Goal: Task Accomplishment & Management: Manage account settings

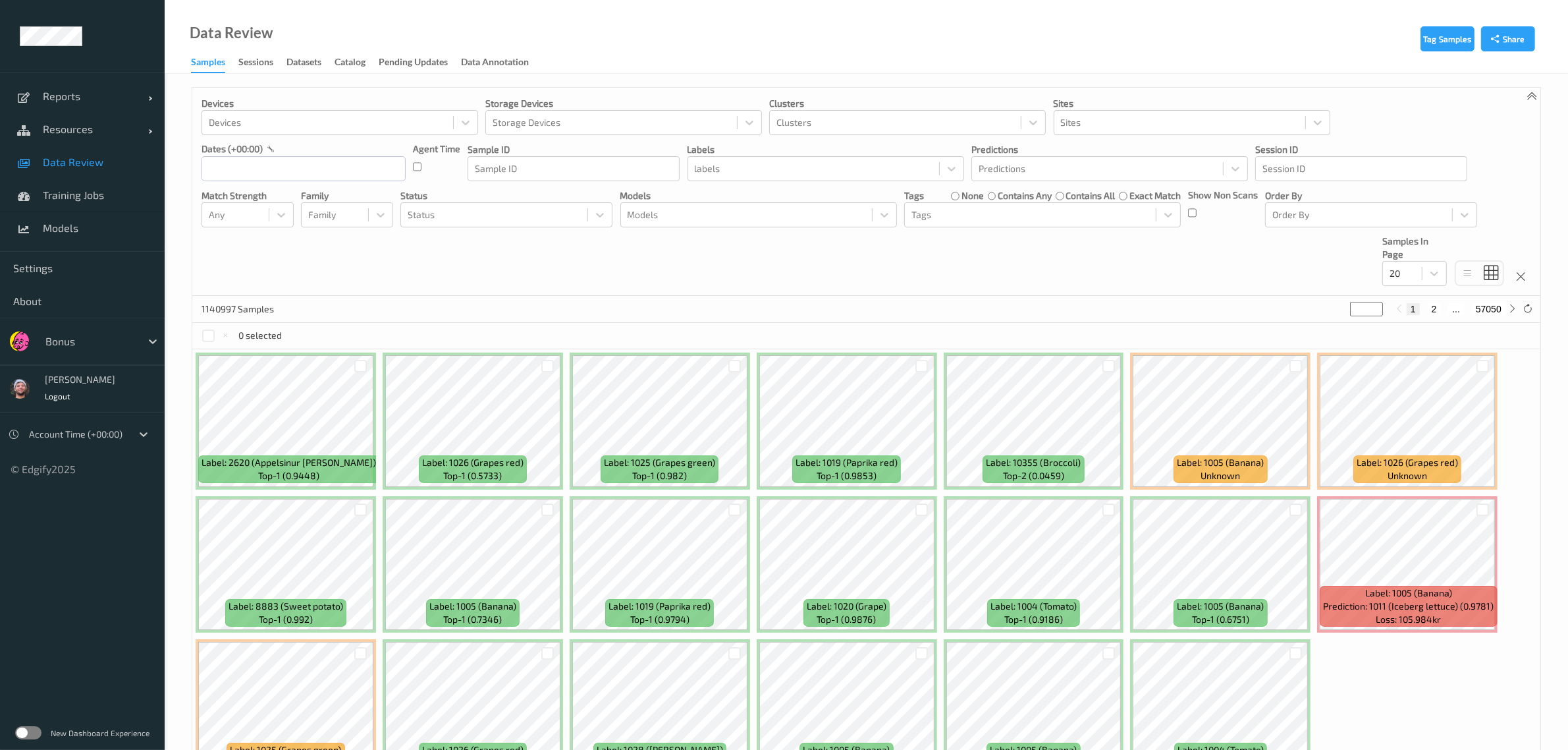
click at [571, 261] on div "Devices Devices Storage Devices Storage Devices Clusters Clusters Sites Sites d…" at bounding box center [866, 191] width 1348 height 208
click at [126, 325] on div "Bonus" at bounding box center [82, 341] width 165 height 48
click at [116, 339] on div at bounding box center [90, 341] width 89 height 16
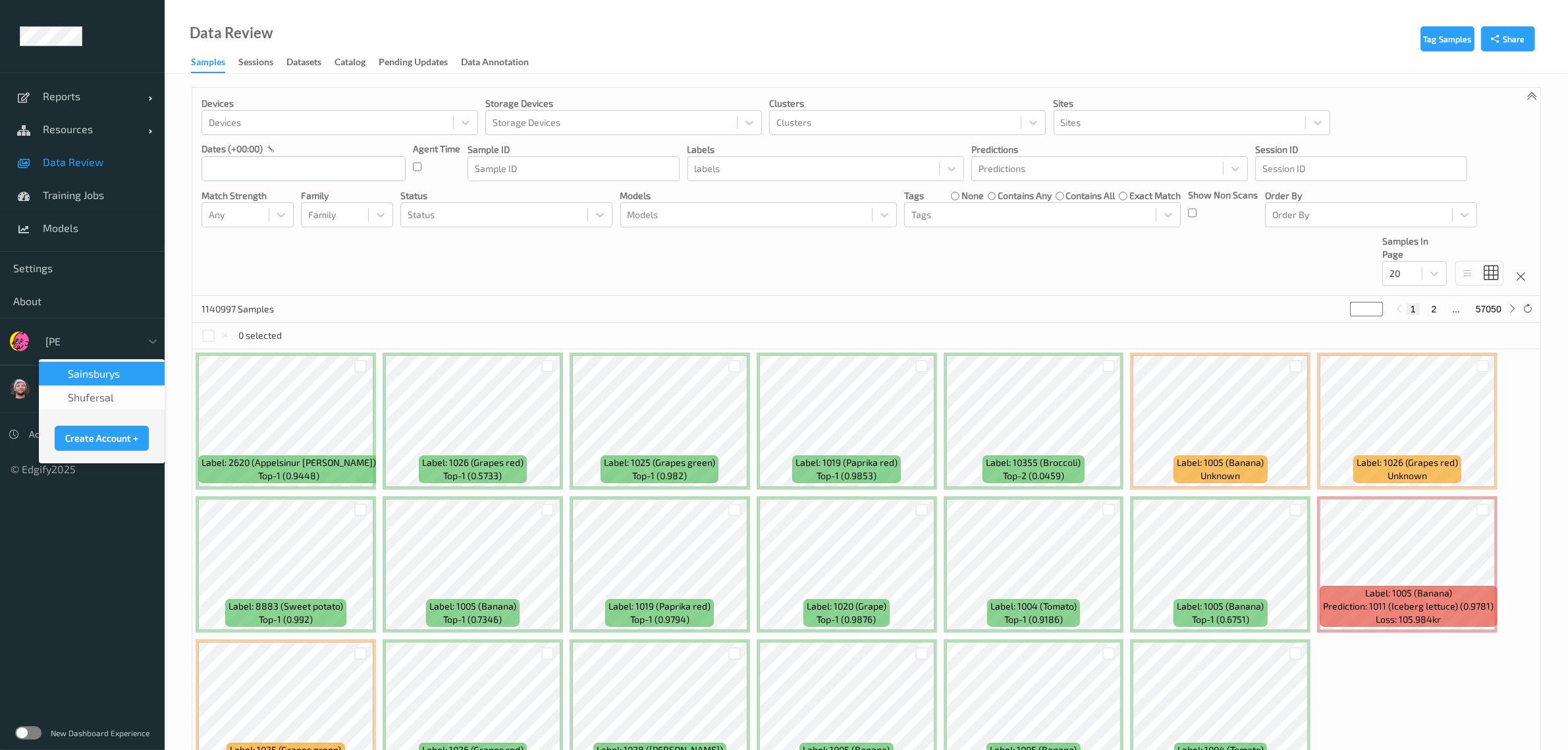
type input "sains"
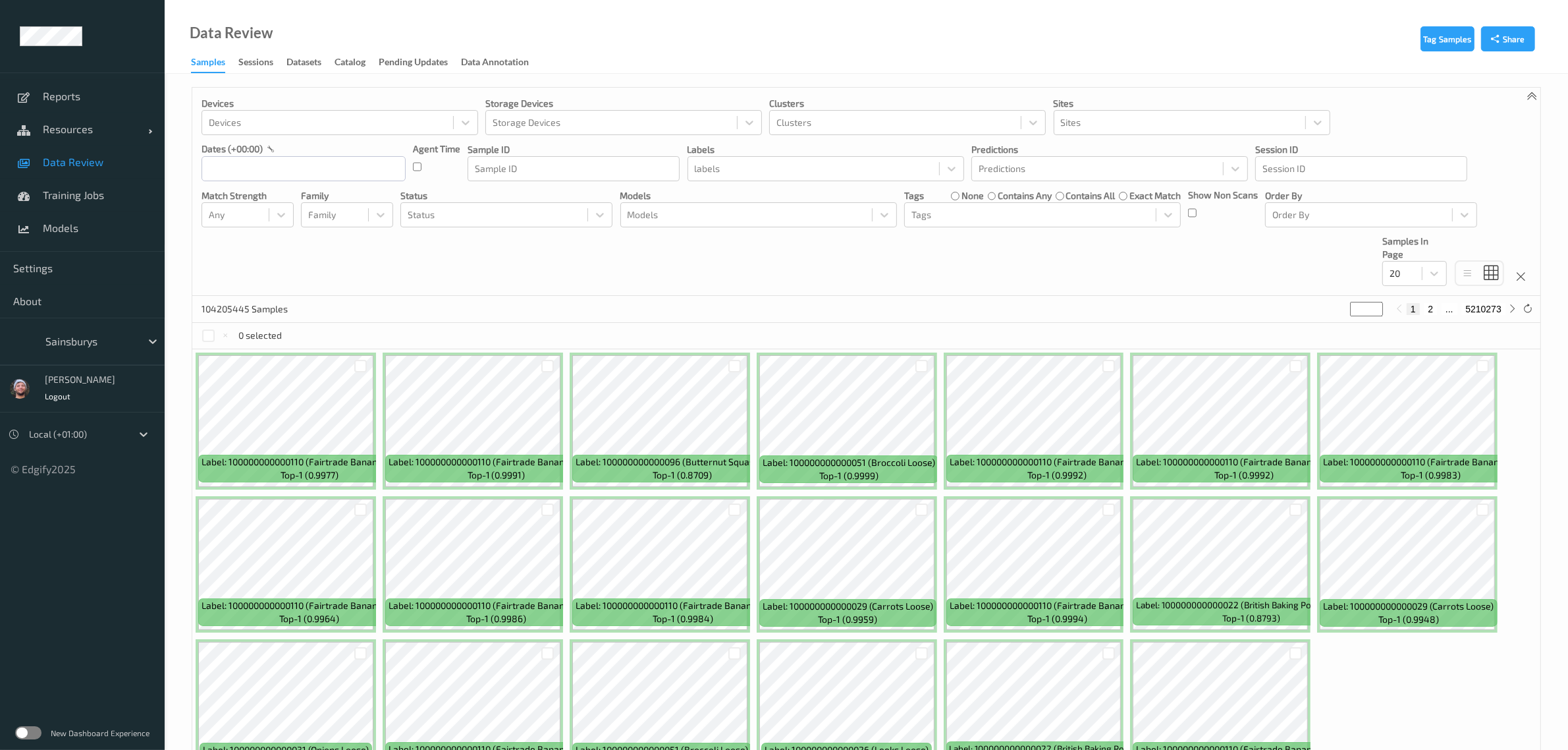
click at [637, 264] on div "Devices Devices Storage Devices Storage Devices Clusters Clusters Sites Sites d…" at bounding box center [866, 191] width 1348 height 208
click at [321, 176] on input "text" at bounding box center [303, 169] width 204 height 25
click at [289, 280] on span "10" at bounding box center [286, 279] width 19 height 19
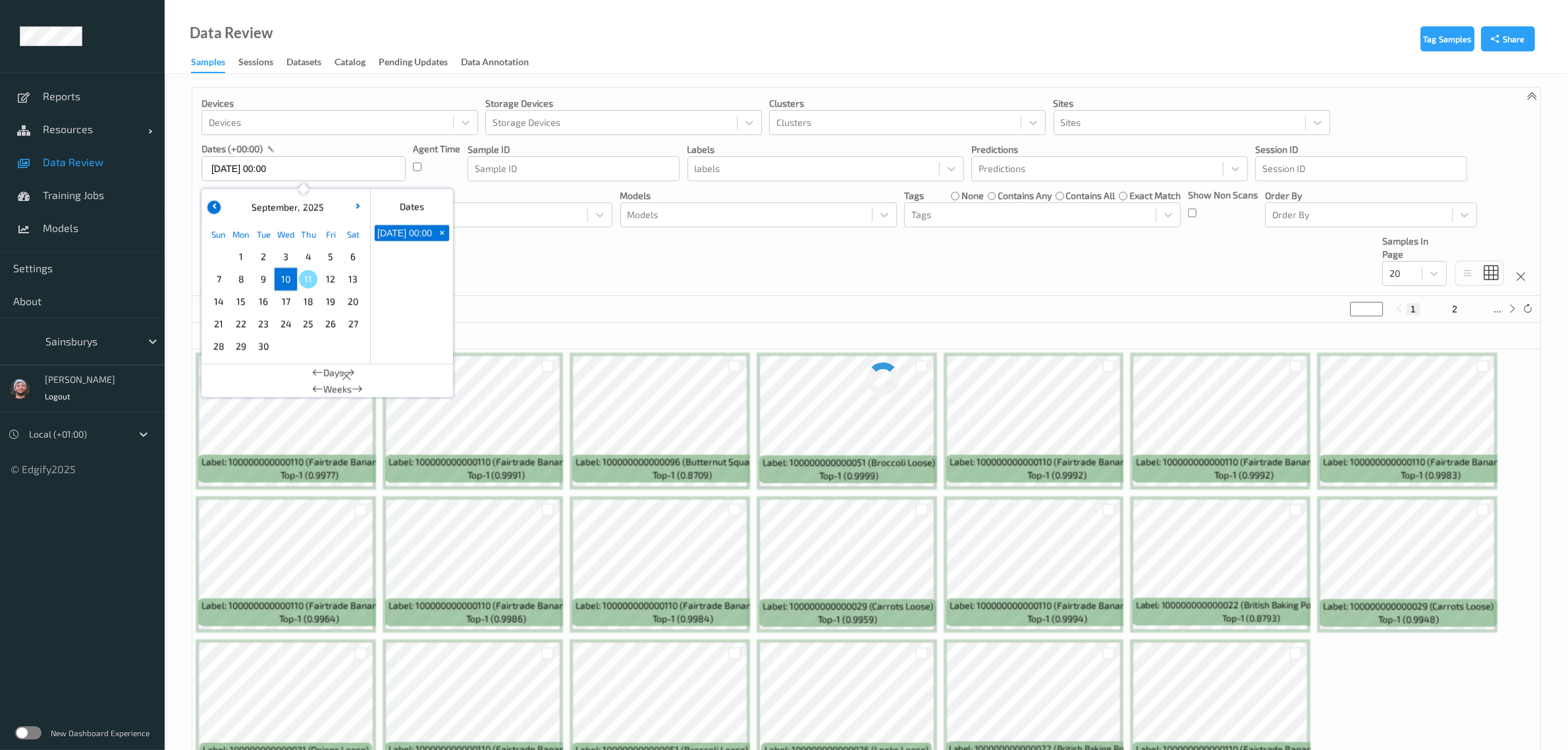
click at [213, 209] on button "button" at bounding box center [214, 207] width 13 height 13
click at [258, 341] on span "26" at bounding box center [264, 347] width 19 height 19
type input "26/08/2025 00:00 -> 10/09/2025 23:59"
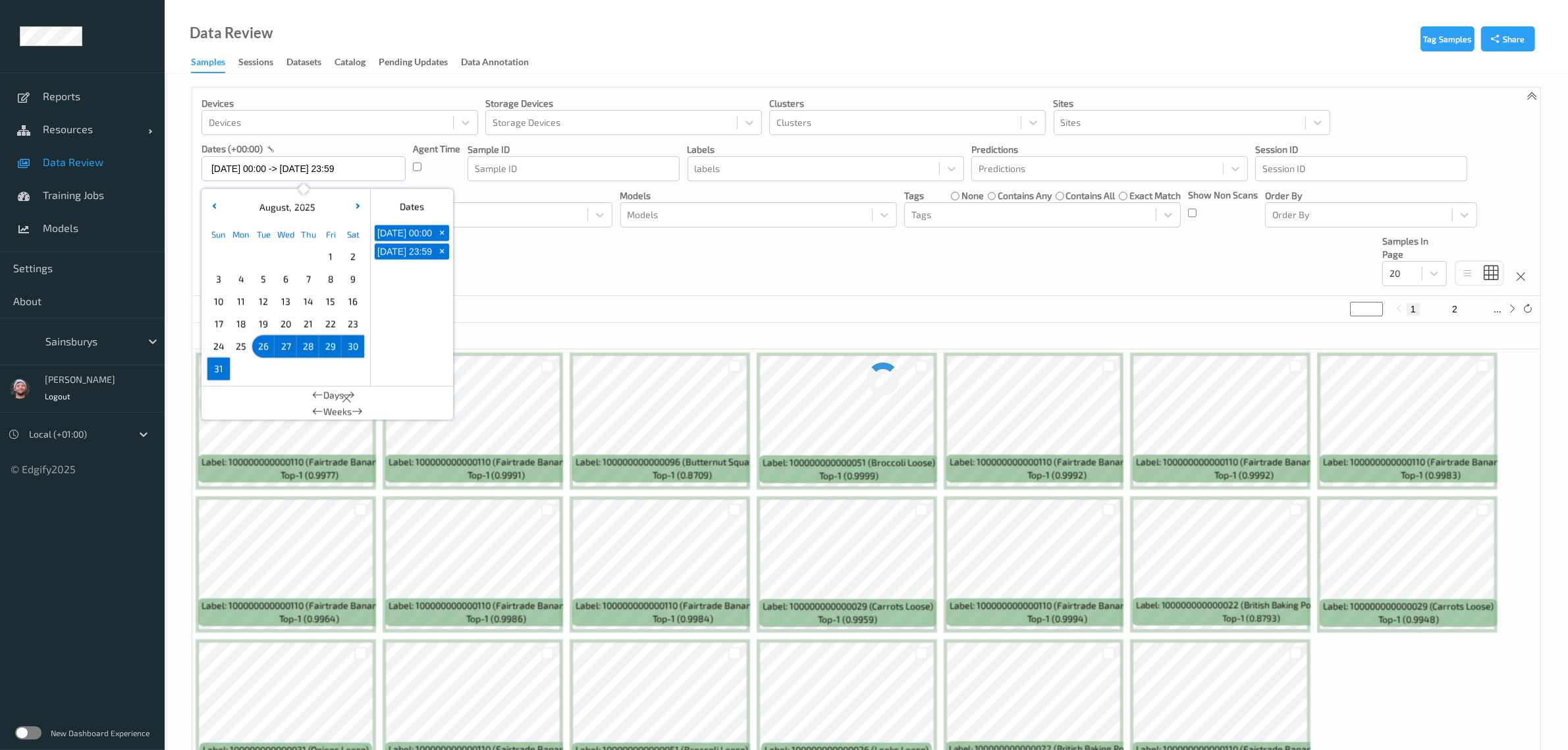
click at [711, 296] on div "Devices Devices Storage Devices Storage Devices Clusters Clusters Sites Sites d…" at bounding box center [866, 191] width 1348 height 208
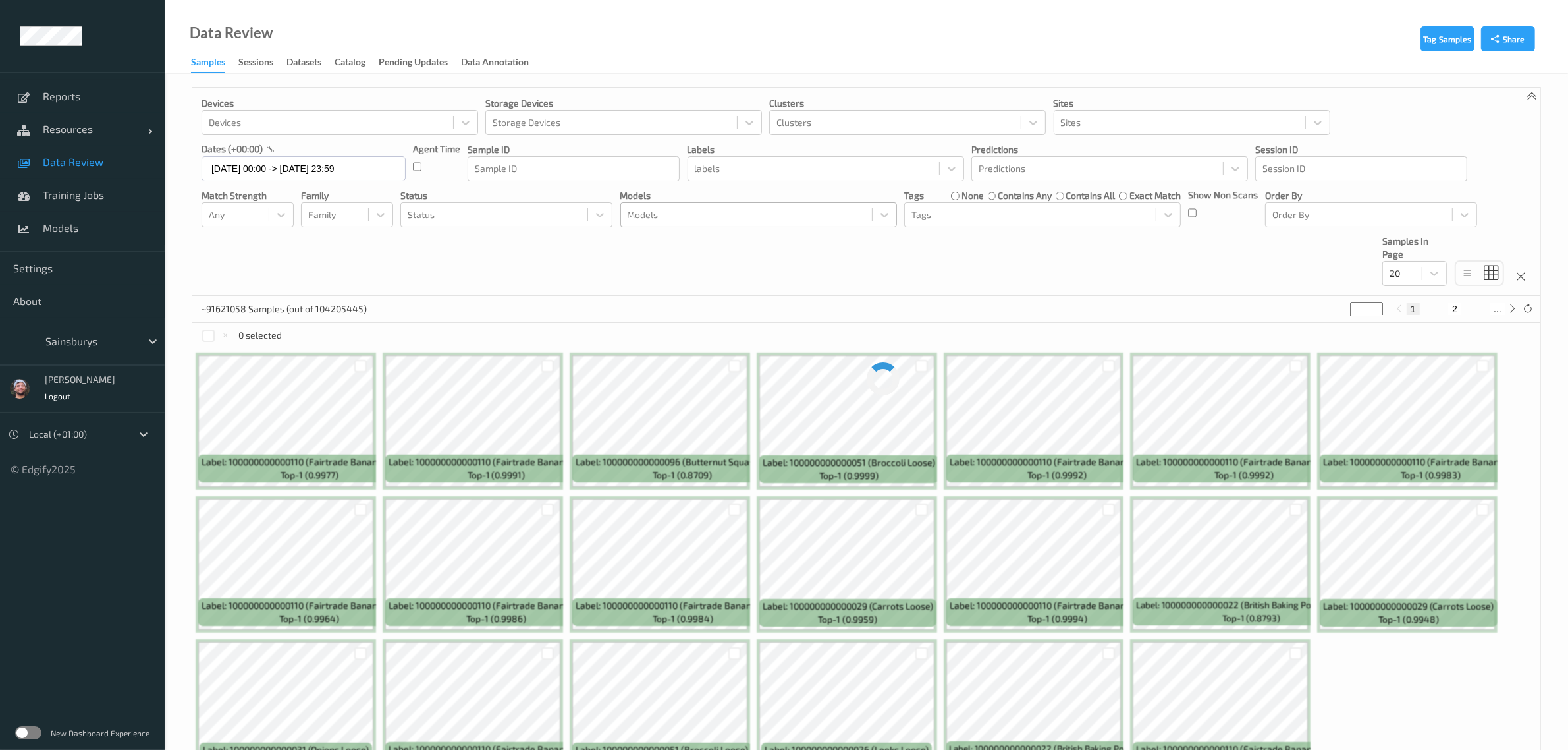
click at [715, 214] on div at bounding box center [746, 215] width 238 height 16
click at [1005, 281] on div "Devices Devices Storage Devices Storage Devices Clusters Clusters Sites Sites d…" at bounding box center [866, 191] width 1348 height 208
click at [694, 218] on div at bounding box center [746, 215] width 238 height 16
click at [51, 157] on span "Data Review" at bounding box center [97, 162] width 108 height 13
click at [691, 218] on div at bounding box center [746, 215] width 238 height 16
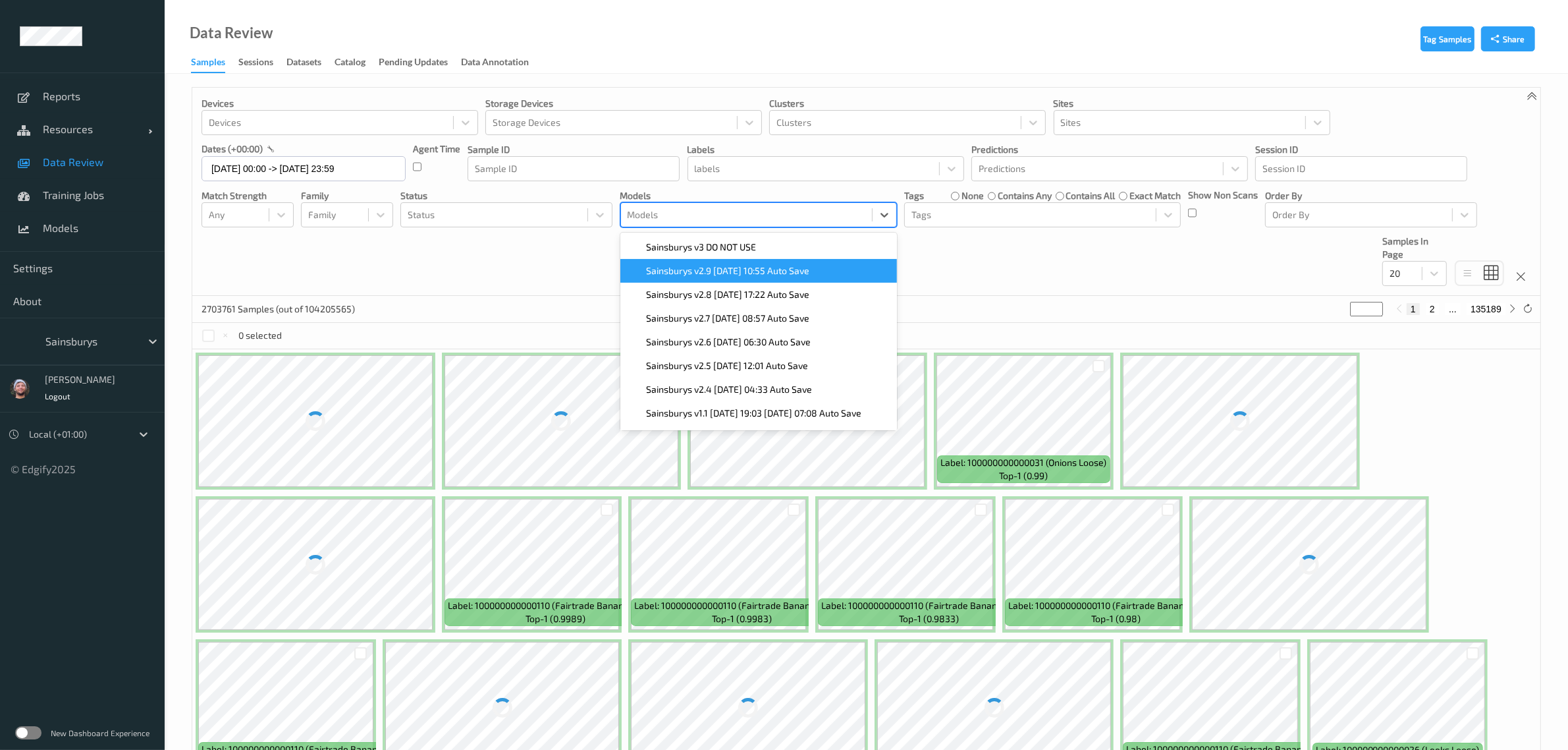
click at [439, 265] on div "Devices Devices Storage Devices Storage Devices Clusters Clusters Sites Sites d…" at bounding box center [866, 191] width 1348 height 208
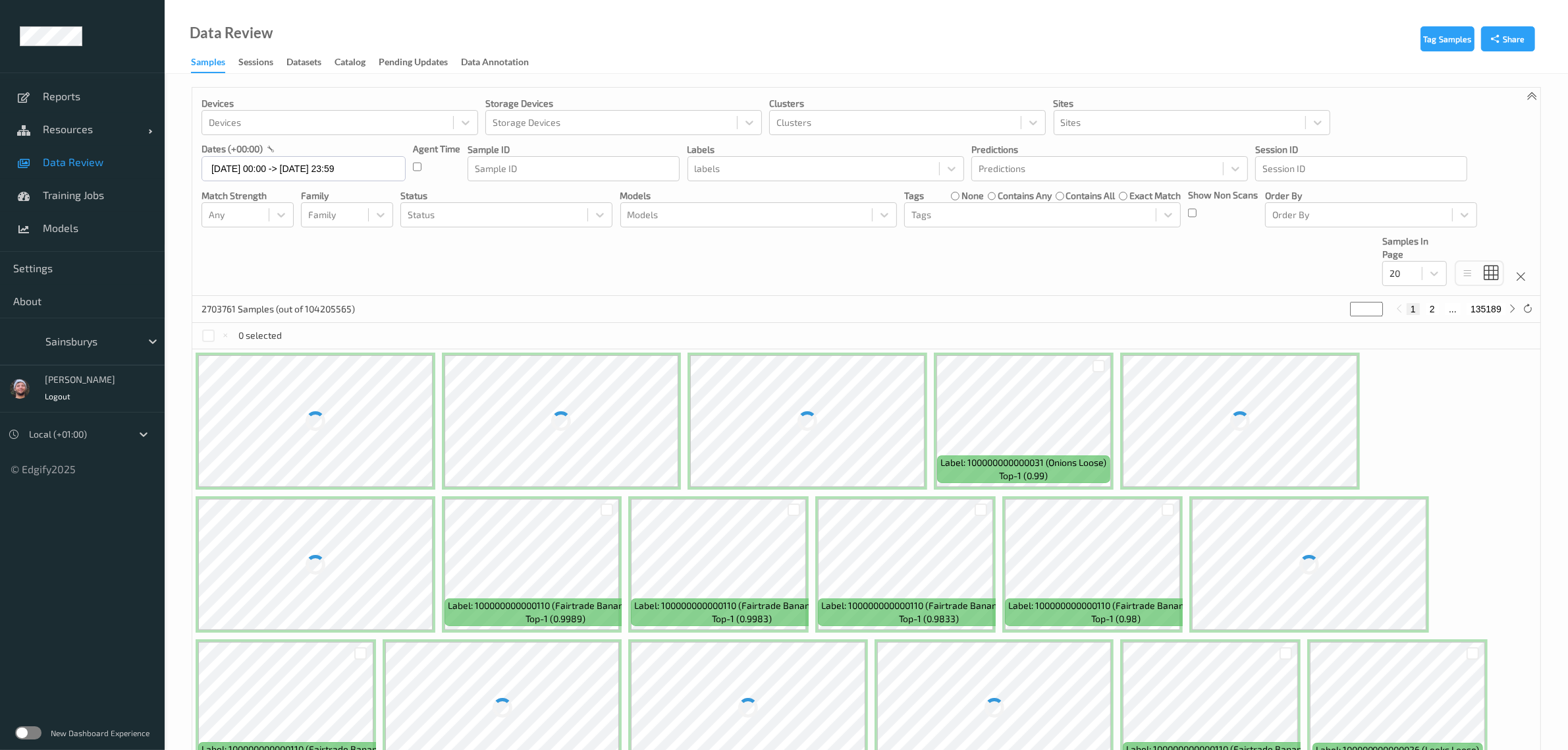
click at [442, 254] on div "Devices Devices Storage Devices Storage Devices Clusters Clusters Sites Sites d…" at bounding box center [866, 191] width 1348 height 208
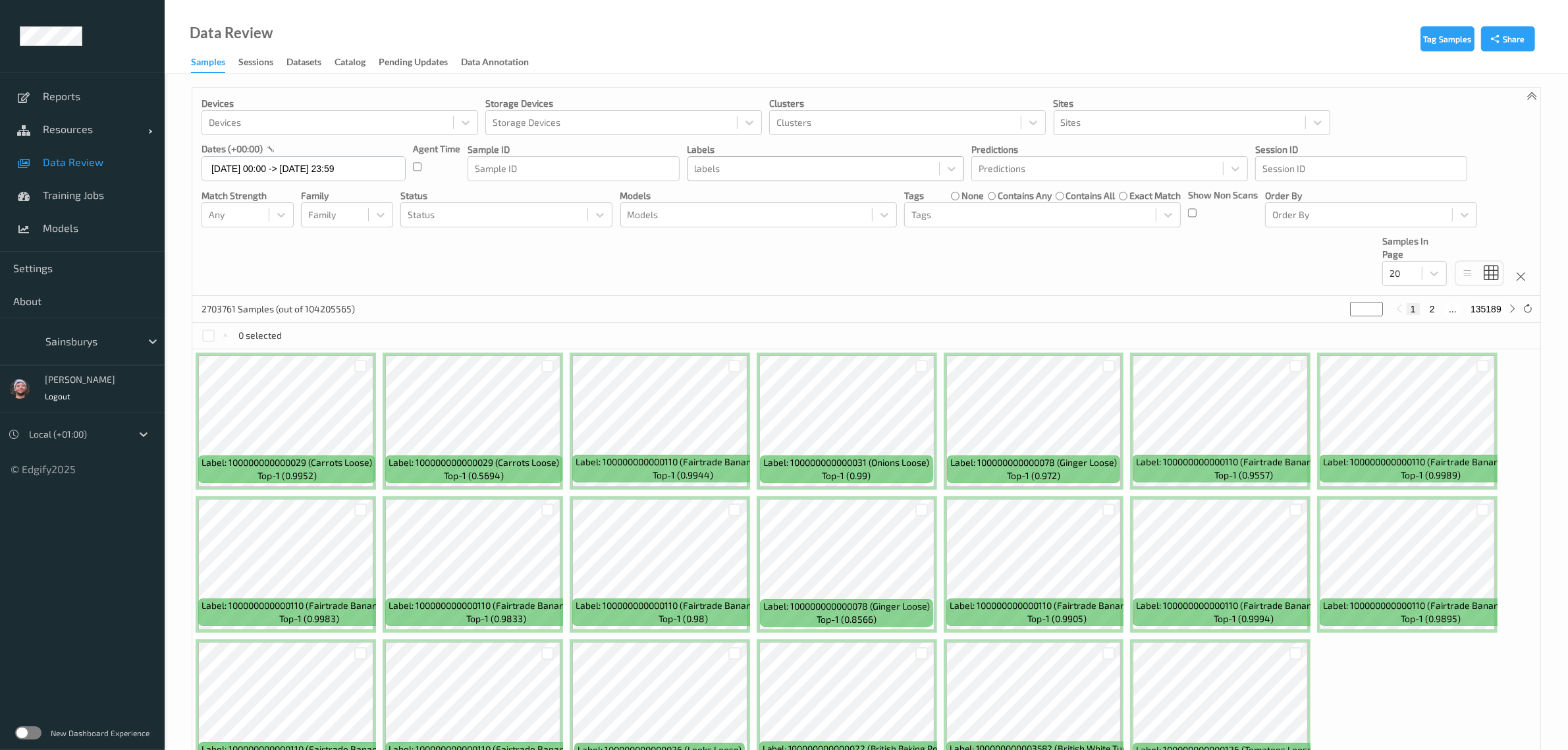
click at [753, 169] on div at bounding box center [813, 169] width 238 height 16
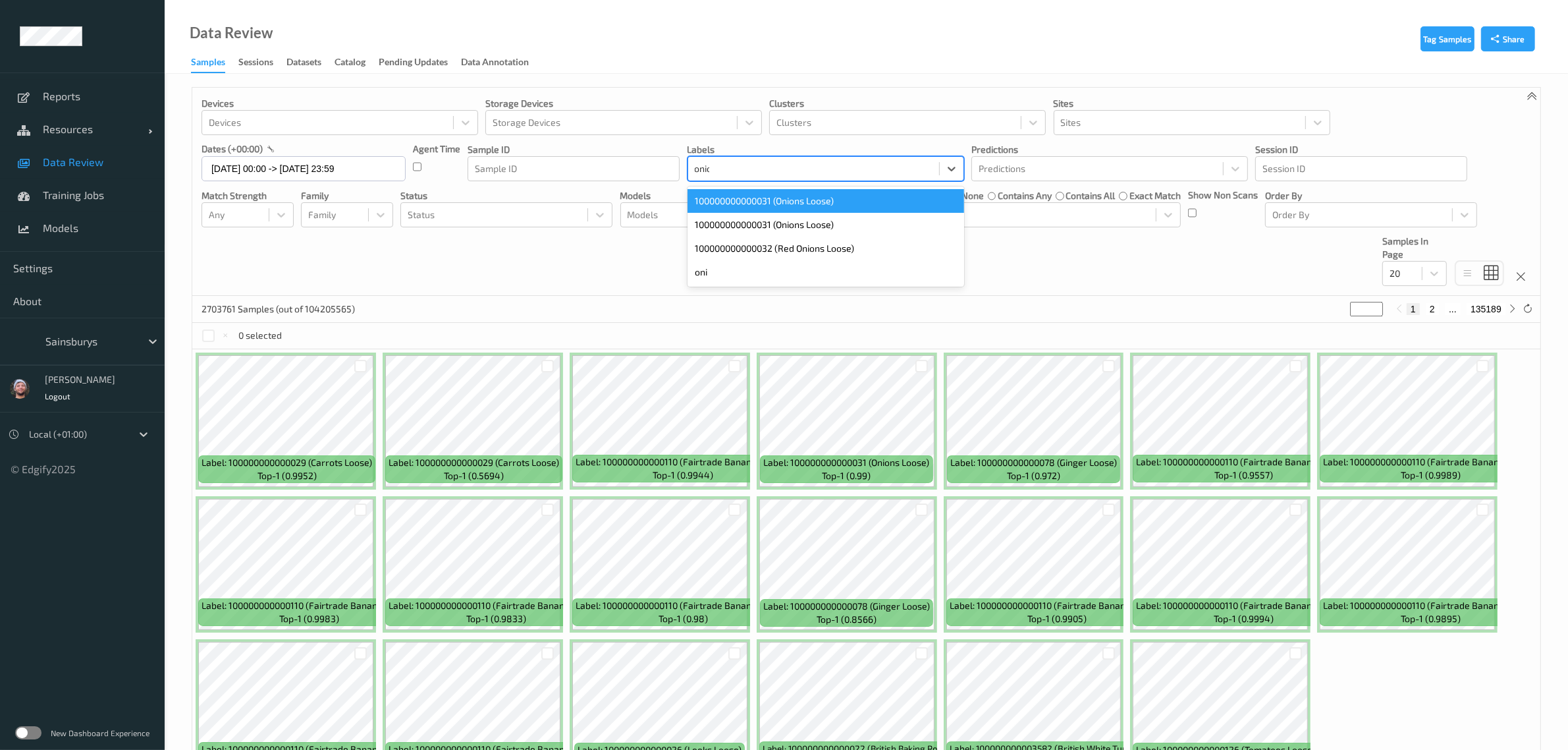
type input "onions"
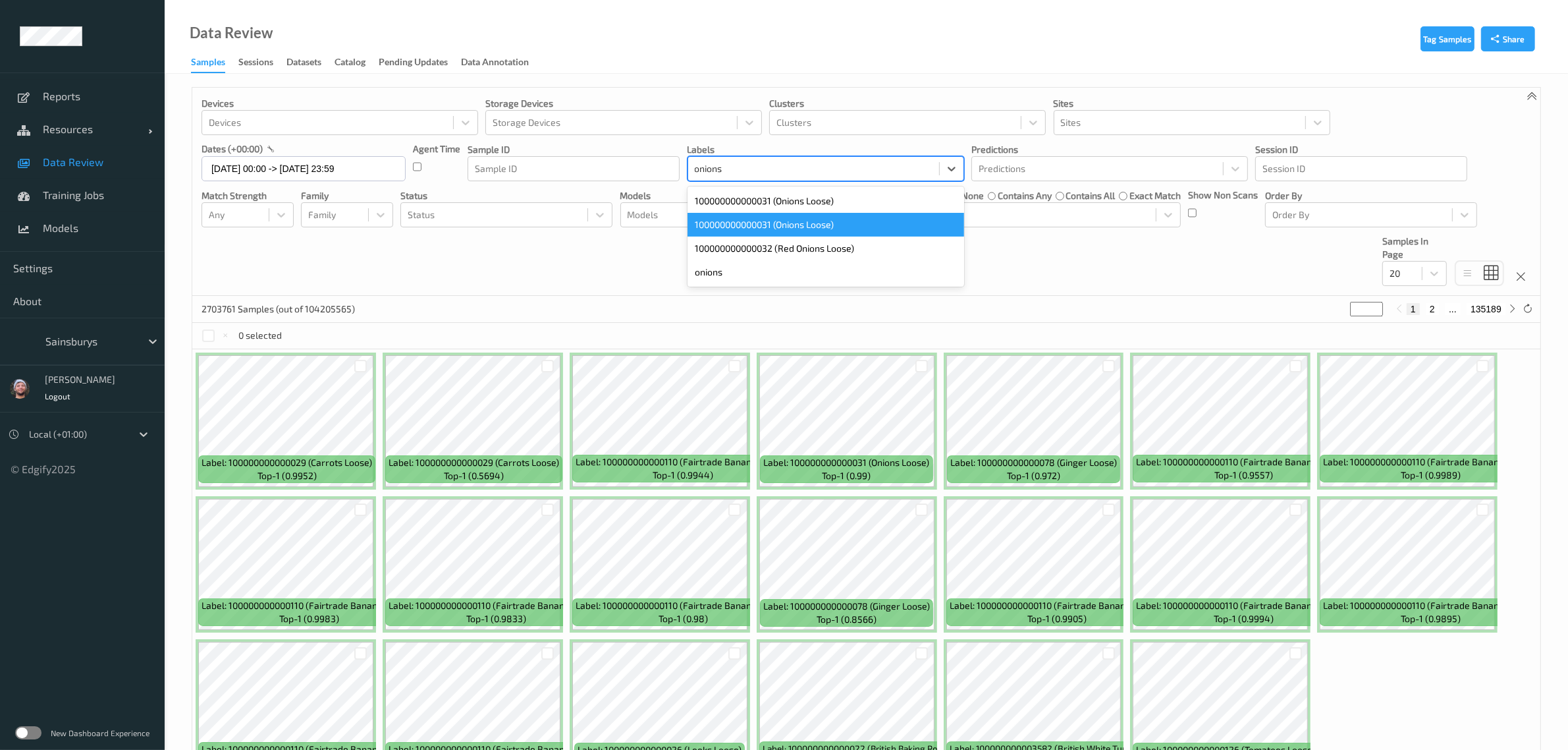
click at [811, 219] on div "100000000000031 (Onions Loose)" at bounding box center [825, 225] width 276 height 23
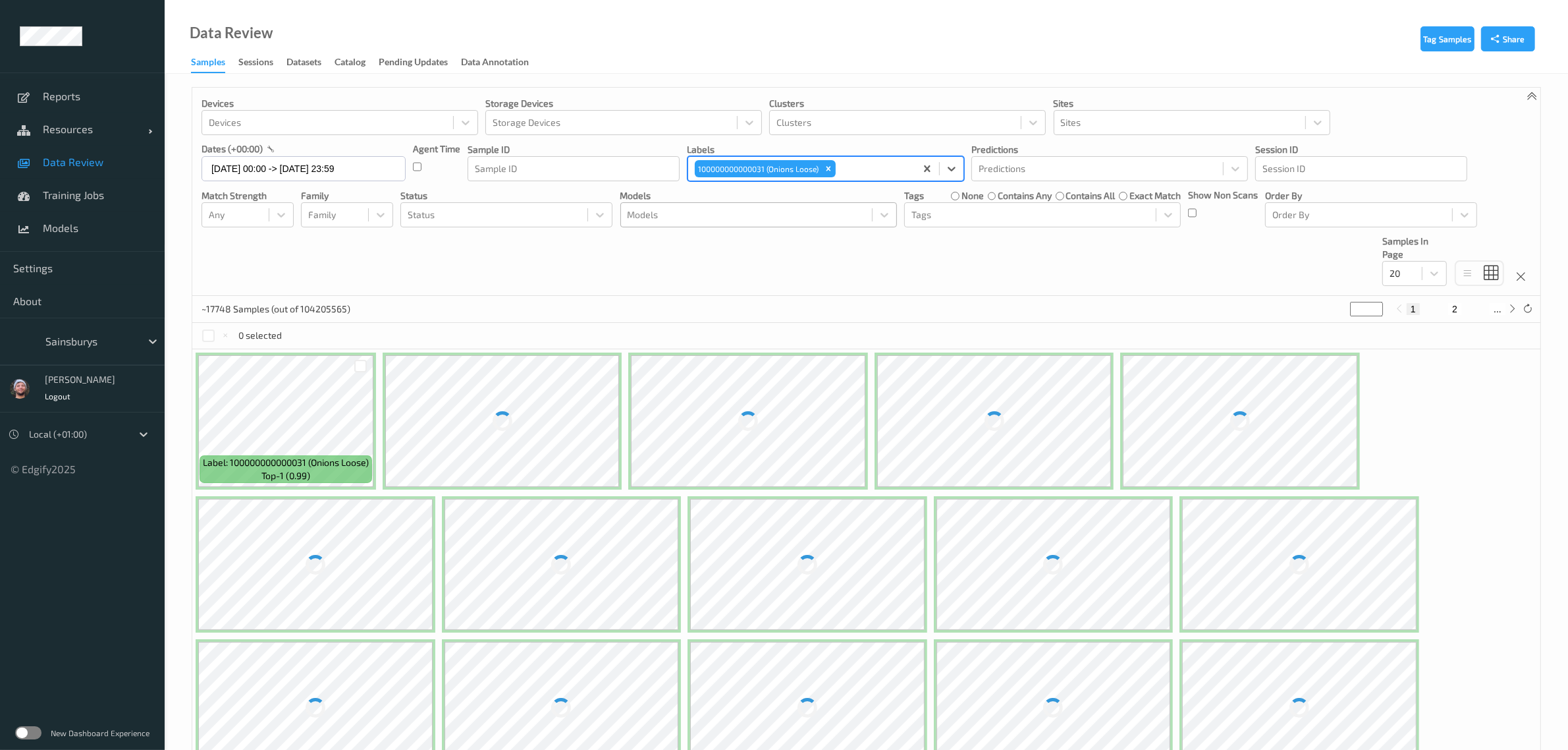
click at [718, 221] on div at bounding box center [746, 215] width 238 height 16
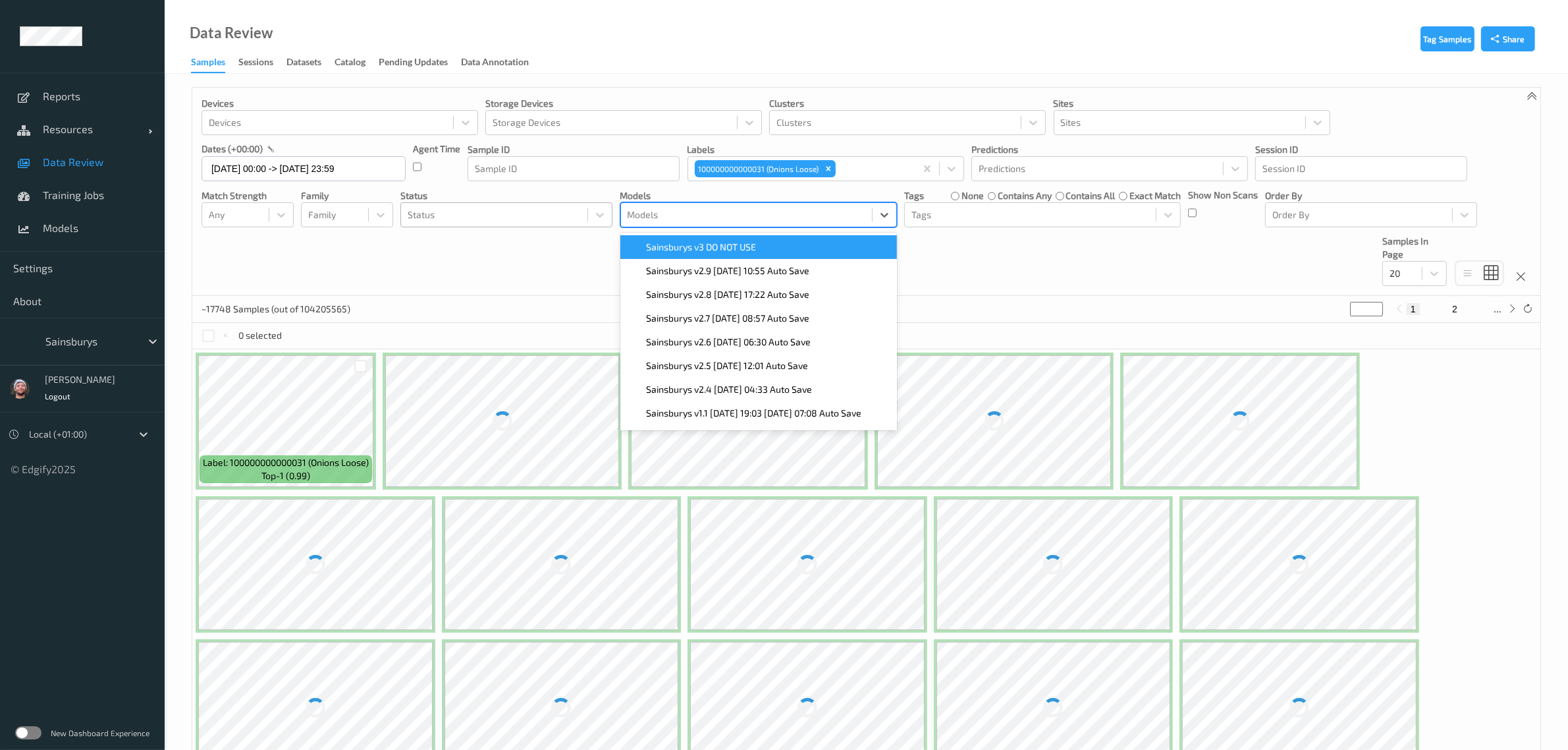
click at [470, 224] on div "Status" at bounding box center [494, 215] width 186 height 21
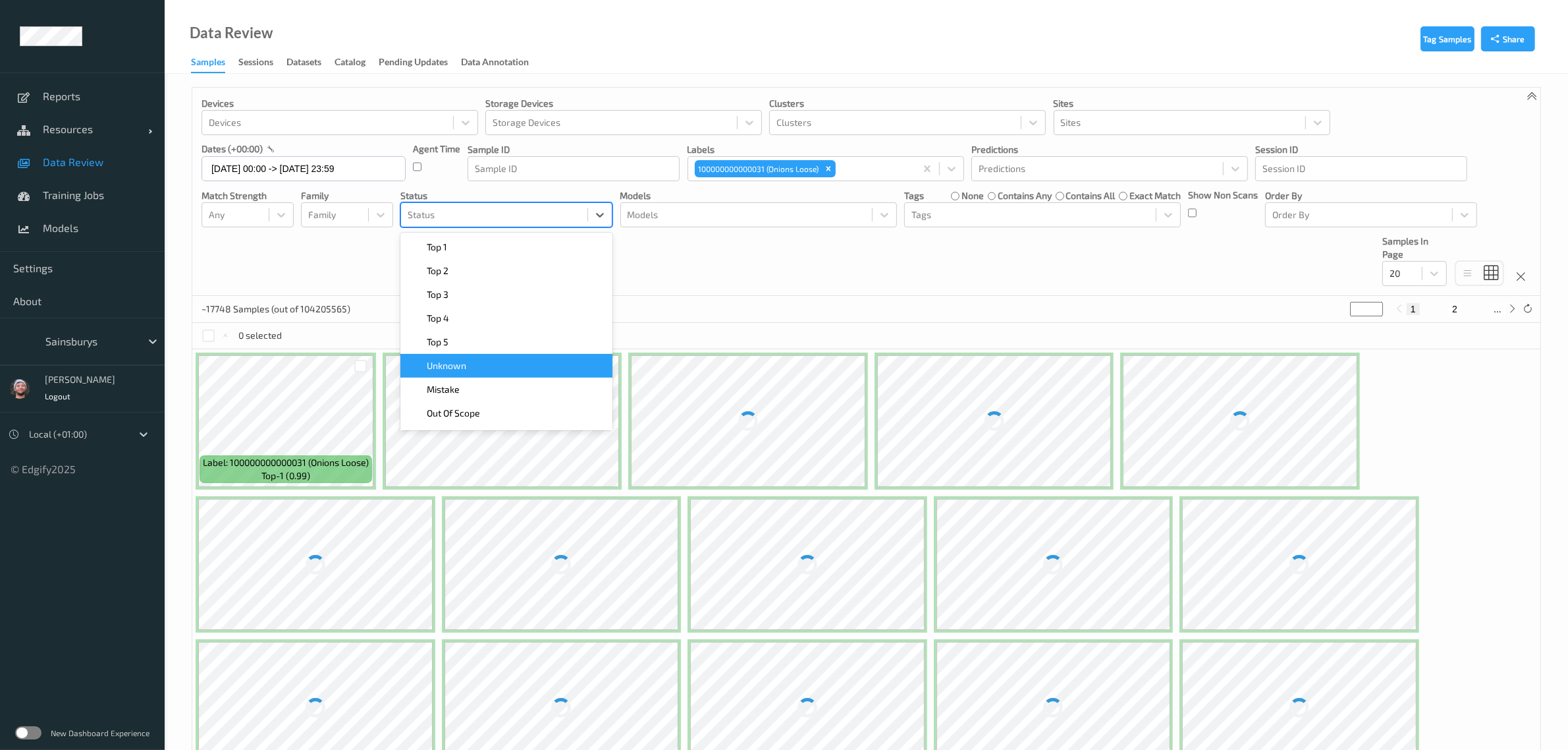
click at [474, 360] on div "Unknown" at bounding box center [506, 365] width 197 height 13
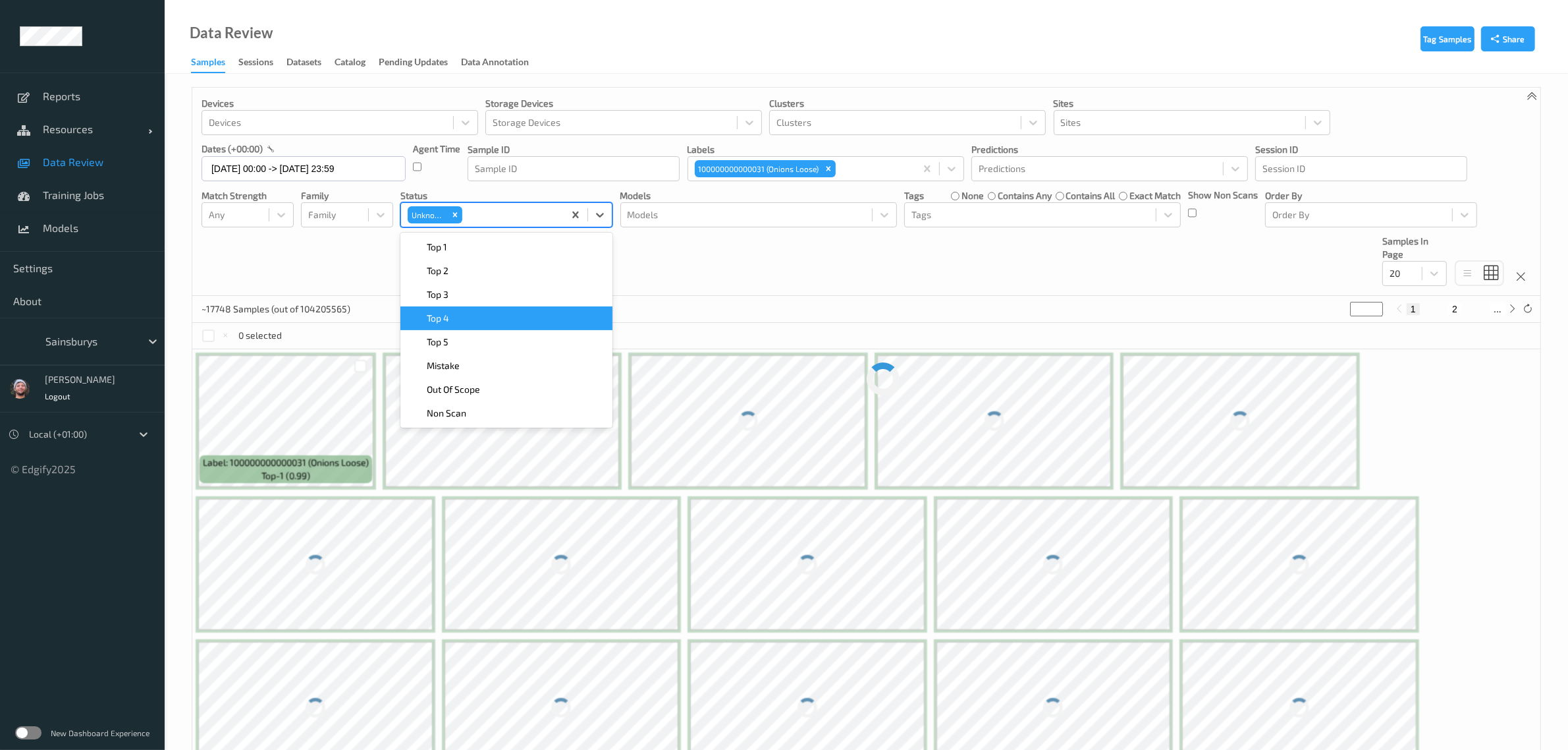
click at [686, 291] on div "Devices Devices Storage Devices Storage Devices Clusters Clusters Sites Sites d…" at bounding box center [866, 191] width 1348 height 208
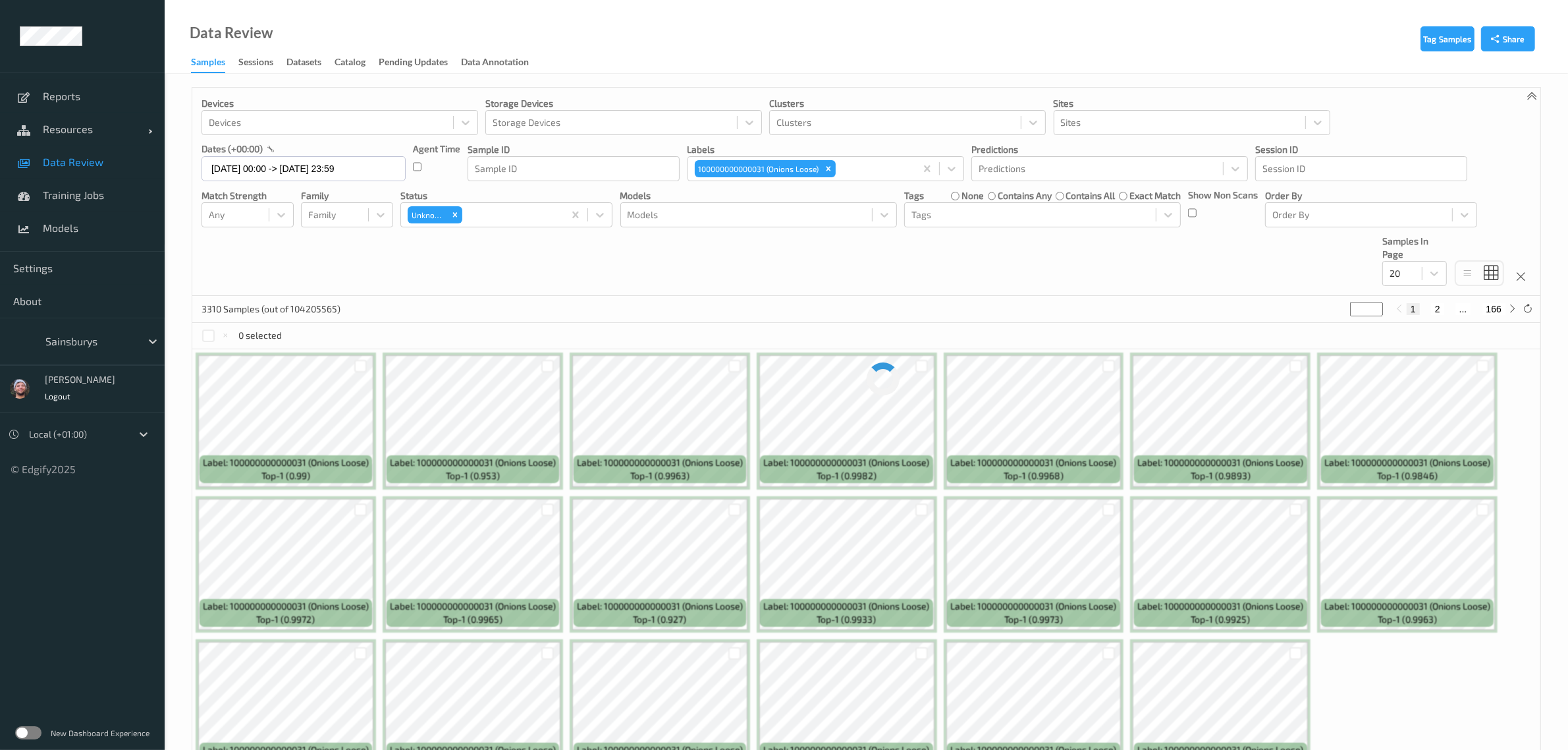
click at [117, 150] on link "Data Review" at bounding box center [82, 162] width 165 height 33
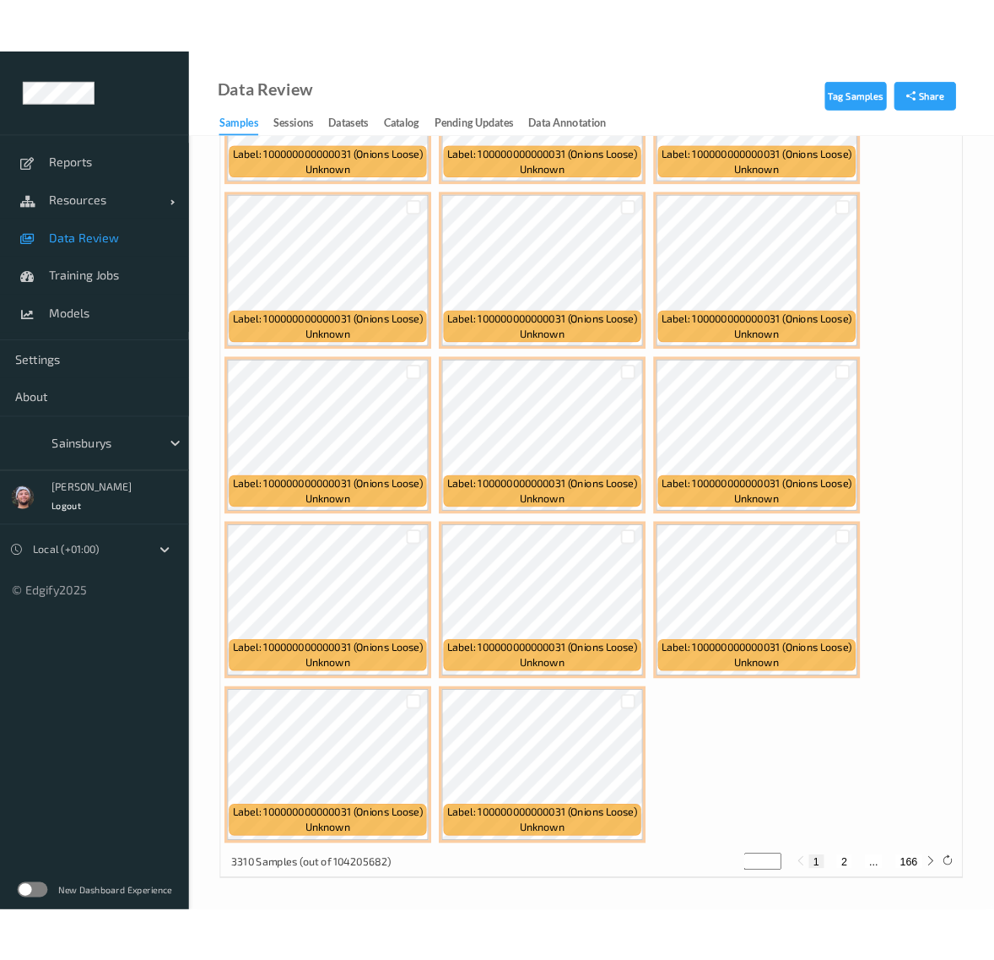
scroll to position [1806, 0]
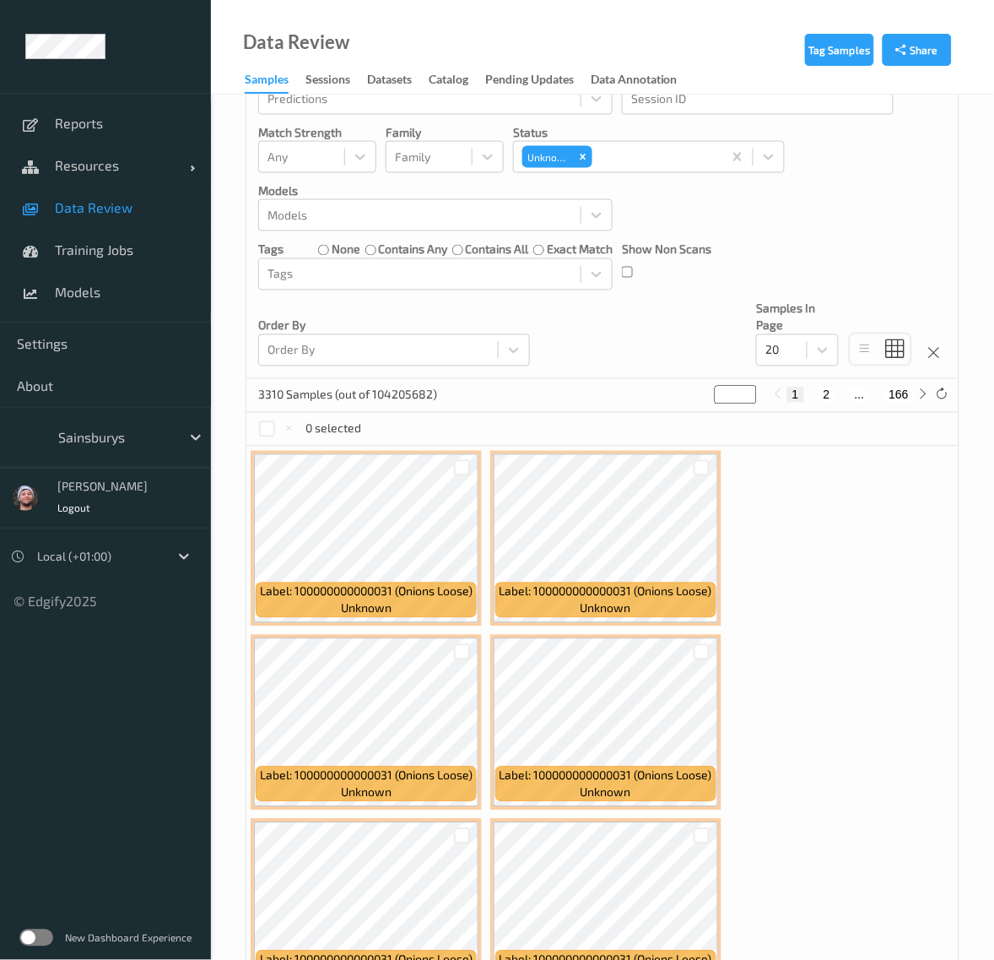
scroll to position [0, 0]
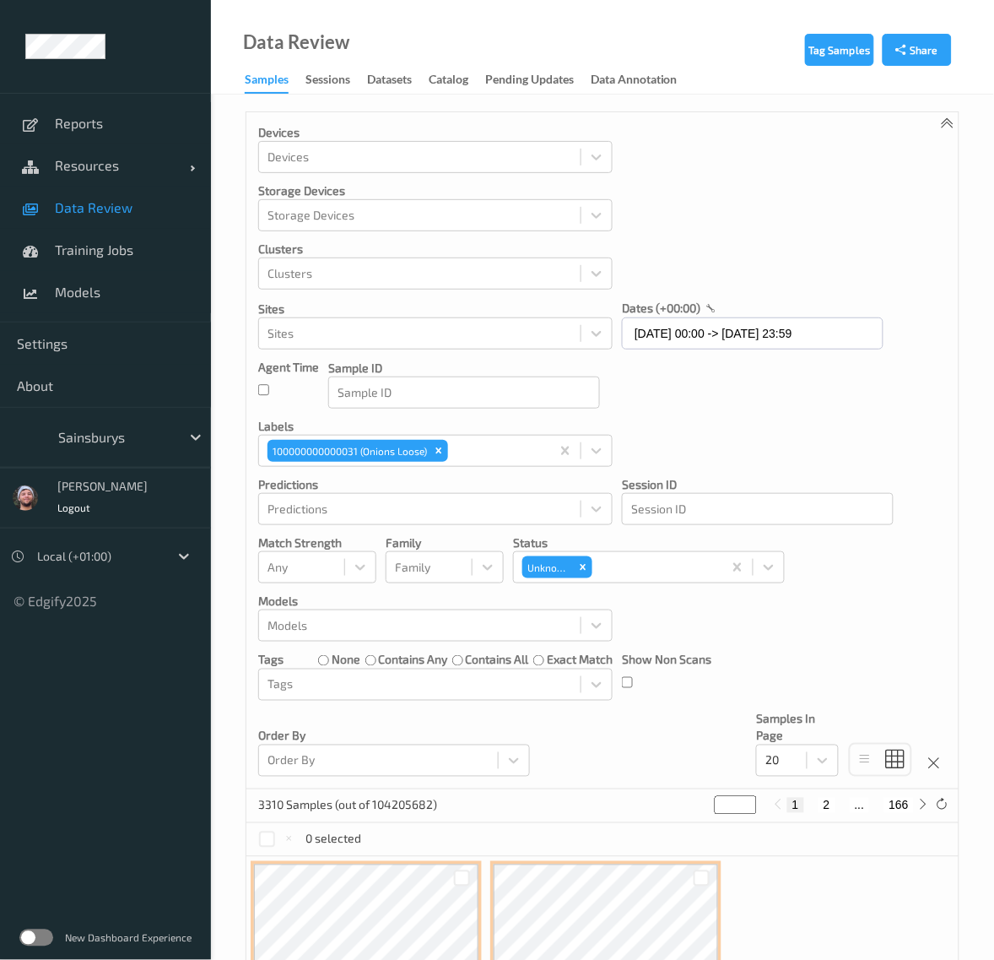
drag, startPoint x: 794, startPoint y: 774, endPoint x: 796, endPoint y: 783, distance: 9.4
click at [794, 774] on div "20" at bounding box center [782, 760] width 50 height 27
click at [802, 932] on span "200" at bounding box center [800, 923] width 20 height 17
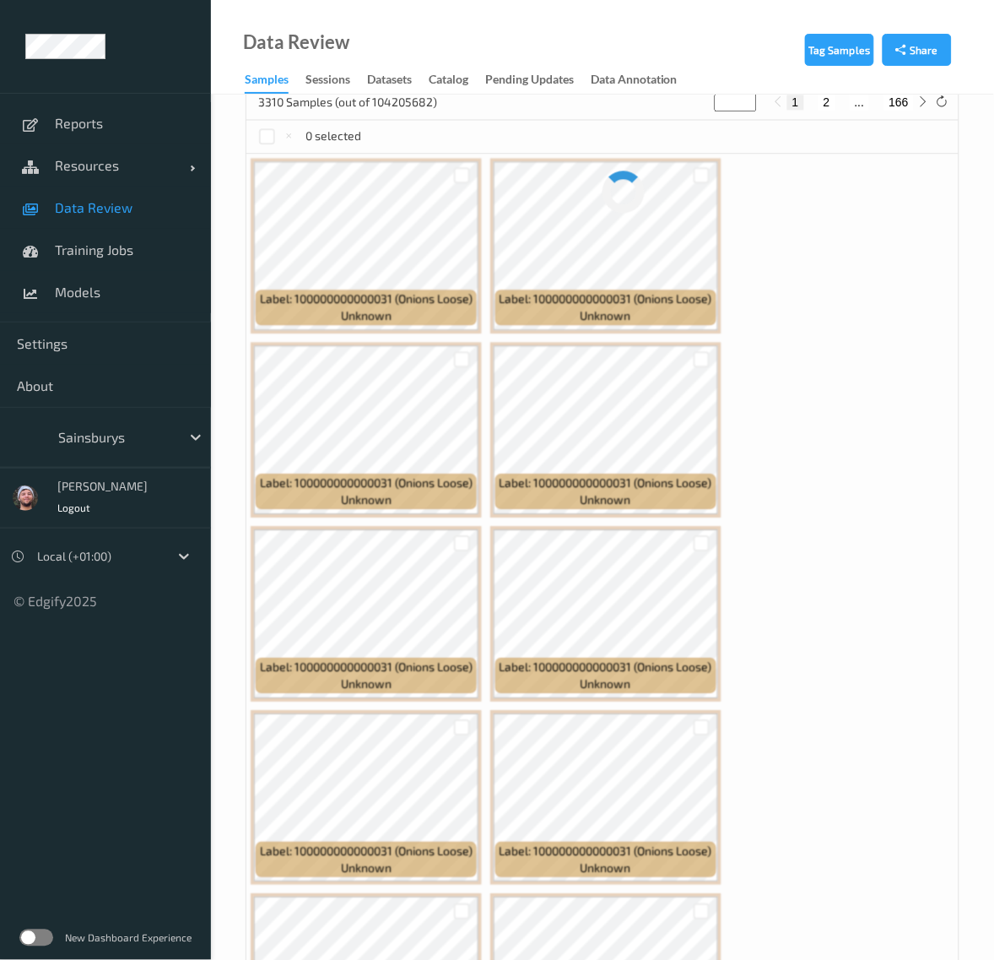
scroll to position [739, 0]
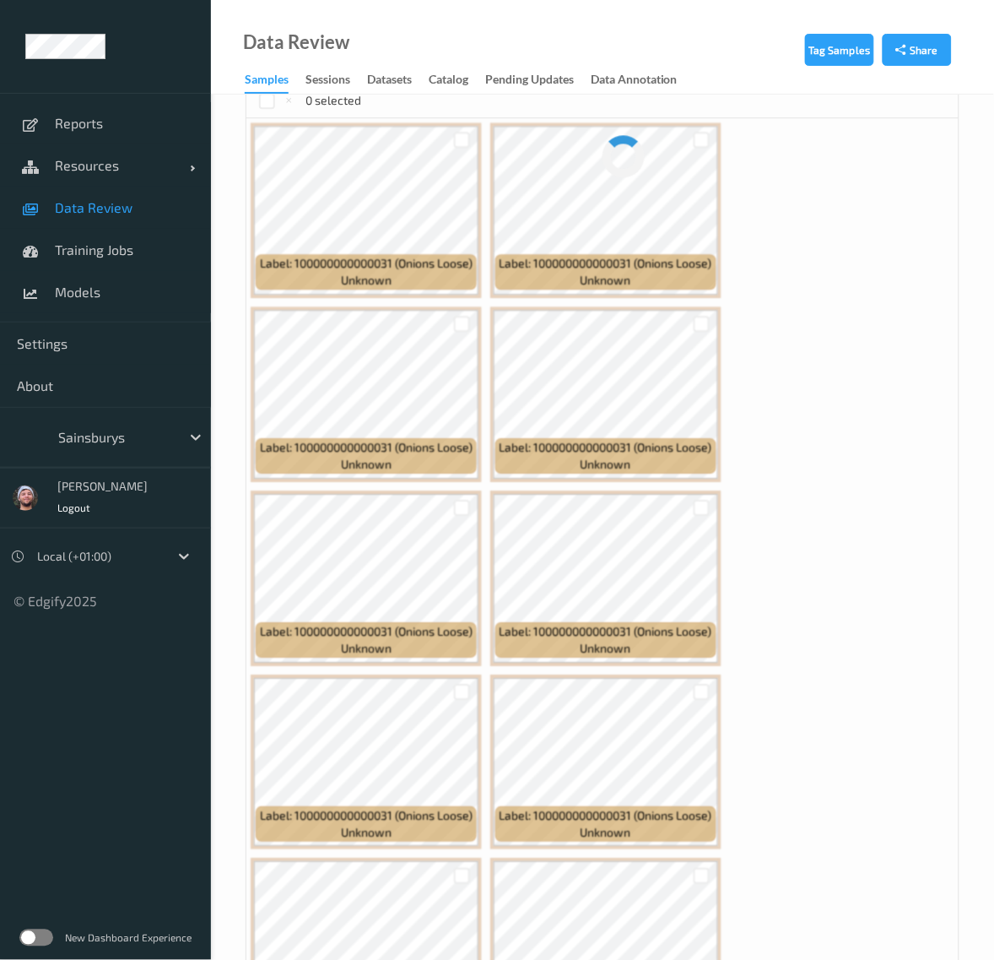
click at [123, 203] on span "Data Review" at bounding box center [124, 207] width 139 height 17
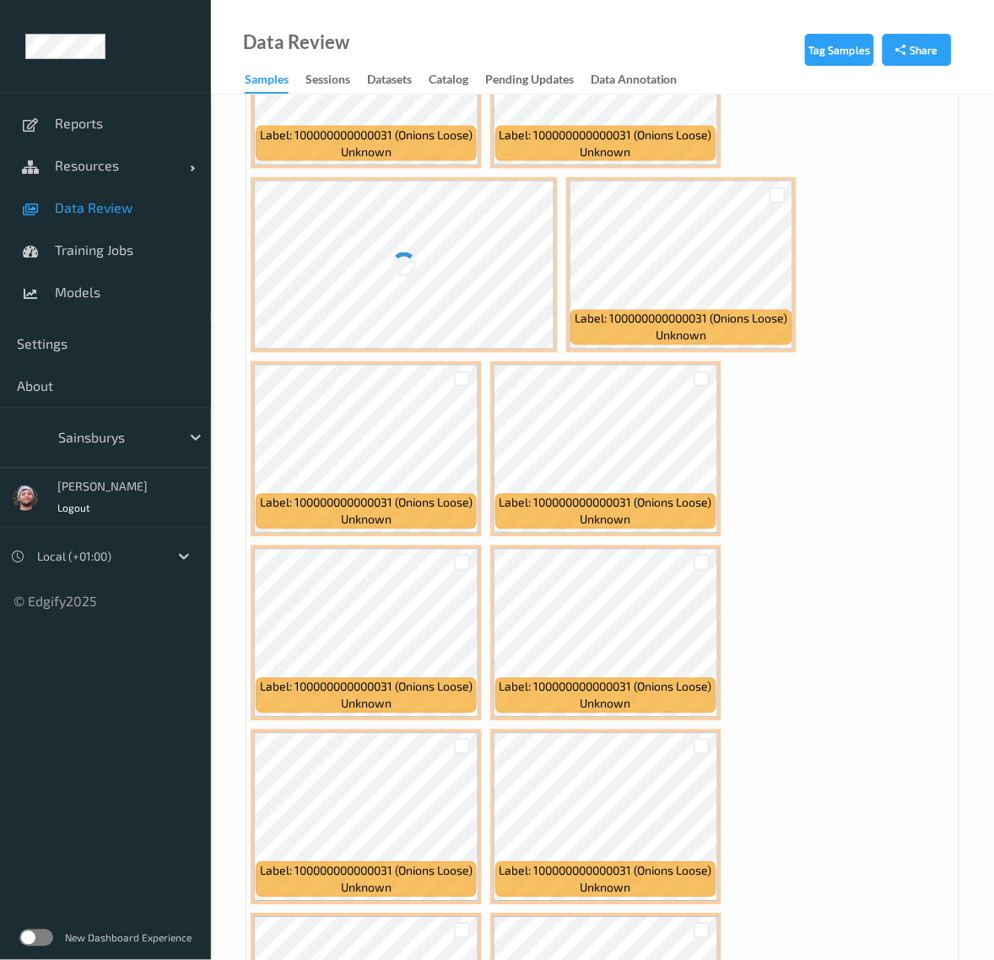
scroll to position [3271, 0]
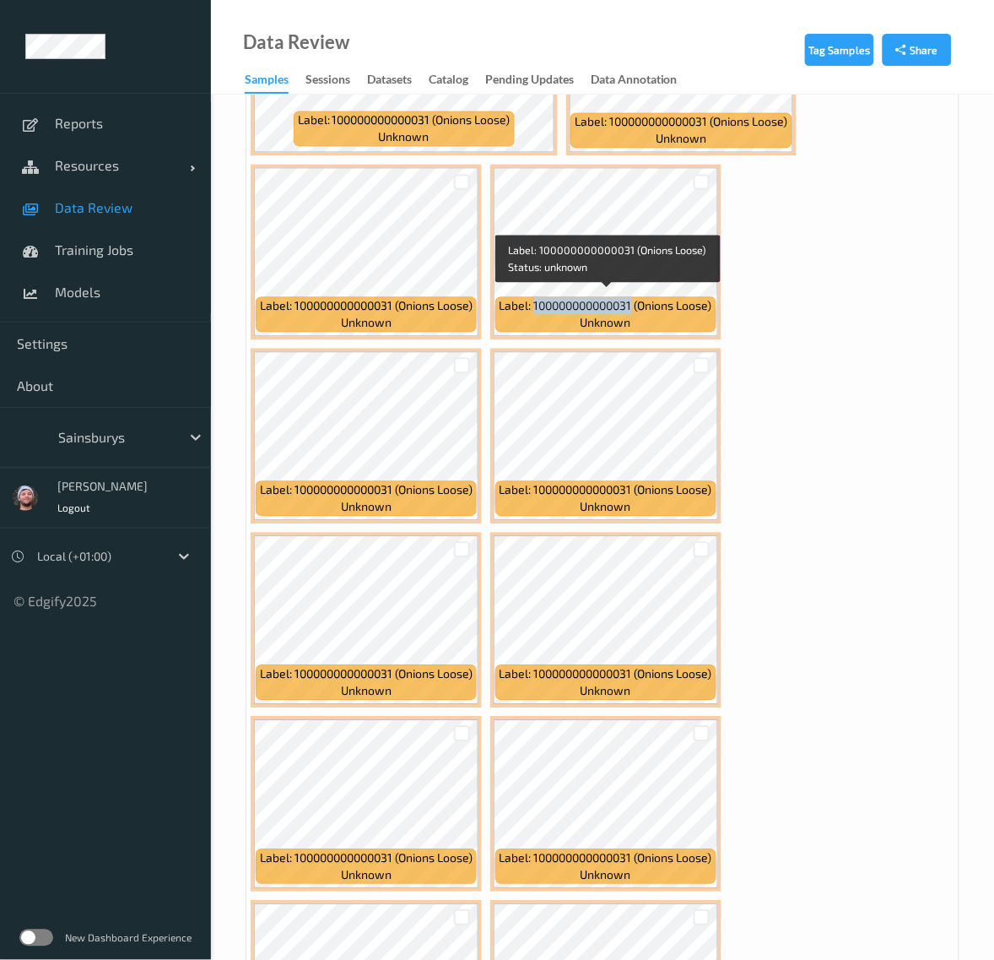
copy span "100000000000031"
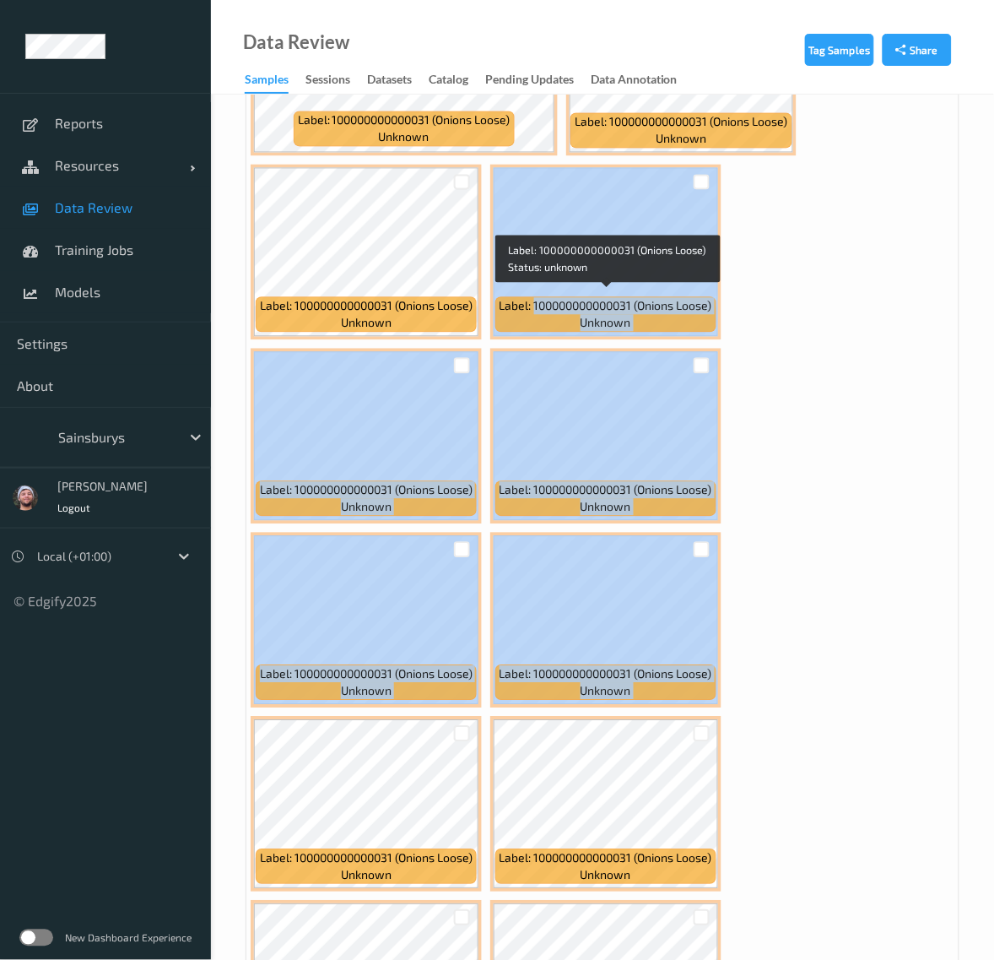
drag, startPoint x: 533, startPoint y: 306, endPoint x: 1330, endPoint y: 710, distance: 893.5
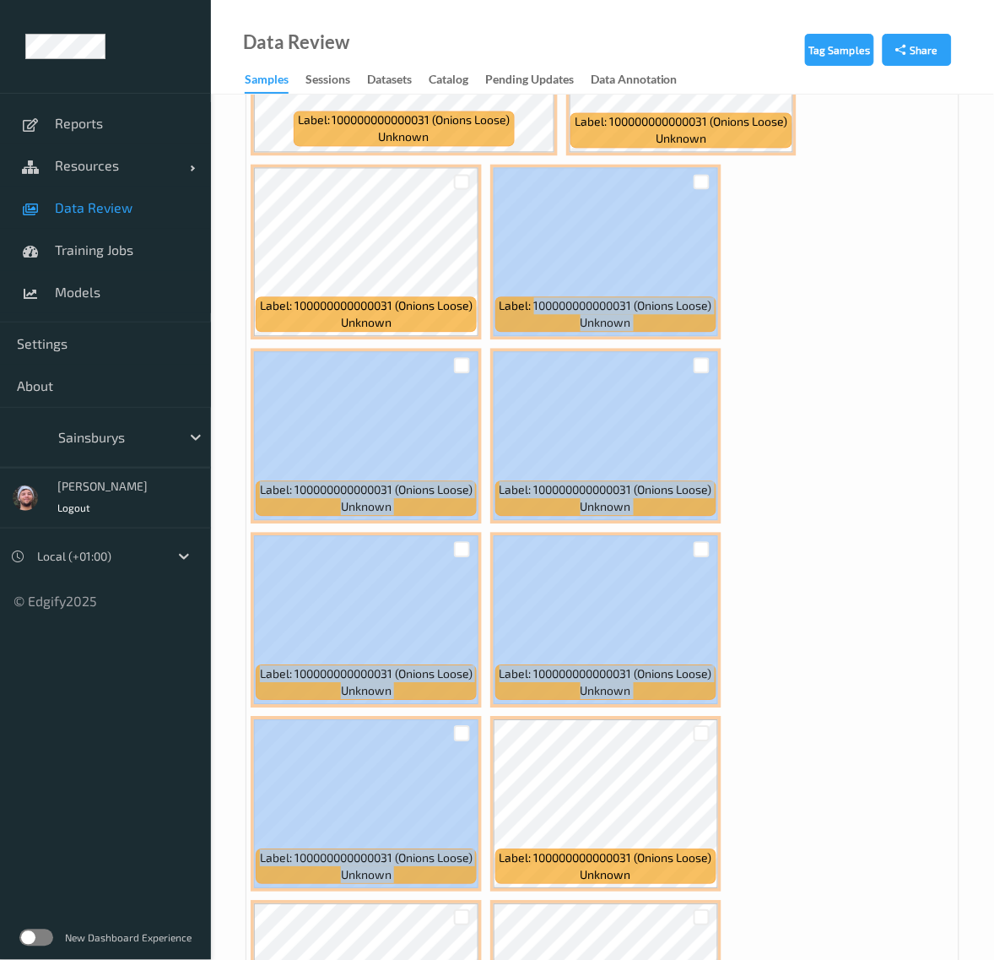
click at [376, 35] on div "Data Review Samples Sessions Datasets Catalog Pending Updates Data Annotation" at bounding box center [602, 47] width 783 height 95
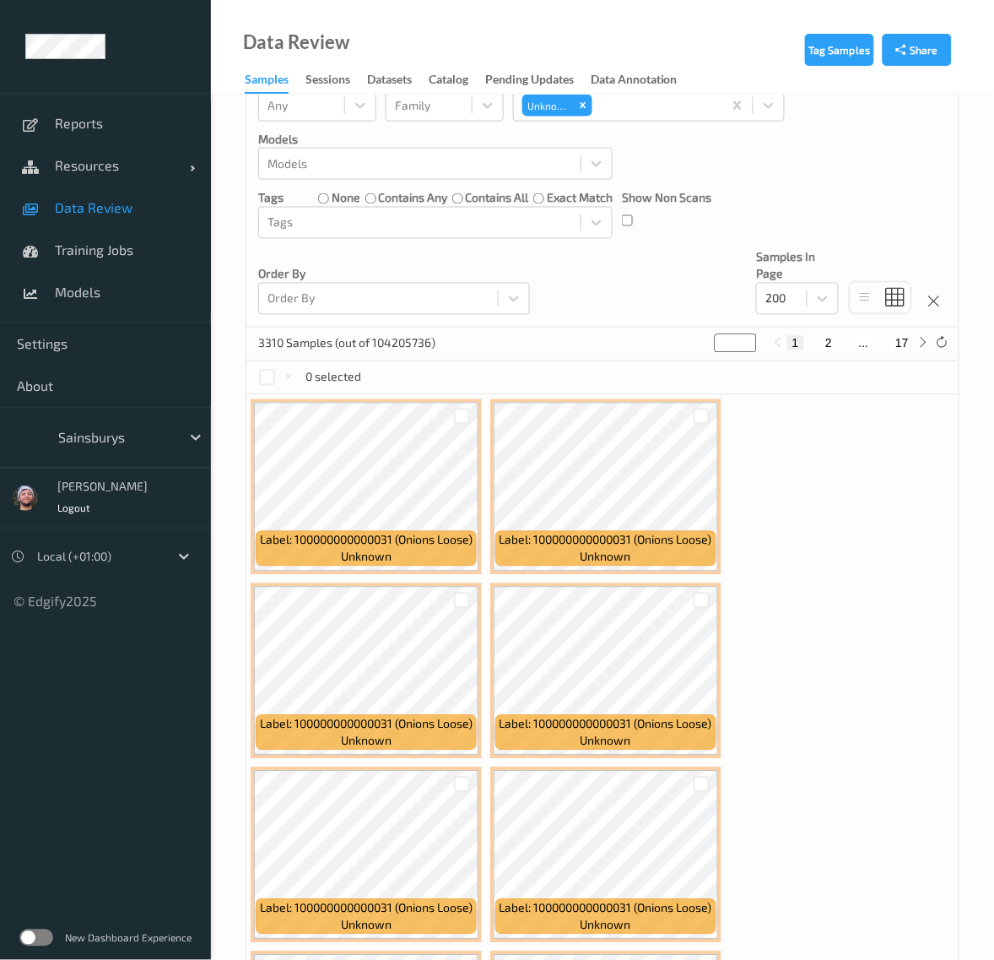
scroll to position [0, 0]
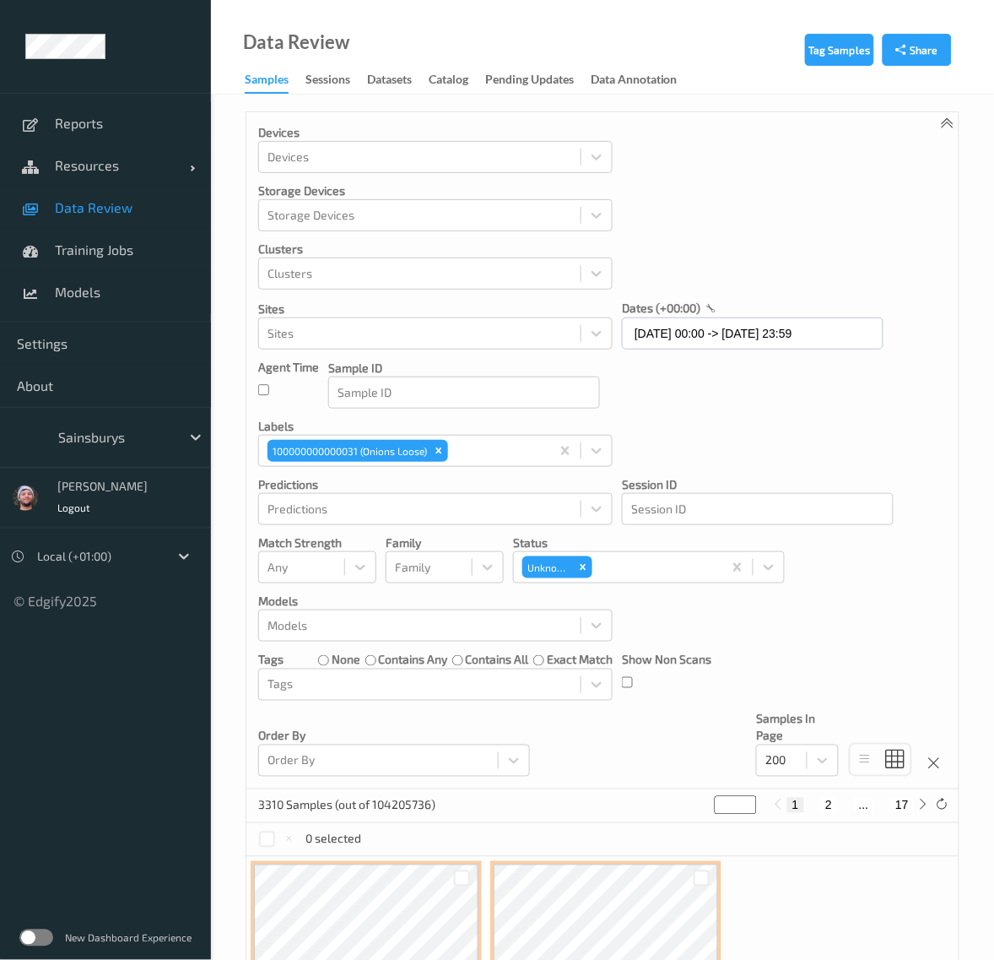
click at [833, 804] on button "2" at bounding box center [828, 805] width 17 height 15
type input "*"
click at [138, 208] on span "Data Review" at bounding box center [124, 207] width 139 height 17
click at [828, 806] on button "2" at bounding box center [828, 805] width 17 height 15
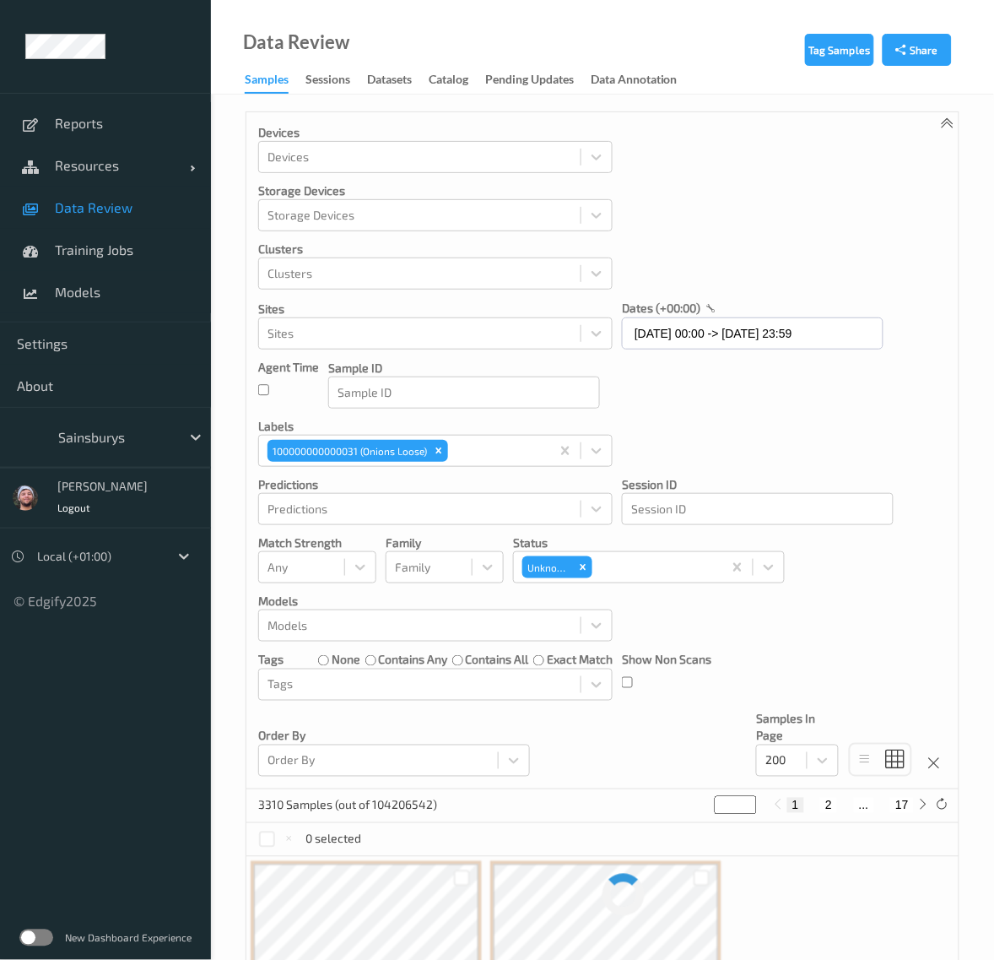
type input "*"
click at [342, 614] on div "Models" at bounding box center [420, 625] width 322 height 27
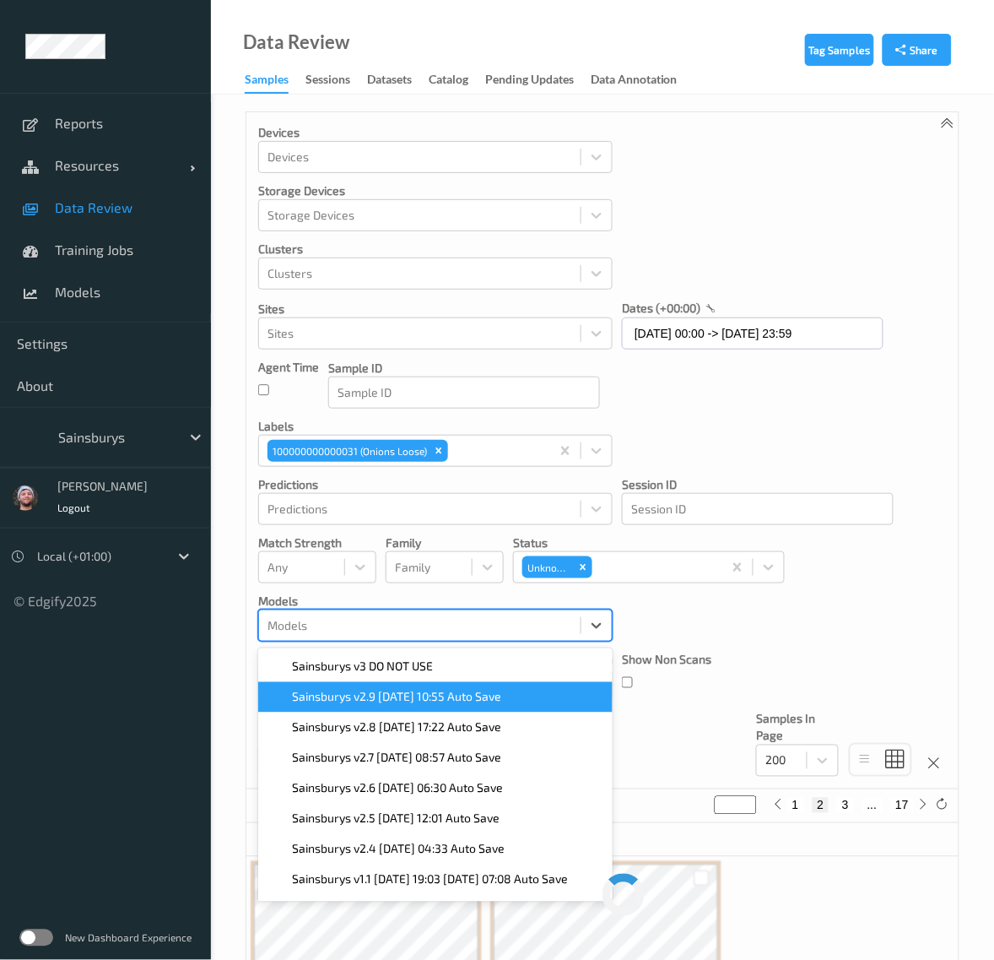
click at [355, 693] on span "Sainsburys v2.9 2025-08-04 10:55 Auto Save" at bounding box center [396, 697] width 209 height 17
type input "*"
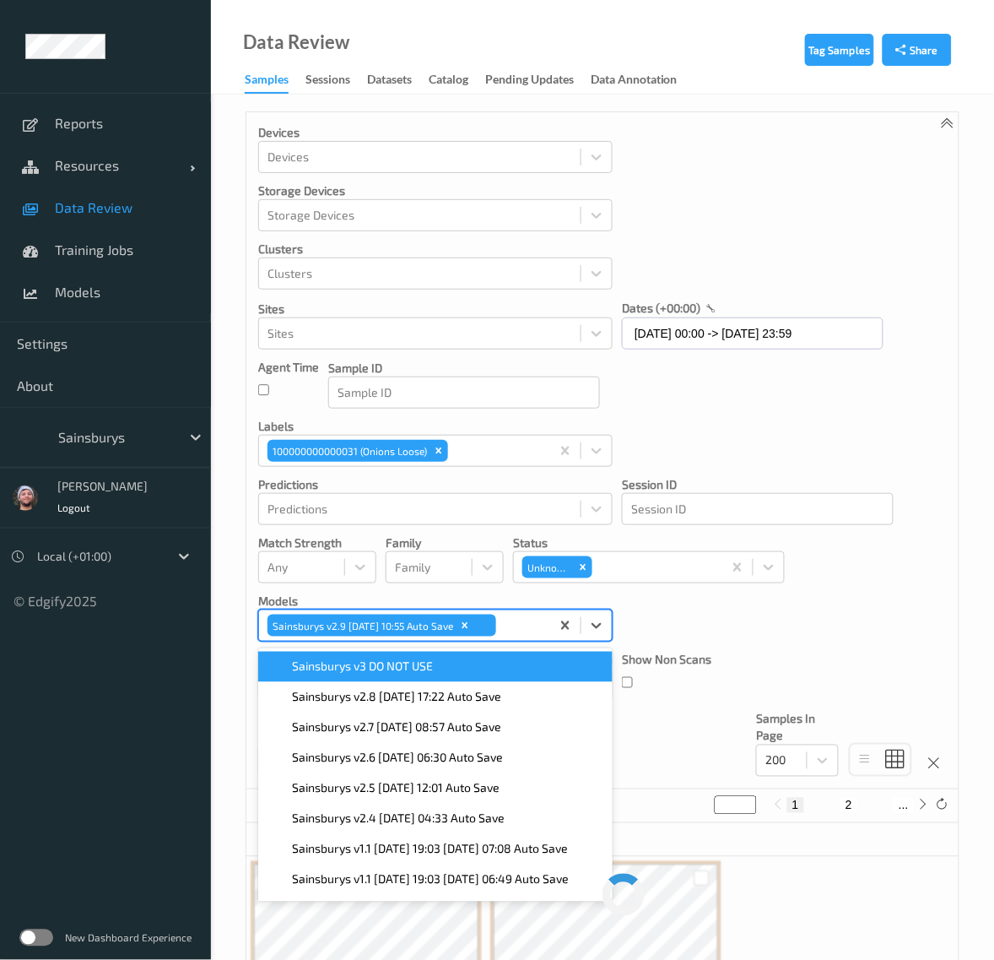
click at [841, 651] on div "Devices Devices Storage Devices Storage Devices Clusters Clusters Sites Sites d…" at bounding box center [602, 450] width 712 height 677
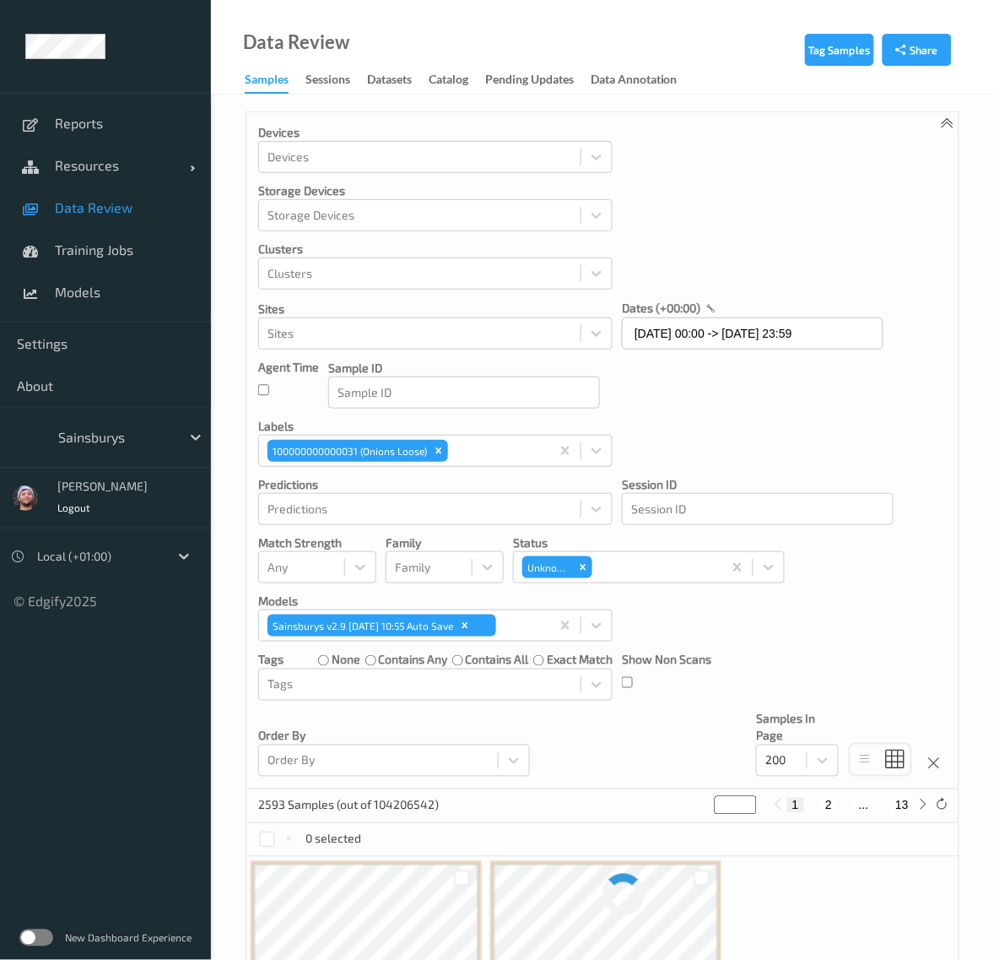
click at [831, 804] on button "2" at bounding box center [828, 805] width 17 height 15
type input "*"
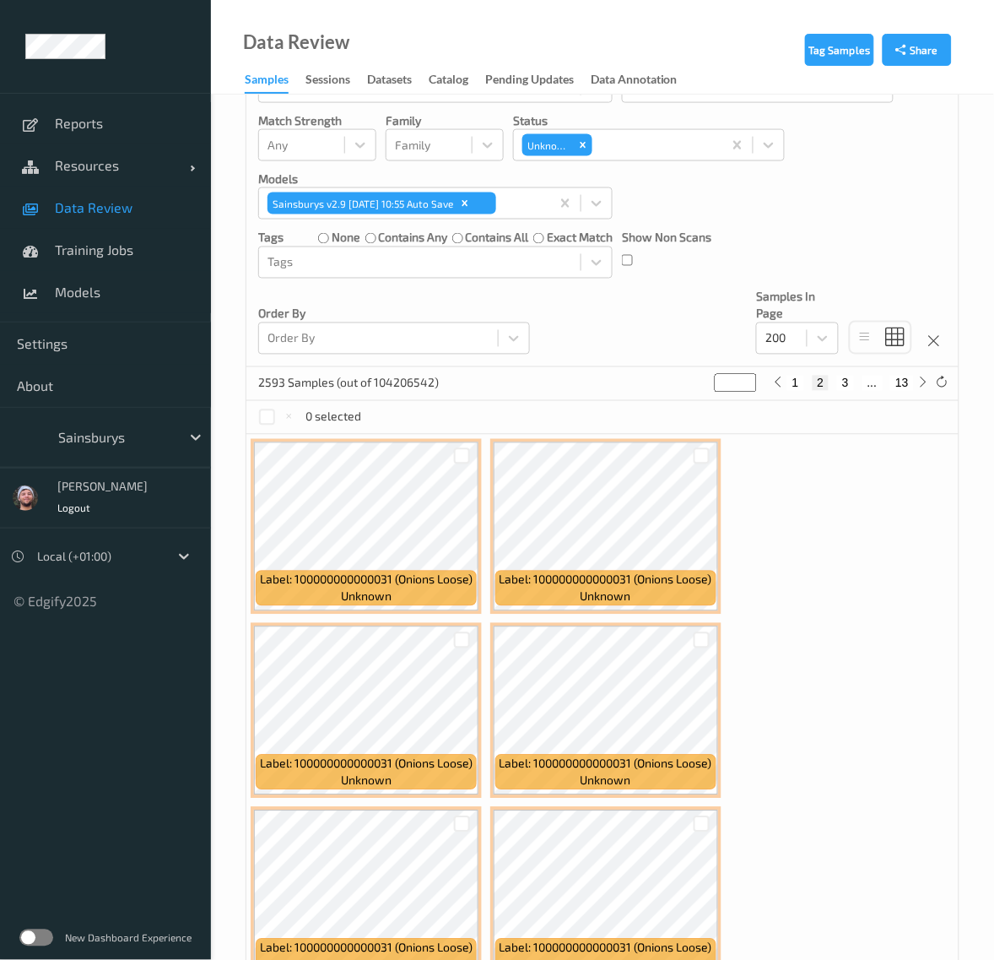
click at [850, 391] on button "3" at bounding box center [845, 383] width 17 height 15
type input "*"
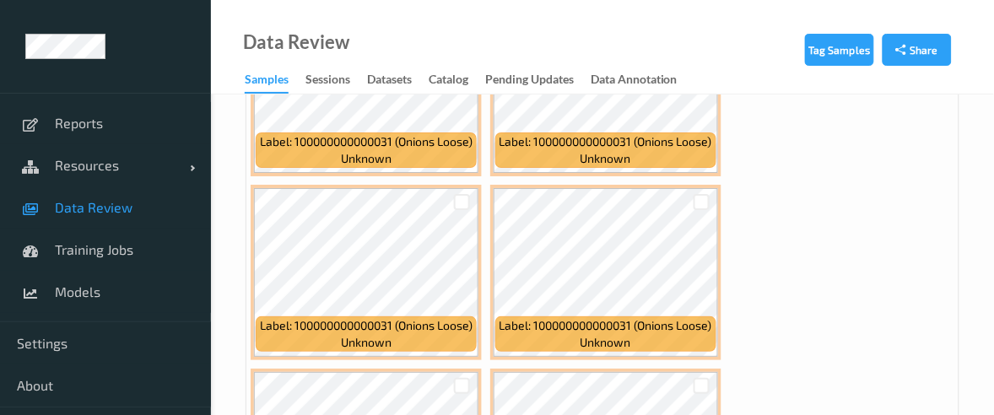
scroll to position [2743, 0]
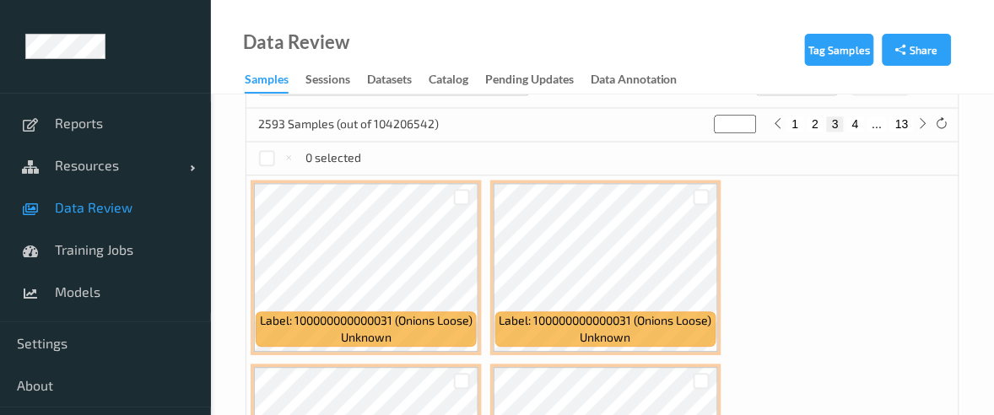
scroll to position [528, 0]
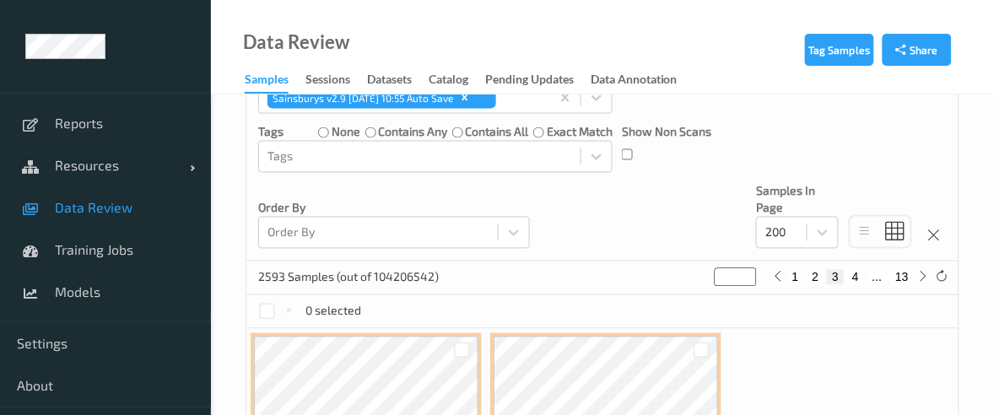
click at [853, 279] on button "4" at bounding box center [855, 277] width 17 height 15
type input "*"
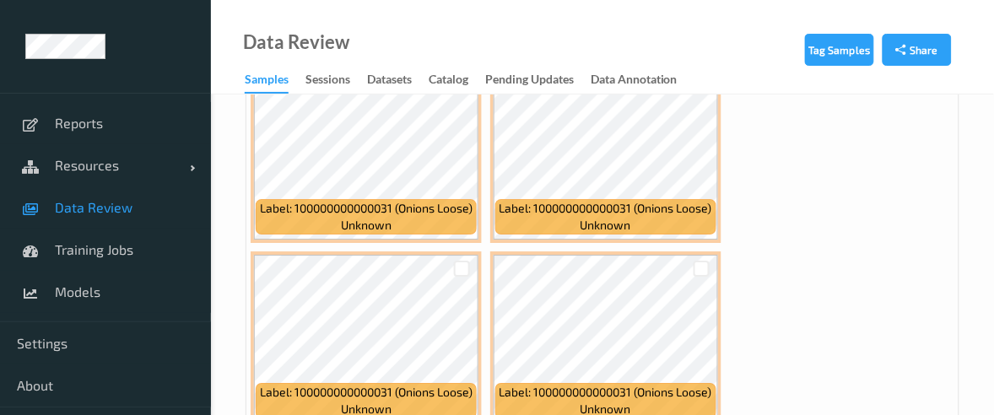
scroll to position [1266, 0]
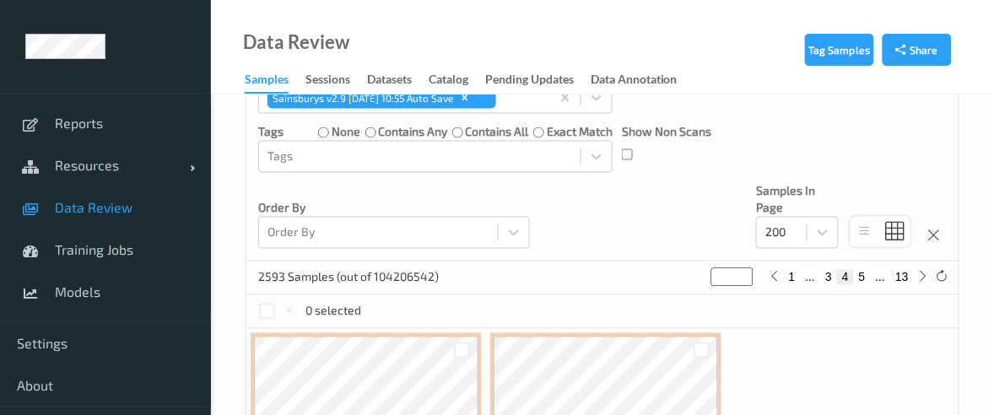
drag, startPoint x: 842, startPoint y: 285, endPoint x: 787, endPoint y: 334, distance: 73.5
click at [863, 283] on button "5" at bounding box center [862, 277] width 17 height 15
type input "*"
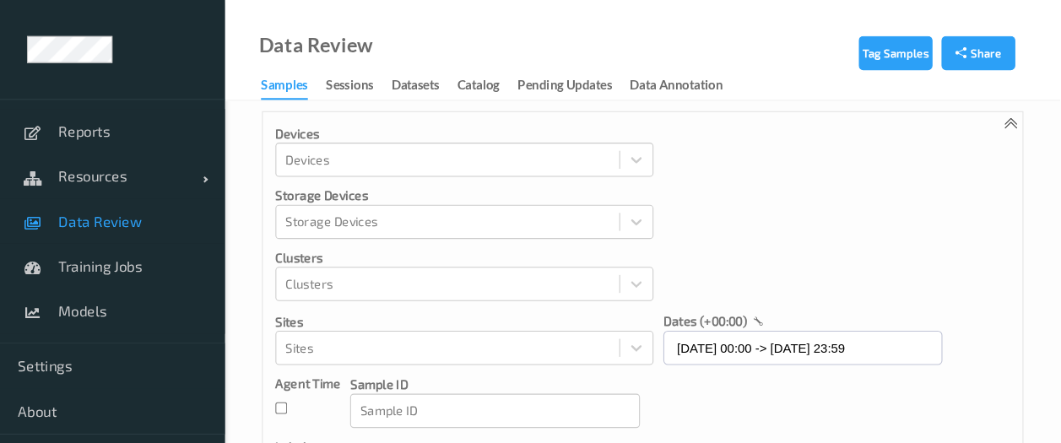
scroll to position [0, 0]
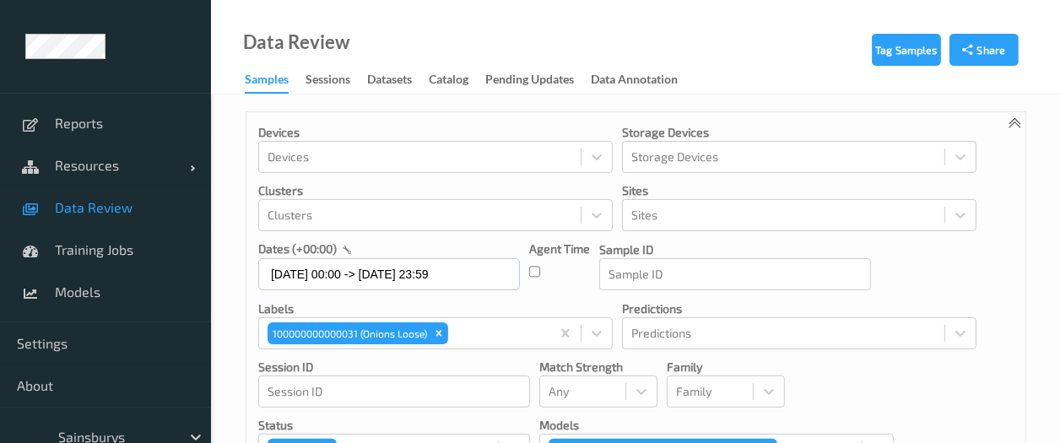
click at [970, 403] on div "Devices Devices Storage Devices Storage Devices Clusters Clusters Sites Sites d…" at bounding box center [635, 362] width 779 height 501
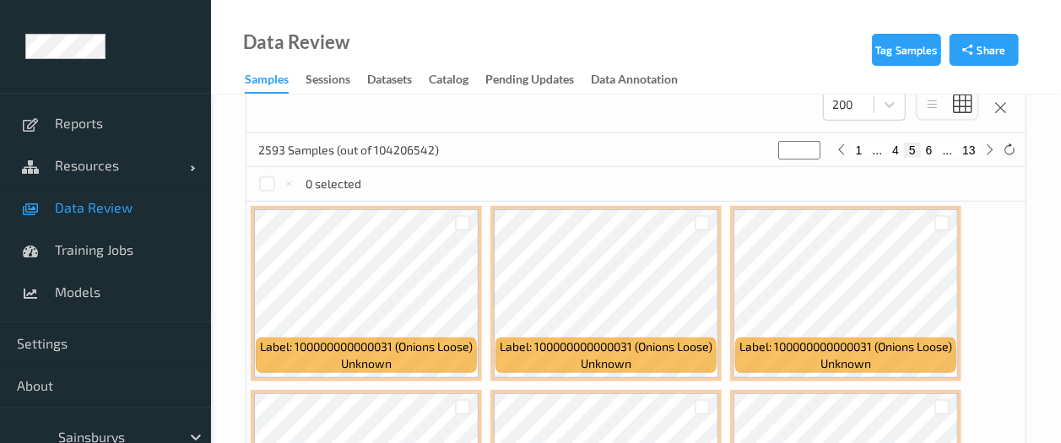
scroll to position [338, 0]
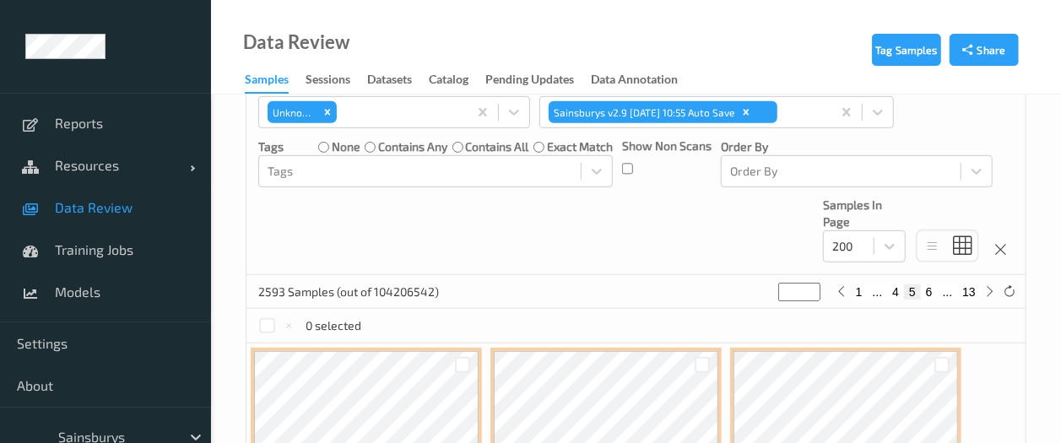
click at [934, 297] on button "6" at bounding box center [929, 291] width 17 height 15
type input "*"
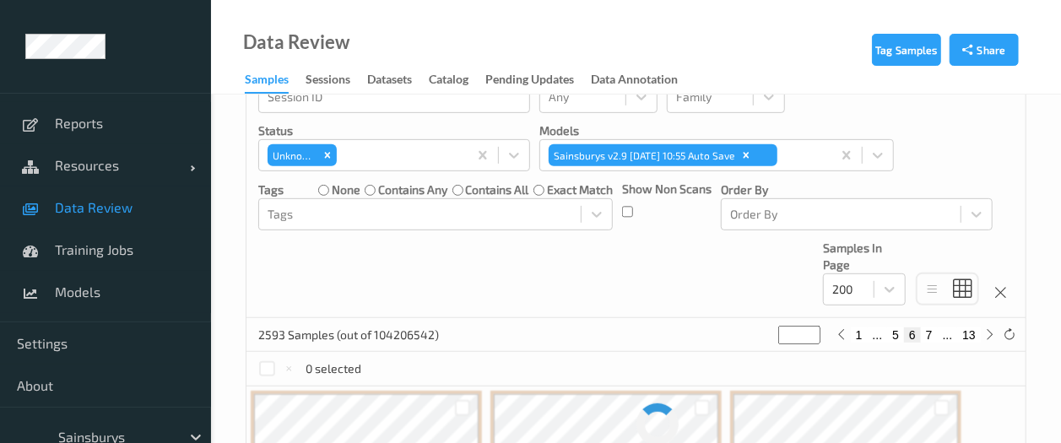
scroll to position [0, 0]
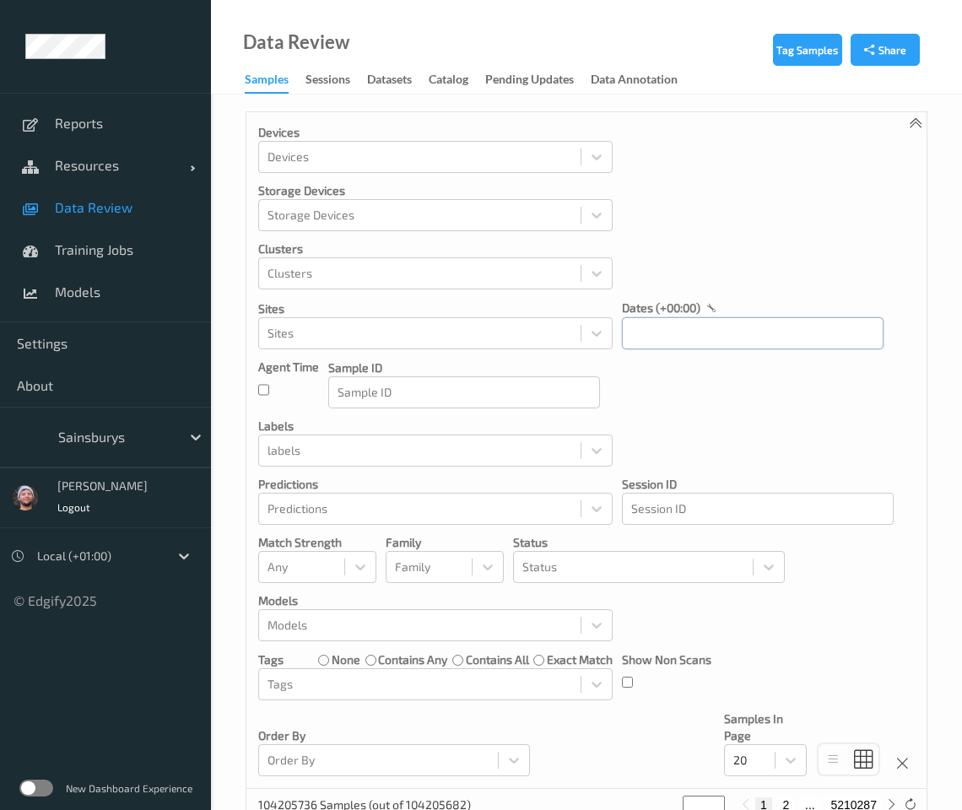
click at [682, 338] on input "text" at bounding box center [753, 333] width 262 height 32
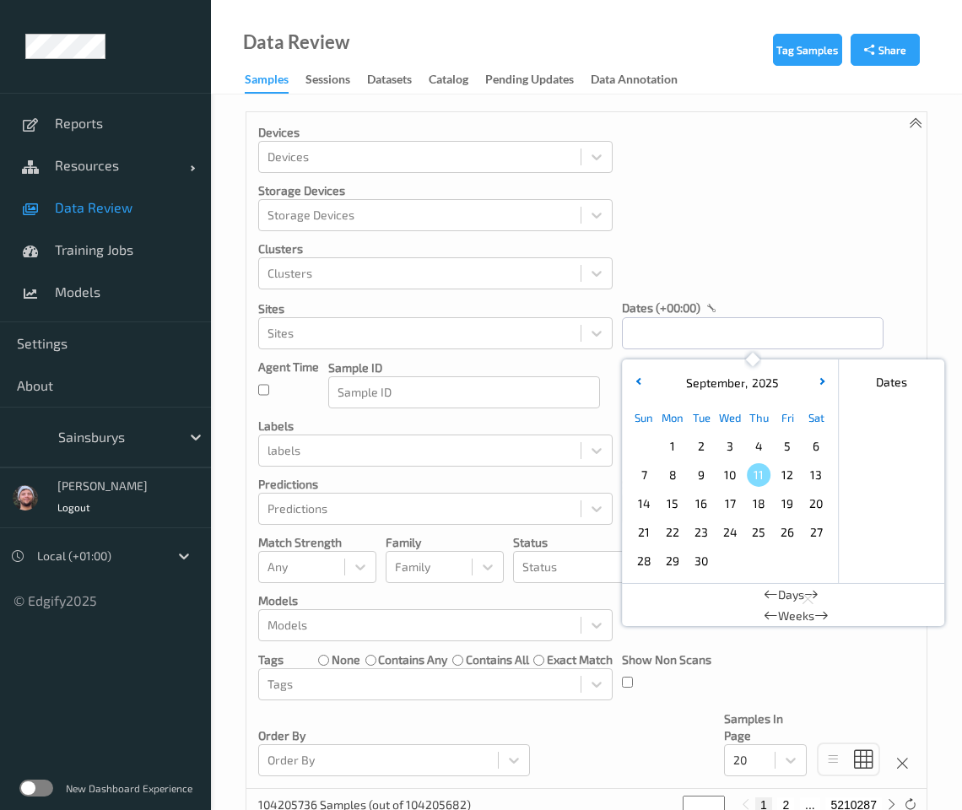
click at [740, 474] on span "10" at bounding box center [730, 475] width 24 height 24
type input "[DATE] 00:00 -> [DATE] 23:59"
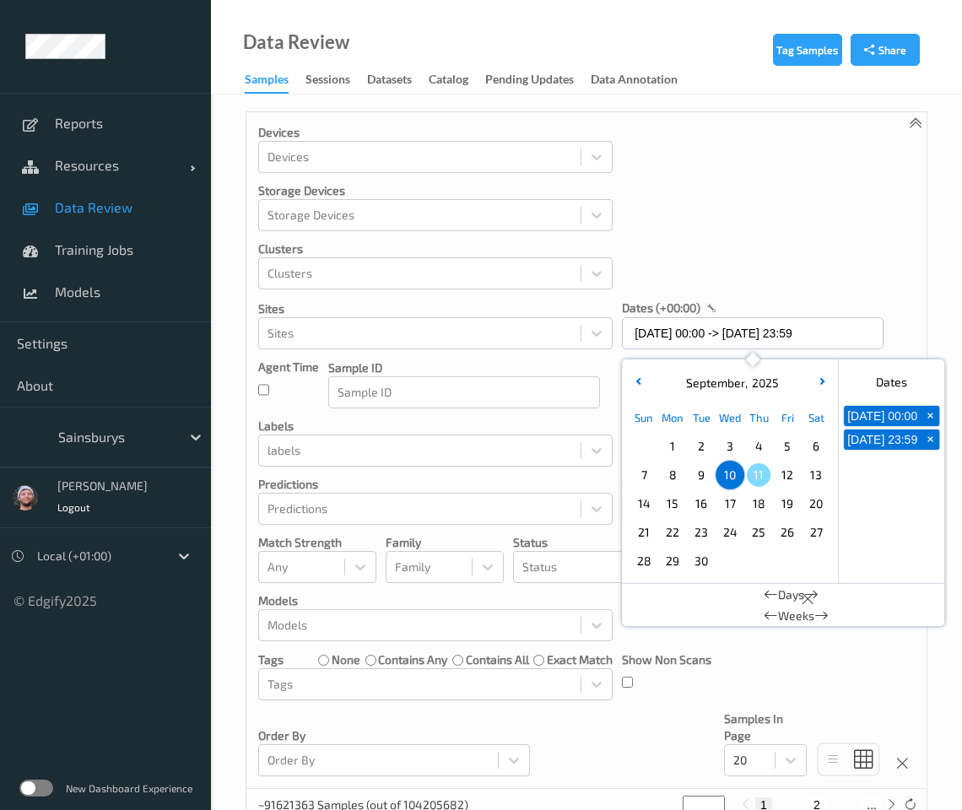
click at [707, 281] on div "Devices Devices Storage Devices Storage Devices Clusters Clusters Sites Sites d…" at bounding box center [586, 450] width 680 height 677
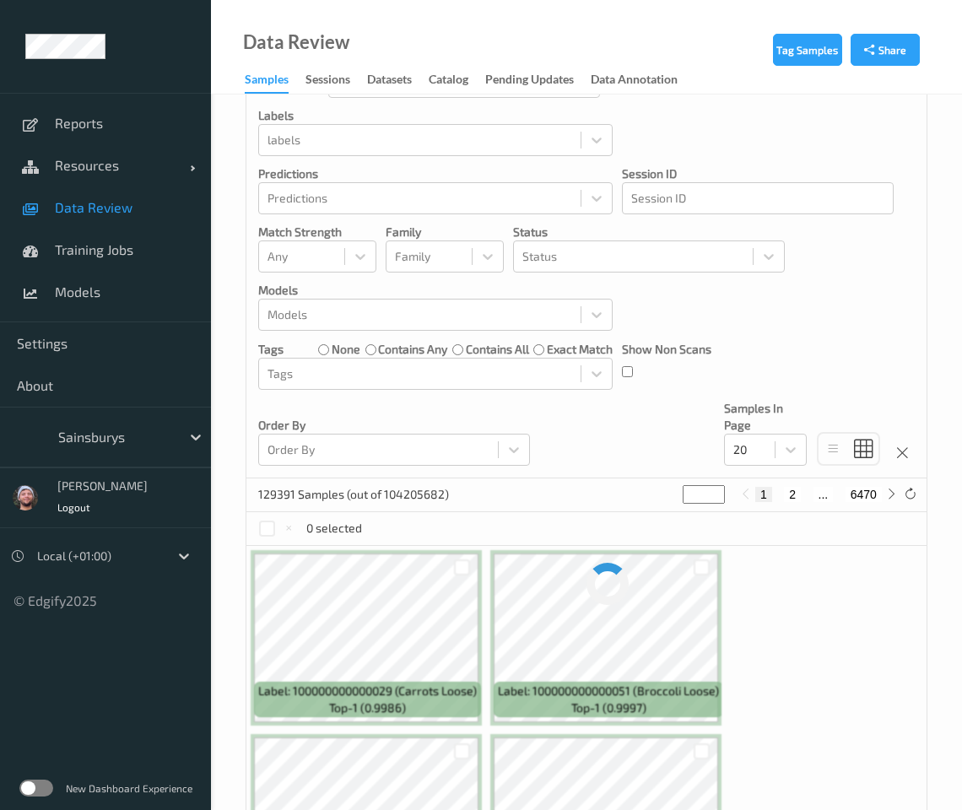
scroll to position [317, 0]
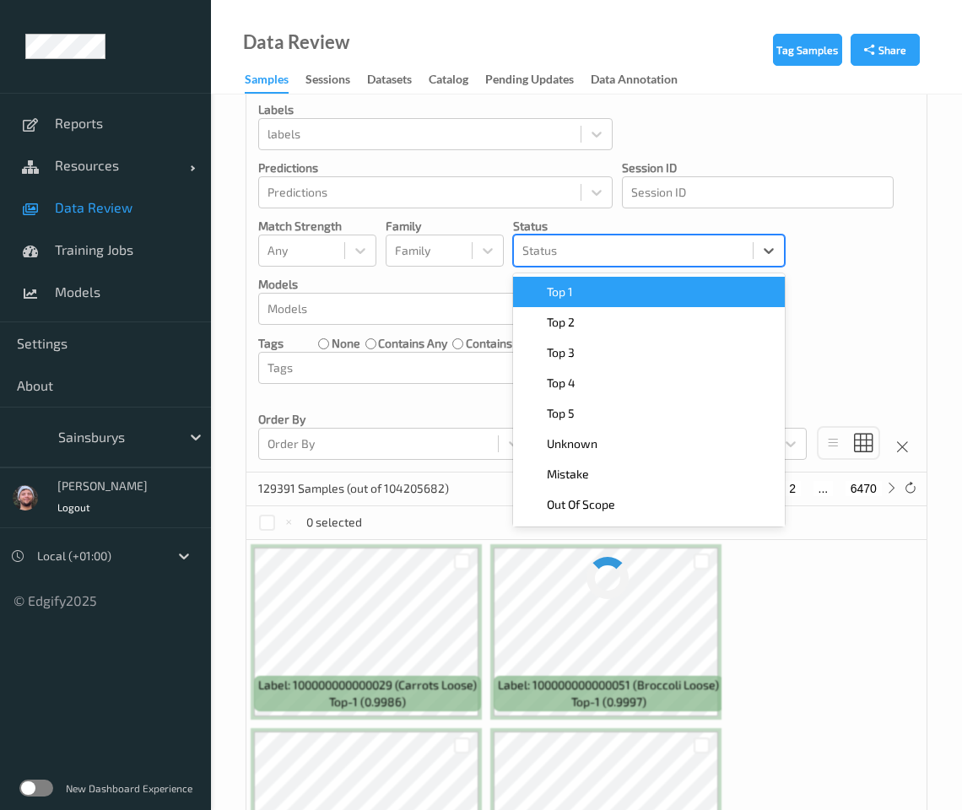
click at [568, 250] on div at bounding box center [633, 251] width 222 height 20
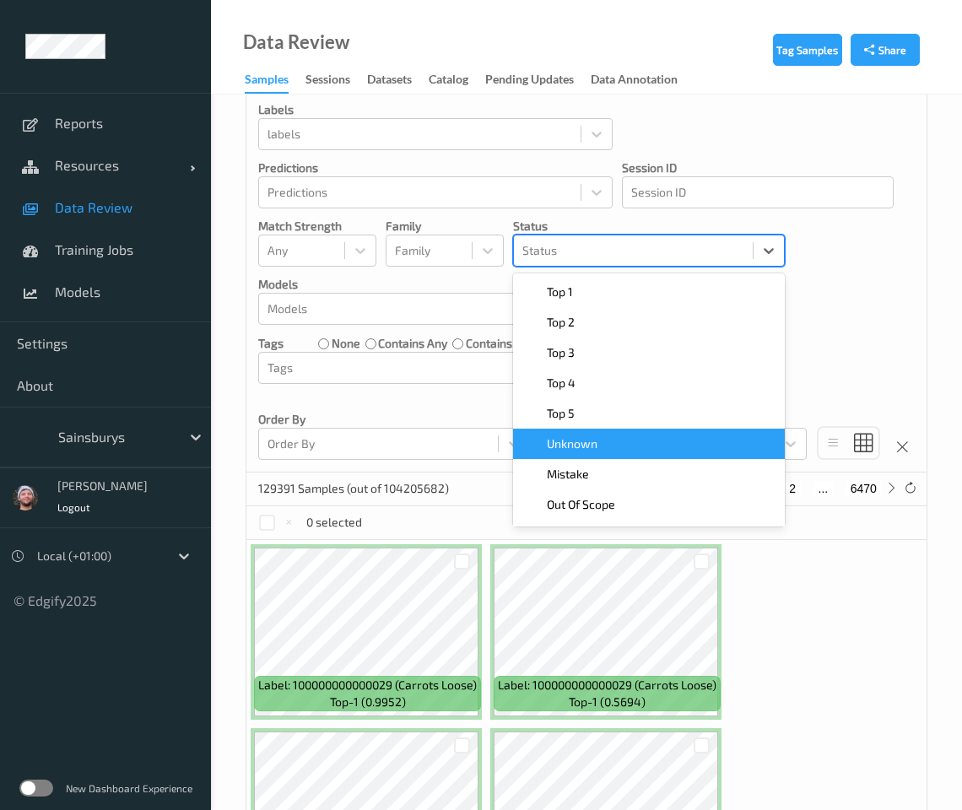
click at [567, 433] on div "Unknown" at bounding box center [649, 444] width 272 height 30
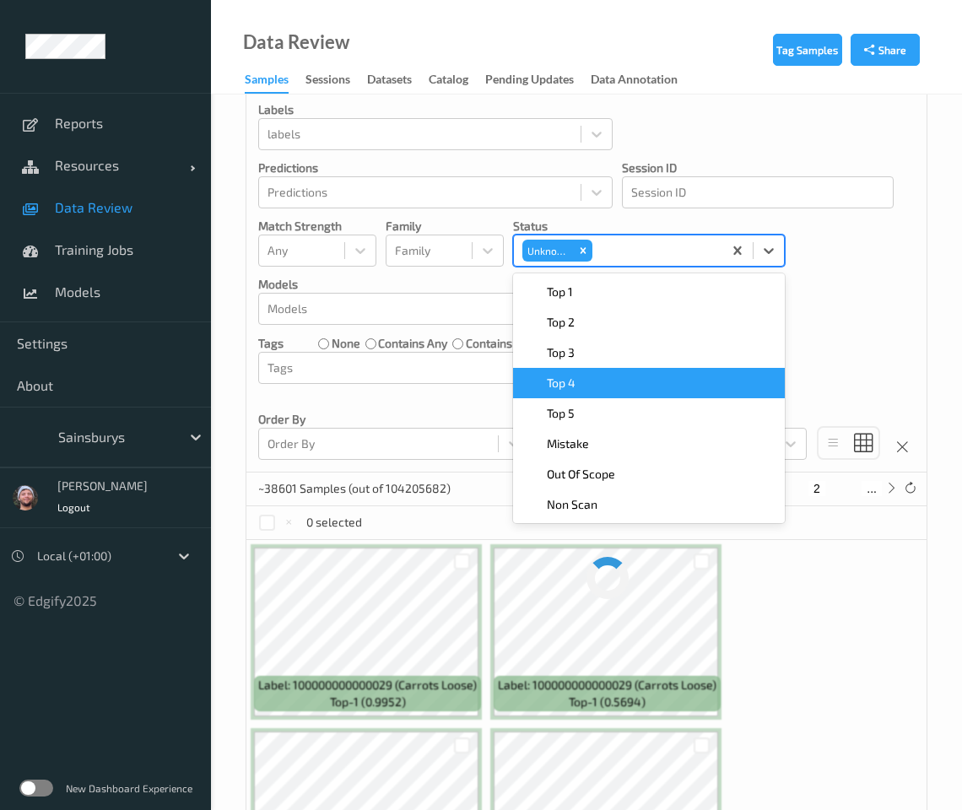
click at [740, 377] on div "Devices Devices Storage Devices Storage Devices Clusters Clusters Sites Sites d…" at bounding box center [586, 134] width 680 height 677
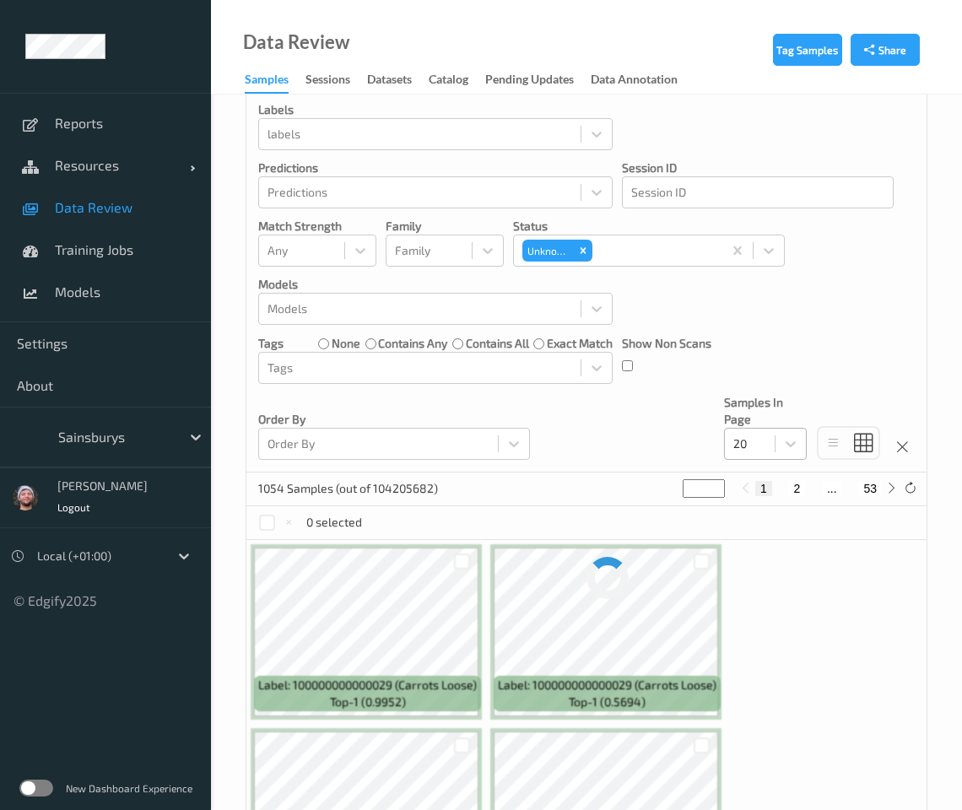
click at [740, 445] on div at bounding box center [749, 444] width 33 height 20
click at [740, 600] on div "200" at bounding box center [765, 607] width 83 height 30
click at [740, 339] on div "Devices Devices Storage Devices Storage Devices Clusters Clusters Sites Sites d…" at bounding box center [586, 134] width 680 height 677
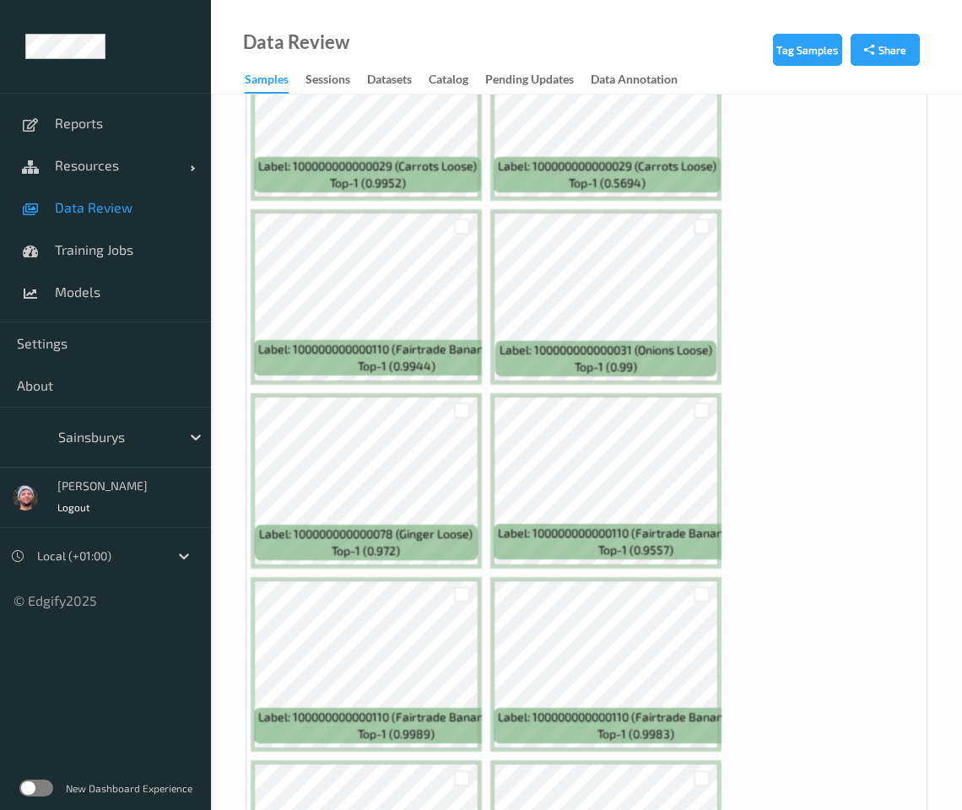
scroll to position [633, 0]
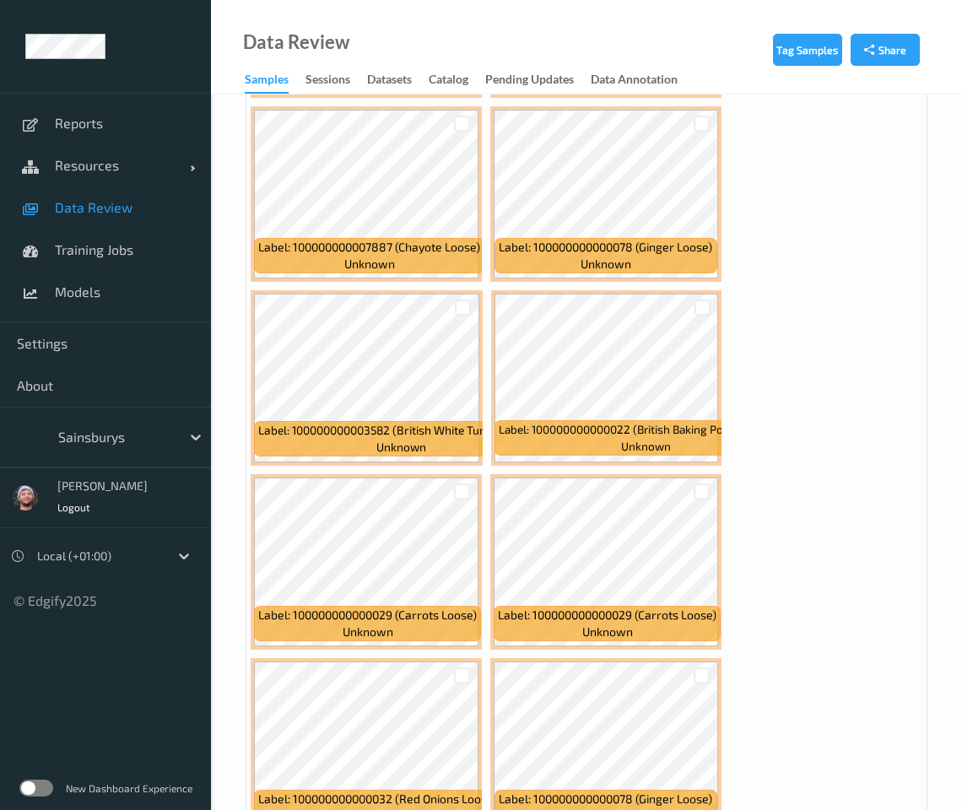
scroll to position [950, 0]
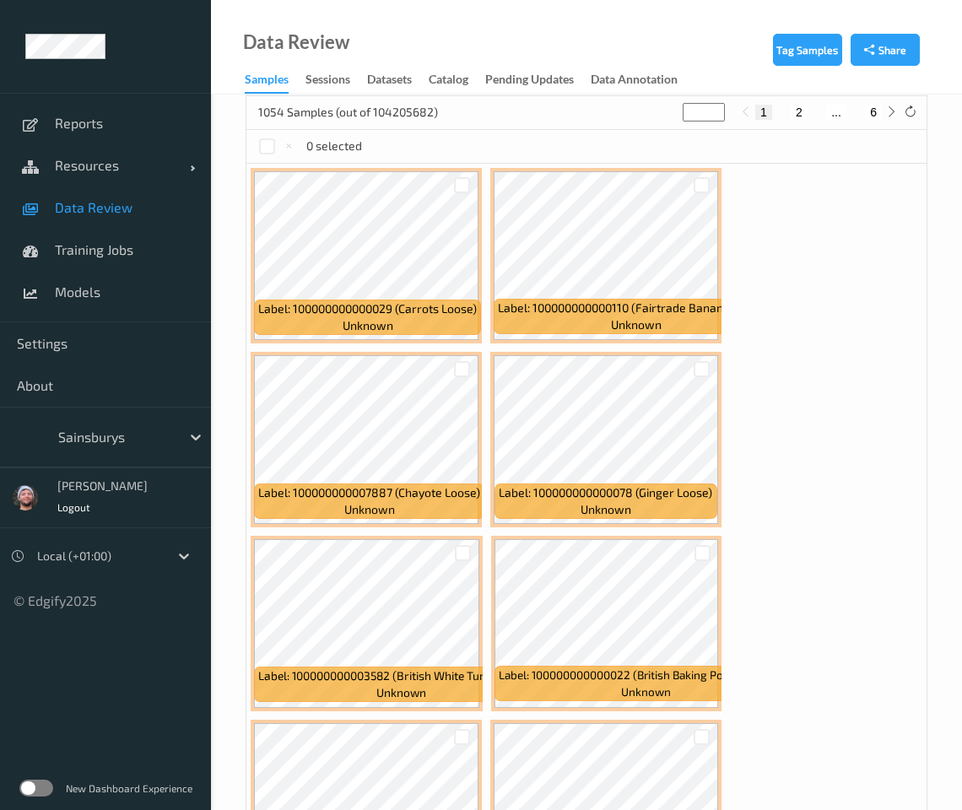
scroll to position [422, 0]
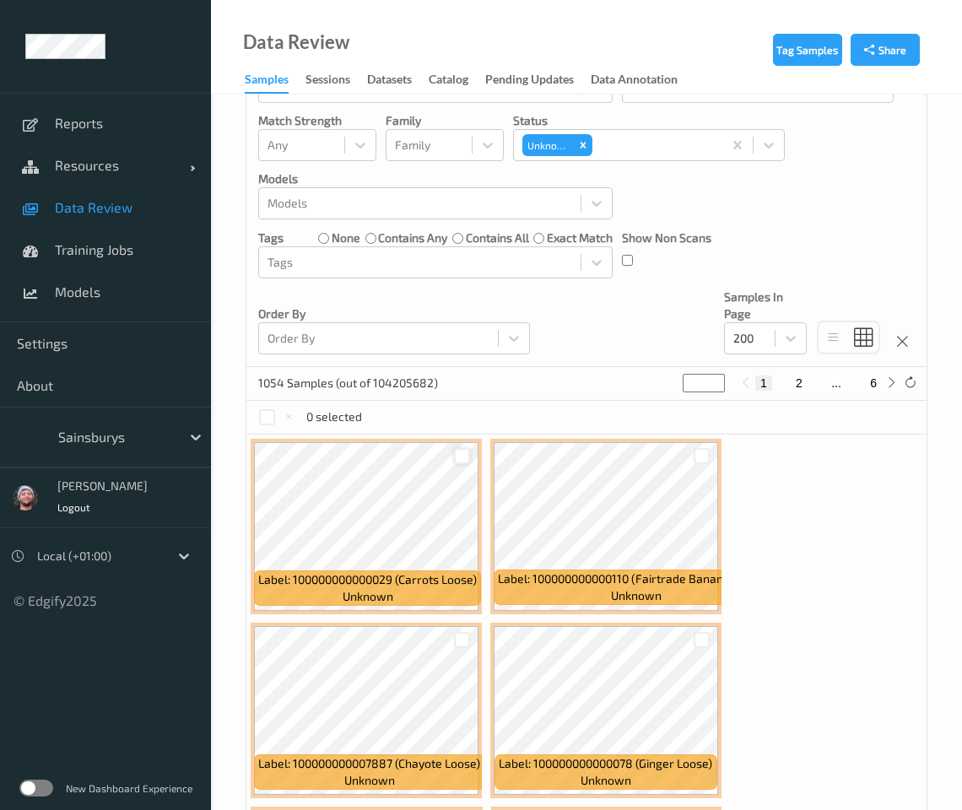
click at [456, 463] on div at bounding box center [462, 456] width 16 height 16
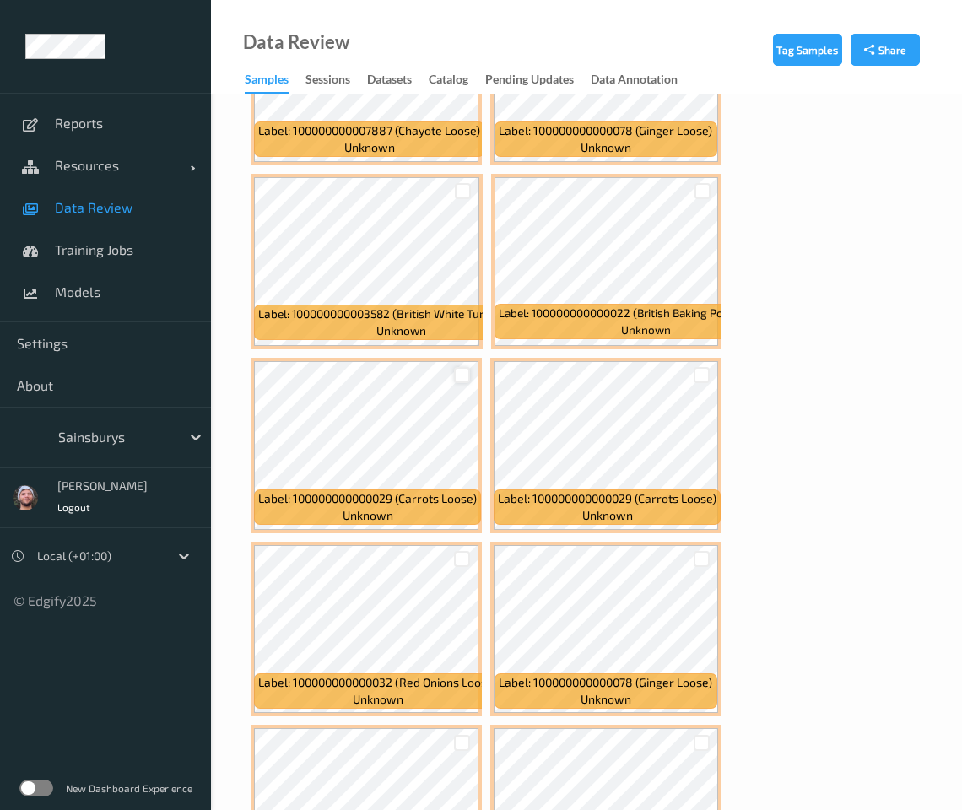
click at [466, 380] on div at bounding box center [462, 375] width 16 height 16
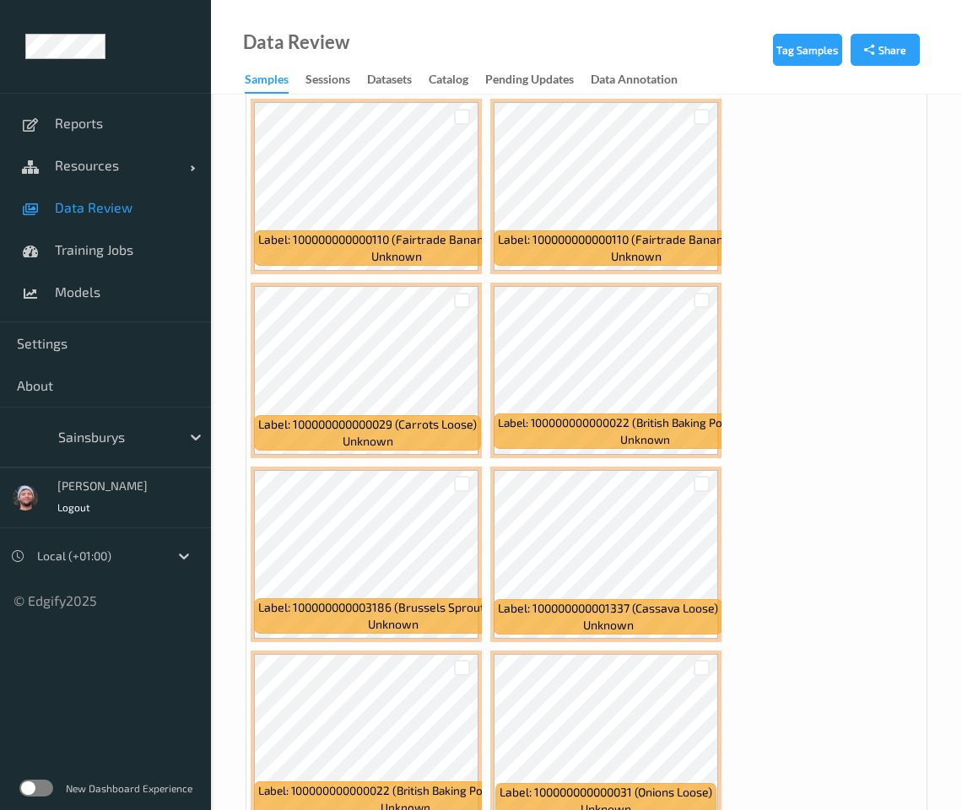
scroll to position [1688, 0]
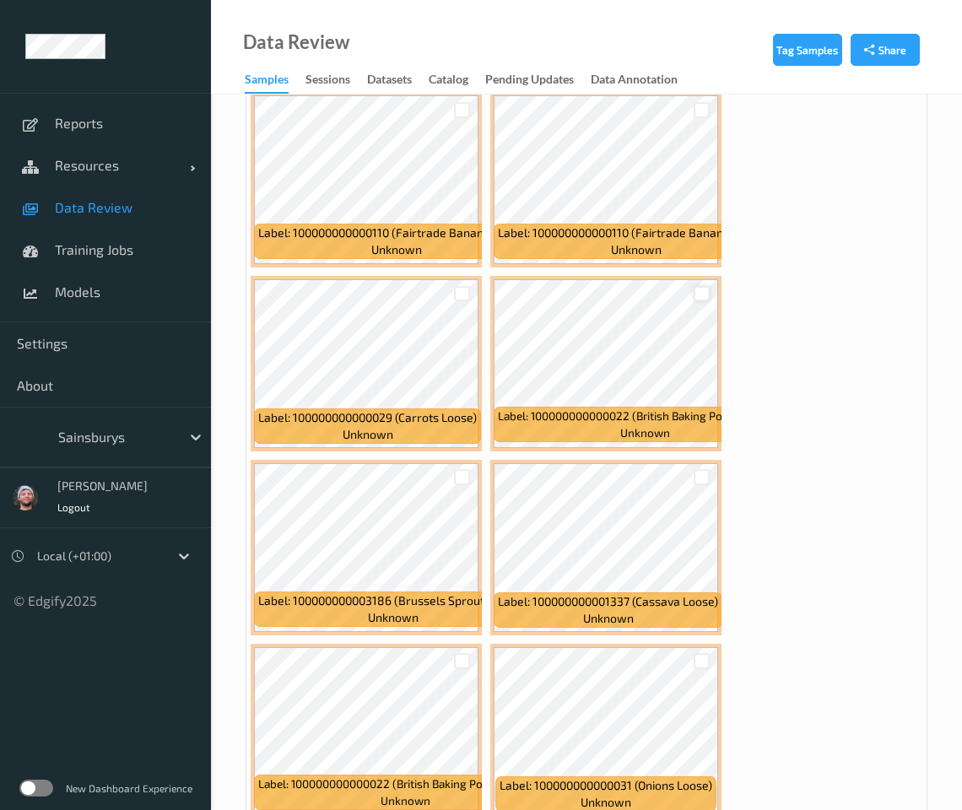
click at [698, 295] on div at bounding box center [702, 294] width 16 height 16
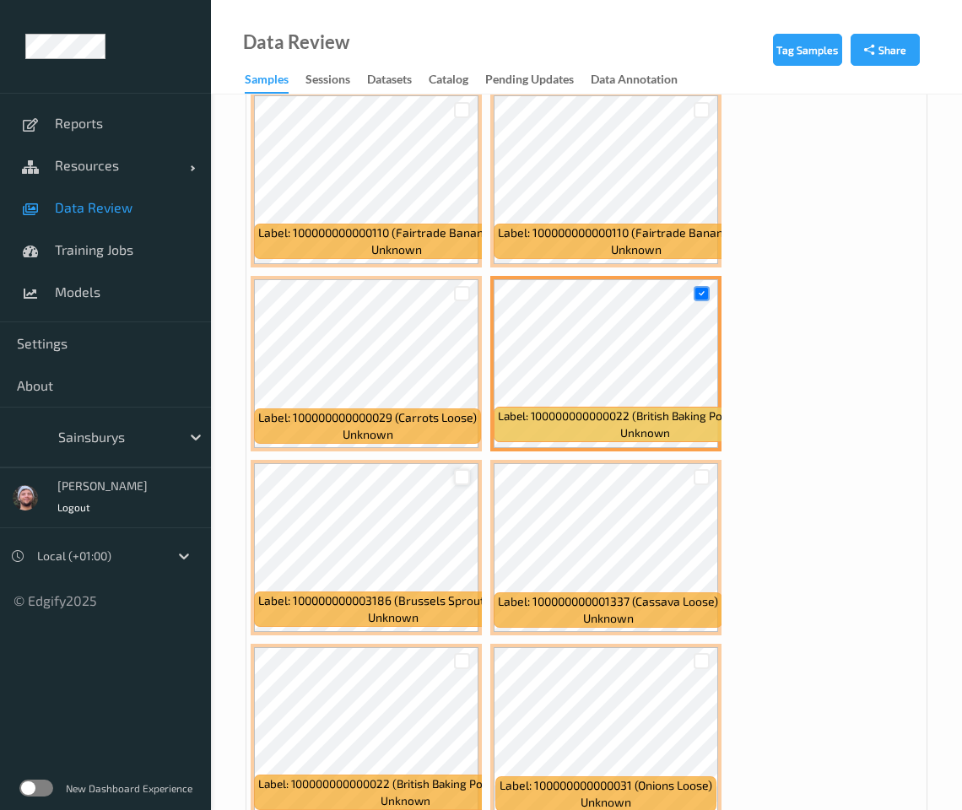
click at [461, 478] on div at bounding box center [462, 477] width 16 height 16
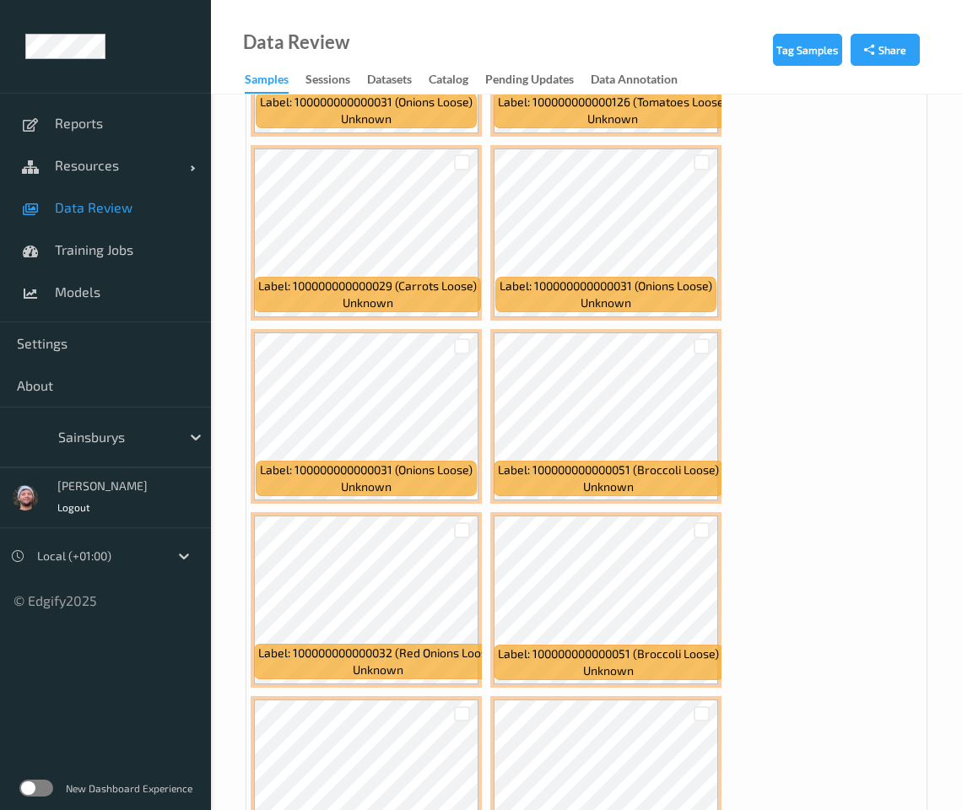
scroll to position [3165, 0]
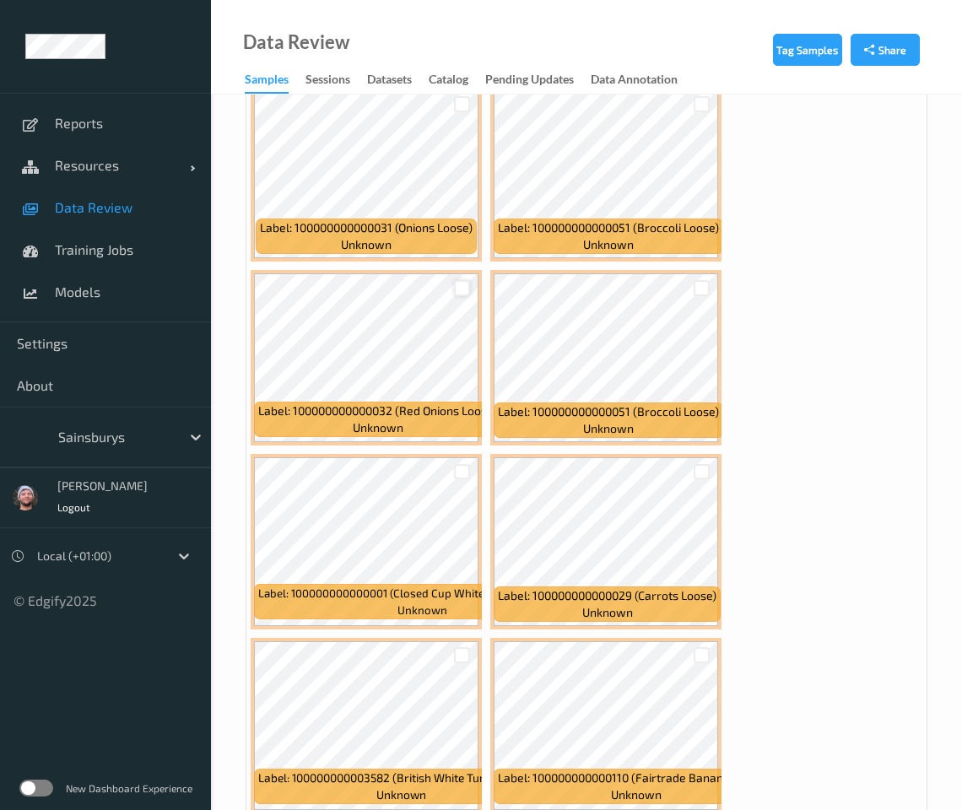
click at [457, 280] on div at bounding box center [462, 288] width 16 height 16
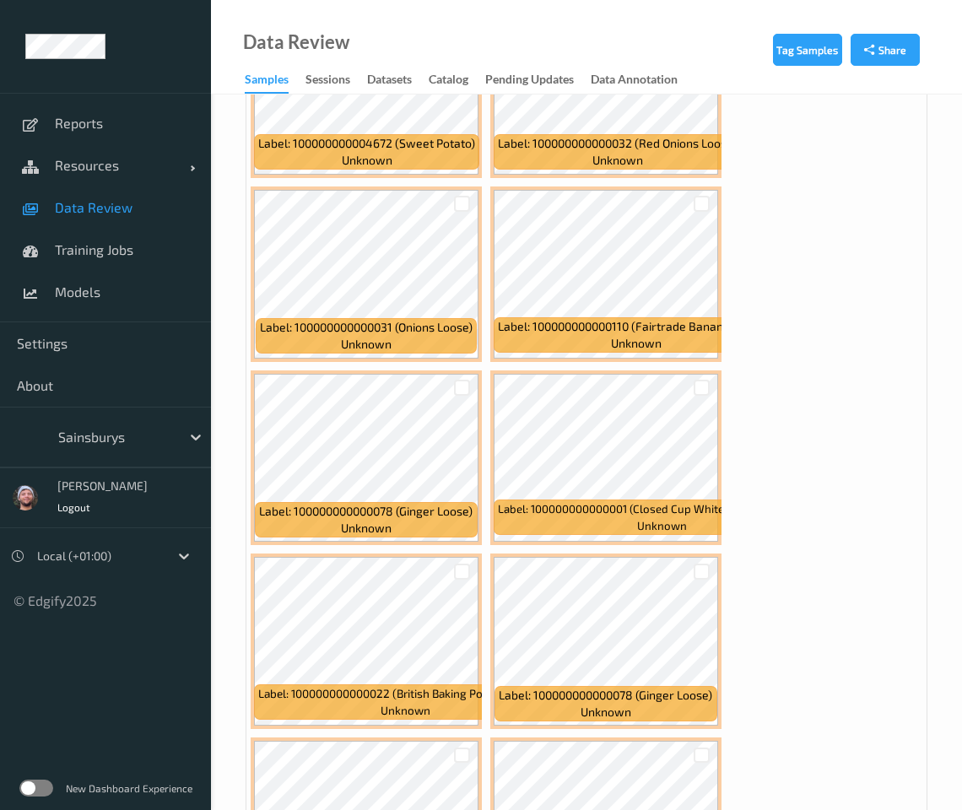
scroll to position [4642, 0]
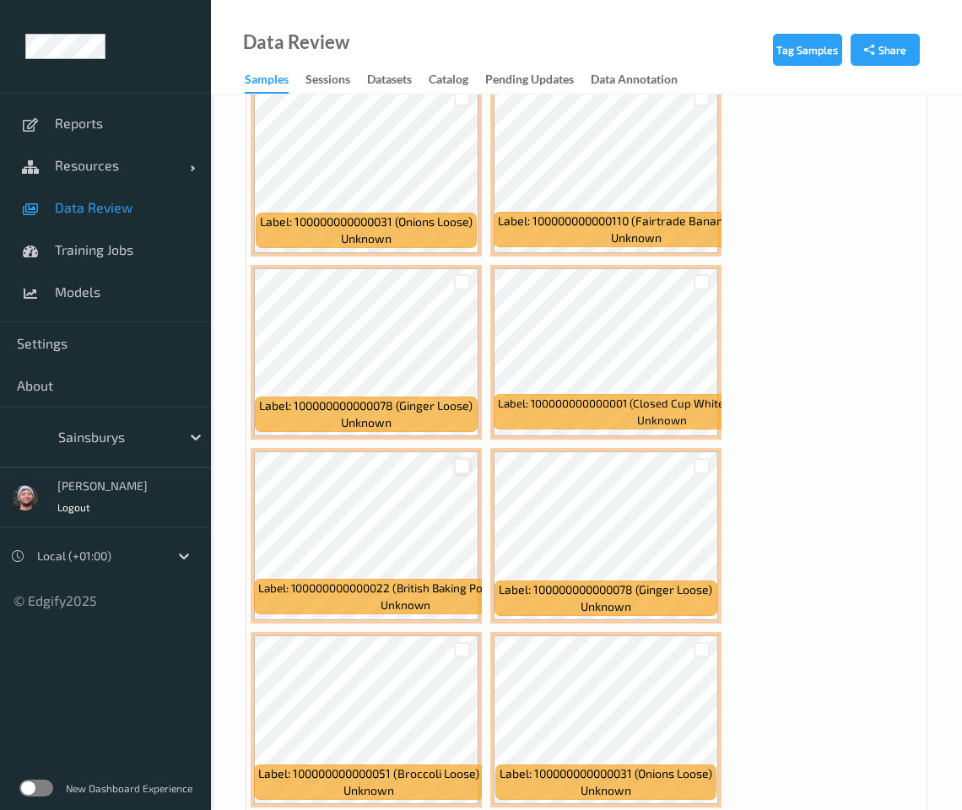
click at [463, 458] on div at bounding box center [462, 466] width 16 height 16
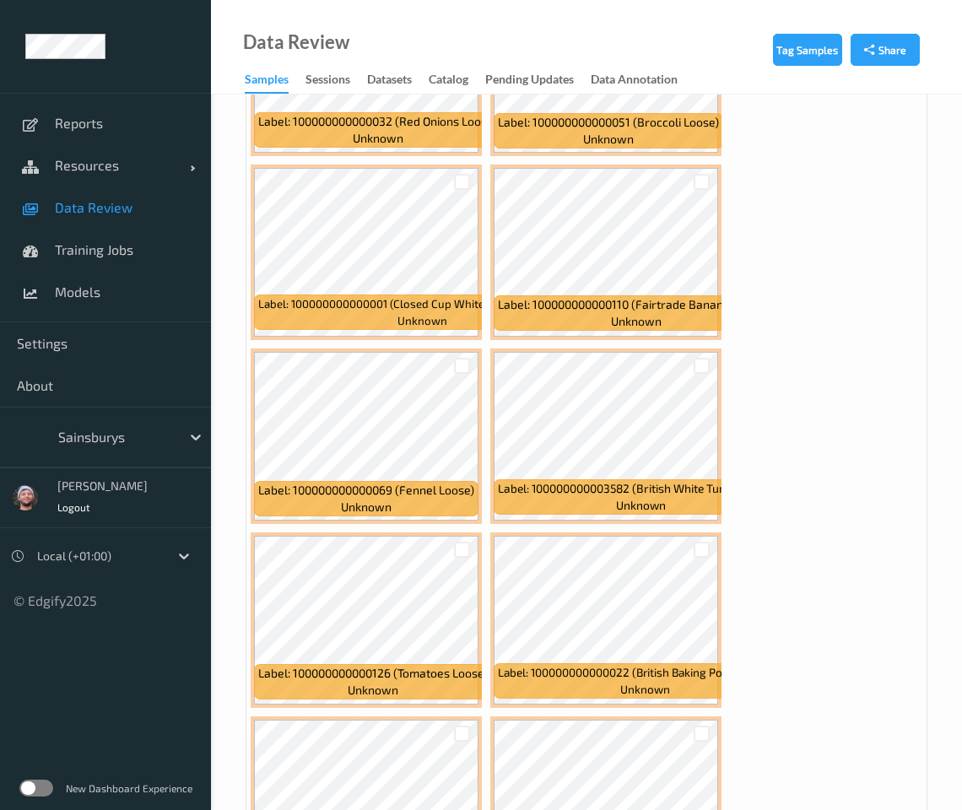
scroll to position [5803, 0]
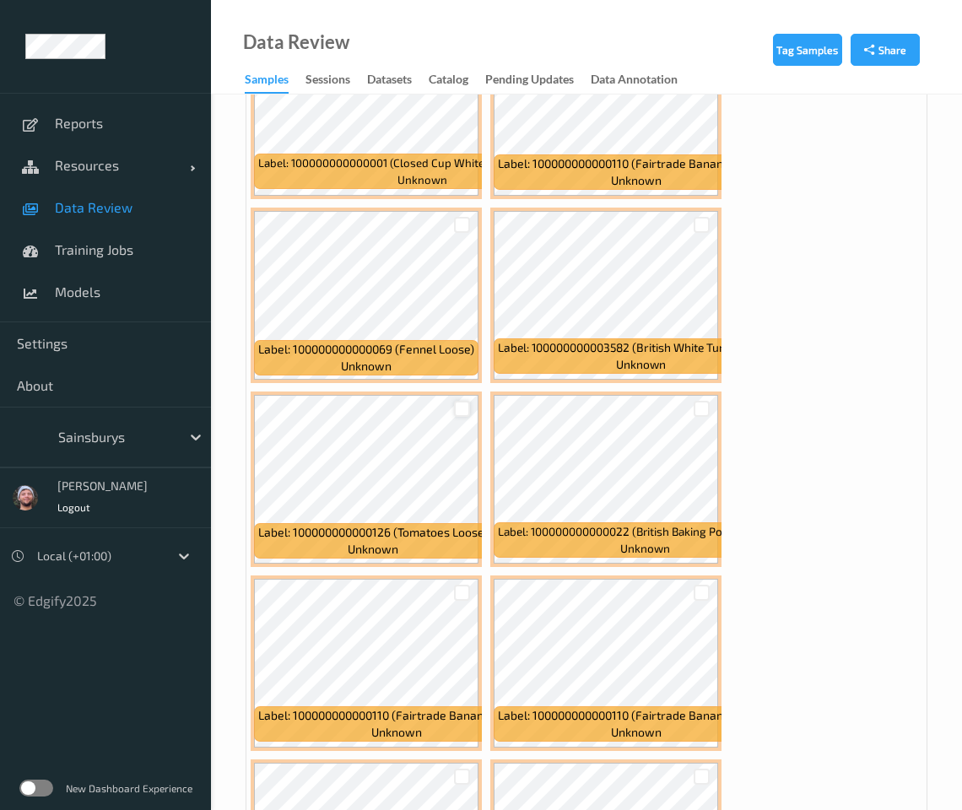
click at [463, 402] on div at bounding box center [462, 409] width 16 height 16
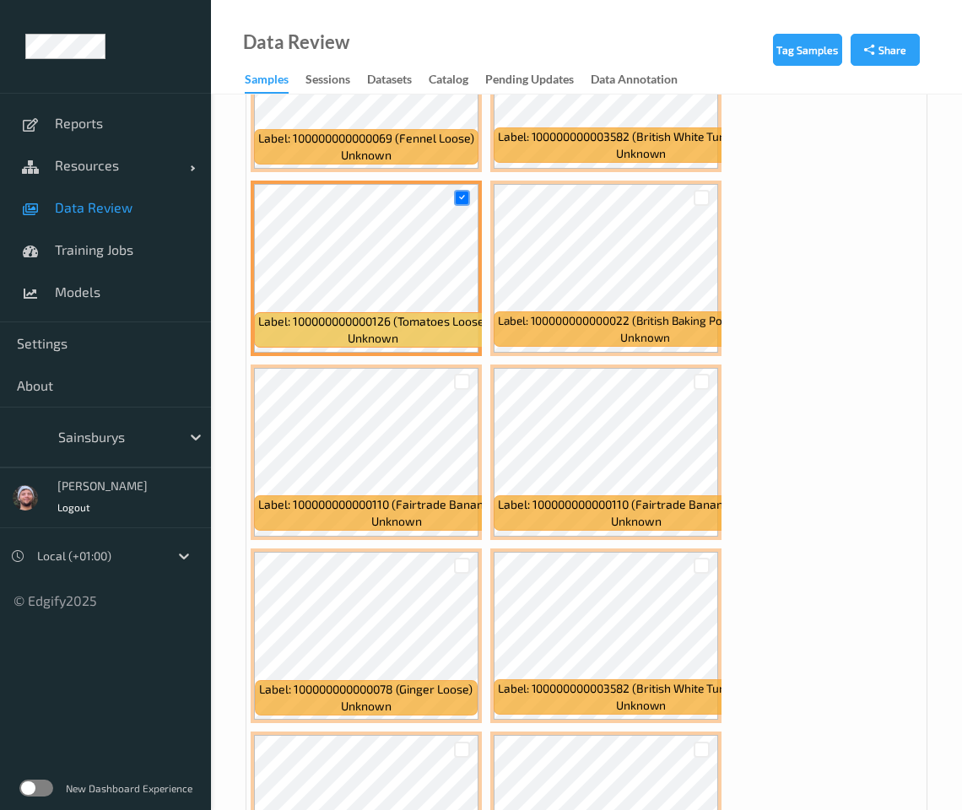
scroll to position [6647, 0]
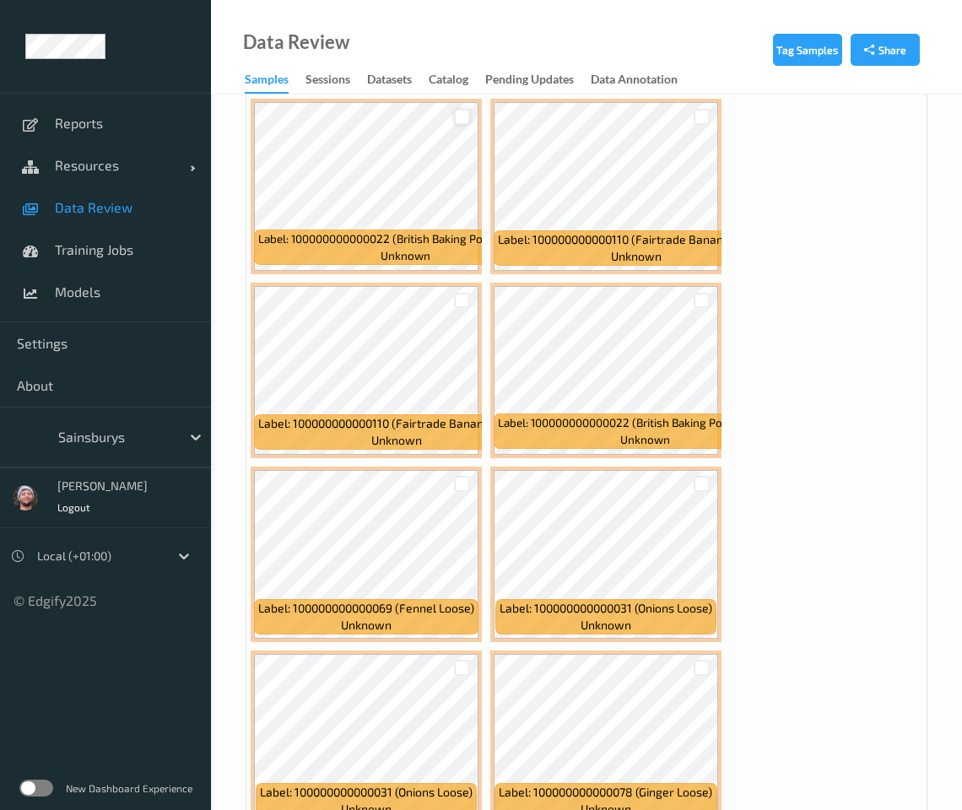
click at [462, 110] on div at bounding box center [462, 117] width 16 height 16
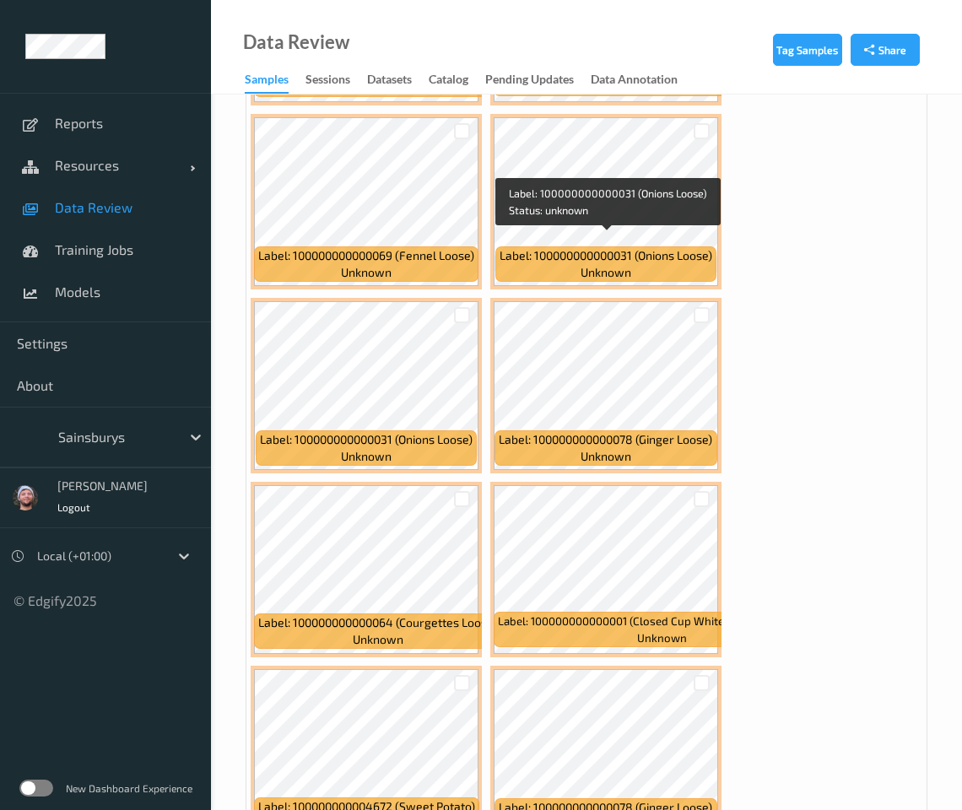
scroll to position [6963, 0]
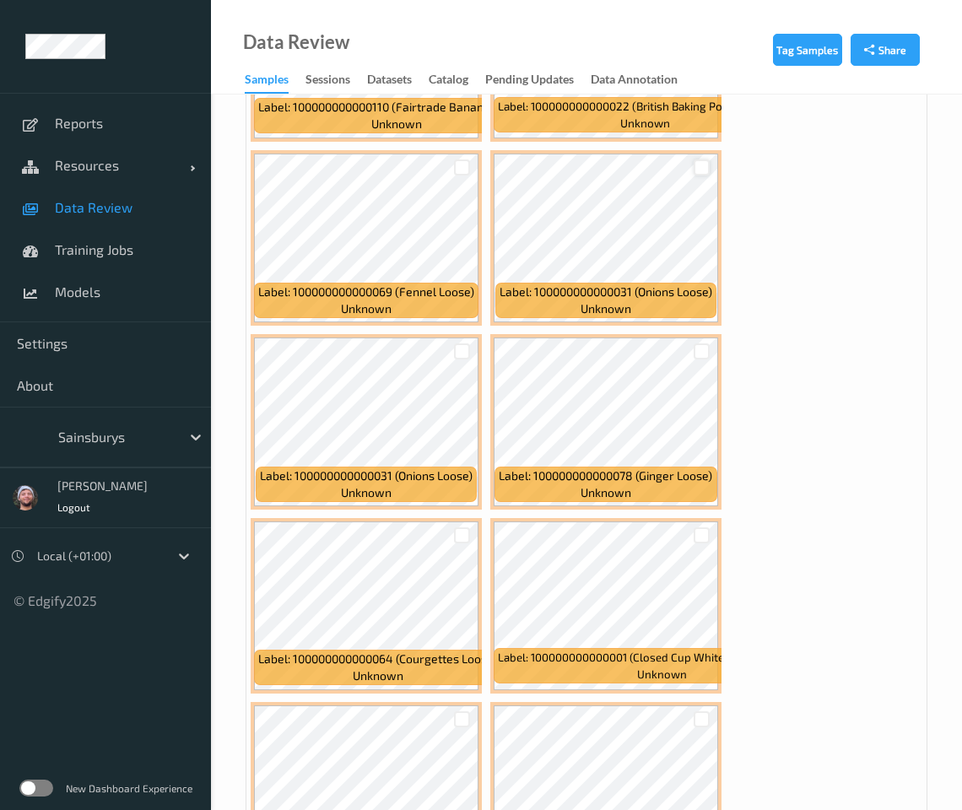
click at [705, 160] on div at bounding box center [702, 168] width 16 height 16
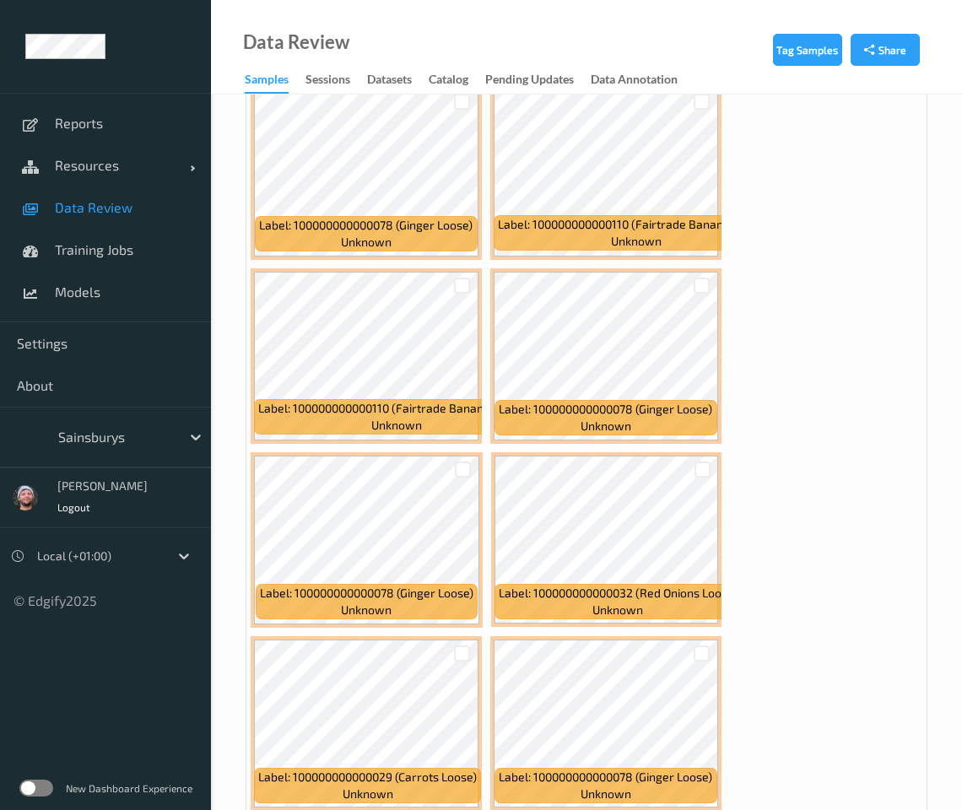
scroll to position [7913, 0]
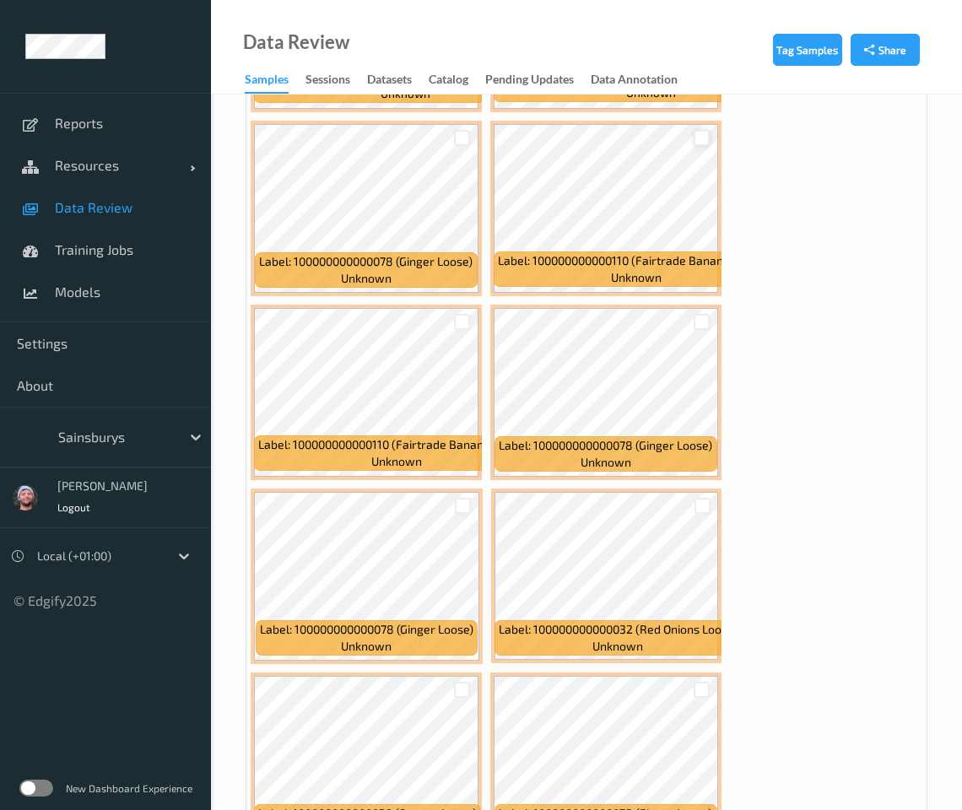
click at [701, 130] on div at bounding box center [702, 138] width 16 height 16
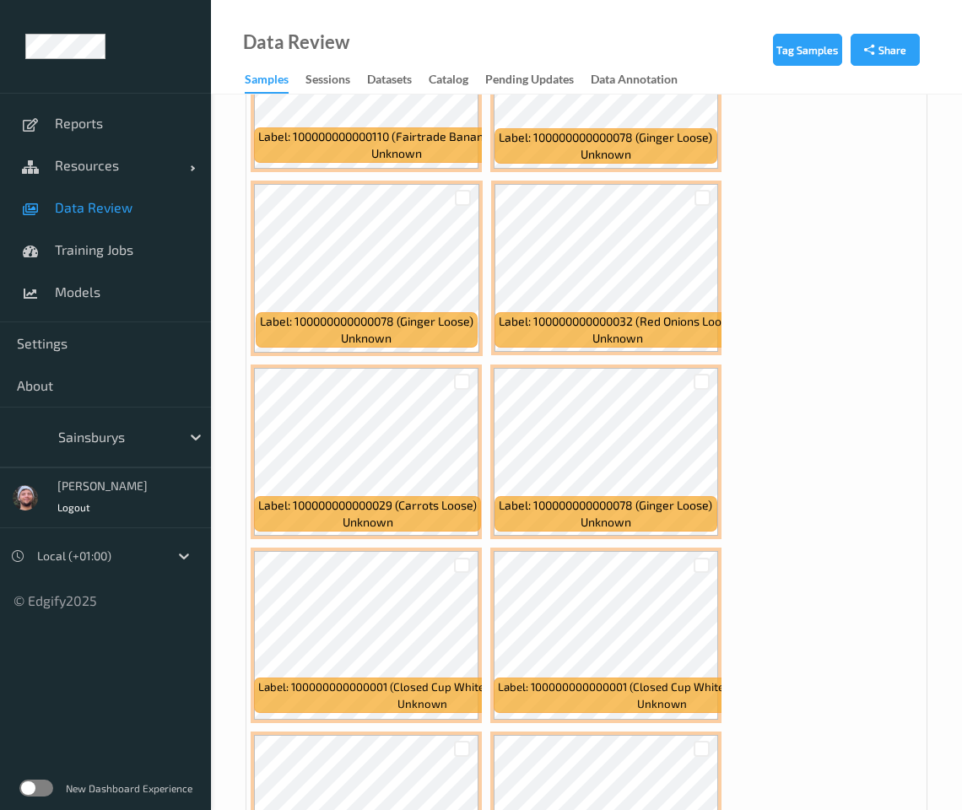
scroll to position [8335, 0]
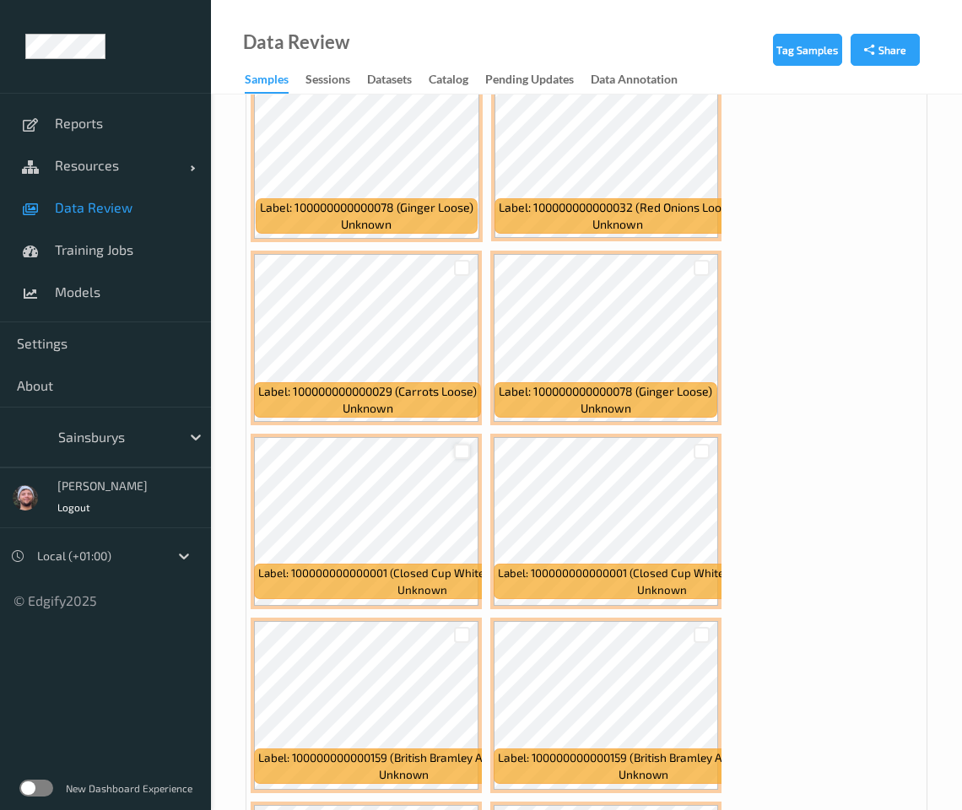
click at [460, 444] on div at bounding box center [462, 452] width 16 height 16
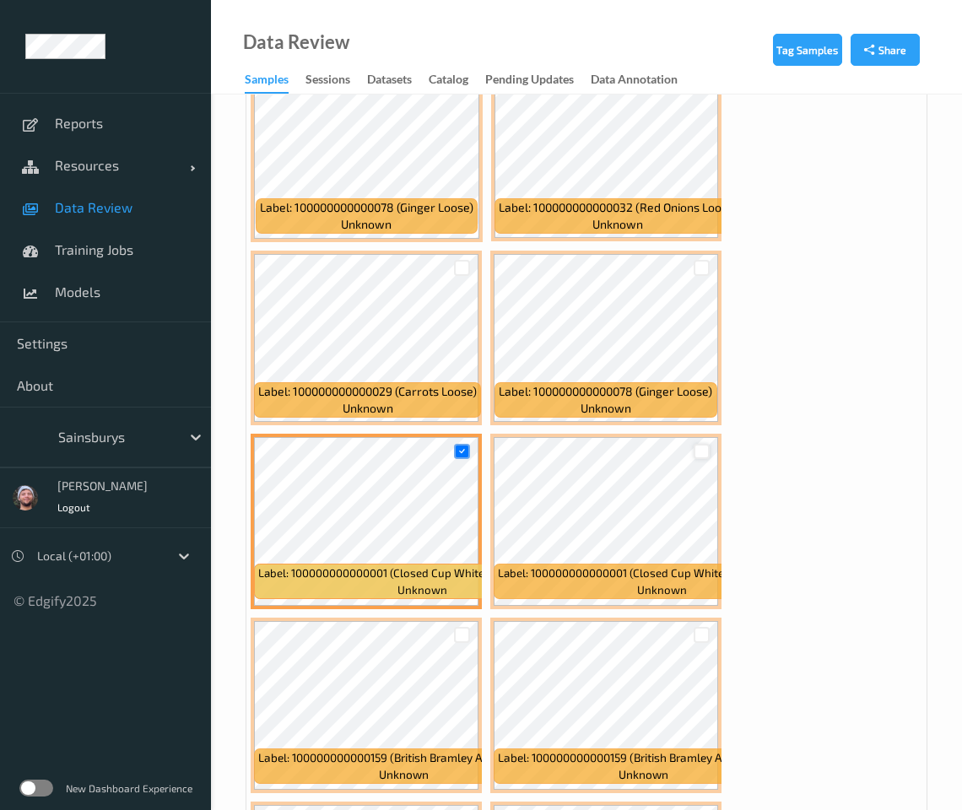
click at [696, 444] on div at bounding box center [702, 452] width 16 height 16
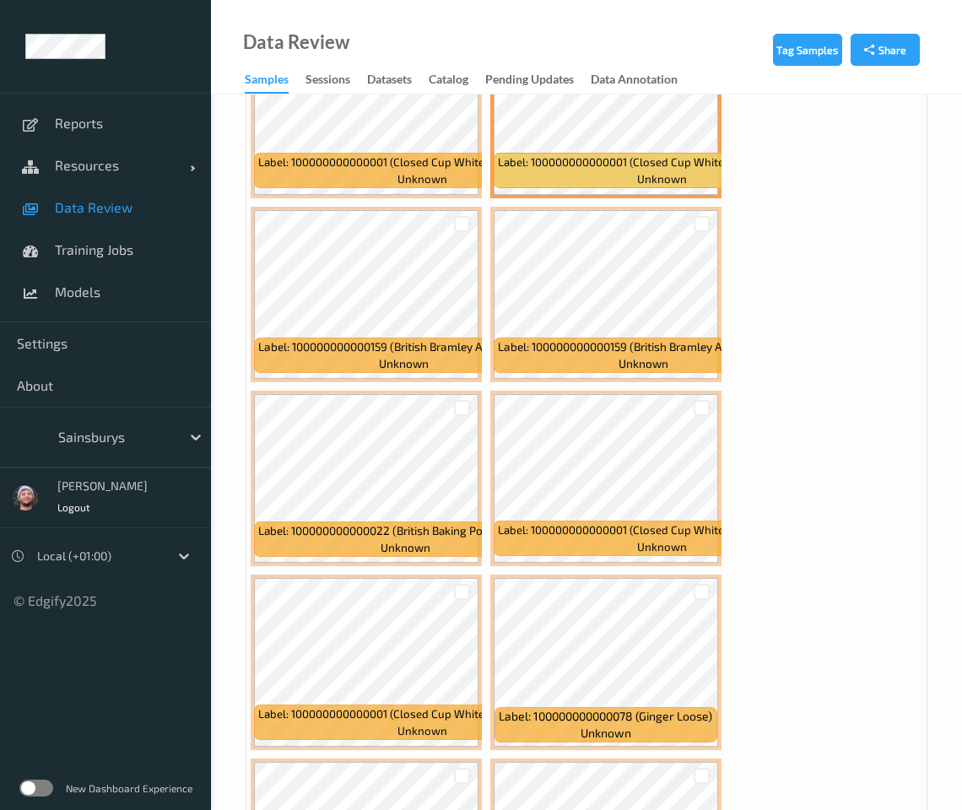
scroll to position [8757, 0]
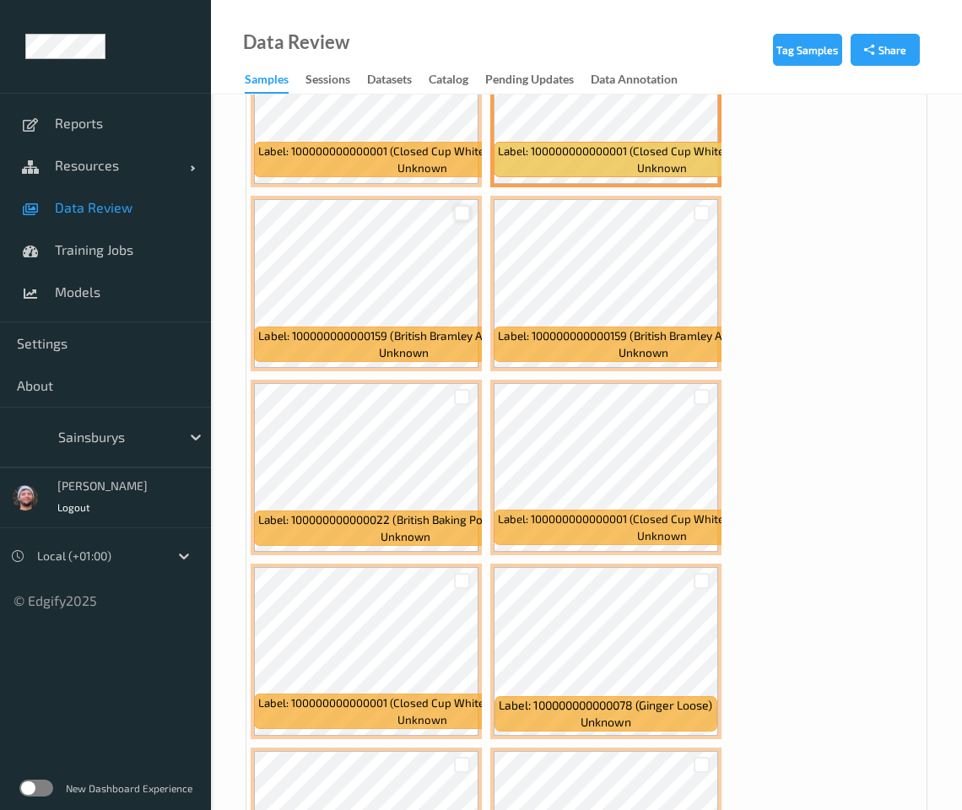
click at [463, 205] on div at bounding box center [462, 213] width 16 height 16
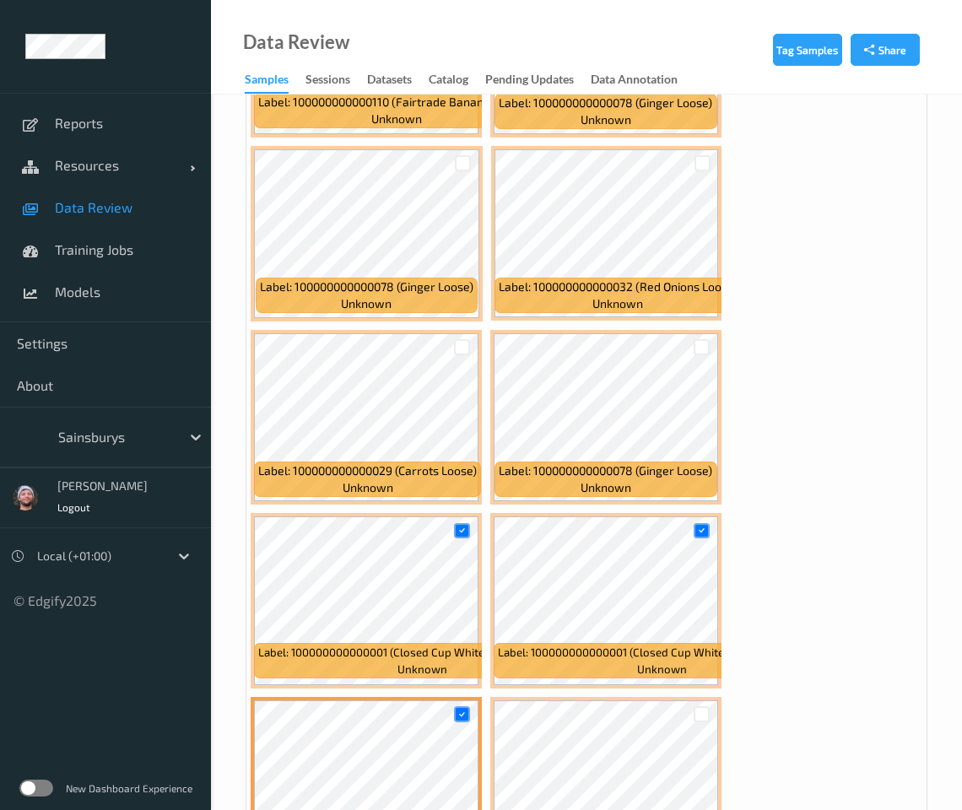
scroll to position [8124, 0]
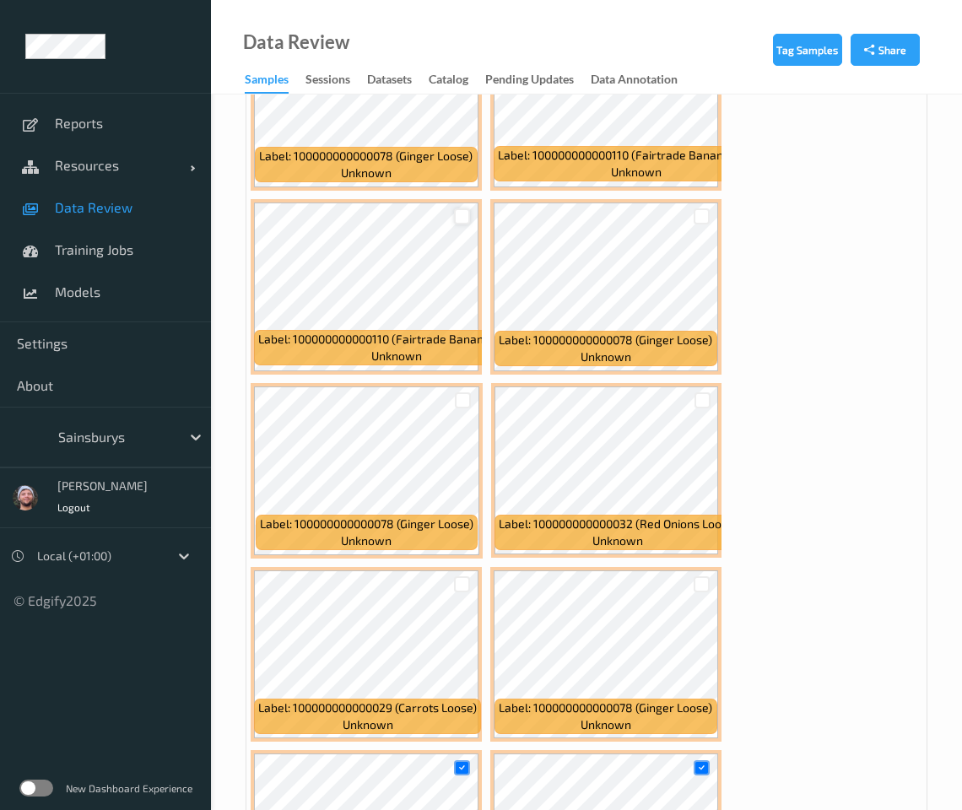
click at [463, 211] on div at bounding box center [462, 216] width 16 height 16
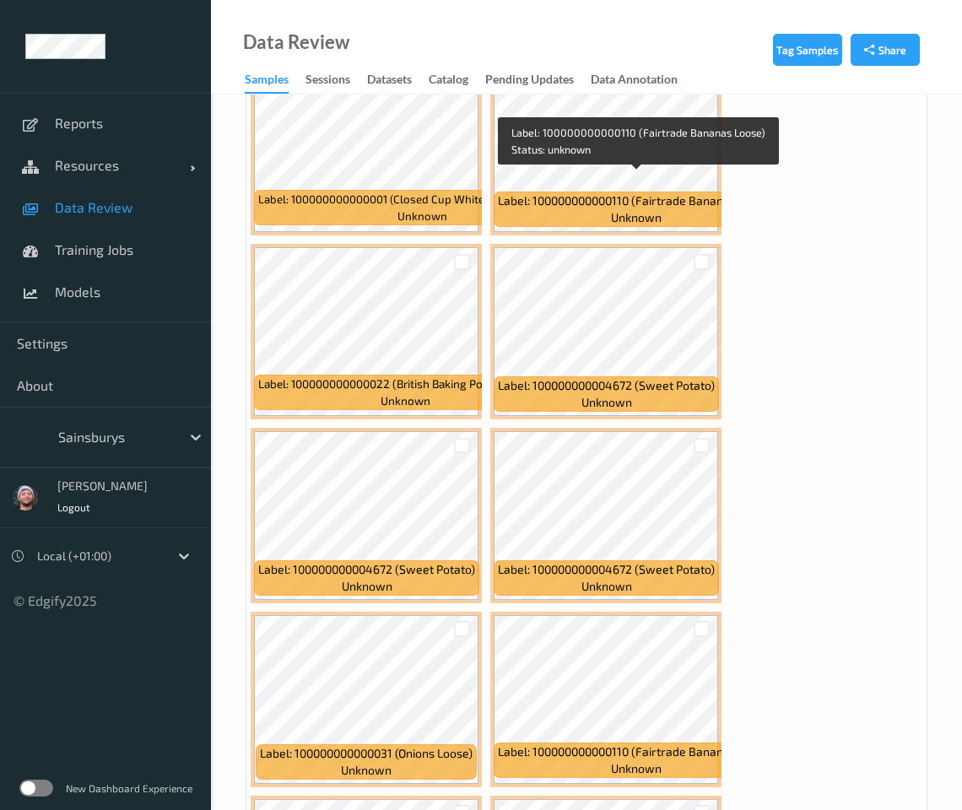
scroll to position [10551, 0]
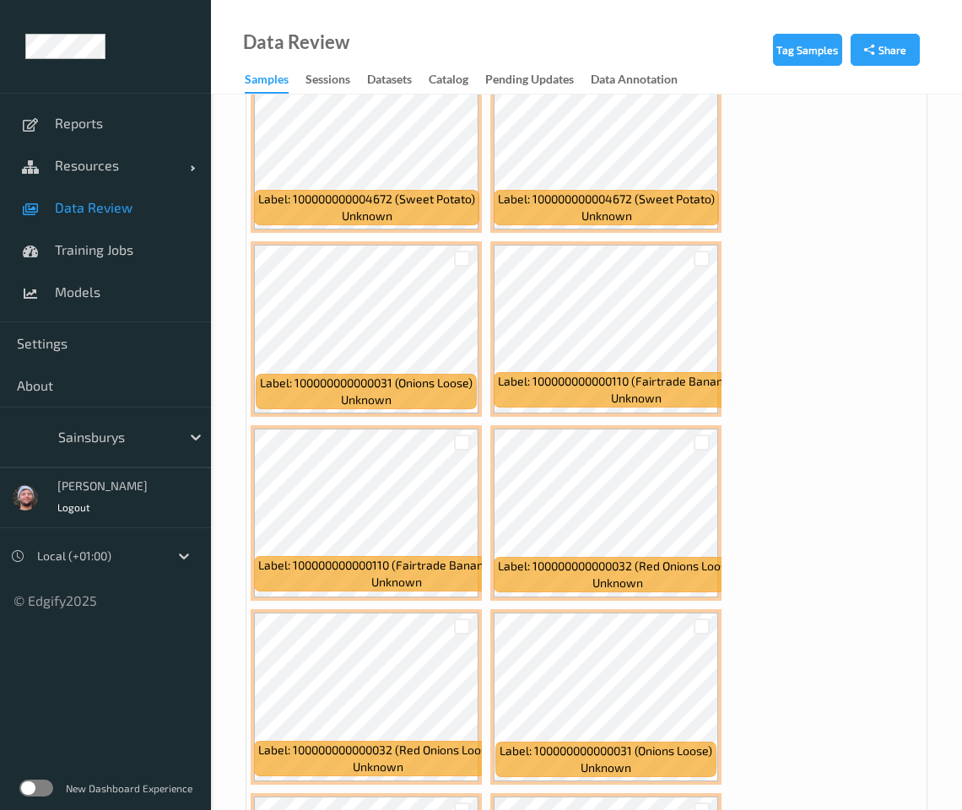
drag, startPoint x: 462, startPoint y: 429, endPoint x: 483, endPoint y: 429, distance: 21.1
click at [462, 435] on div at bounding box center [462, 443] width 16 height 16
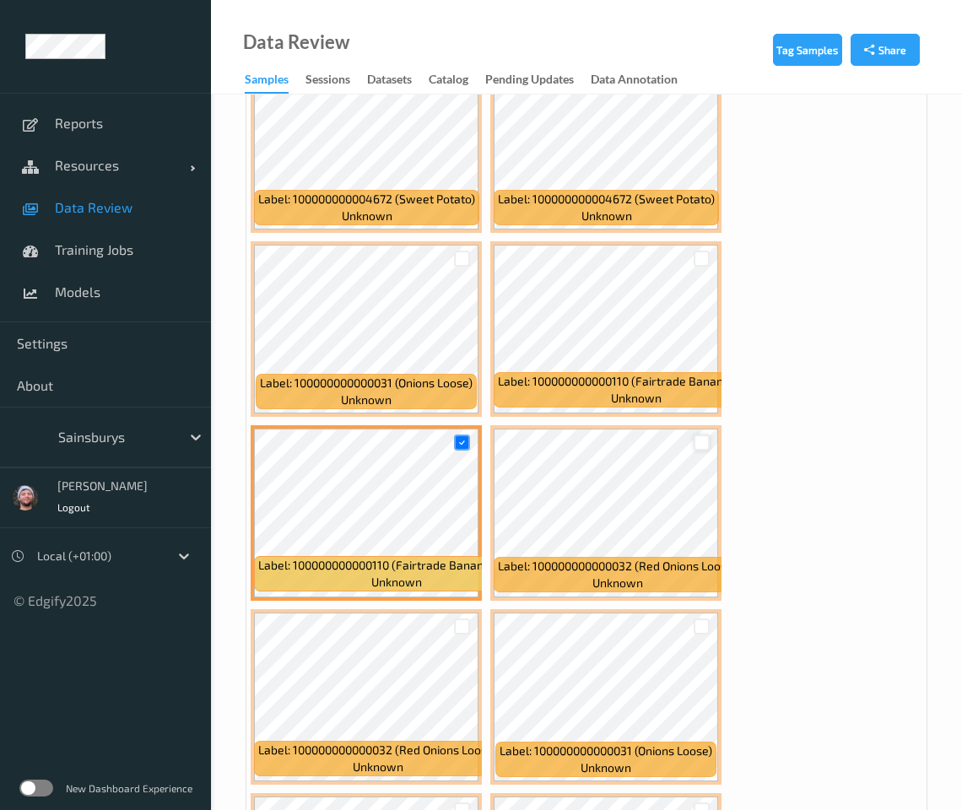
click at [706, 435] on div at bounding box center [702, 443] width 16 height 16
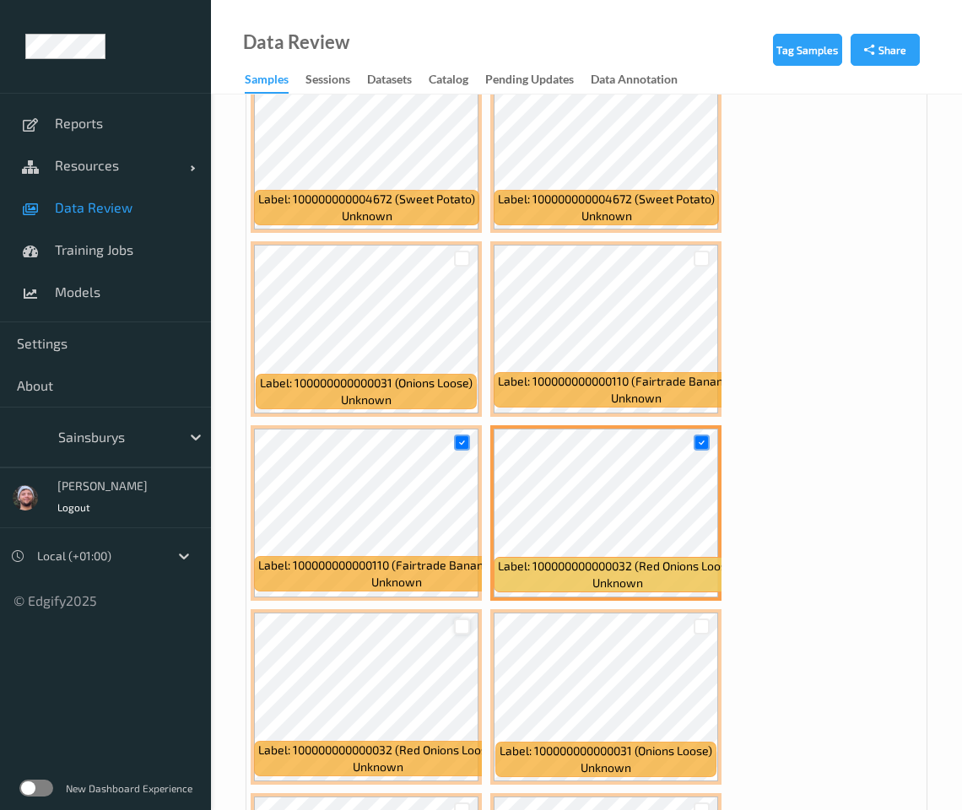
click at [461, 619] on div at bounding box center [462, 627] width 16 height 16
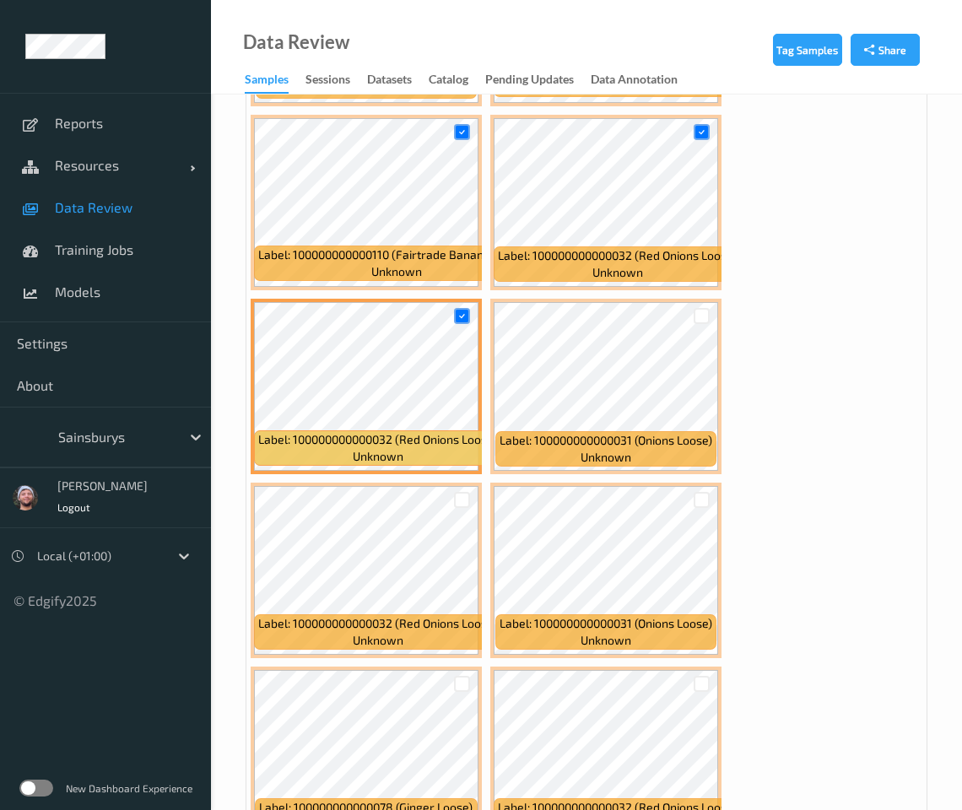
scroll to position [11078, 0]
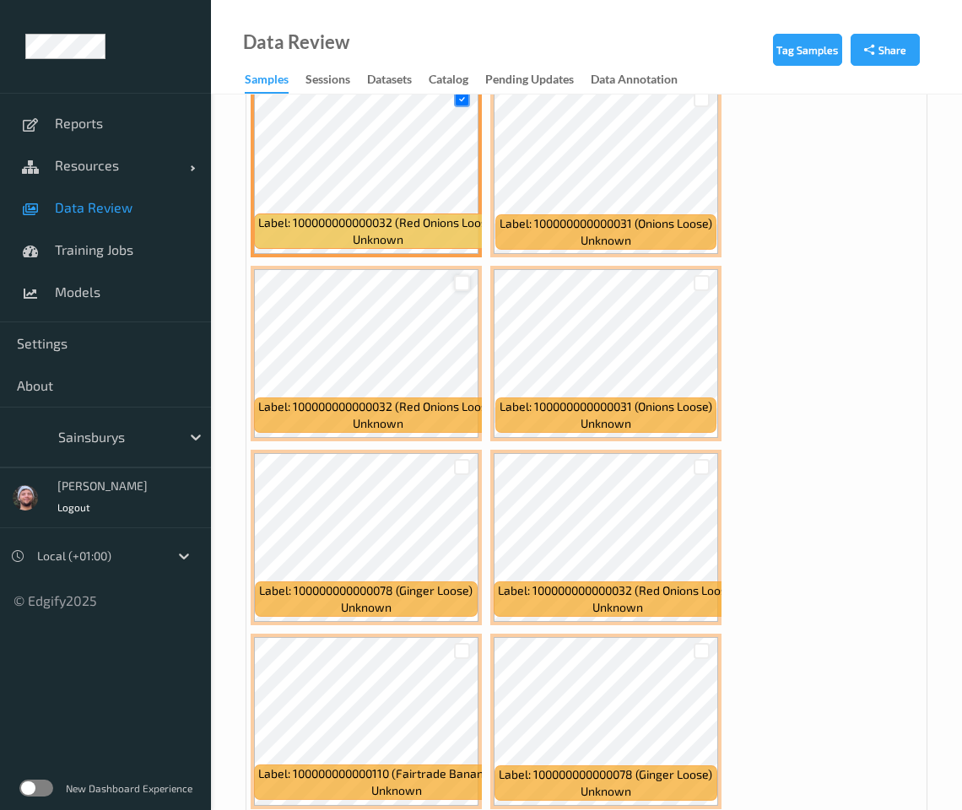
click at [463, 275] on div at bounding box center [462, 283] width 16 height 16
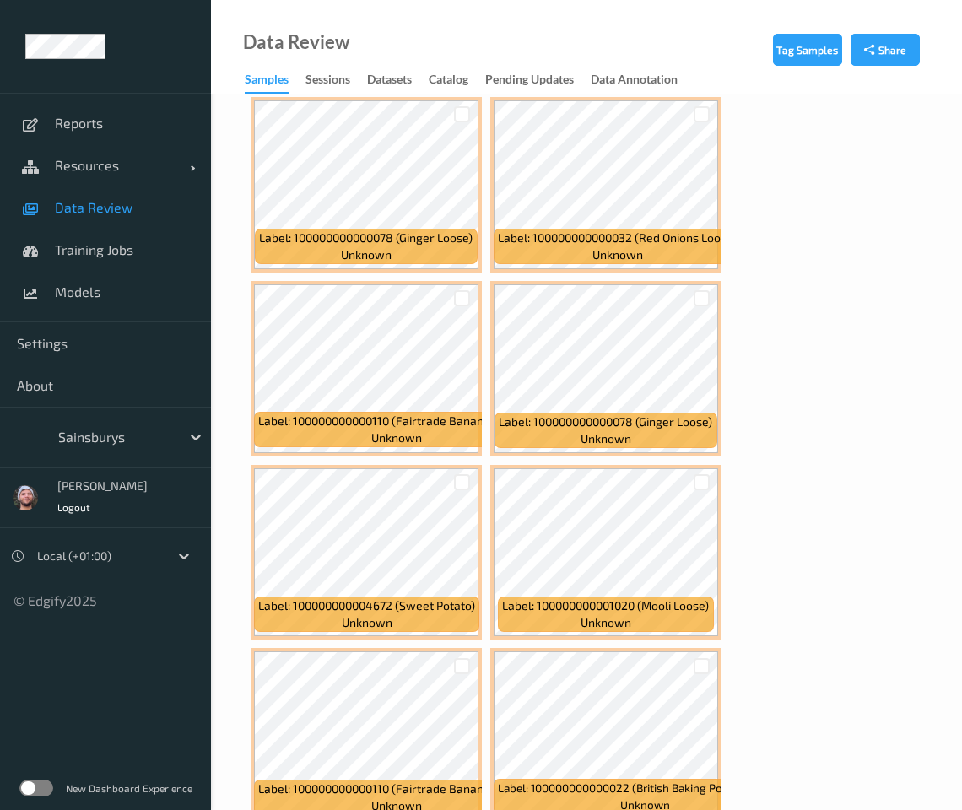
scroll to position [11395, 0]
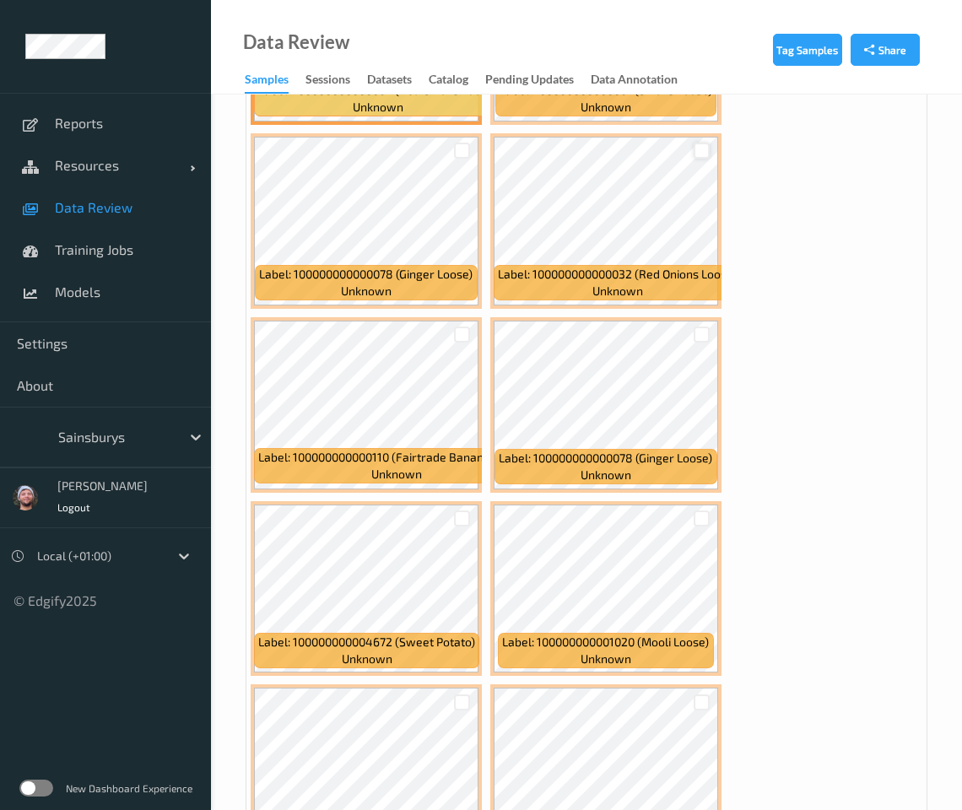
click at [701, 143] on div at bounding box center [702, 151] width 16 height 16
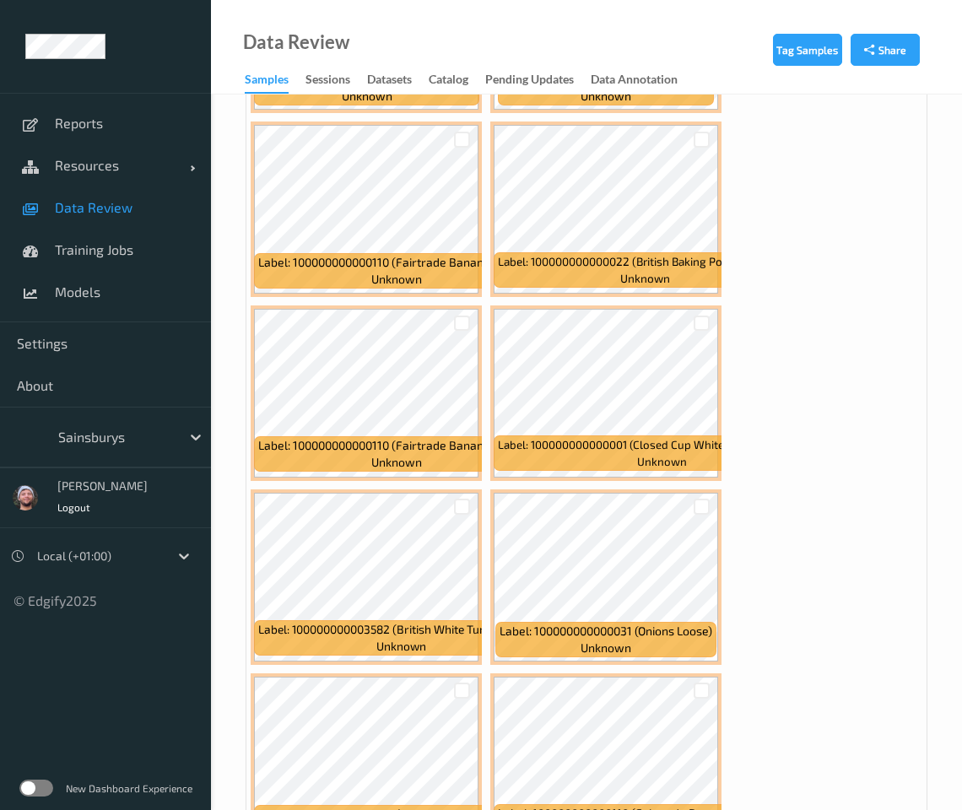
scroll to position [11922, 0]
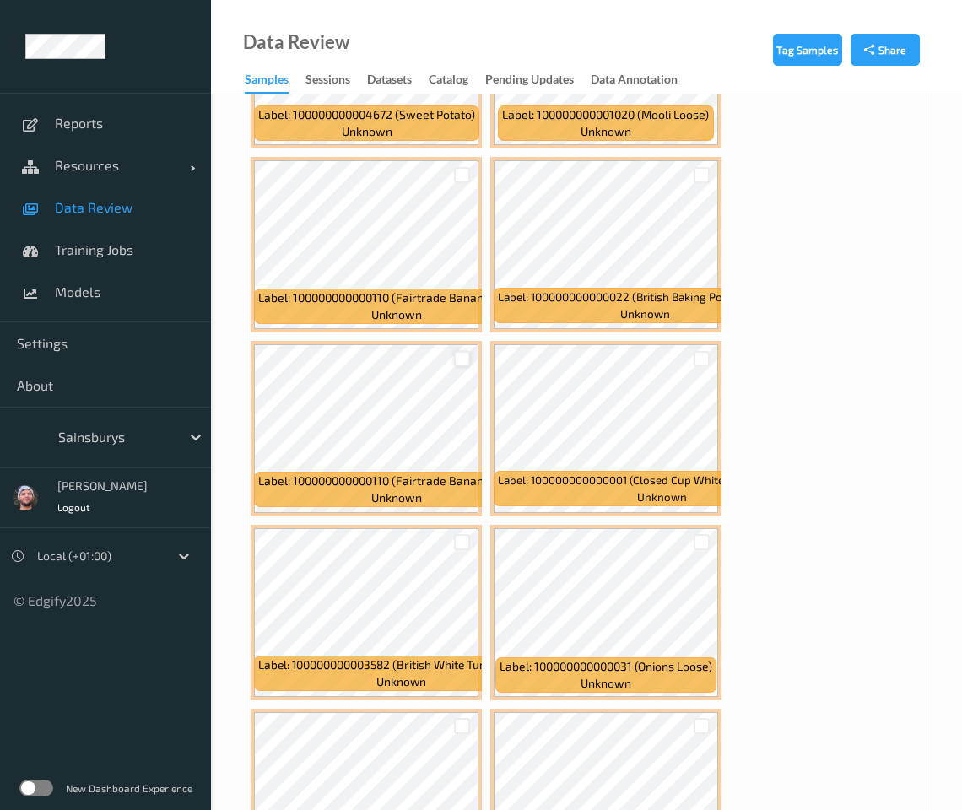
click at [464, 351] on div at bounding box center [462, 359] width 16 height 16
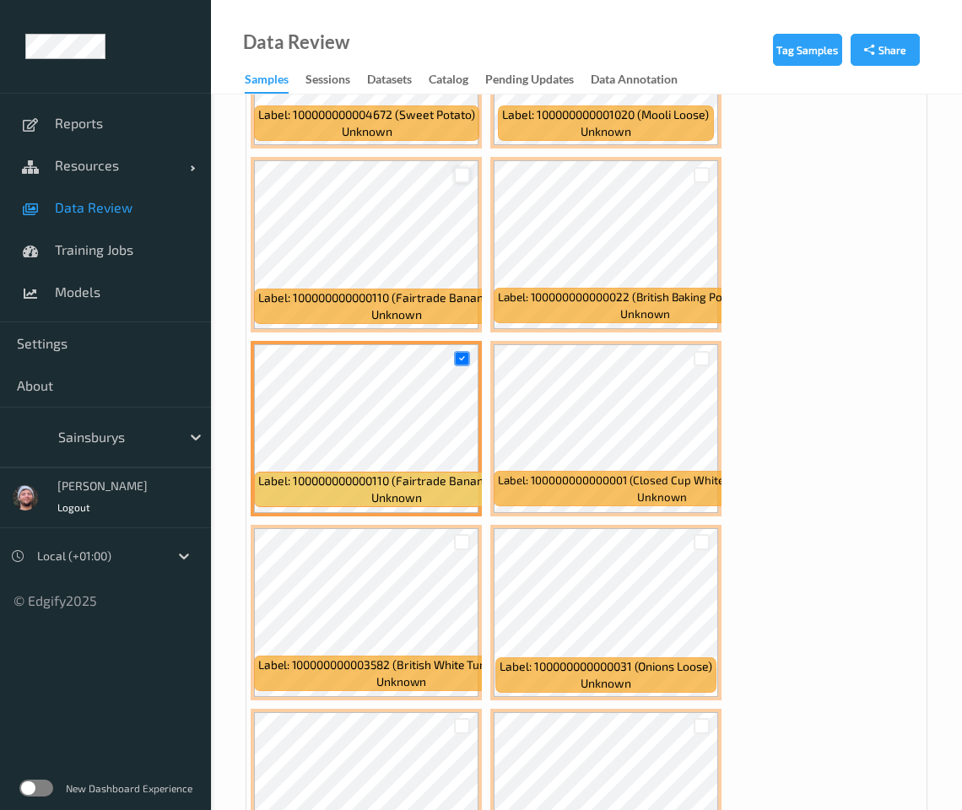
click at [464, 167] on div at bounding box center [462, 175] width 16 height 16
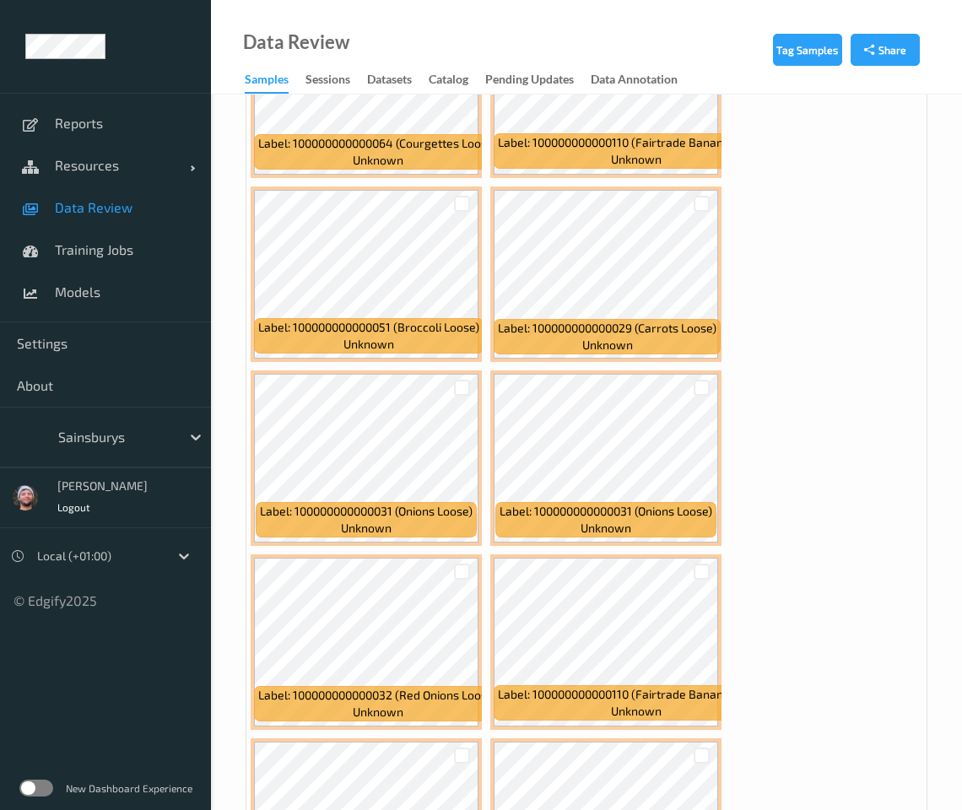
scroll to position [12661, 0]
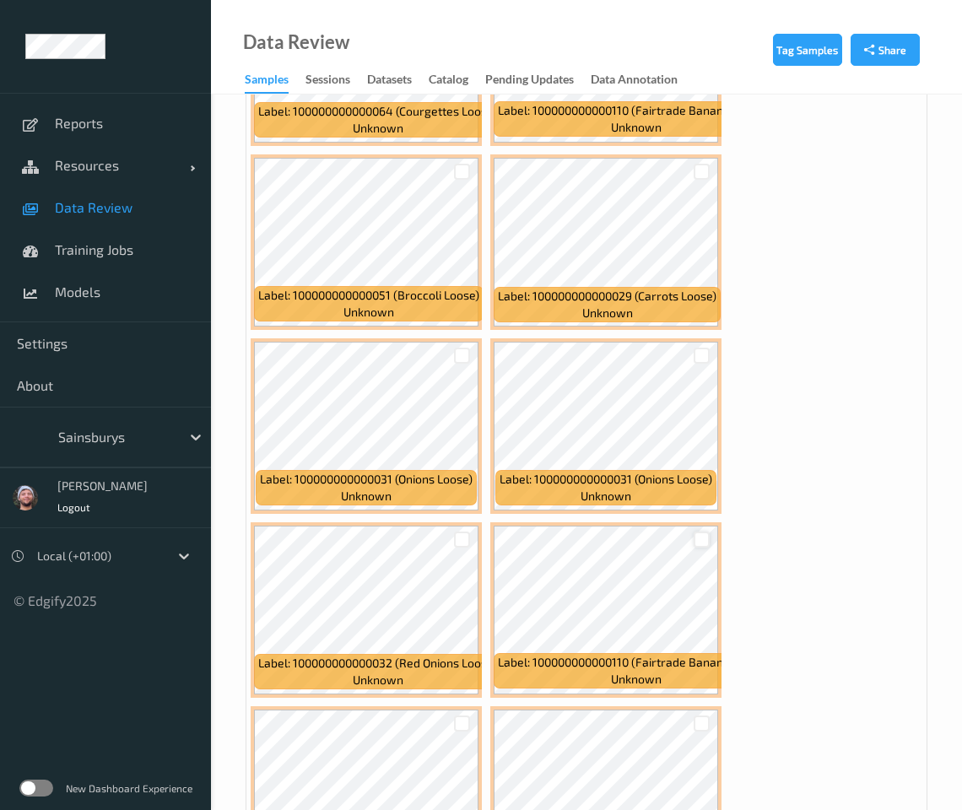
click at [698, 532] on div at bounding box center [702, 540] width 16 height 16
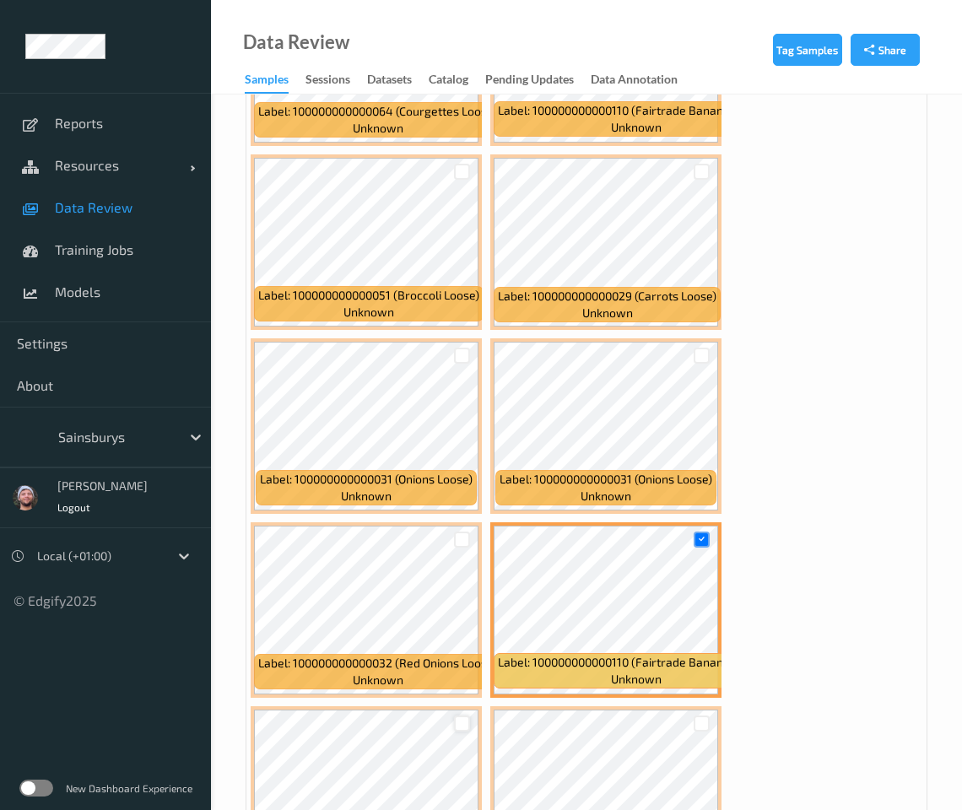
click at [457, 716] on div at bounding box center [462, 724] width 16 height 16
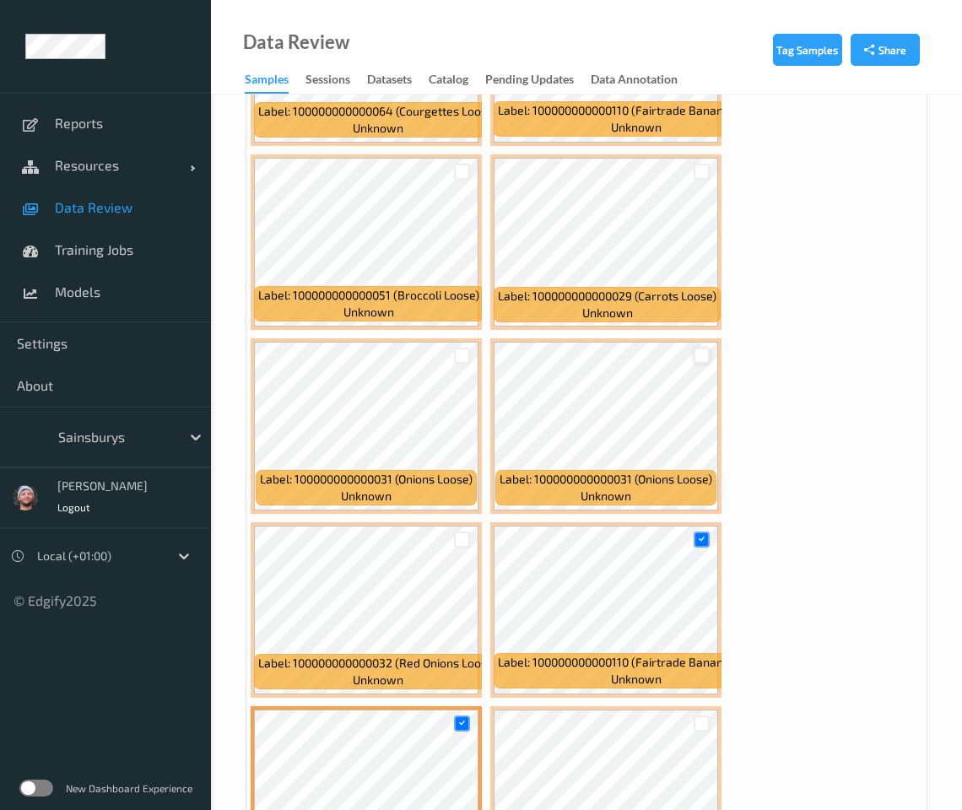
click at [698, 348] on div at bounding box center [702, 356] width 16 height 16
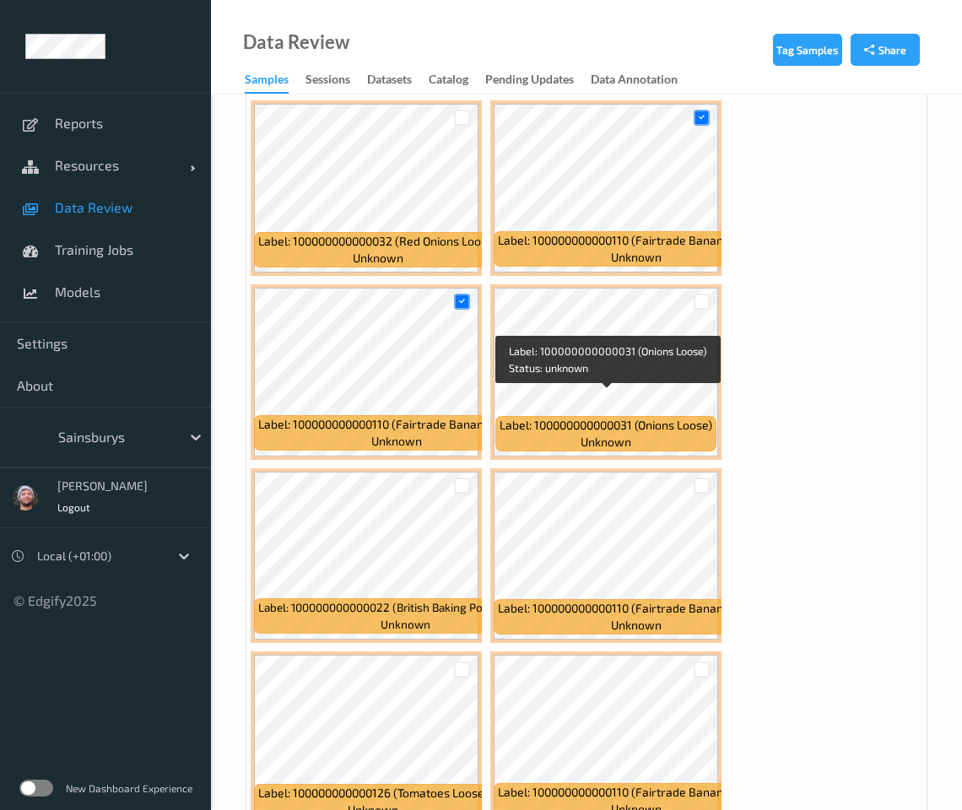
scroll to position [13399, 0]
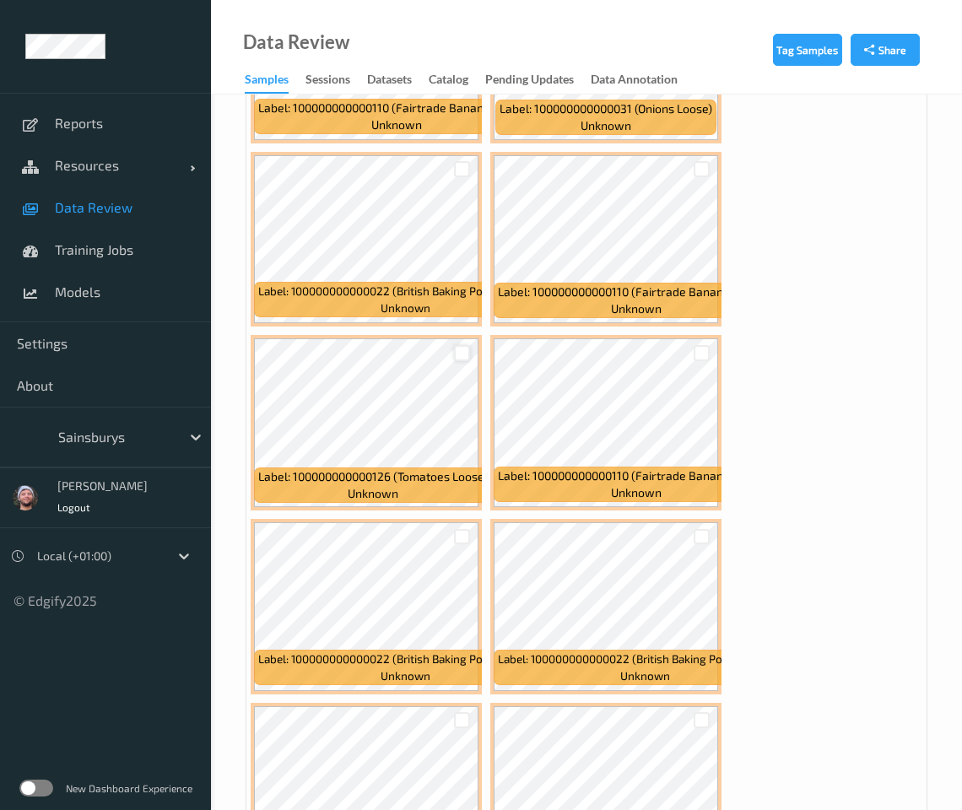
click at [462, 345] on div at bounding box center [462, 353] width 16 height 16
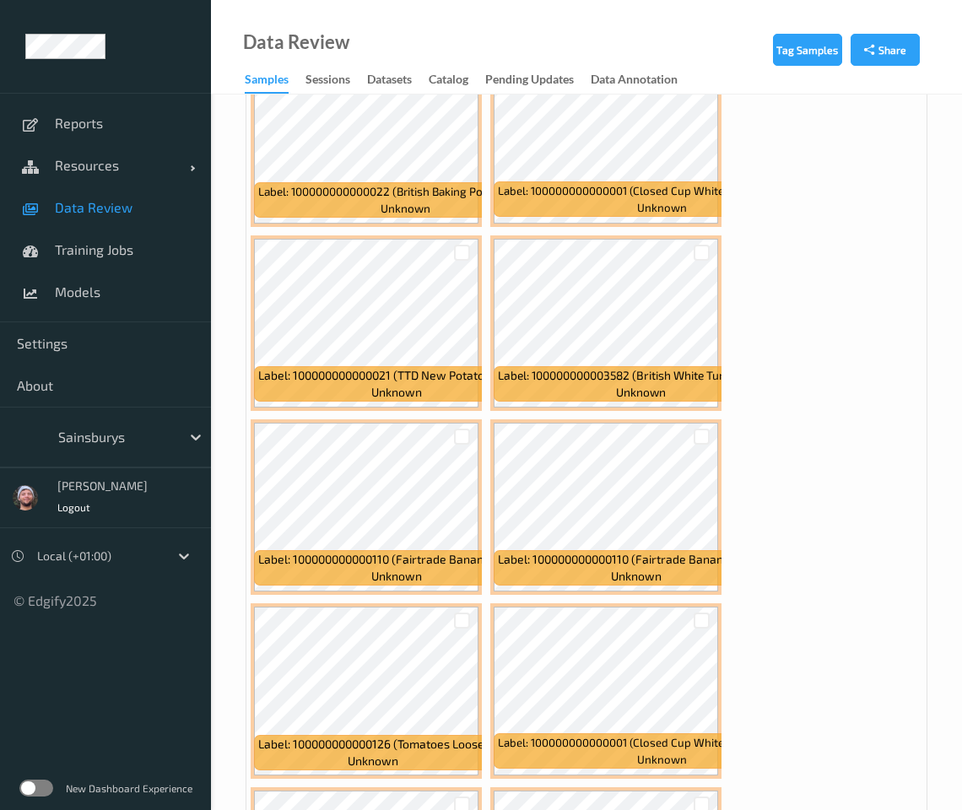
scroll to position [14243, 0]
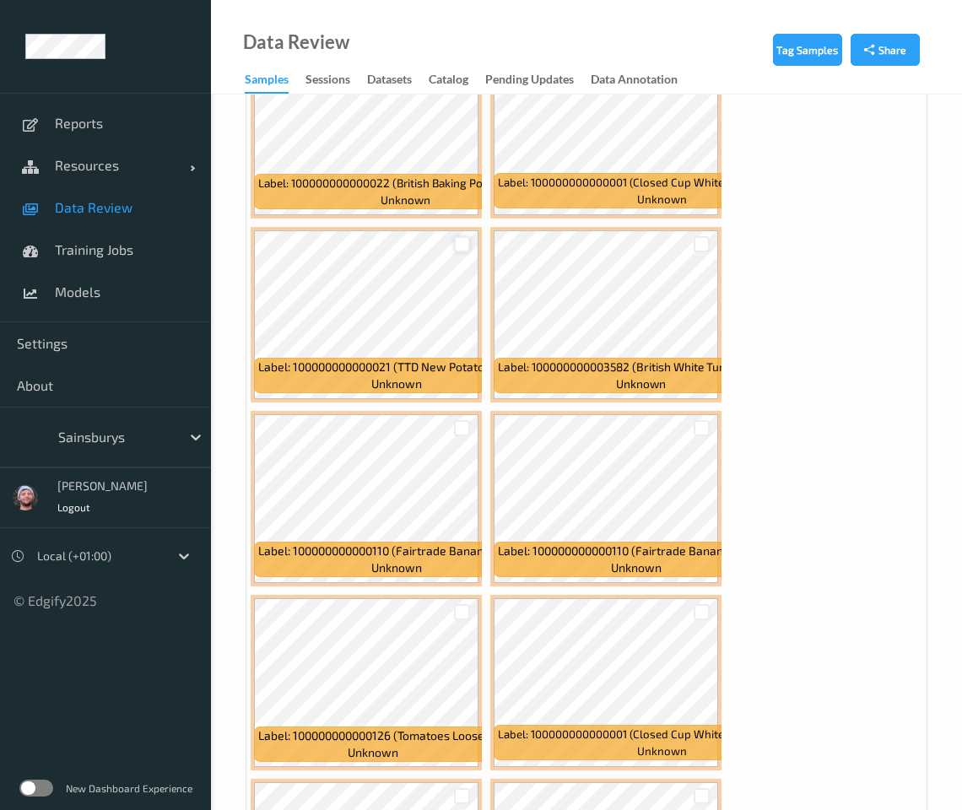
click at [462, 236] on div at bounding box center [462, 244] width 16 height 16
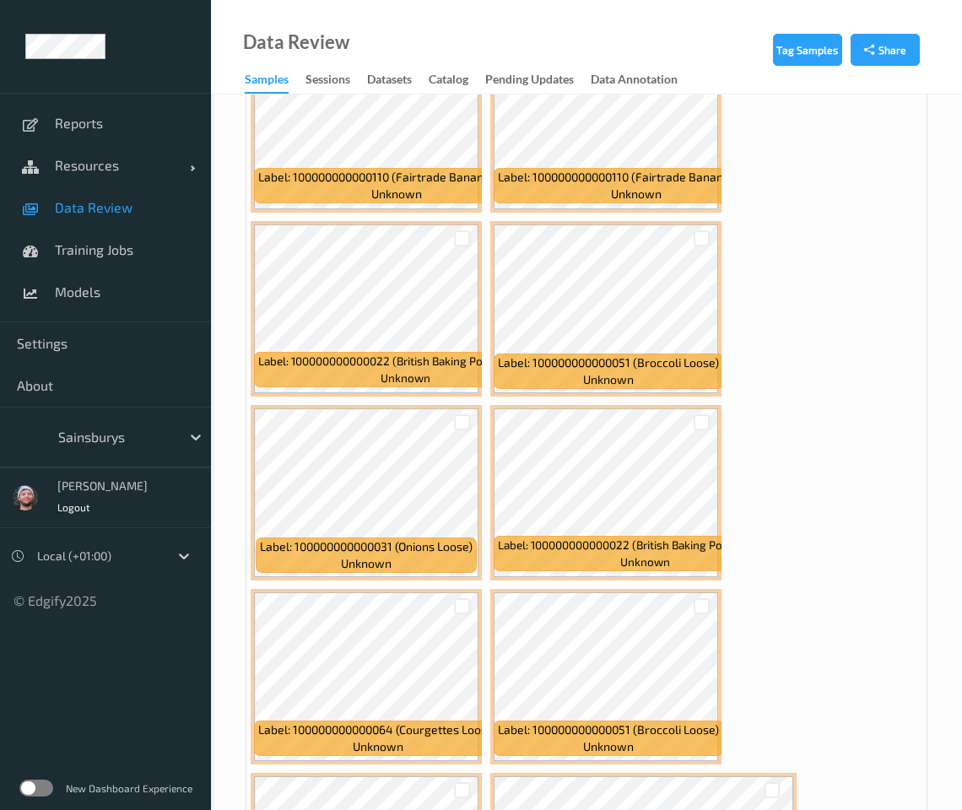
scroll to position [15615, 0]
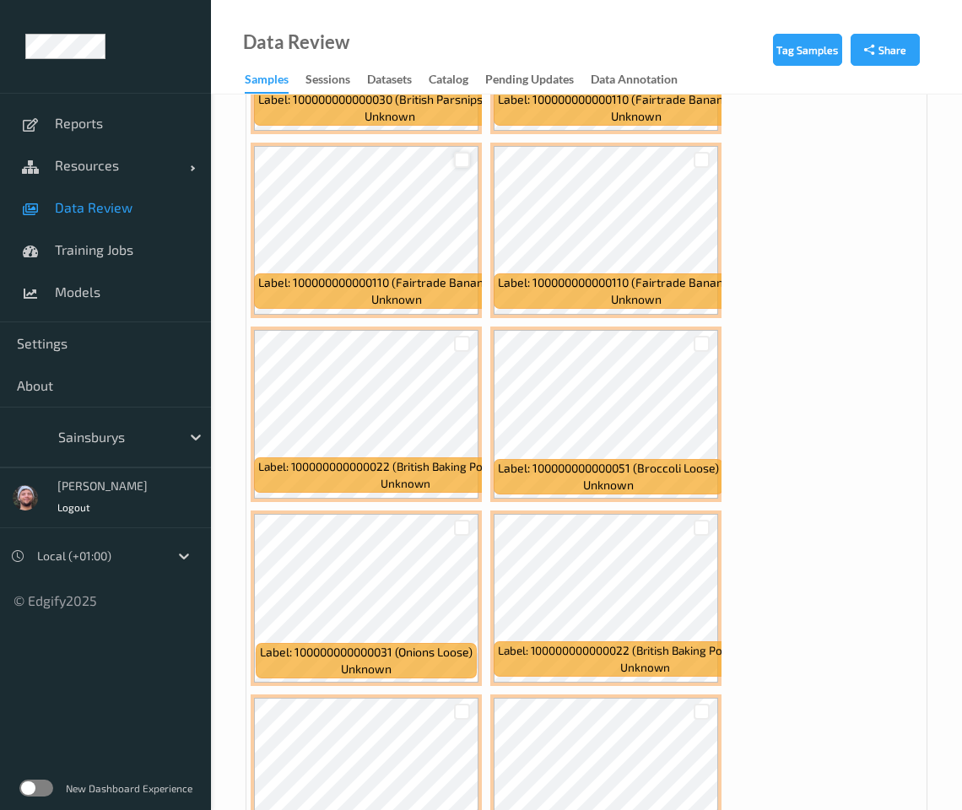
click at [467, 152] on div at bounding box center [462, 160] width 16 height 16
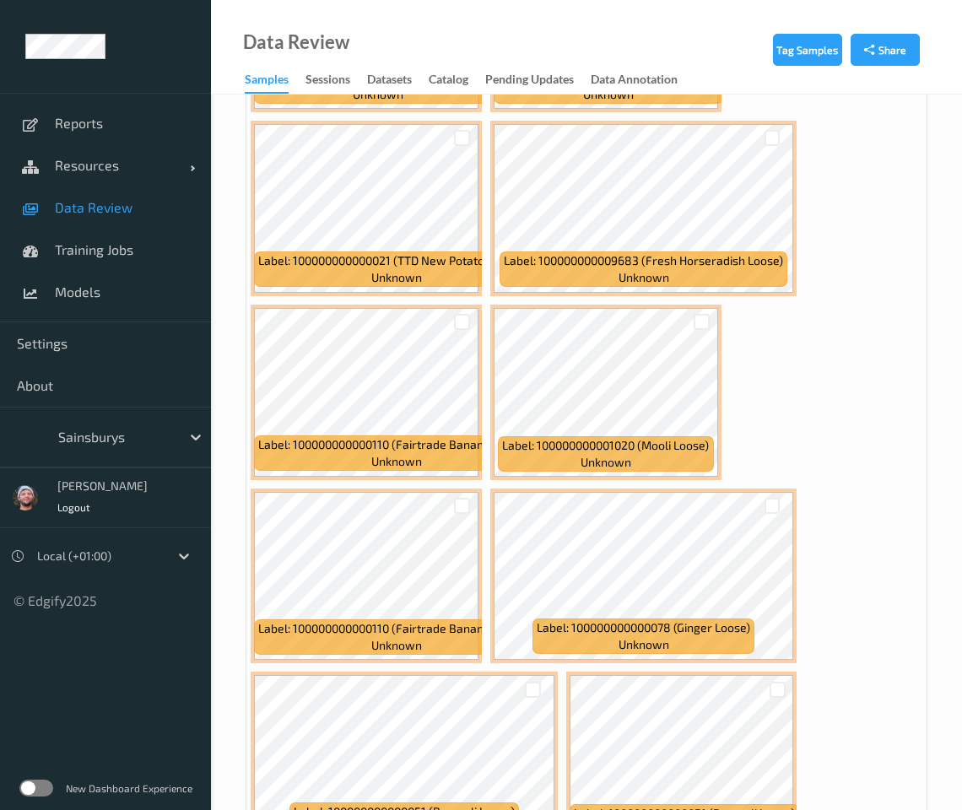
scroll to position [16459, 0]
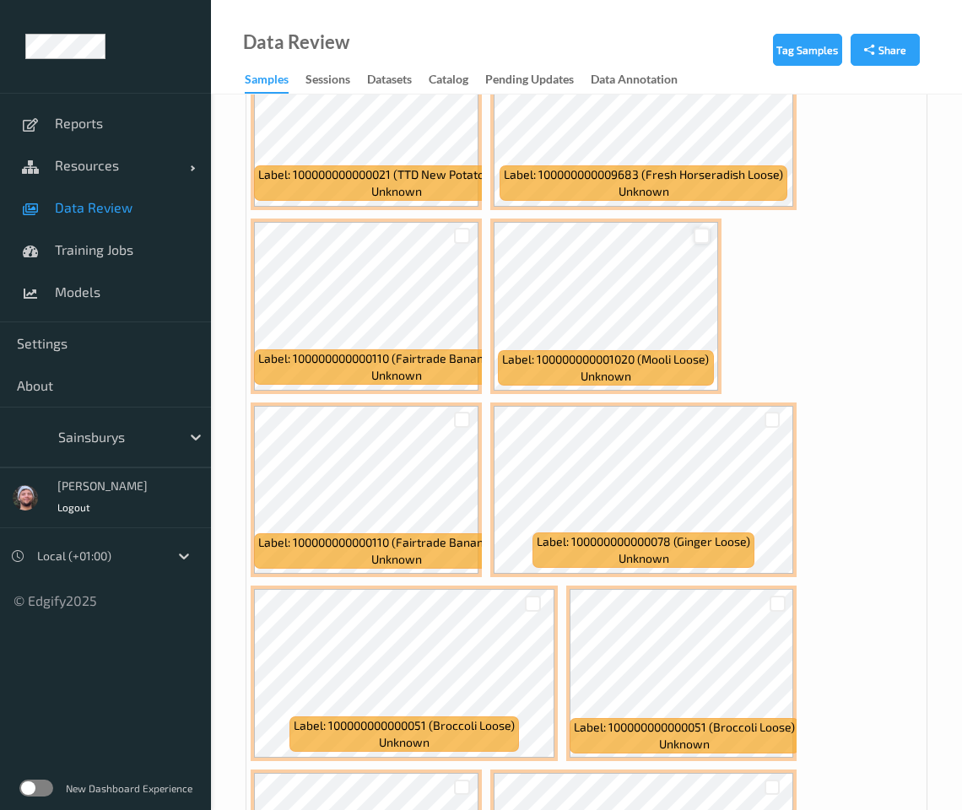
click at [707, 228] on div at bounding box center [702, 236] width 16 height 16
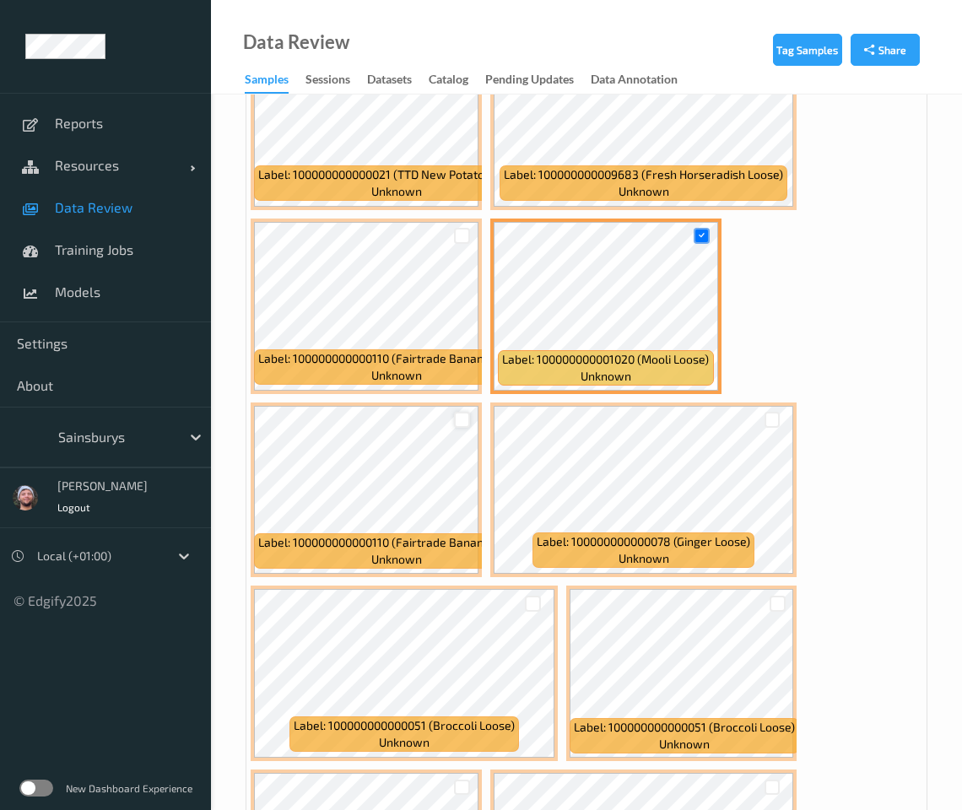
click at [462, 412] on div at bounding box center [462, 420] width 16 height 16
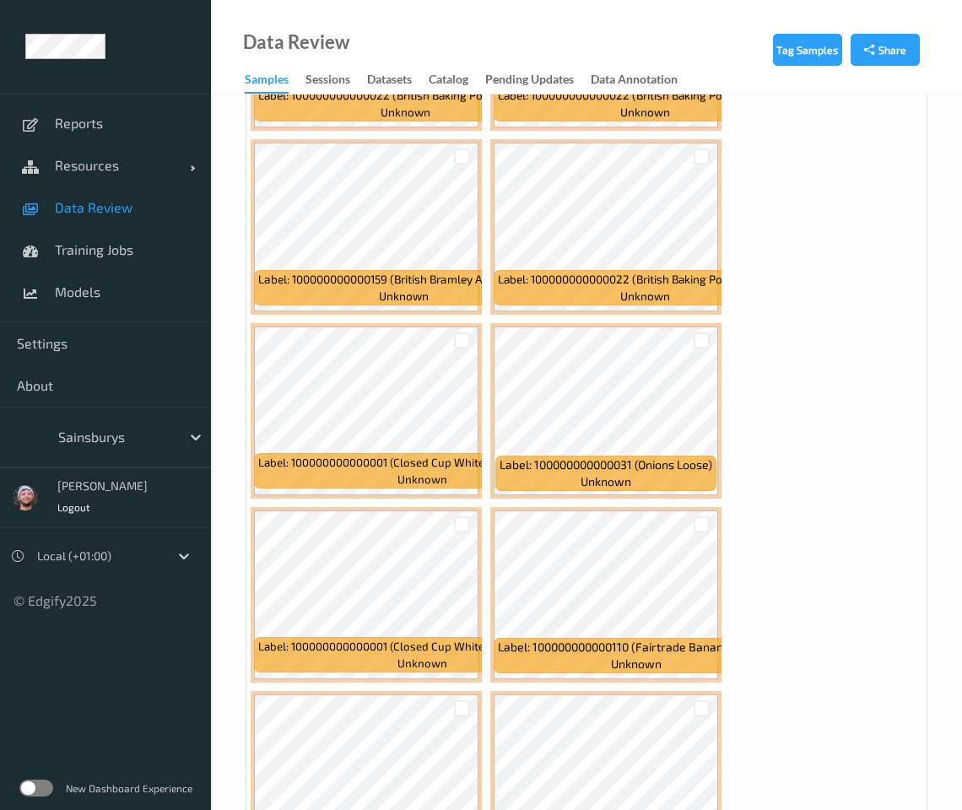
scroll to position [17725, 0]
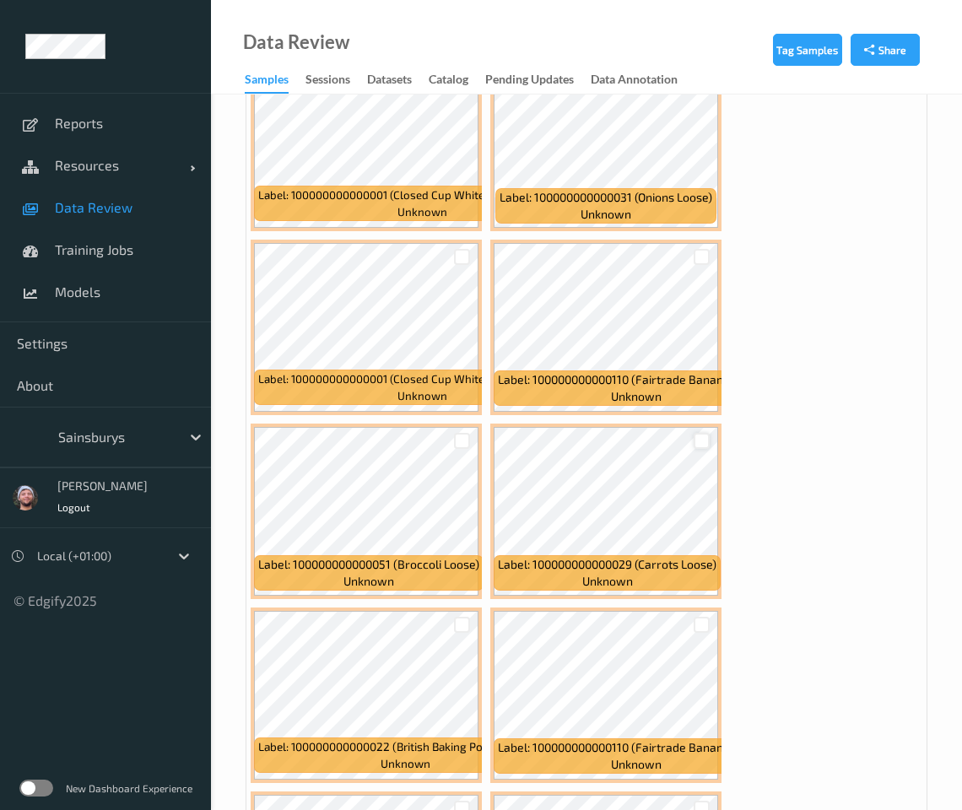
click at [703, 433] on div at bounding box center [702, 441] width 16 height 16
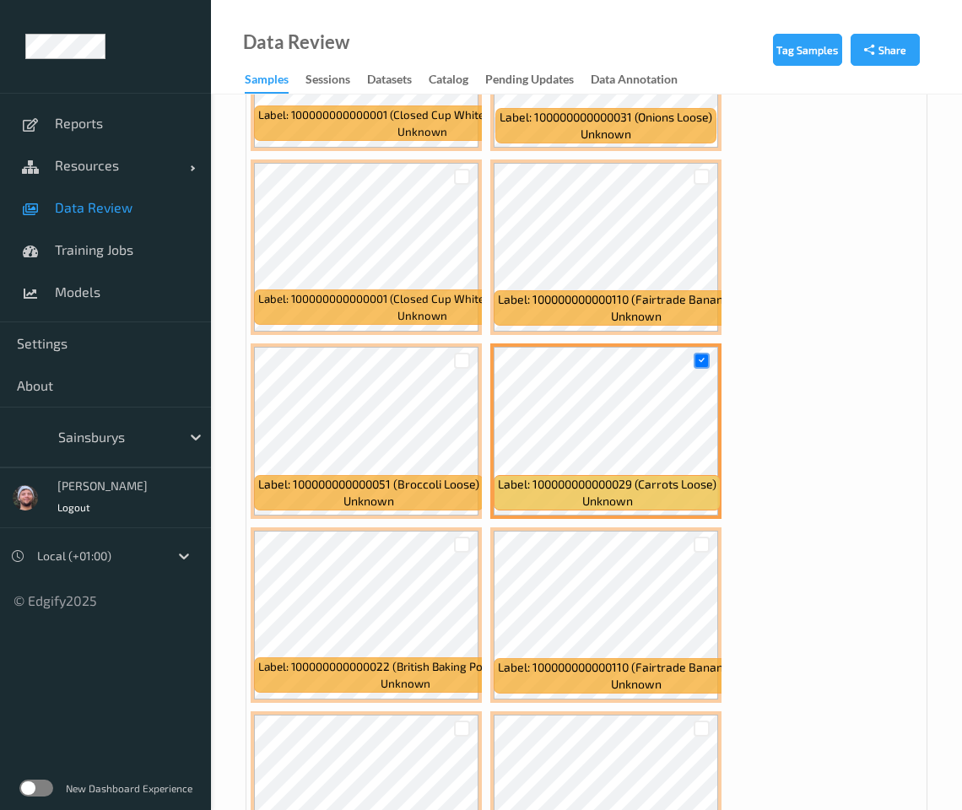
scroll to position [17936, 0]
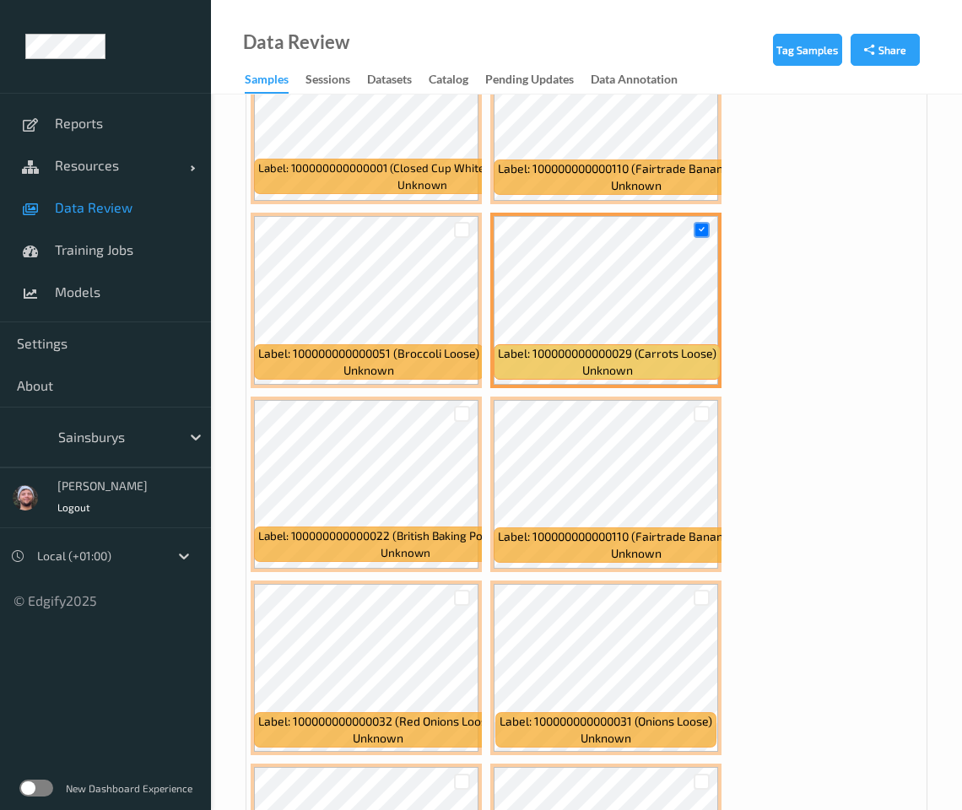
click at [449, 400] on div at bounding box center [462, 414] width 32 height 28
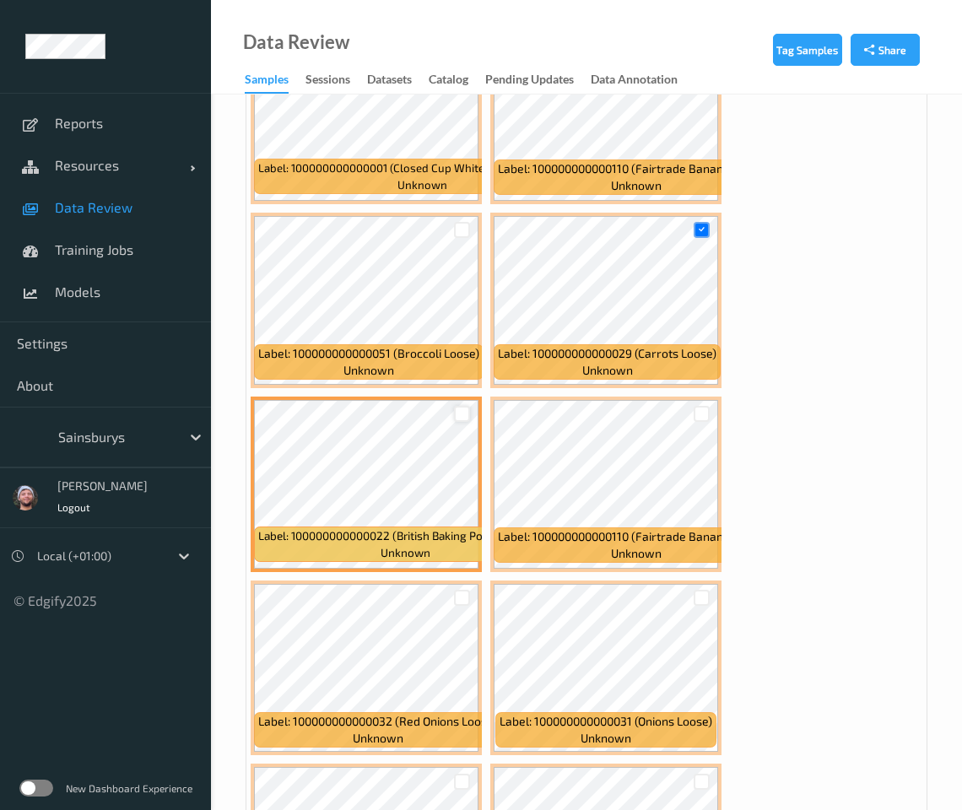
click at [458, 406] on div at bounding box center [462, 414] width 16 height 16
click at [699, 406] on div at bounding box center [702, 414] width 16 height 16
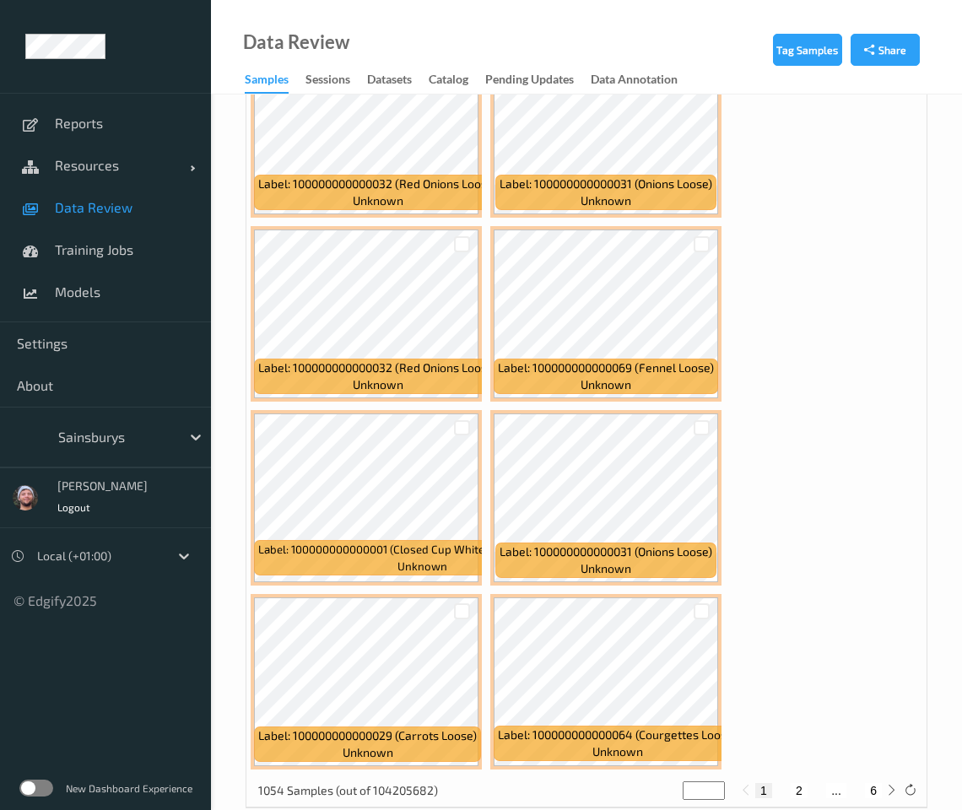
scroll to position [18476, 0]
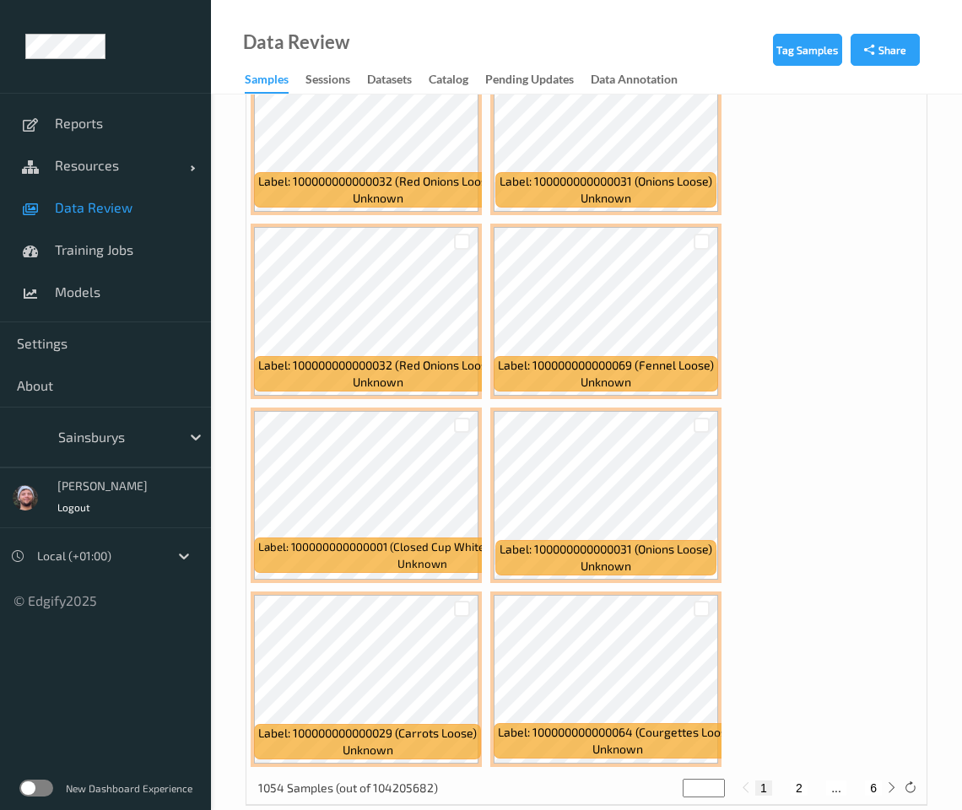
click at [740, 781] on button "2" at bounding box center [799, 788] width 17 height 15
type input "*"
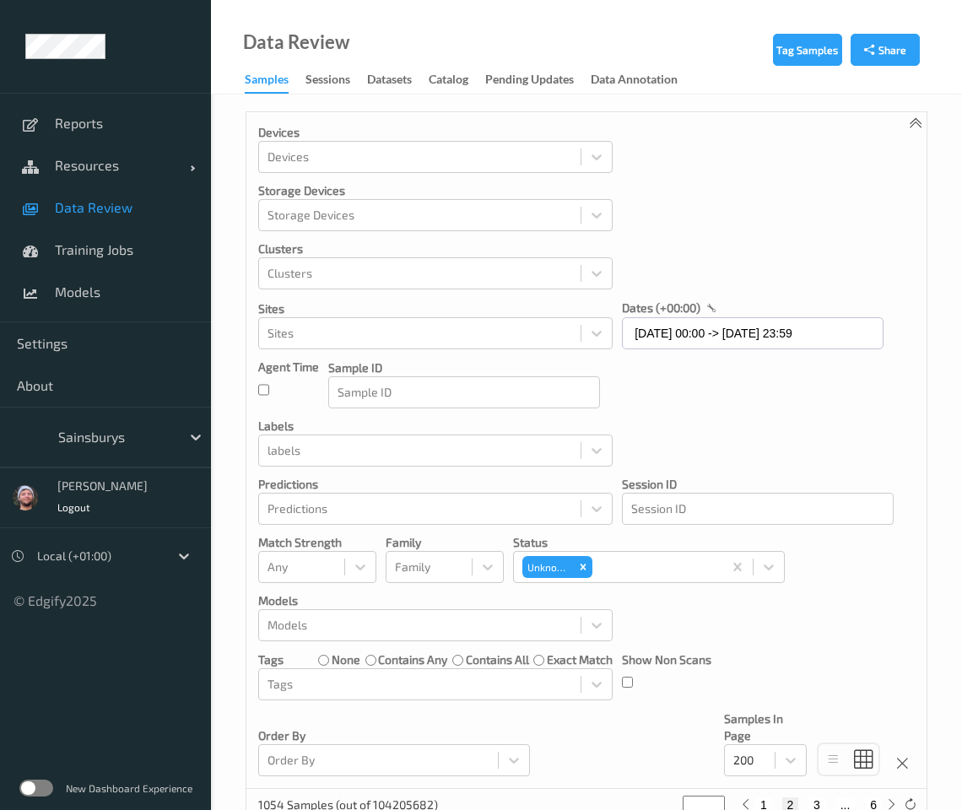
scroll to position [633, 0]
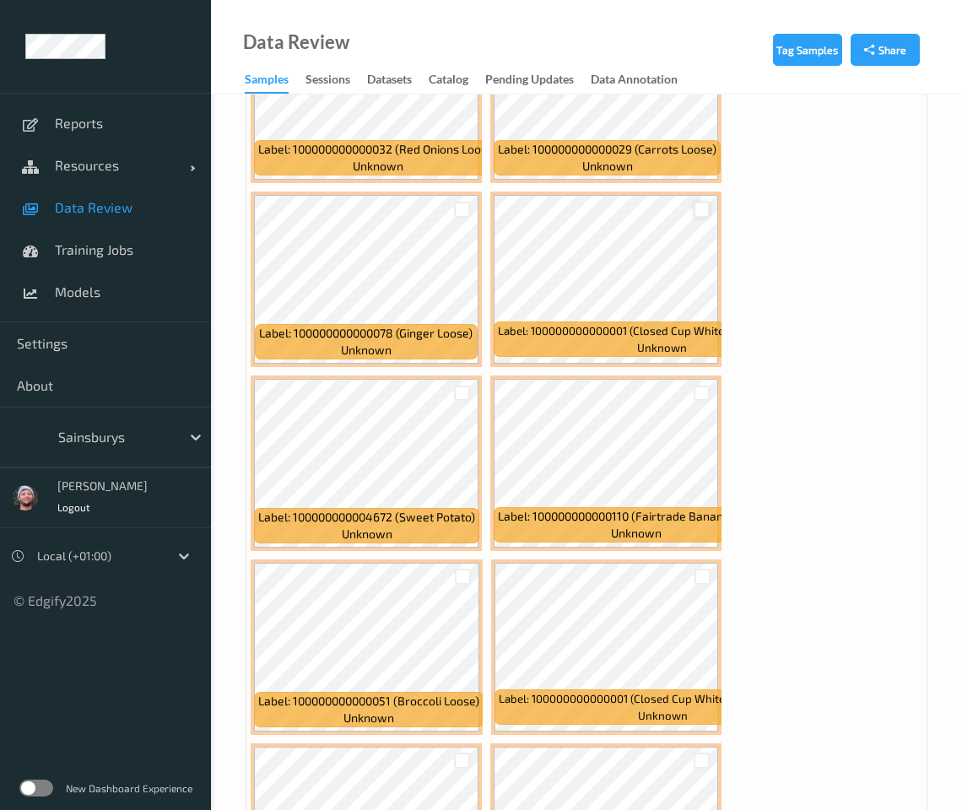
click at [699, 212] on div at bounding box center [702, 210] width 16 height 16
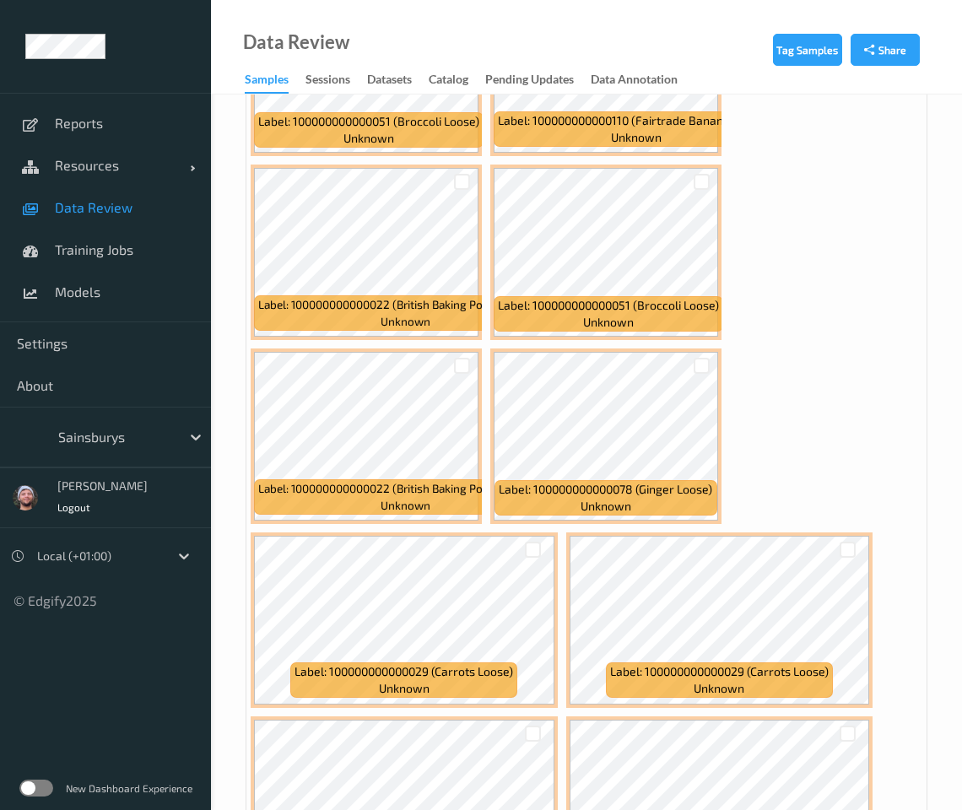
scroll to position [4220, 0]
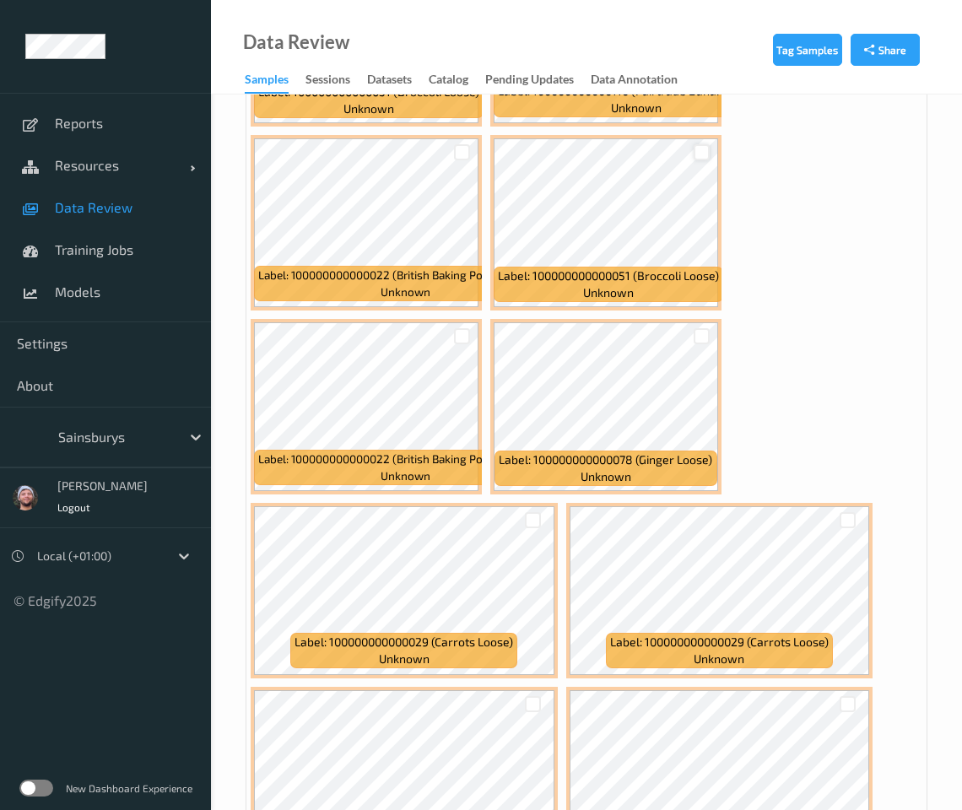
click at [705, 148] on div at bounding box center [702, 152] width 16 height 16
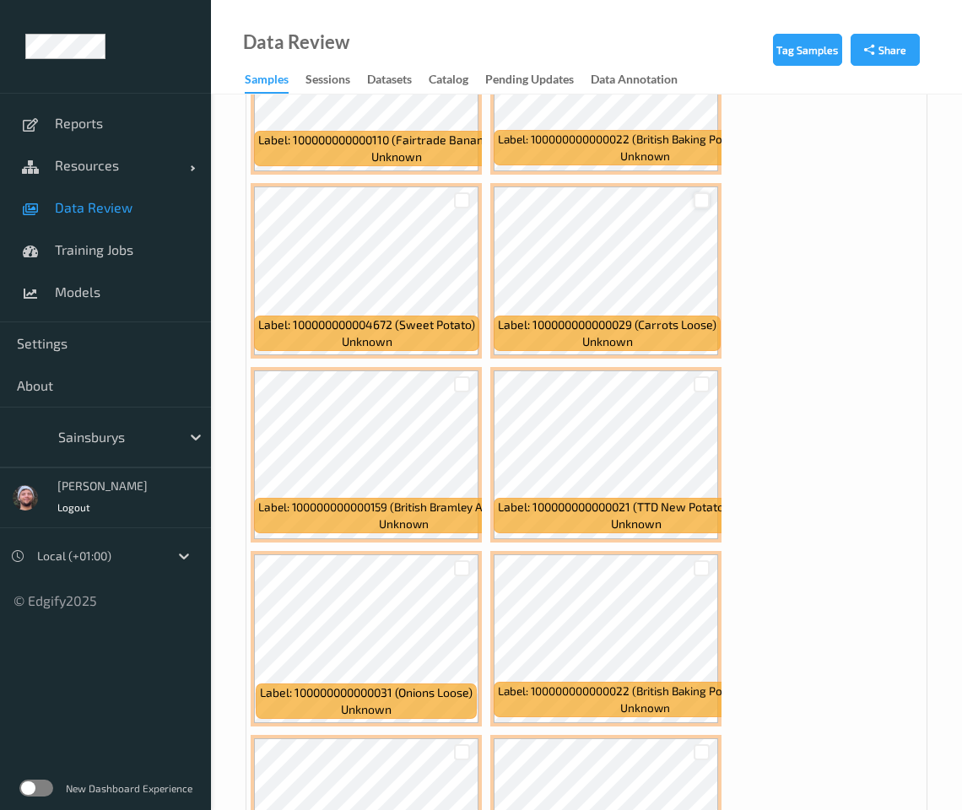
click at [707, 196] on div at bounding box center [702, 200] width 16 height 16
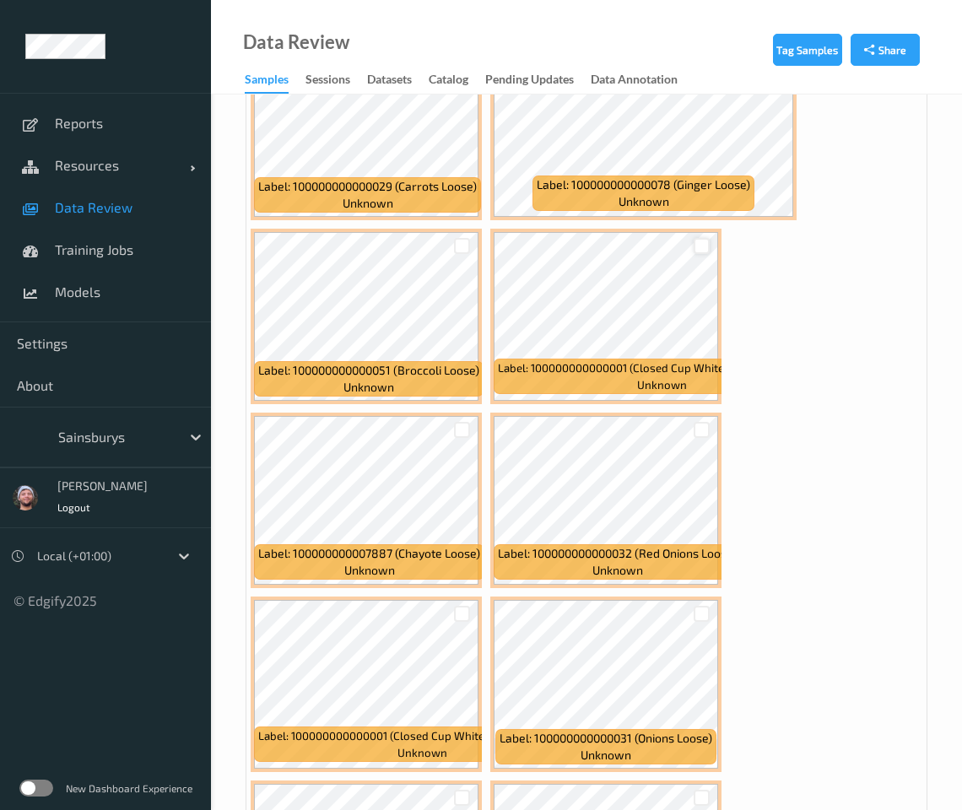
click at [702, 238] on div at bounding box center [702, 246] width 16 height 16
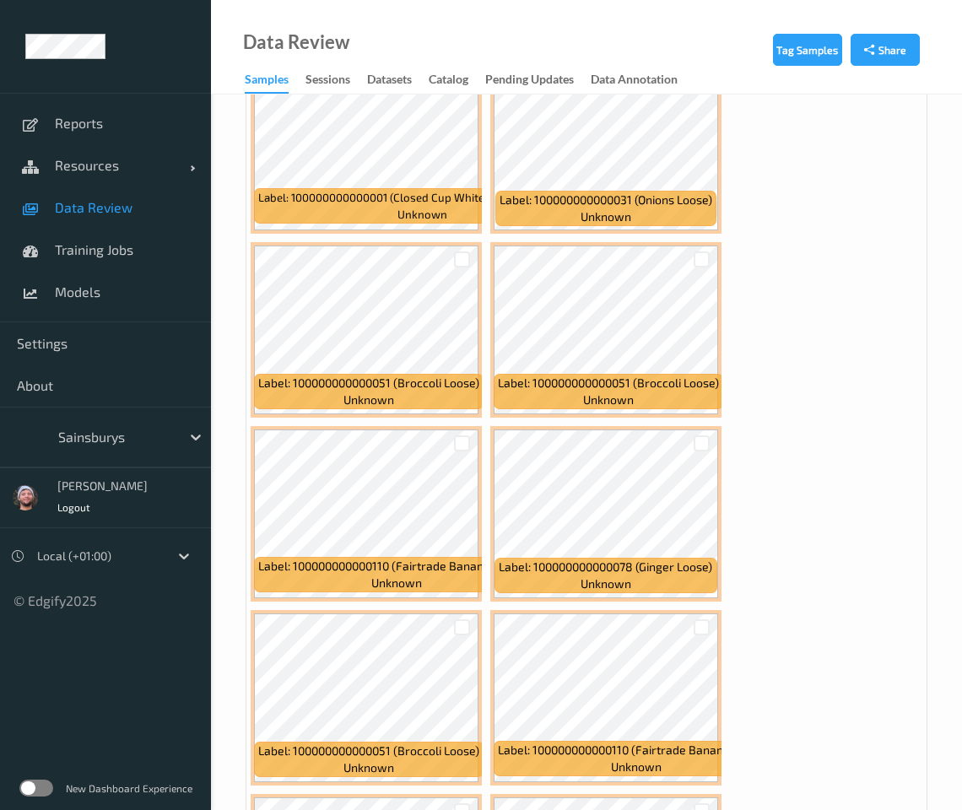
scroll to position [7807, 0]
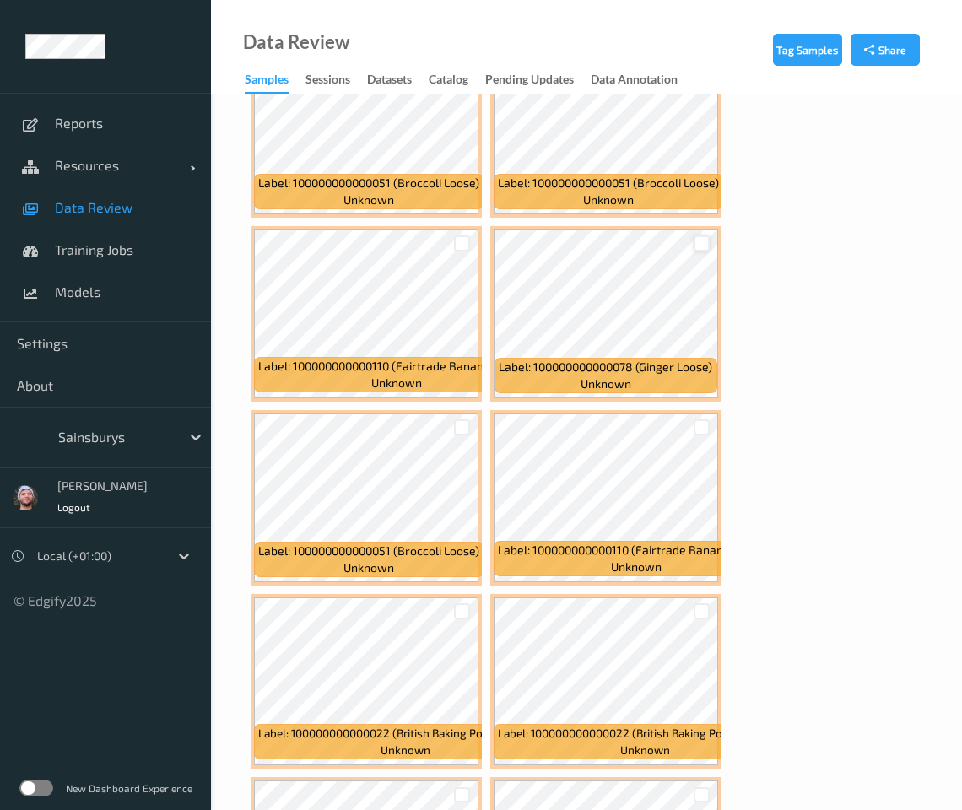
click at [698, 236] on div at bounding box center [702, 243] width 16 height 16
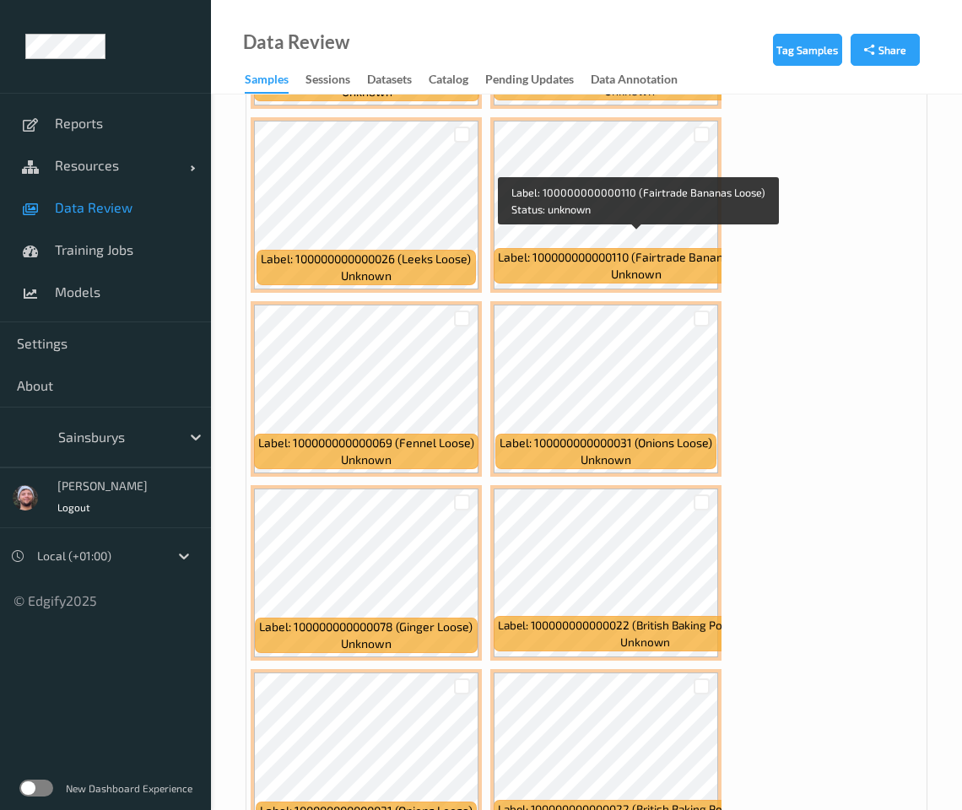
scroll to position [8968, 0]
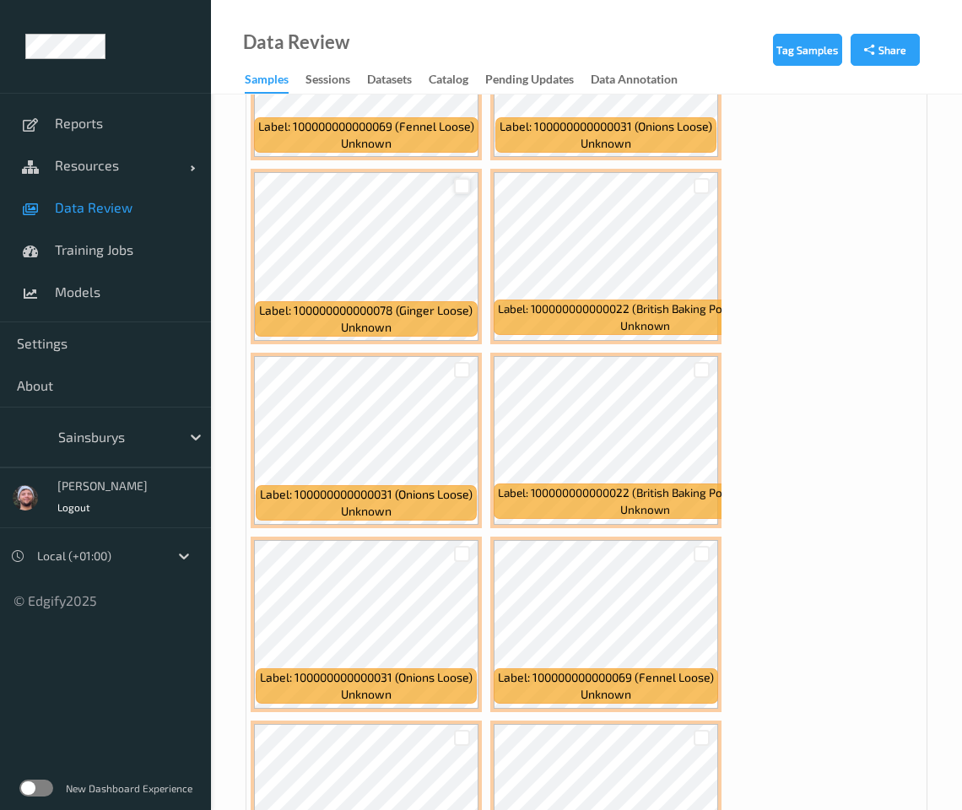
click at [461, 181] on div at bounding box center [462, 186] width 16 height 16
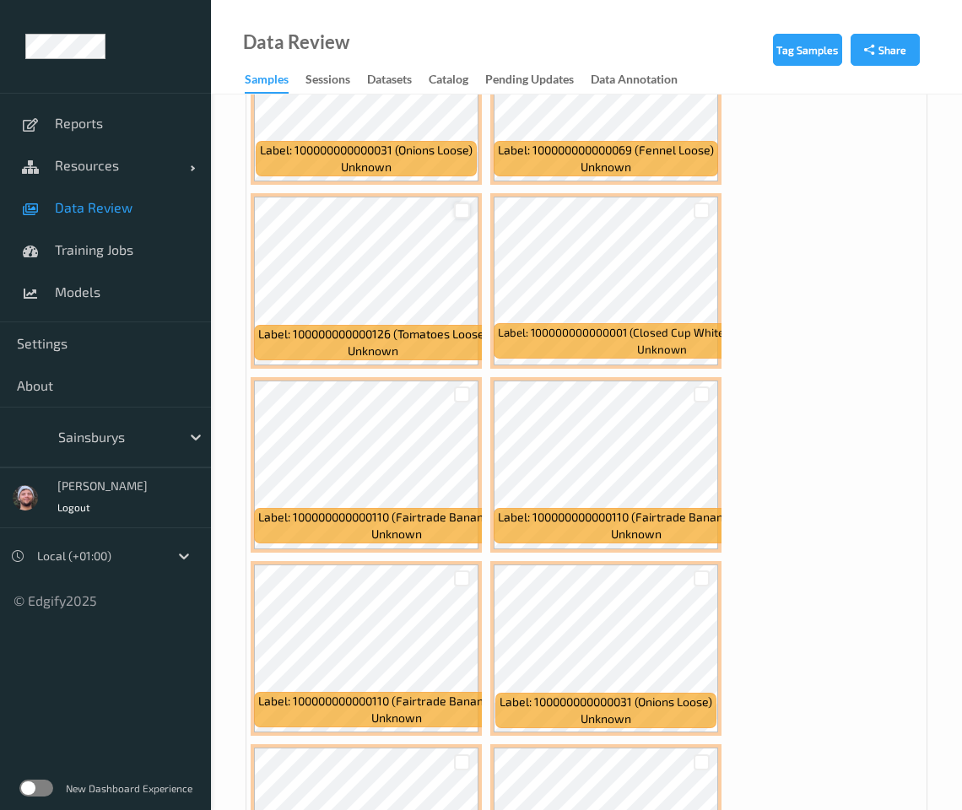
click at [462, 203] on div at bounding box center [462, 211] width 16 height 16
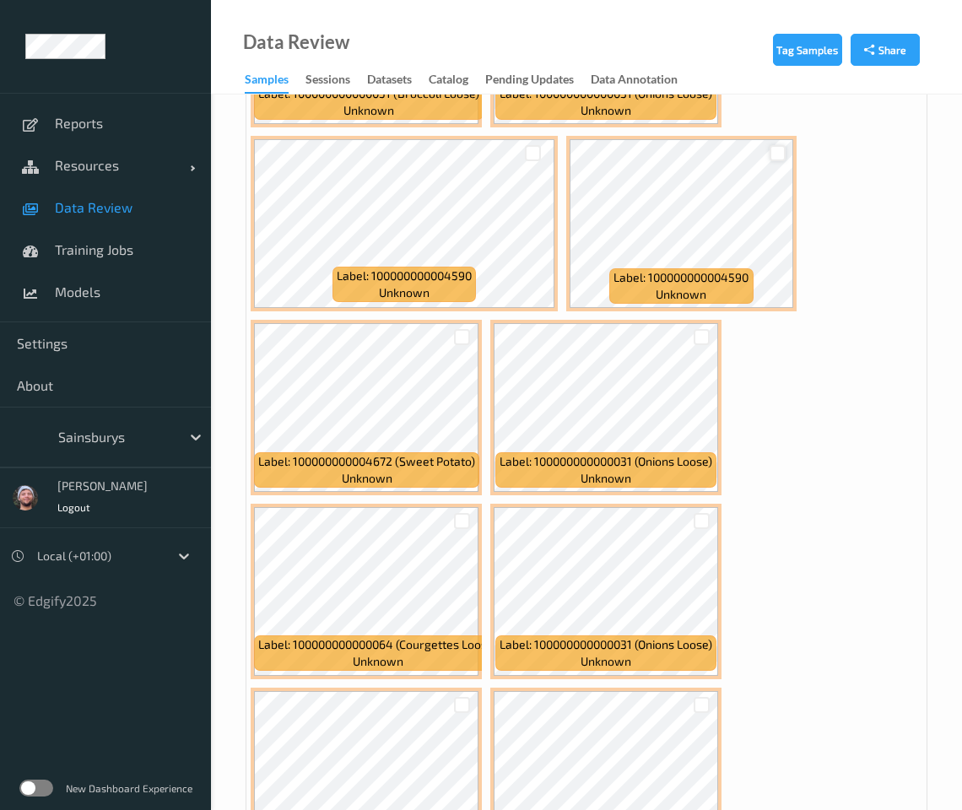
click at [740, 145] on div at bounding box center [778, 153] width 16 height 16
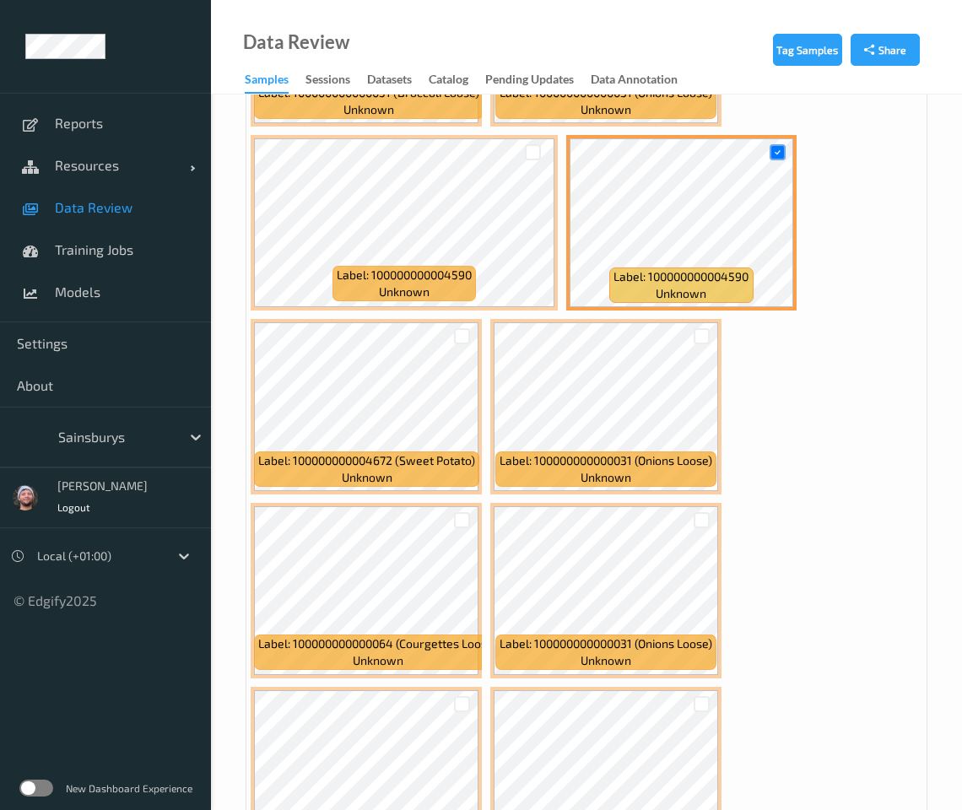
scroll to position [10656, 0]
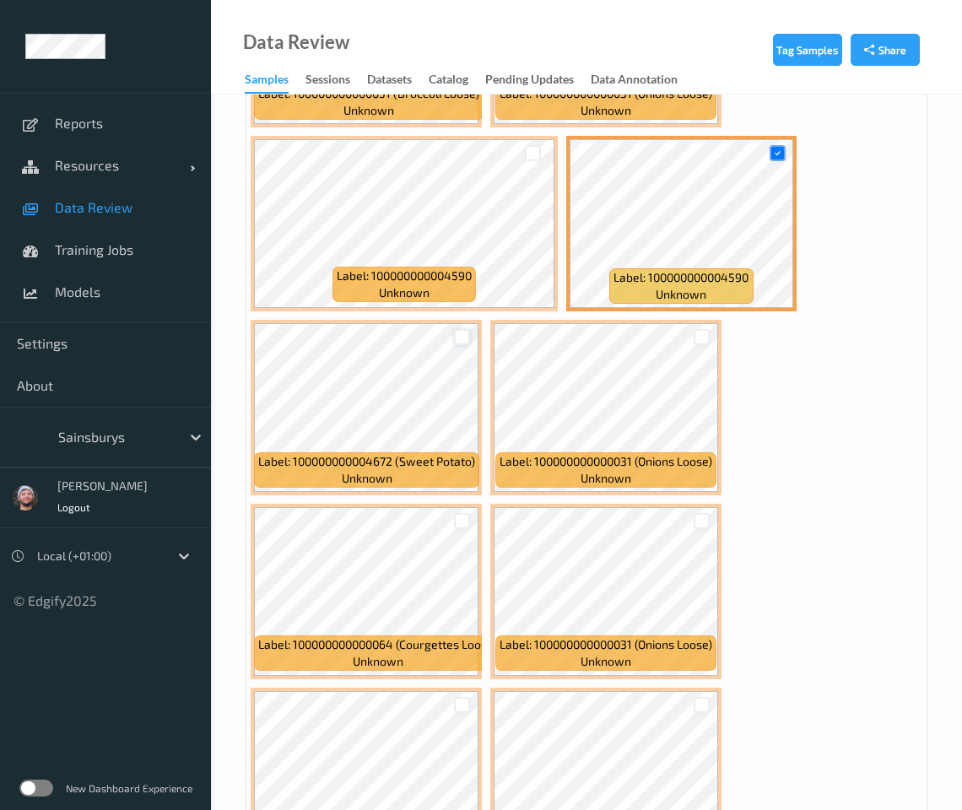
click at [468, 329] on div at bounding box center [462, 337] width 16 height 16
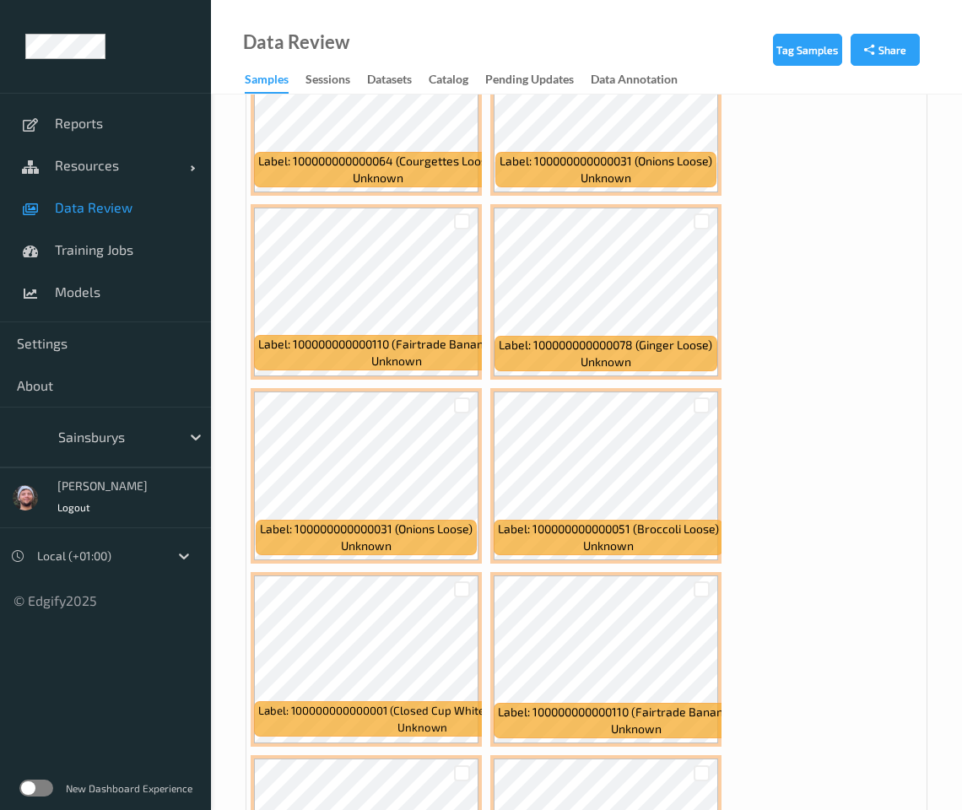
scroll to position [11500, 0]
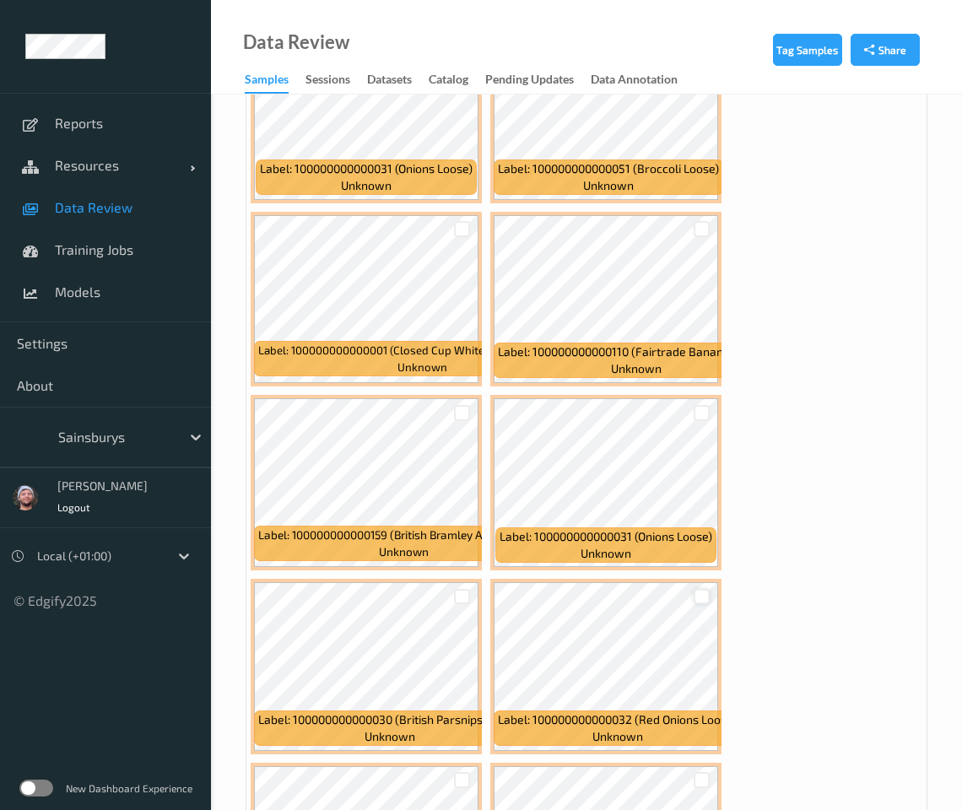
click at [701, 589] on div at bounding box center [702, 597] width 16 height 16
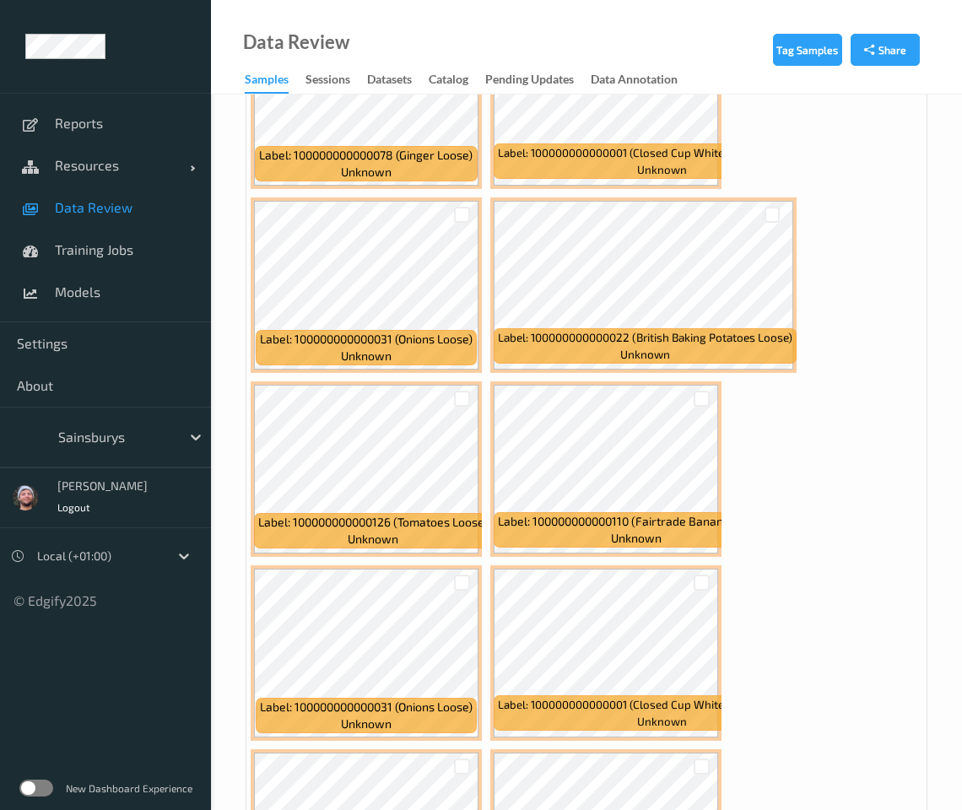
scroll to position [17197, 0]
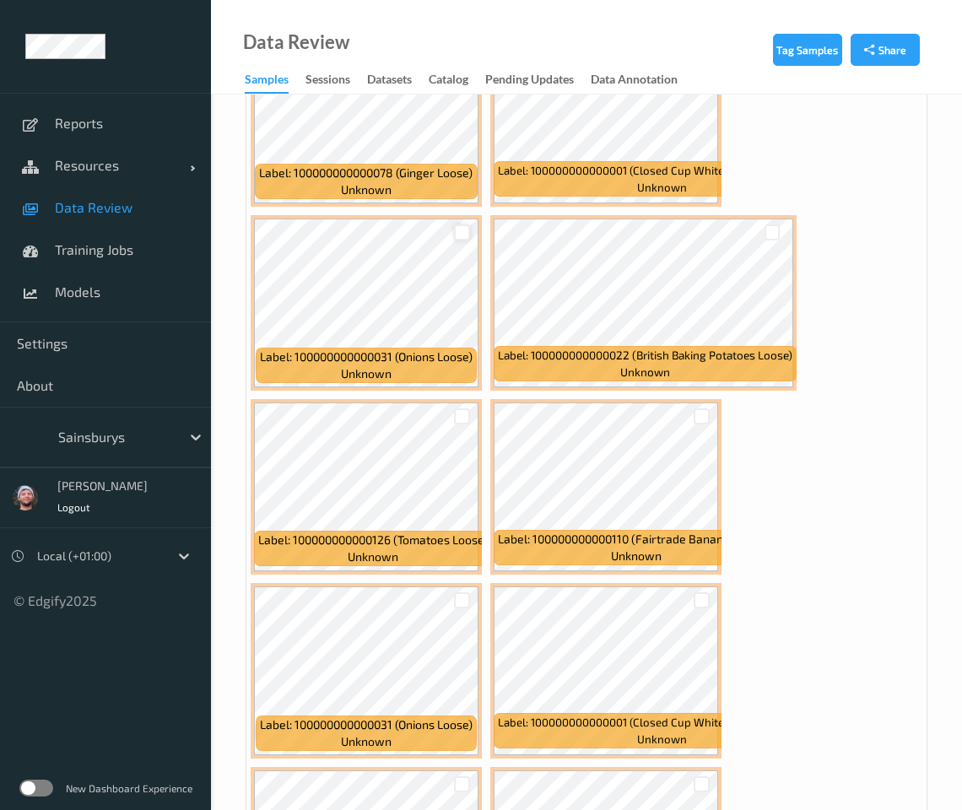
click at [460, 225] on div at bounding box center [462, 233] width 16 height 16
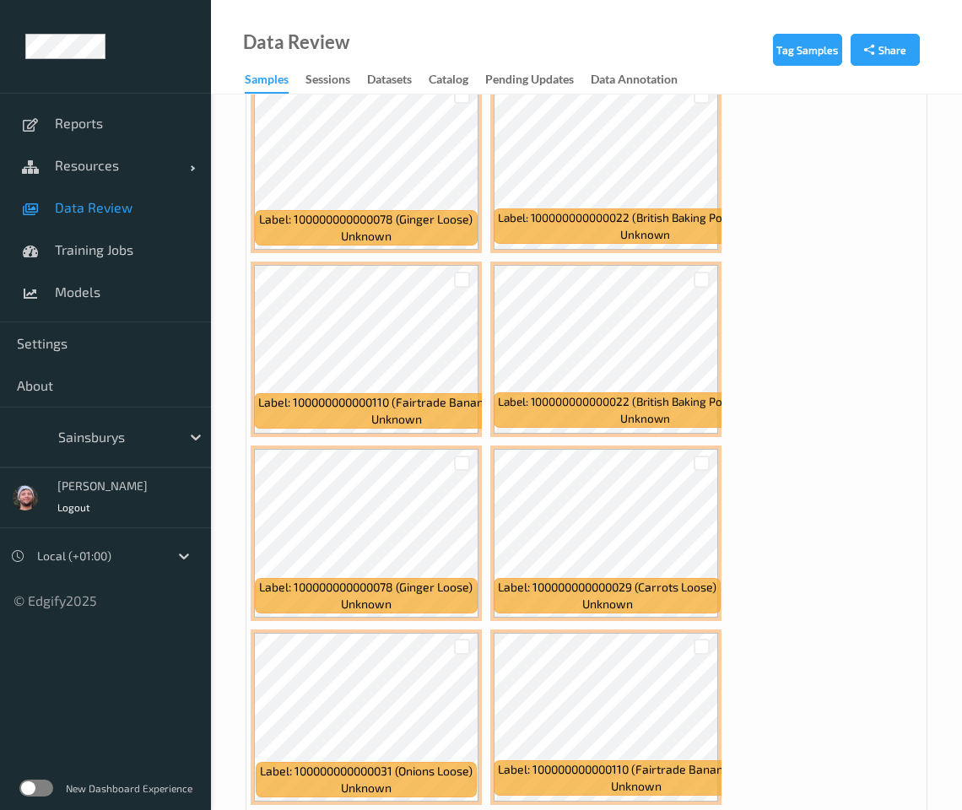
scroll to position [18476, 0]
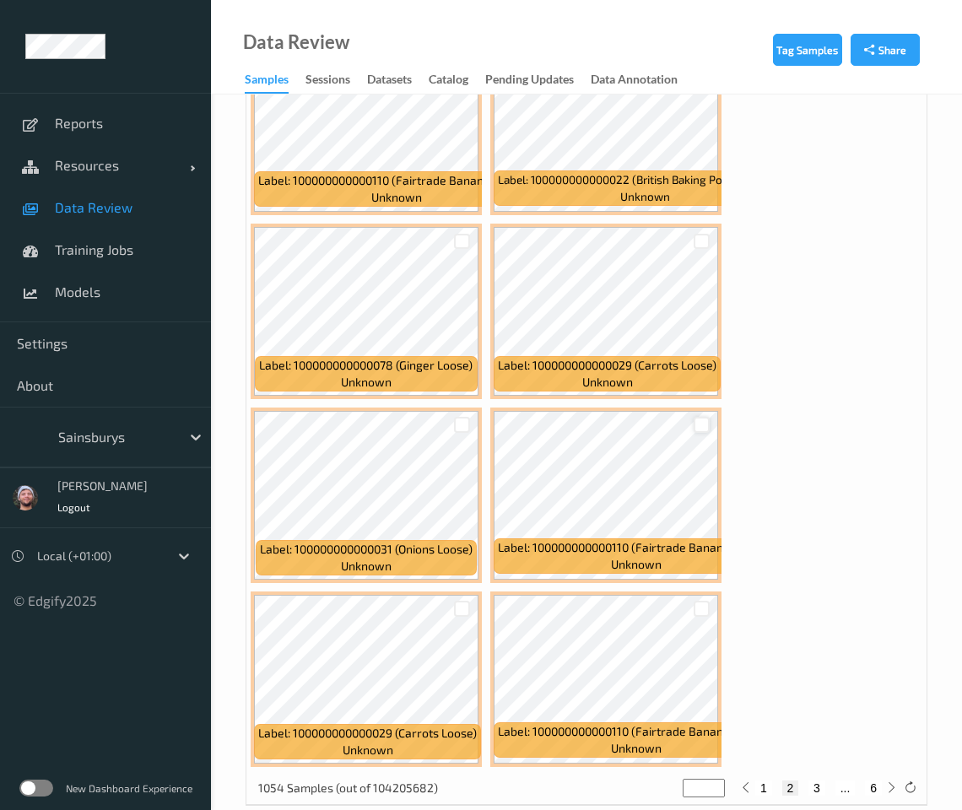
click at [698, 417] on div at bounding box center [702, 425] width 16 height 16
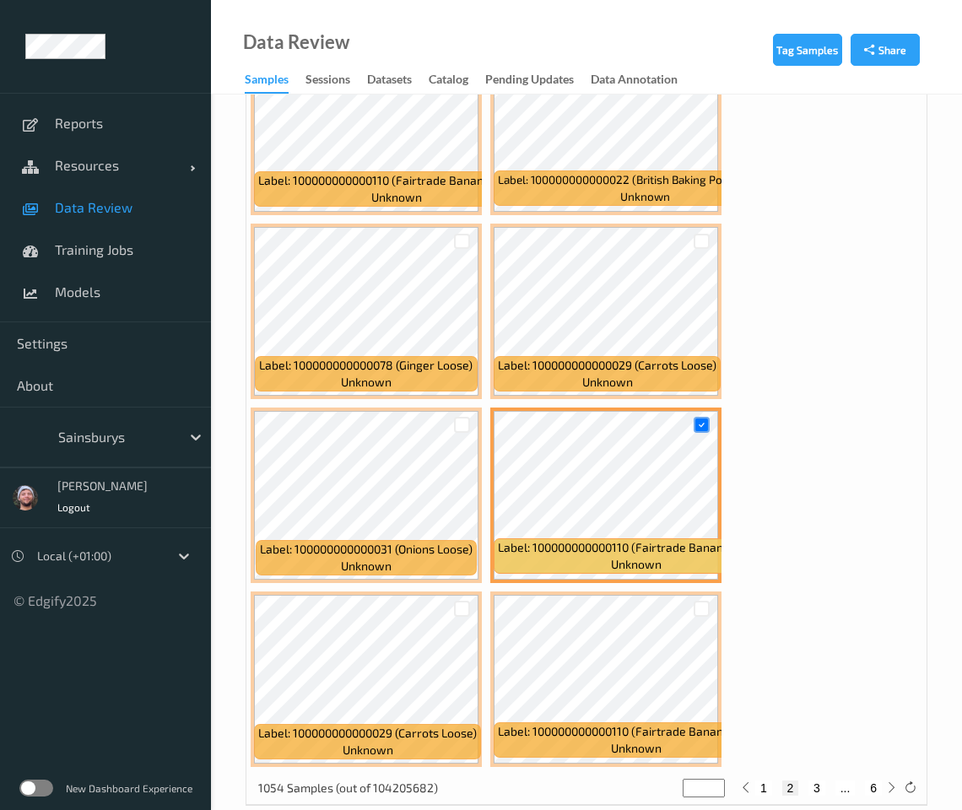
click at [740, 781] on button "3" at bounding box center [817, 788] width 17 height 15
type input "*"
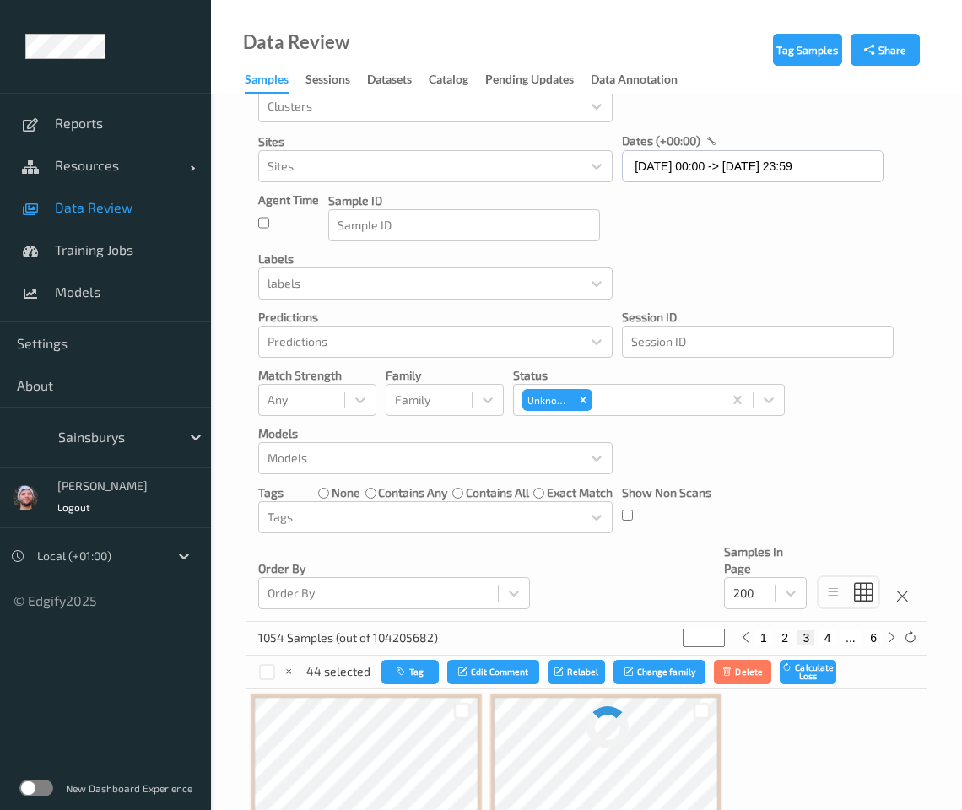
scroll to position [0, 0]
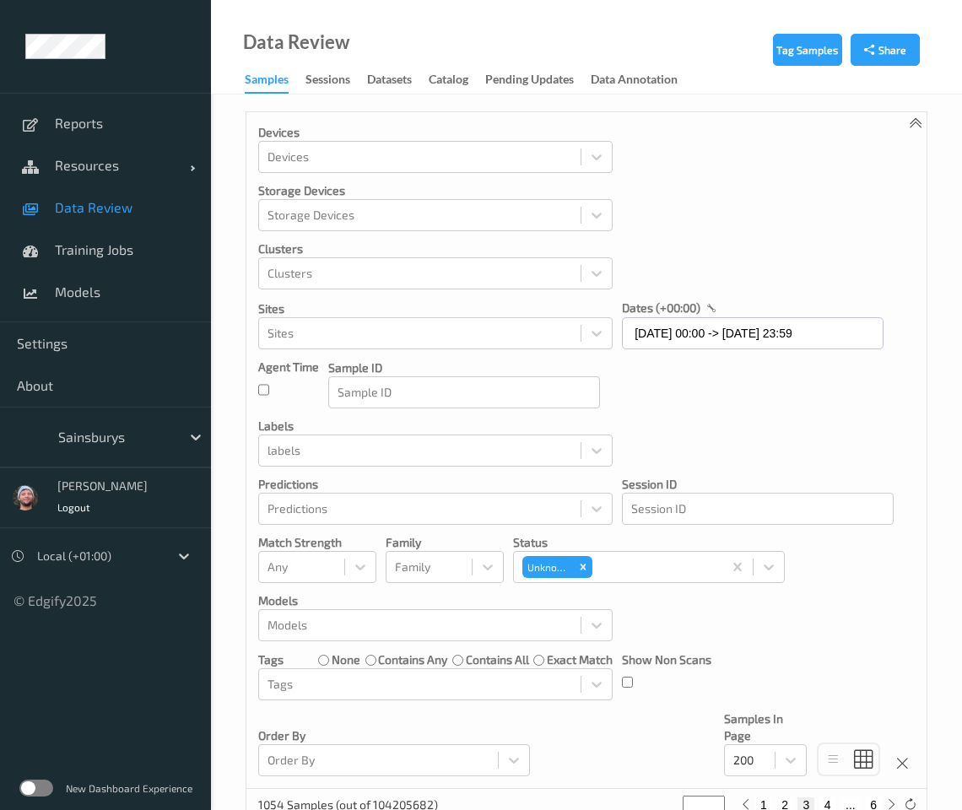
click at [740, 397] on div "Devices Devices Storage Devices Storage Devices Clusters Clusters Sites Sites d…" at bounding box center [586, 450] width 680 height 677
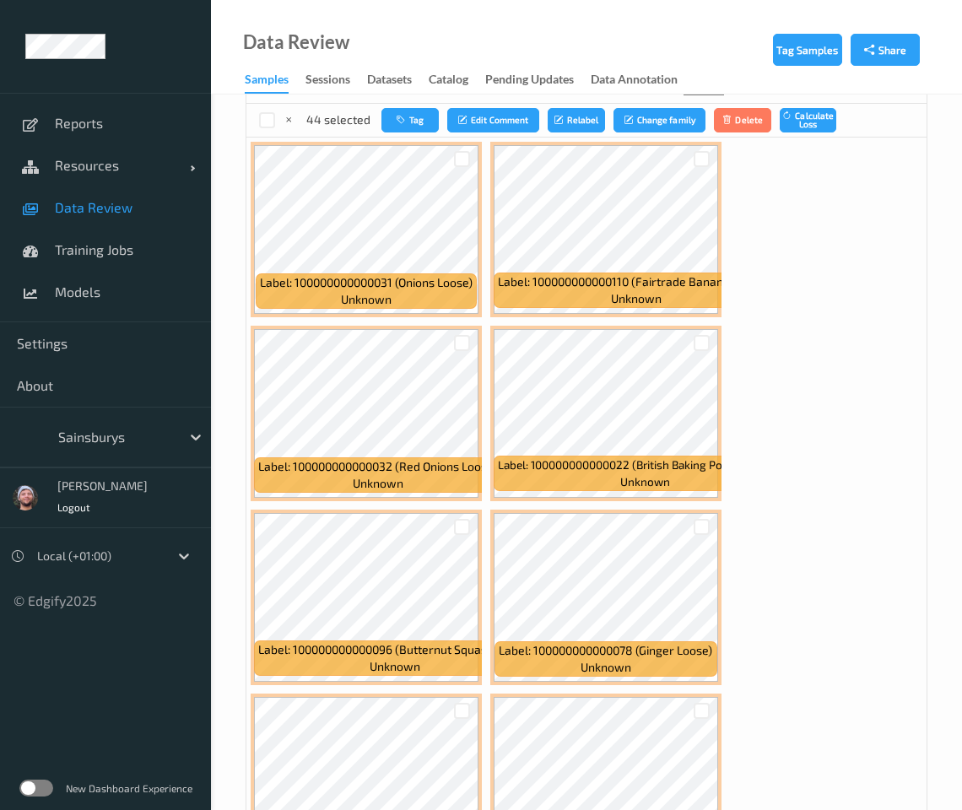
scroll to position [739, 0]
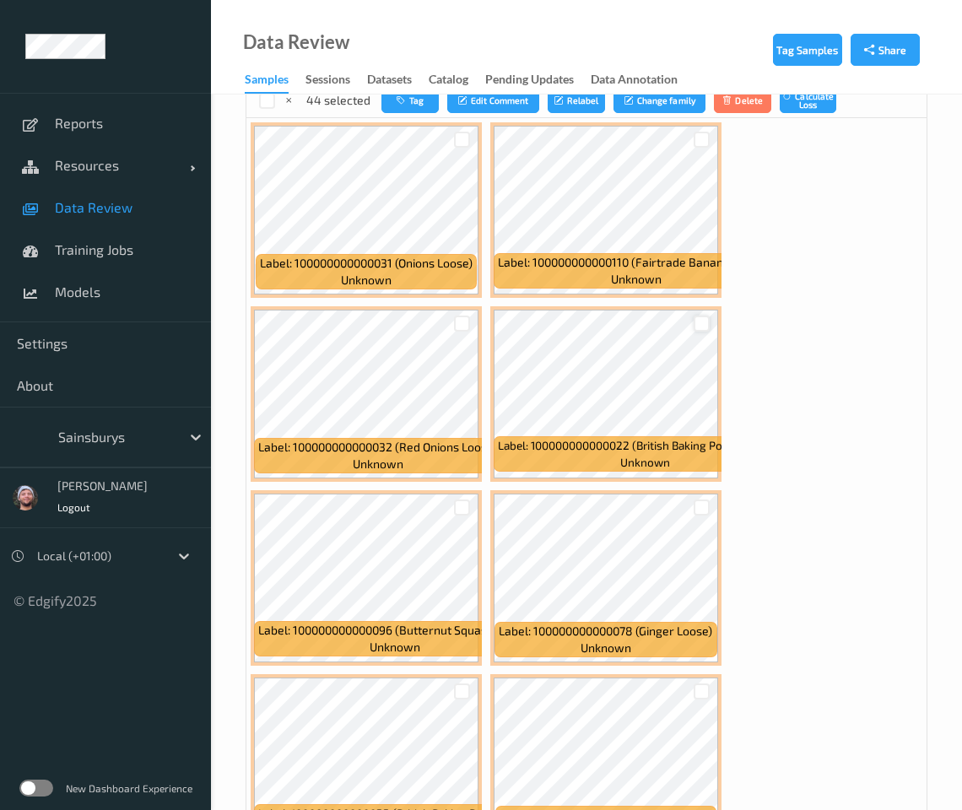
click at [697, 322] on div at bounding box center [702, 324] width 16 height 16
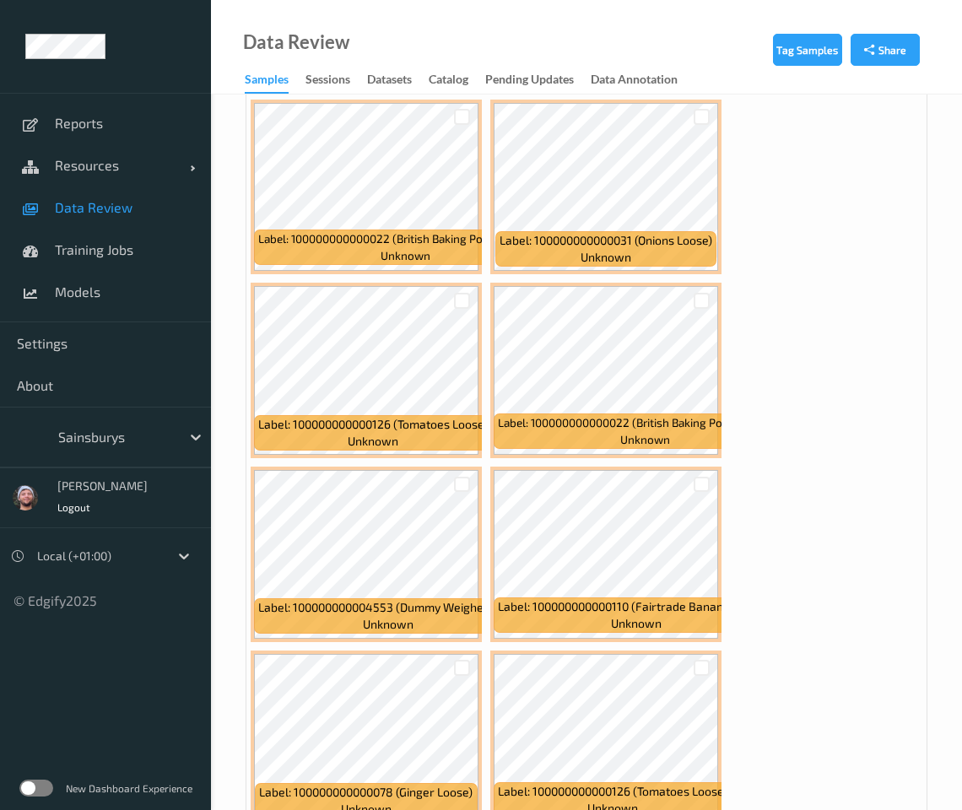
scroll to position [1477, 0]
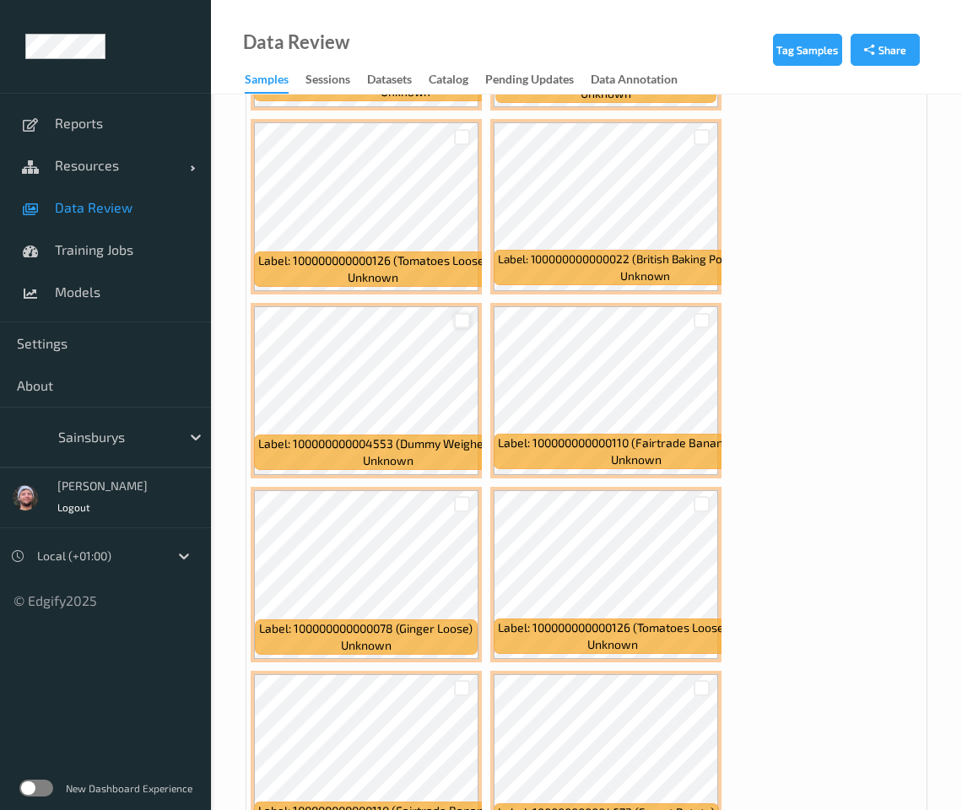
click at [461, 319] on div at bounding box center [462, 321] width 16 height 16
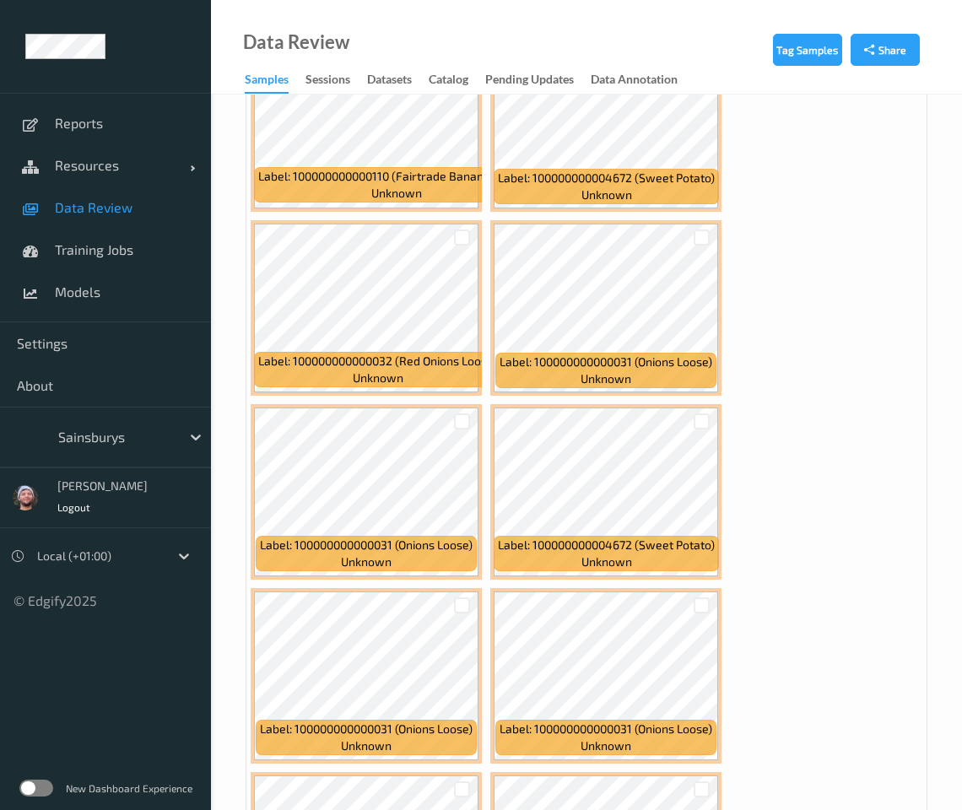
scroll to position [2321, 0]
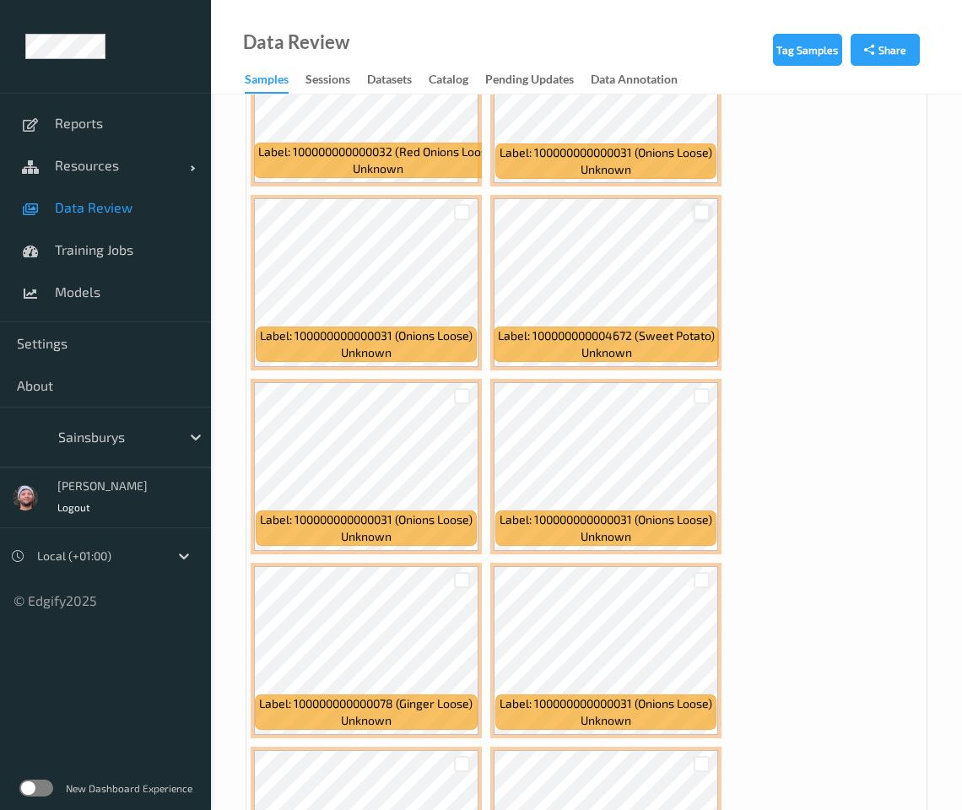
click at [699, 216] on div at bounding box center [702, 212] width 16 height 16
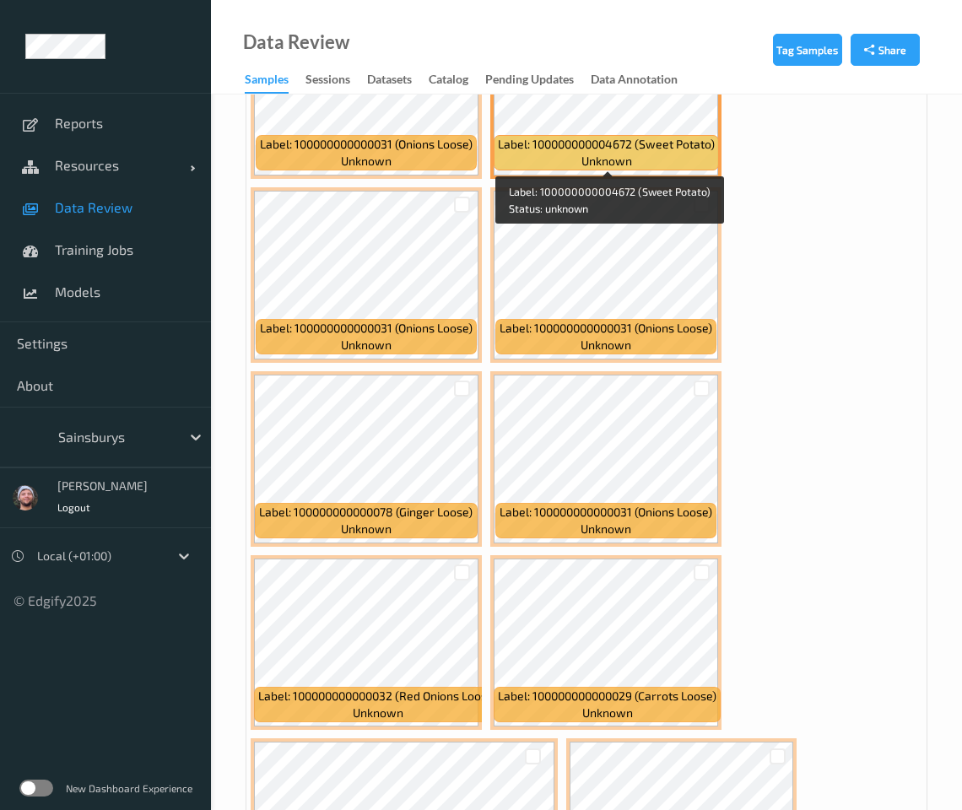
scroll to position [2743, 0]
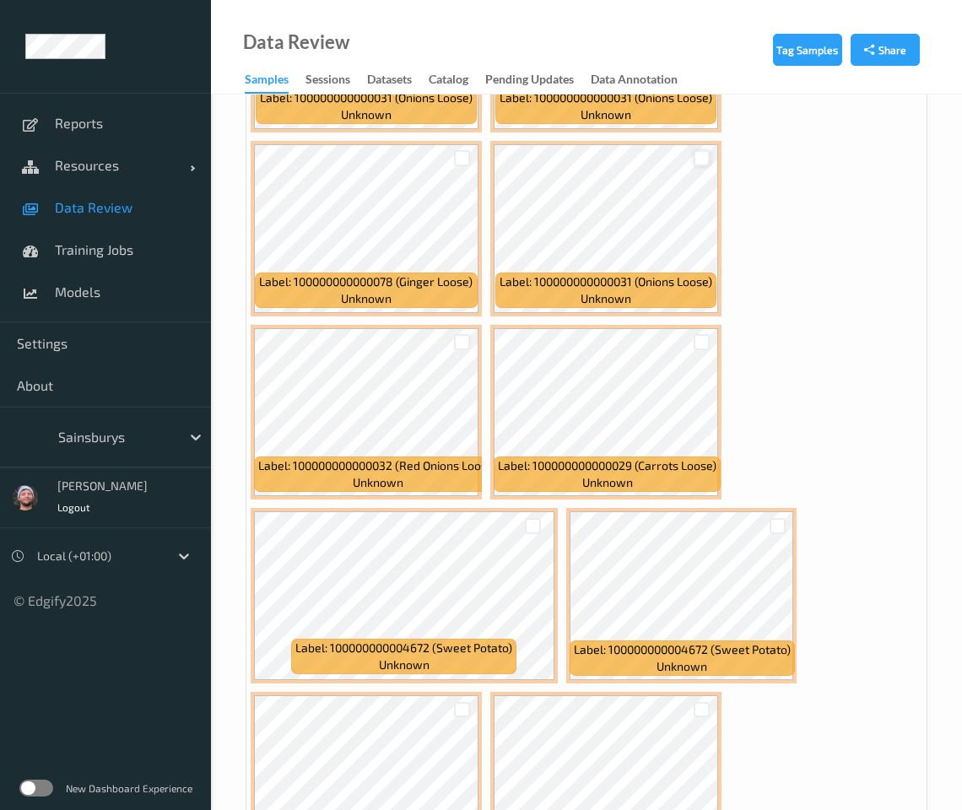
click at [702, 160] on div at bounding box center [702, 158] width 16 height 16
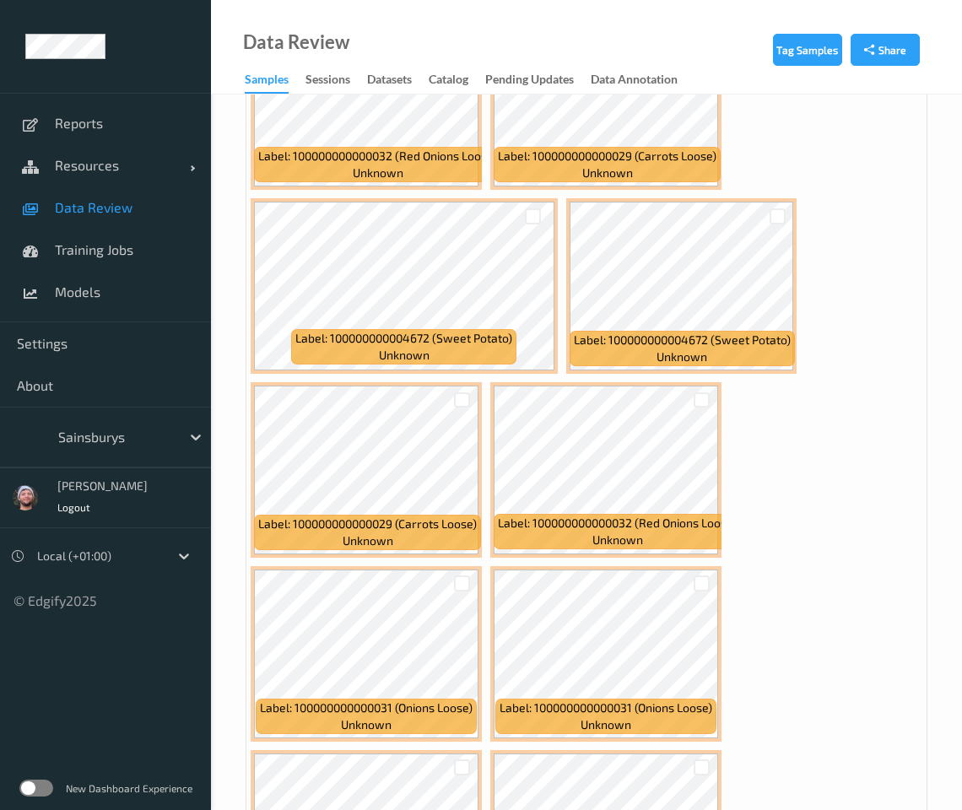
scroll to position [3165, 0]
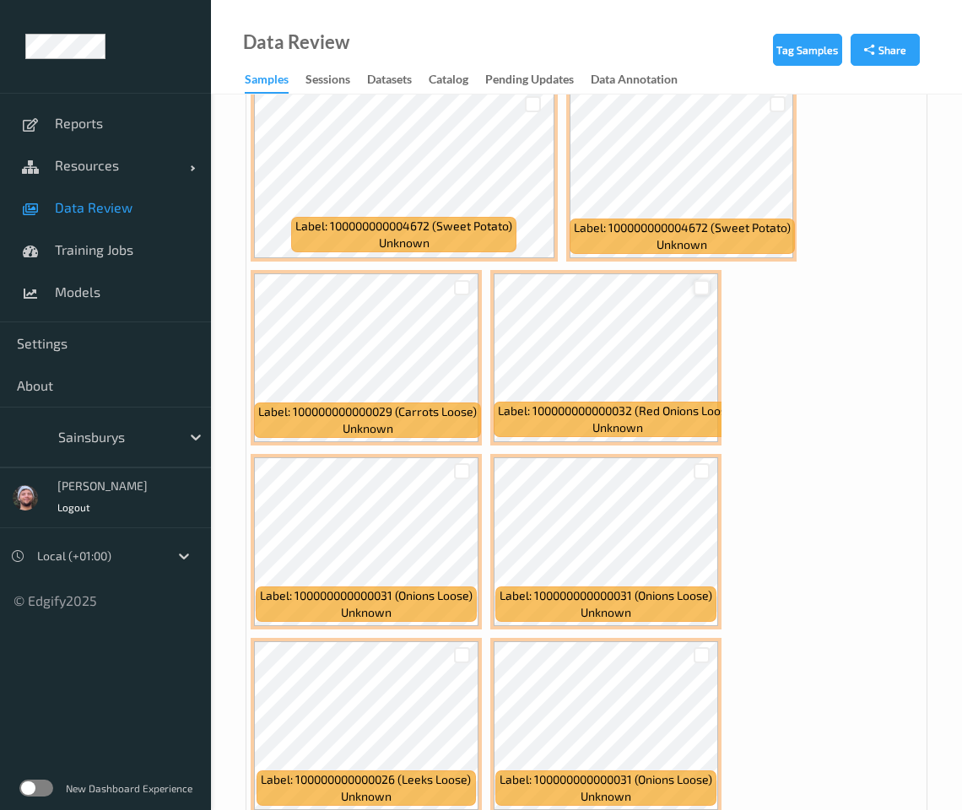
click at [703, 284] on div at bounding box center [702, 288] width 16 height 16
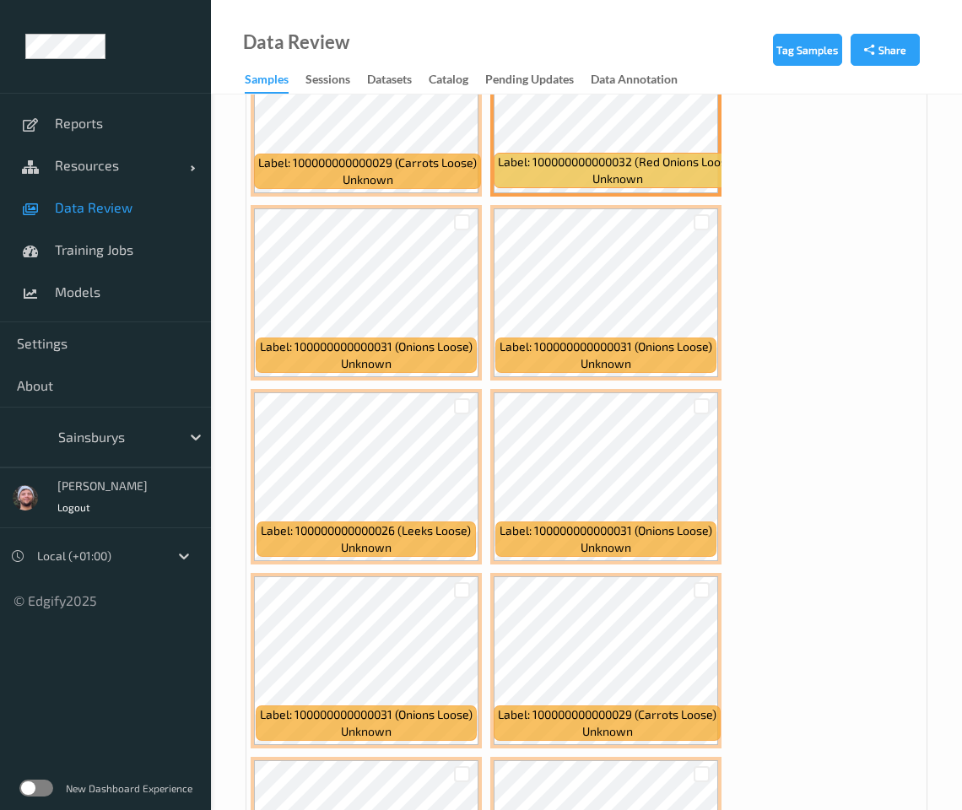
scroll to position [3376, 0]
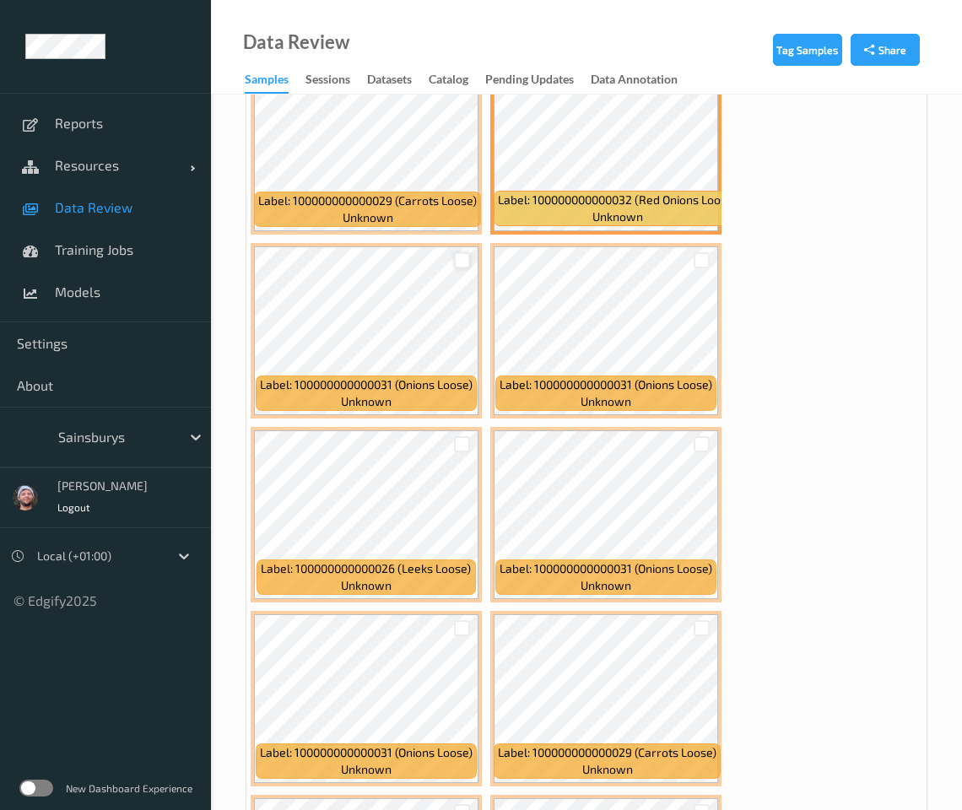
click at [465, 253] on div at bounding box center [462, 260] width 16 height 16
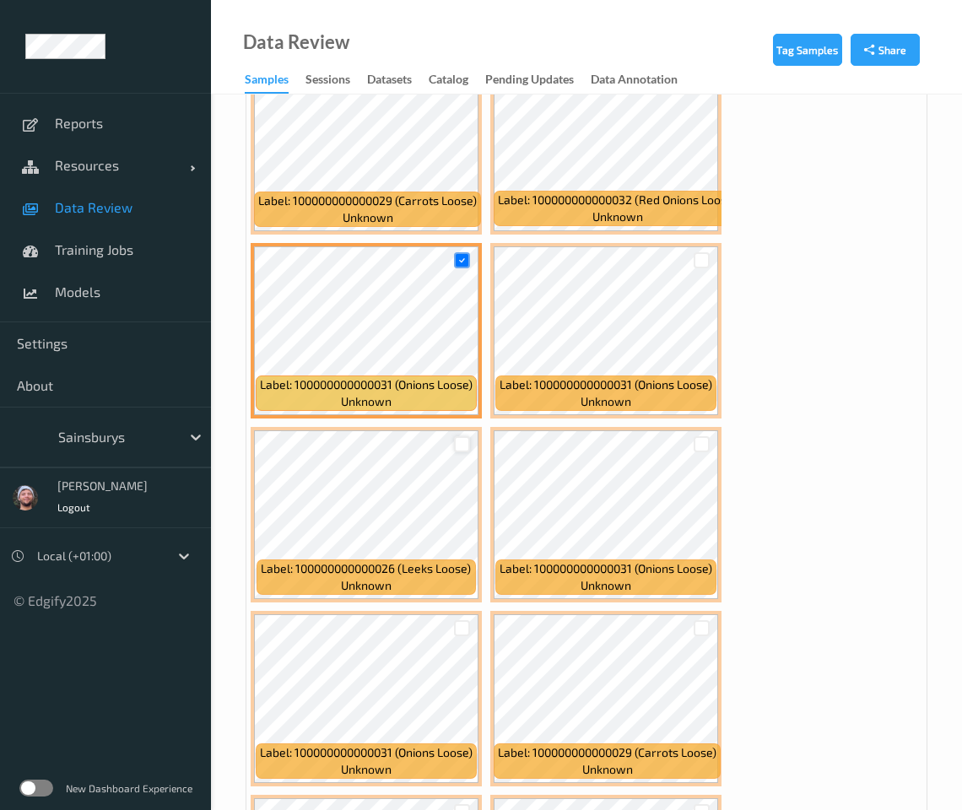
click at [461, 447] on div at bounding box center [462, 444] width 16 height 16
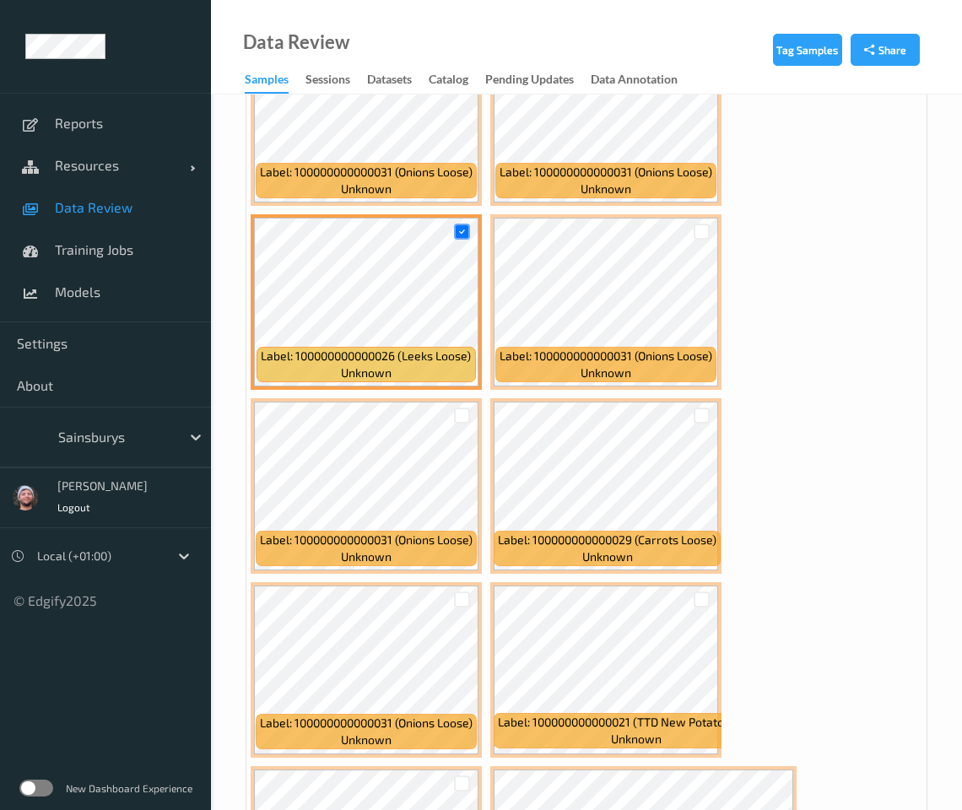
scroll to position [3587, 0]
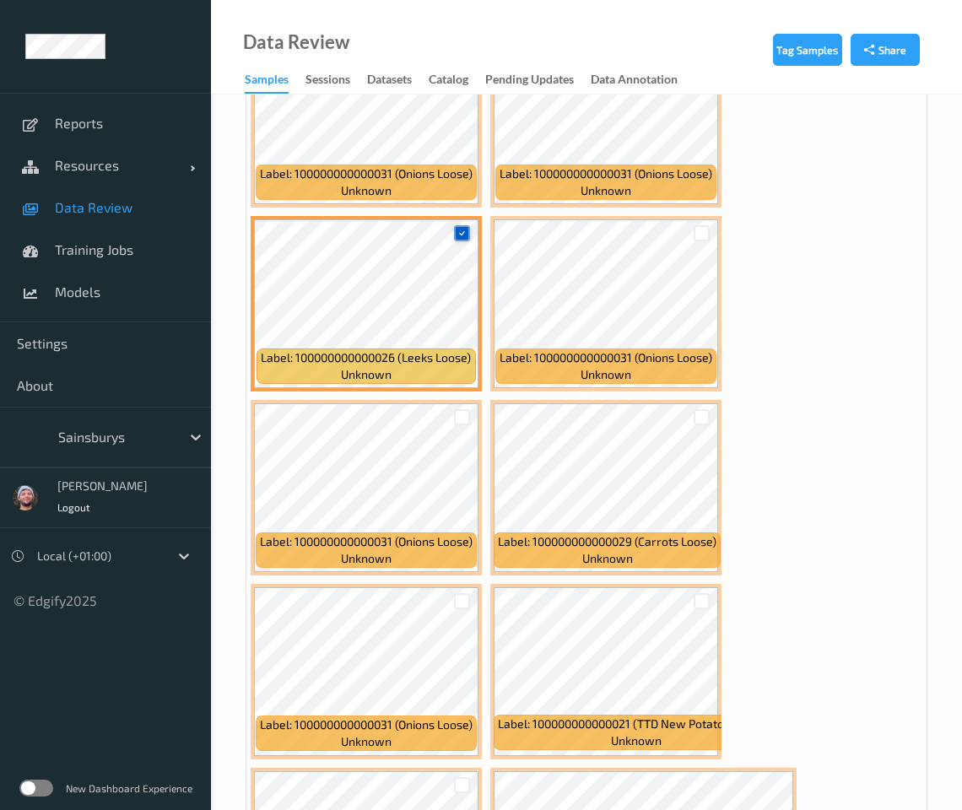
click at [461, 235] on icon at bounding box center [462, 233] width 11 height 11
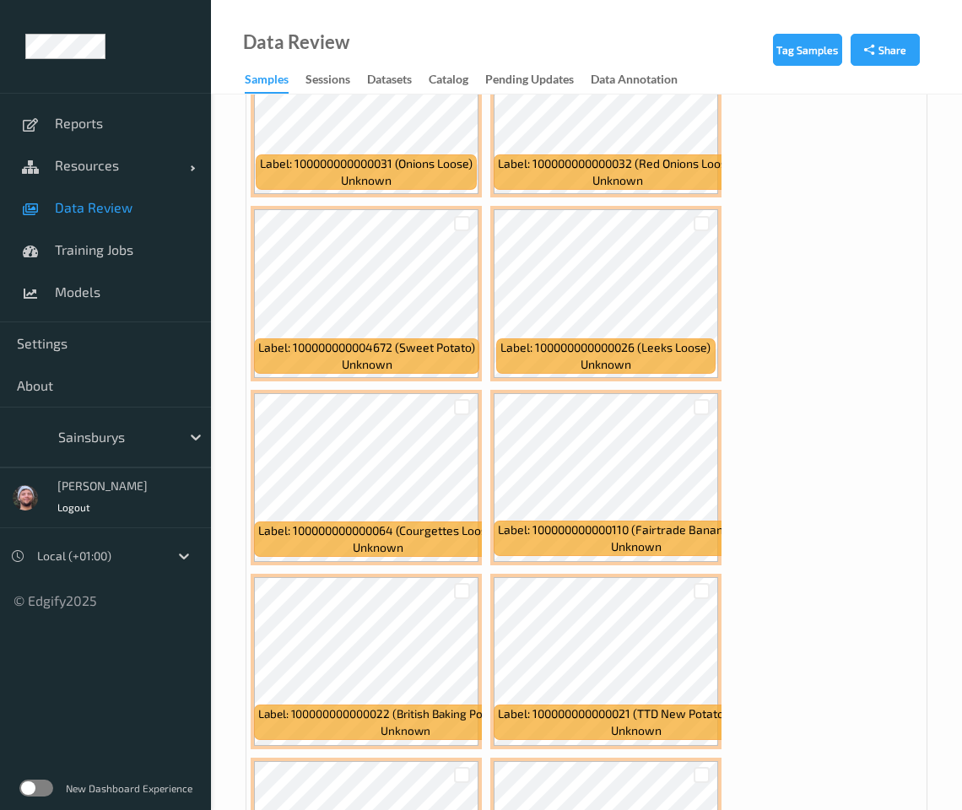
scroll to position [6752, 0]
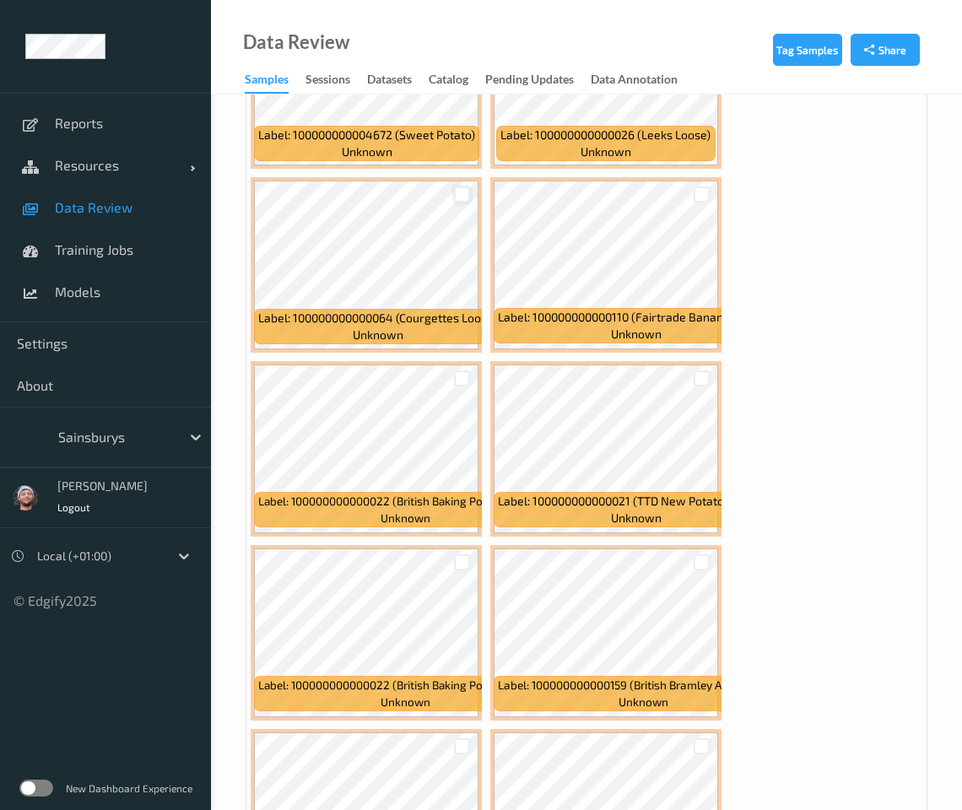
click at [468, 192] on div at bounding box center [462, 195] width 16 height 16
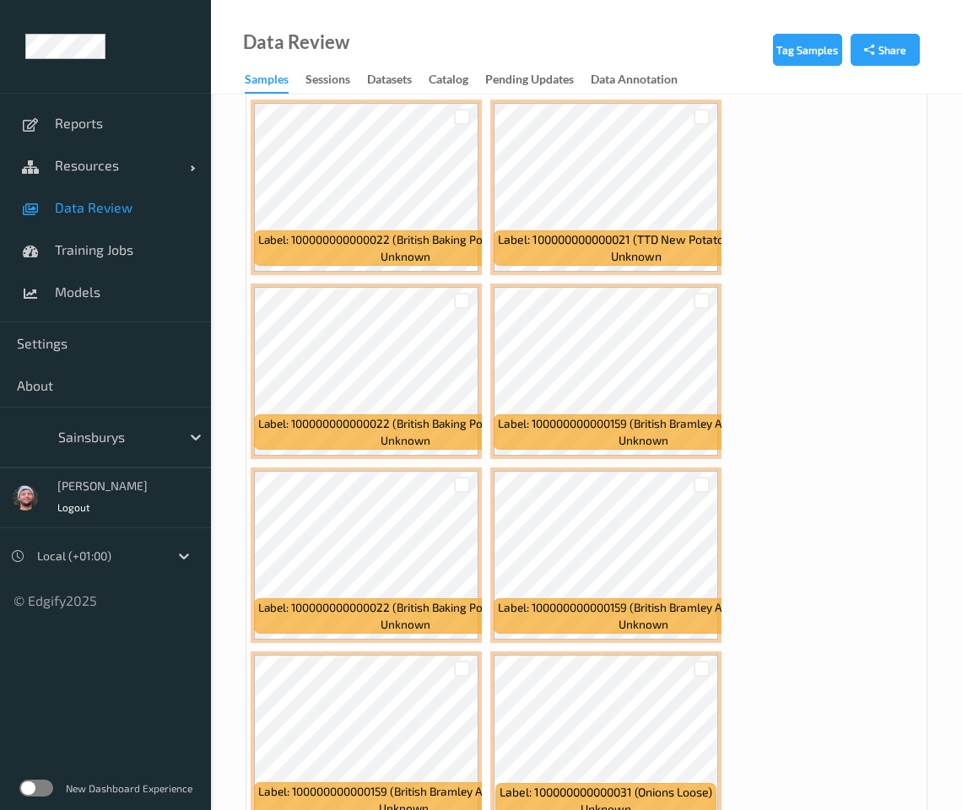
scroll to position [7069, 0]
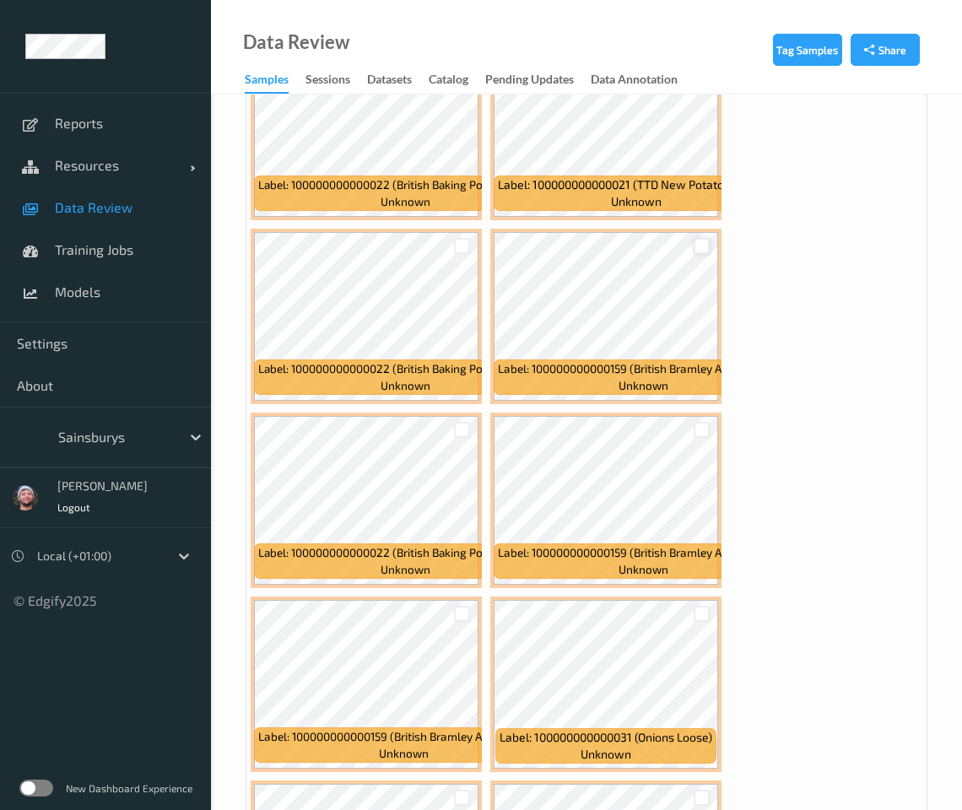
click at [699, 238] on div at bounding box center [702, 246] width 16 height 16
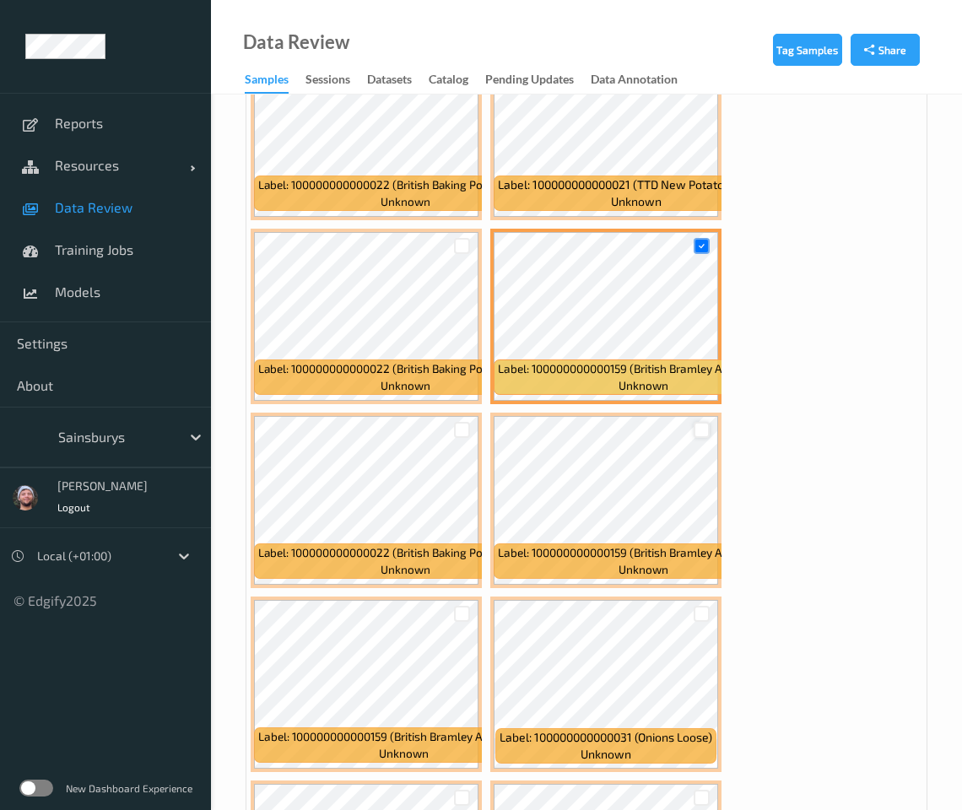
click at [702, 422] on div at bounding box center [702, 430] width 16 height 16
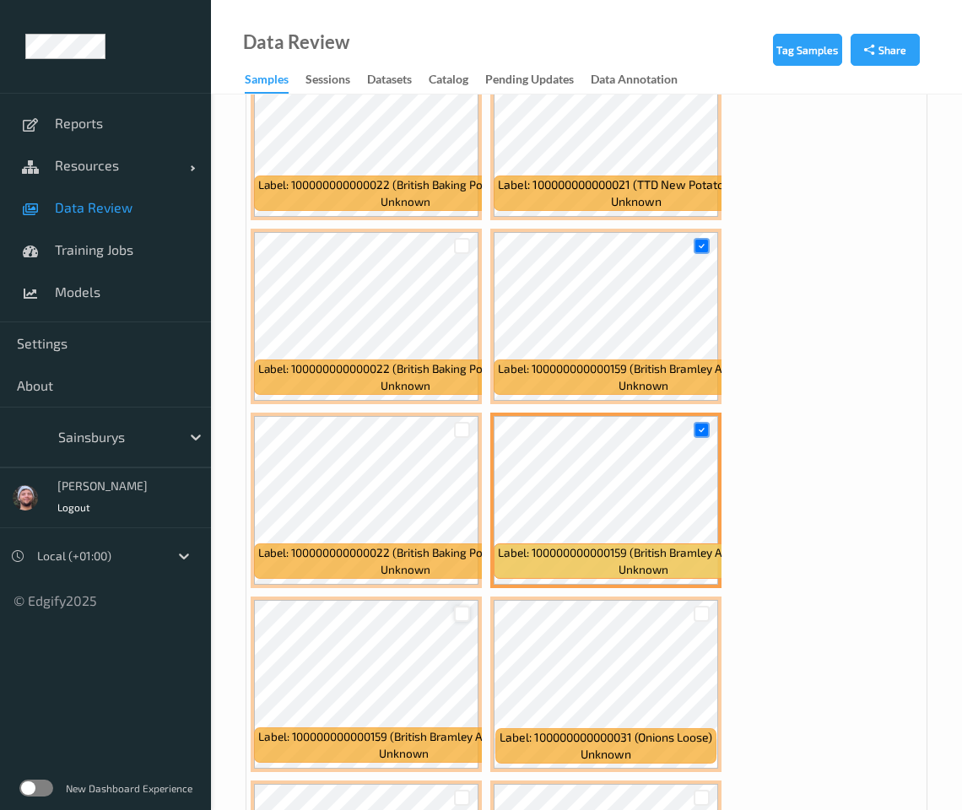
click at [461, 606] on div at bounding box center [462, 614] width 16 height 16
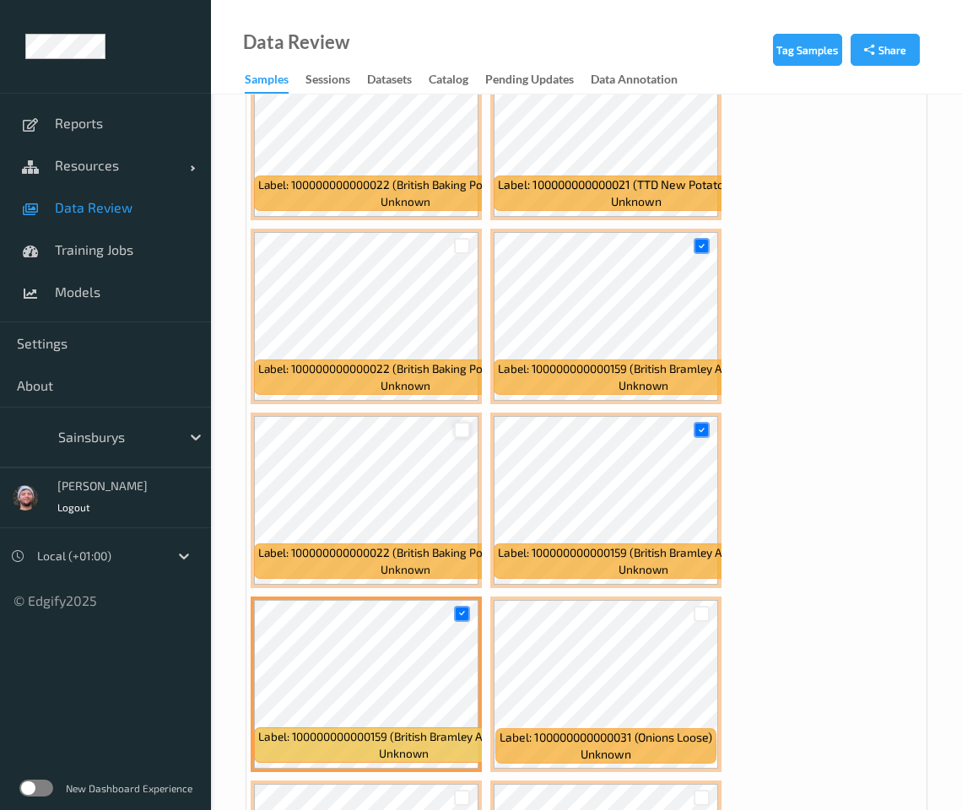
click at [458, 422] on div at bounding box center [462, 430] width 16 height 16
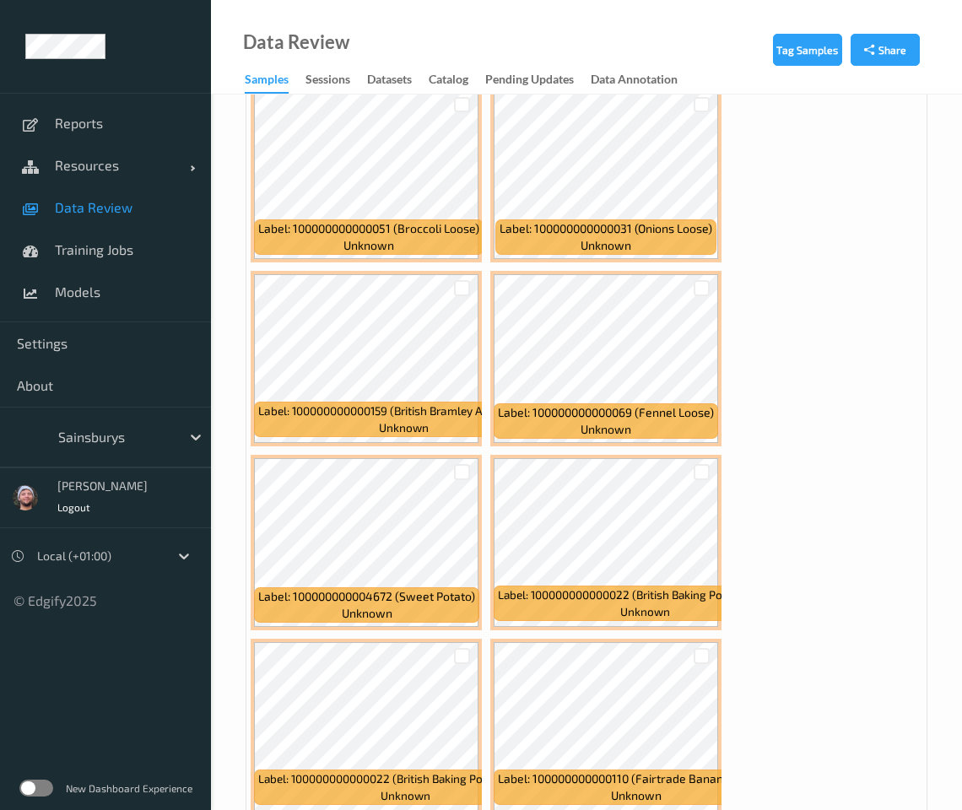
scroll to position [8335, 0]
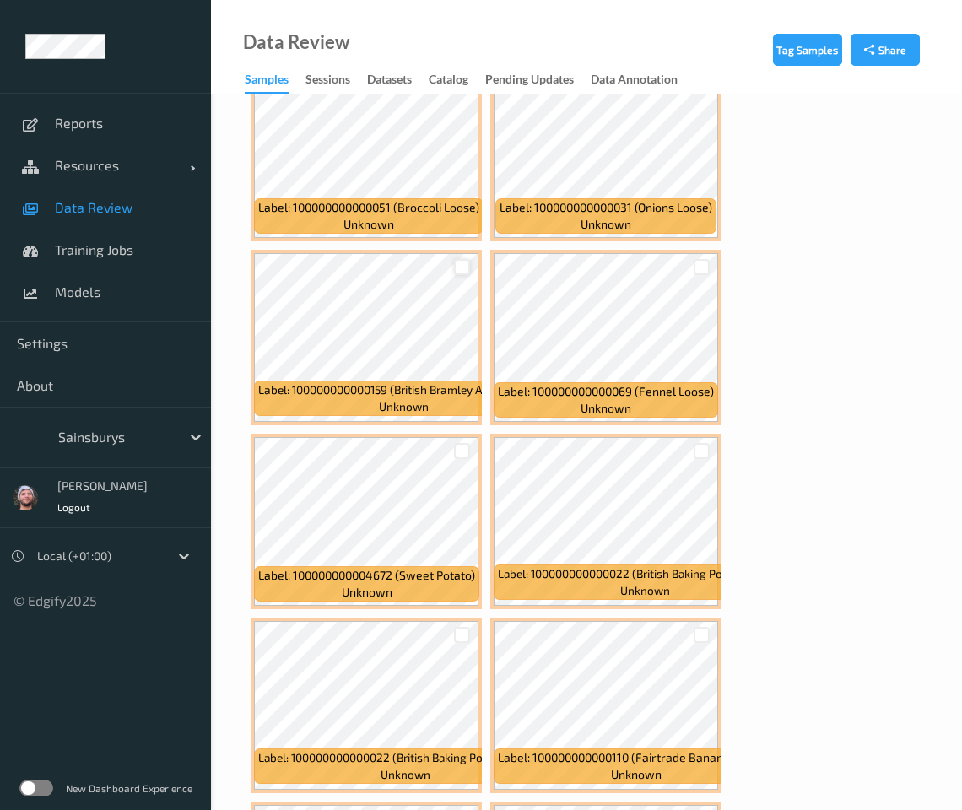
click at [463, 259] on div at bounding box center [462, 267] width 16 height 16
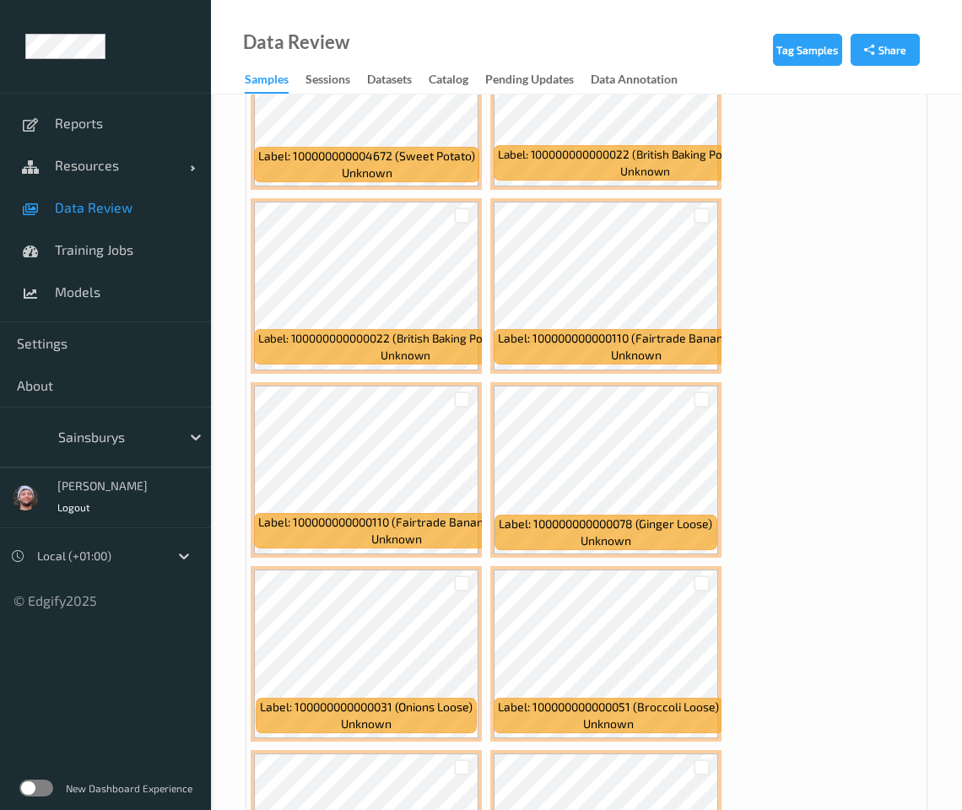
scroll to position [8757, 0]
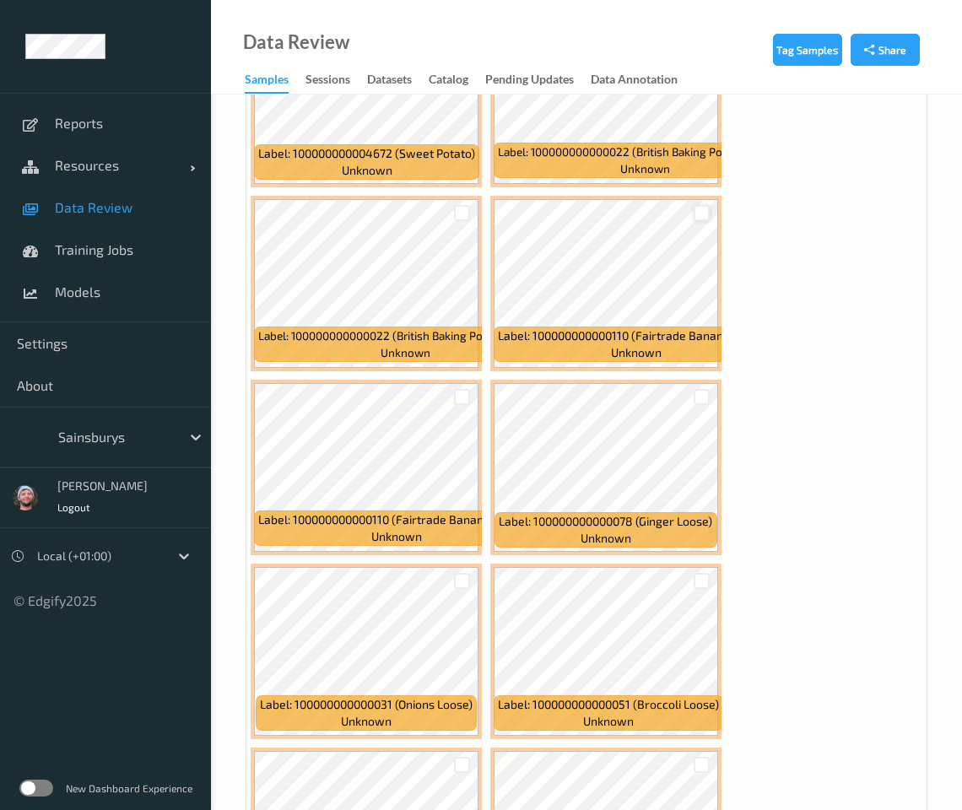
click at [699, 205] on div at bounding box center [702, 213] width 16 height 16
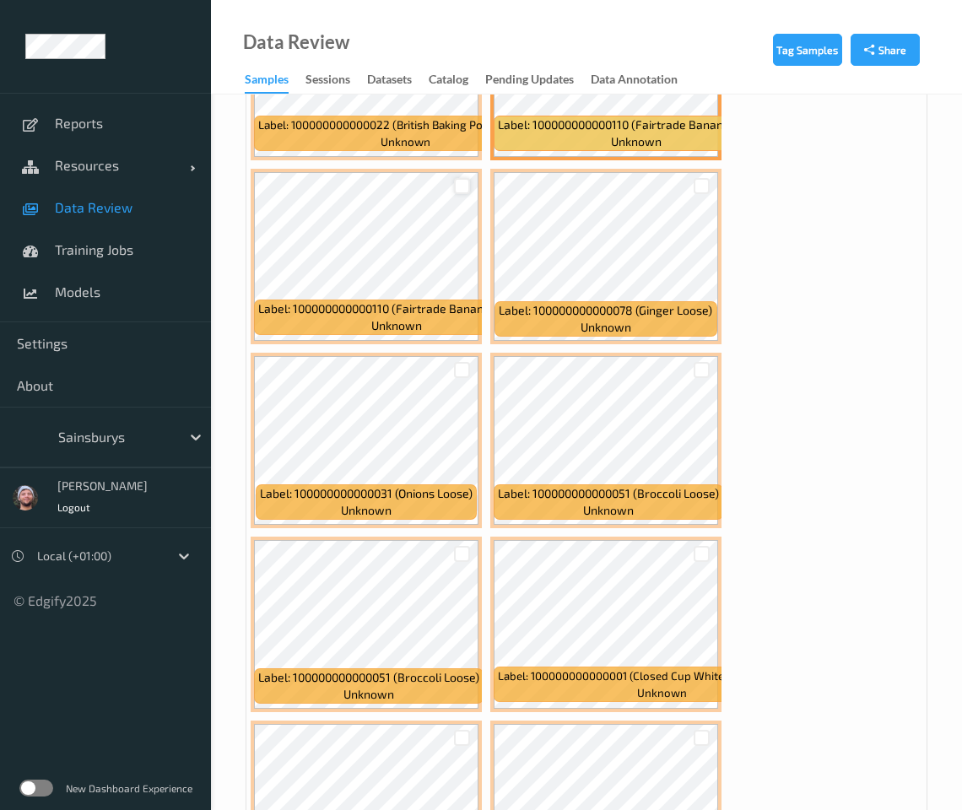
click at [464, 178] on div at bounding box center [462, 186] width 16 height 16
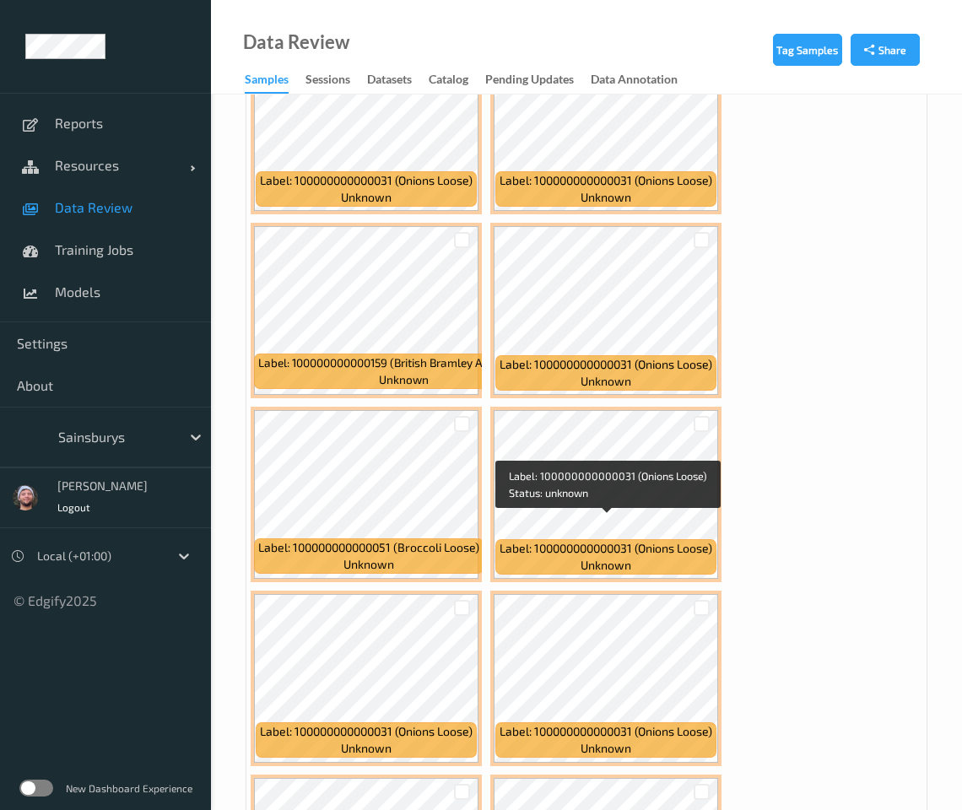
scroll to position [12028, 0]
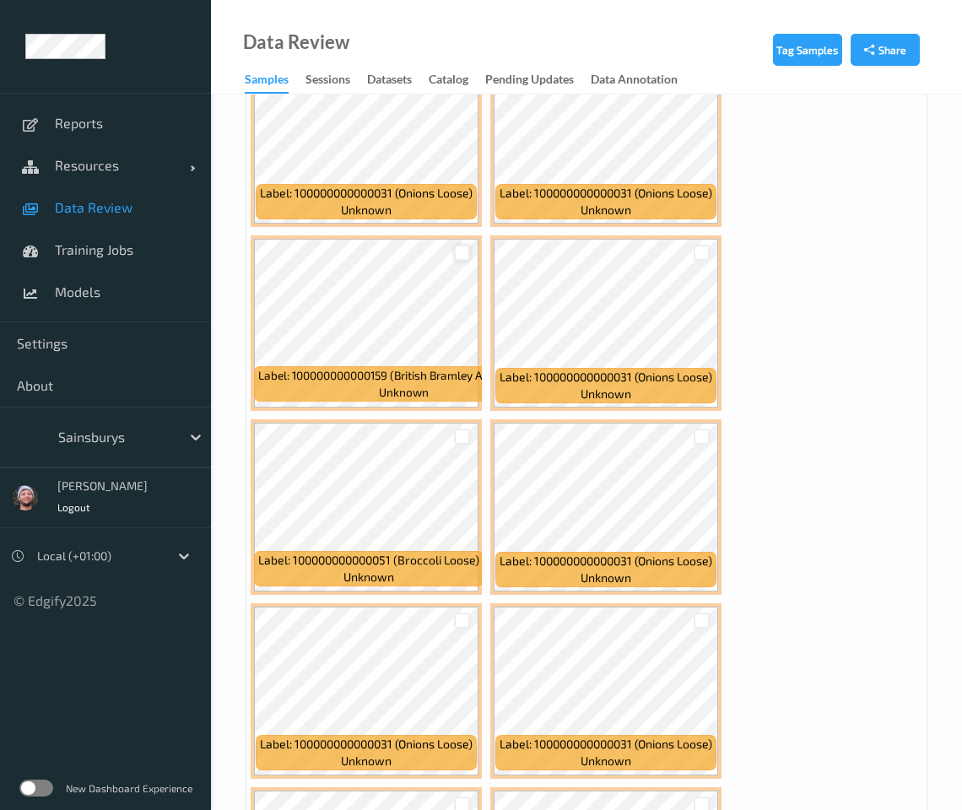
click at [463, 245] on div at bounding box center [462, 253] width 16 height 16
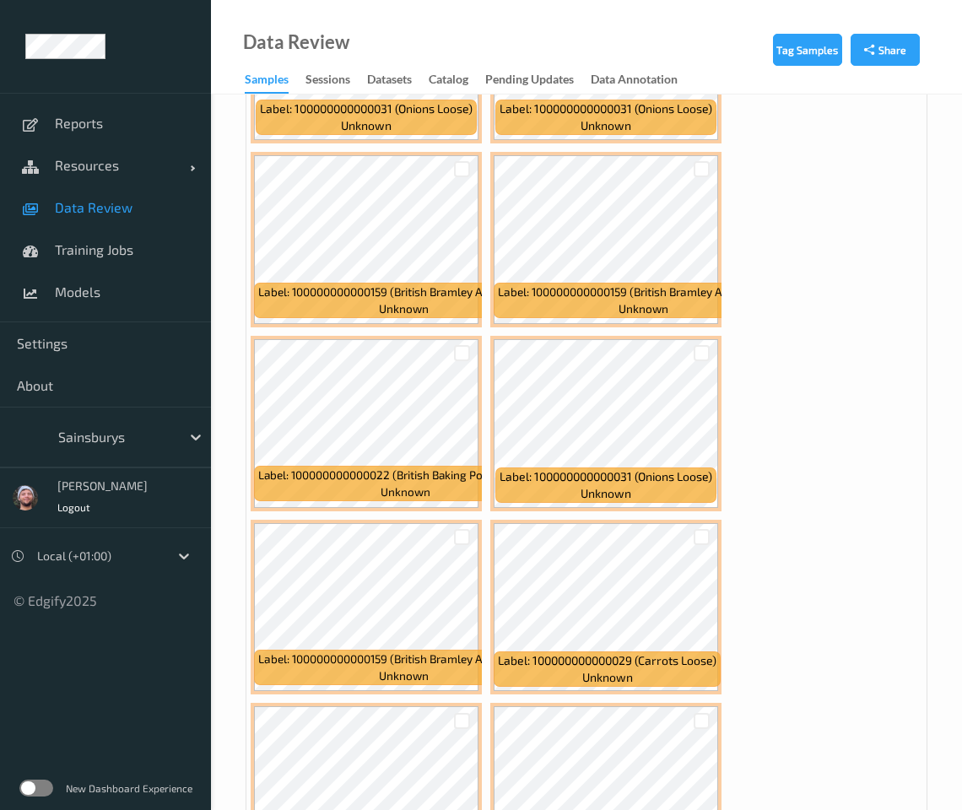
scroll to position [12661, 0]
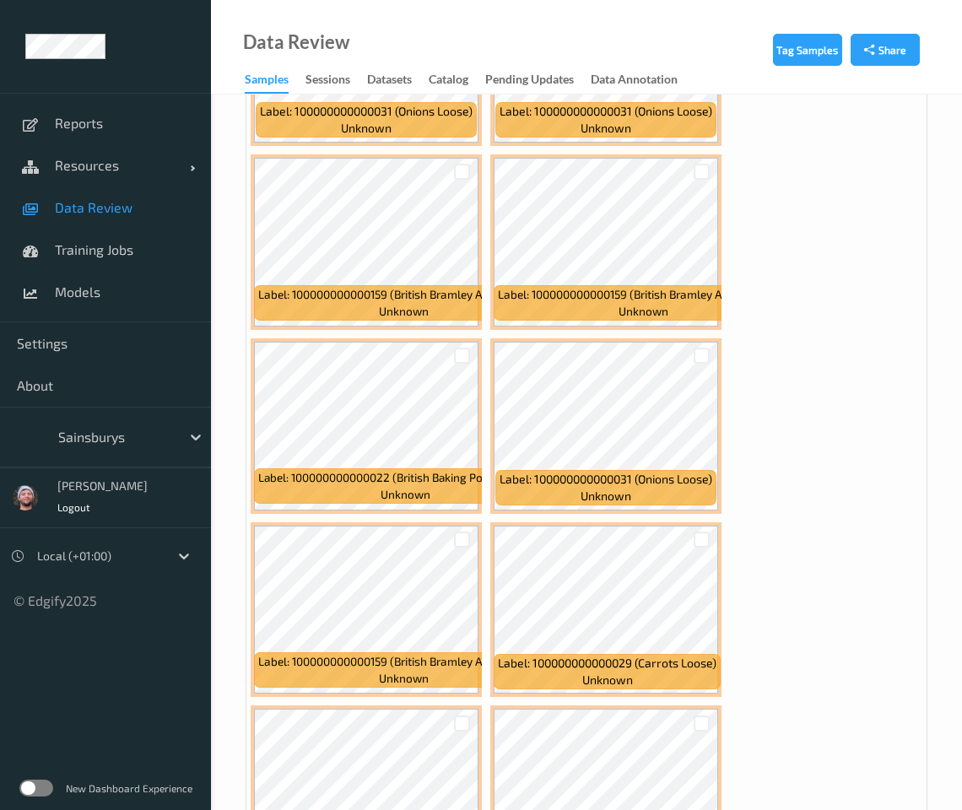
click at [463, 164] on div at bounding box center [462, 172] width 16 height 16
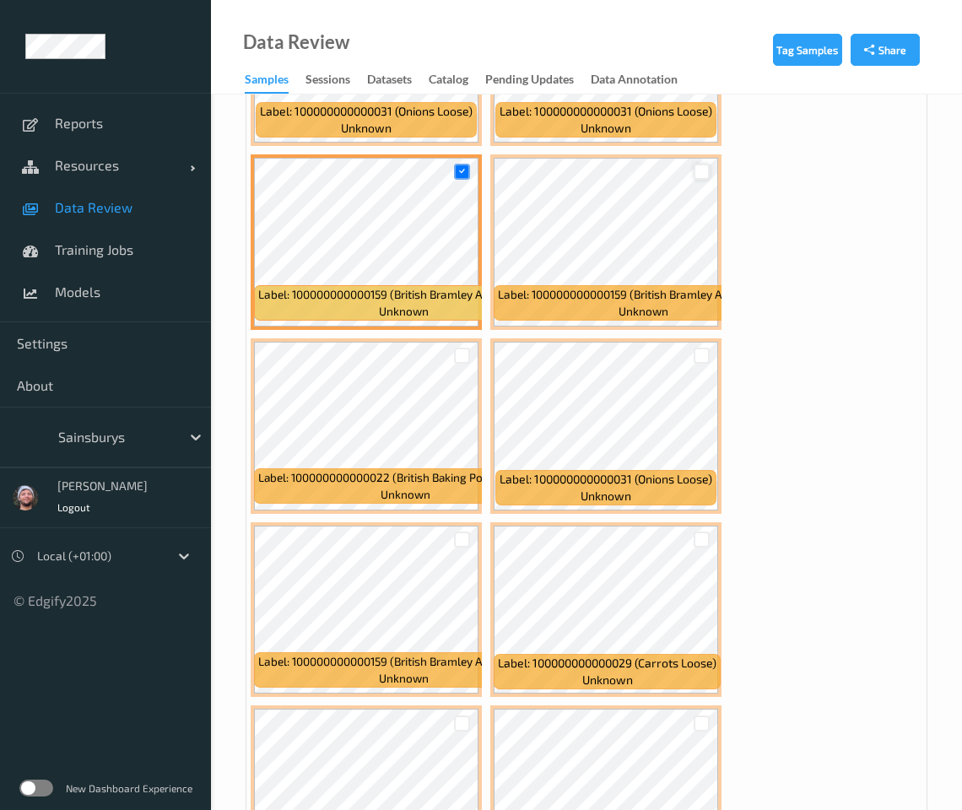
click at [705, 164] on div at bounding box center [702, 172] width 16 height 16
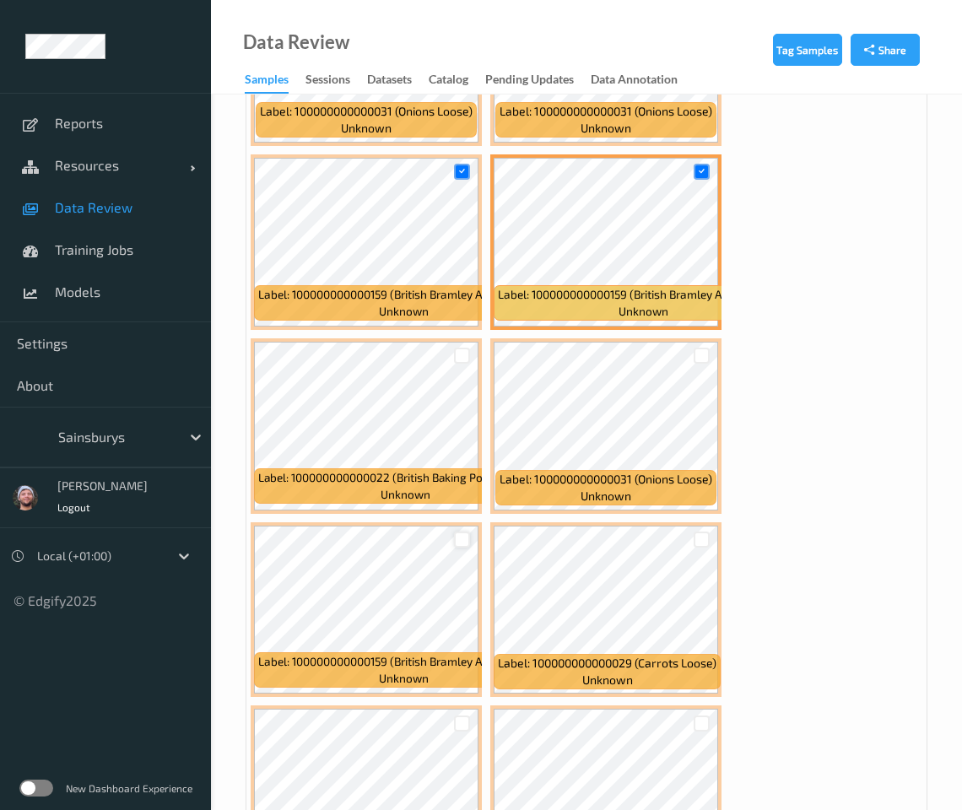
click at [463, 532] on div at bounding box center [462, 540] width 16 height 16
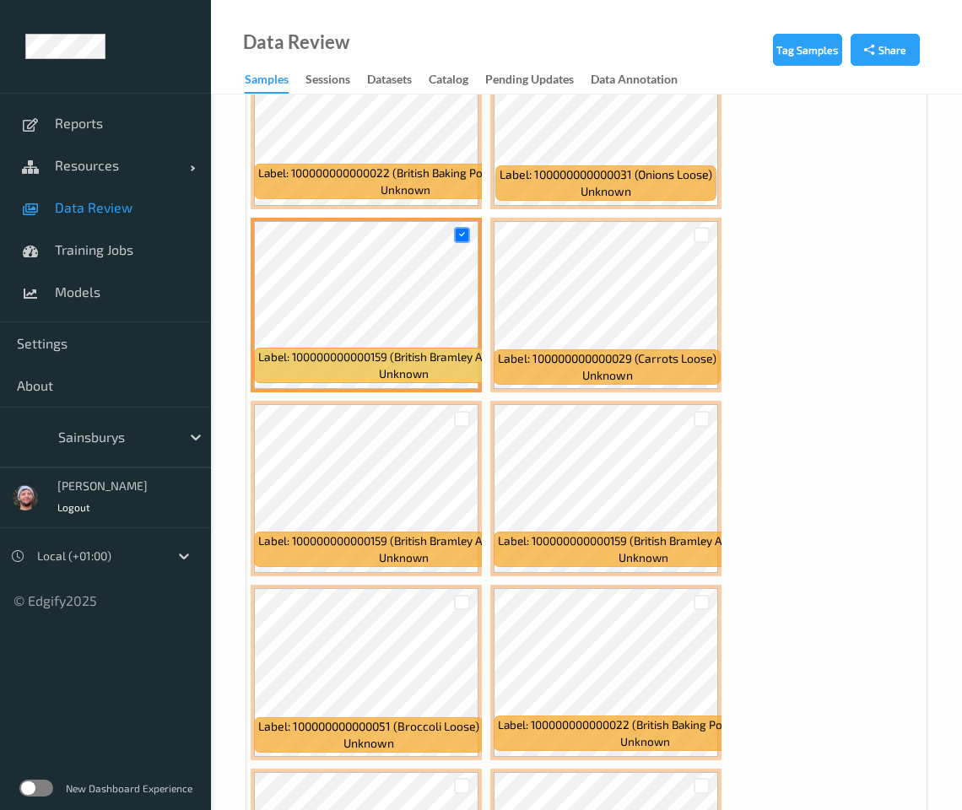
scroll to position [12977, 0]
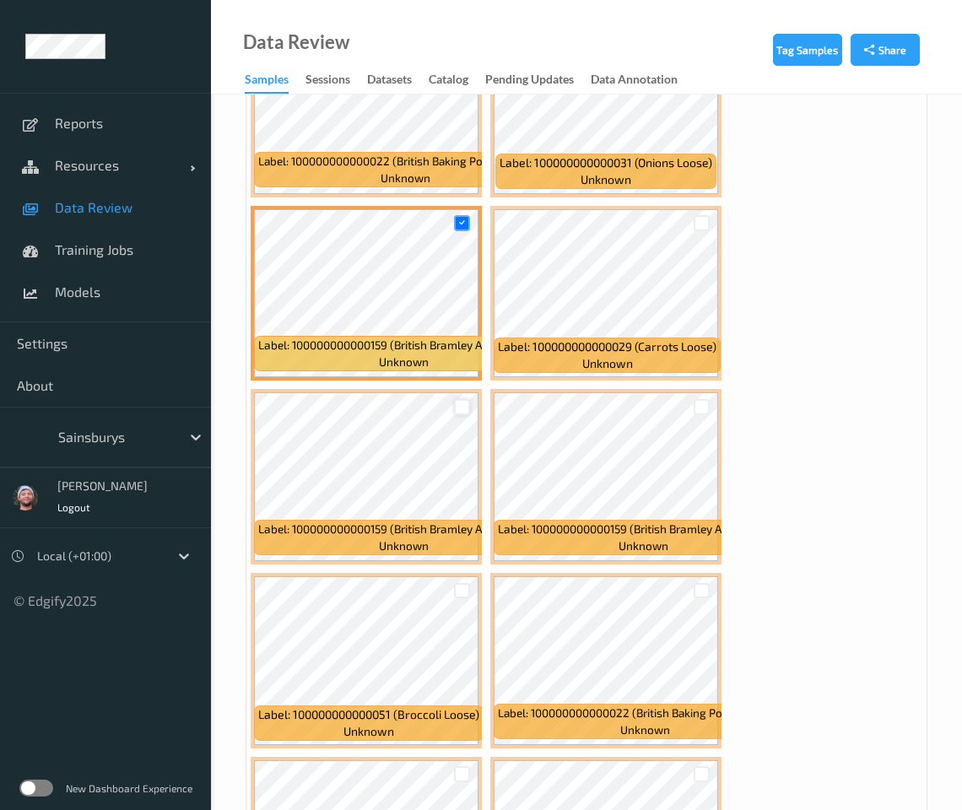
click at [464, 399] on div at bounding box center [462, 407] width 16 height 16
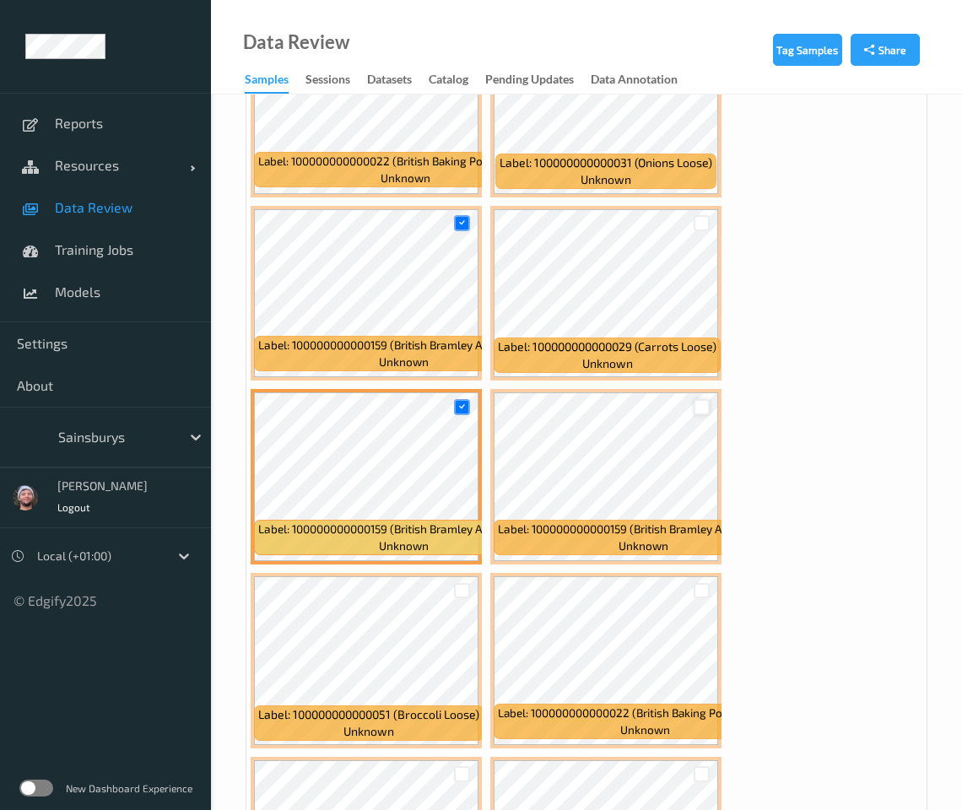
click at [703, 399] on div at bounding box center [702, 407] width 16 height 16
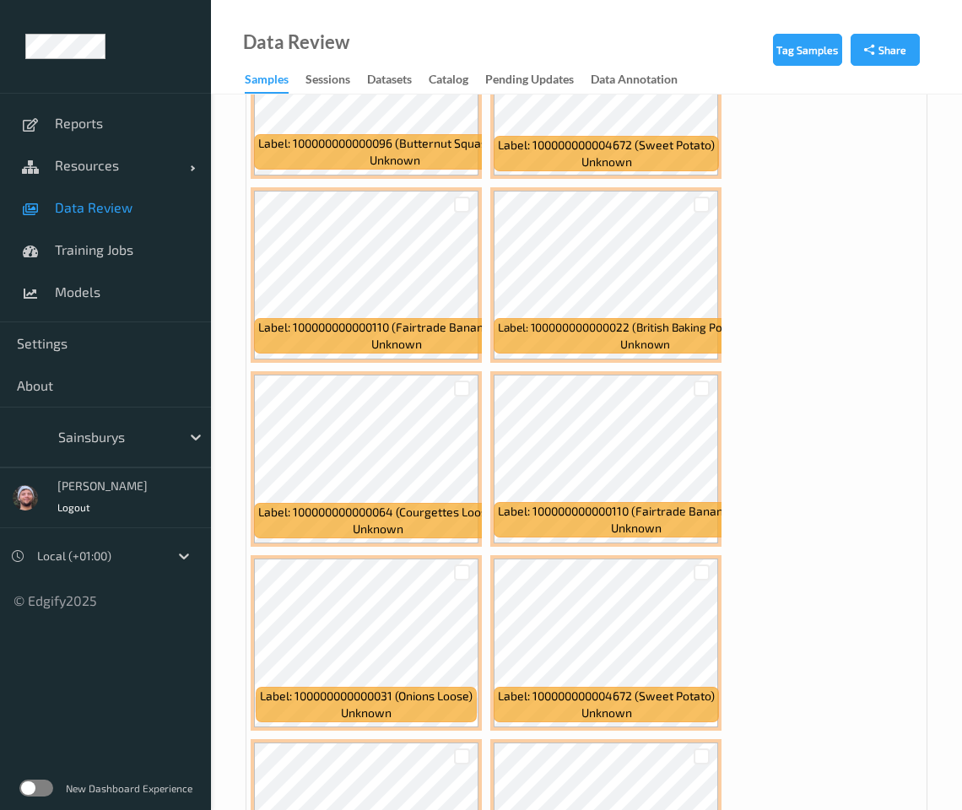
scroll to position [13927, 0]
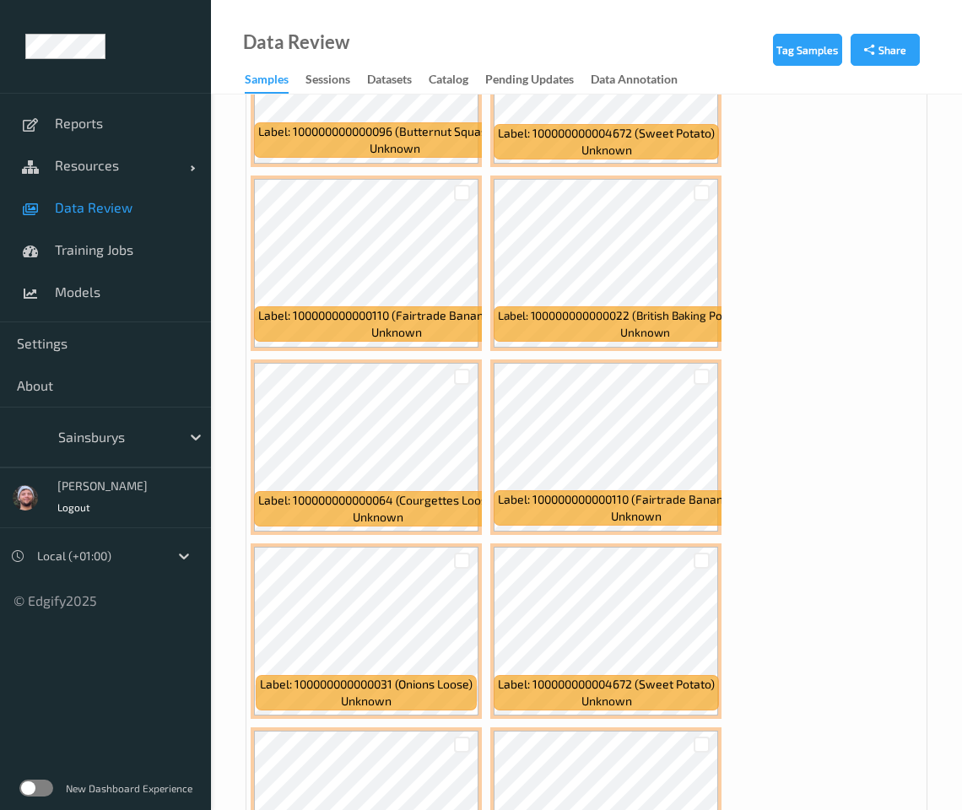
drag, startPoint x: 461, startPoint y: 176, endPoint x: 781, endPoint y: 293, distance: 340.7
click at [461, 185] on div at bounding box center [462, 193] width 16 height 16
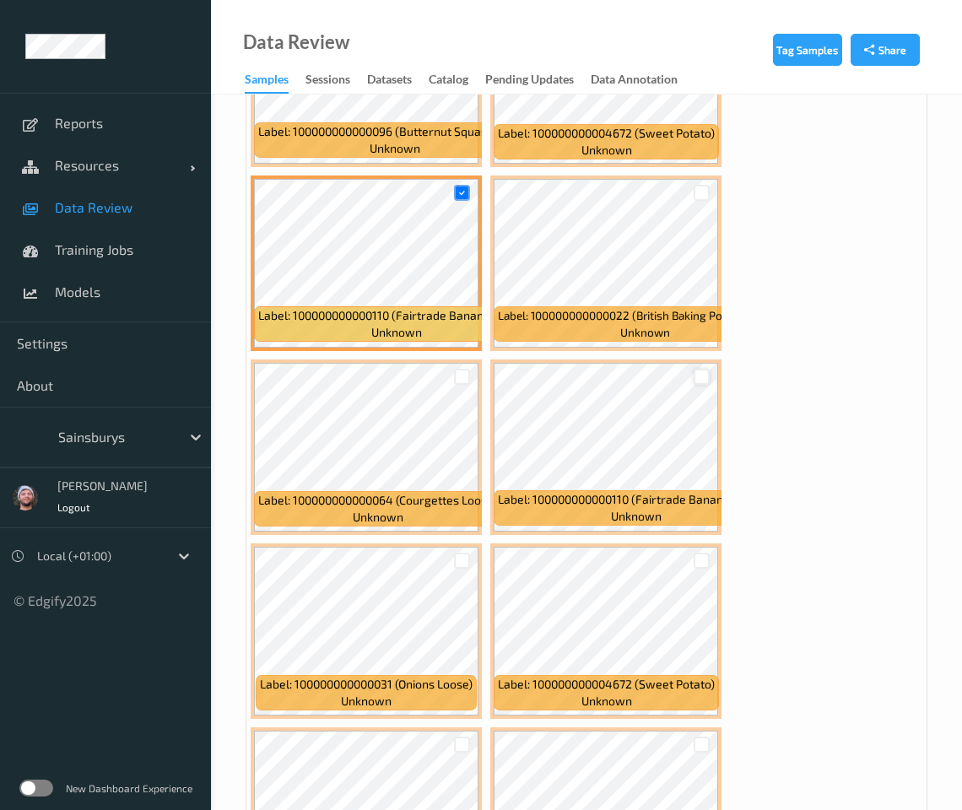
click at [701, 369] on div at bounding box center [702, 377] width 16 height 16
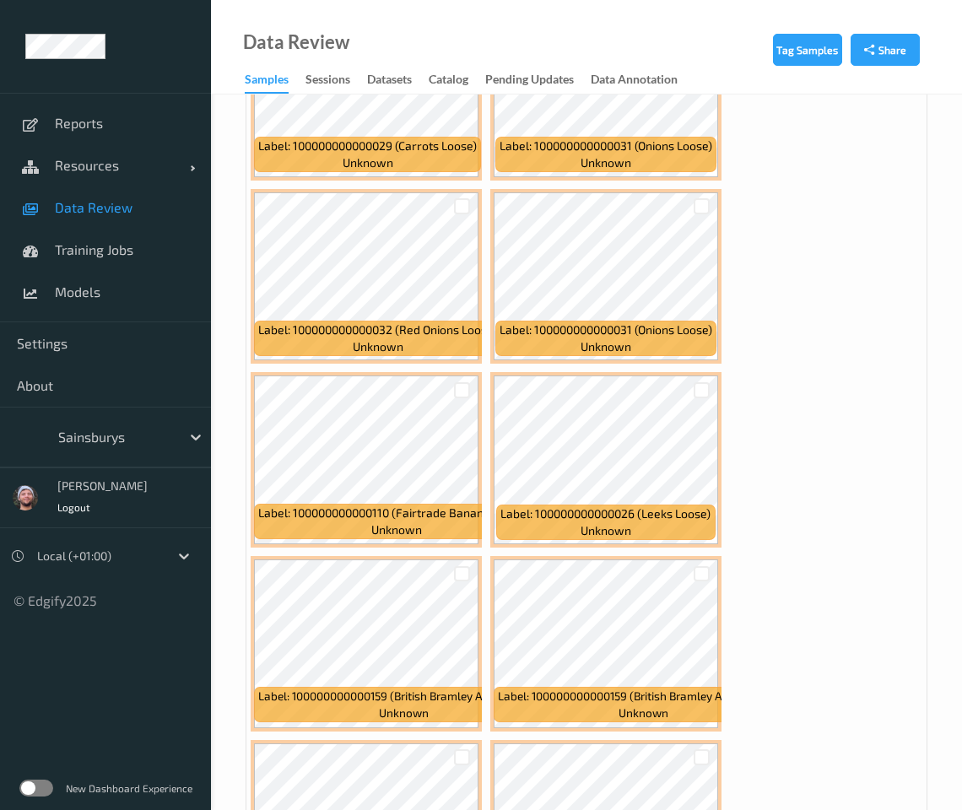
scroll to position [14665, 0]
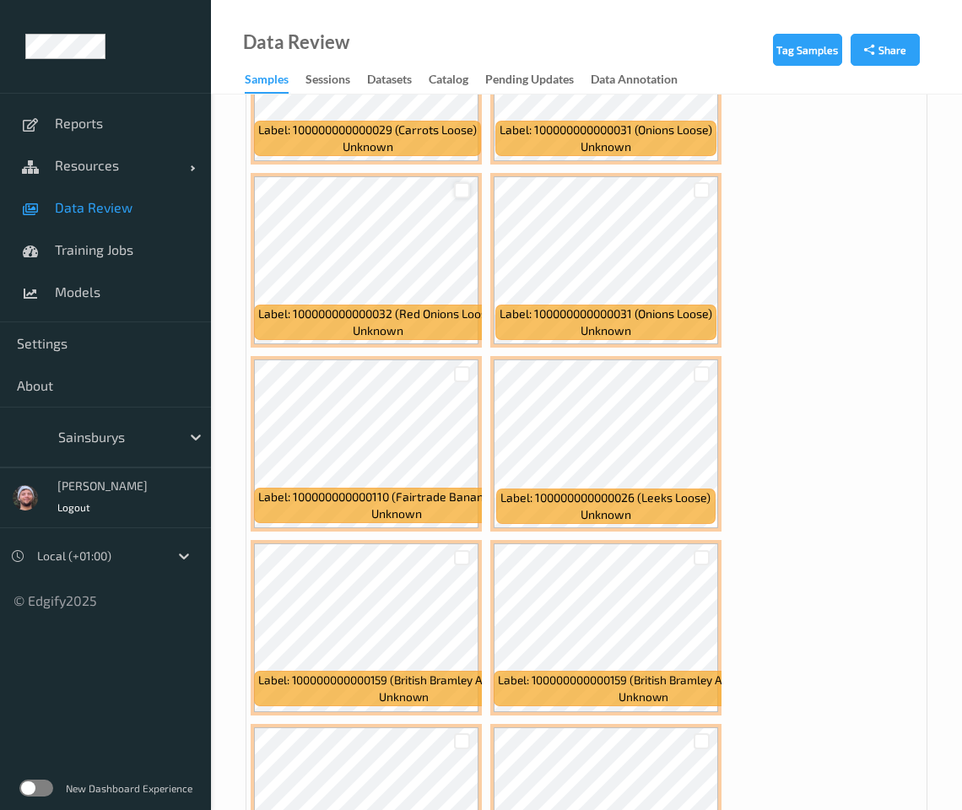
click at [457, 182] on div at bounding box center [462, 190] width 16 height 16
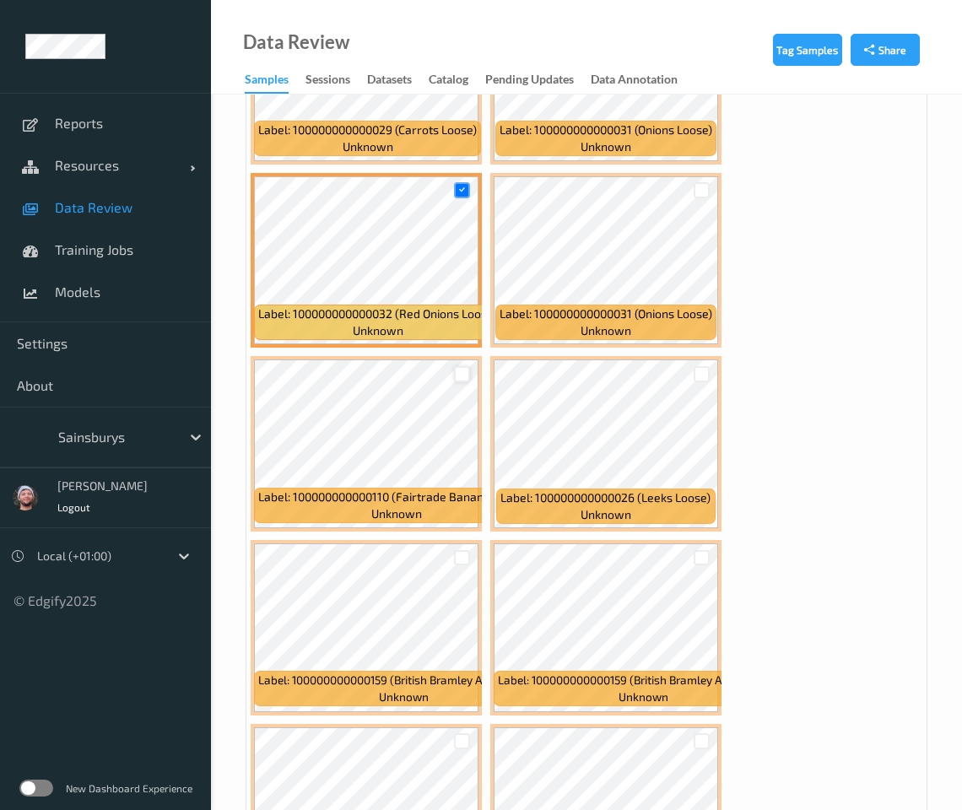
click at [464, 366] on div at bounding box center [462, 374] width 16 height 16
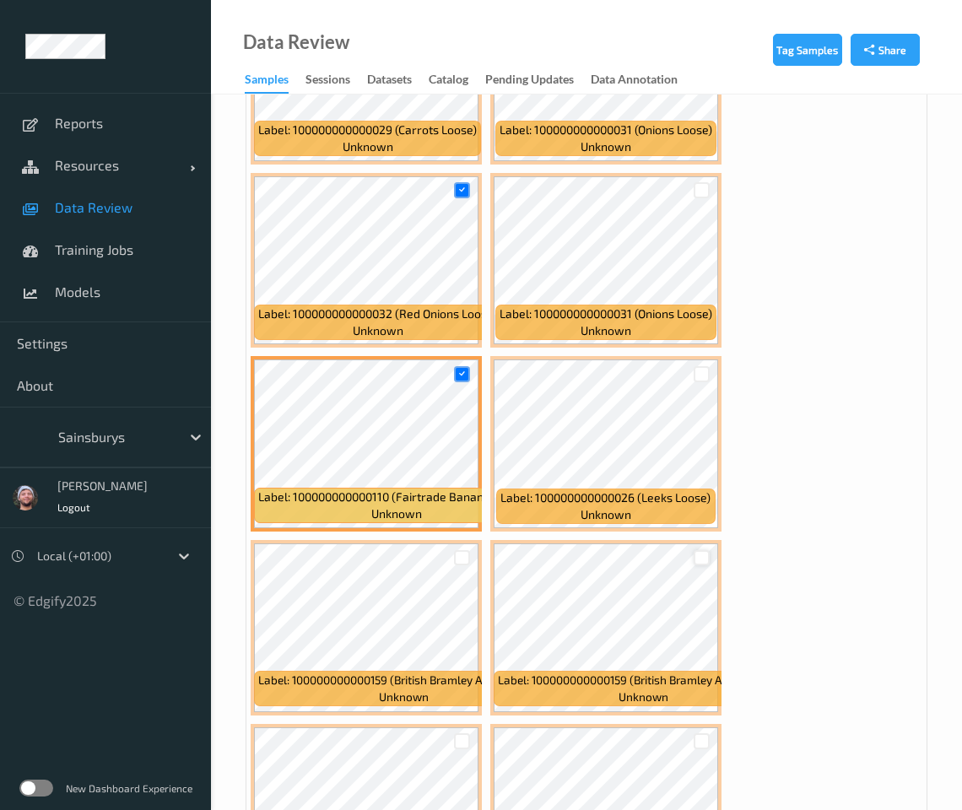
click at [701, 550] on div at bounding box center [702, 558] width 16 height 16
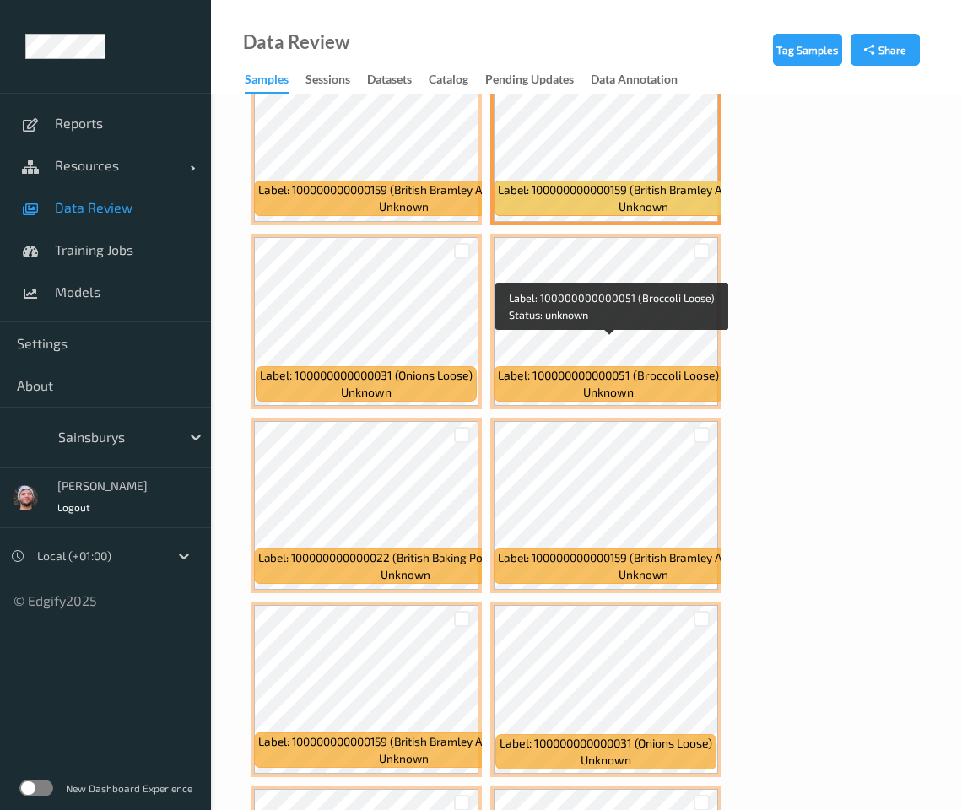
scroll to position [15193, 0]
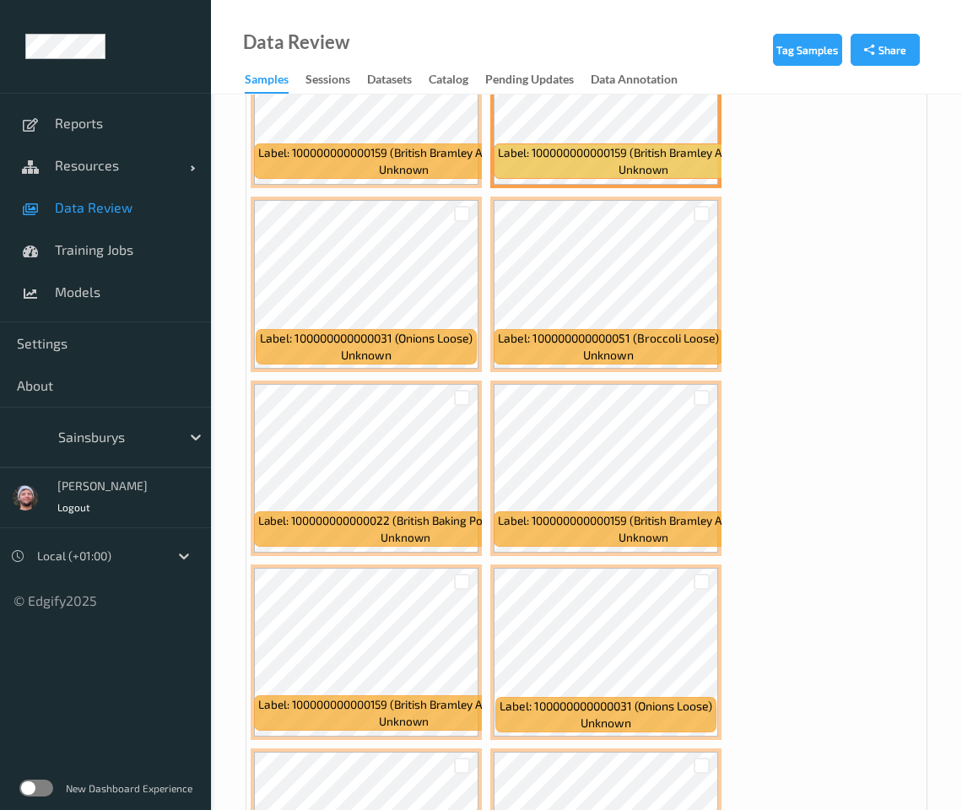
click at [703, 385] on div at bounding box center [702, 398] width 32 height 28
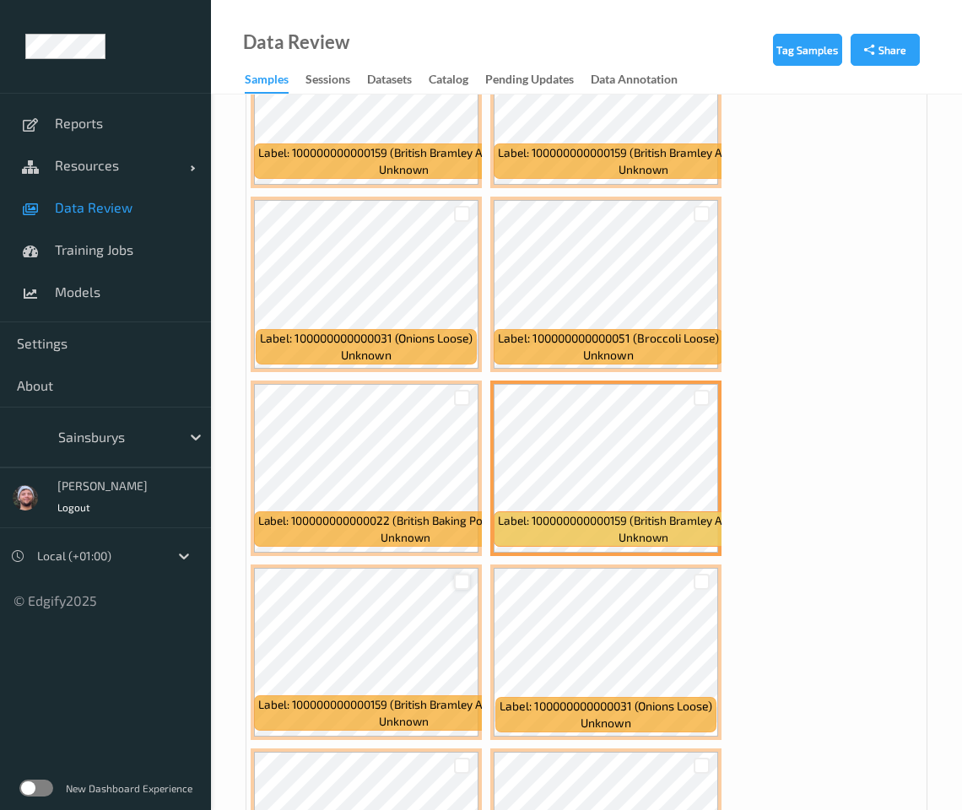
click at [466, 574] on div at bounding box center [462, 582] width 16 height 16
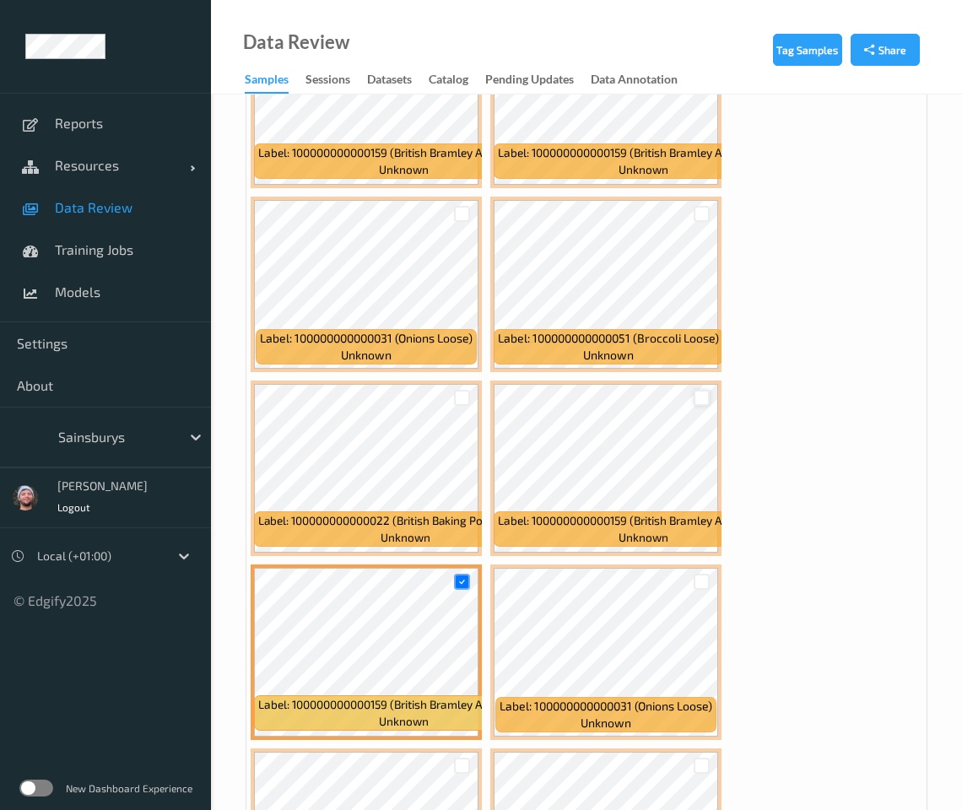
click at [701, 390] on div at bounding box center [702, 398] width 16 height 16
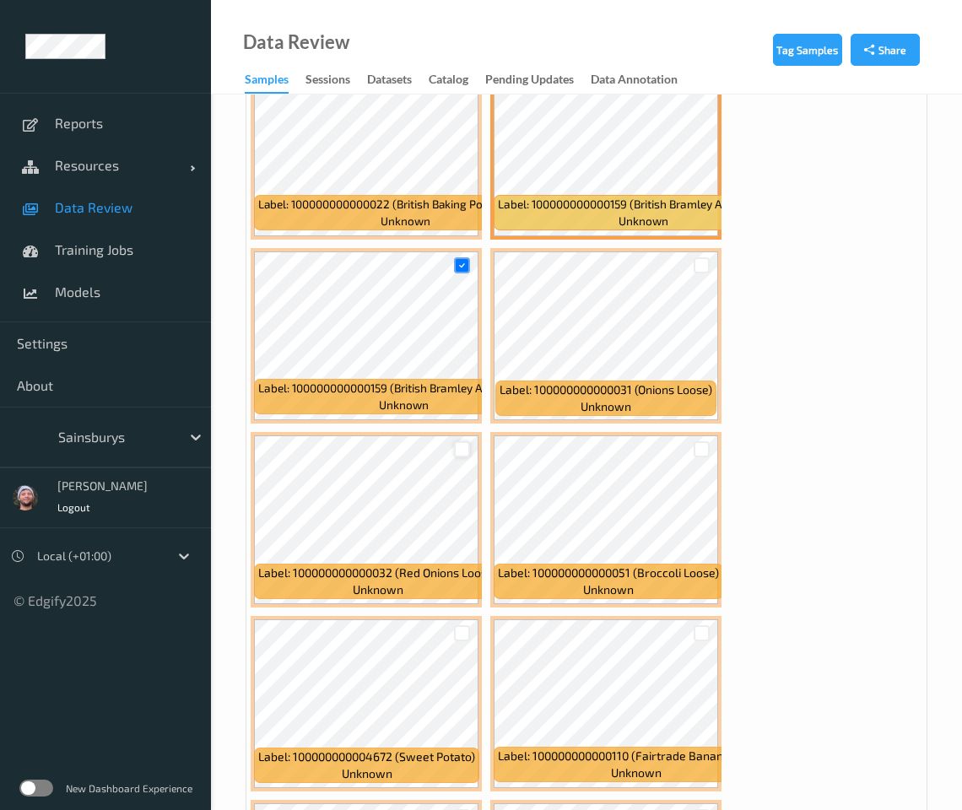
scroll to position [15615, 0]
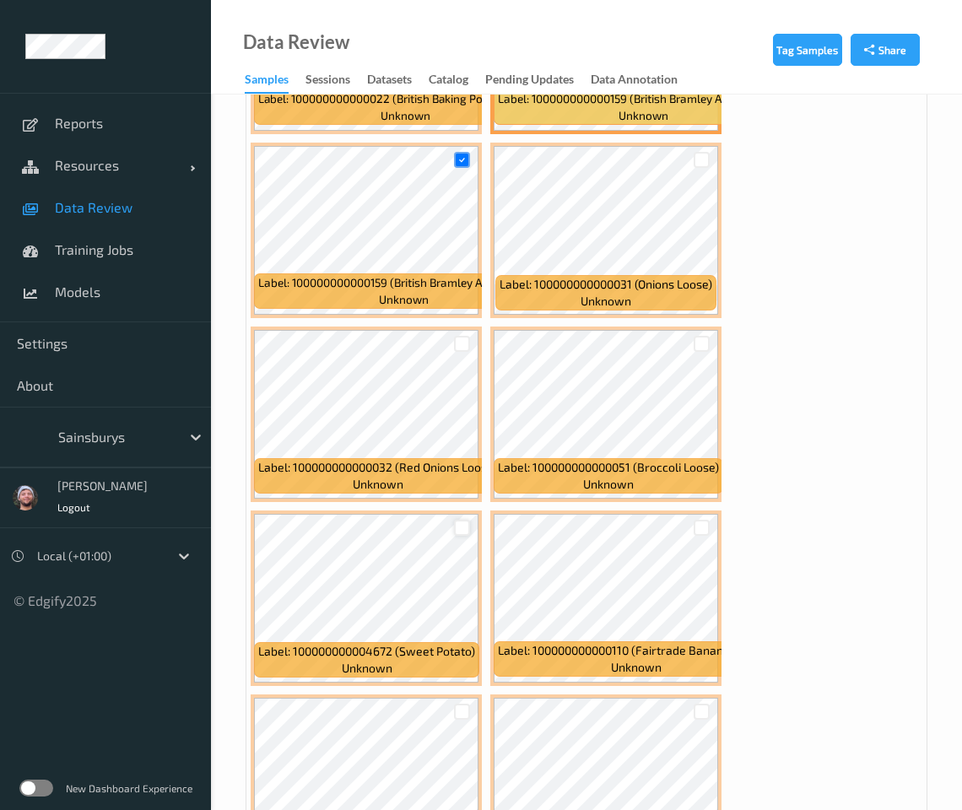
click at [457, 520] on div at bounding box center [462, 528] width 16 height 16
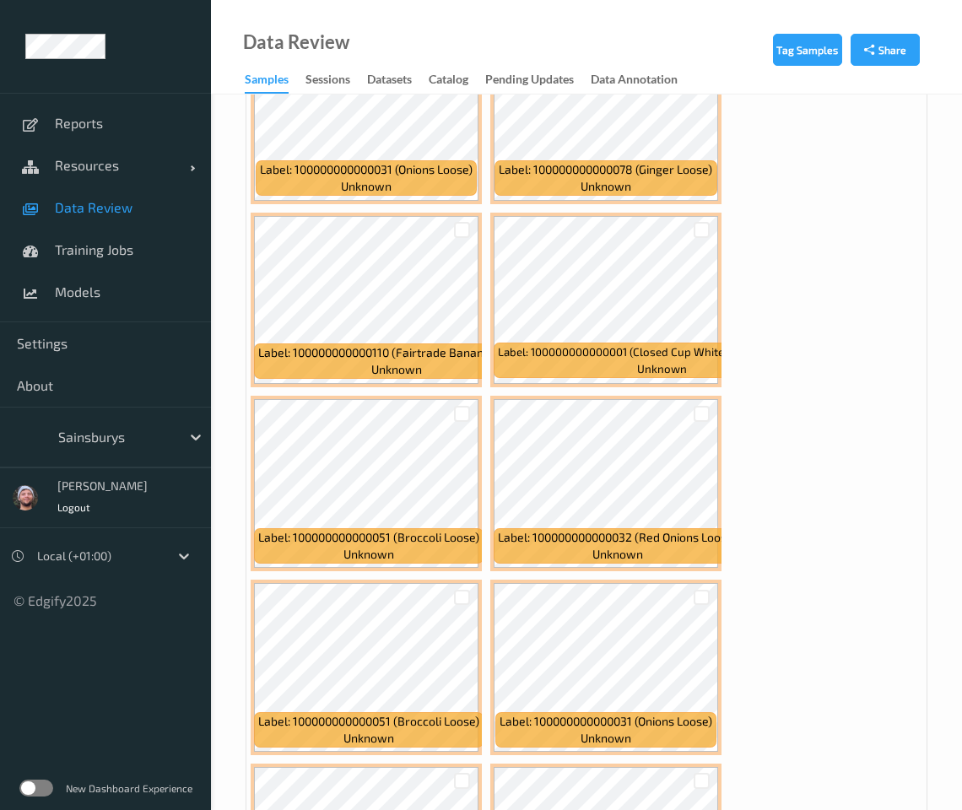
scroll to position [18358, 0]
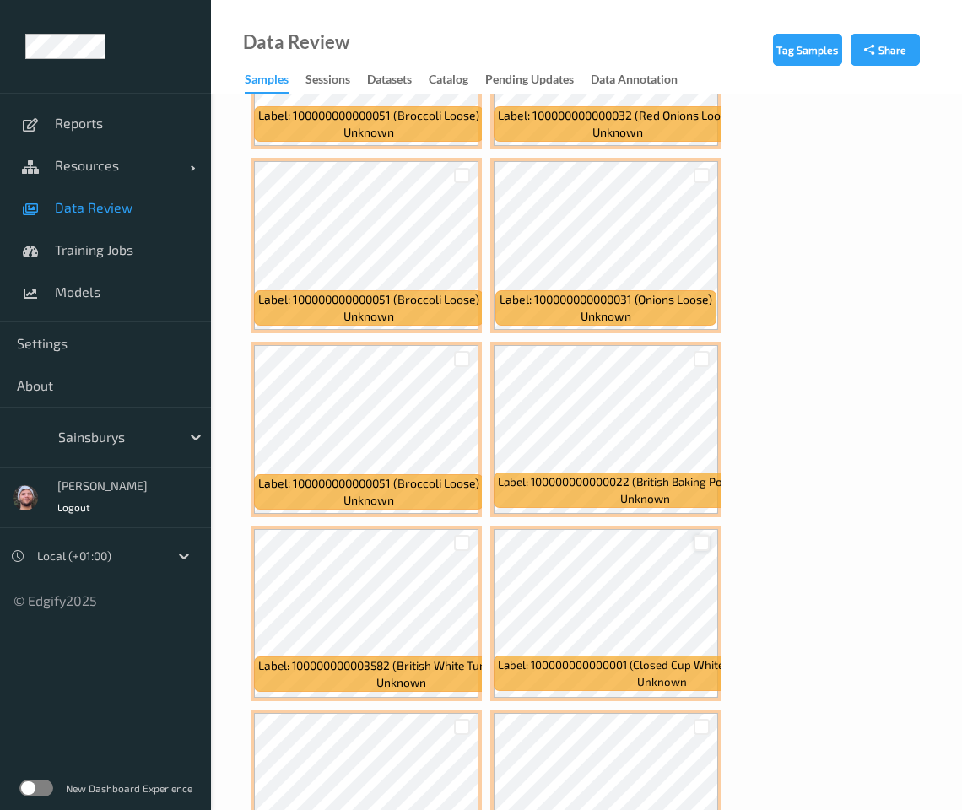
click at [706, 535] on div at bounding box center [702, 543] width 16 height 16
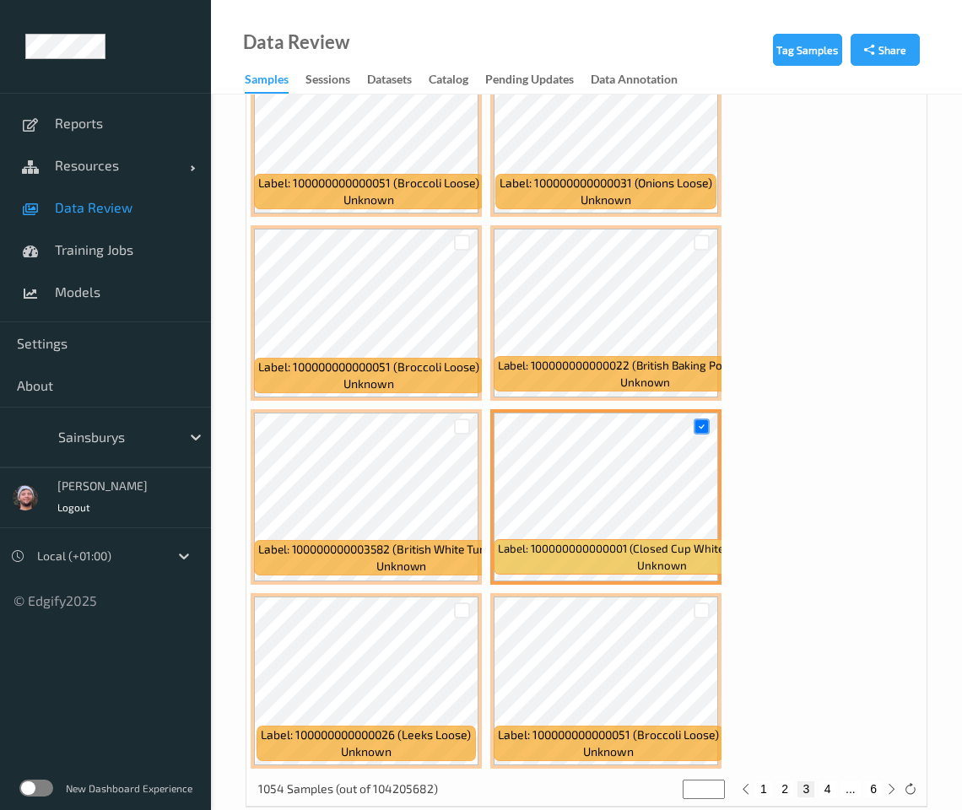
scroll to position [18476, 0]
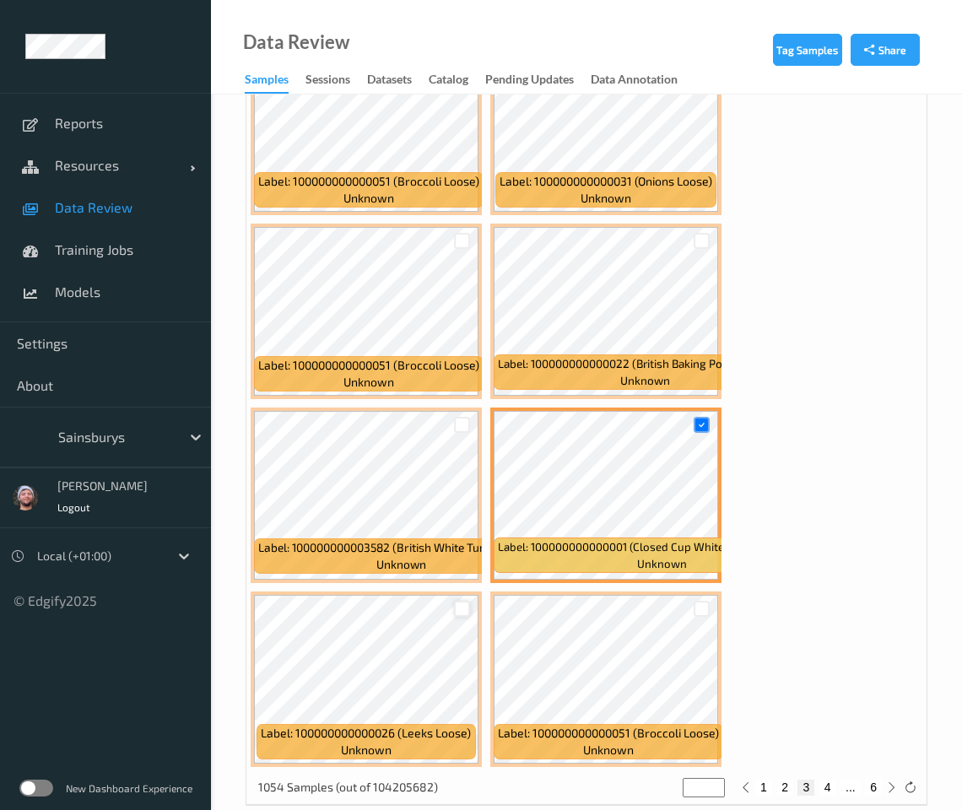
click at [461, 601] on div at bounding box center [462, 609] width 16 height 16
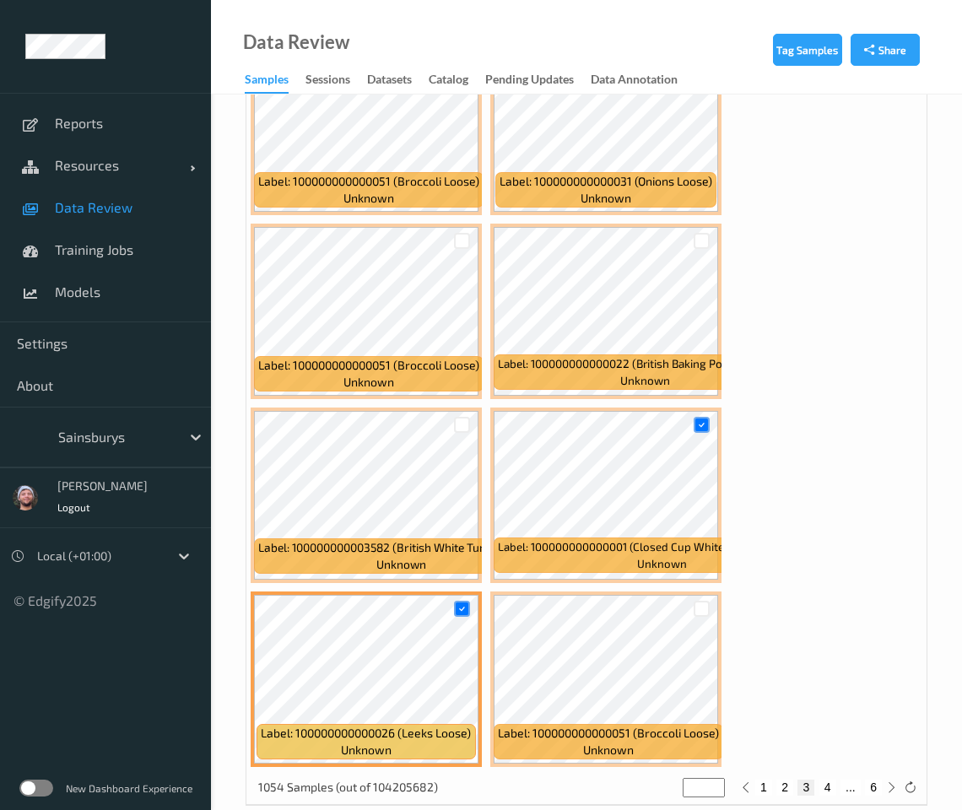
click at [740, 780] on button "4" at bounding box center [828, 787] width 17 height 15
type input "*"
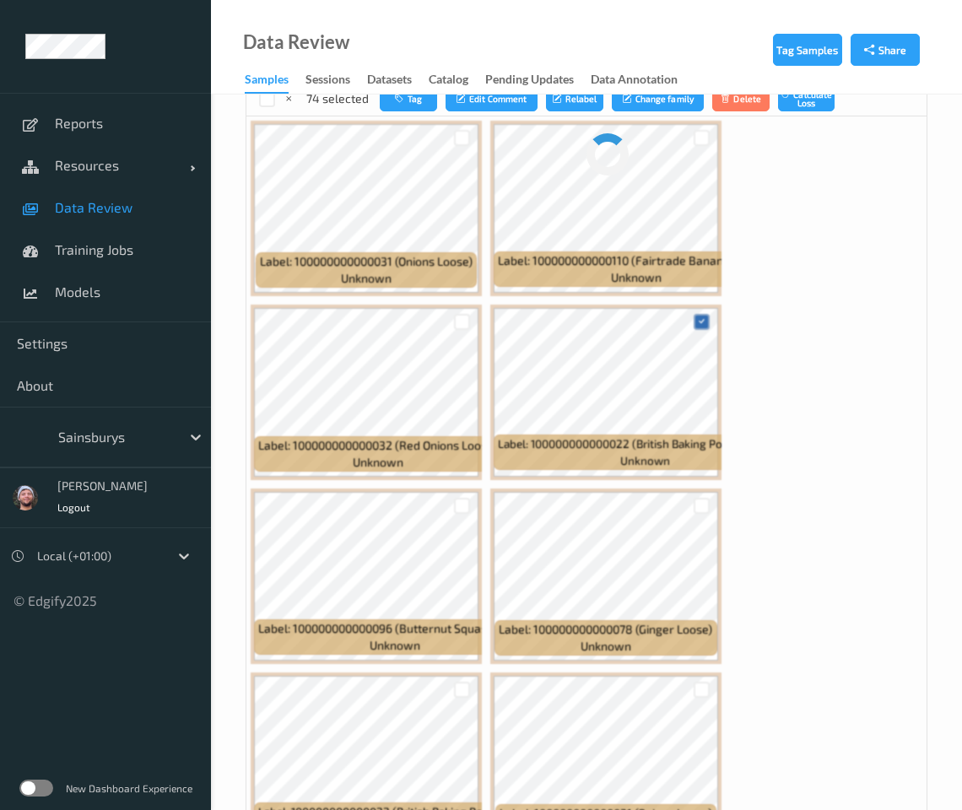
scroll to position [950, 0]
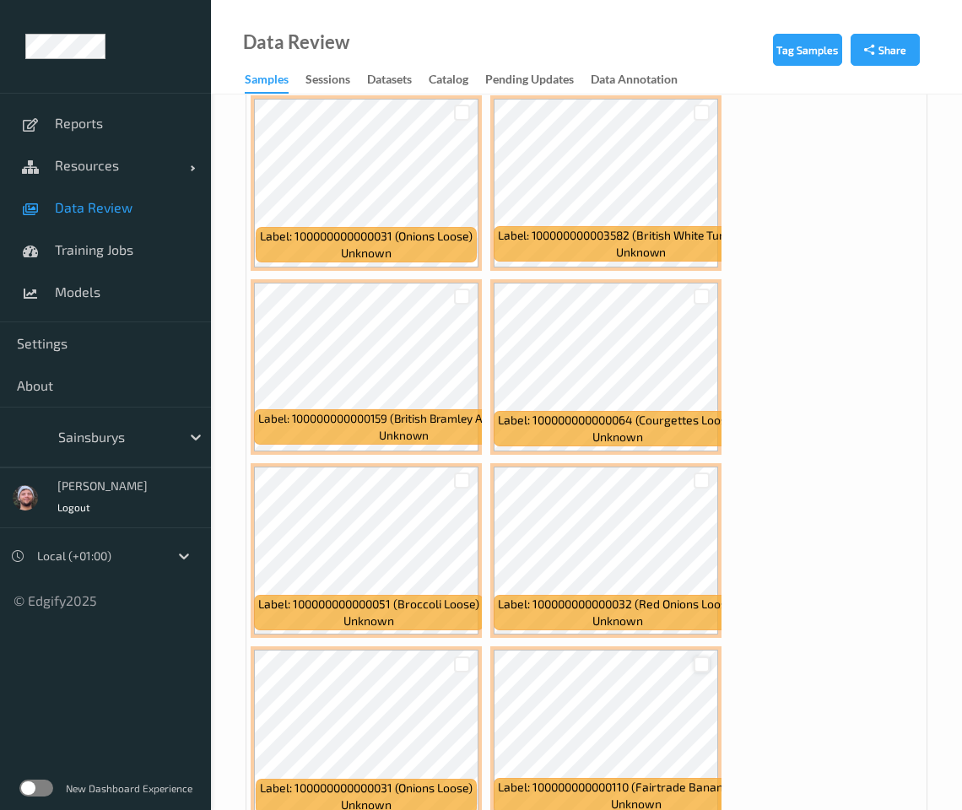
click at [701, 663] on div at bounding box center [702, 665] width 16 height 16
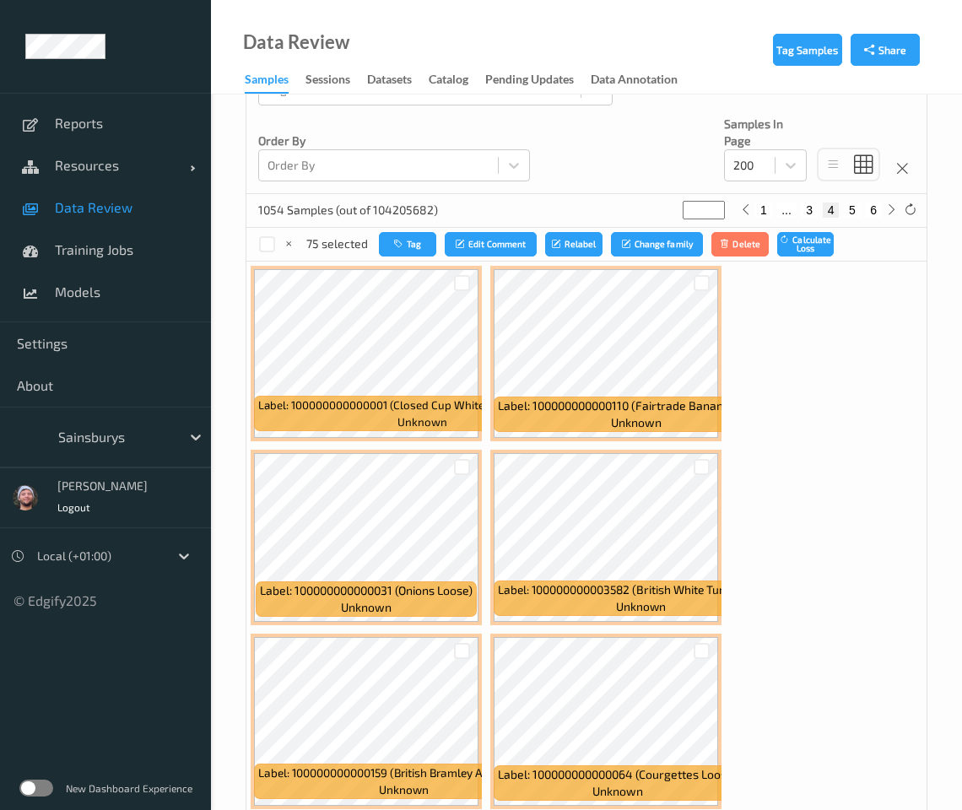
scroll to position [633, 0]
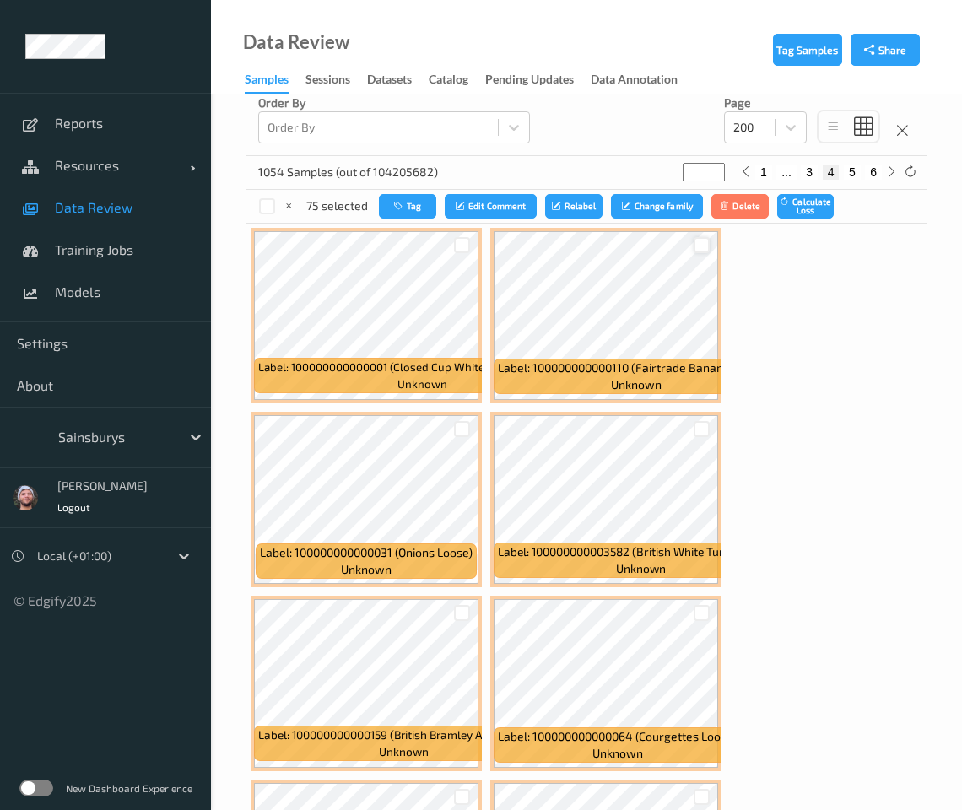
click at [705, 253] on div at bounding box center [702, 245] width 16 height 16
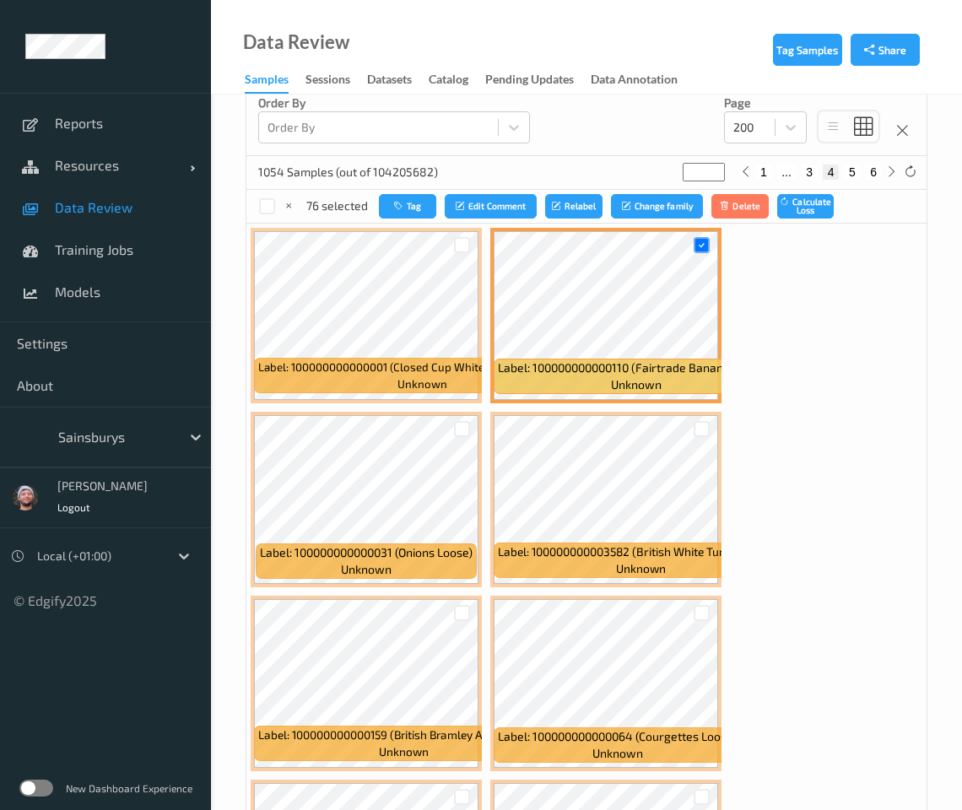
click at [470, 613] on div at bounding box center [462, 613] width 32 height 28
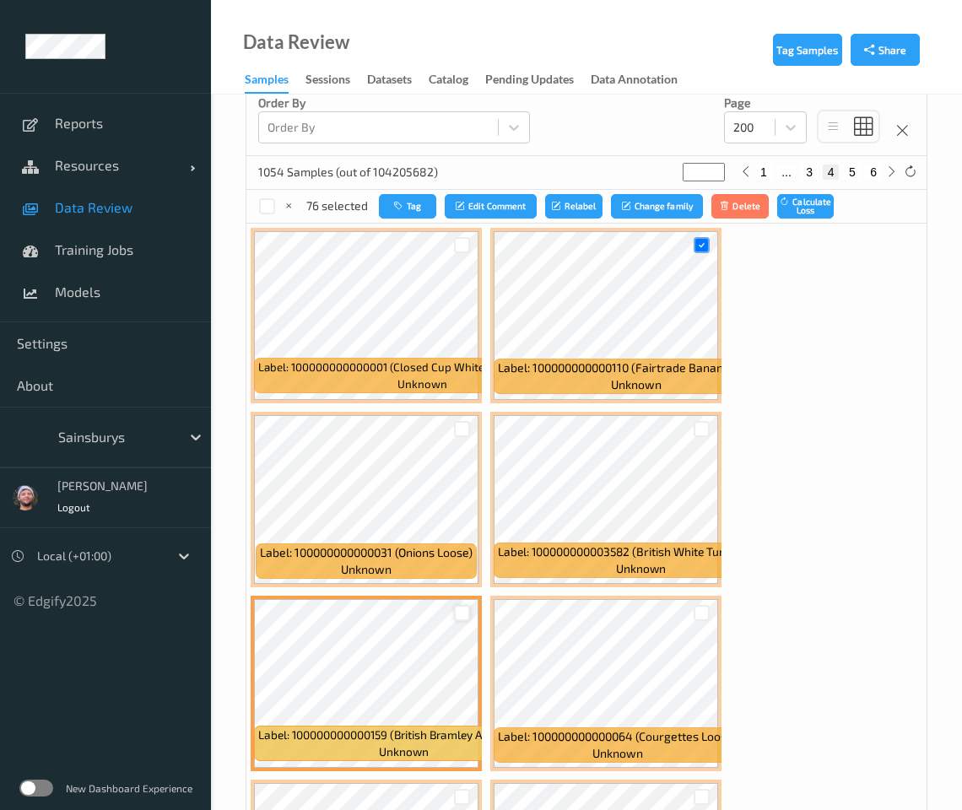
click at [464, 613] on div at bounding box center [462, 613] width 16 height 16
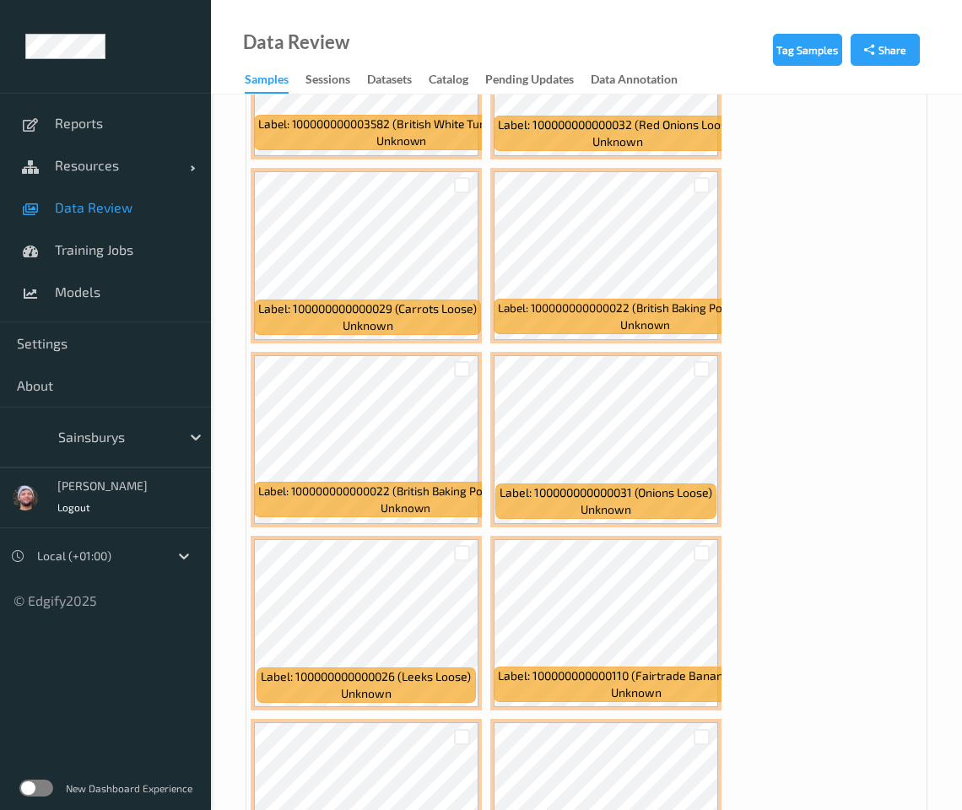
scroll to position [2321, 0]
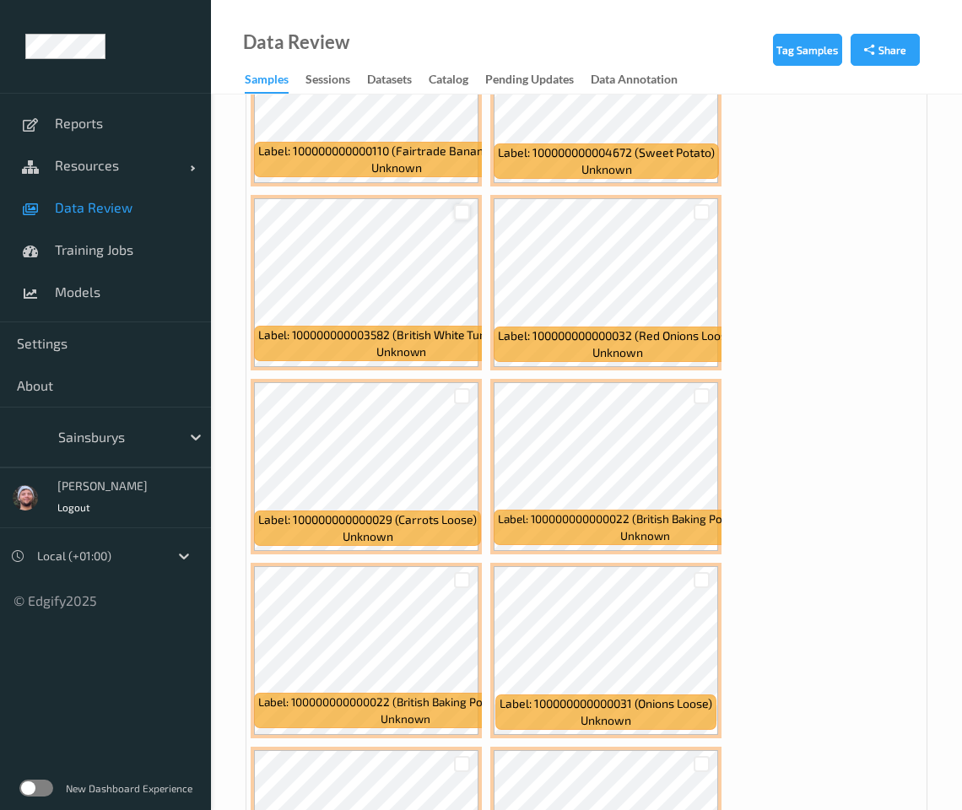
click at [461, 209] on div at bounding box center [462, 212] width 16 height 16
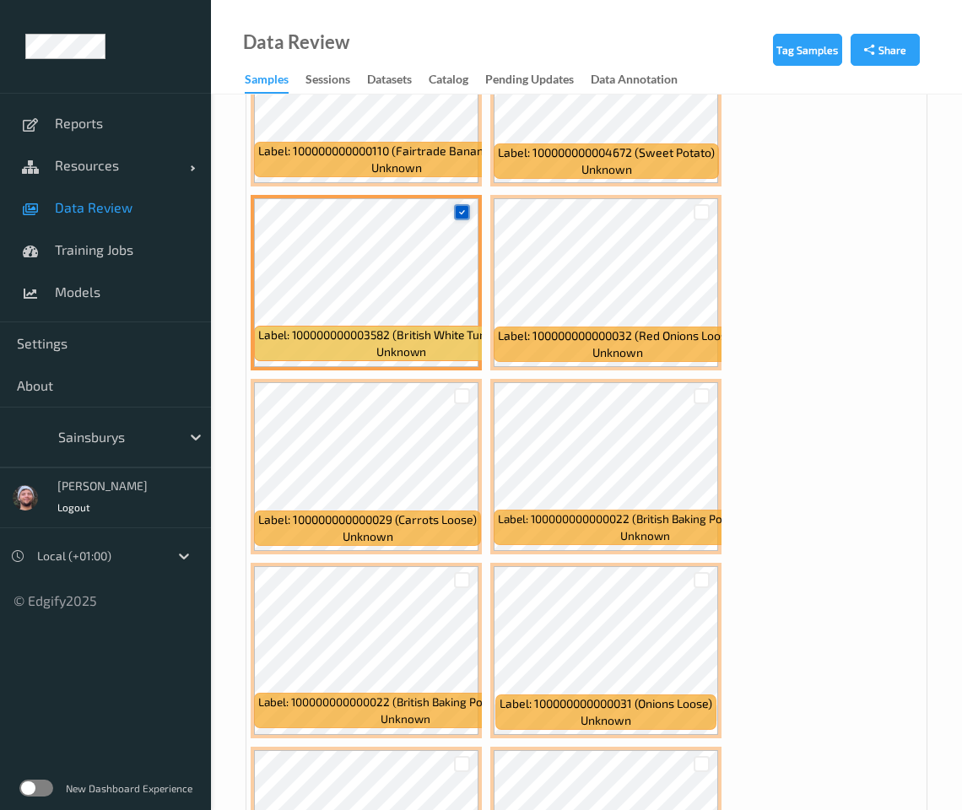
click at [461, 209] on icon at bounding box center [462, 212] width 11 height 11
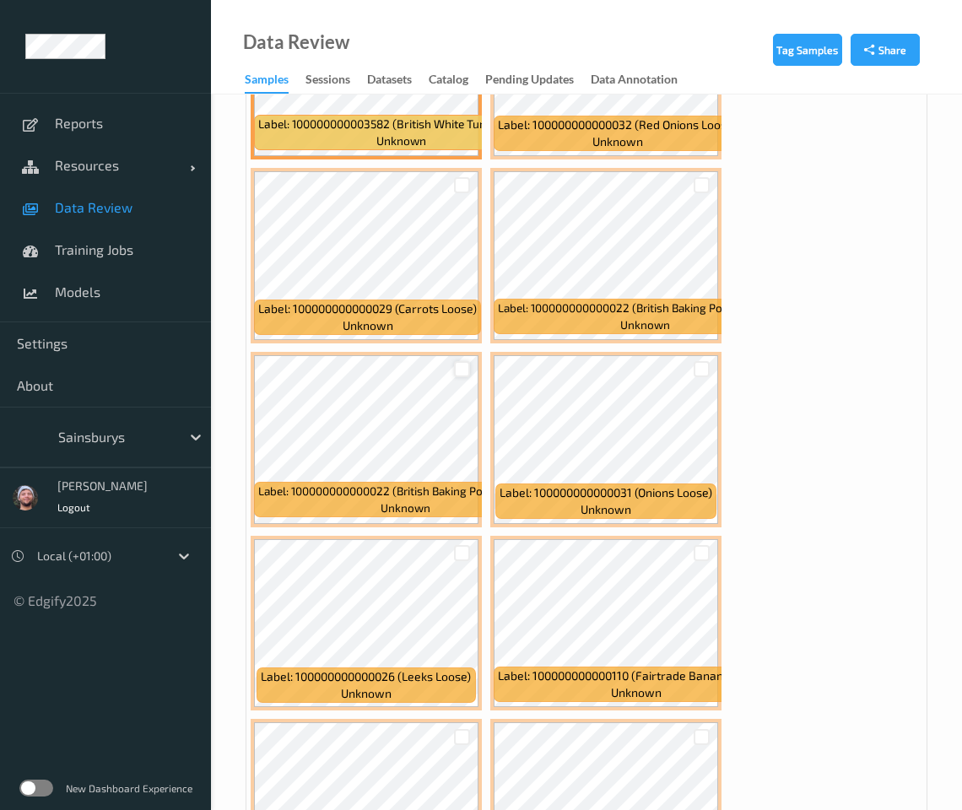
click at [461, 364] on div at bounding box center [462, 369] width 16 height 16
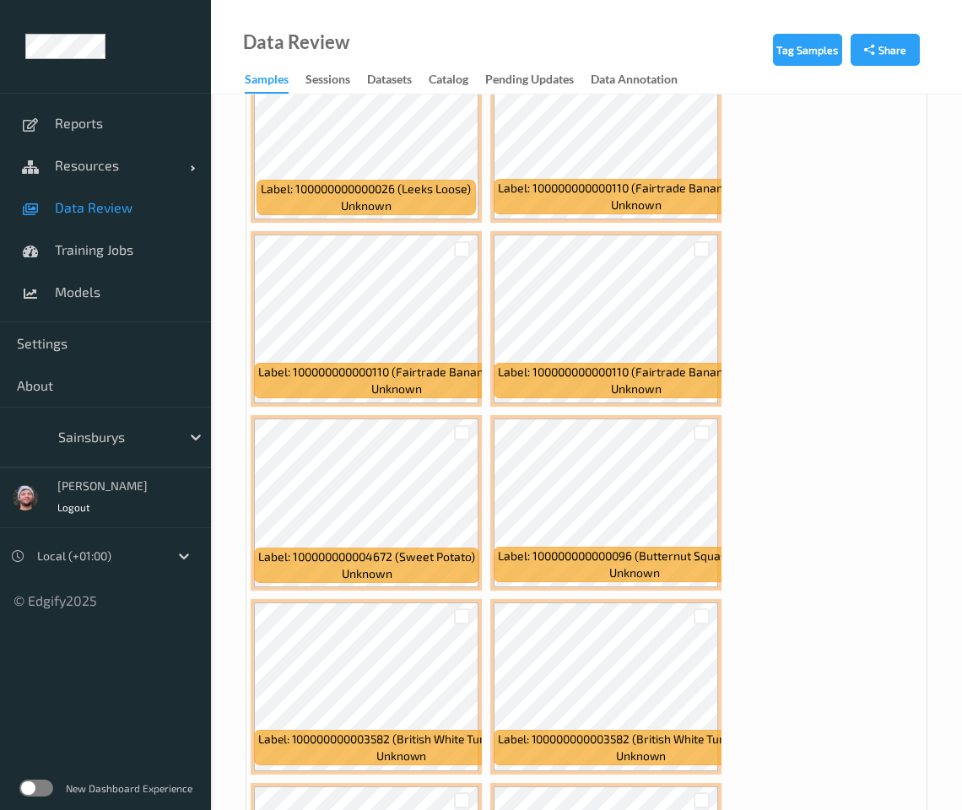
scroll to position [3165, 0]
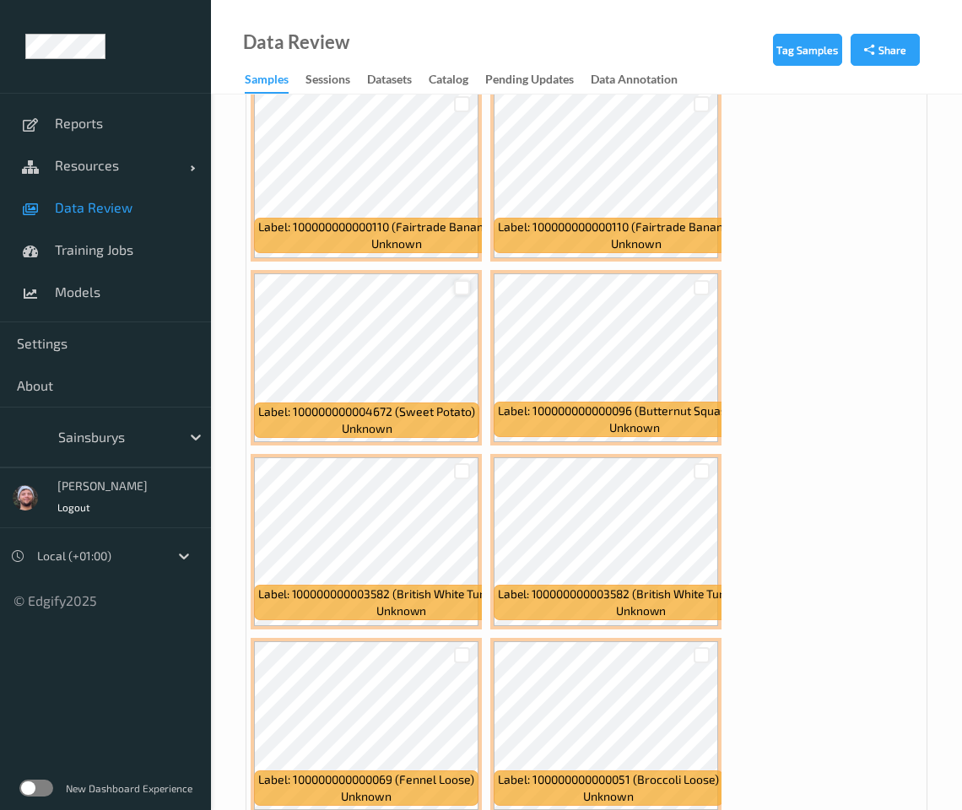
click at [463, 292] on div at bounding box center [462, 288] width 16 height 16
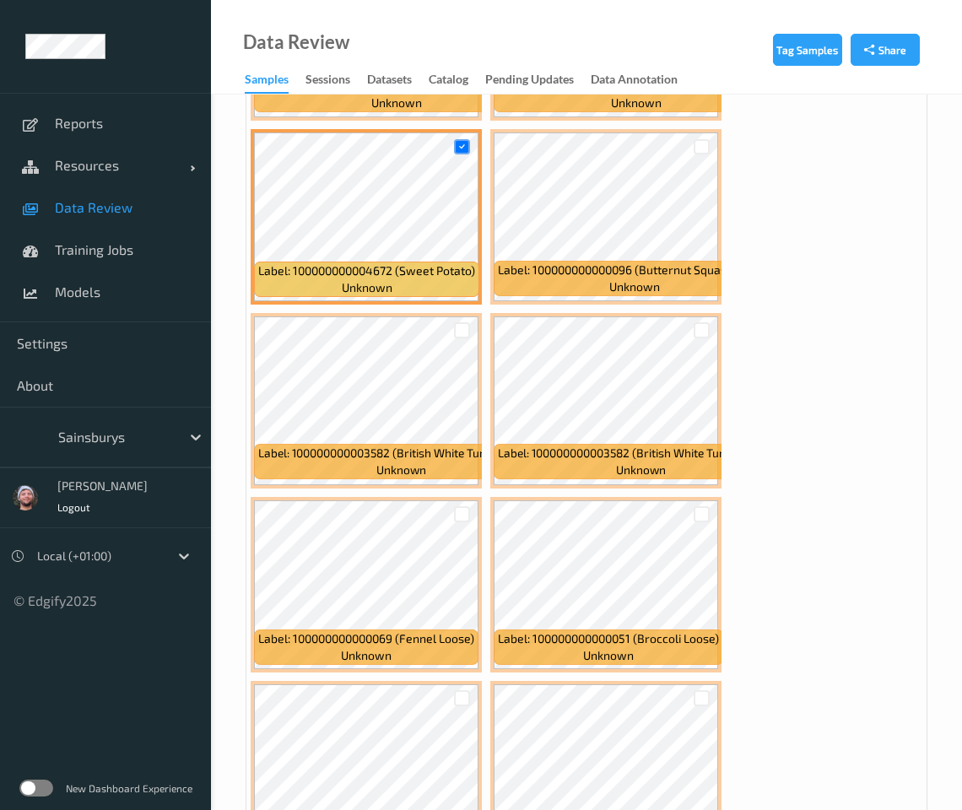
scroll to position [3482, 0]
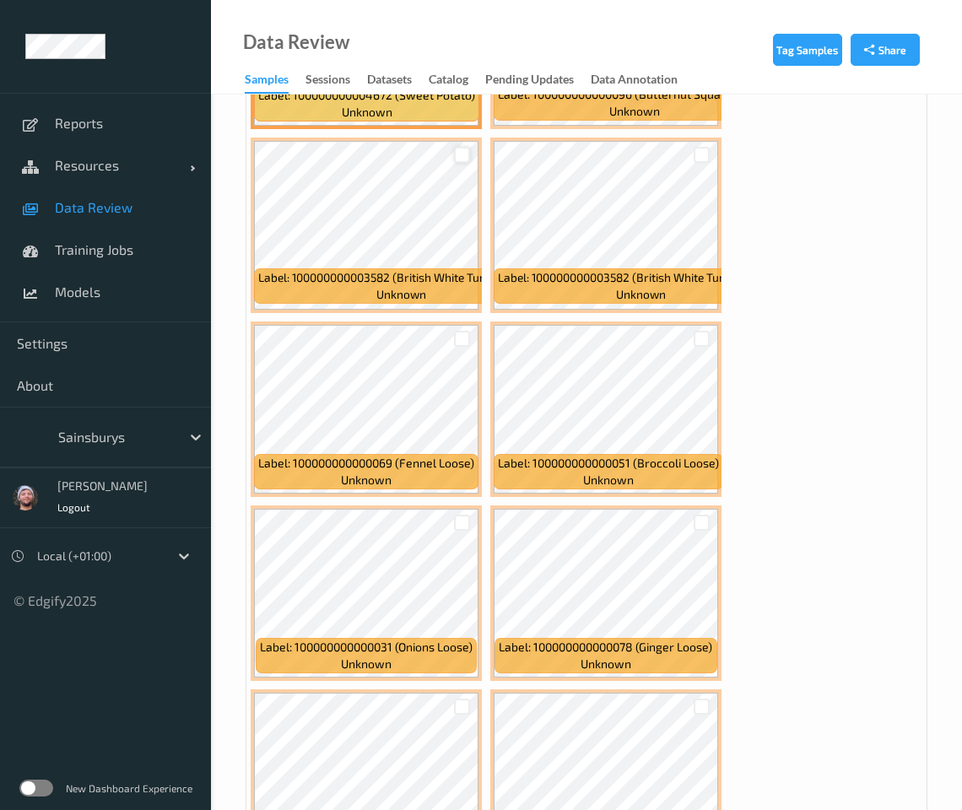
click at [465, 154] on div at bounding box center [462, 155] width 16 height 16
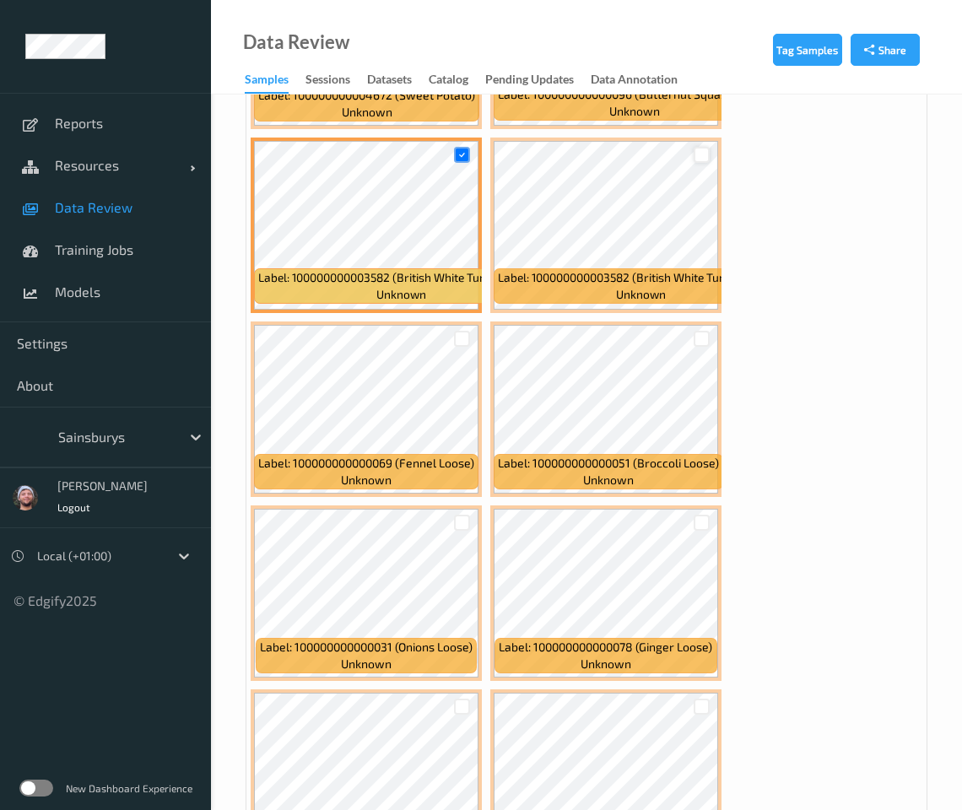
click at [695, 153] on div at bounding box center [702, 155] width 16 height 16
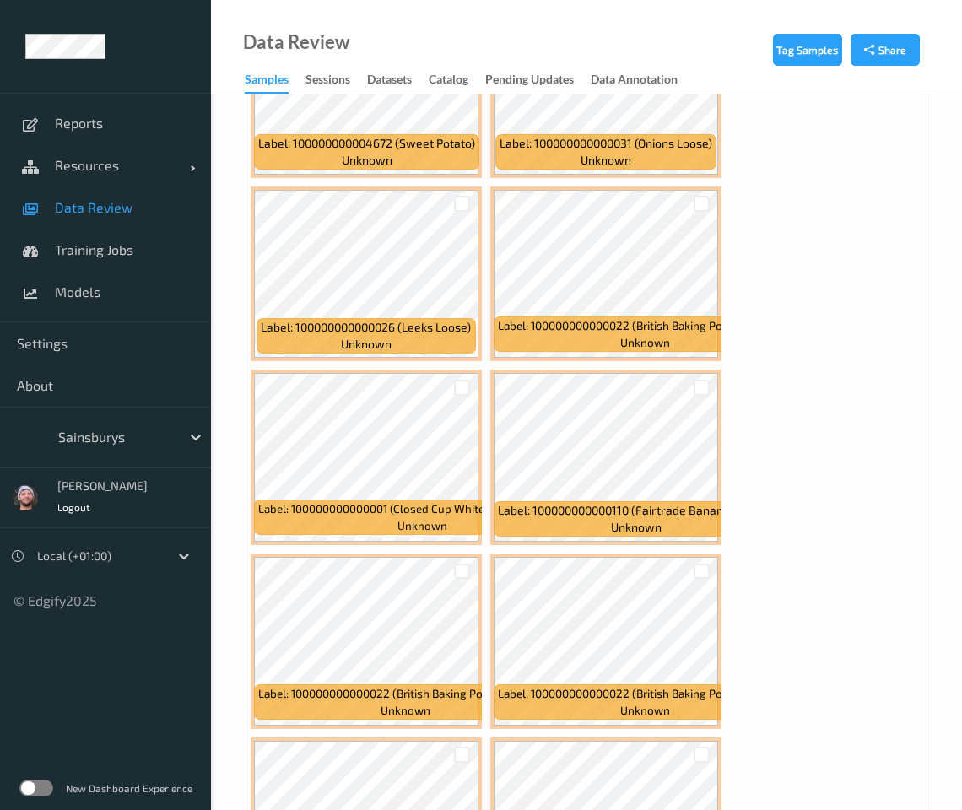
drag, startPoint x: 693, startPoint y: 195, endPoint x: 690, endPoint y: 208, distance: 13.9
click at [694, 196] on div at bounding box center [702, 204] width 16 height 16
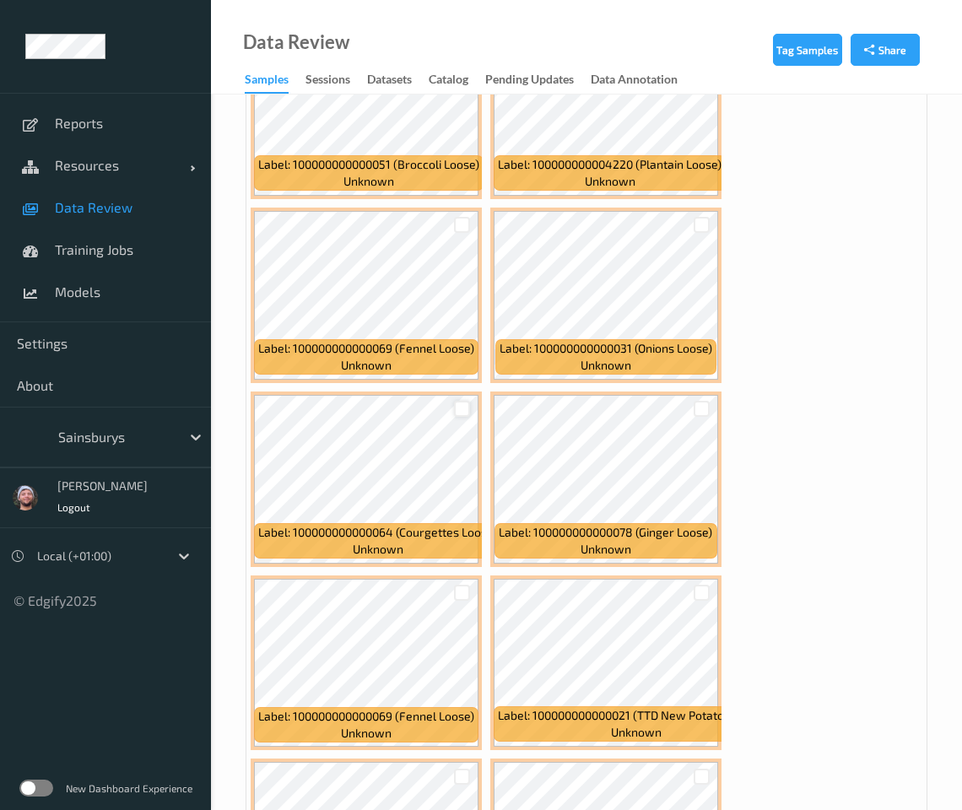
click at [461, 401] on div at bounding box center [462, 409] width 16 height 16
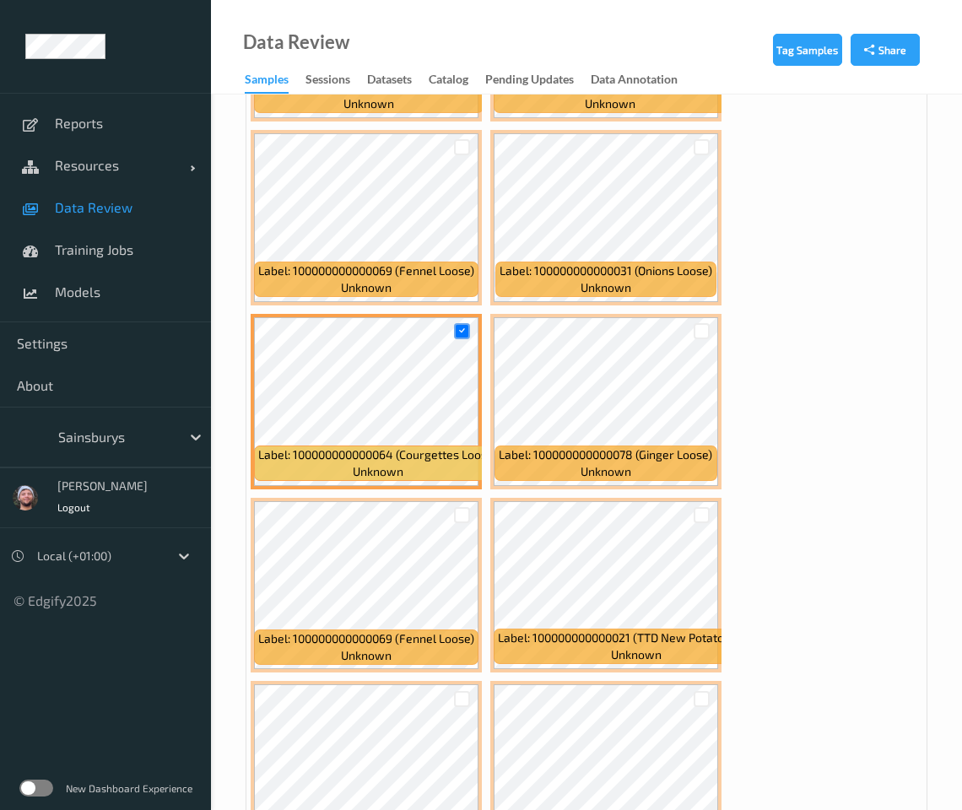
scroll to position [6014, 0]
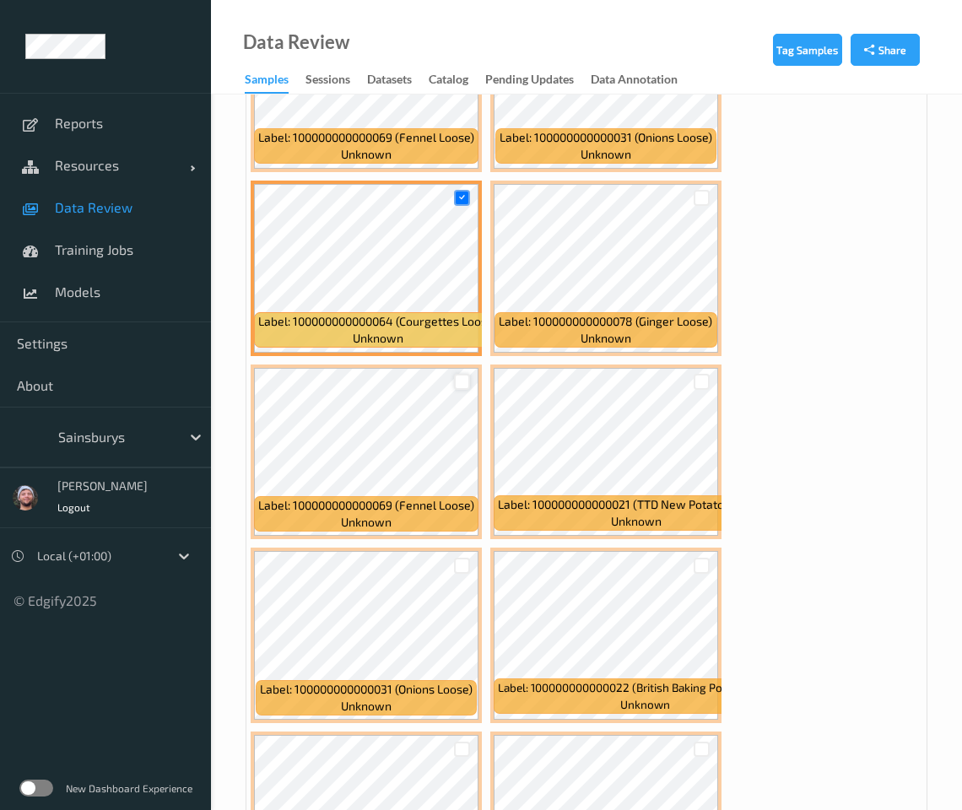
click at [465, 382] on div at bounding box center [462, 382] width 16 height 16
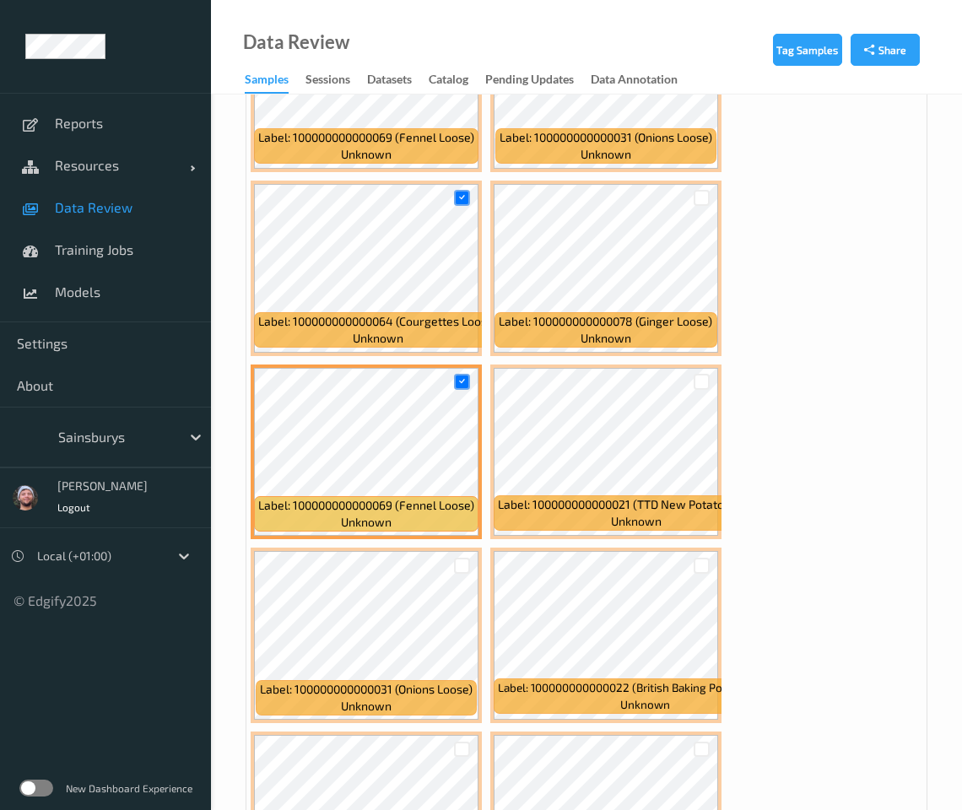
drag, startPoint x: 457, startPoint y: 560, endPoint x: 614, endPoint y: 543, distance: 157.1
click at [457, 560] on div at bounding box center [462, 566] width 16 height 16
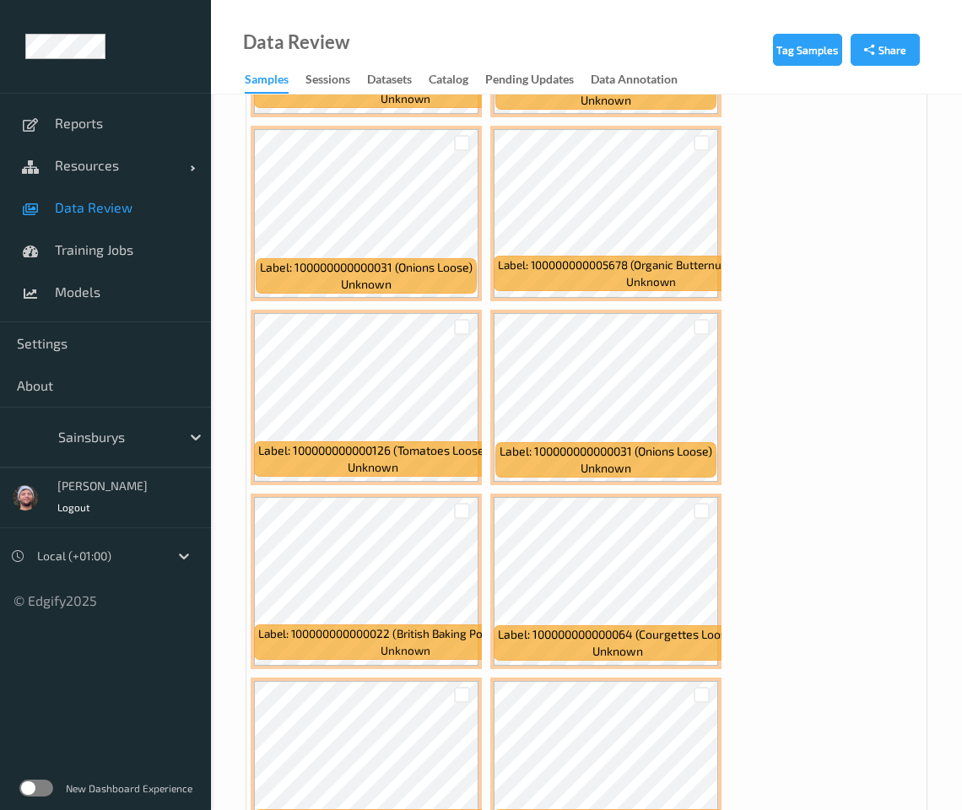
scroll to position [7174, 0]
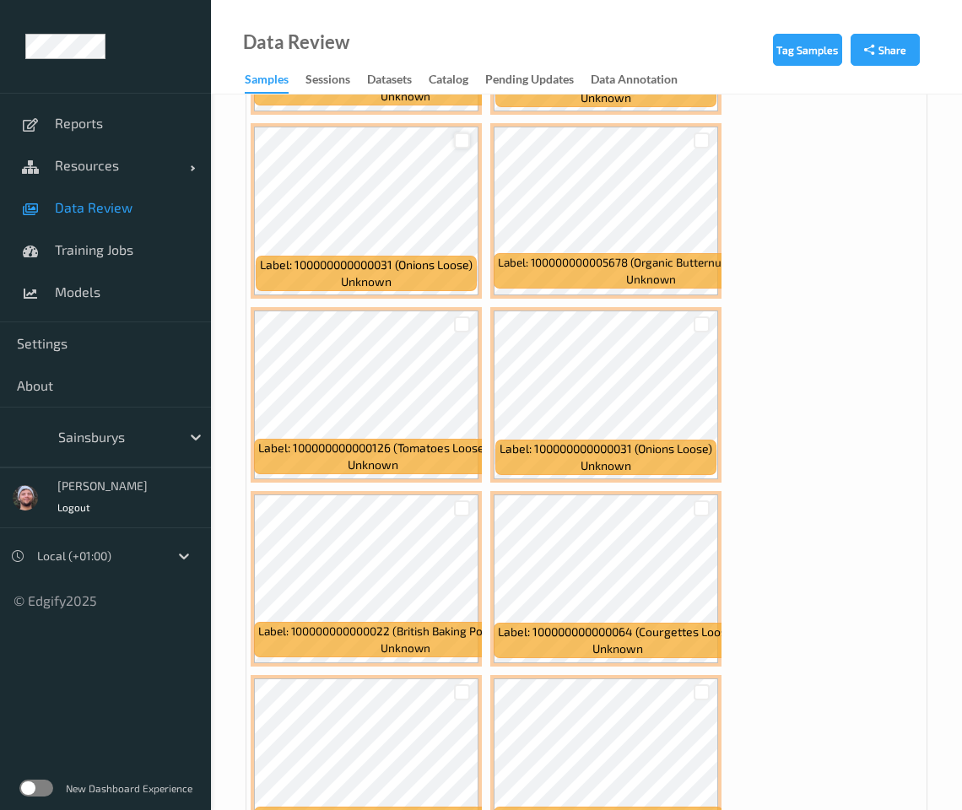
click at [464, 133] on div at bounding box center [462, 141] width 16 height 16
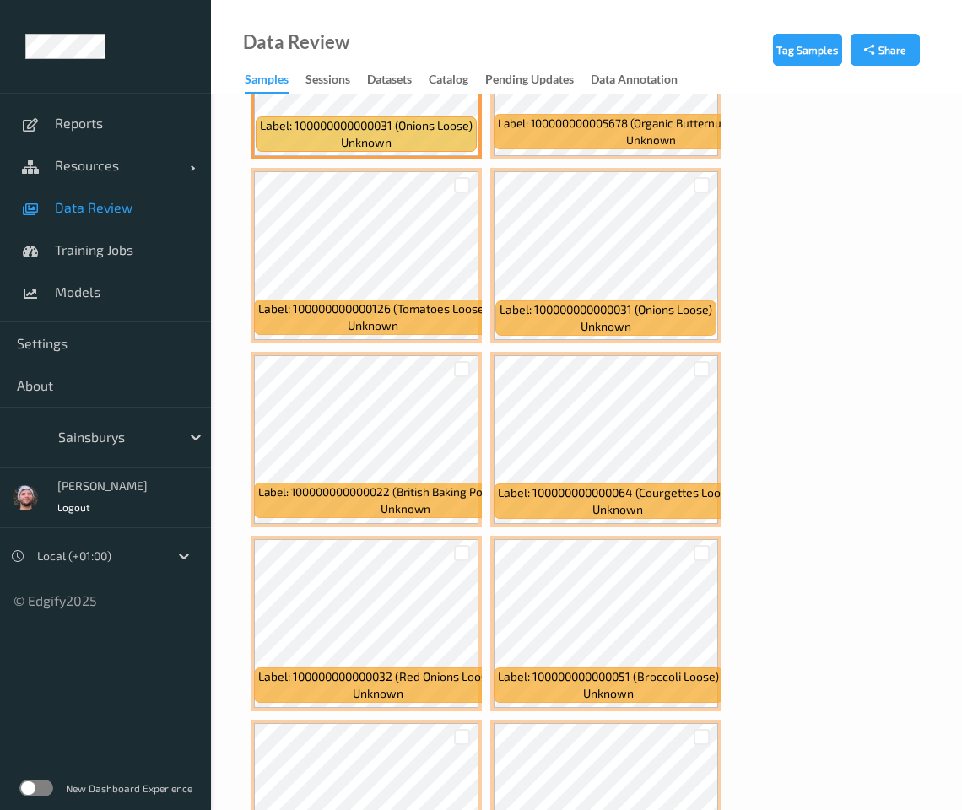
scroll to position [7491, 0]
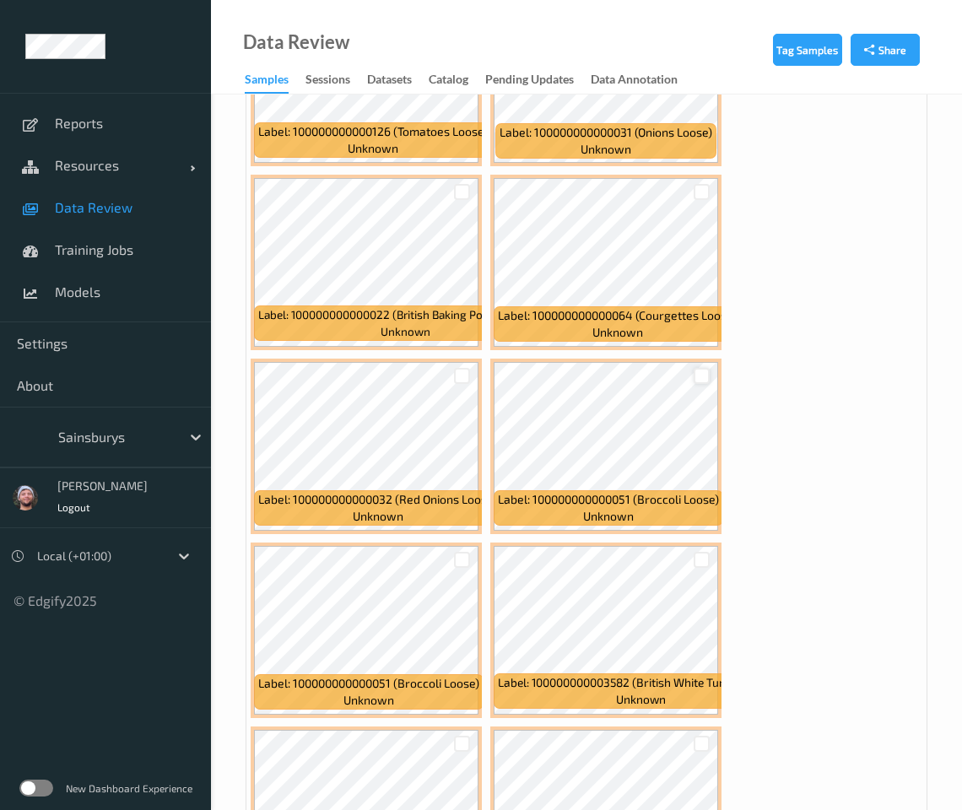
click at [701, 368] on div at bounding box center [702, 376] width 16 height 16
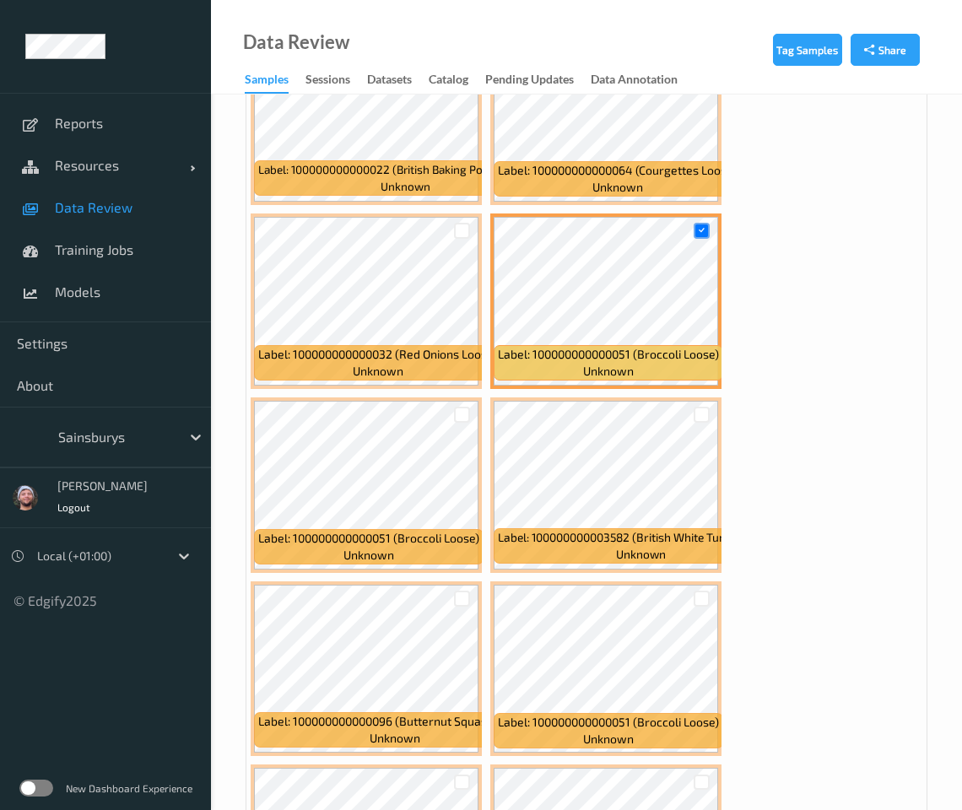
scroll to position [7913, 0]
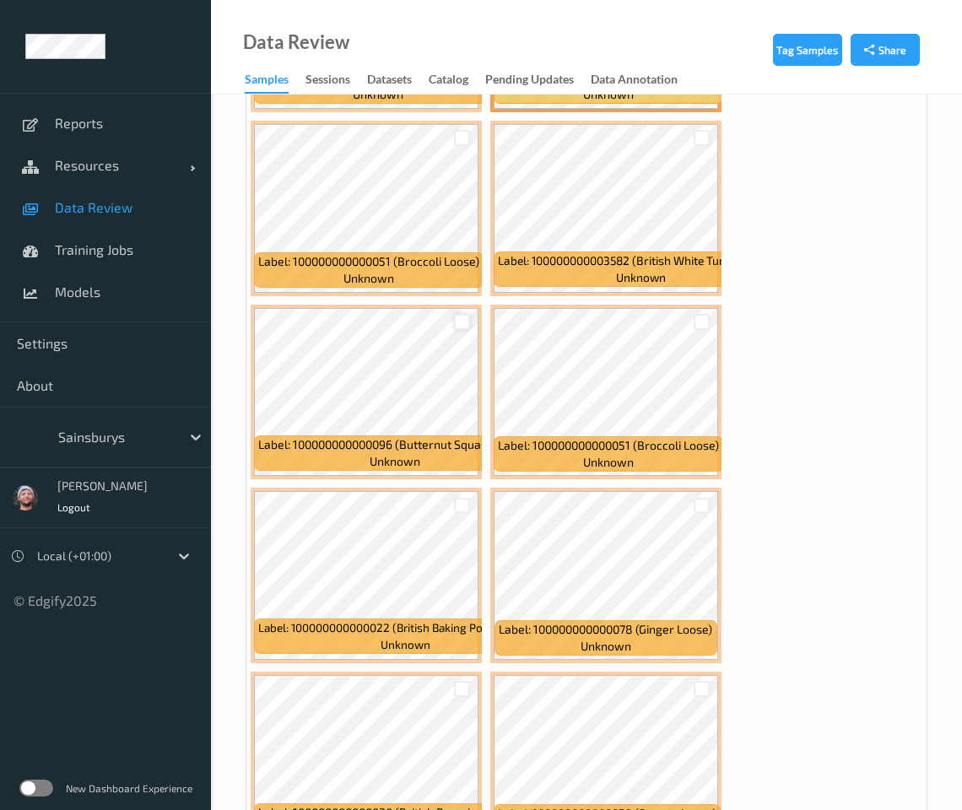
click at [463, 314] on div at bounding box center [462, 322] width 16 height 16
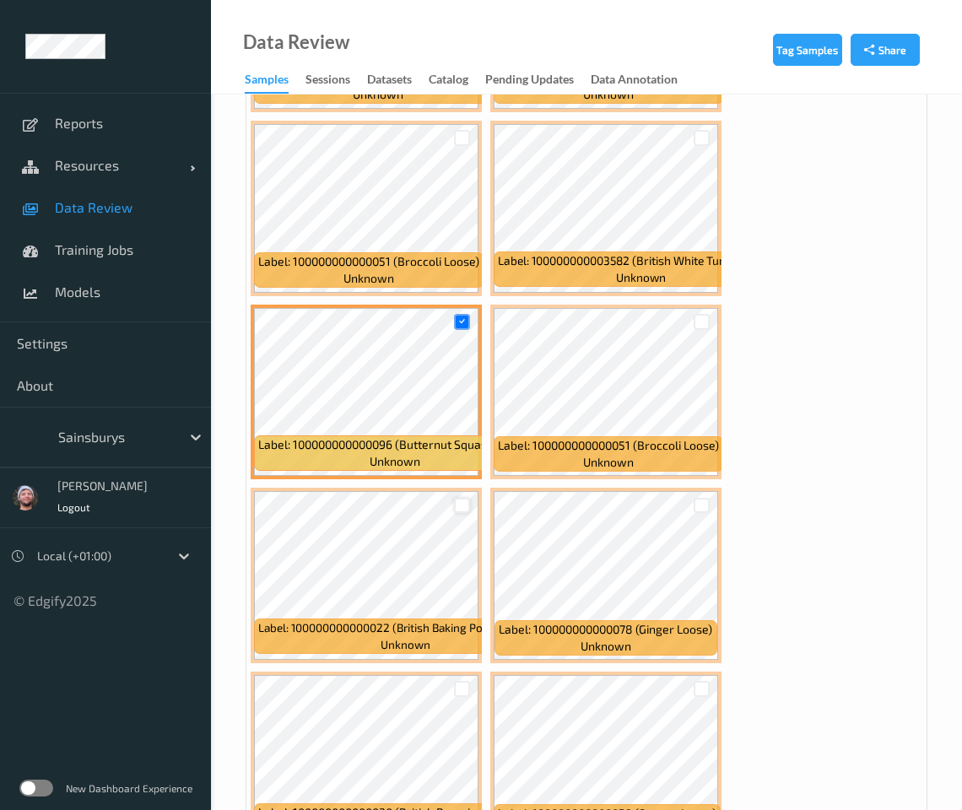
click at [461, 498] on div at bounding box center [462, 506] width 16 height 16
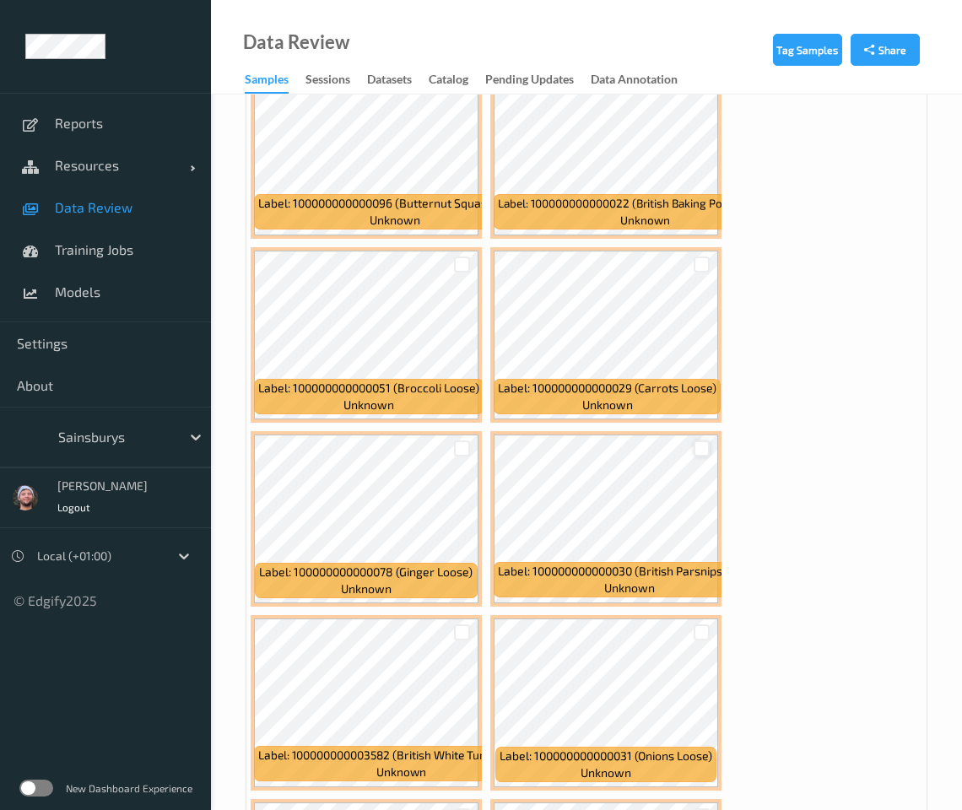
click at [699, 441] on div at bounding box center [702, 449] width 16 height 16
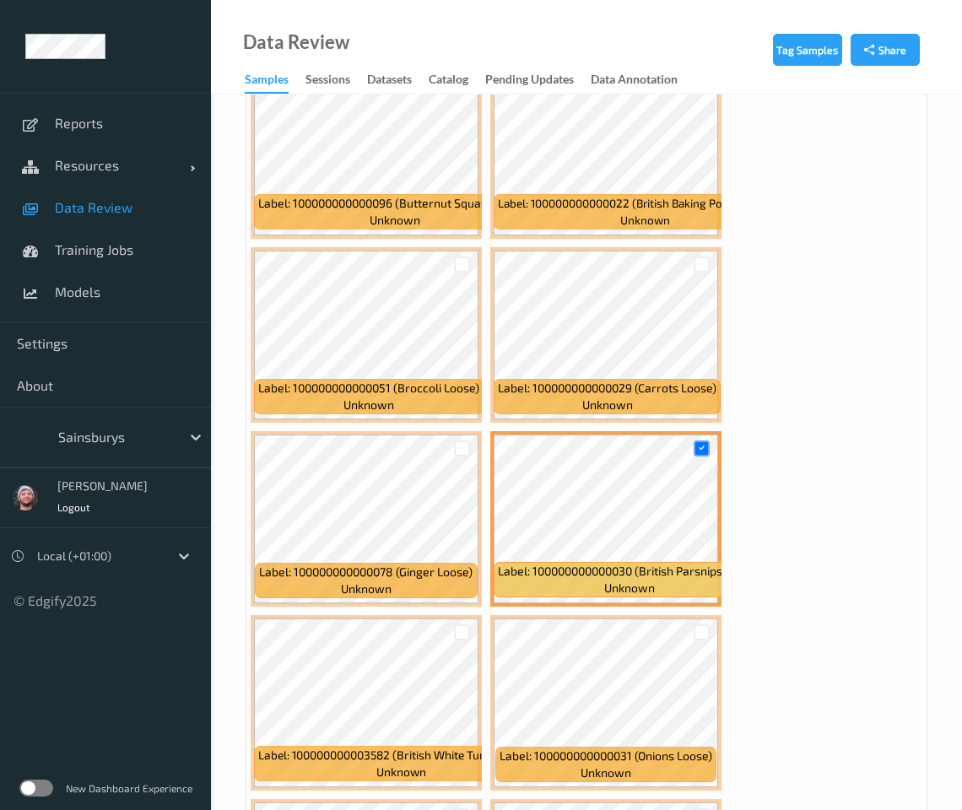
scroll to position [9390, 0]
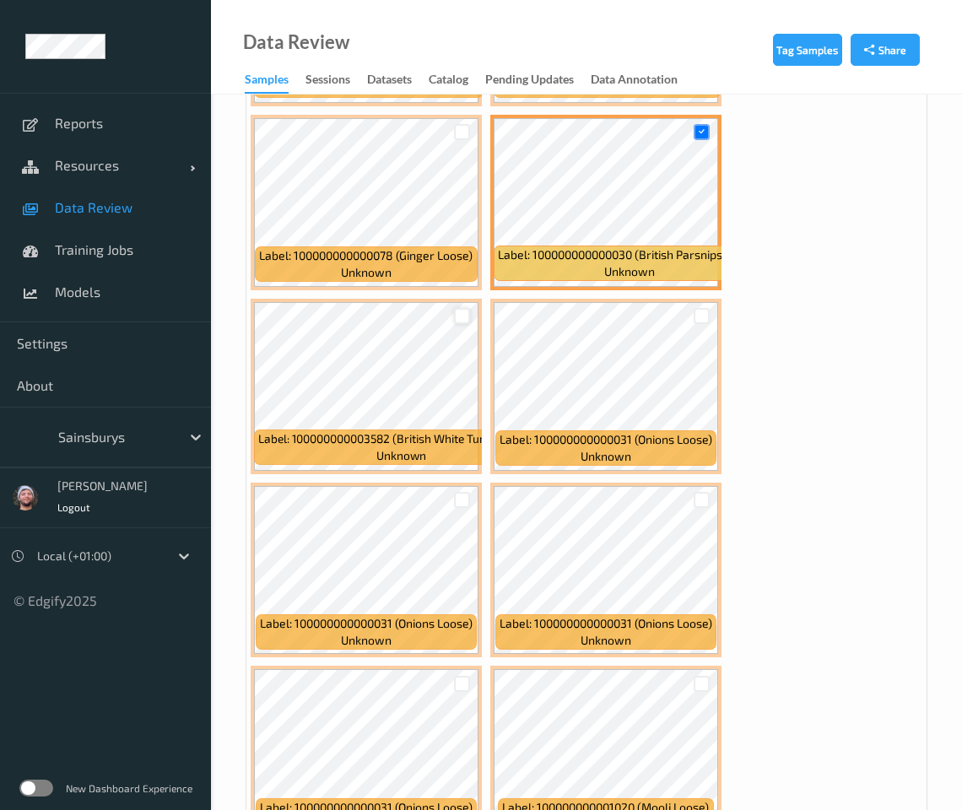
click at [465, 308] on div at bounding box center [462, 316] width 16 height 16
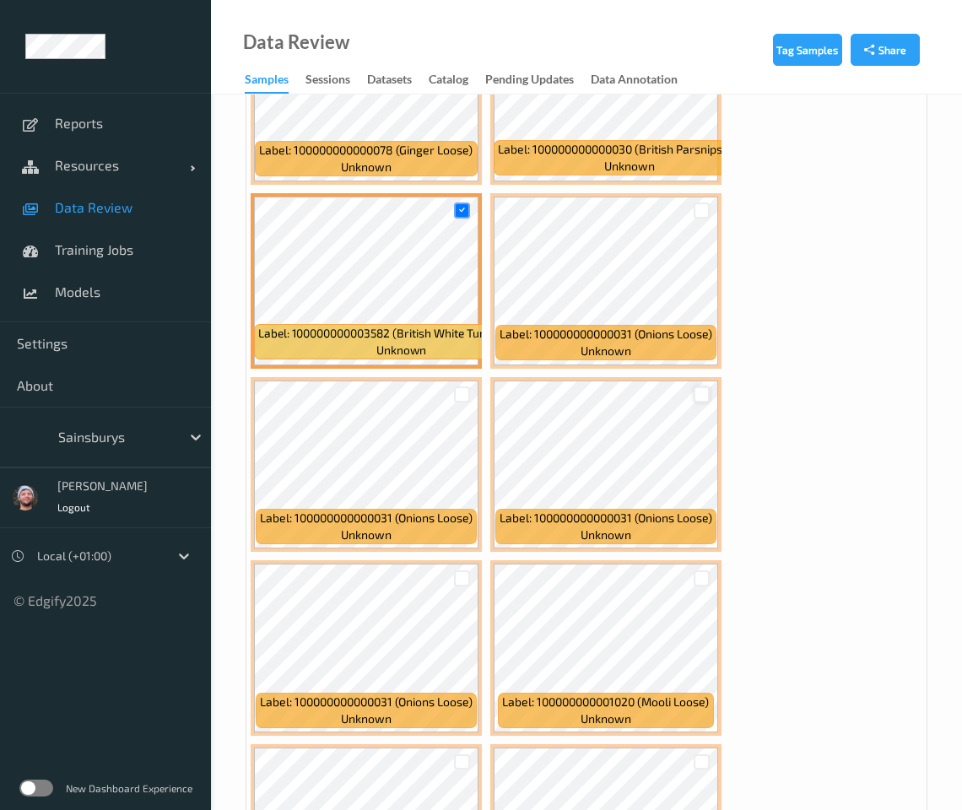
click at [703, 387] on div at bounding box center [702, 395] width 16 height 16
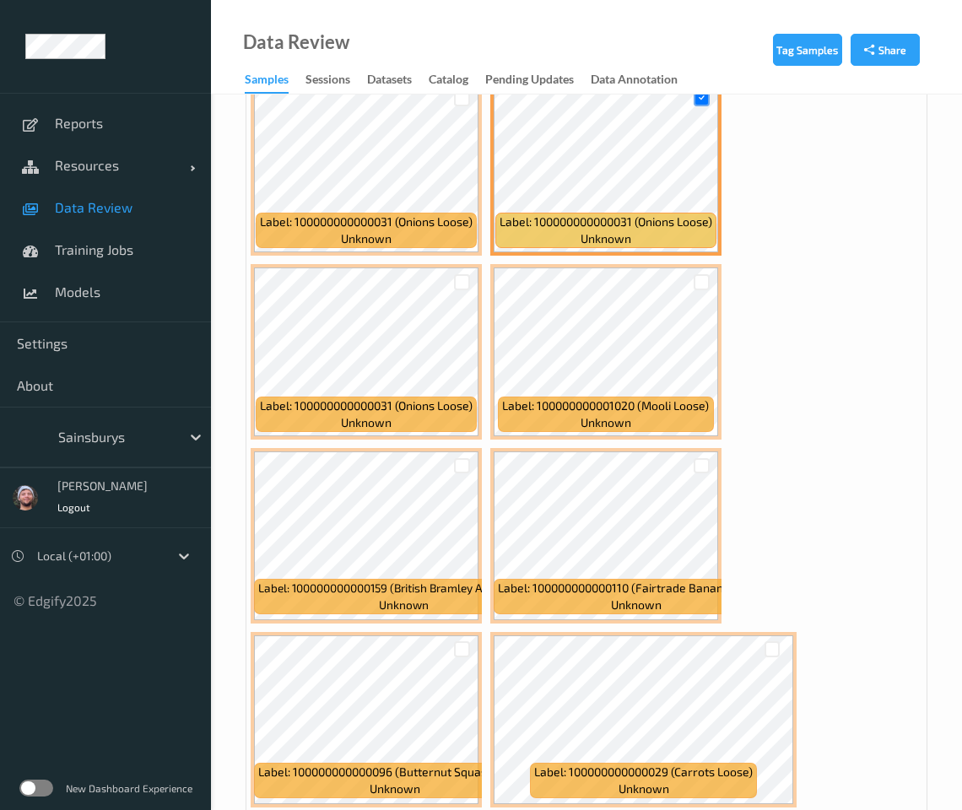
scroll to position [9812, 0]
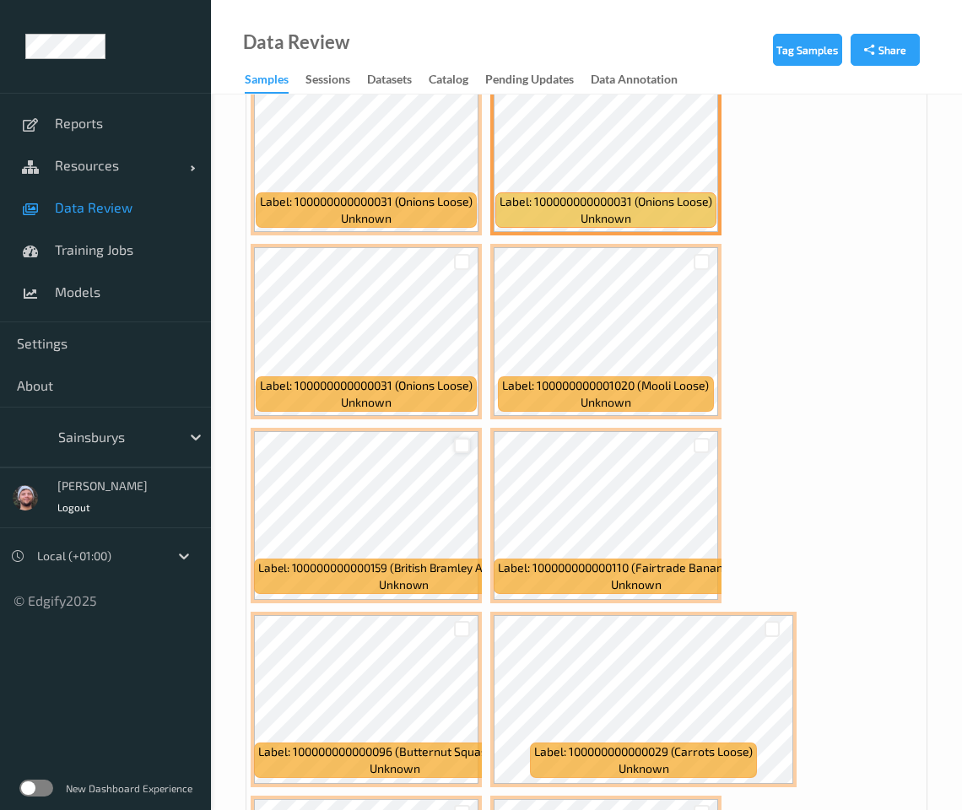
click at [454, 438] on div at bounding box center [462, 446] width 16 height 16
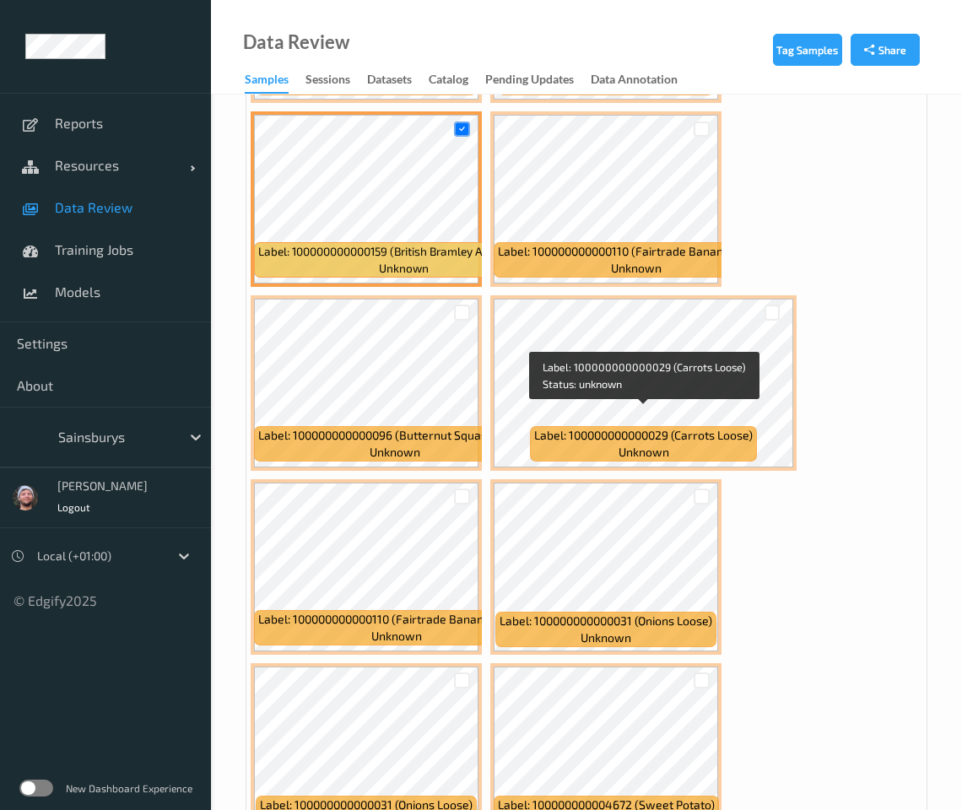
scroll to position [10445, 0]
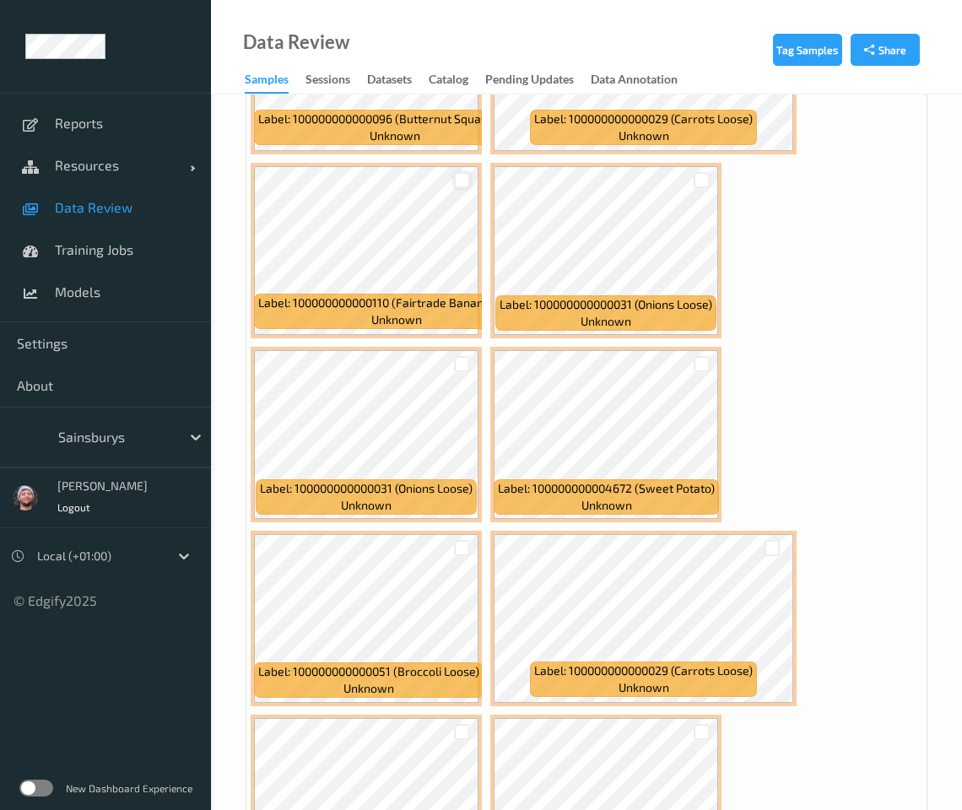
click at [457, 172] on div at bounding box center [462, 180] width 16 height 16
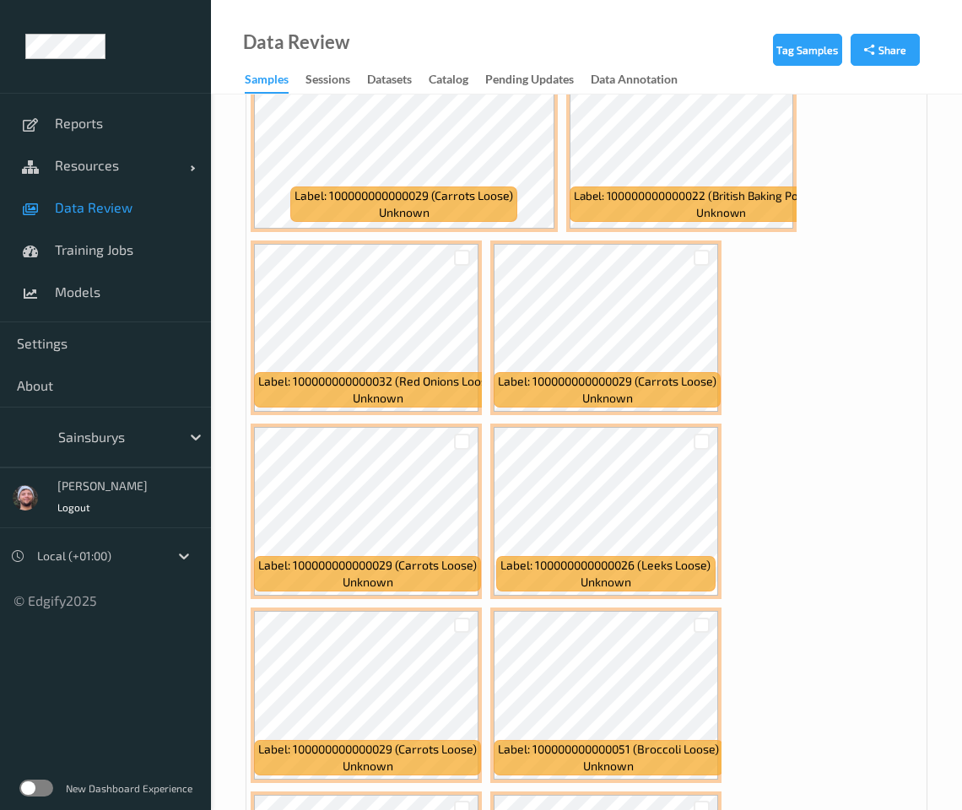
scroll to position [11289, 0]
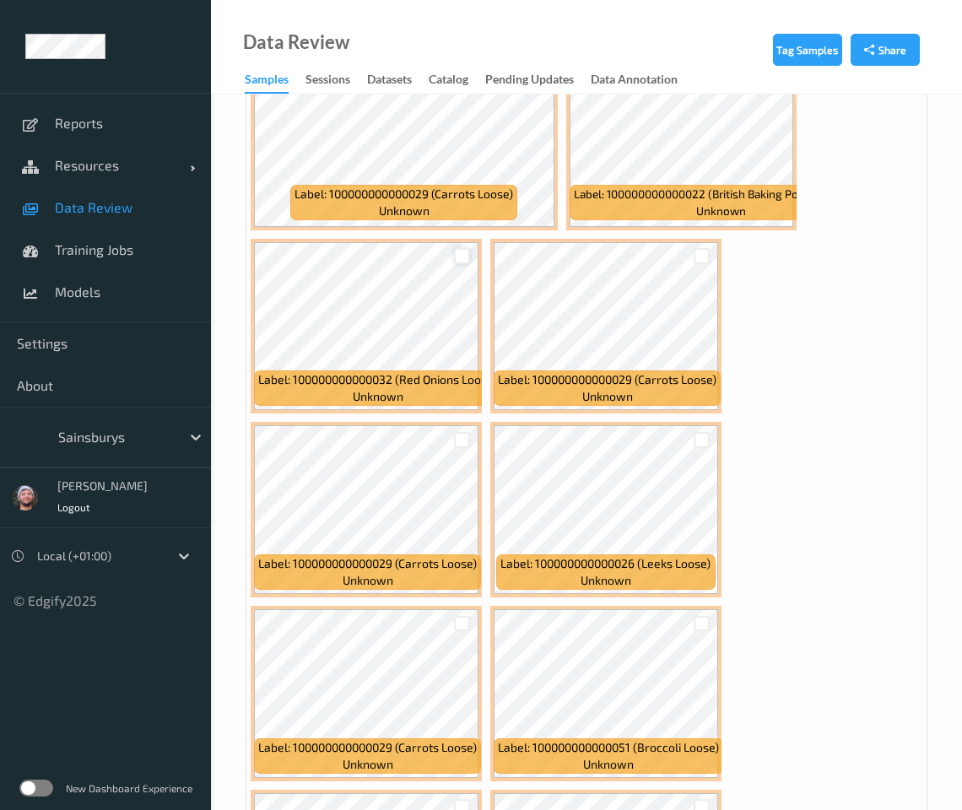
click at [464, 248] on div at bounding box center [462, 256] width 16 height 16
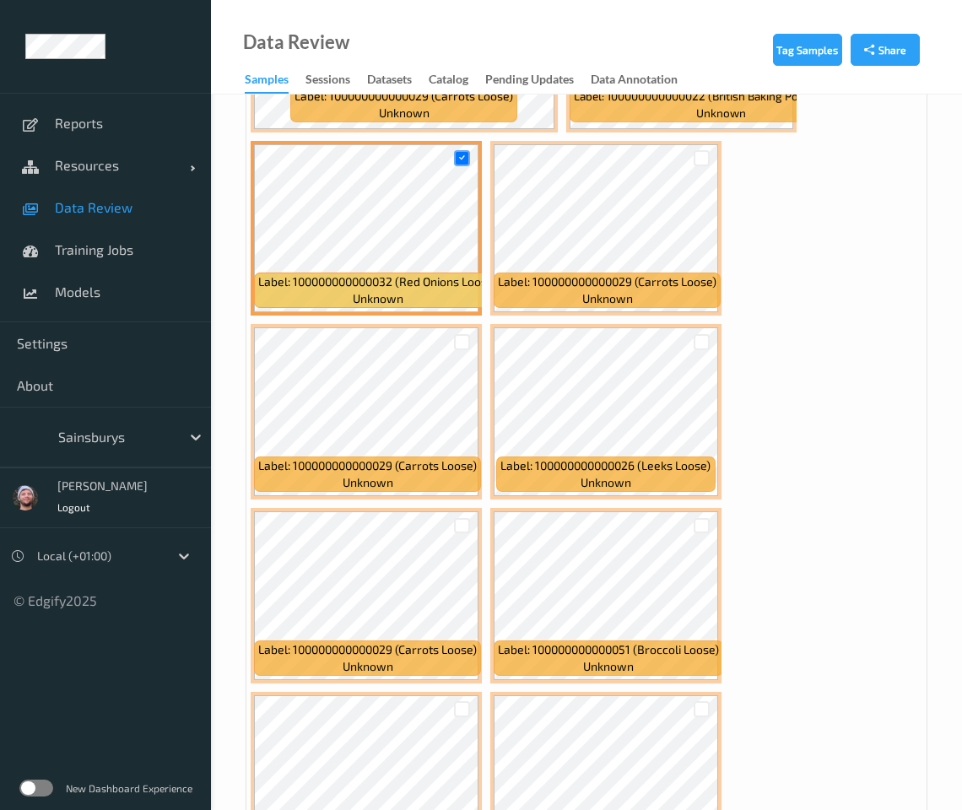
scroll to position [11500, 0]
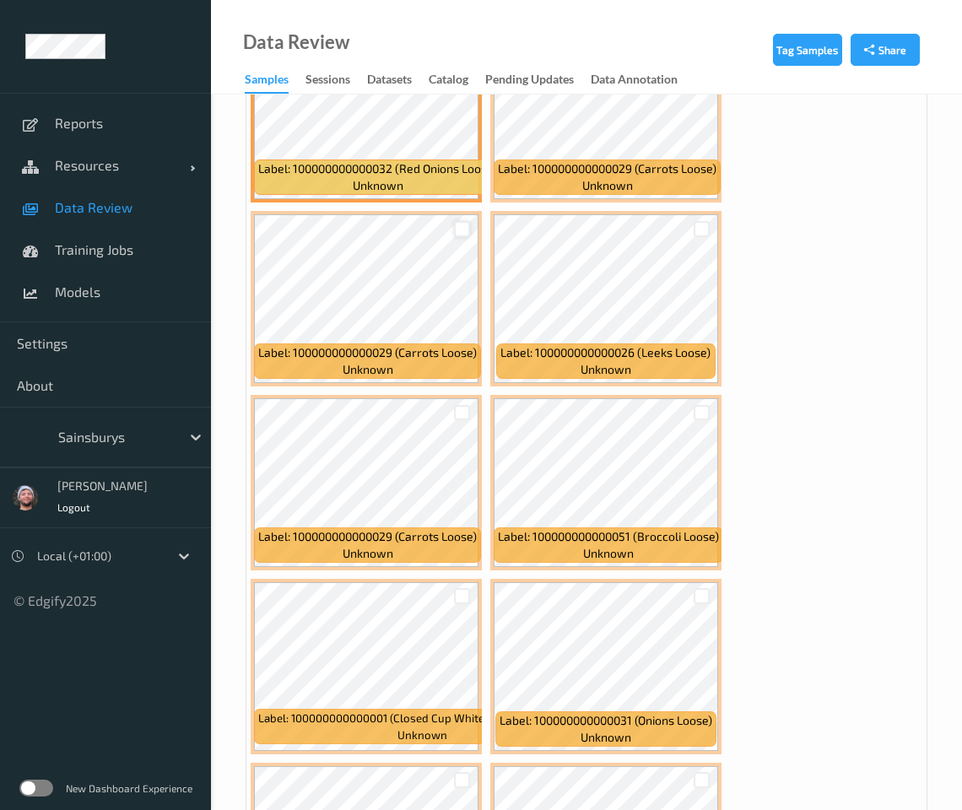
click at [467, 221] on div at bounding box center [462, 229] width 16 height 16
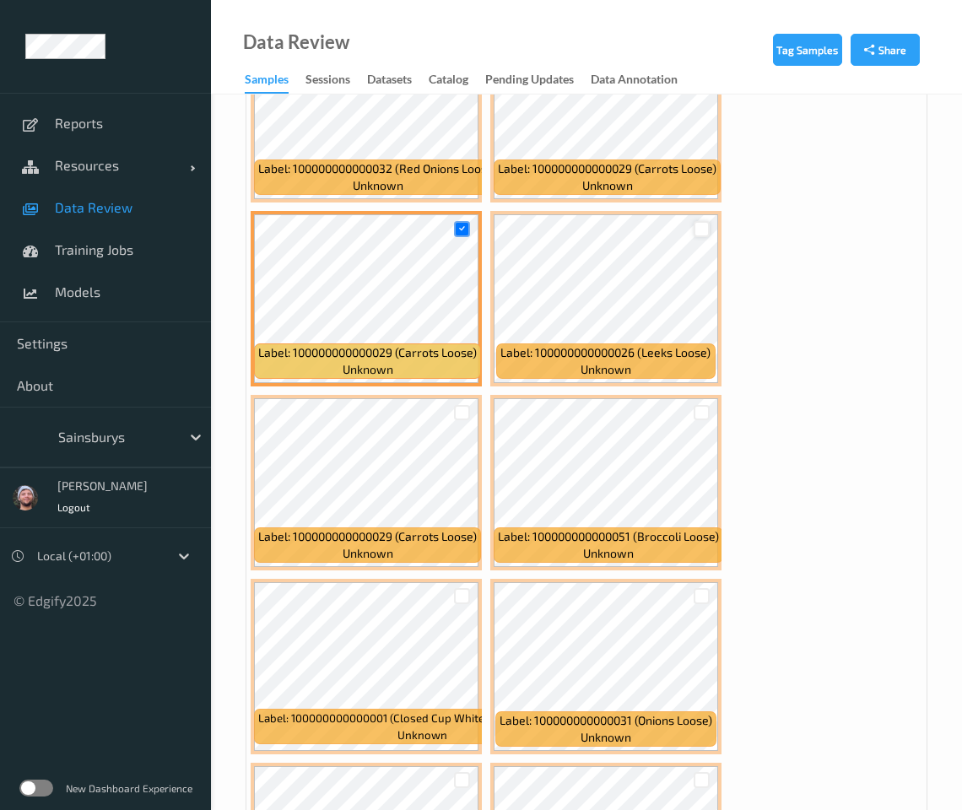
click at [696, 221] on div at bounding box center [702, 229] width 16 height 16
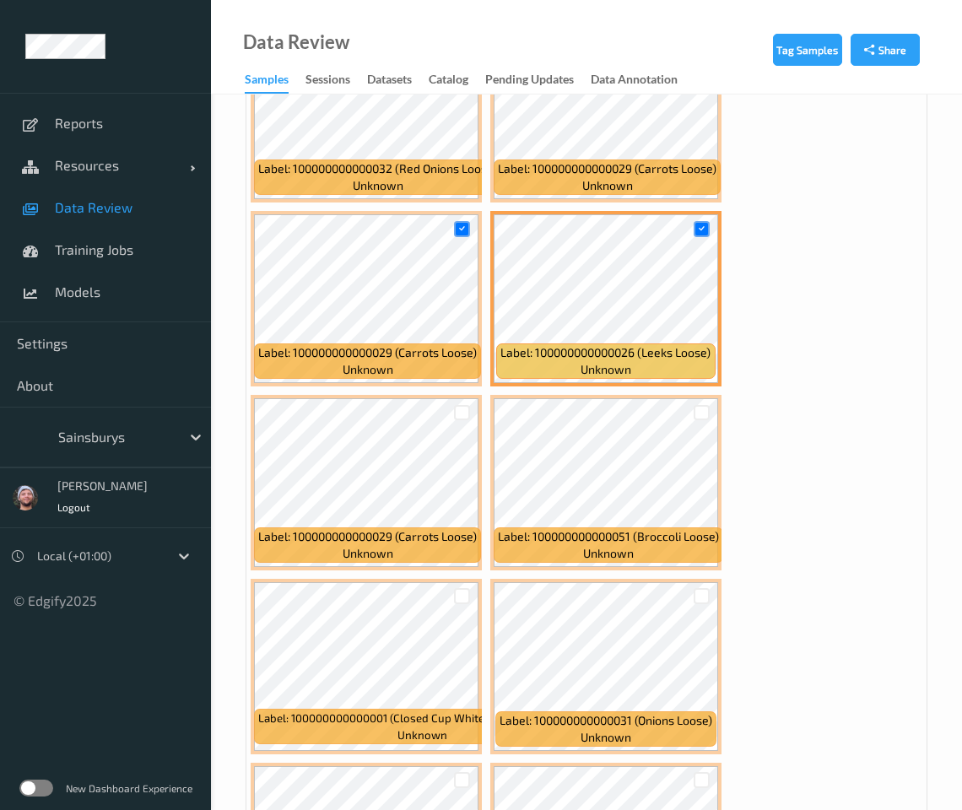
click at [462, 398] on div at bounding box center [462, 412] width 32 height 28
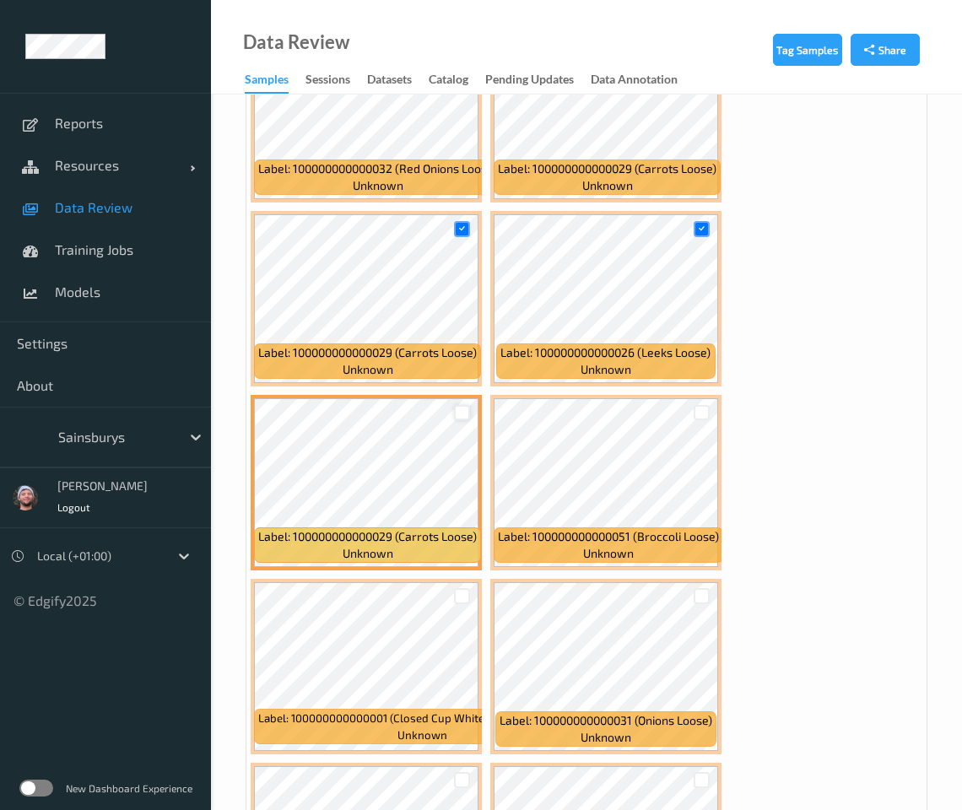
click at [463, 405] on div at bounding box center [462, 413] width 16 height 16
click at [463, 588] on div at bounding box center [462, 596] width 16 height 16
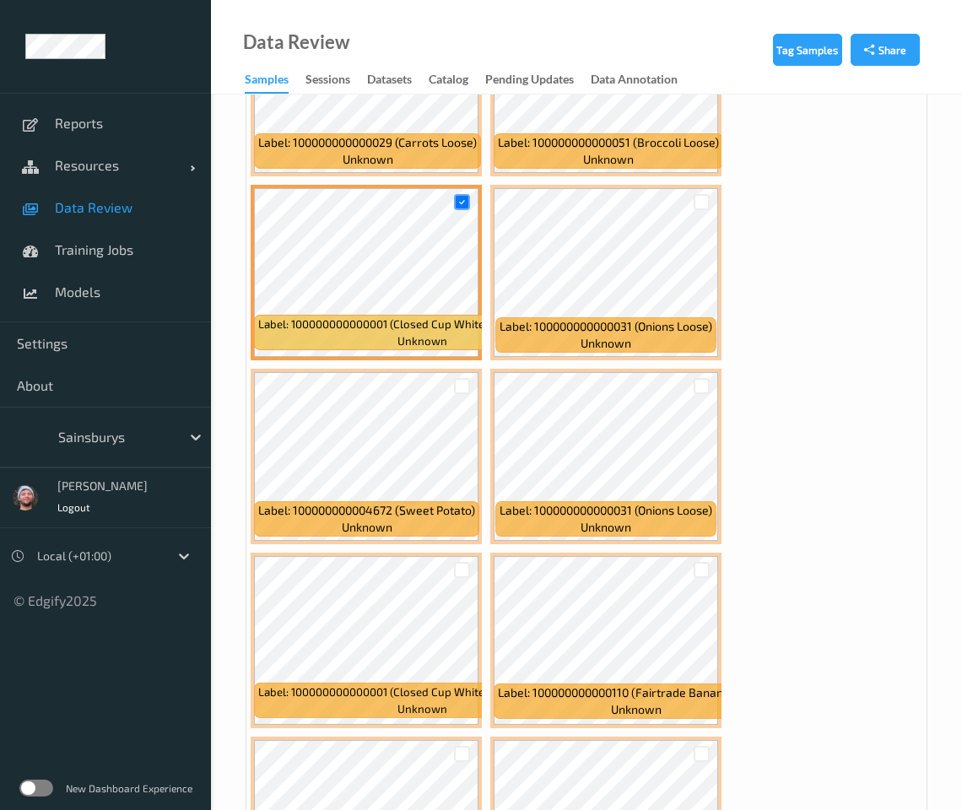
scroll to position [12028, 0]
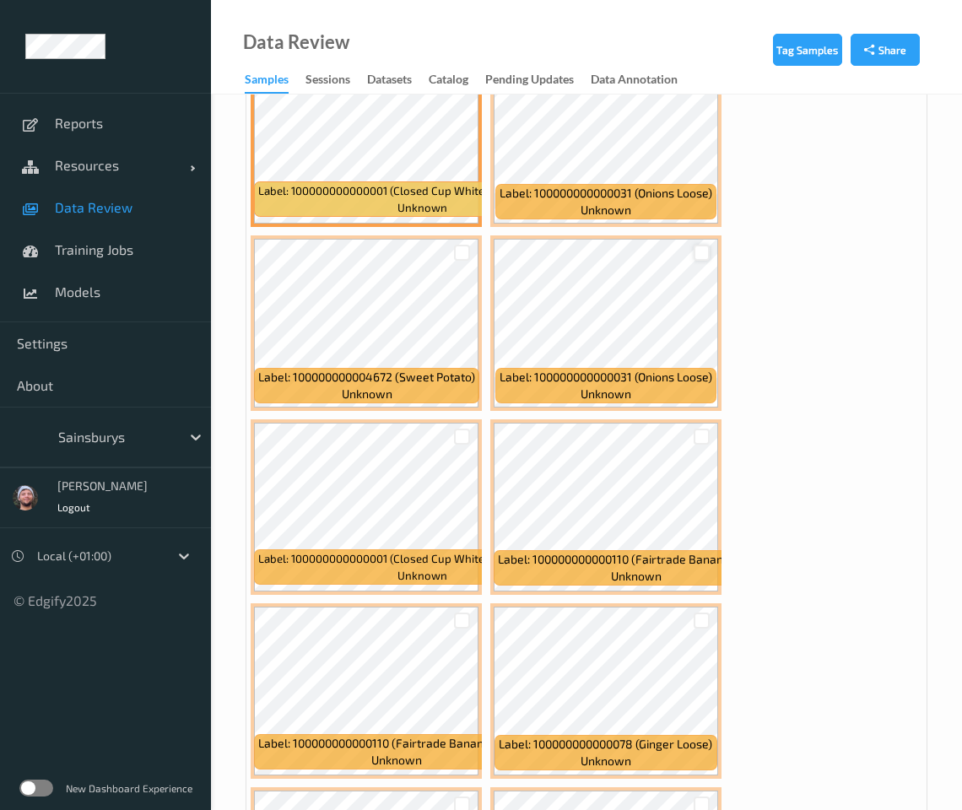
click at [697, 245] on div at bounding box center [702, 253] width 16 height 16
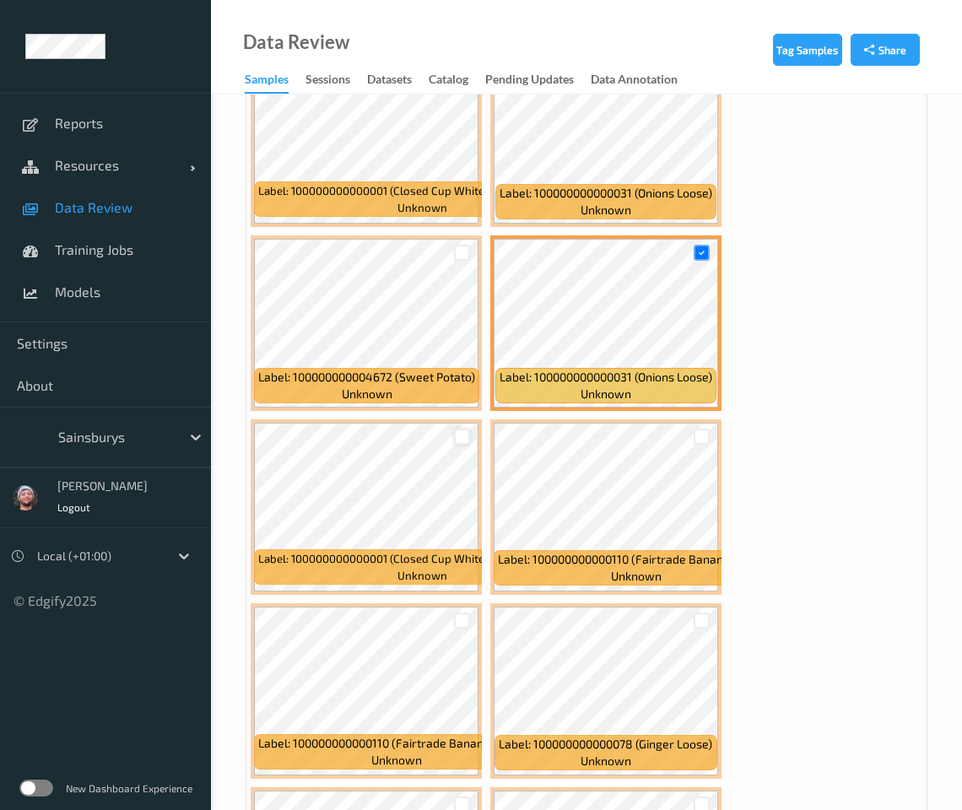
click at [458, 429] on div at bounding box center [462, 437] width 16 height 16
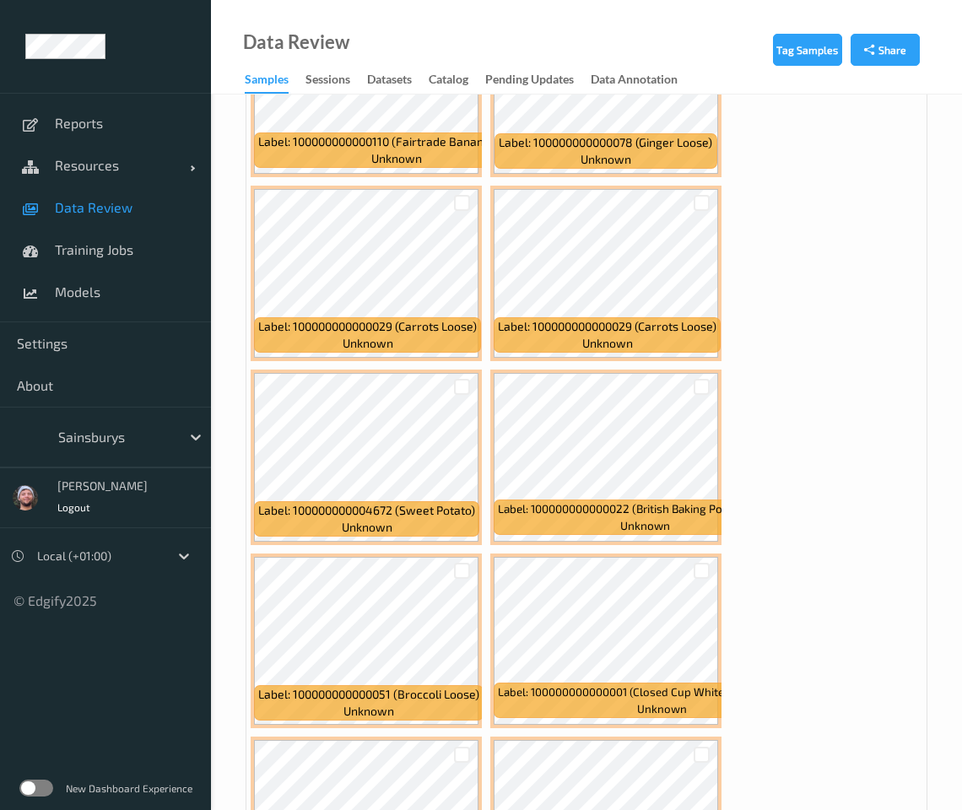
scroll to position [12872, 0]
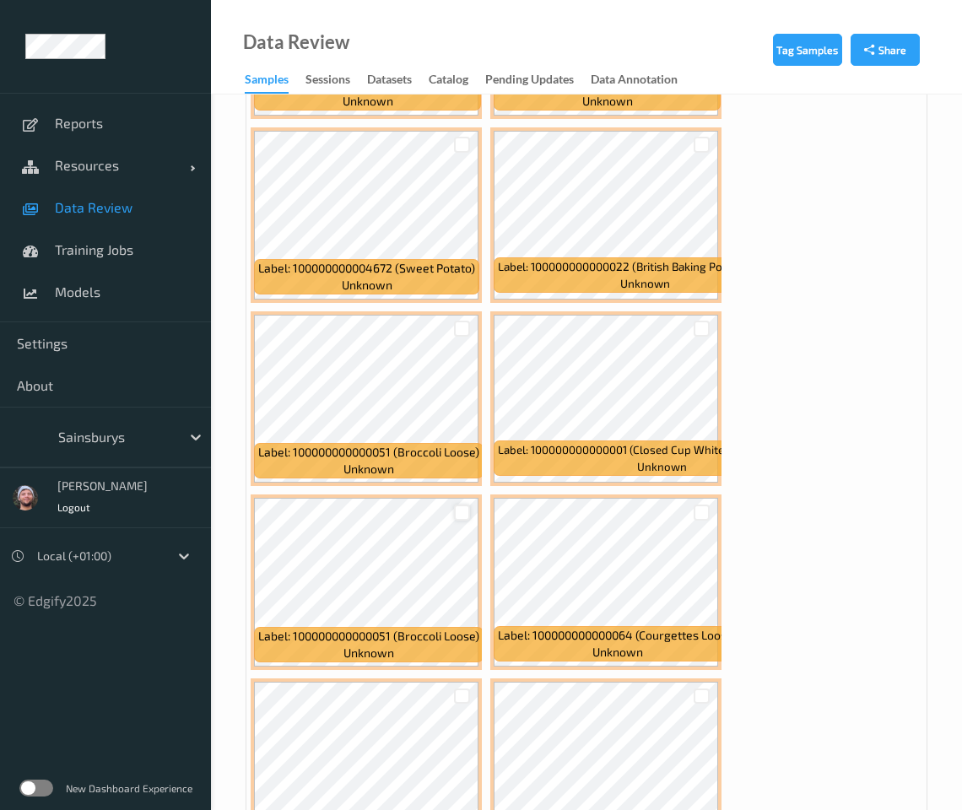
click at [458, 505] on div at bounding box center [462, 513] width 16 height 16
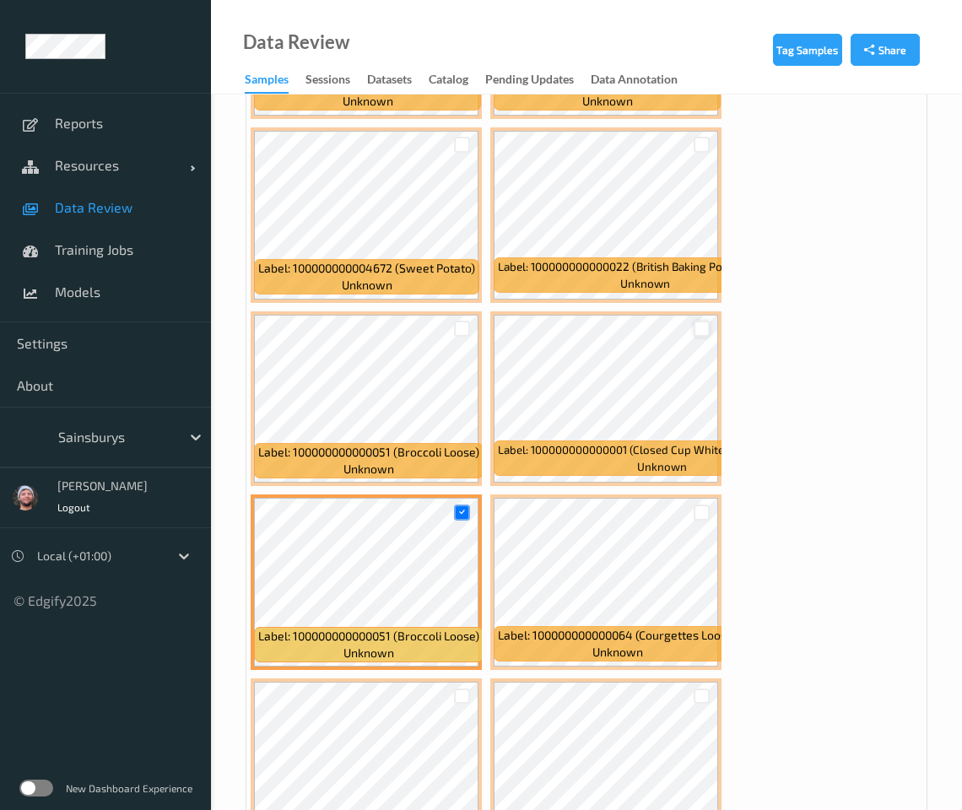
click at [697, 321] on div at bounding box center [702, 329] width 16 height 16
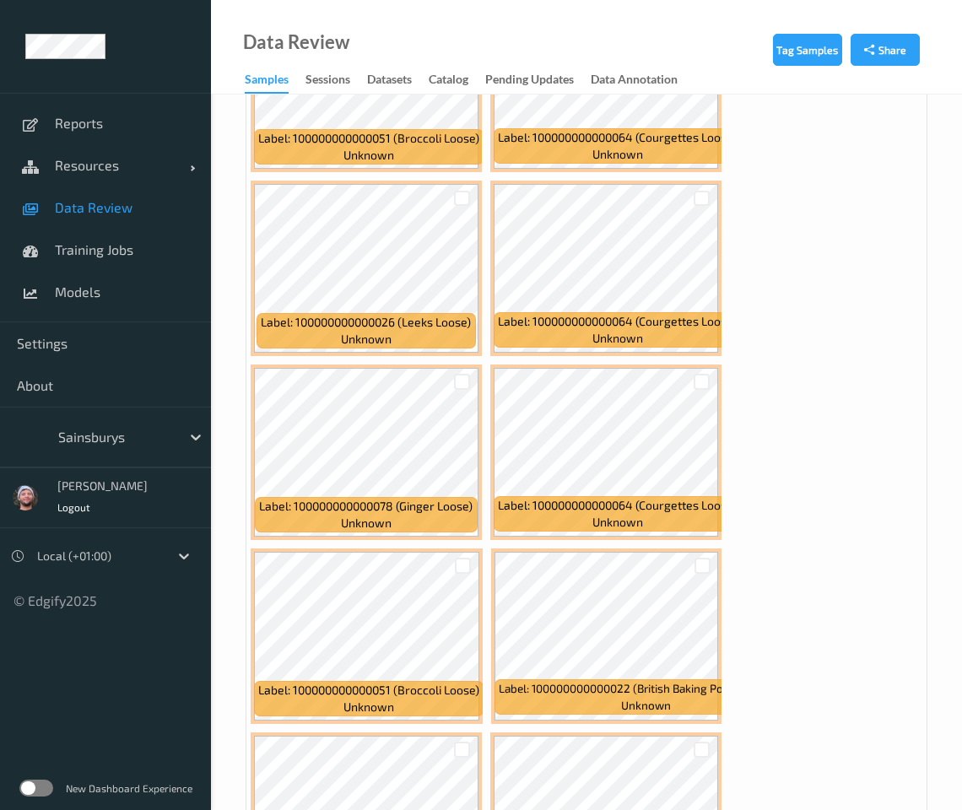
scroll to position [13399, 0]
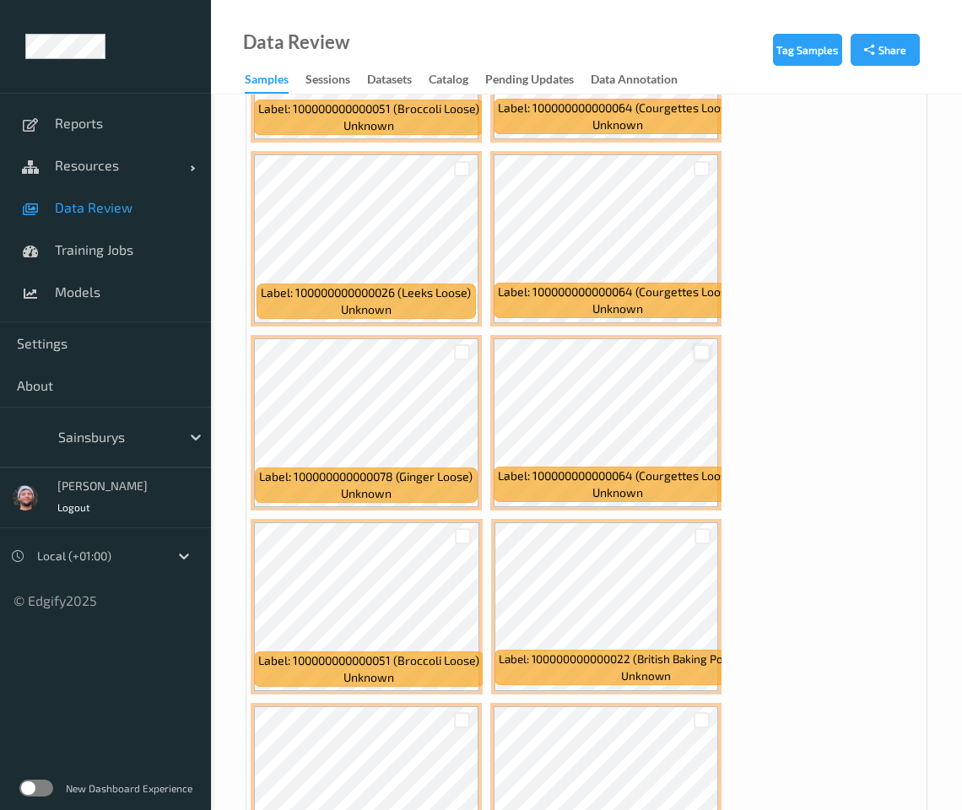
click at [701, 344] on div at bounding box center [702, 352] width 16 height 16
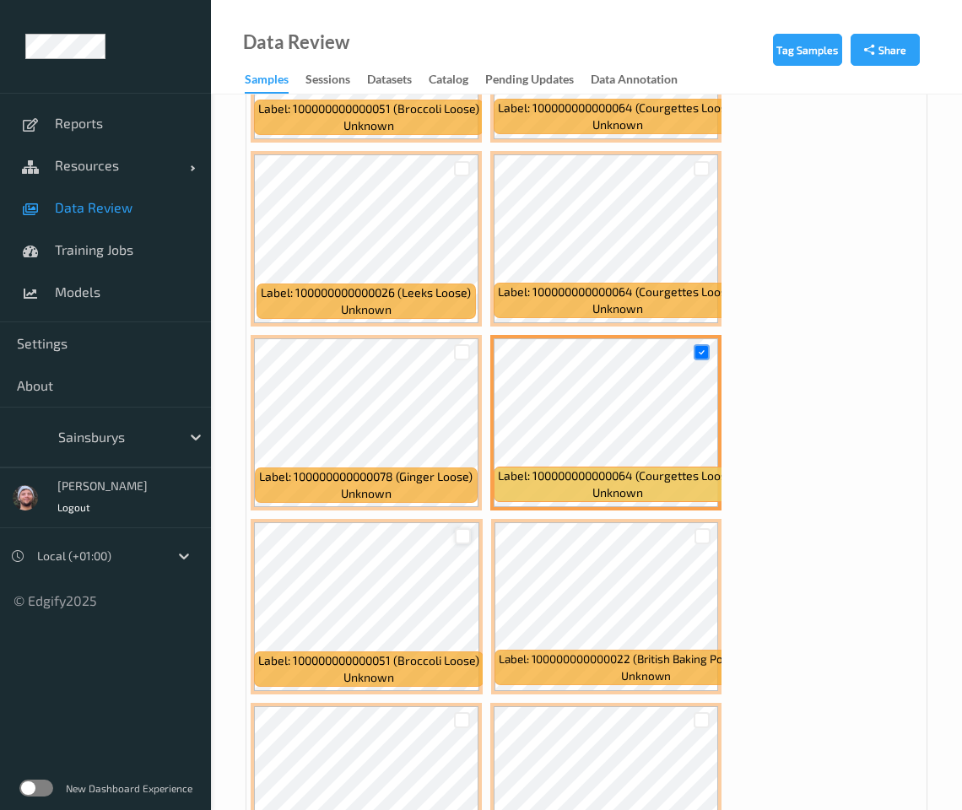
click at [458, 528] on div at bounding box center [463, 536] width 16 height 16
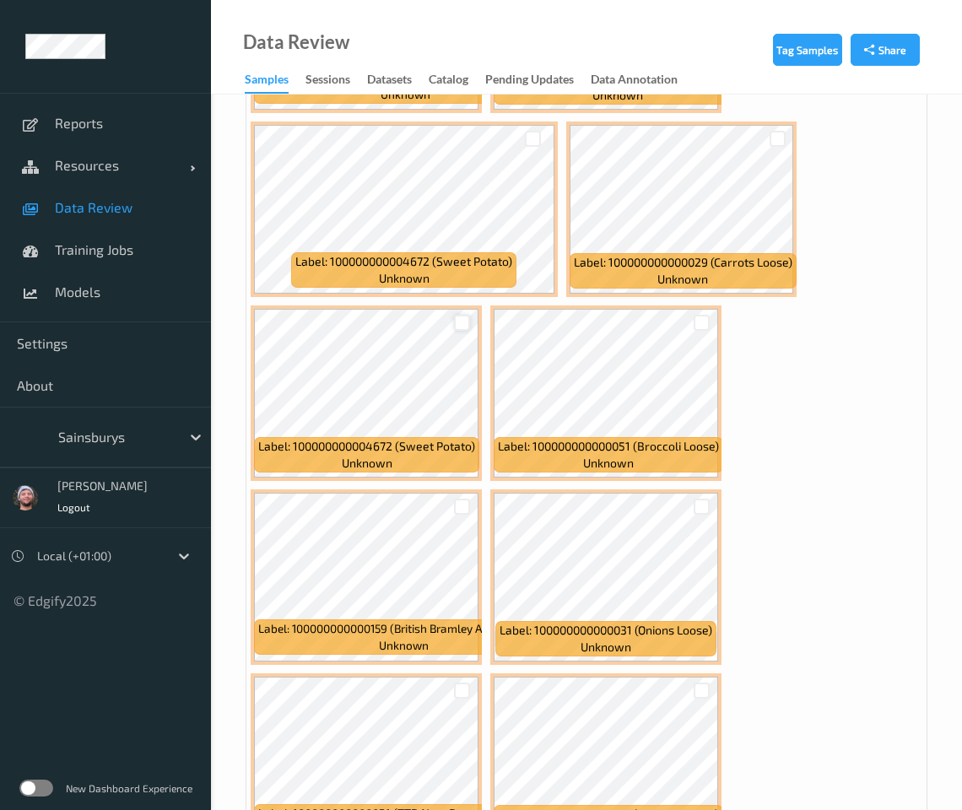
click at [458, 315] on div at bounding box center [462, 323] width 16 height 16
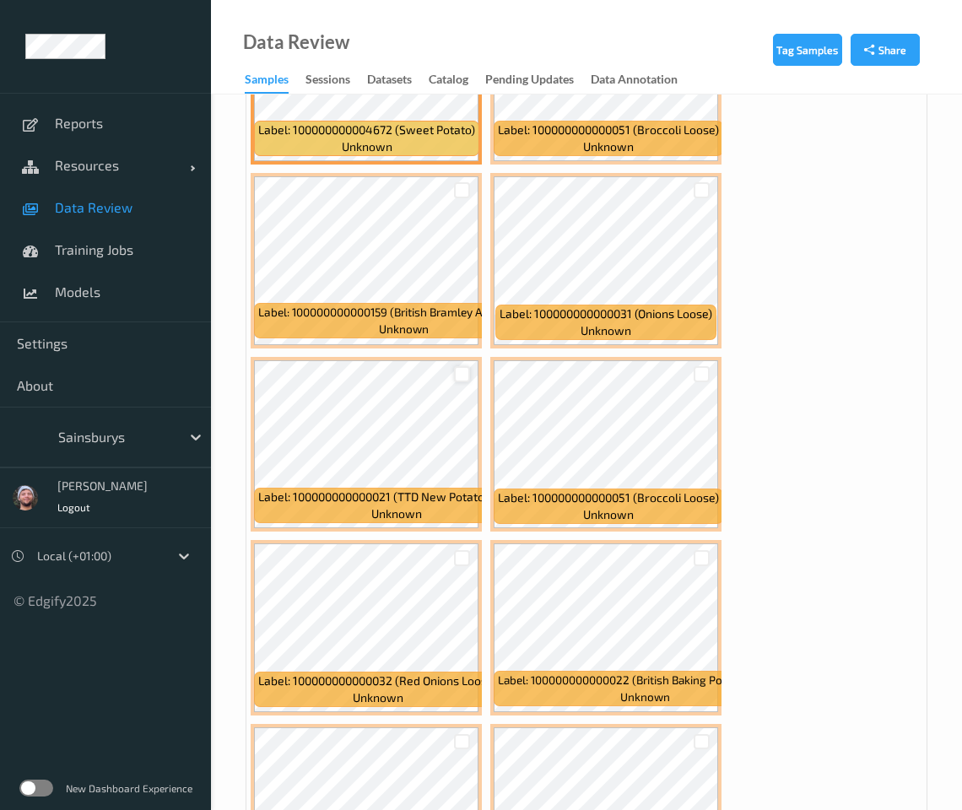
scroll to position [14982, 0]
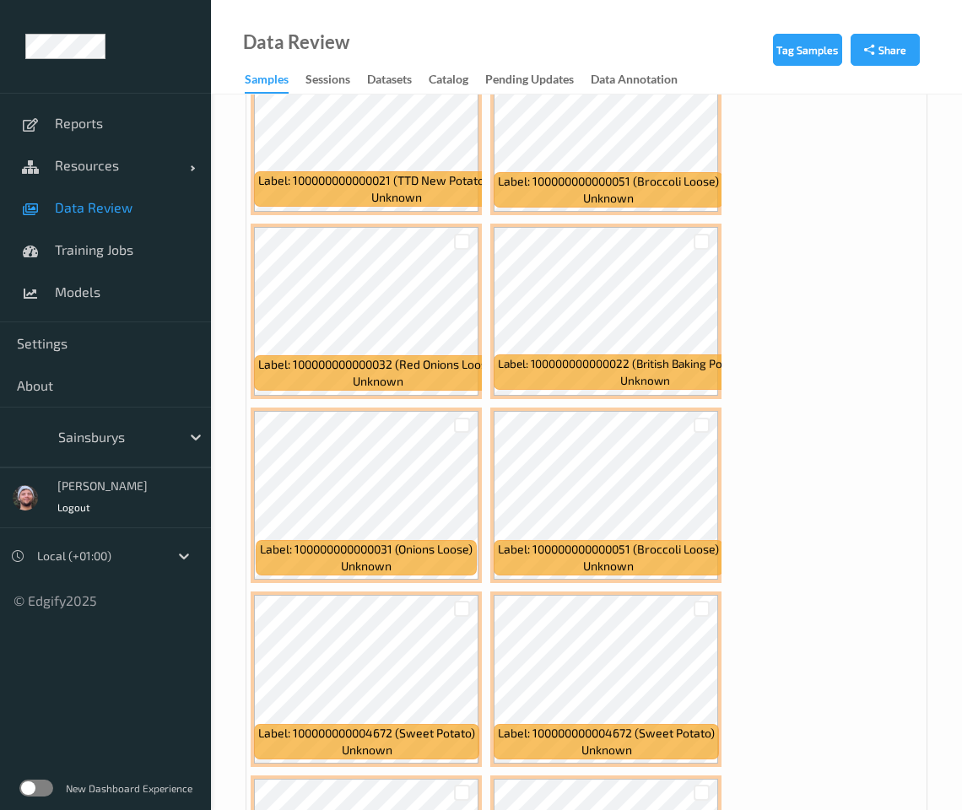
click at [465, 411] on div at bounding box center [462, 425] width 32 height 28
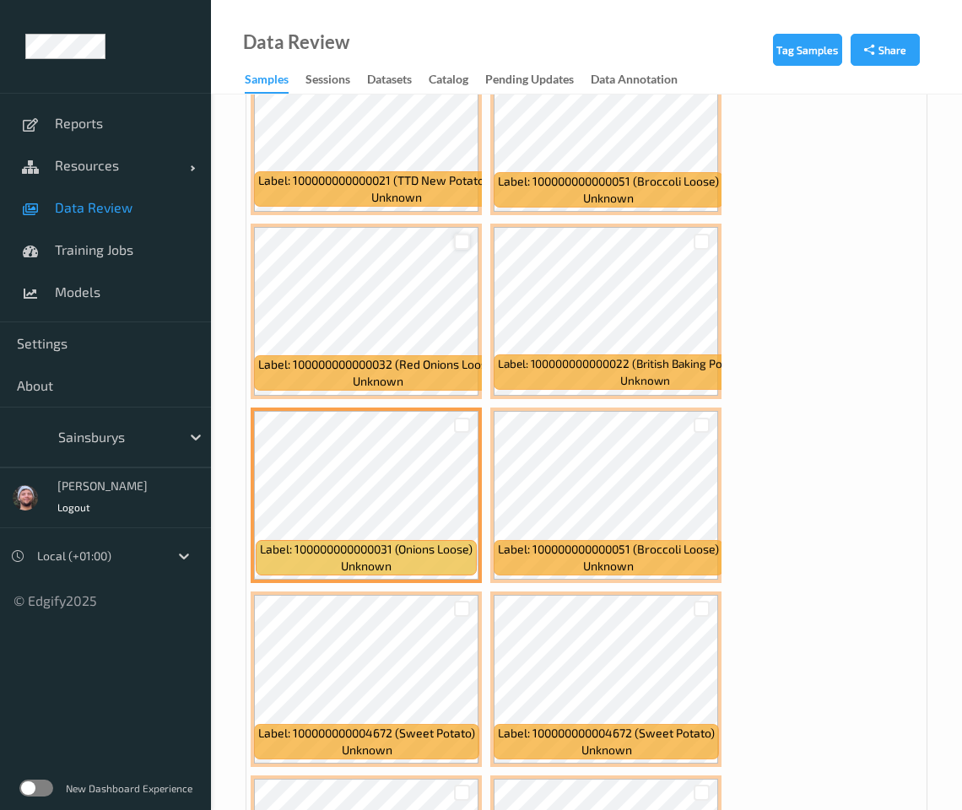
click at [457, 234] on div at bounding box center [462, 242] width 16 height 16
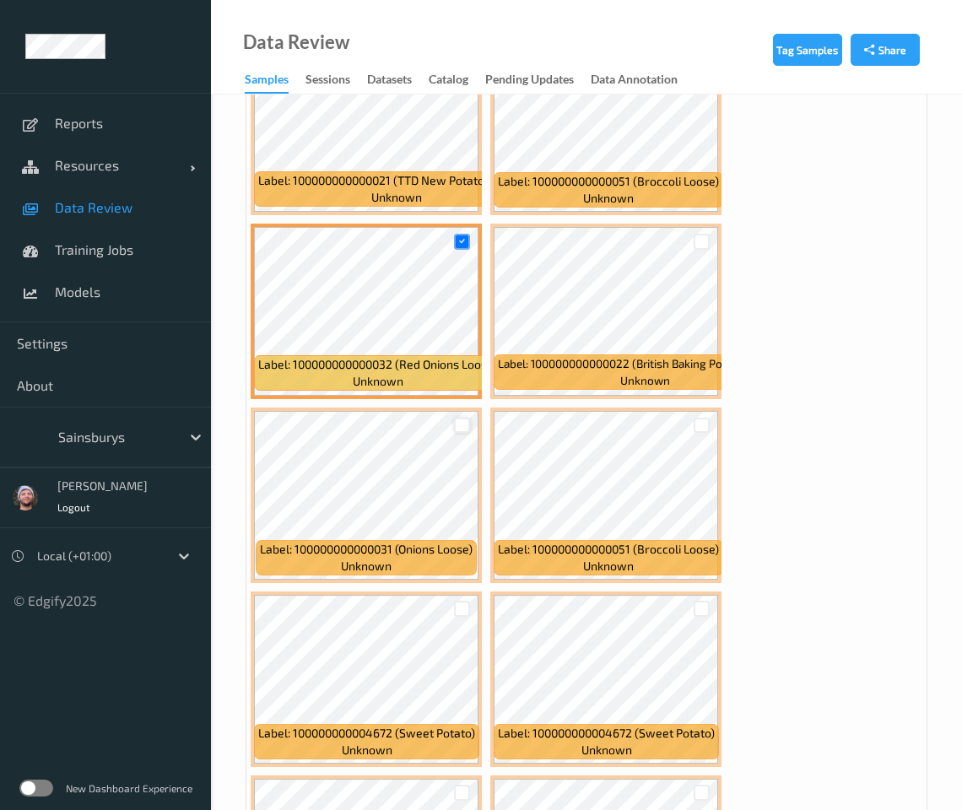
click at [463, 418] on div at bounding box center [462, 426] width 16 height 16
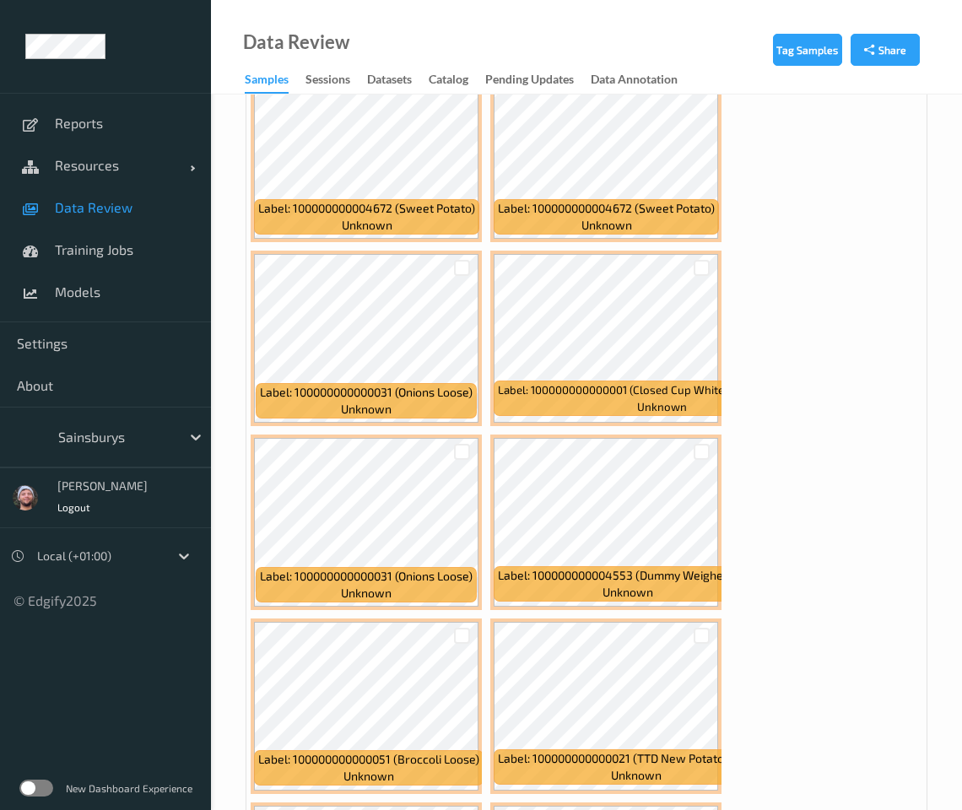
scroll to position [15509, 0]
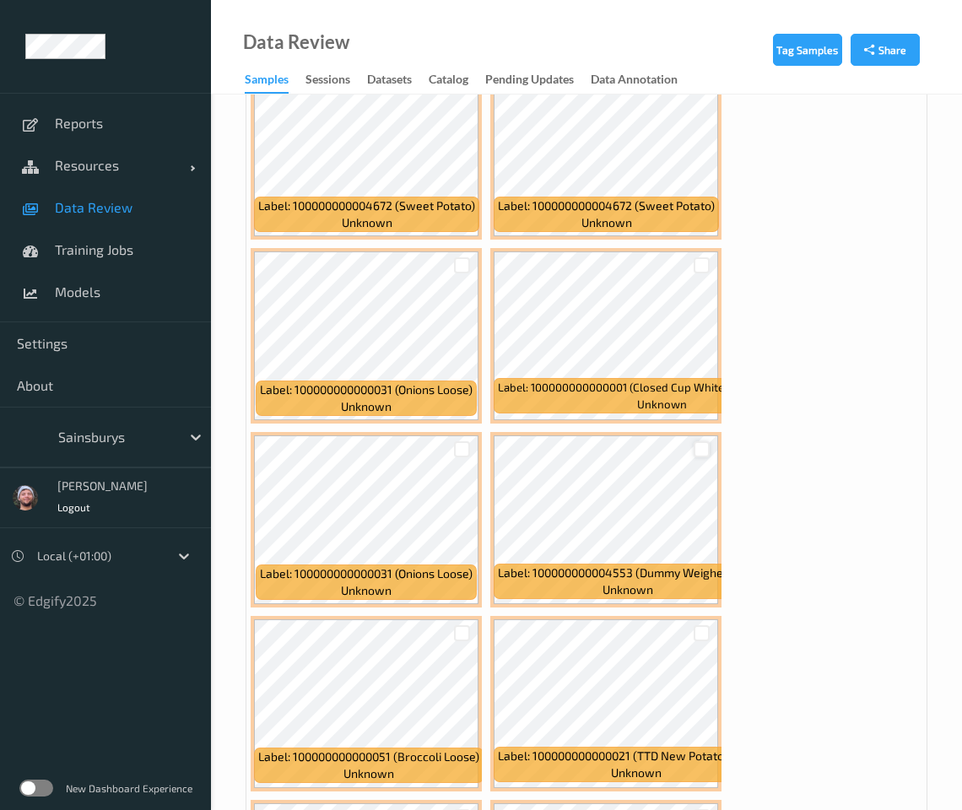
click at [693, 436] on div at bounding box center [702, 450] width 32 height 28
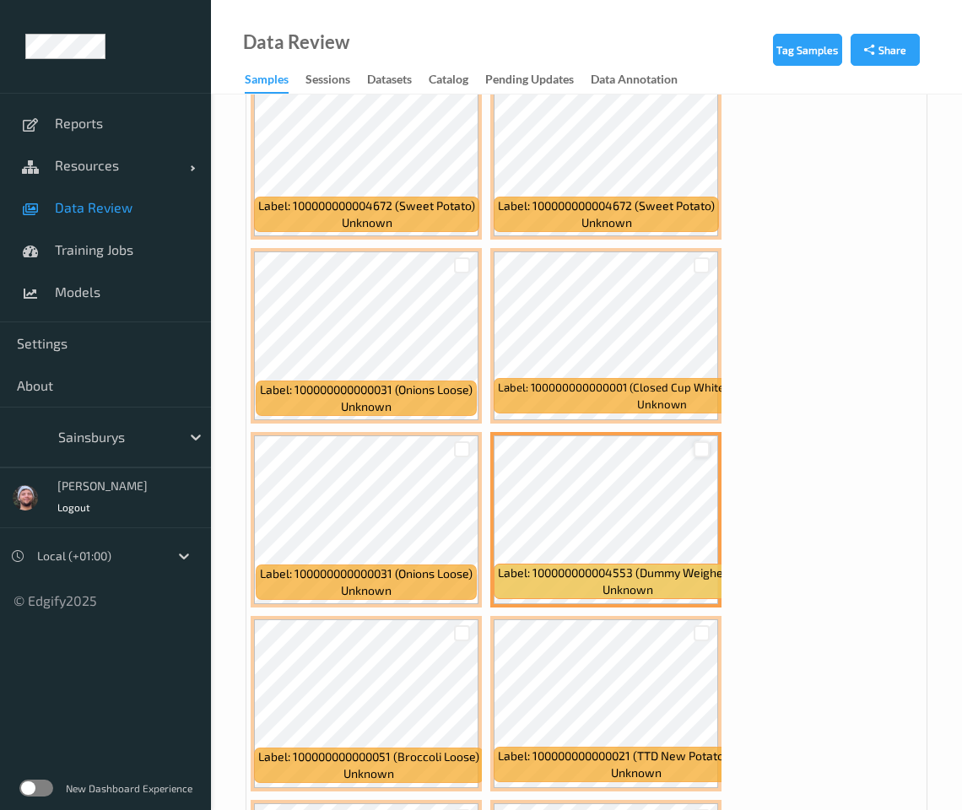
click at [707, 441] on div at bounding box center [702, 449] width 16 height 16
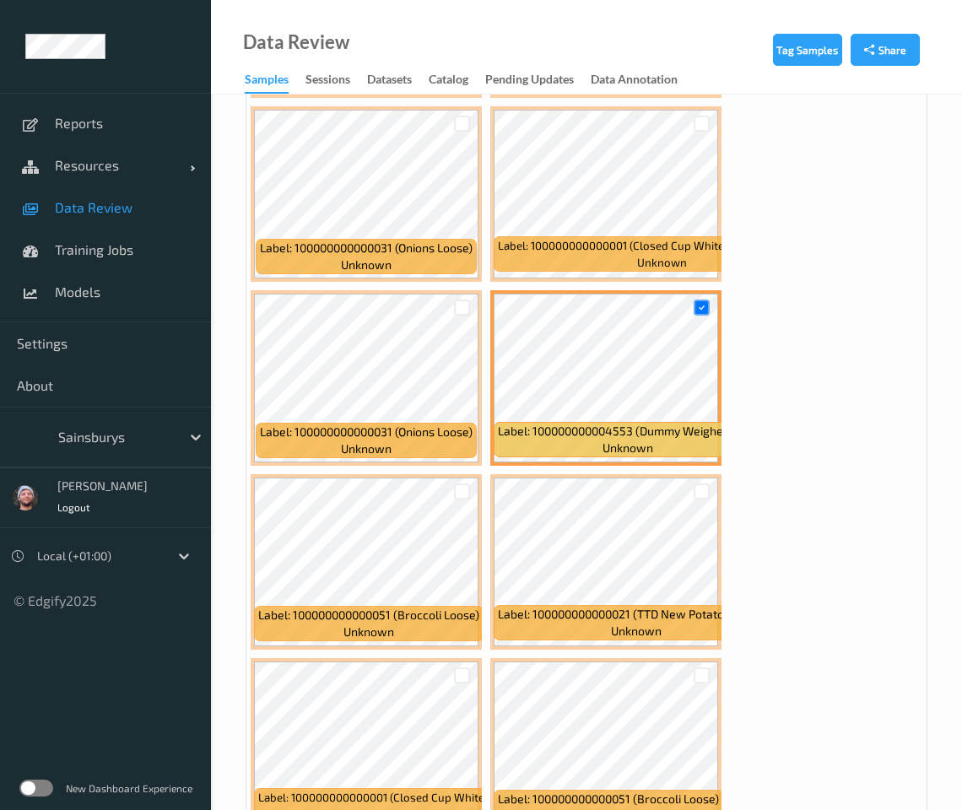
scroll to position [15931, 0]
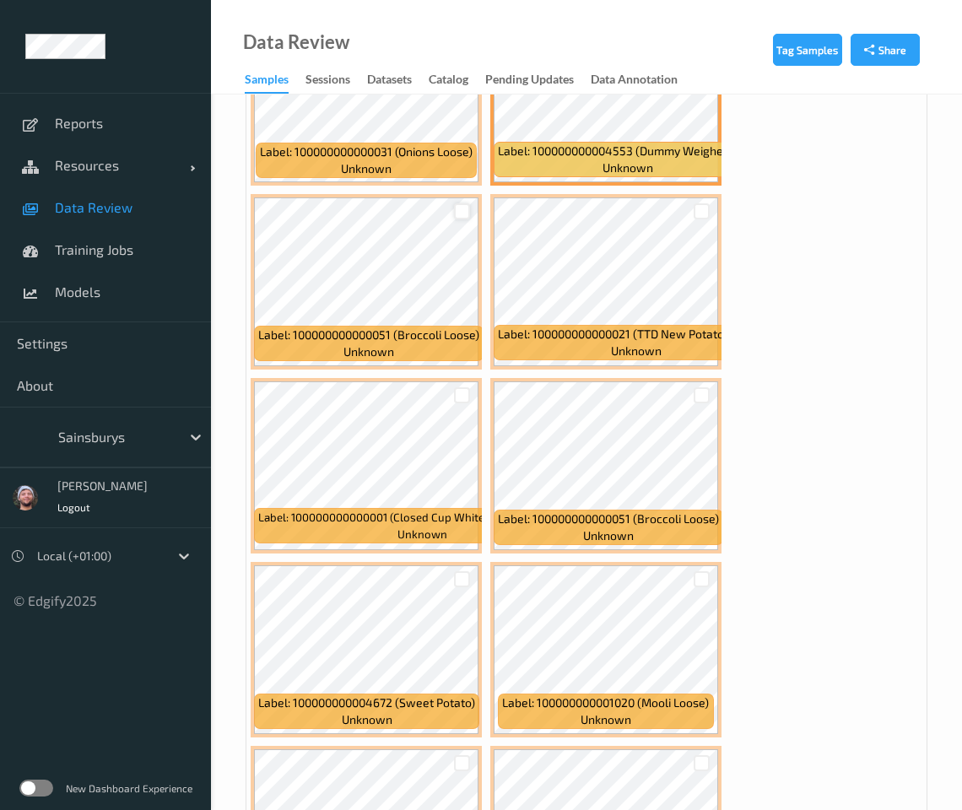
click at [464, 203] on div at bounding box center [462, 211] width 16 height 16
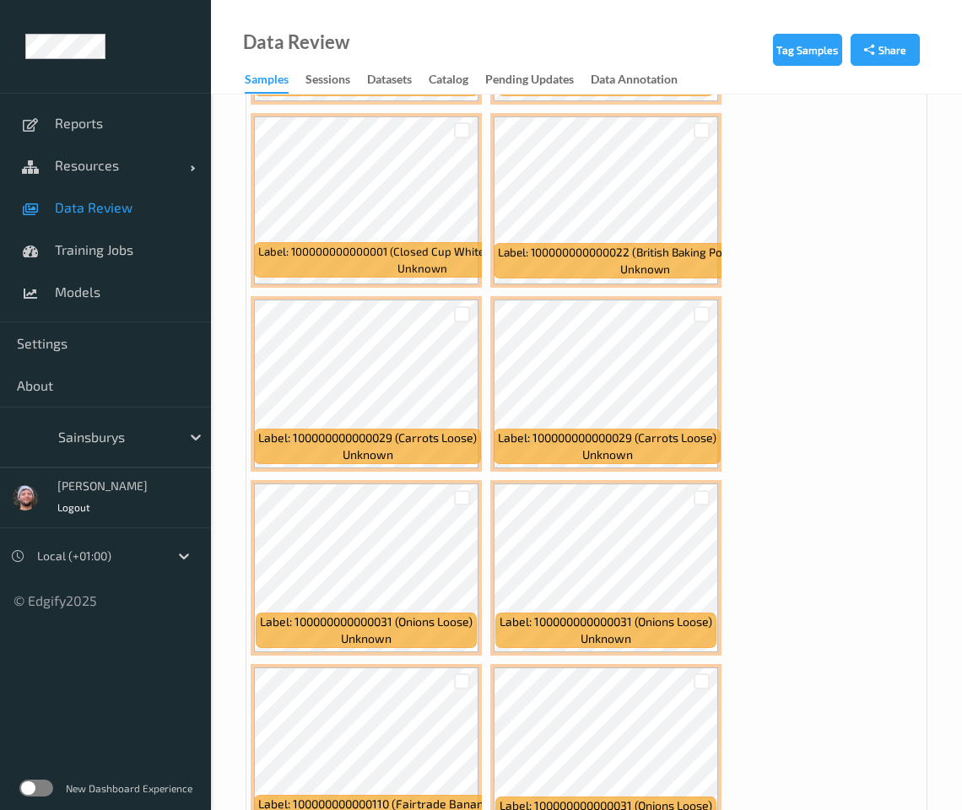
scroll to position [16775, 0]
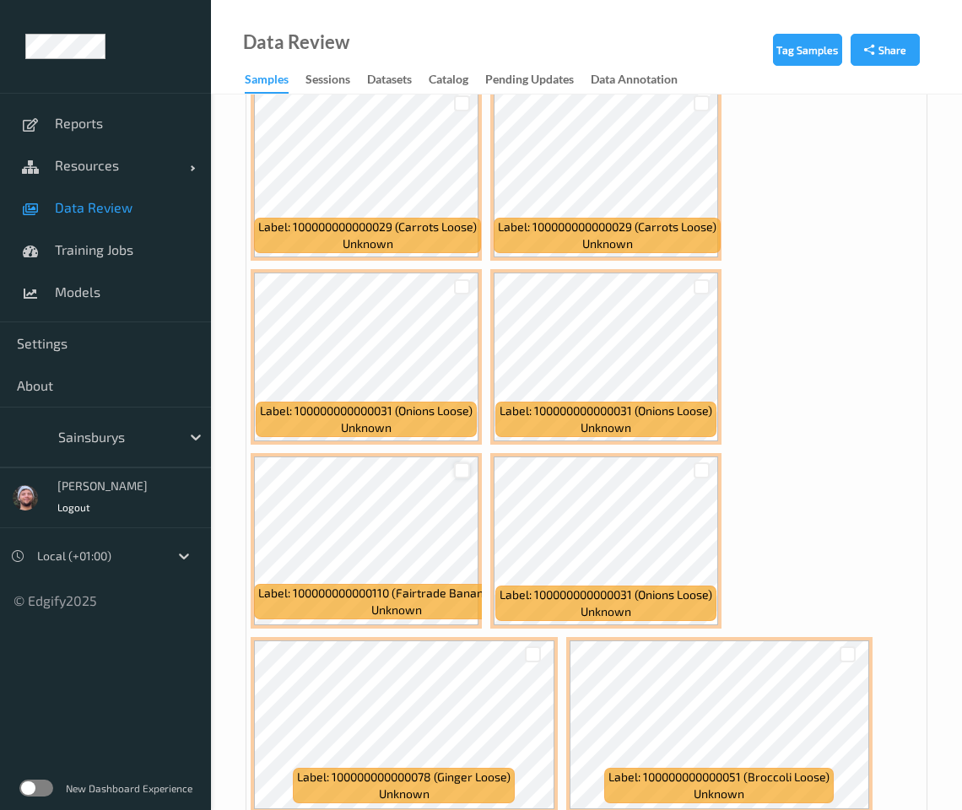
click at [460, 463] on div at bounding box center [462, 471] width 16 height 16
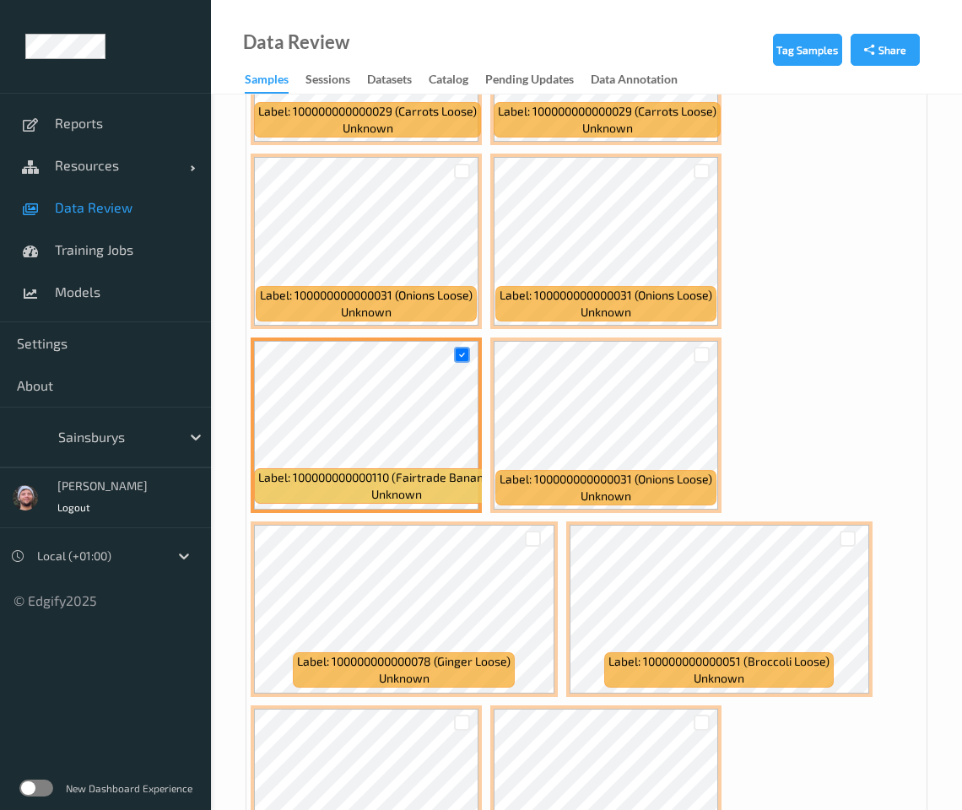
scroll to position [17092, 0]
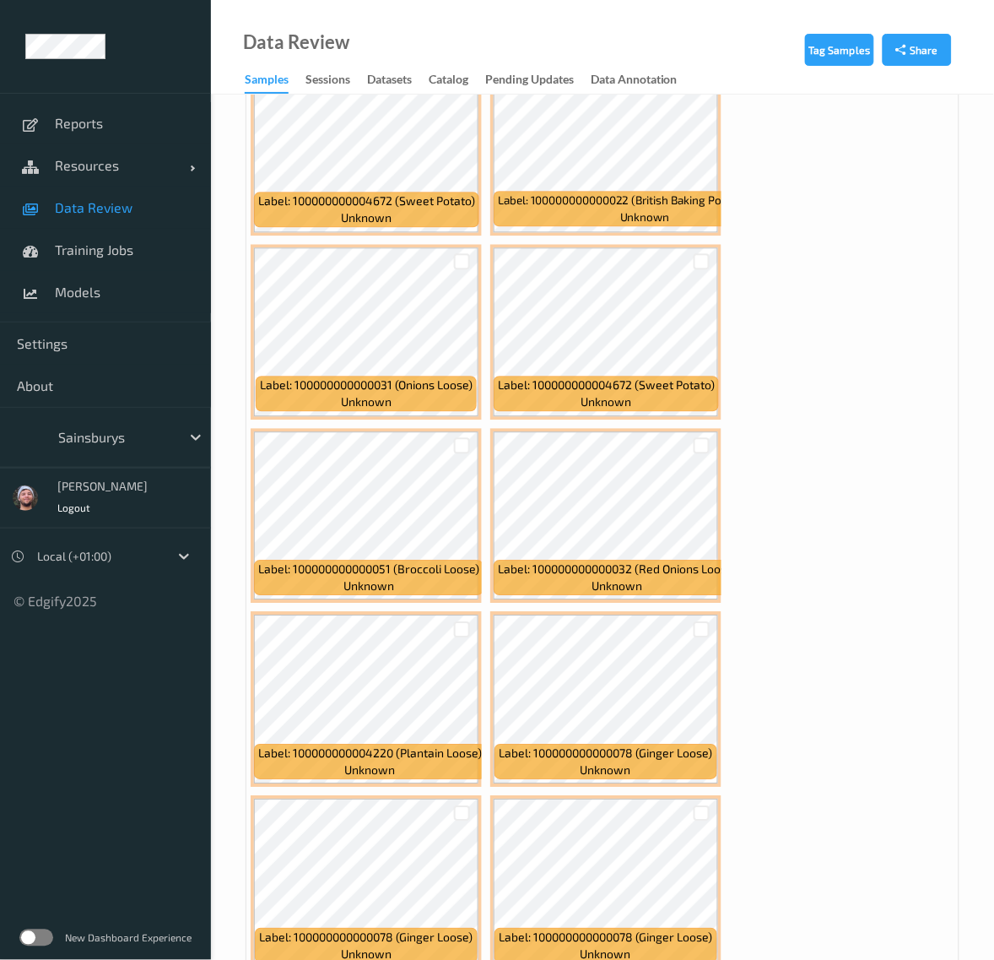
scroll to position [17376, 0]
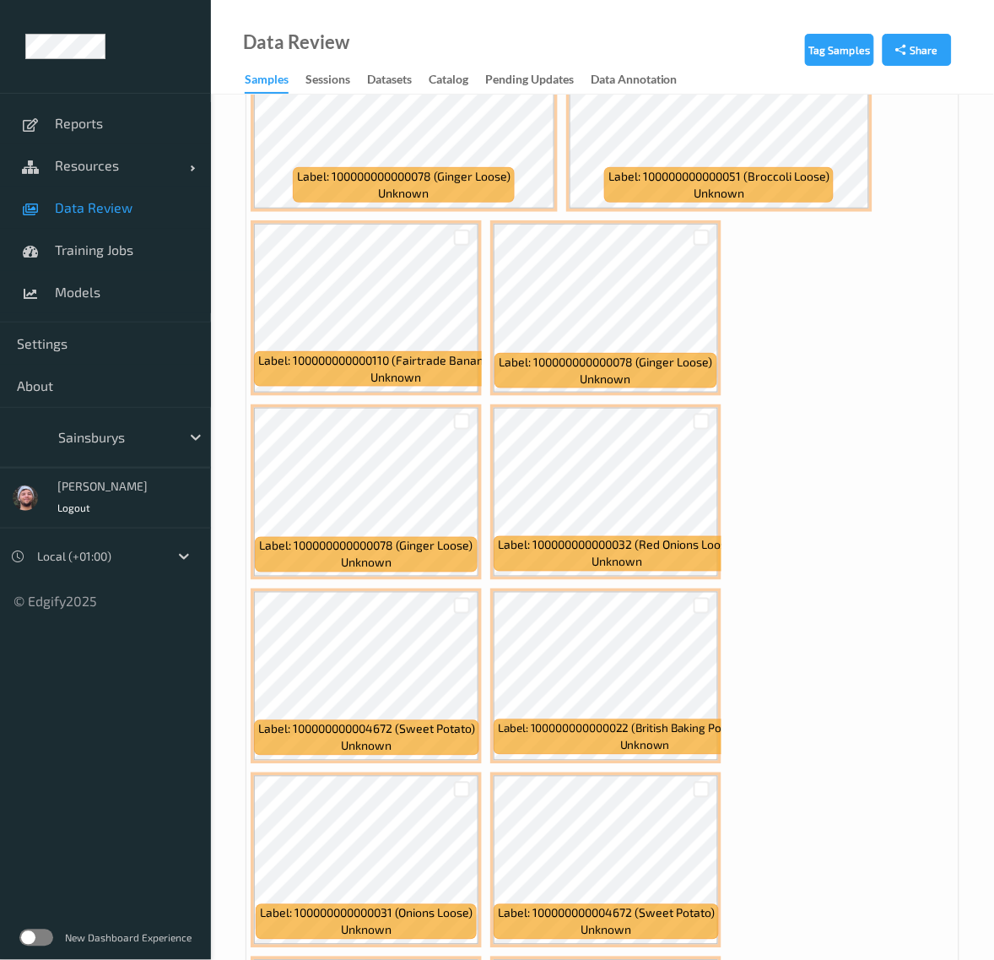
click at [462, 782] on div at bounding box center [462, 790] width 16 height 16
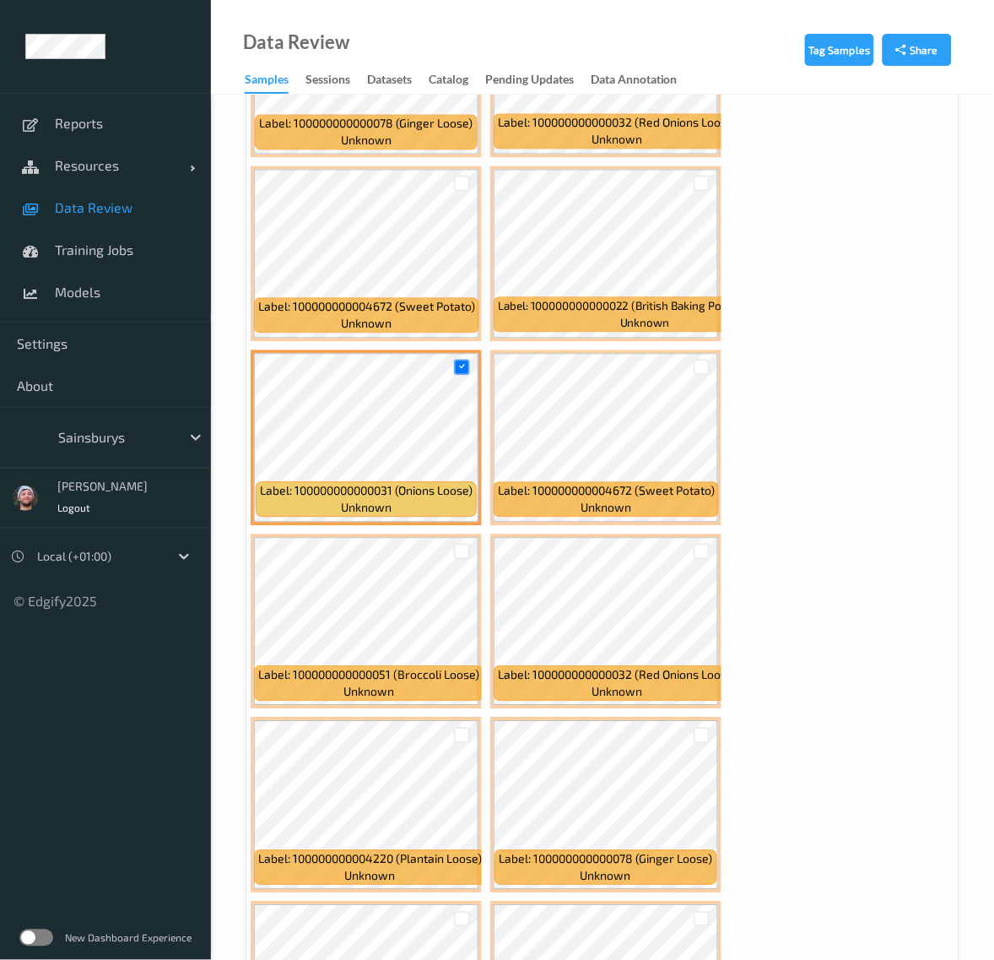
scroll to position [18009, 0]
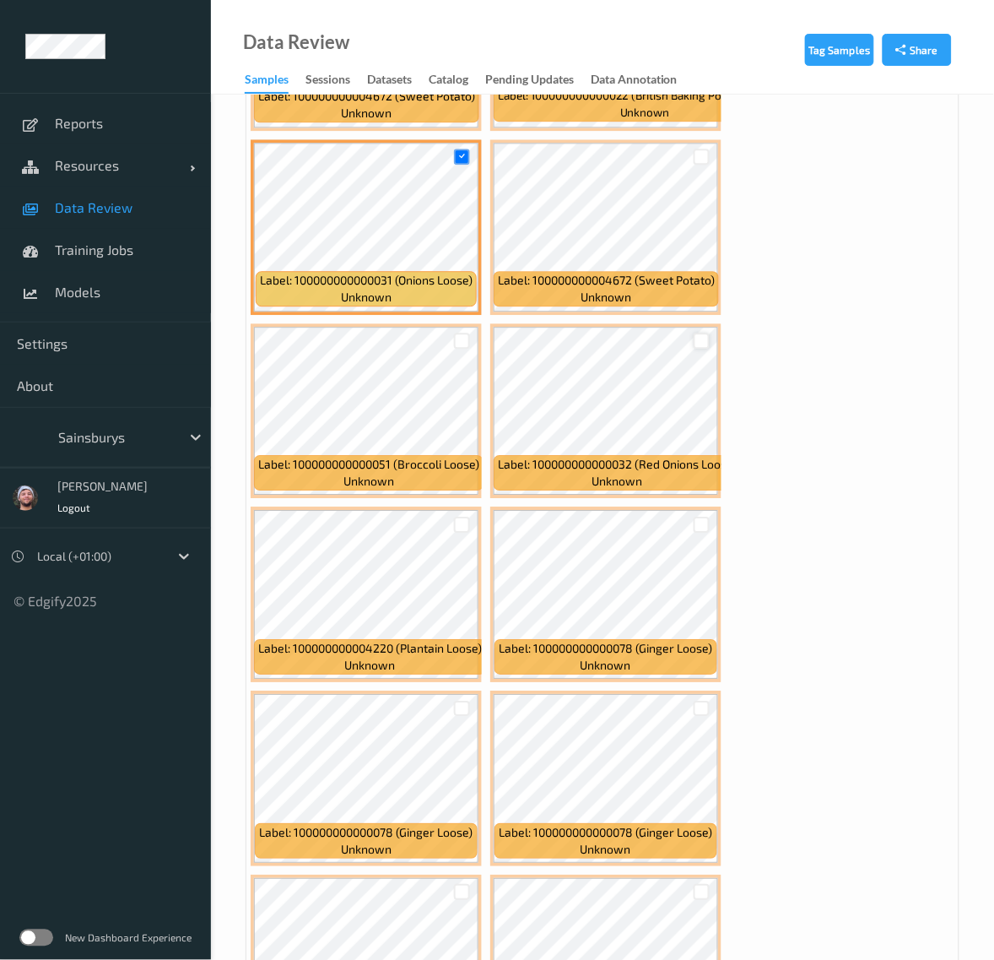
click at [696, 333] on div at bounding box center [702, 341] width 16 height 16
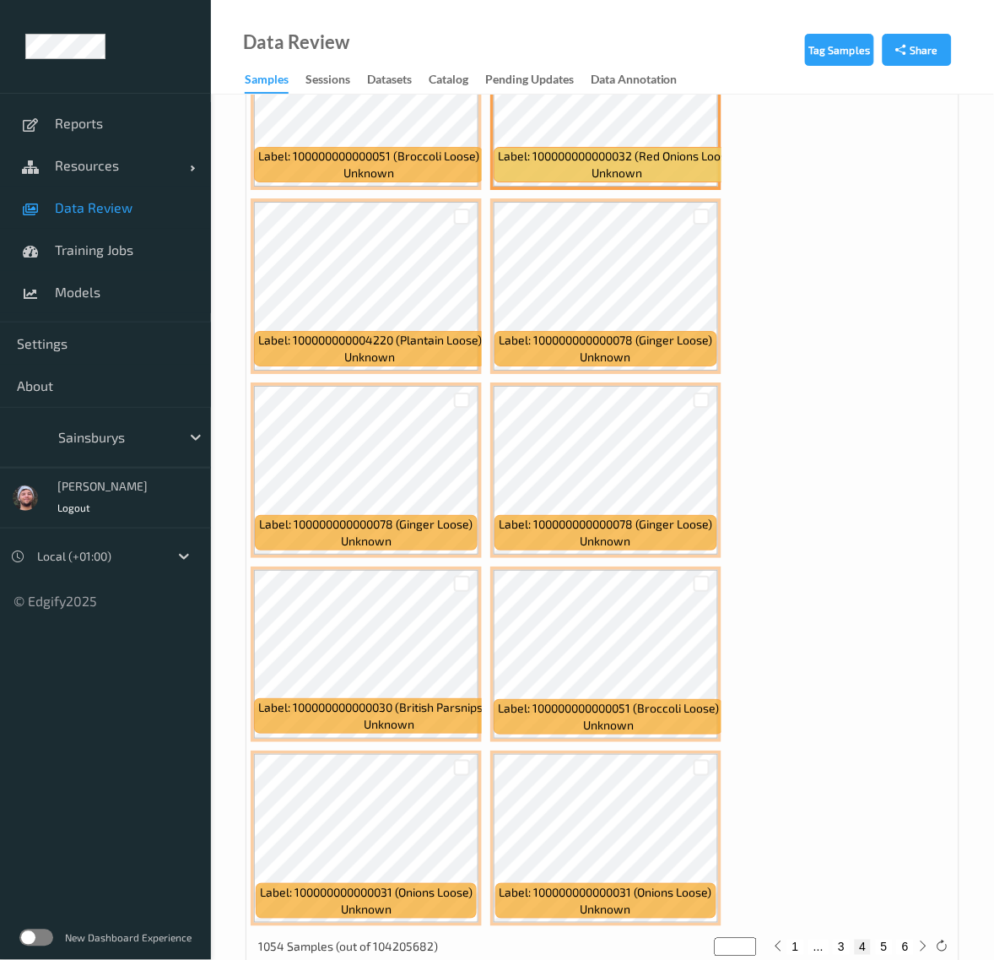
scroll to position [18326, 0]
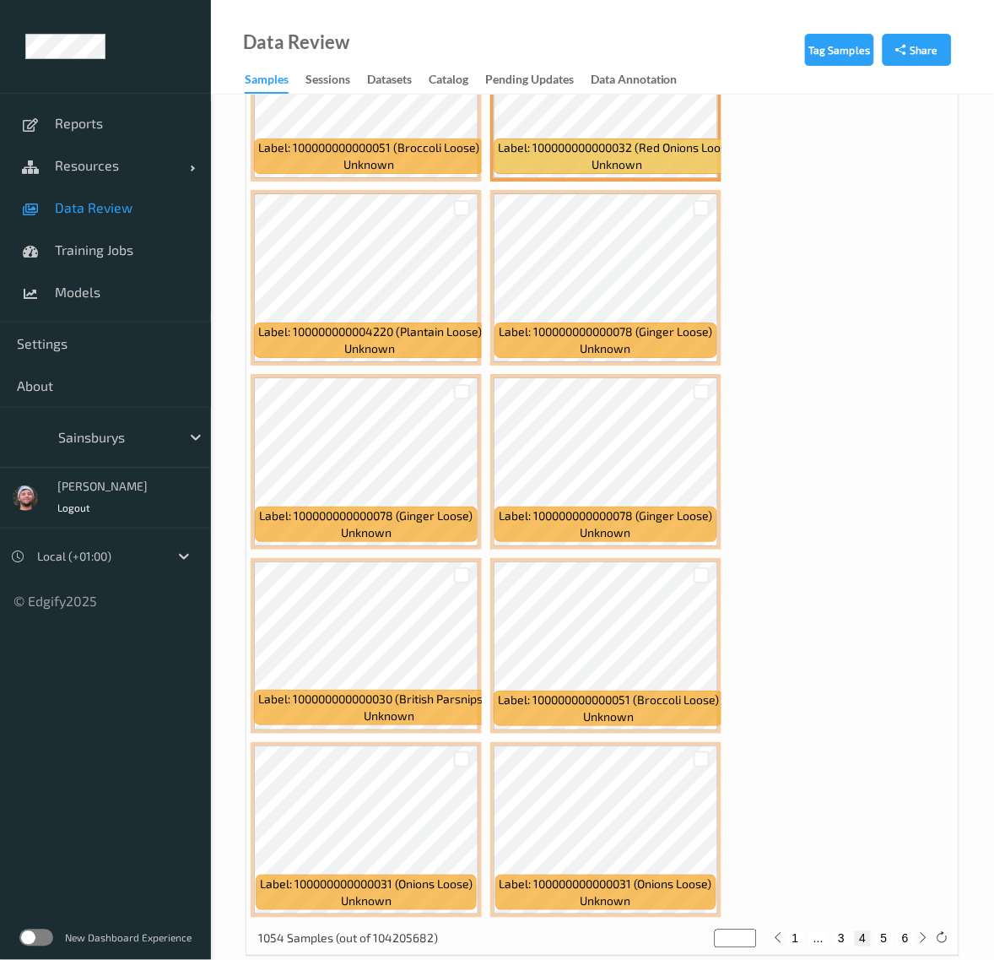
click at [740, 879] on button "5" at bounding box center [884, 938] width 17 height 15
type input "*"
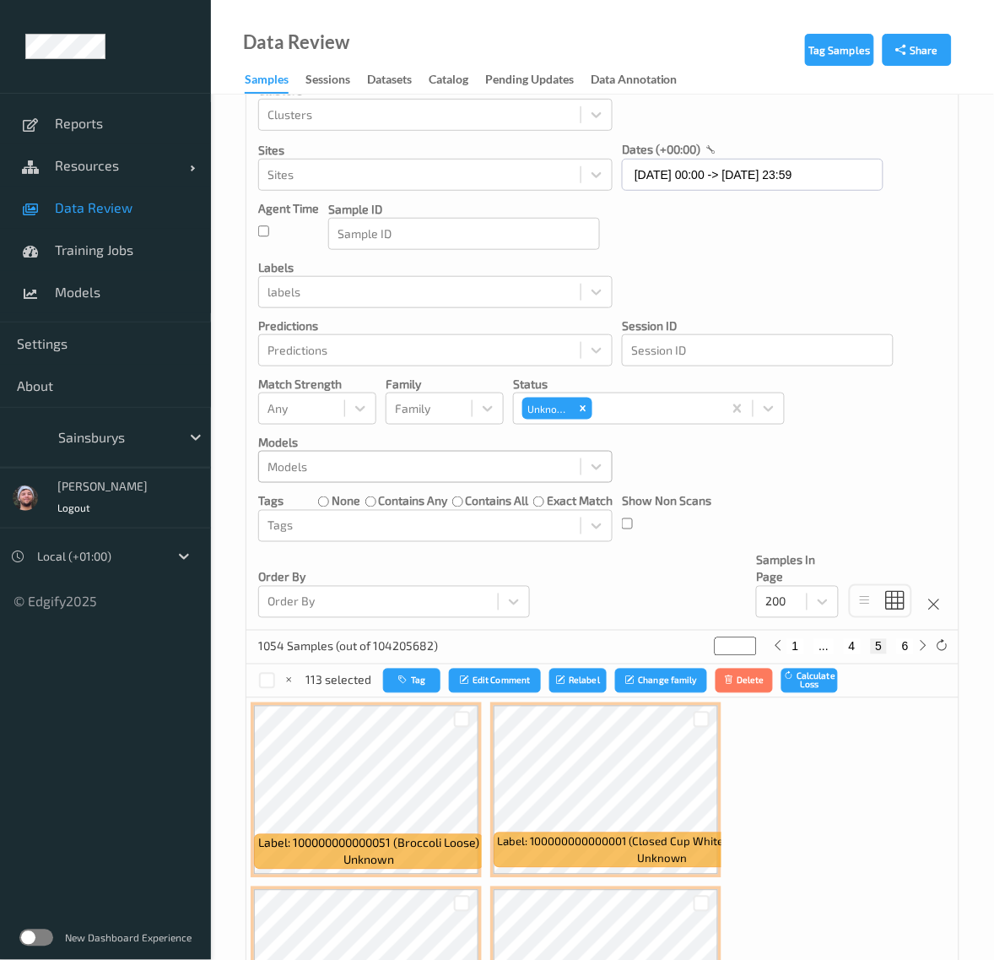
scroll to position [422, 0]
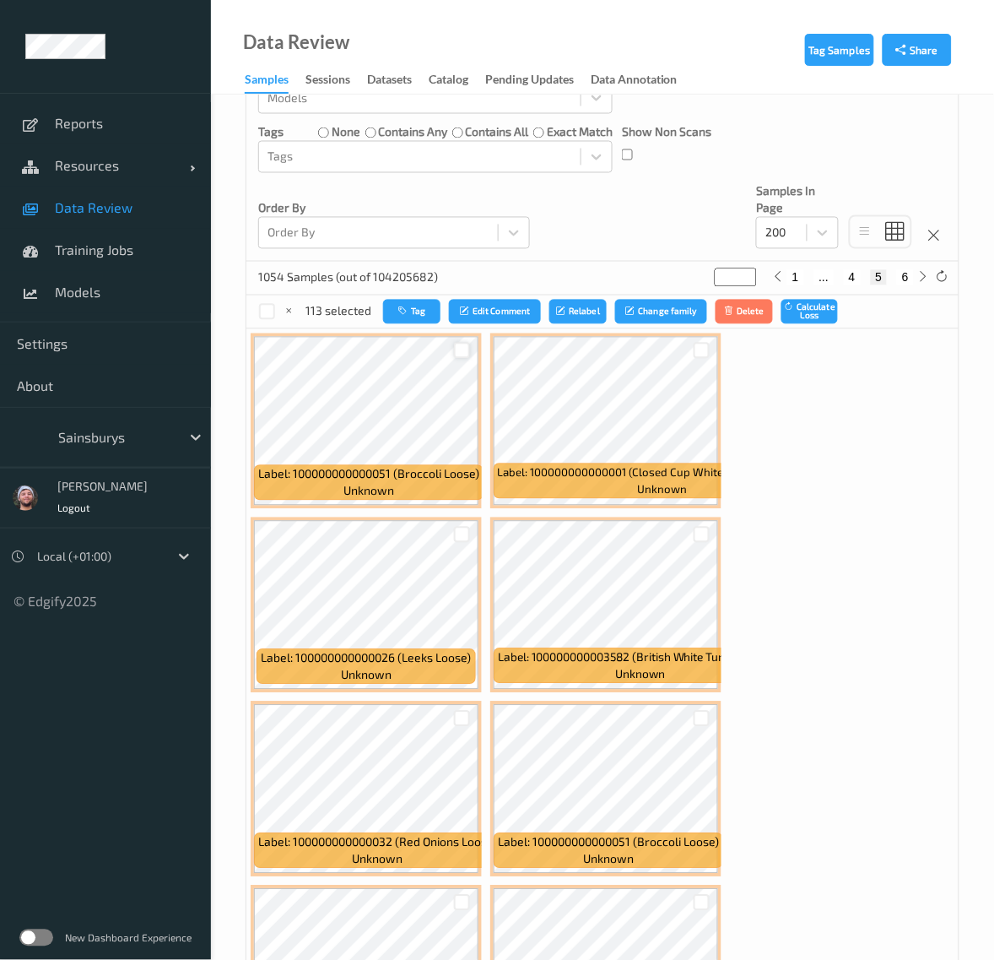
click at [458, 352] on div at bounding box center [462, 351] width 16 height 16
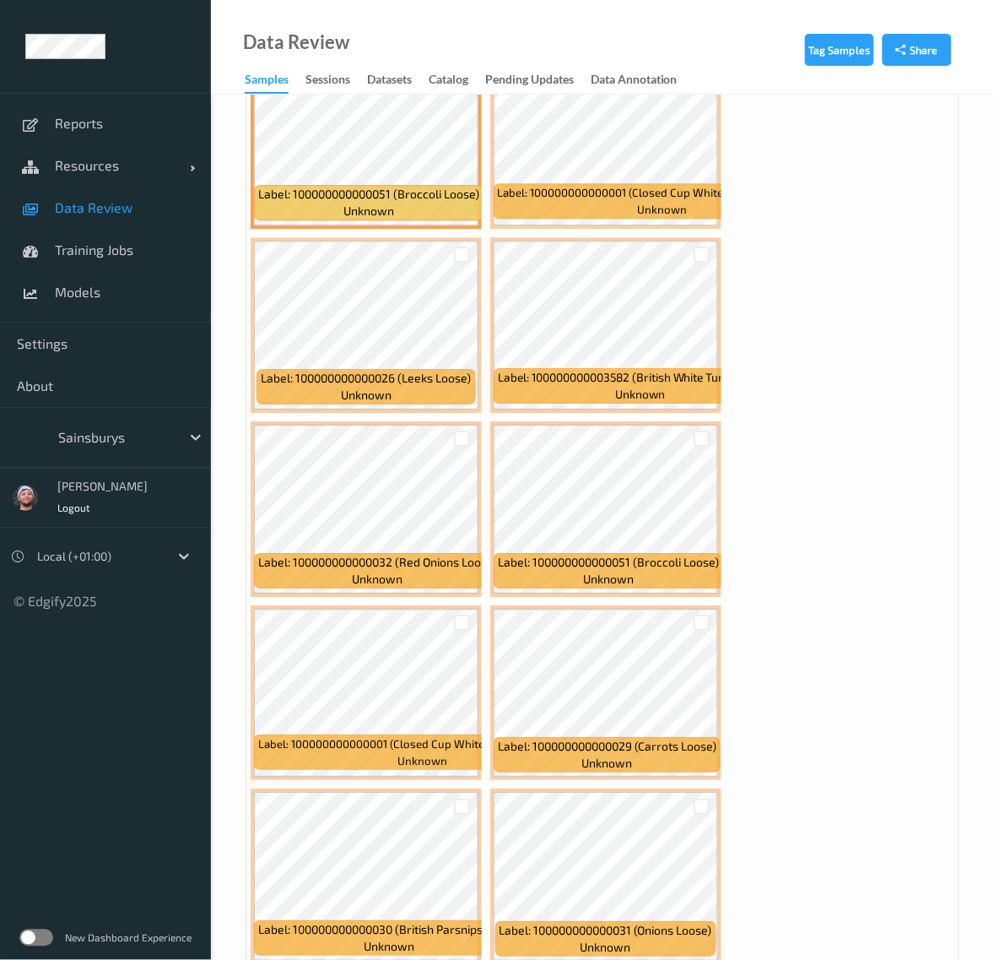
scroll to position [950, 0]
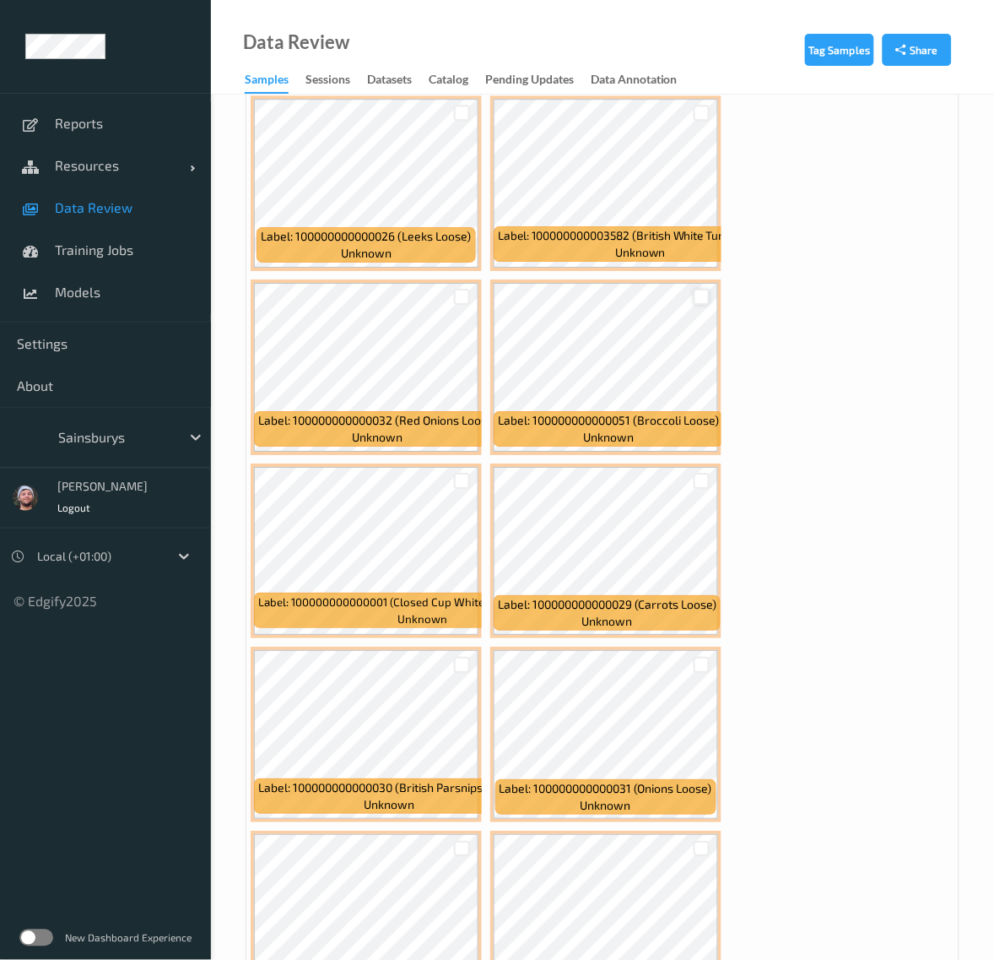
click at [705, 296] on div at bounding box center [702, 297] width 16 height 16
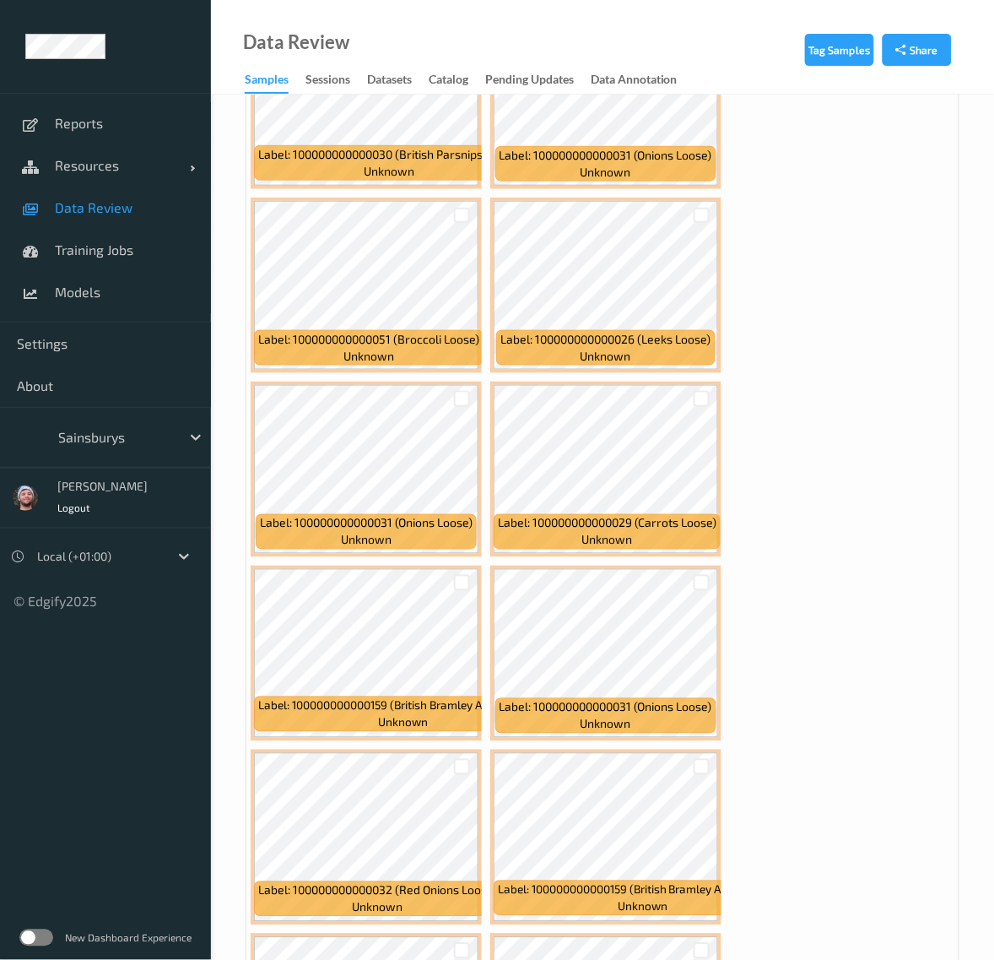
scroll to position [1794, 0]
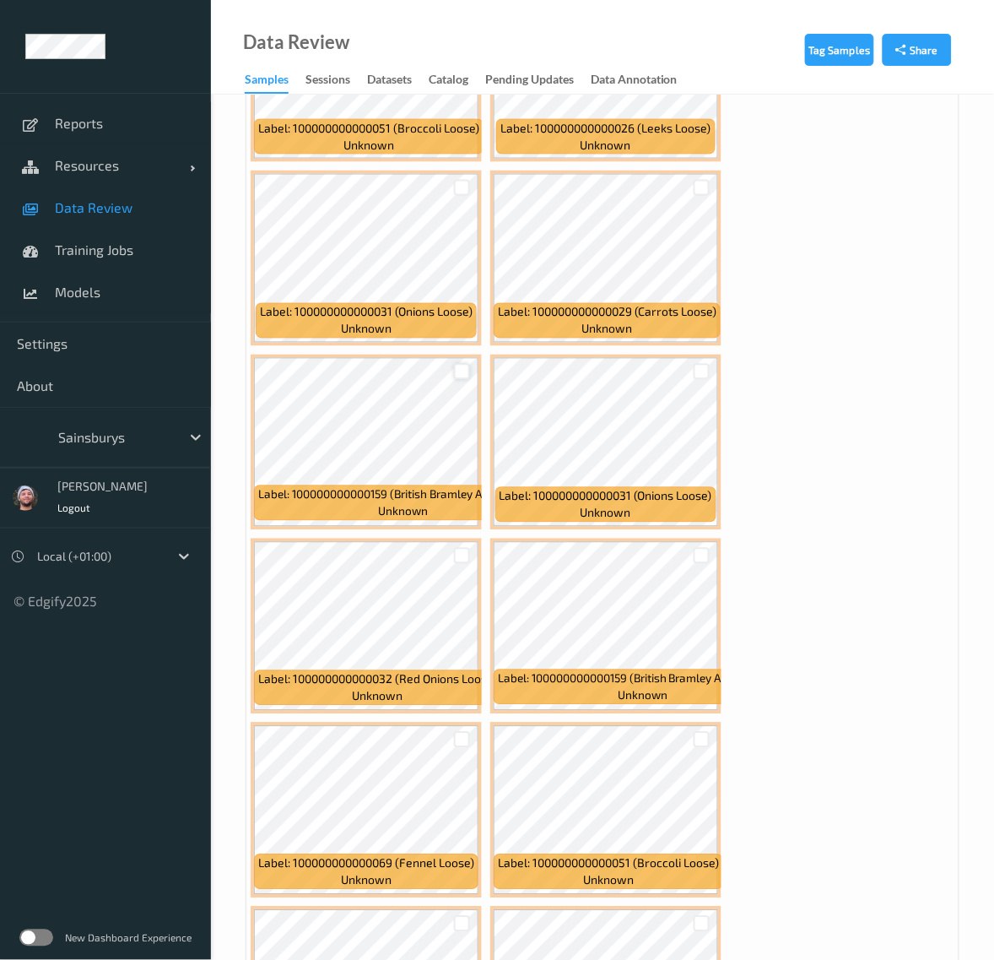
click at [460, 369] on div at bounding box center [462, 372] width 16 height 16
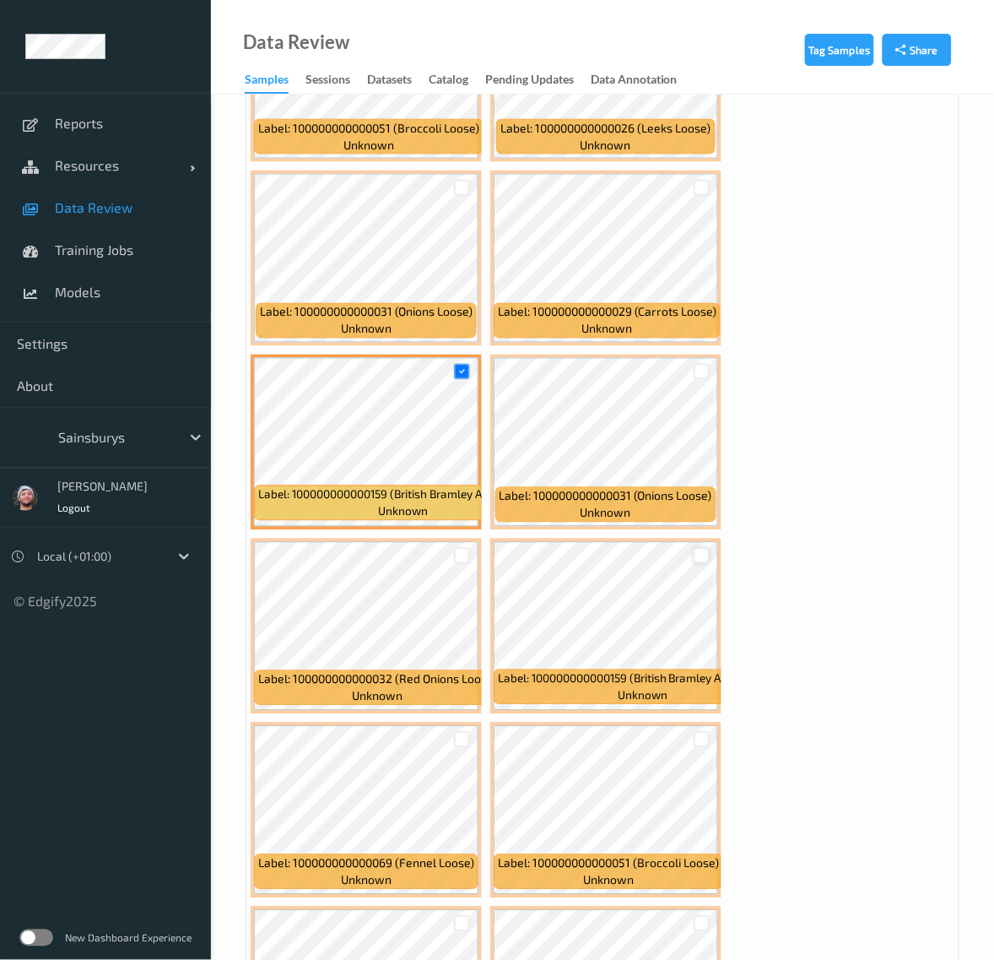
click at [701, 562] on div at bounding box center [702, 556] width 16 height 16
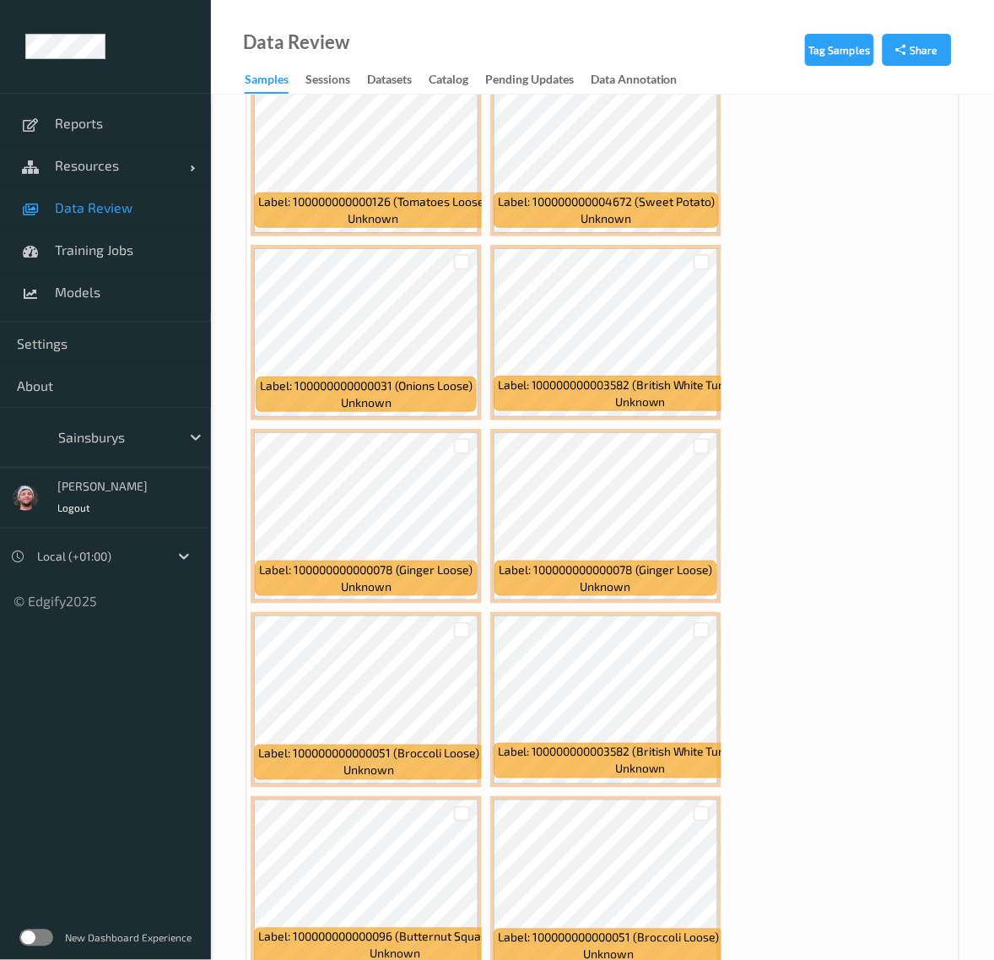
scroll to position [2638, 0]
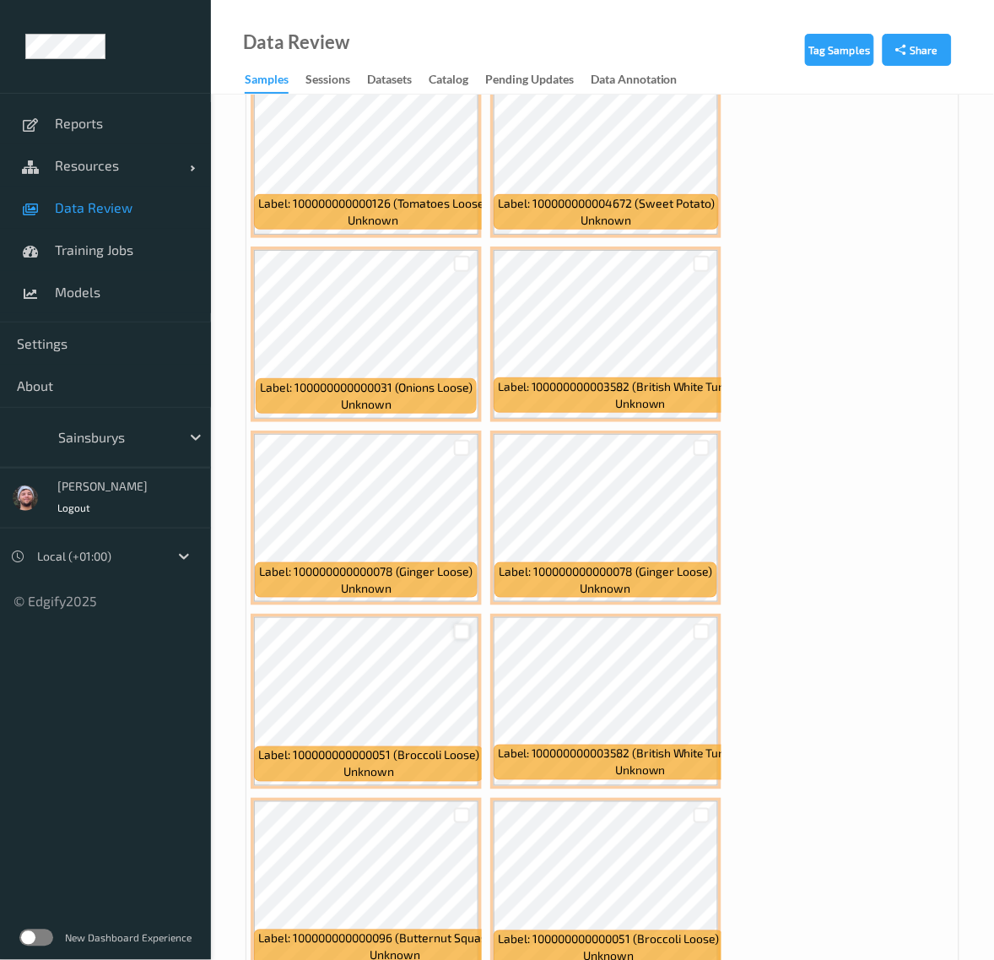
click at [464, 627] on div at bounding box center [462, 632] width 16 height 16
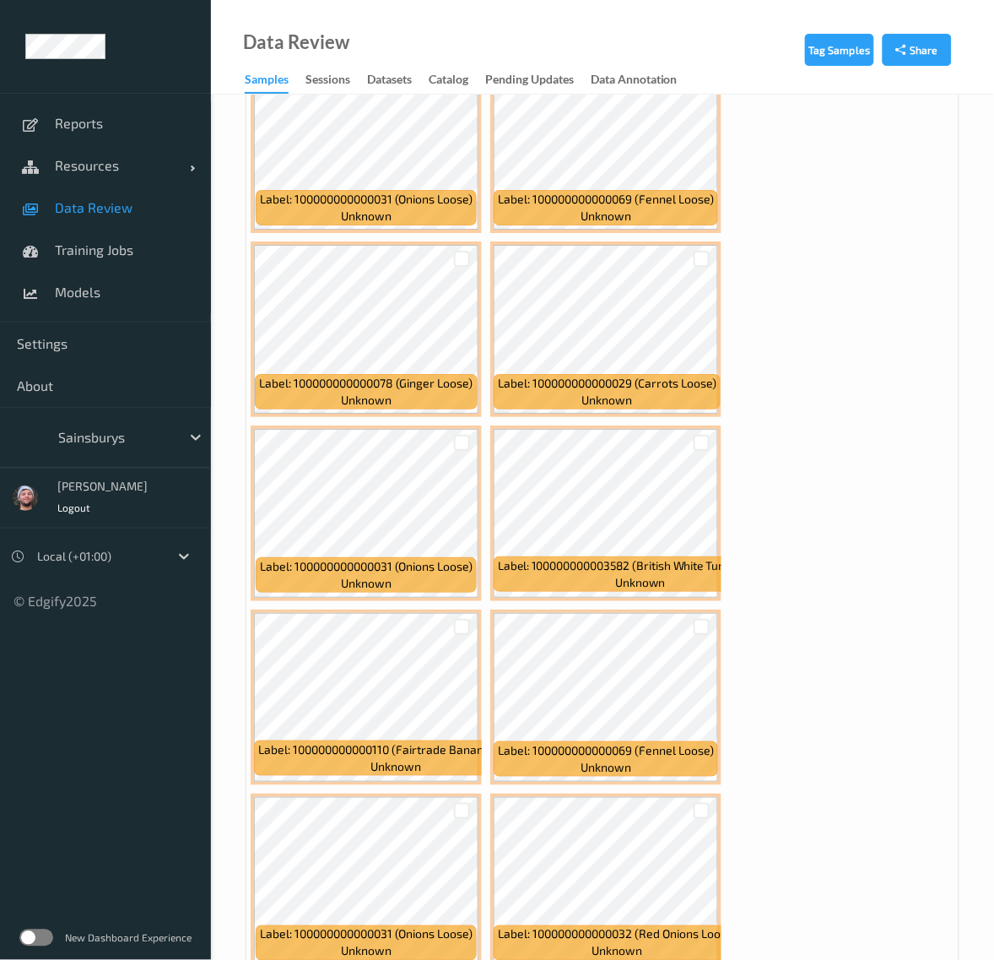
scroll to position [3798, 0]
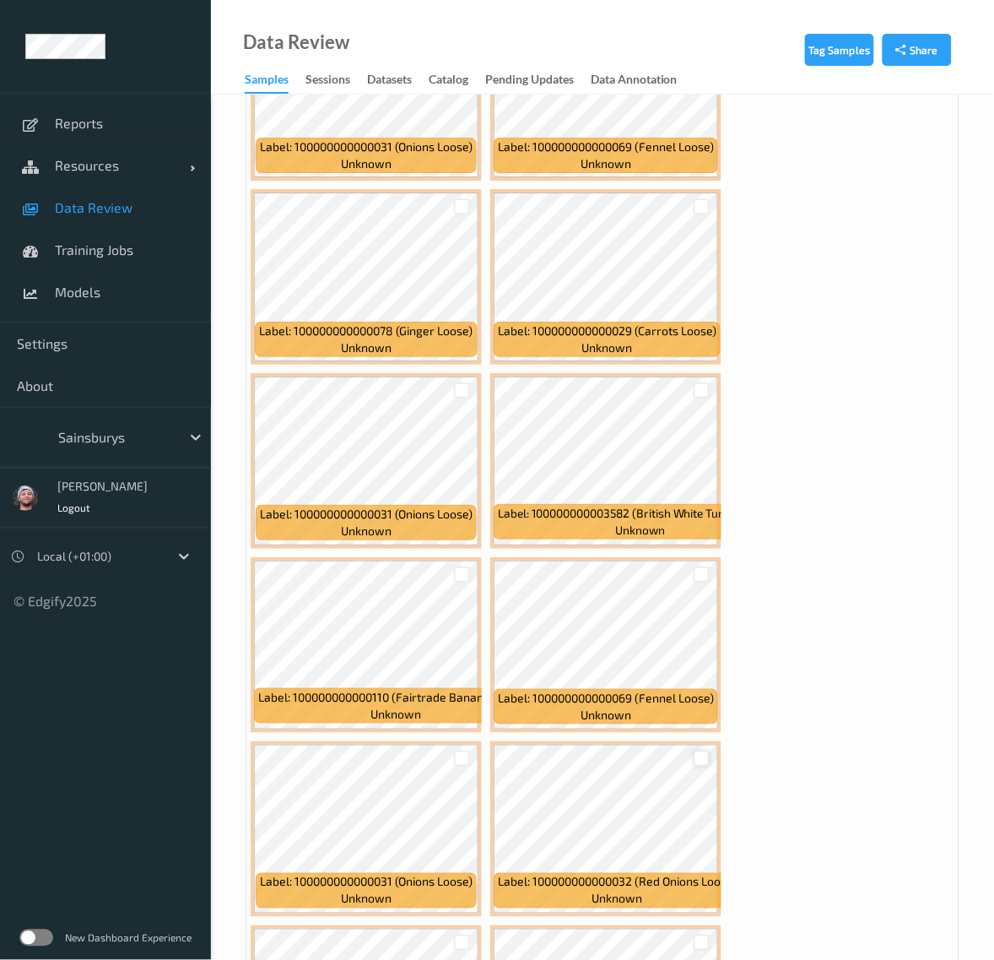
click at [701, 754] on div at bounding box center [702, 758] width 16 height 16
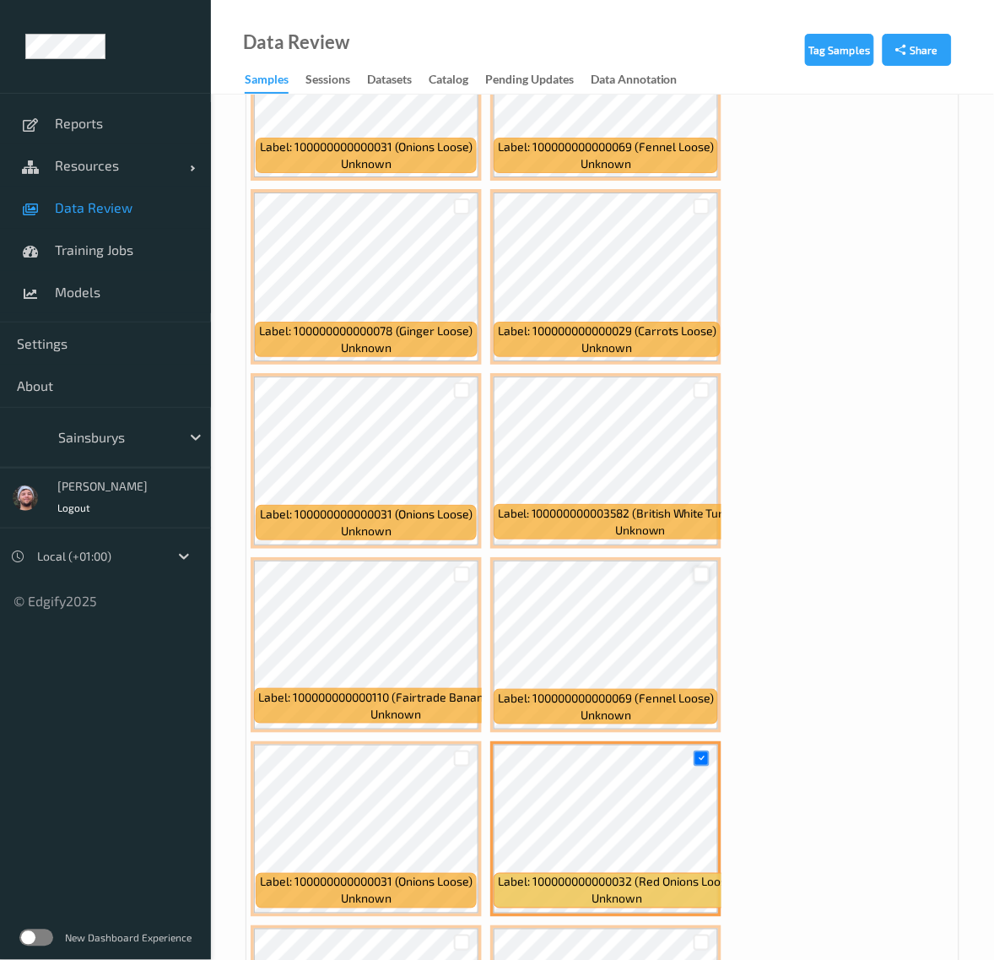
click at [705, 570] on div at bounding box center [702, 574] width 16 height 16
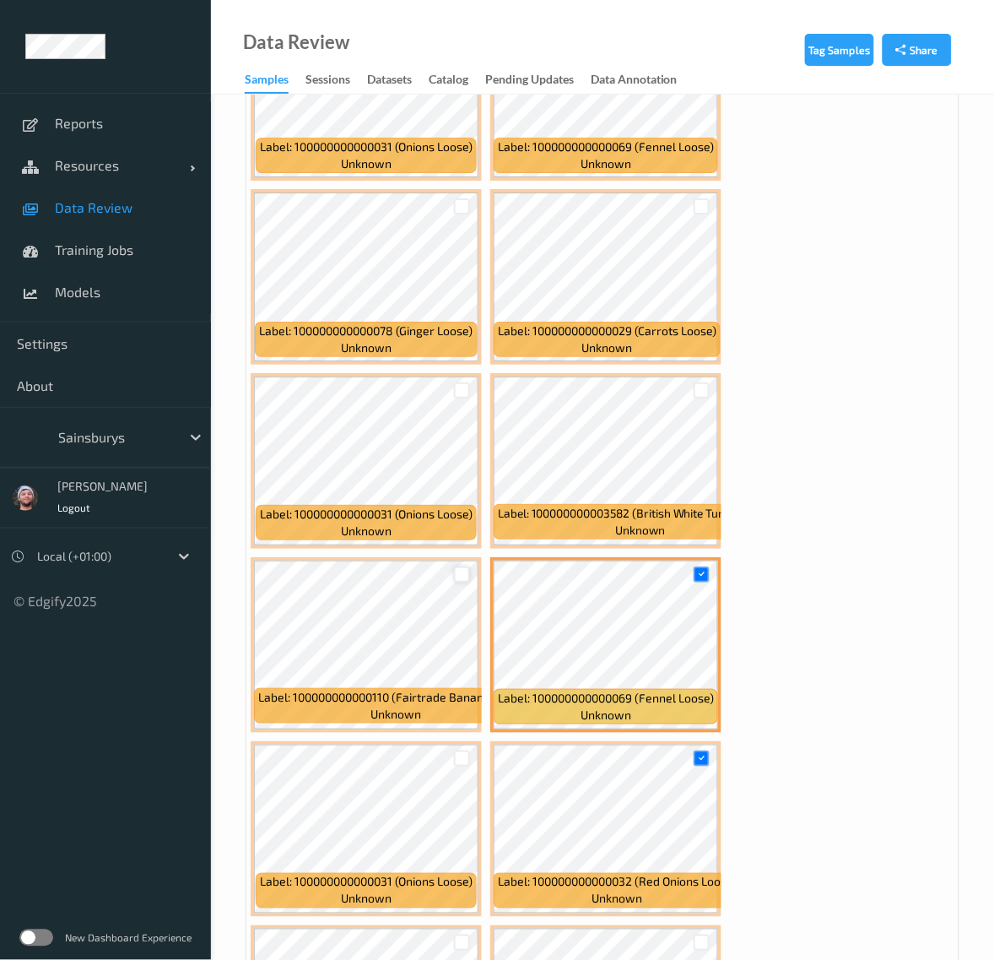
click at [457, 567] on div at bounding box center [462, 574] width 16 height 16
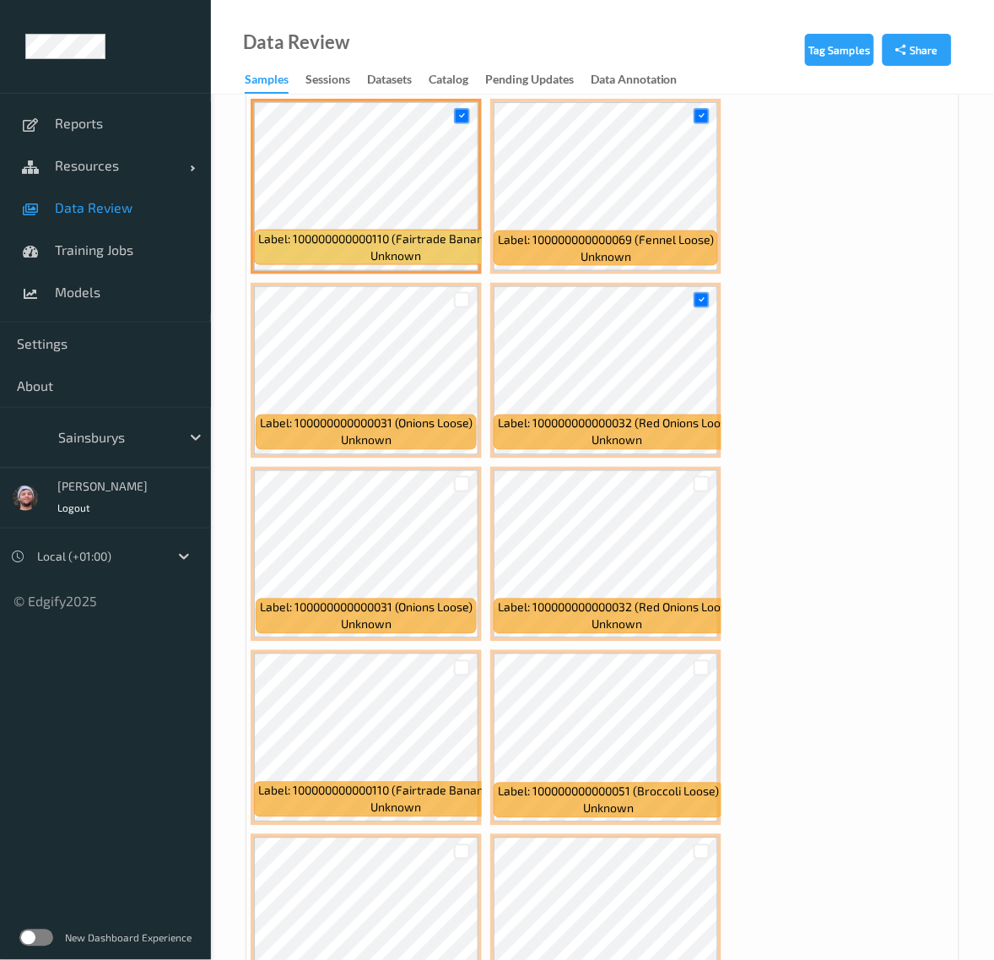
scroll to position [4431, 0]
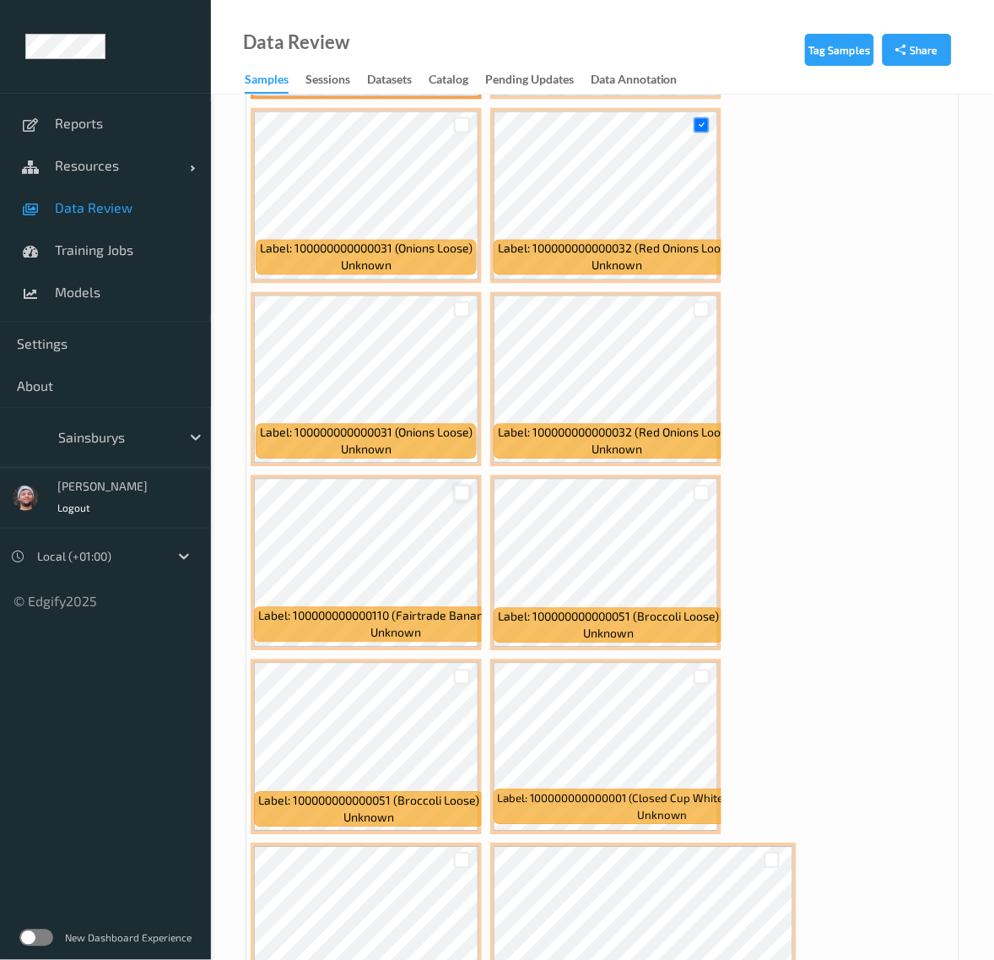
click at [462, 494] on div at bounding box center [462, 493] width 16 height 16
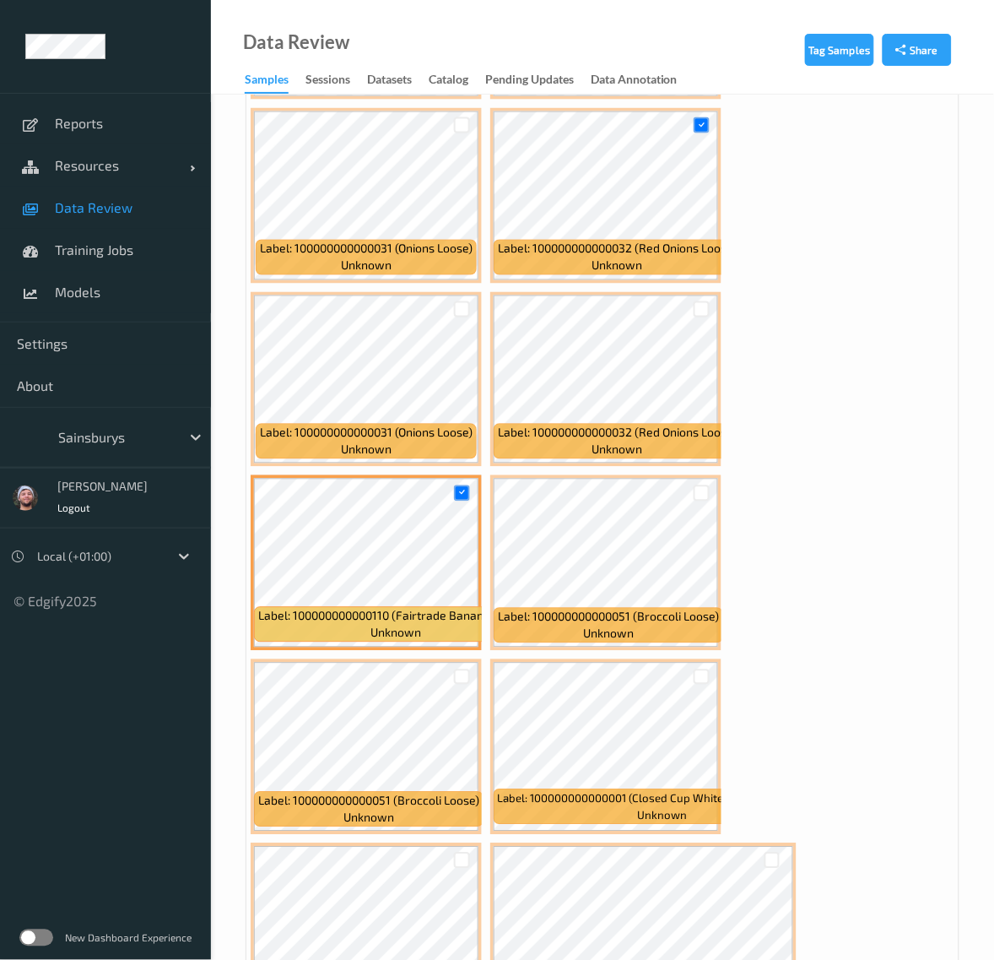
scroll to position [4748, 0]
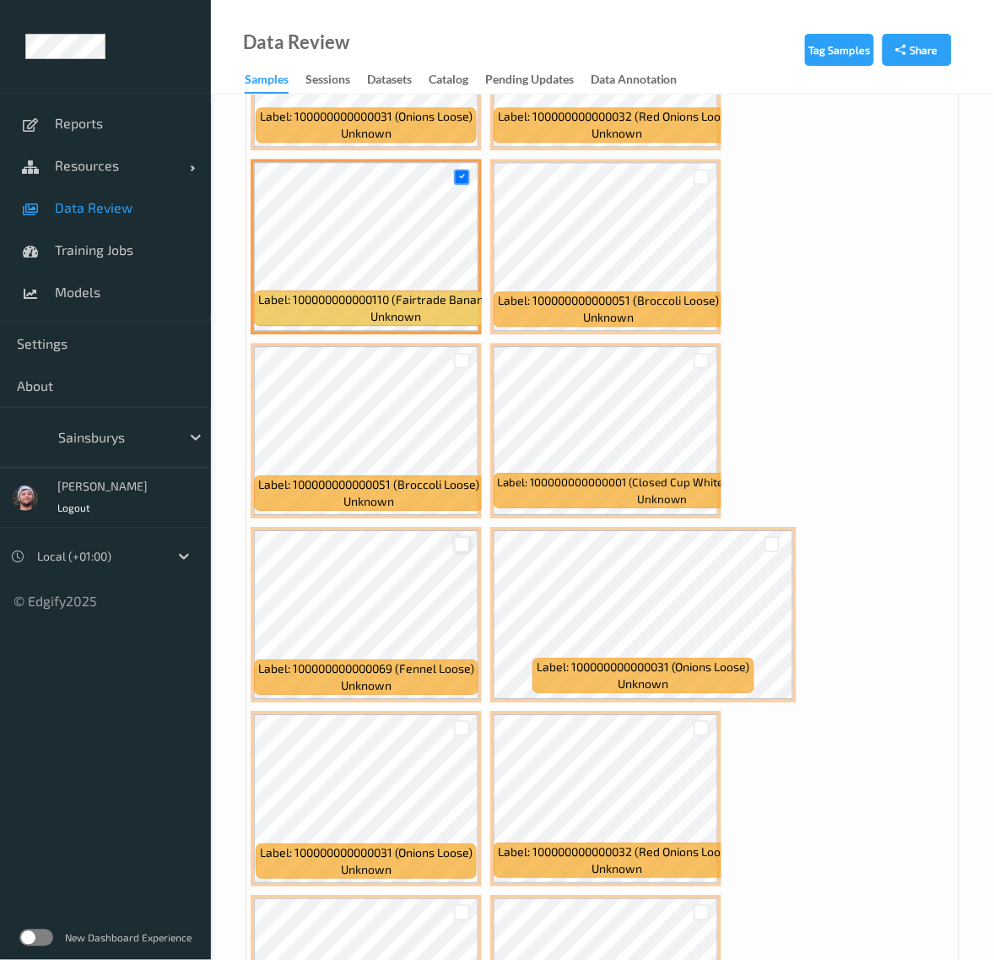
click at [457, 538] on div at bounding box center [462, 544] width 16 height 16
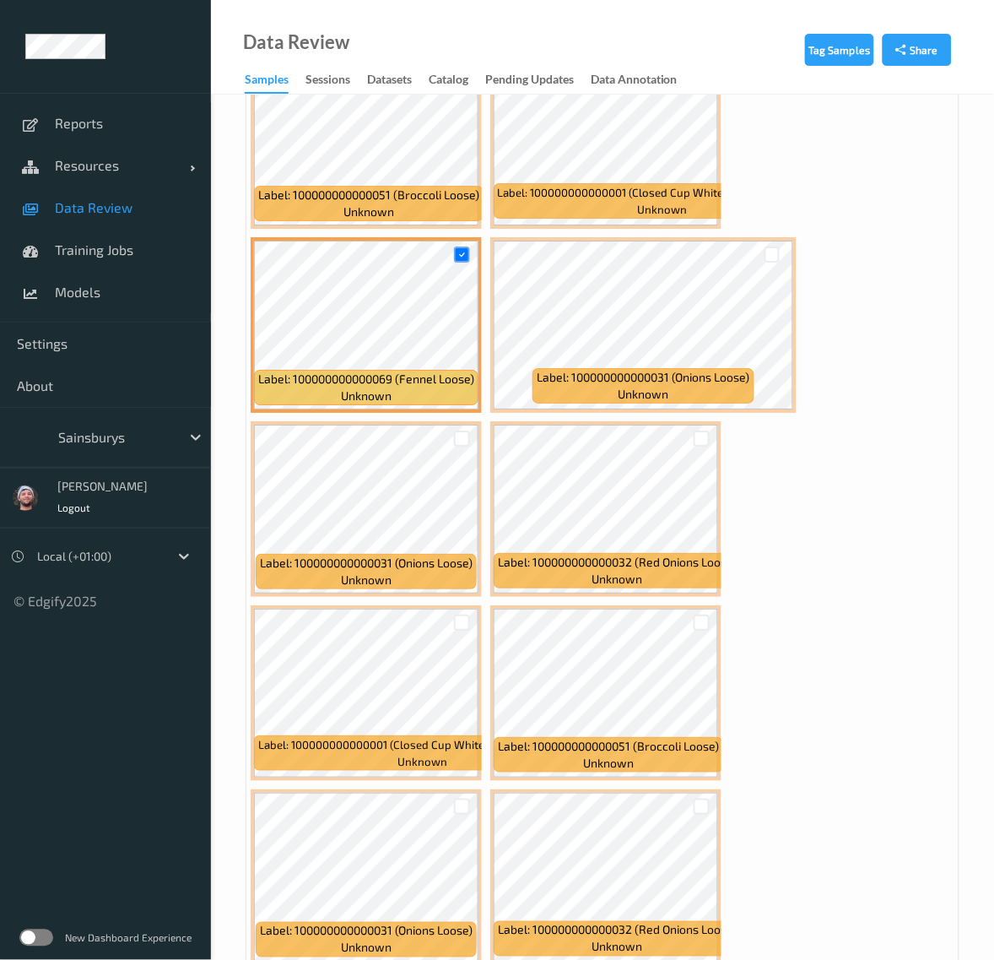
scroll to position [5064, 0]
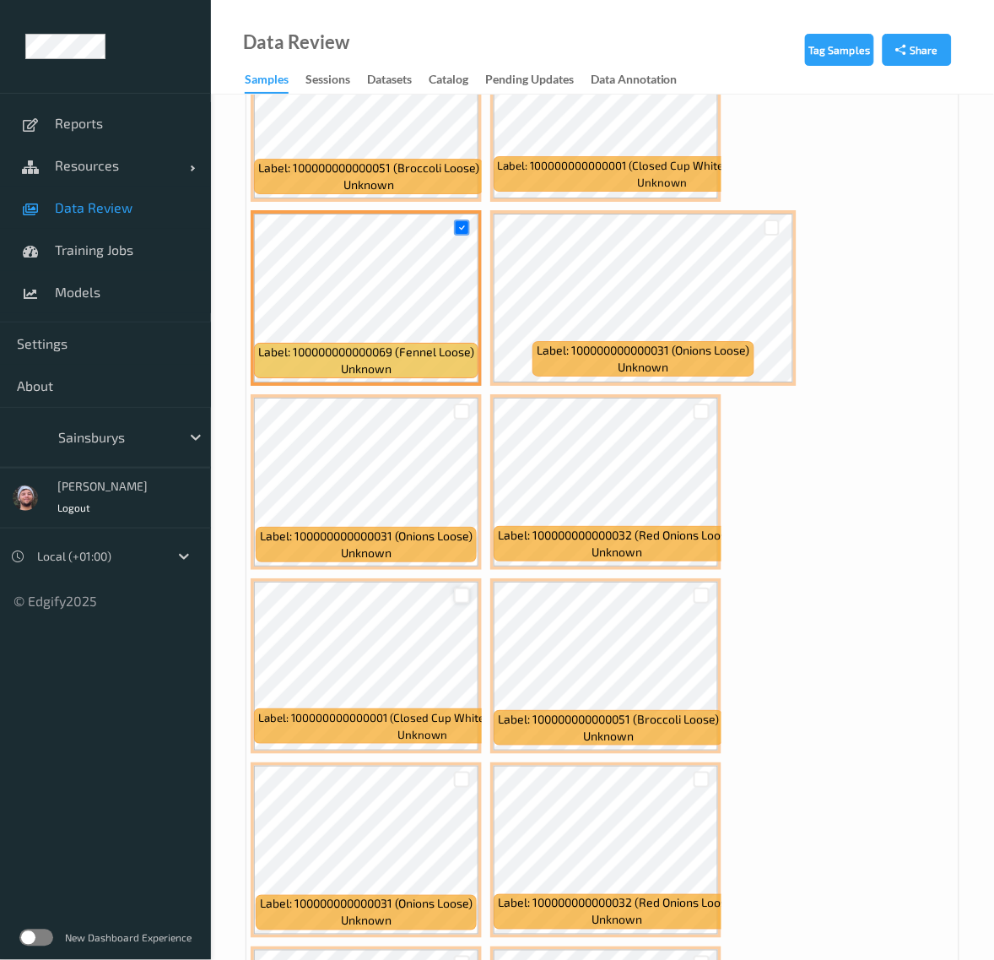
click at [460, 587] on div at bounding box center [462, 595] width 16 height 16
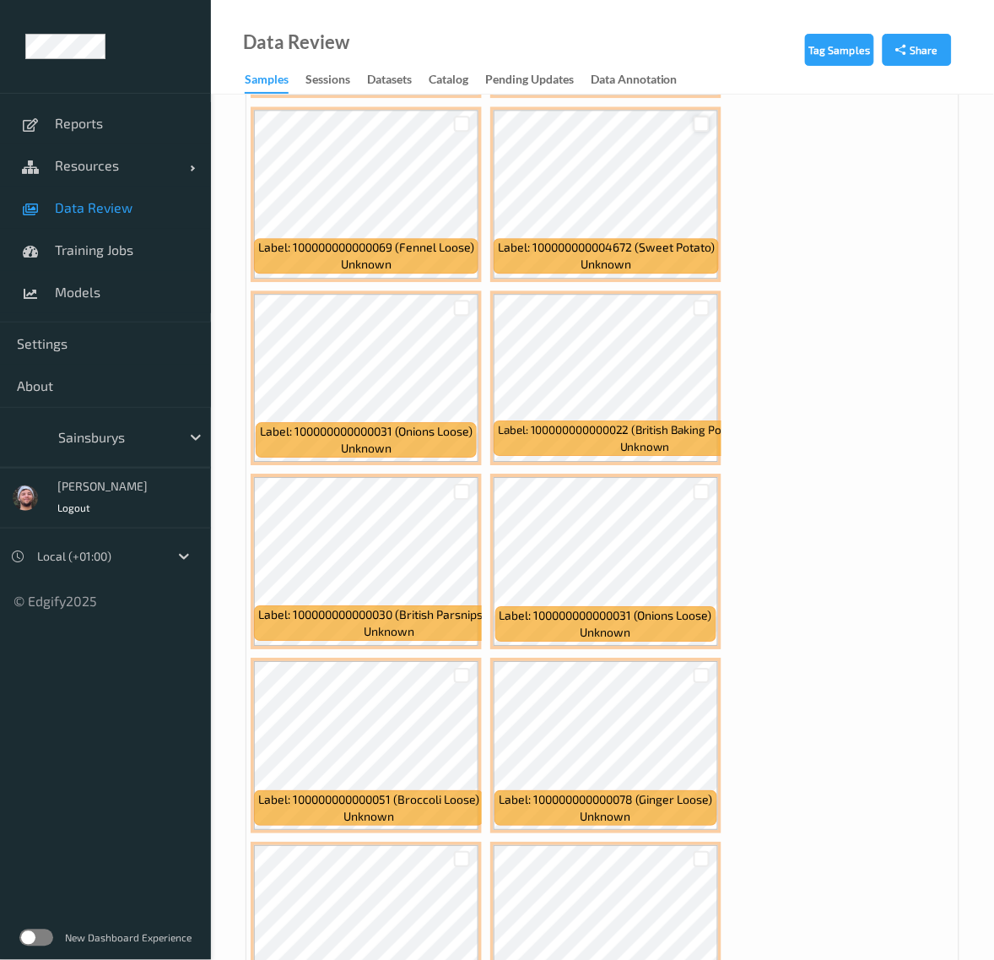
scroll to position [6225, 0]
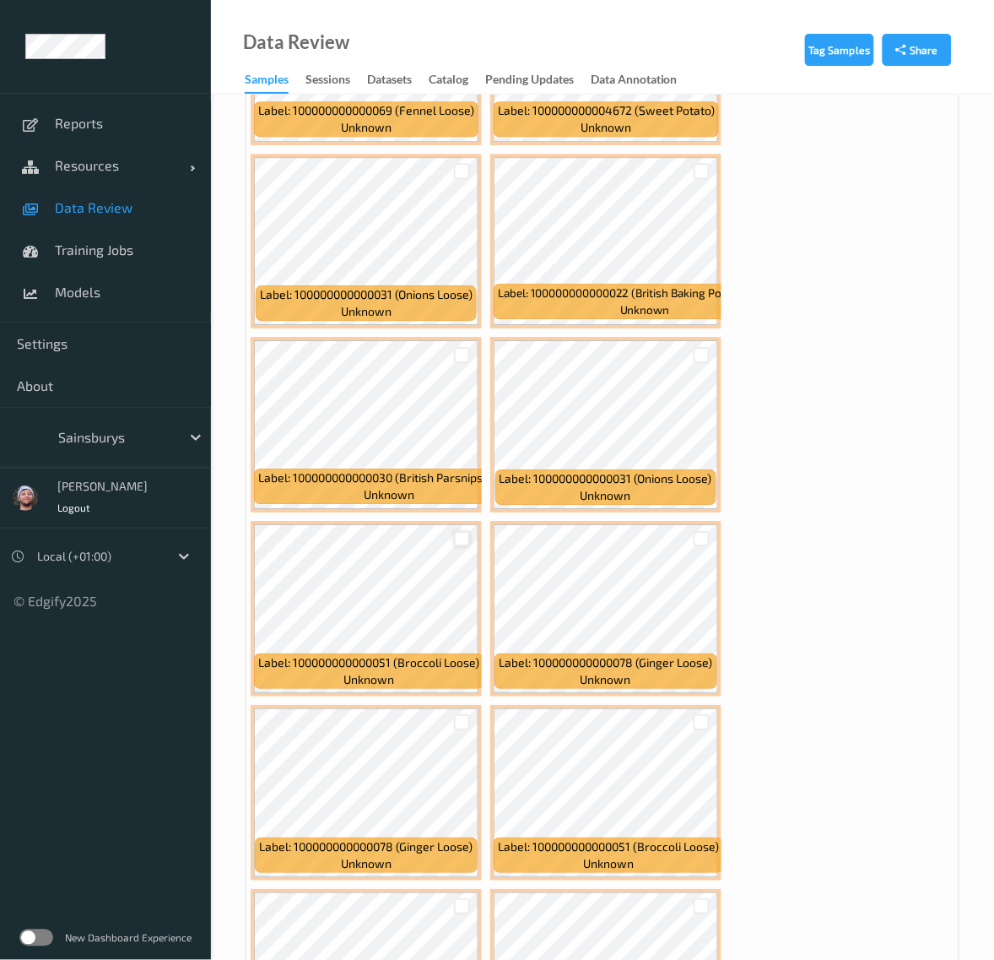
click at [458, 531] on div at bounding box center [462, 539] width 16 height 16
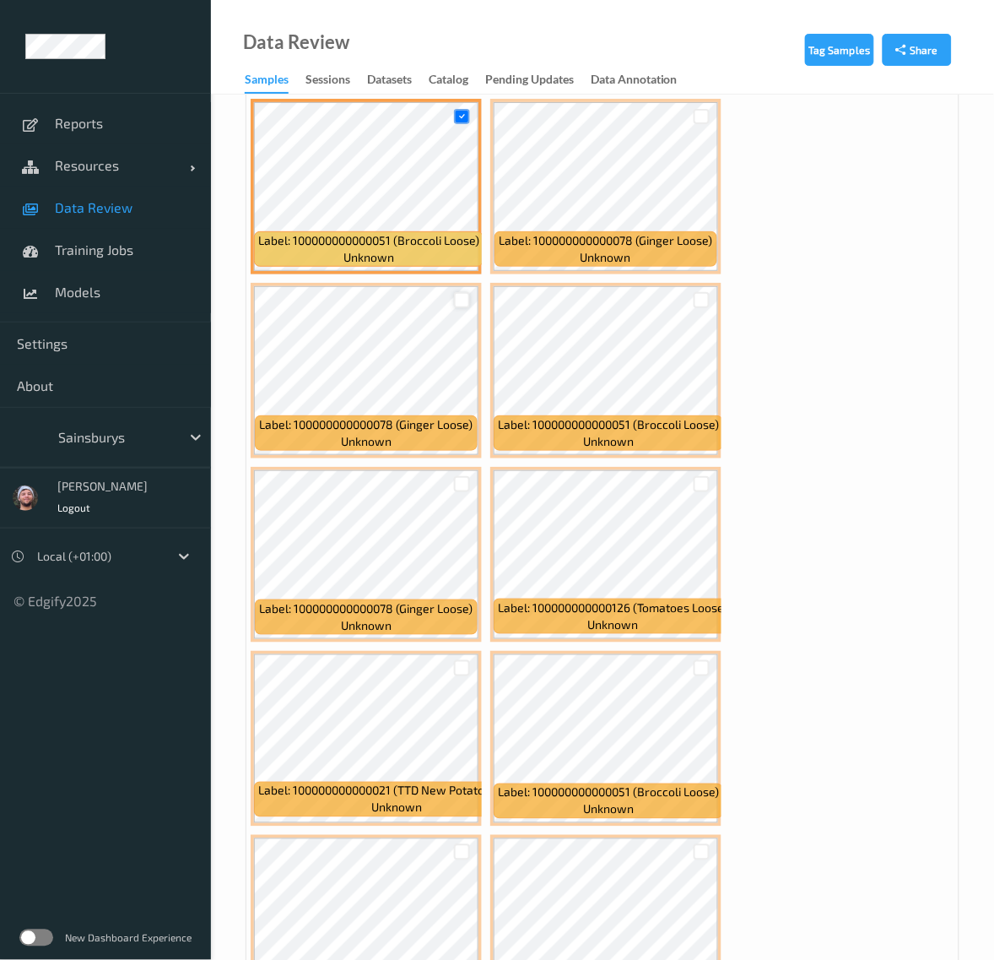
click at [454, 294] on div at bounding box center [462, 300] width 16 height 16
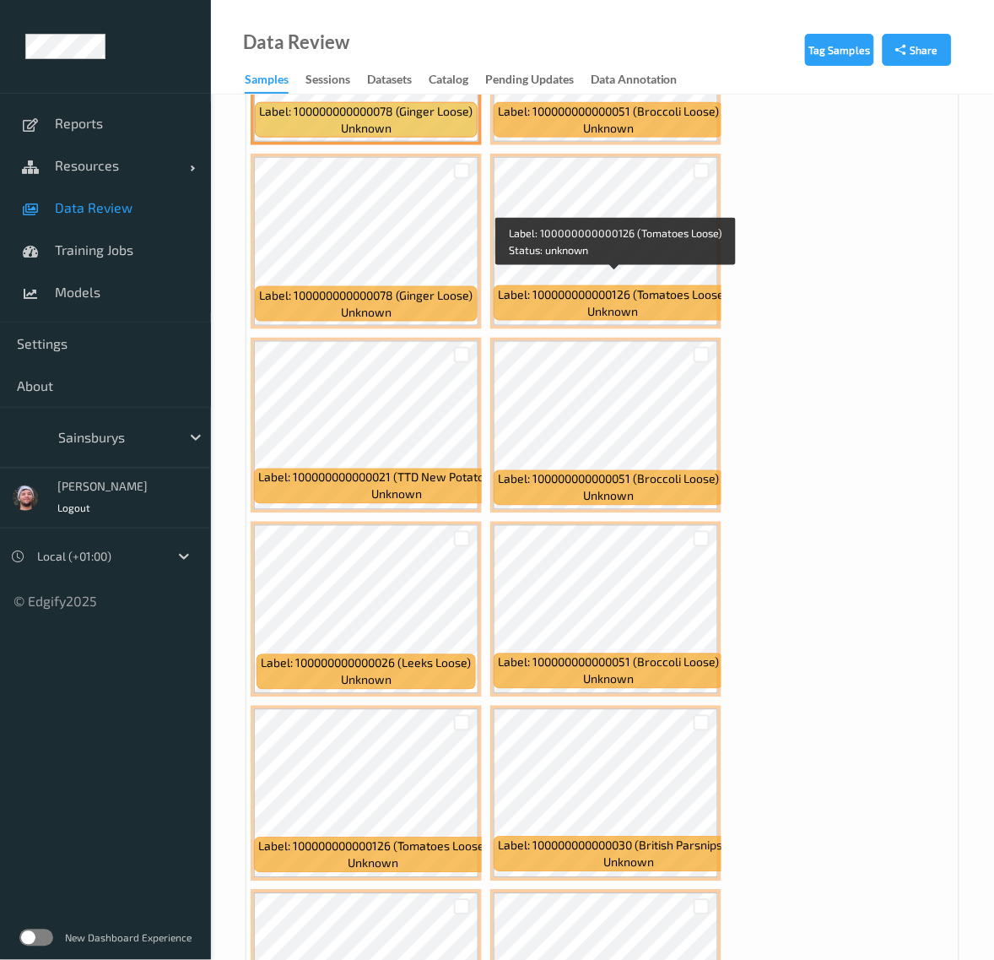
scroll to position [6963, 0]
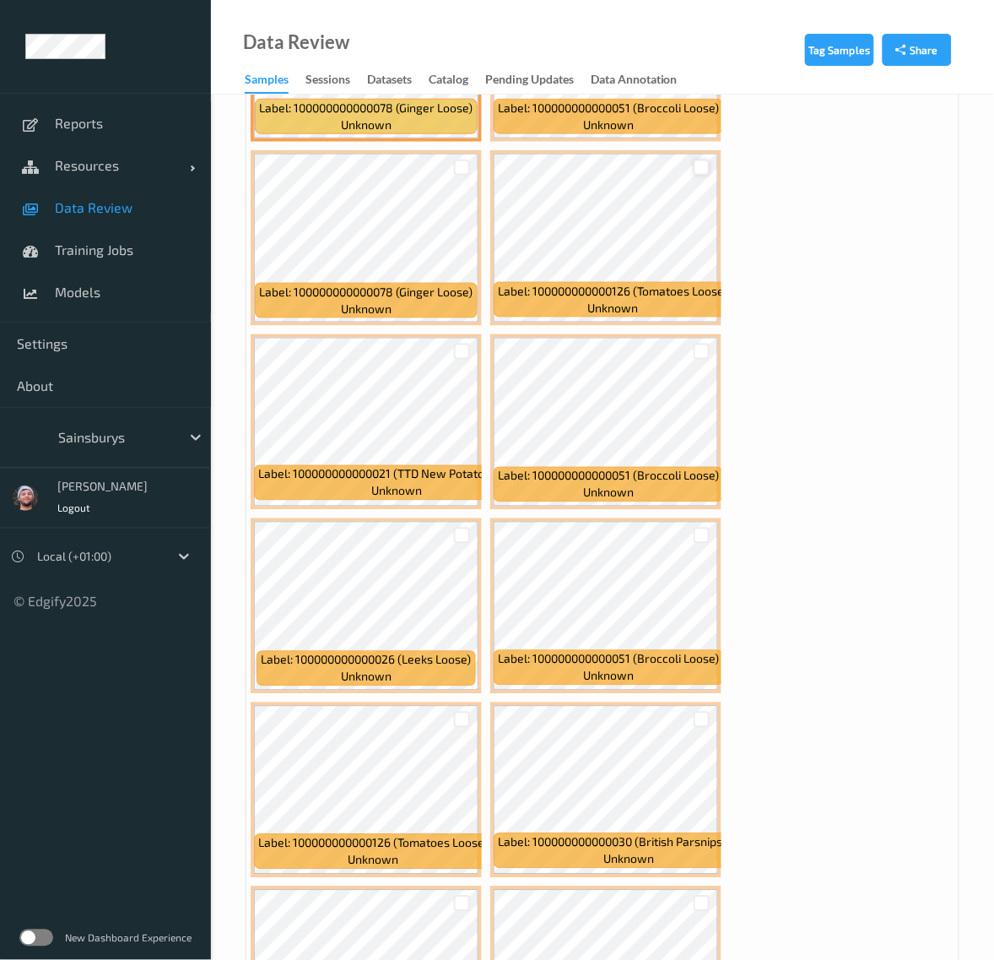
click at [705, 161] on div at bounding box center [702, 168] width 16 height 16
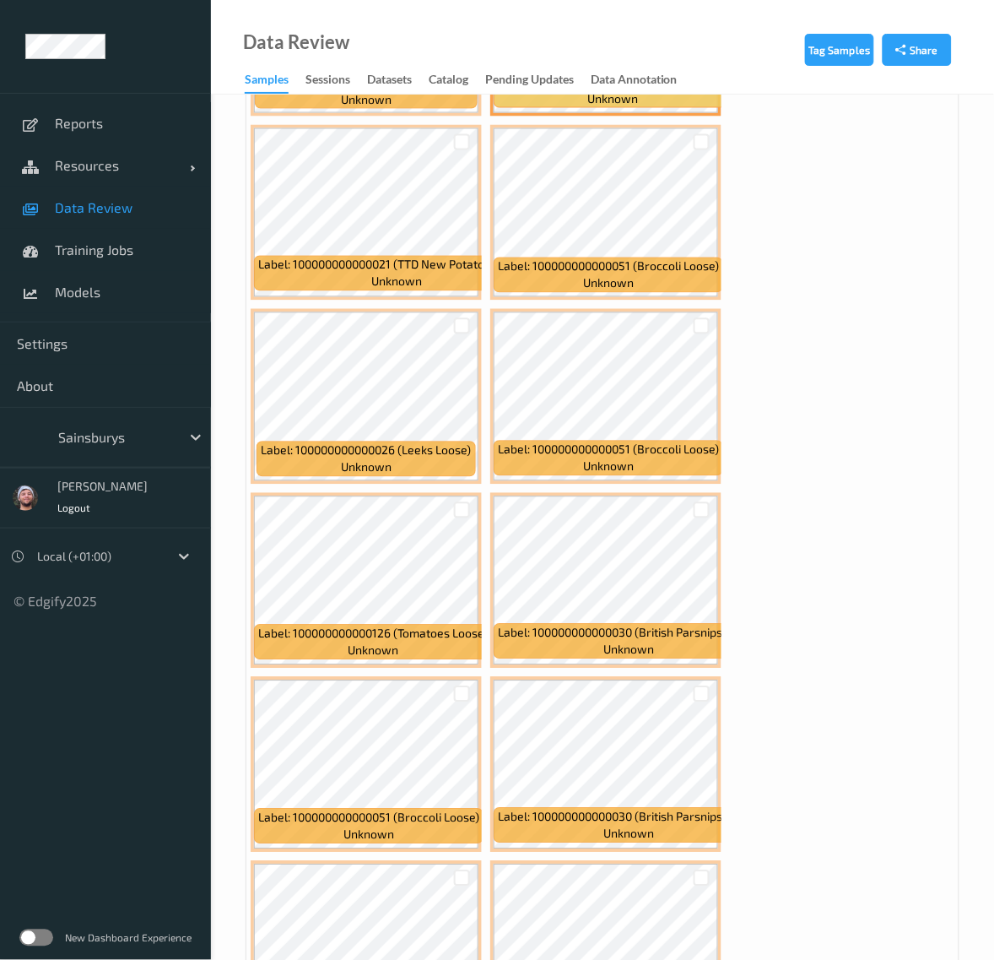
scroll to position [7174, 0]
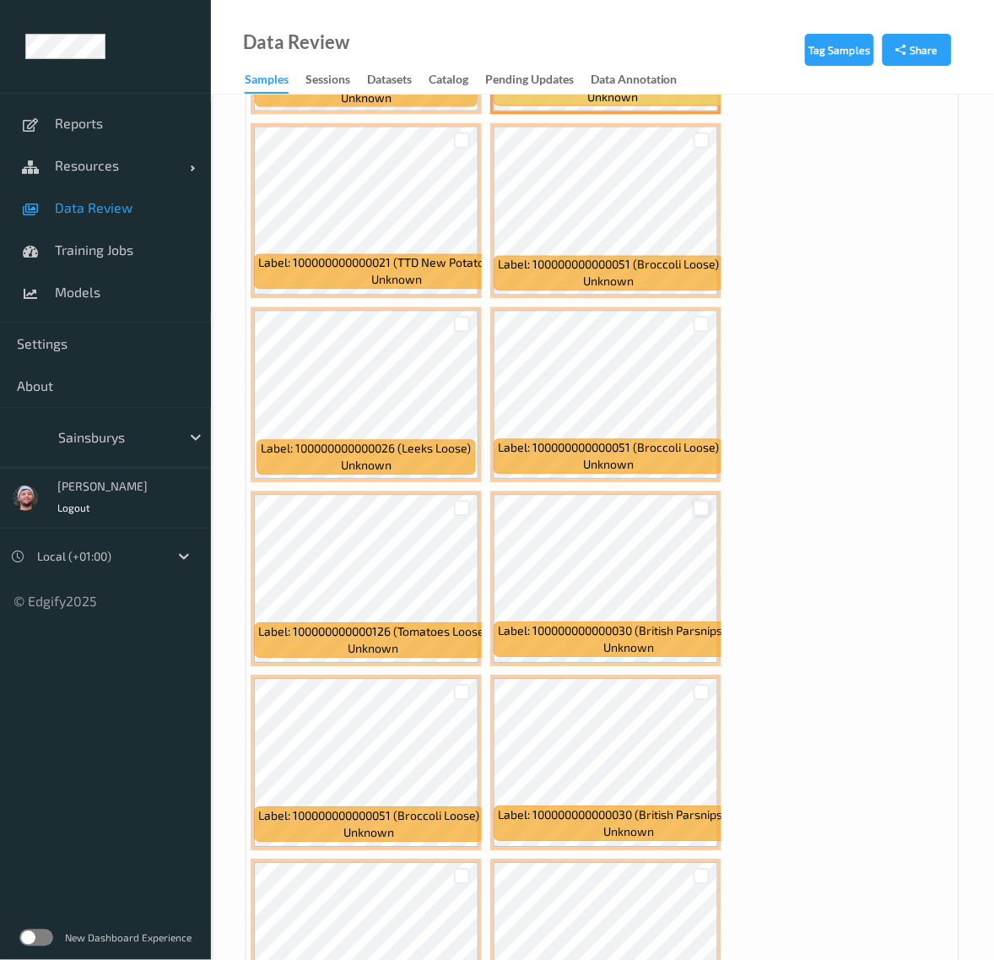
click at [696, 503] on div at bounding box center [702, 509] width 16 height 16
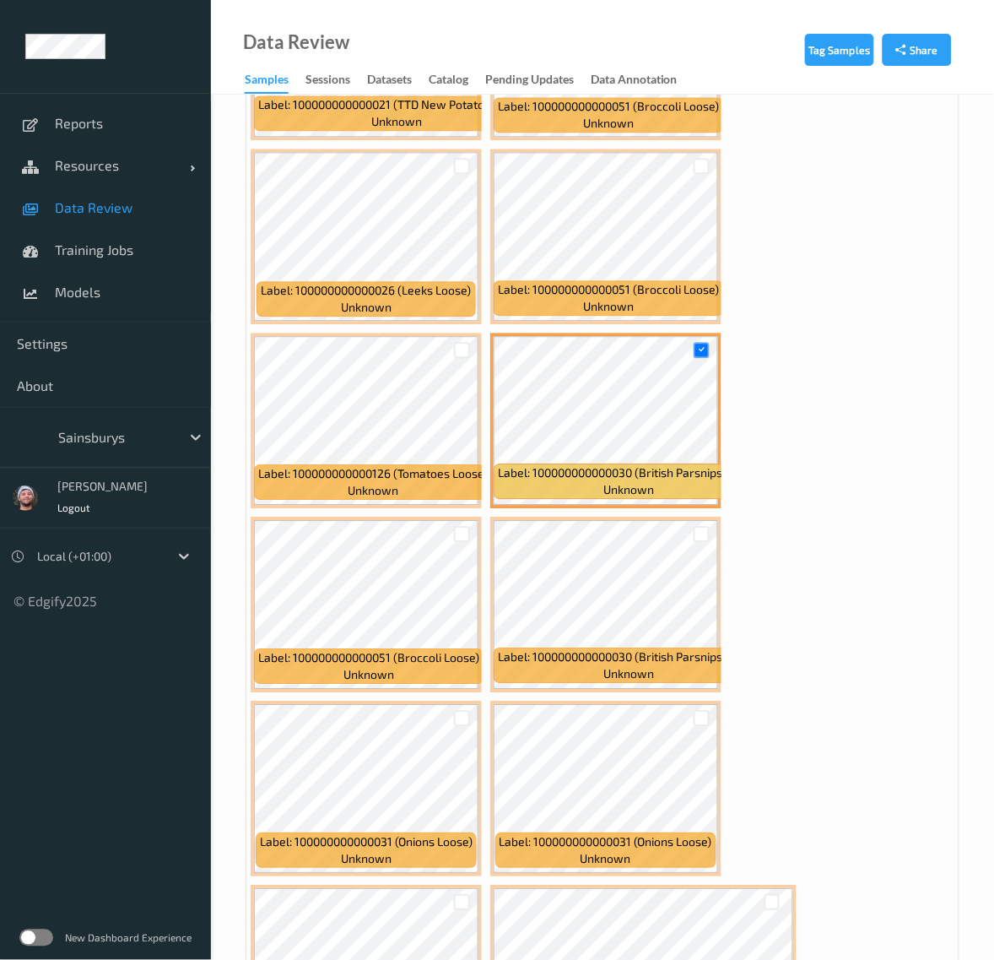
scroll to position [7491, 0]
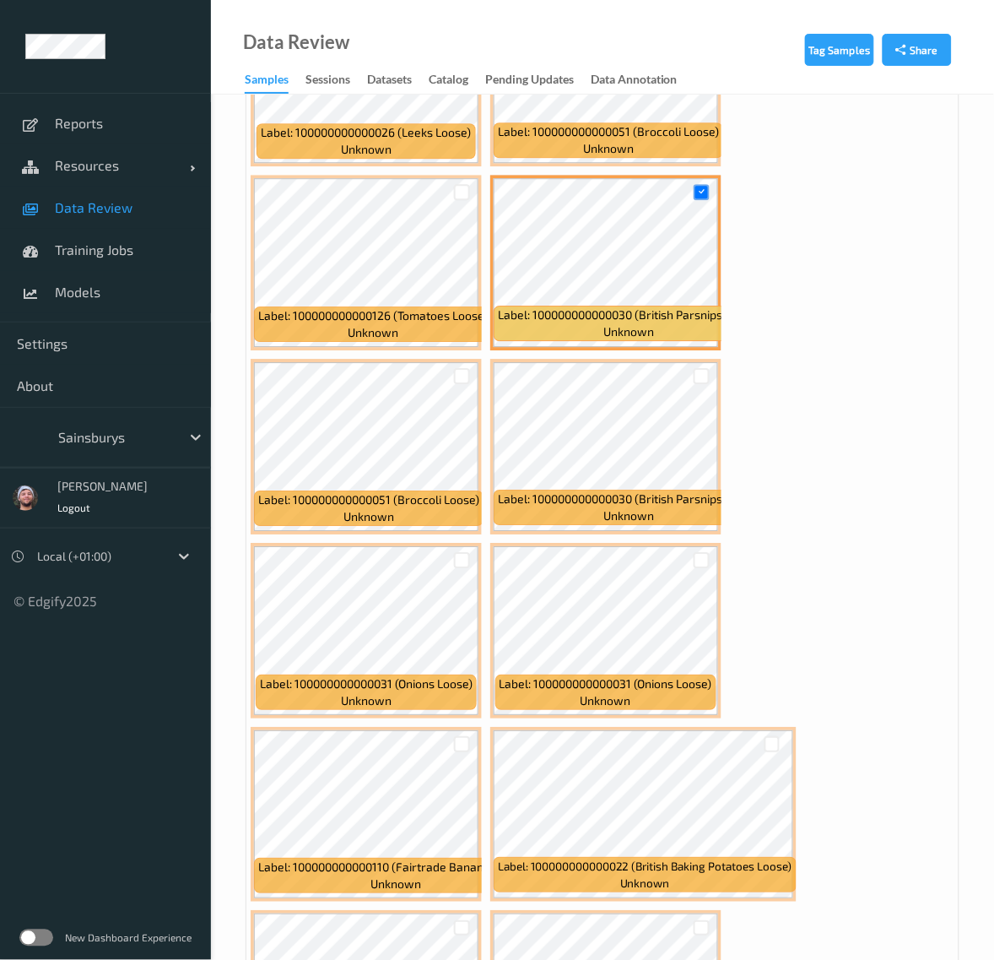
click at [702, 374] on div at bounding box center [702, 376] width 32 height 28
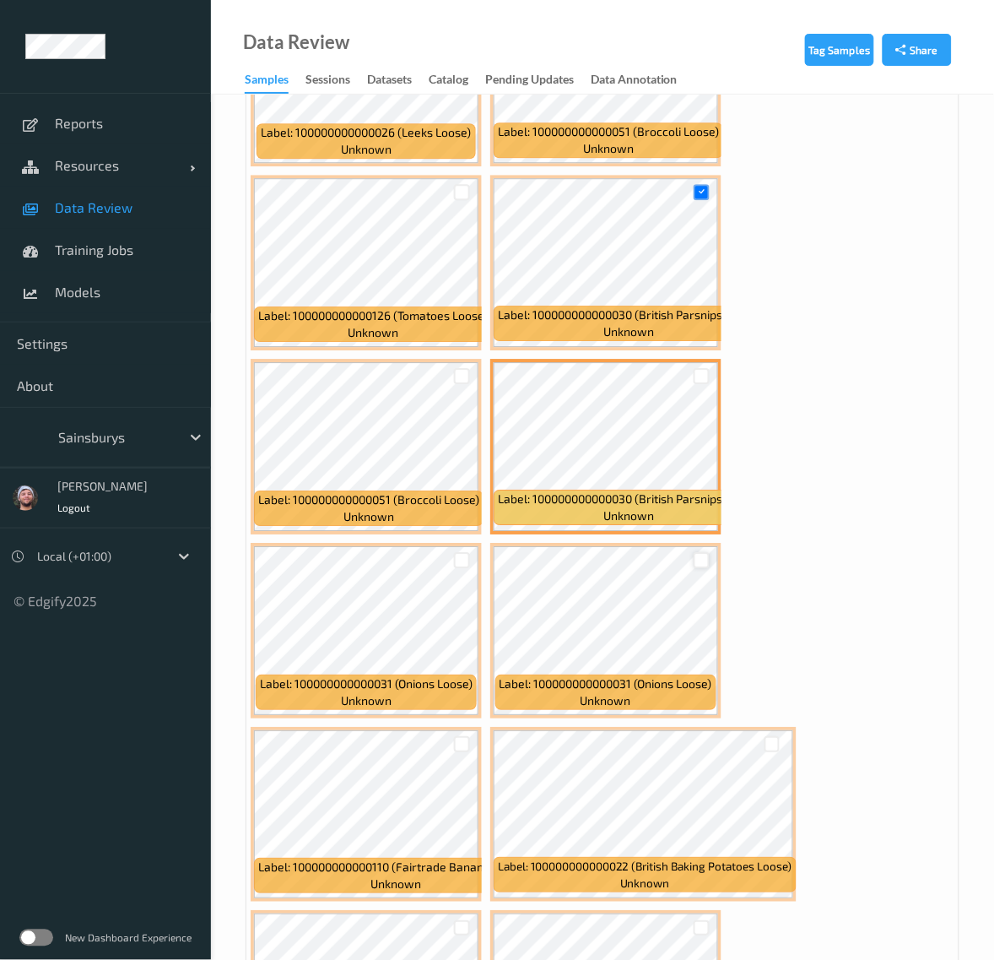
click at [707, 552] on div at bounding box center [702, 560] width 16 height 16
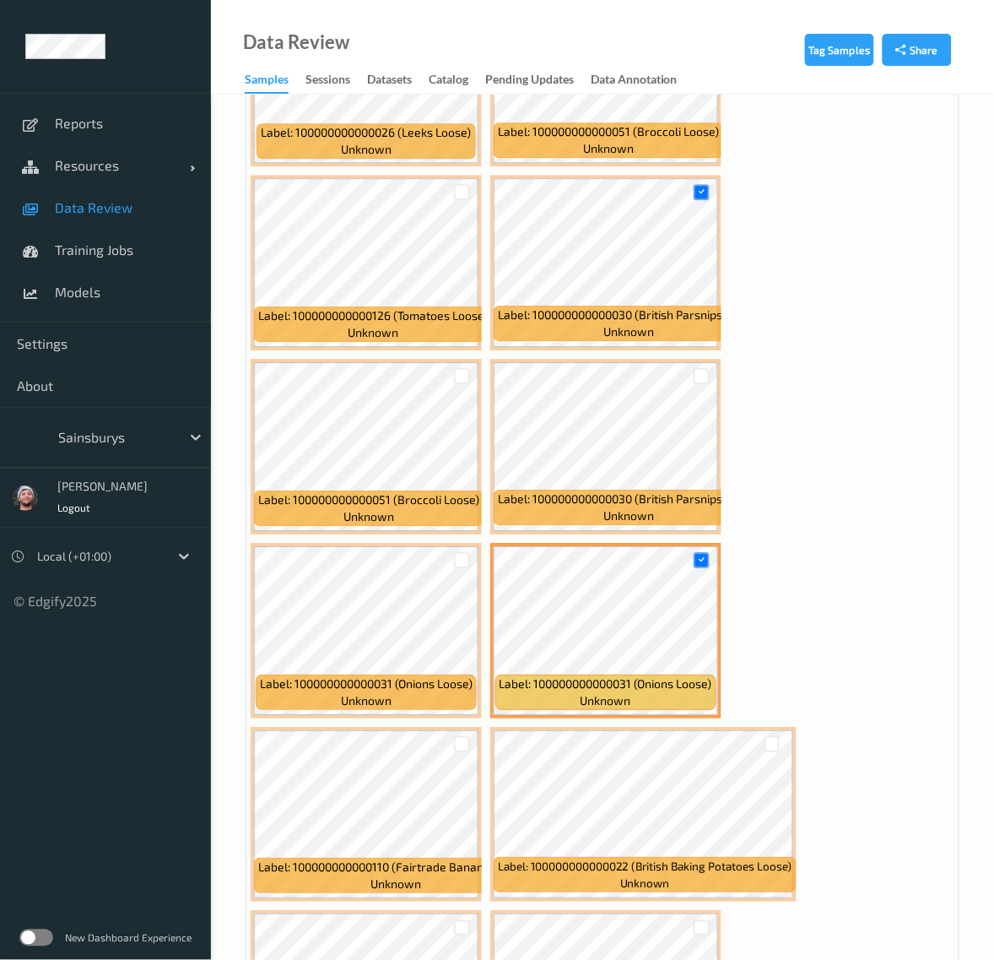
click at [453, 739] on div at bounding box center [462, 744] width 32 height 28
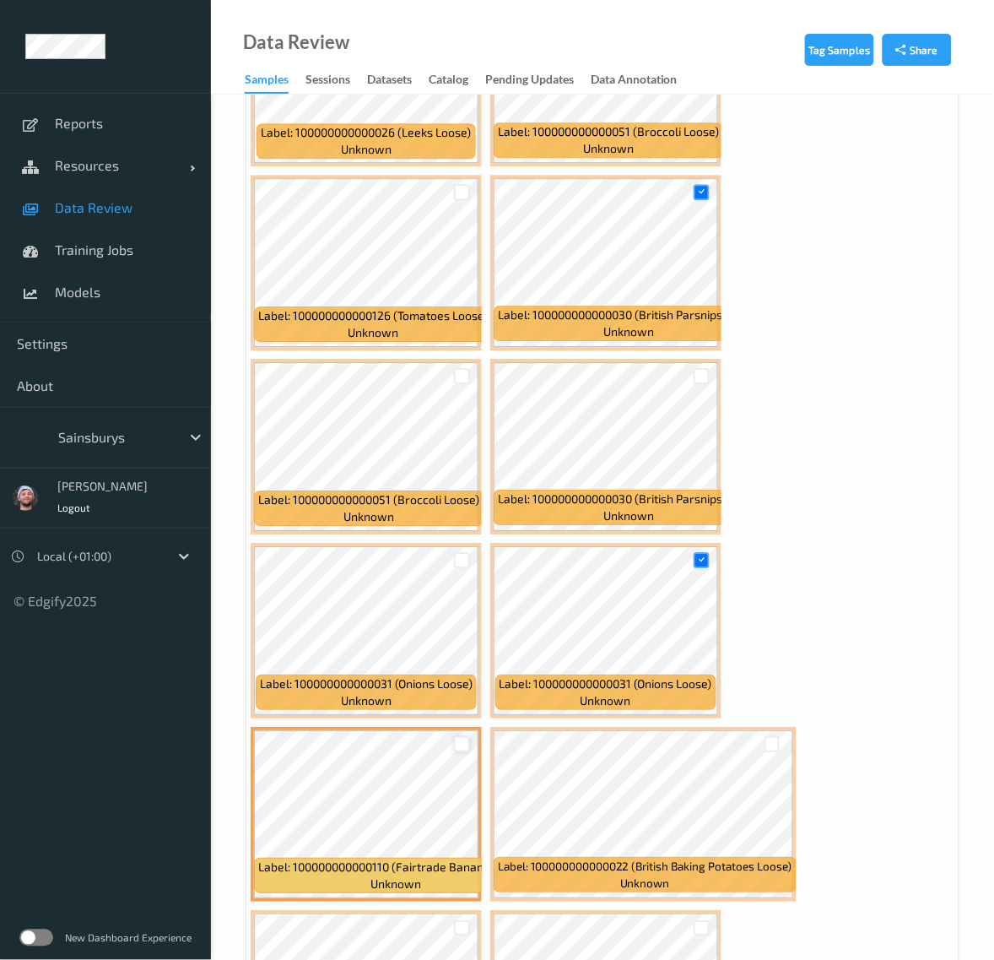
click at [458, 736] on div at bounding box center [462, 744] width 16 height 16
click at [698, 368] on div at bounding box center [702, 376] width 16 height 16
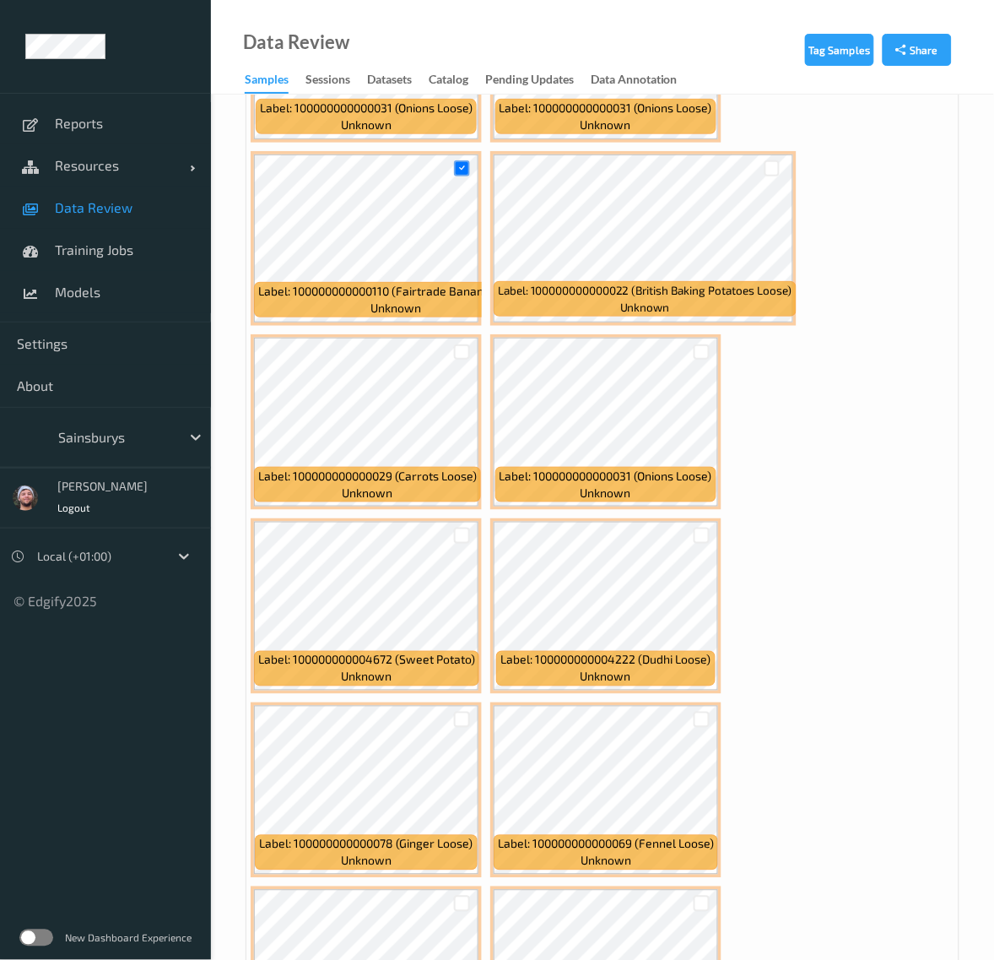
scroll to position [8124, 0]
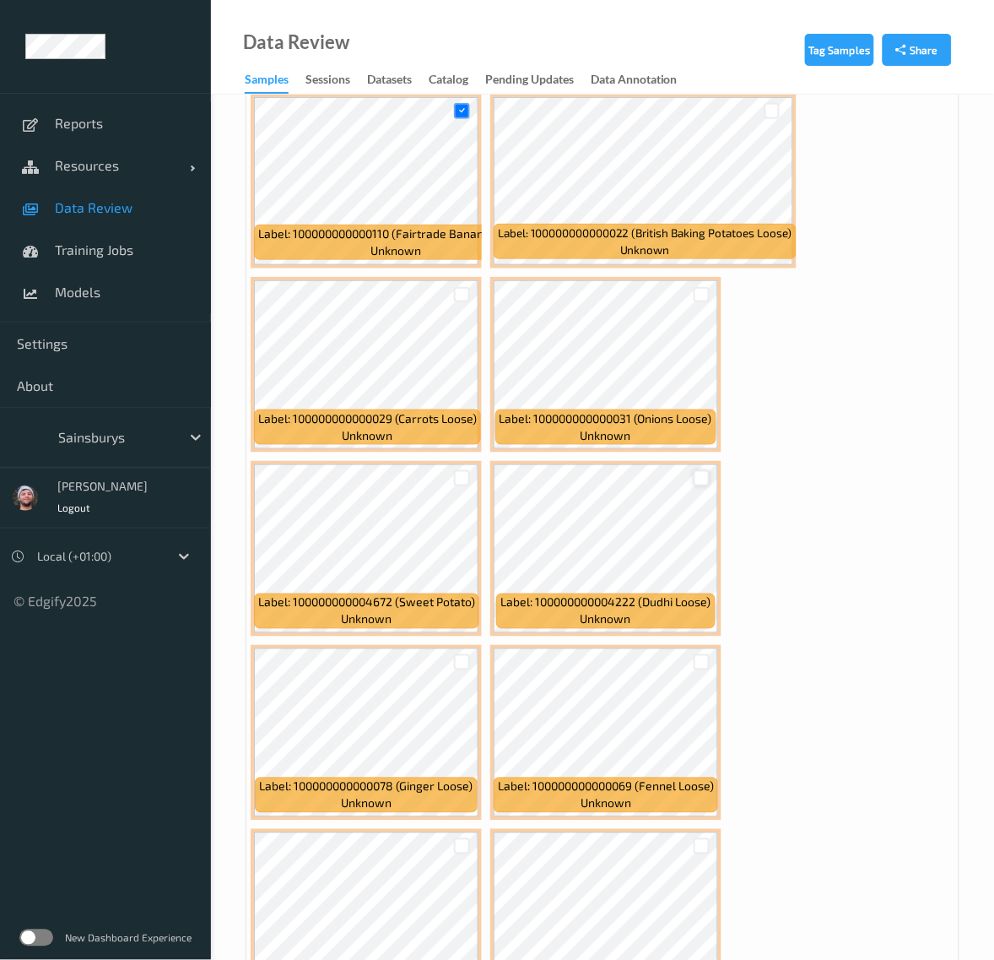
click at [698, 470] on div at bounding box center [702, 478] width 16 height 16
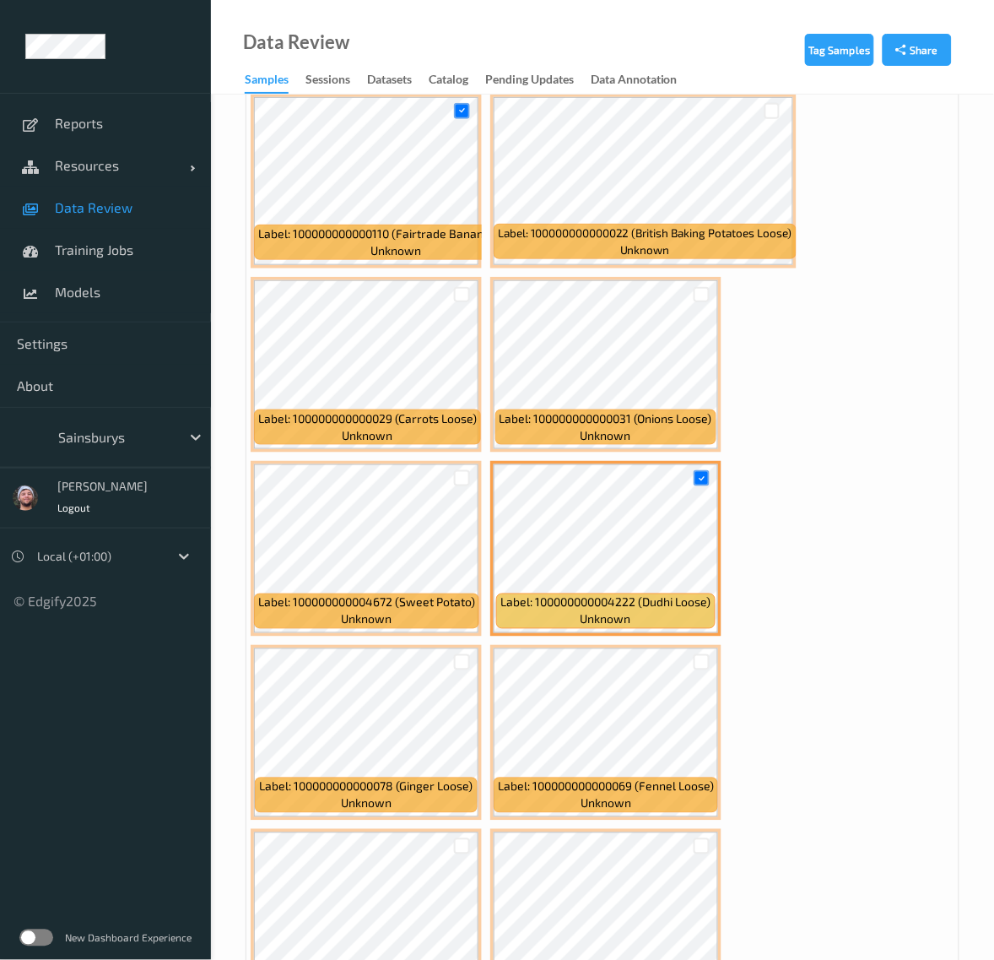
scroll to position [8229, 0]
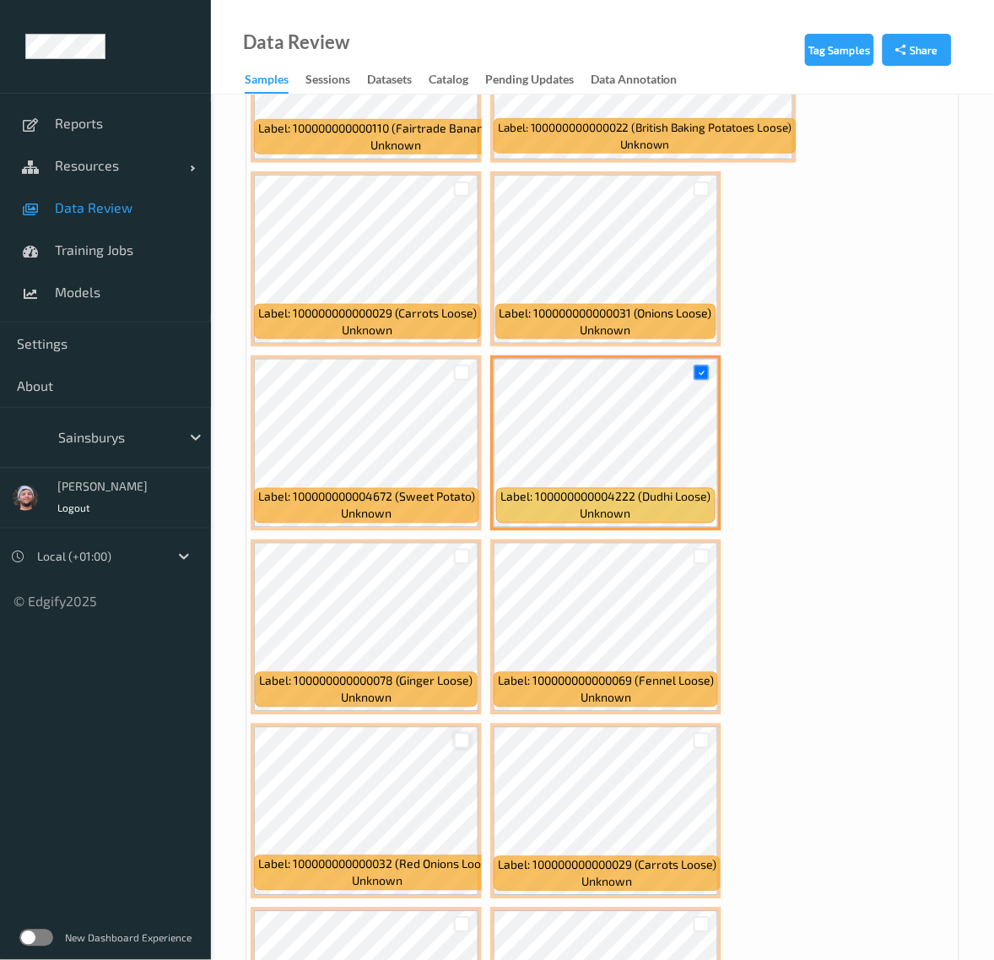
click at [467, 733] on div at bounding box center [462, 741] width 16 height 16
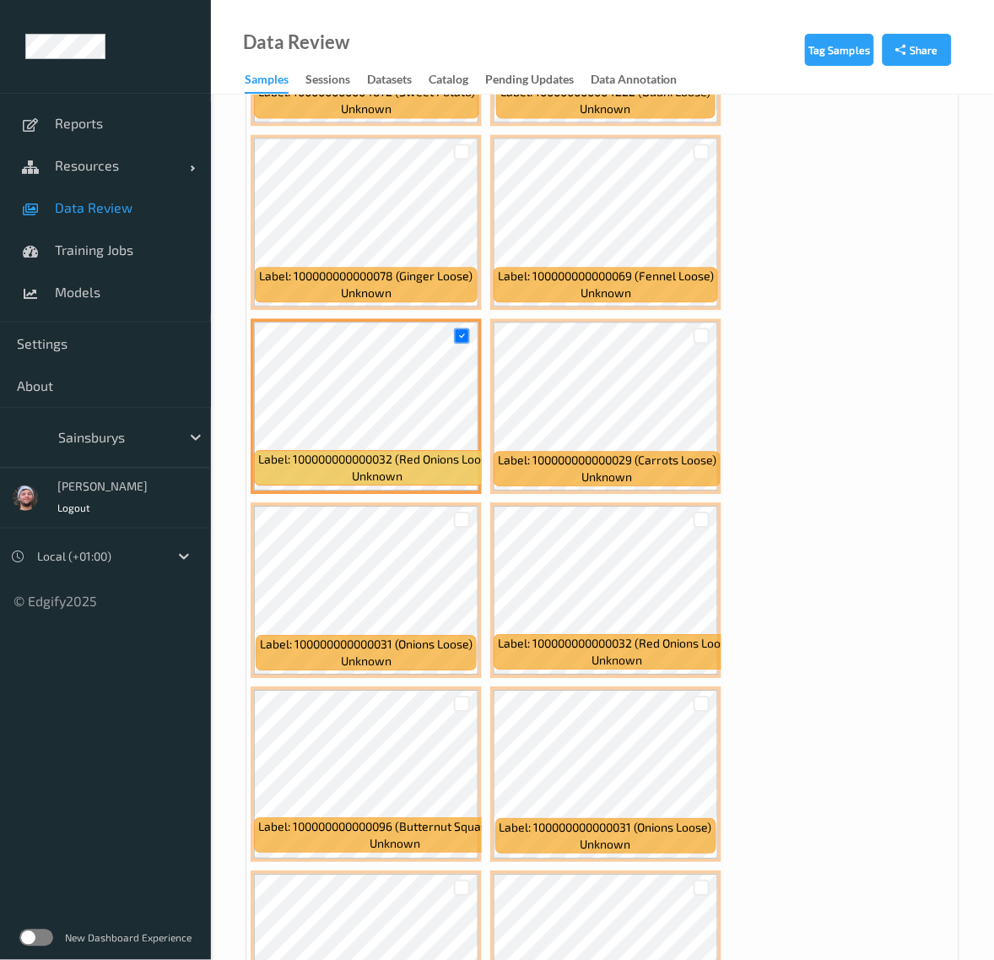
scroll to position [8651, 0]
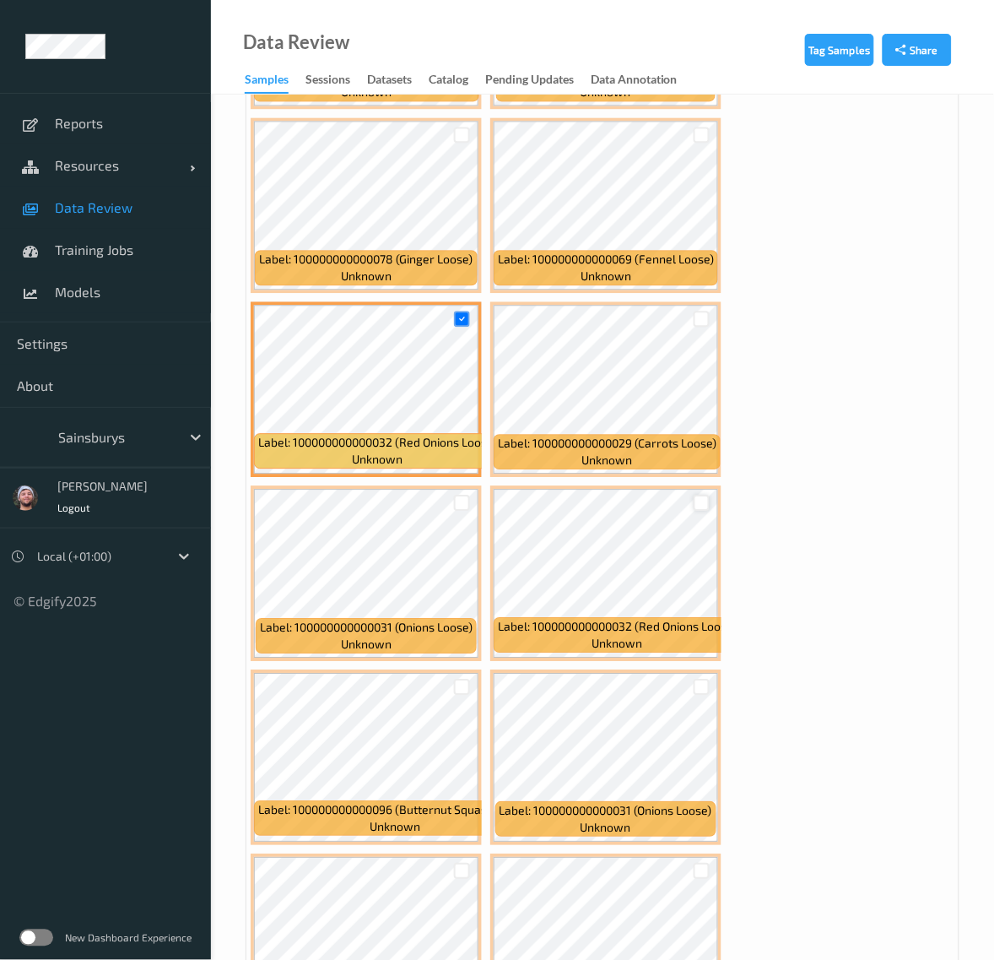
click at [705, 495] on div at bounding box center [702, 503] width 16 height 16
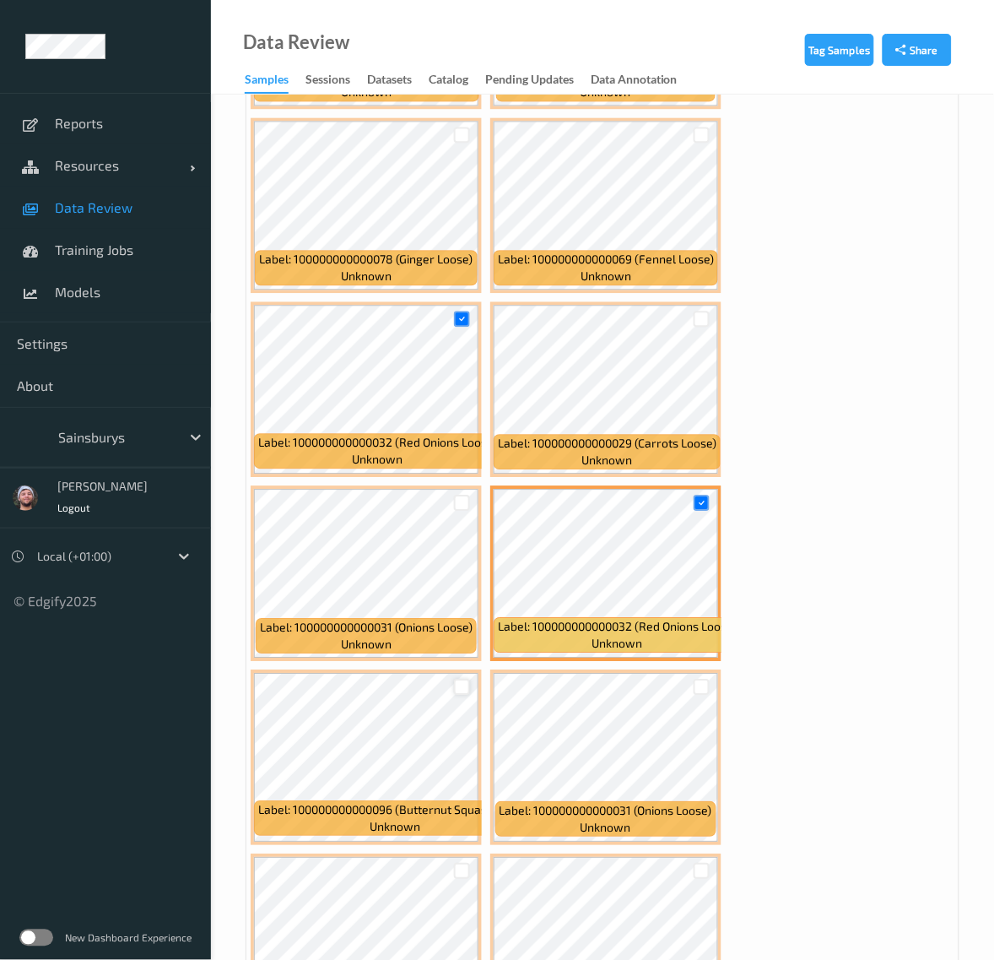
click at [468, 679] on div at bounding box center [462, 687] width 16 height 16
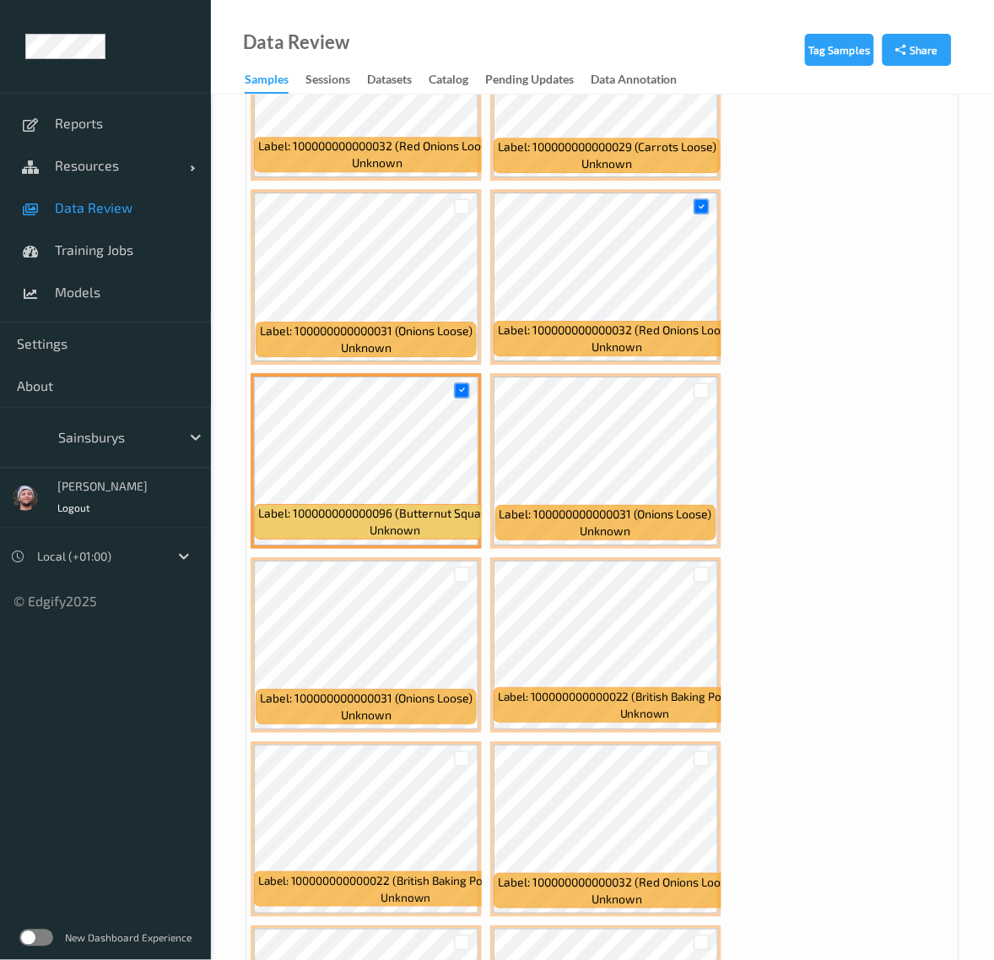
scroll to position [9073, 0]
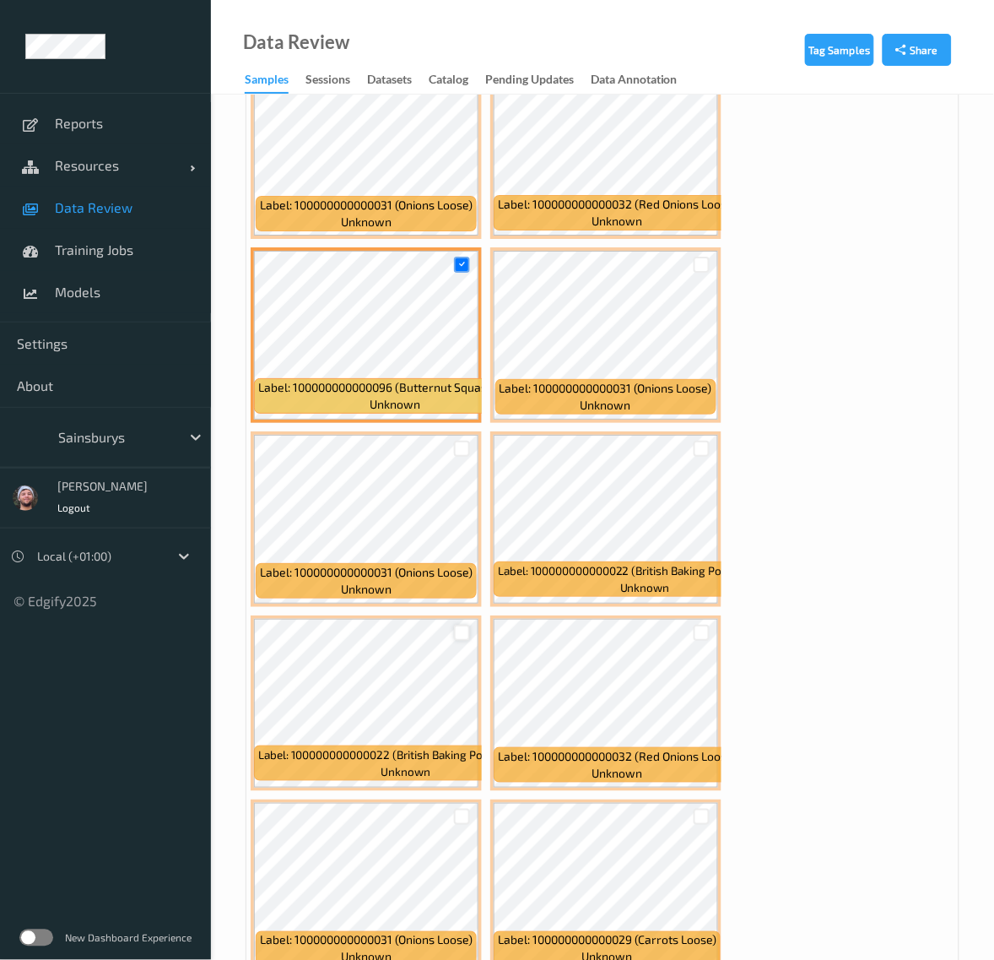
click at [463, 625] on div at bounding box center [462, 633] width 16 height 16
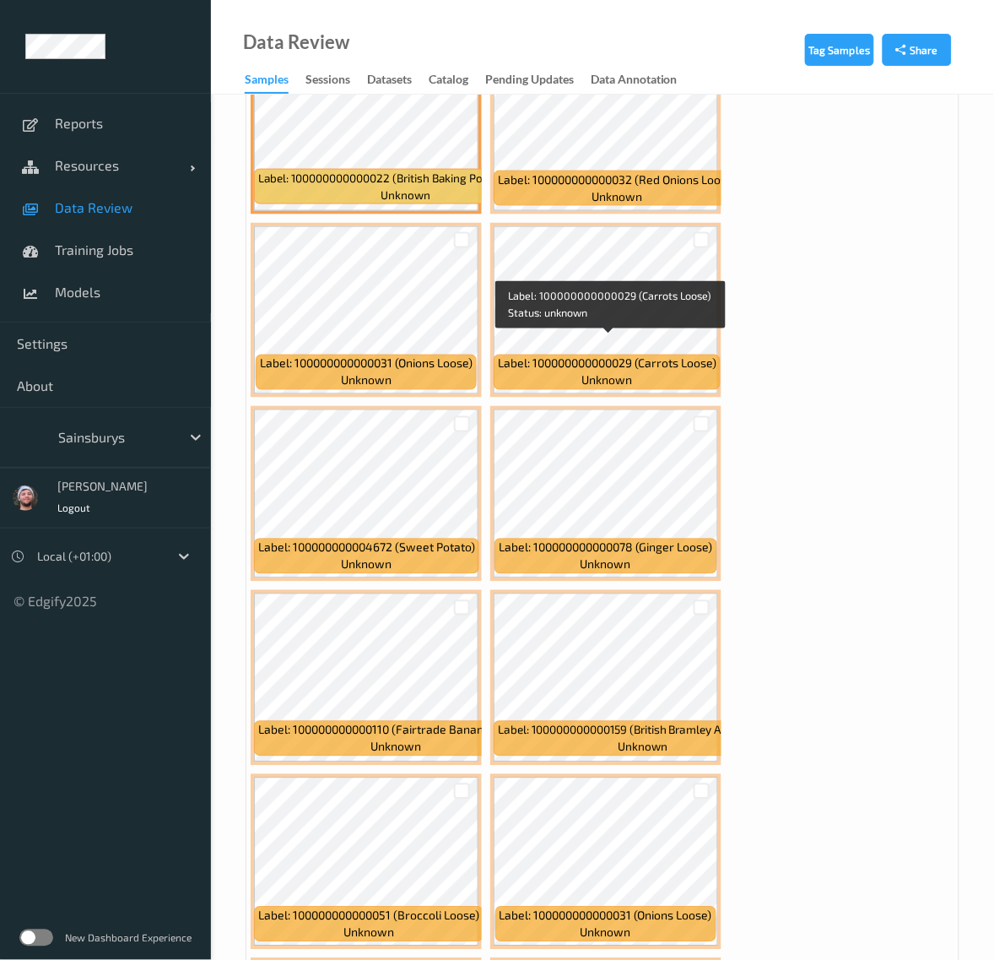
scroll to position [9601, 0]
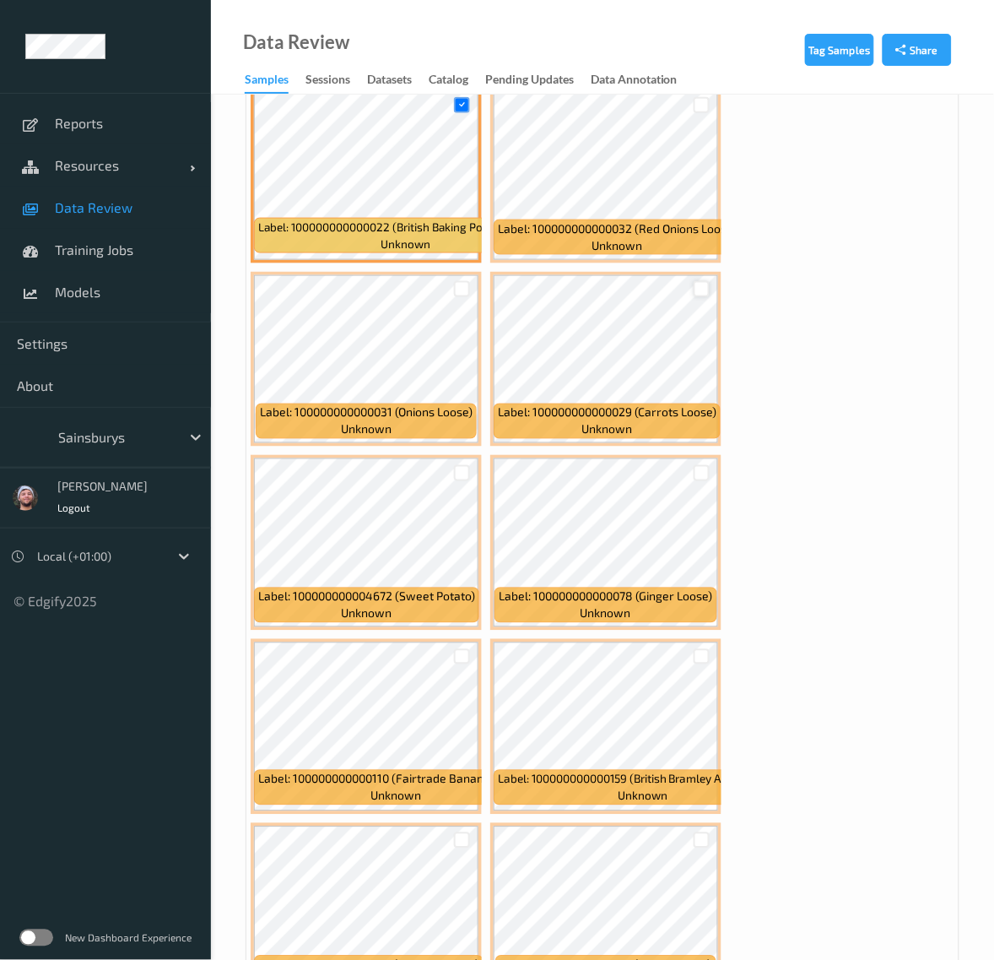
click at [701, 281] on div at bounding box center [702, 289] width 16 height 16
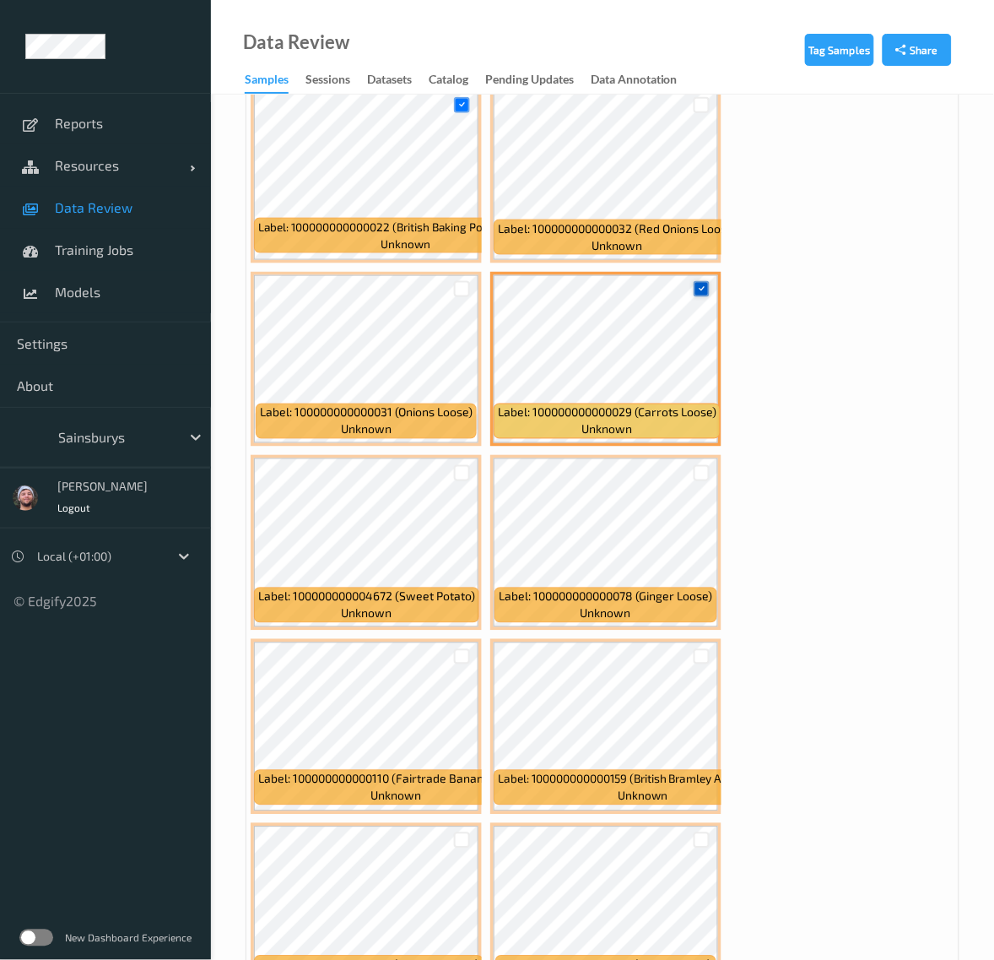
click at [701, 284] on icon at bounding box center [701, 289] width 11 height 11
click at [740, 302] on div "Label: 100000000000051 (Broccoli Loose) unknown Label: 100000000000001 (Closed …" at bounding box center [602, 451] width 712 height 18391
click at [740, 420] on div "Label: 100000000000051 (Broccoli Loose) unknown Label: 100000000000001 (Closed …" at bounding box center [602, 451] width 712 height 18391
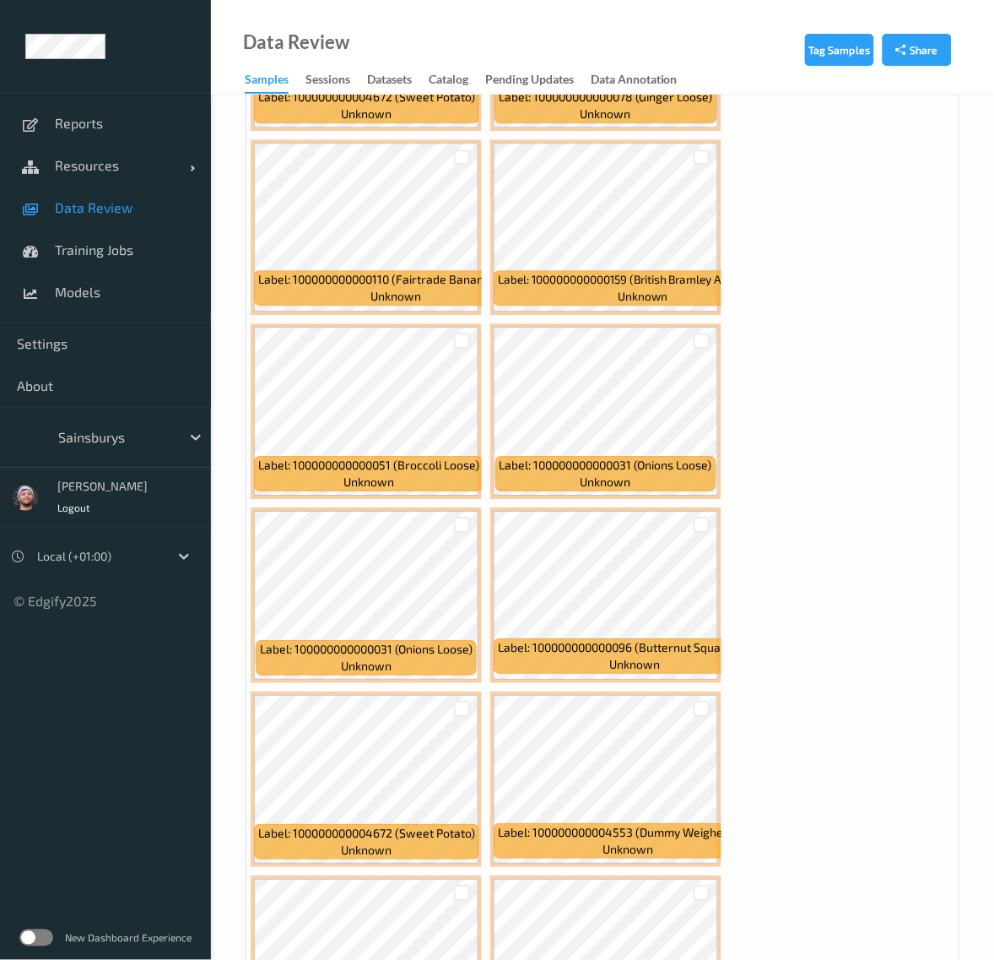
scroll to position [10234, 0]
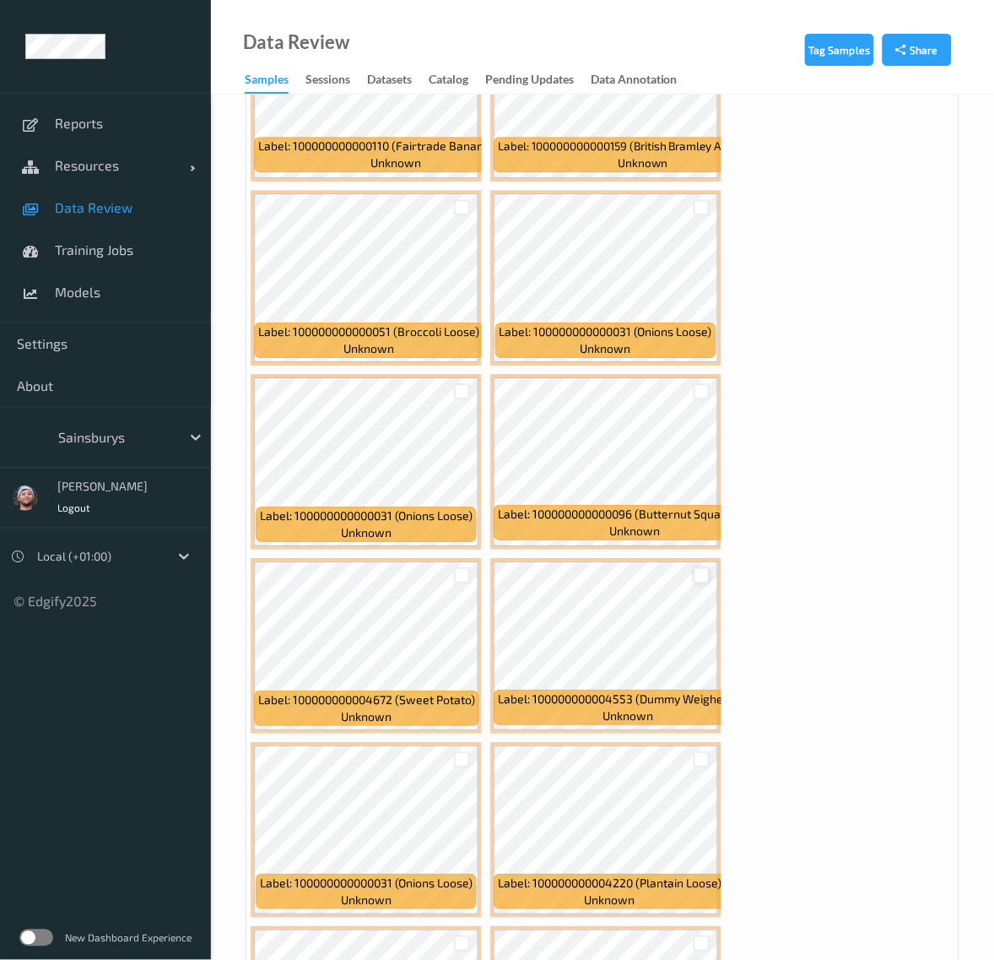
click at [696, 567] on div at bounding box center [702, 575] width 16 height 16
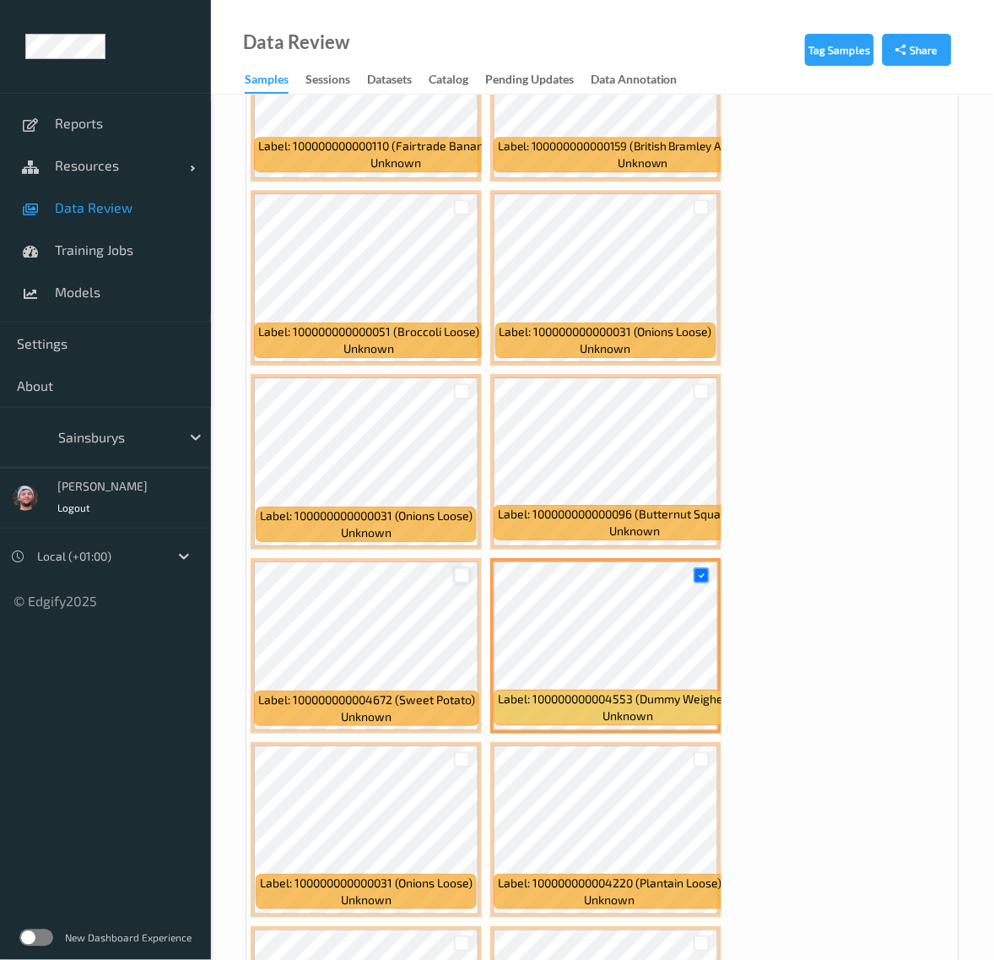
click at [466, 567] on div at bounding box center [462, 575] width 16 height 16
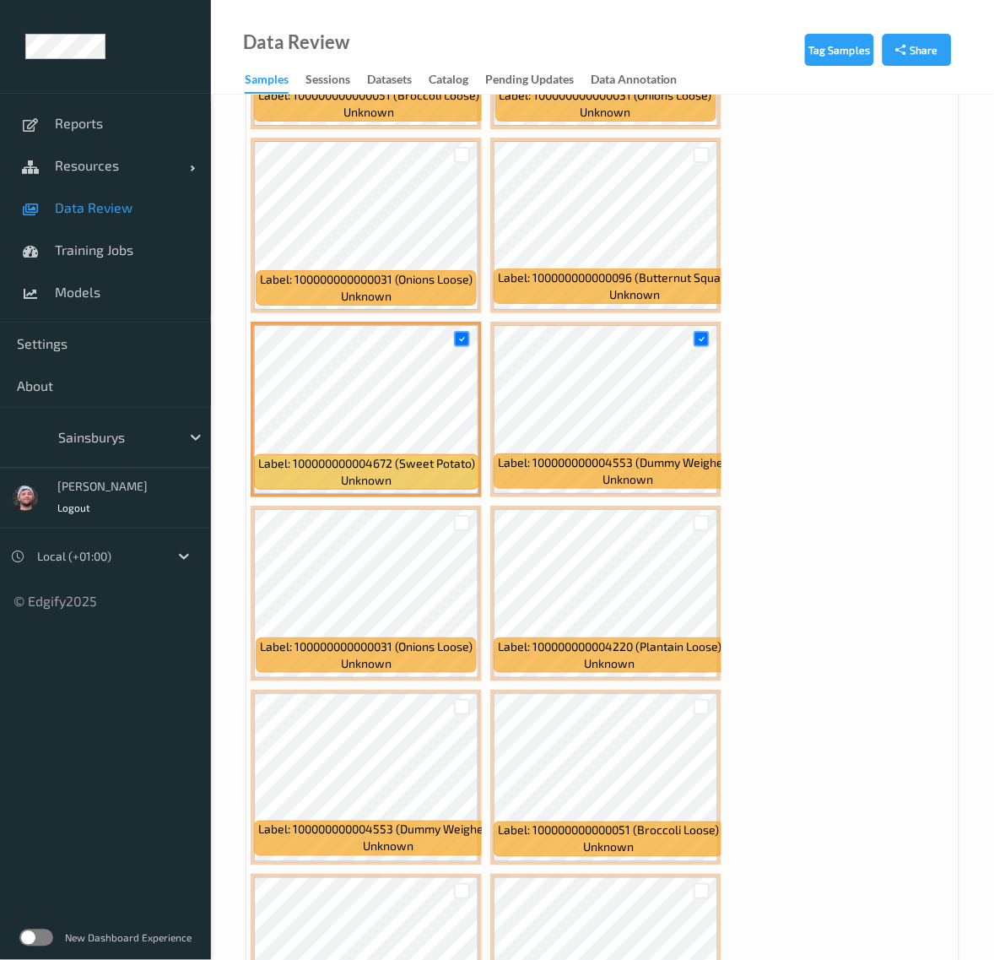
scroll to position [10656, 0]
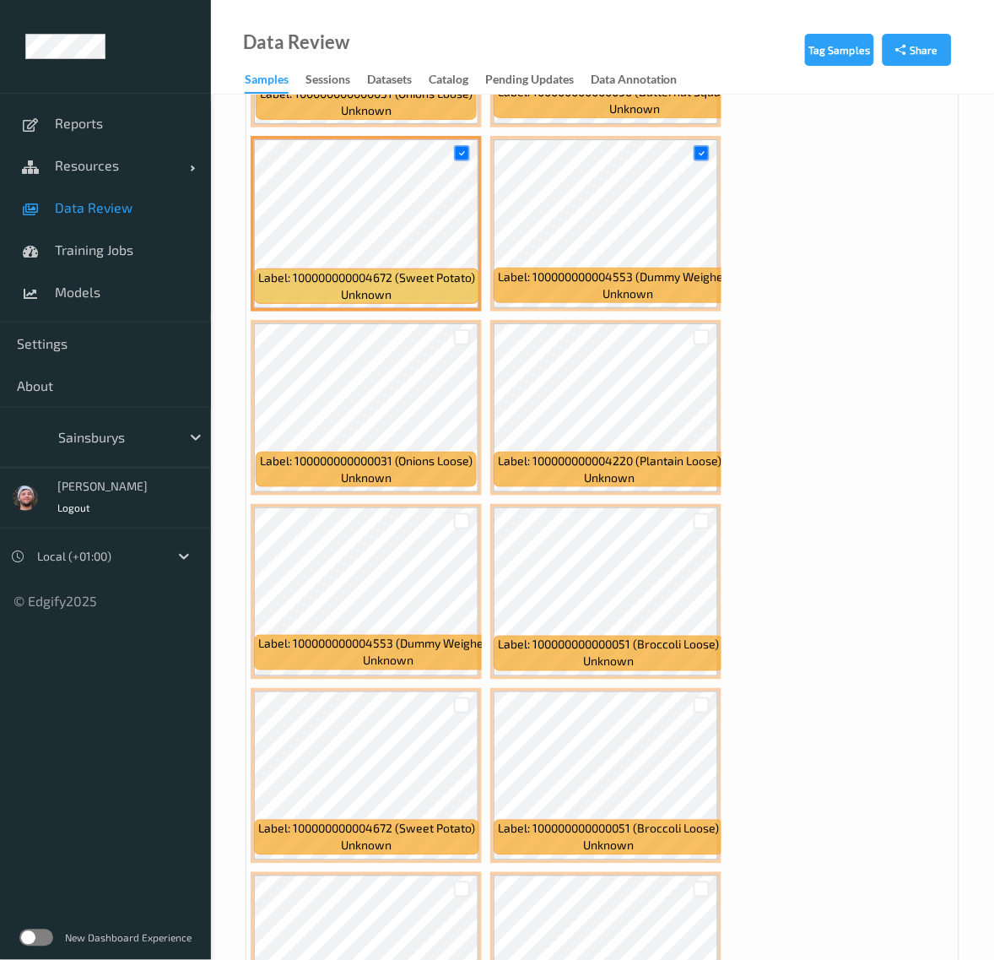
click at [469, 513] on div at bounding box center [462, 521] width 16 height 16
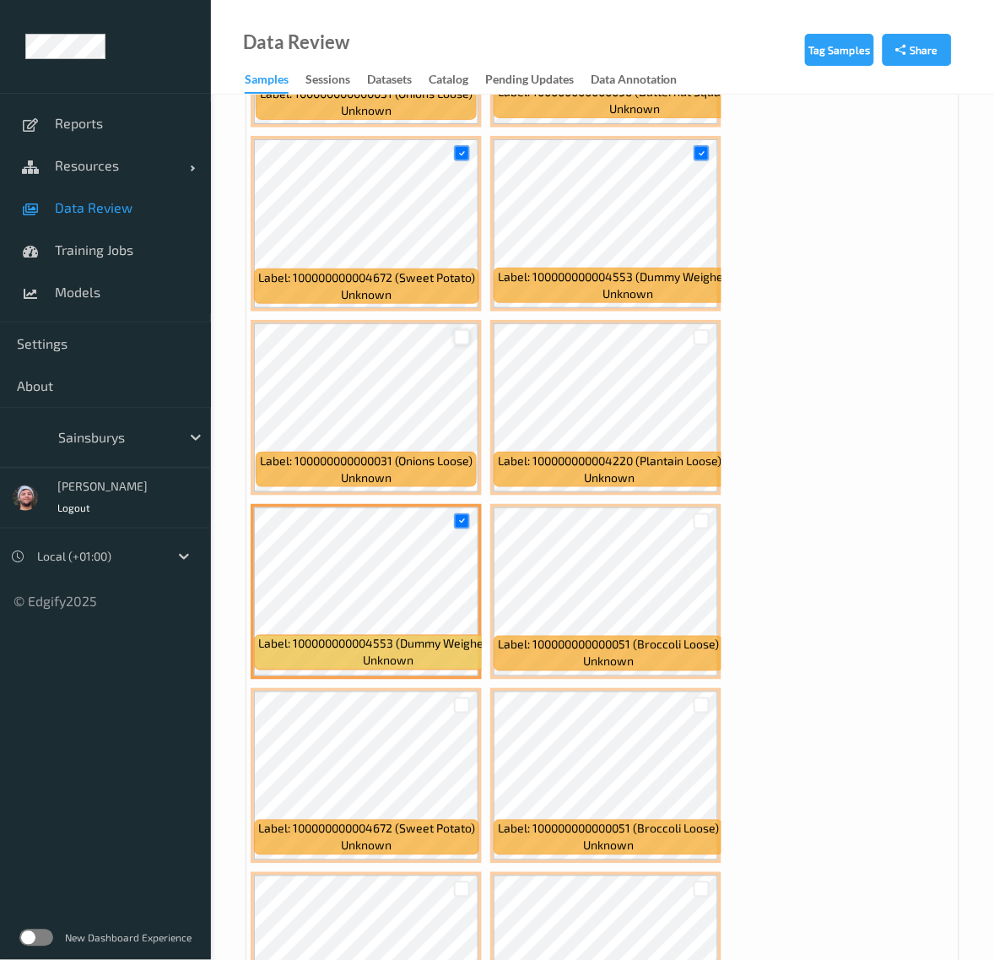
click at [464, 329] on div at bounding box center [462, 337] width 16 height 16
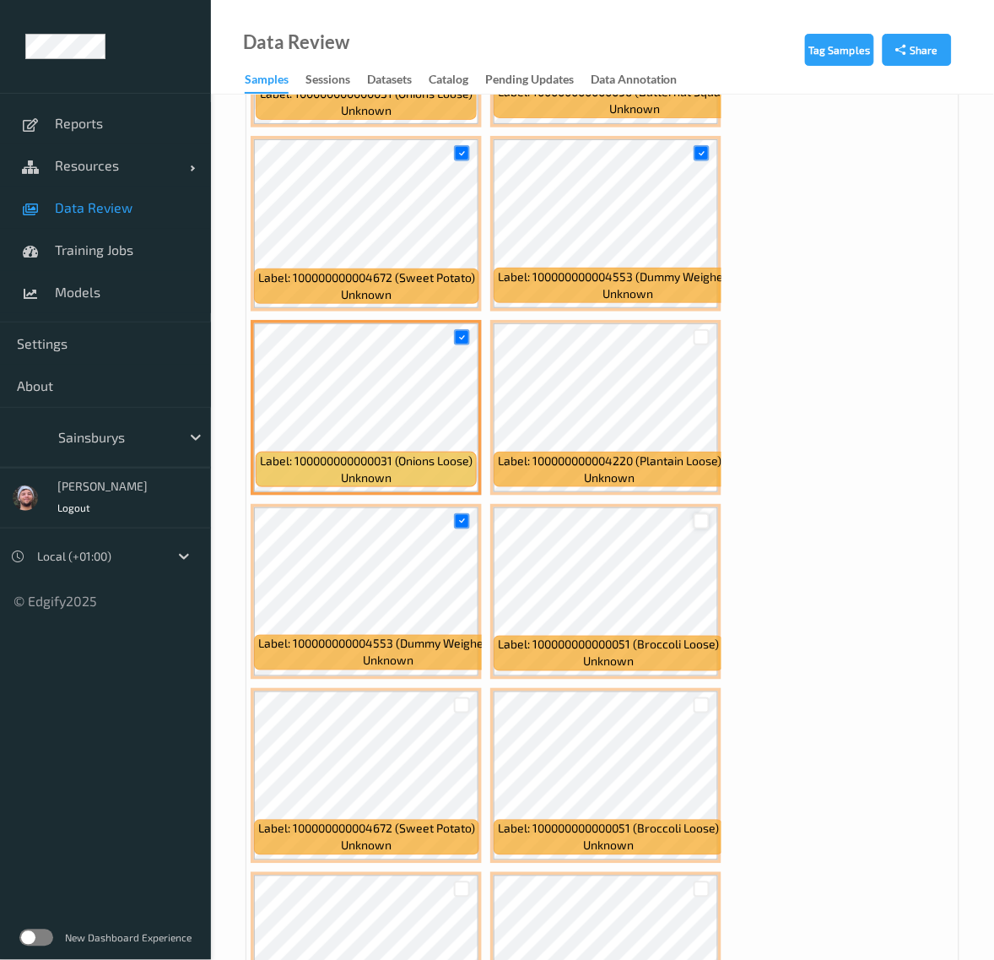
click at [698, 513] on div at bounding box center [702, 521] width 16 height 16
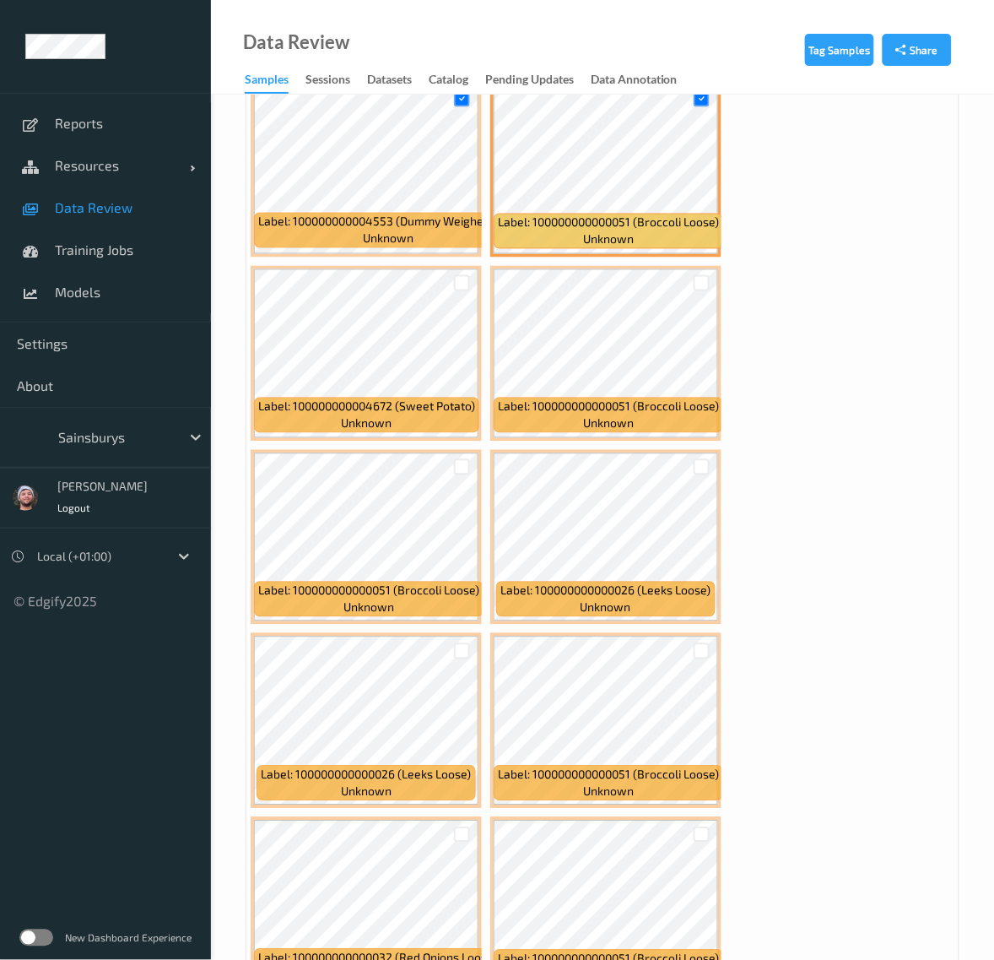
scroll to position [11289, 0]
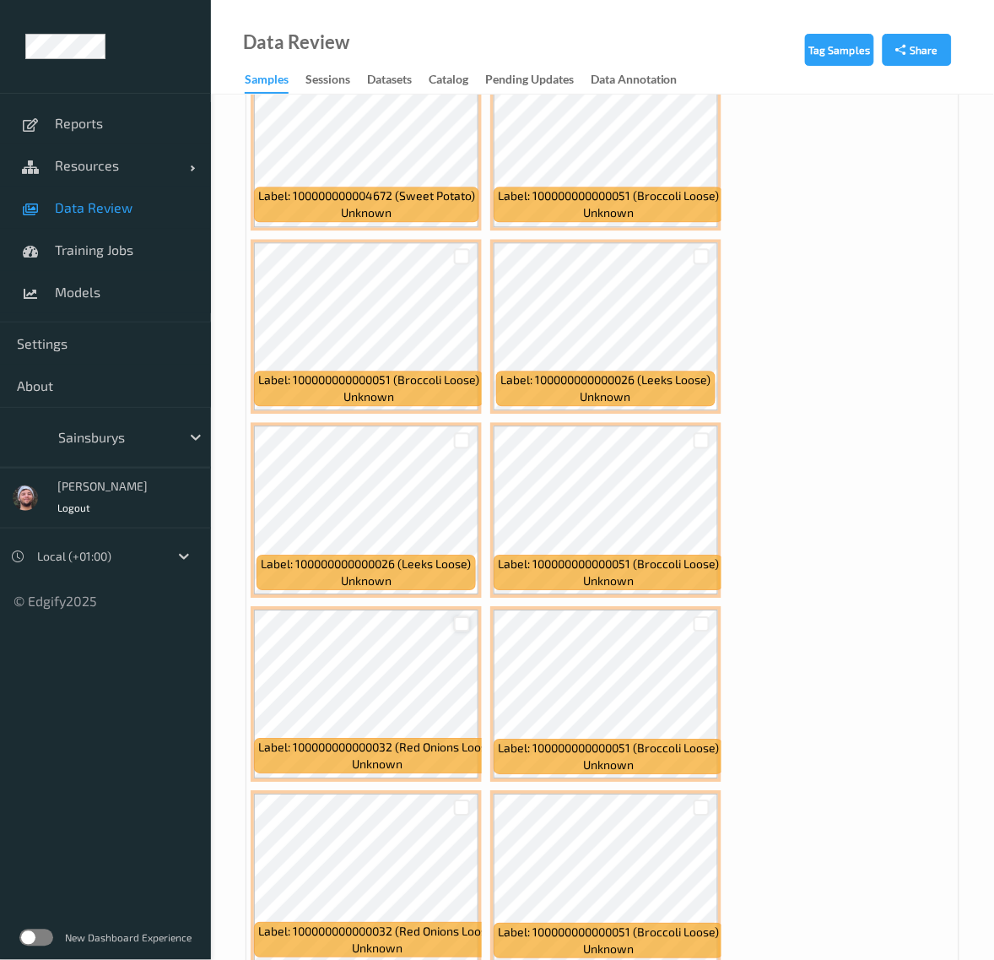
click at [458, 616] on div at bounding box center [462, 624] width 16 height 16
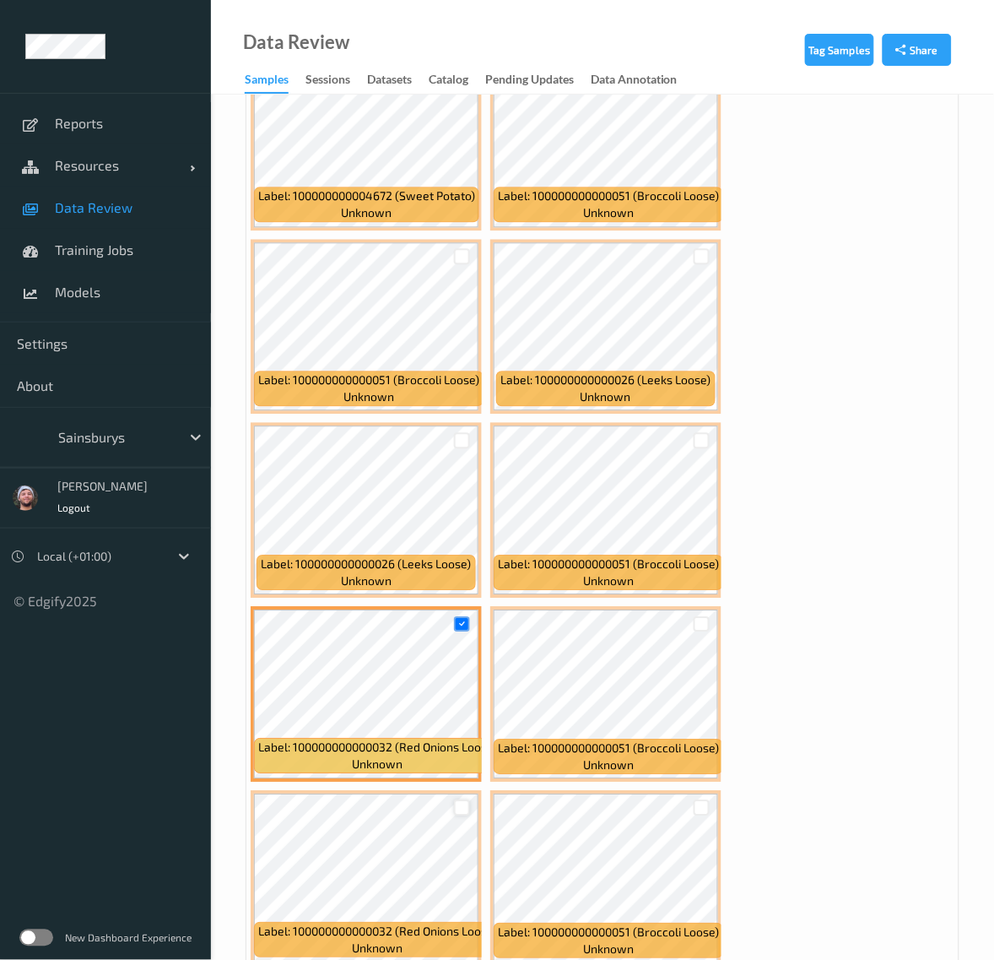
click at [462, 799] on div at bounding box center [462, 807] width 16 height 16
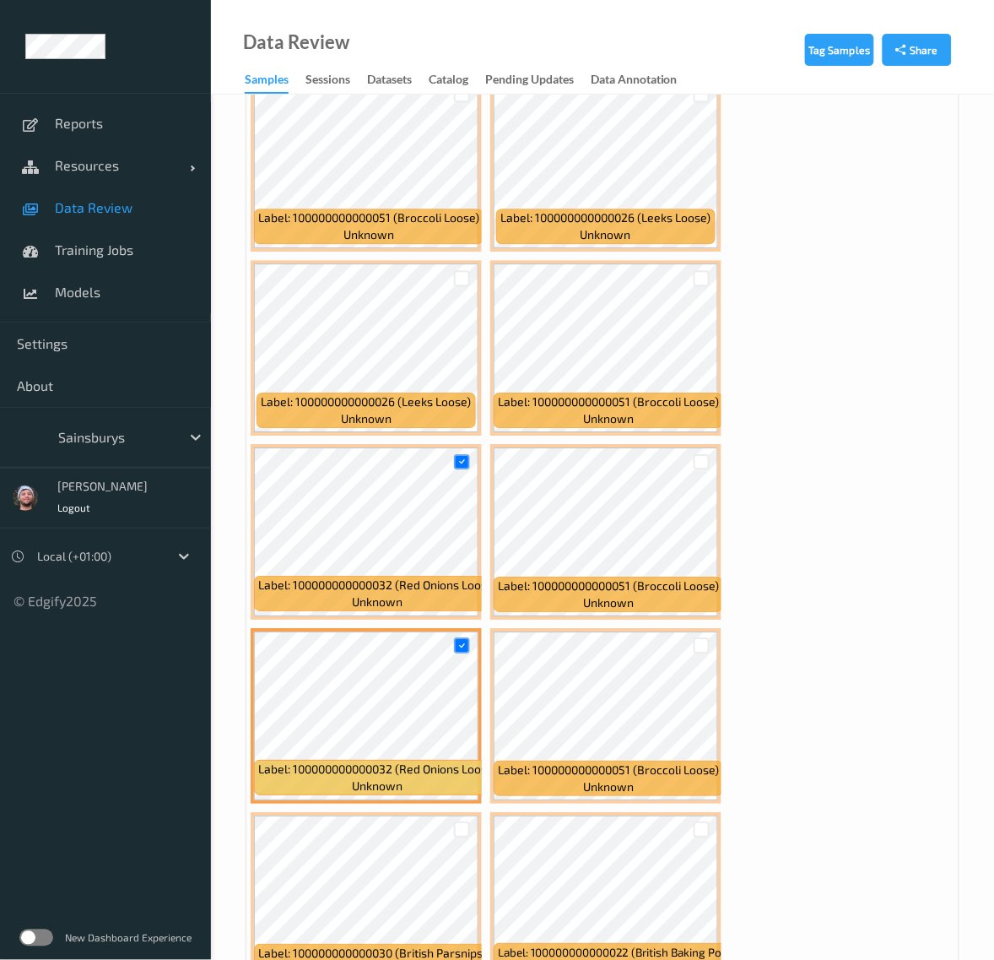
scroll to position [11711, 0]
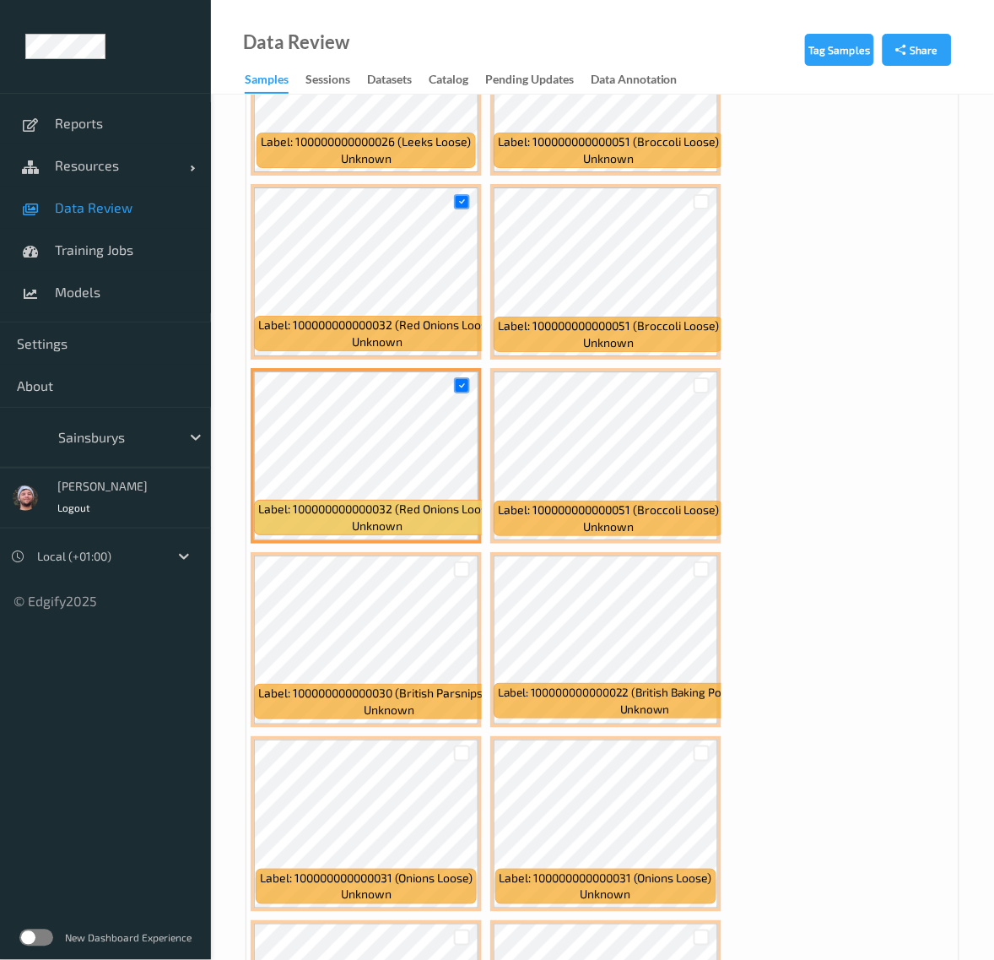
click at [452, 739] on div at bounding box center [462, 753] width 32 height 28
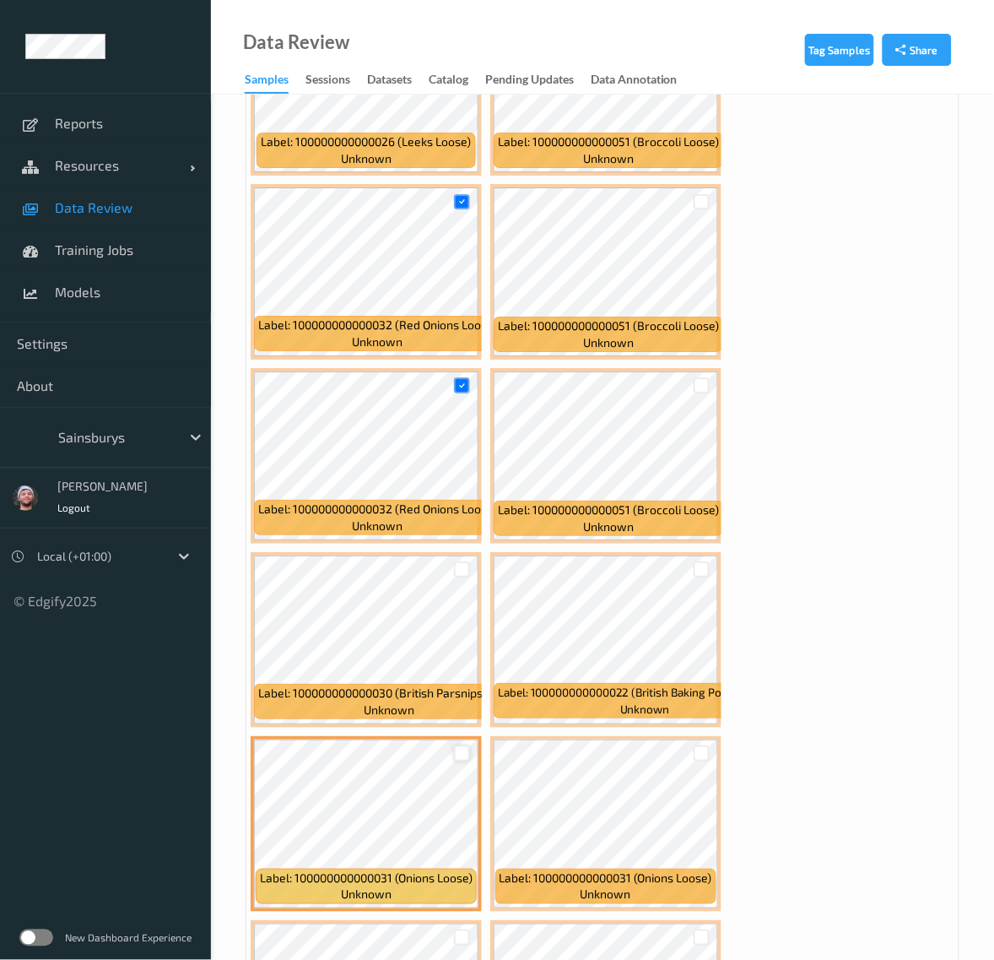
click at [458, 745] on div at bounding box center [462, 753] width 16 height 16
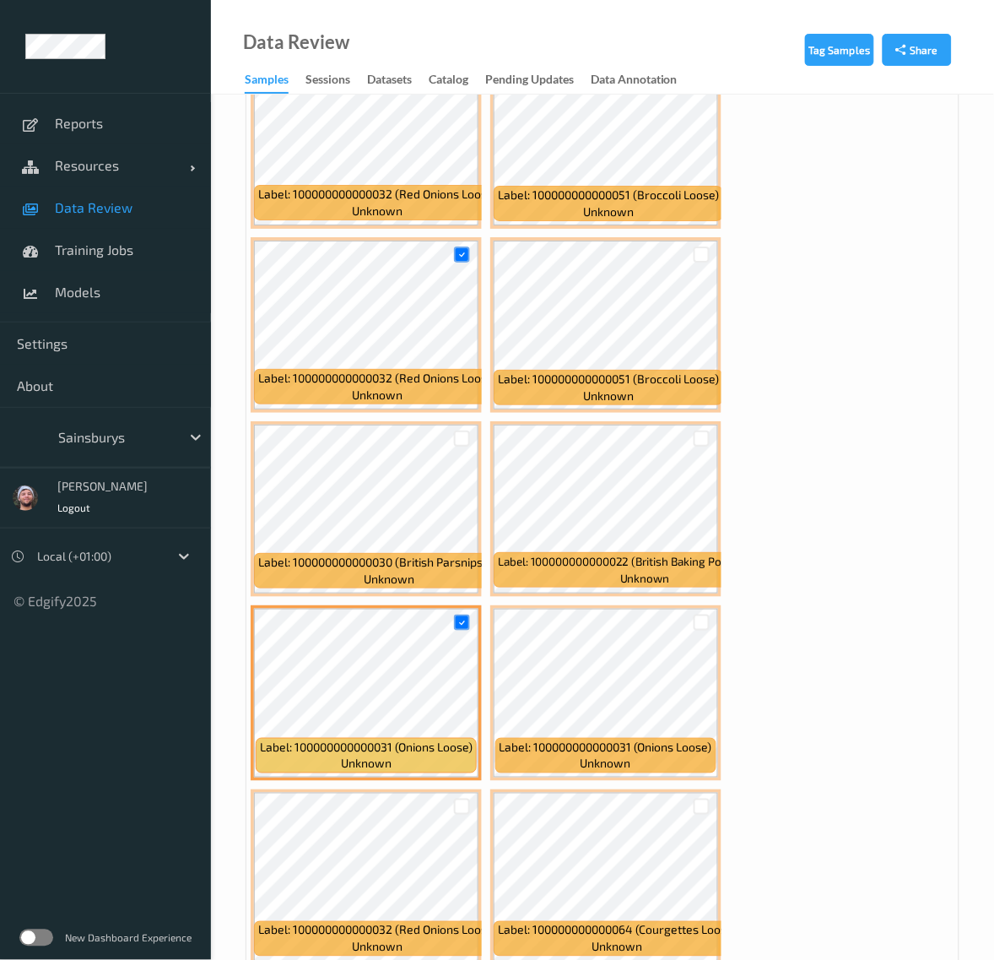
scroll to position [12028, 0]
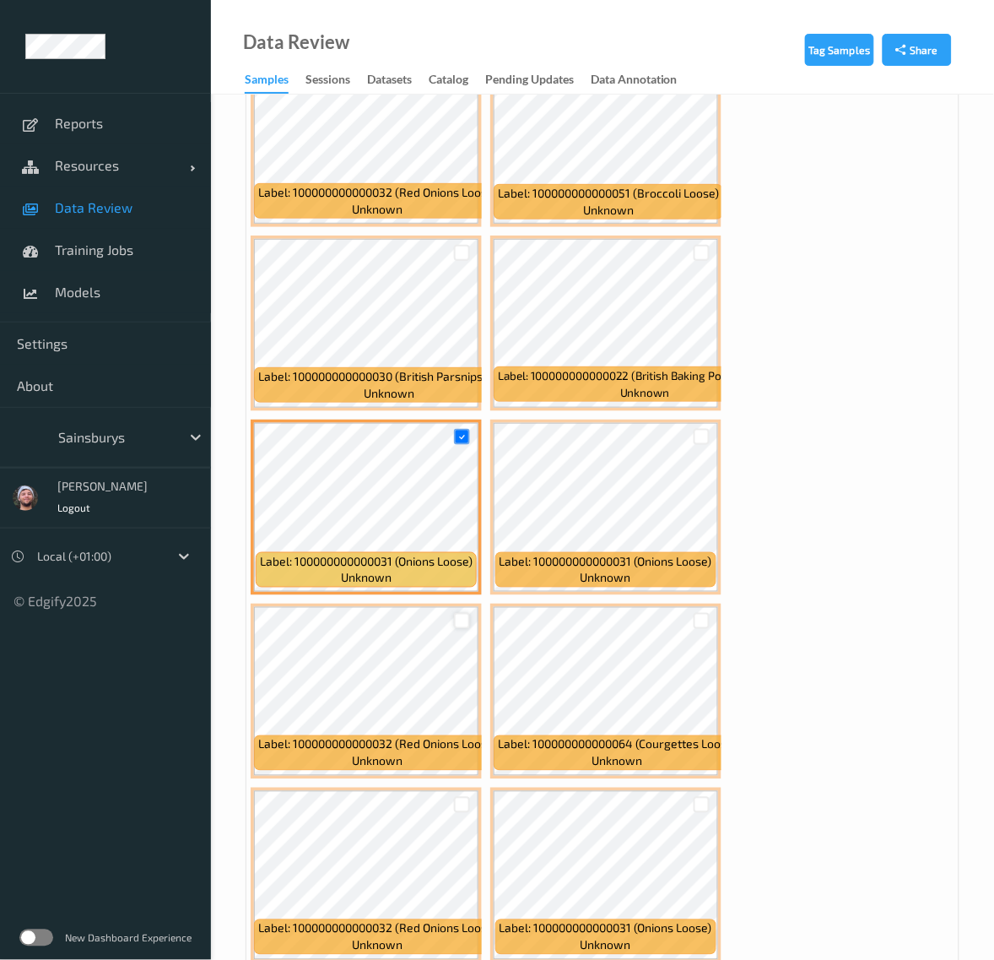
click at [462, 613] on div at bounding box center [462, 621] width 16 height 16
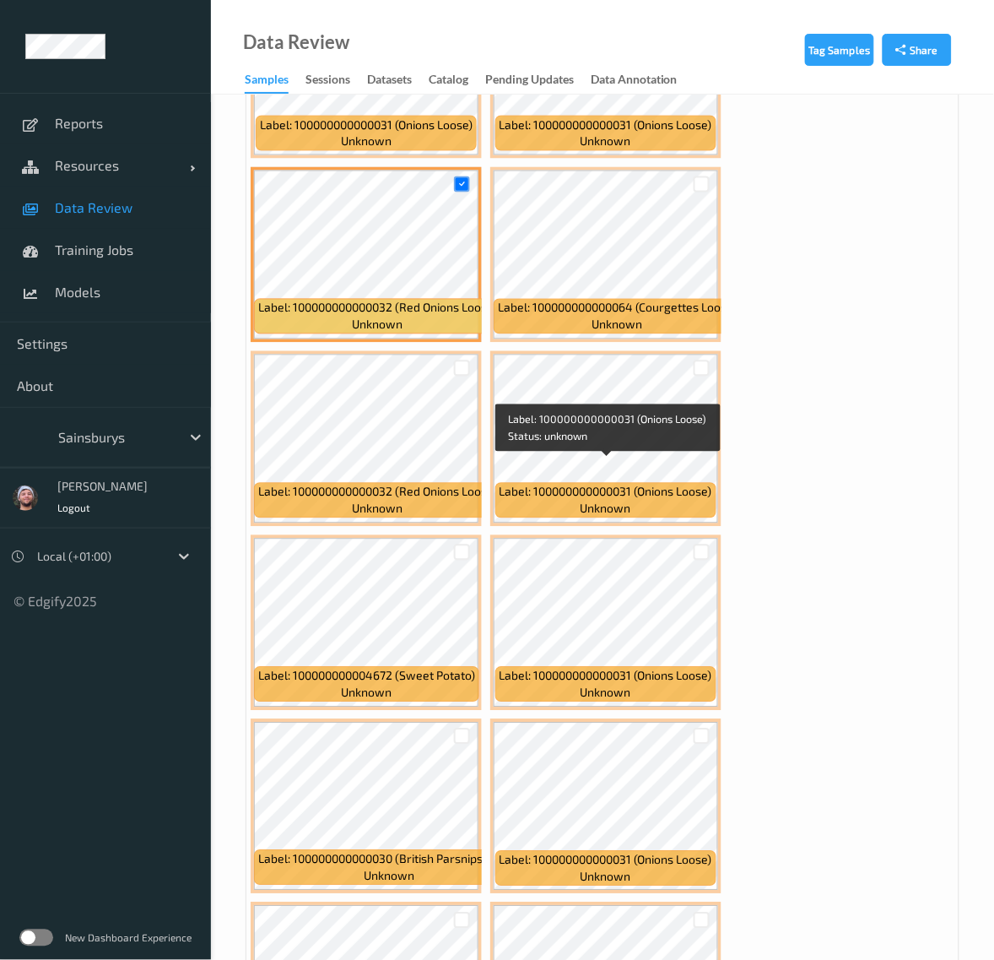
scroll to position [12555, 0]
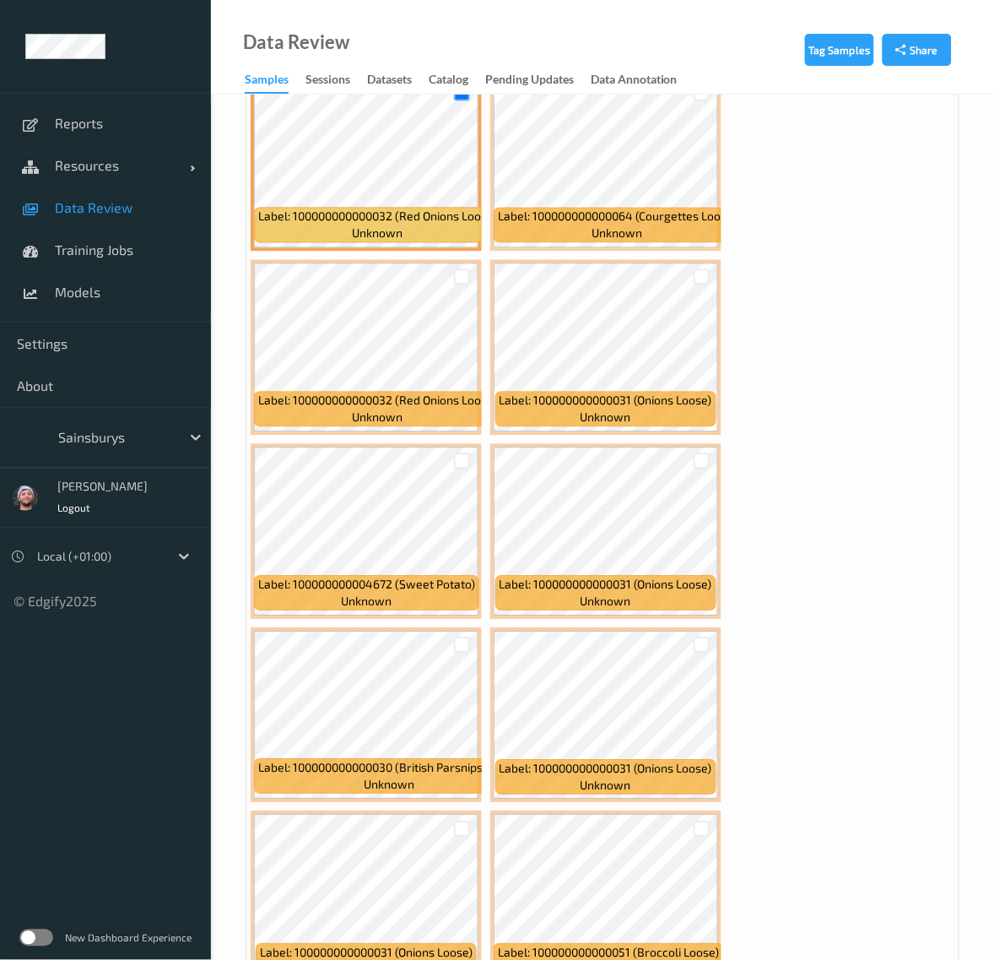
click at [473, 631] on div at bounding box center [462, 645] width 32 height 28
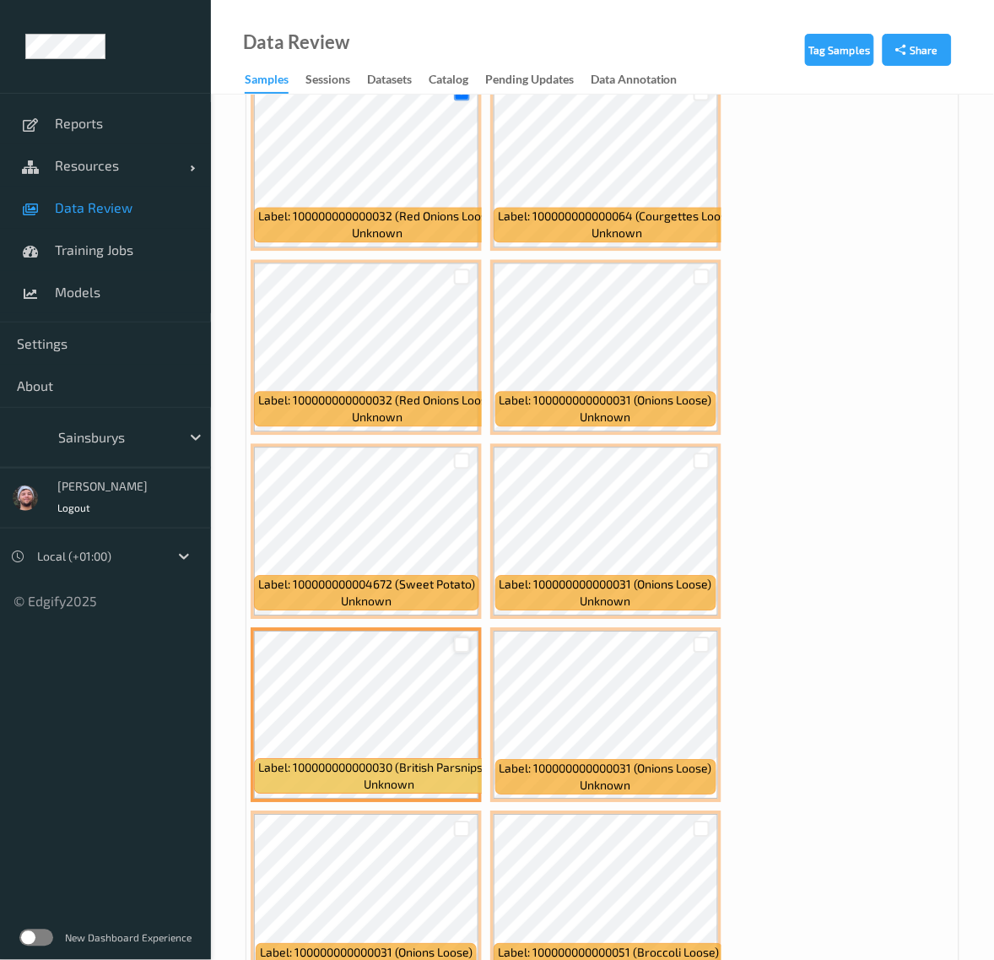
click at [465, 637] on div at bounding box center [462, 645] width 16 height 16
click at [468, 821] on div at bounding box center [462, 829] width 16 height 16
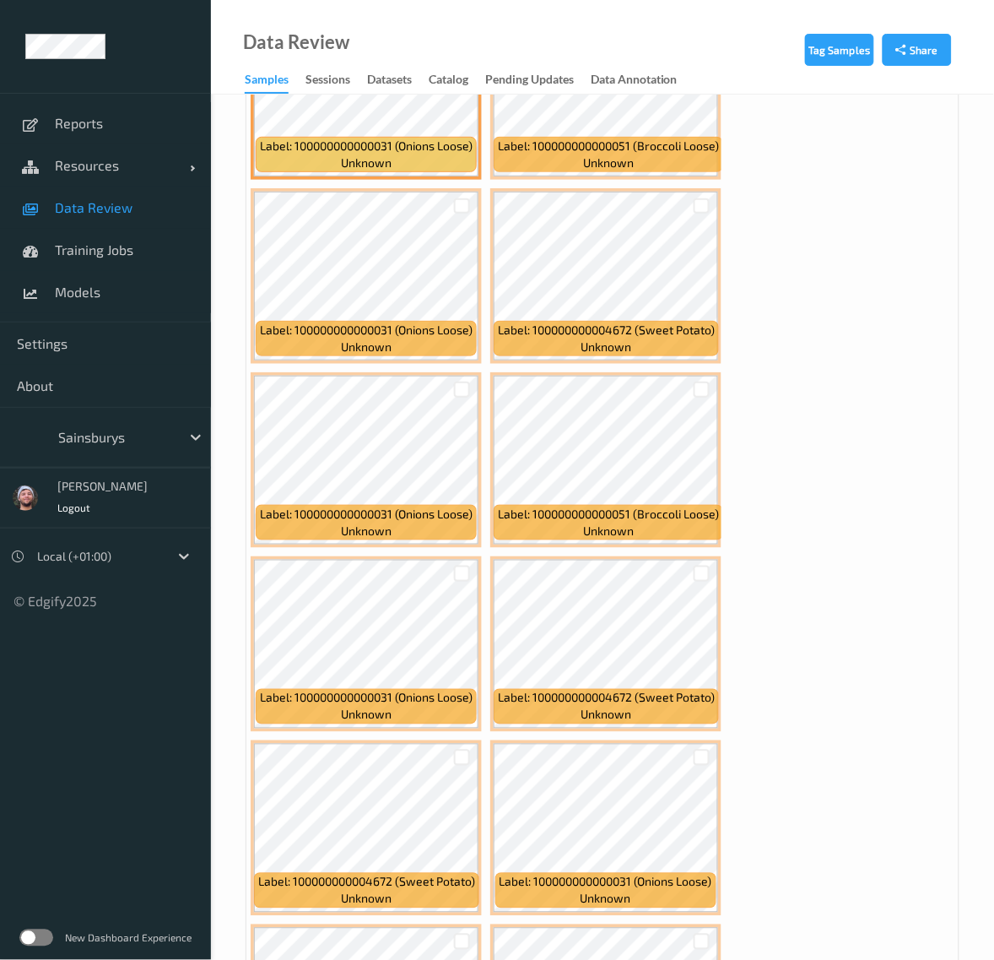
scroll to position [13399, 0]
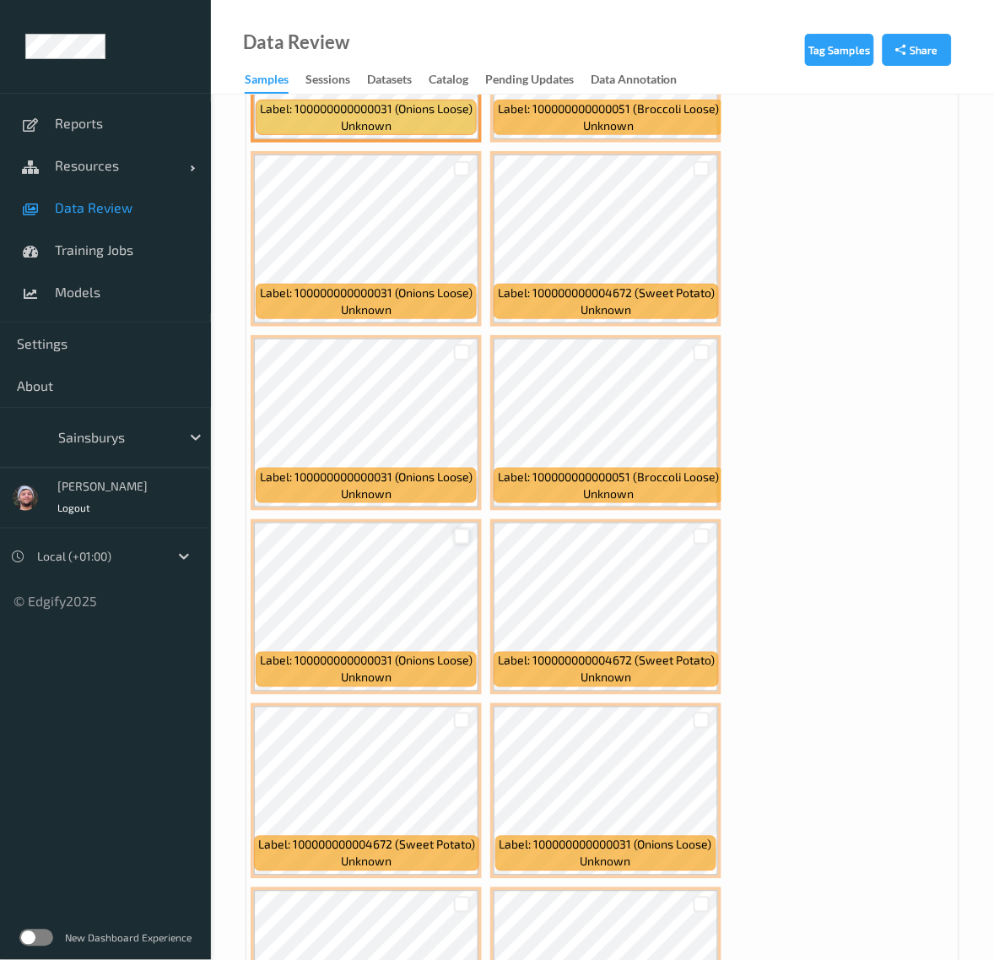
click at [458, 528] on div at bounding box center [462, 536] width 16 height 16
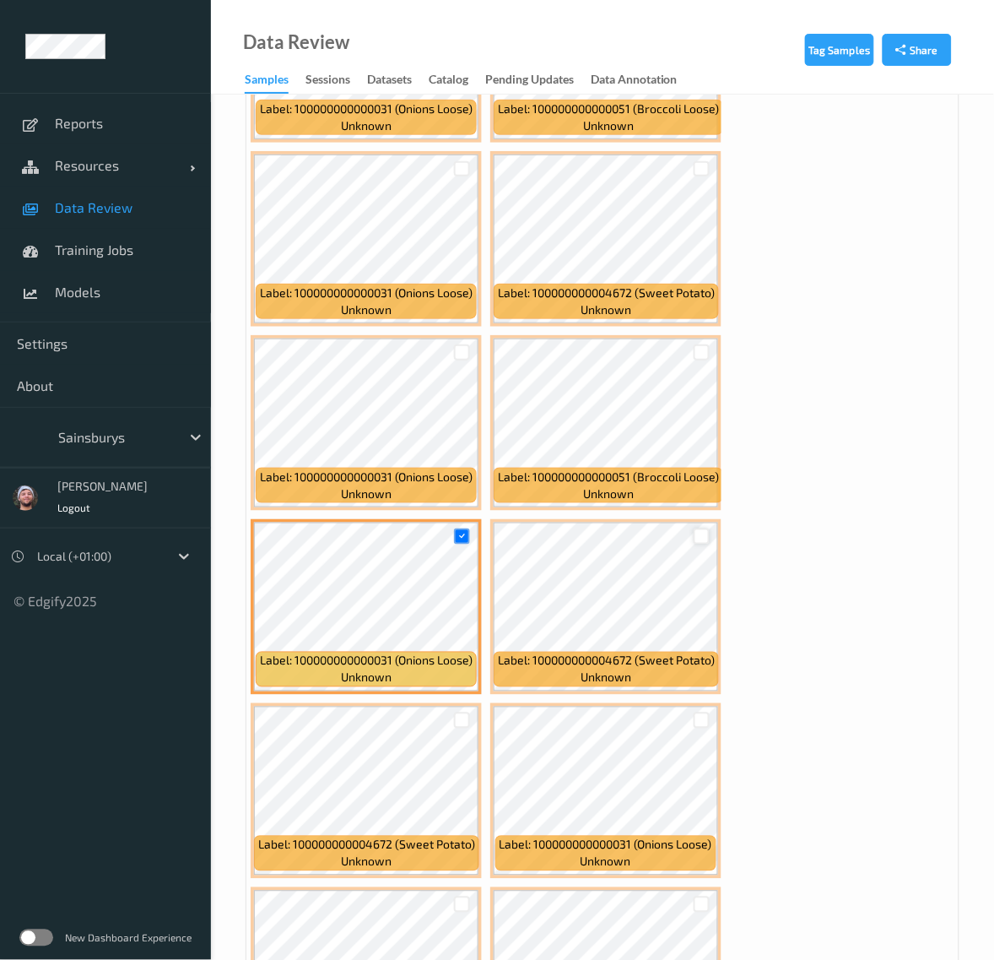
click at [702, 528] on div at bounding box center [702, 536] width 16 height 16
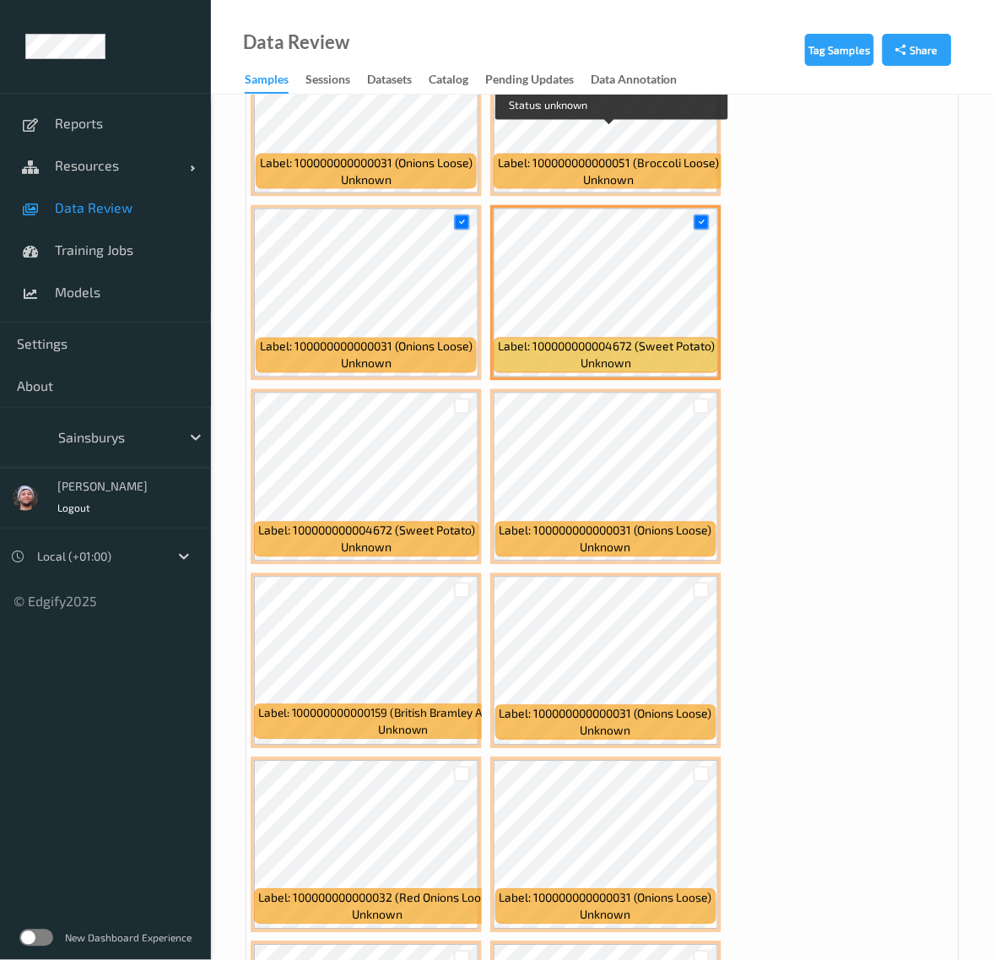
scroll to position [13716, 0]
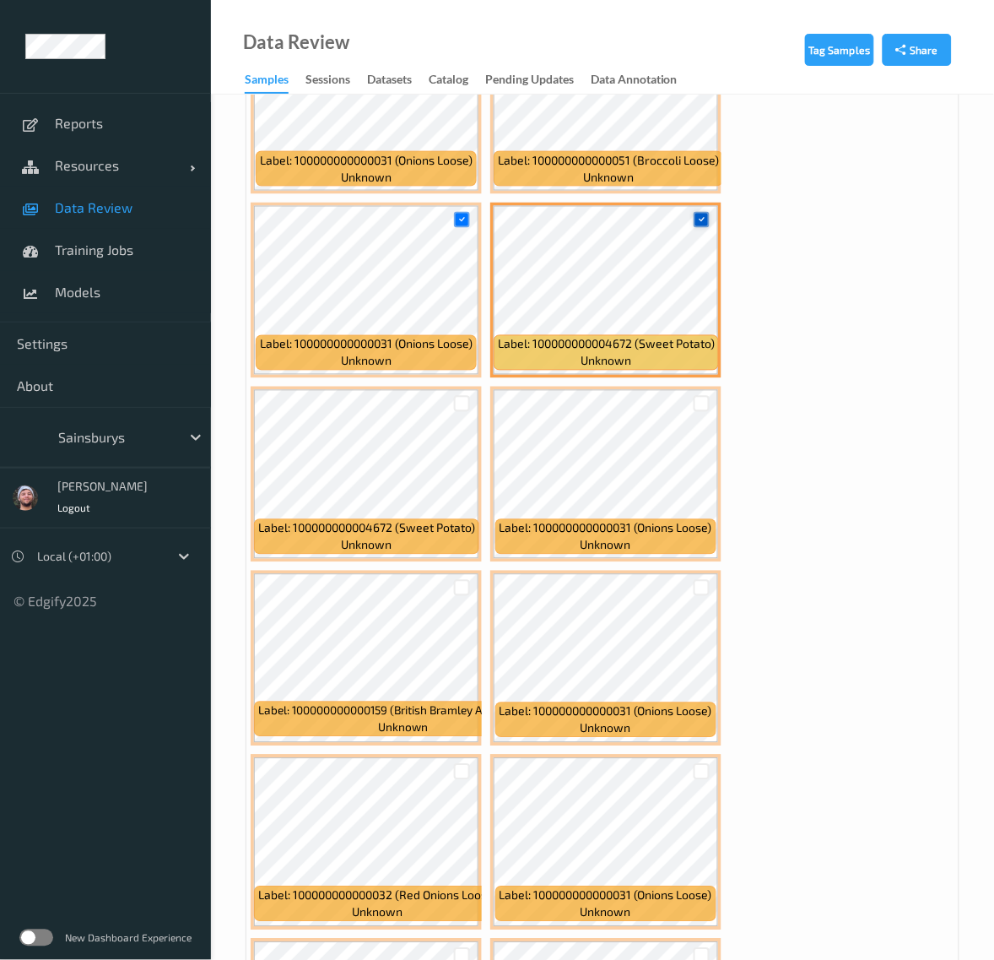
click at [698, 212] on div at bounding box center [702, 220] width 16 height 16
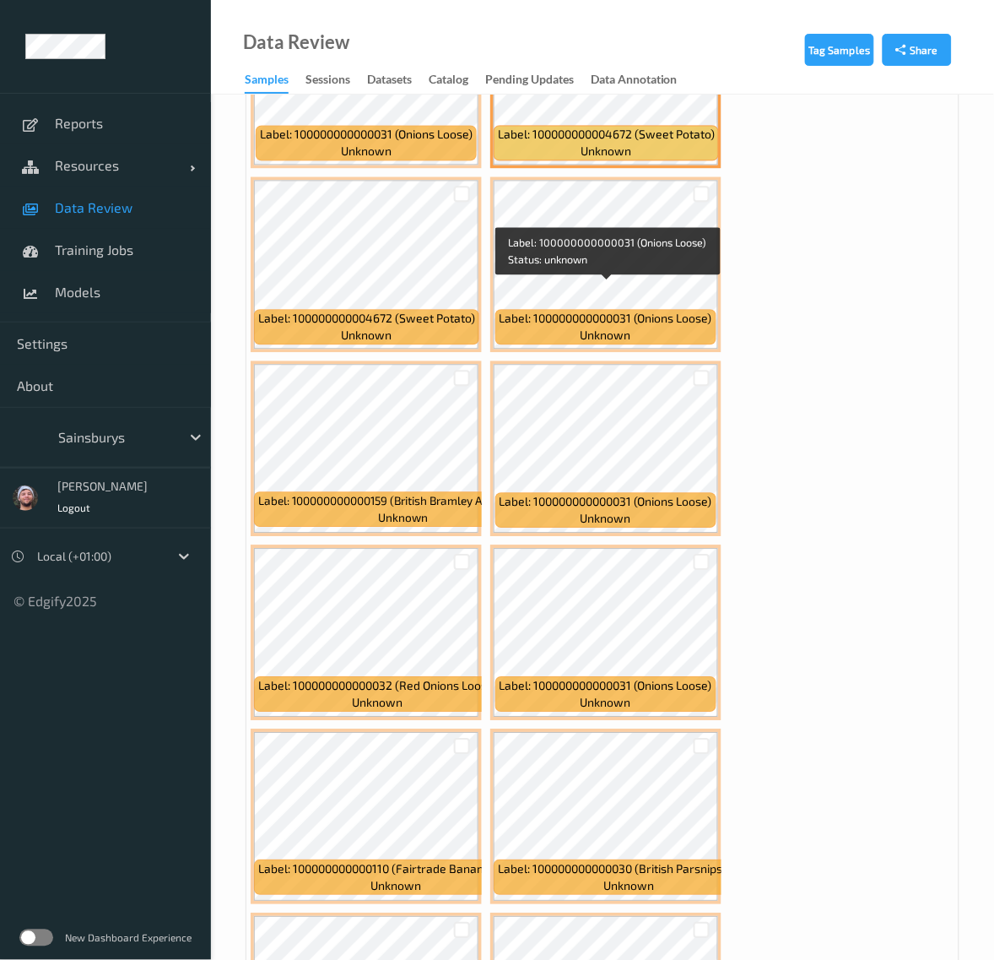
scroll to position [13927, 0]
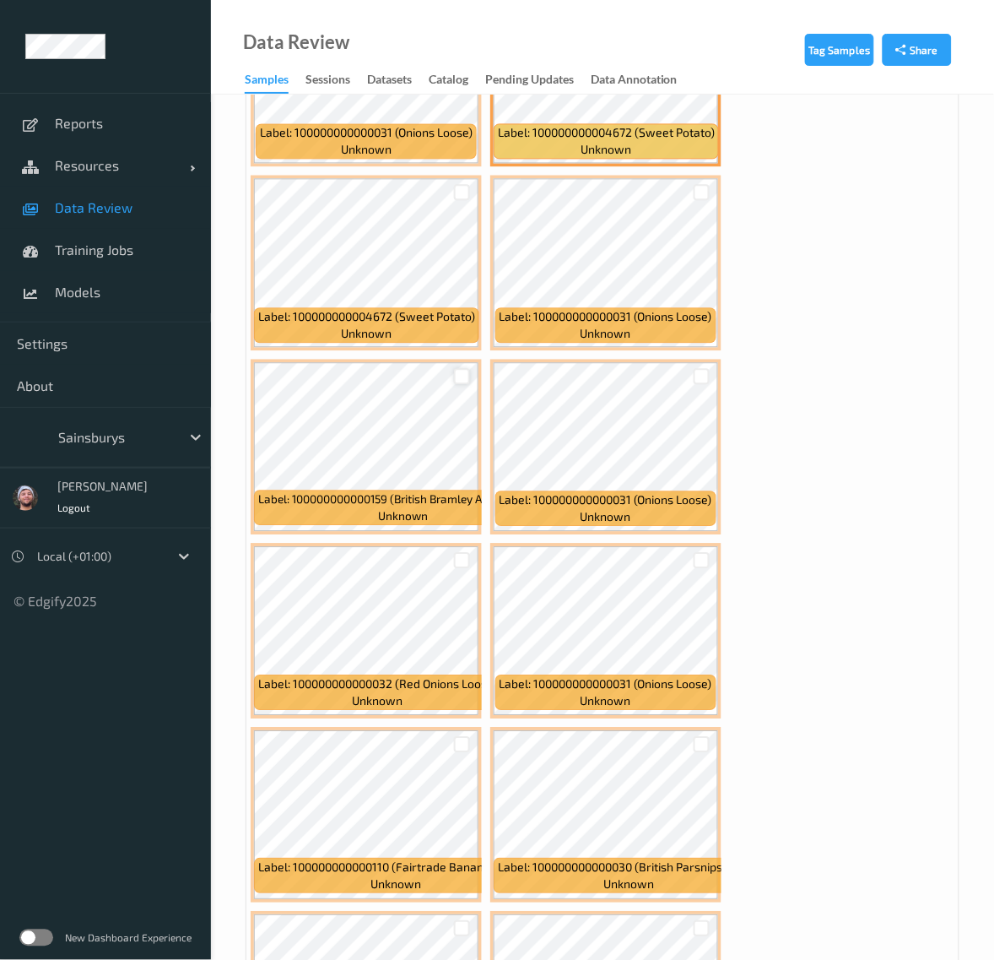
drag, startPoint x: 466, startPoint y: 369, endPoint x: 468, endPoint y: 356, distance: 12.9
click at [467, 363] on div at bounding box center [462, 377] width 32 height 28
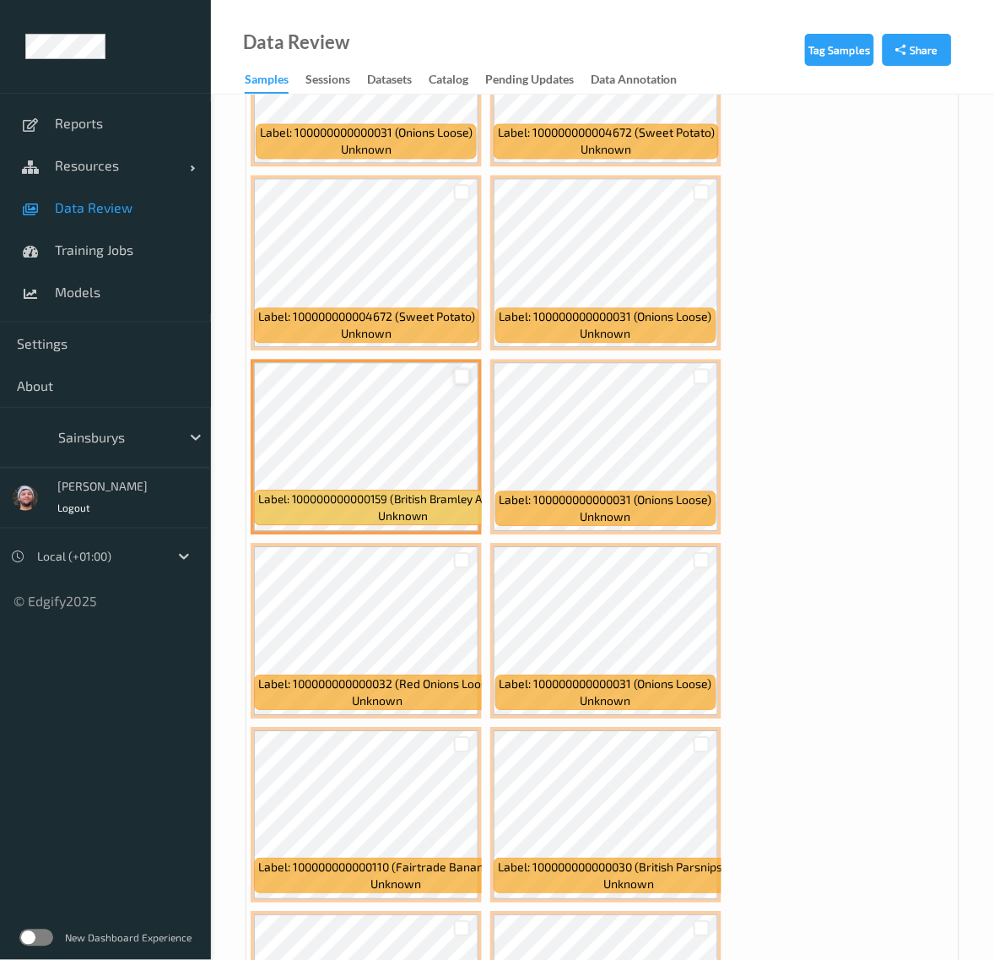
click at [469, 369] on div at bounding box center [462, 377] width 16 height 16
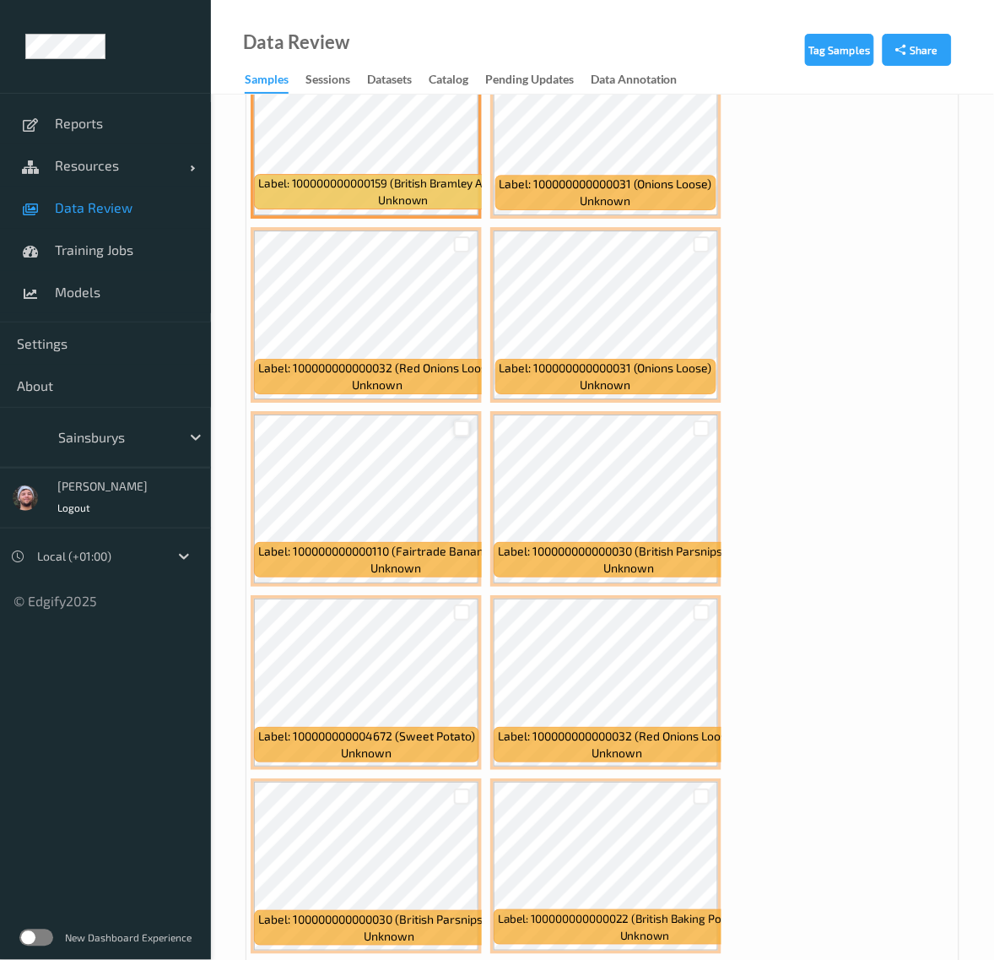
click at [465, 420] on div at bounding box center [462, 428] width 16 height 16
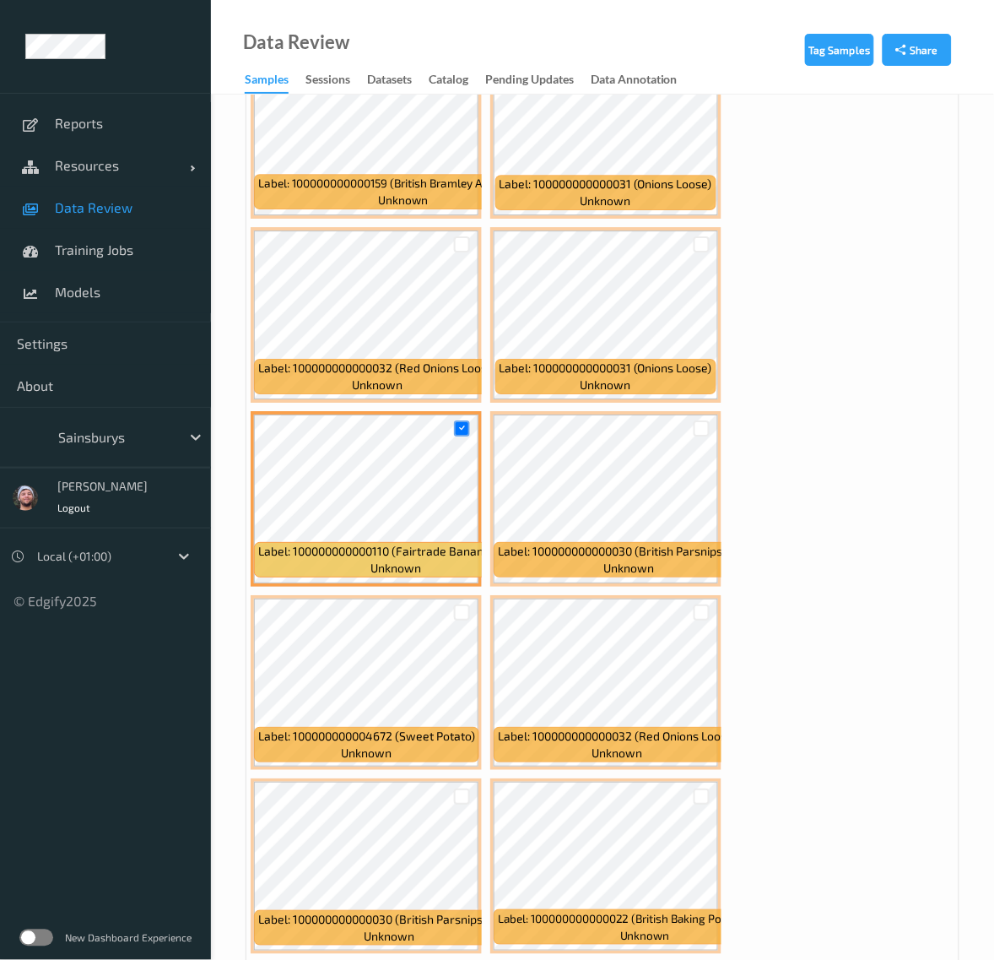
scroll to position [14454, 0]
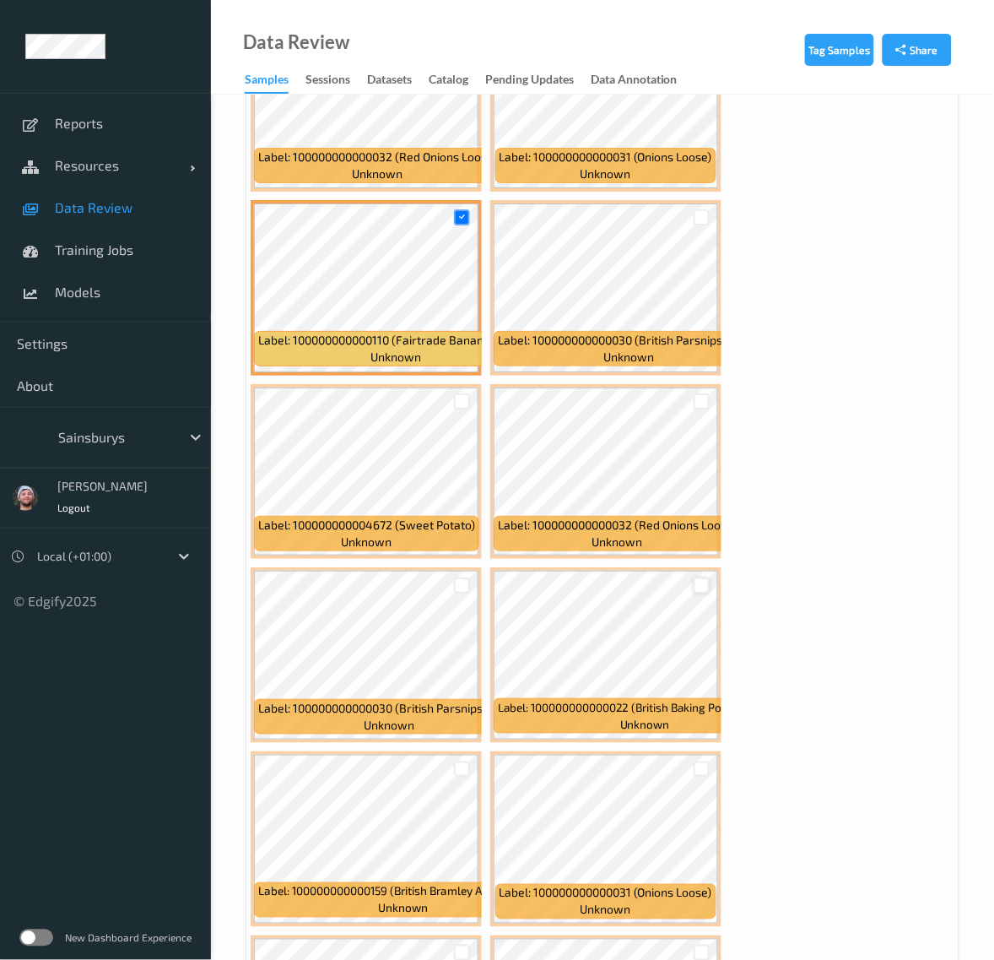
click at [698, 577] on div at bounding box center [702, 585] width 16 height 16
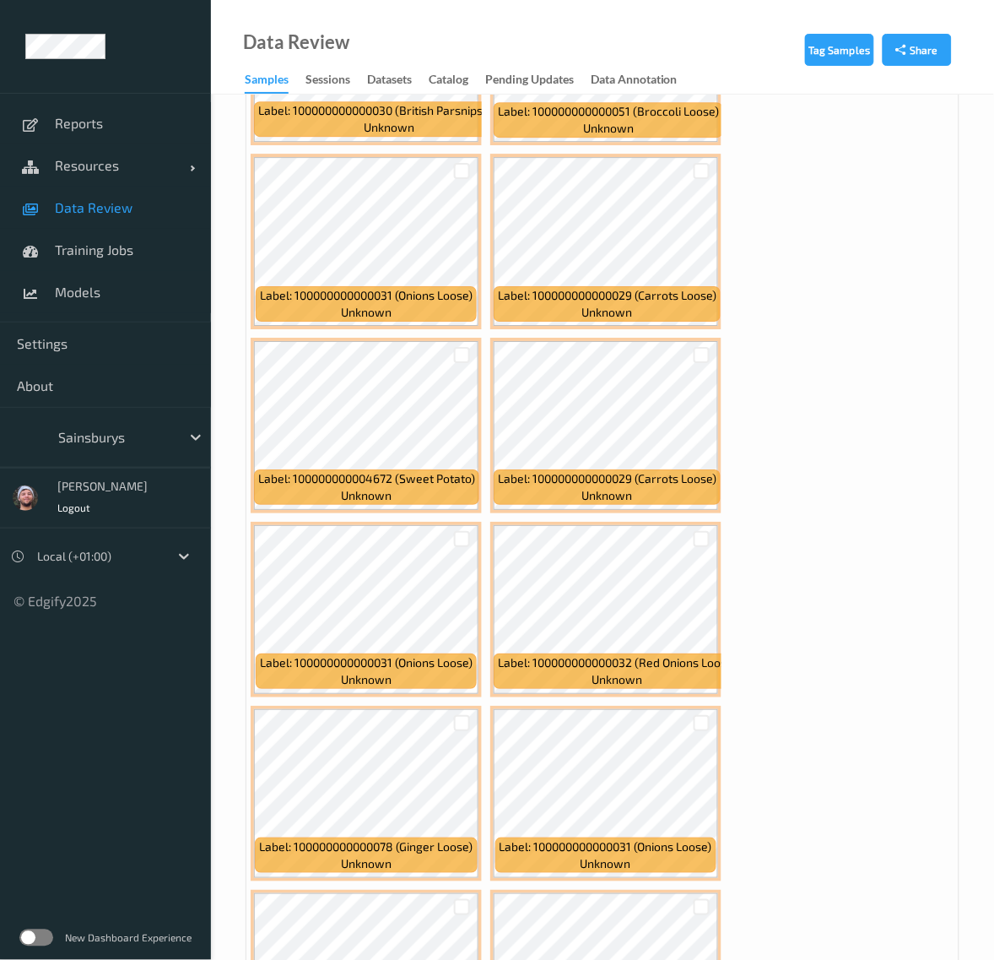
scroll to position [15615, 0]
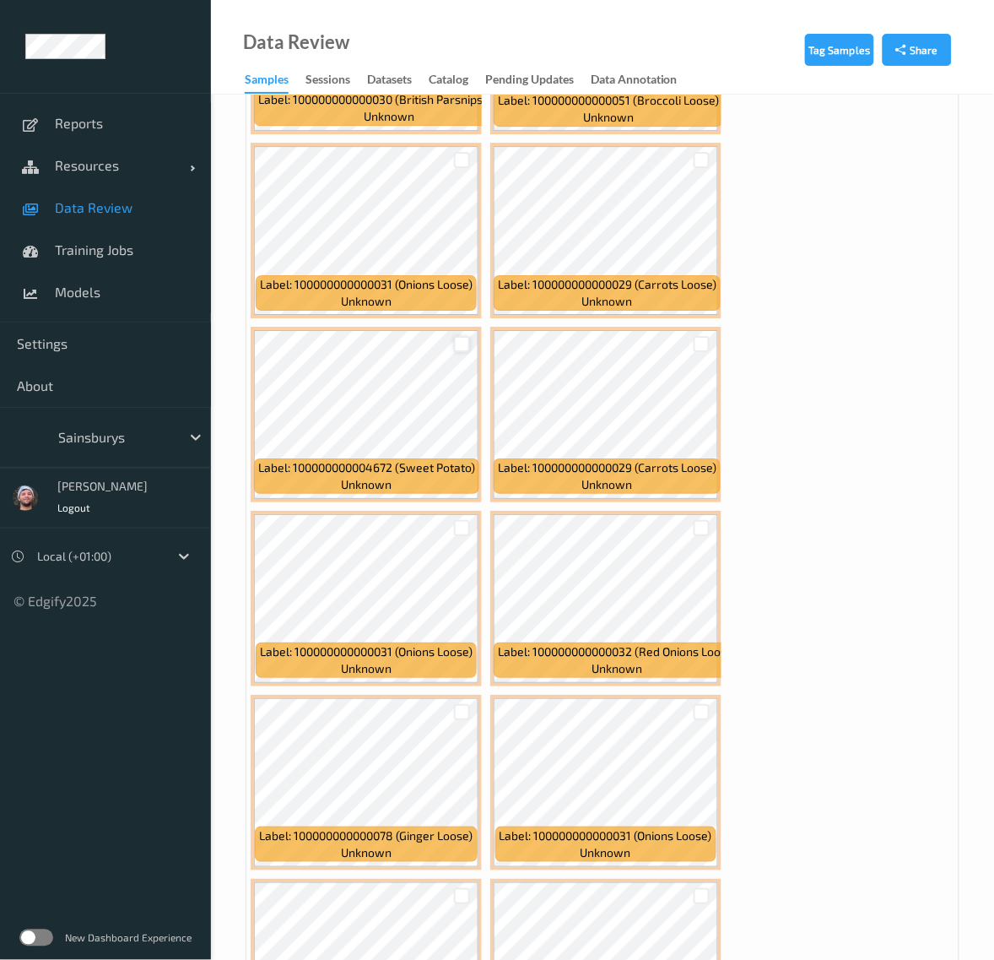
click at [463, 336] on div at bounding box center [462, 344] width 16 height 16
click at [468, 704] on div at bounding box center [462, 712] width 16 height 16
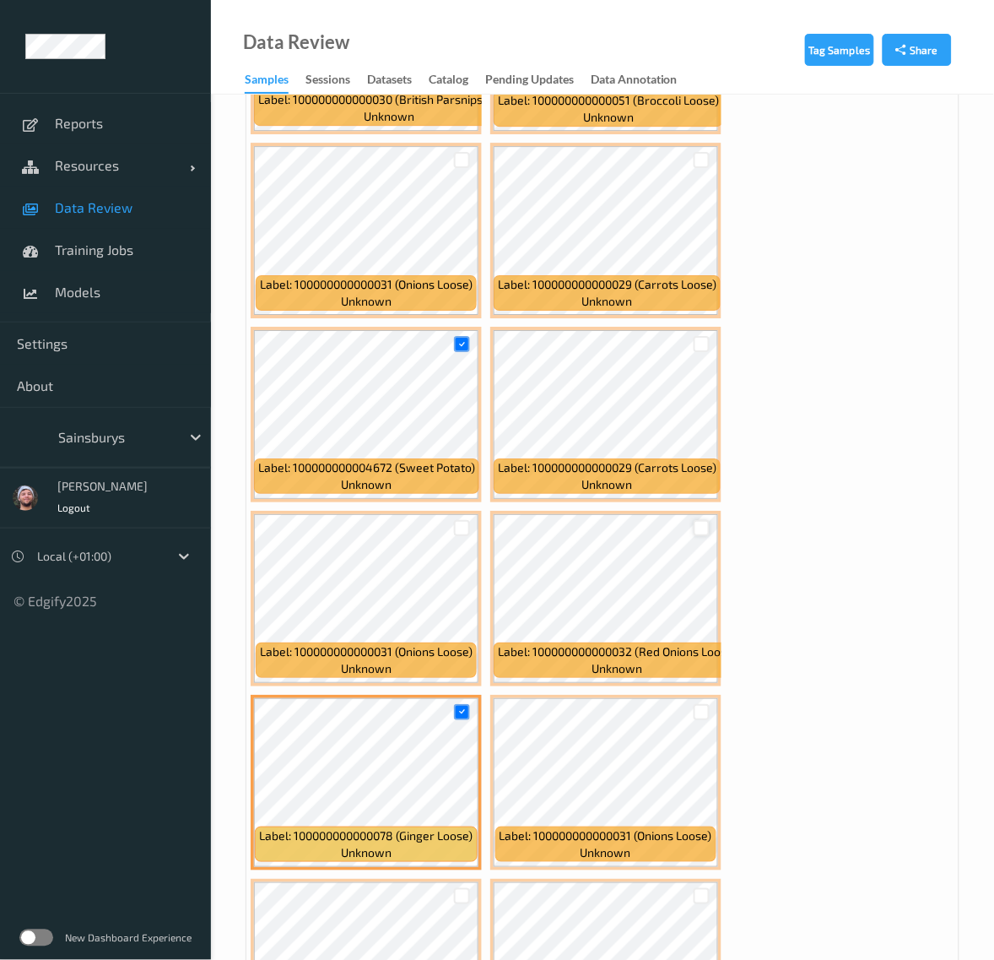
click at [698, 520] on div at bounding box center [702, 528] width 16 height 16
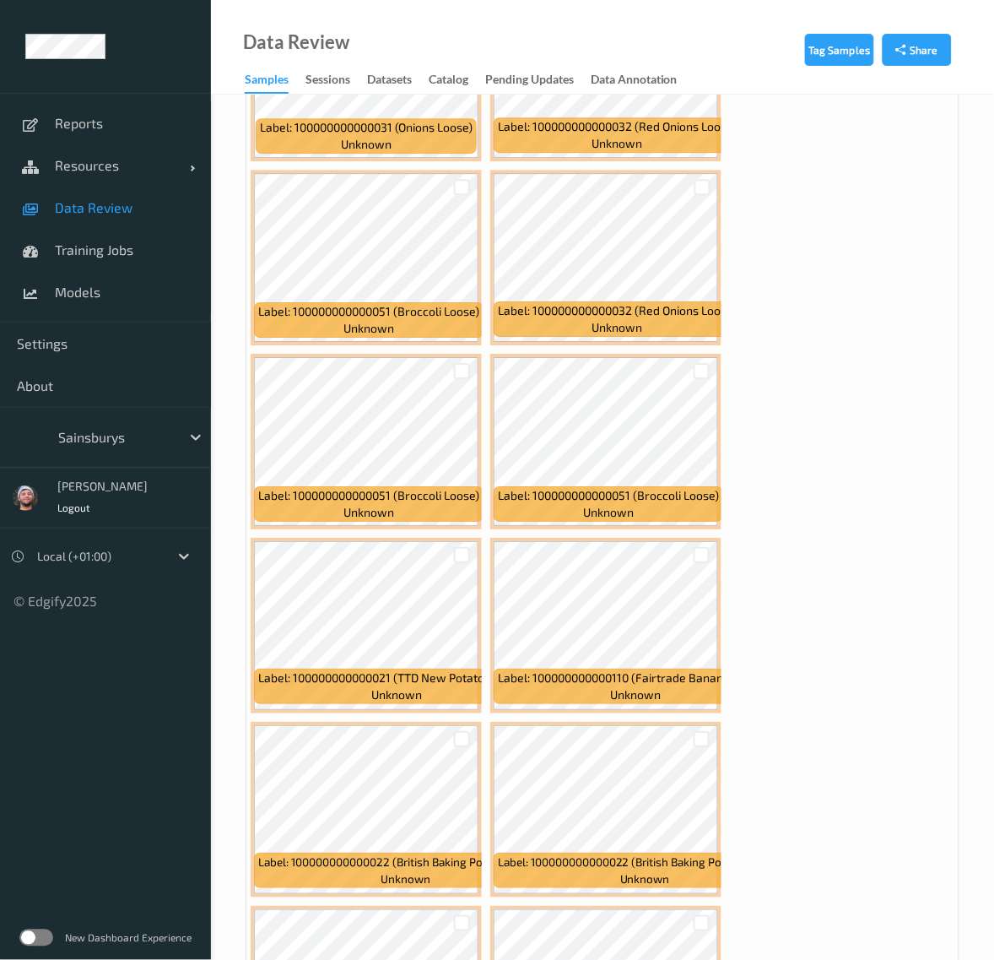
scroll to position [16881, 0]
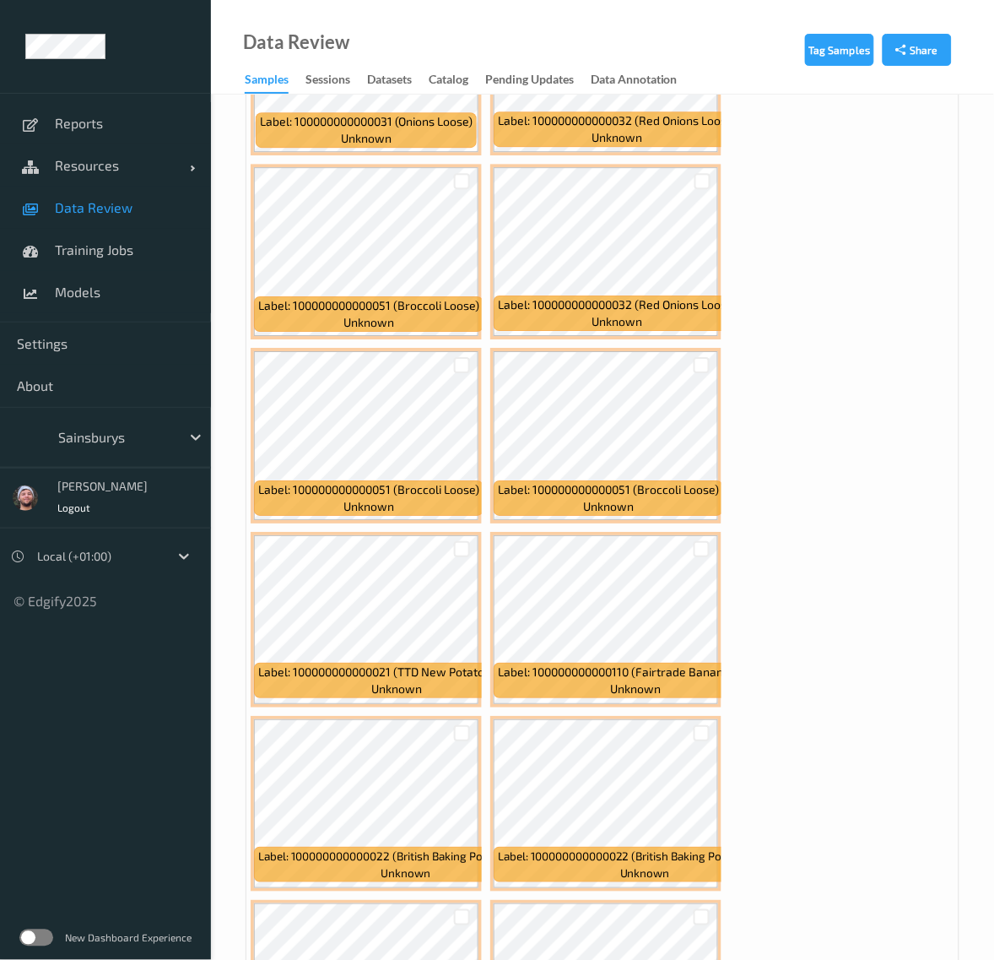
click at [474, 535] on div at bounding box center [462, 549] width 32 height 28
click at [457, 541] on div at bounding box center [462, 549] width 16 height 16
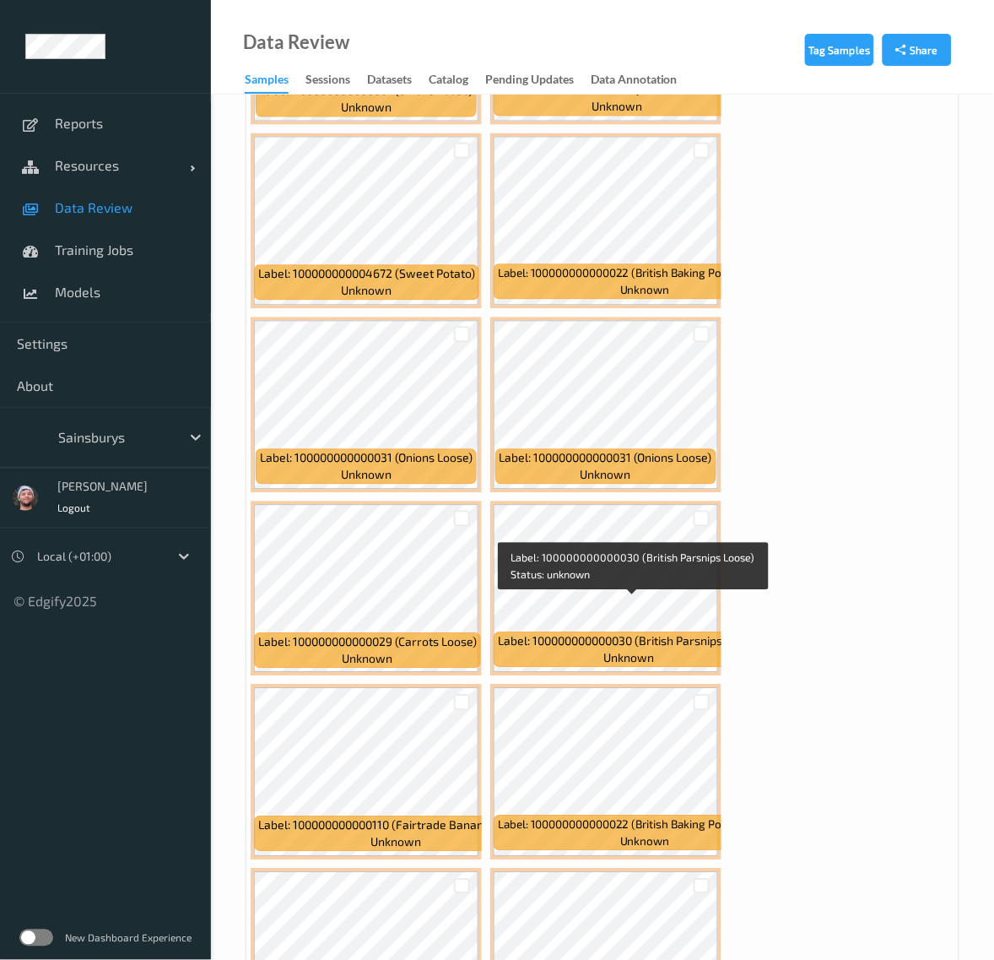
scroll to position [17725, 0]
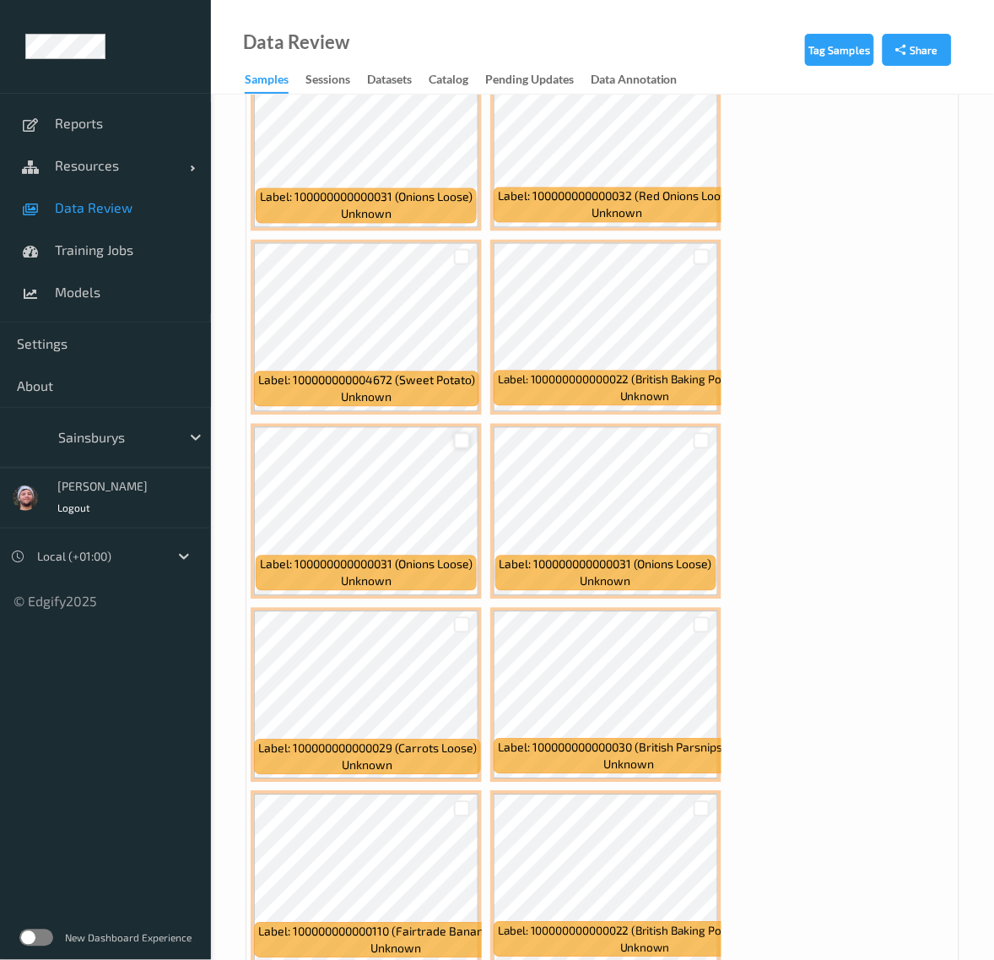
click at [462, 433] on div at bounding box center [462, 441] width 16 height 16
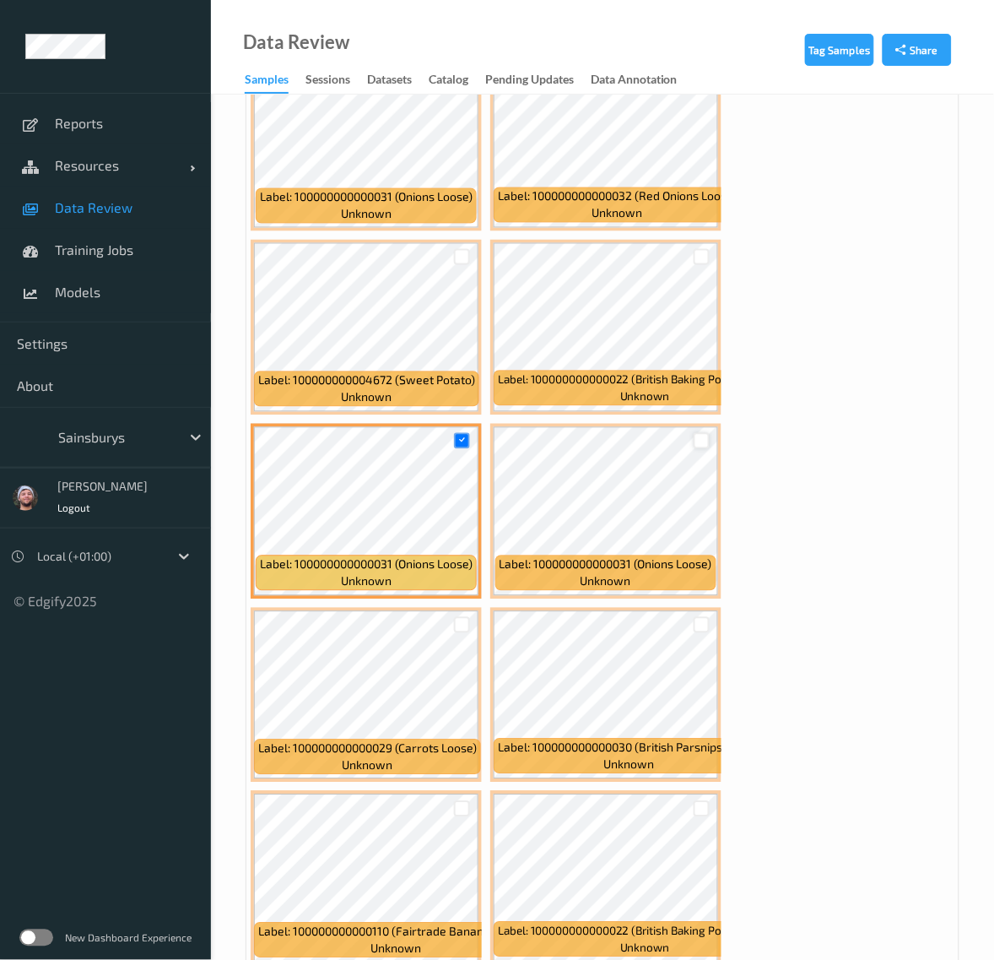
click at [703, 433] on div at bounding box center [702, 441] width 16 height 16
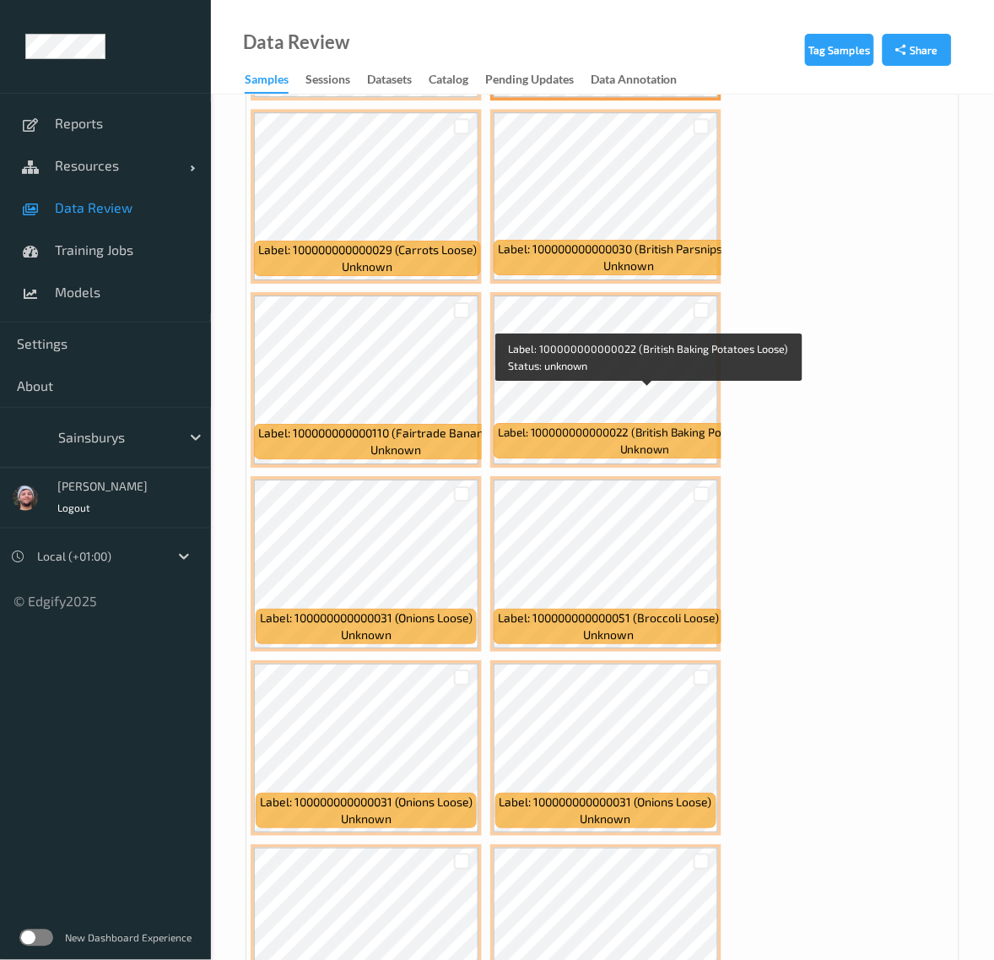
scroll to position [18326, 0]
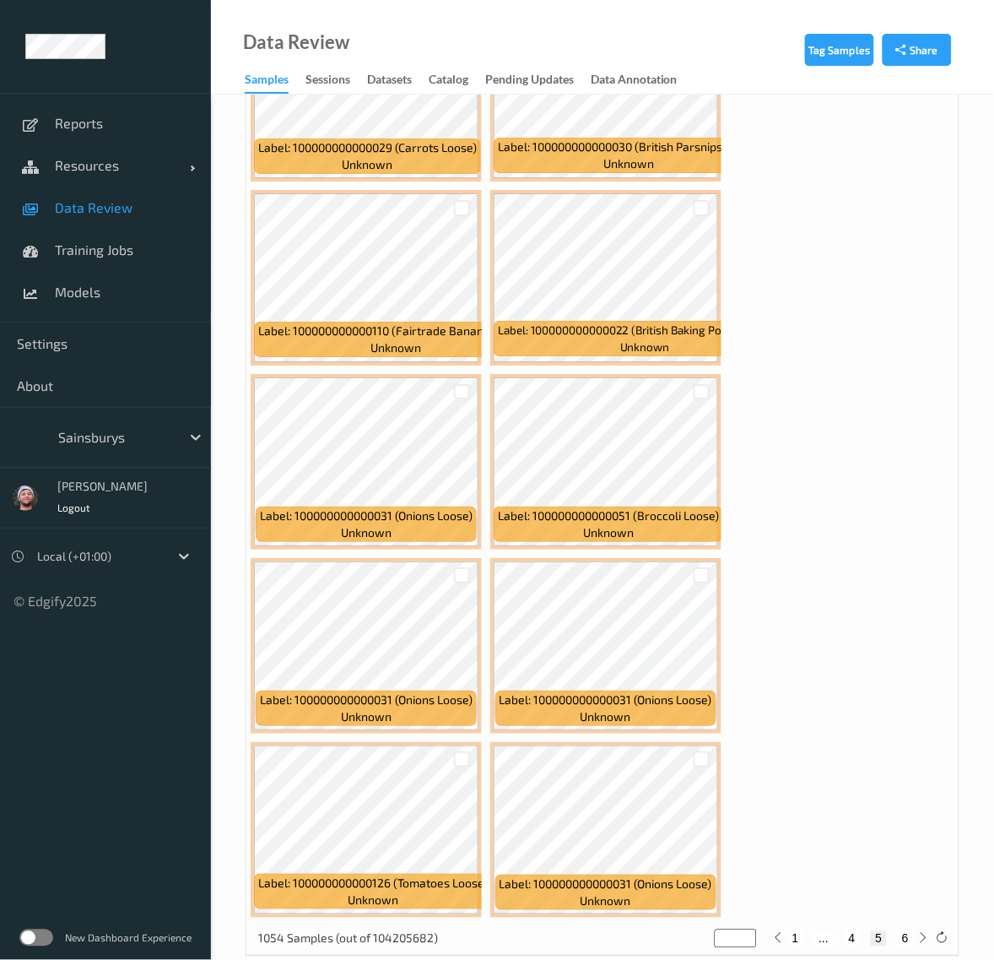
click at [740, 879] on button "6" at bounding box center [905, 938] width 17 height 15
type input "*"
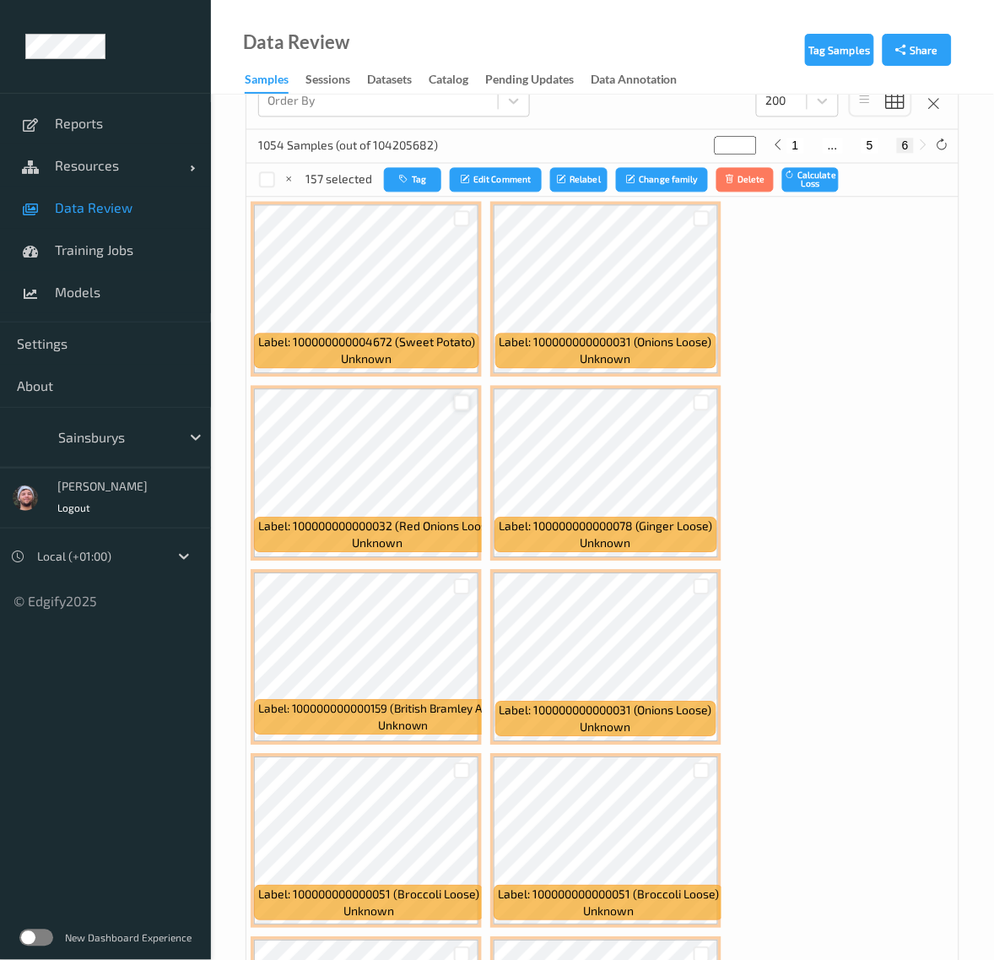
scroll to position [739, 0]
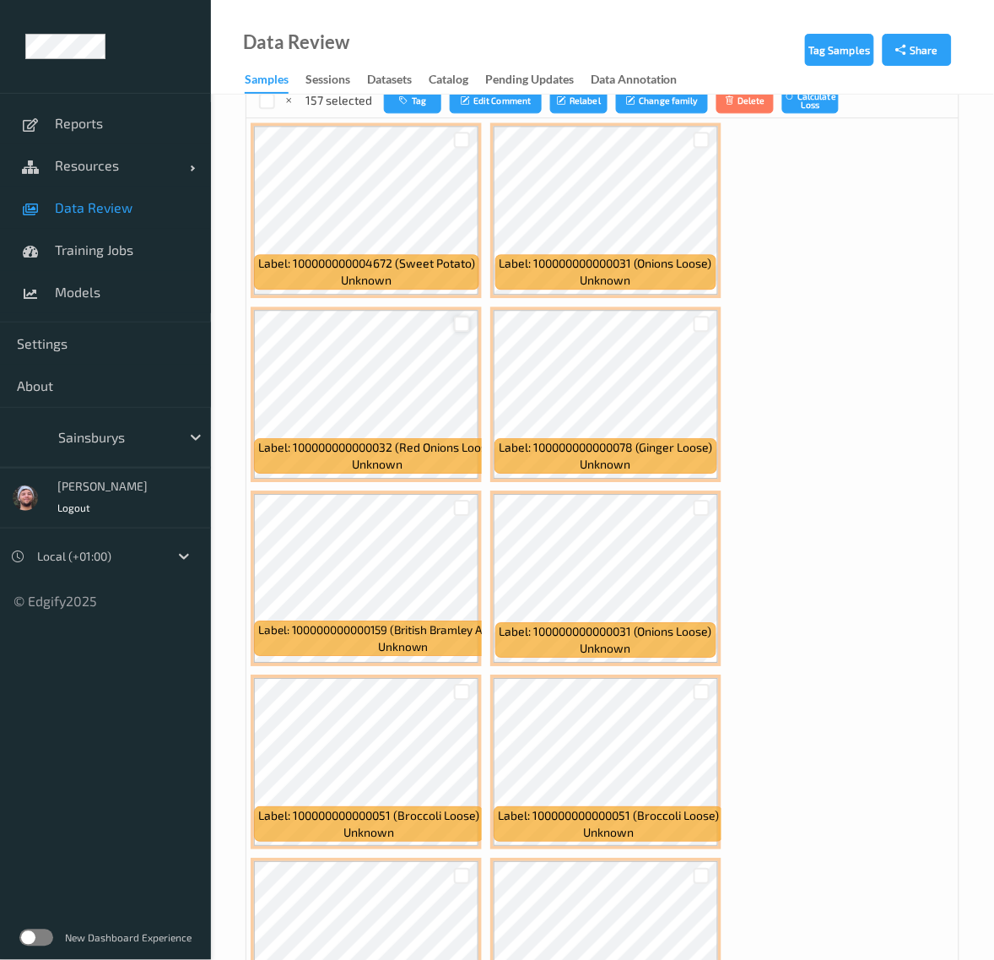
click at [464, 332] on div at bounding box center [462, 324] width 16 height 16
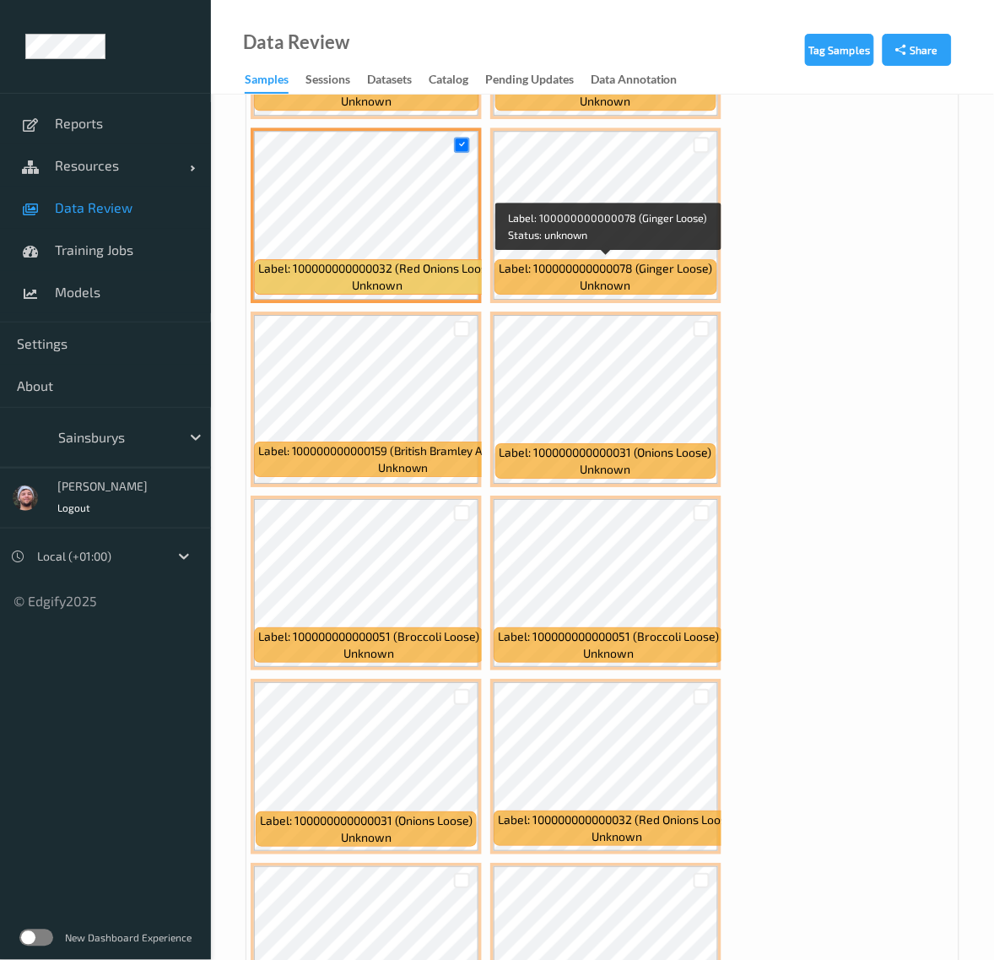
scroll to position [1161, 0]
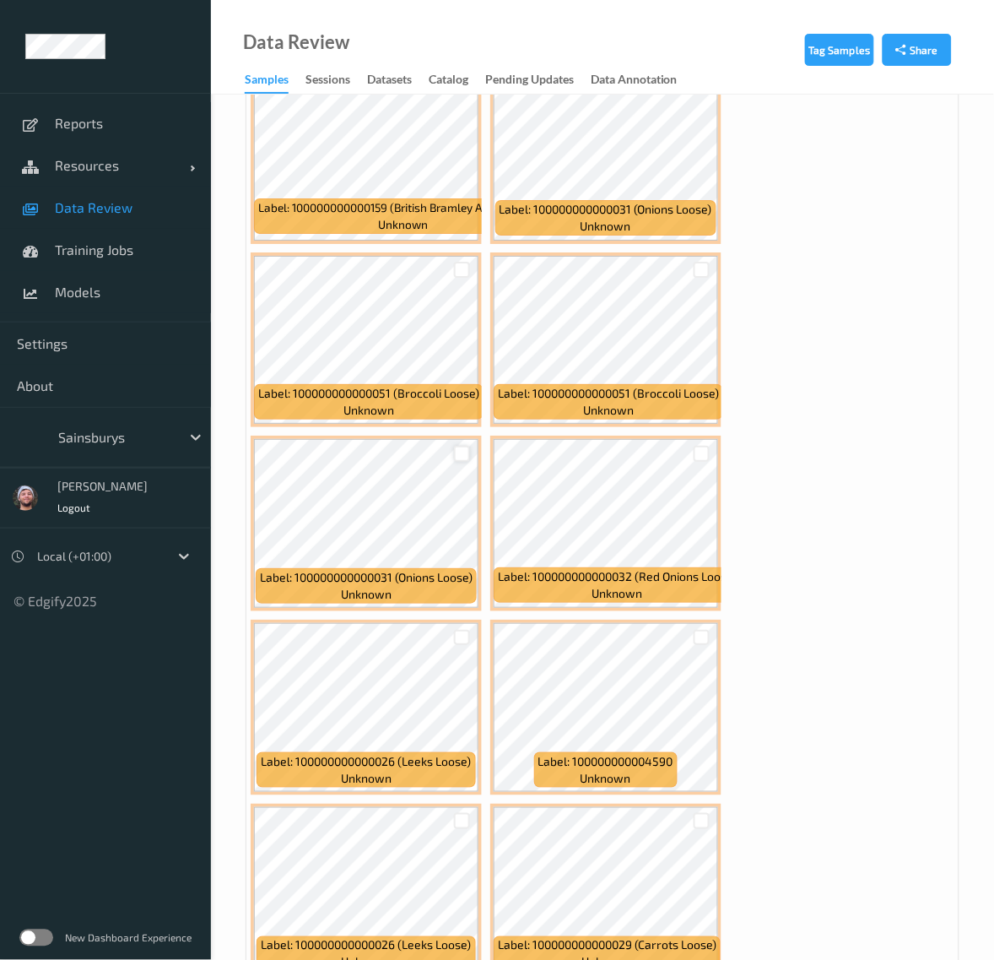
click at [461, 452] on div at bounding box center [462, 454] width 16 height 16
click at [713, 639] on div at bounding box center [702, 637] width 32 height 28
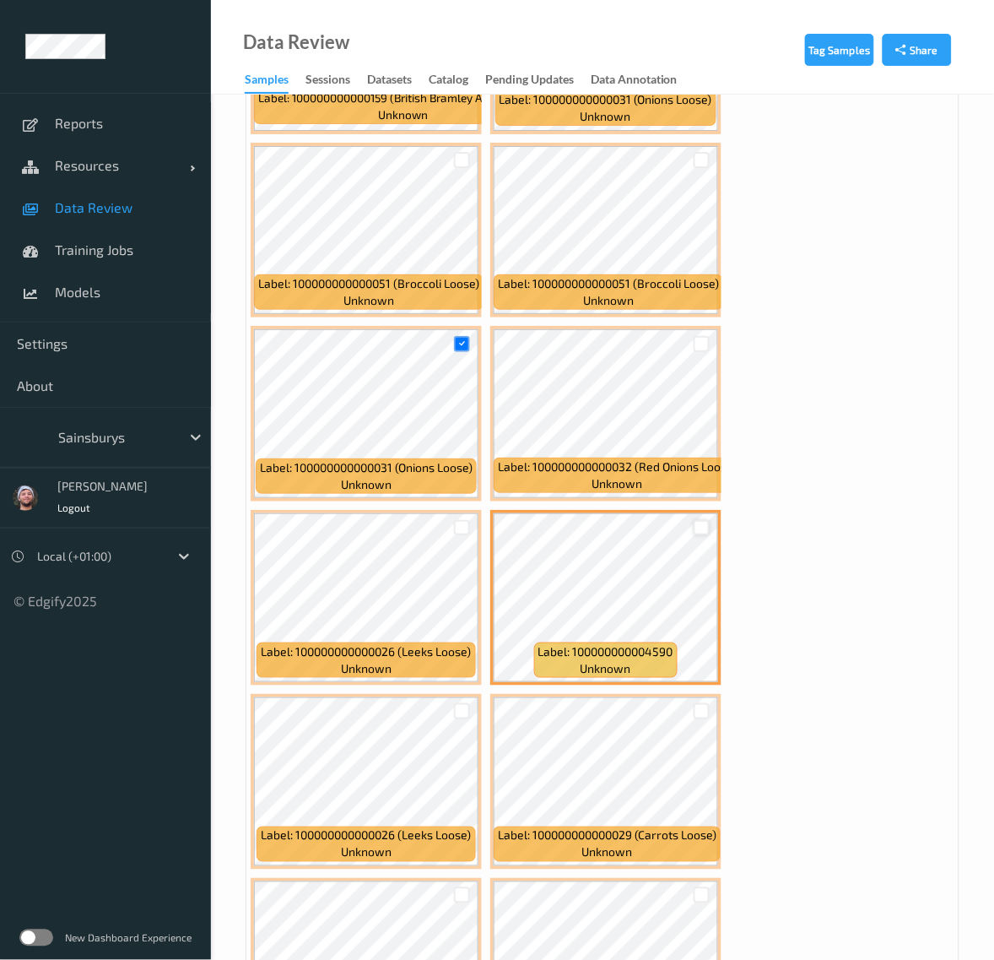
scroll to position [1583, 0]
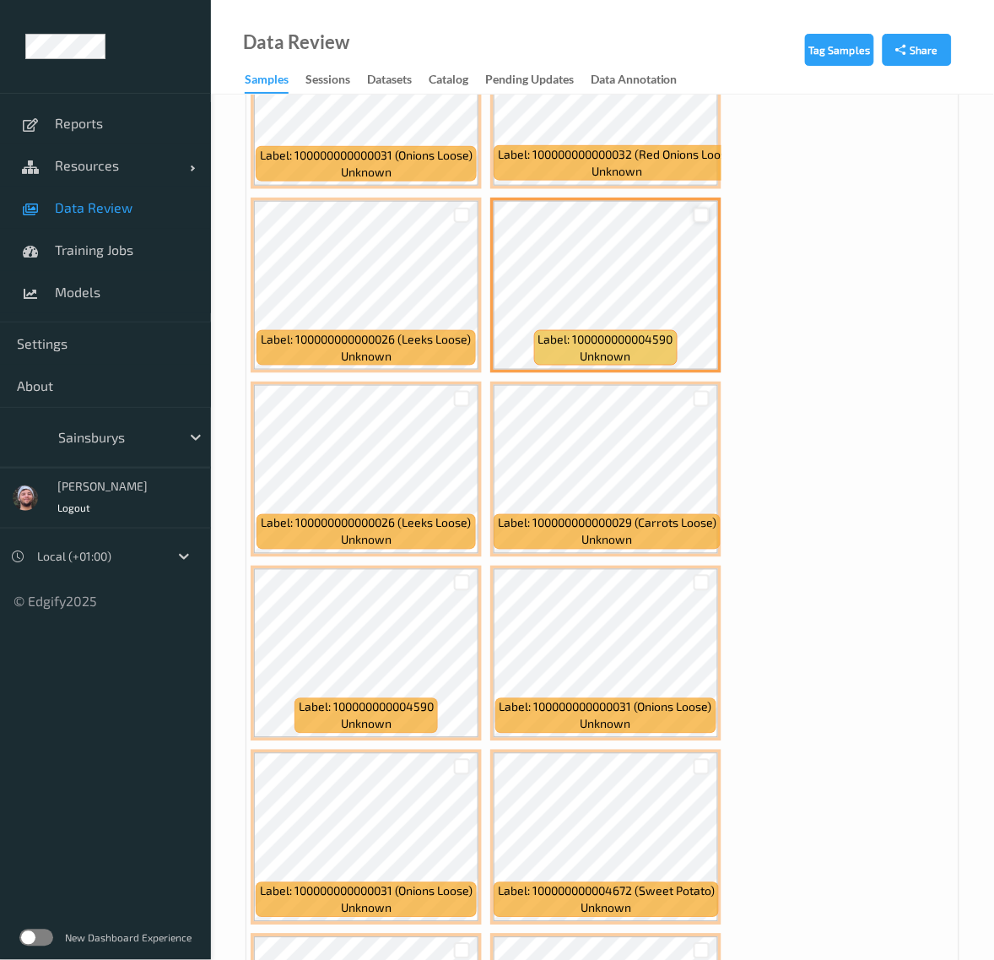
click at [703, 217] on div at bounding box center [702, 216] width 16 height 16
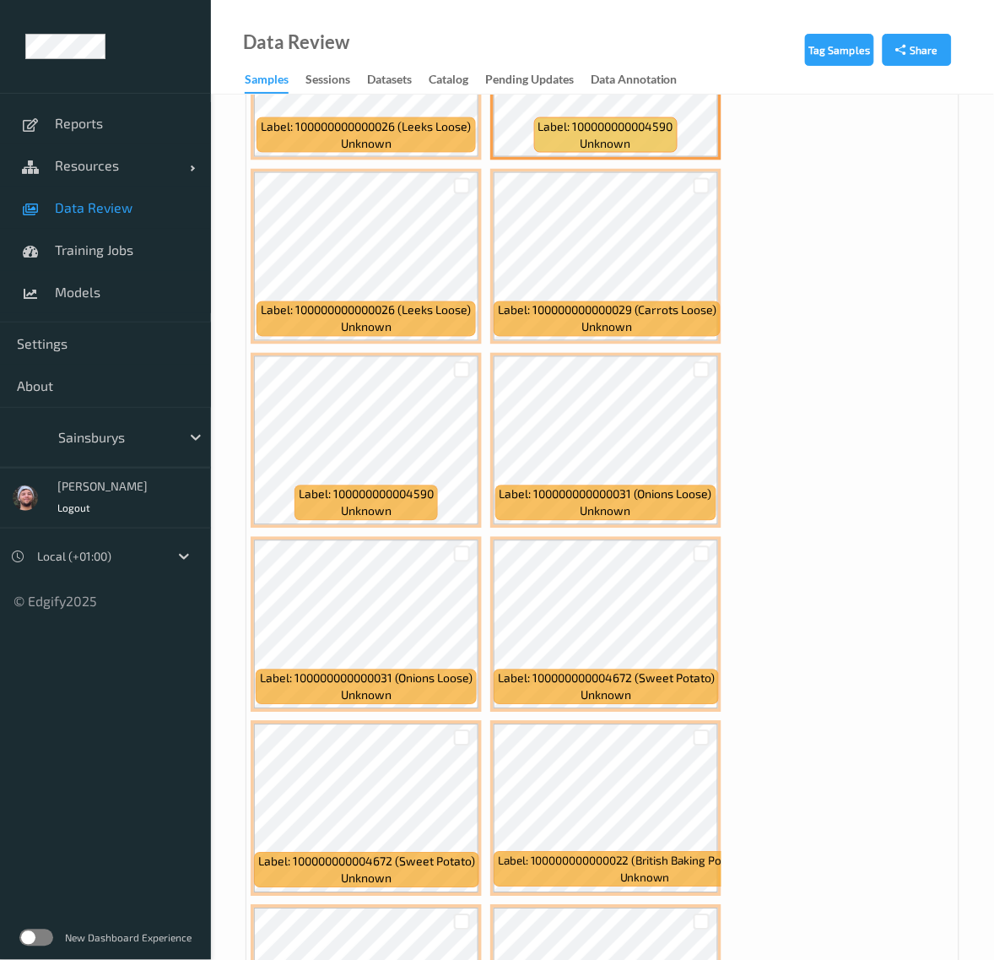
scroll to position [2005, 0]
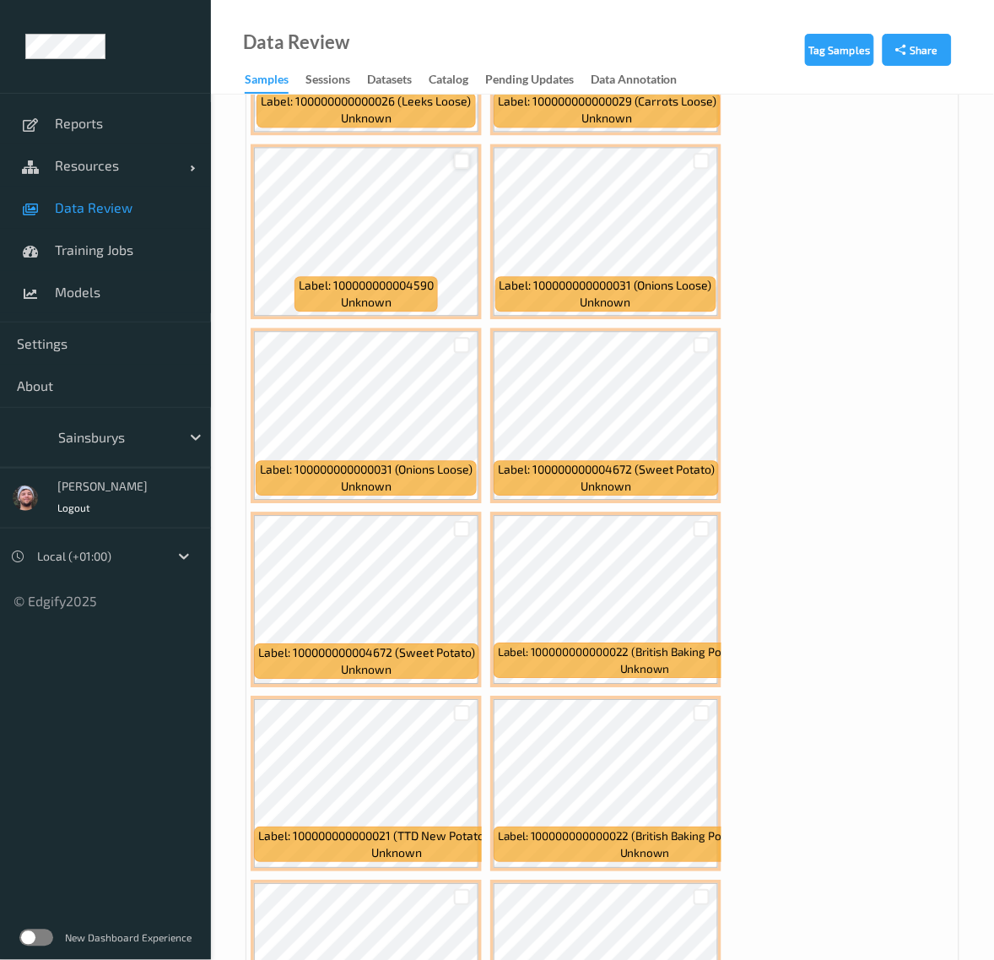
click at [463, 163] on div at bounding box center [462, 161] width 16 height 16
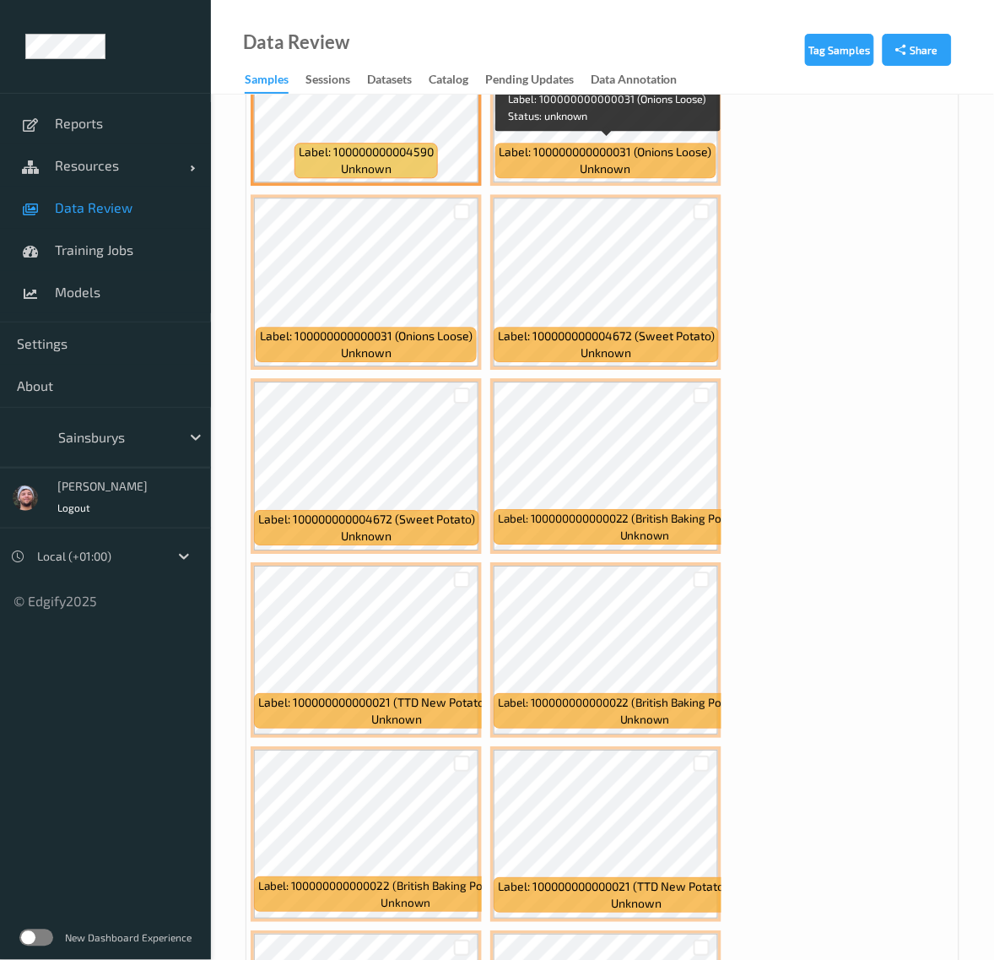
scroll to position [2321, 0]
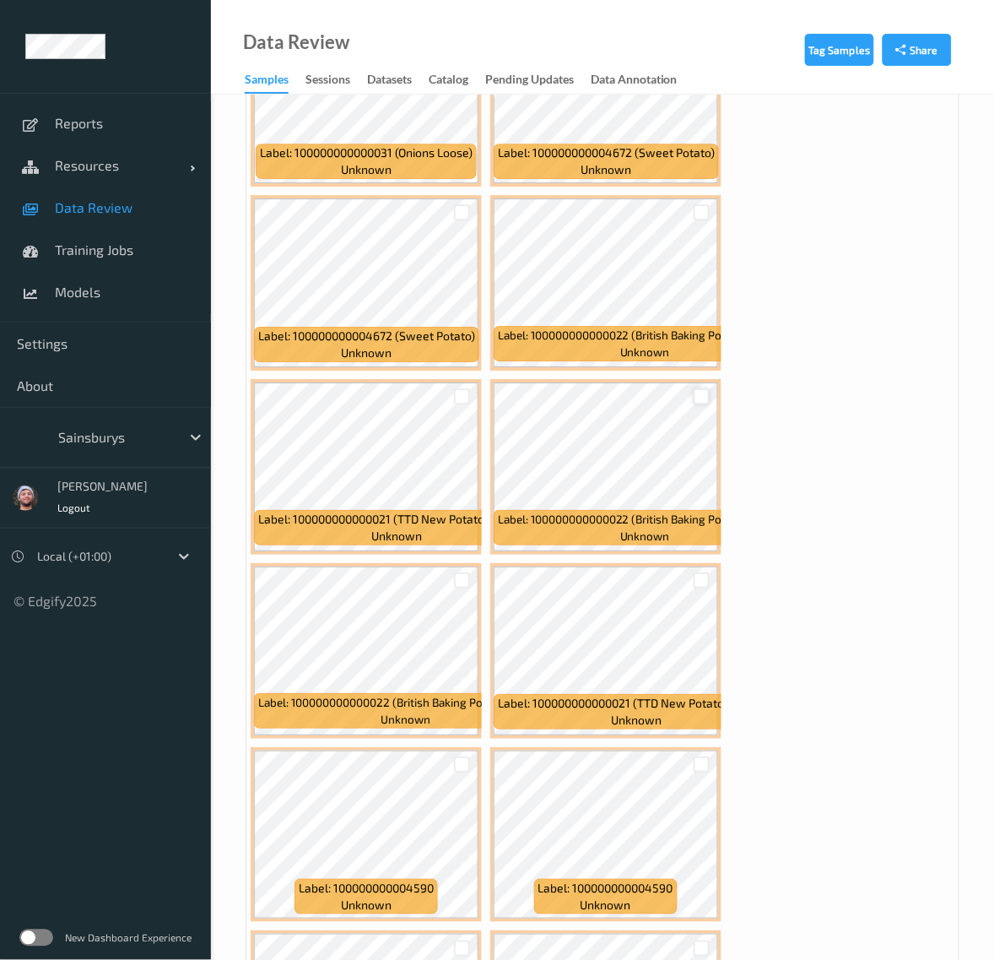
click at [699, 403] on div at bounding box center [702, 396] width 16 height 16
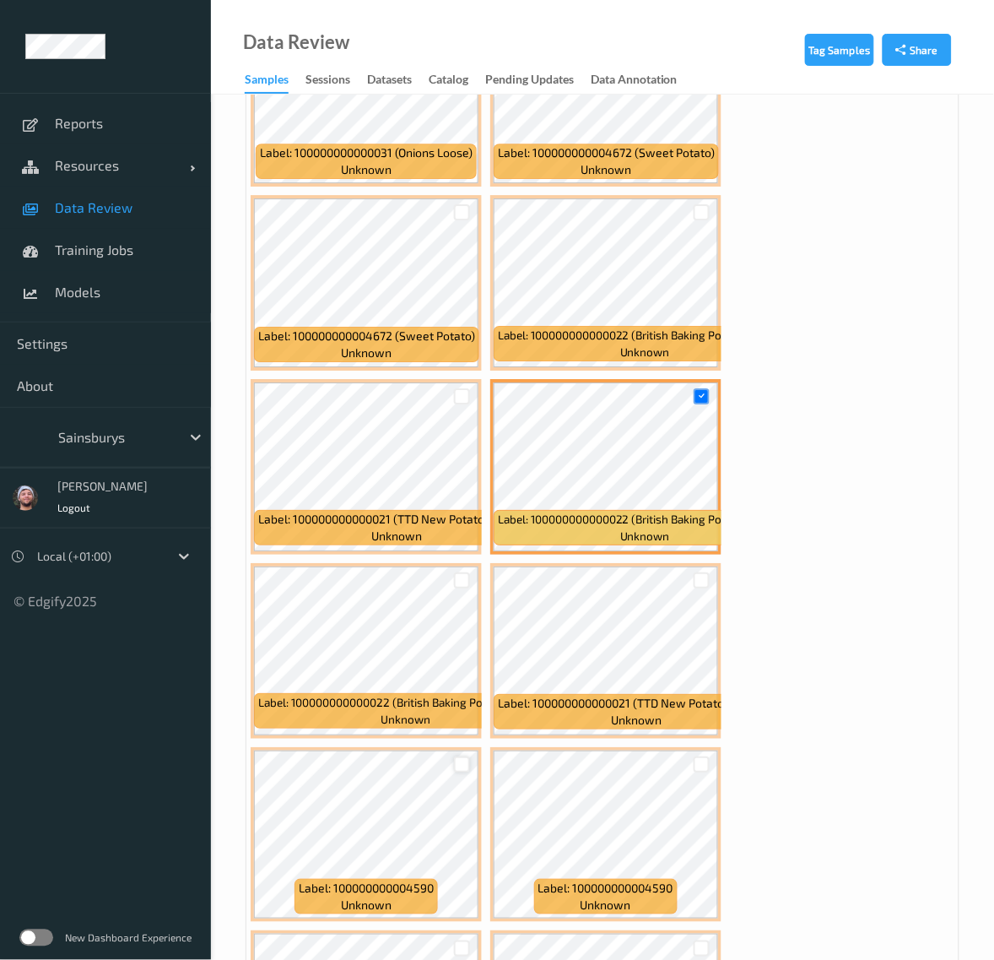
click at [457, 760] on div at bounding box center [462, 764] width 16 height 16
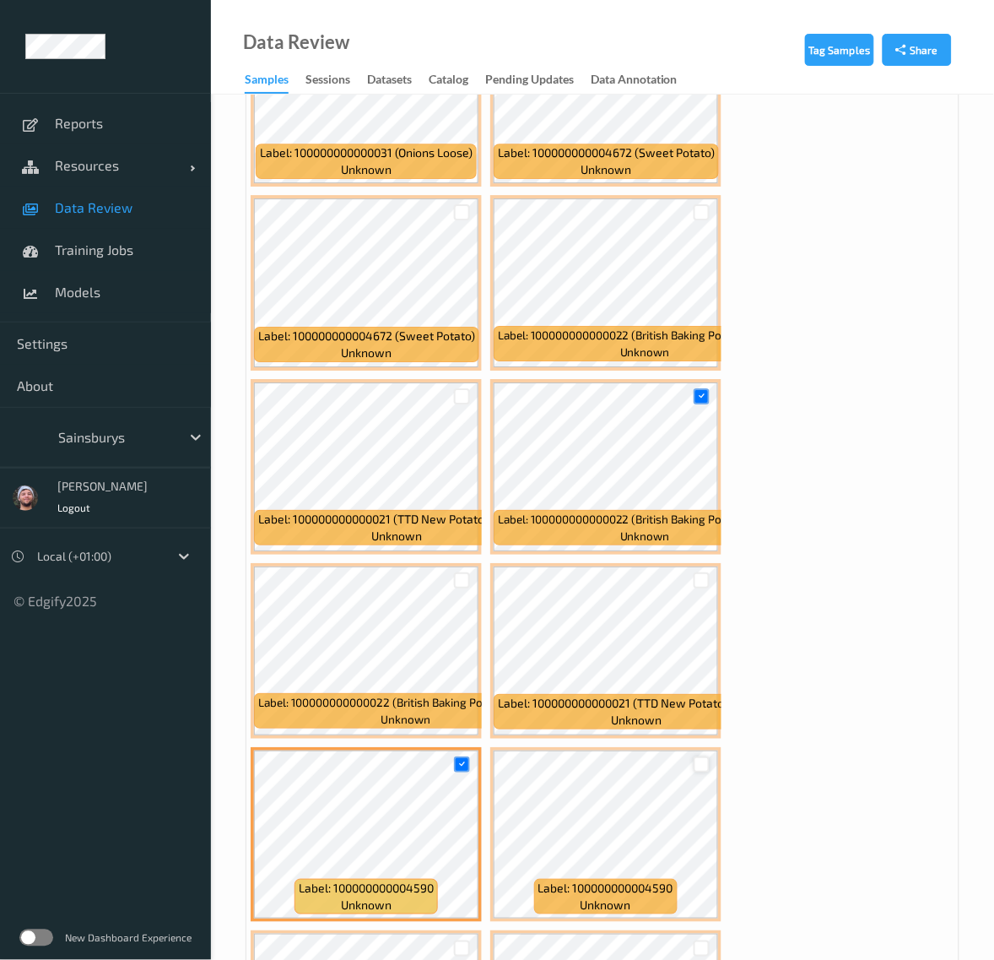
click at [703, 764] on div at bounding box center [702, 764] width 16 height 16
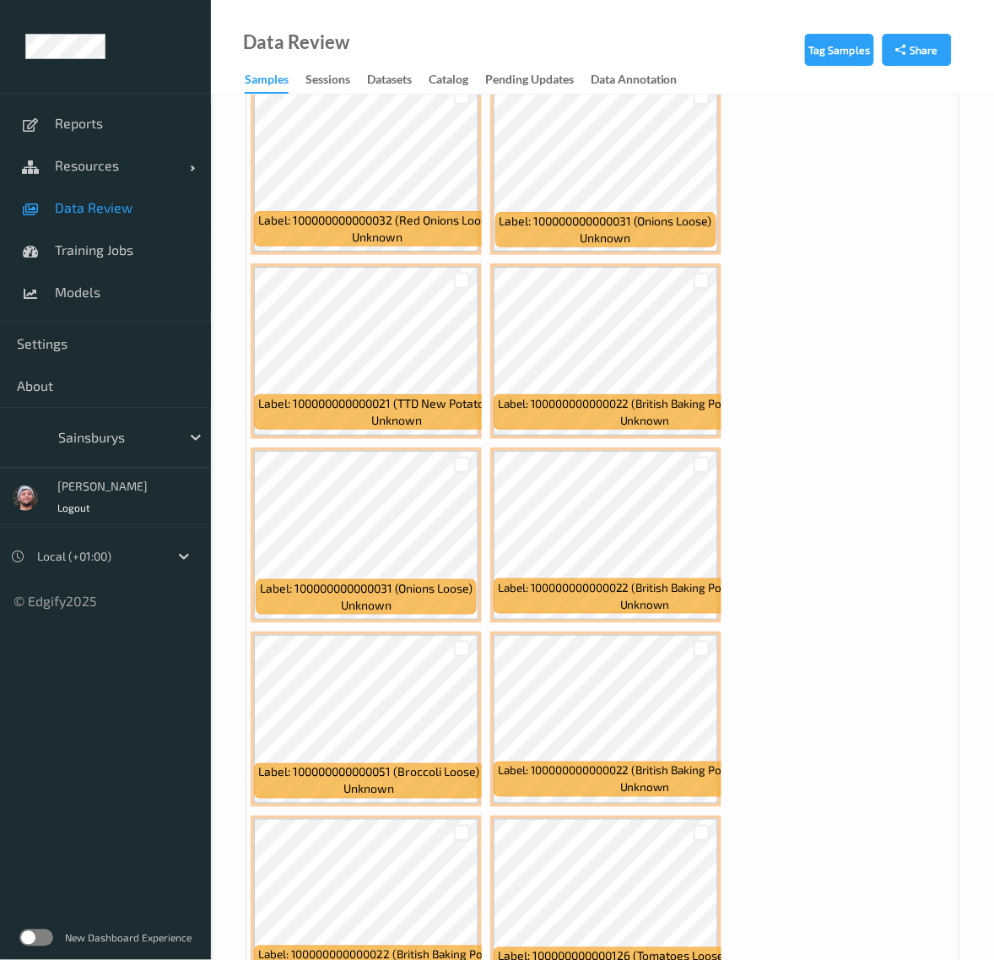
scroll to position [4115, 0]
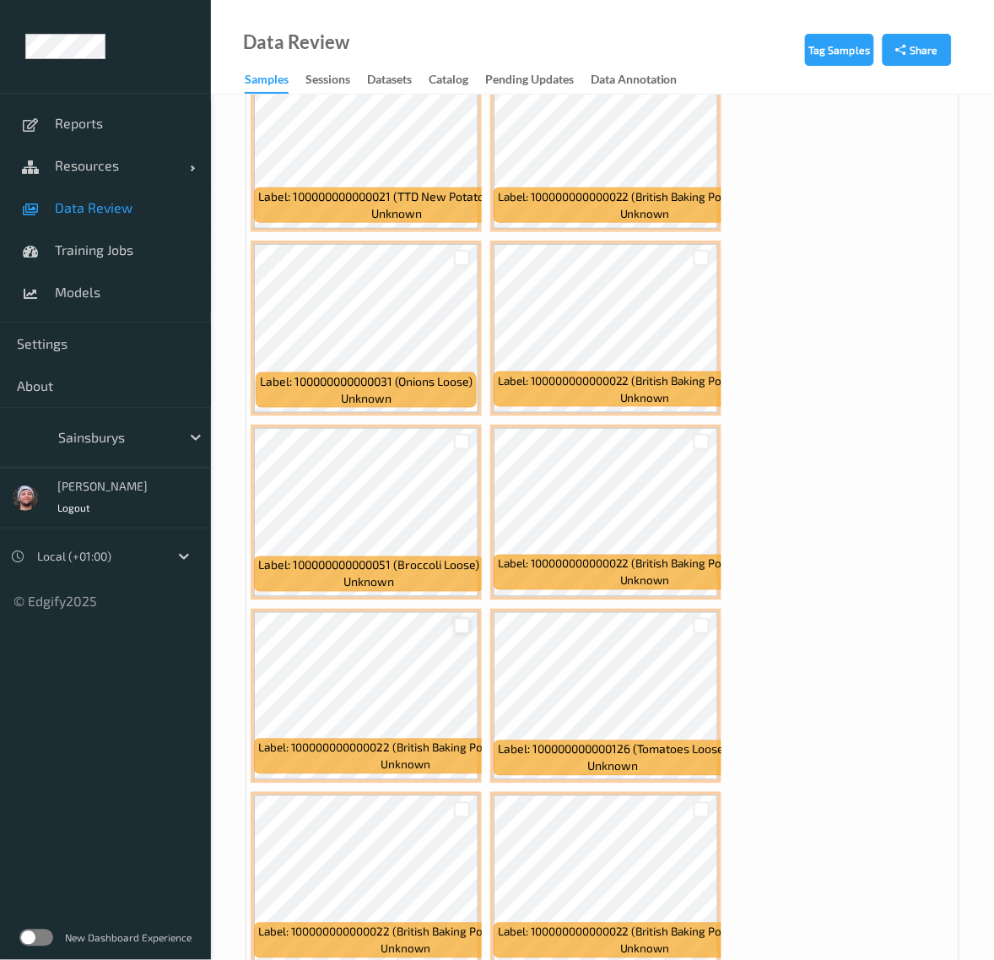
click at [462, 622] on div at bounding box center [462, 626] width 16 height 16
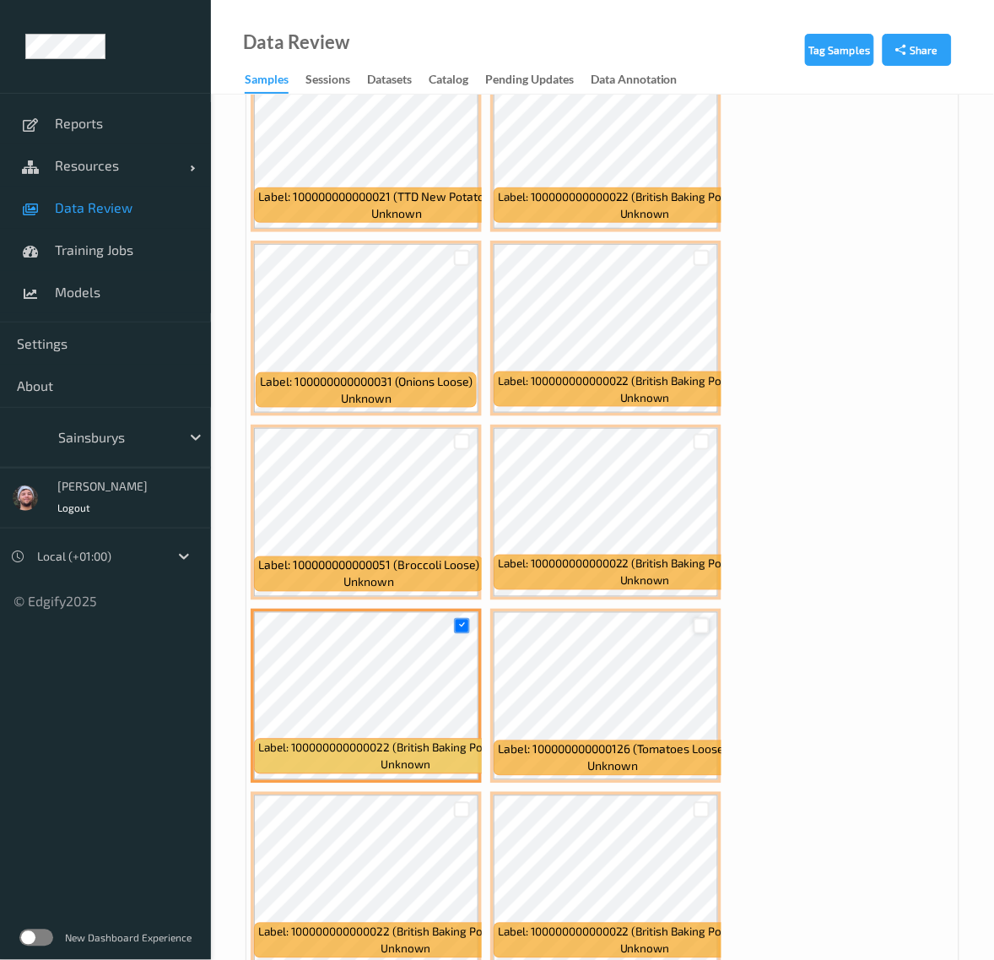
click at [706, 625] on div at bounding box center [702, 626] width 16 height 16
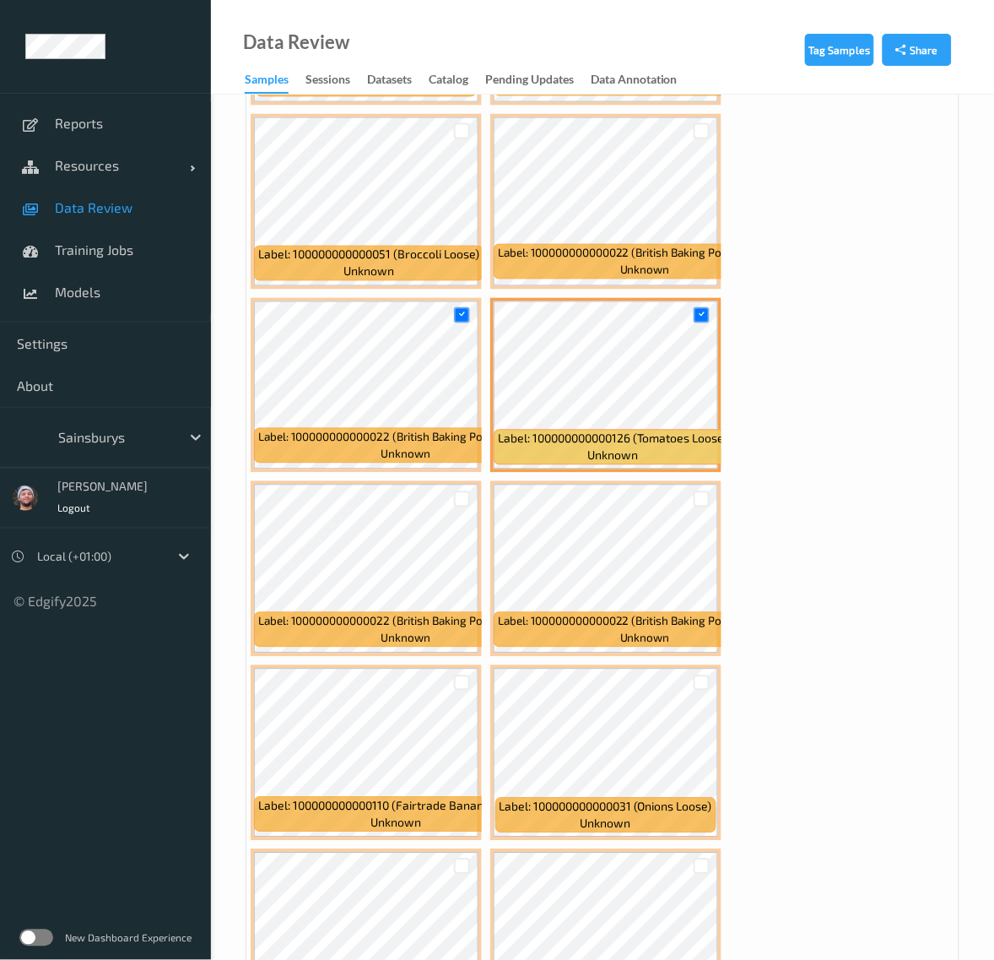
scroll to position [4431, 0]
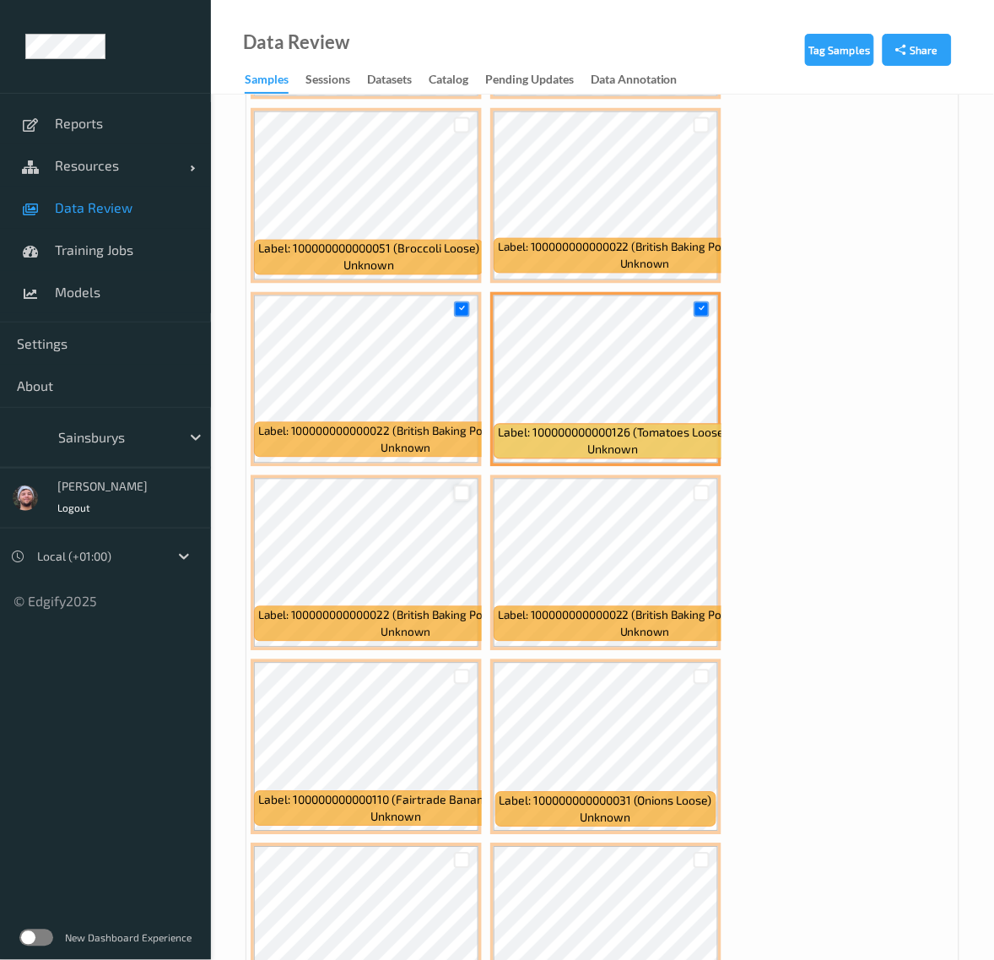
click at [468, 495] on div at bounding box center [462, 493] width 16 height 16
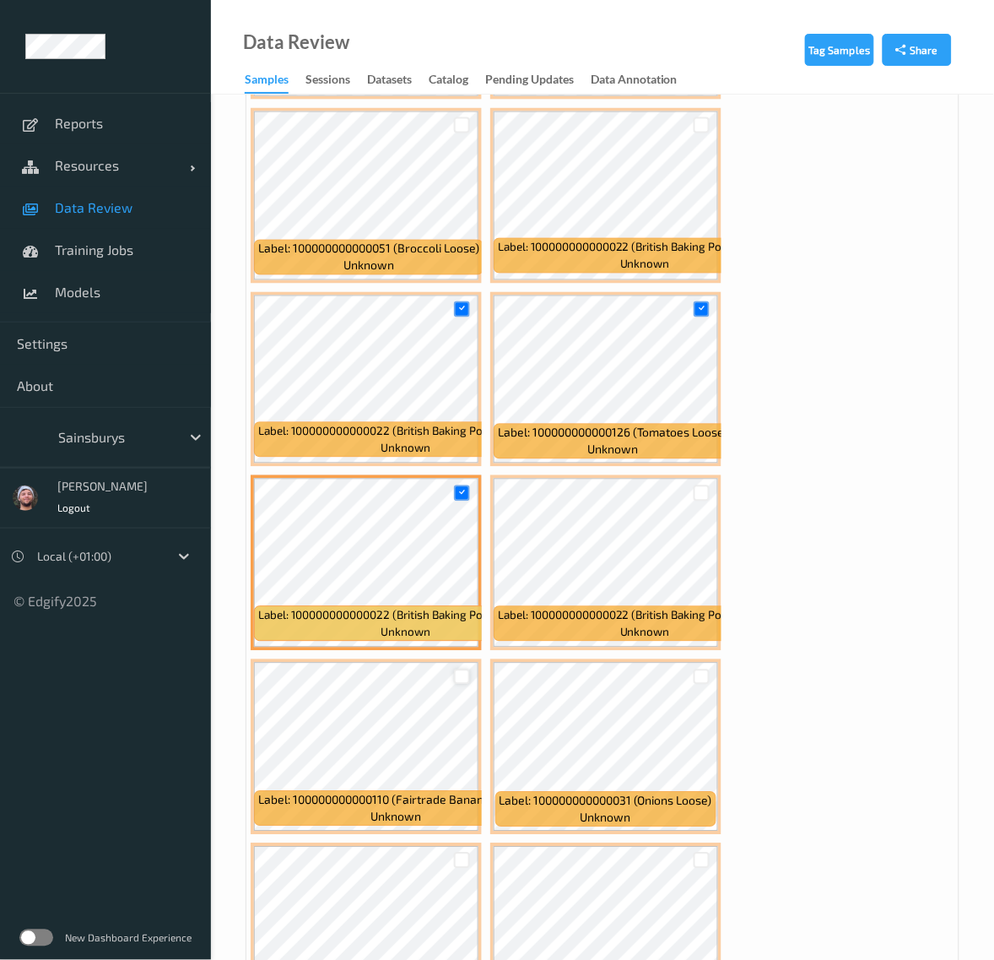
click at [461, 669] on div at bounding box center [462, 677] width 16 height 16
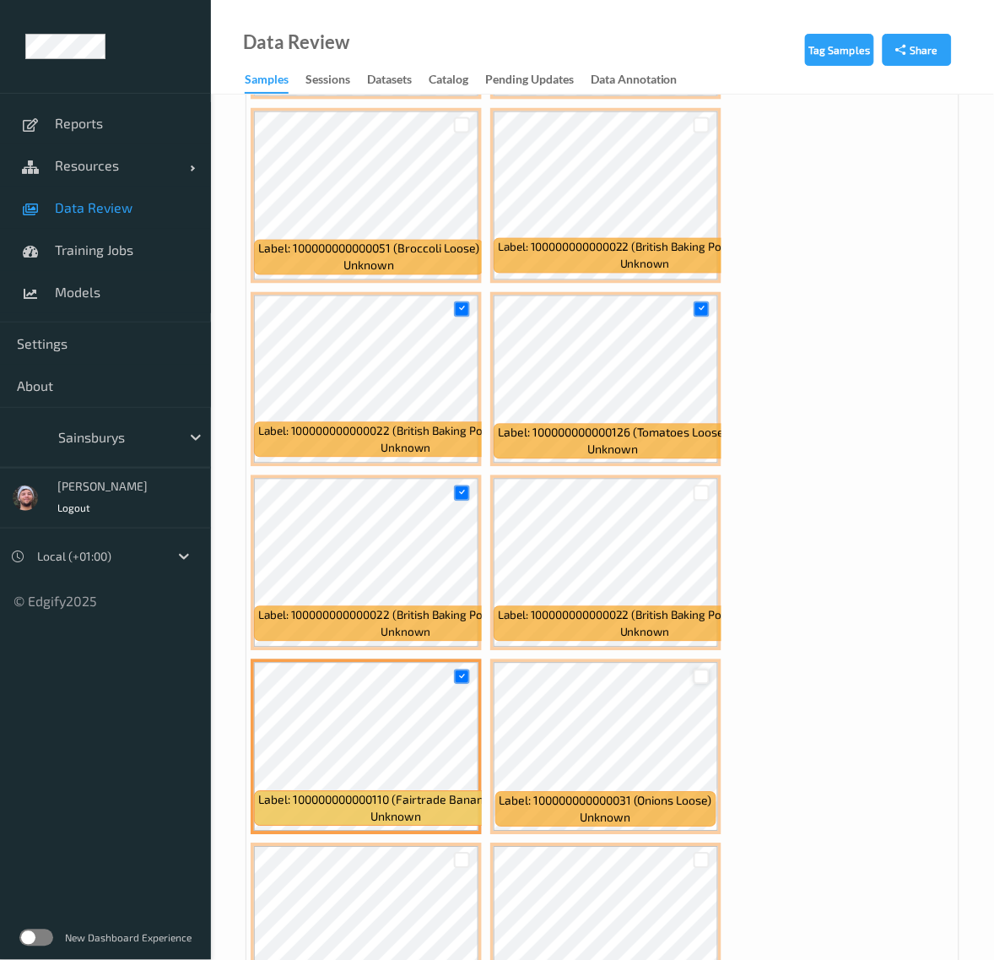
click at [701, 669] on div at bounding box center [702, 677] width 16 height 16
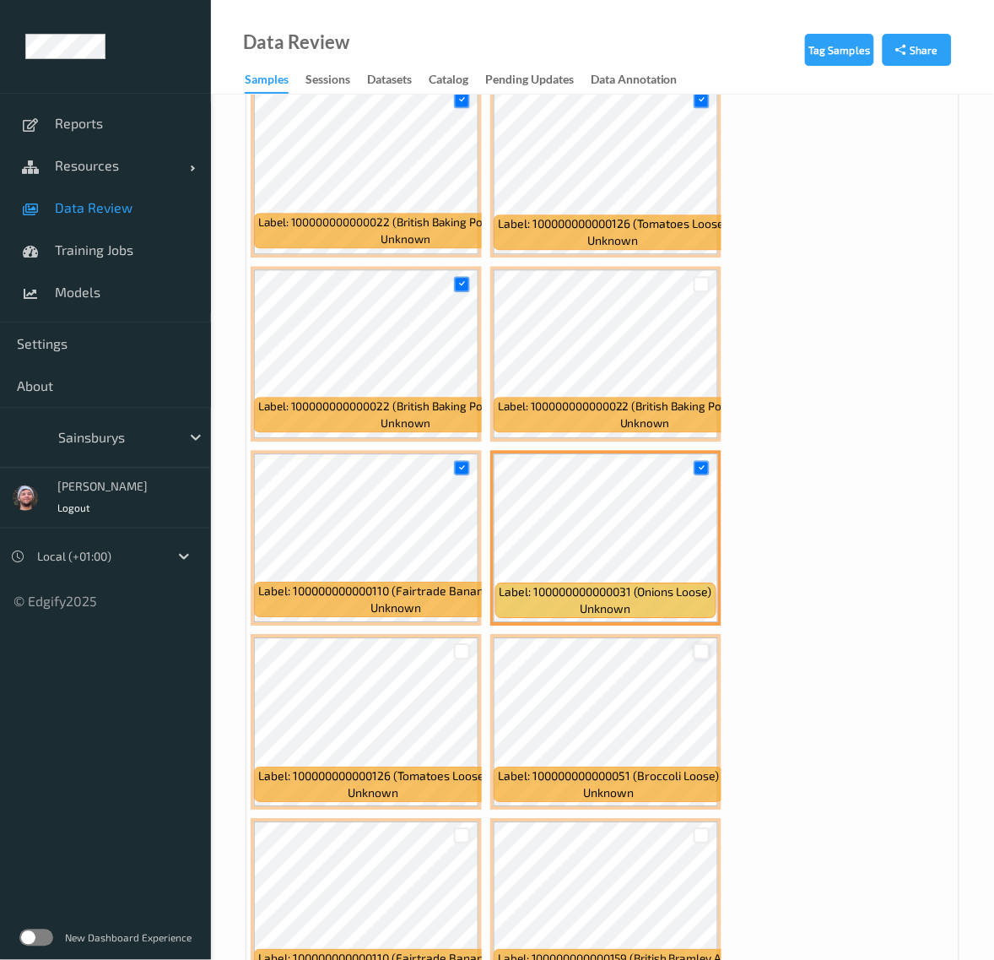
scroll to position [4642, 0]
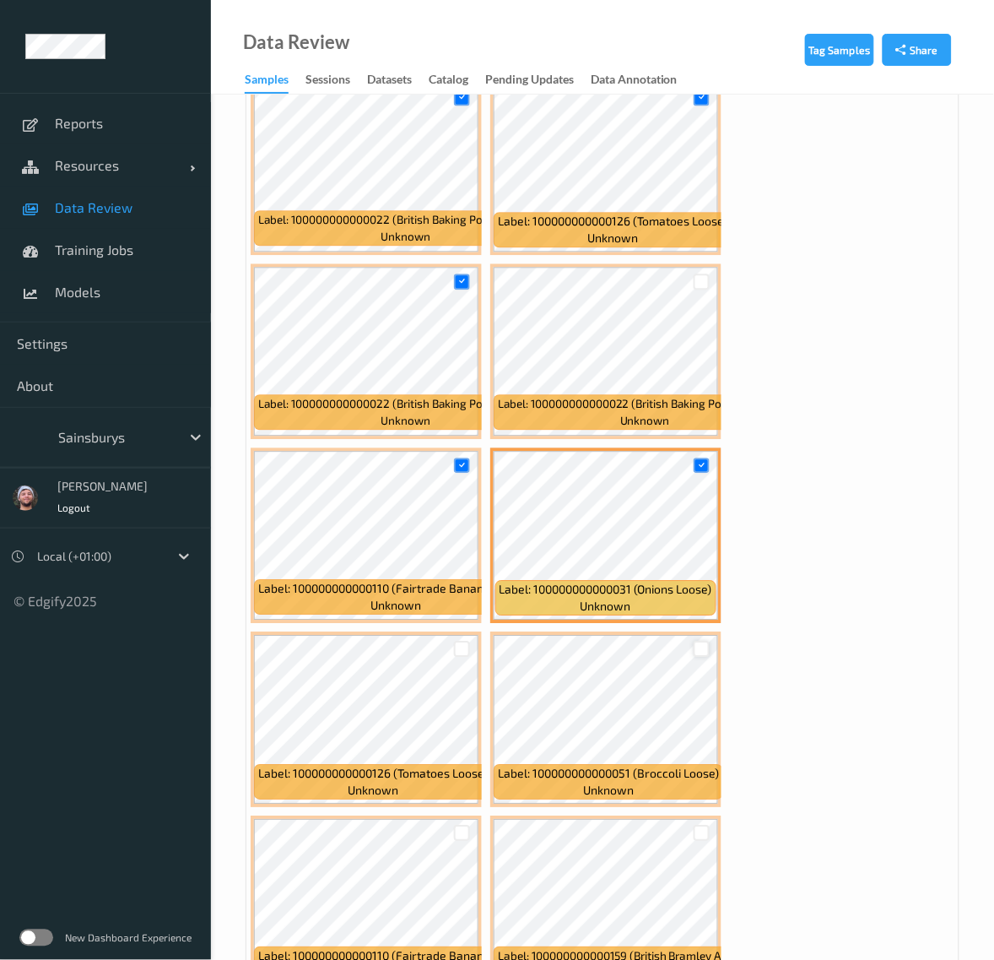
click at [698, 652] on div at bounding box center [702, 649] width 16 height 16
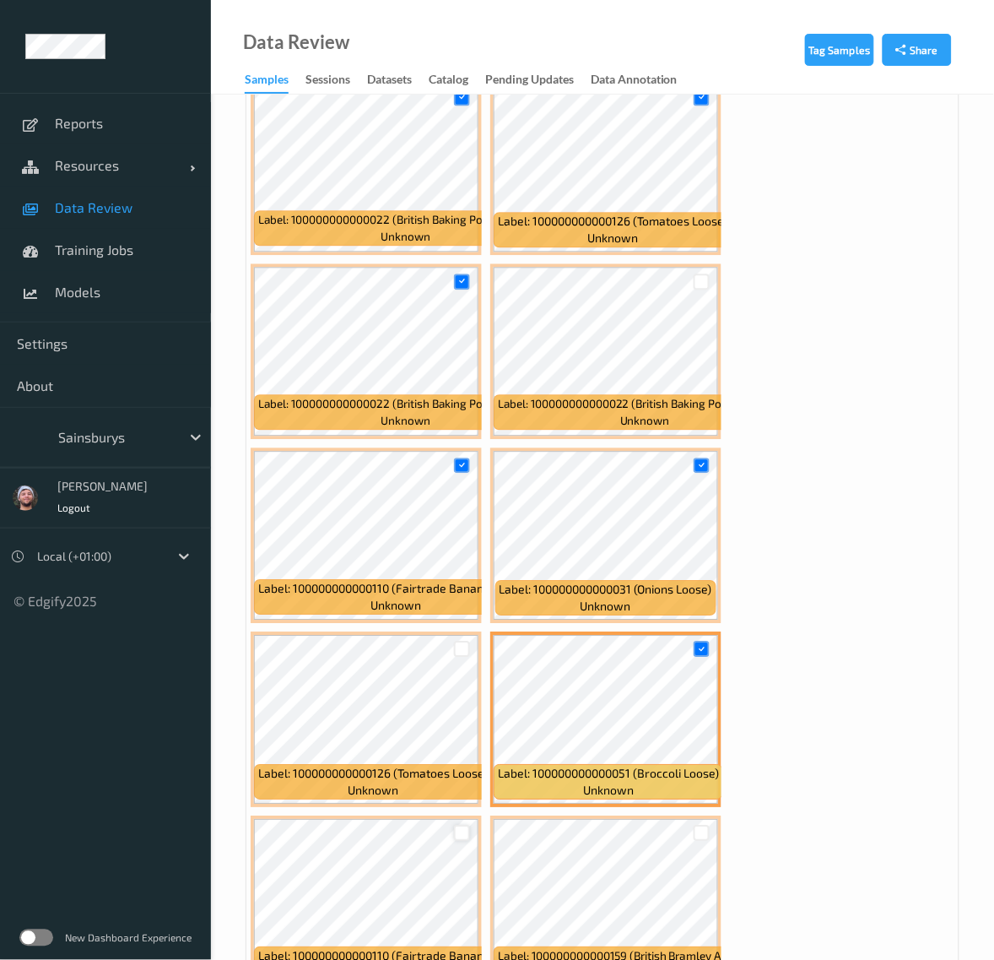
click at [456, 829] on div at bounding box center [462, 833] width 16 height 16
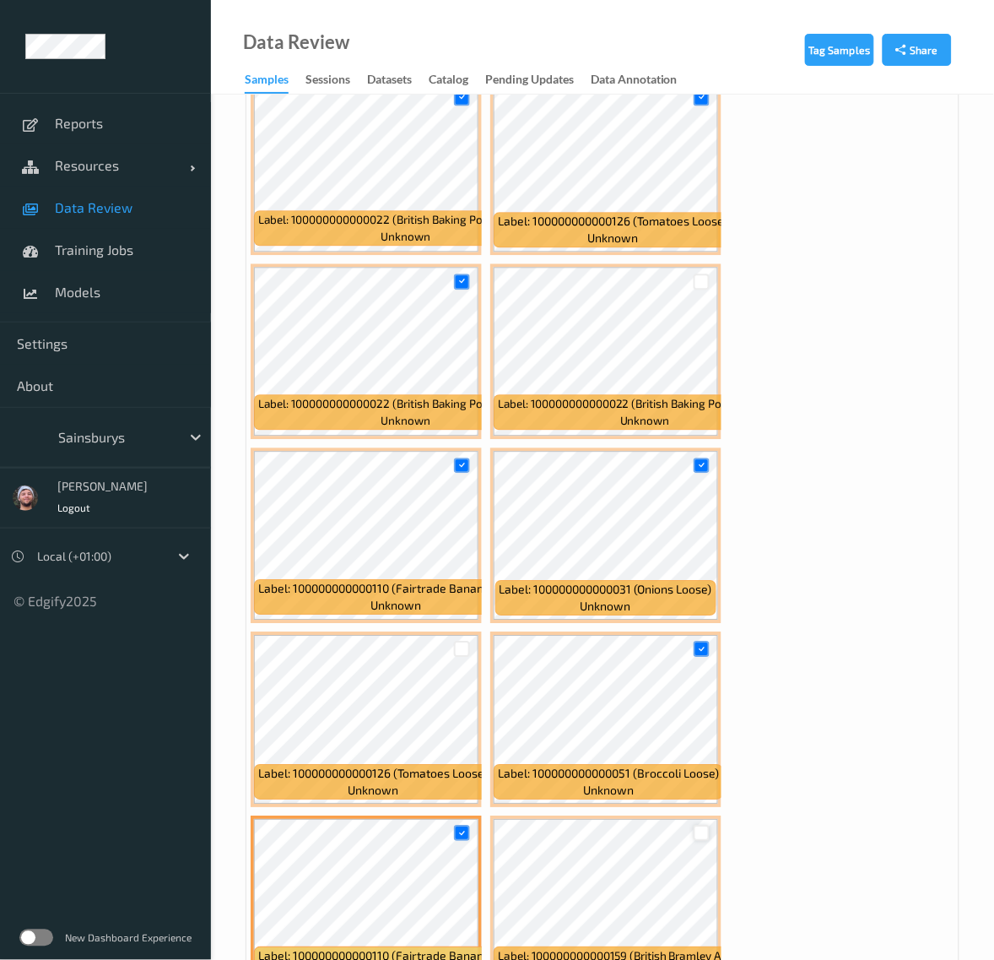
click at [699, 825] on div at bounding box center [702, 833] width 16 height 16
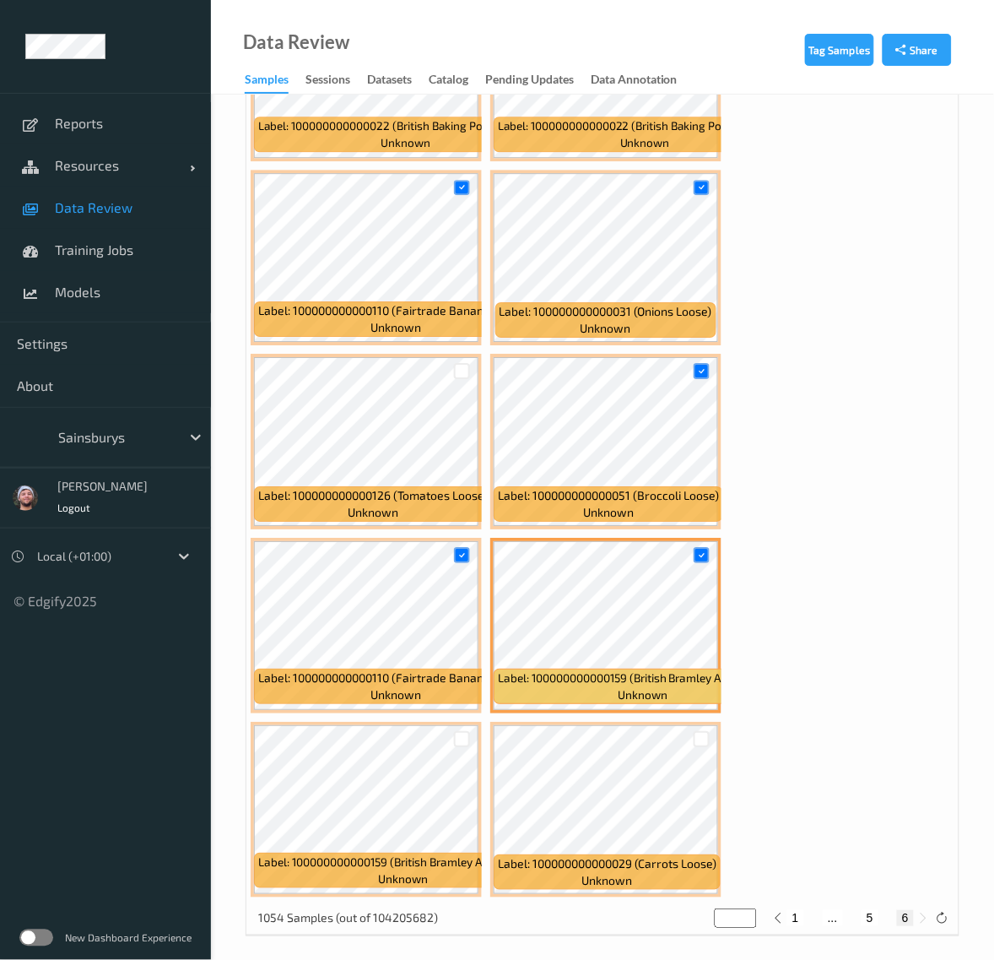
scroll to position [4926, 0]
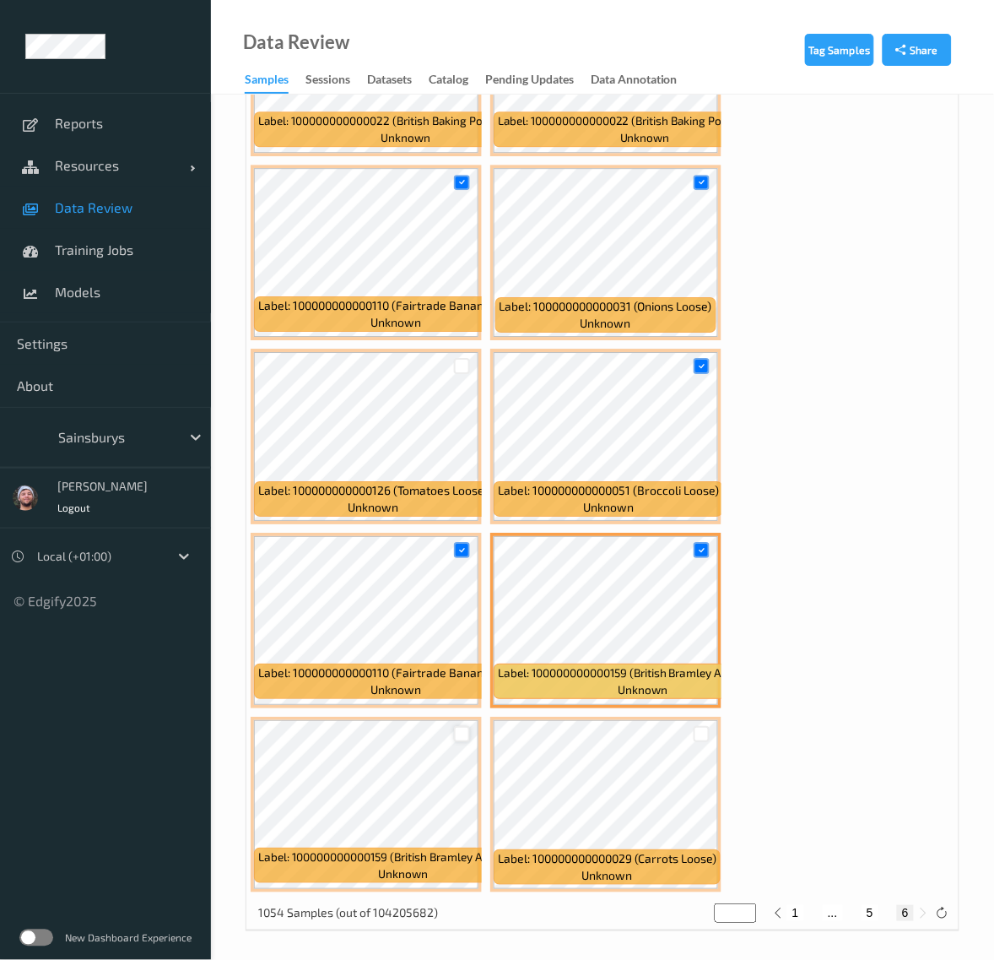
click at [460, 730] on div at bounding box center [462, 734] width 16 height 16
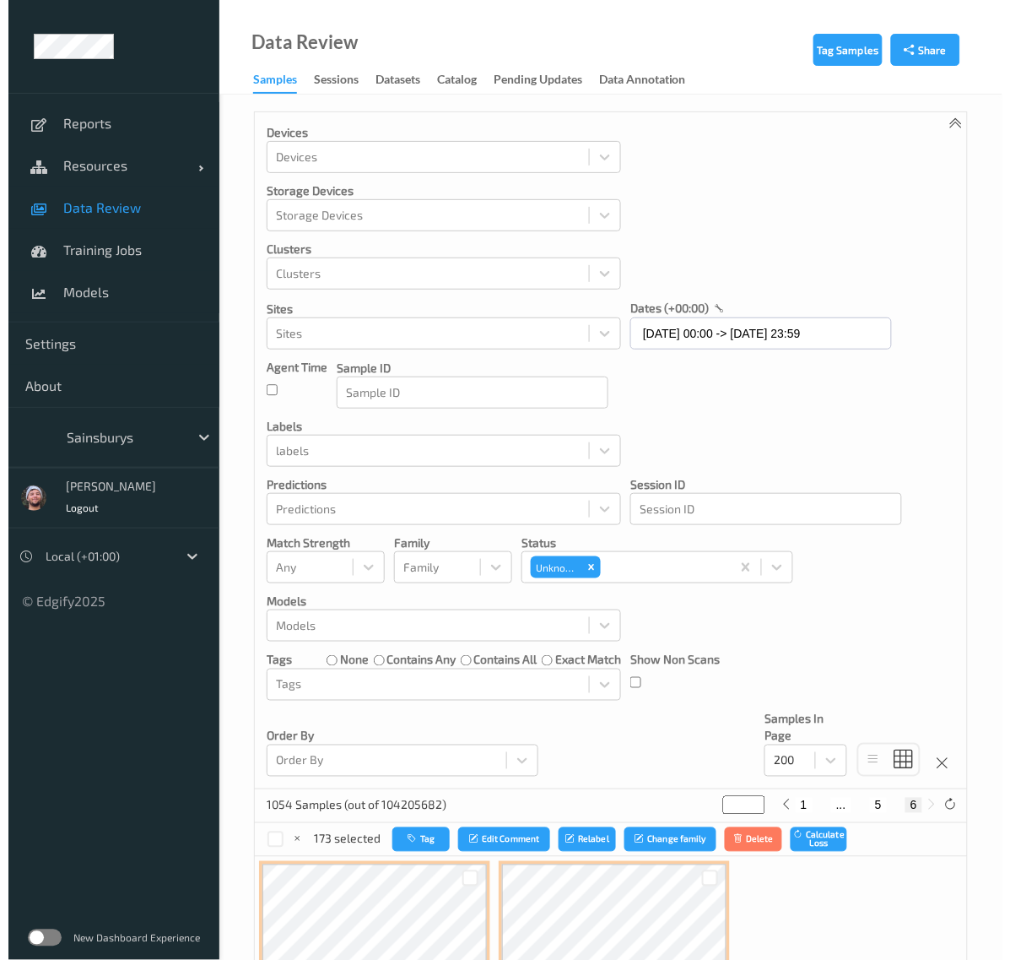
scroll to position [211, 0]
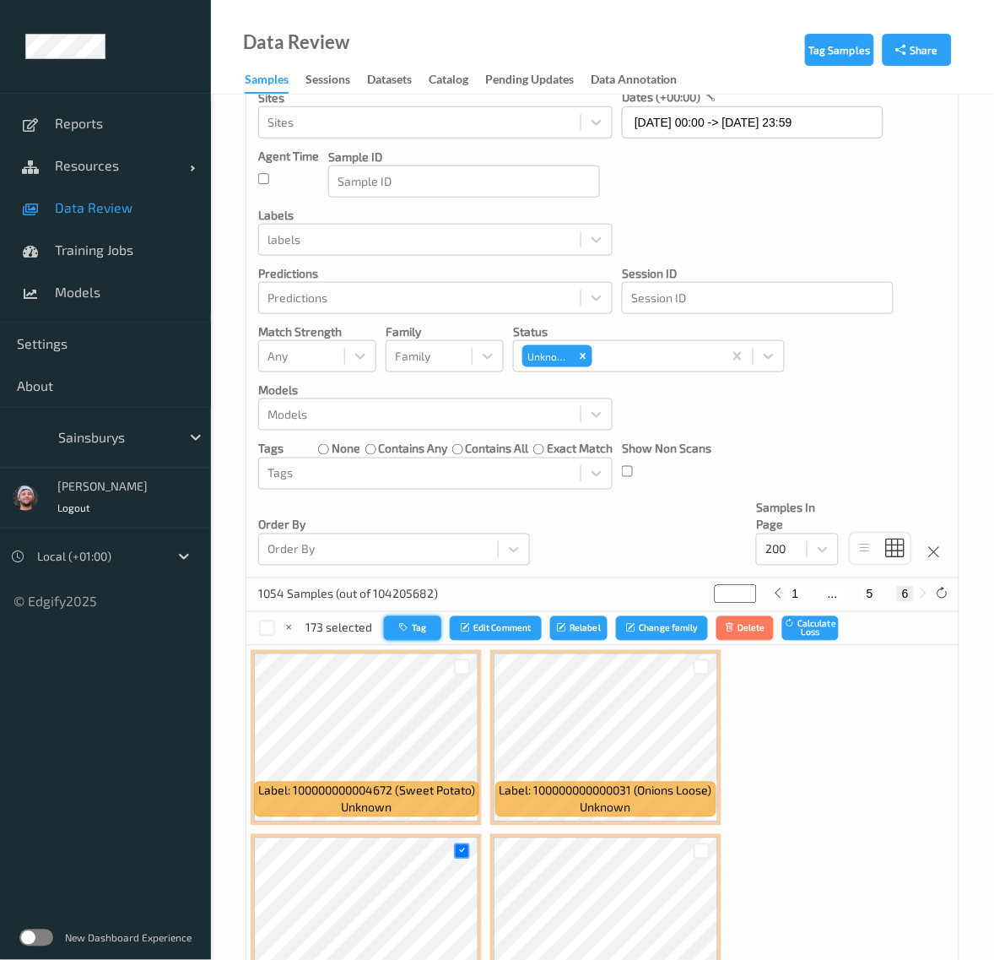
click at [423, 620] on button "Tag" at bounding box center [412, 628] width 57 height 24
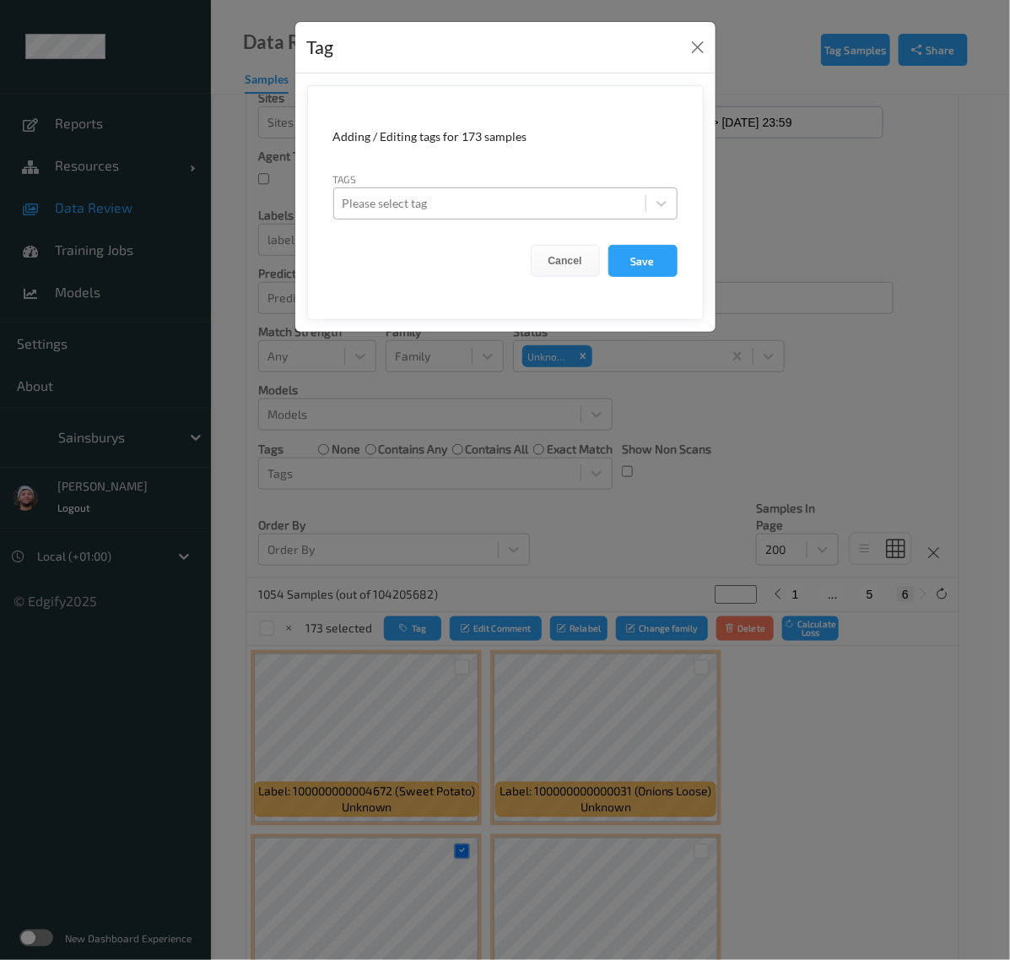
click at [505, 203] on div at bounding box center [490, 203] width 295 height 20
click at [485, 209] on div at bounding box center [490, 203] width 295 height 20
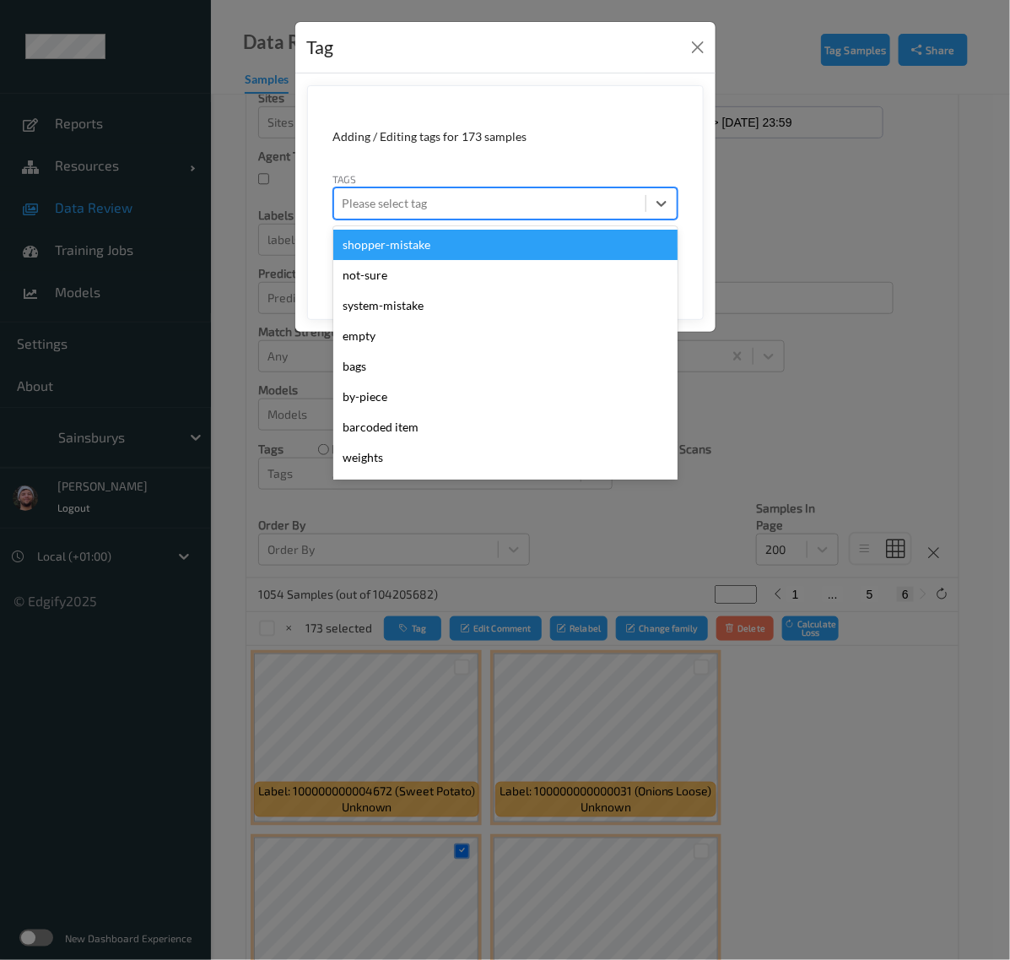
click at [453, 177] on div "Tags option shopper-mistake focused, 1 of 74. 74 results available. Use Up and …" at bounding box center [505, 194] width 344 height 49
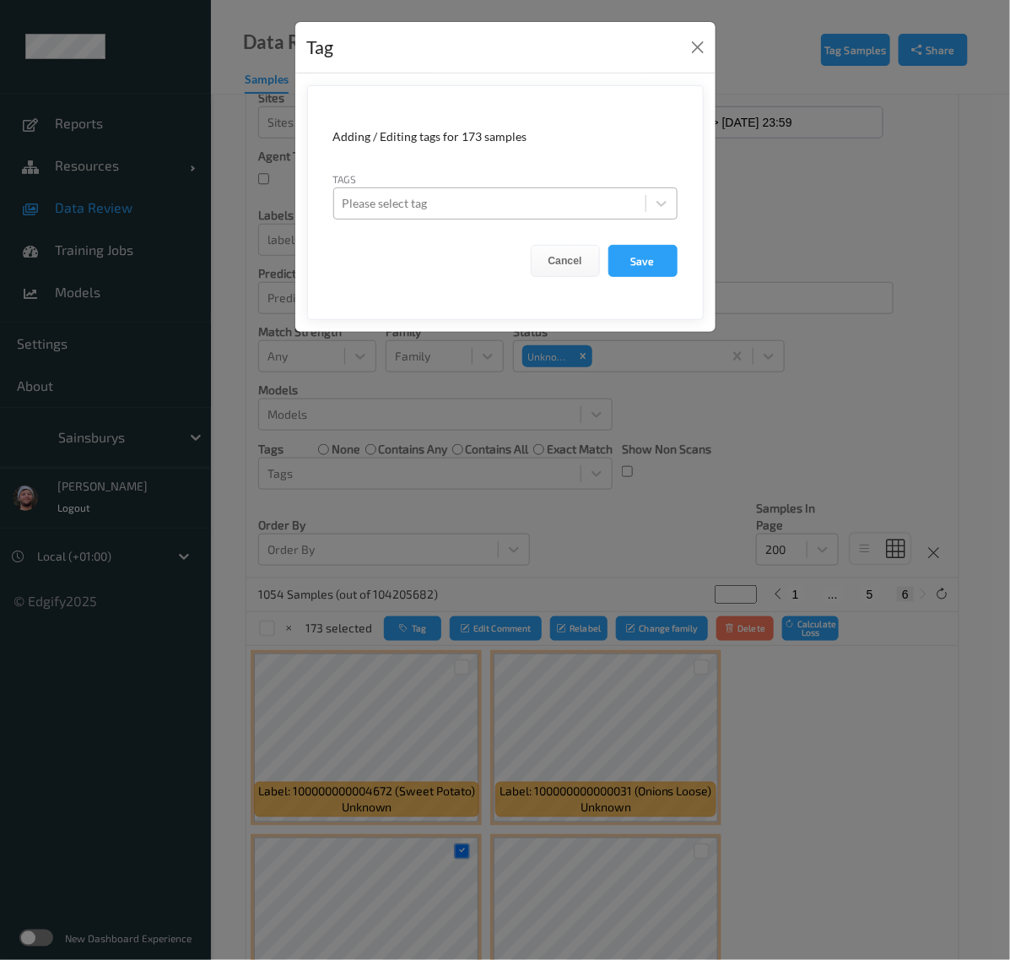
click at [449, 207] on div at bounding box center [490, 203] width 295 height 20
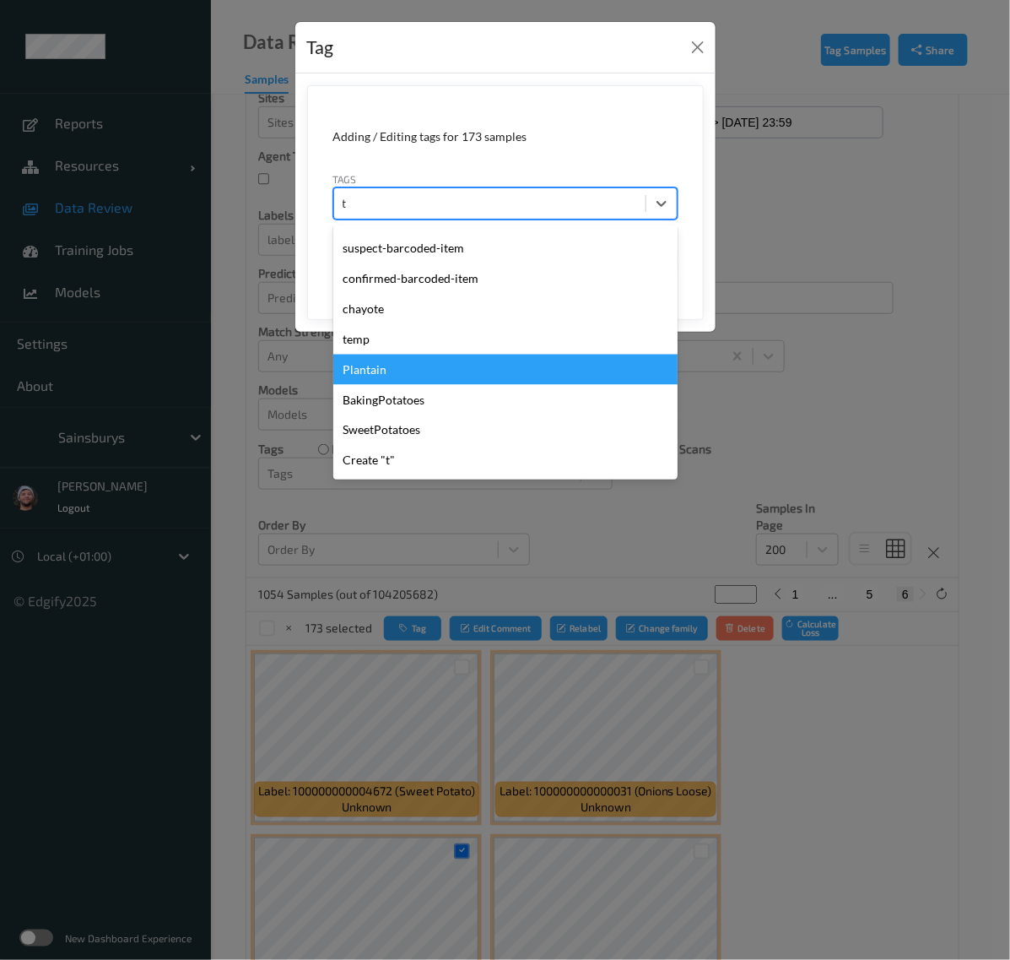
scroll to position [208, 0]
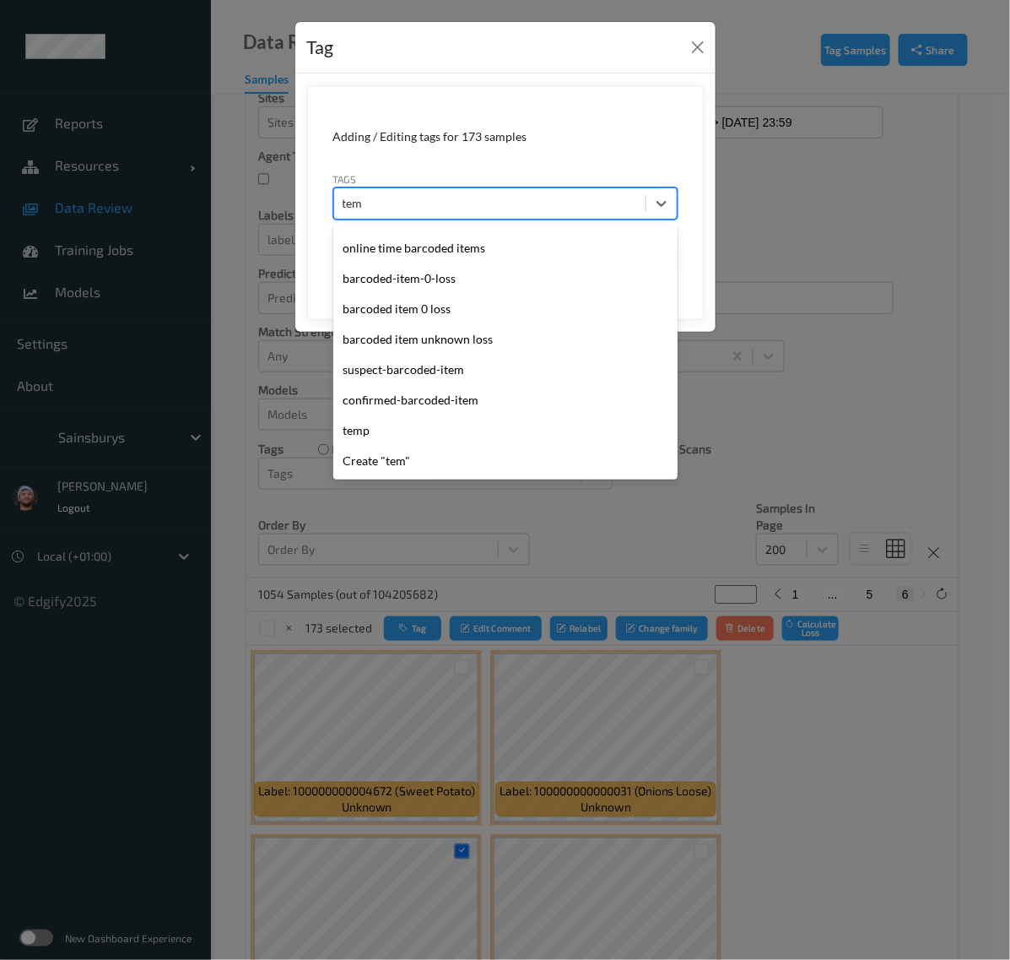
type input "temp"
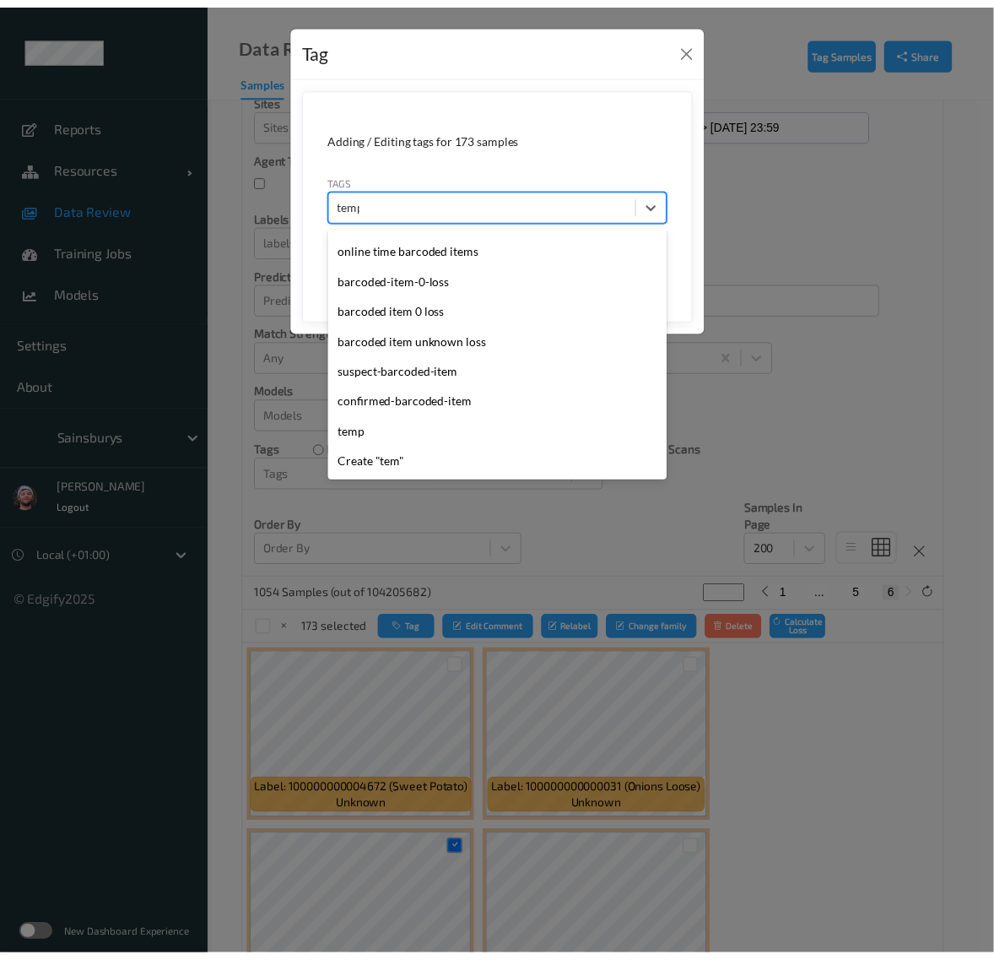
scroll to position [0, 0]
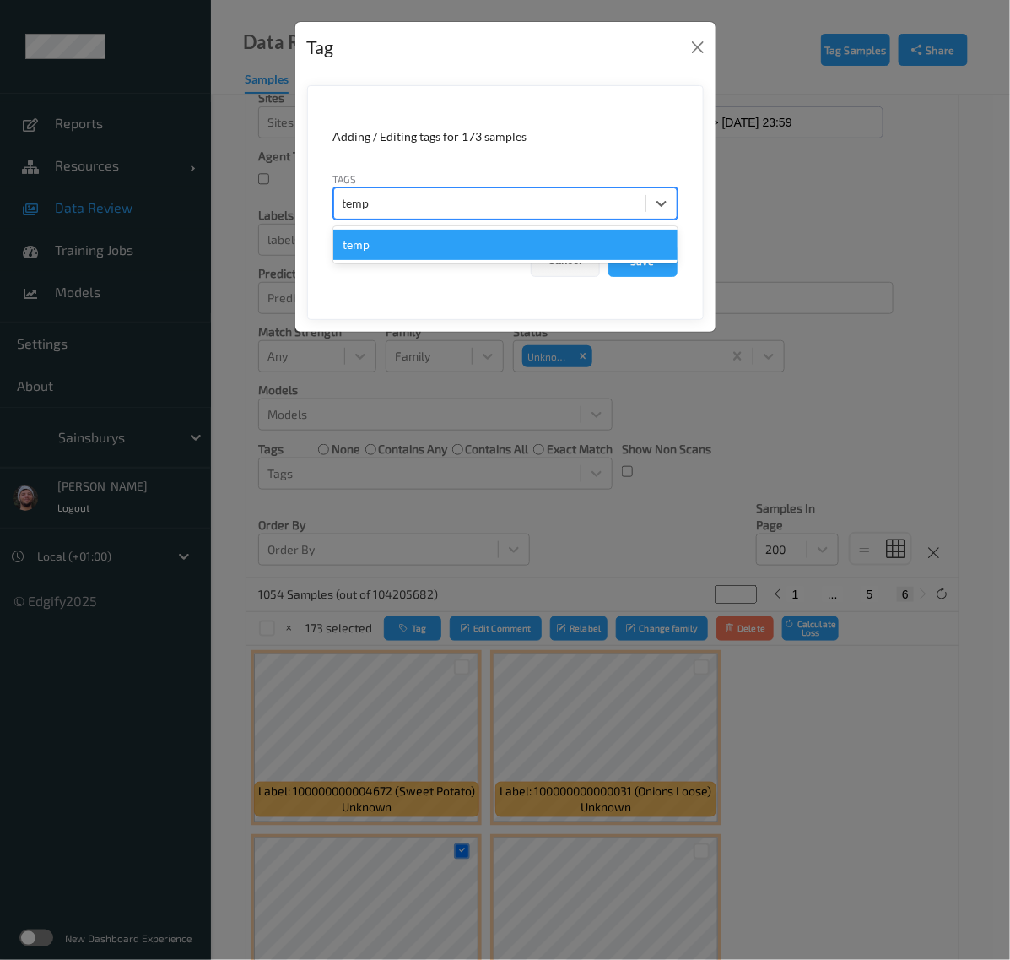
click at [452, 242] on div "temp" at bounding box center [505, 245] width 344 height 30
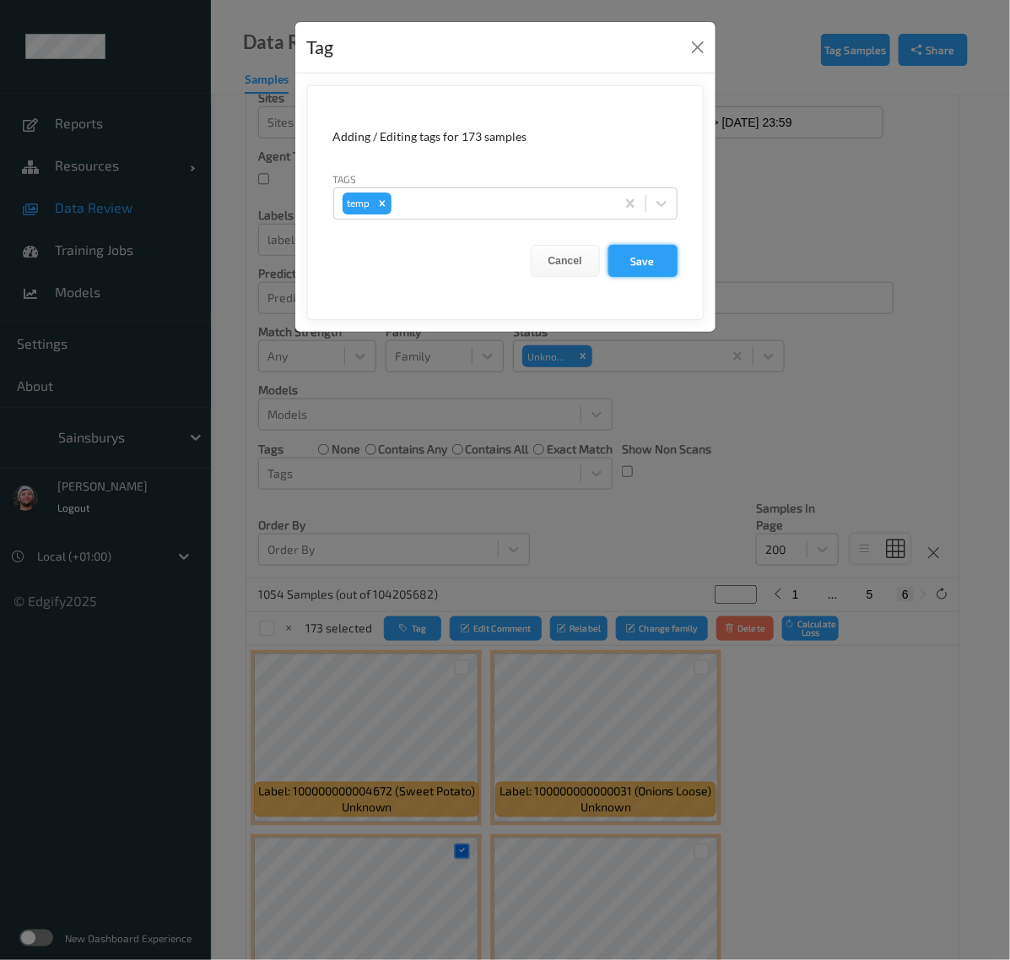
click at [627, 264] on button "Save" at bounding box center [643, 261] width 69 height 32
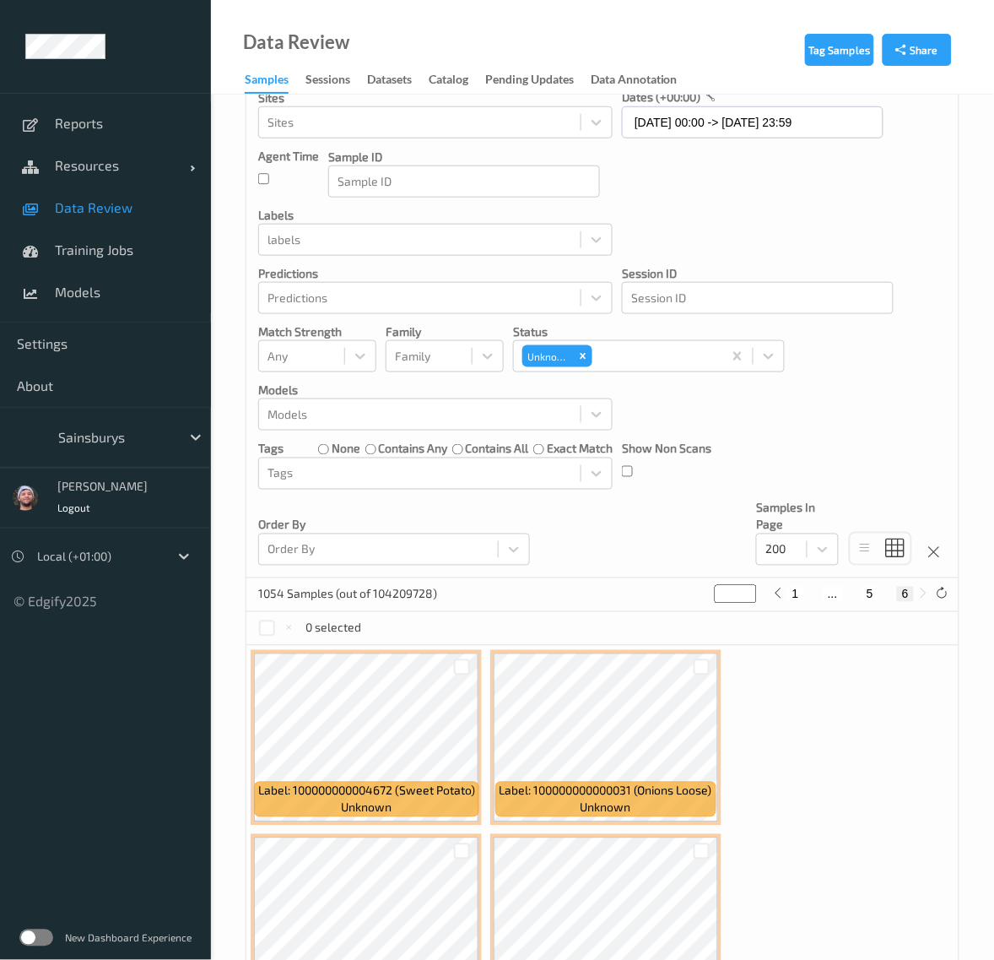
click at [638, 418] on div "Devices Devices Storage Devices Storage Devices Clusters Clusters Sites Sites d…" at bounding box center [602, 239] width 712 height 677
click at [633, 418] on div "Devices Devices Storage Devices Storage Devices Clusters Clusters Sites Sites d…" at bounding box center [602, 239] width 712 height 677
click at [635, 424] on div "Devices Devices Storage Devices Storage Devices Clusters Clusters Sites Sites d…" at bounding box center [602, 239] width 712 height 677
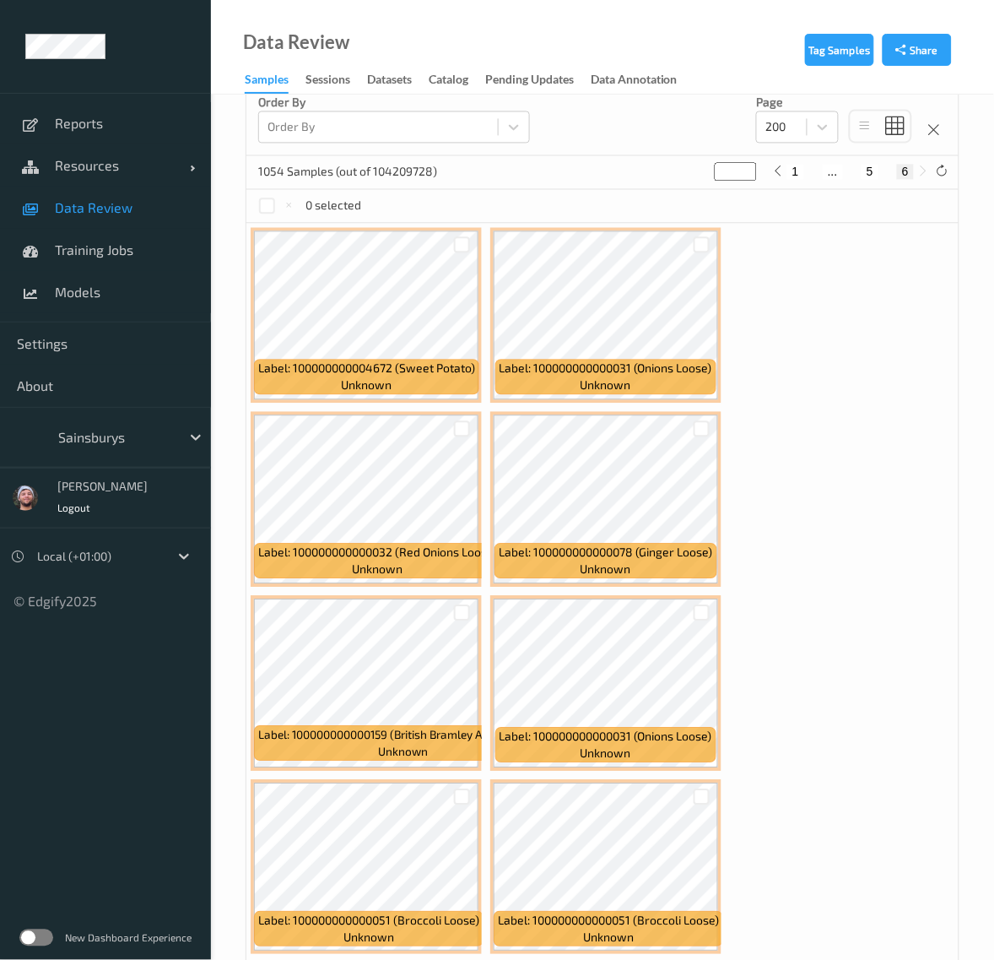
scroll to position [528, 0]
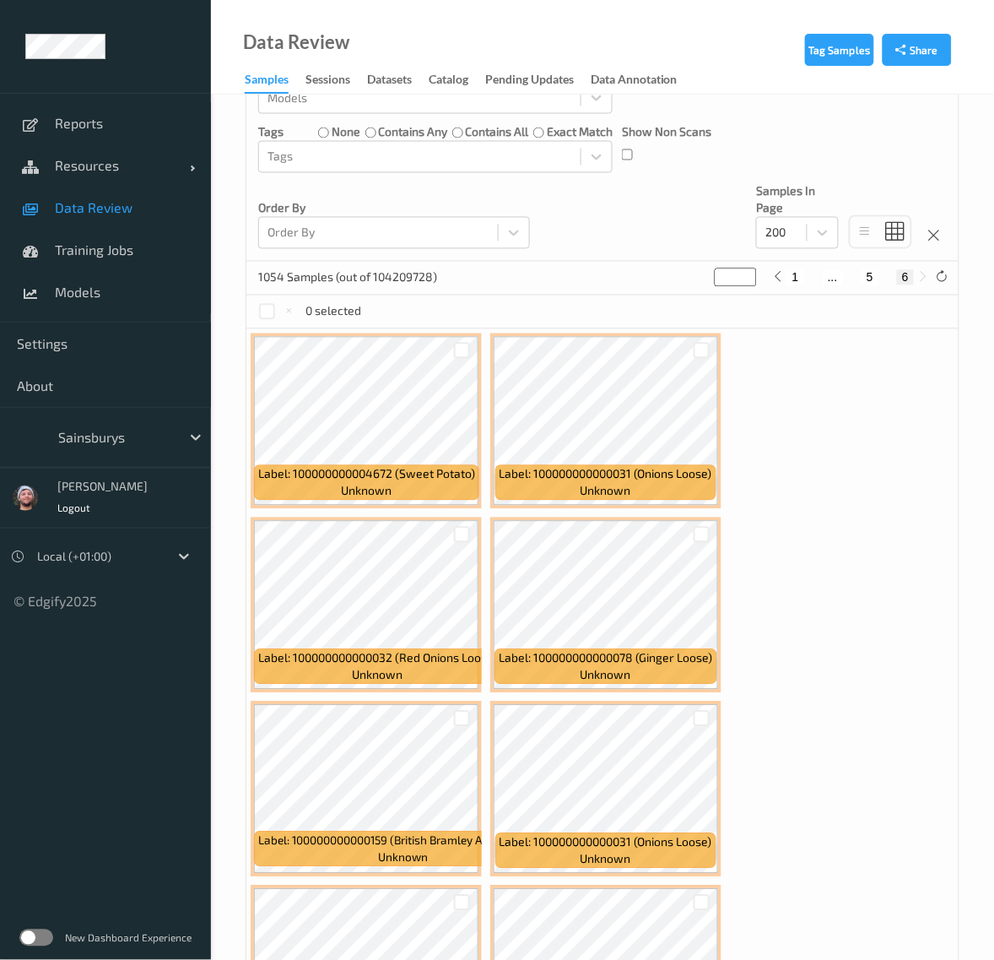
click at [740, 280] on button "1" at bounding box center [795, 277] width 17 height 15
type input "*"
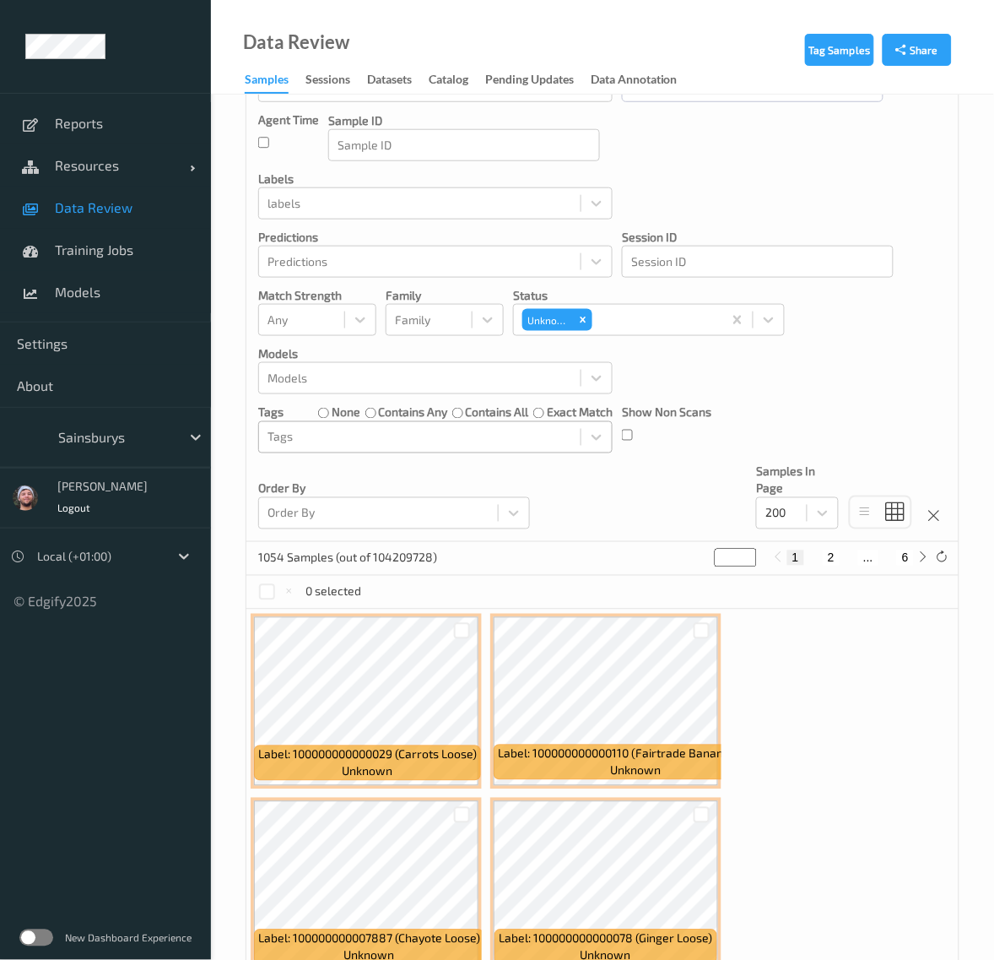
scroll to position [211, 0]
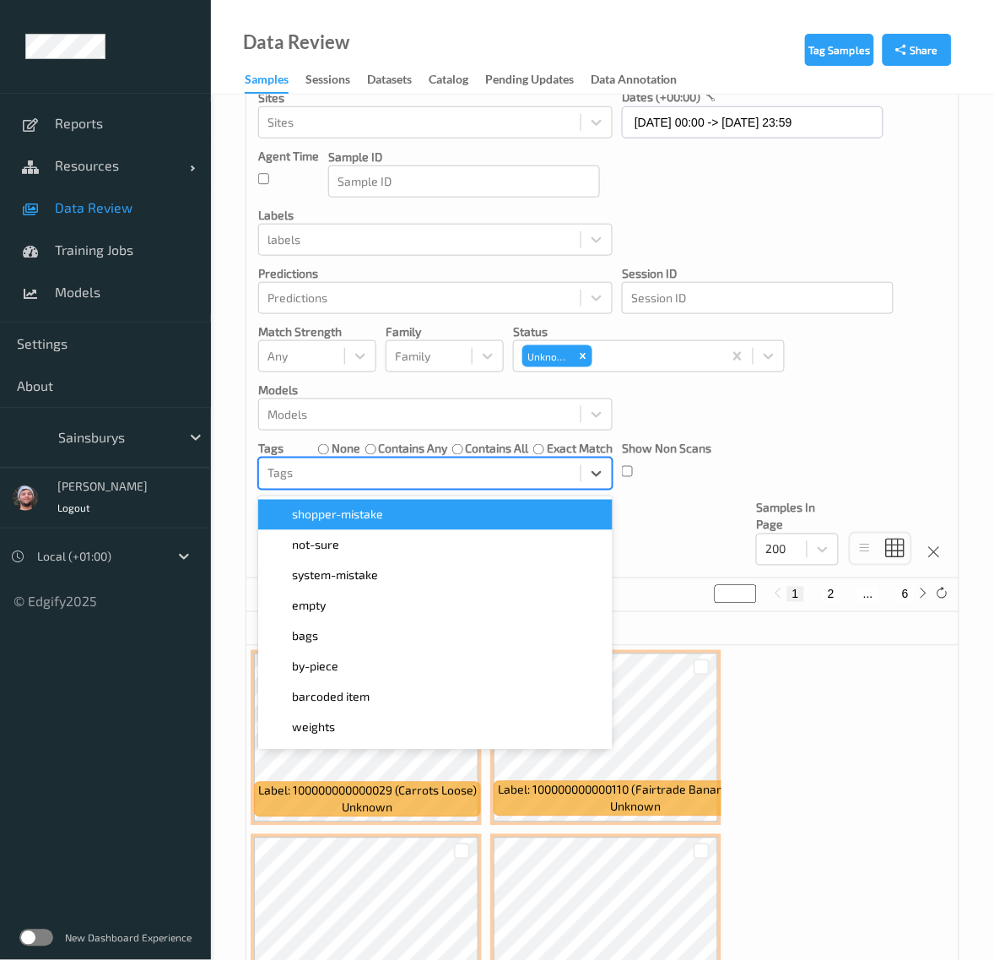
click at [488, 487] on div "Tags" at bounding box center [420, 473] width 322 height 27
type input "temp"
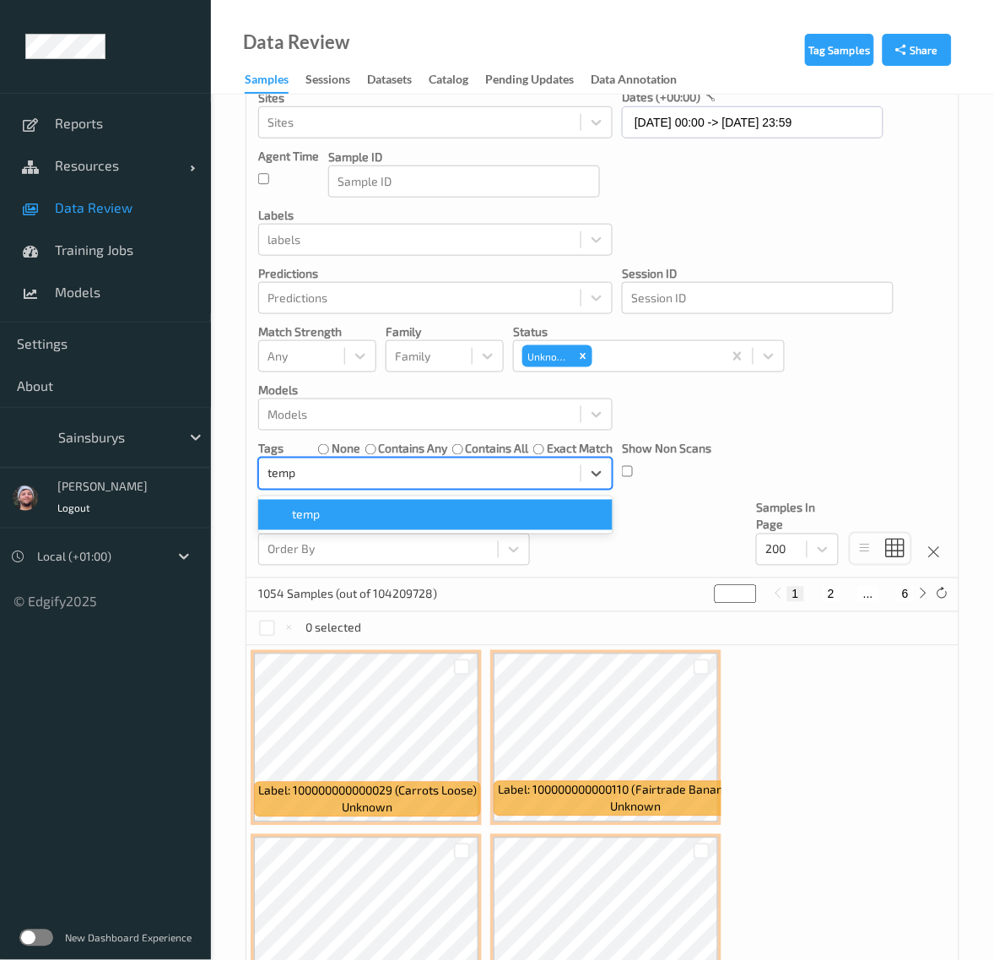
click at [456, 516] on div "temp" at bounding box center [435, 514] width 334 height 17
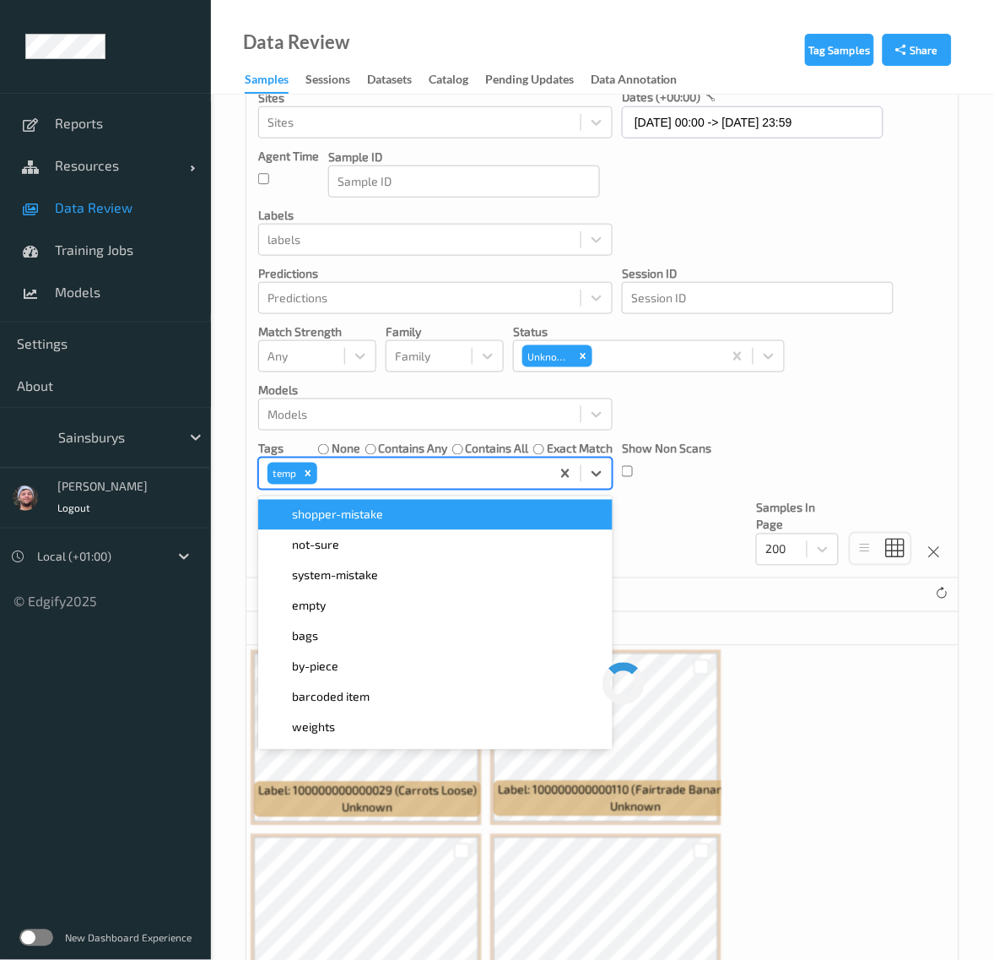
click at [709, 490] on div "Show Non Scans" at bounding box center [666, 466] width 89 height 50
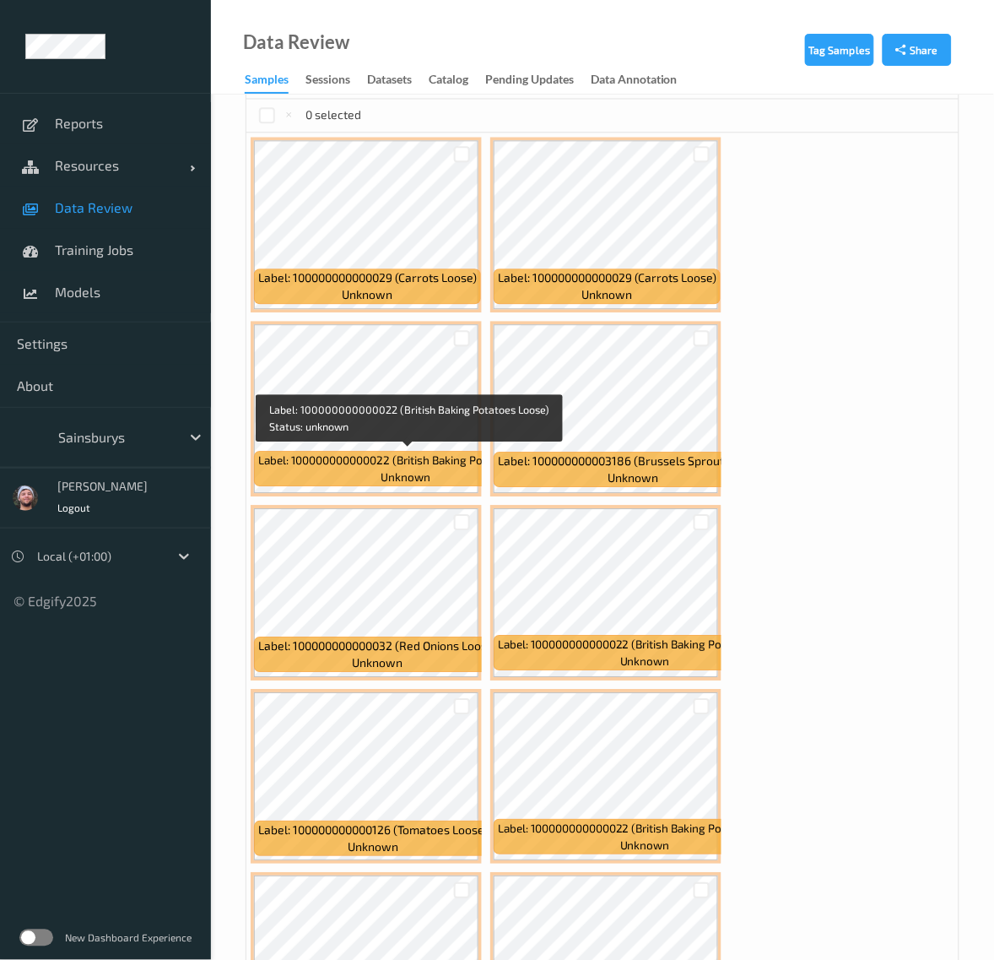
scroll to position [633, 0]
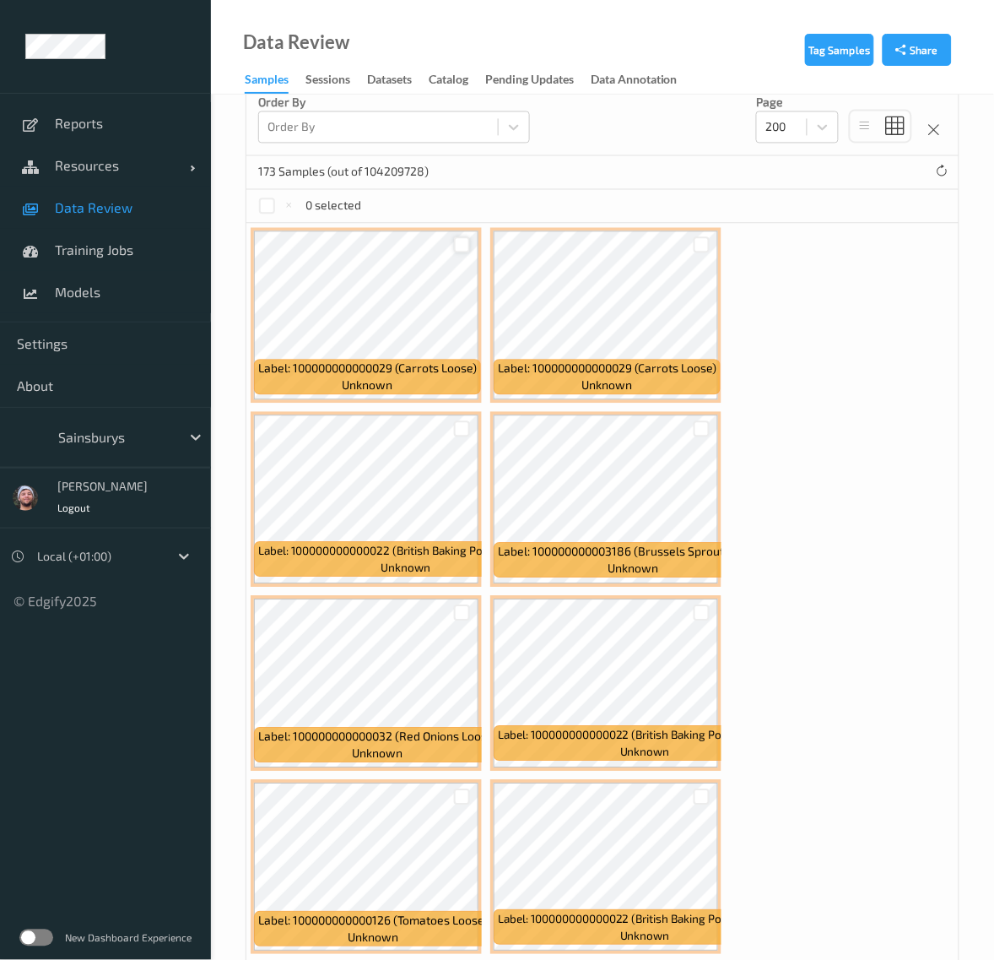
click at [465, 250] on div at bounding box center [462, 245] width 16 height 16
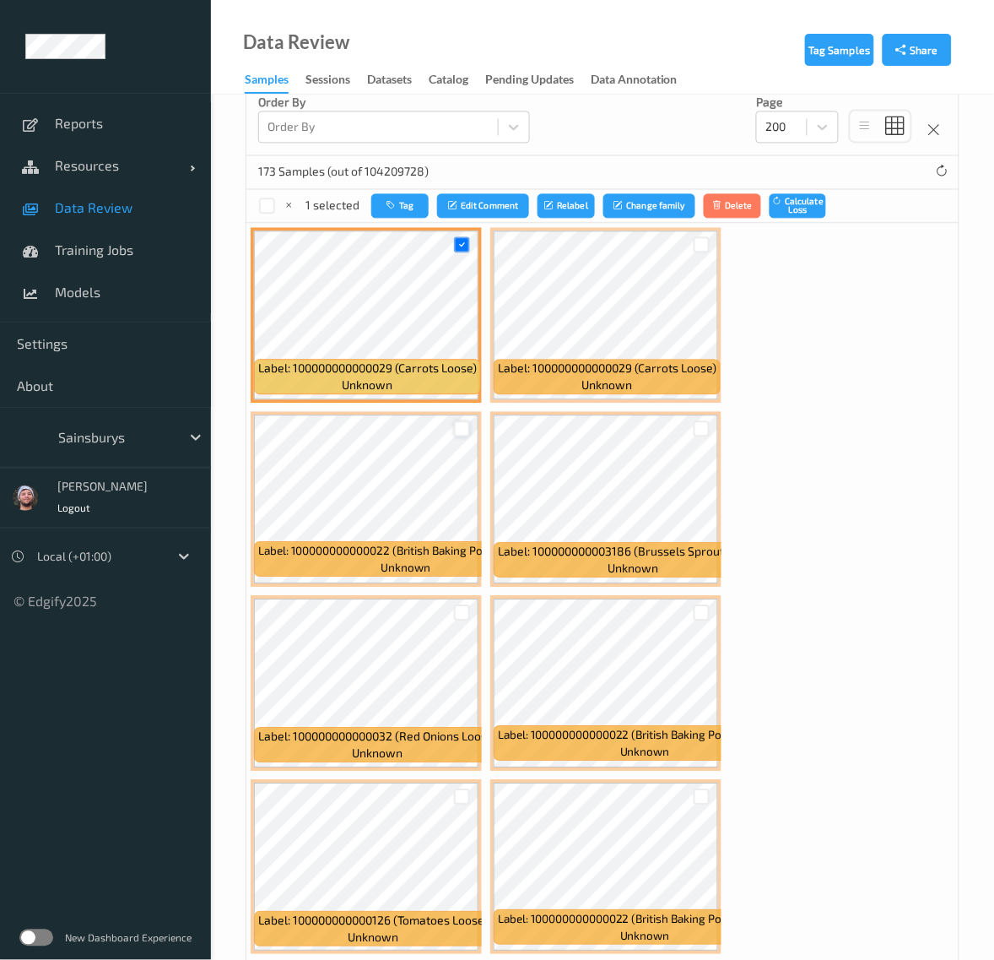
click at [457, 436] on div at bounding box center [462, 429] width 16 height 16
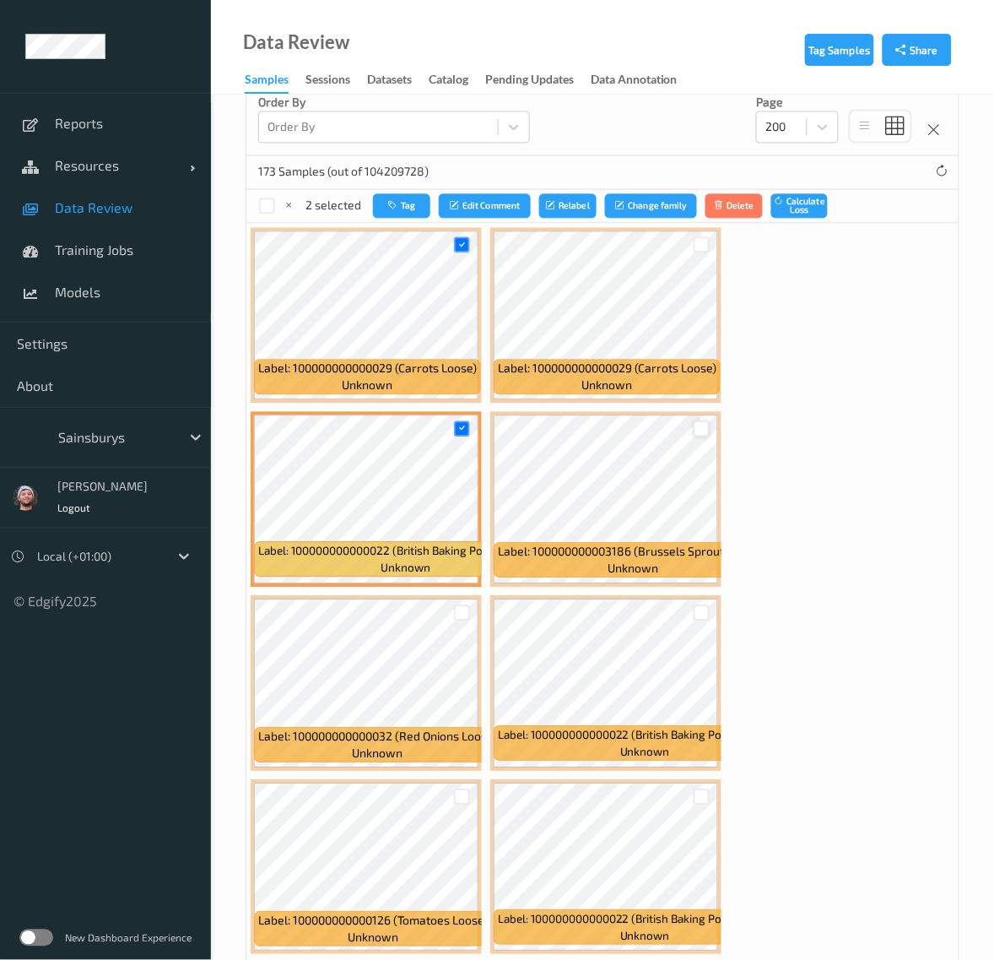
click at [701, 425] on div at bounding box center [702, 429] width 16 height 16
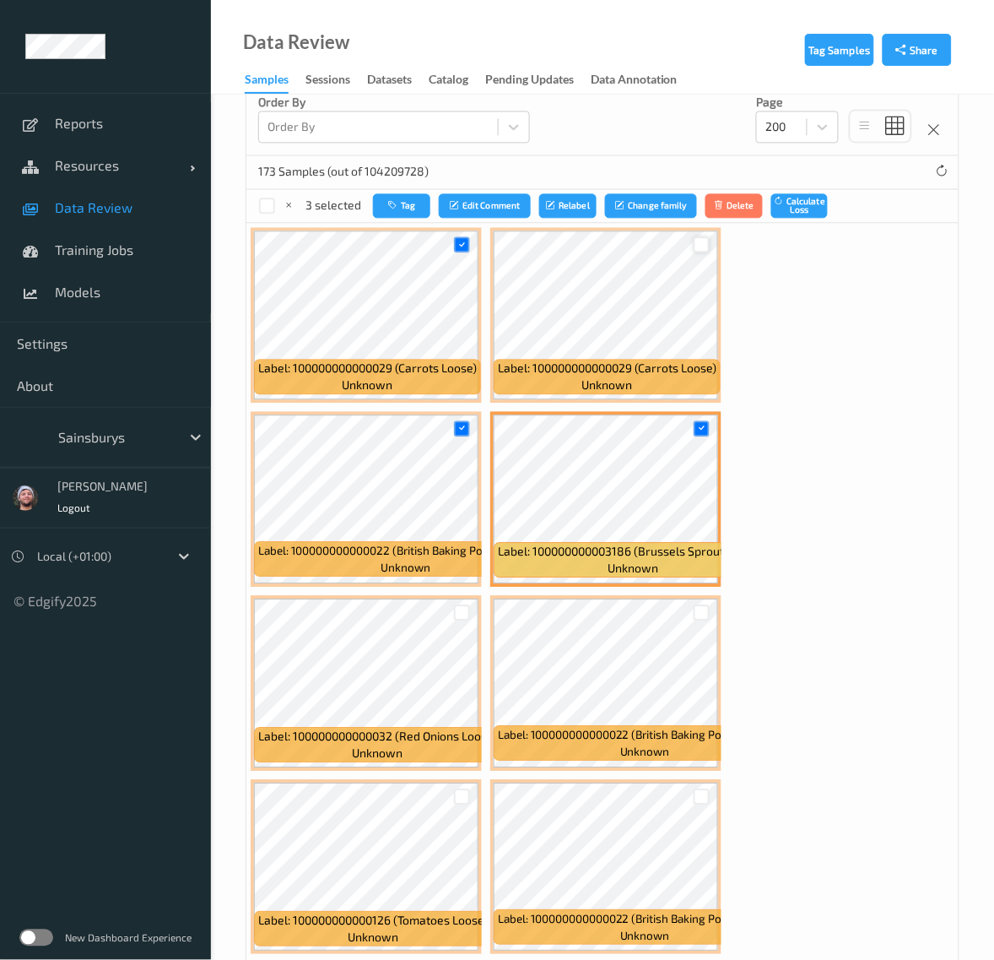
click at [703, 243] on div at bounding box center [702, 245] width 16 height 16
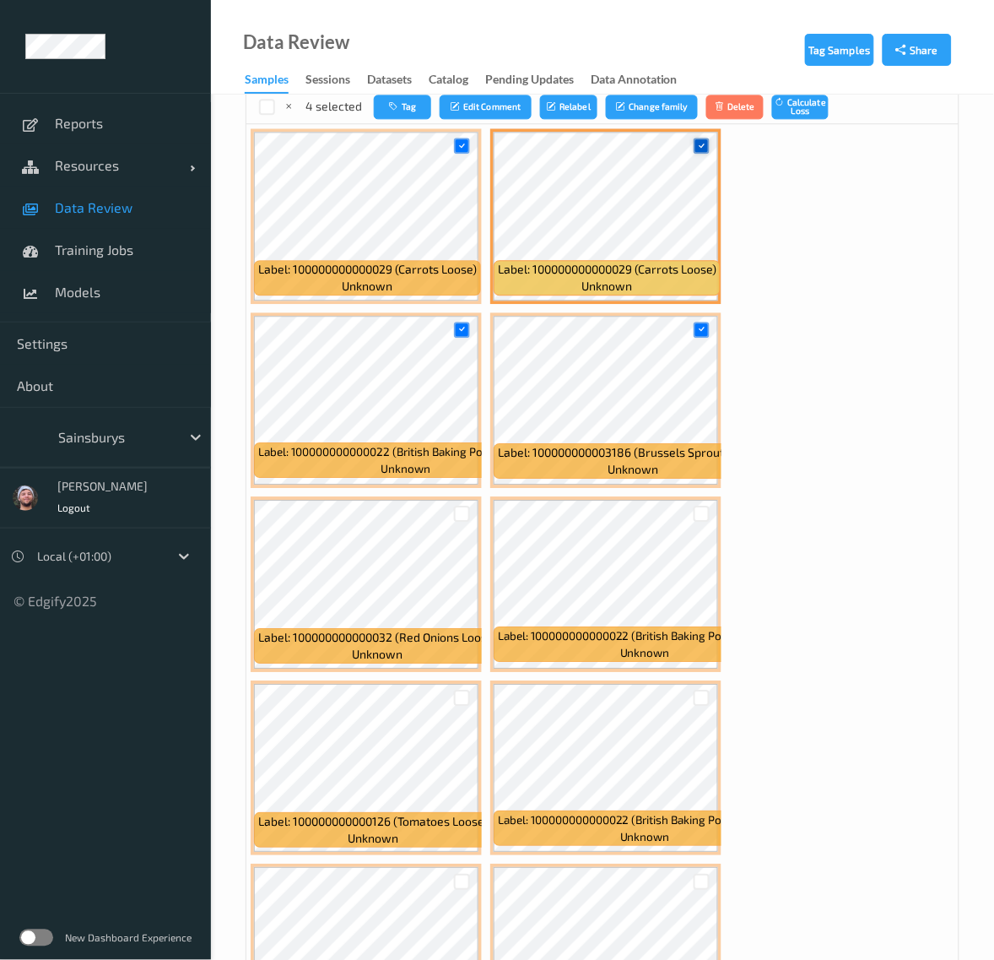
scroll to position [844, 0]
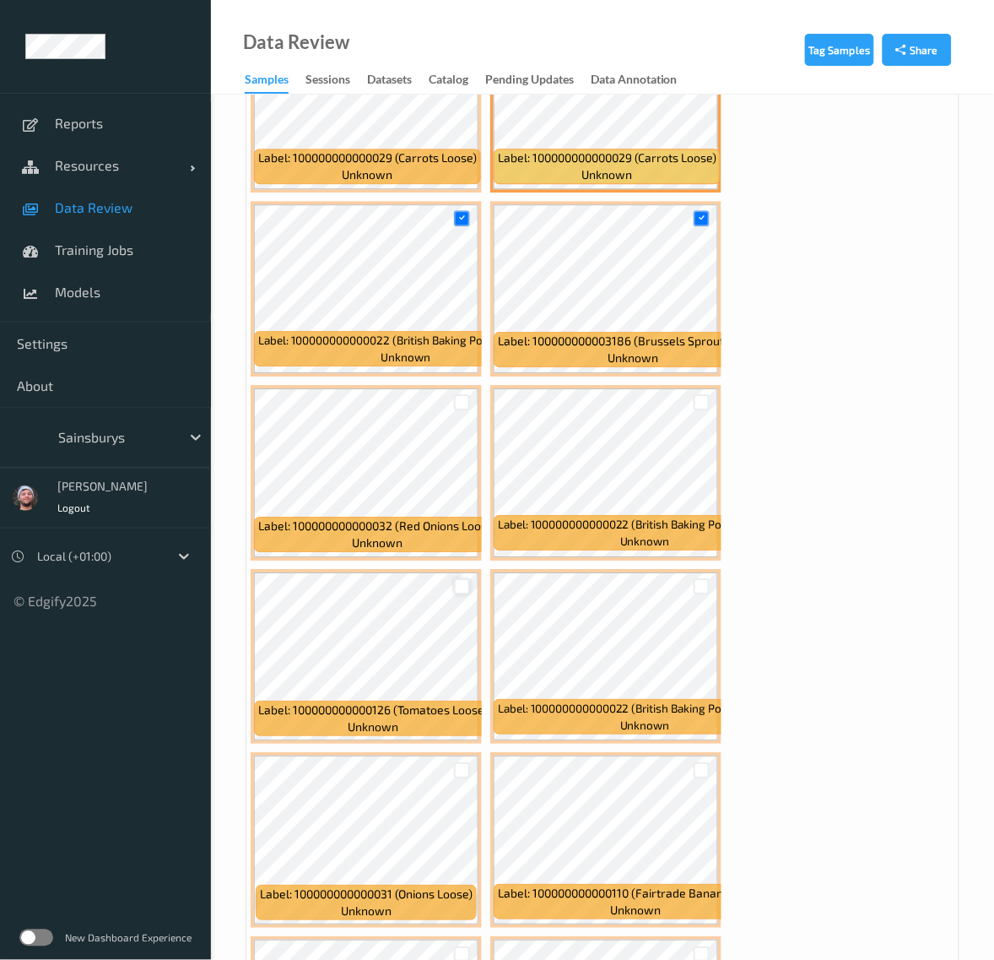
click at [466, 585] on div at bounding box center [462, 586] width 16 height 16
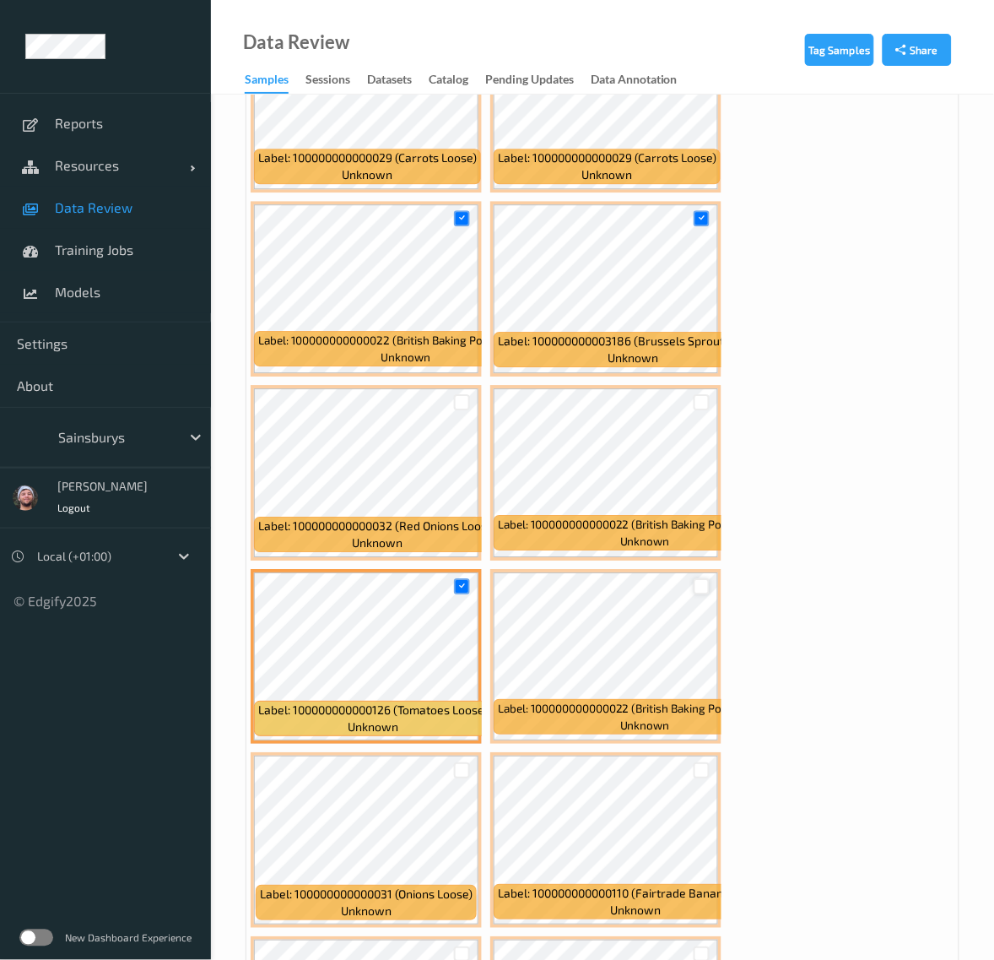
click at [702, 587] on div at bounding box center [702, 586] width 16 height 16
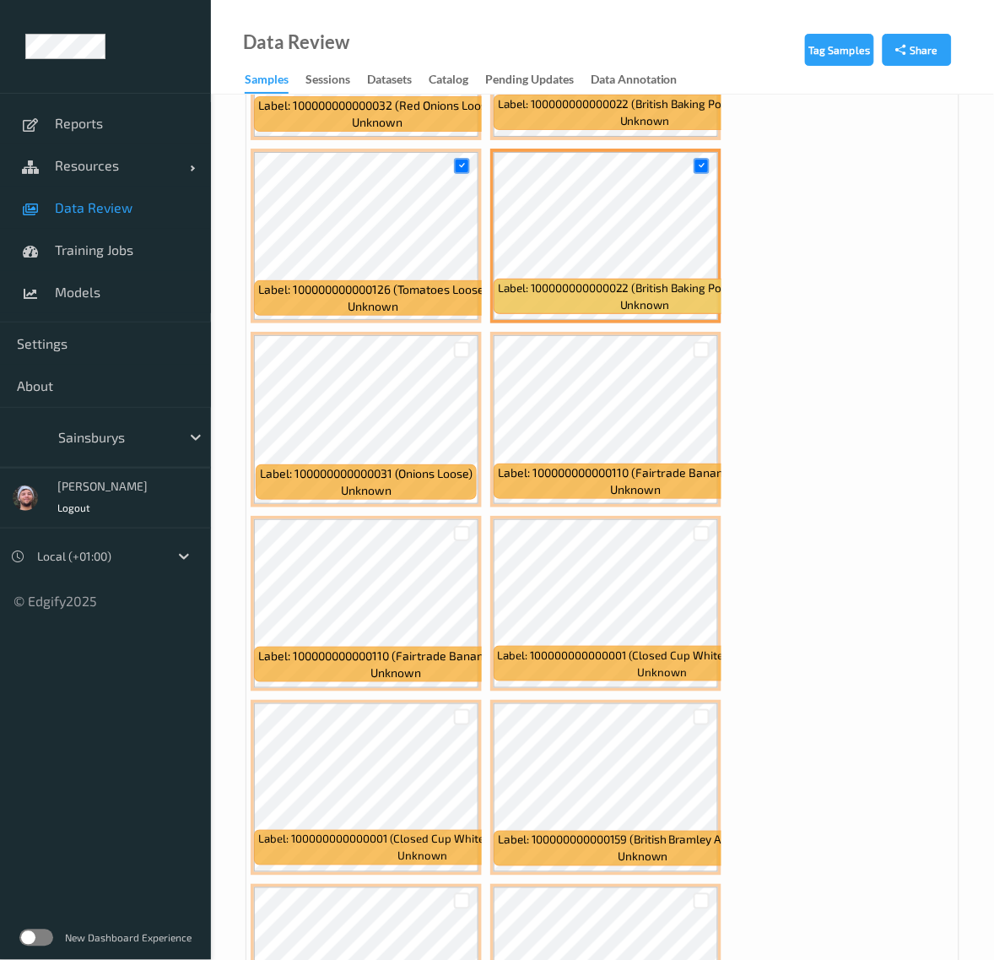
scroll to position [1266, 0]
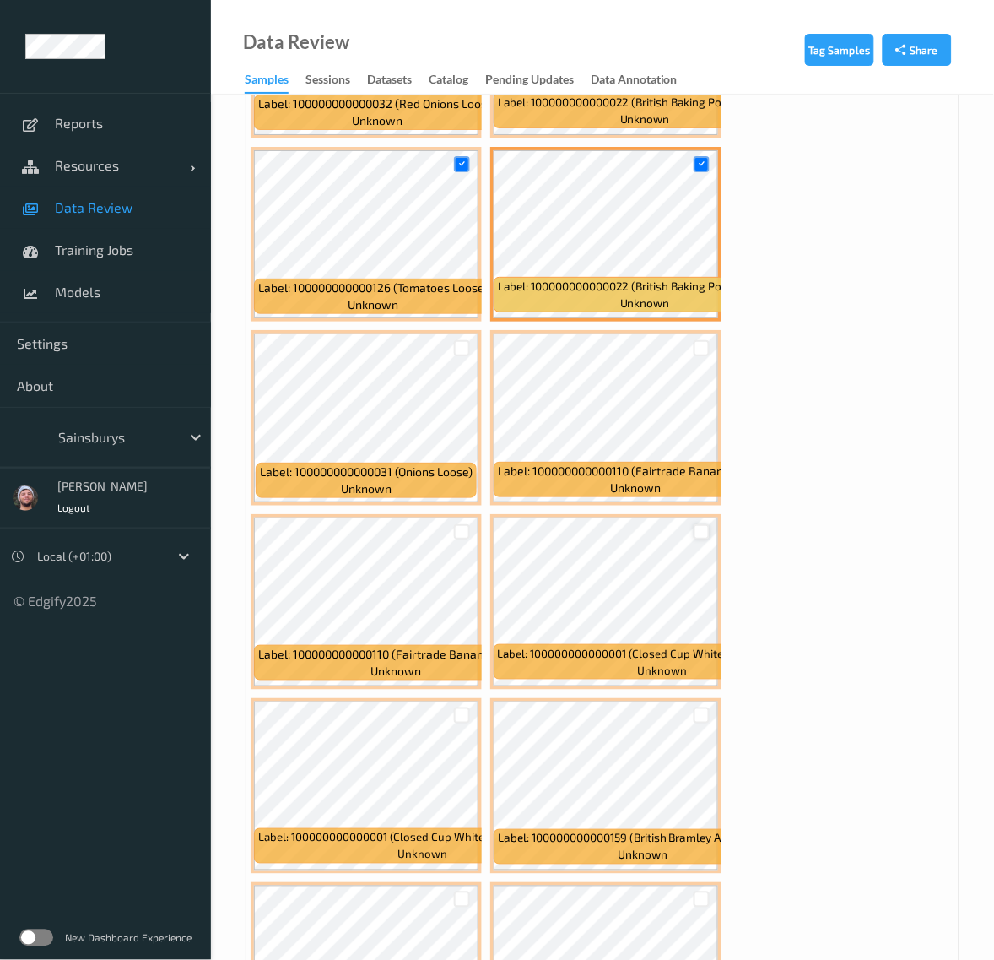
click at [699, 540] on div at bounding box center [702, 532] width 16 height 16
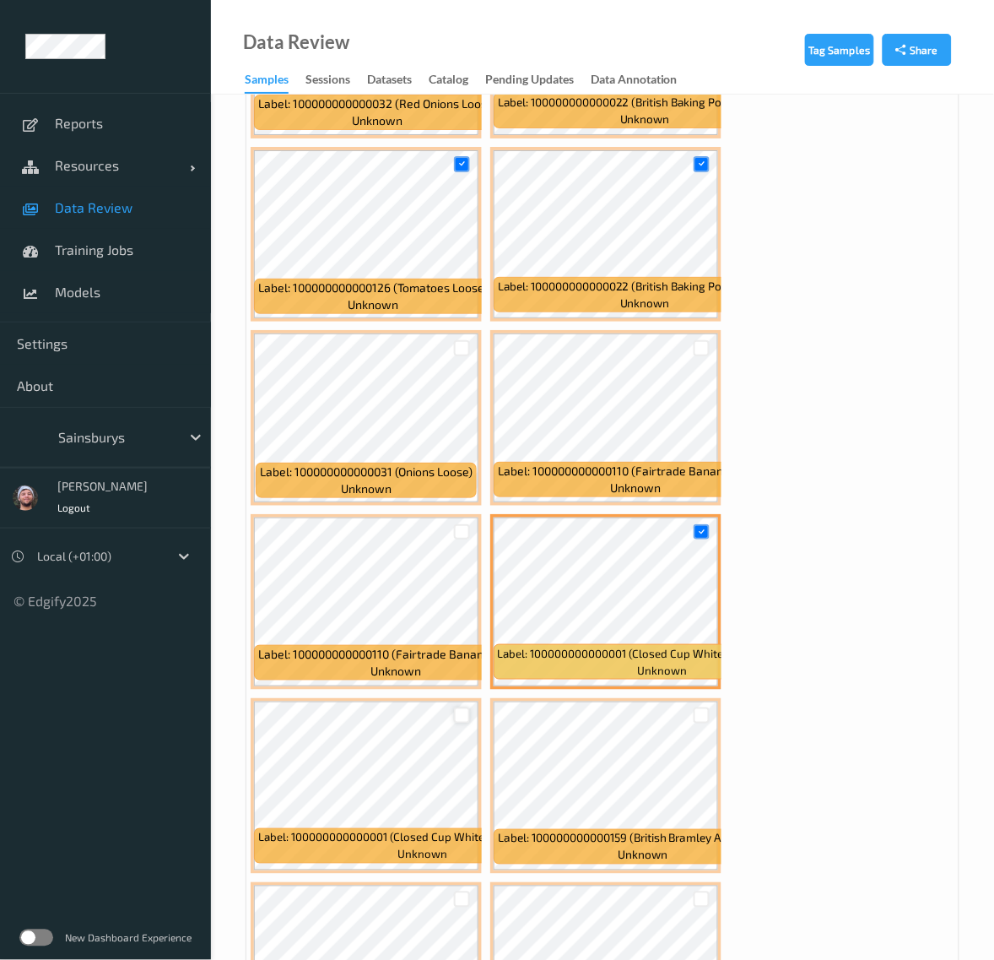
click at [457, 716] on div at bounding box center [462, 715] width 16 height 16
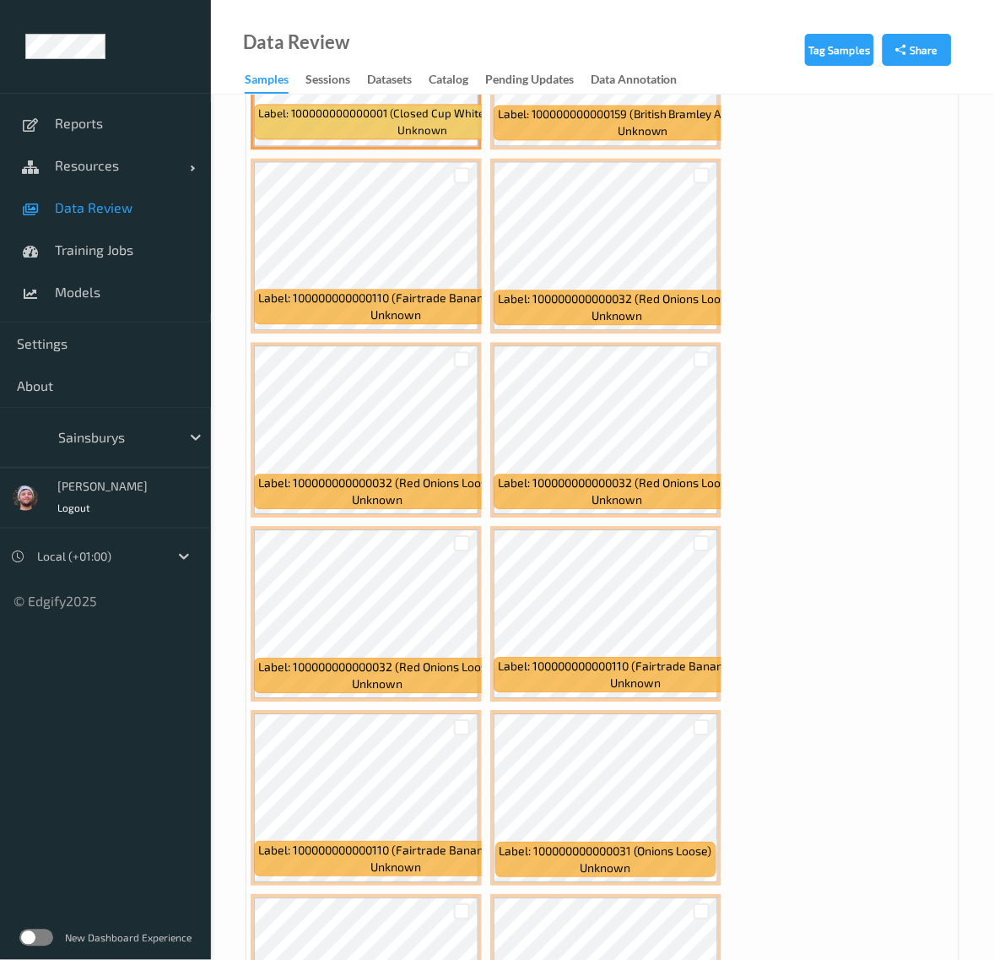
scroll to position [2110, 0]
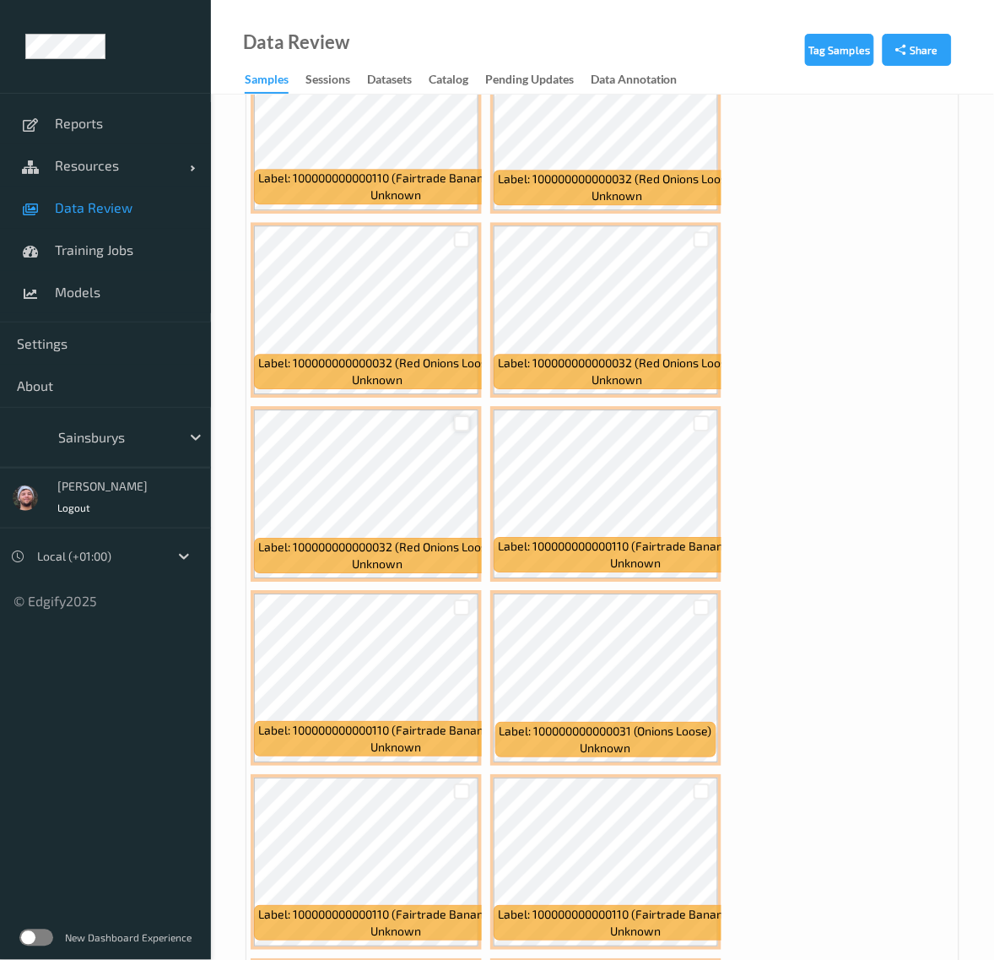
click at [454, 424] on div at bounding box center [462, 423] width 16 height 16
click at [466, 795] on div at bounding box center [462, 791] width 16 height 16
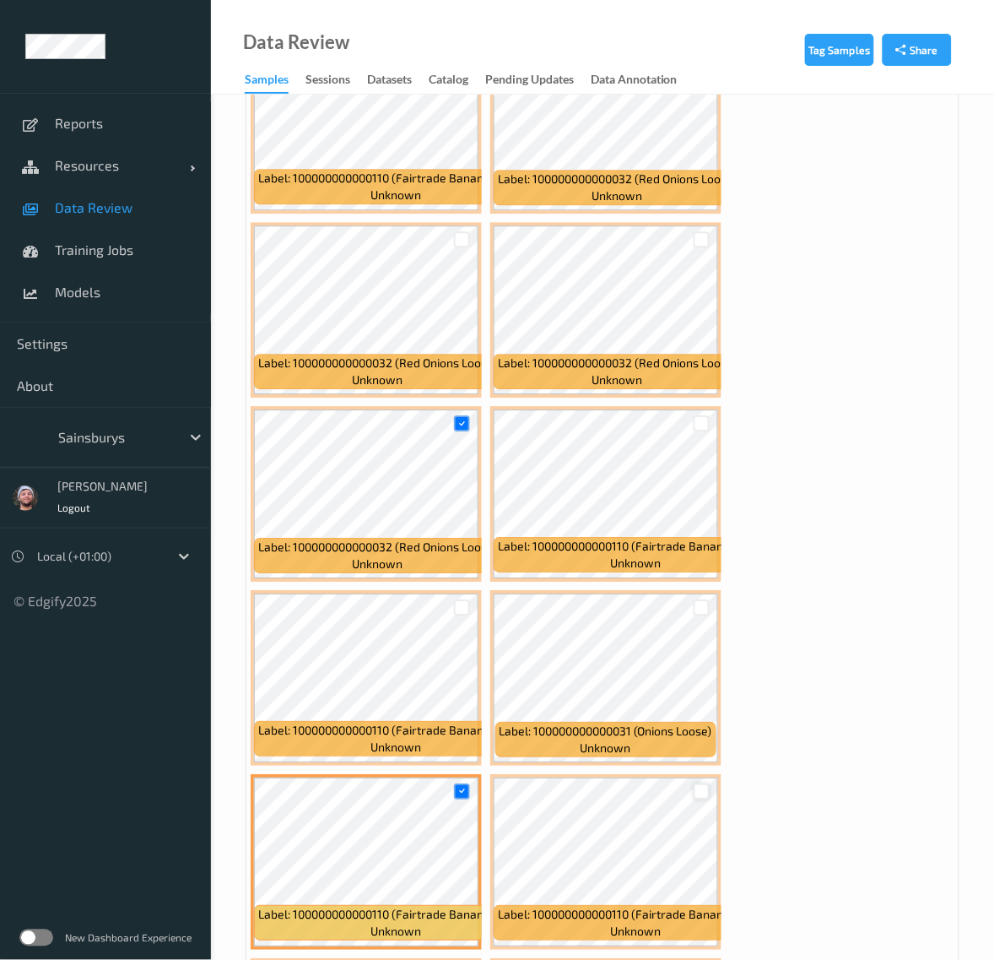
click at [701, 785] on div at bounding box center [702, 791] width 16 height 16
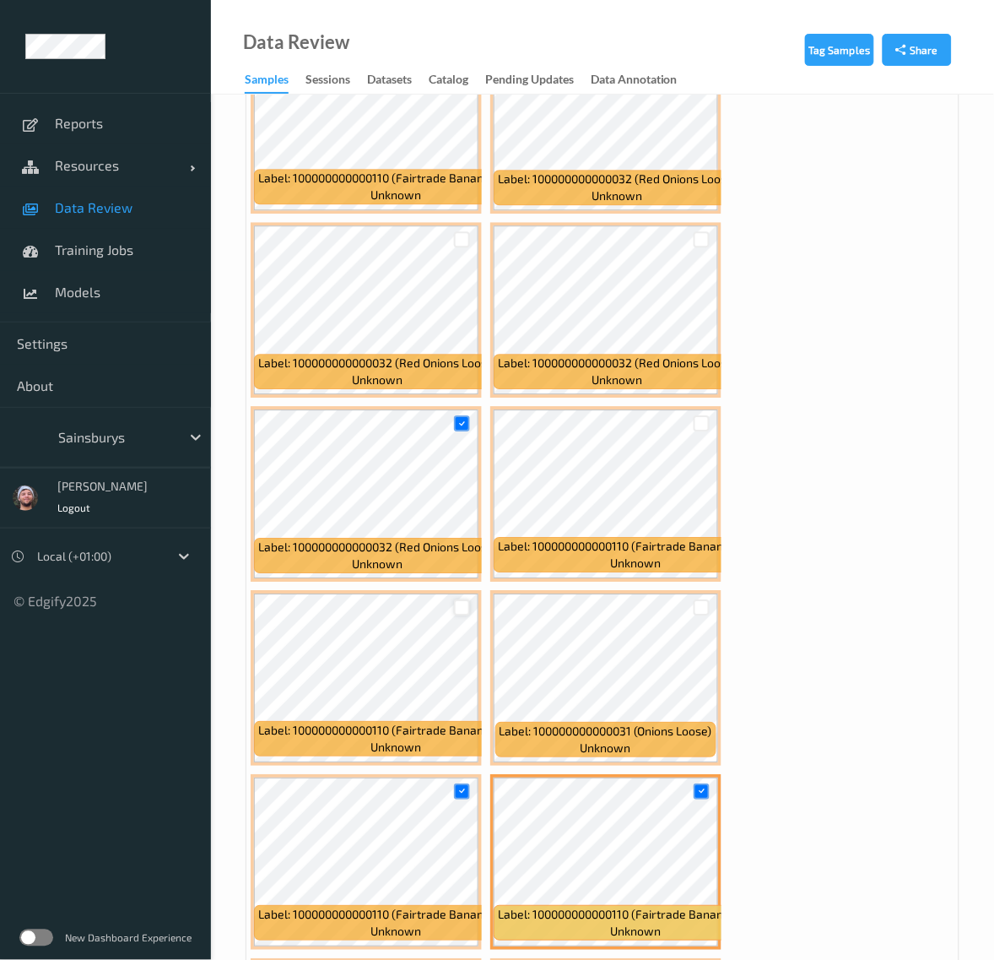
click at [464, 604] on div at bounding box center [462, 607] width 16 height 16
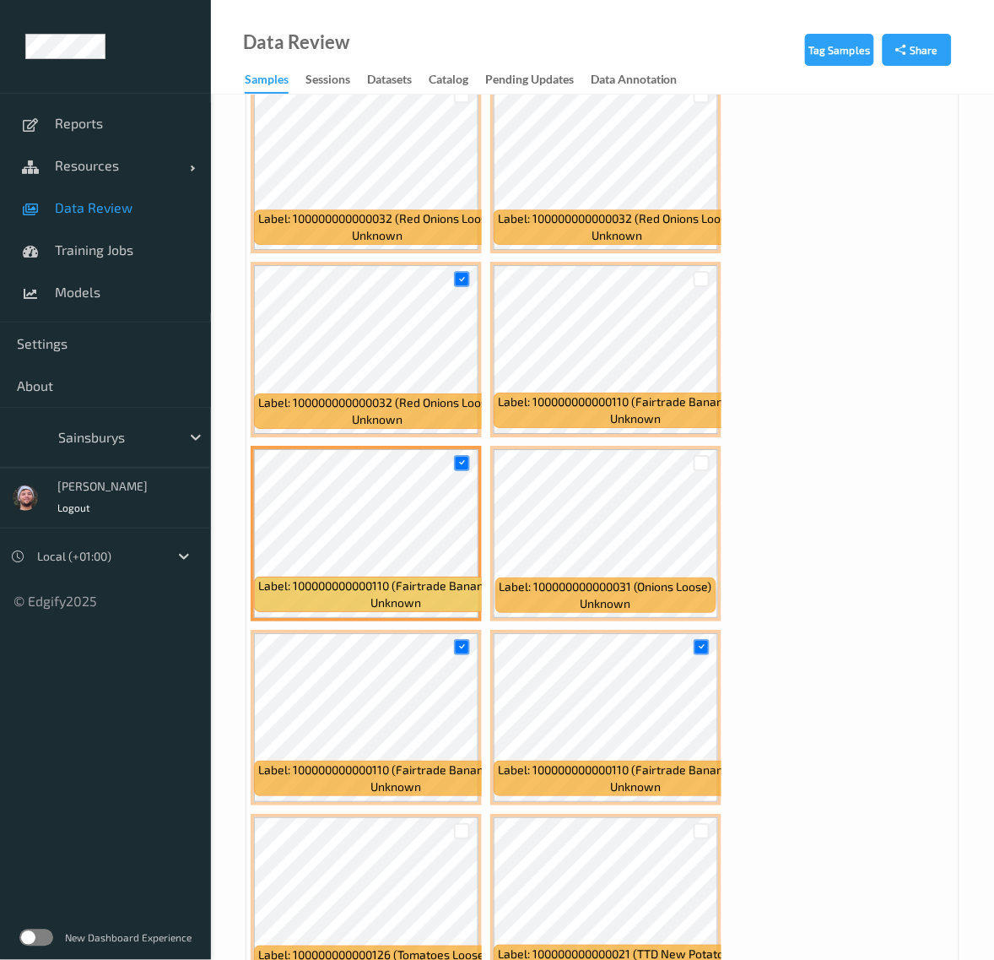
scroll to position [2427, 0]
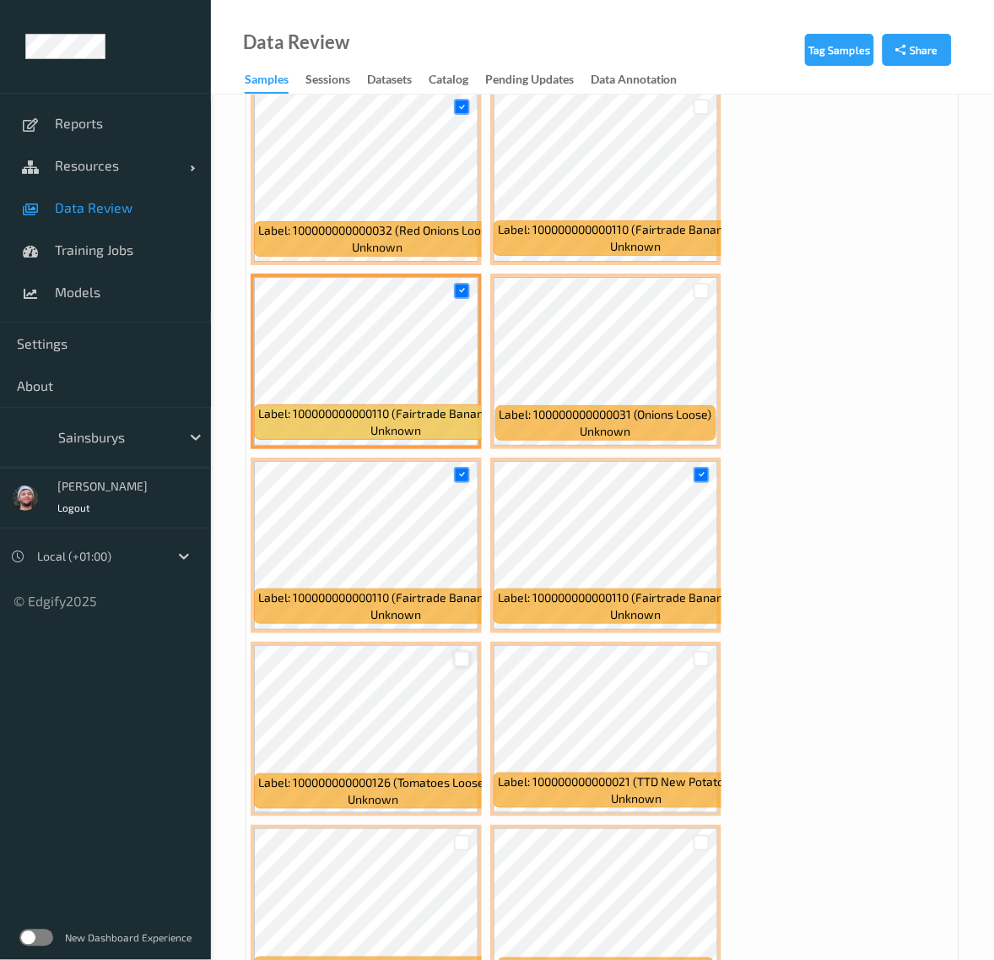
click at [457, 656] on div at bounding box center [462, 659] width 16 height 16
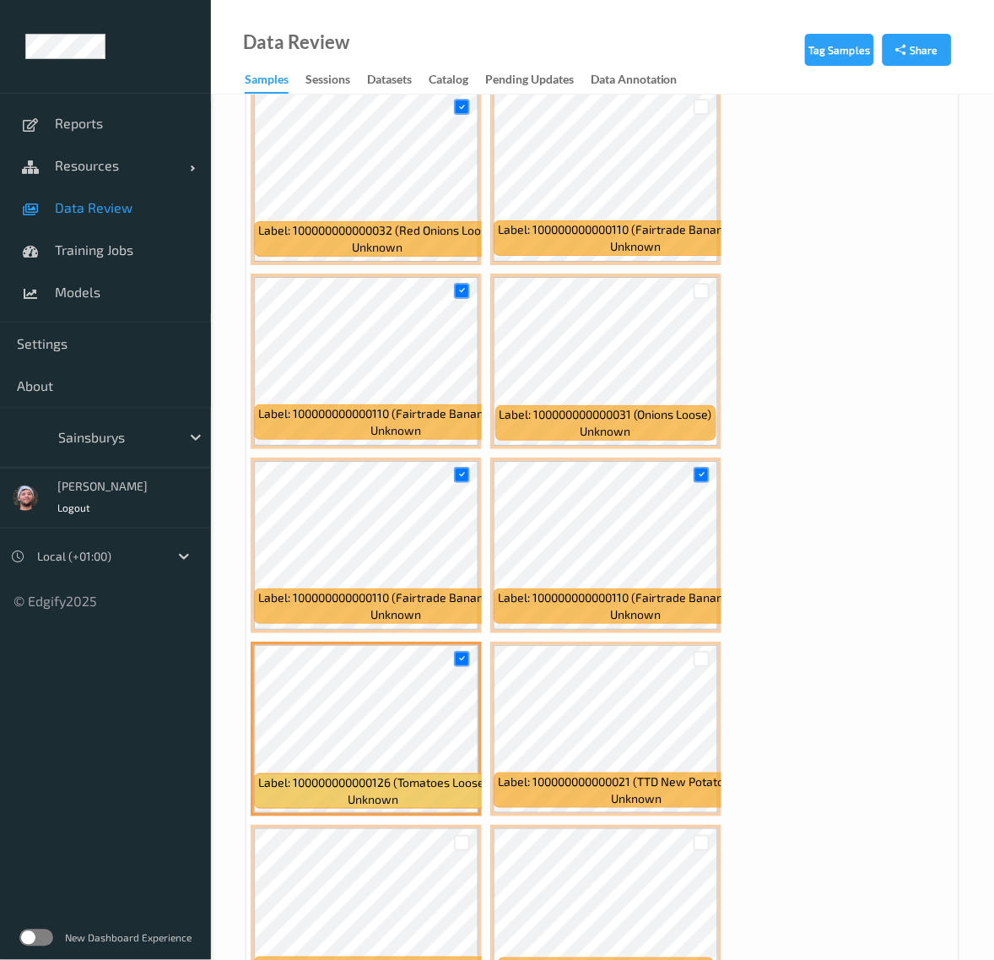
scroll to position [2743, 0]
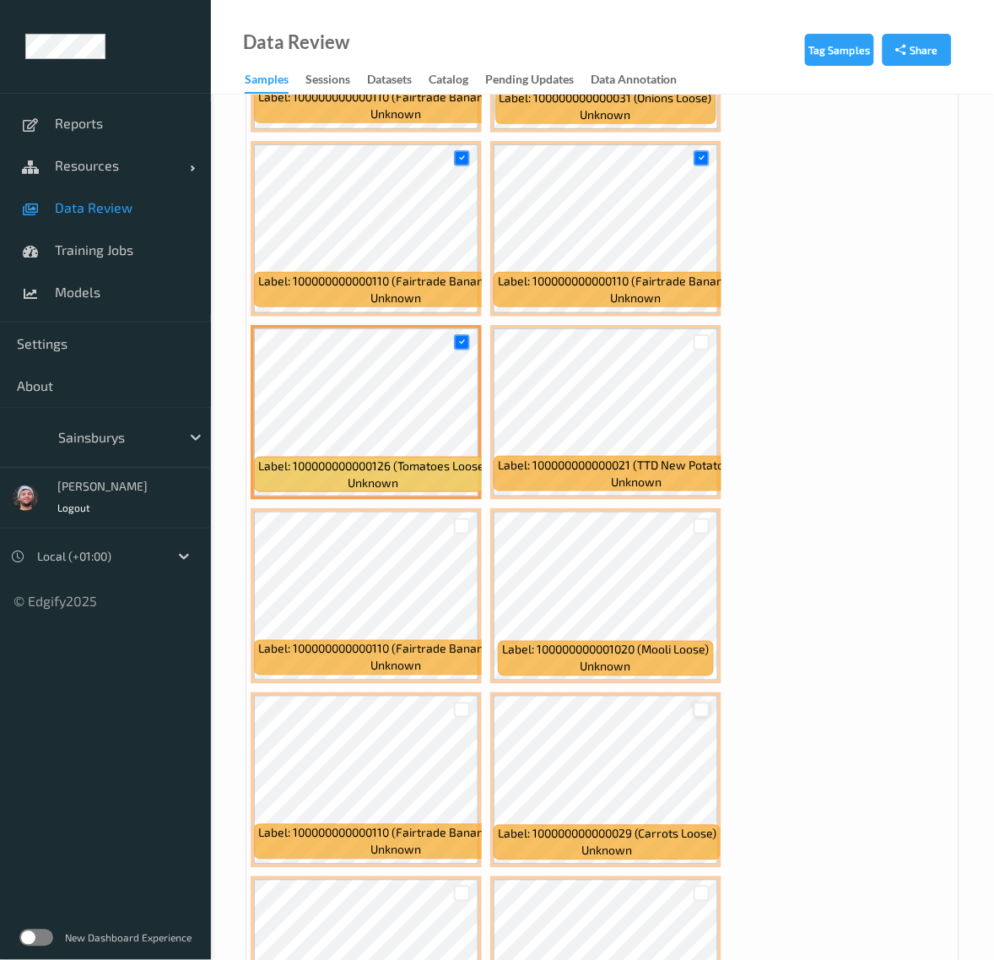
click at [695, 713] on div at bounding box center [702, 710] width 16 height 16
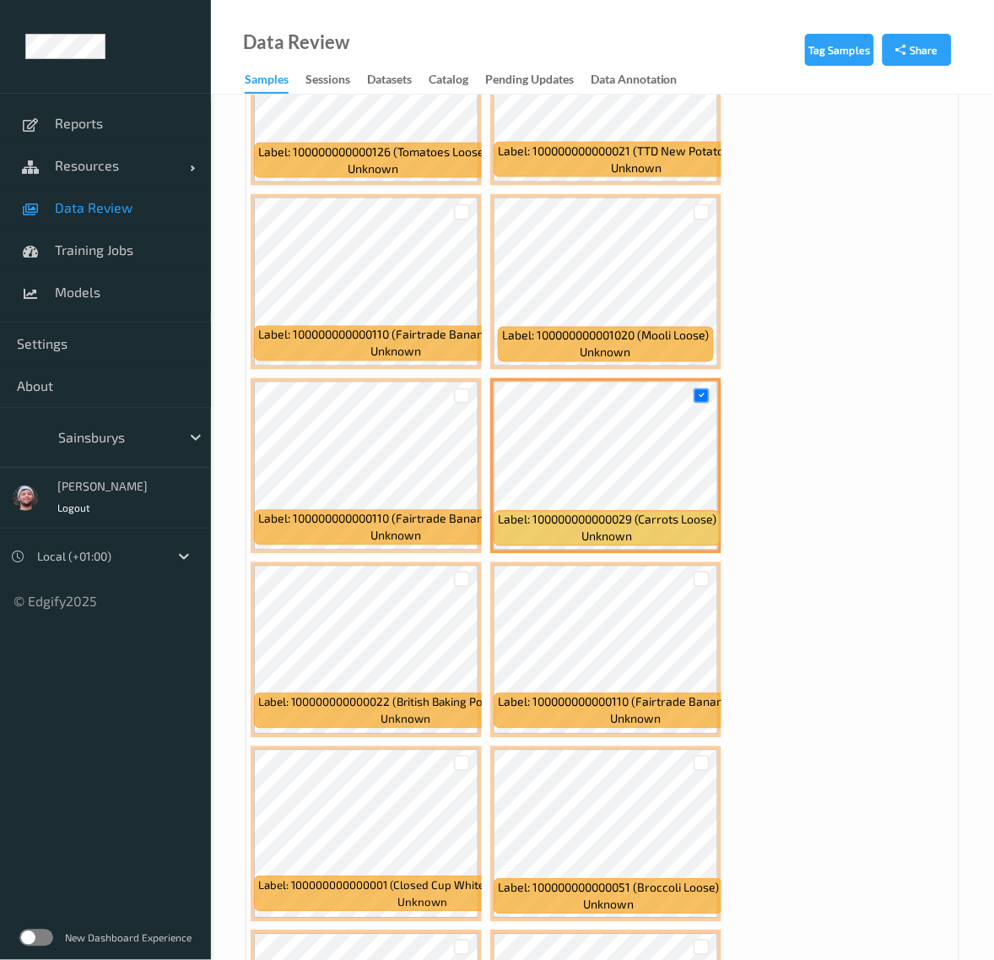
scroll to position [3060, 0]
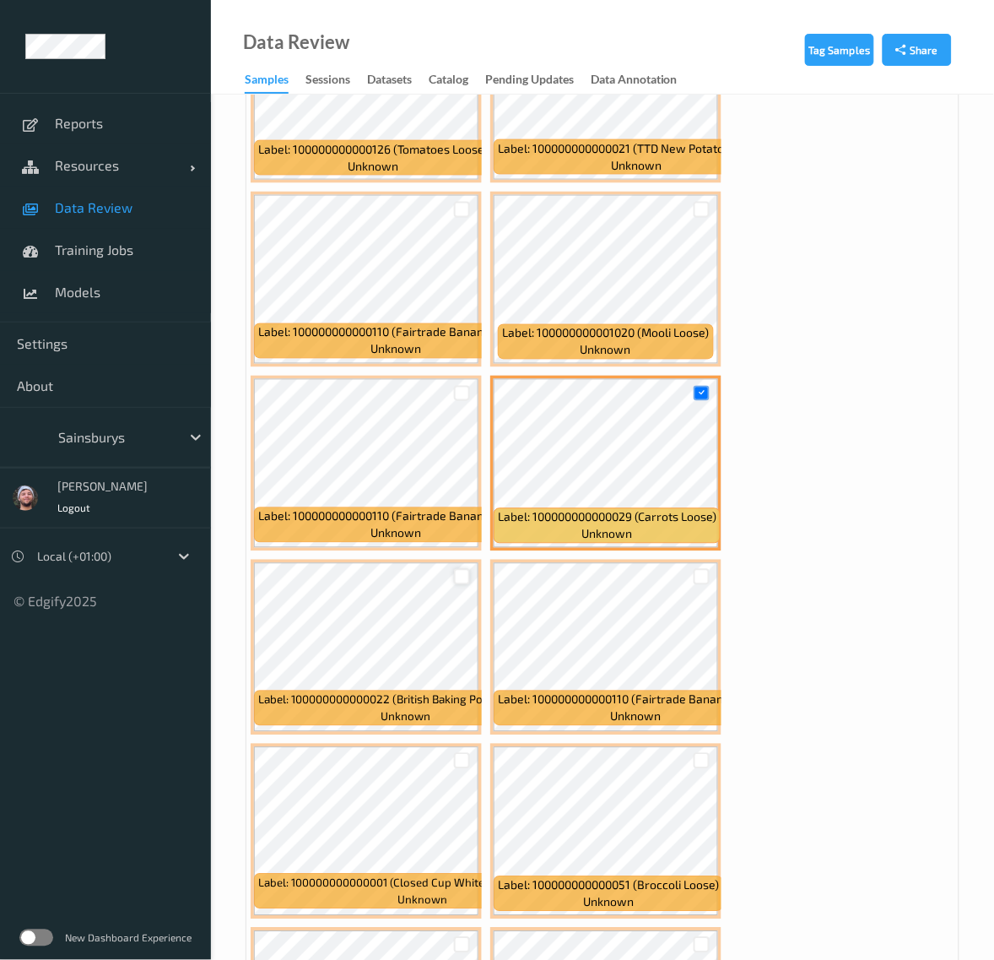
click at [457, 574] on div at bounding box center [462, 577] width 16 height 16
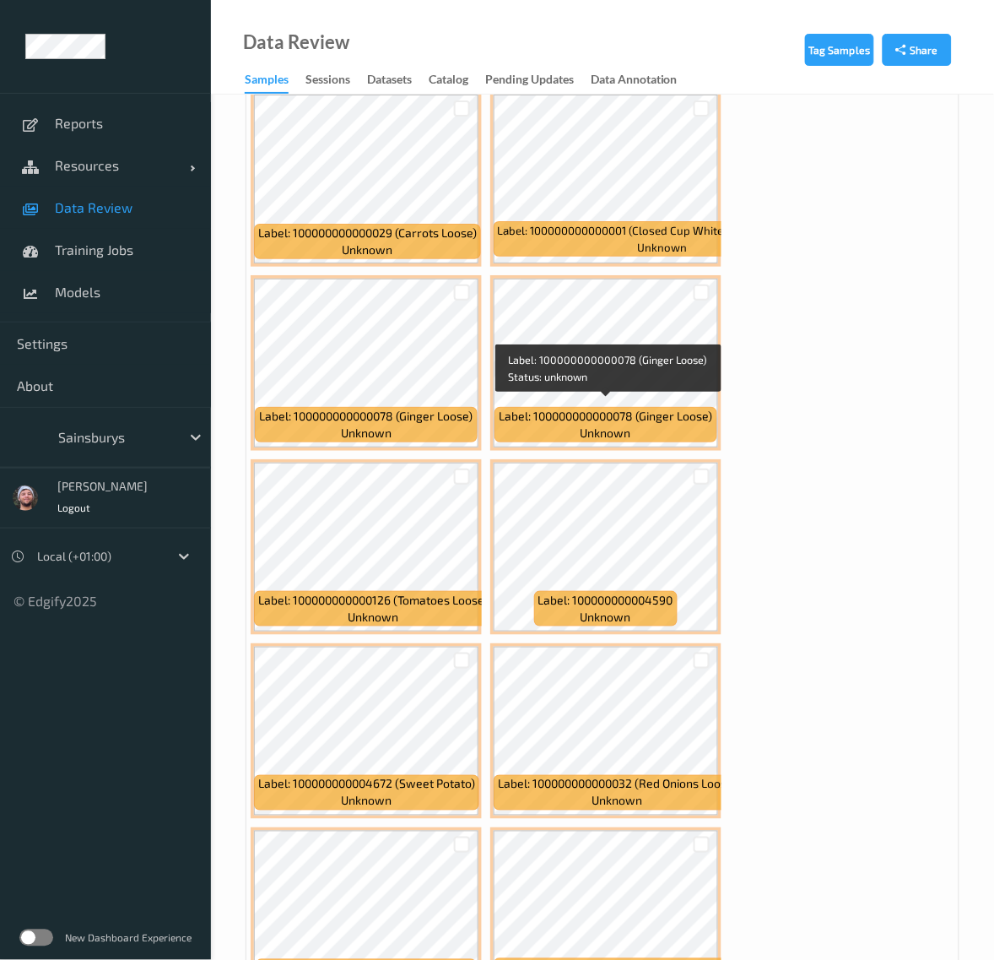
scroll to position [4009, 0]
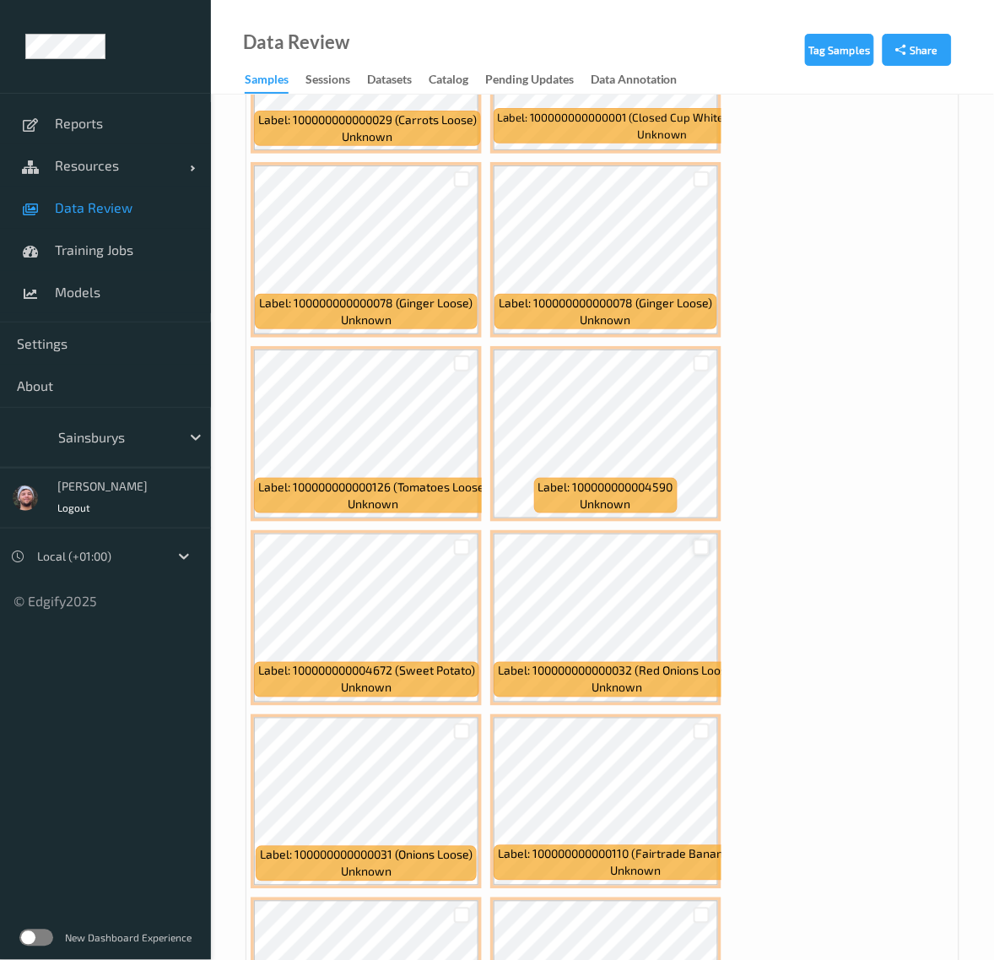
click at [705, 540] on div at bounding box center [702, 547] width 16 height 16
click at [699, 726] on div at bounding box center [702, 731] width 16 height 16
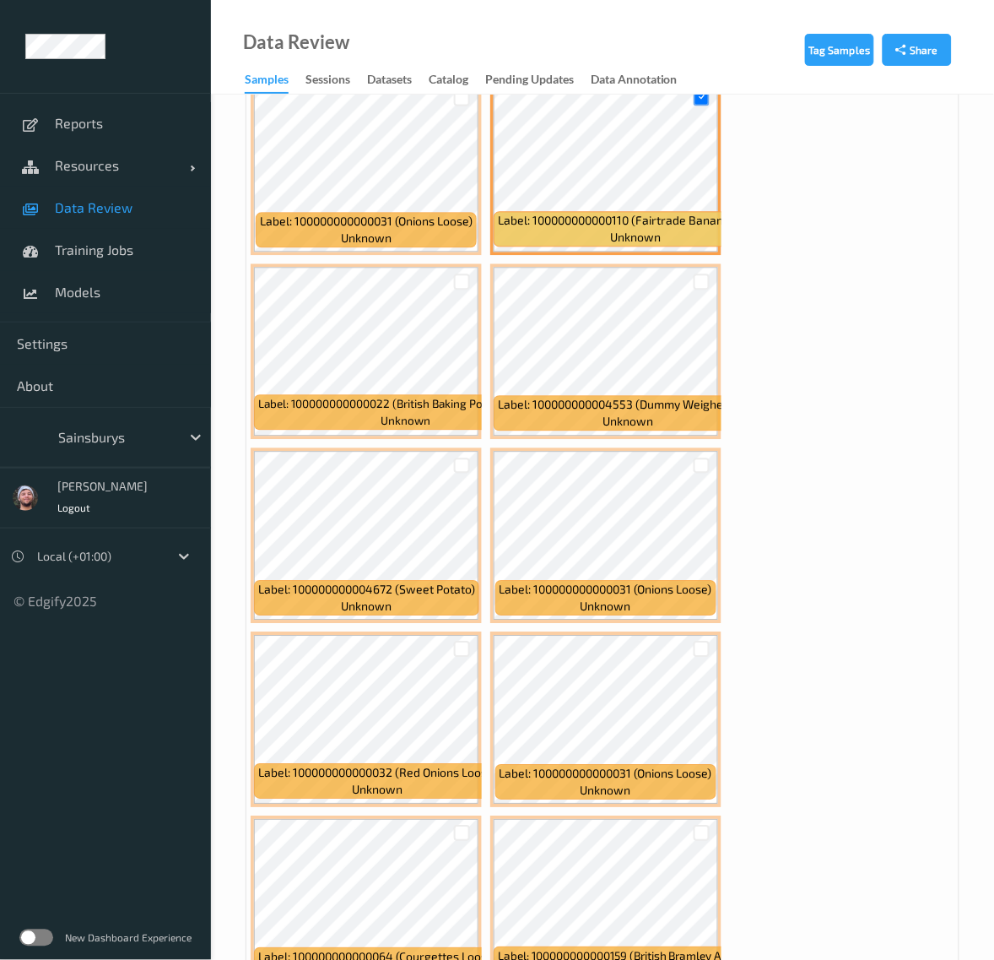
scroll to position [4959, 0]
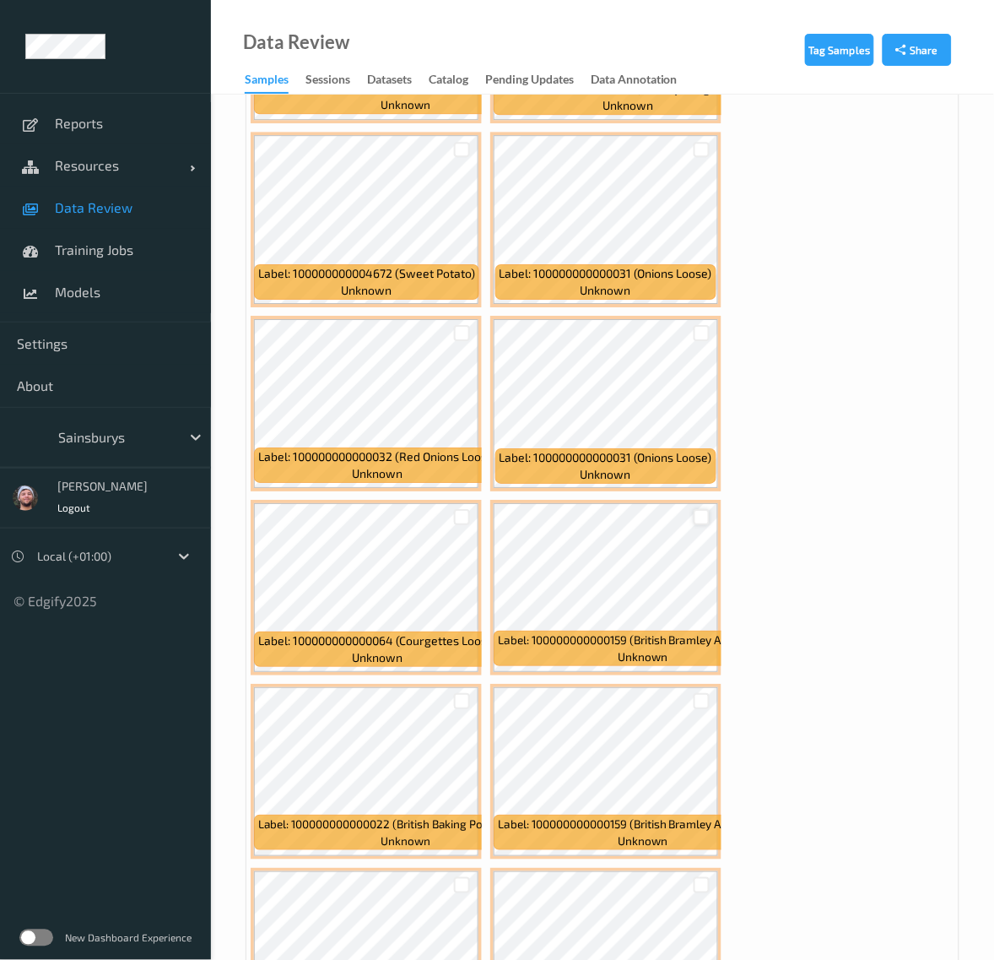
click at [705, 509] on div at bounding box center [702, 517] width 16 height 16
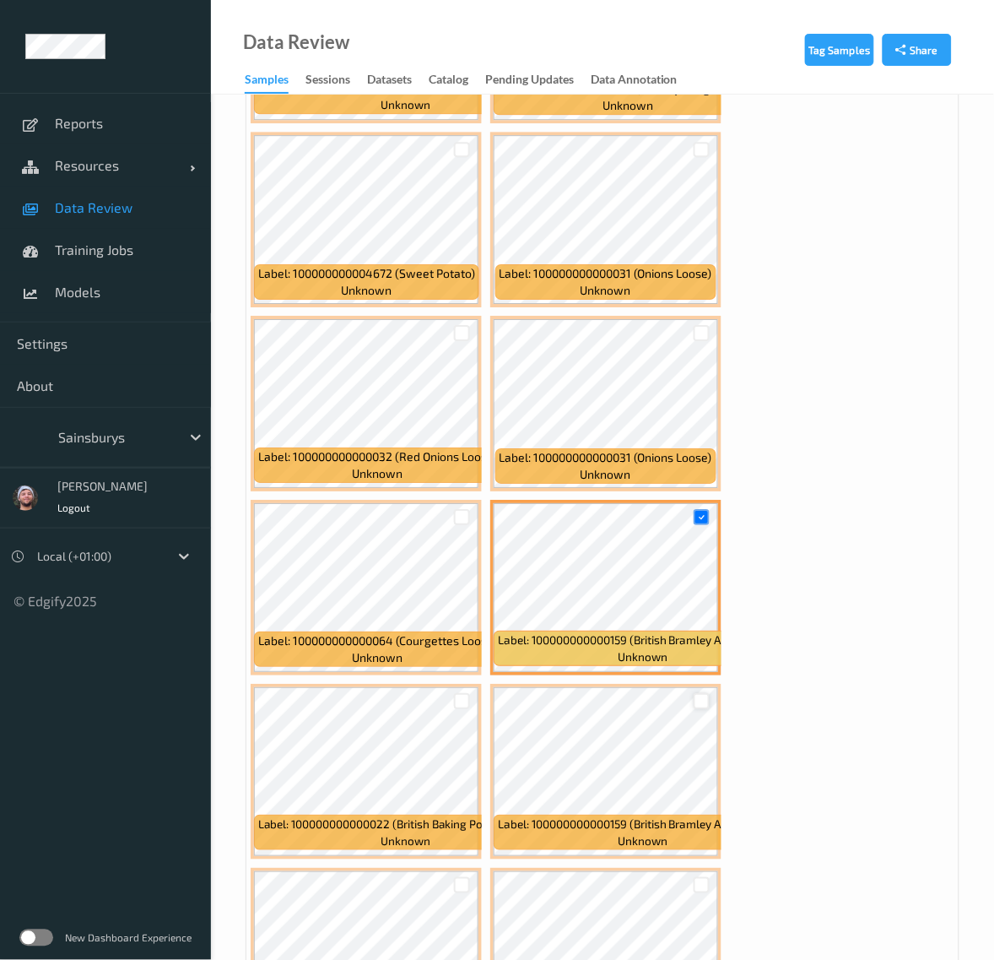
click at [697, 698] on div at bounding box center [702, 701] width 16 height 16
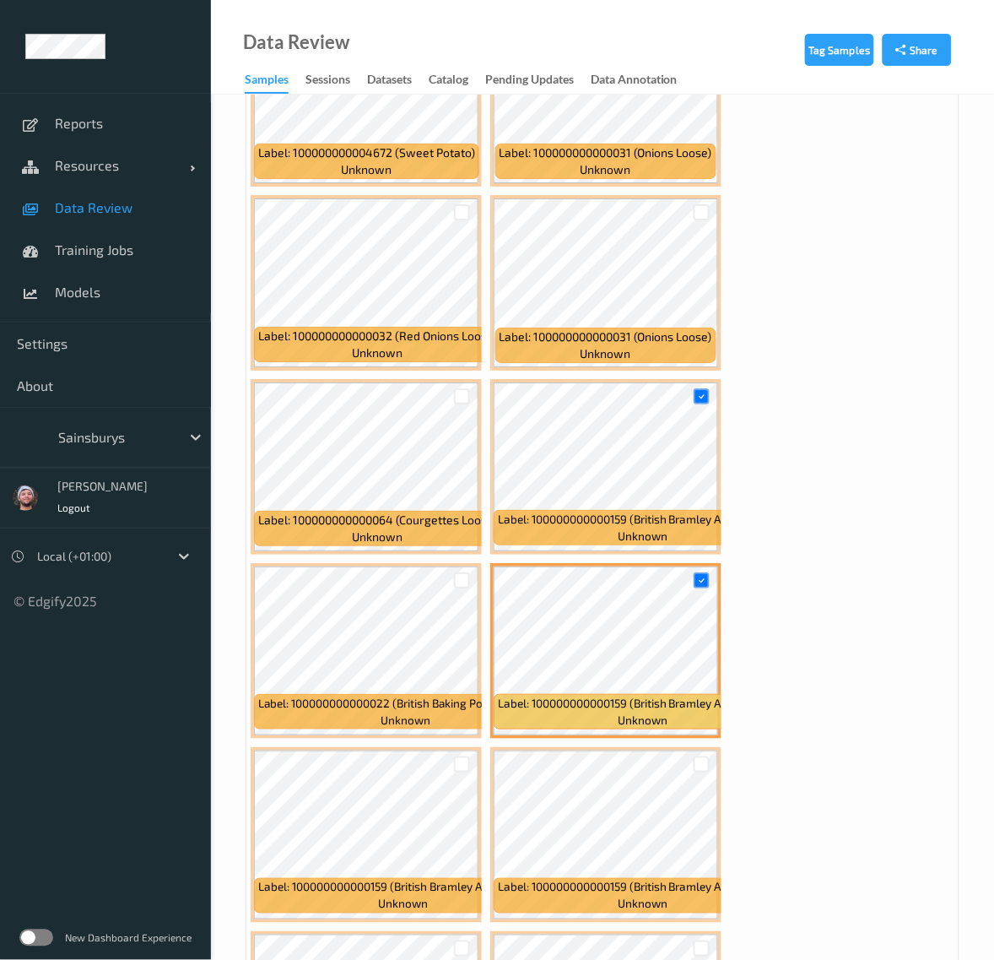
scroll to position [5170, 0]
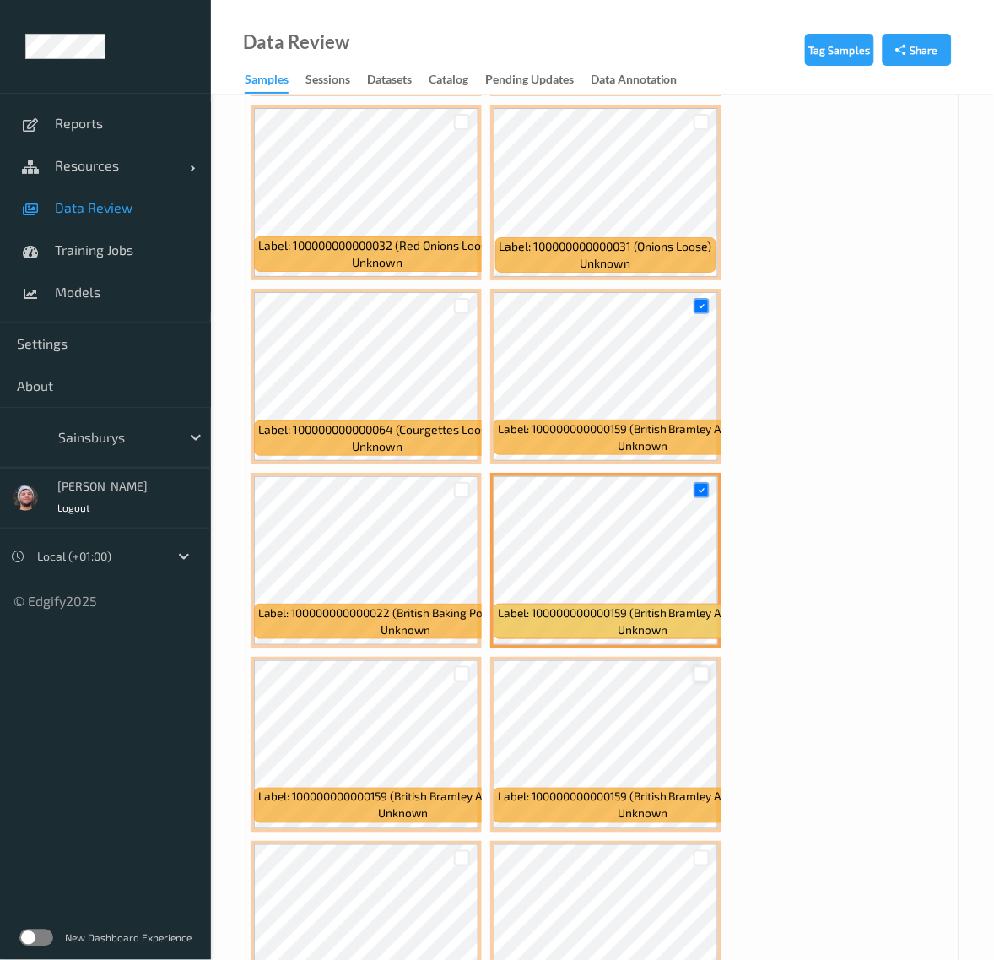
click at [699, 666] on div at bounding box center [702, 674] width 16 height 16
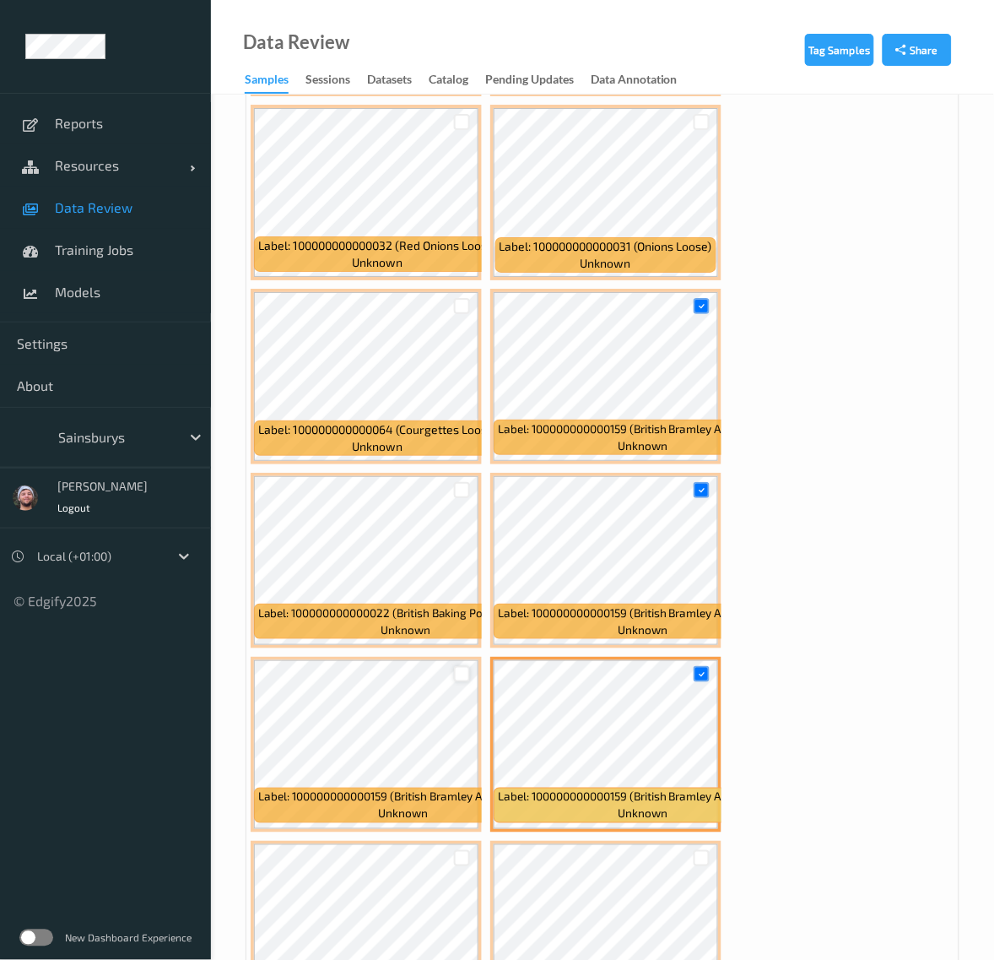
click at [463, 671] on div at bounding box center [462, 674] width 16 height 16
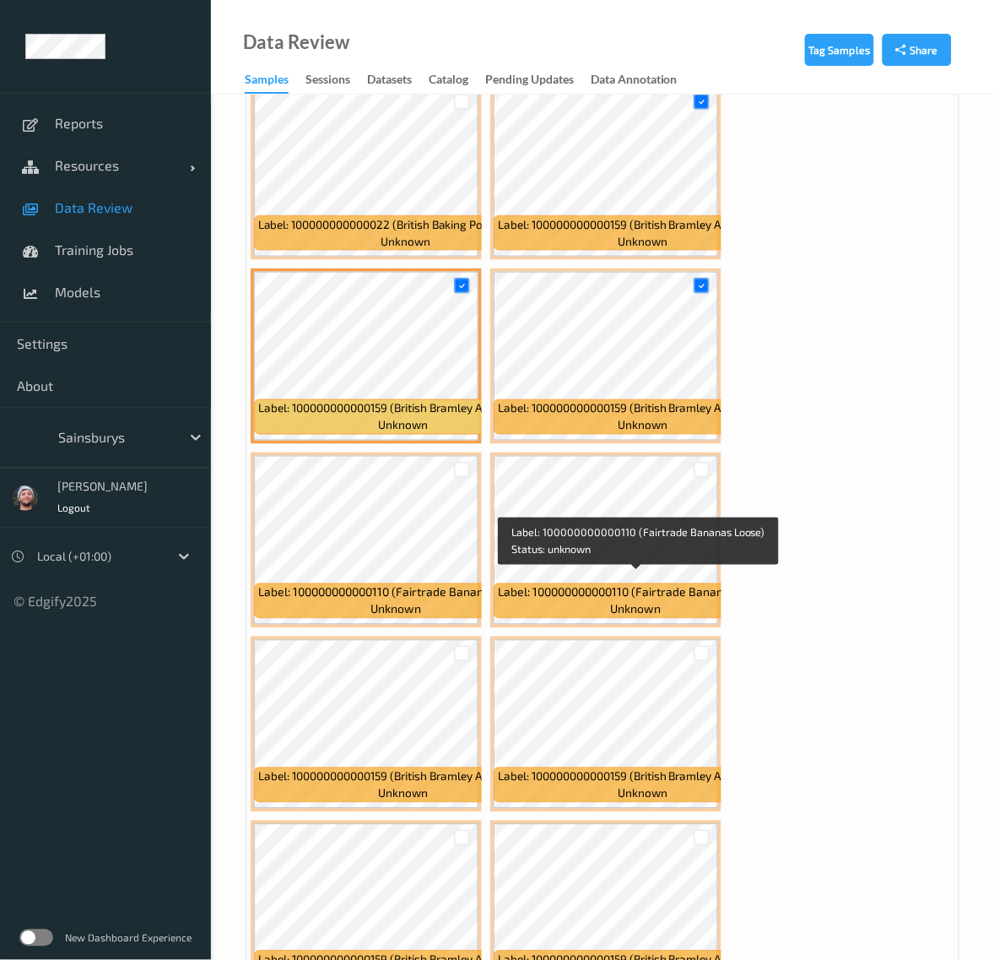
scroll to position [5697, 0]
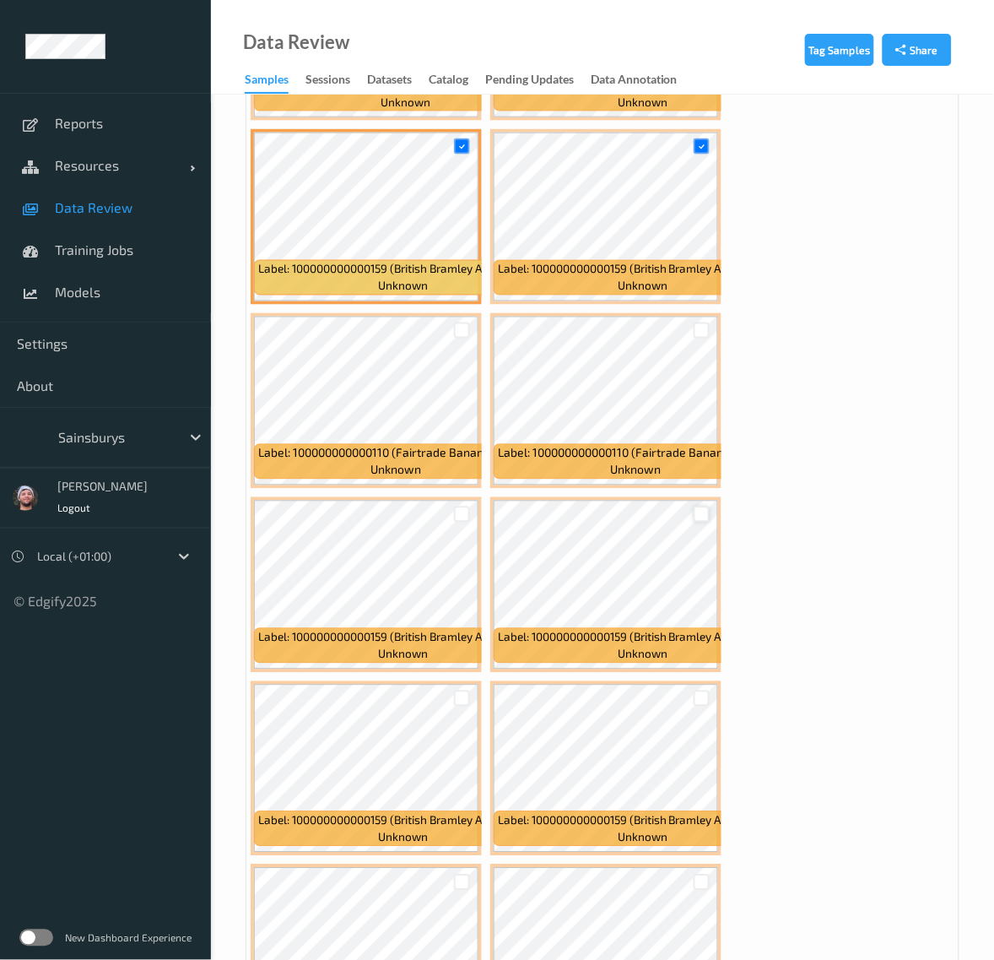
click at [701, 508] on div at bounding box center [702, 514] width 16 height 16
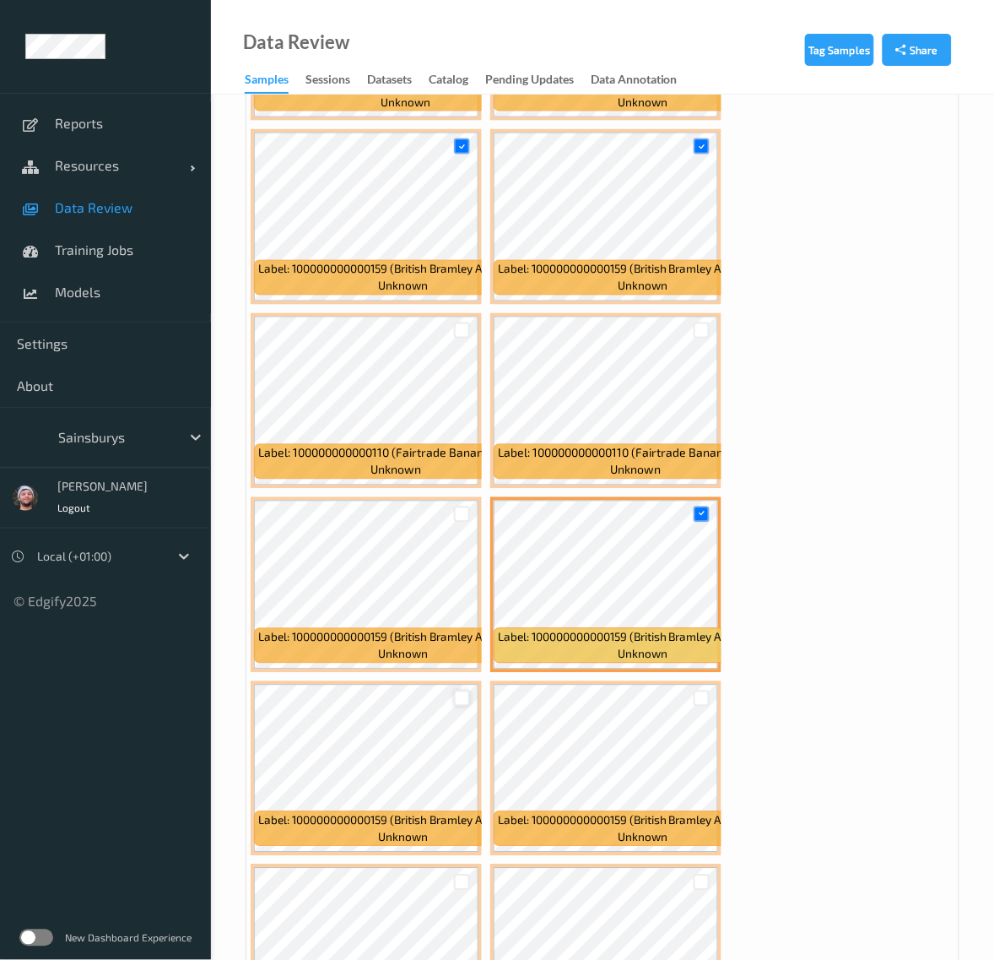
click at [468, 695] on div at bounding box center [462, 698] width 16 height 16
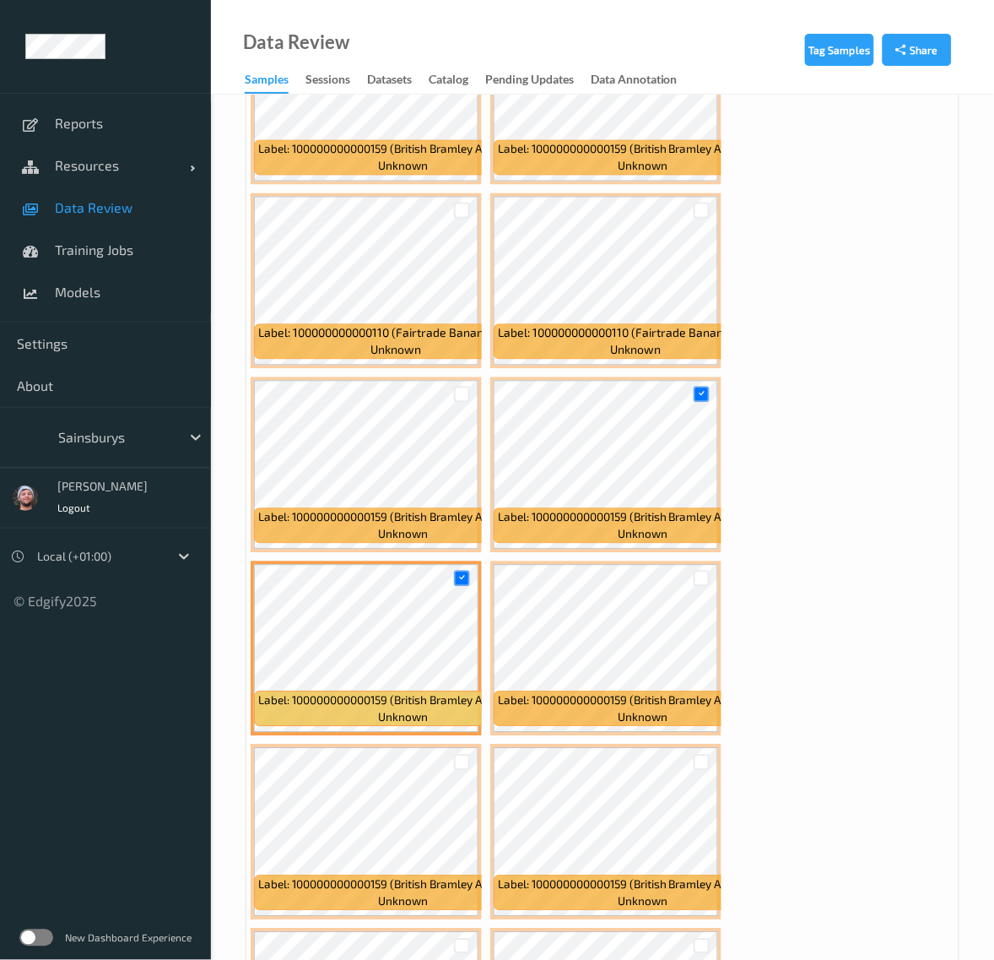
scroll to position [5908, 0]
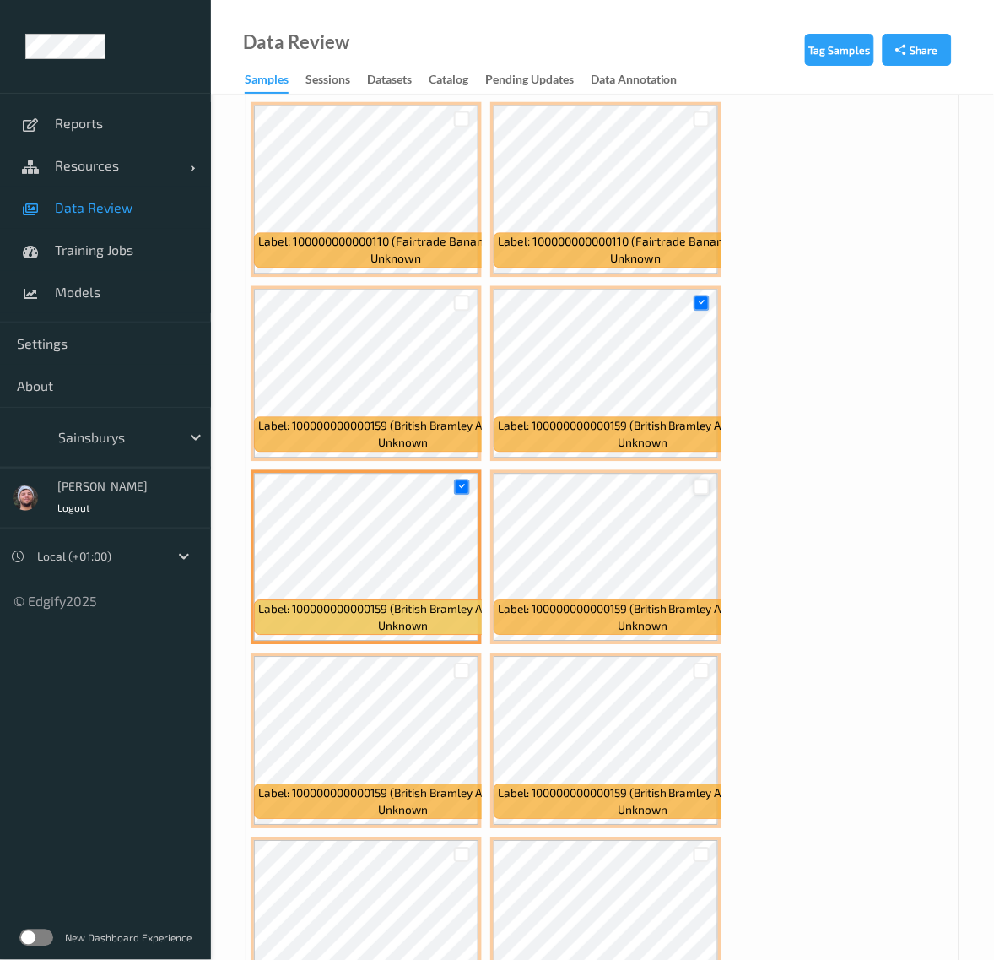
click at [701, 481] on div at bounding box center [702, 487] width 16 height 16
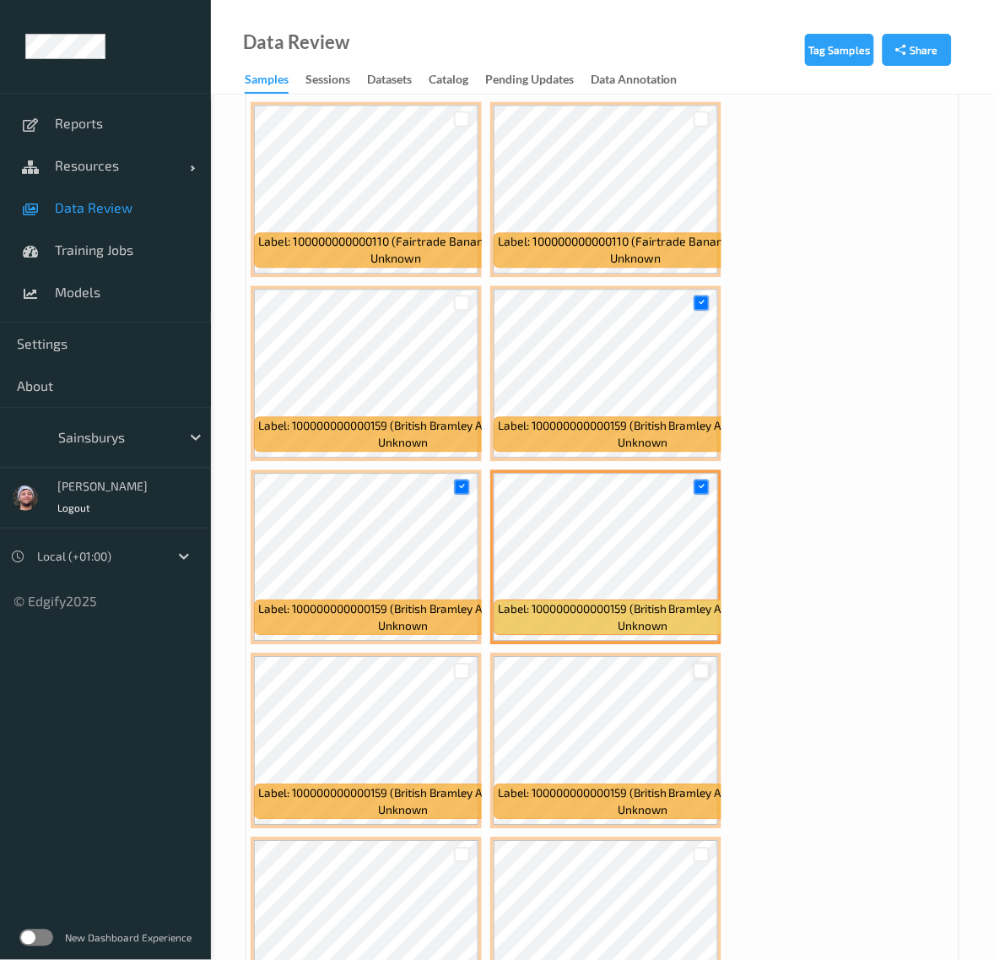
click at [701, 668] on div at bounding box center [702, 671] width 16 height 16
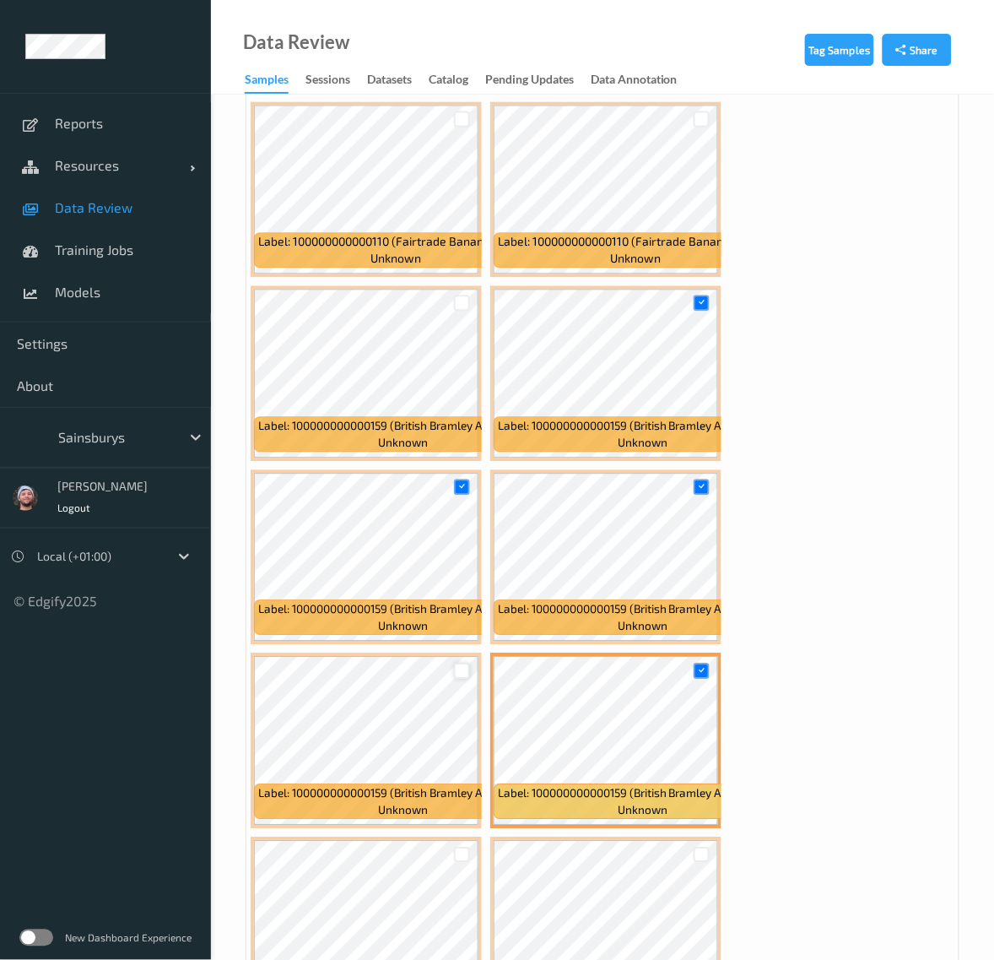
click at [463, 668] on div at bounding box center [462, 671] width 16 height 16
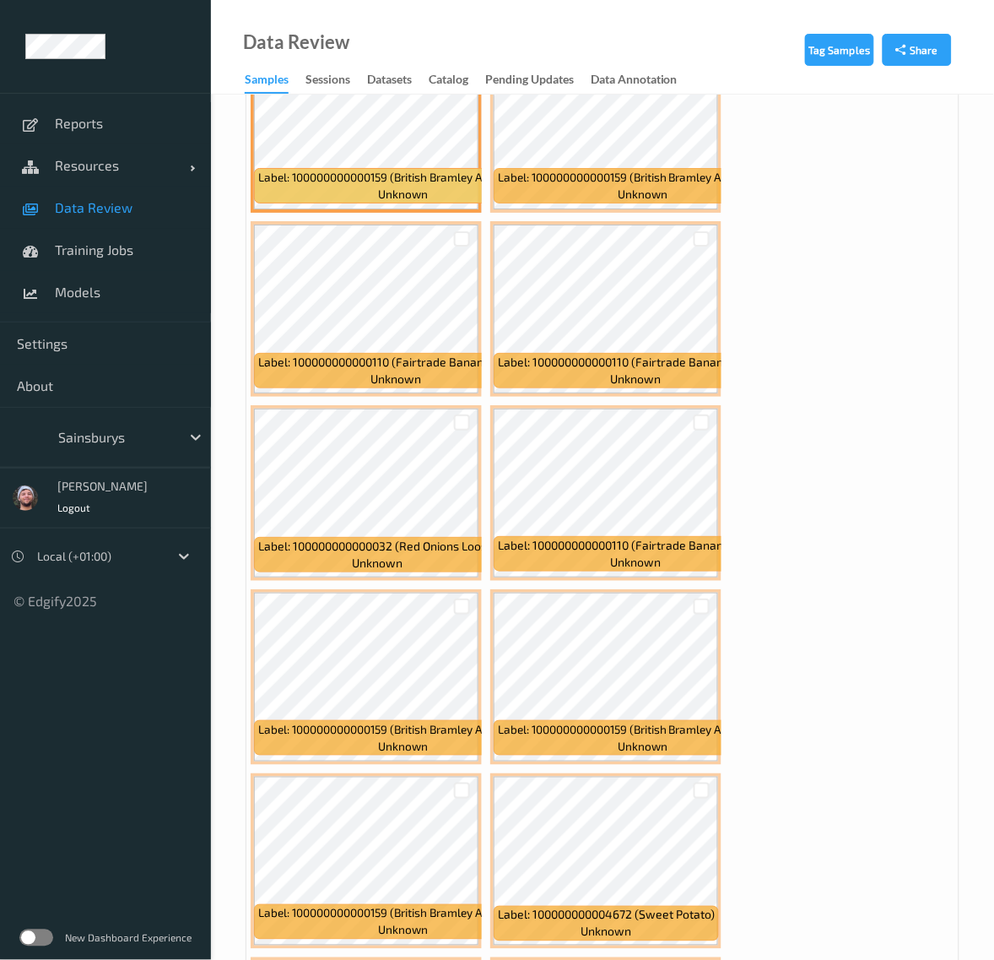
scroll to position [6647, 0]
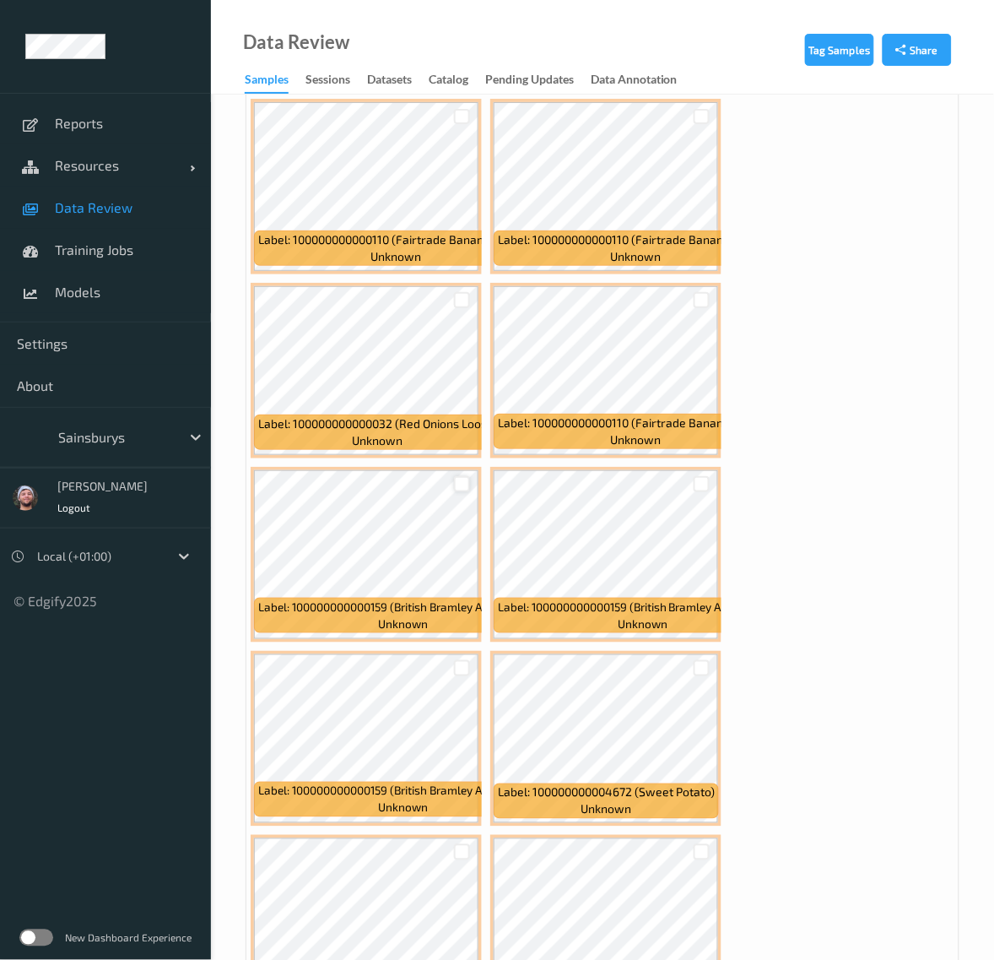
click at [469, 476] on div at bounding box center [462, 484] width 16 height 16
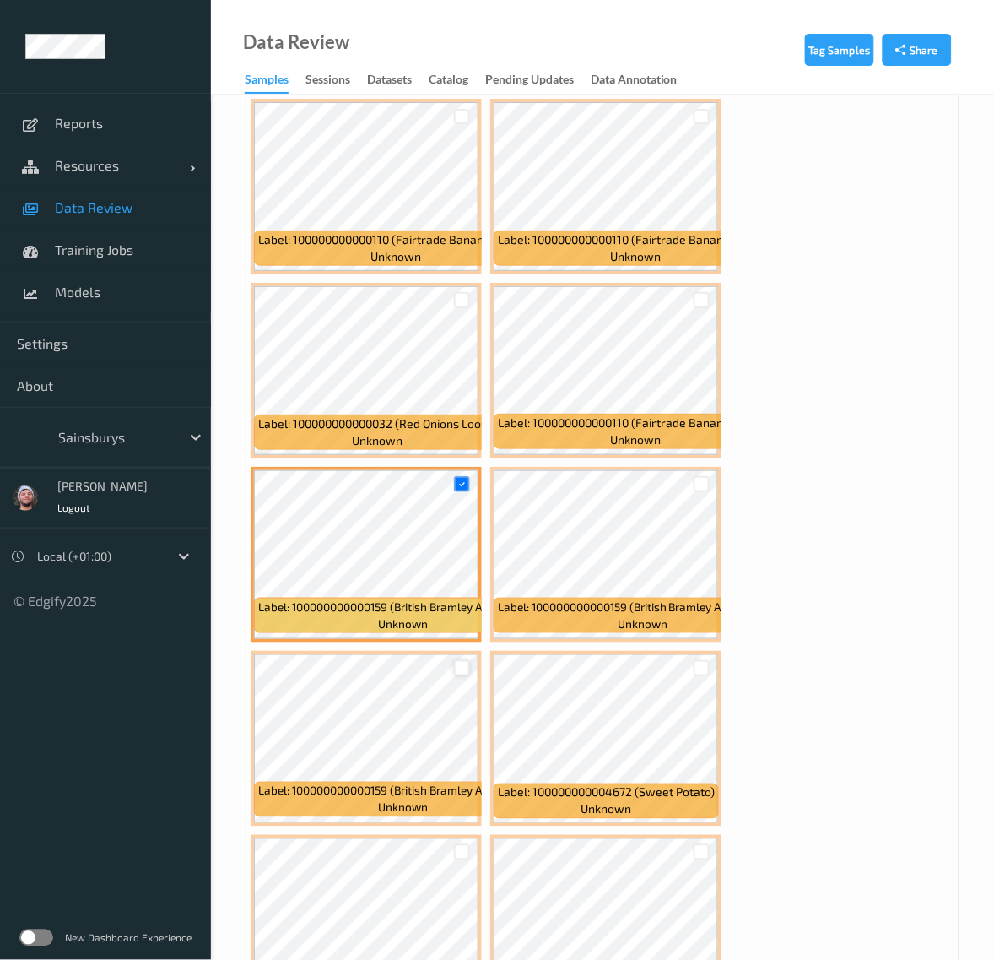
click at [462, 660] on div at bounding box center [462, 668] width 16 height 16
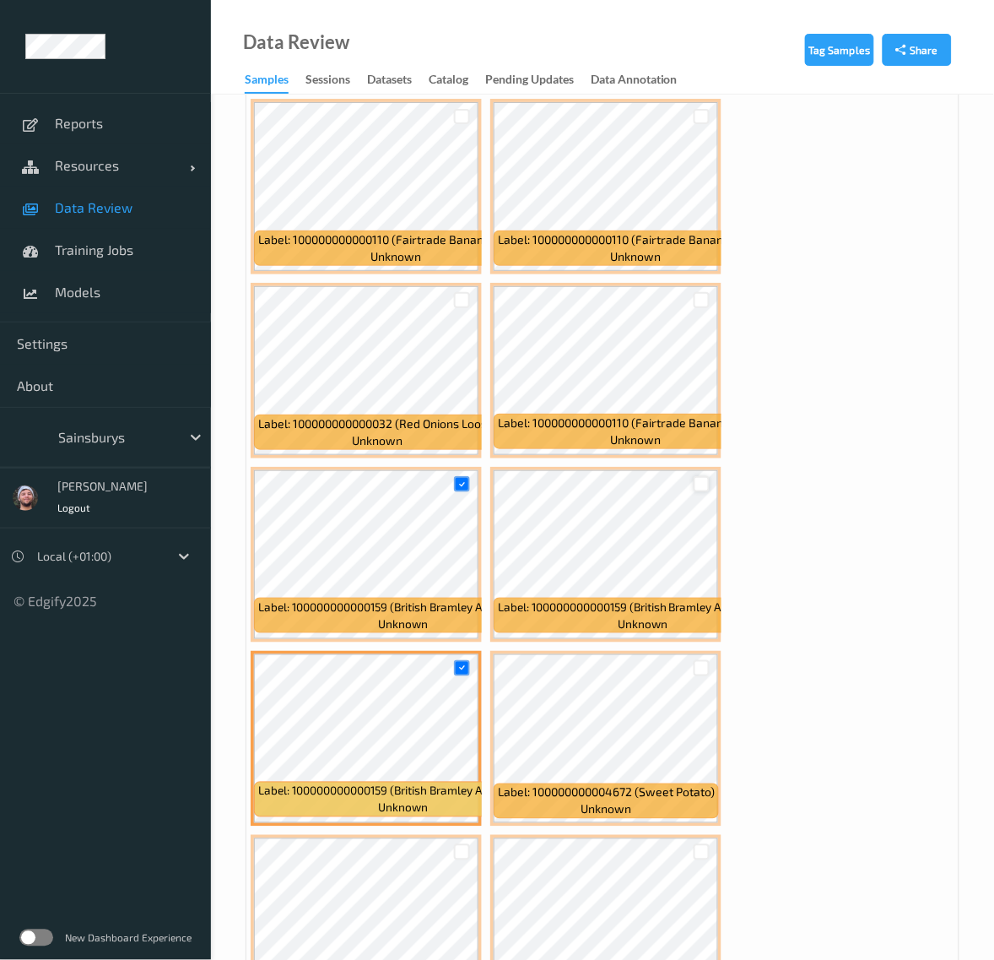
click at [705, 481] on div at bounding box center [702, 484] width 16 height 16
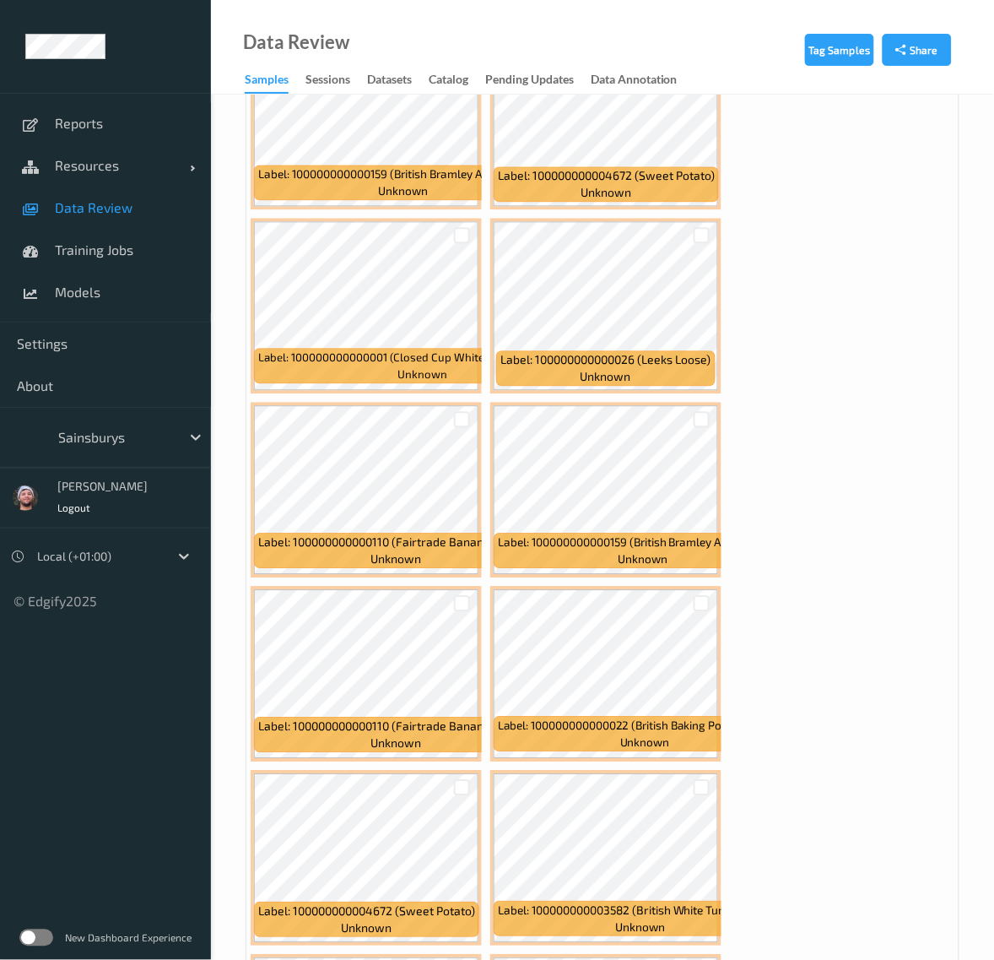
scroll to position [7385, 0]
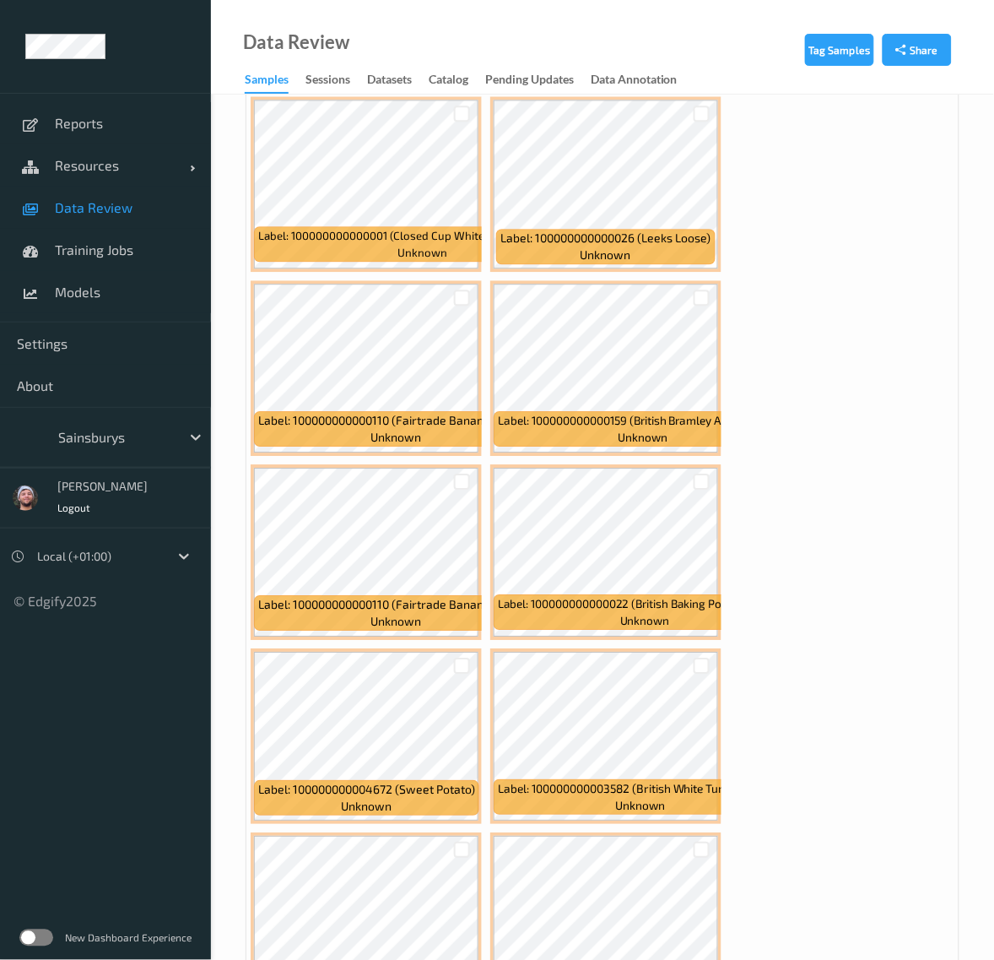
click at [701, 479] on div at bounding box center [702, 482] width 32 height 28
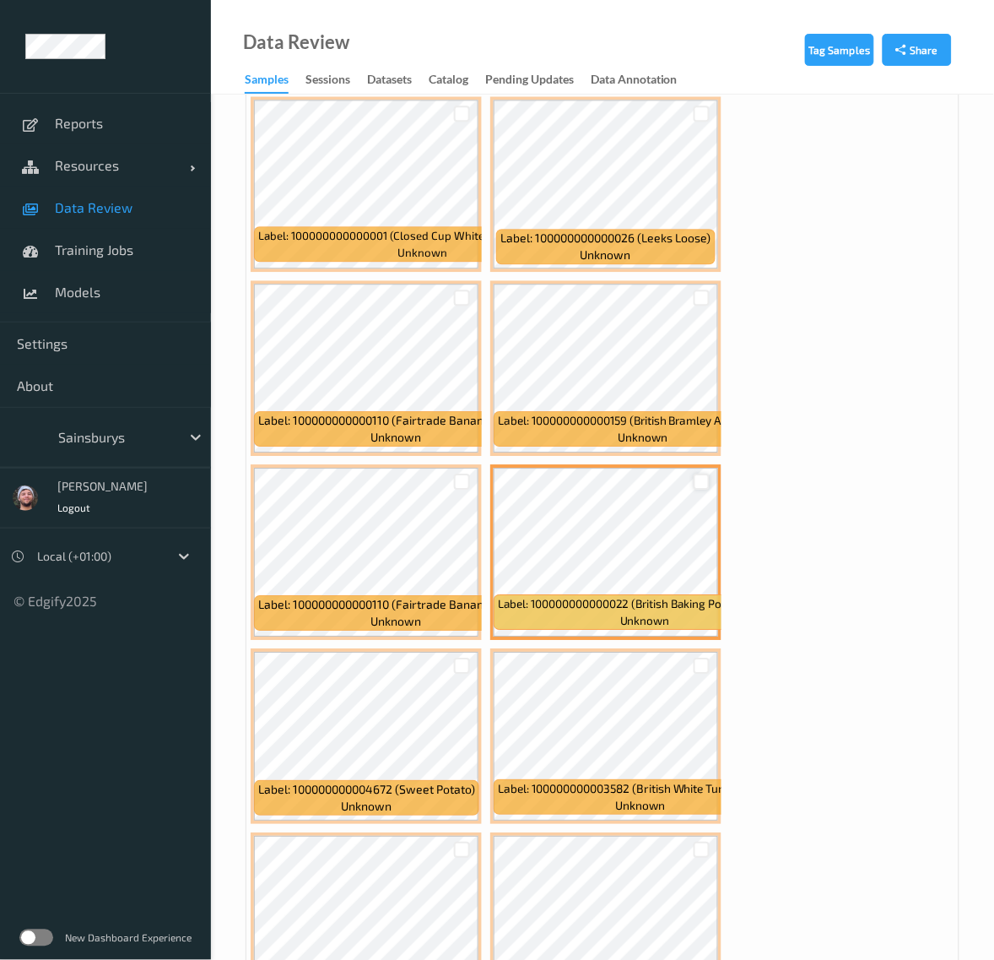
click at [699, 474] on div at bounding box center [702, 482] width 16 height 16
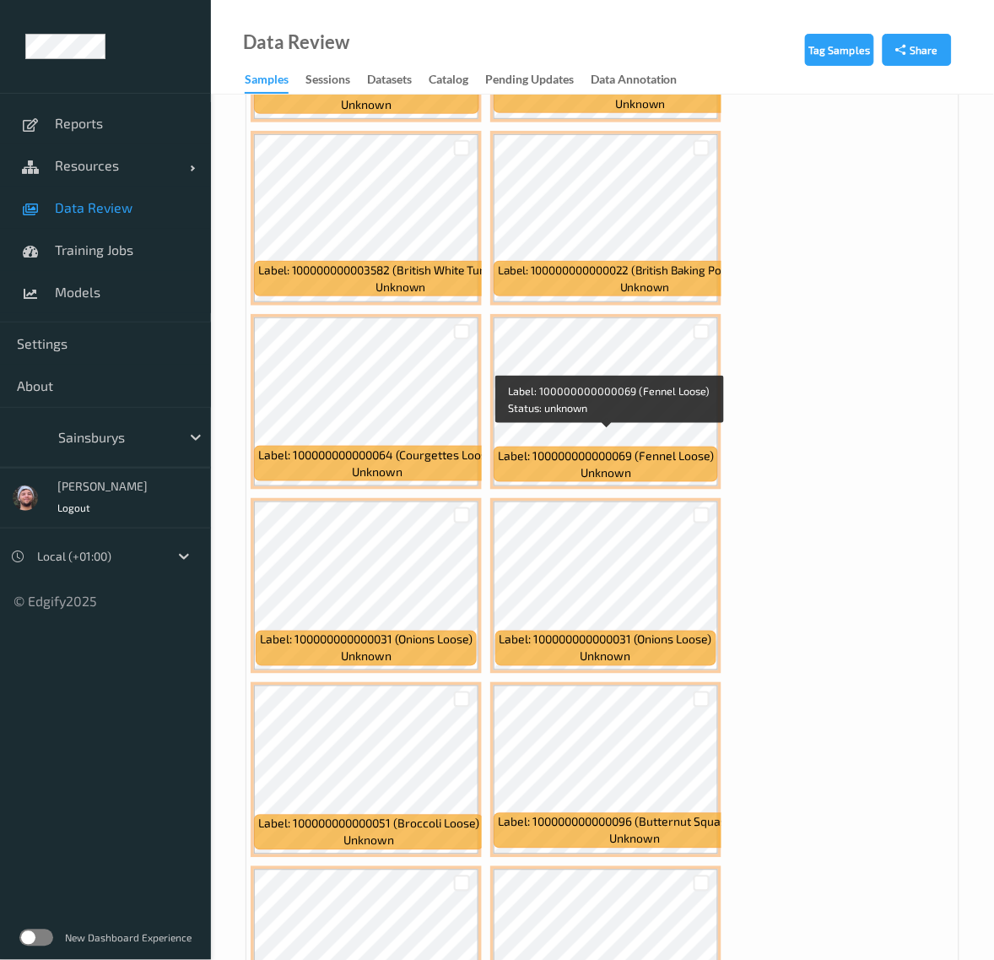
scroll to position [8229, 0]
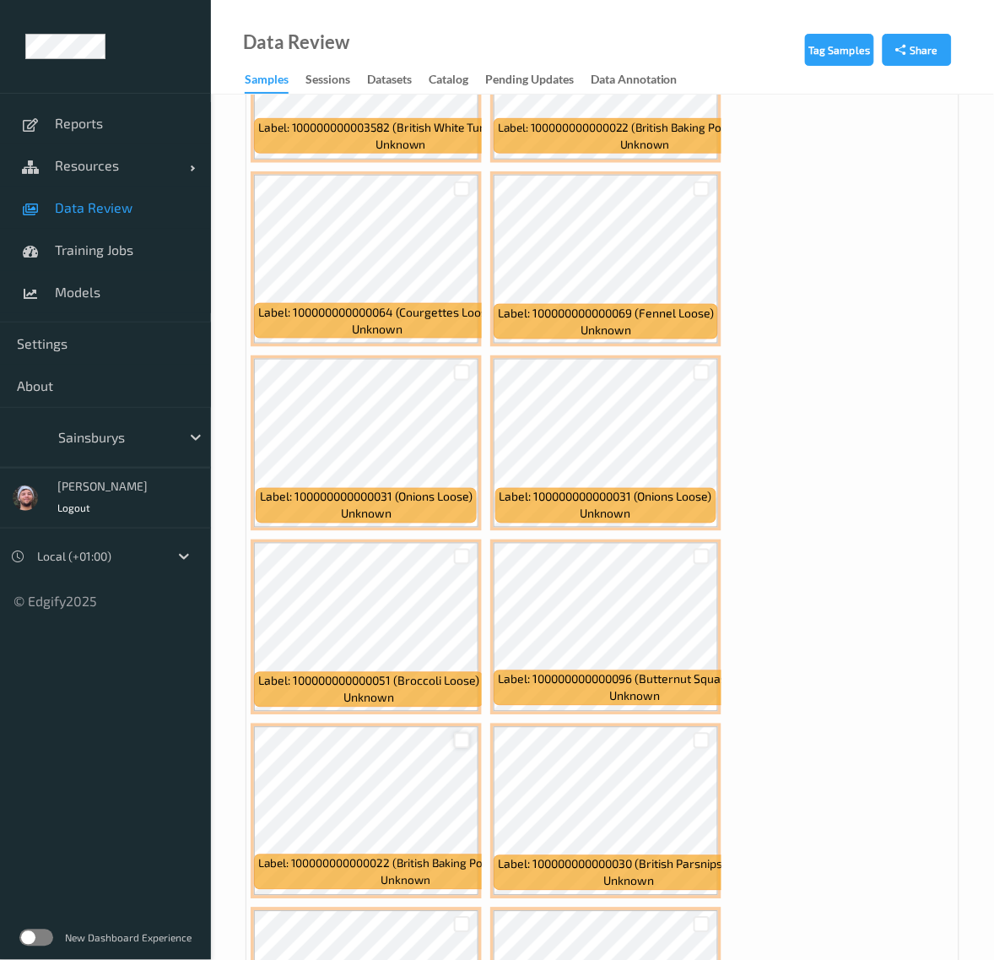
click at [465, 733] on div at bounding box center [462, 741] width 16 height 16
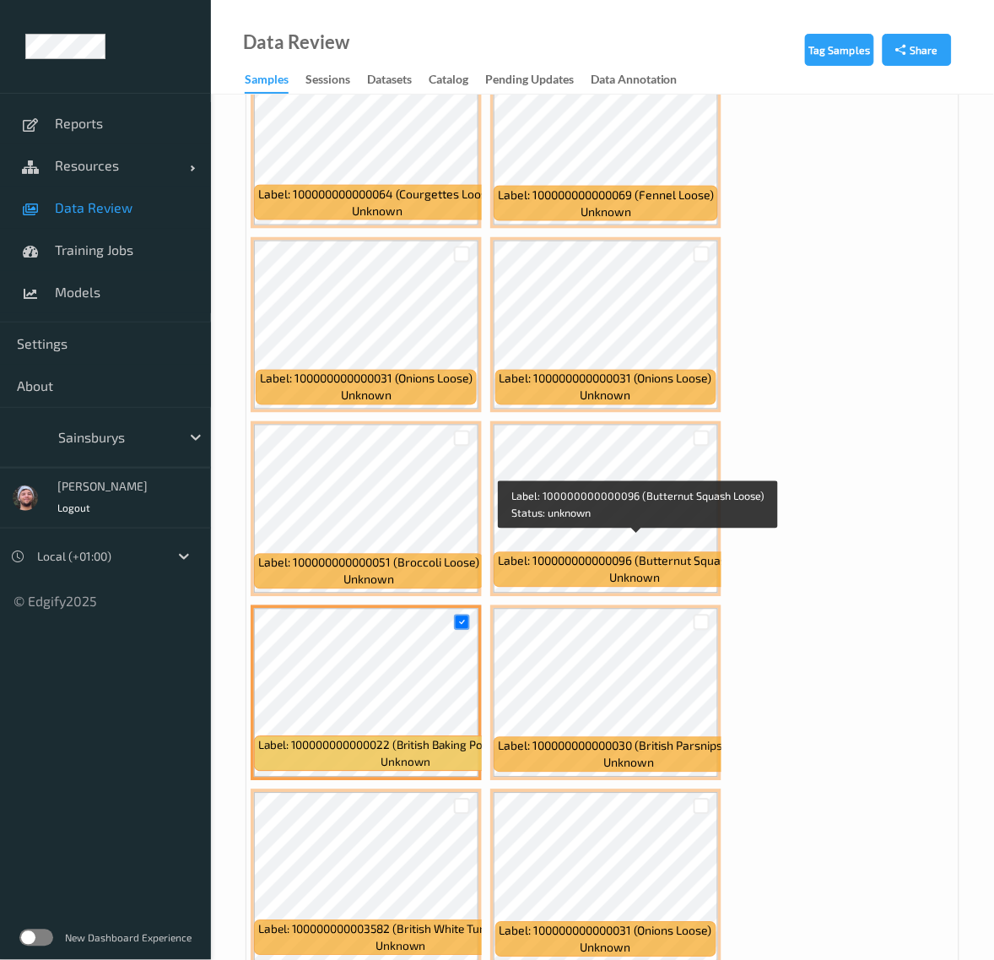
scroll to position [8546, 0]
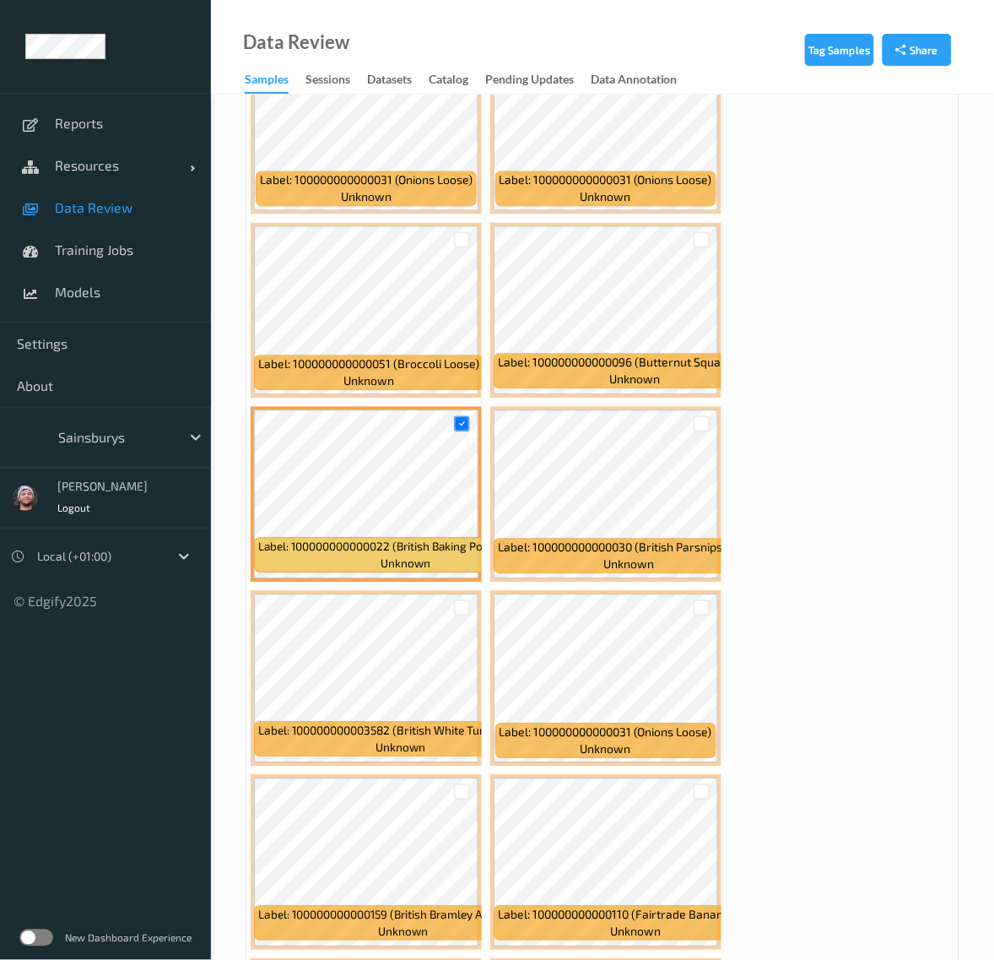
click at [453, 785] on div at bounding box center [462, 792] width 32 height 28
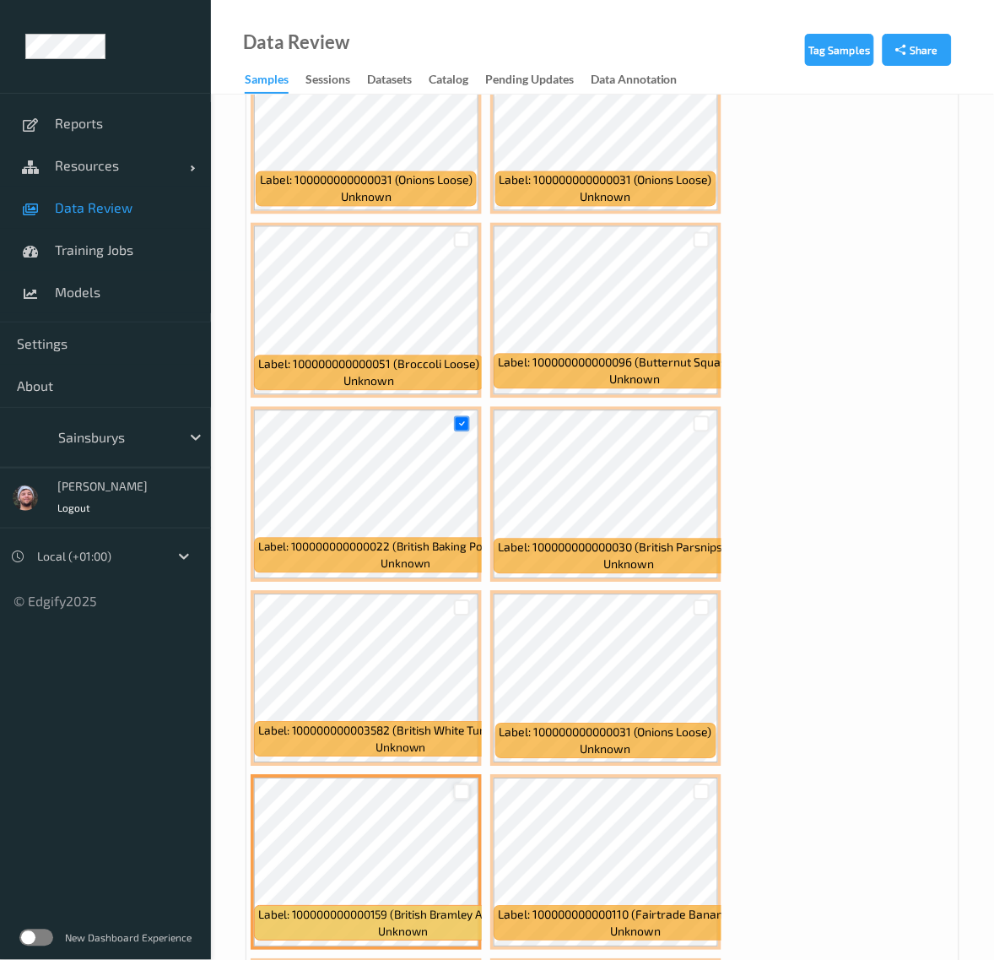
click at [462, 784] on div at bounding box center [462, 792] width 16 height 16
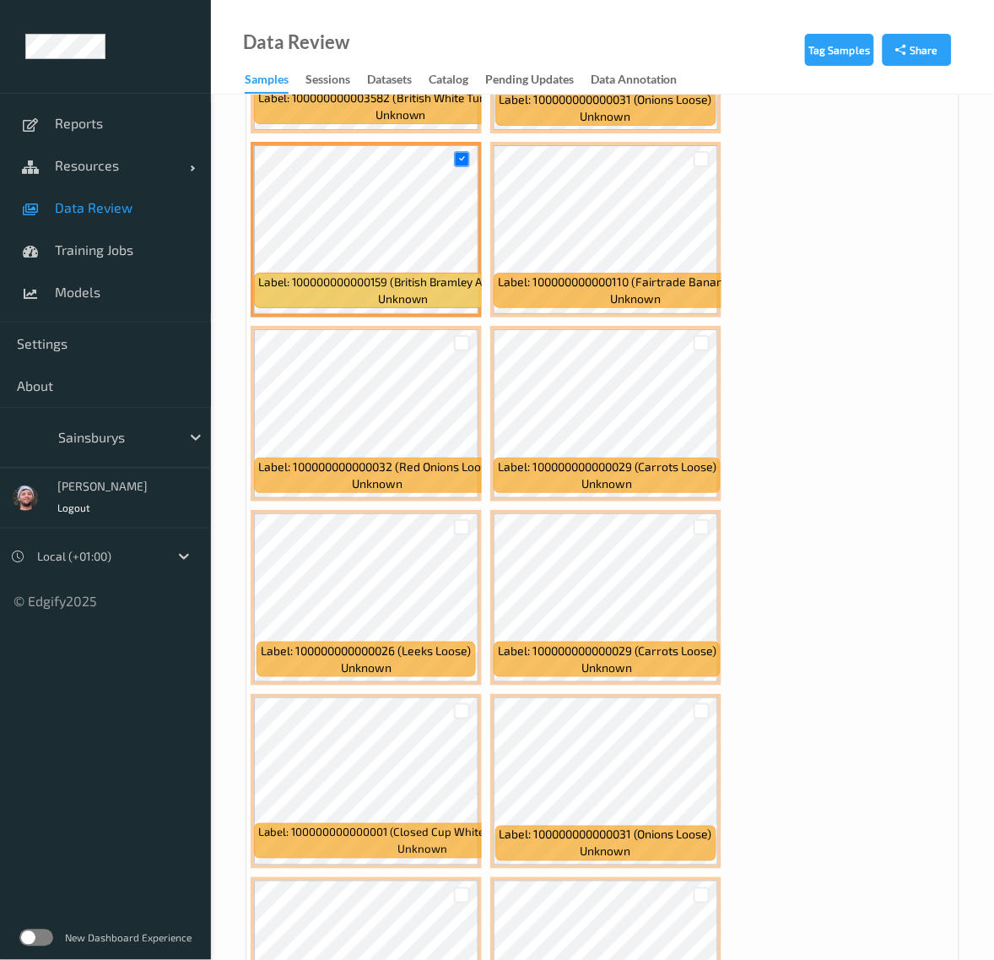
scroll to position [9495, 0]
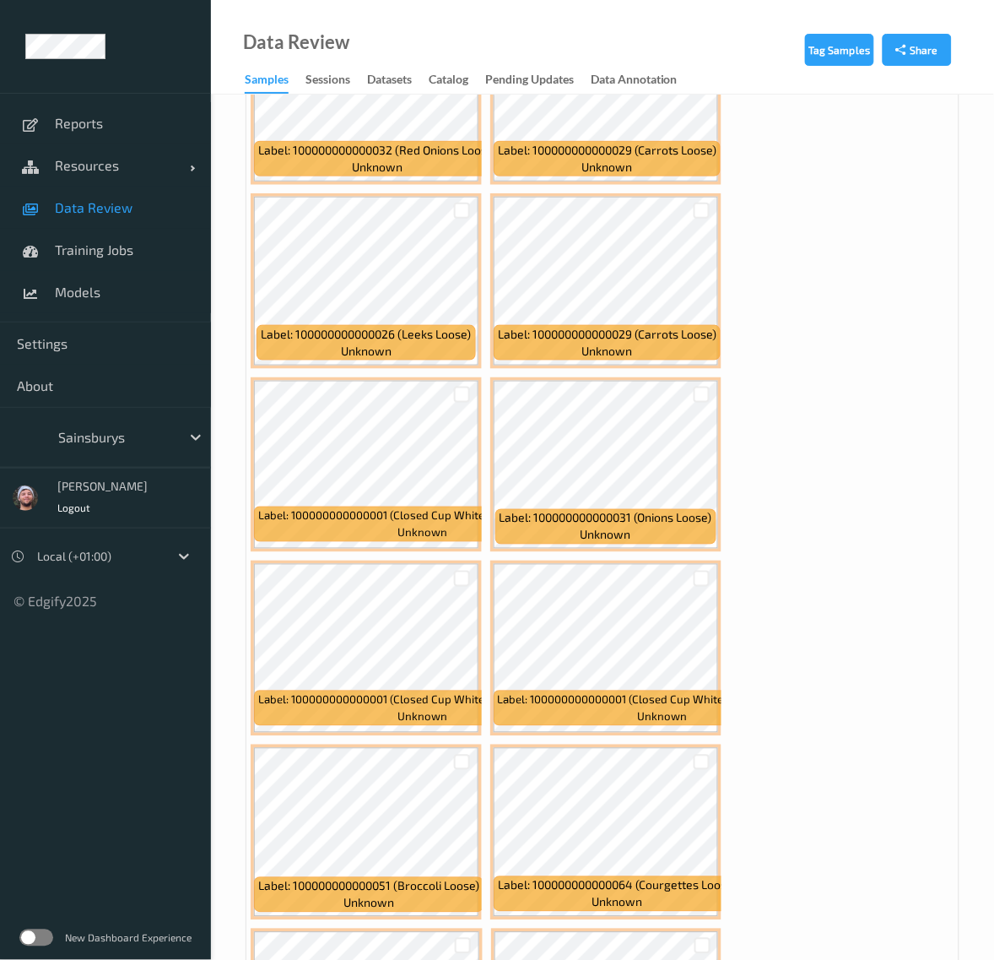
click at [453, 564] on div at bounding box center [462, 578] width 32 height 28
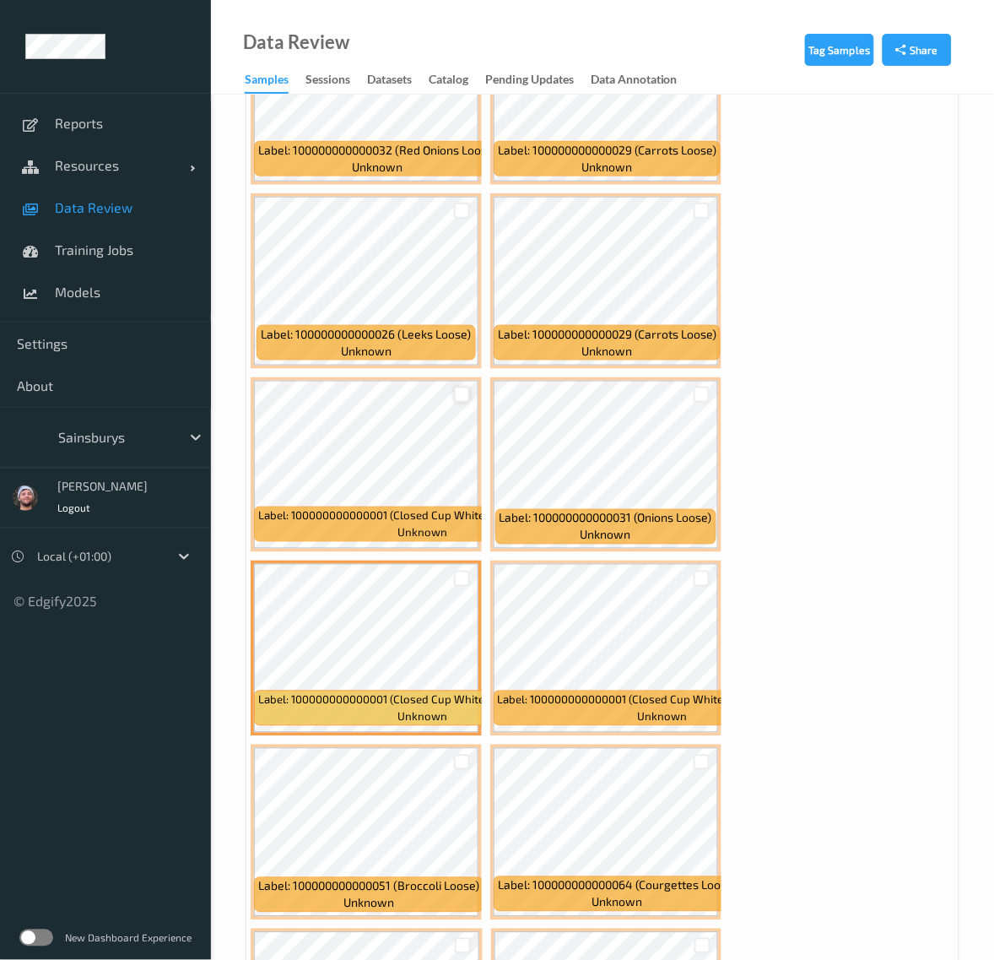
click at [467, 387] on div at bounding box center [462, 395] width 16 height 16
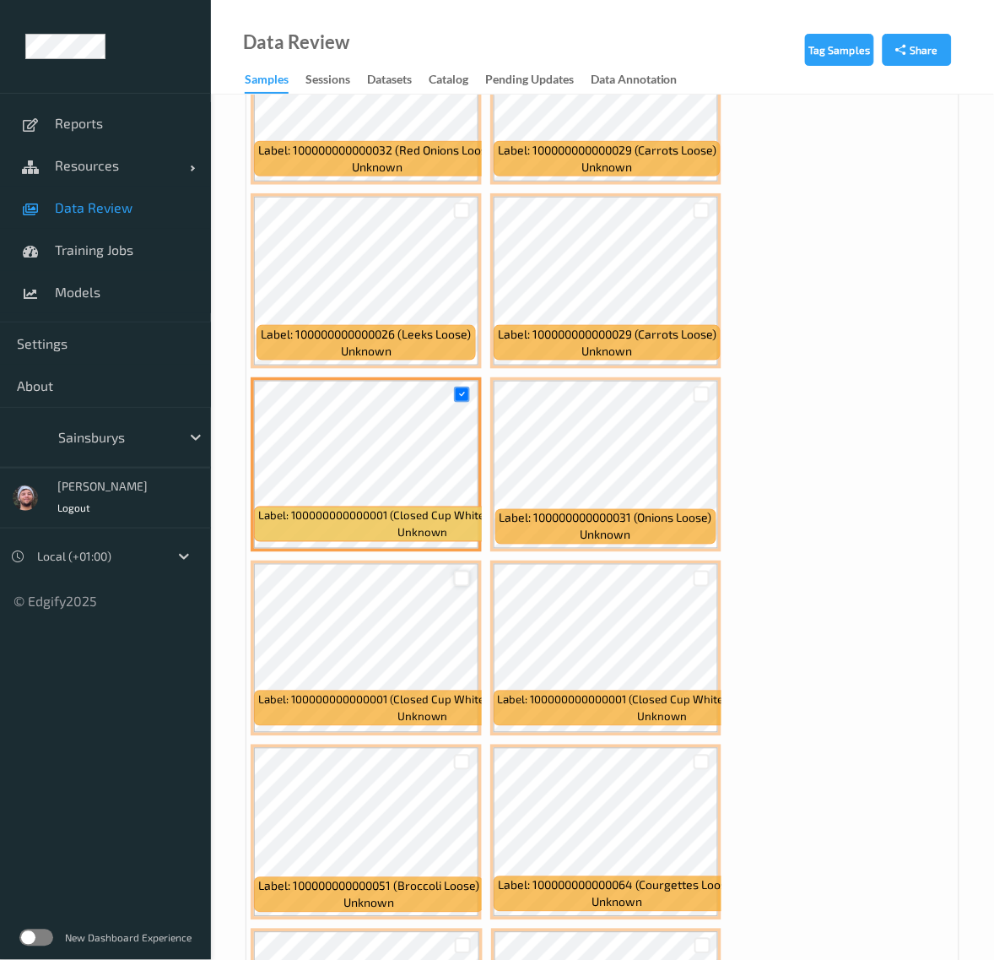
click at [462, 571] on div at bounding box center [462, 579] width 16 height 16
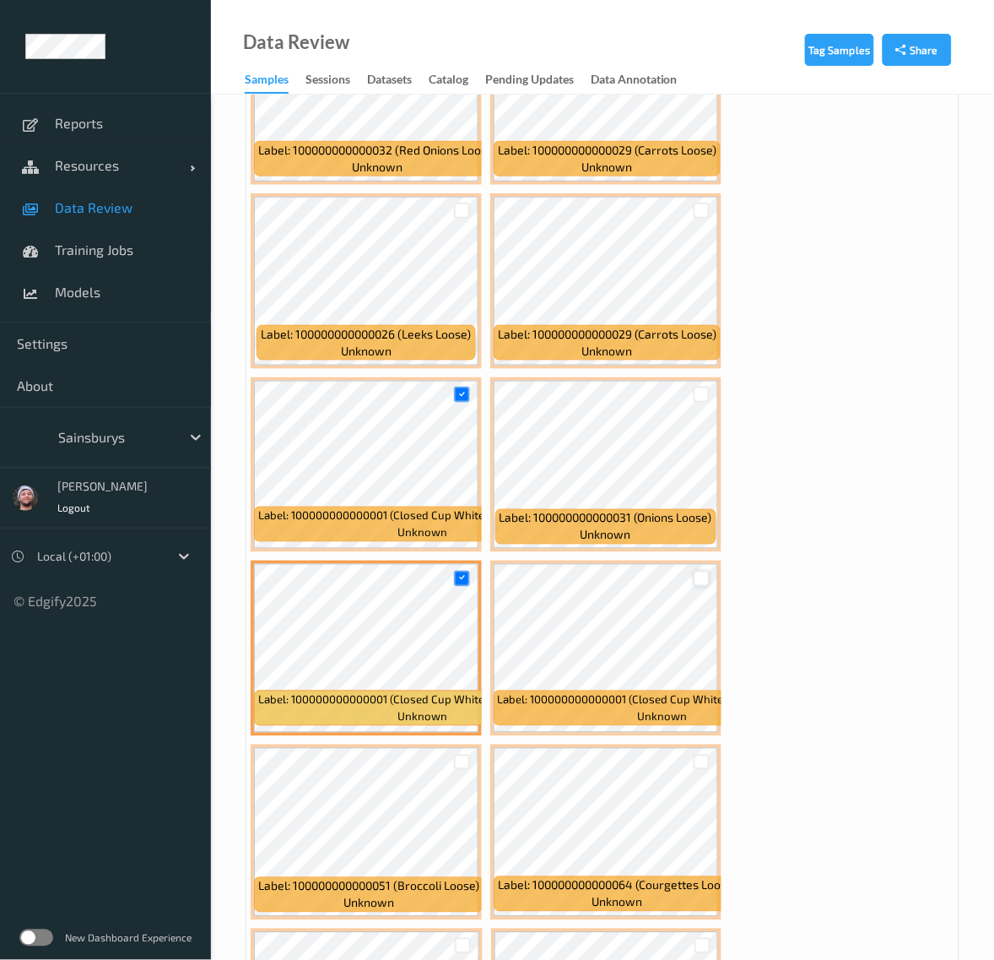
click at [701, 571] on div at bounding box center [702, 579] width 16 height 16
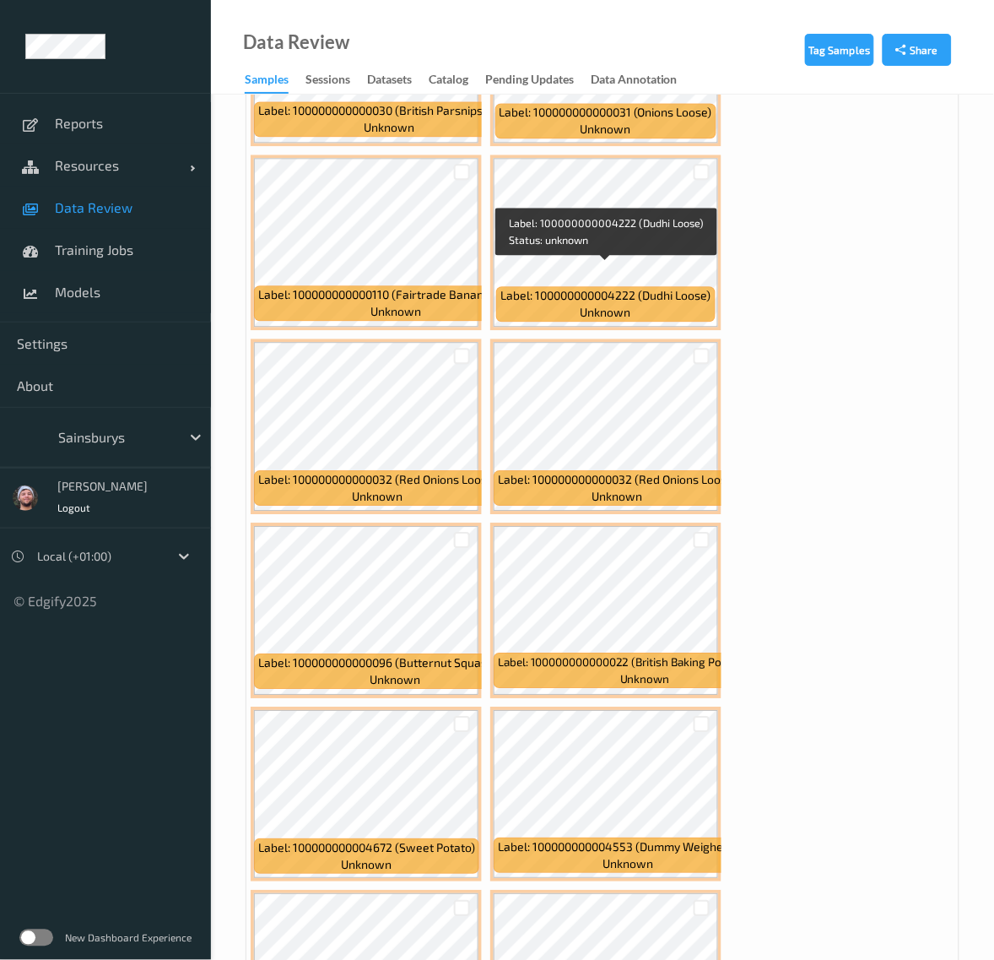
scroll to position [12872, 0]
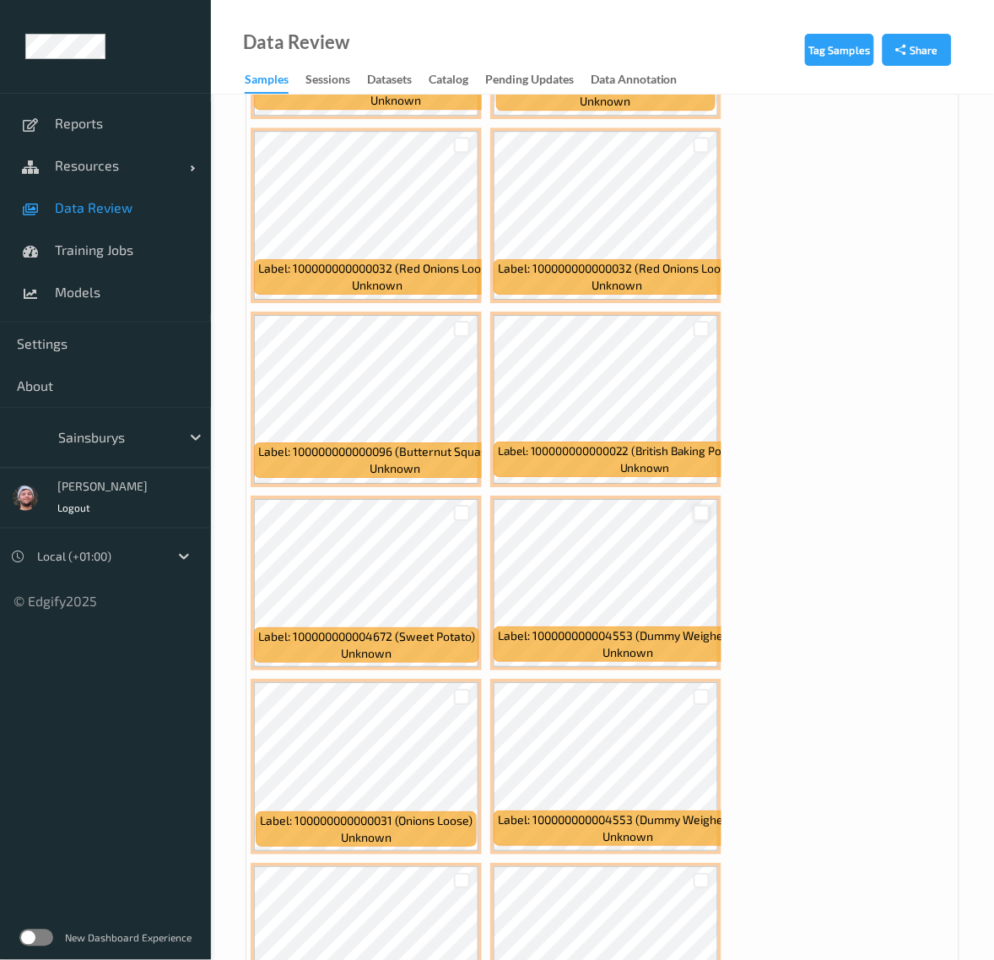
click at [705, 505] on div at bounding box center [702, 513] width 16 height 16
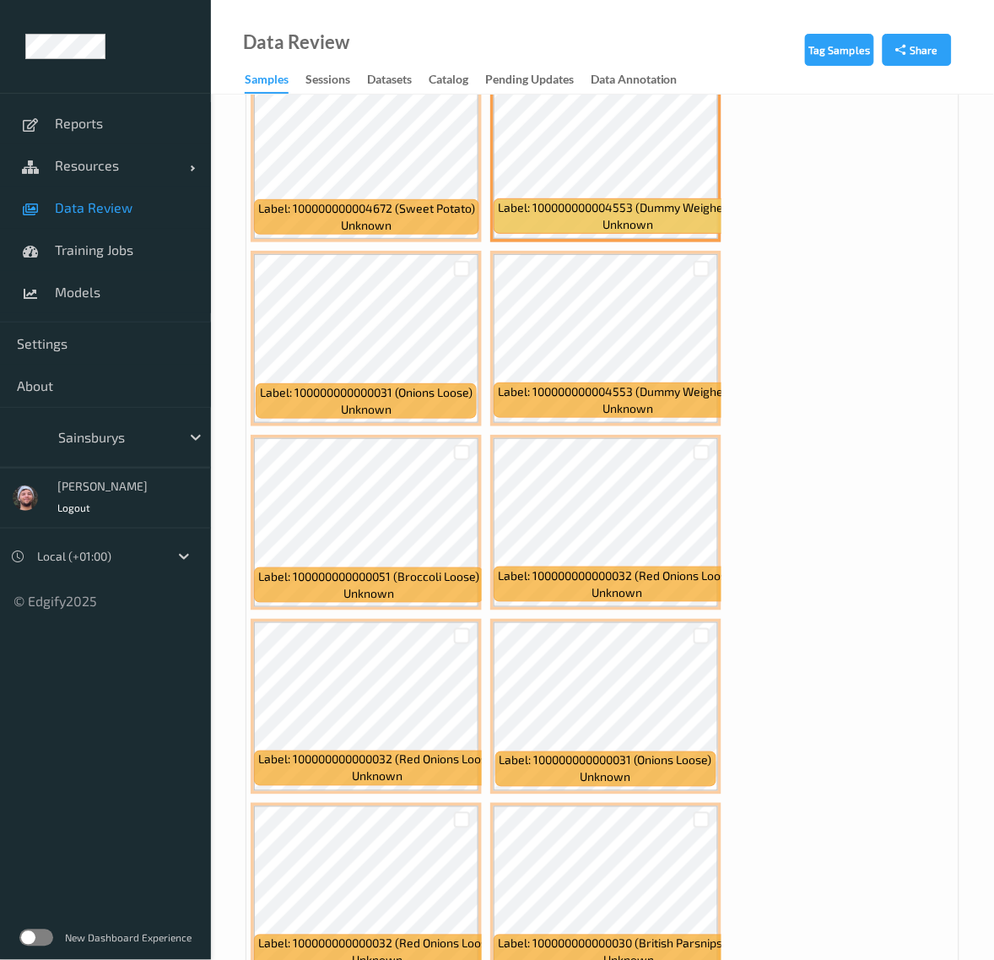
scroll to position [13505, 0]
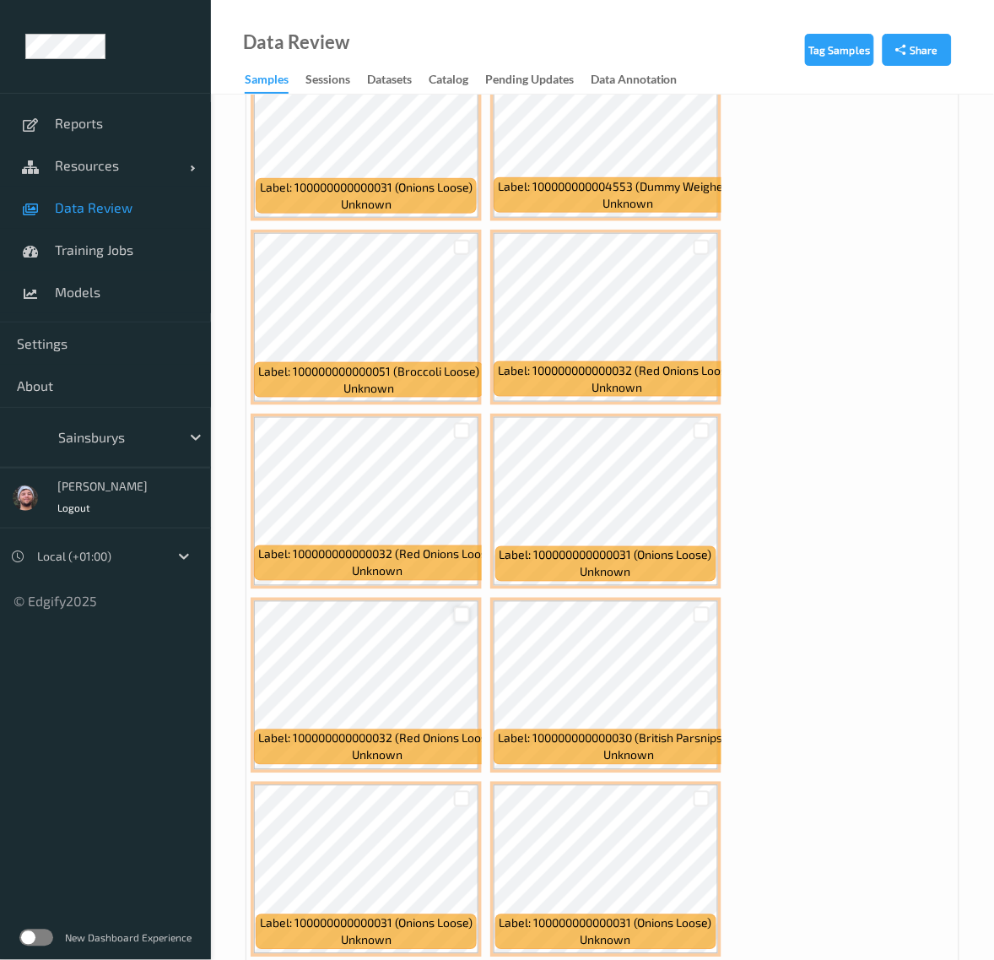
click at [464, 607] on div at bounding box center [462, 615] width 16 height 16
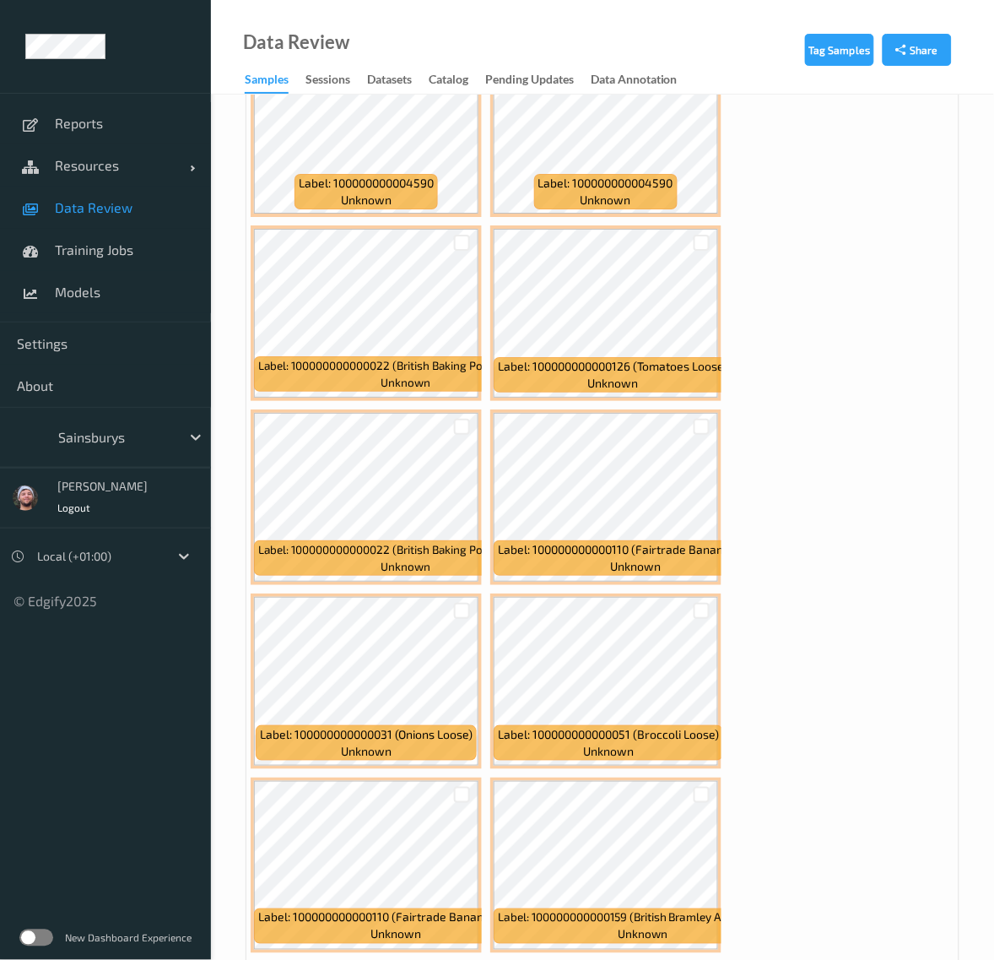
scroll to position [15720, 0]
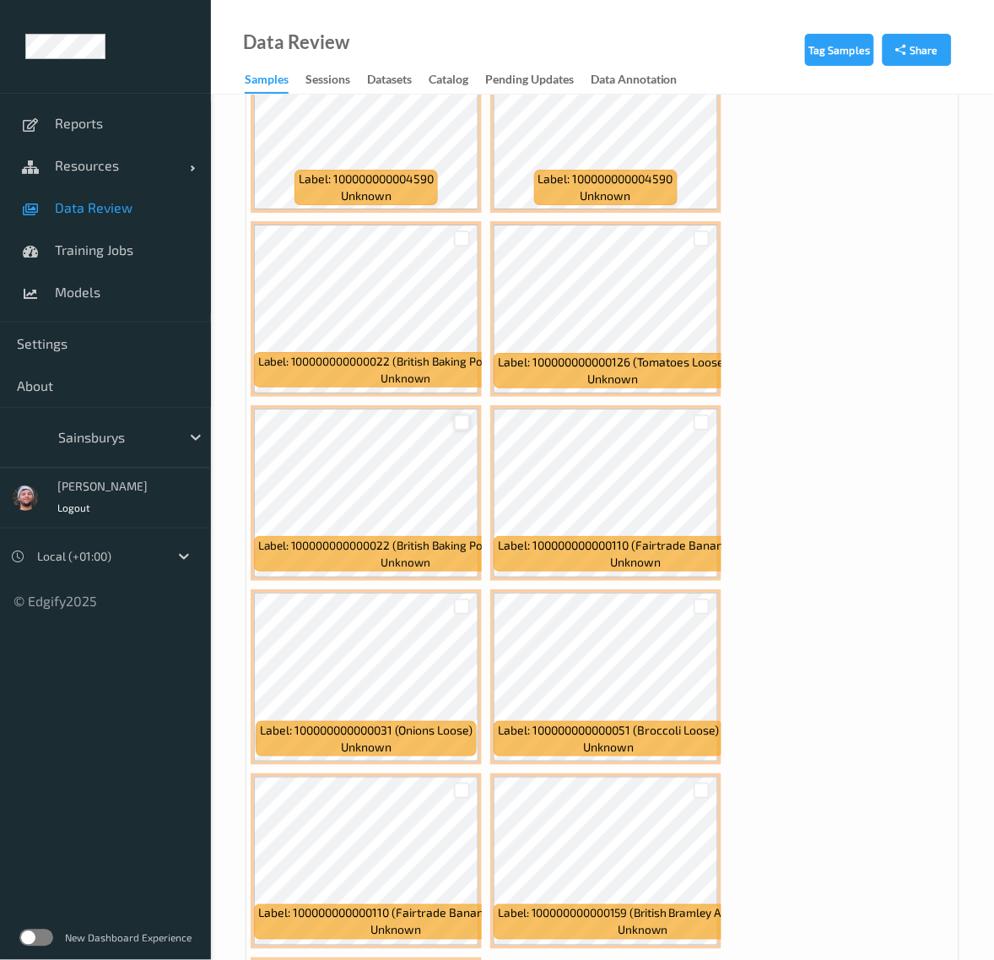
click at [467, 414] on div at bounding box center [462, 422] width 16 height 16
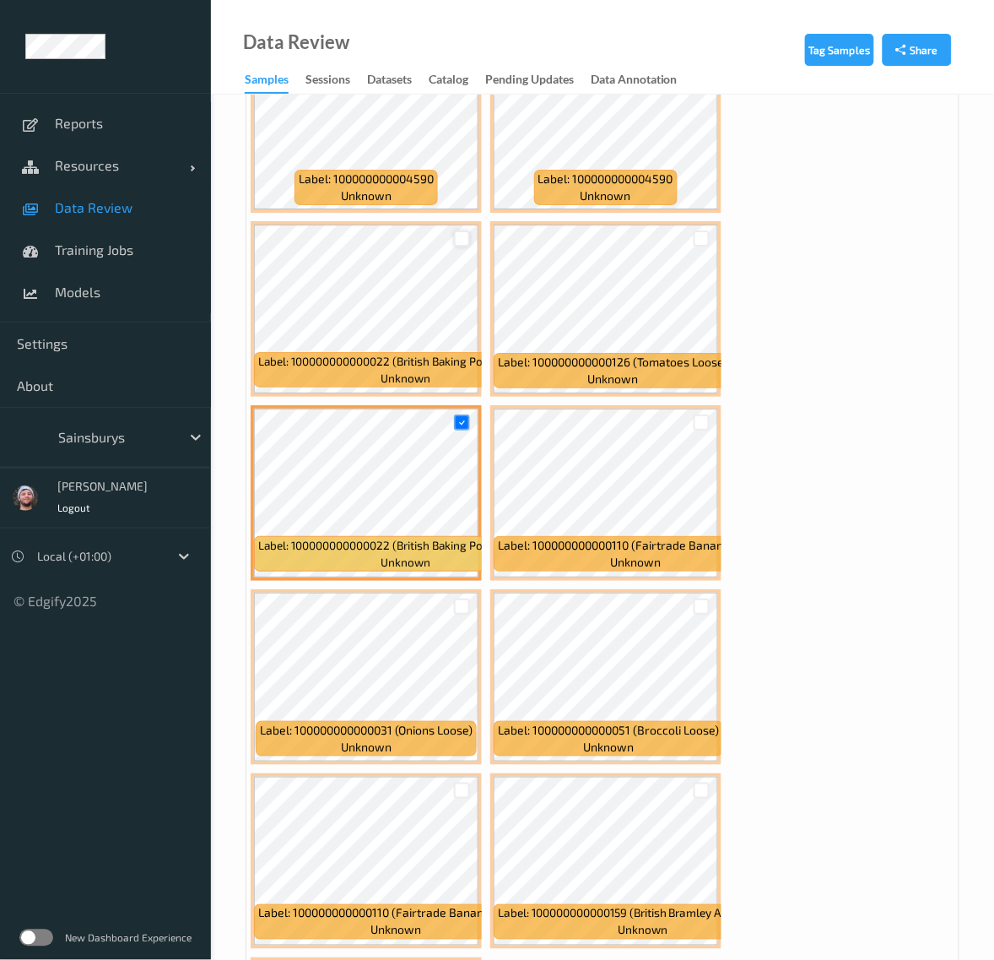
click at [462, 230] on div at bounding box center [462, 238] width 16 height 16
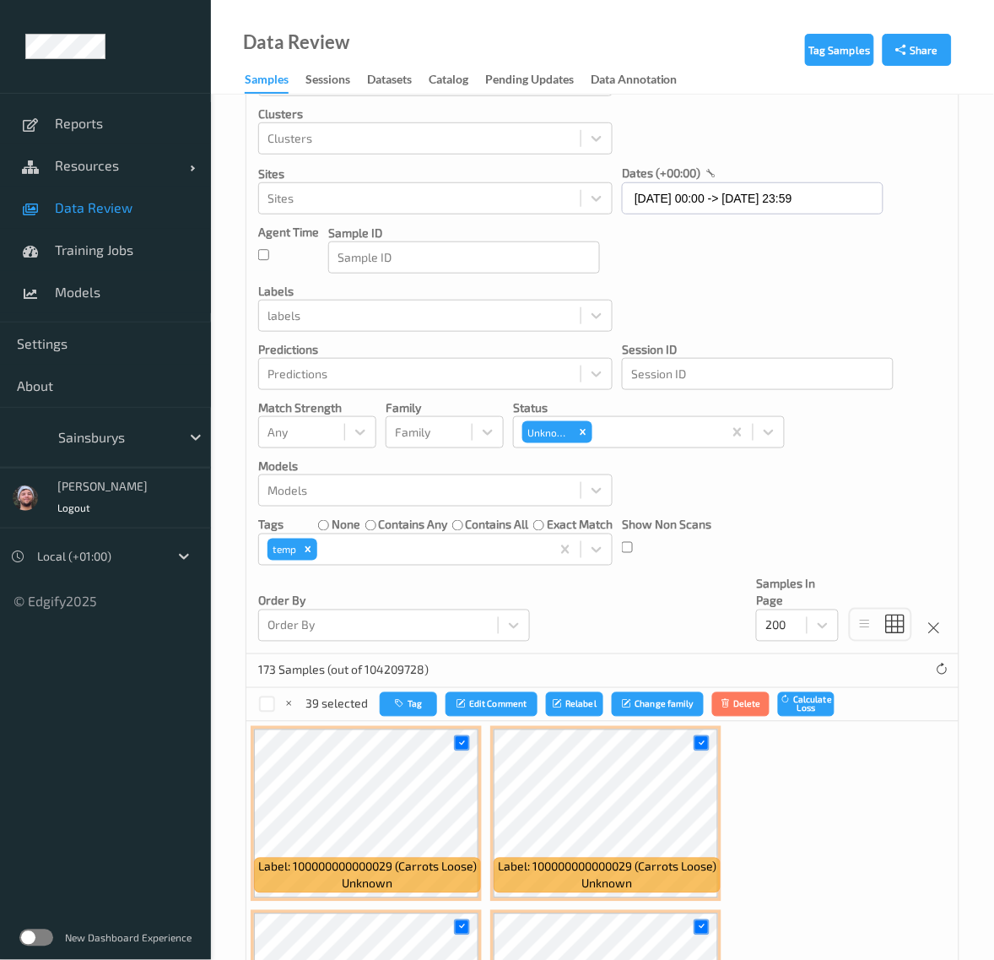
scroll to position [0, 0]
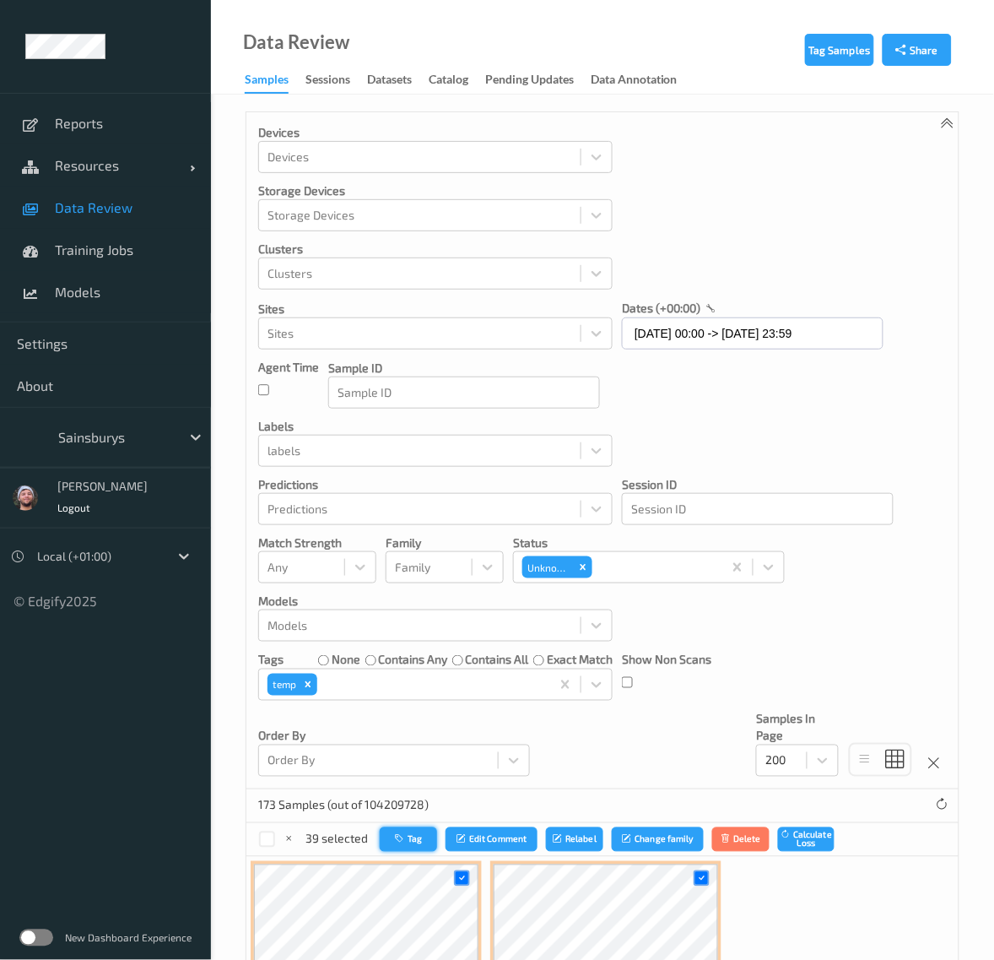
click at [431, 845] on button "Tag" at bounding box center [408, 839] width 57 height 24
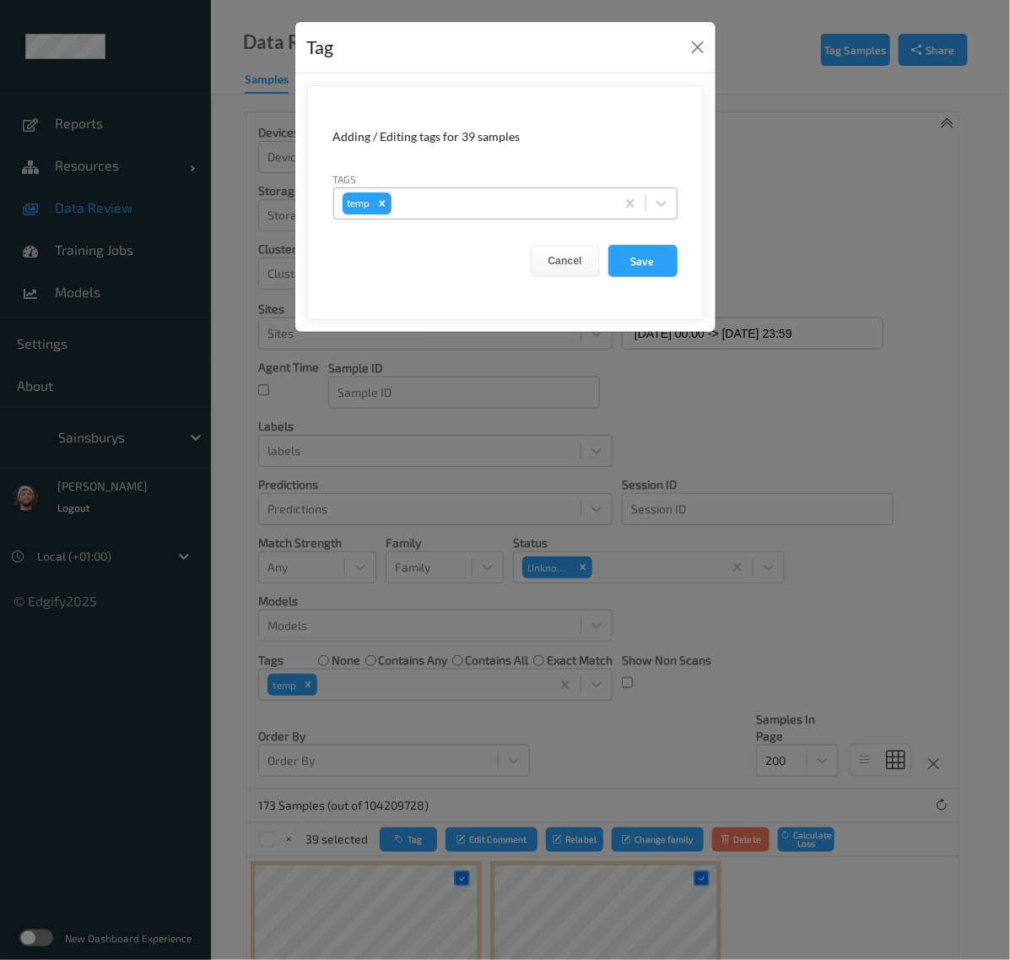
click at [495, 204] on div at bounding box center [501, 203] width 212 height 20
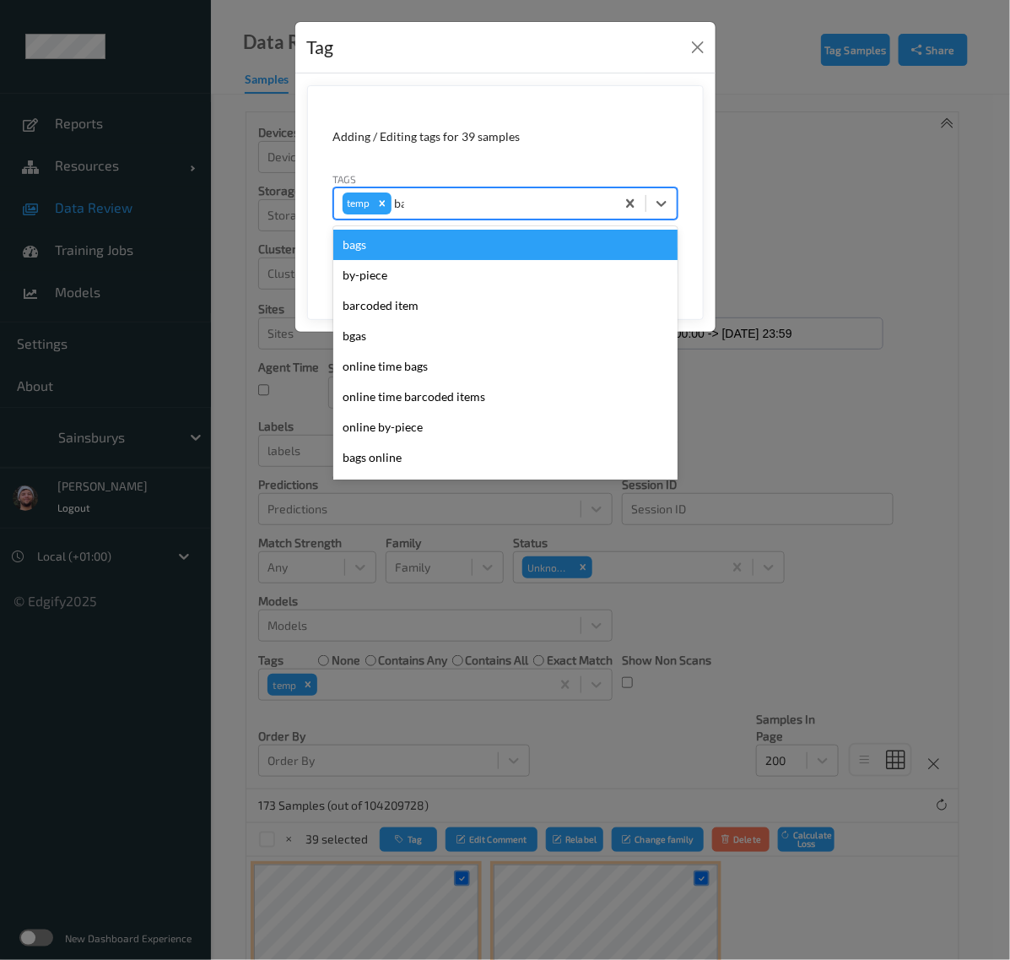
type input "bar"
click at [439, 242] on div "barcoded item" at bounding box center [505, 245] width 344 height 30
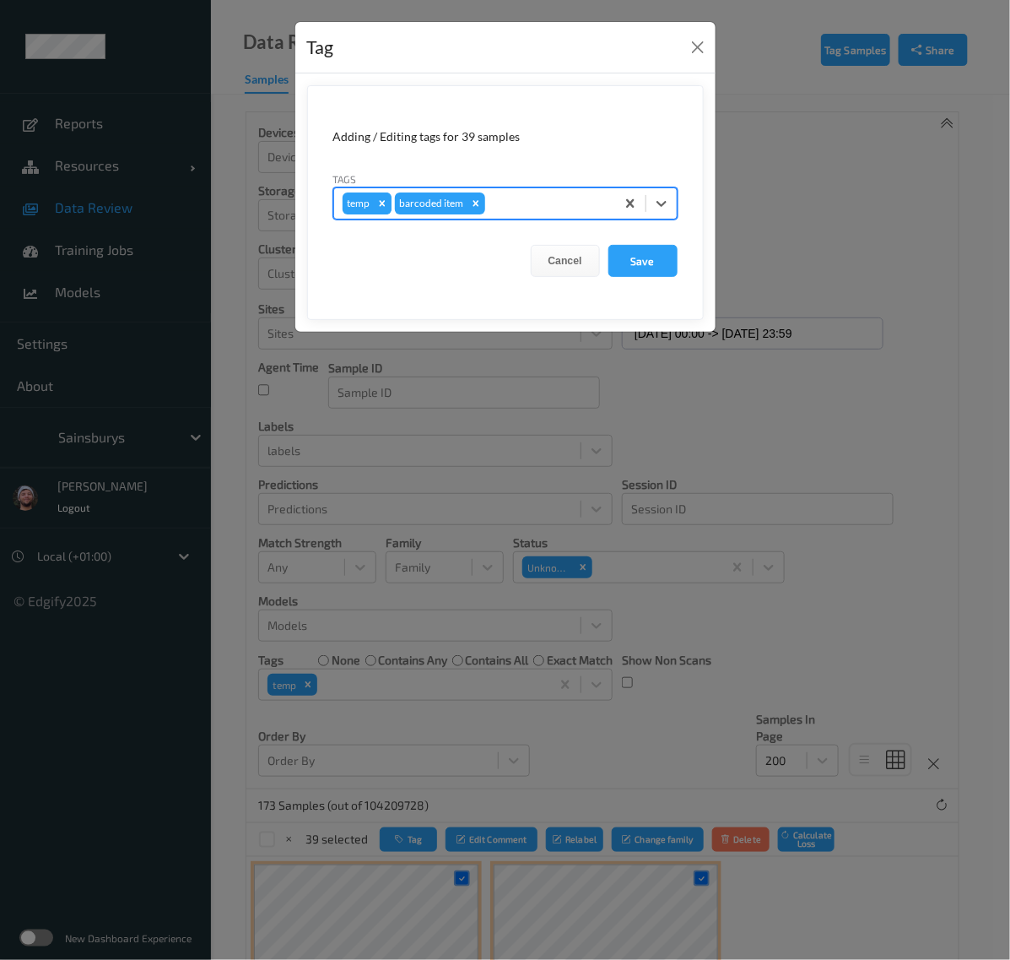
click at [374, 203] on div "Remove temp" at bounding box center [382, 203] width 19 height 22
click at [634, 263] on button "Save" at bounding box center [643, 261] width 69 height 32
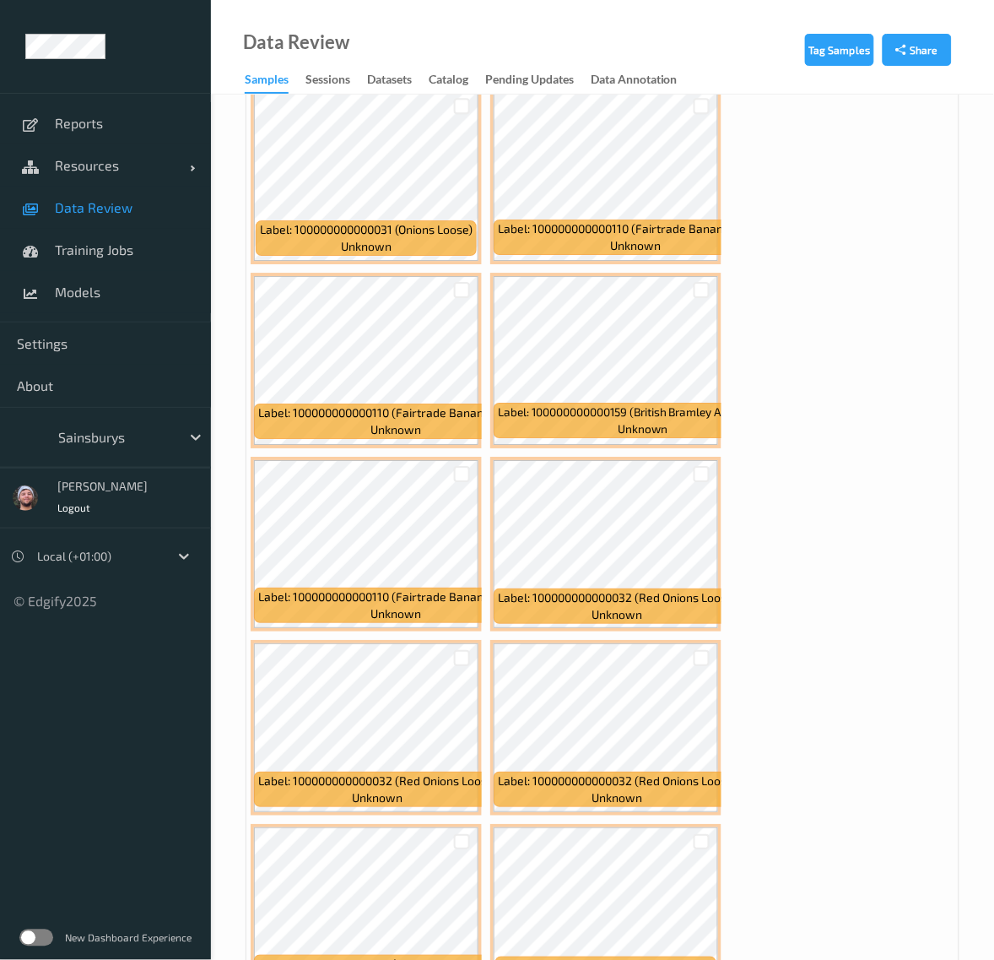
scroll to position [1055, 0]
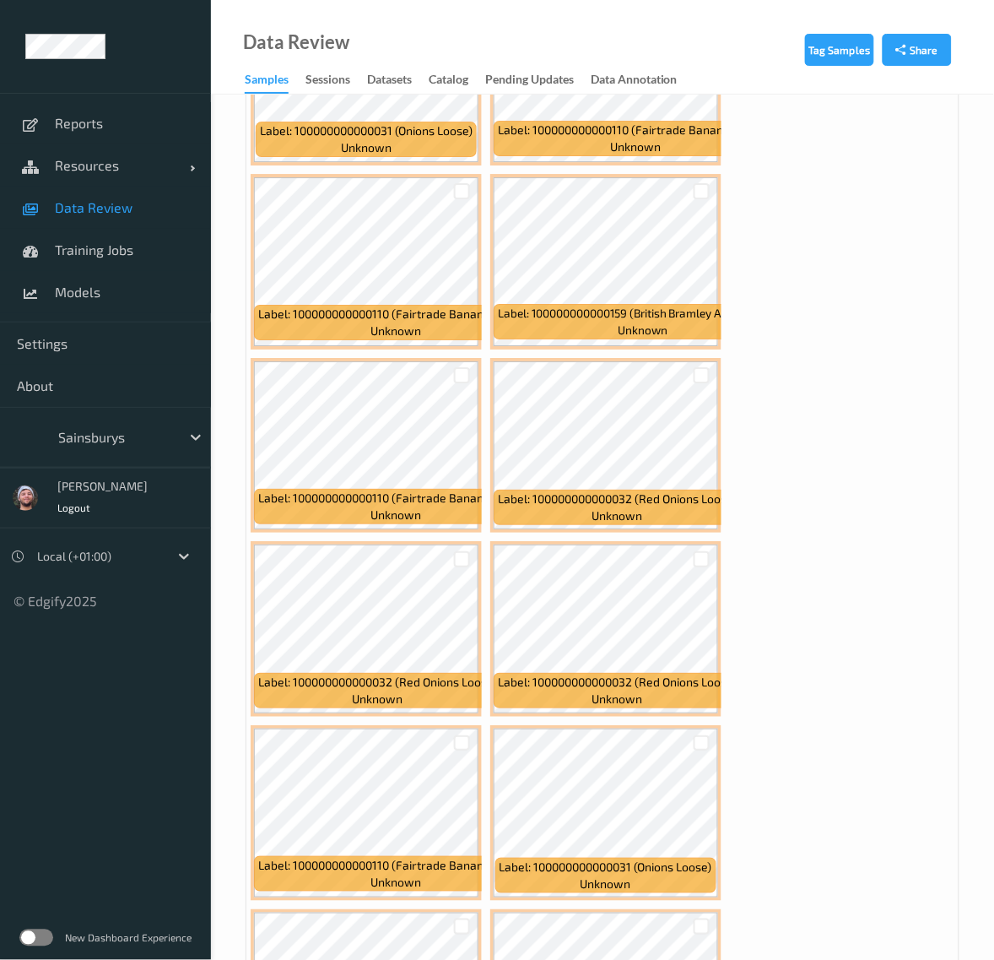
click at [701, 550] on div at bounding box center [702, 558] width 32 height 28
click at [701, 559] on div at bounding box center [702, 559] width 16 height 16
click at [468, 562] on div at bounding box center [462, 559] width 16 height 16
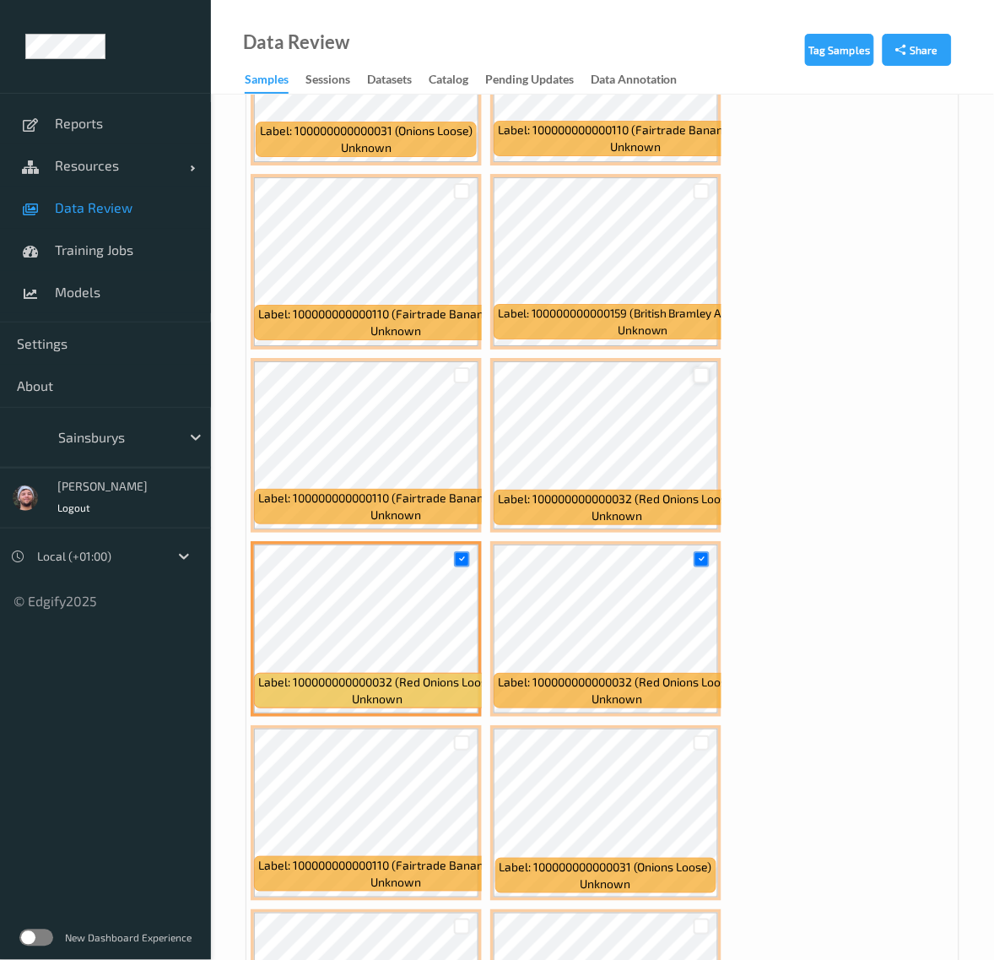
click at [703, 381] on div at bounding box center [702, 375] width 16 height 16
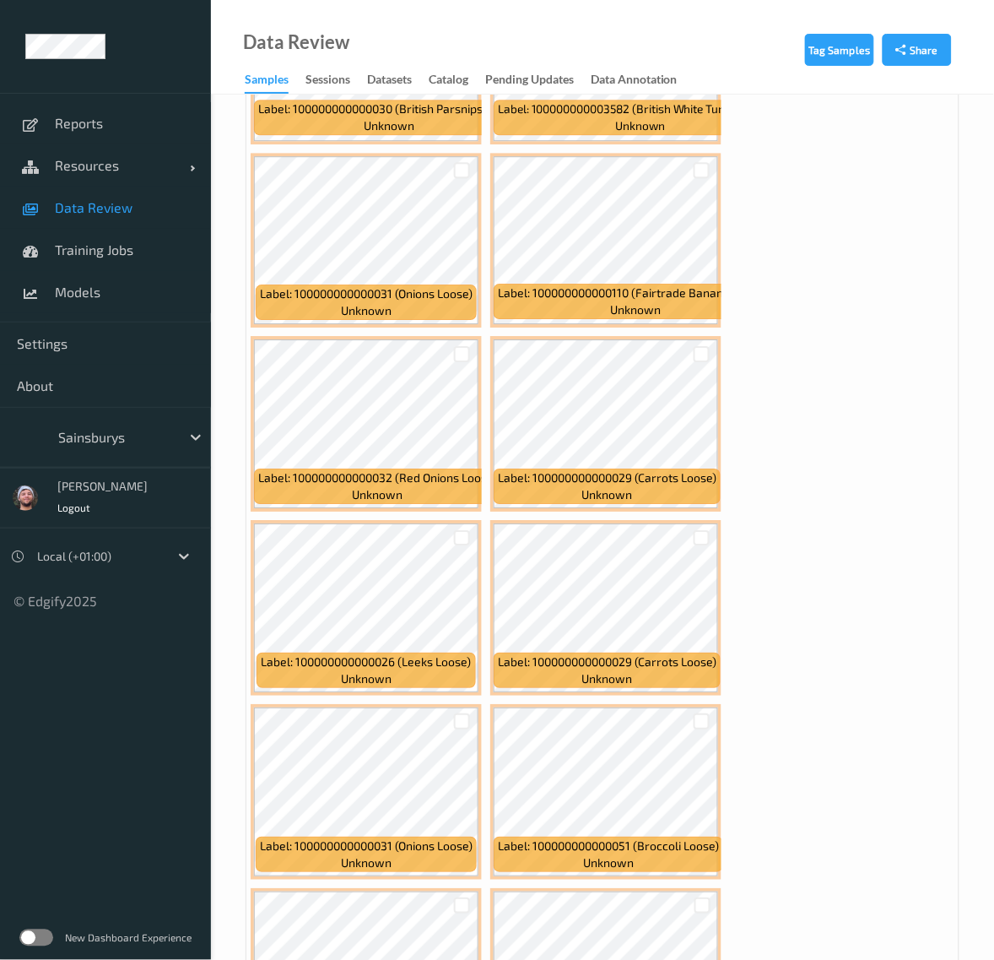
scroll to position [6330, 0]
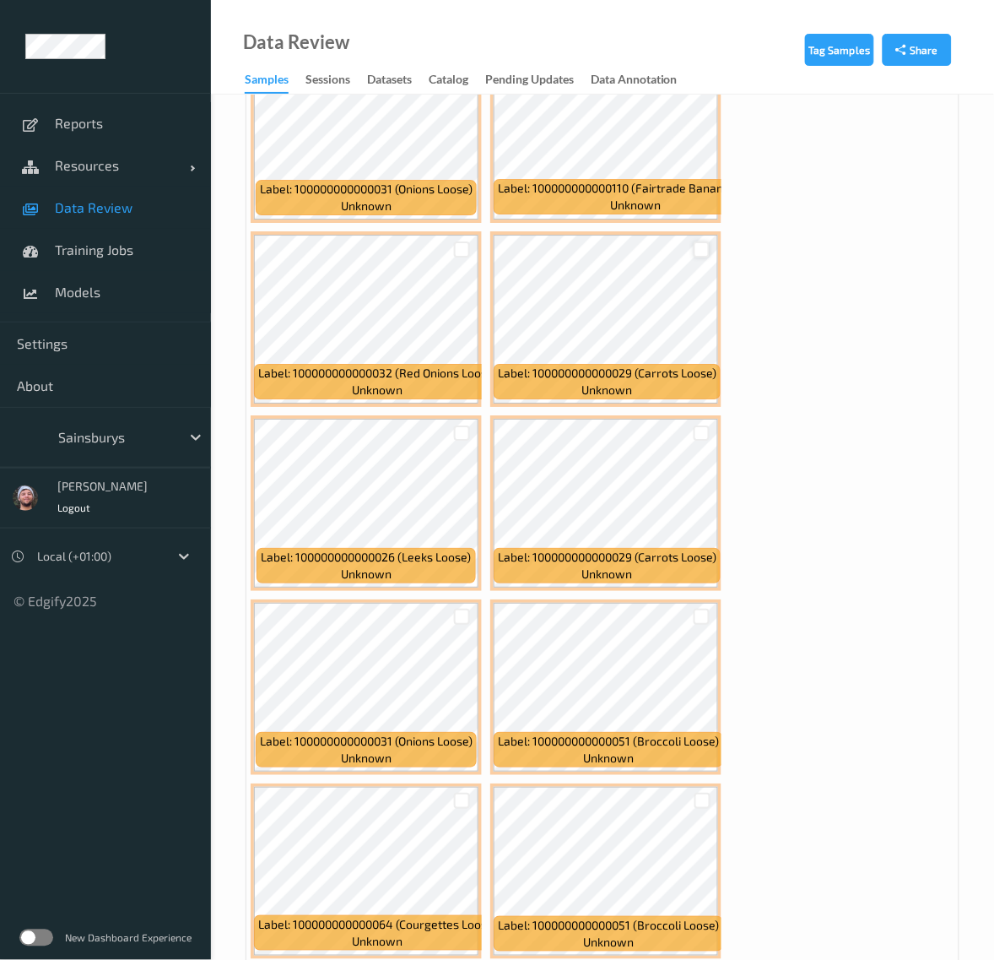
click at [694, 242] on div at bounding box center [702, 249] width 16 height 16
click at [699, 425] on div at bounding box center [702, 433] width 16 height 16
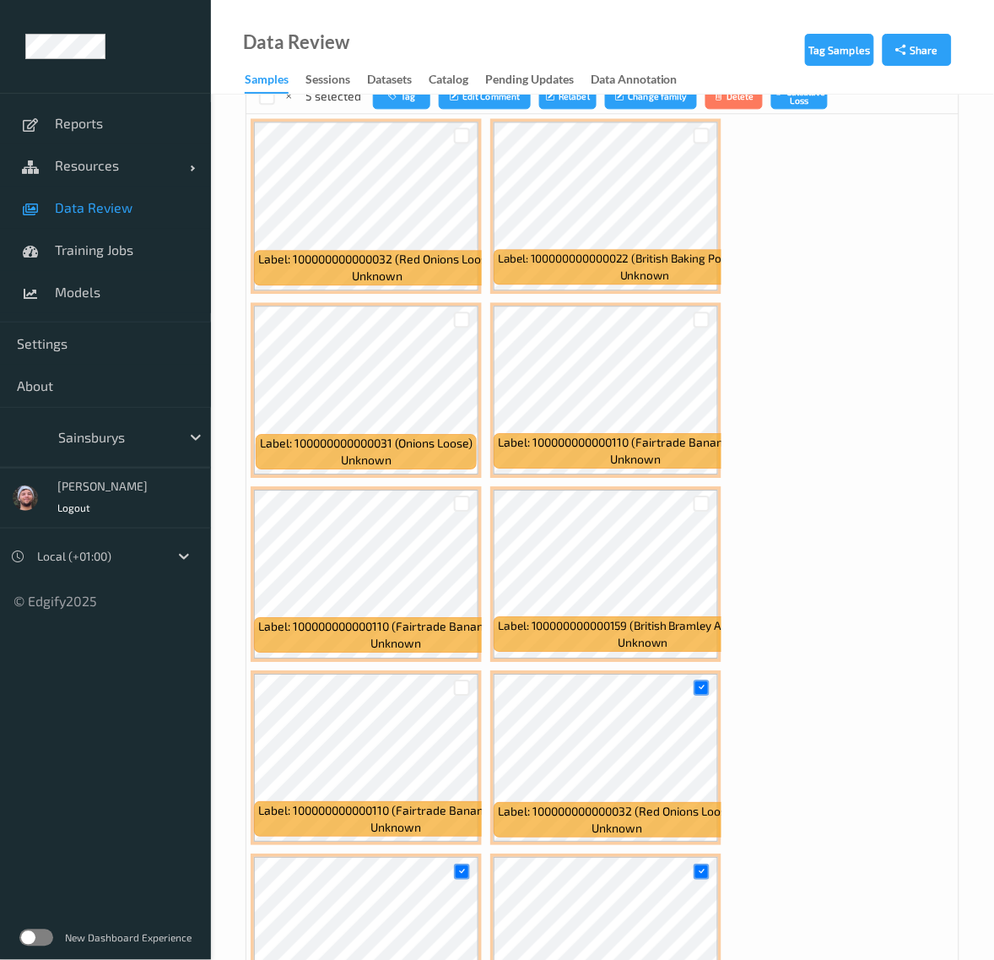
scroll to position [528, 0]
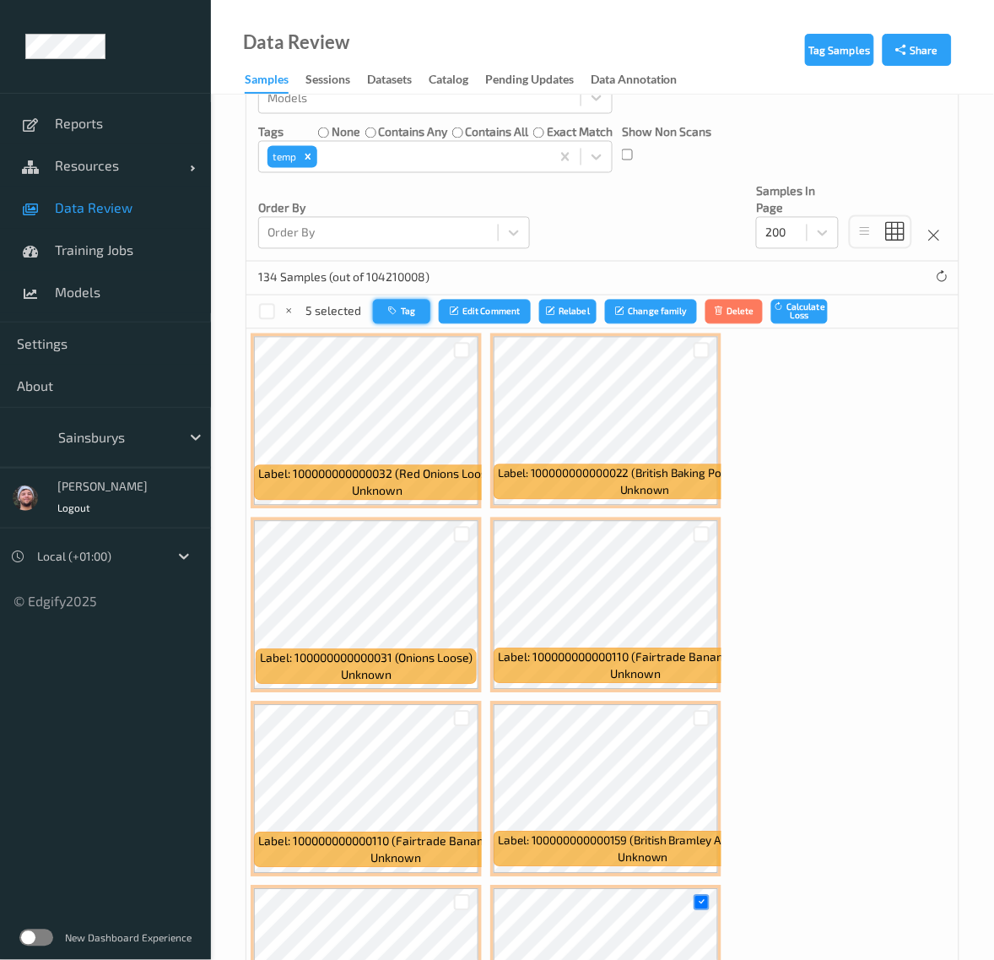
click at [416, 323] on button "Tag" at bounding box center [401, 312] width 57 height 24
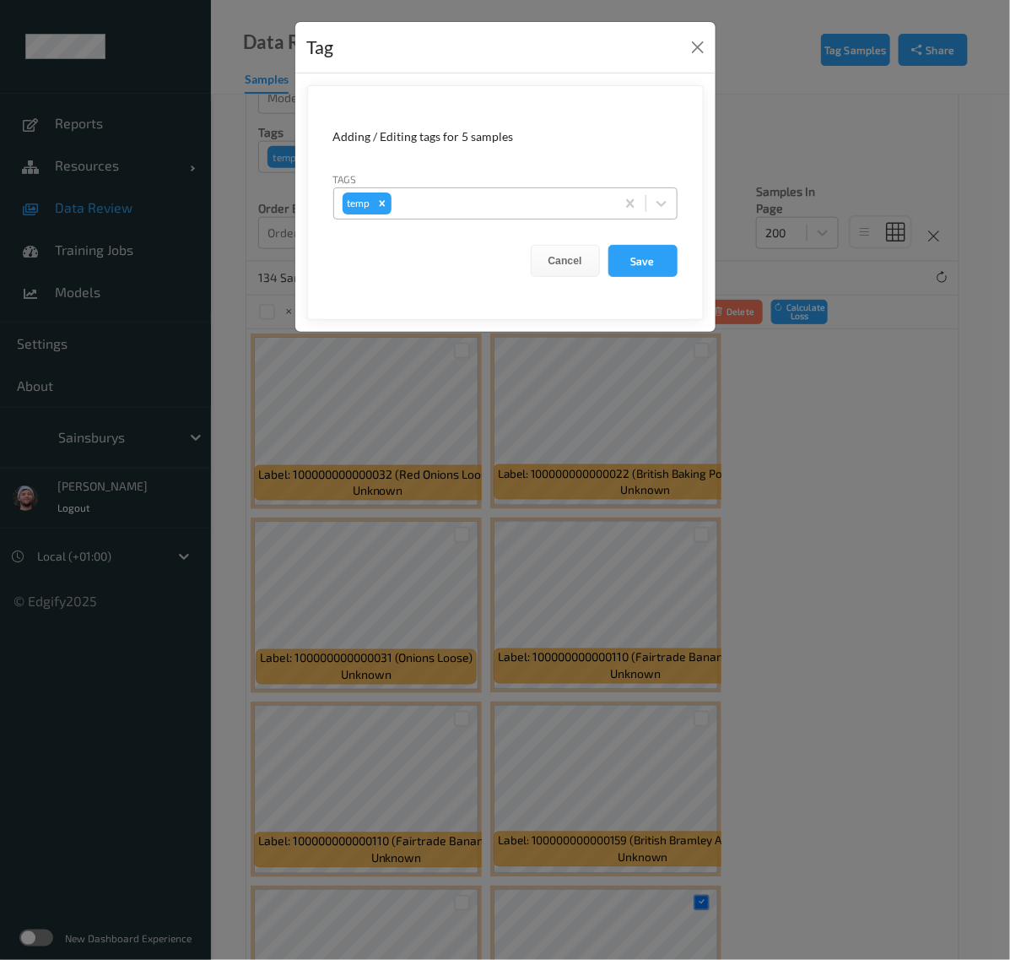
click at [534, 193] on div at bounding box center [501, 203] width 212 height 20
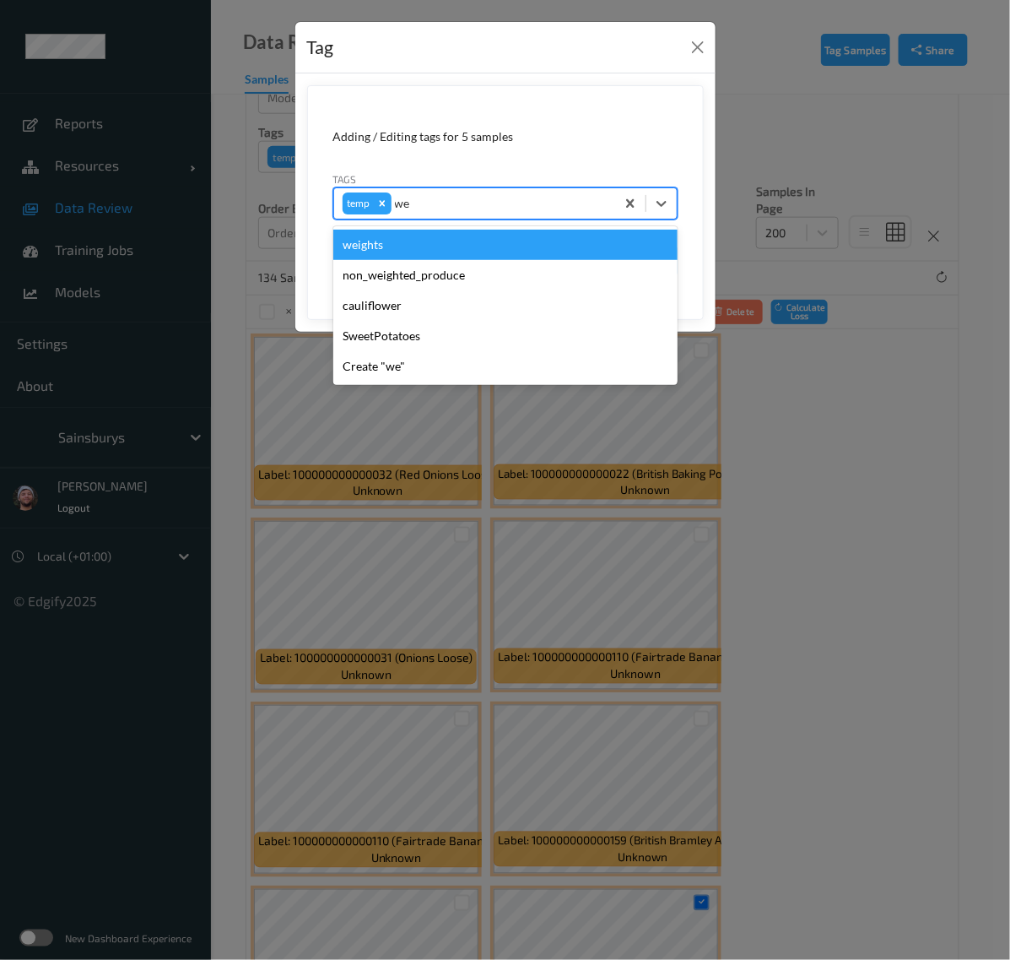
type input "wei"
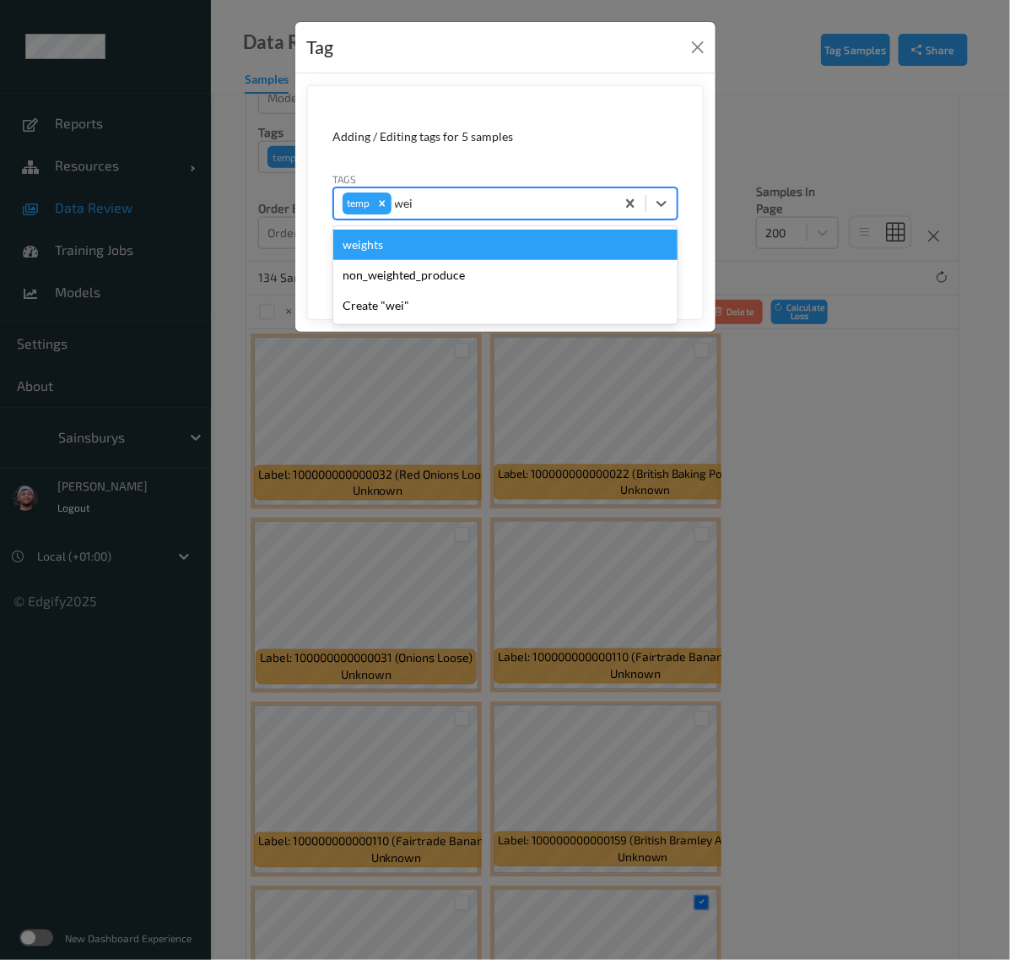
click at [477, 241] on div "weights" at bounding box center [505, 245] width 344 height 30
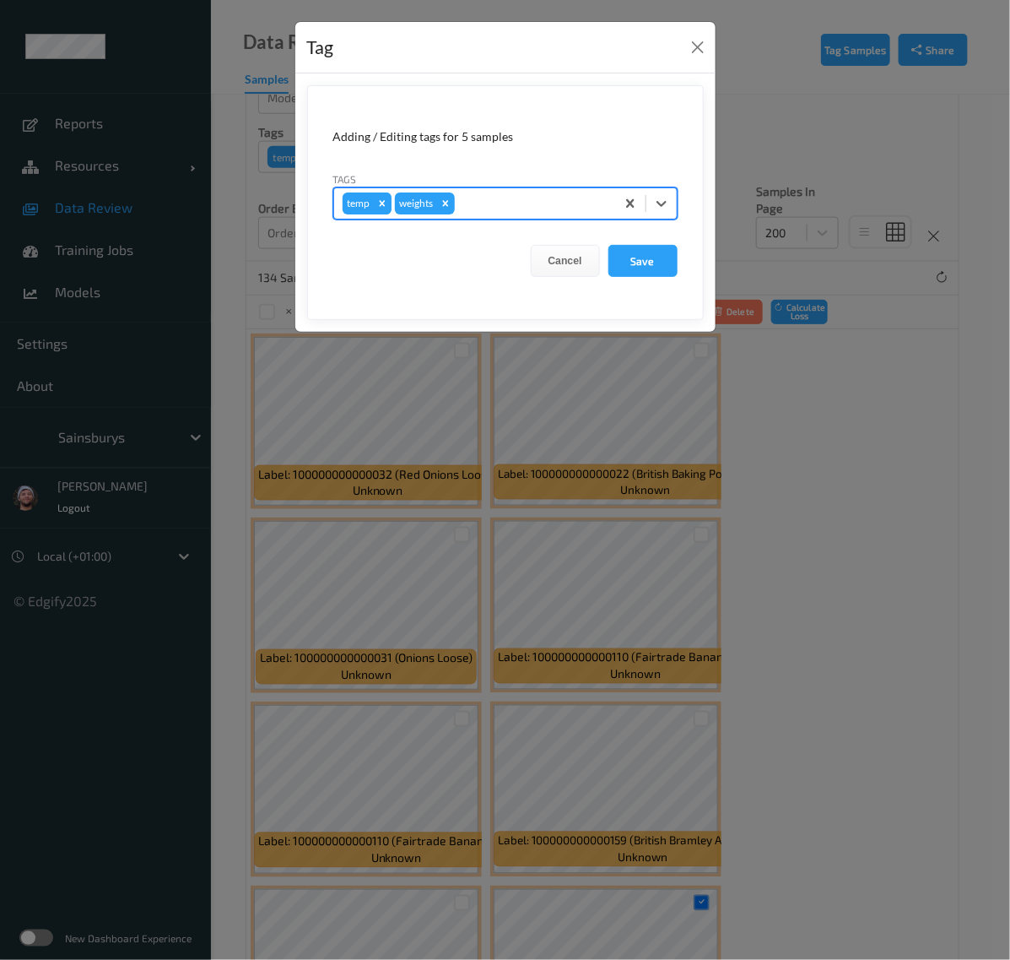
click at [376, 197] on div "Remove temp" at bounding box center [382, 203] width 19 height 22
click at [627, 257] on button "Save" at bounding box center [643, 261] width 69 height 32
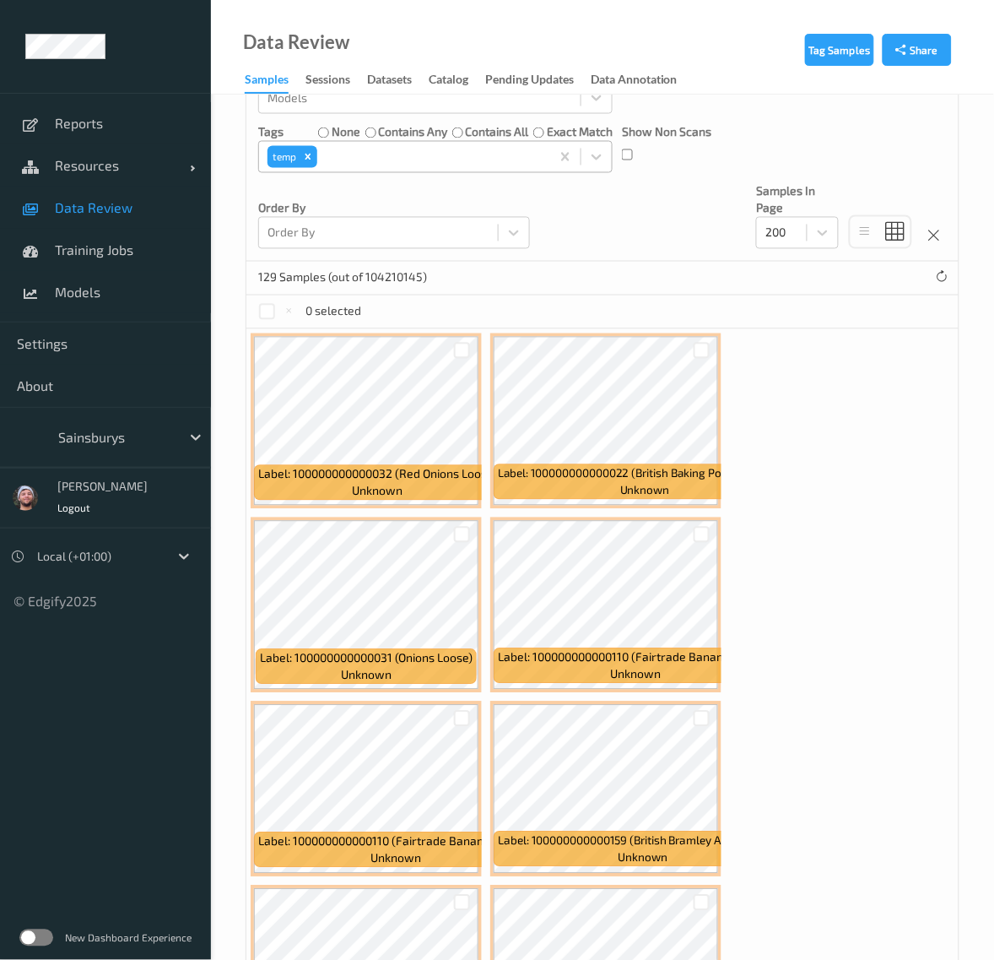
click at [403, 167] on div at bounding box center [431, 157] width 221 height 20
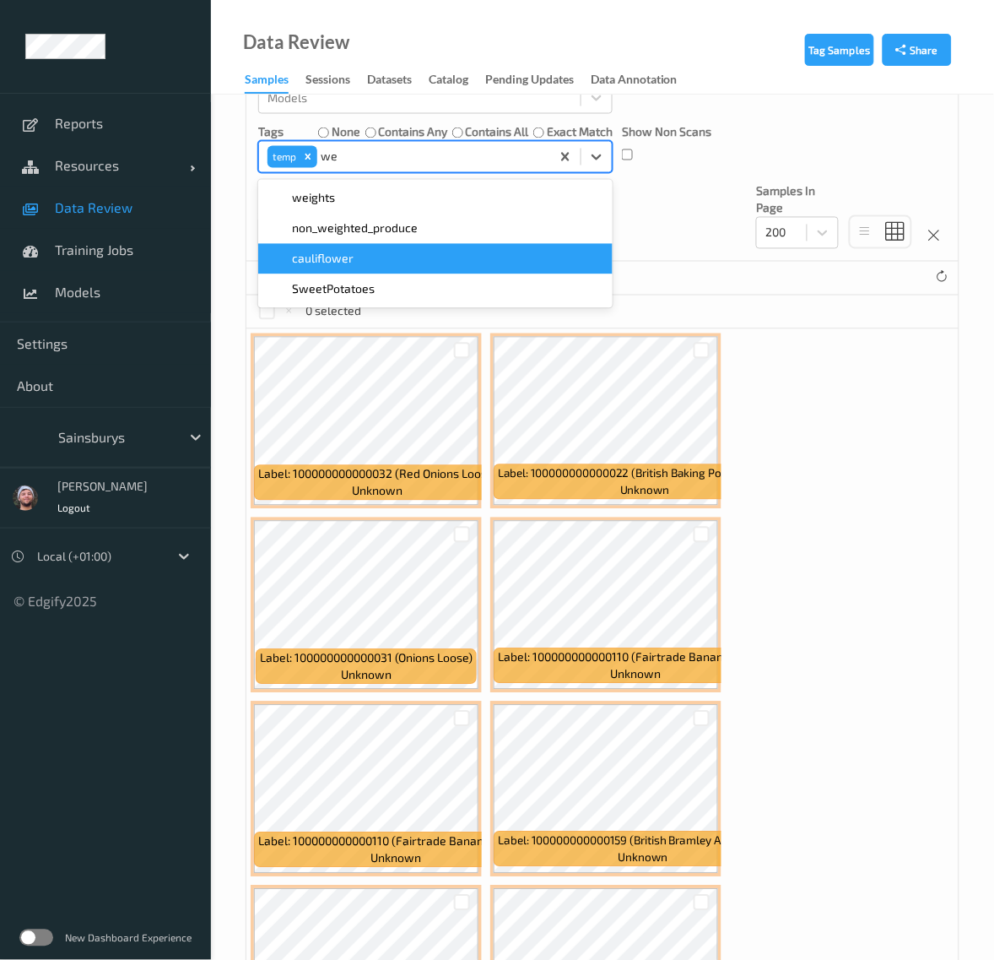
type input "we"
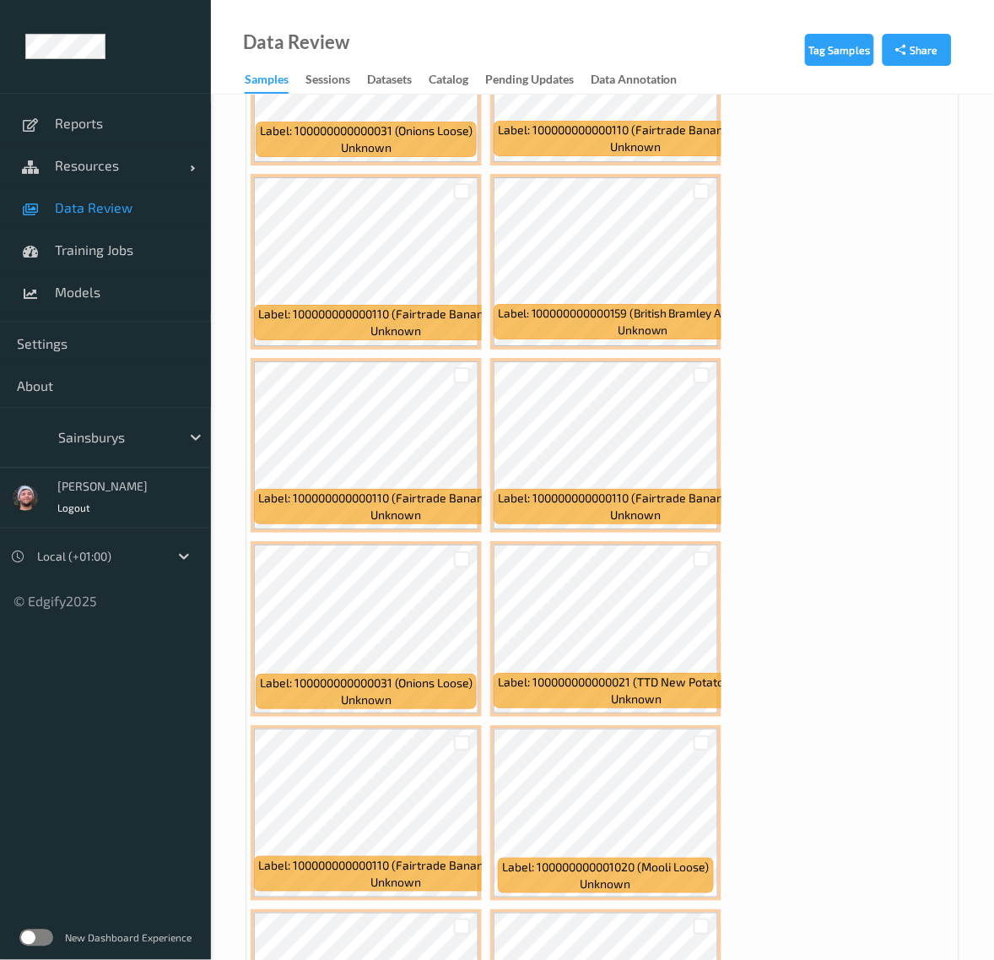
scroll to position [1372, 0]
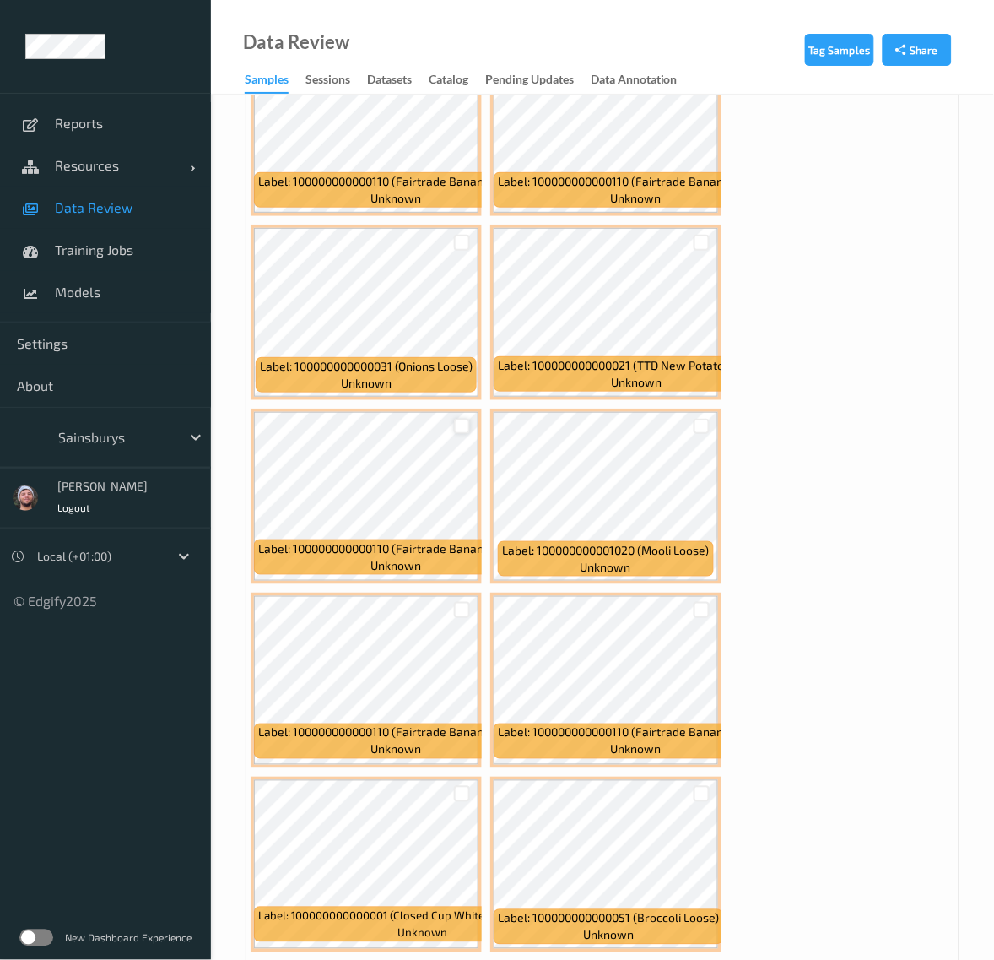
click at [462, 433] on div at bounding box center [462, 427] width 16 height 16
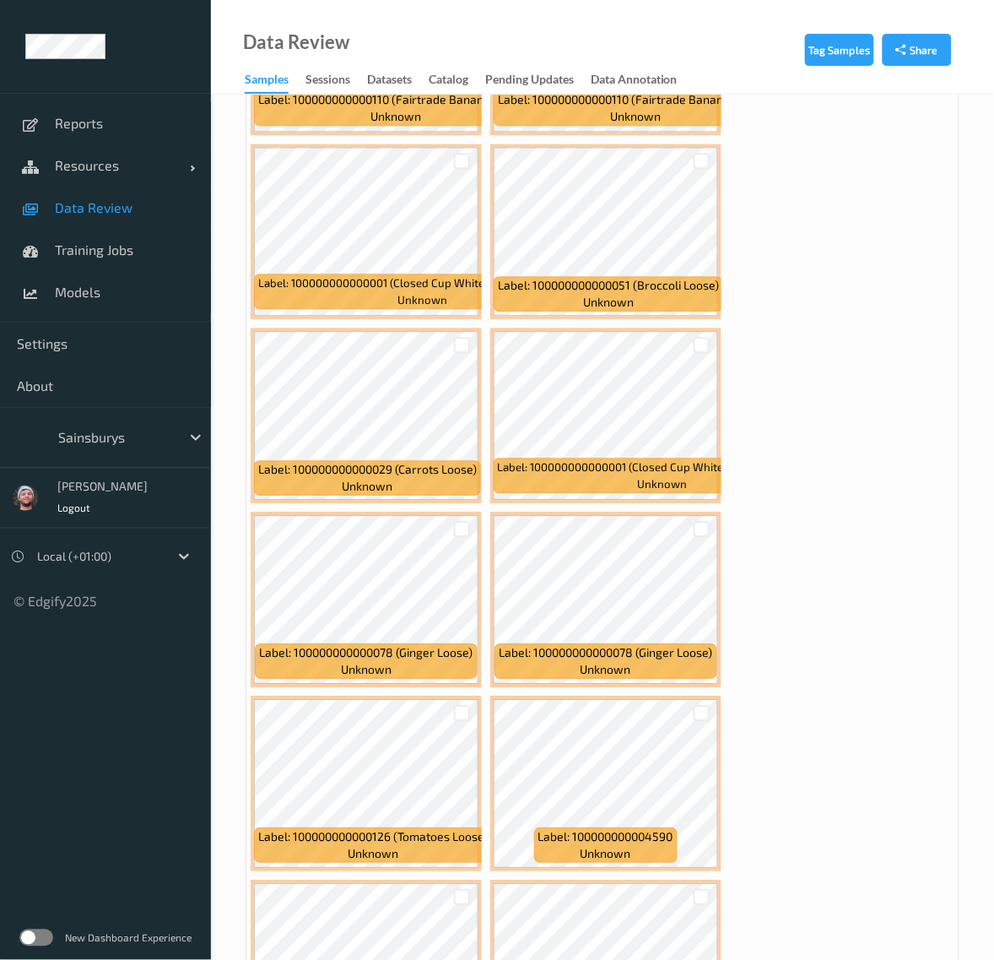
scroll to position [2321, 0]
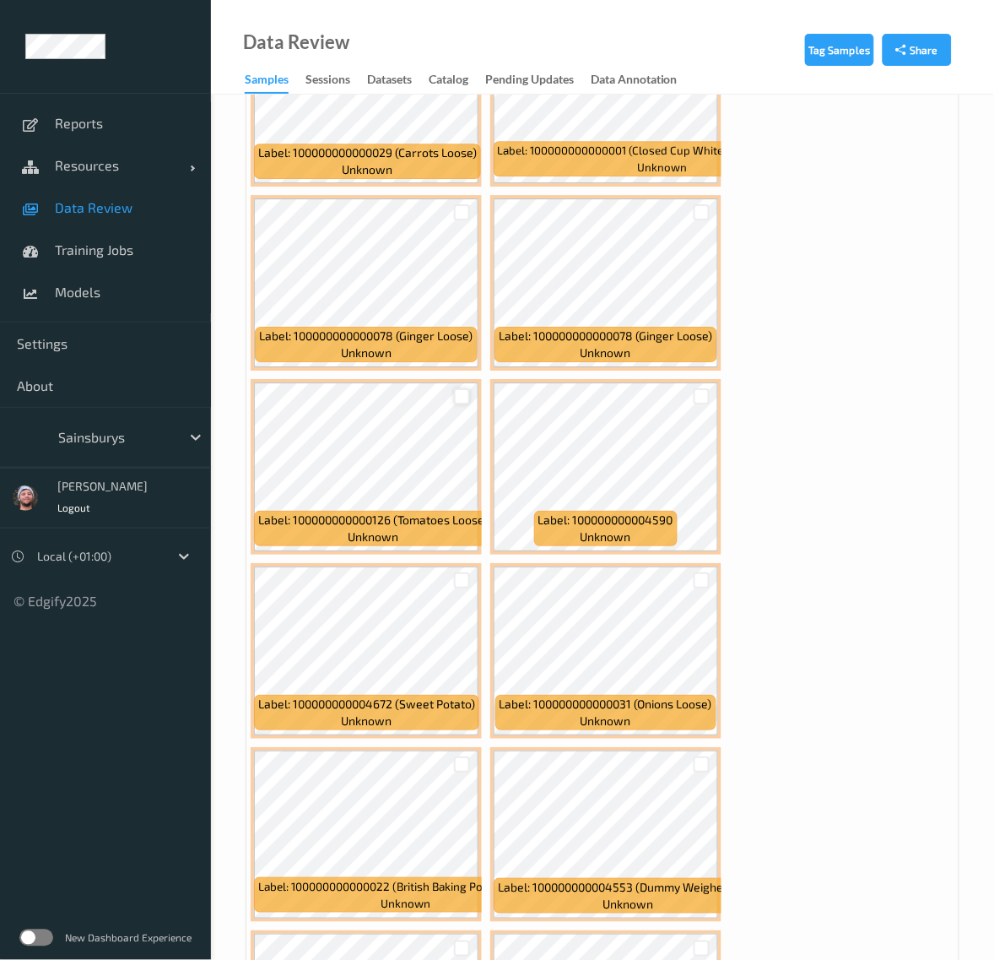
click at [454, 399] on div at bounding box center [462, 396] width 16 height 16
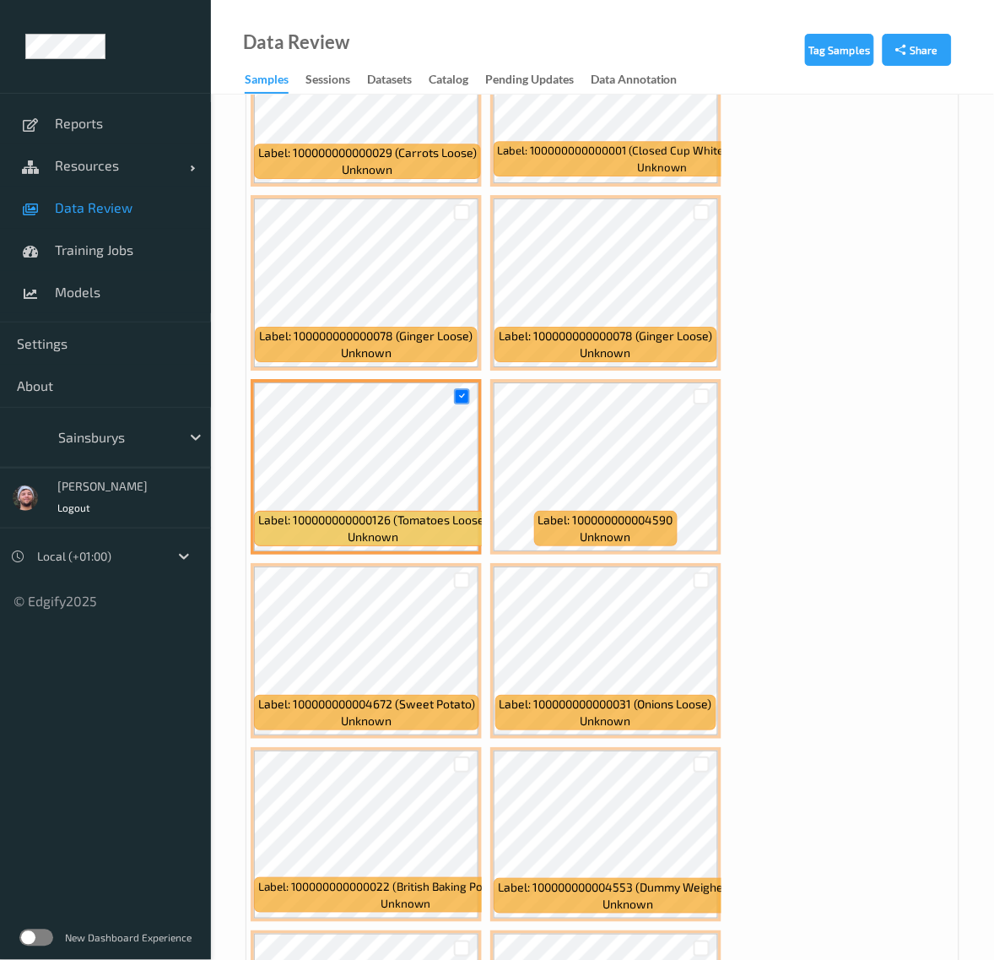
drag, startPoint x: 457, startPoint y: 204, endPoint x: 464, endPoint y: 197, distance: 10.7
click at [462, 198] on div at bounding box center [462, 212] width 32 height 28
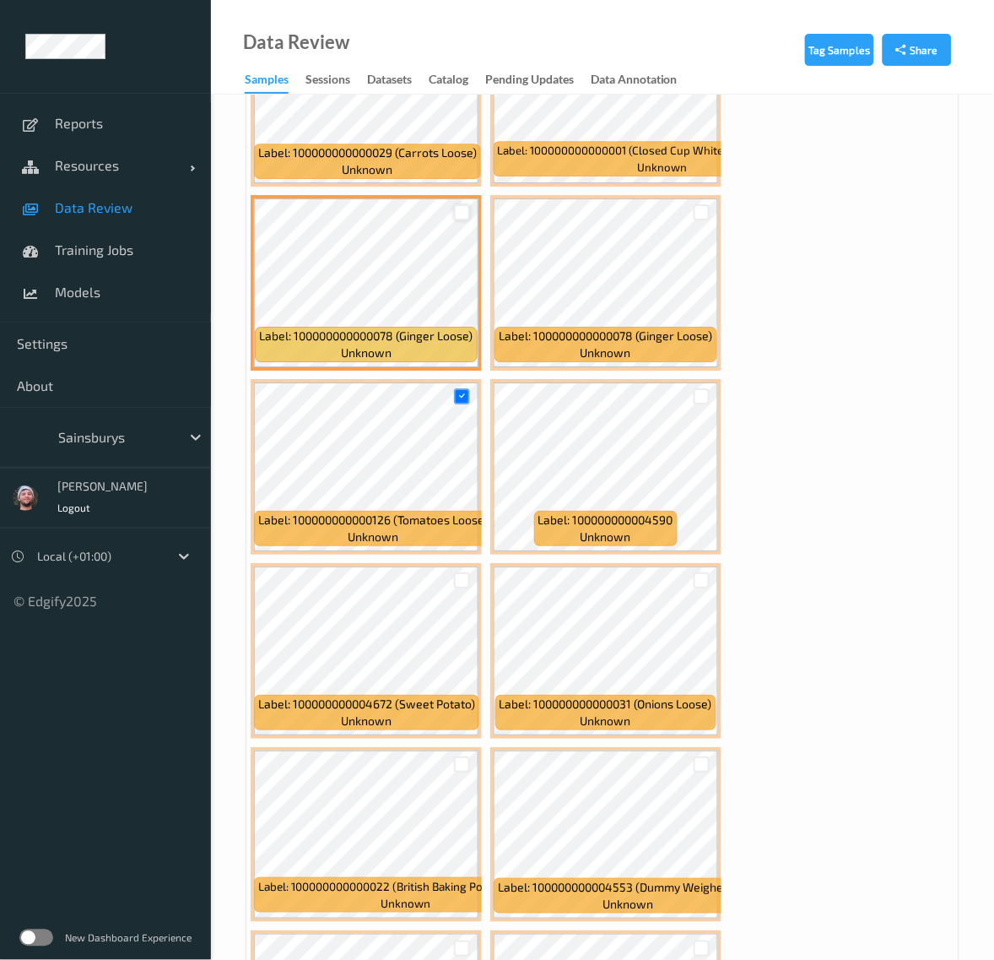
click at [467, 212] on div at bounding box center [462, 212] width 16 height 16
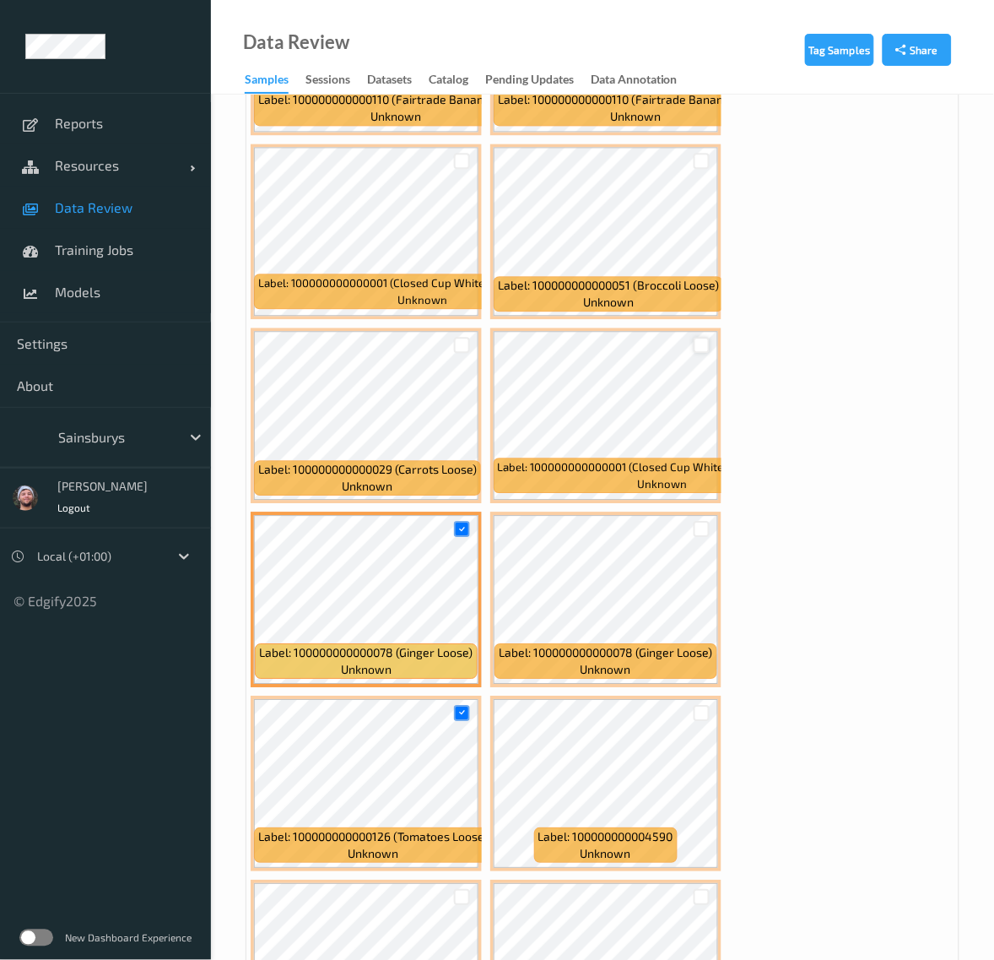
click at [709, 347] on div at bounding box center [702, 345] width 32 height 28
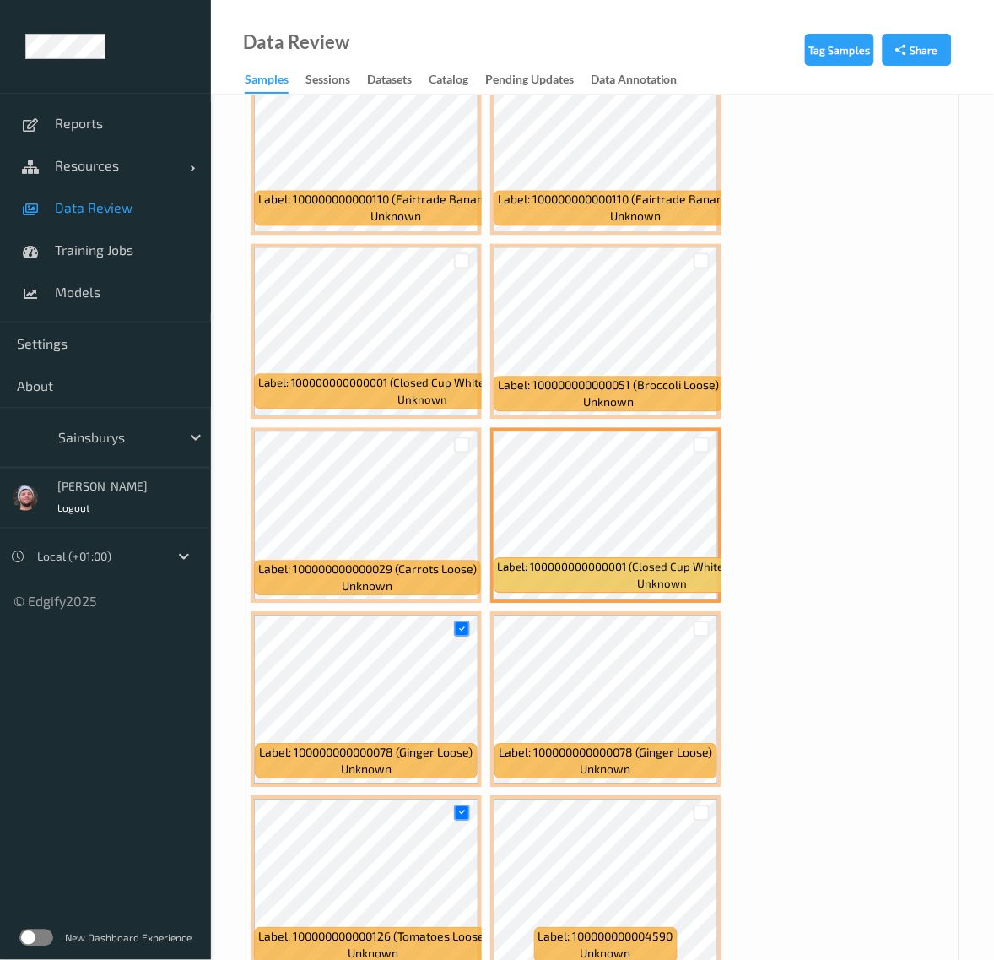
scroll to position [1899, 0]
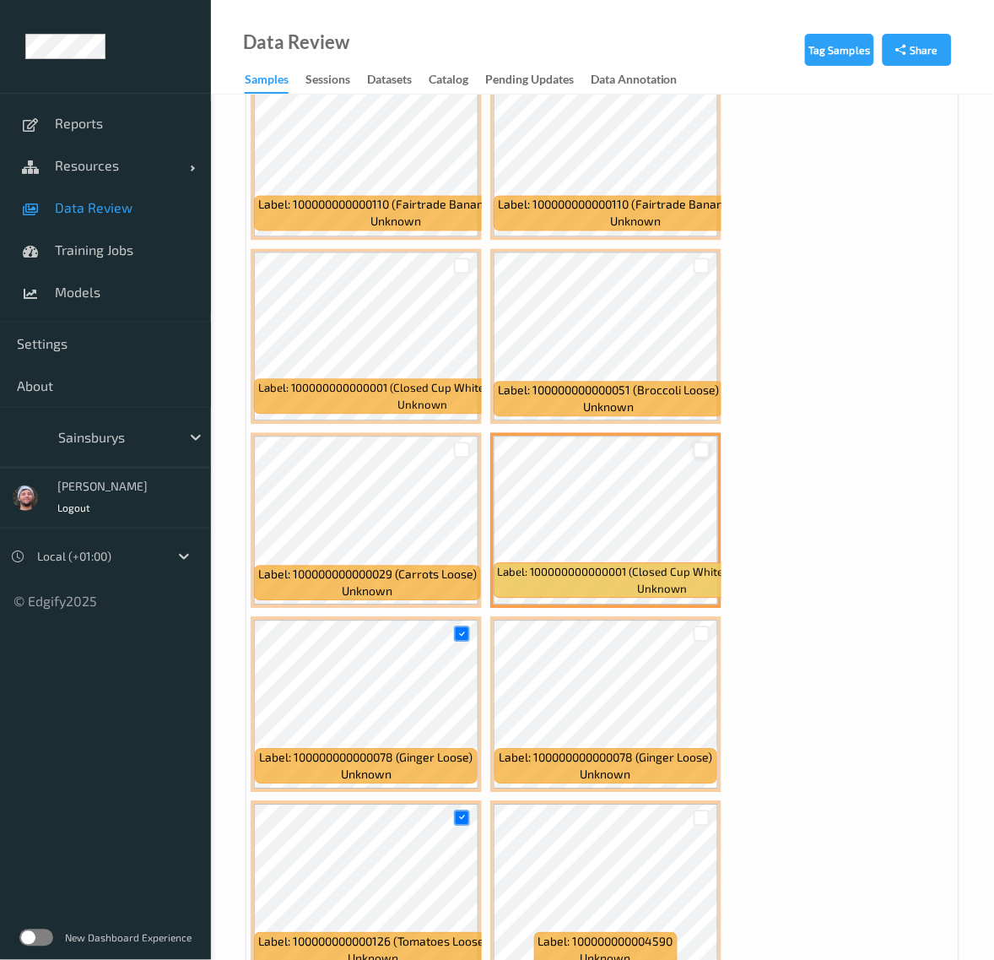
click at [701, 452] on div at bounding box center [702, 450] width 16 height 16
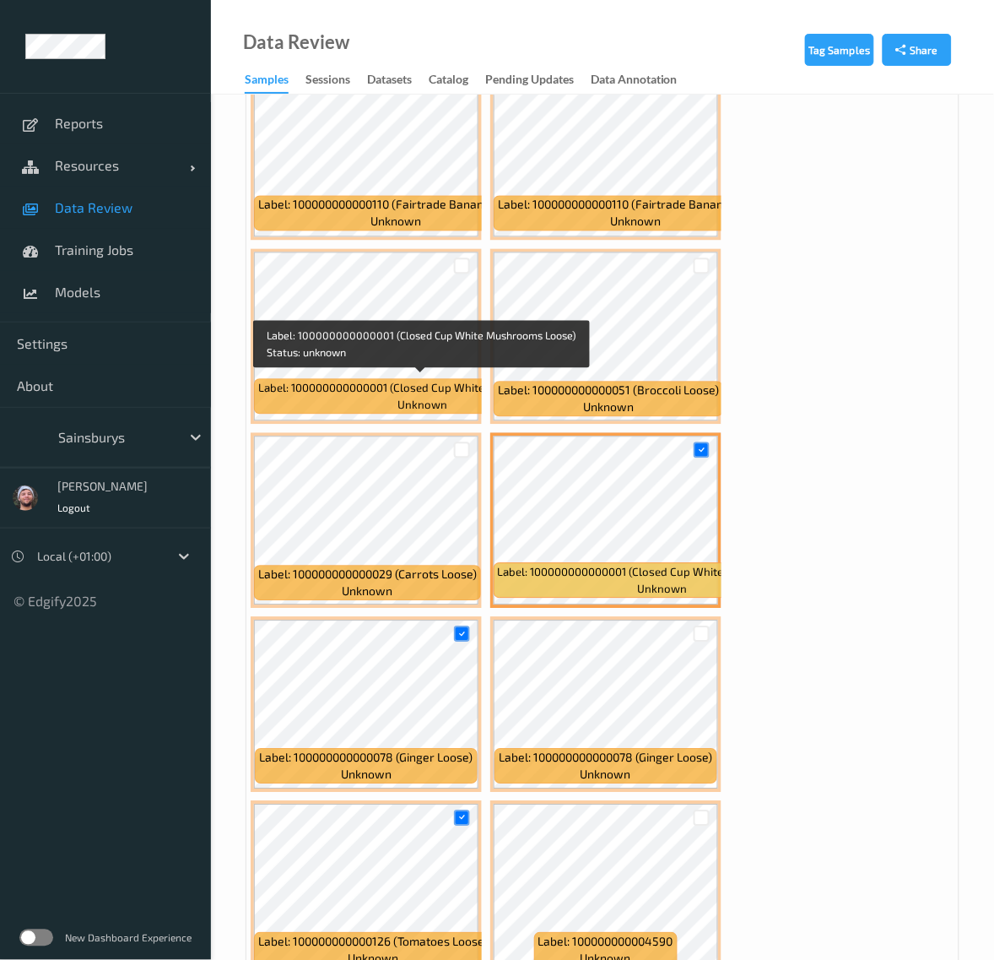
scroll to position [1688, 0]
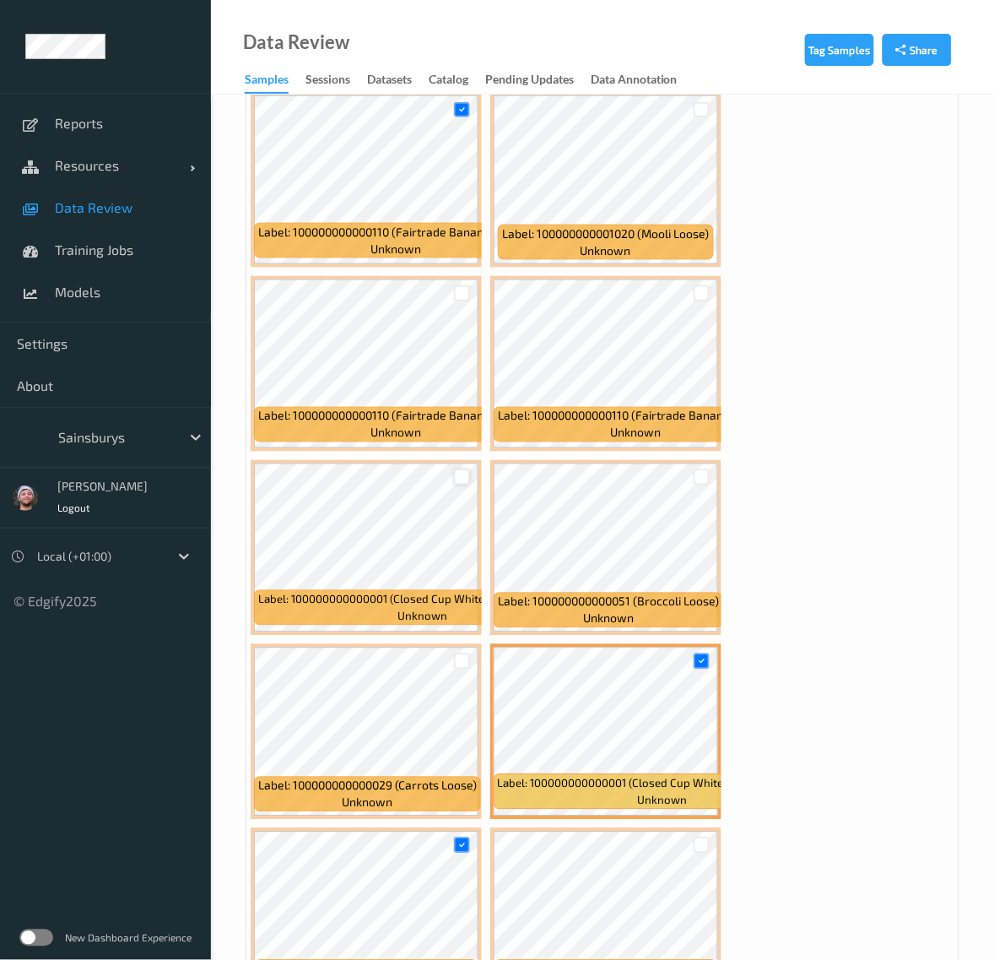
click at [461, 479] on div at bounding box center [462, 477] width 16 height 16
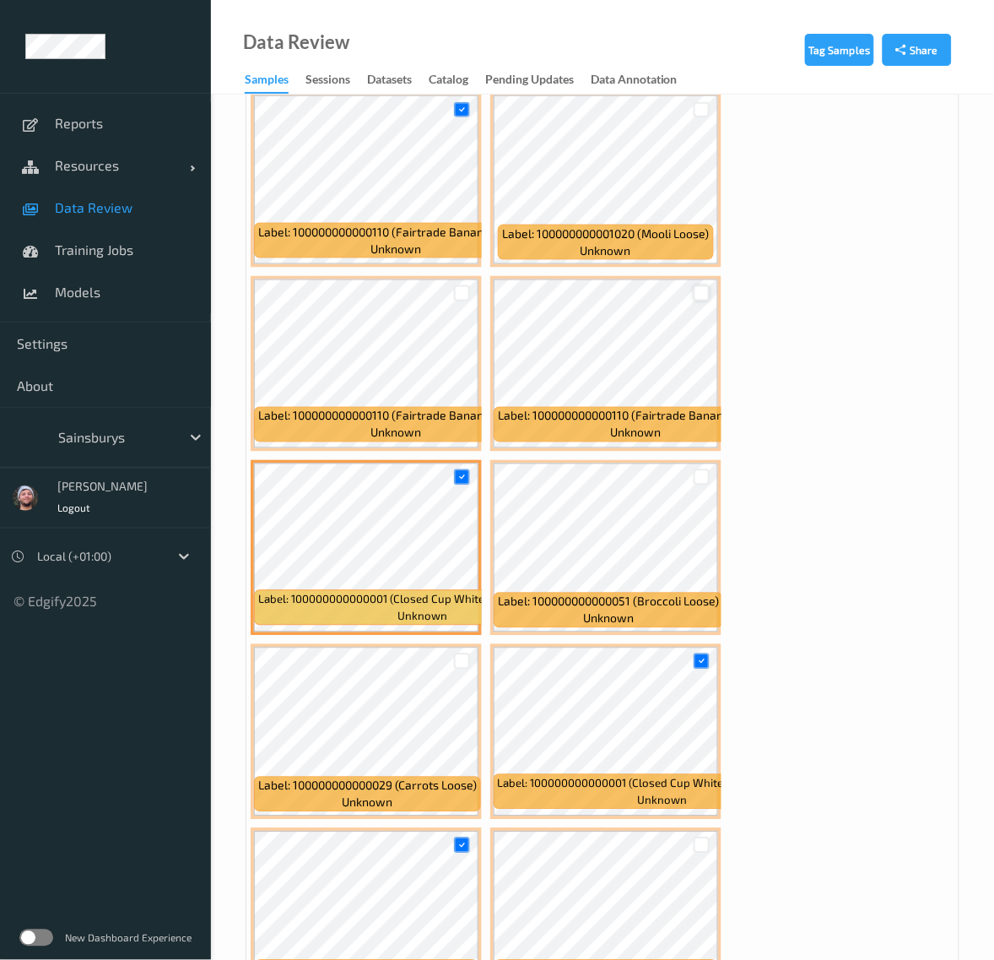
click at [701, 292] on div at bounding box center [702, 293] width 16 height 16
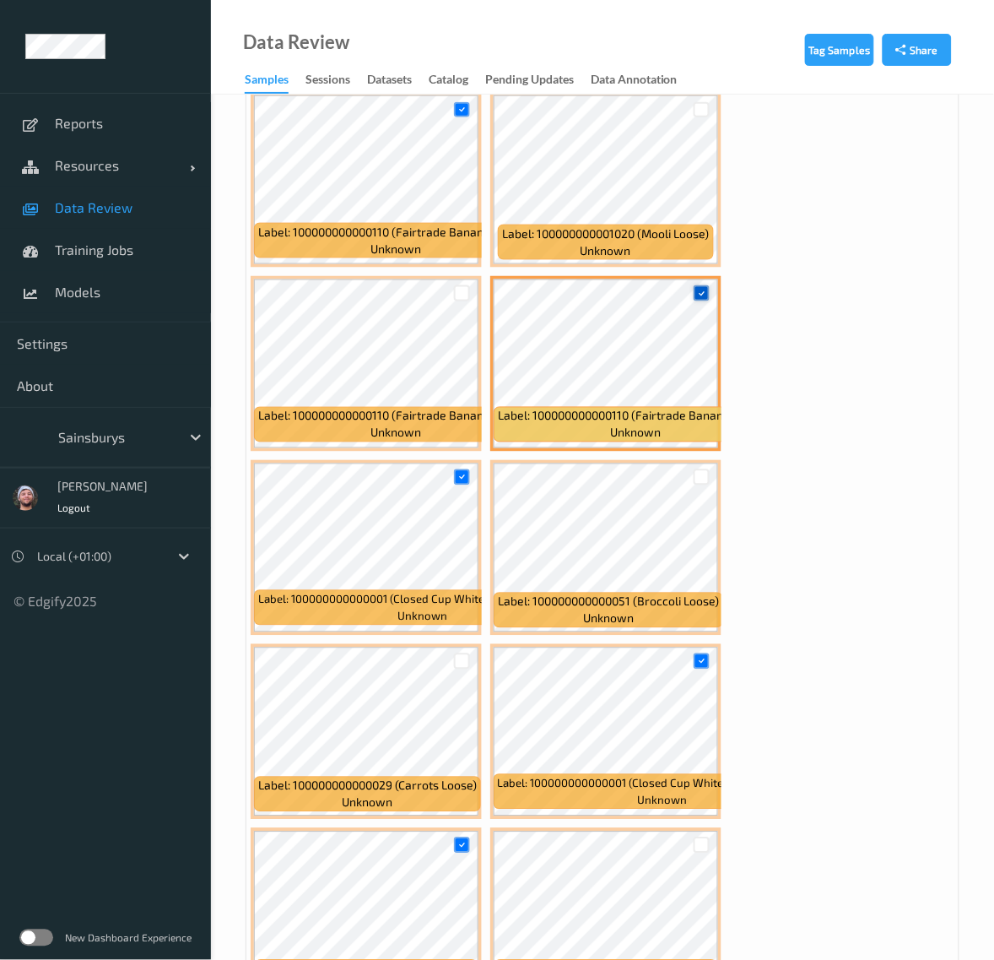
click at [701, 293] on icon at bounding box center [701, 293] width 11 height 11
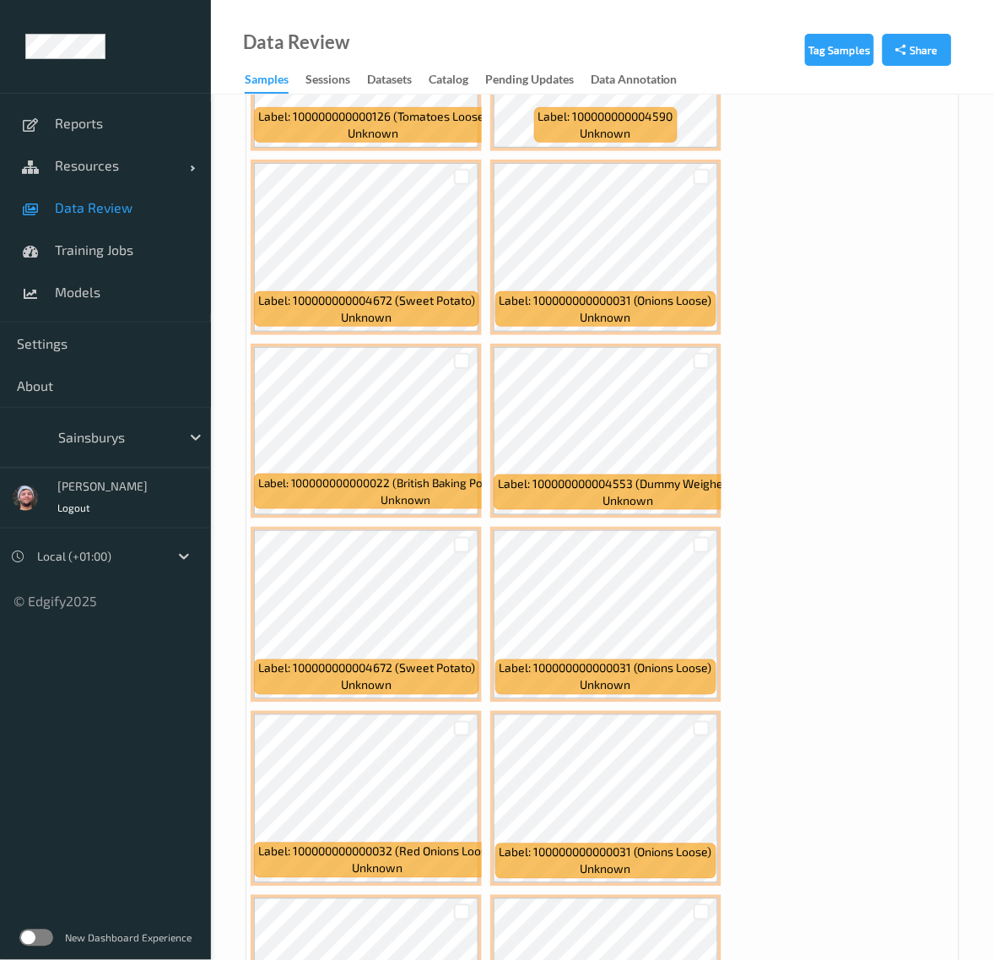
scroll to position [2743, 0]
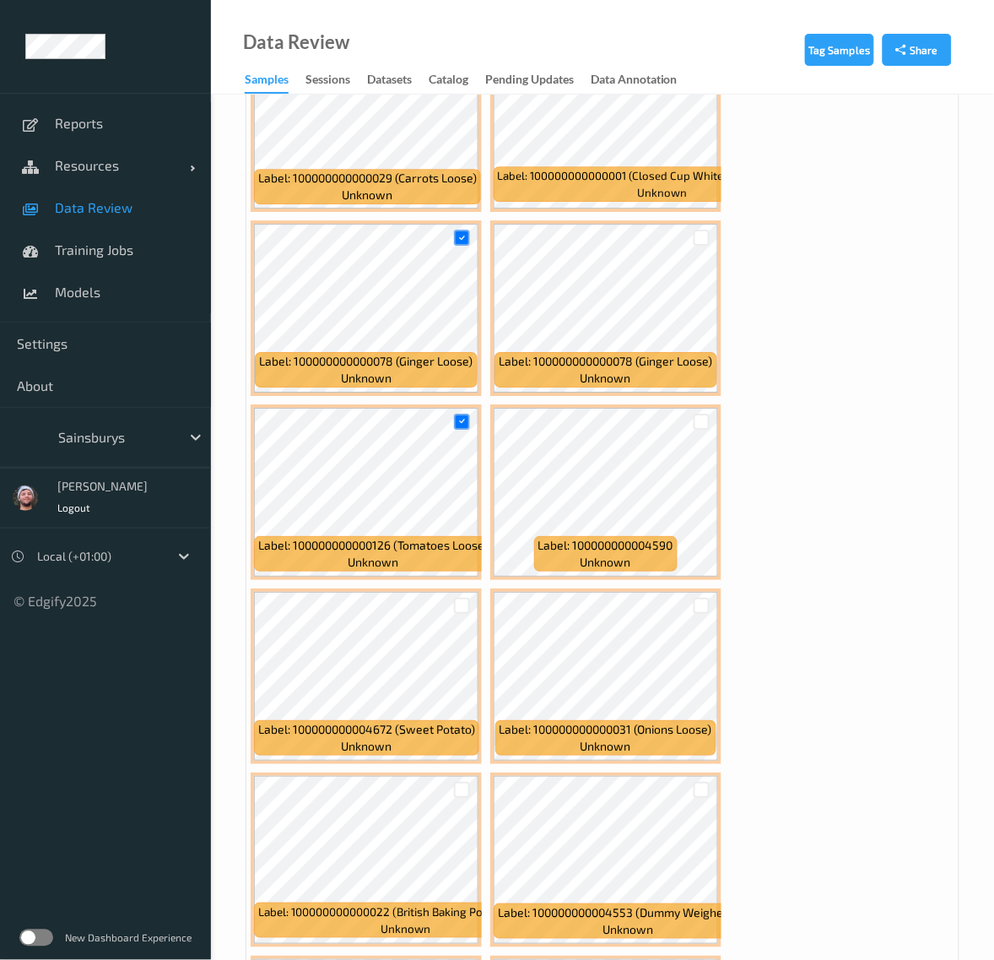
scroll to position [2110, 0]
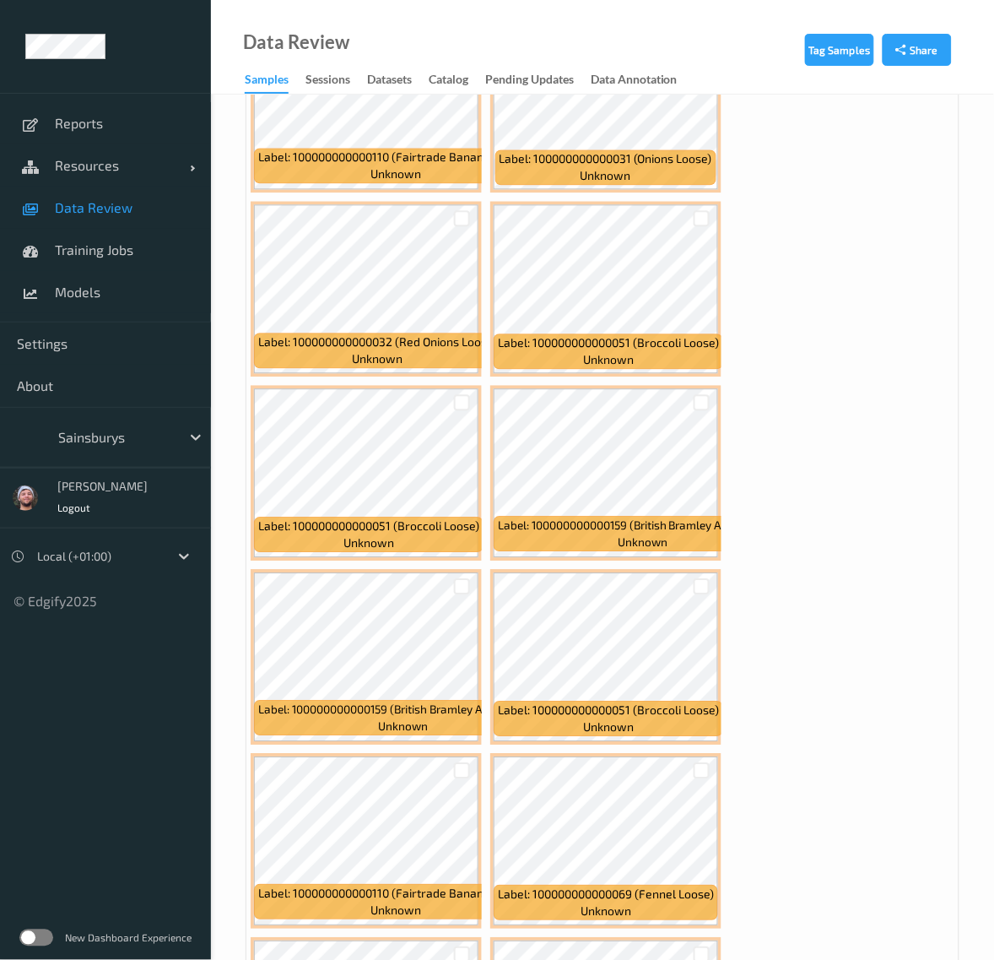
scroll to position [6858, 0]
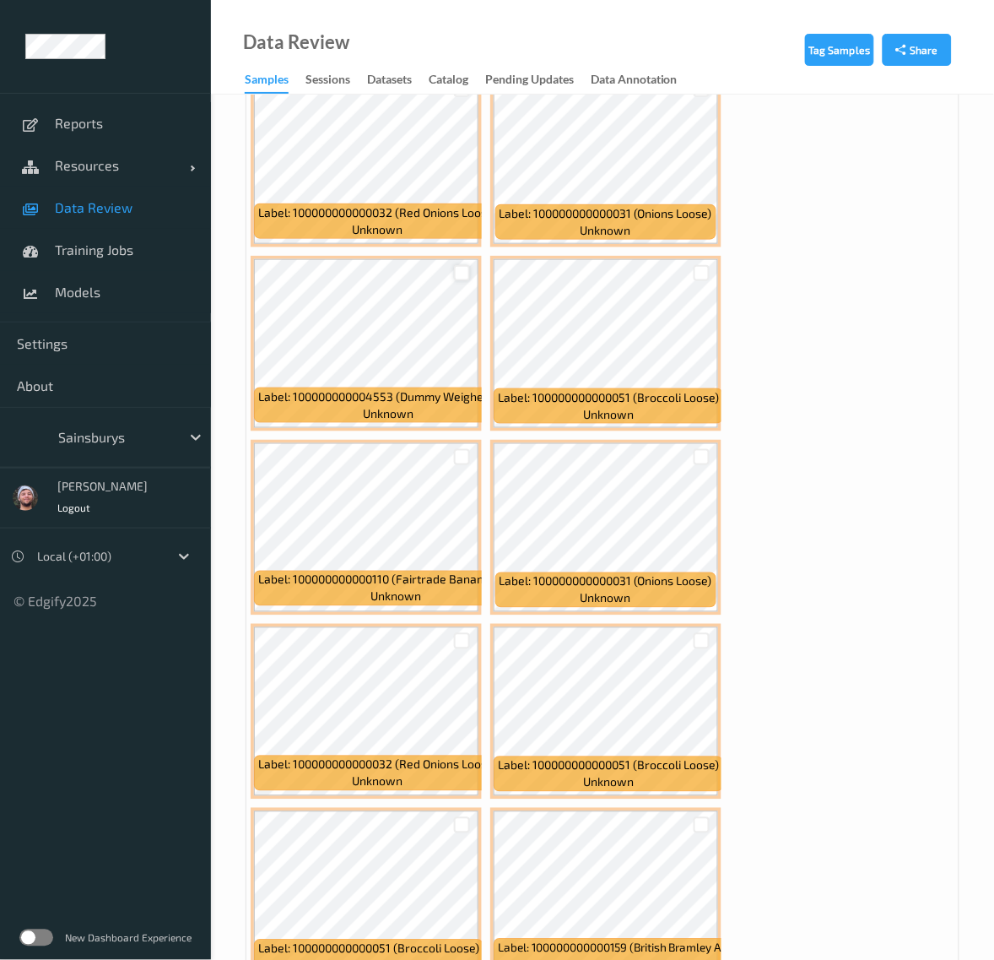
click at [457, 265] on div at bounding box center [462, 273] width 16 height 16
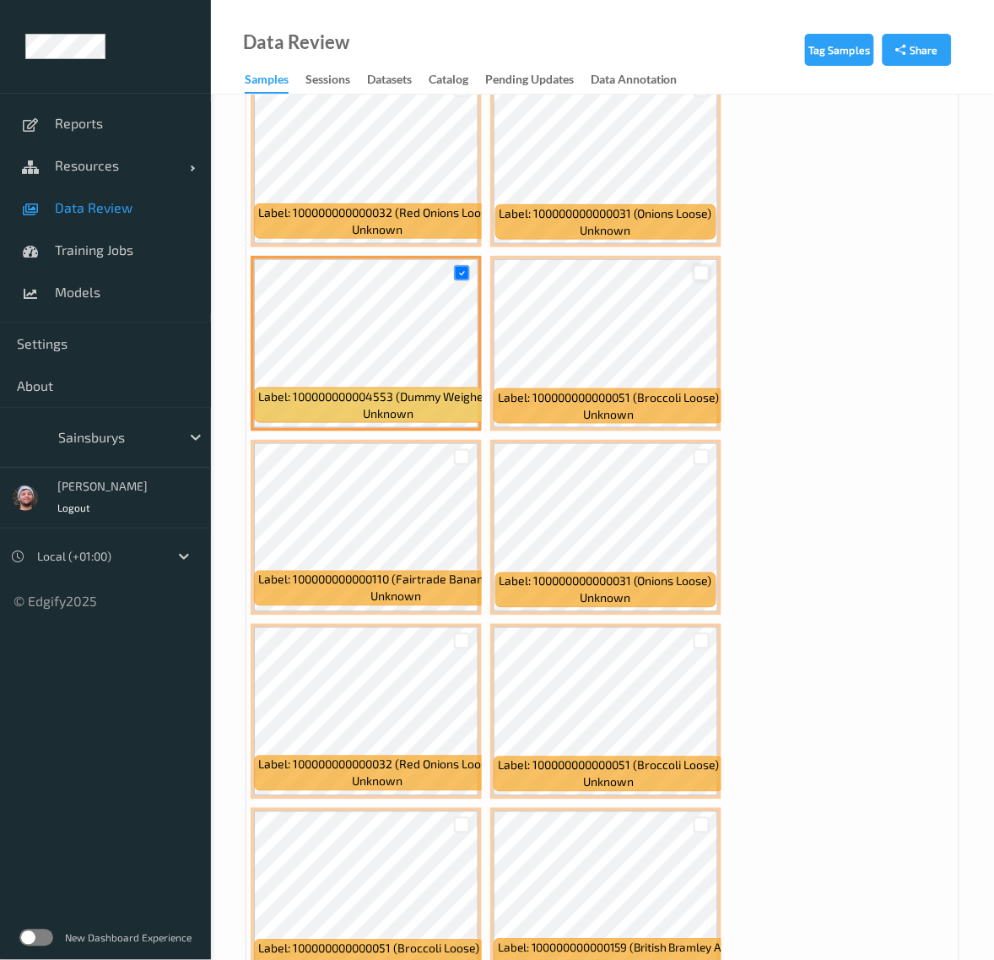
click at [698, 265] on div at bounding box center [702, 273] width 16 height 16
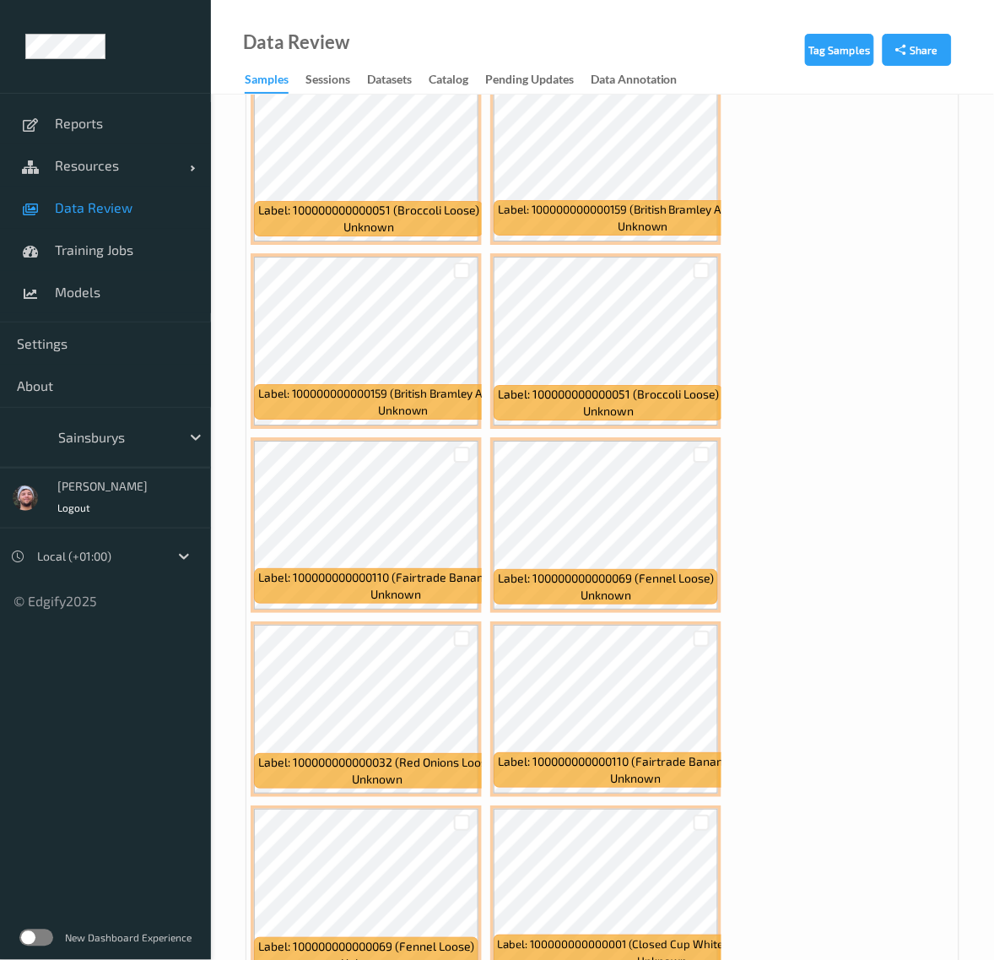
scroll to position [7913, 0]
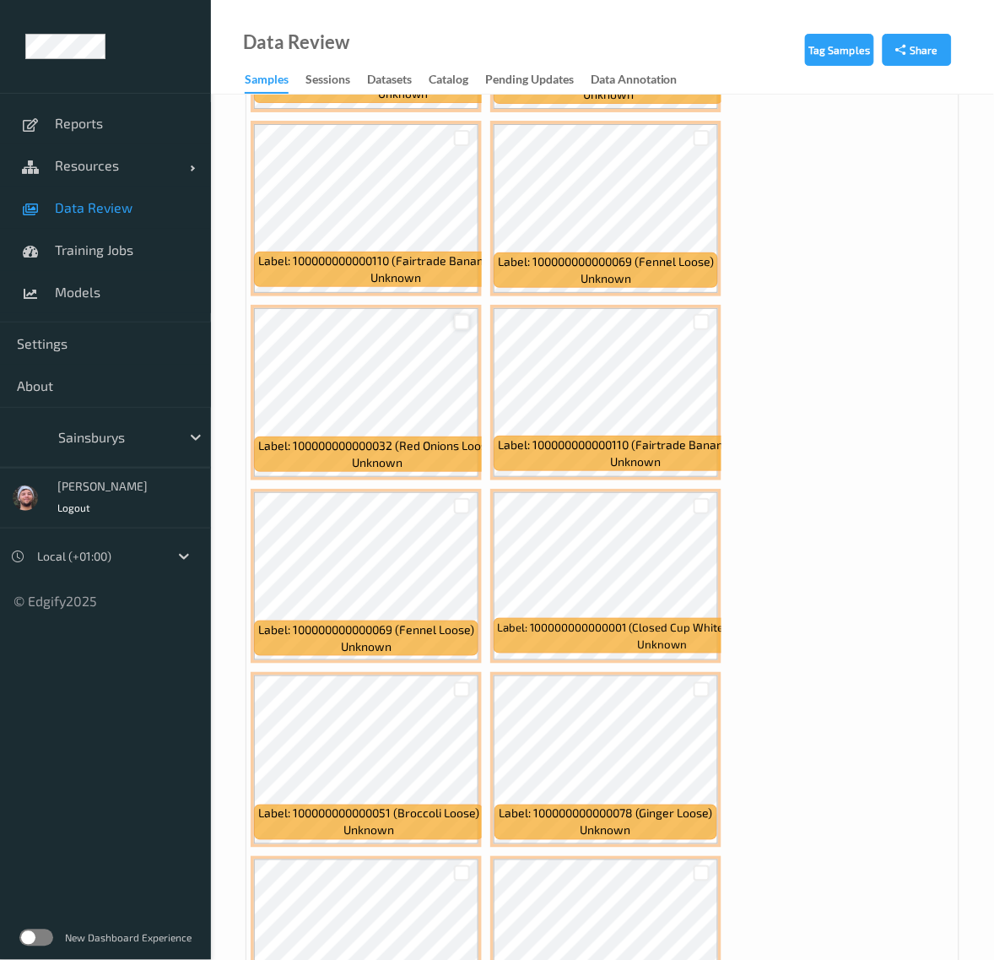
click at [461, 315] on div at bounding box center [462, 322] width 16 height 16
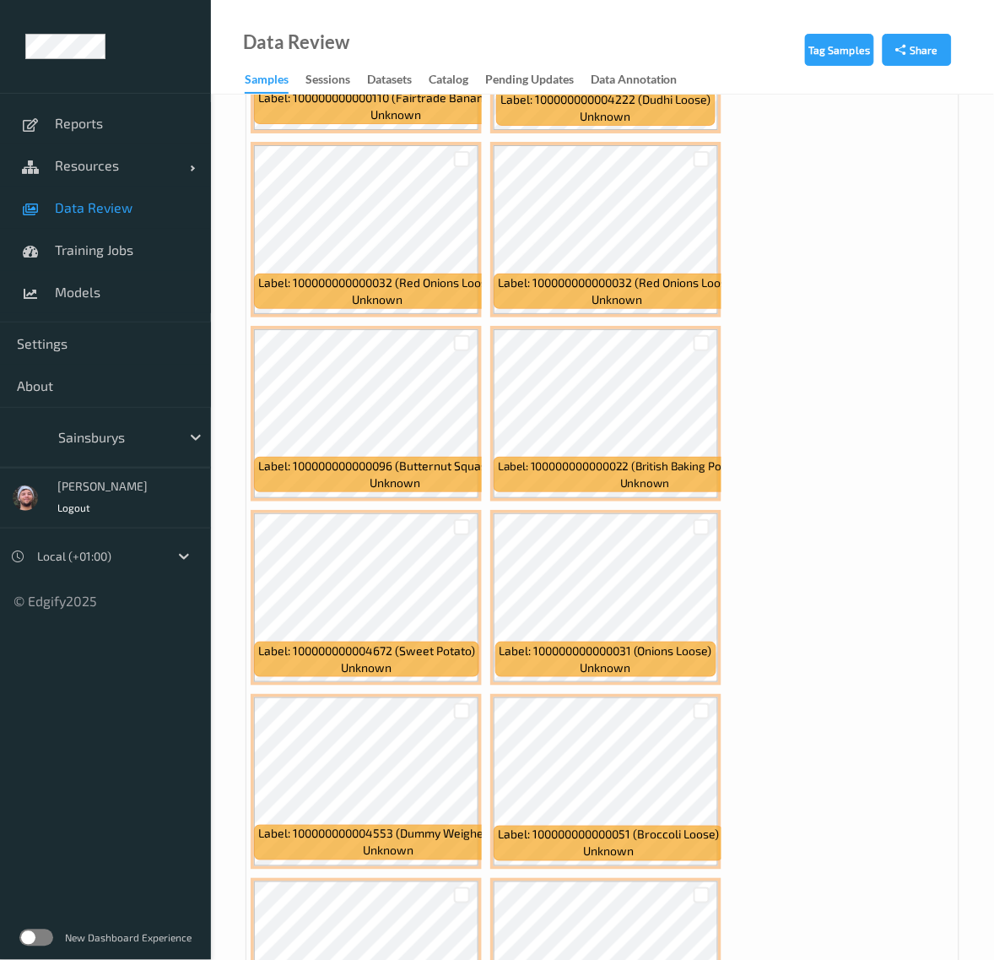
scroll to position [9601, 0]
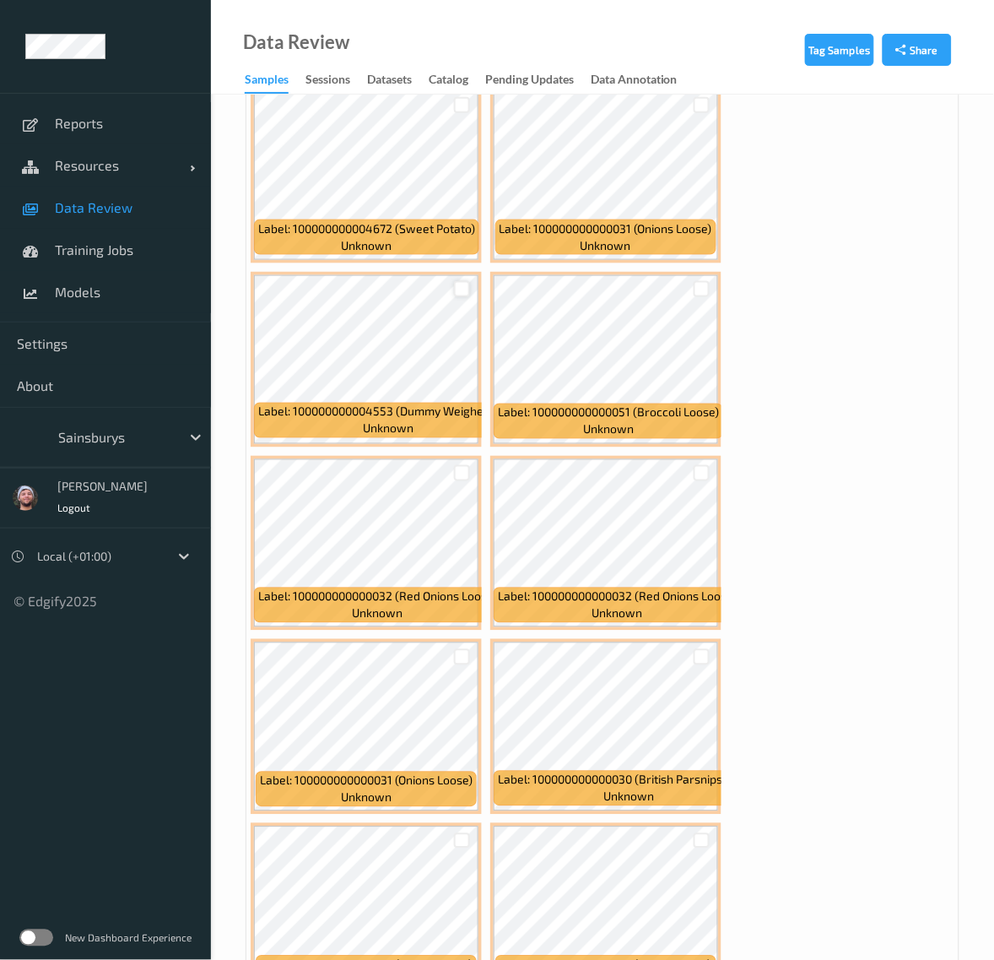
click at [454, 281] on div at bounding box center [462, 289] width 16 height 16
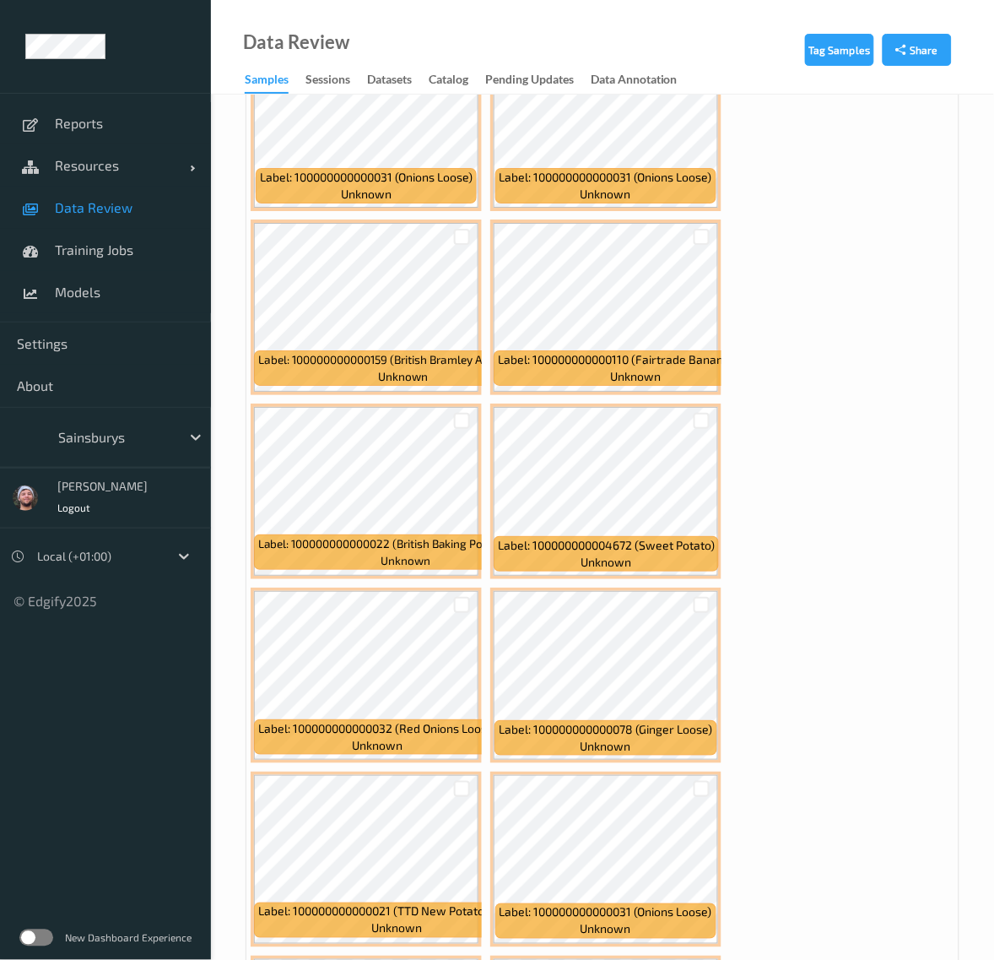
scroll to position [10551, 0]
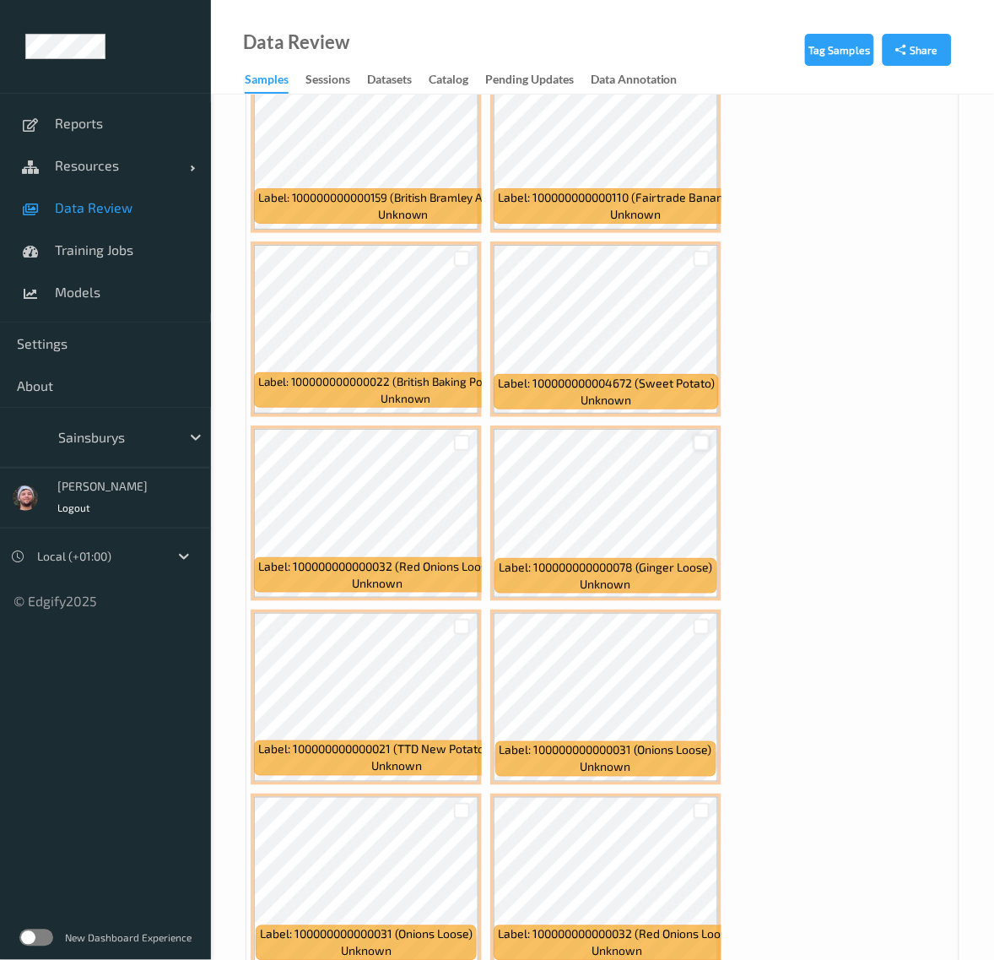
click at [709, 435] on div at bounding box center [702, 443] width 16 height 16
click at [461, 619] on div at bounding box center [462, 627] width 16 height 16
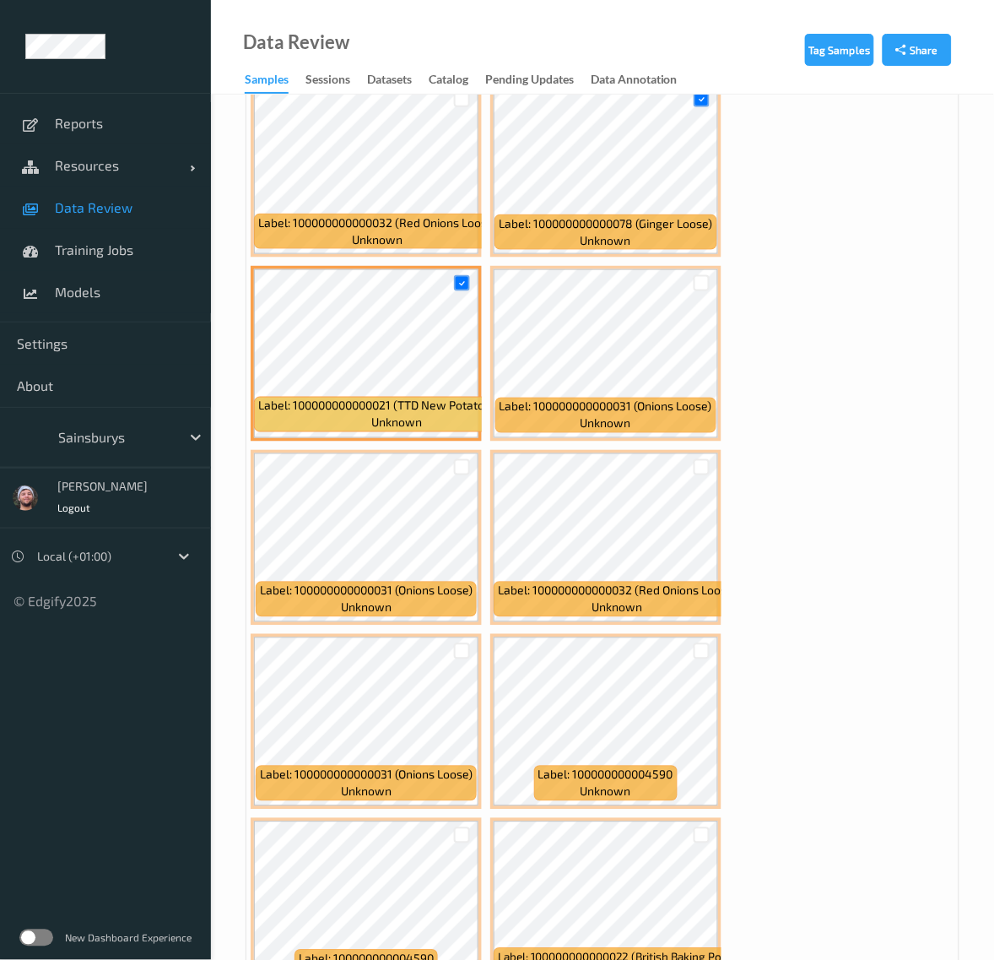
scroll to position [11078, 0]
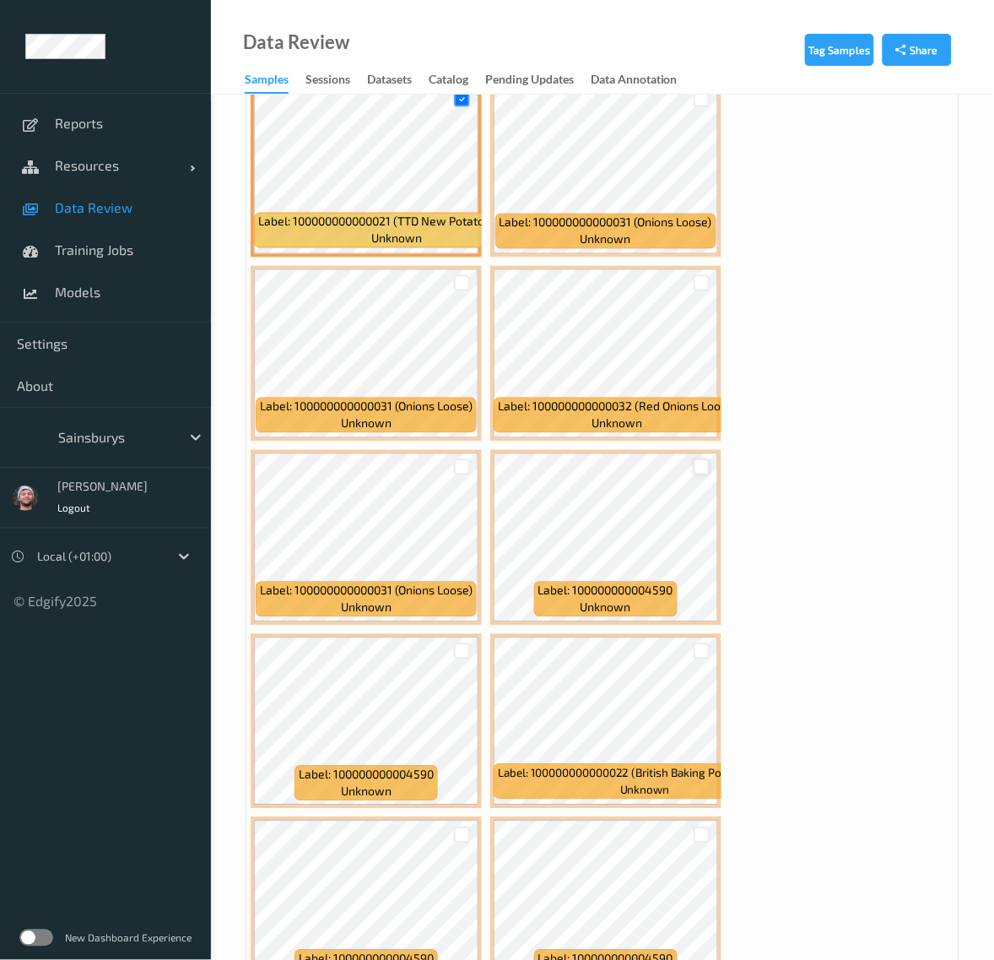
click at [701, 459] on div at bounding box center [702, 467] width 16 height 16
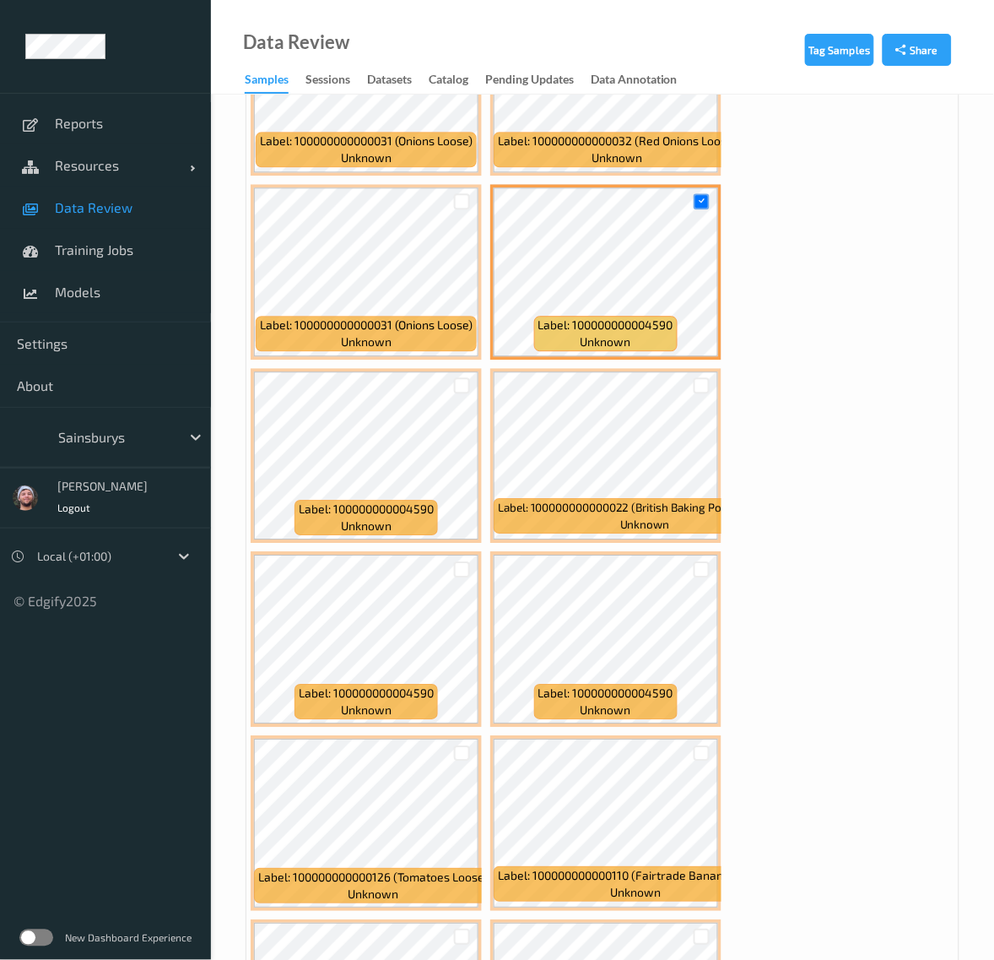
scroll to position [11395, 0]
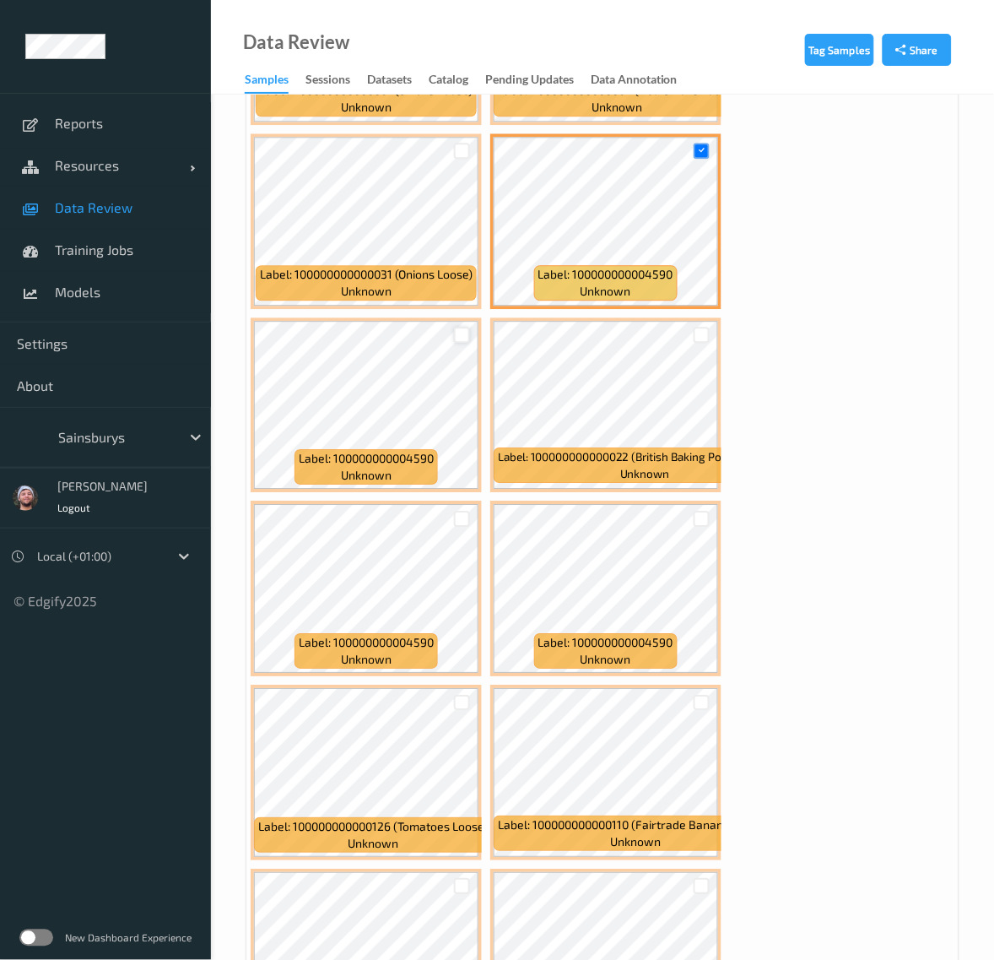
click at [467, 327] on div at bounding box center [462, 335] width 16 height 16
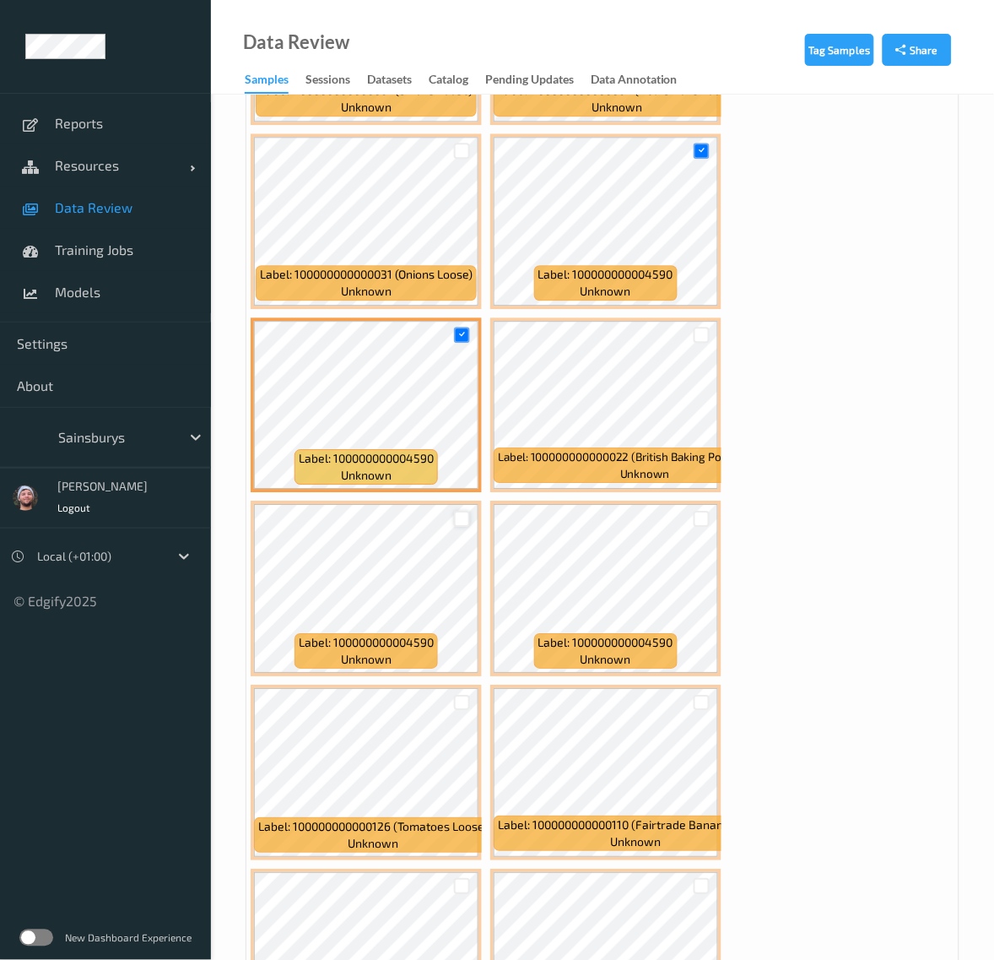
click at [457, 511] on div at bounding box center [462, 519] width 16 height 16
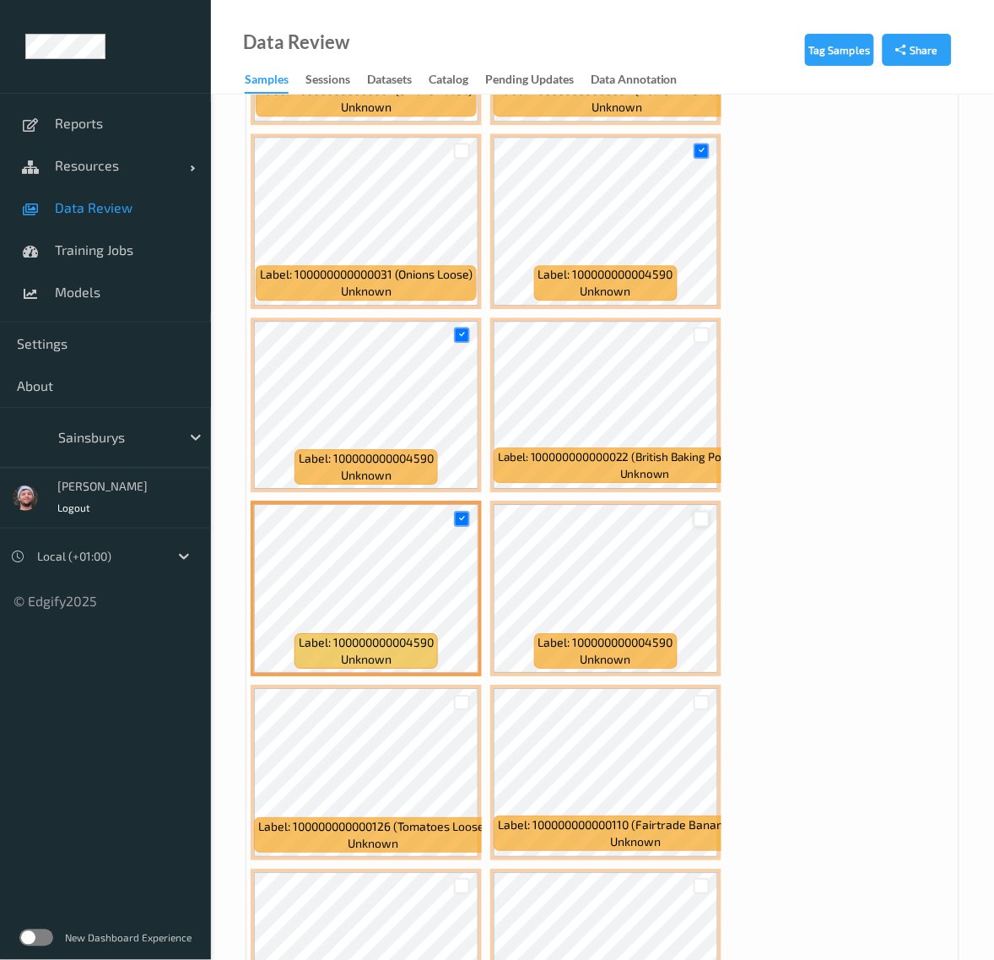
click at [707, 511] on div at bounding box center [702, 519] width 16 height 16
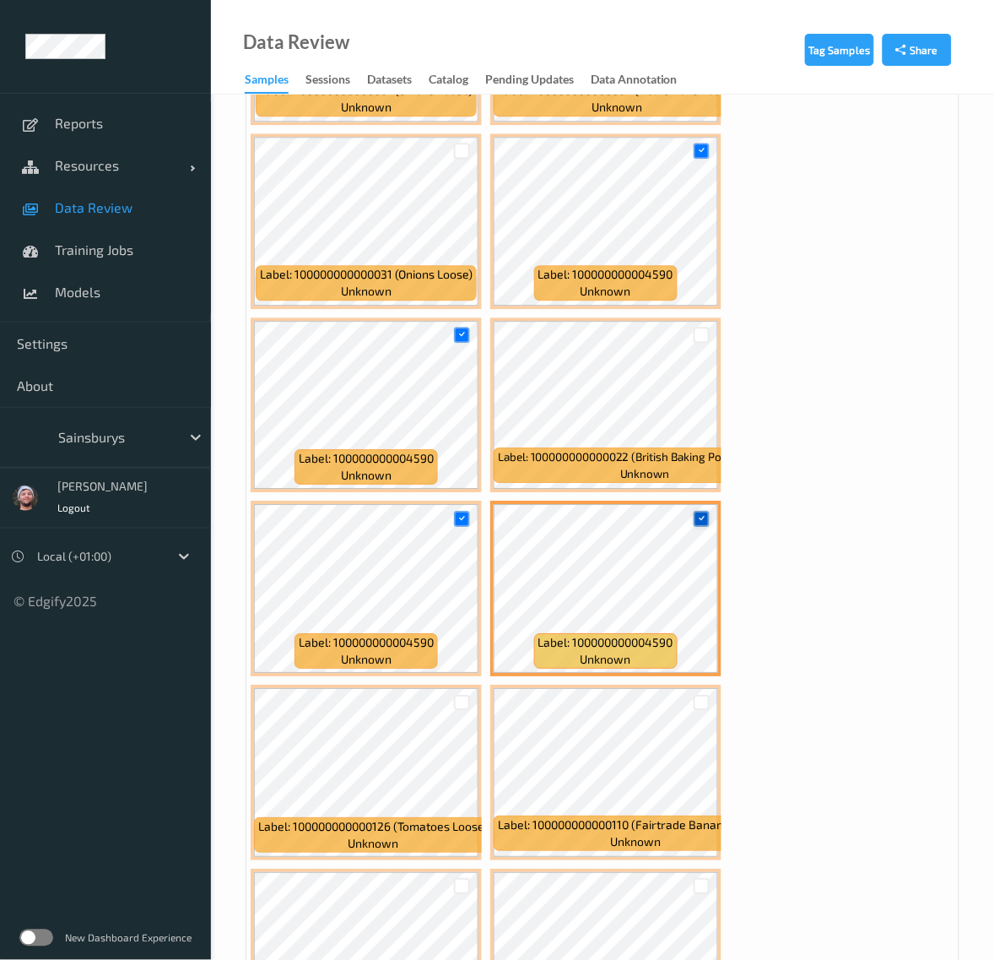
scroll to position [11711, 0]
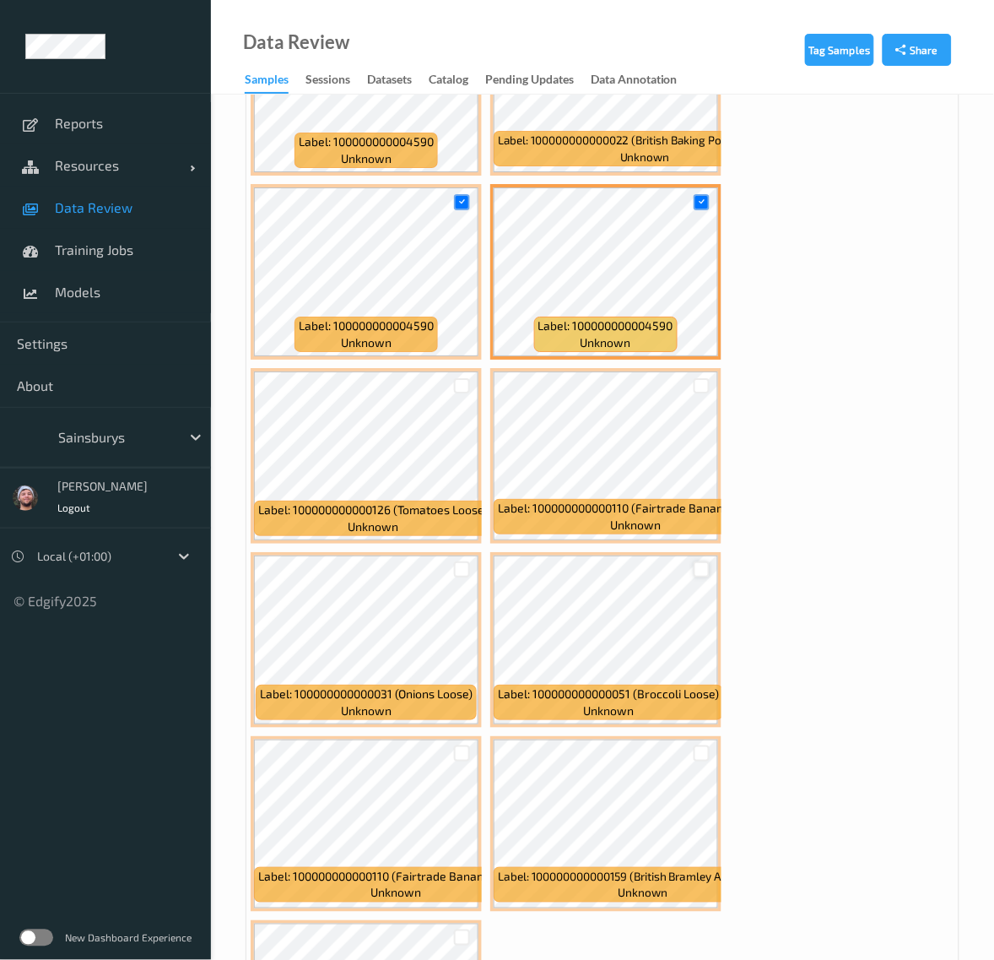
click at [701, 561] on div at bounding box center [702, 569] width 16 height 16
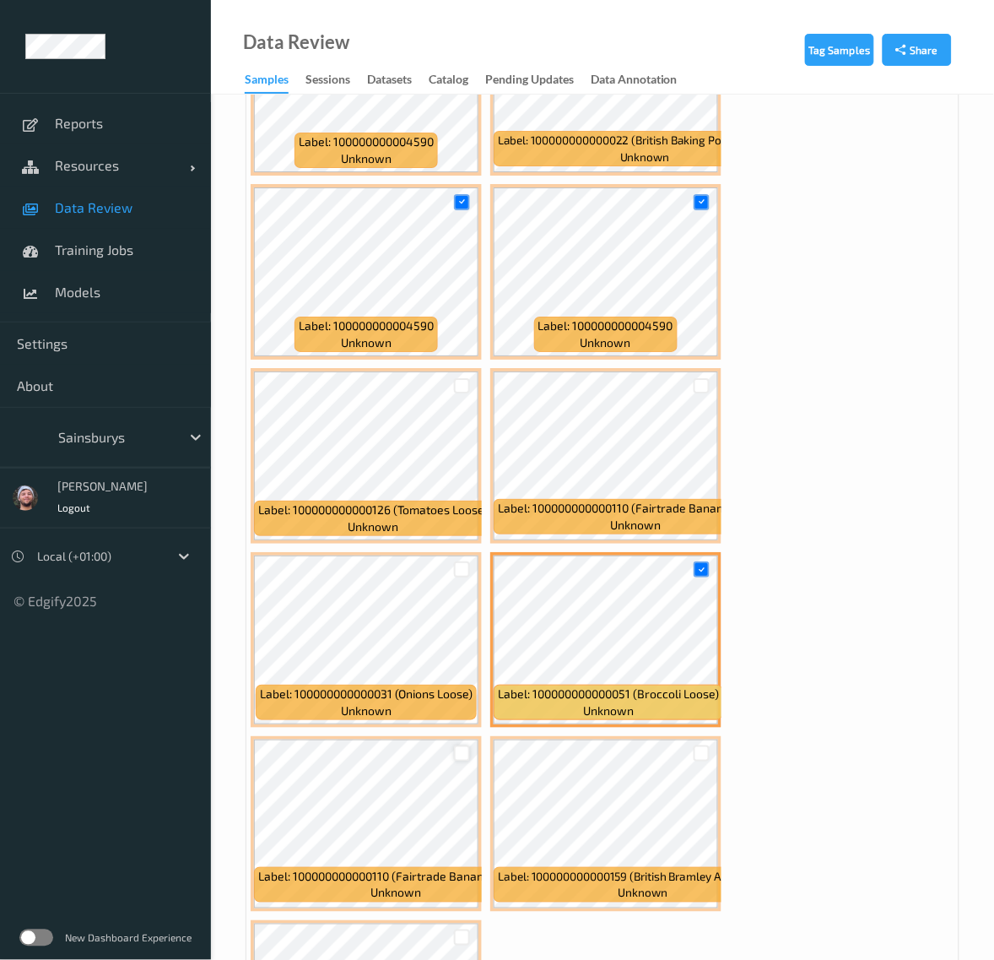
click at [462, 745] on div at bounding box center [462, 753] width 16 height 16
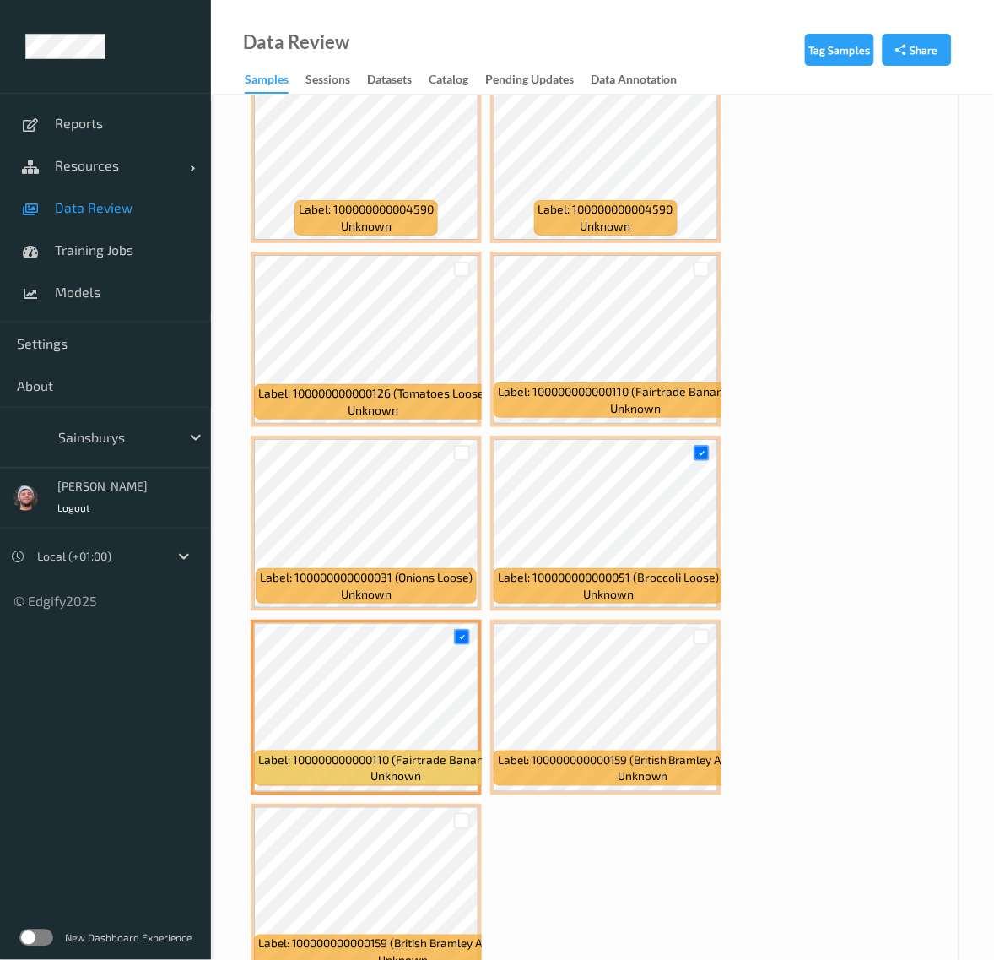
scroll to position [11902, 0]
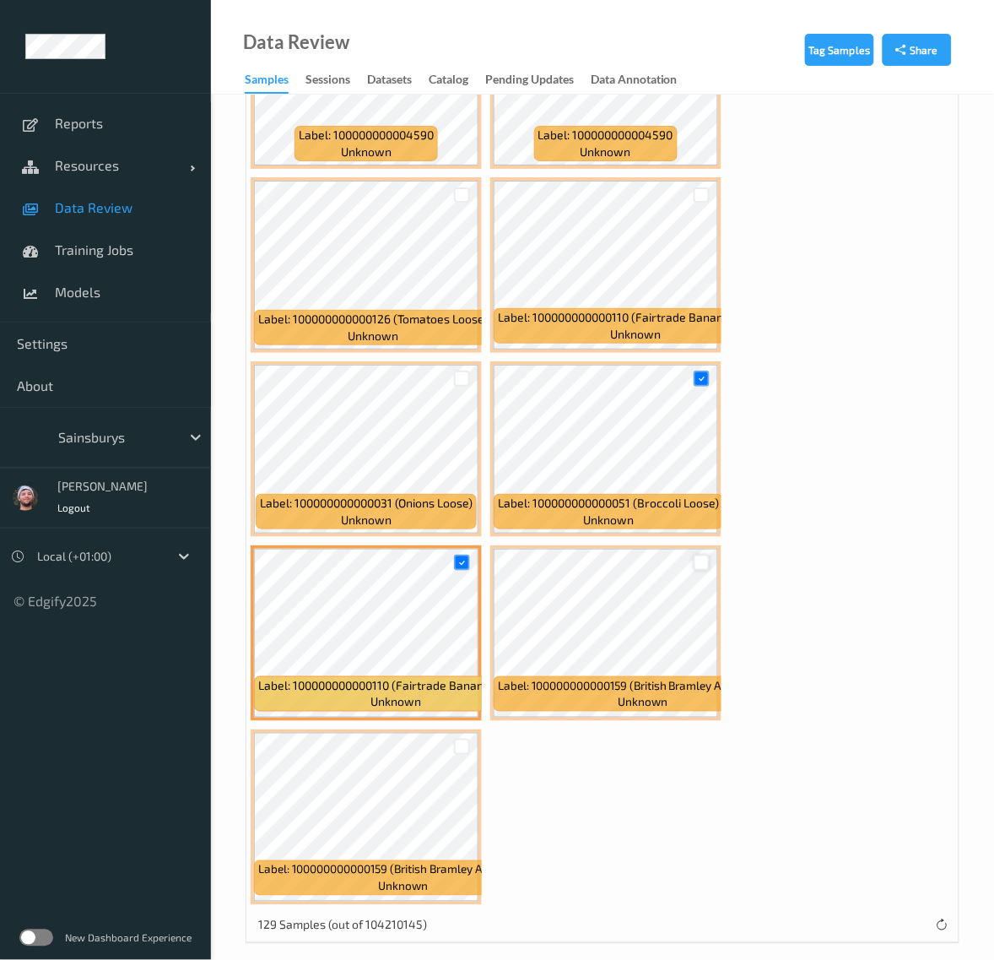
click at [698, 555] on div at bounding box center [702, 563] width 16 height 16
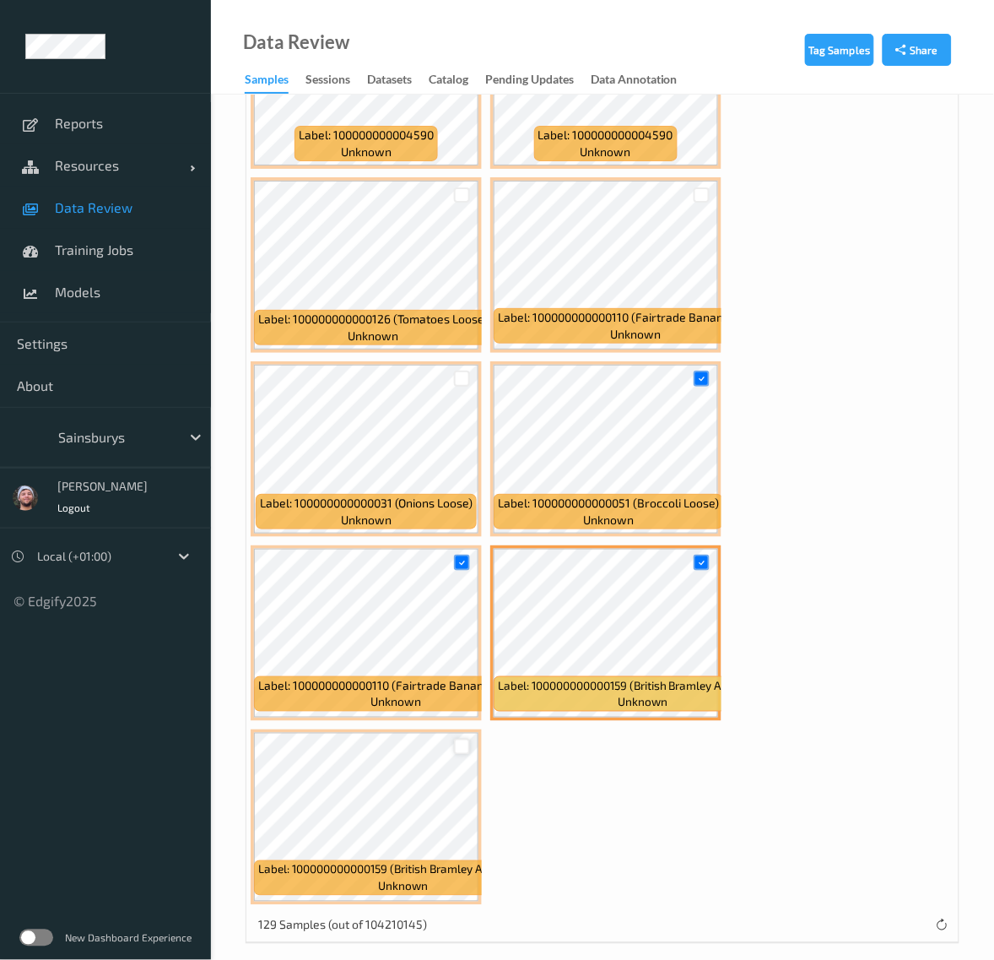
click at [463, 739] on div at bounding box center [462, 747] width 16 height 16
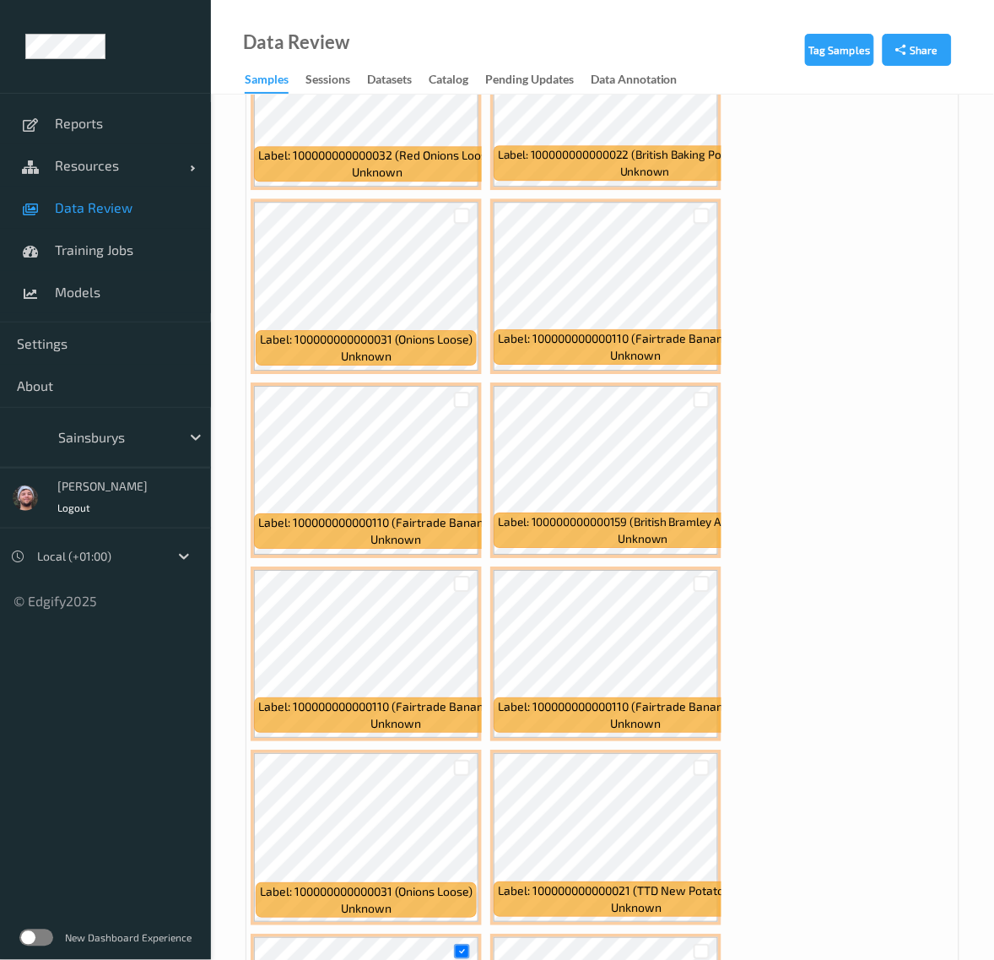
scroll to position [633, 0]
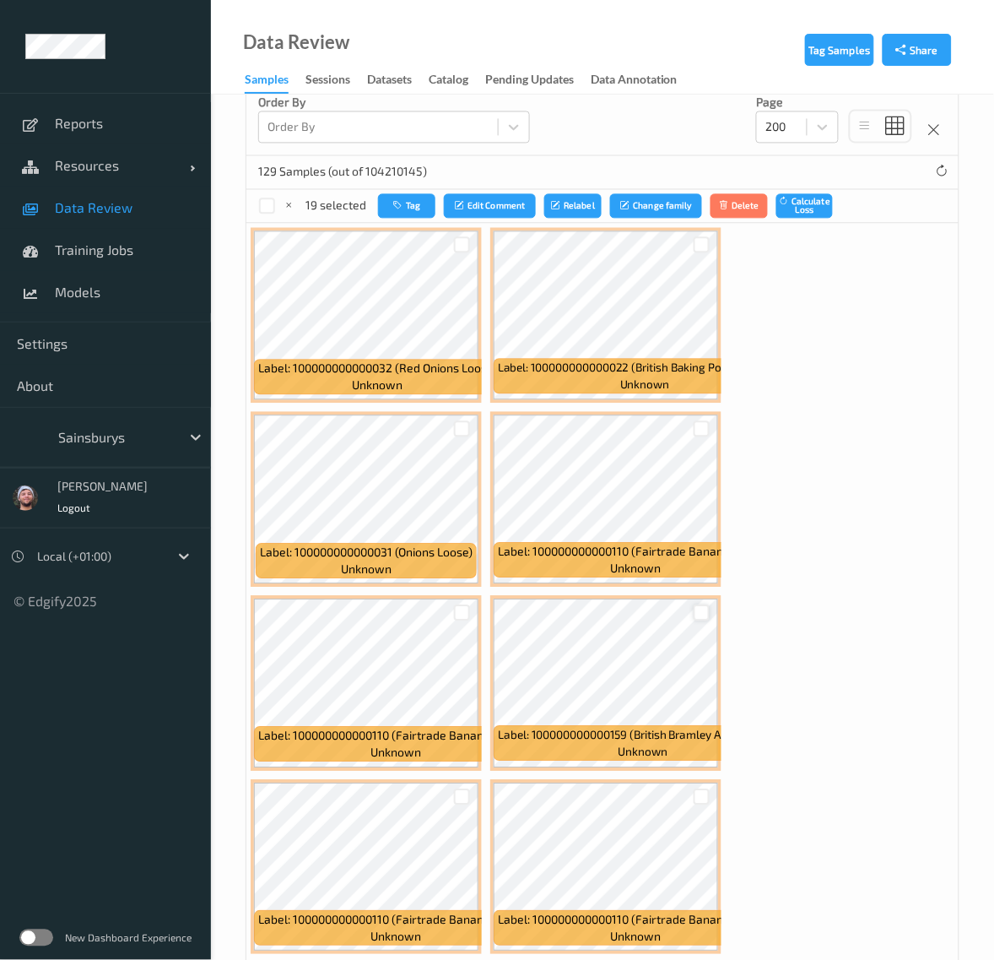
click at [699, 610] on div at bounding box center [702, 613] width 16 height 16
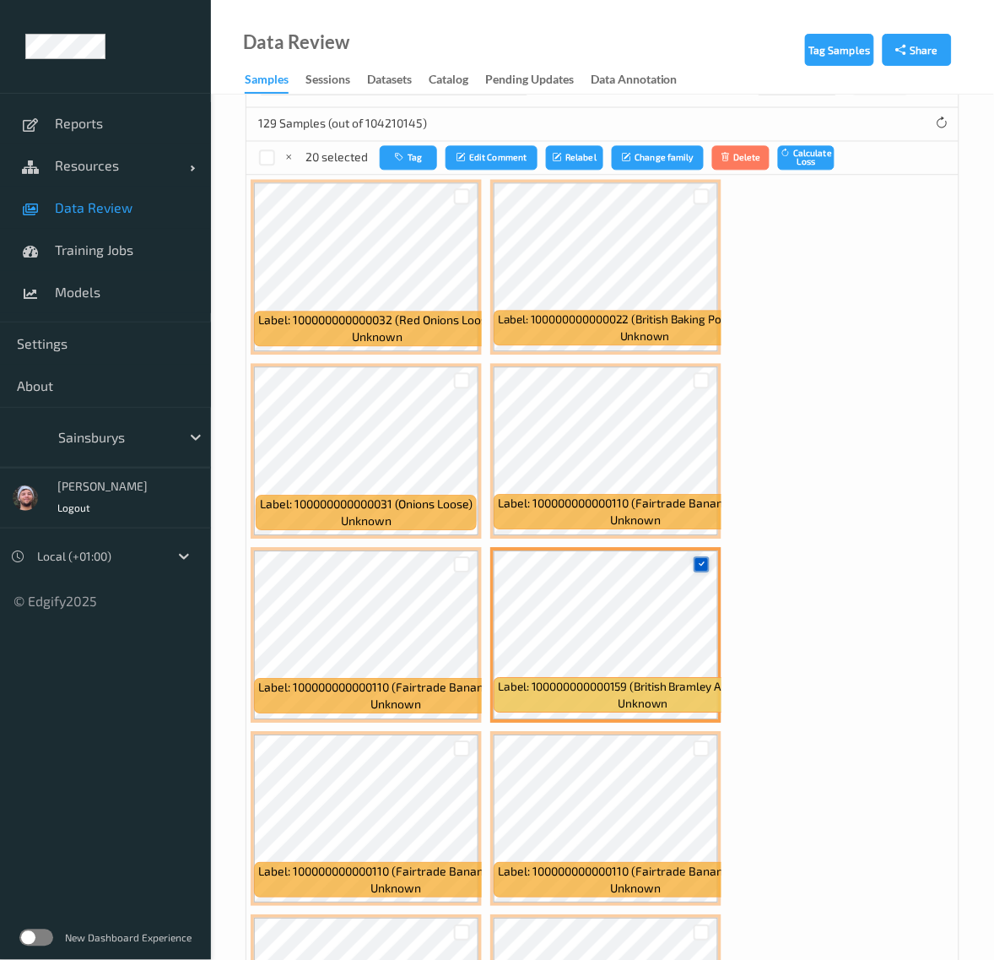
scroll to position [1055, 0]
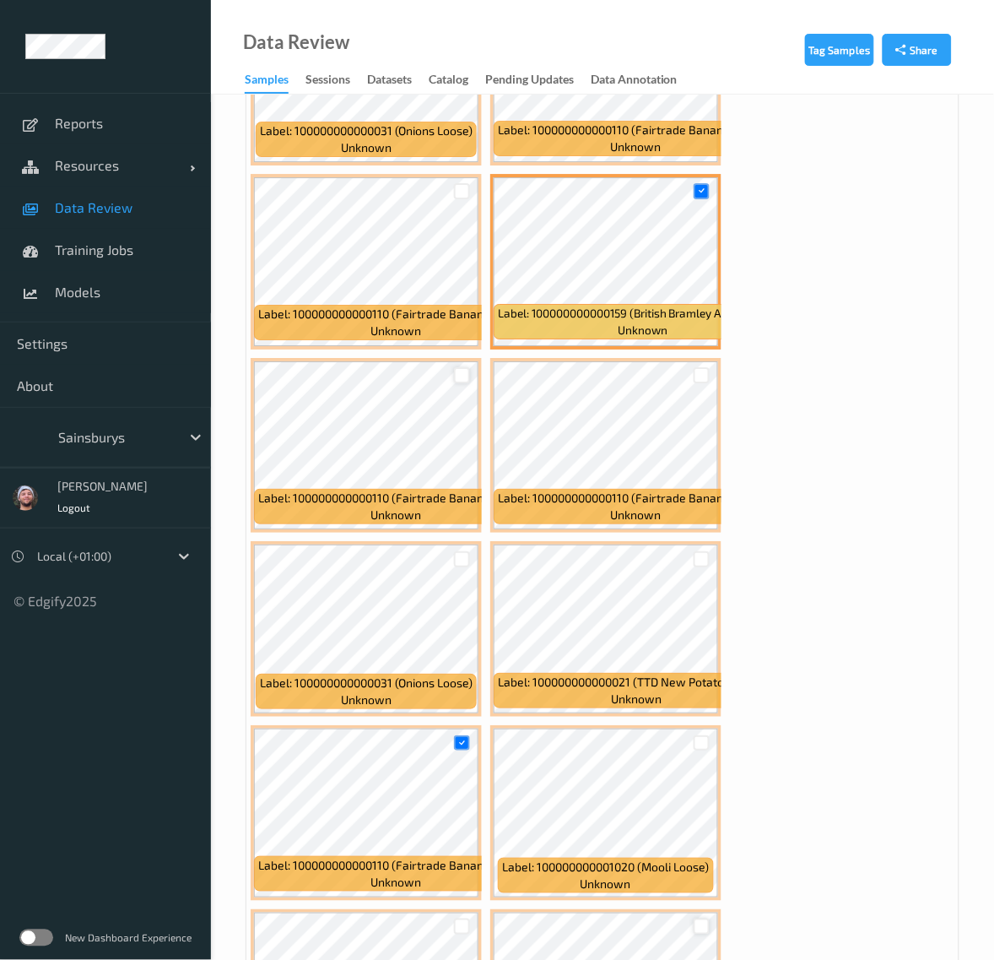
click at [457, 374] on div at bounding box center [462, 375] width 16 height 16
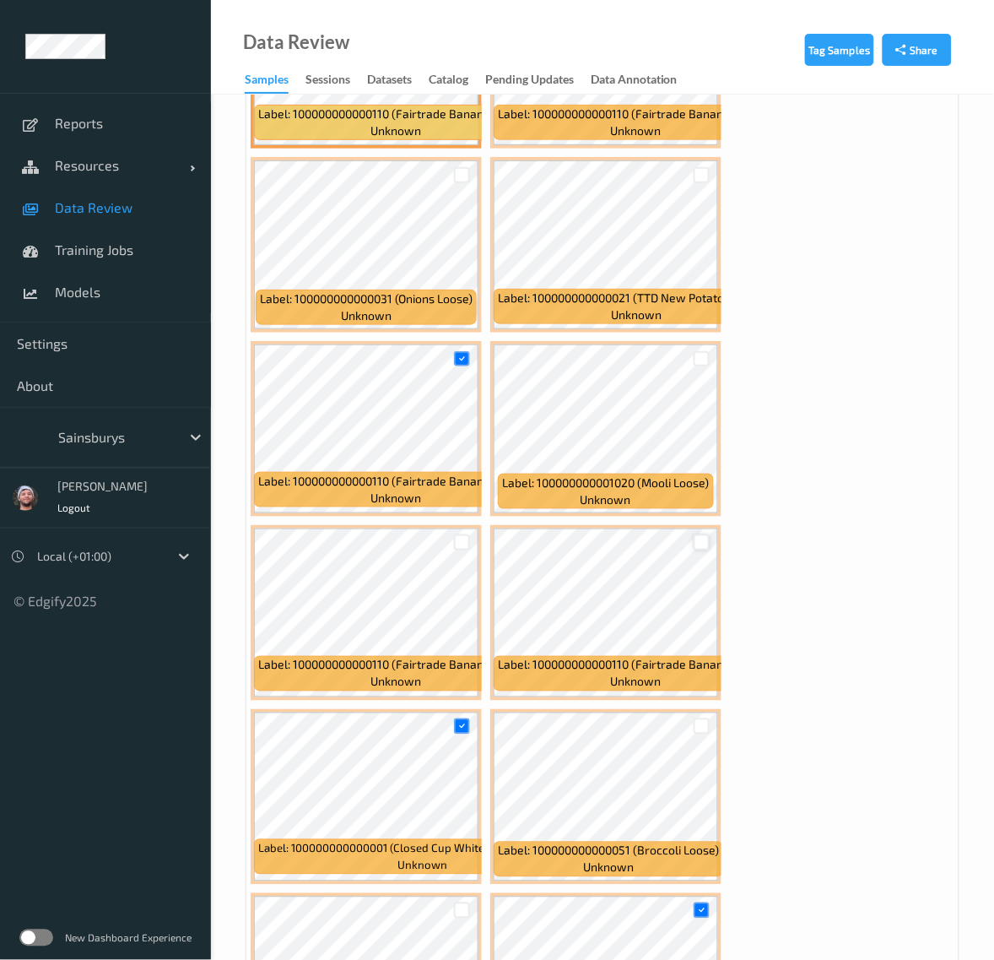
scroll to position [1477, 0]
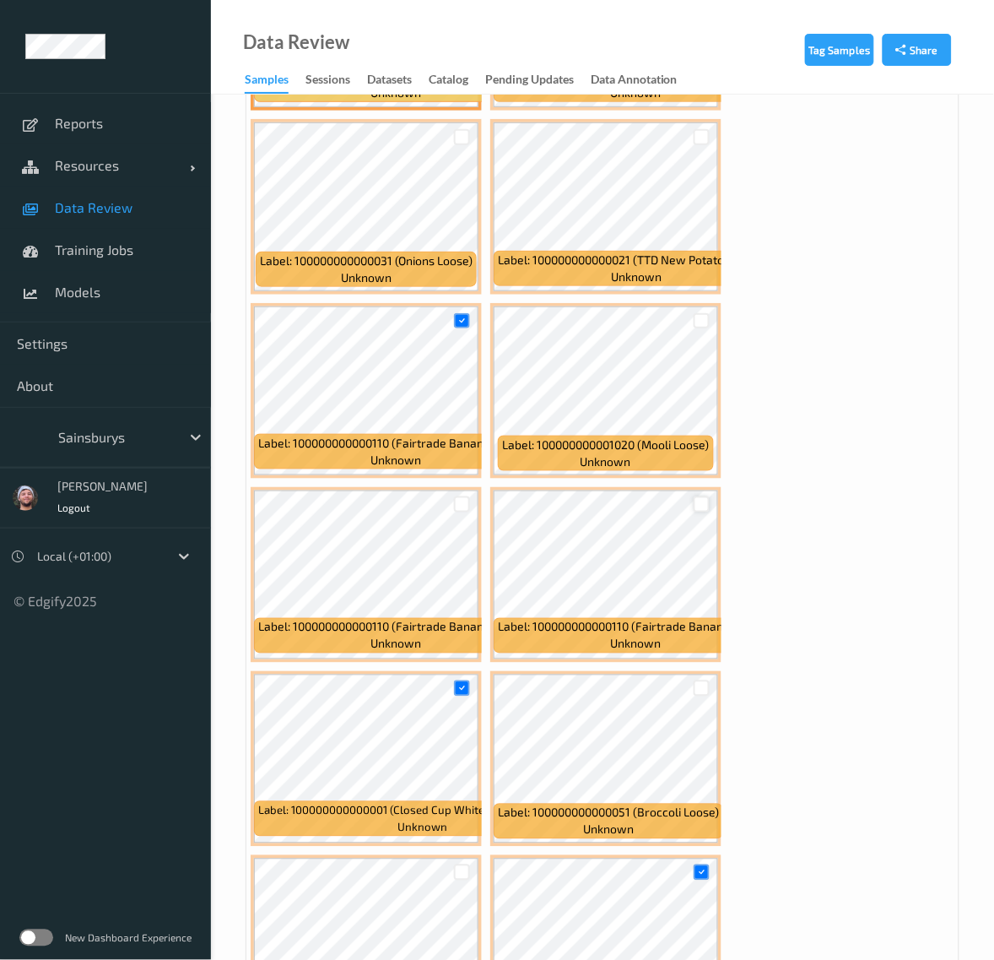
click at [699, 479] on div "Label: 100000000001020 (Mooli Loose) unknown" at bounding box center [605, 391] width 231 height 176
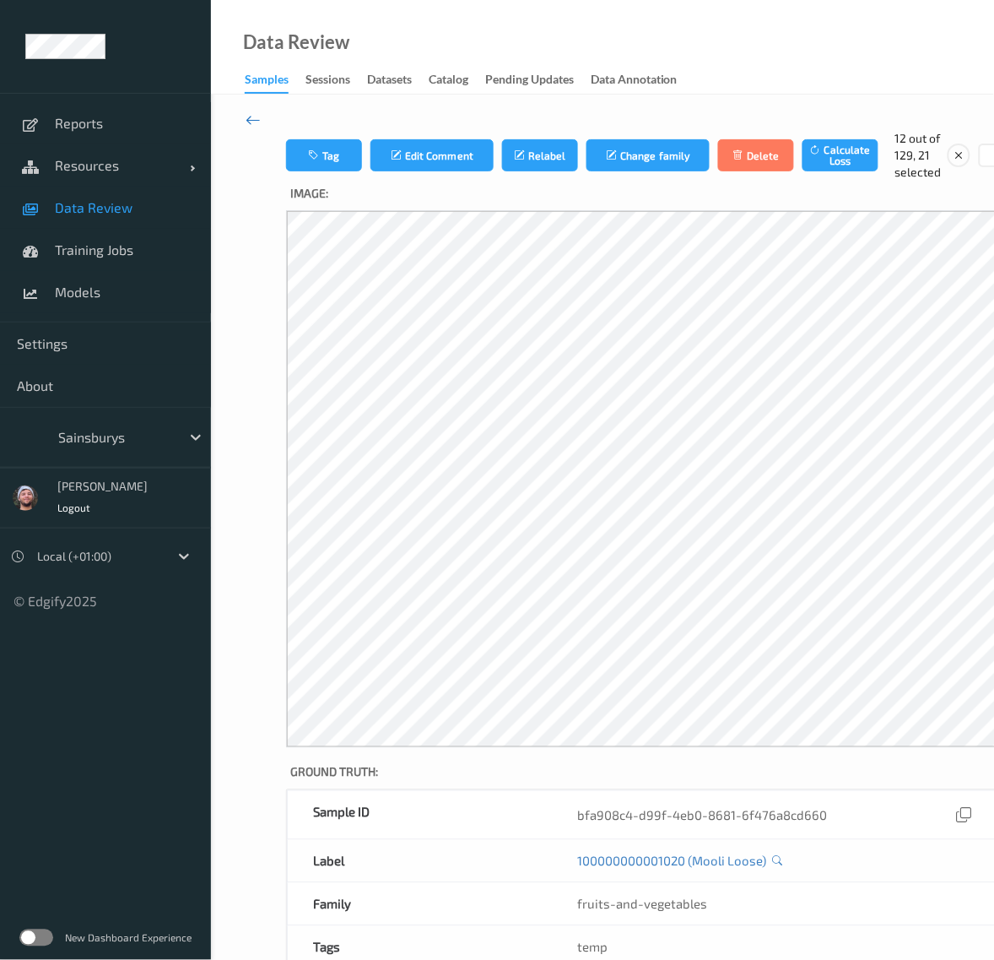
click at [251, 119] on icon at bounding box center [253, 120] width 15 height 19
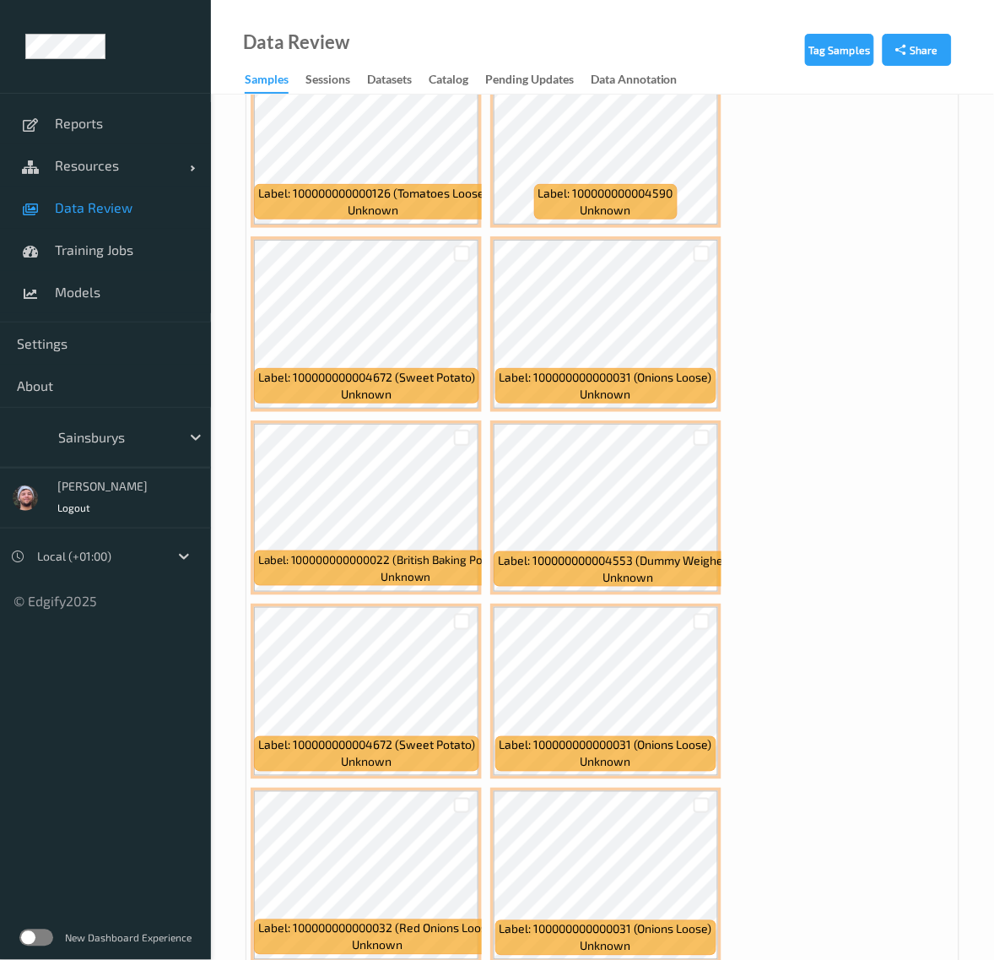
scroll to position [2849, 0]
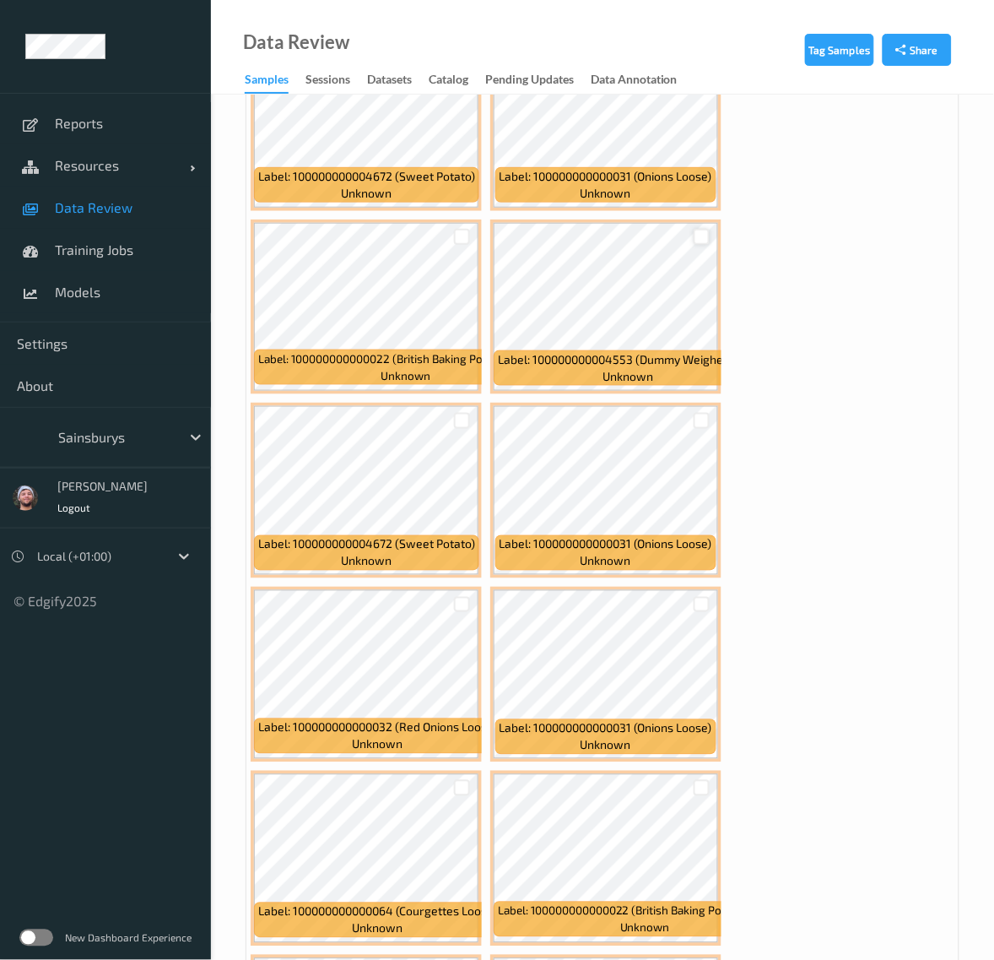
click at [703, 237] on div at bounding box center [702, 237] width 16 height 16
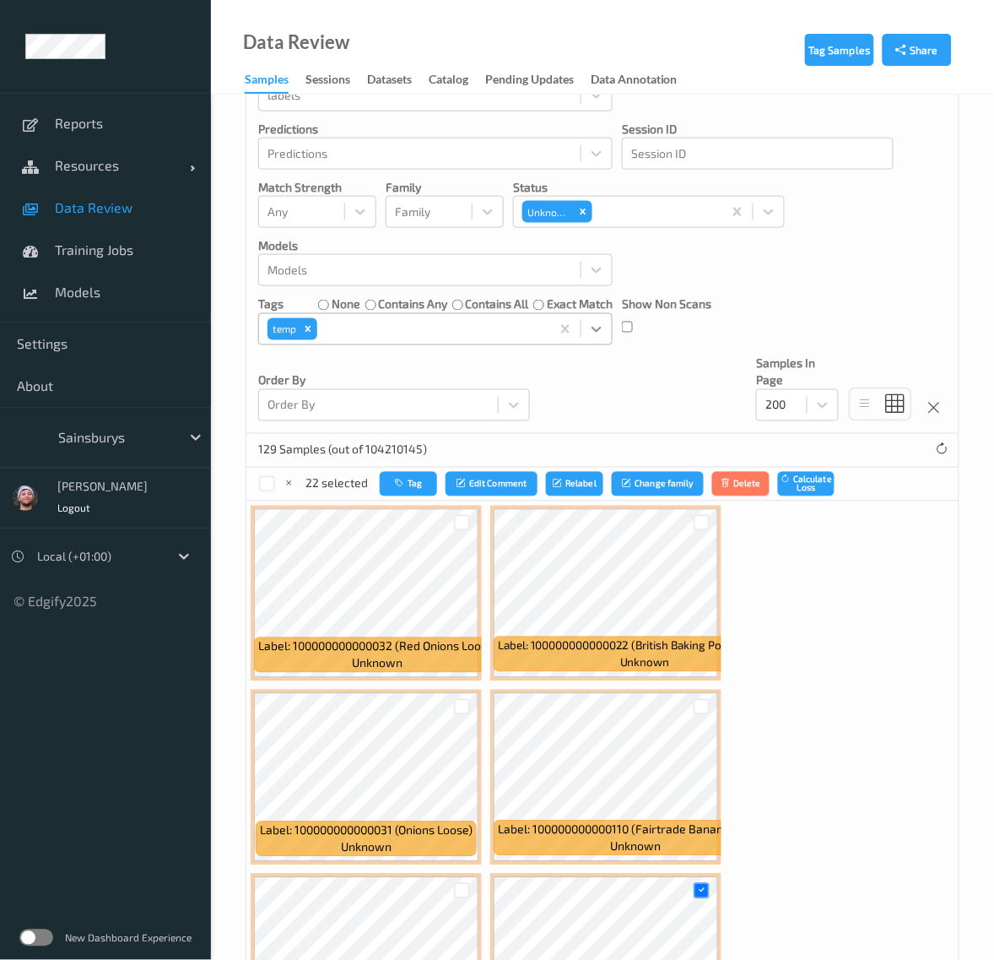
scroll to position [633, 0]
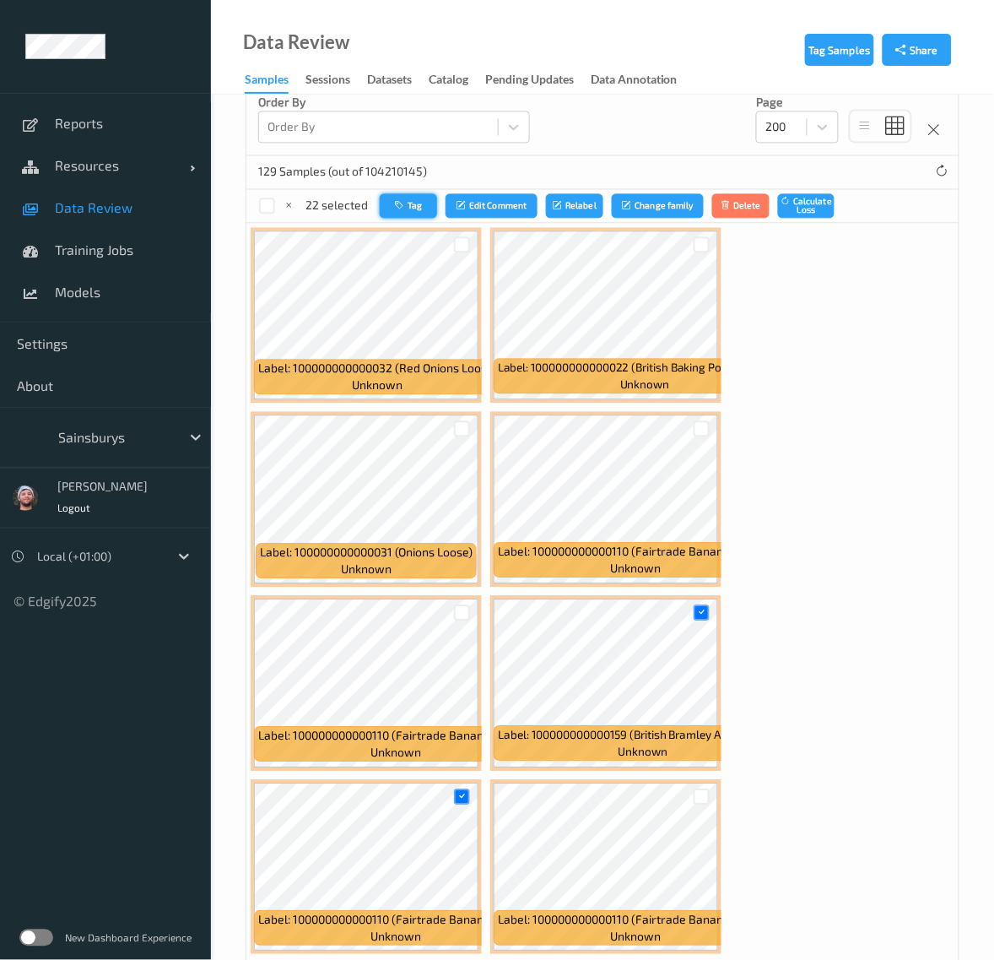
click at [397, 208] on icon "button" at bounding box center [401, 206] width 13 height 10
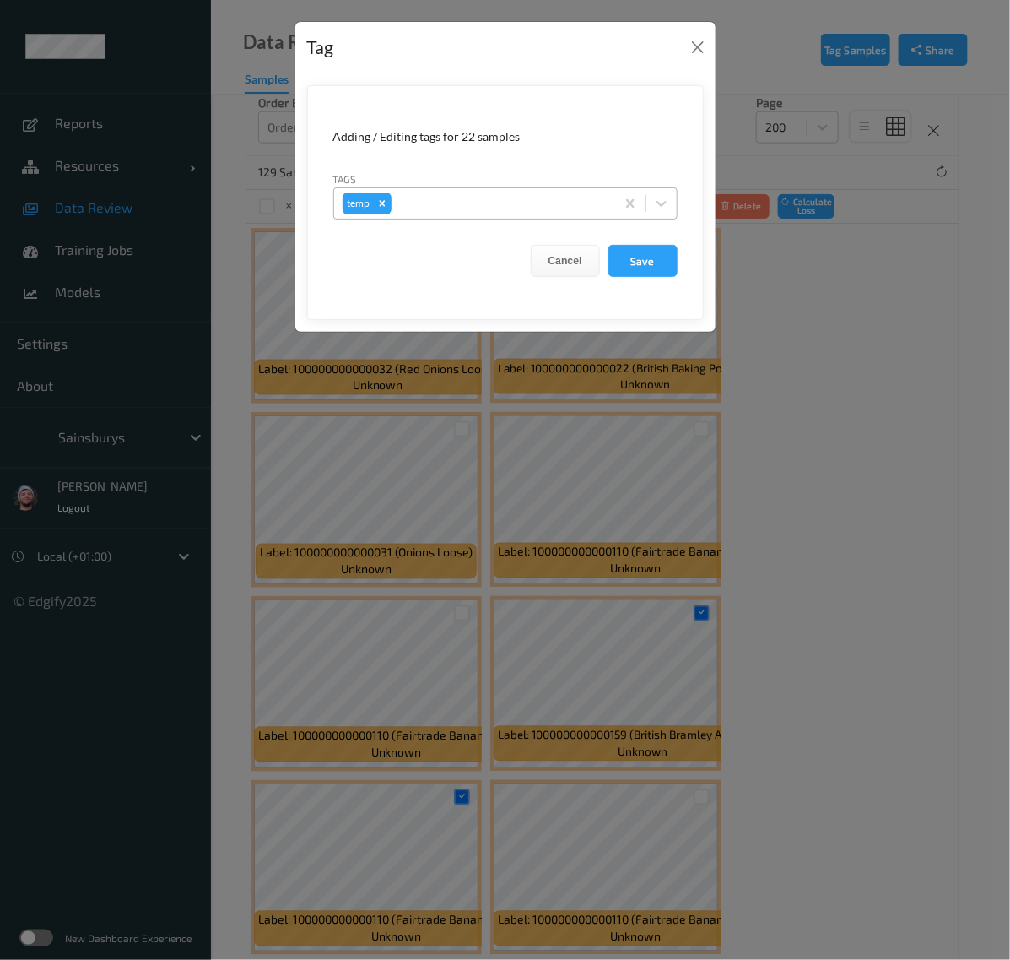
click at [523, 195] on div at bounding box center [501, 203] width 212 height 20
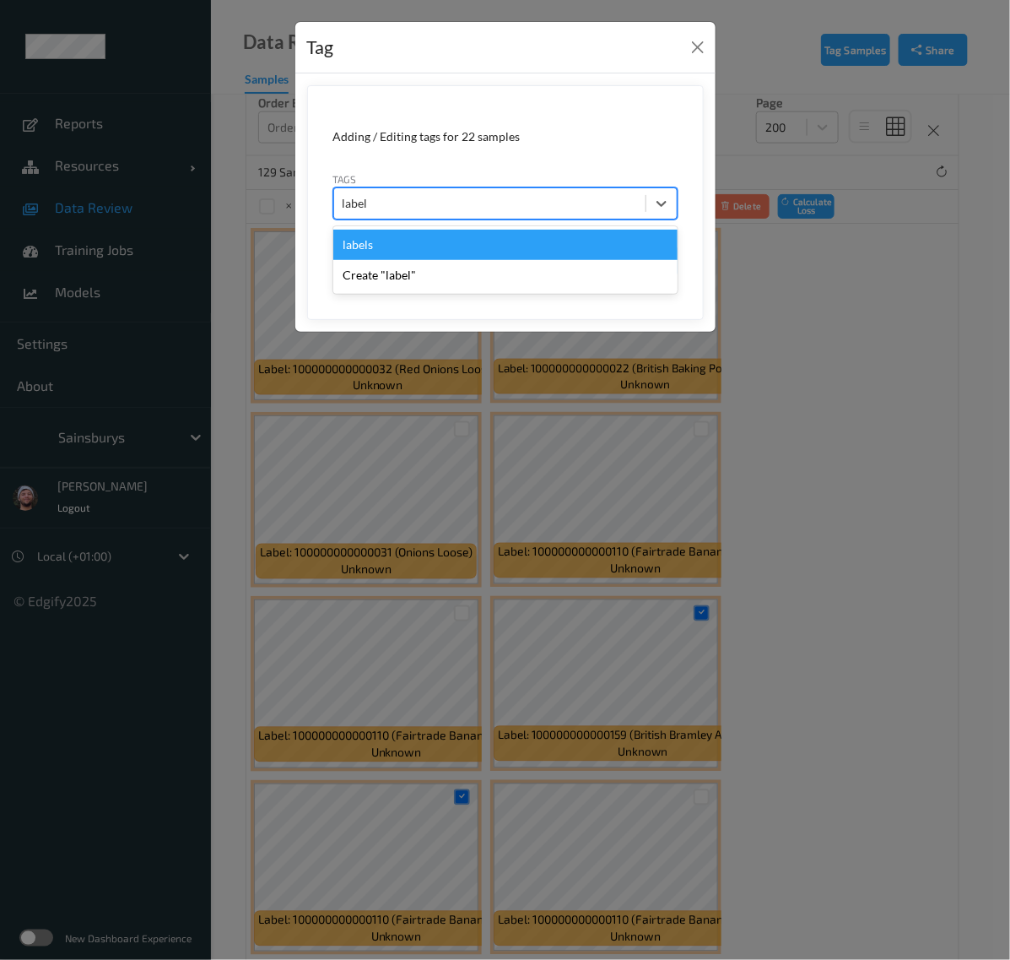
type input "labels"
click at [539, 229] on div "labels" at bounding box center [505, 244] width 344 height 37
drag, startPoint x: 555, startPoint y: 241, endPoint x: 563, endPoint y: 243, distance: 8.6
click at [555, 242] on div "labels" at bounding box center [505, 245] width 344 height 30
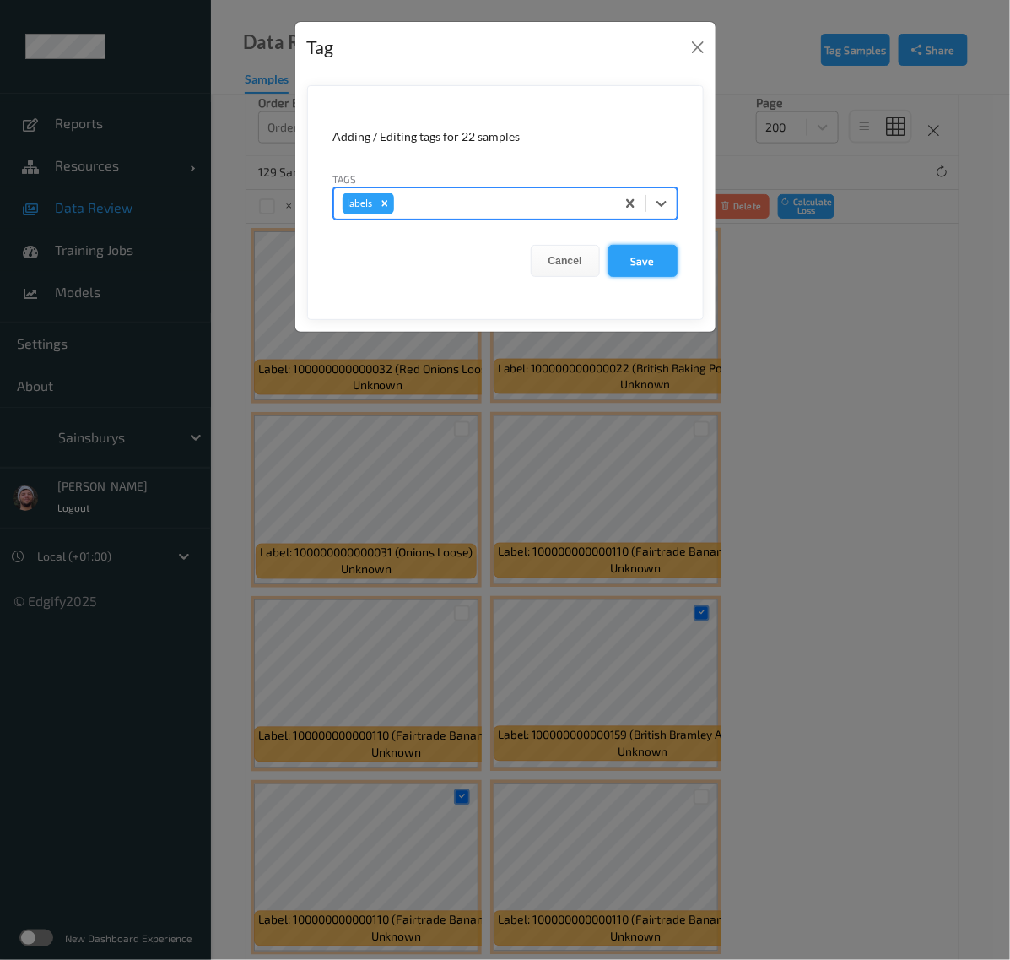
click at [646, 258] on button "Save" at bounding box center [643, 261] width 69 height 32
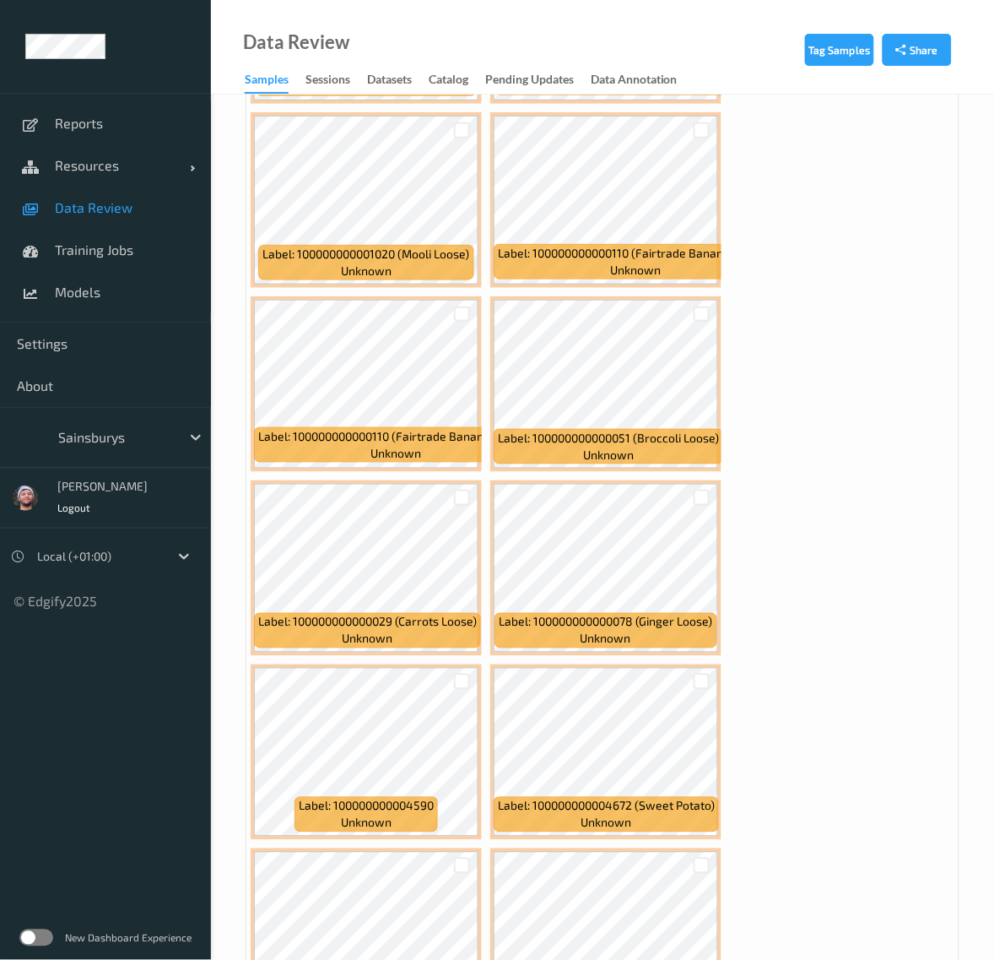
scroll to position [1477, 0]
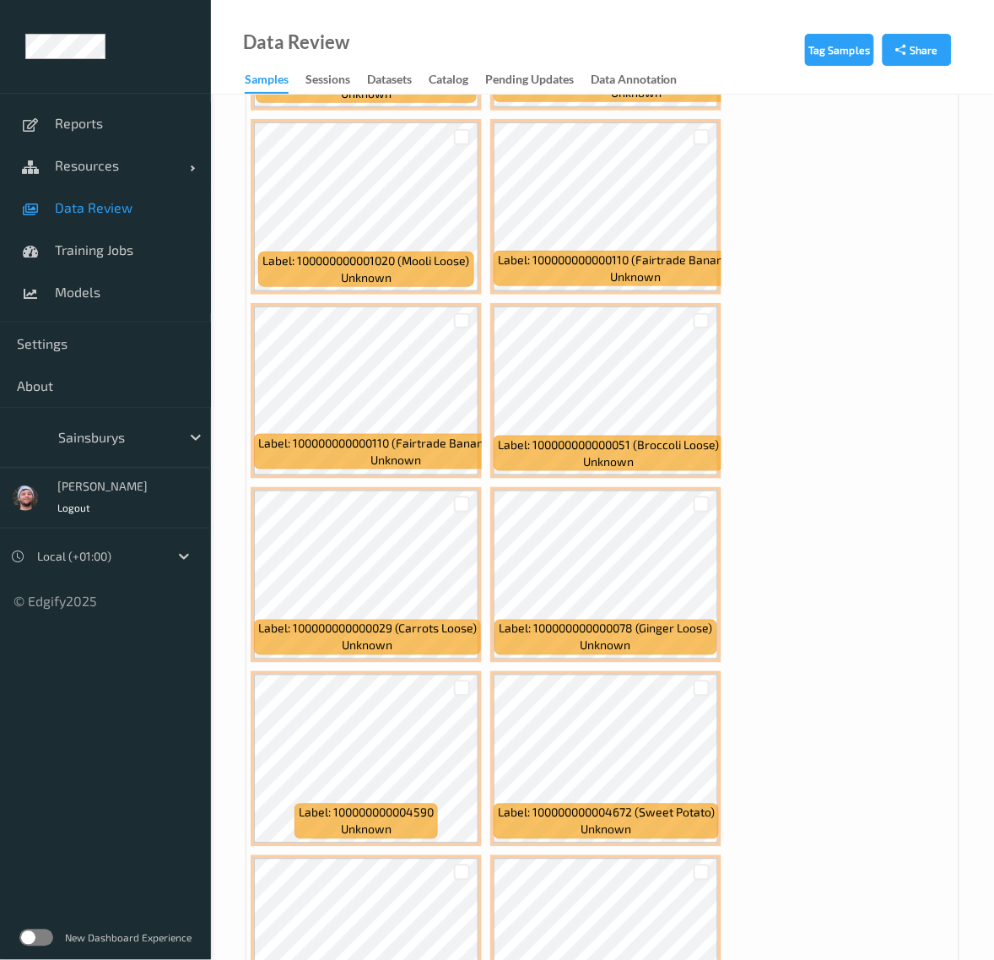
click at [457, 513] on div at bounding box center [462, 504] width 32 height 28
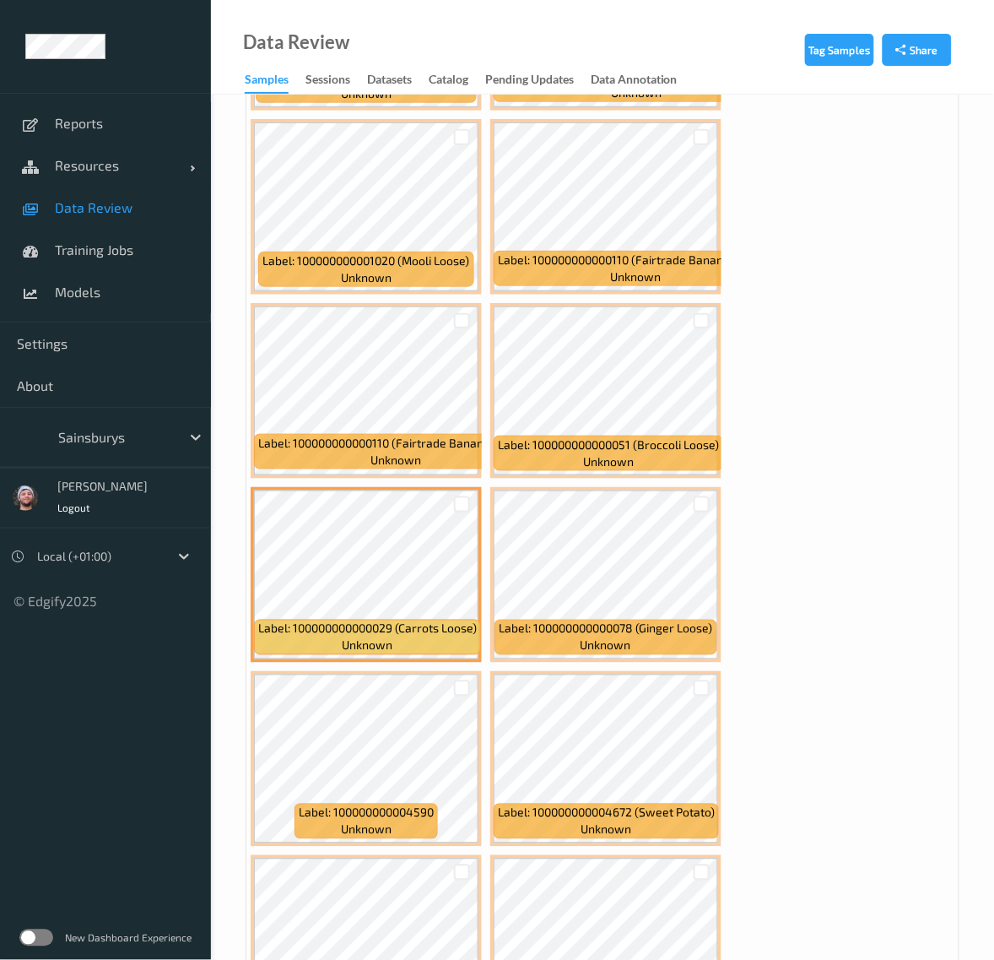
click at [457, 513] on div at bounding box center [462, 504] width 32 height 28
click at [461, 512] on div at bounding box center [462, 504] width 16 height 16
click at [703, 321] on div at bounding box center [702, 321] width 16 height 16
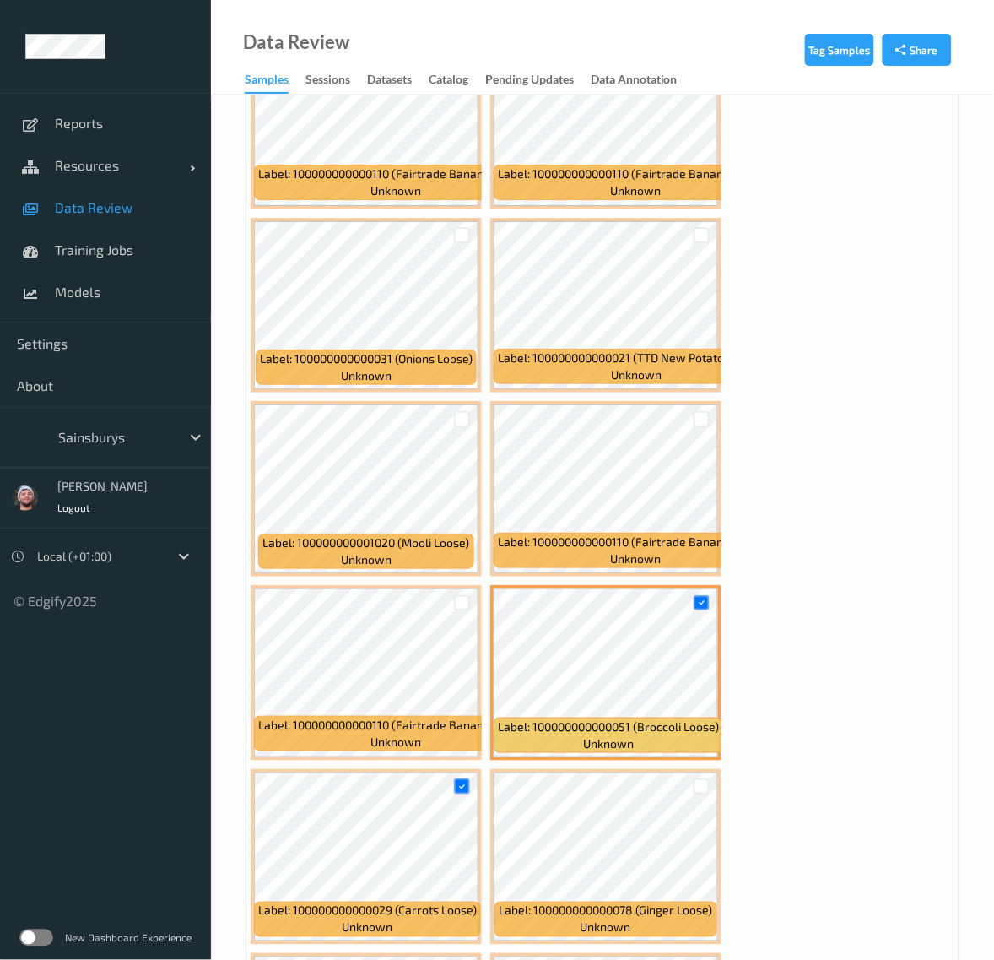
scroll to position [950, 0]
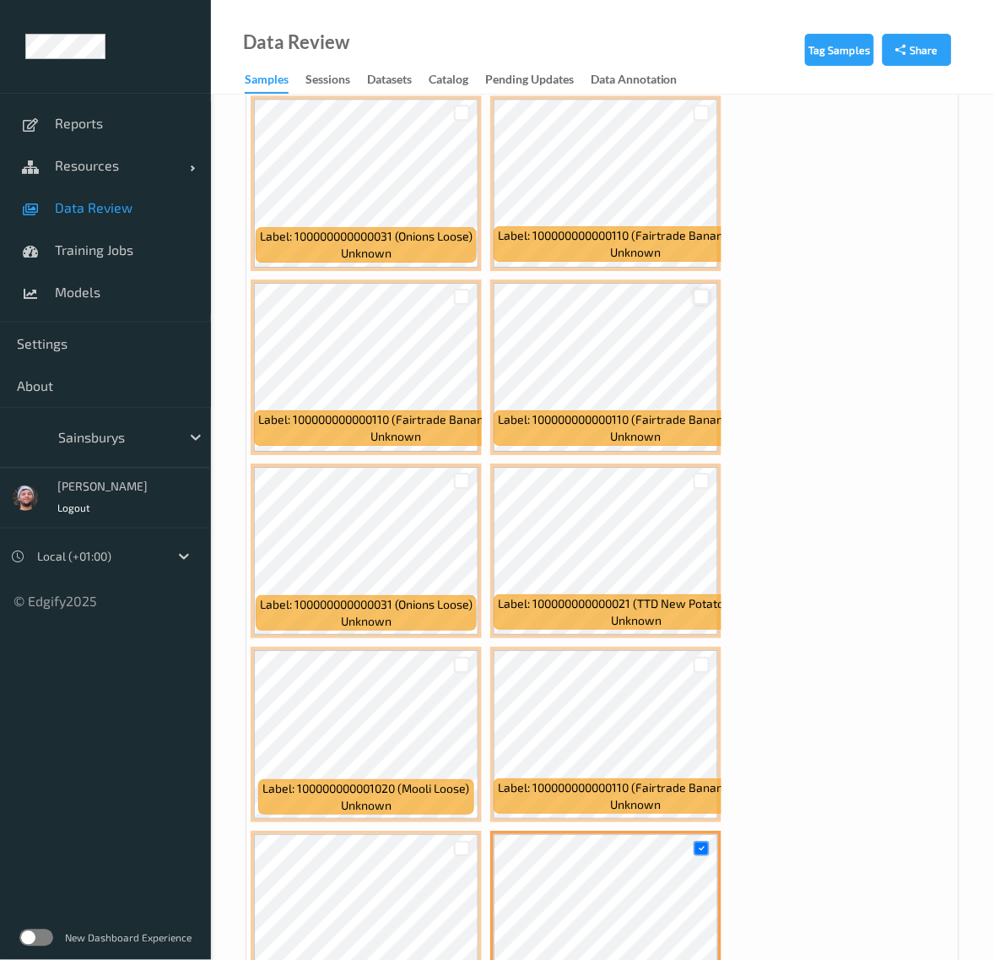
click at [699, 294] on div at bounding box center [702, 297] width 16 height 16
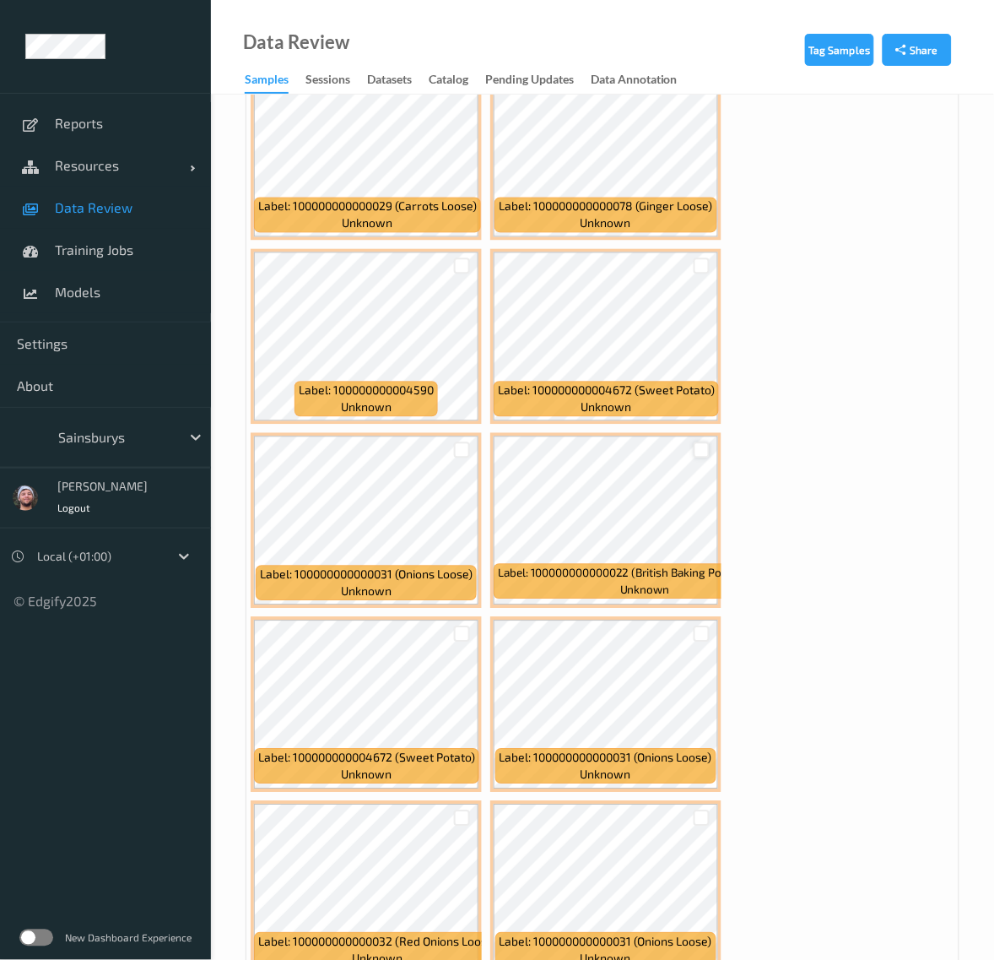
click at [701, 457] on div at bounding box center [702, 450] width 16 height 16
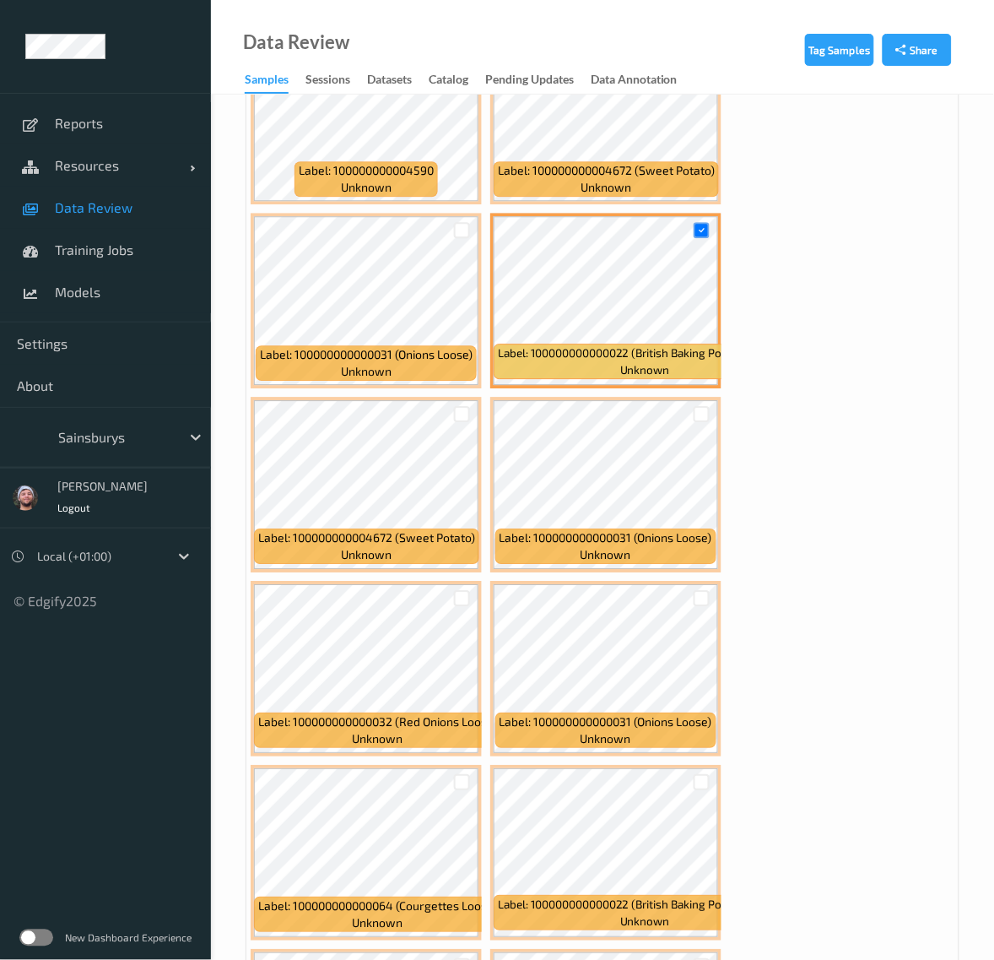
scroll to position [2427, 0]
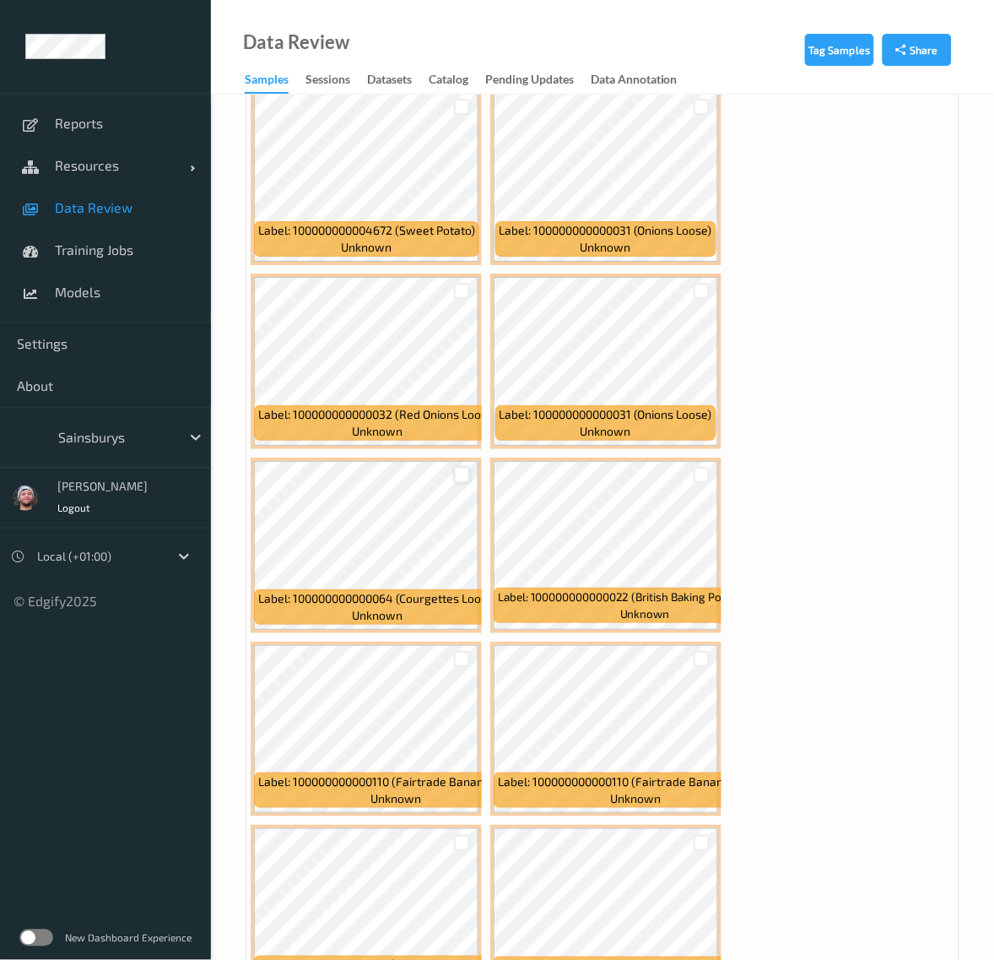
click at [458, 469] on div at bounding box center [462, 475] width 16 height 16
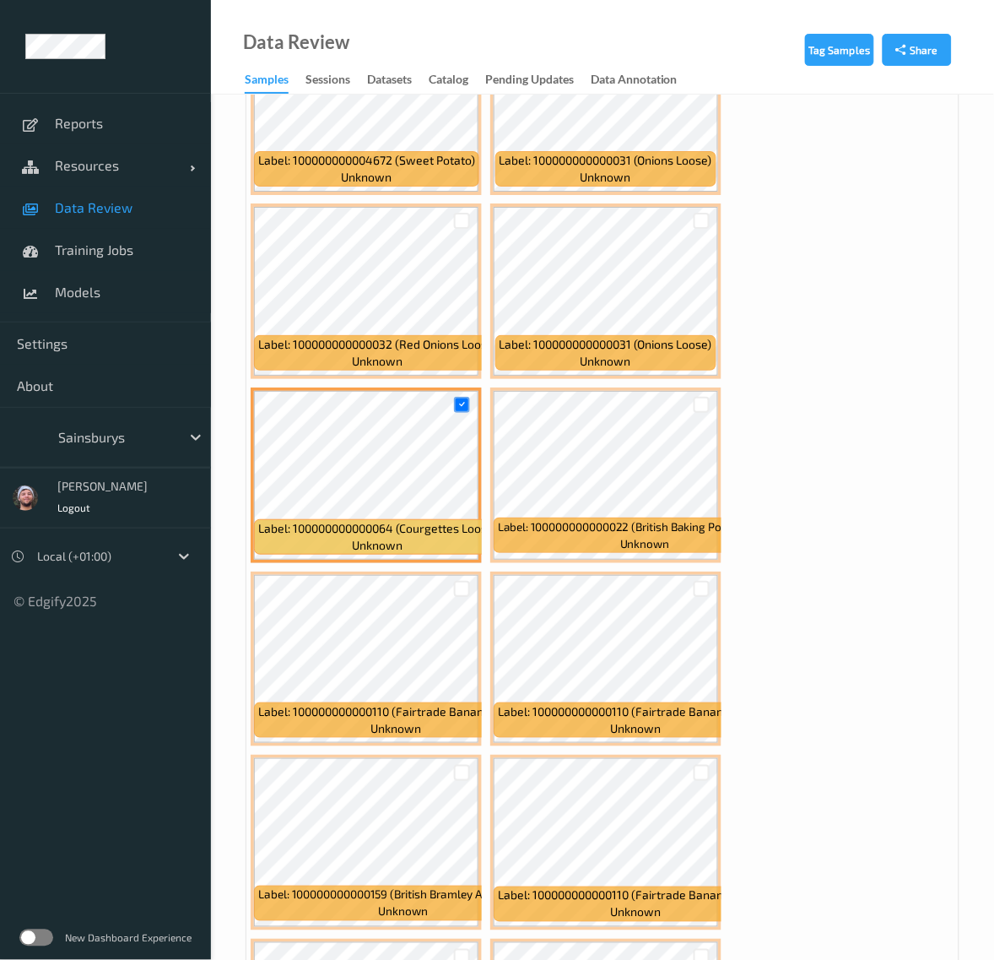
scroll to position [2532, 0]
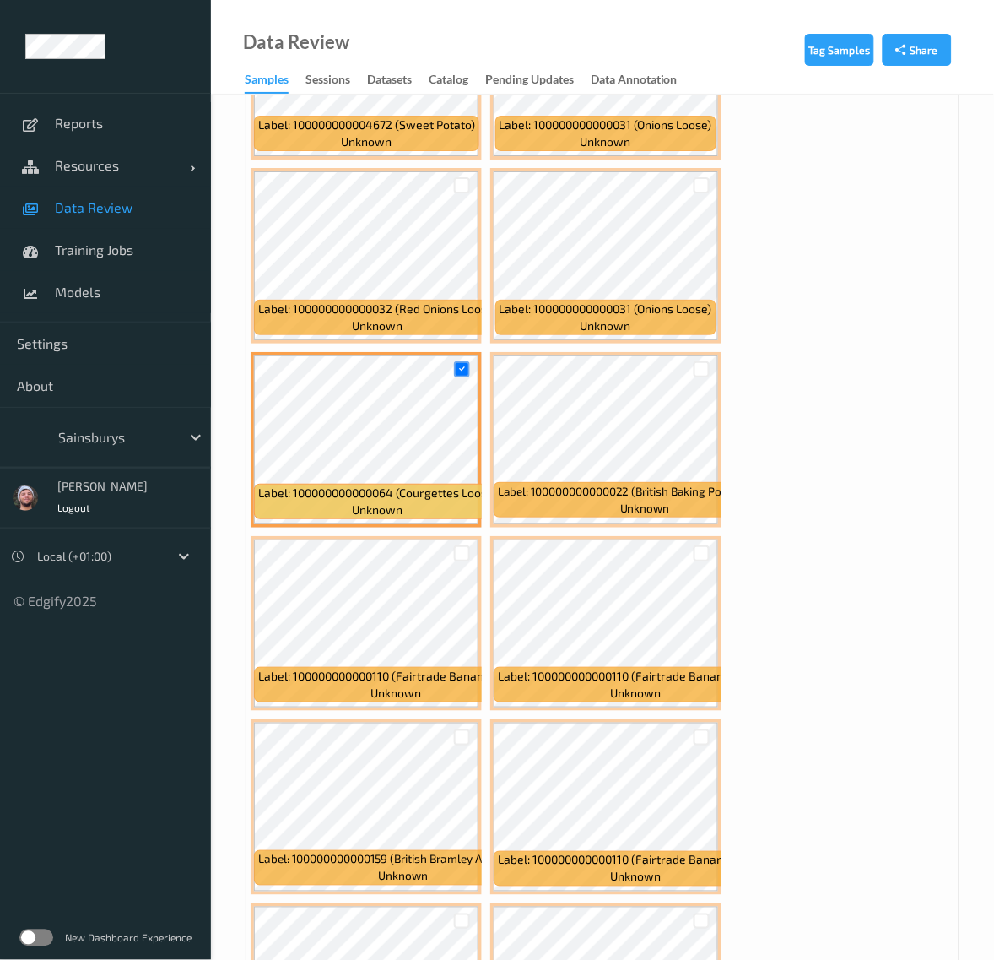
click at [705, 543] on div at bounding box center [702, 553] width 32 height 28
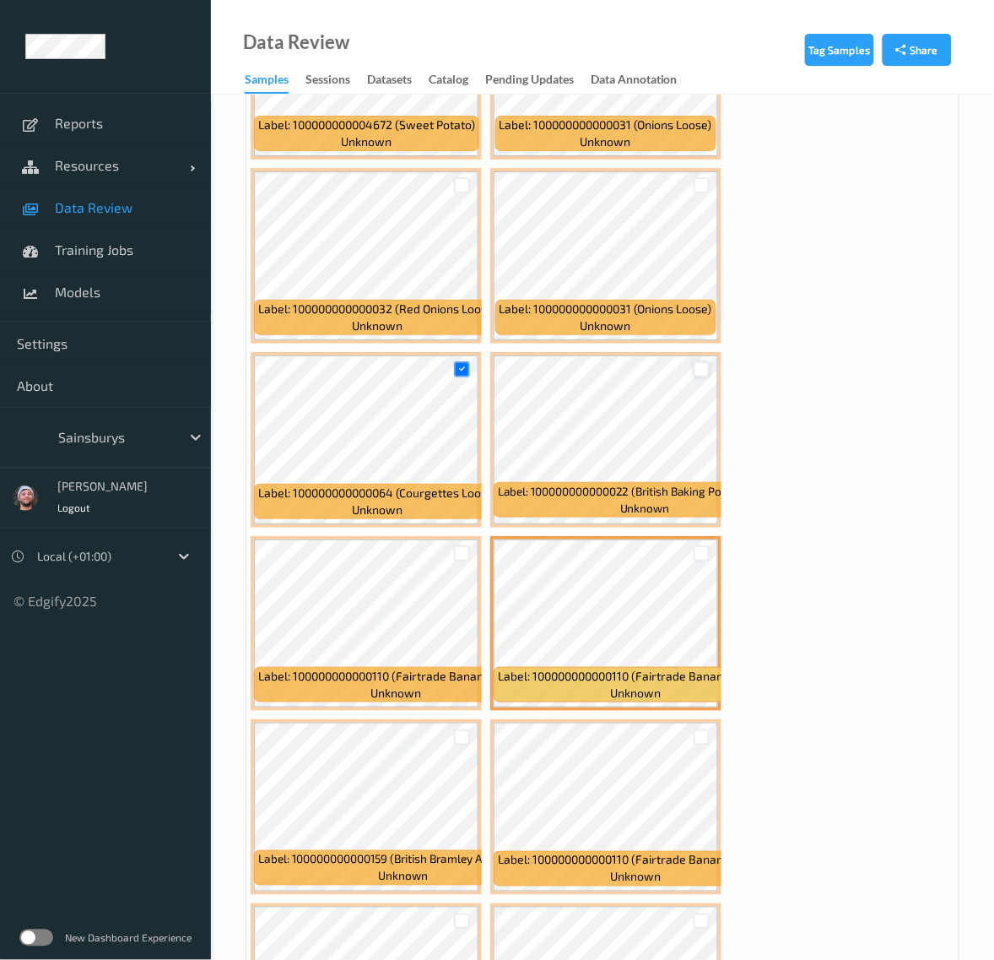
click at [698, 365] on div at bounding box center [702, 369] width 16 height 16
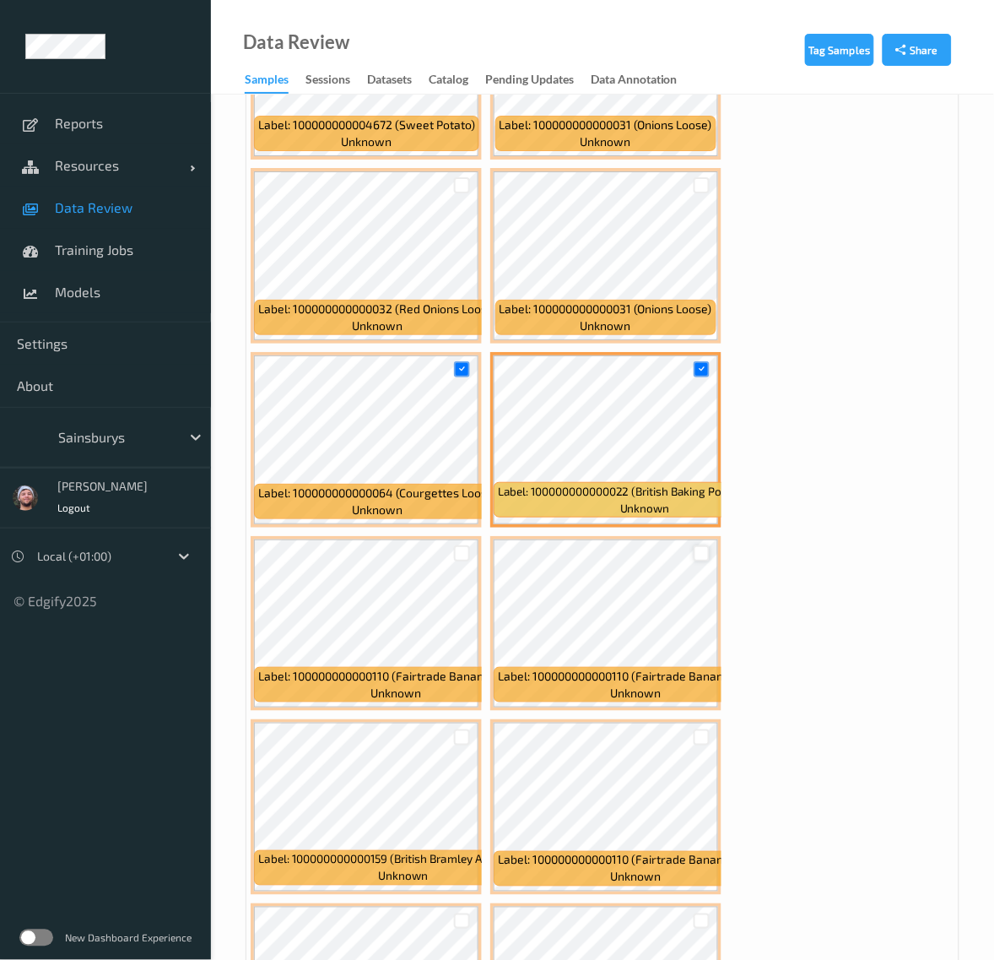
click at [699, 555] on div at bounding box center [702, 553] width 16 height 16
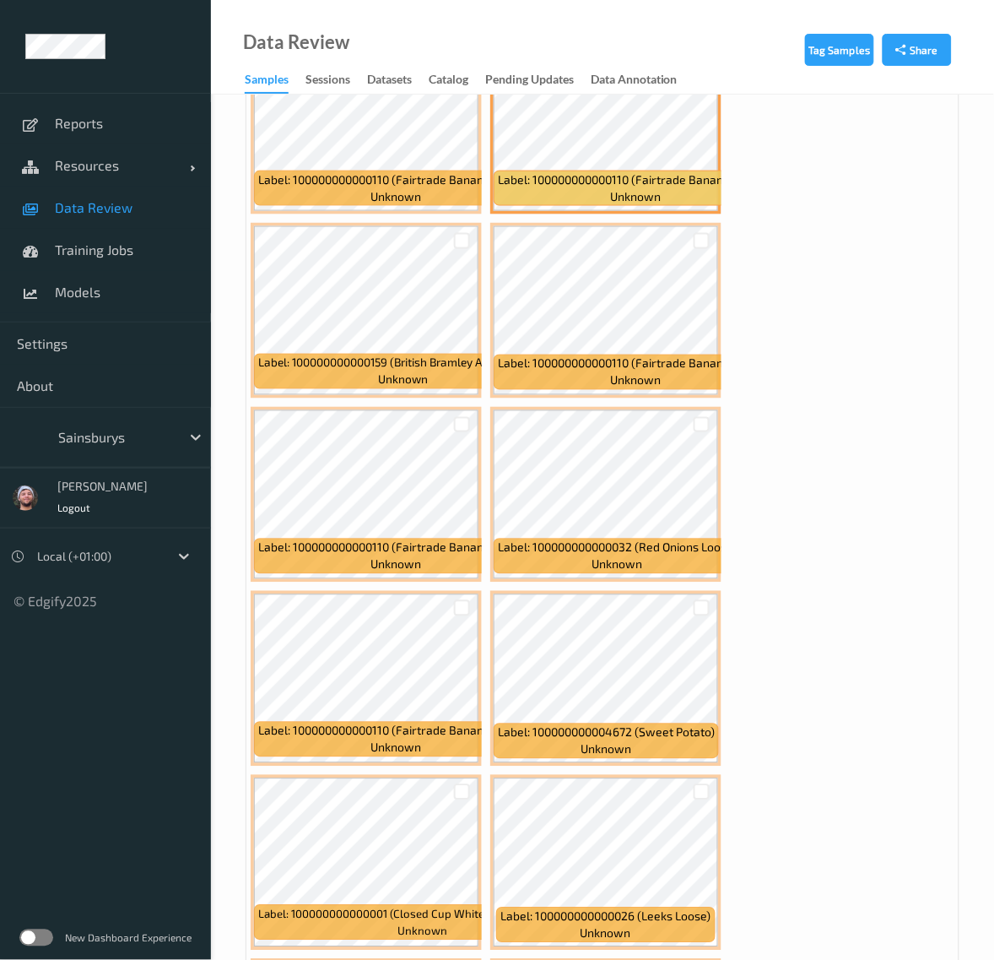
scroll to position [3060, 0]
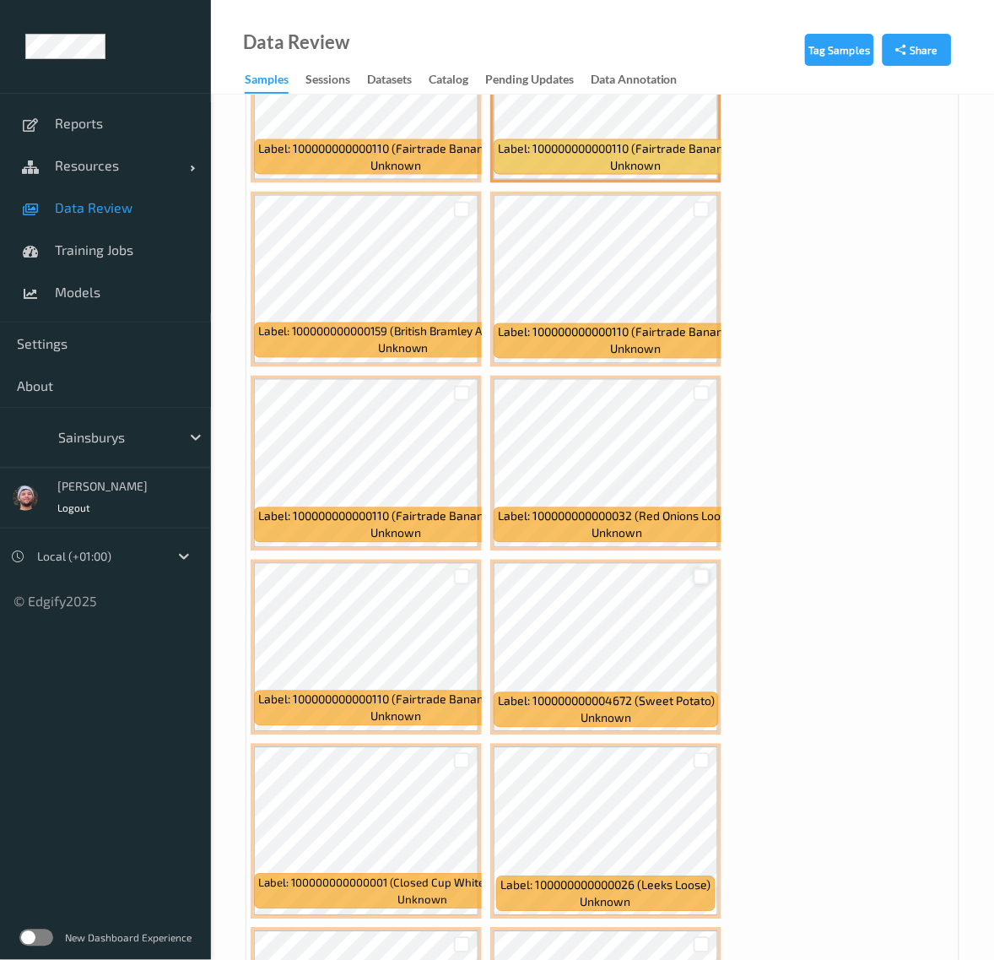
click at [701, 569] on div at bounding box center [702, 577] width 16 height 16
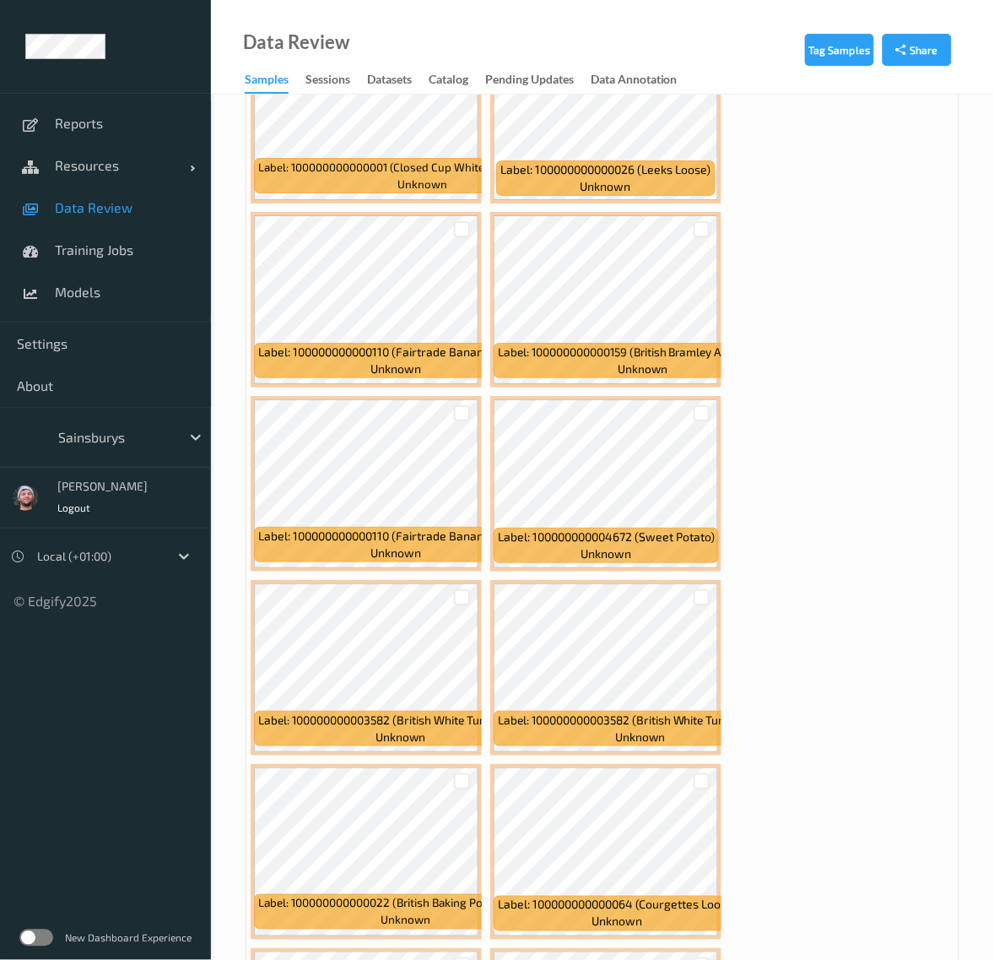
scroll to position [3904, 0]
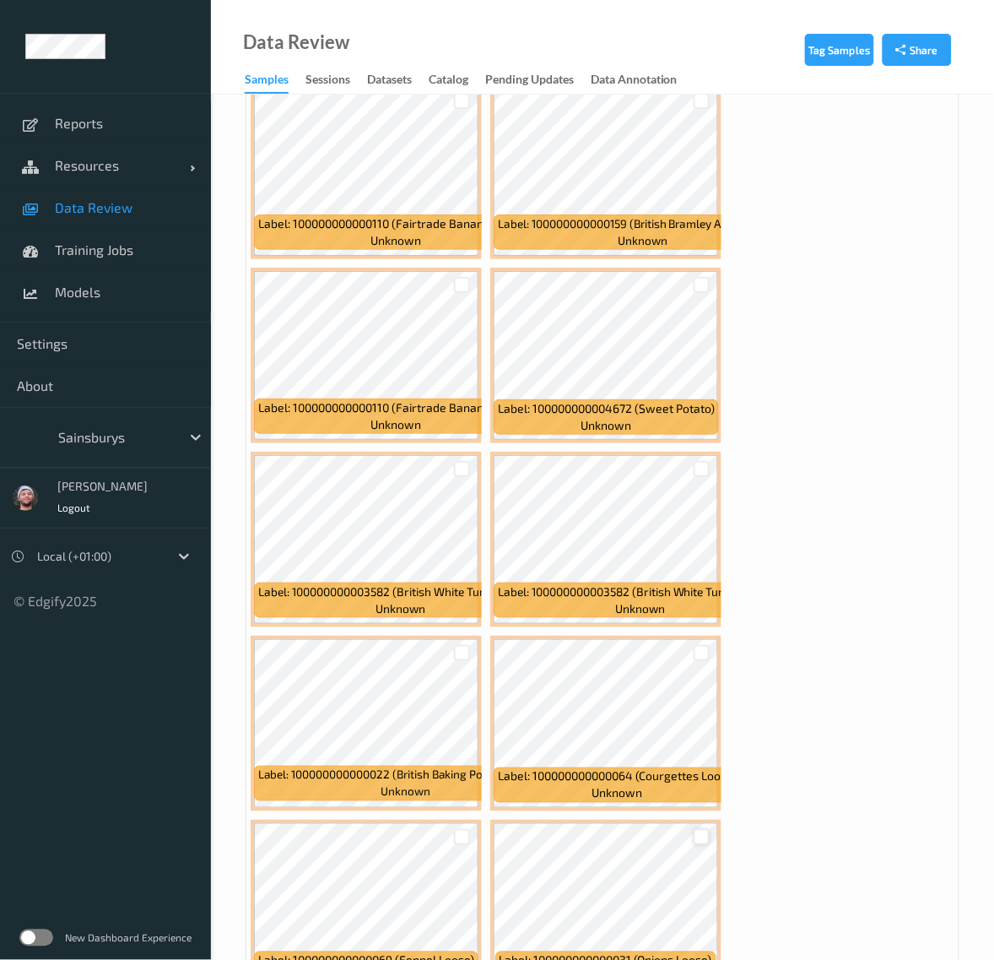
click at [709, 829] on div at bounding box center [702, 837] width 16 height 16
click at [463, 639] on div at bounding box center [462, 653] width 32 height 28
click at [461, 645] on div at bounding box center [462, 653] width 16 height 16
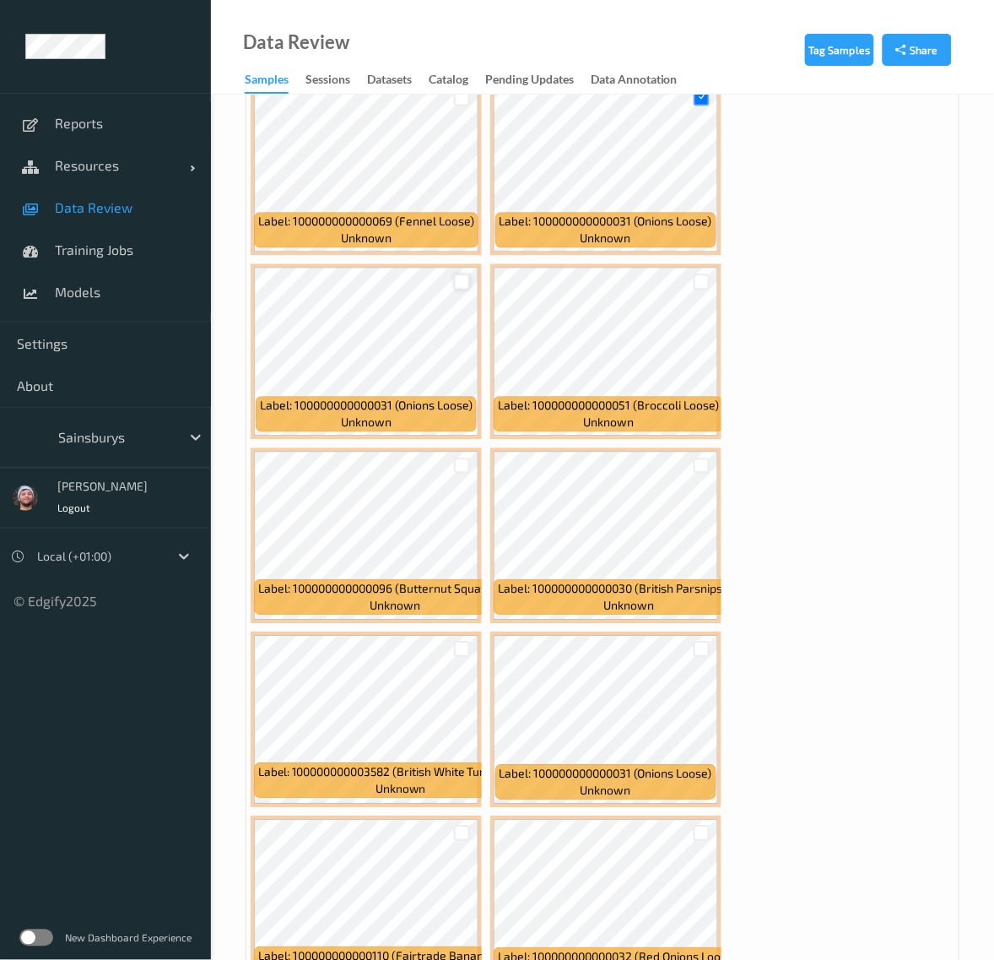
click at [462, 275] on div at bounding box center [462, 282] width 16 height 16
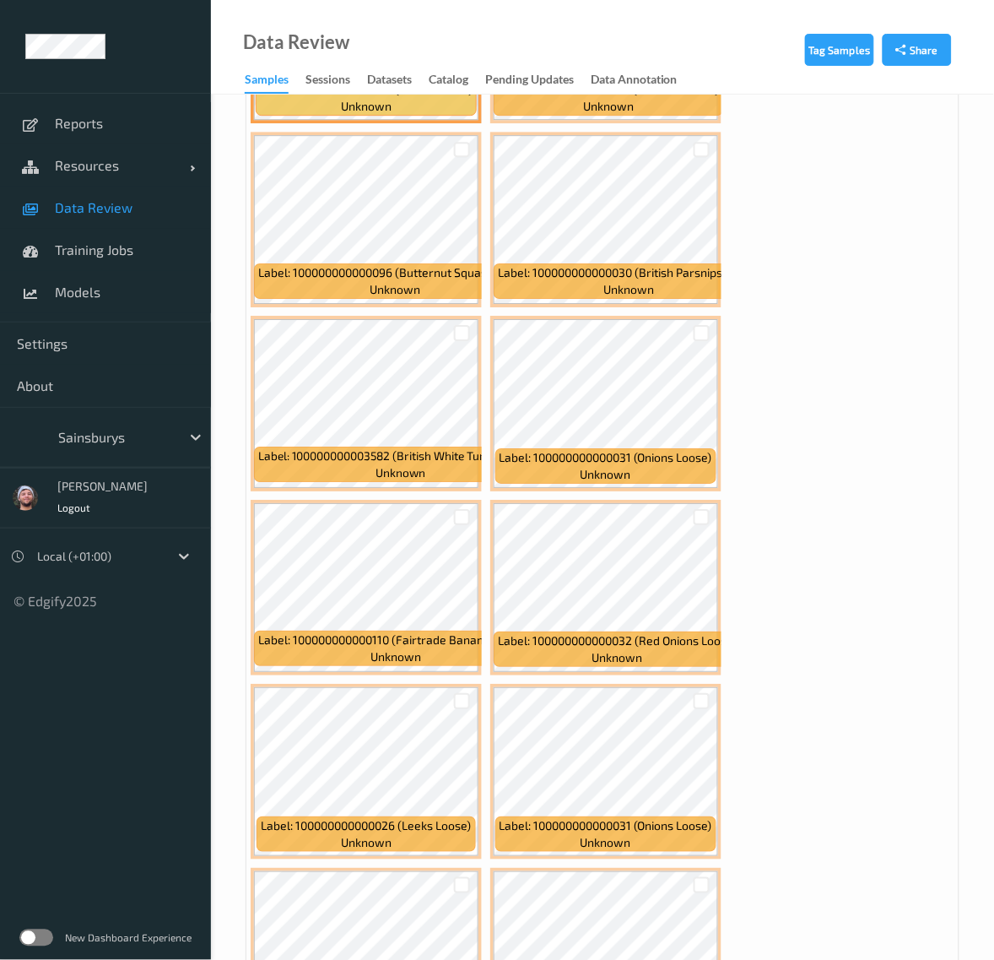
scroll to position [5381, 0]
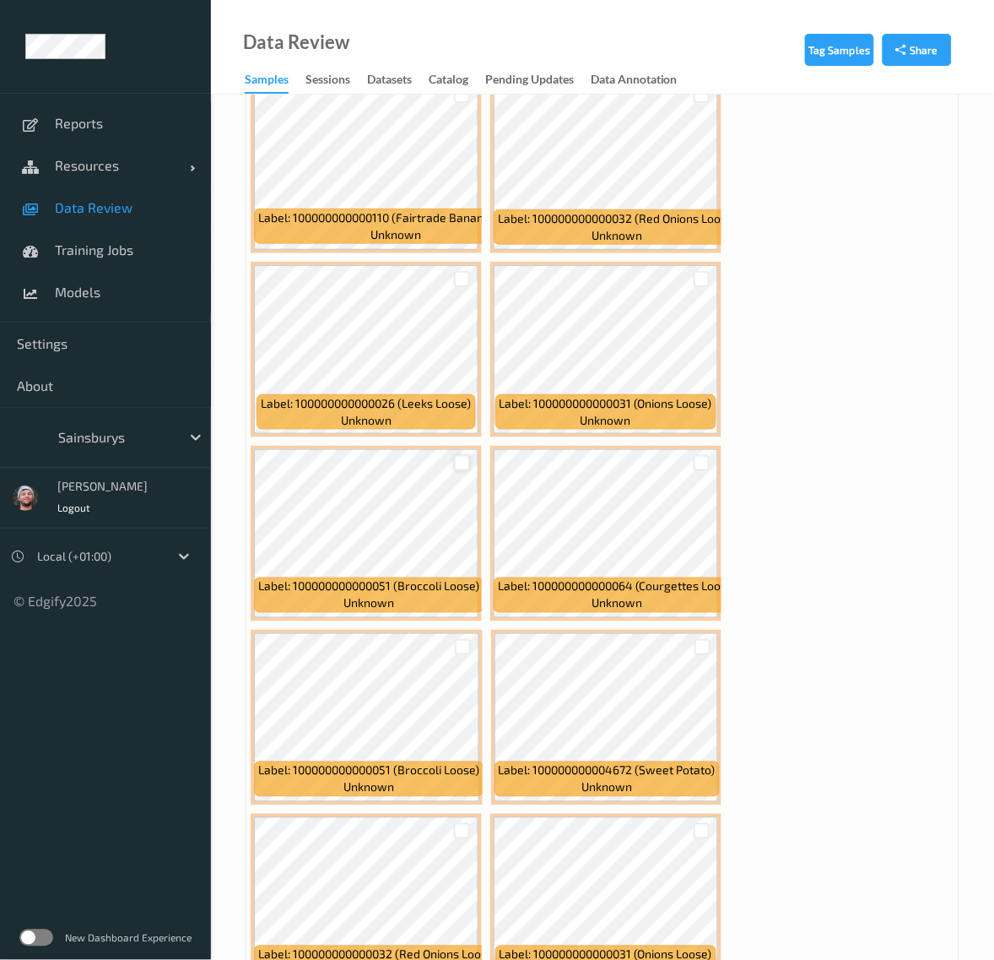
click at [464, 455] on div at bounding box center [462, 463] width 16 height 16
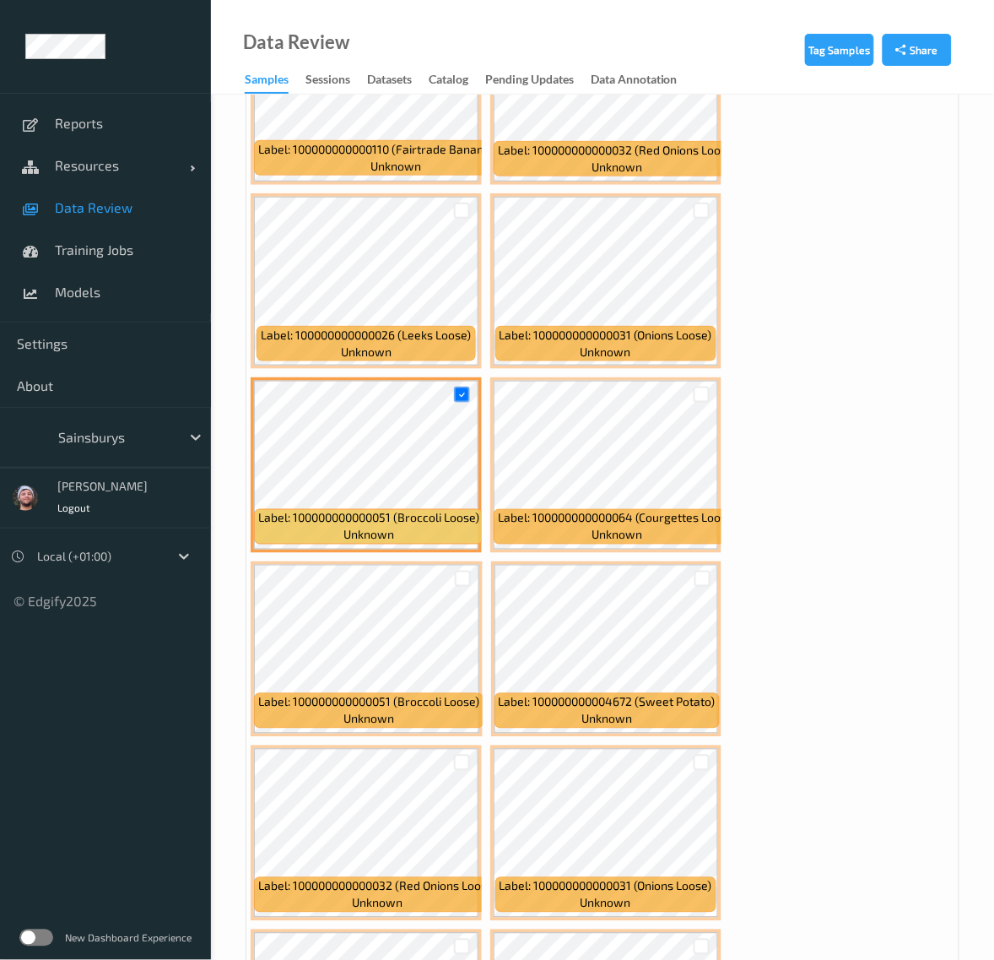
scroll to position [5803, 0]
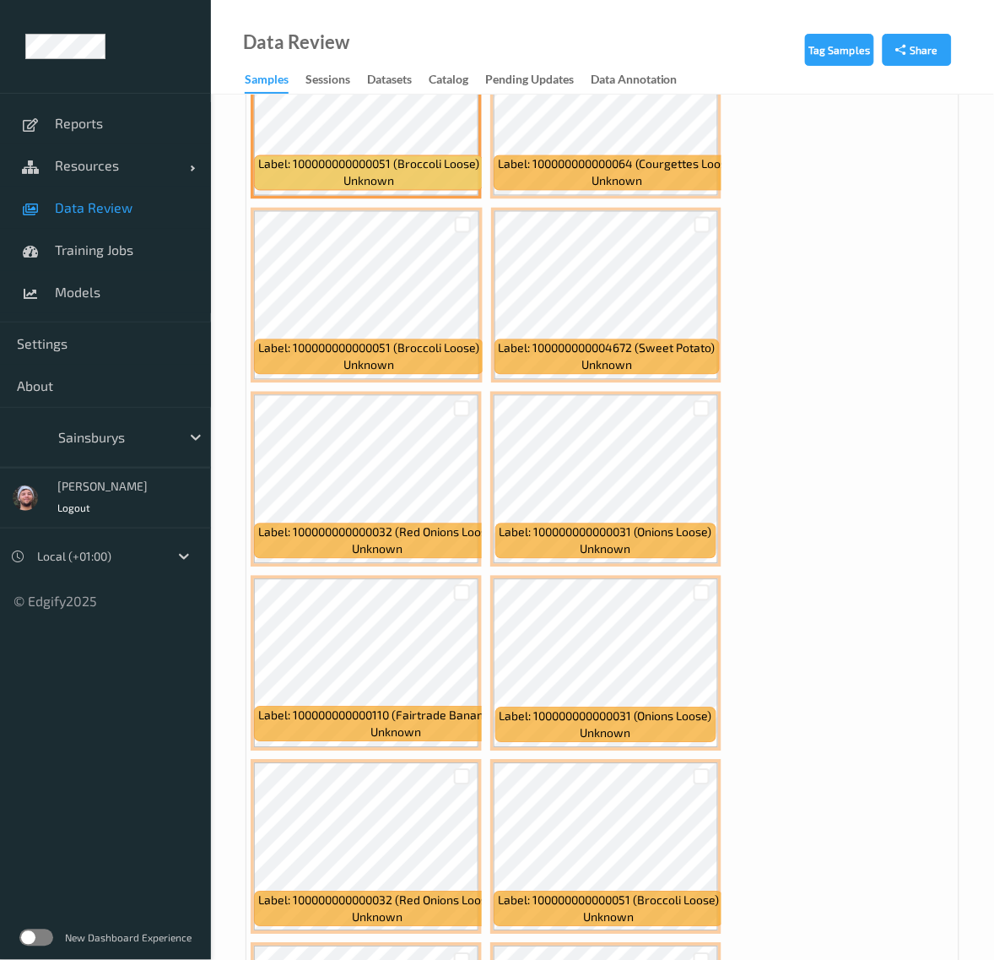
click at [470, 405] on div at bounding box center [462, 409] width 32 height 28
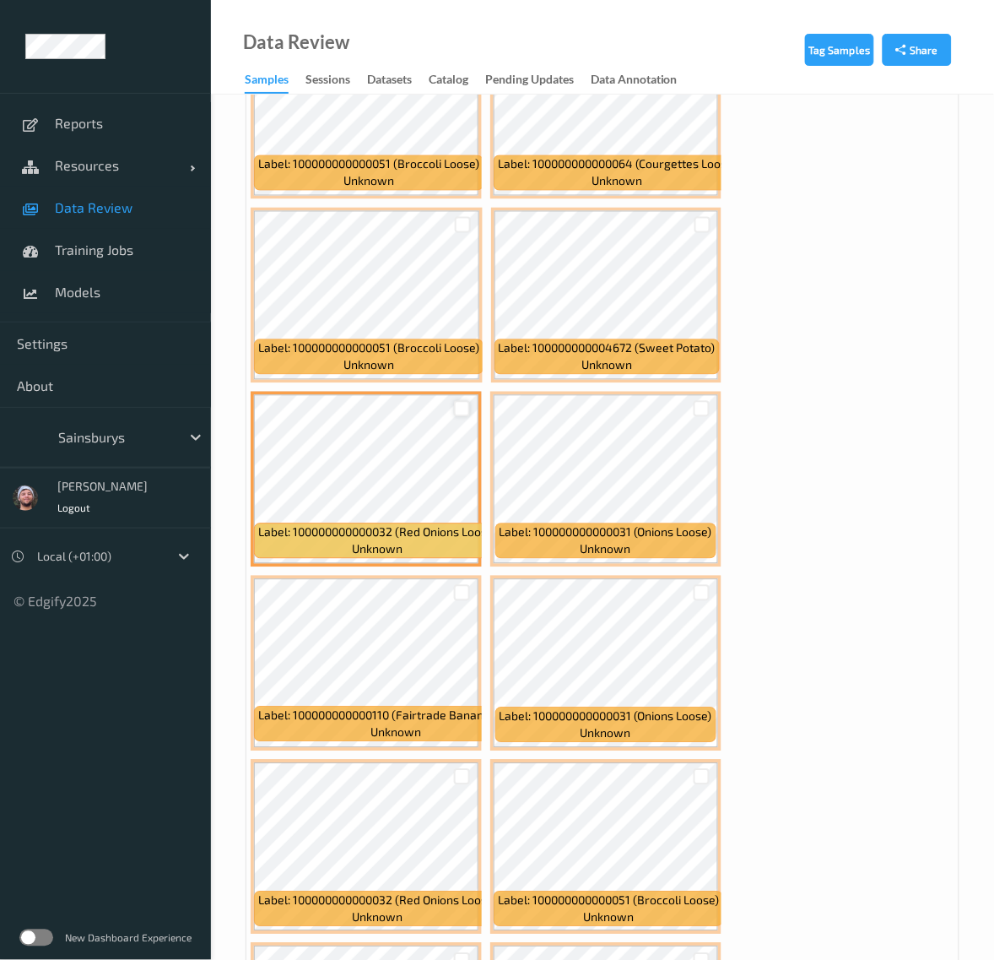
click at [466, 405] on div at bounding box center [462, 409] width 16 height 16
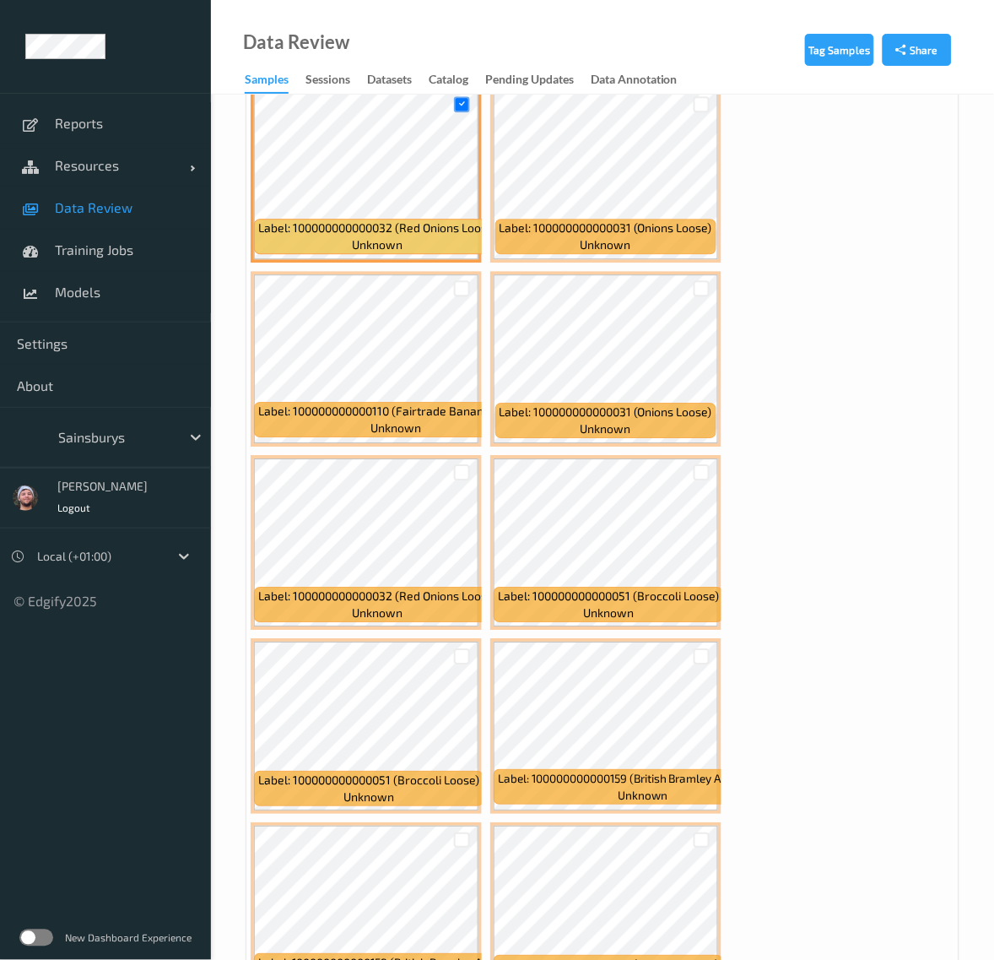
scroll to position [6330, 0]
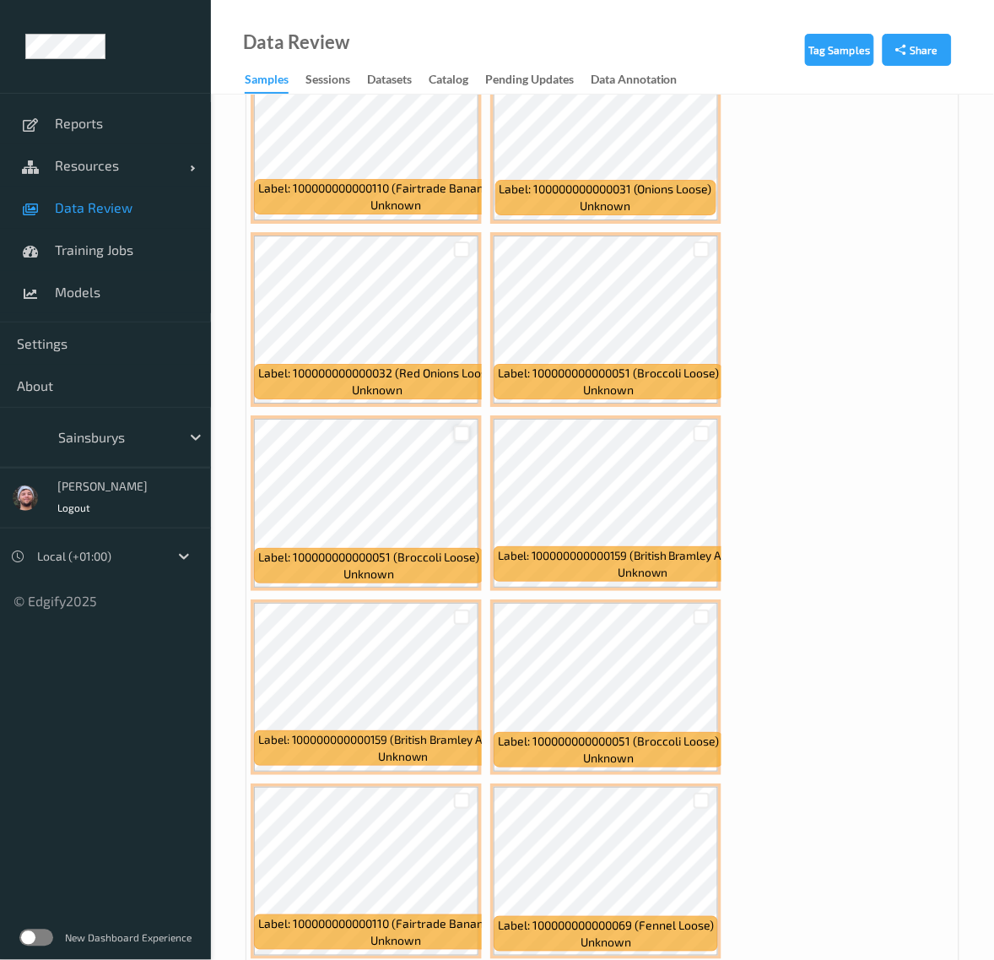
click at [462, 429] on div at bounding box center [462, 433] width 16 height 16
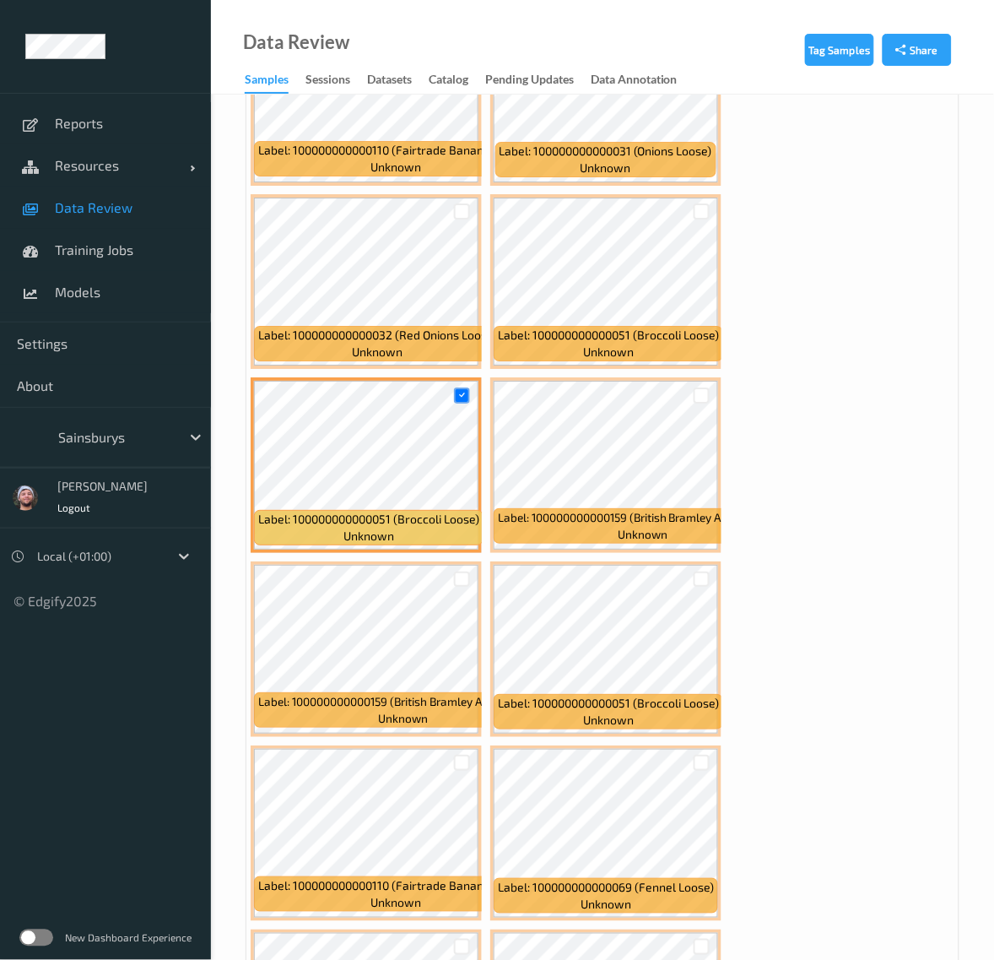
scroll to position [6436, 0]
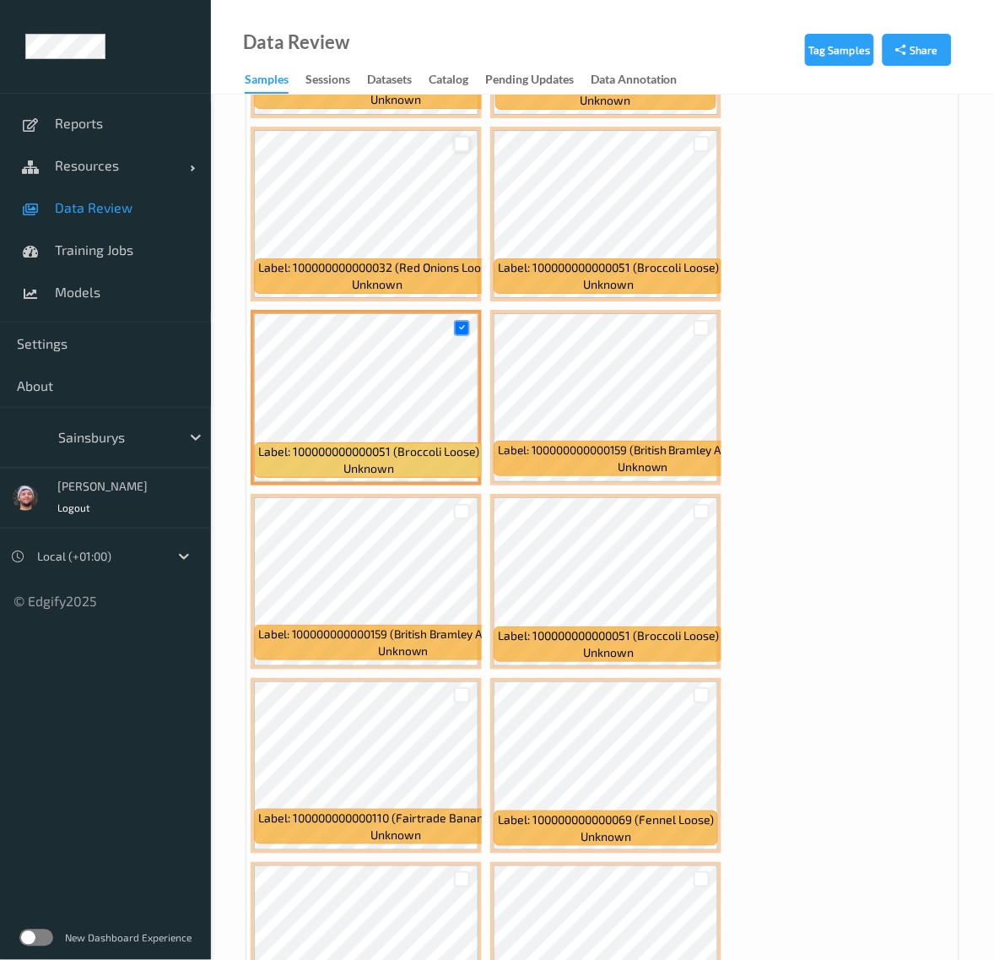
click at [466, 136] on div at bounding box center [462, 144] width 16 height 16
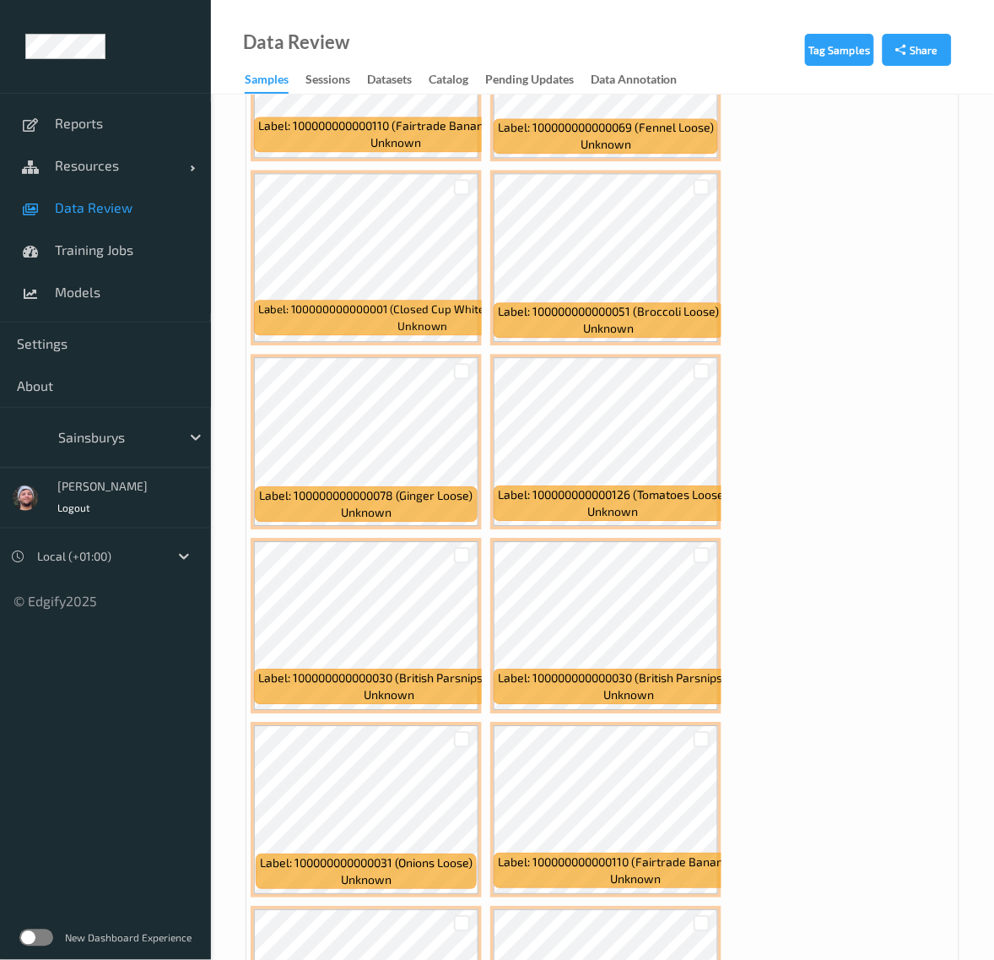
scroll to position [7491, 0]
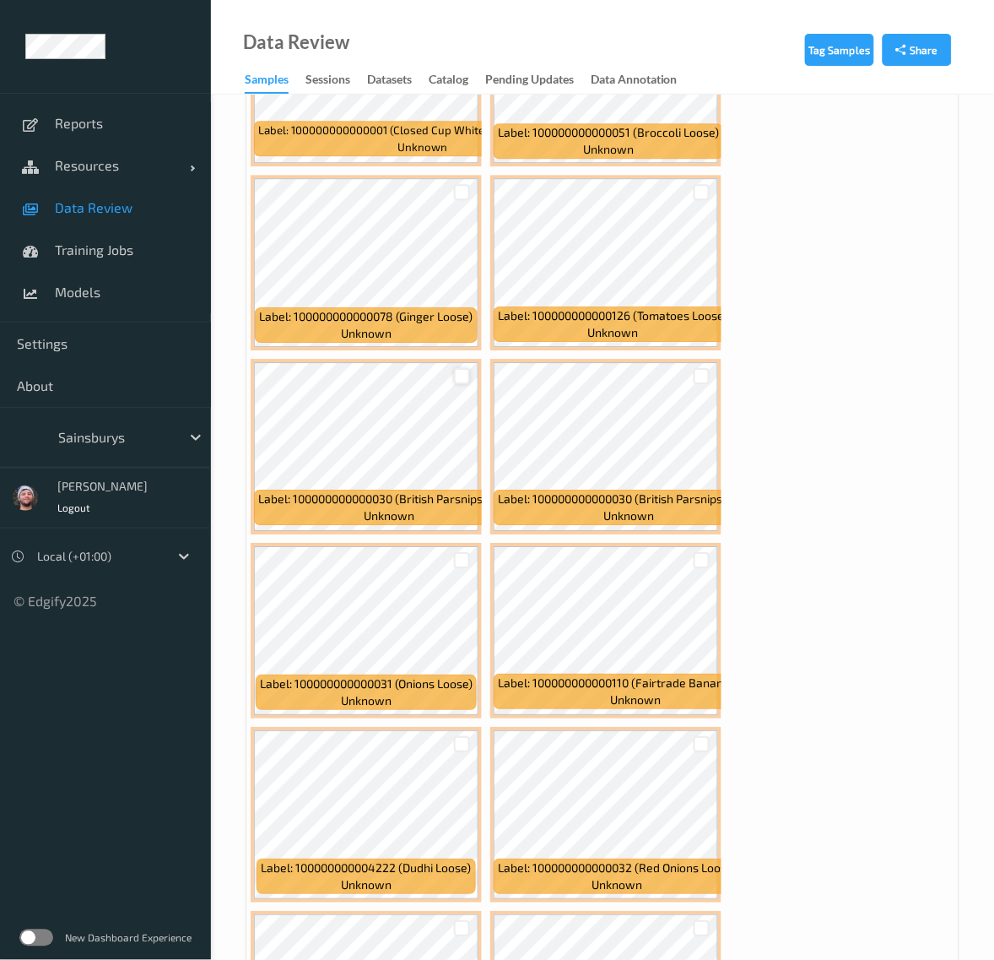
click at [460, 369] on div at bounding box center [462, 376] width 16 height 16
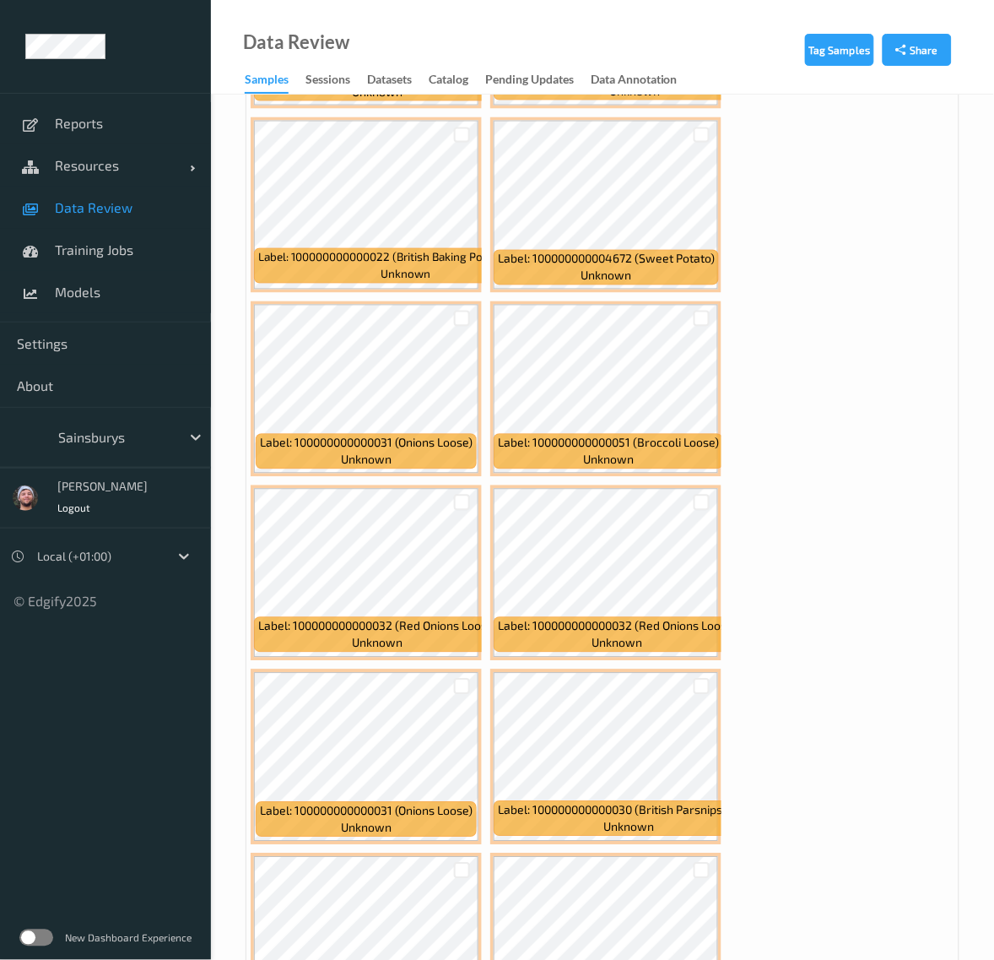
scroll to position [8757, 0]
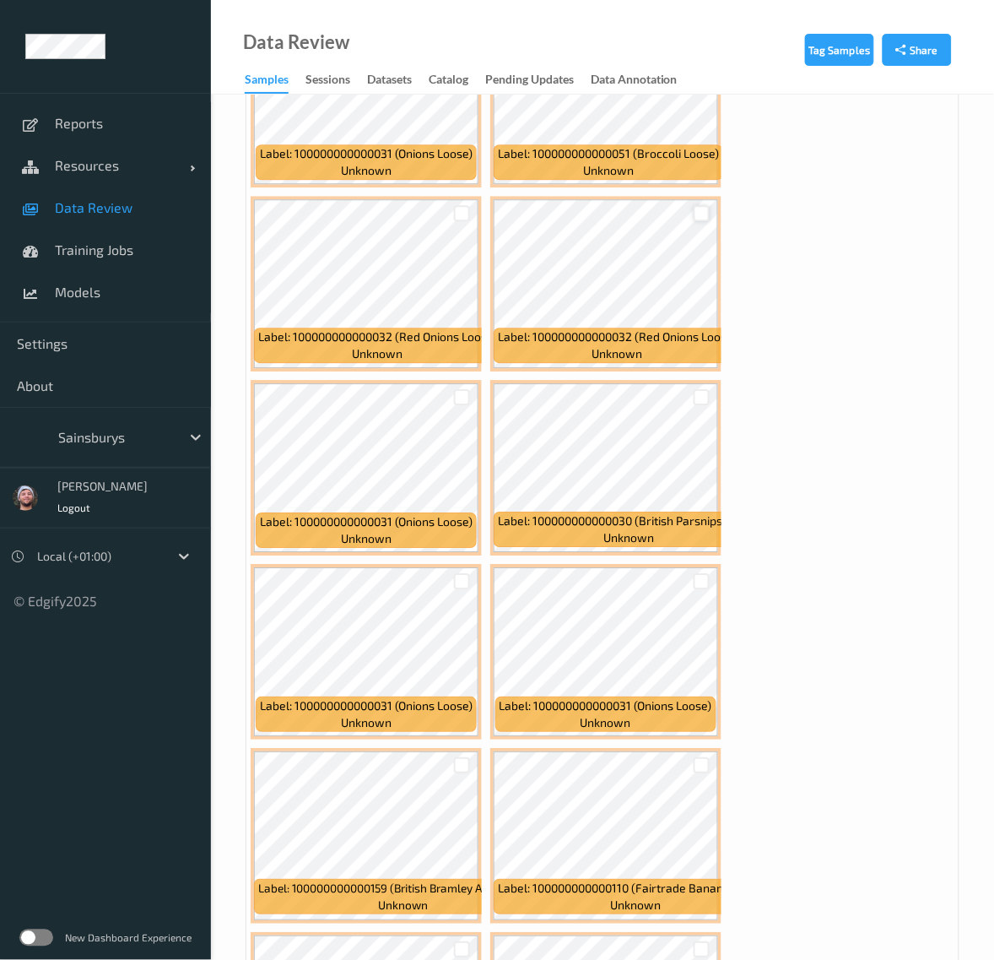
click at [701, 207] on div at bounding box center [702, 213] width 16 height 16
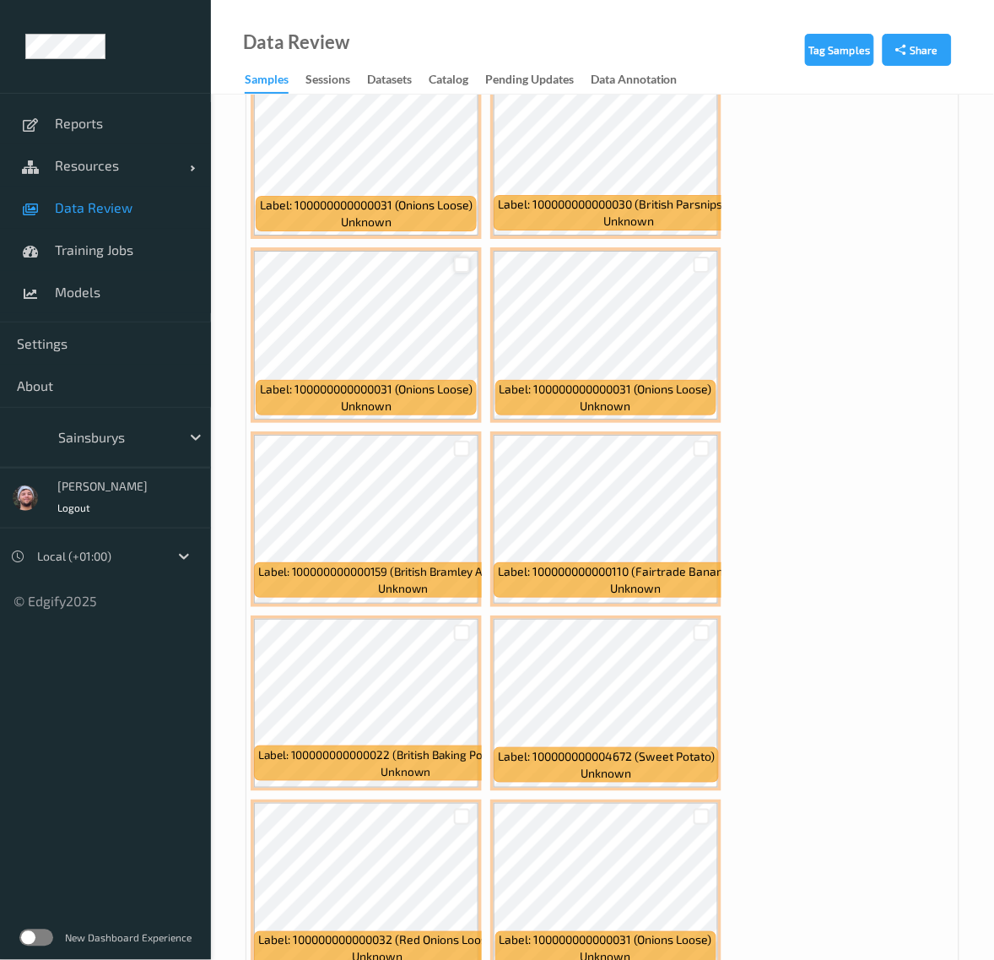
click at [468, 257] on div at bounding box center [462, 265] width 16 height 16
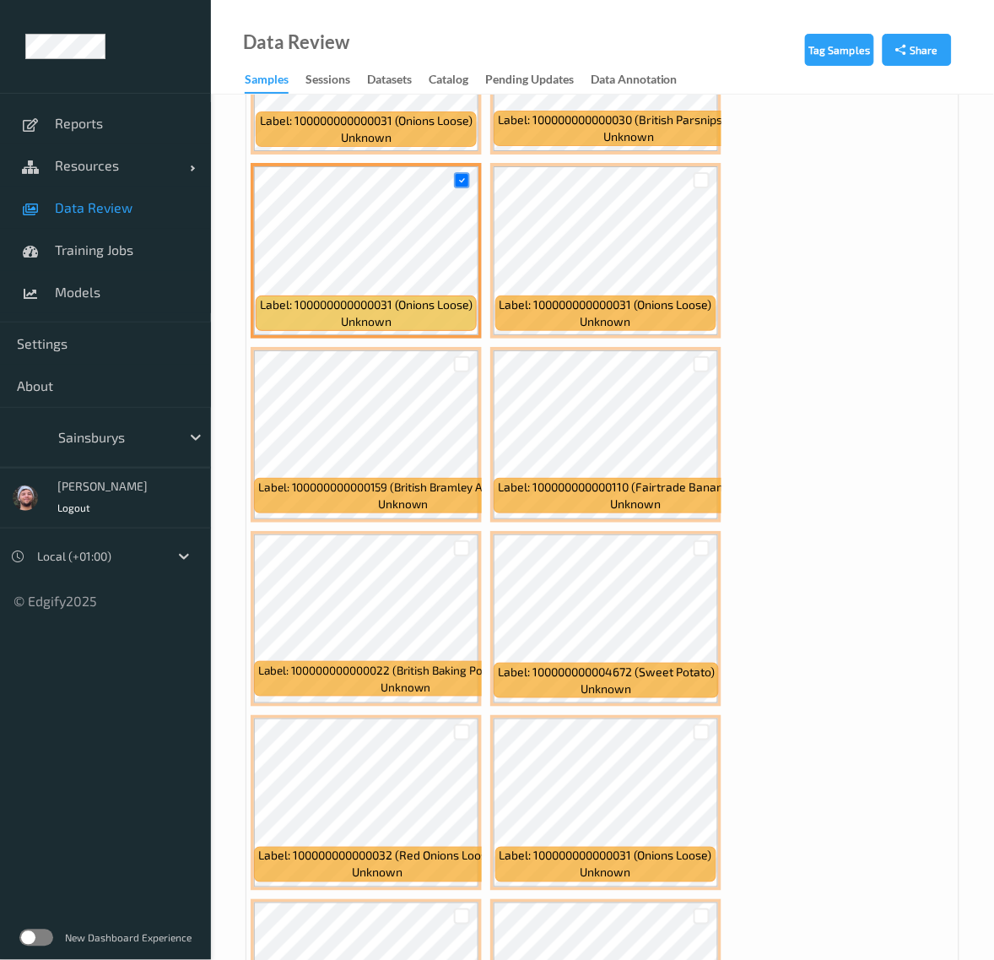
scroll to position [9495, 0]
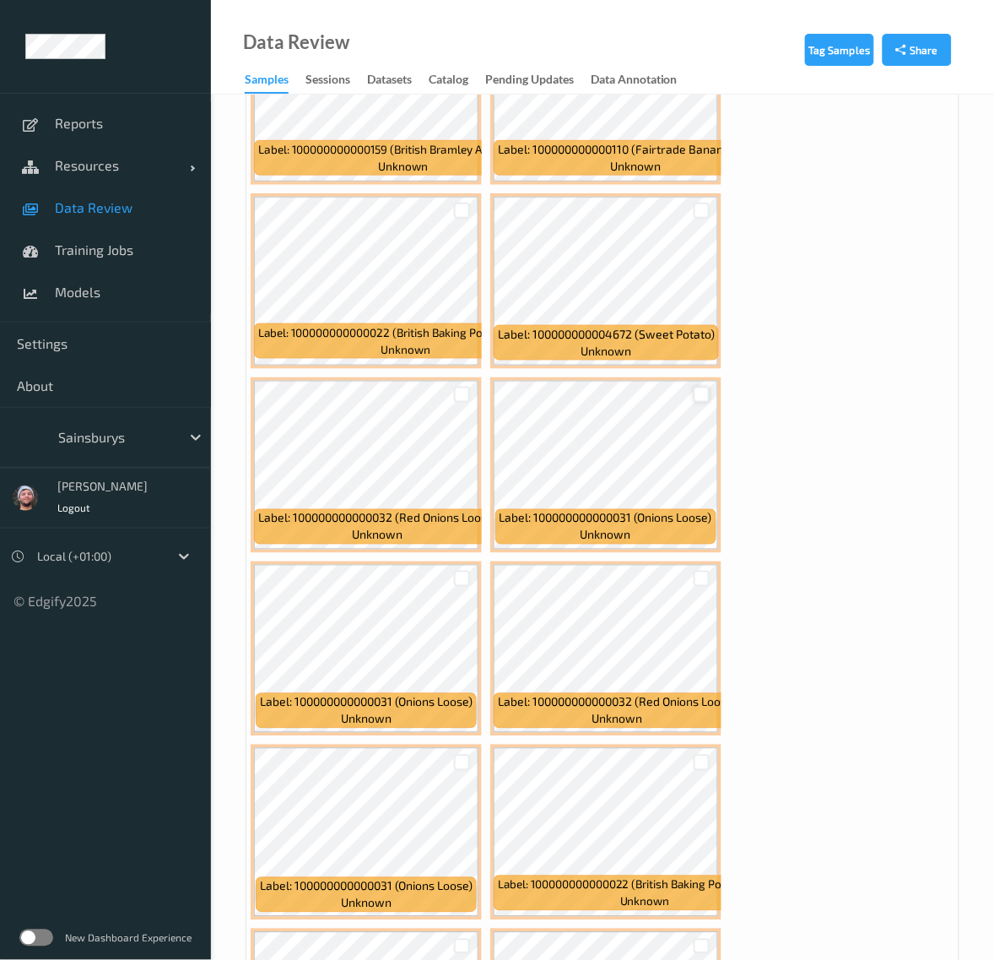
click at [701, 387] on div at bounding box center [702, 395] width 16 height 16
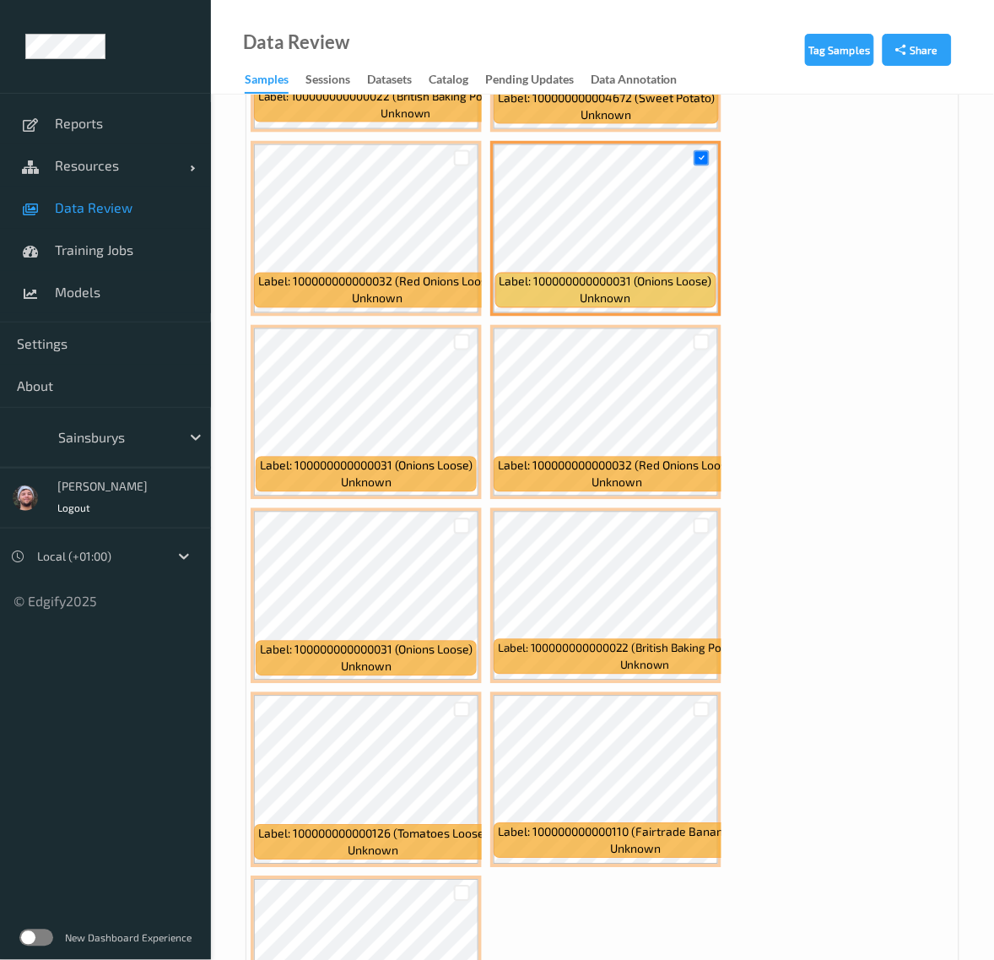
scroll to position [9882, 0]
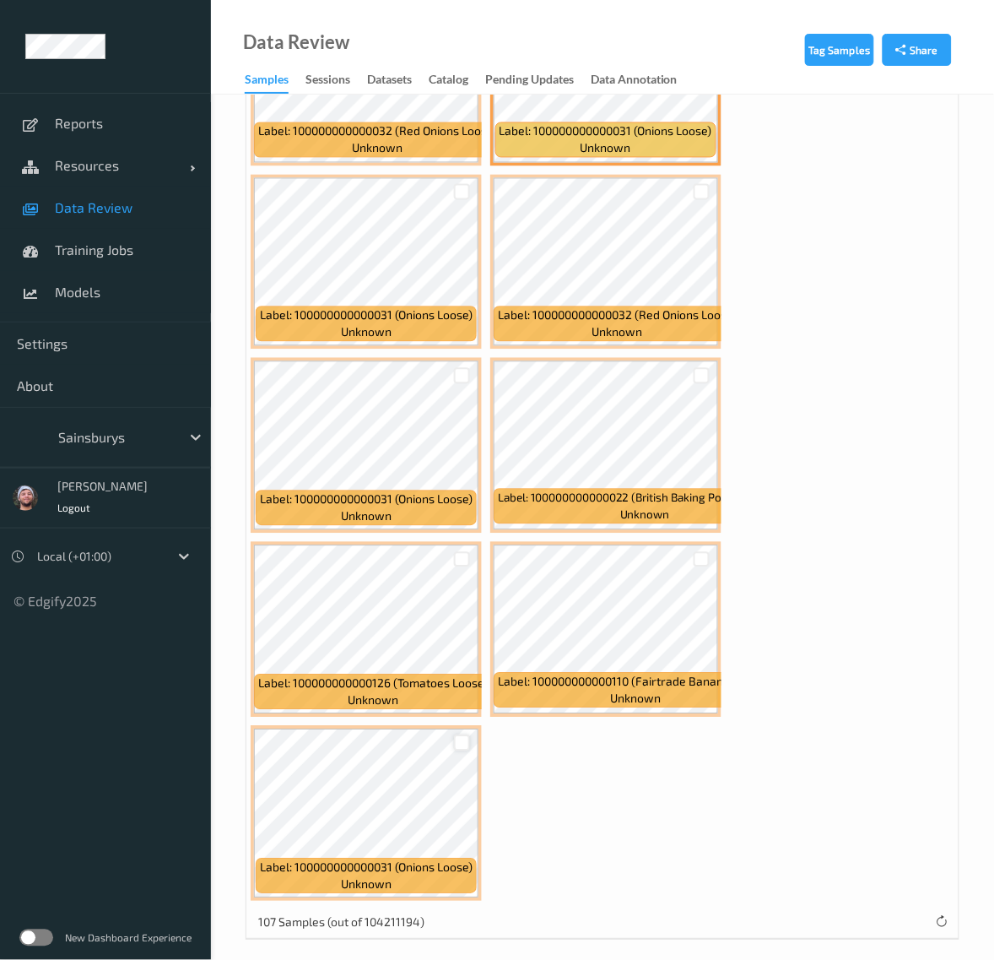
click at [465, 735] on div at bounding box center [462, 743] width 16 height 16
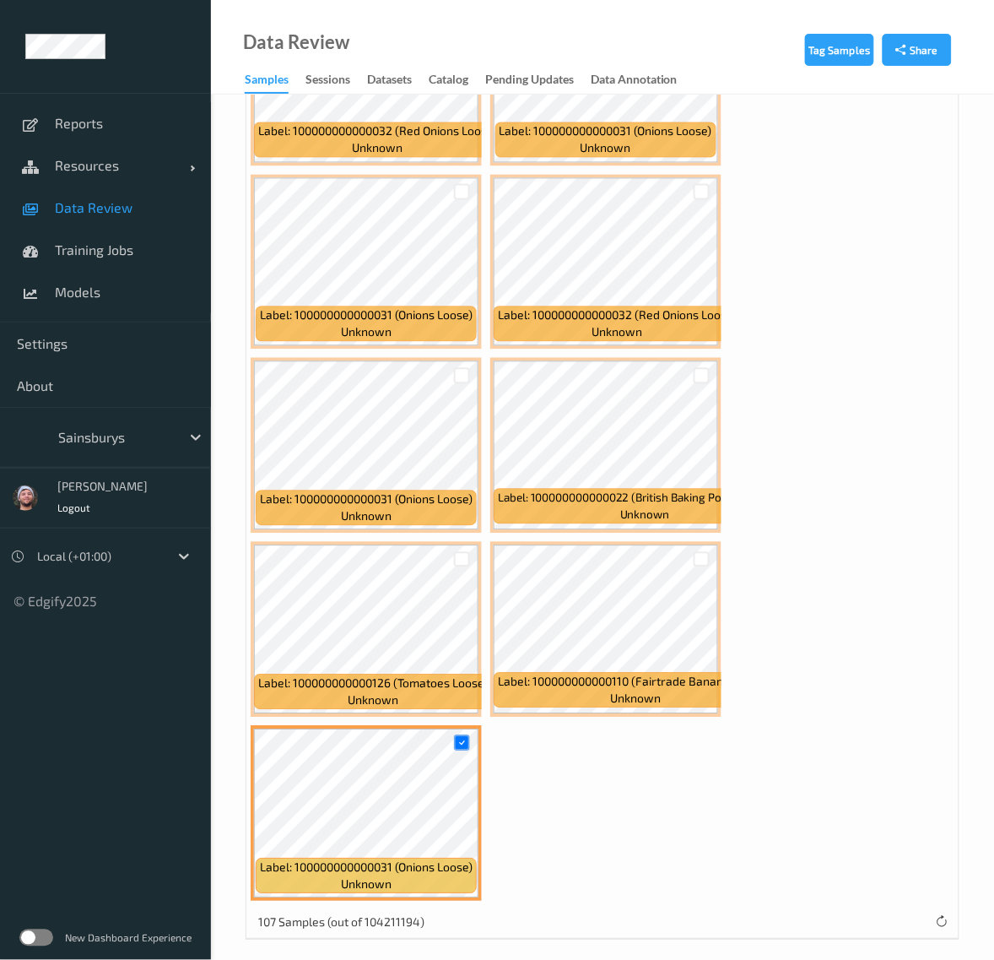
drag, startPoint x: 689, startPoint y: 539, endPoint x: 701, endPoint y: 541, distance: 12.1
click at [693, 545] on div at bounding box center [702, 559] width 32 height 28
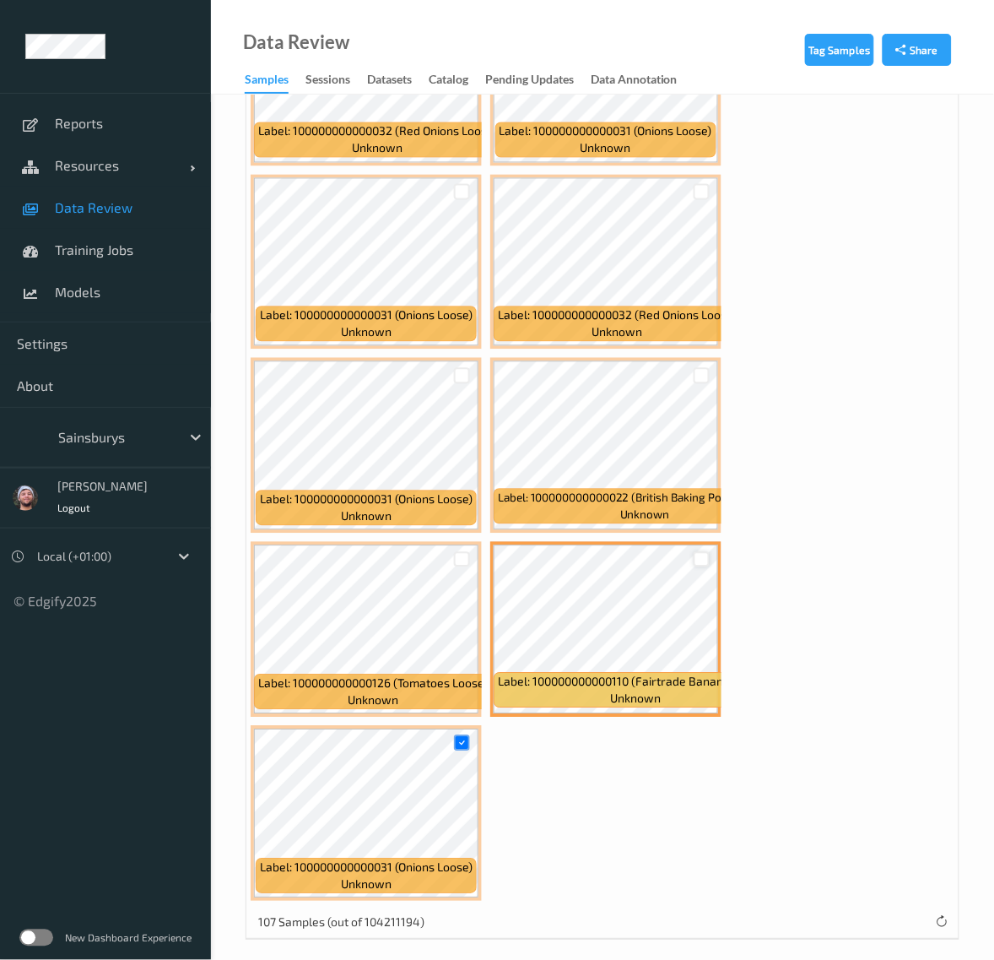
click at [706, 552] on div at bounding box center [702, 560] width 16 height 16
click at [706, 554] on icon at bounding box center [701, 559] width 11 height 11
click at [706, 552] on div at bounding box center [702, 560] width 16 height 16
click at [703, 554] on icon at bounding box center [701, 559] width 11 height 11
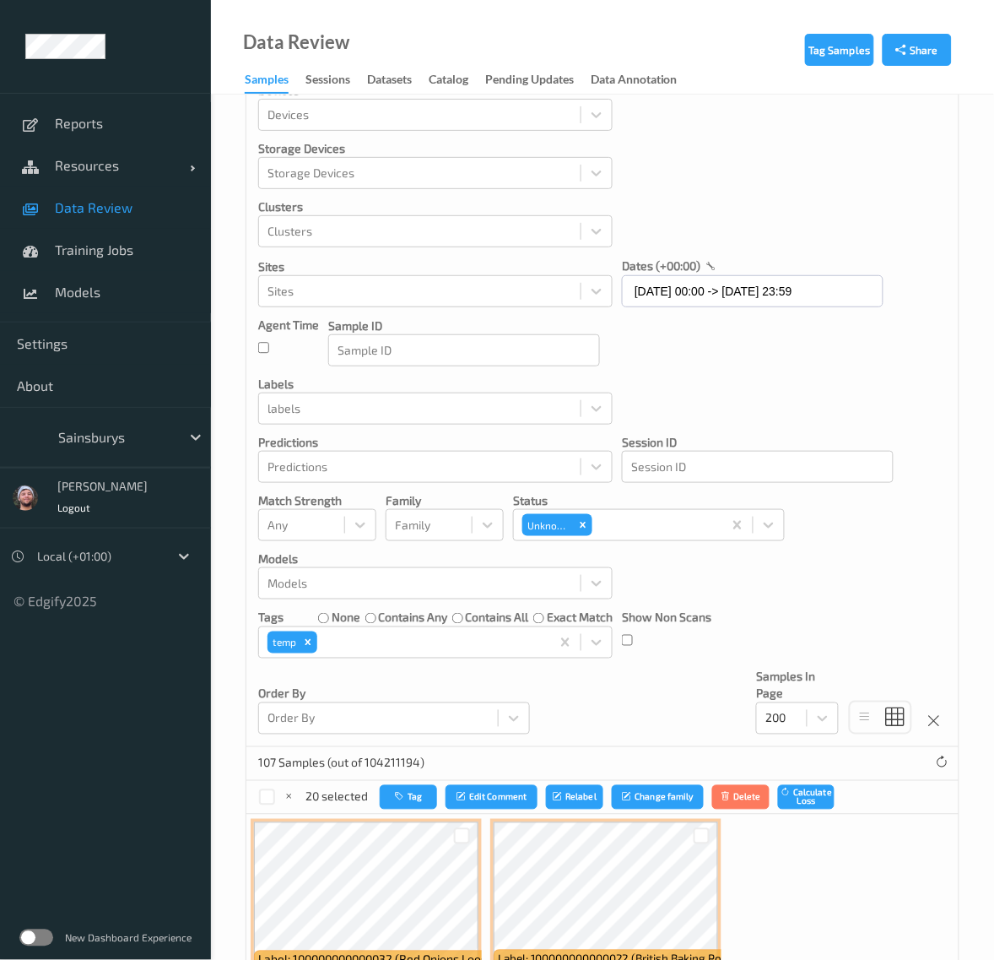
scroll to position [0, 0]
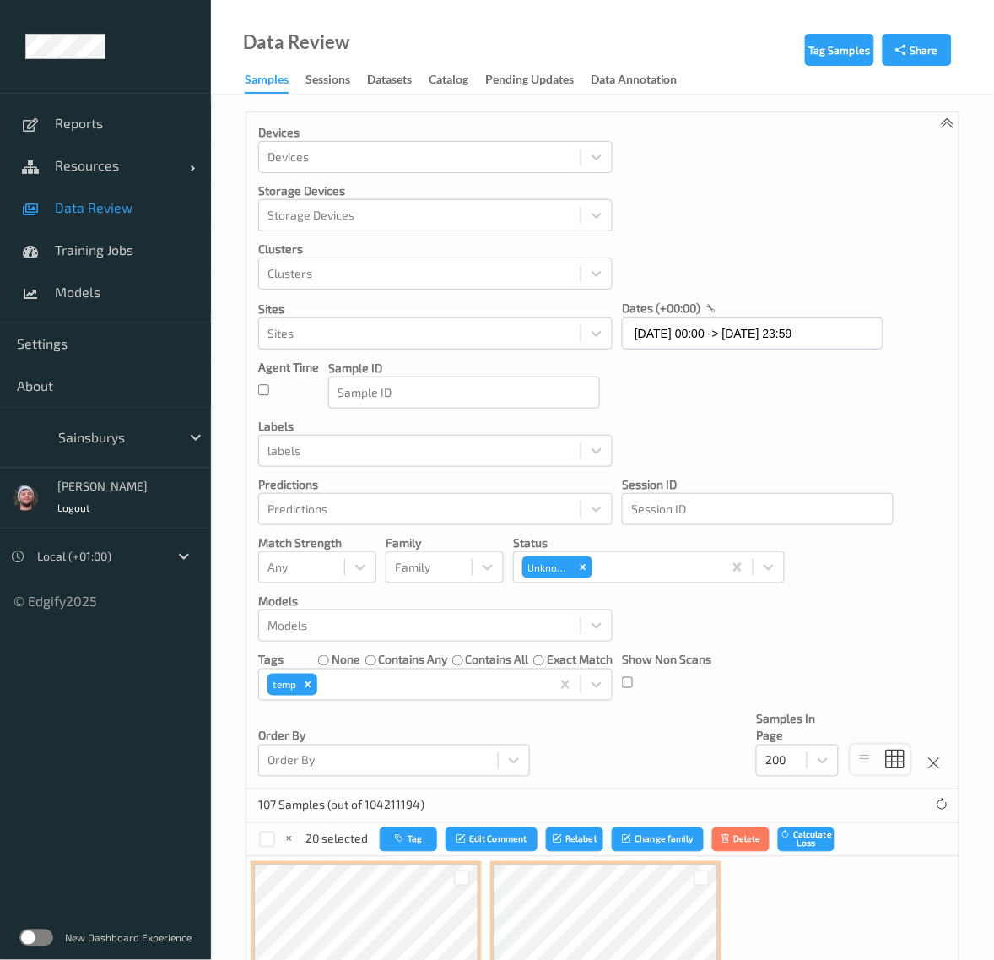
click at [419, 829] on div "20 selected Tag Edit Comment Relabel Change family Delete Calculate Loss" at bounding box center [602, 840] width 712 height 34
click at [414, 844] on button "Tag" at bounding box center [408, 839] width 57 height 24
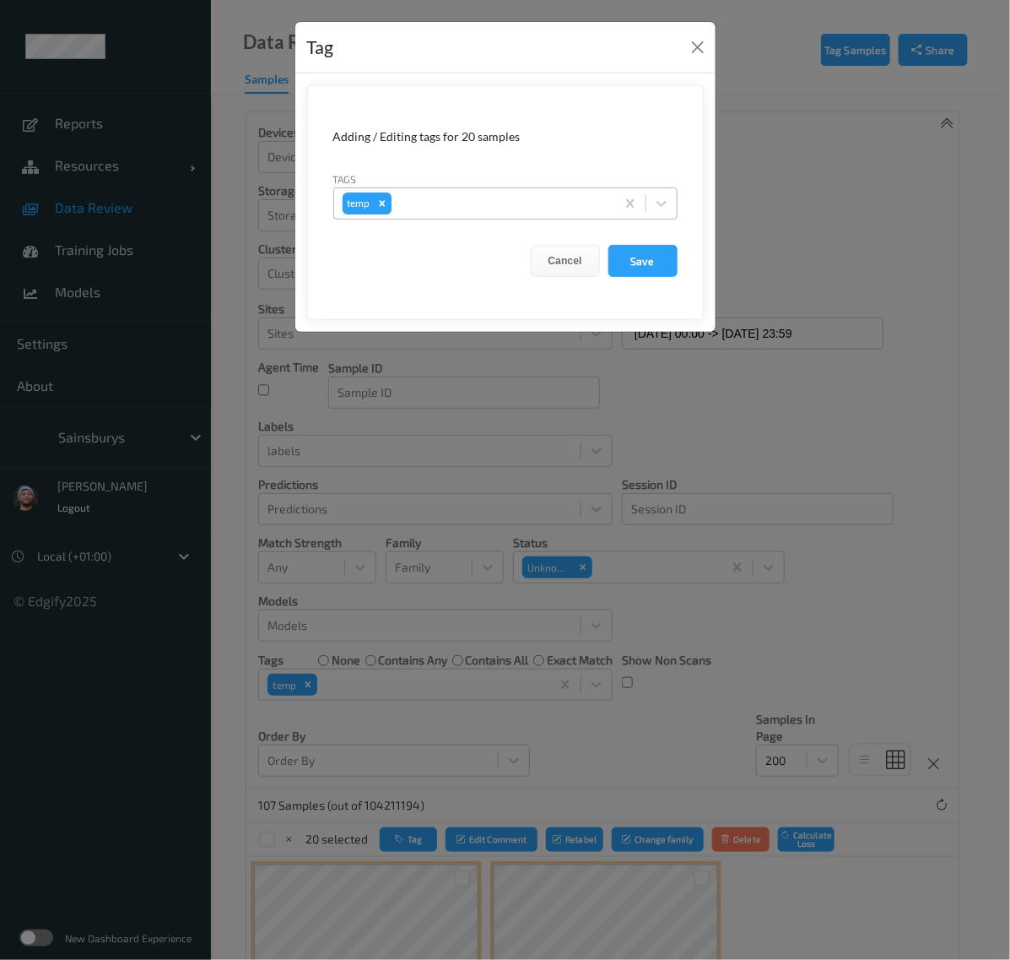
click at [384, 203] on icon "Remove temp" at bounding box center [382, 204] width 12 height 12
type input "emp"
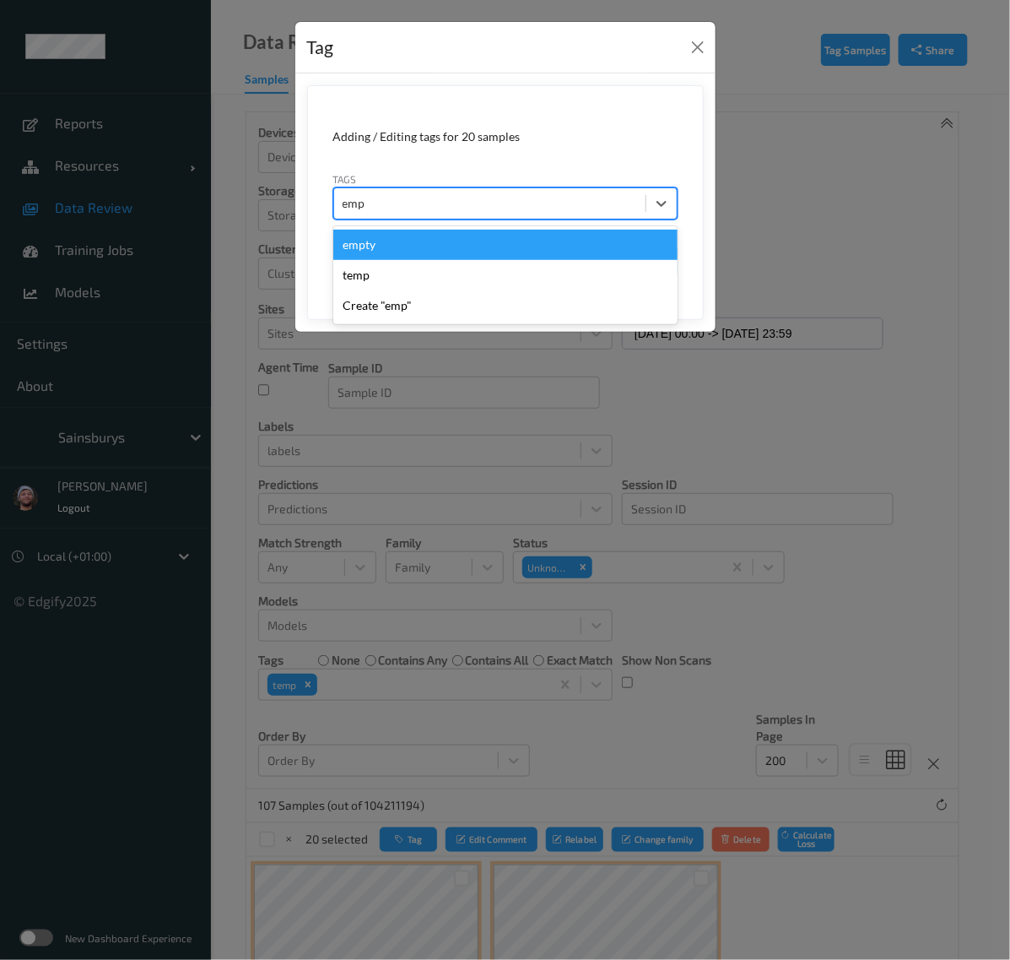
click at [454, 243] on div "empty" at bounding box center [505, 245] width 344 height 30
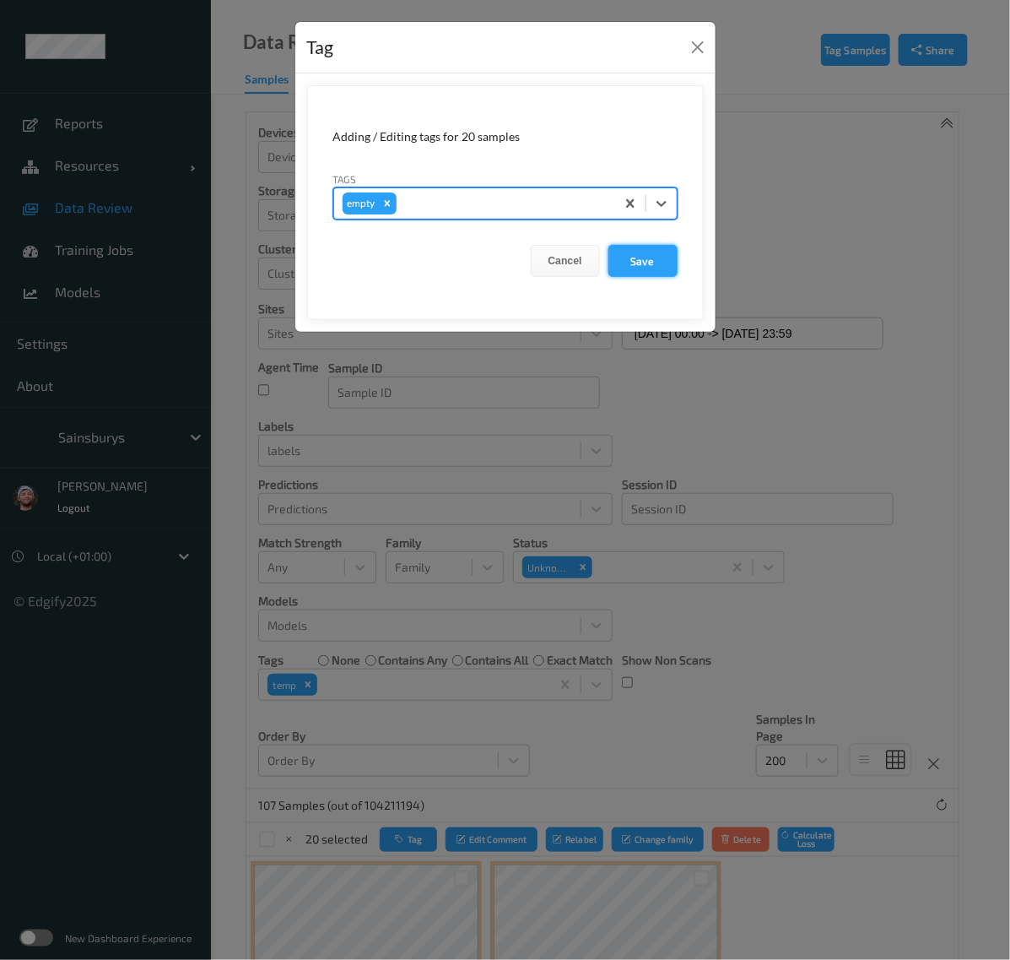
click at [620, 254] on button "Save" at bounding box center [643, 261] width 69 height 32
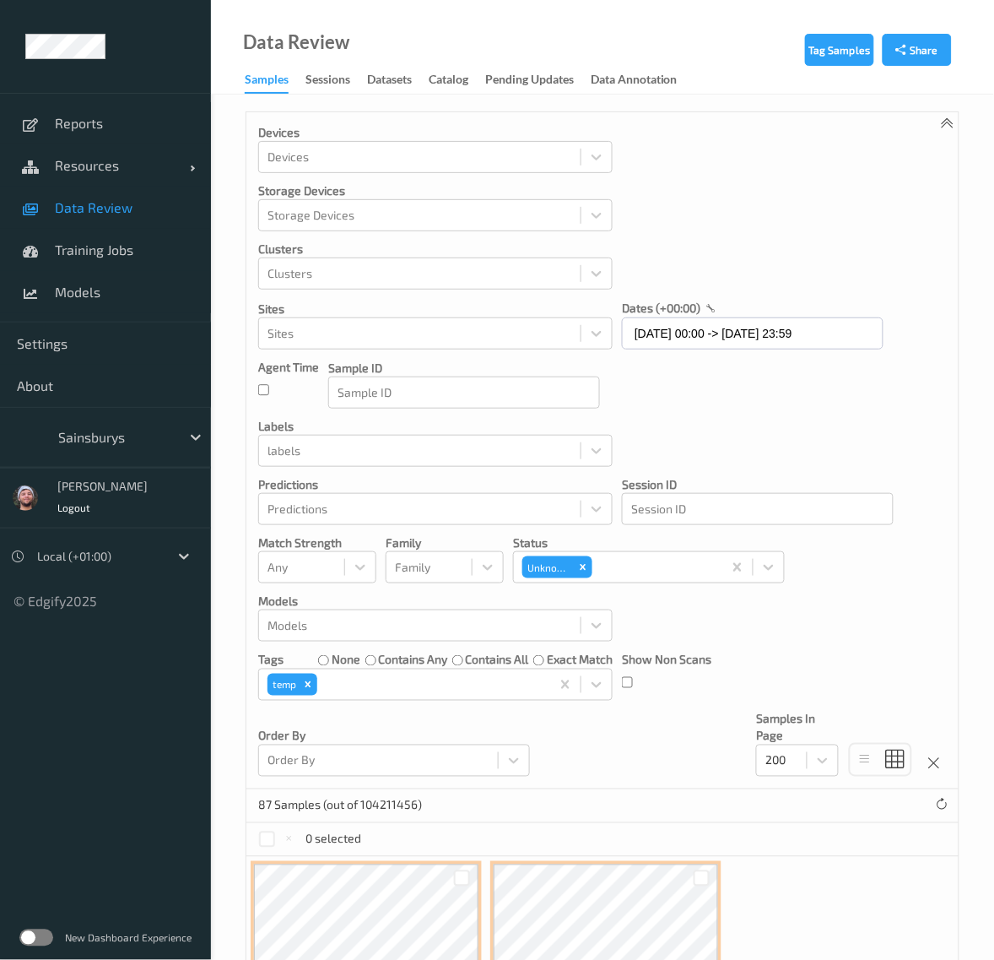
click at [719, 452] on div "Devices Devices Storage Devices Storage Devices Clusters Clusters Sites Sites d…" at bounding box center [602, 450] width 712 height 677
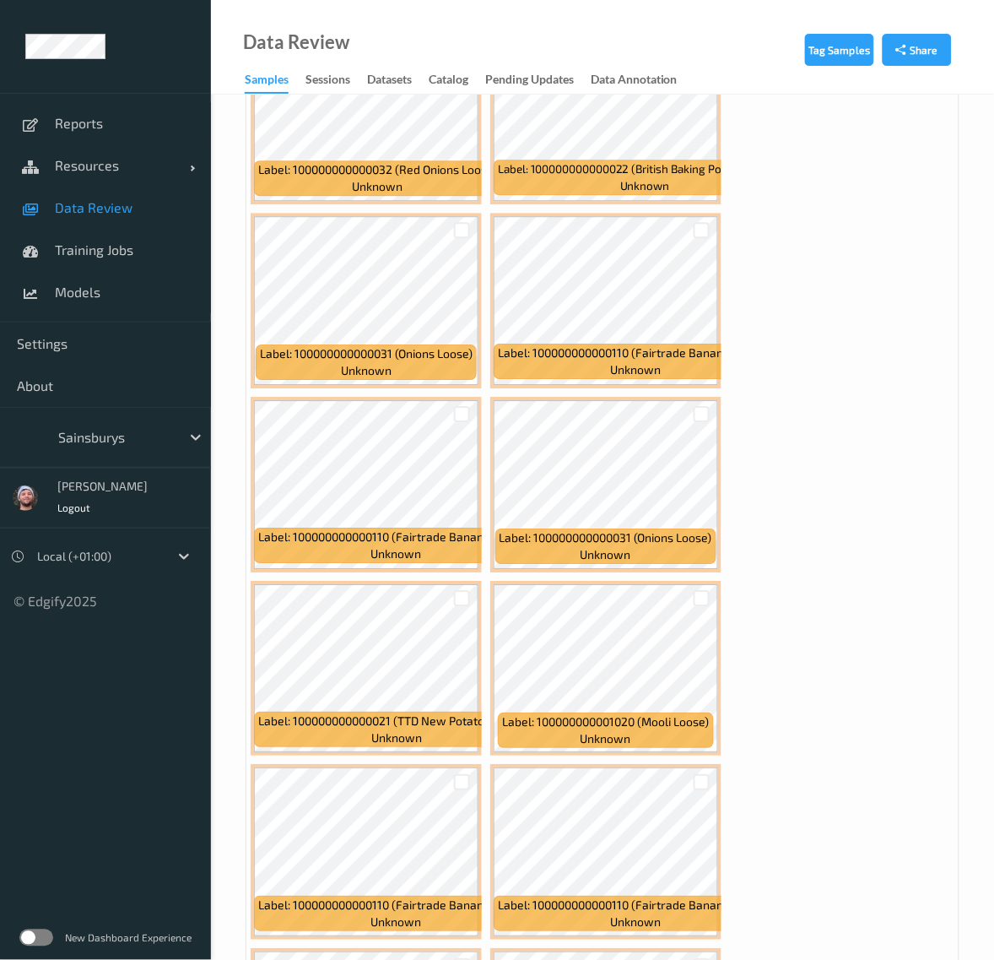
scroll to position [1266, 0]
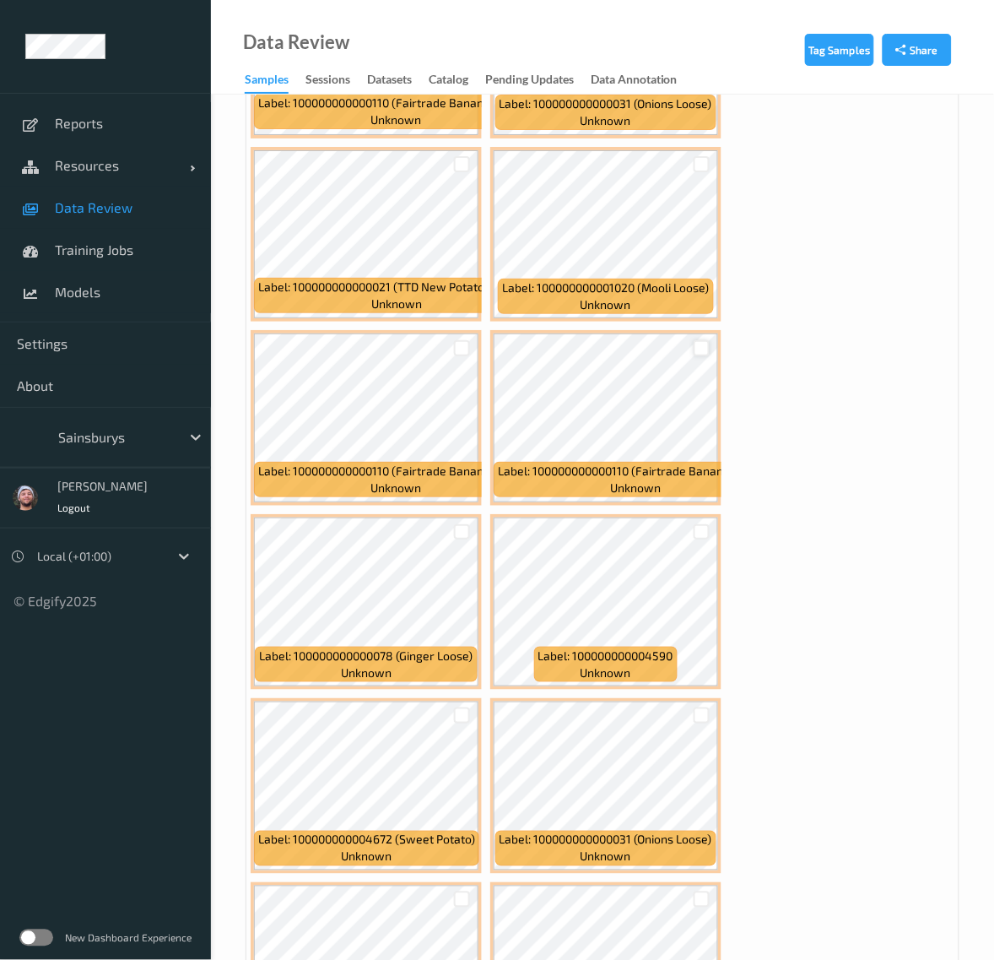
click at [703, 354] on div at bounding box center [702, 348] width 16 height 16
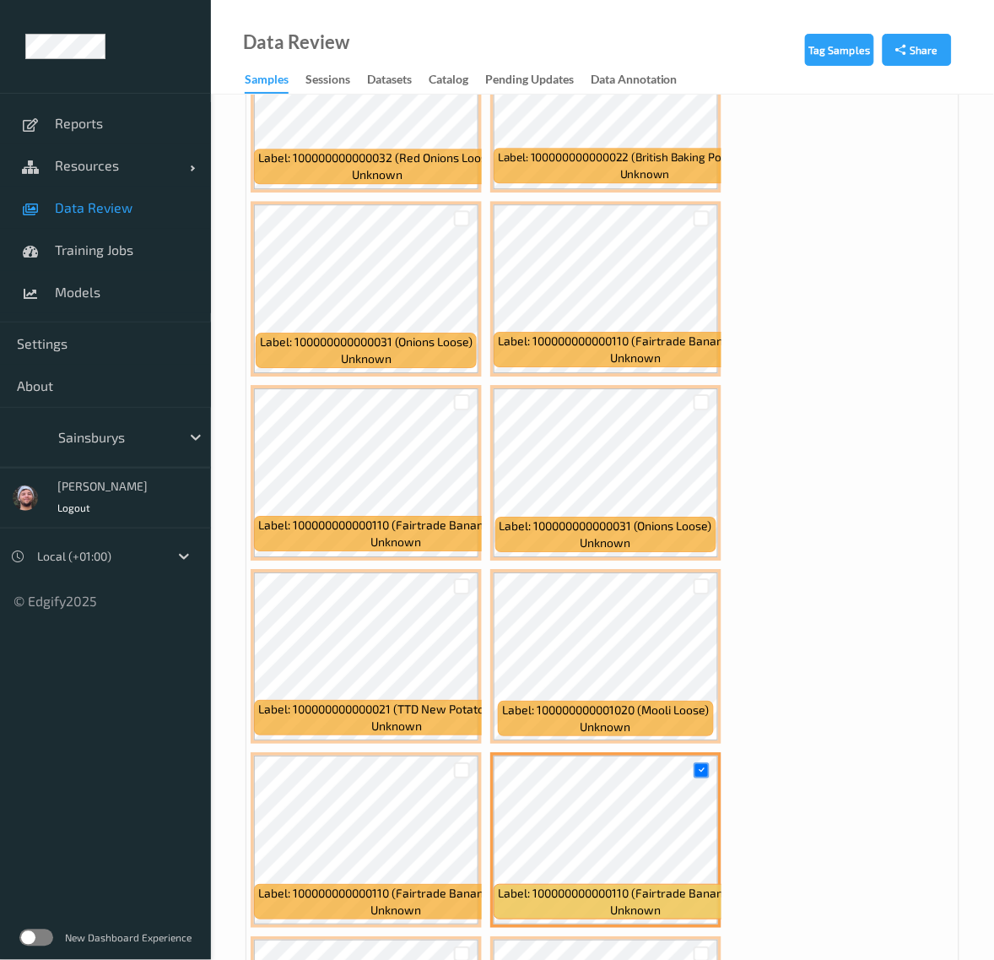
scroll to position [633, 0]
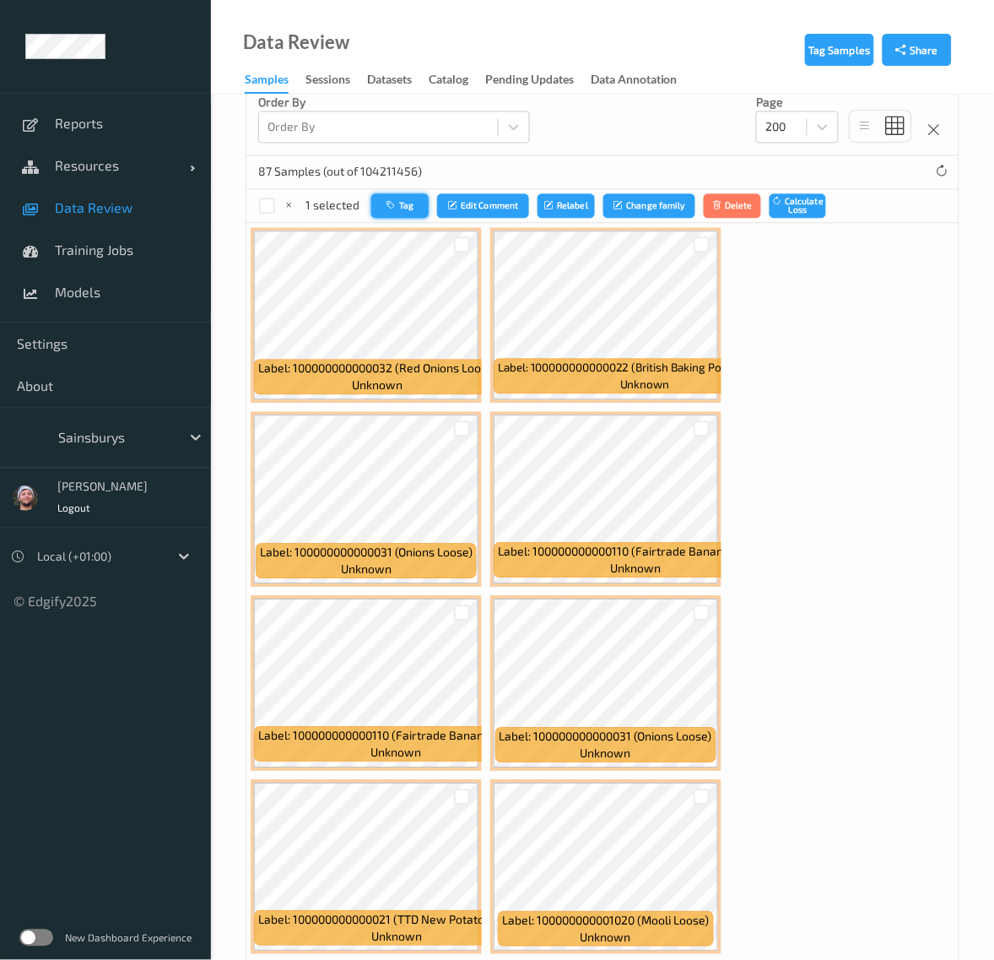
click at [393, 211] on icon "button" at bounding box center [393, 206] width 13 height 10
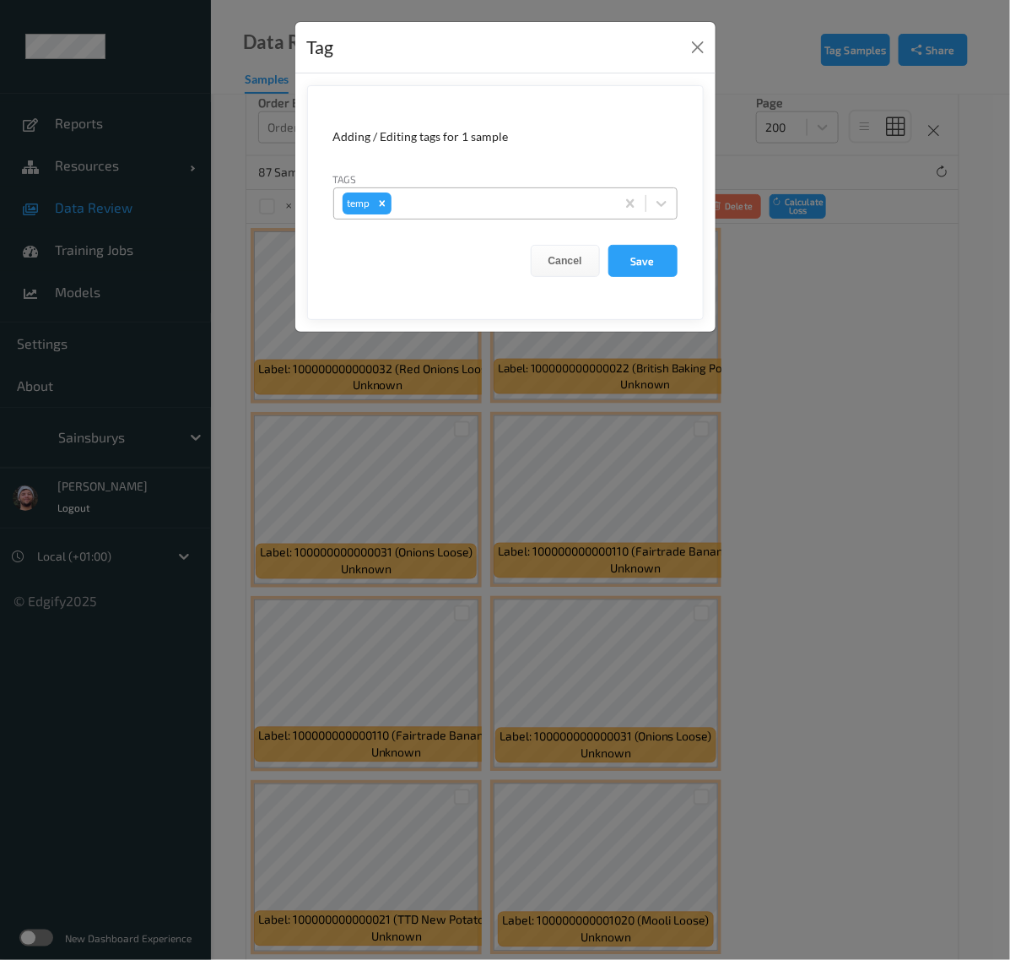
click at [444, 196] on div at bounding box center [501, 203] width 212 height 20
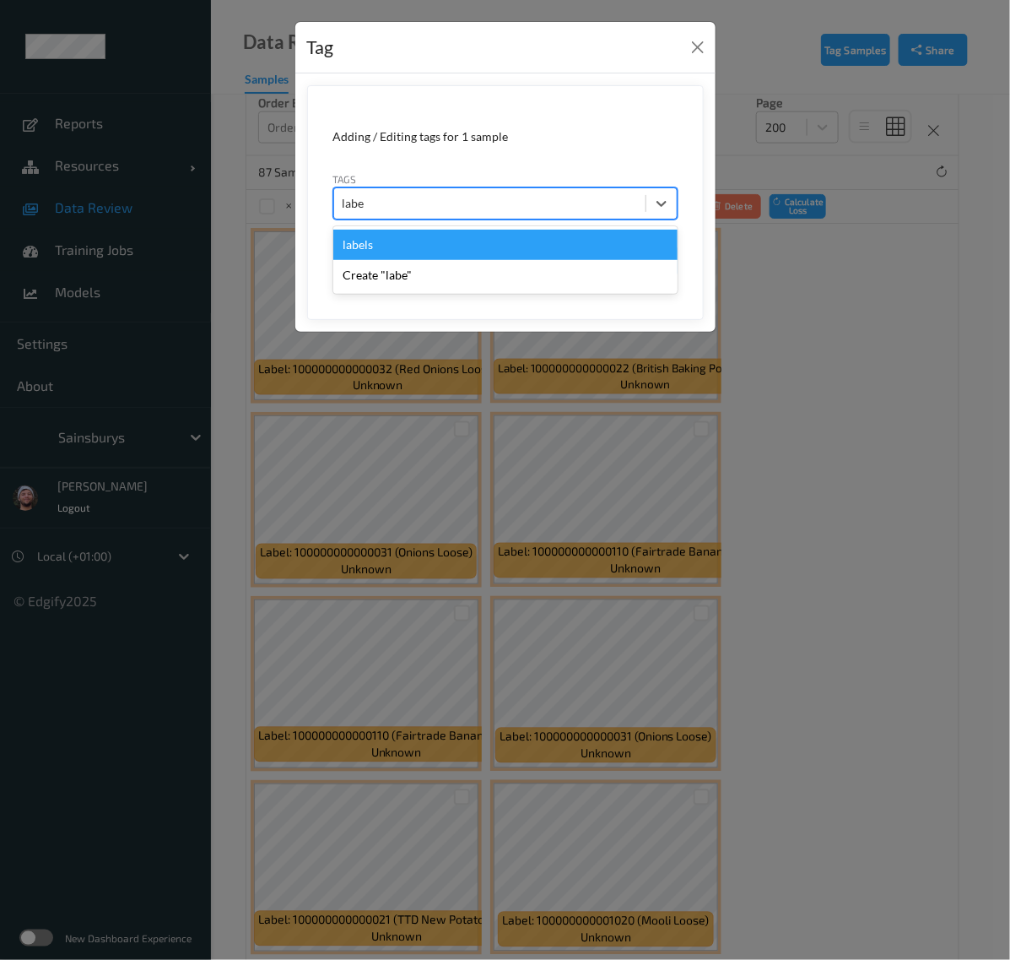
type input "label"
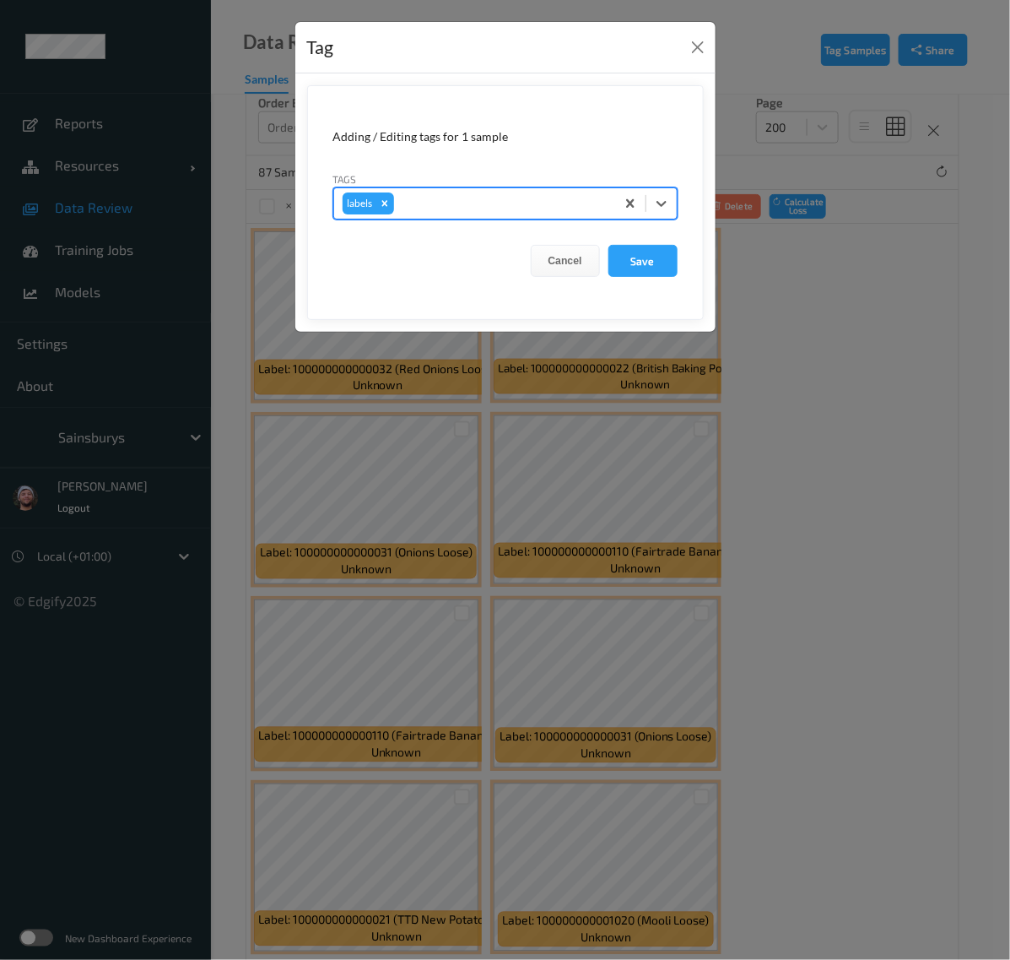
click at [609, 245] on button "Save" at bounding box center [643, 261] width 69 height 32
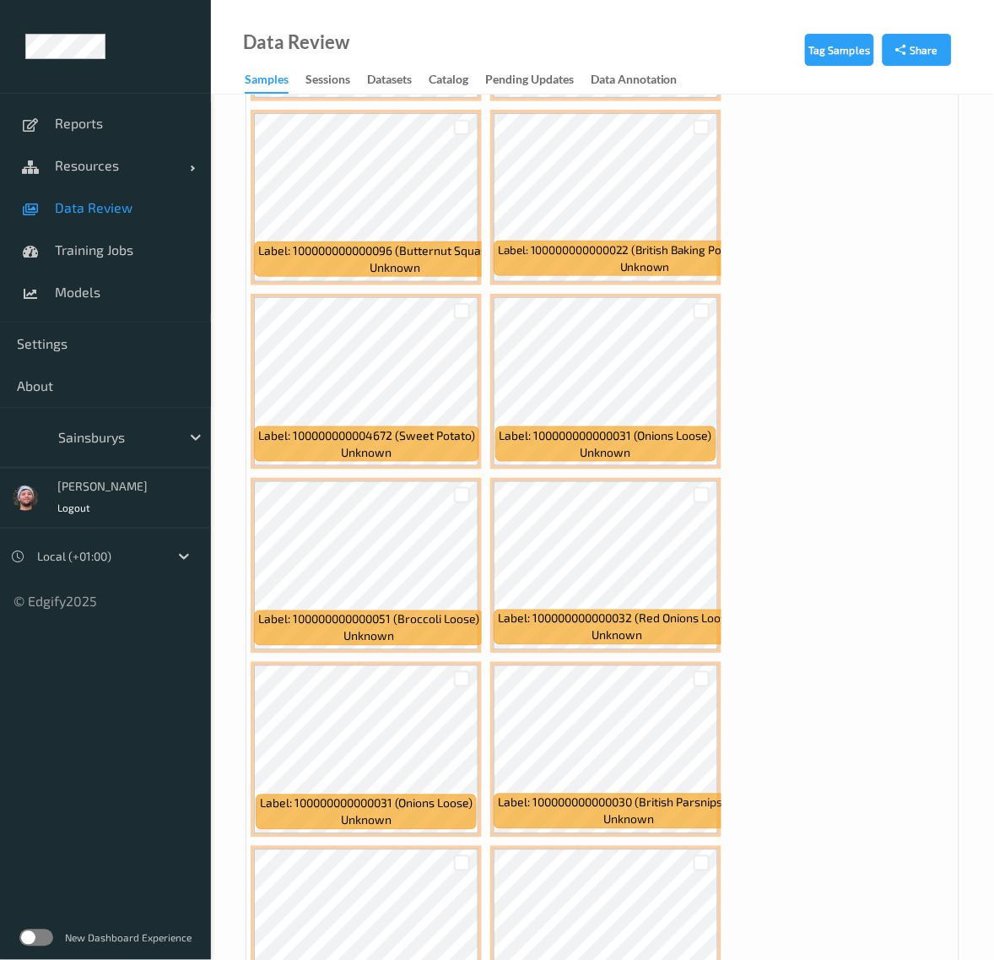
scroll to position [6808, 0]
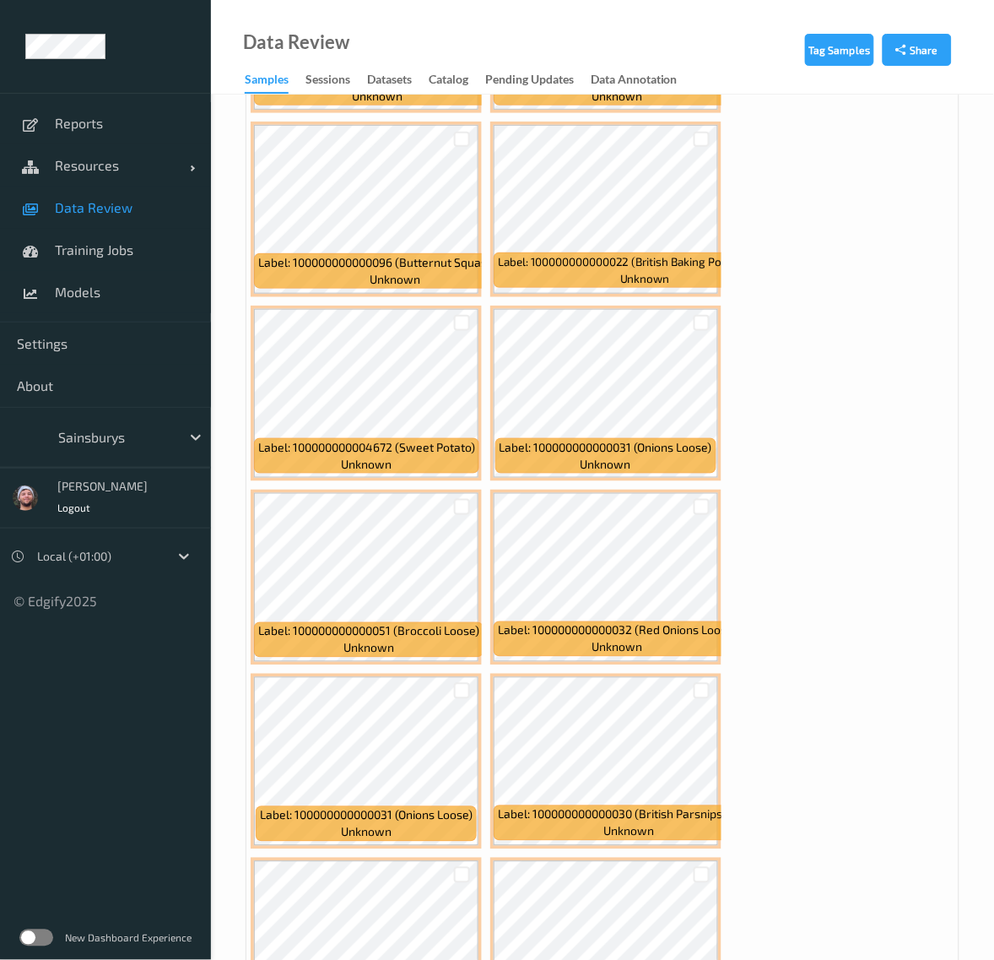
click at [468, 315] on div at bounding box center [462, 323] width 16 height 16
click at [705, 322] on div at bounding box center [702, 323] width 16 height 16
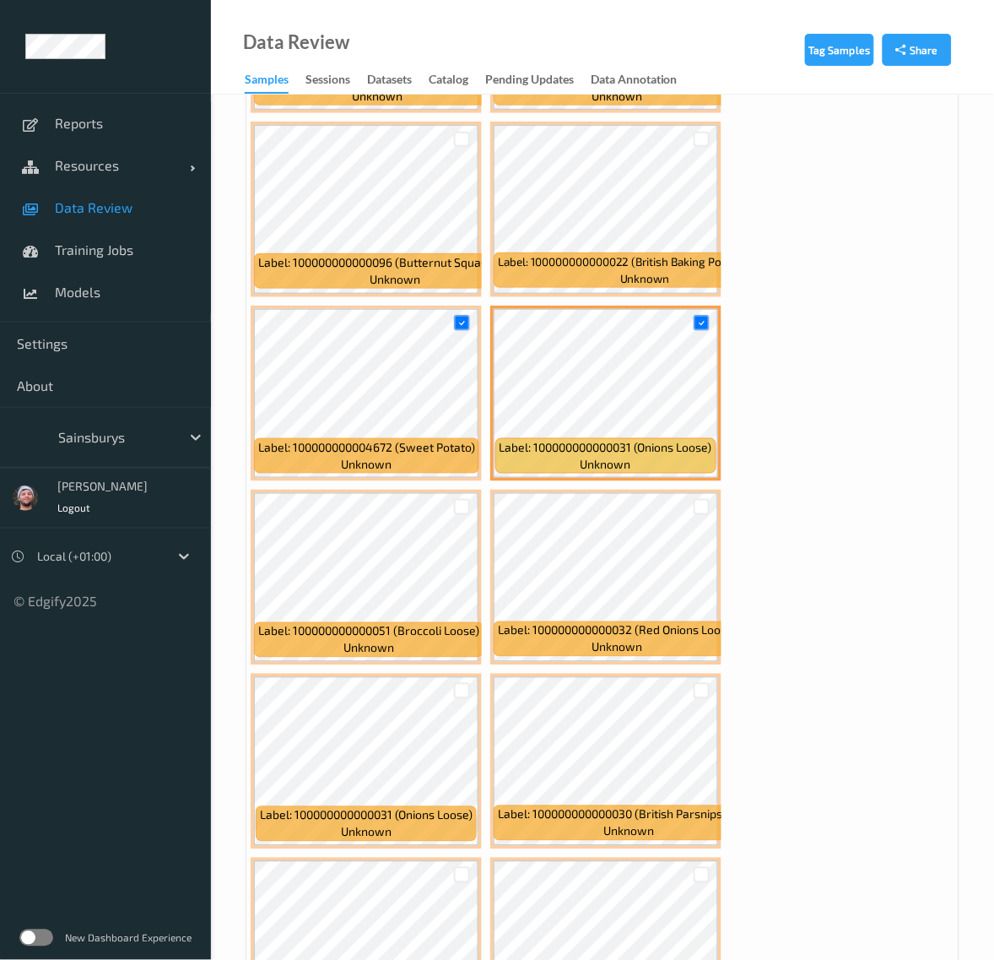
click at [712, 495] on div at bounding box center [702, 507] width 32 height 28
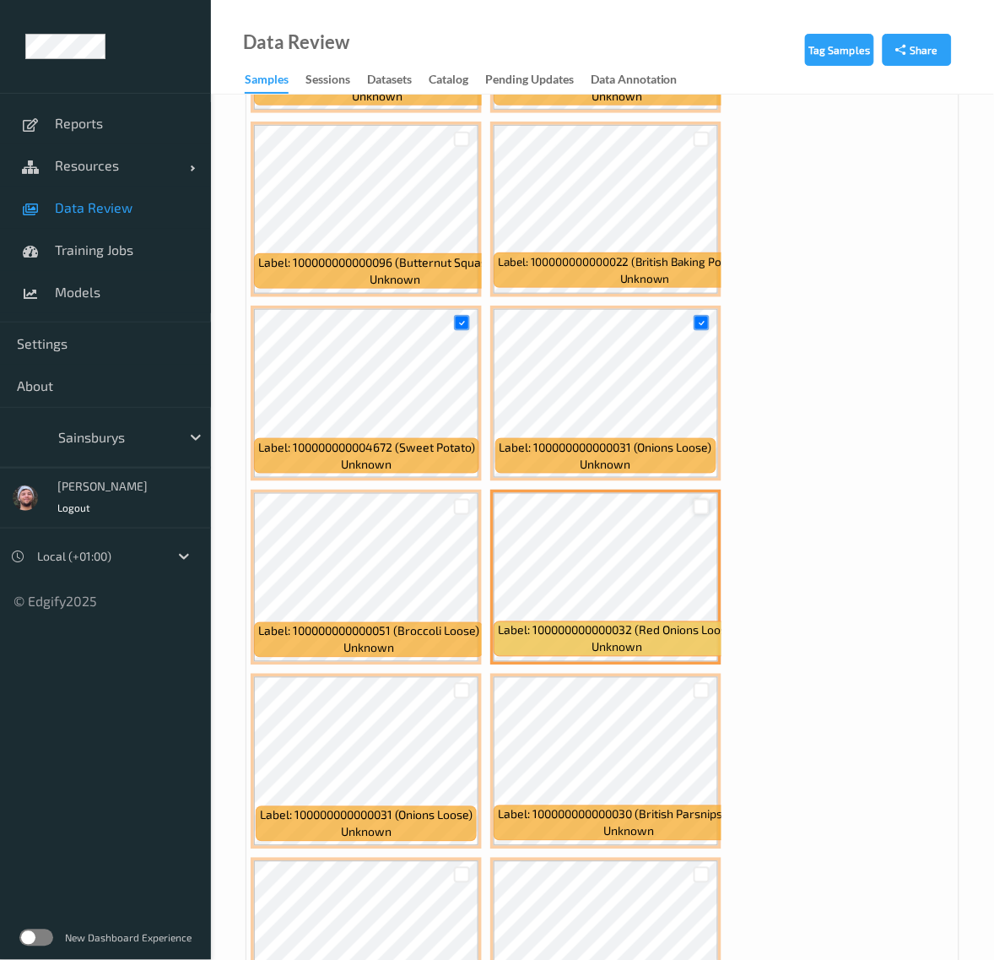
click at [706, 499] on div at bounding box center [702, 507] width 16 height 16
click at [465, 503] on div at bounding box center [462, 507] width 16 height 16
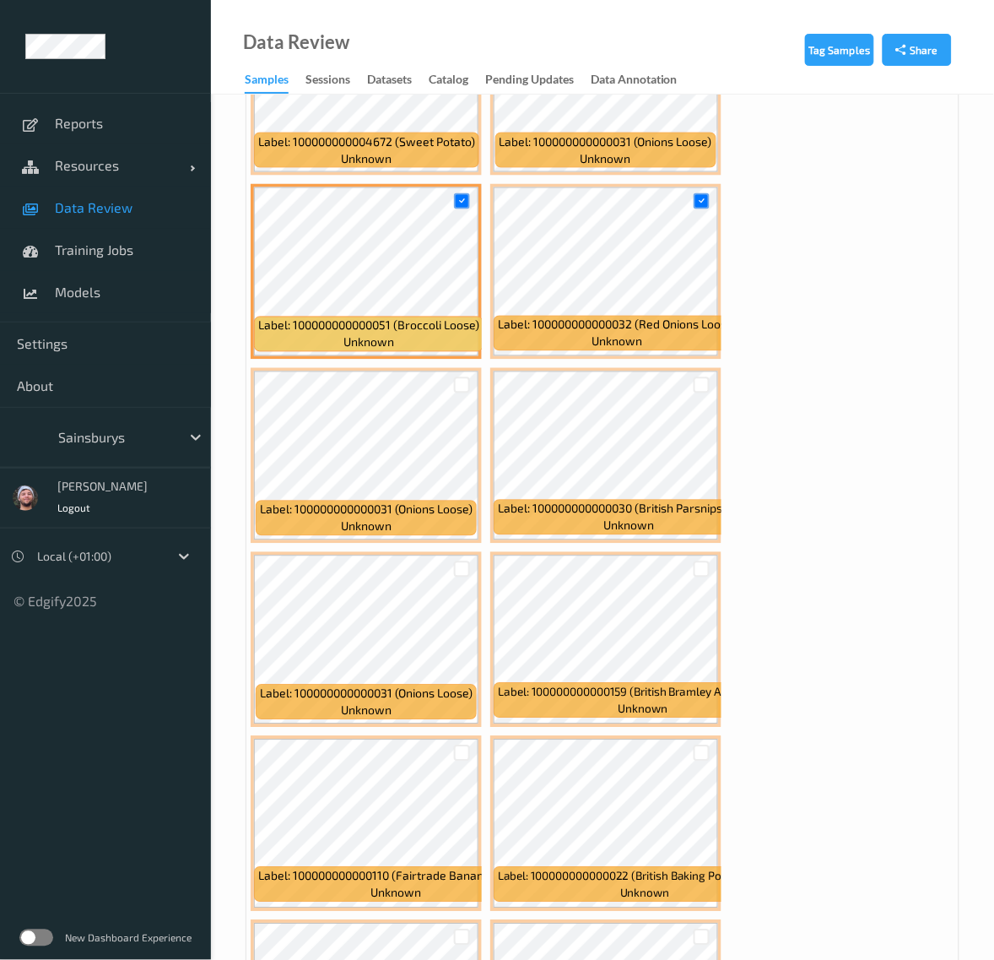
scroll to position [7125, 0]
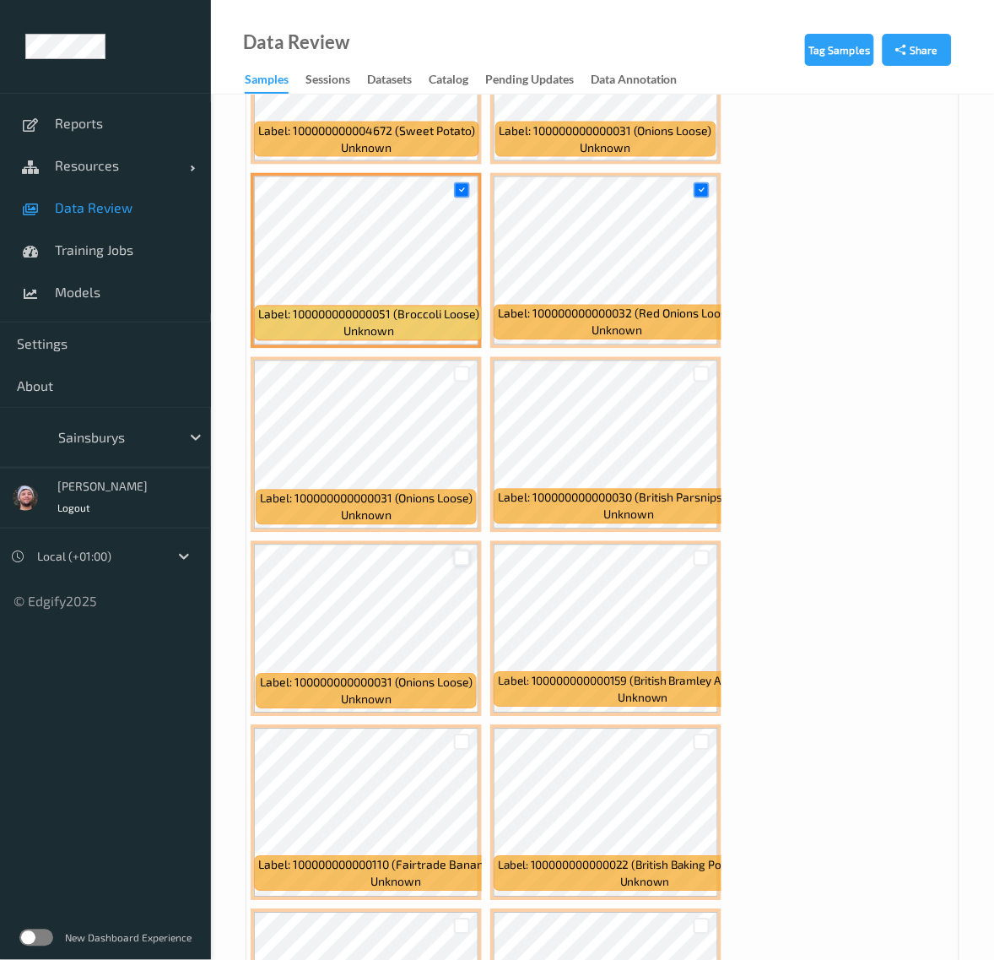
click at [467, 550] on div at bounding box center [462, 558] width 16 height 16
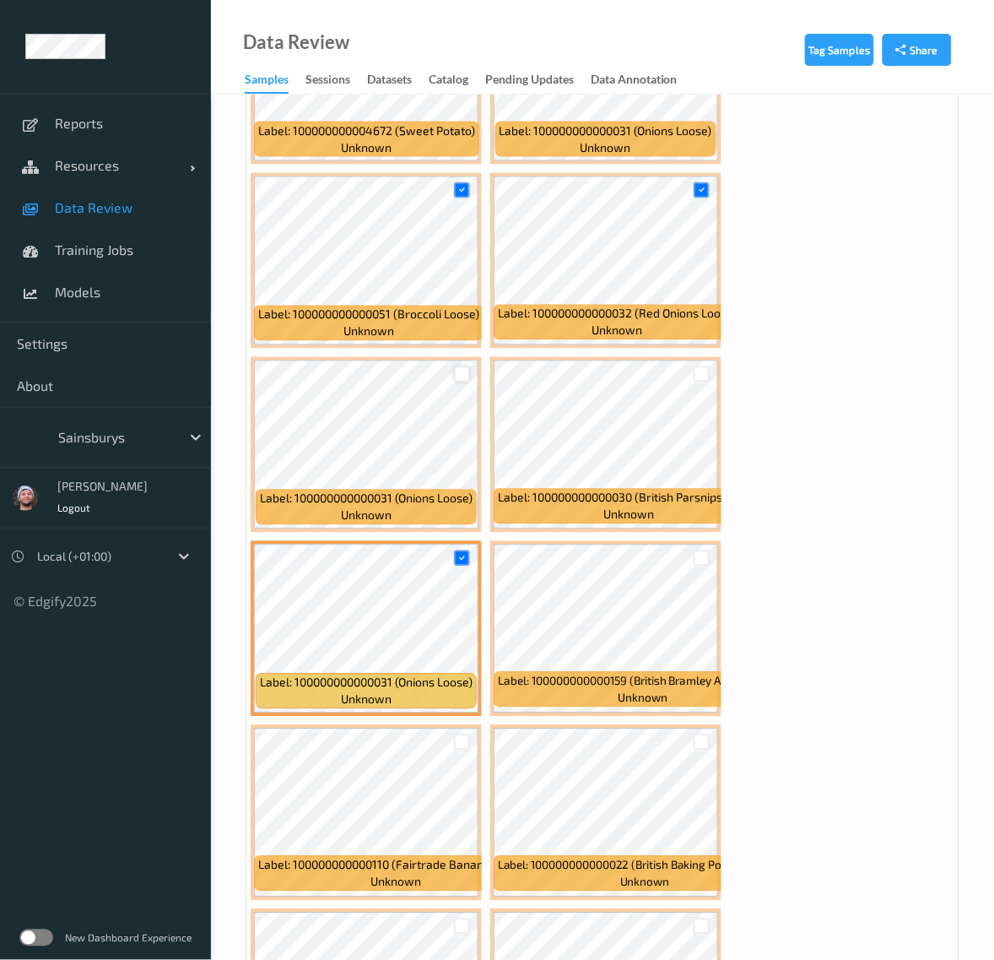
click at [466, 366] on div at bounding box center [462, 374] width 16 height 16
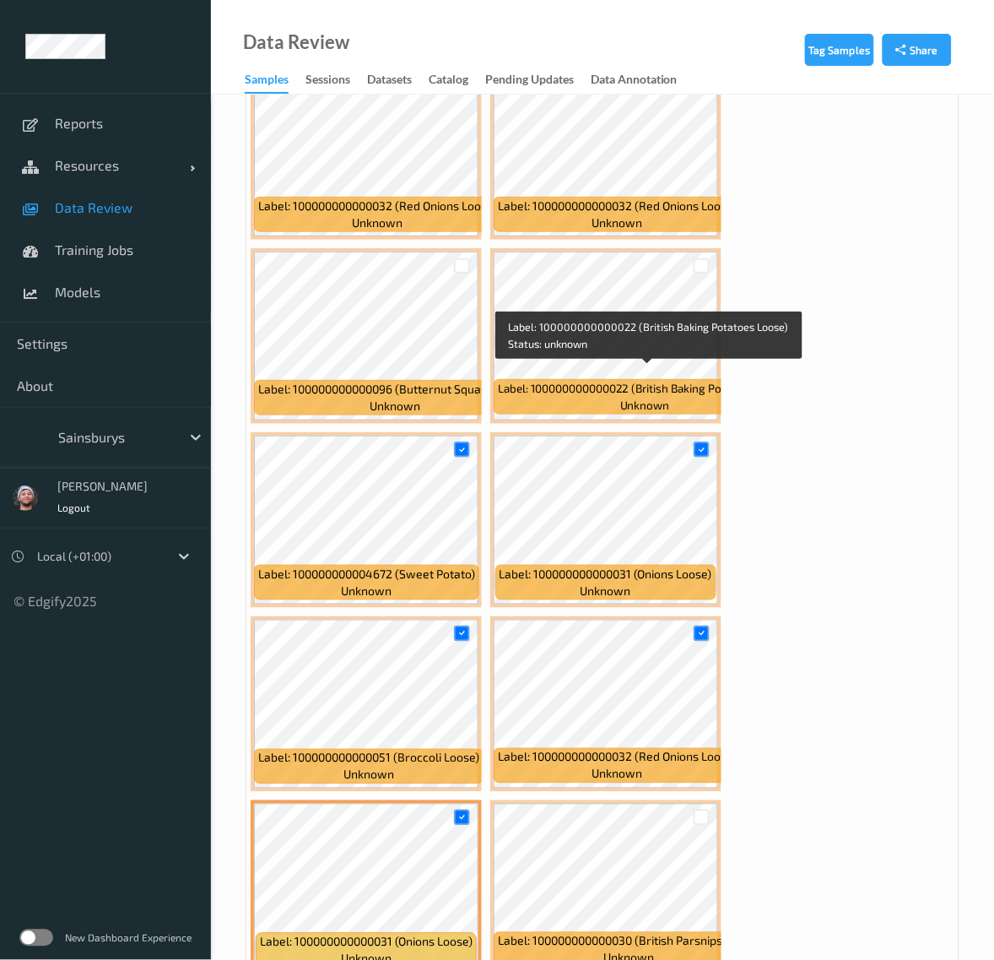
scroll to position [6281, 0]
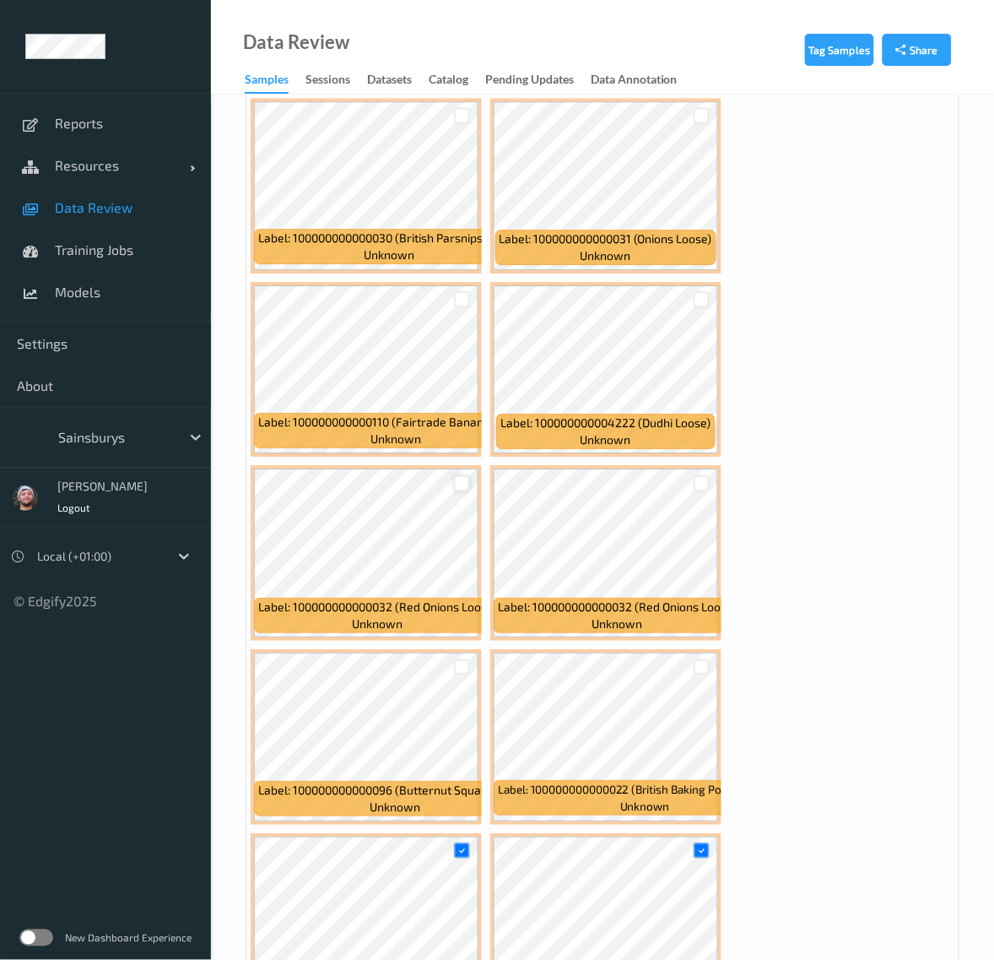
click at [461, 475] on div at bounding box center [462, 483] width 16 height 16
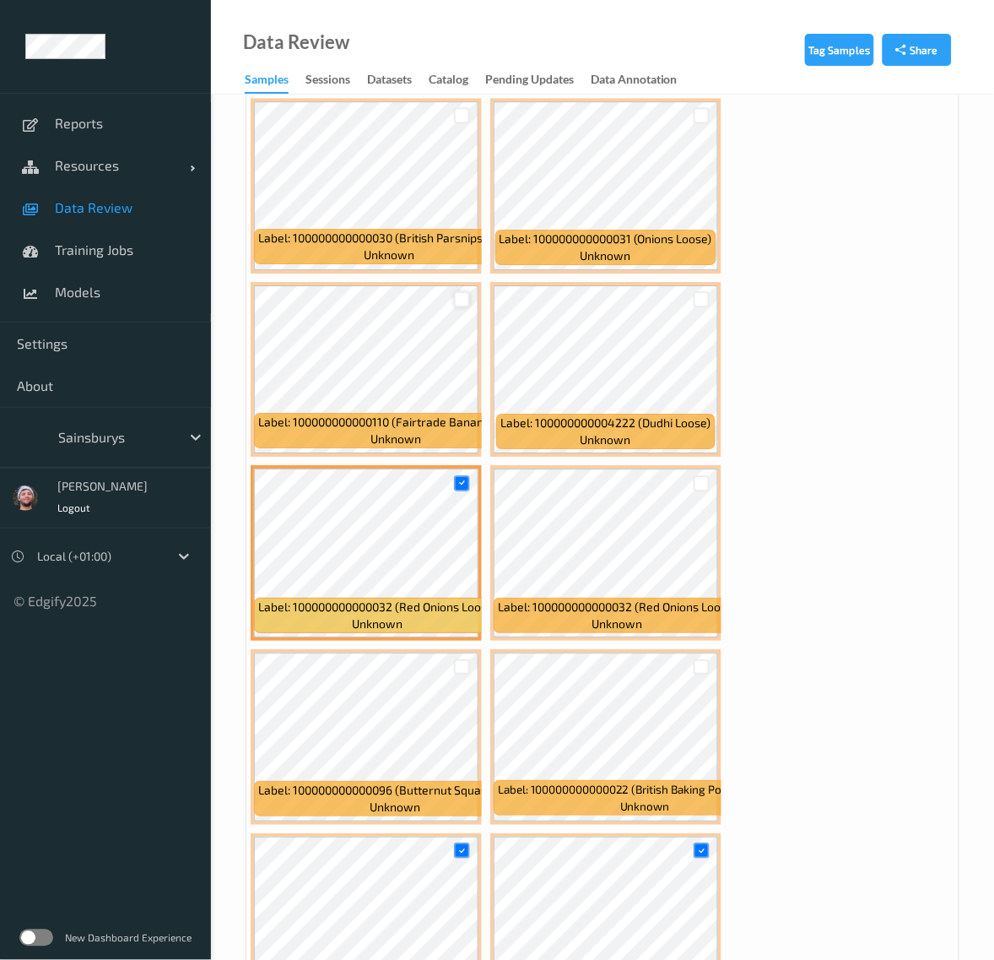
click at [464, 295] on div at bounding box center [462, 299] width 16 height 16
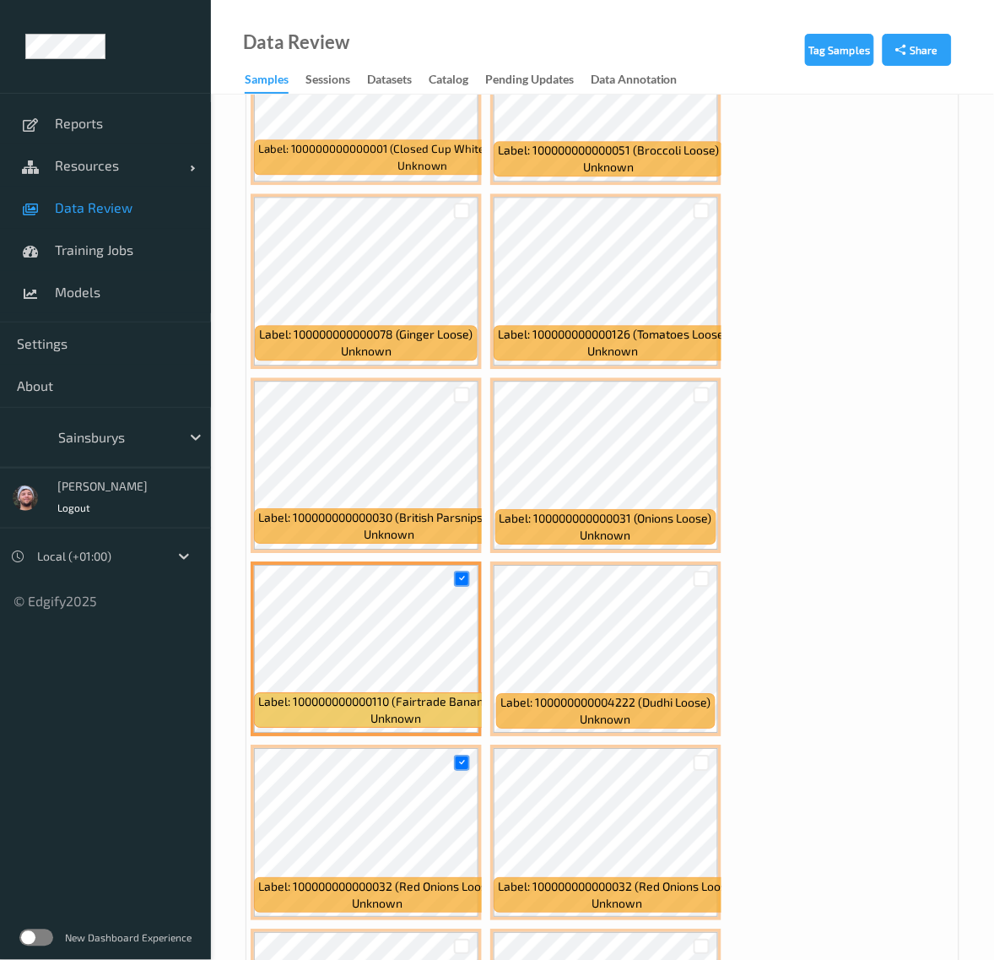
scroll to position [5964, 0]
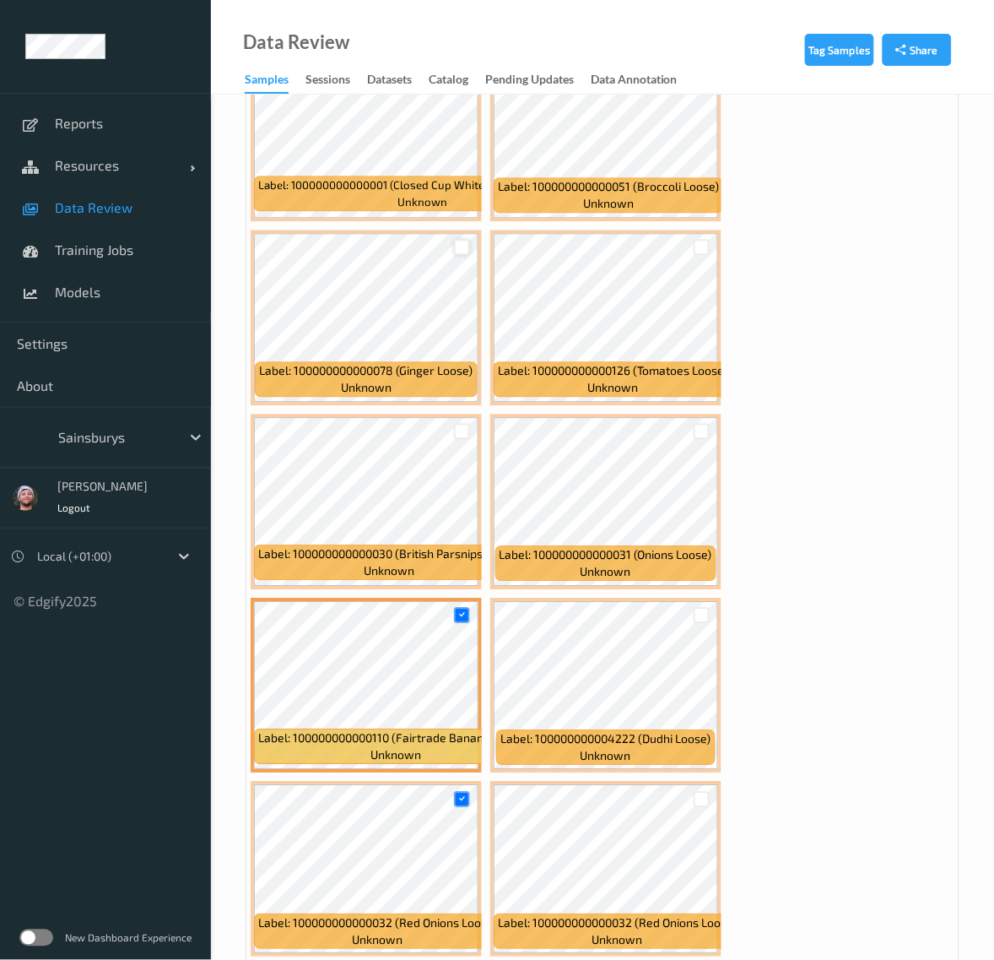
click at [457, 247] on div at bounding box center [462, 248] width 16 height 16
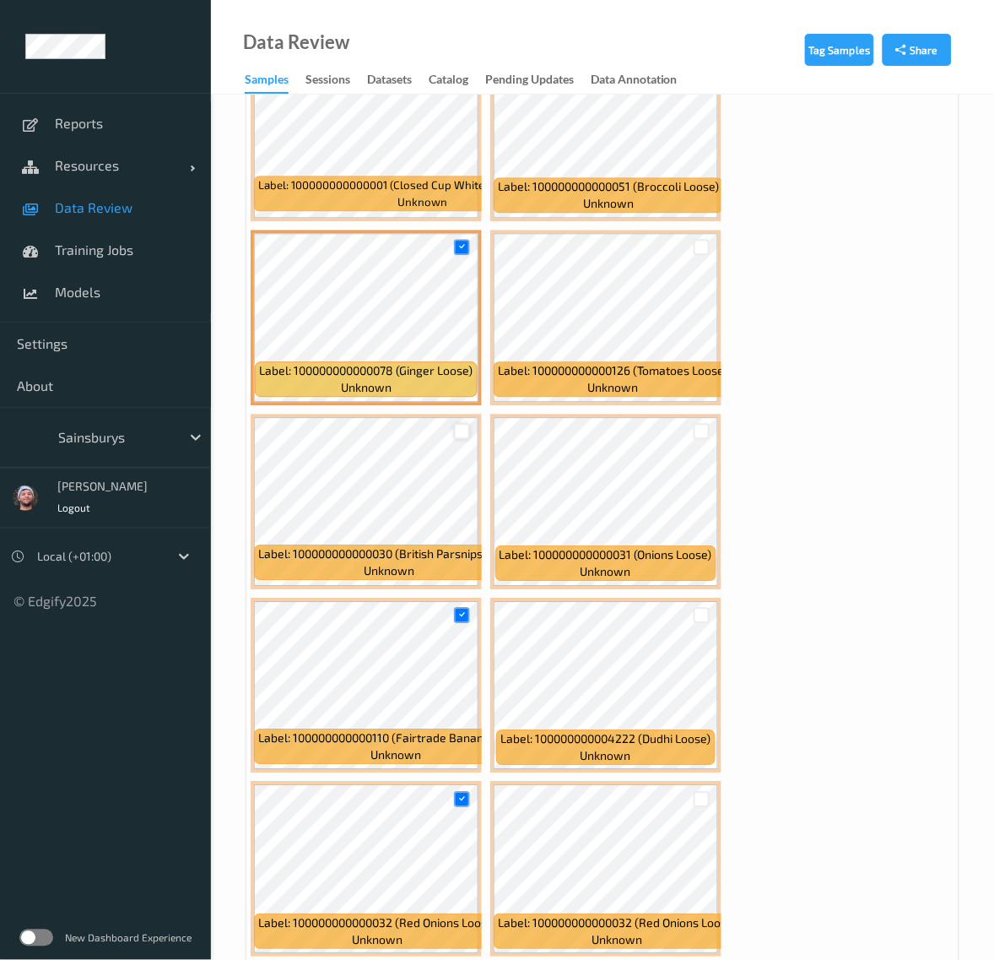
click at [465, 425] on div at bounding box center [462, 432] width 16 height 16
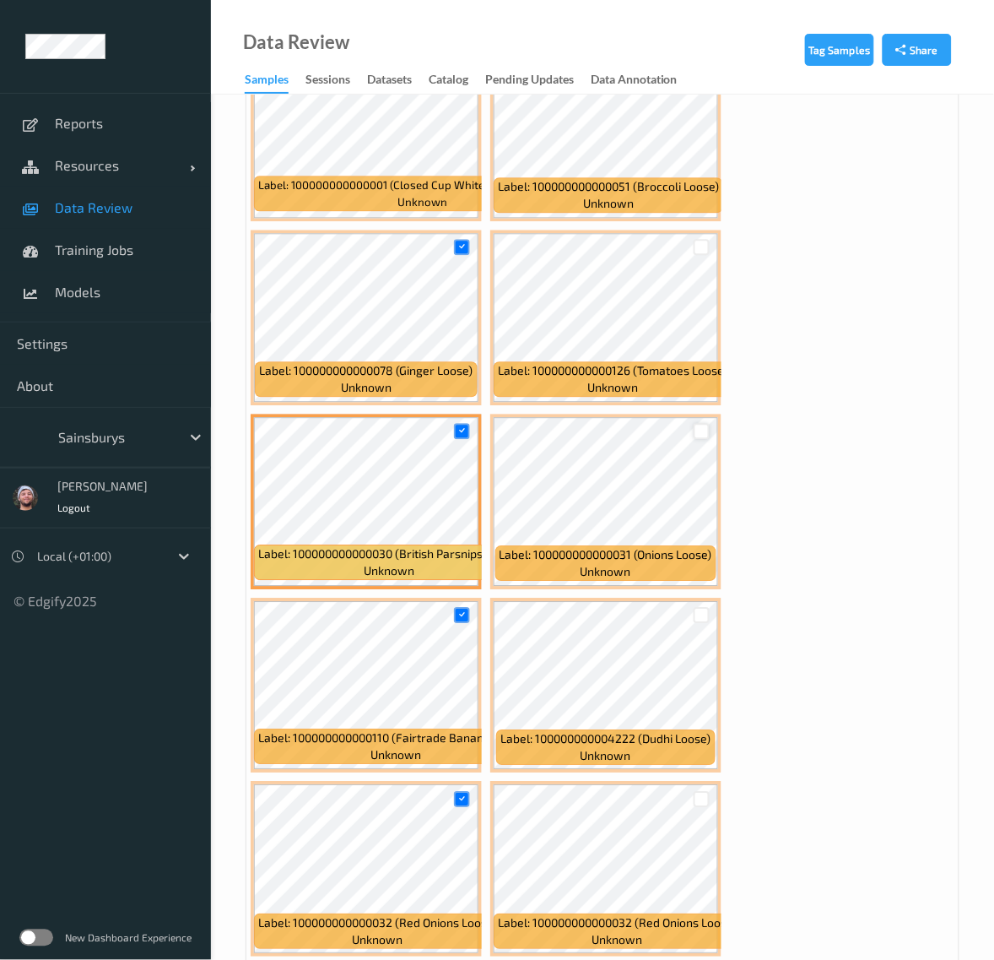
click at [709, 424] on div at bounding box center [702, 432] width 16 height 16
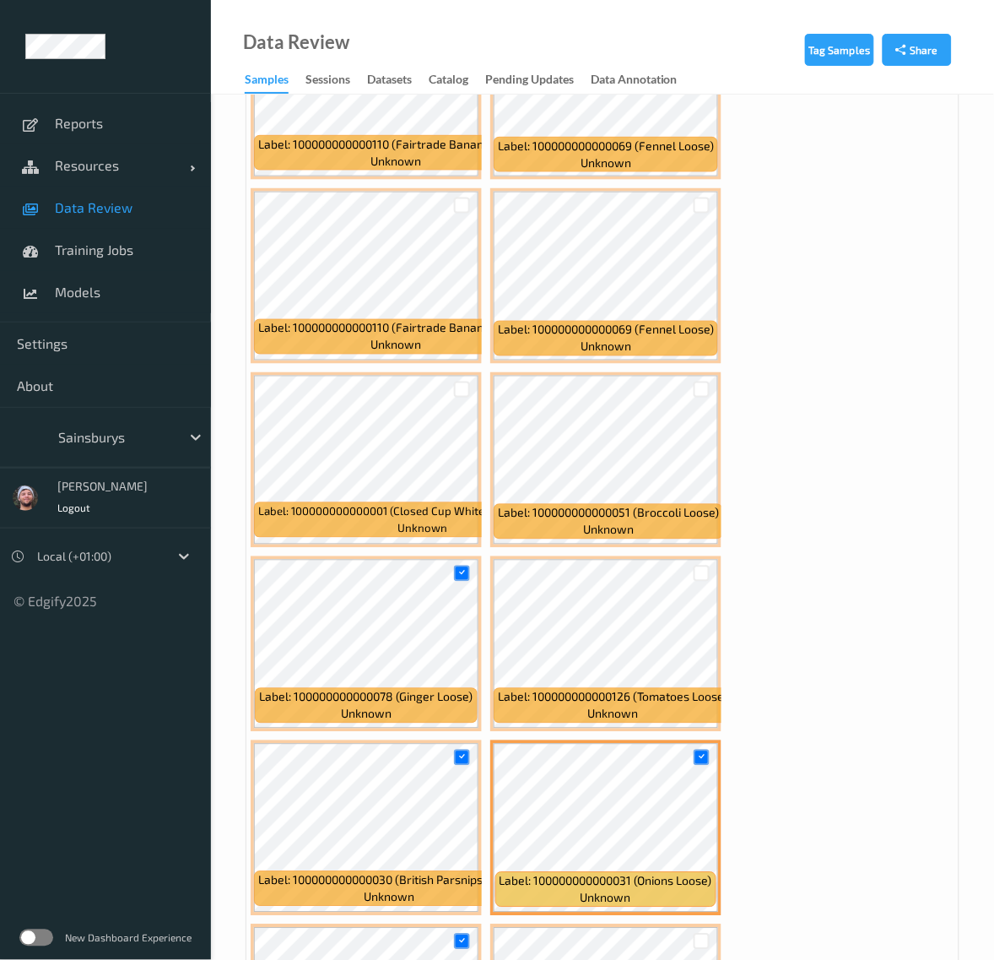
scroll to position [5436, 0]
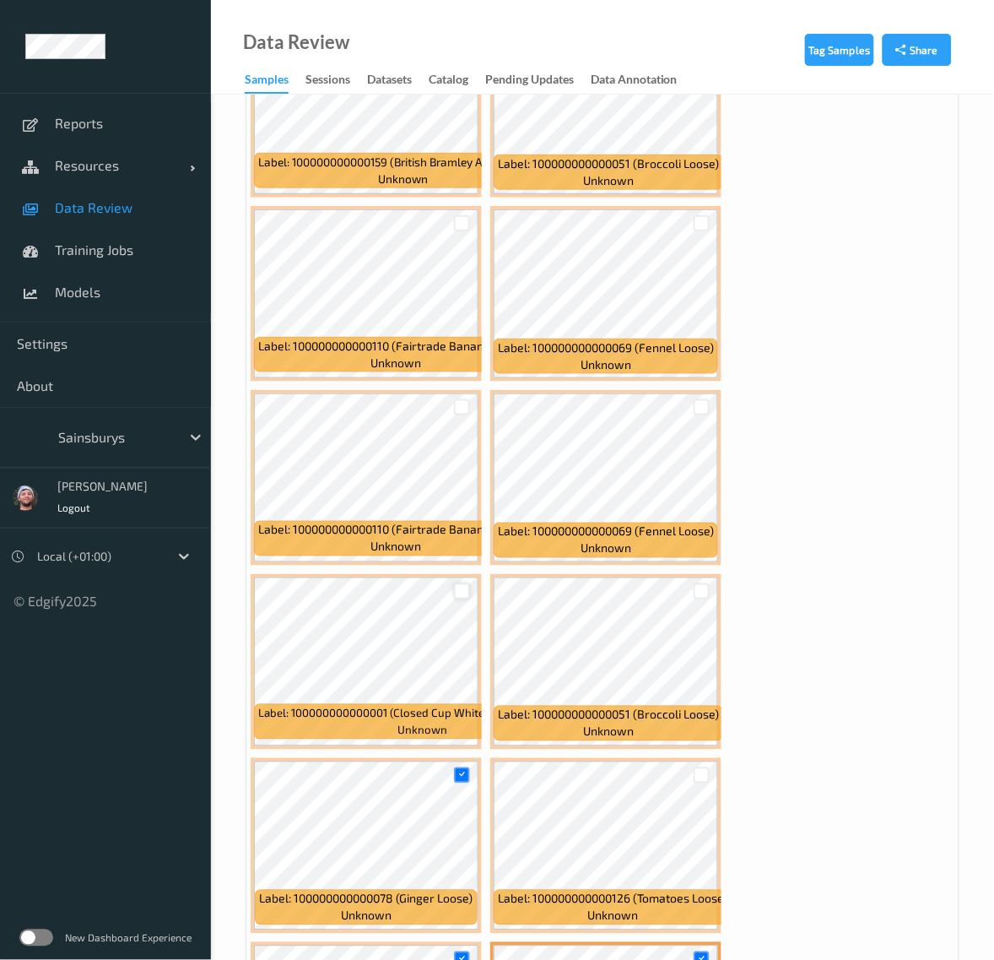
click at [456, 591] on div at bounding box center [462, 591] width 16 height 16
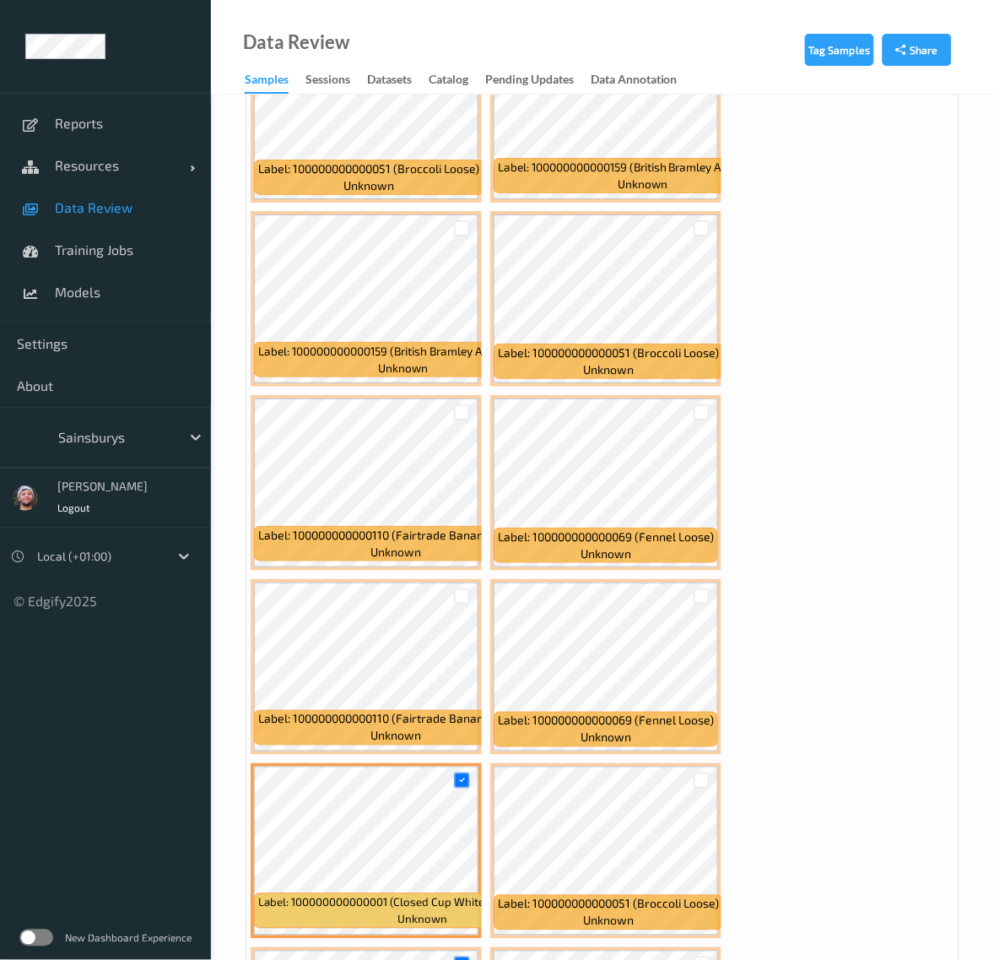
scroll to position [5225, 0]
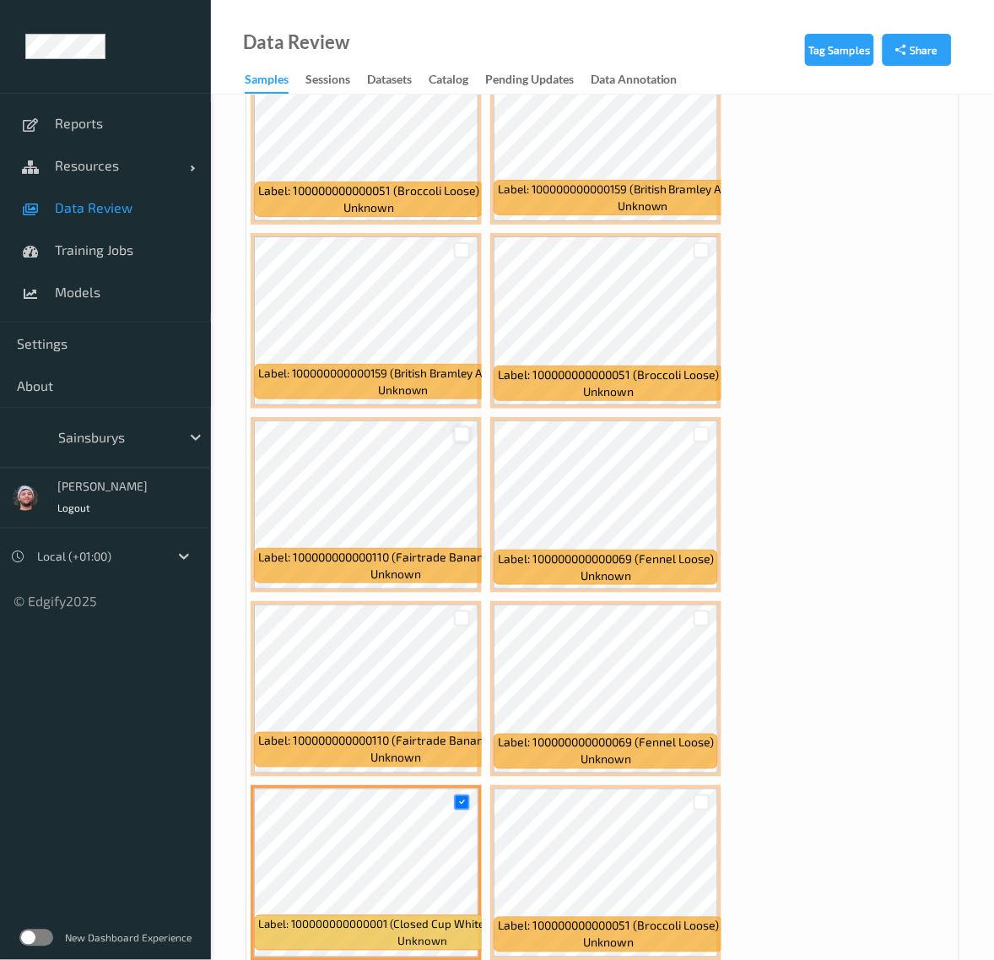
click at [464, 431] on div at bounding box center [462, 434] width 16 height 16
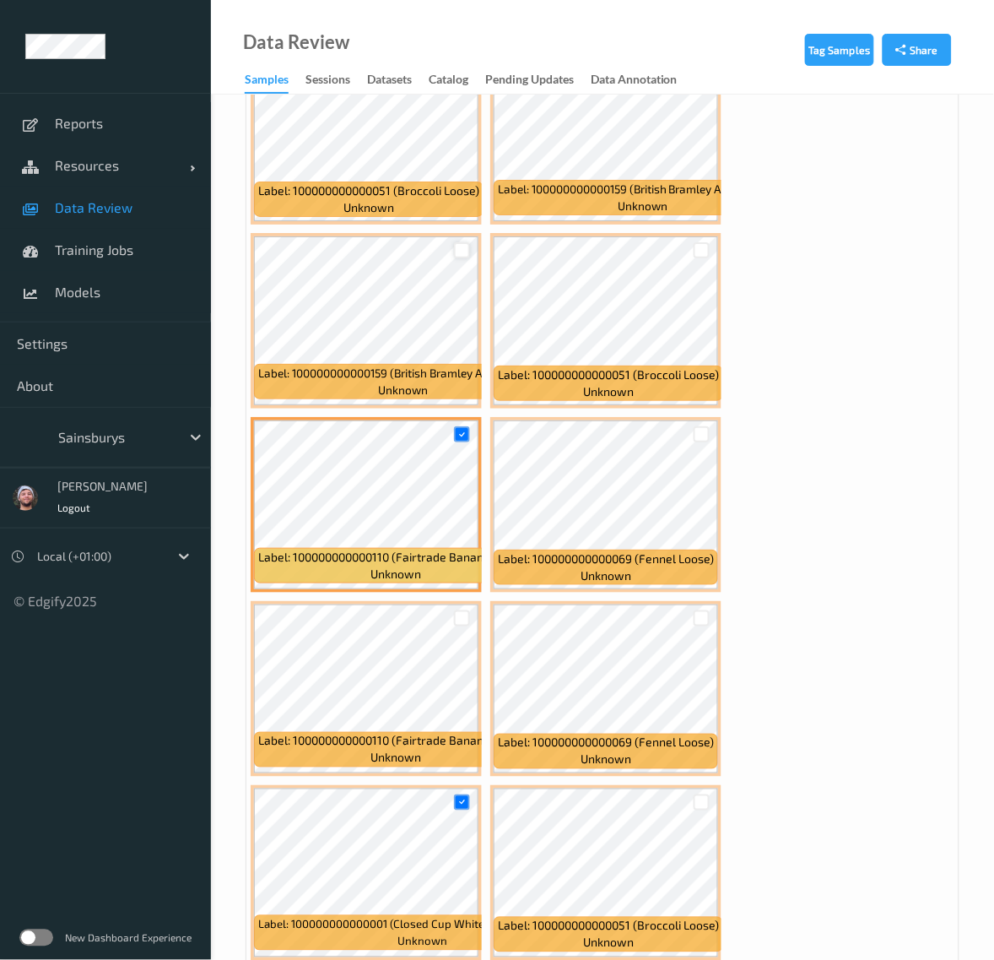
click at [461, 250] on div at bounding box center [462, 250] width 16 height 16
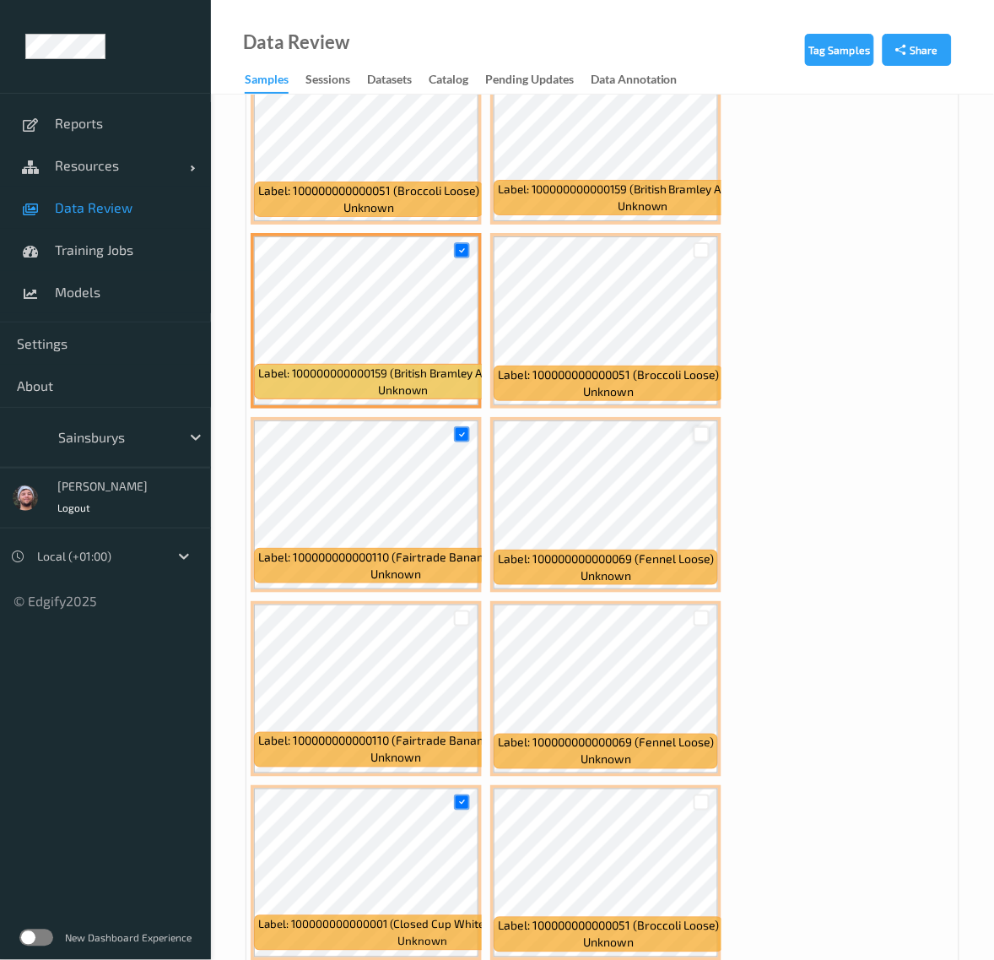
click at [699, 432] on div at bounding box center [702, 434] width 16 height 16
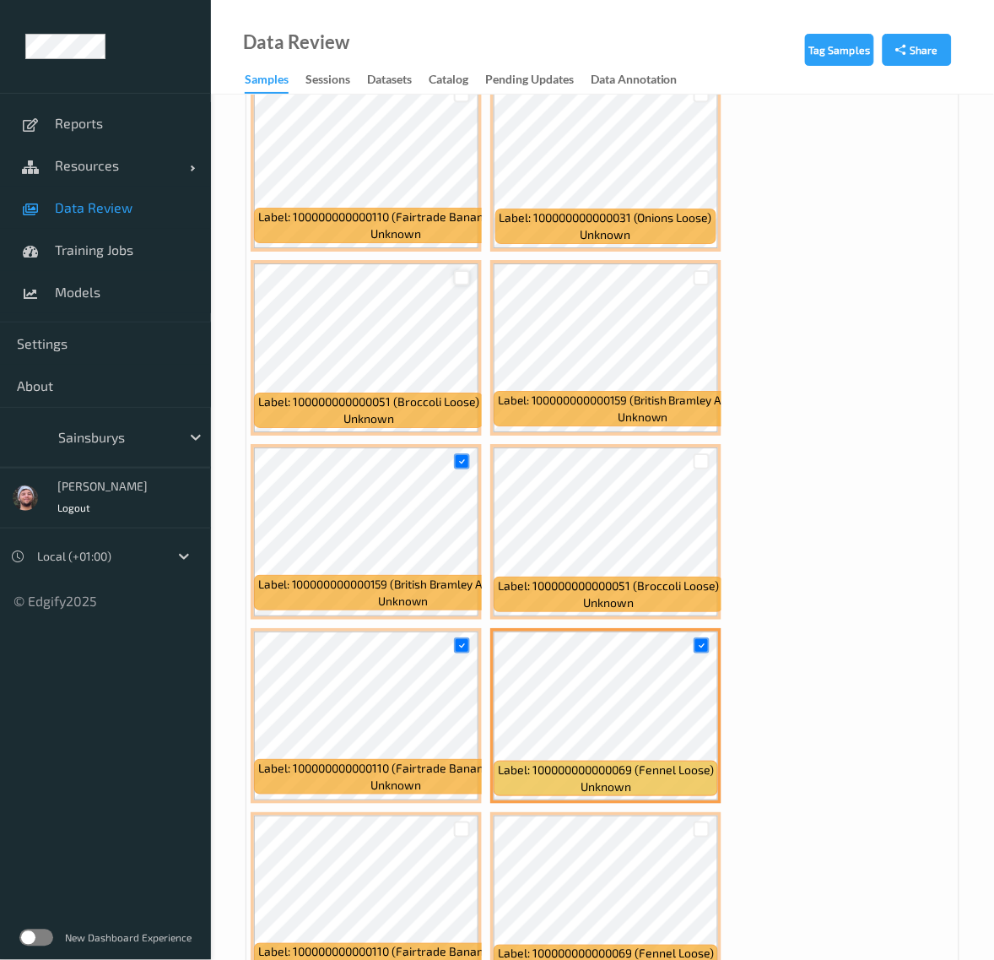
click at [457, 270] on div at bounding box center [462, 278] width 16 height 16
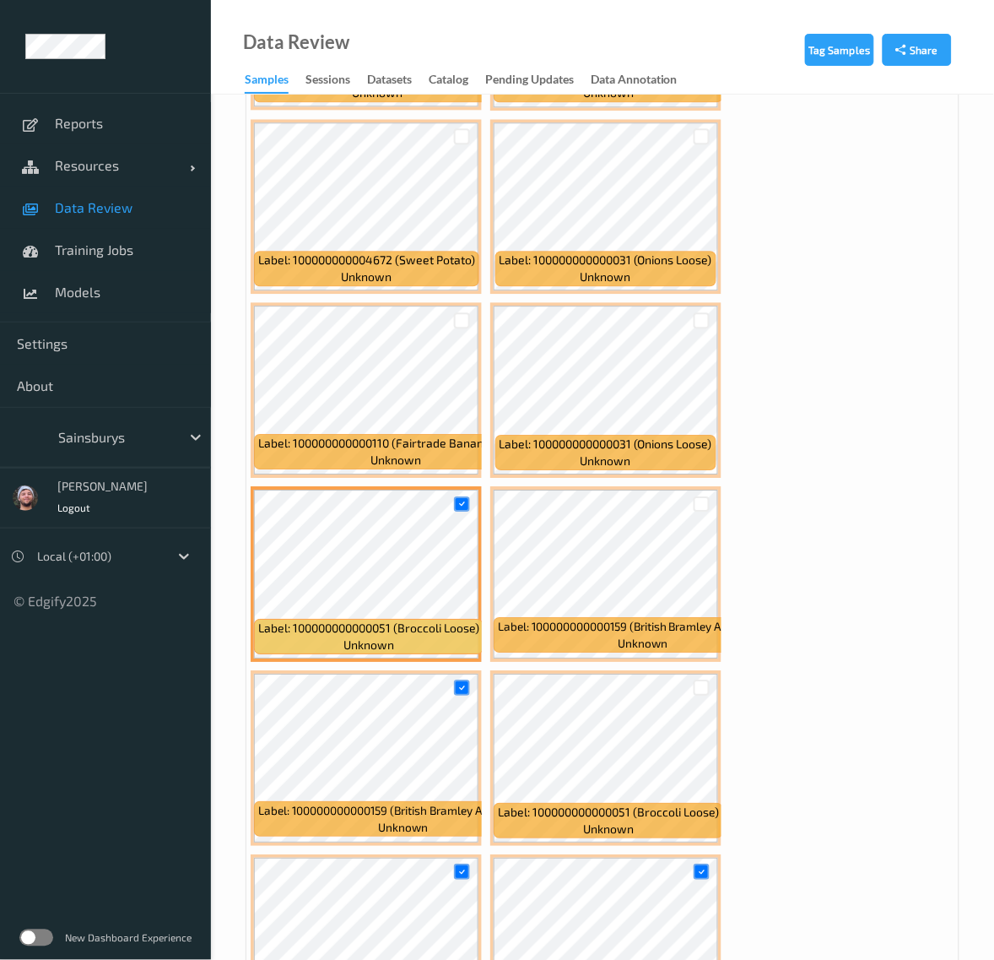
scroll to position [4592, 0]
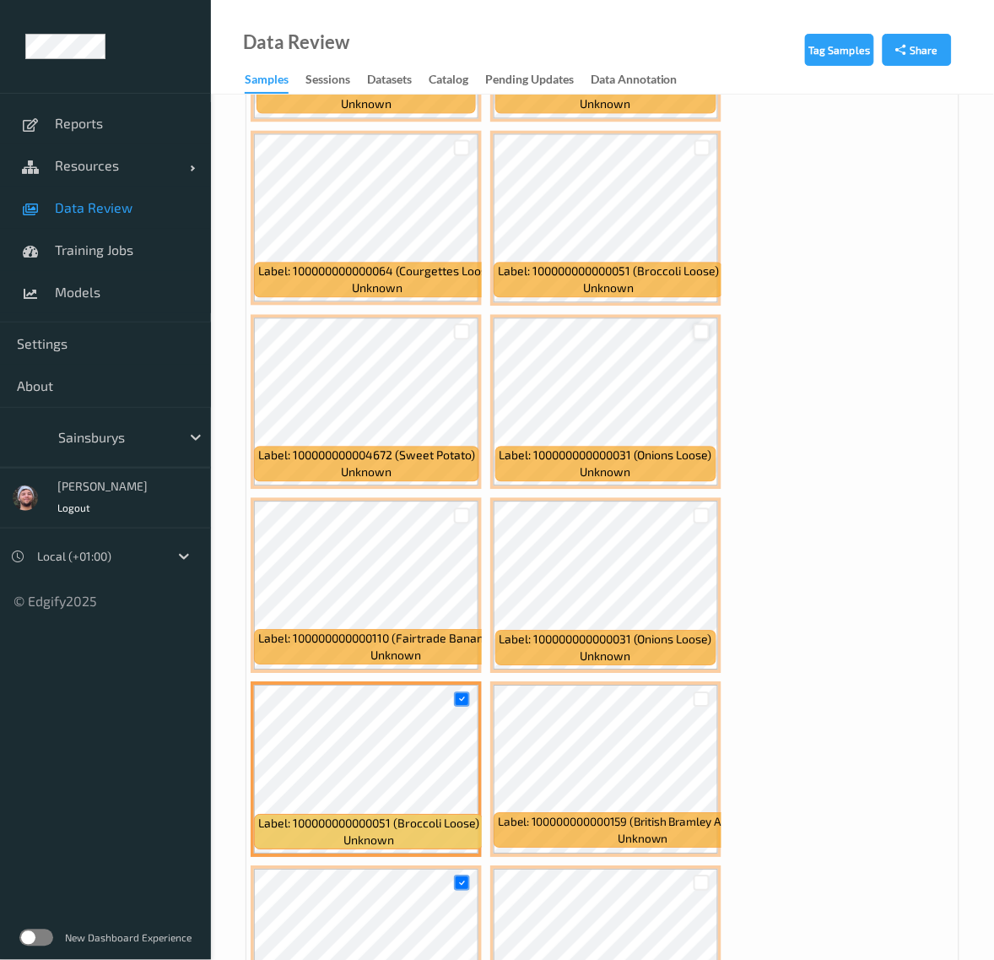
click at [697, 327] on div at bounding box center [702, 332] width 16 height 16
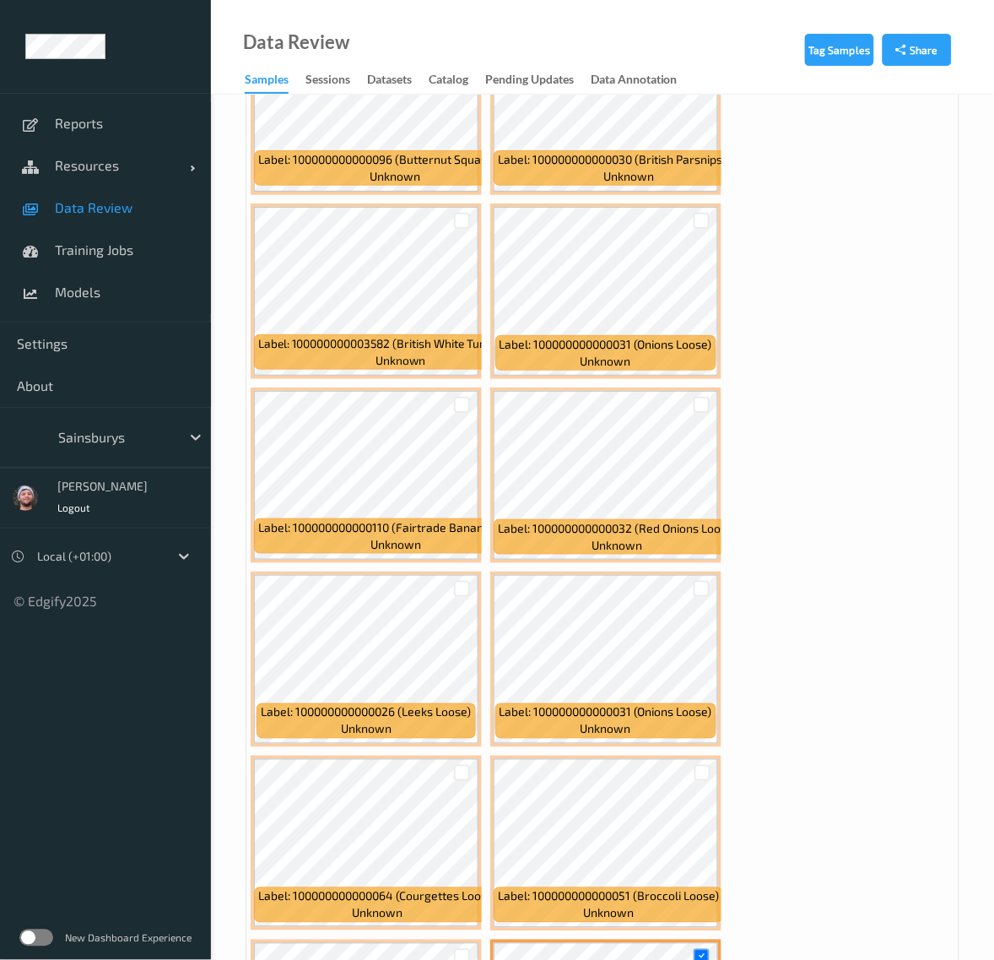
scroll to position [3959, 0]
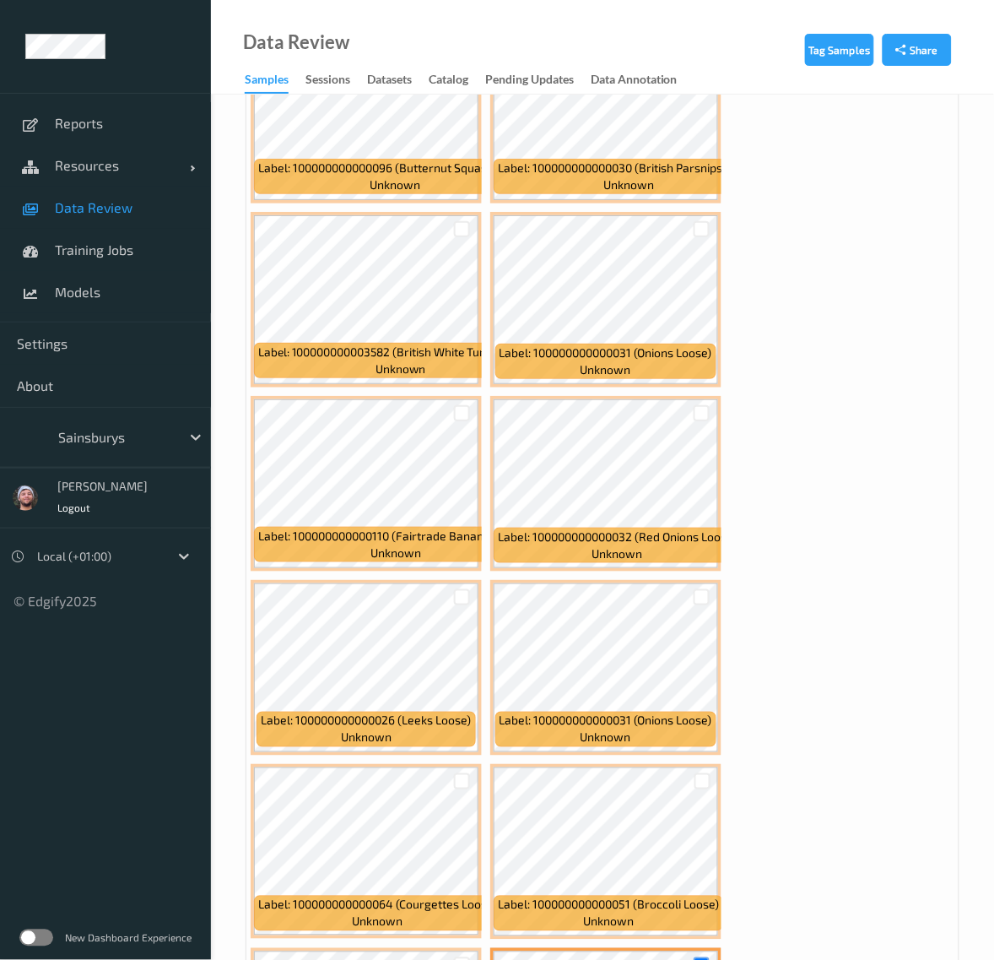
click at [710, 403] on div at bounding box center [702, 413] width 32 height 28
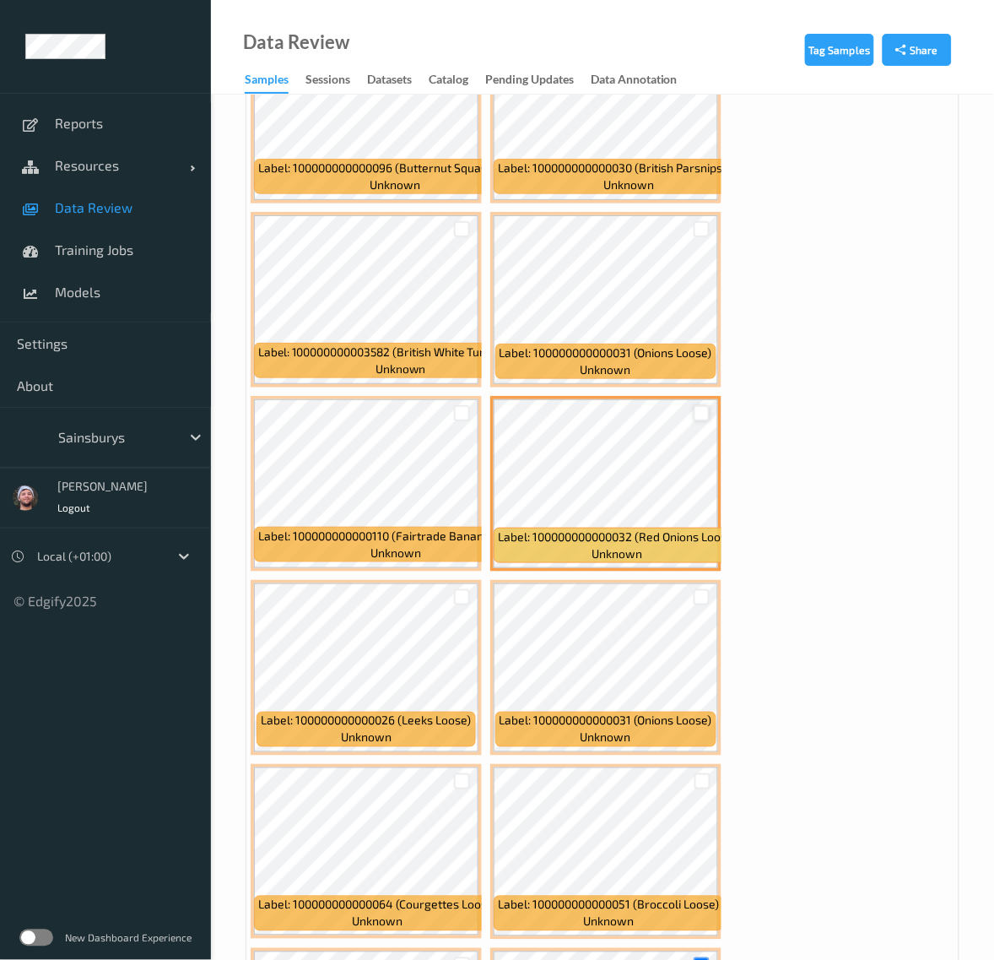
click at [701, 410] on div at bounding box center [702, 413] width 16 height 16
click at [699, 228] on div at bounding box center [702, 229] width 16 height 16
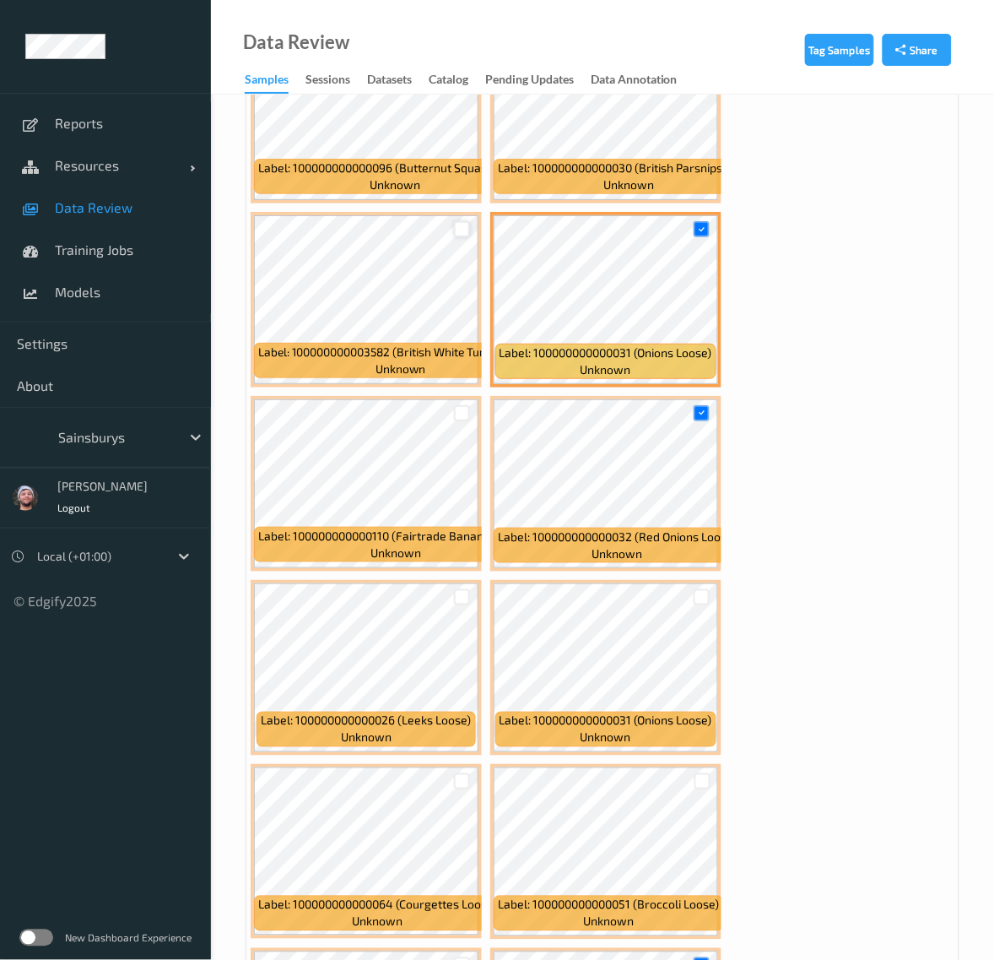
click at [464, 221] on div at bounding box center [462, 229] width 16 height 16
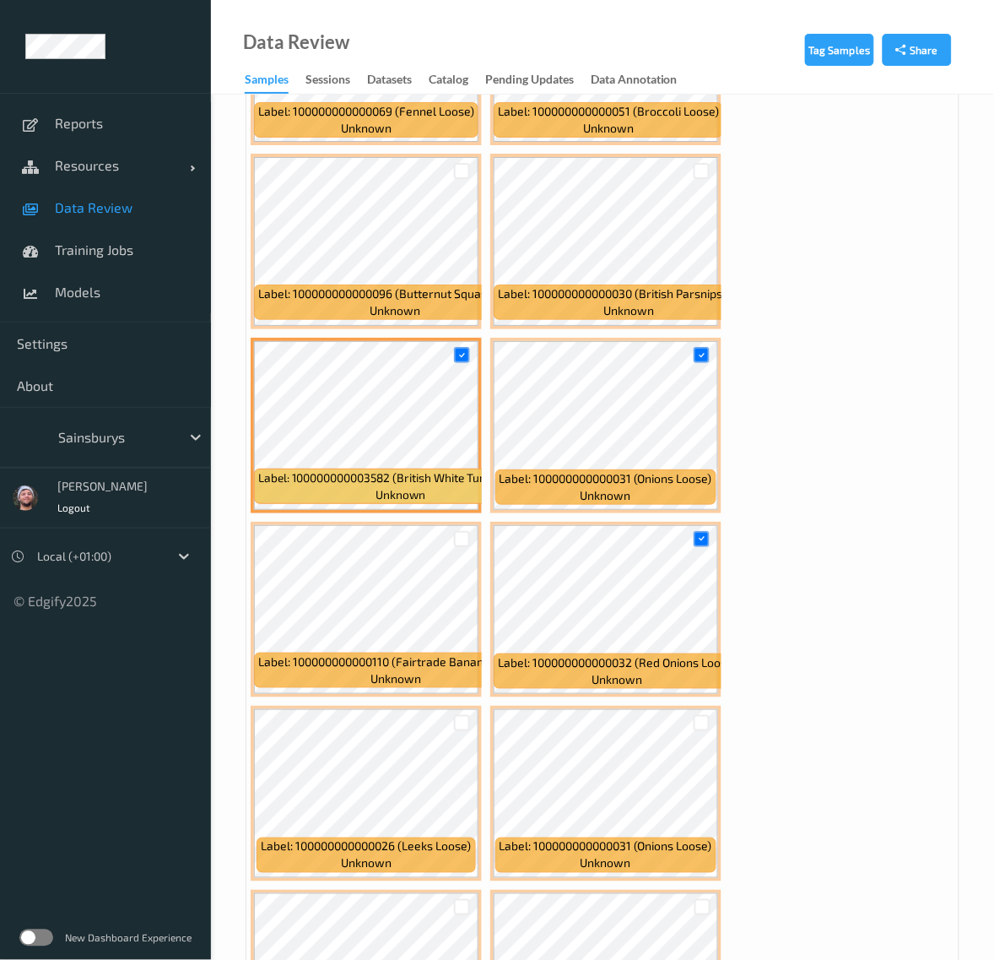
scroll to position [3643, 0]
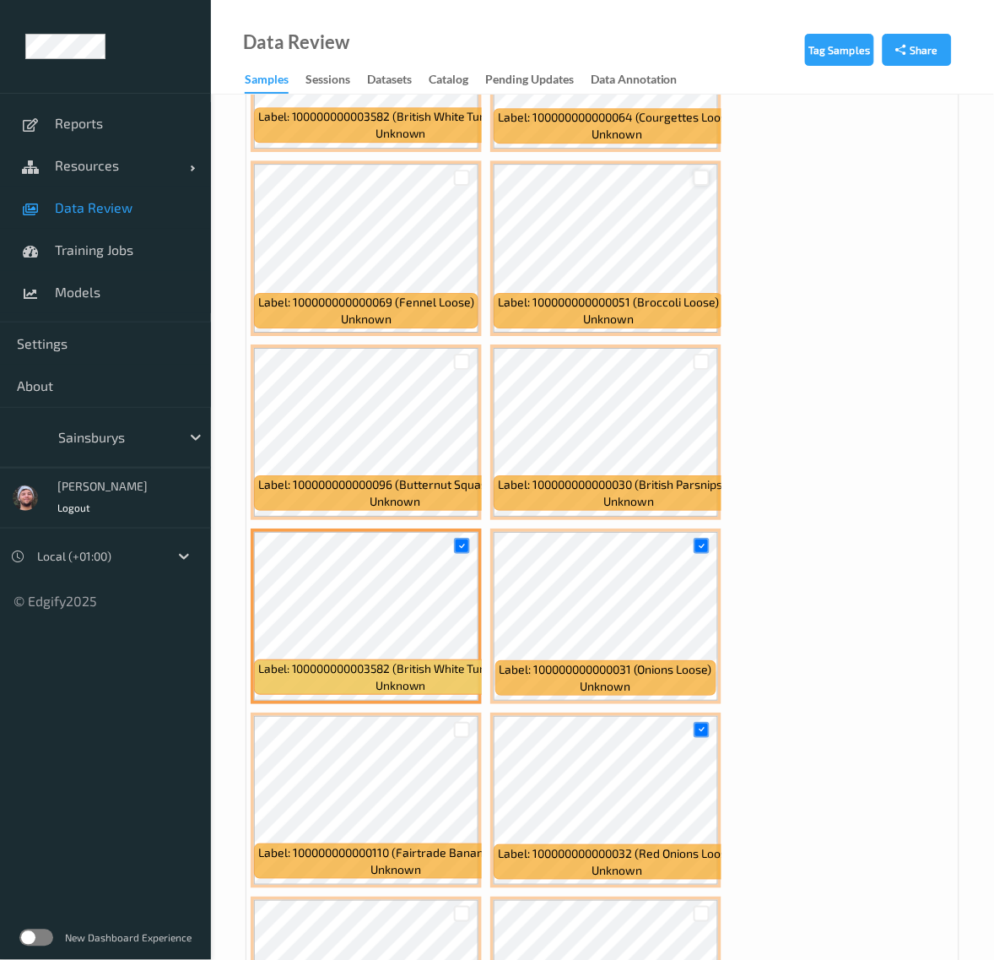
click at [701, 173] on div at bounding box center [702, 178] width 16 height 16
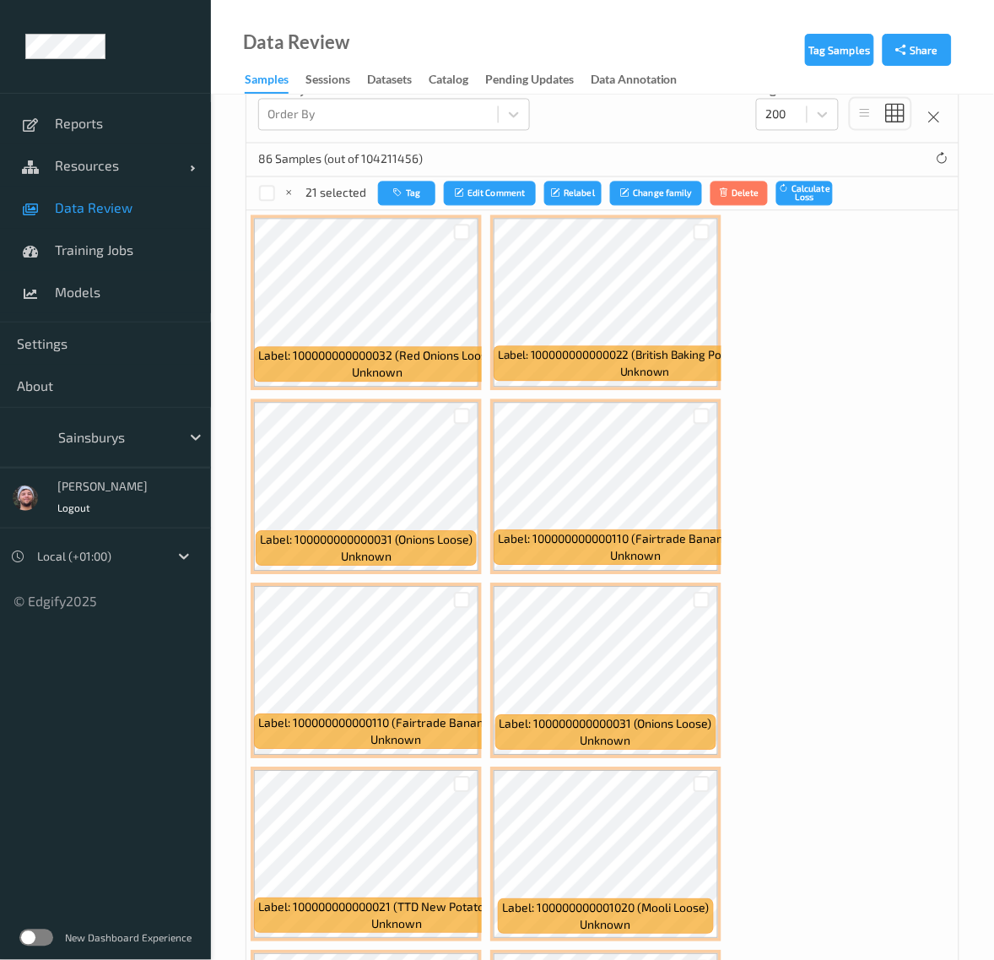
scroll to position [372, 0]
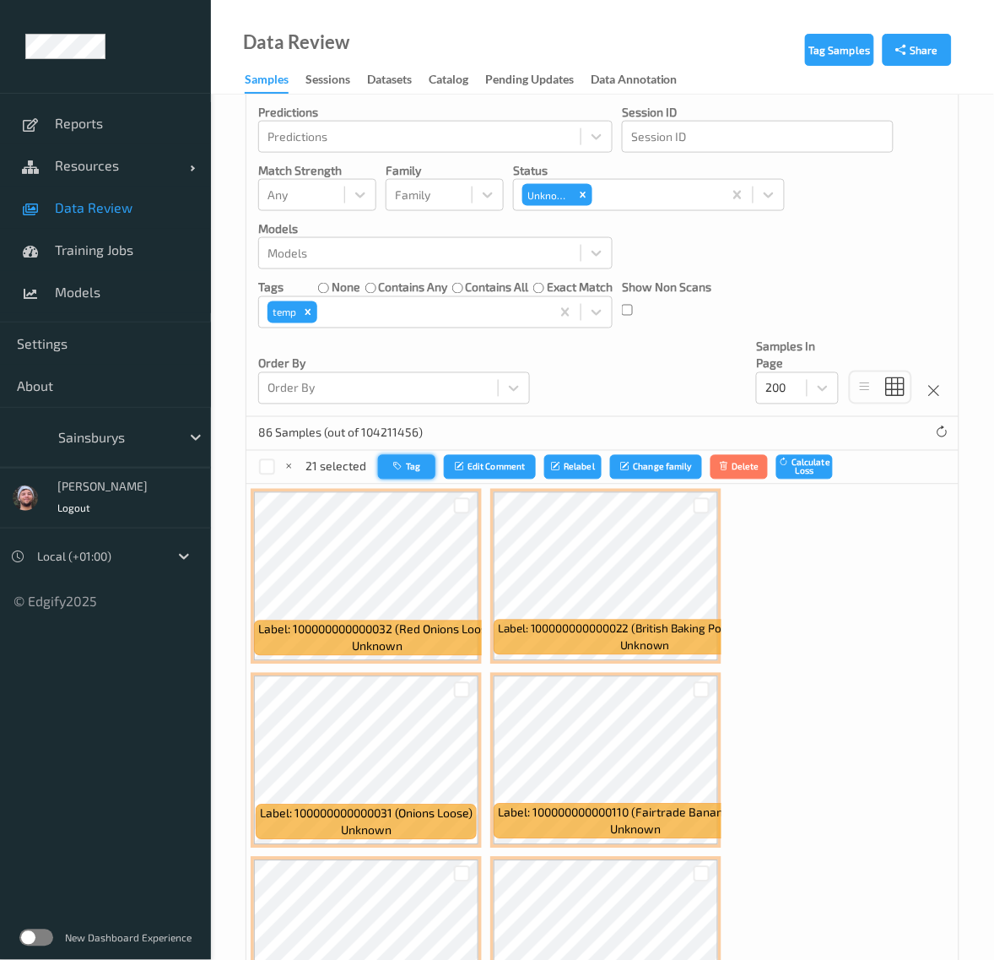
click at [406, 468] on button "Tag" at bounding box center [406, 467] width 57 height 24
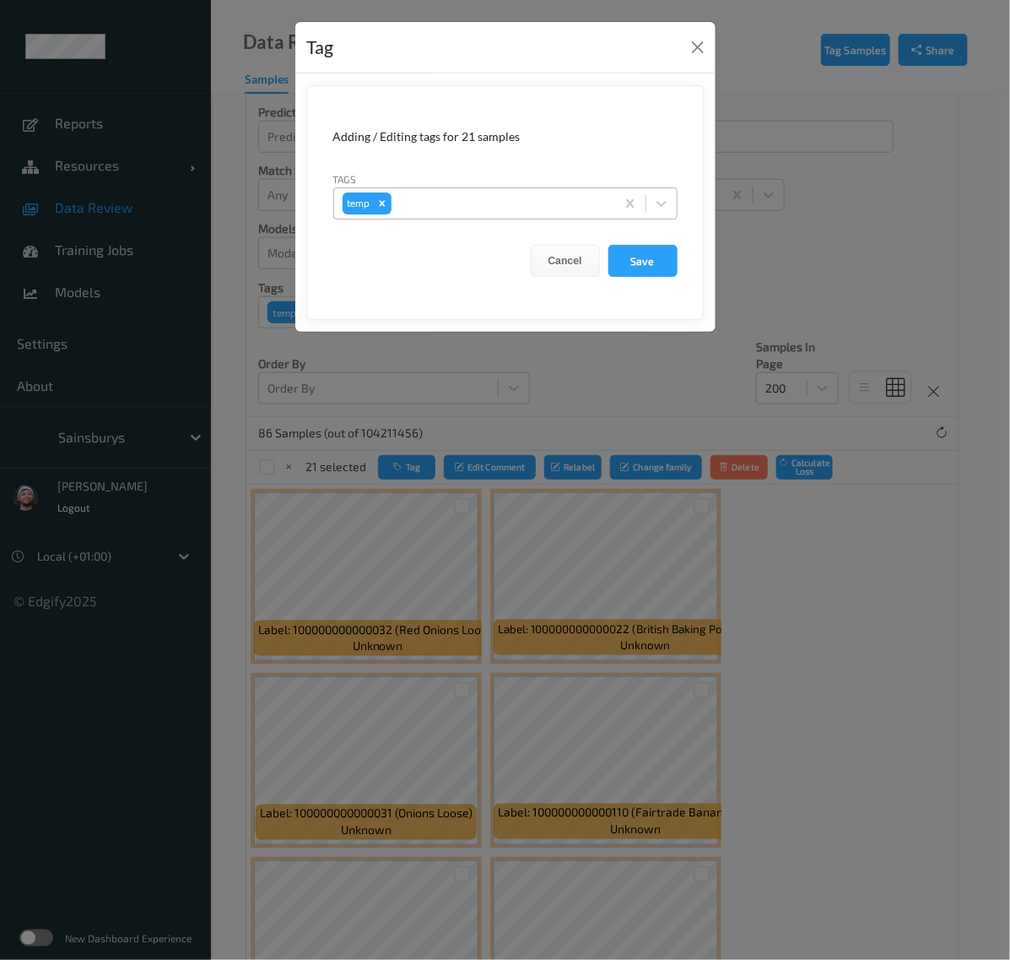
click at [515, 213] on div at bounding box center [501, 203] width 212 height 20
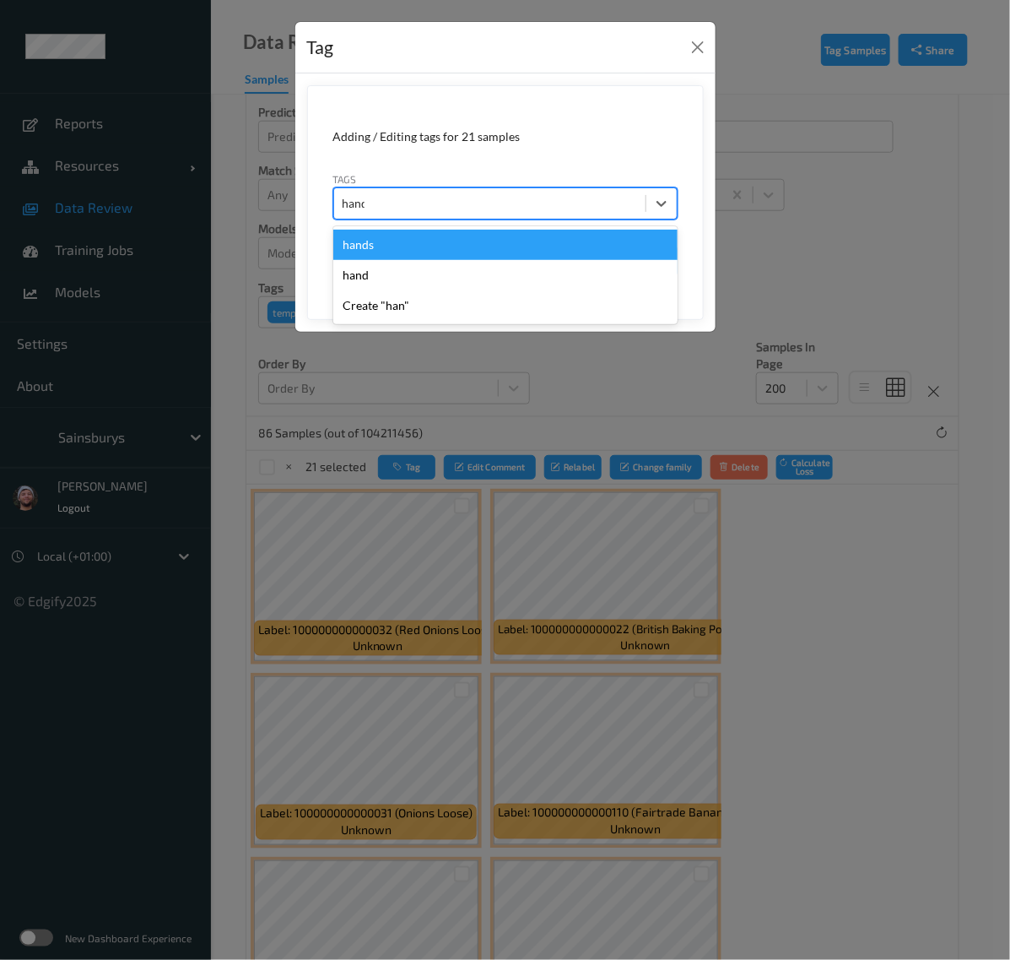
type input "hands"
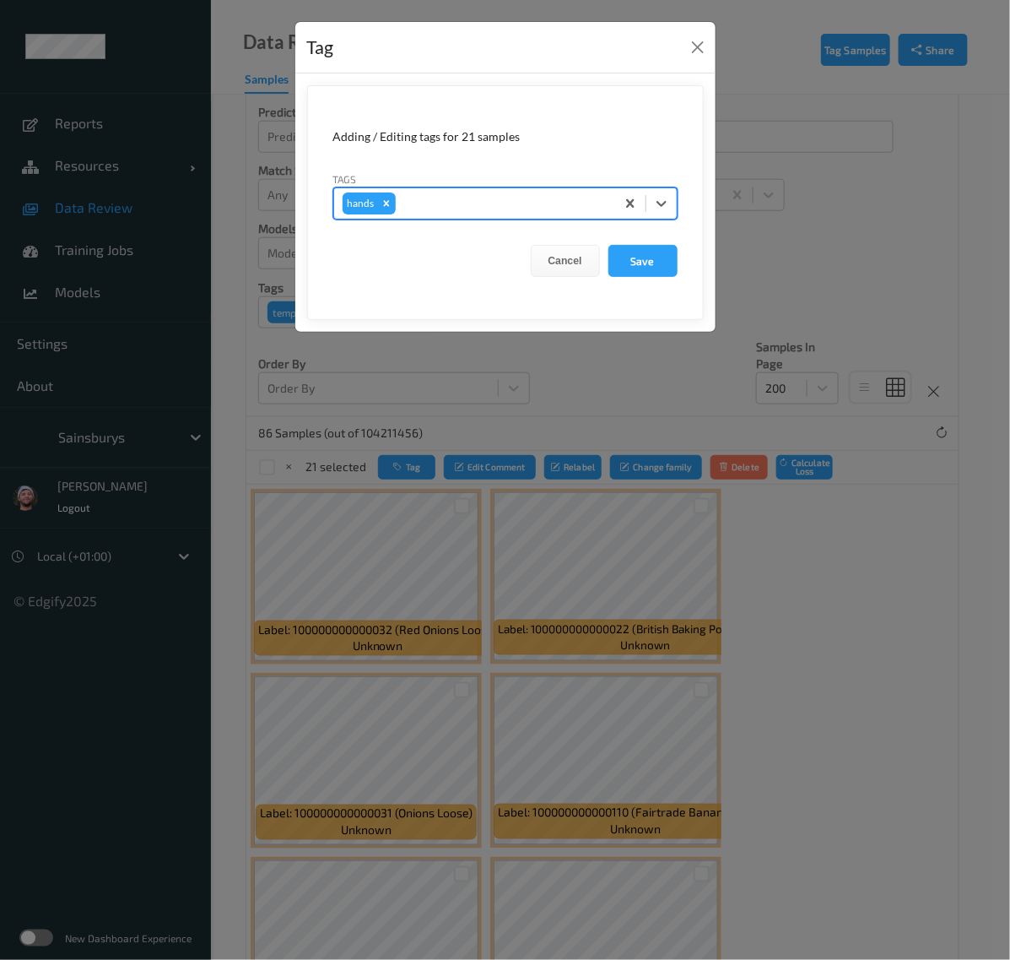
click at [609, 245] on button "Save" at bounding box center [643, 261] width 69 height 32
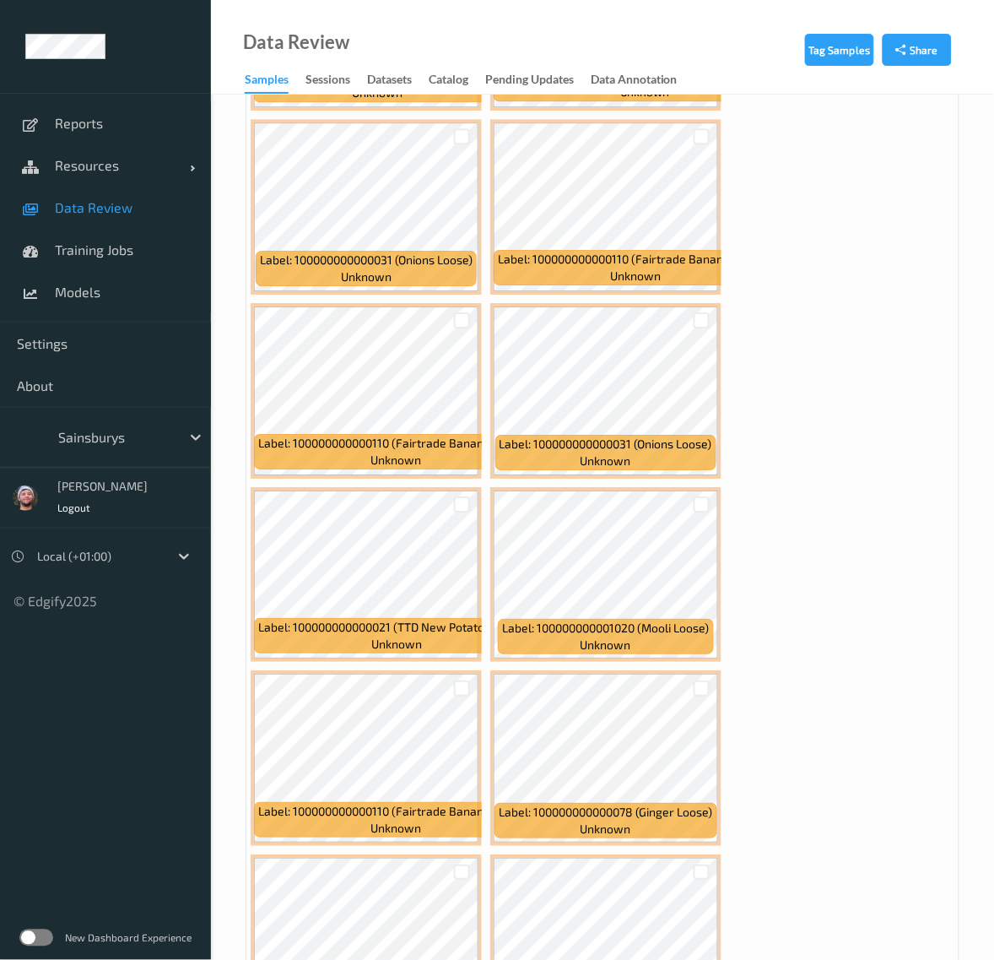
scroll to position [1111, 0]
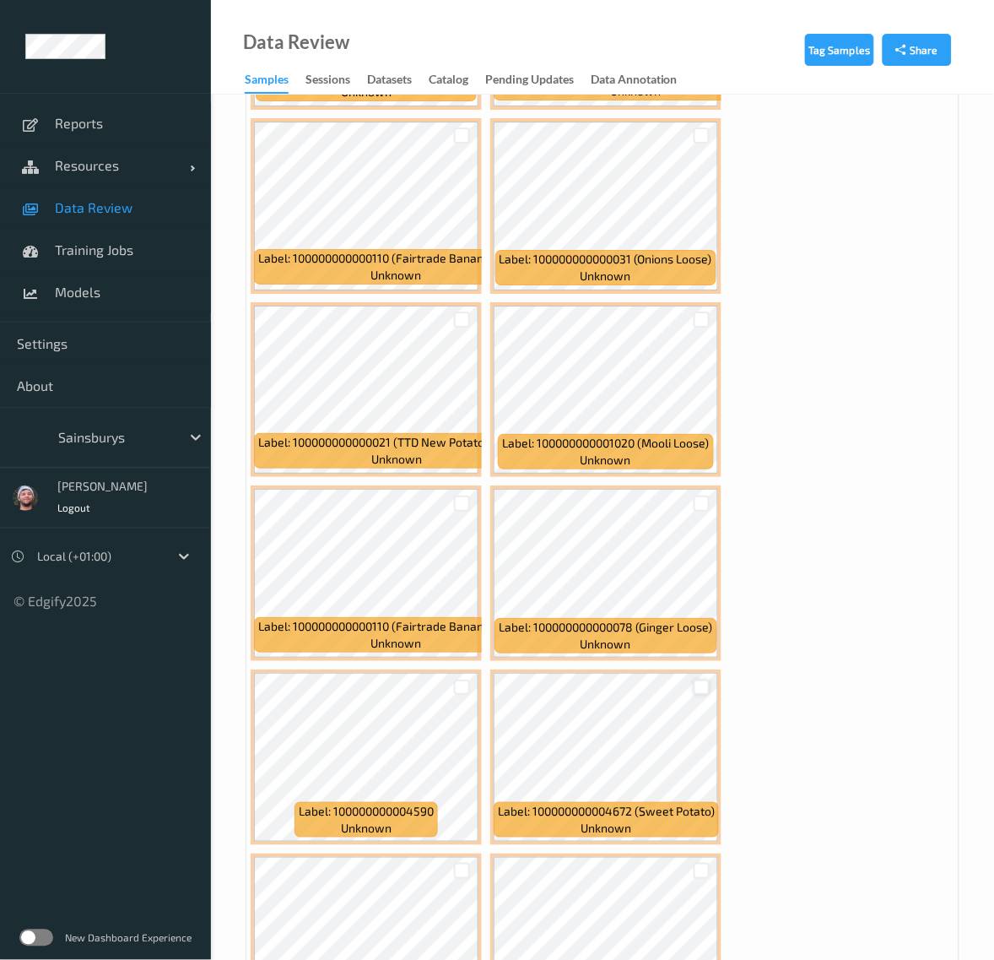
click at [703, 682] on div at bounding box center [702, 687] width 16 height 16
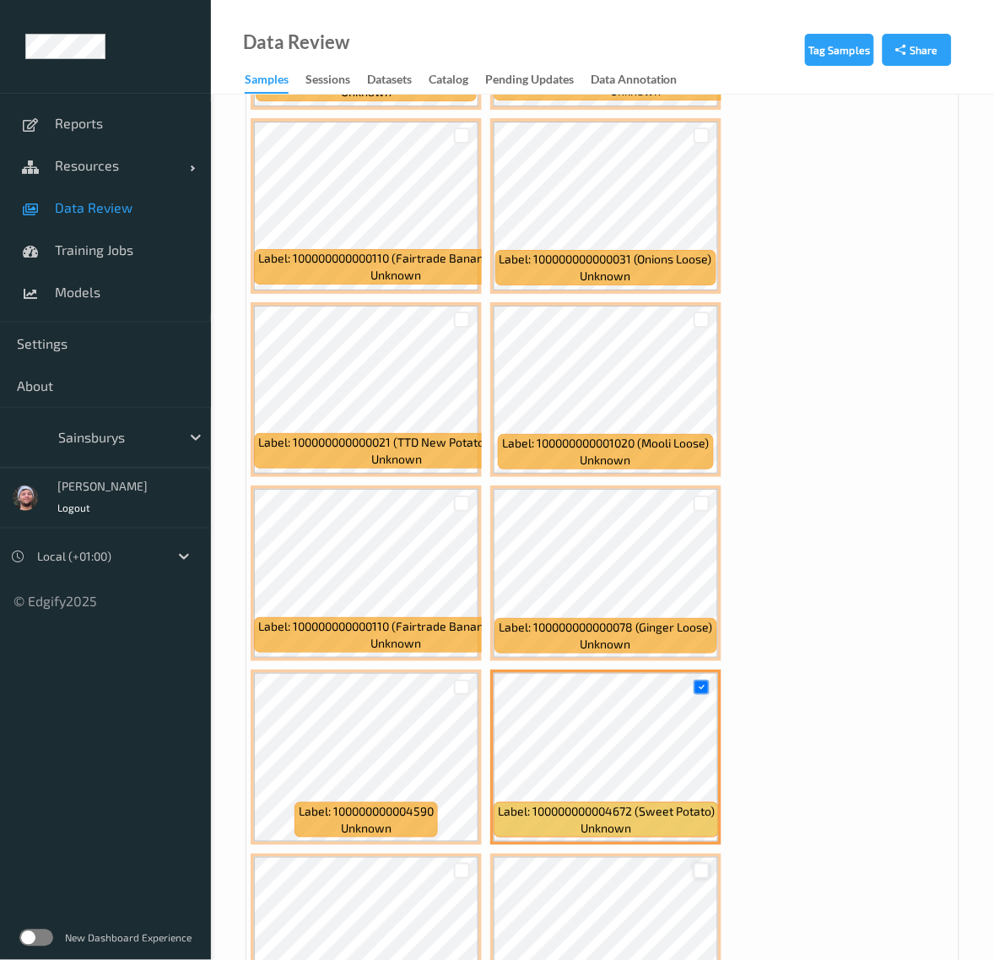
click at [701, 868] on div at bounding box center [702, 871] width 16 height 16
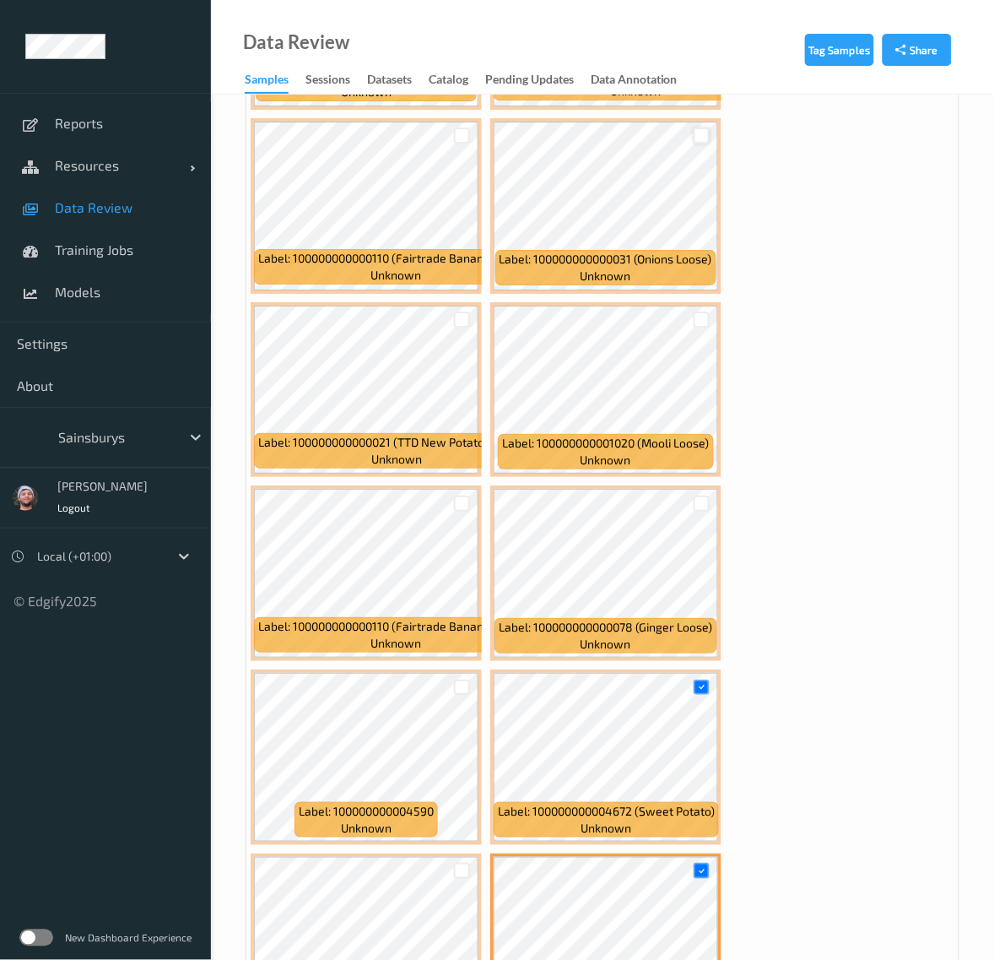
click at [703, 142] on div at bounding box center [702, 135] width 16 height 16
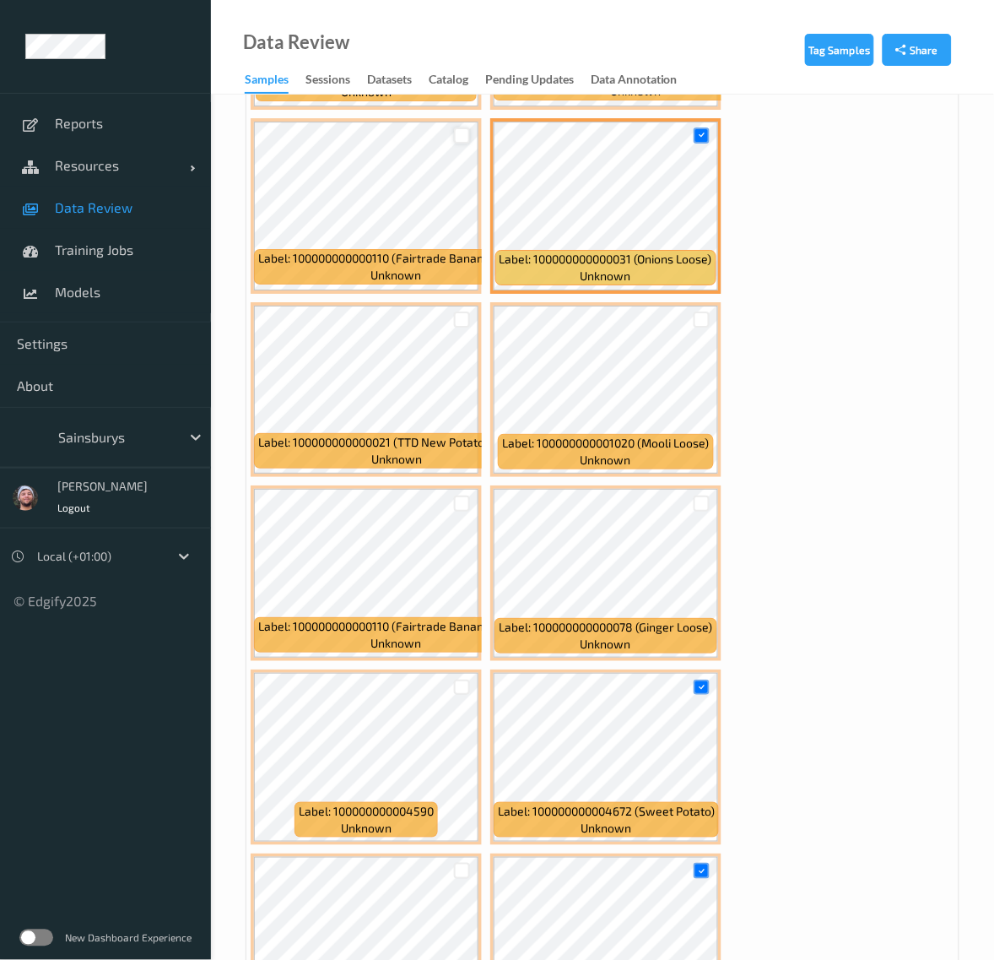
click at [468, 143] on div at bounding box center [462, 135] width 16 height 16
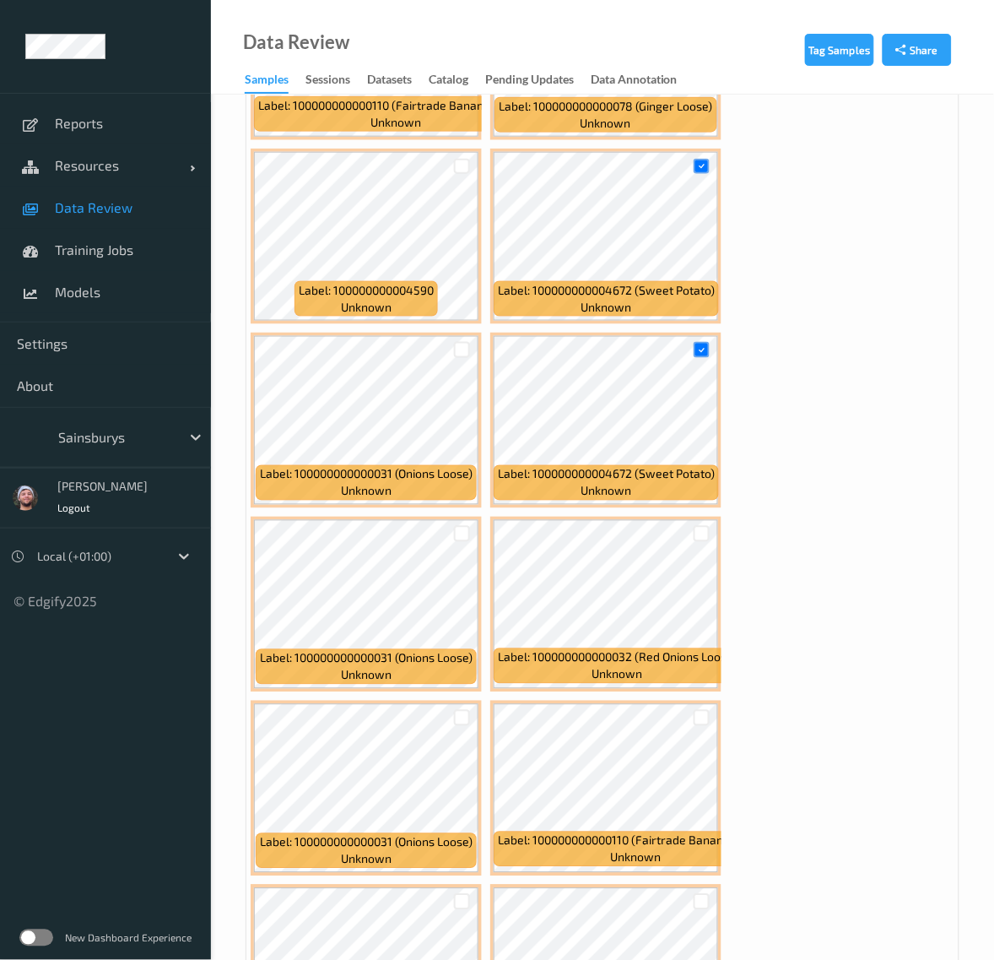
scroll to position [1744, 0]
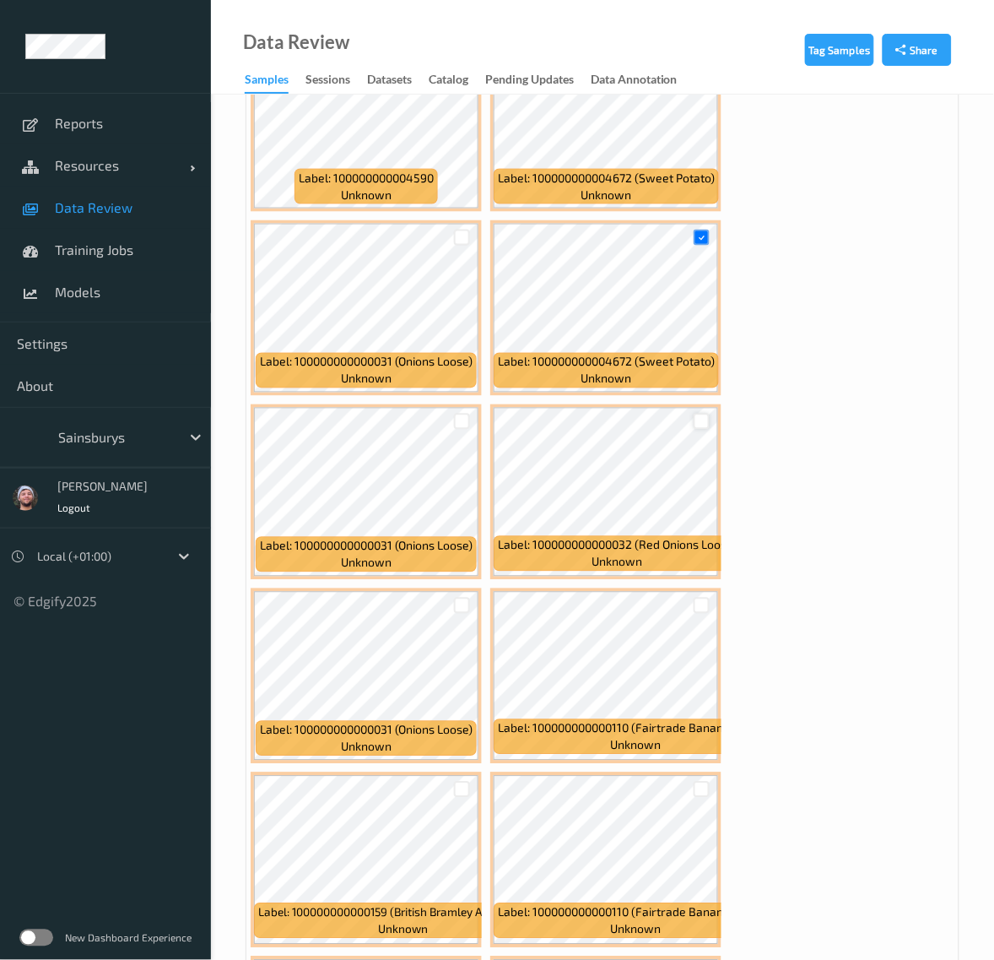
click at [703, 423] on div at bounding box center [702, 422] width 16 height 16
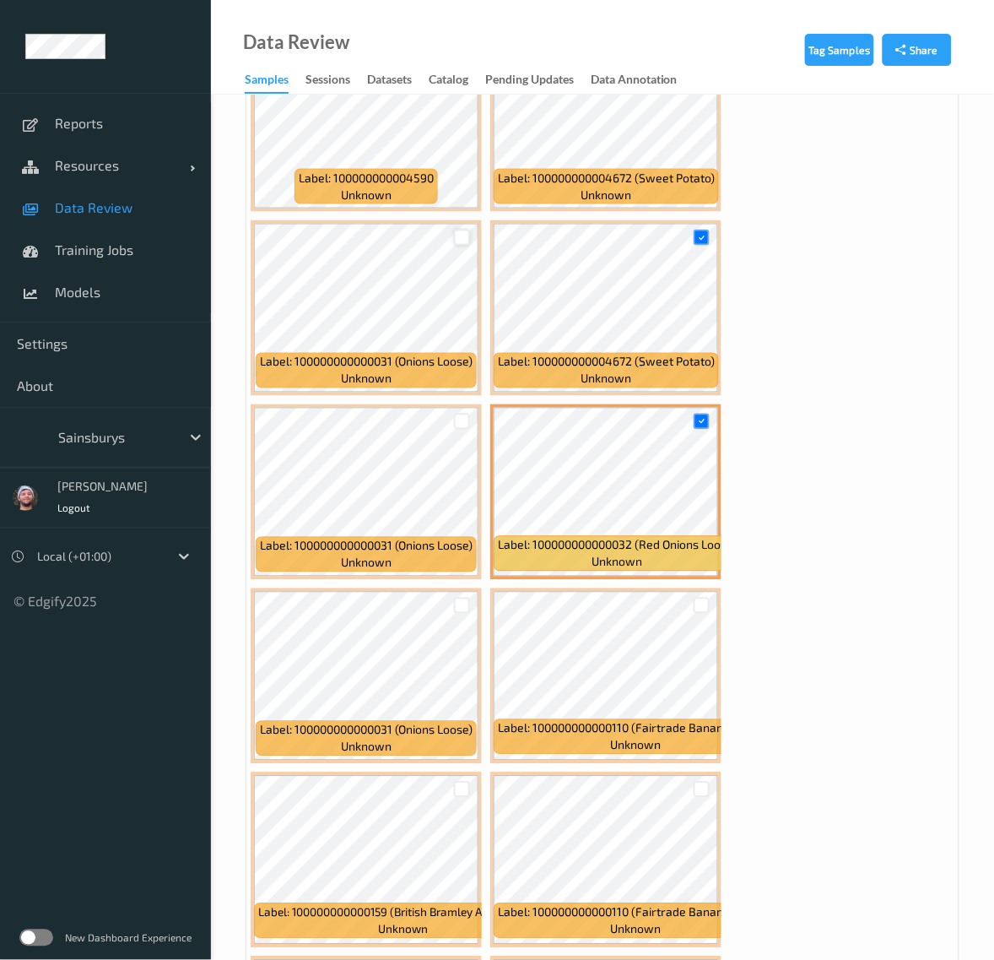
click at [460, 241] on div at bounding box center [462, 238] width 16 height 16
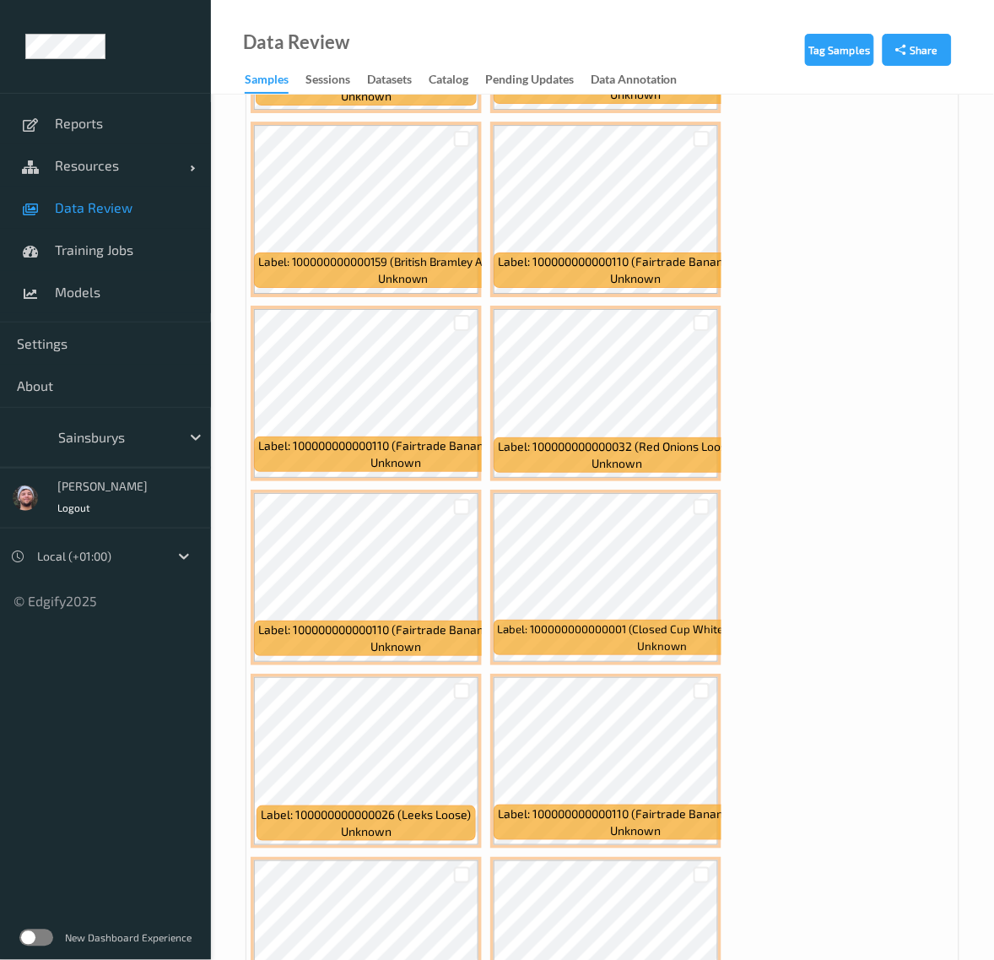
scroll to position [2321, 0]
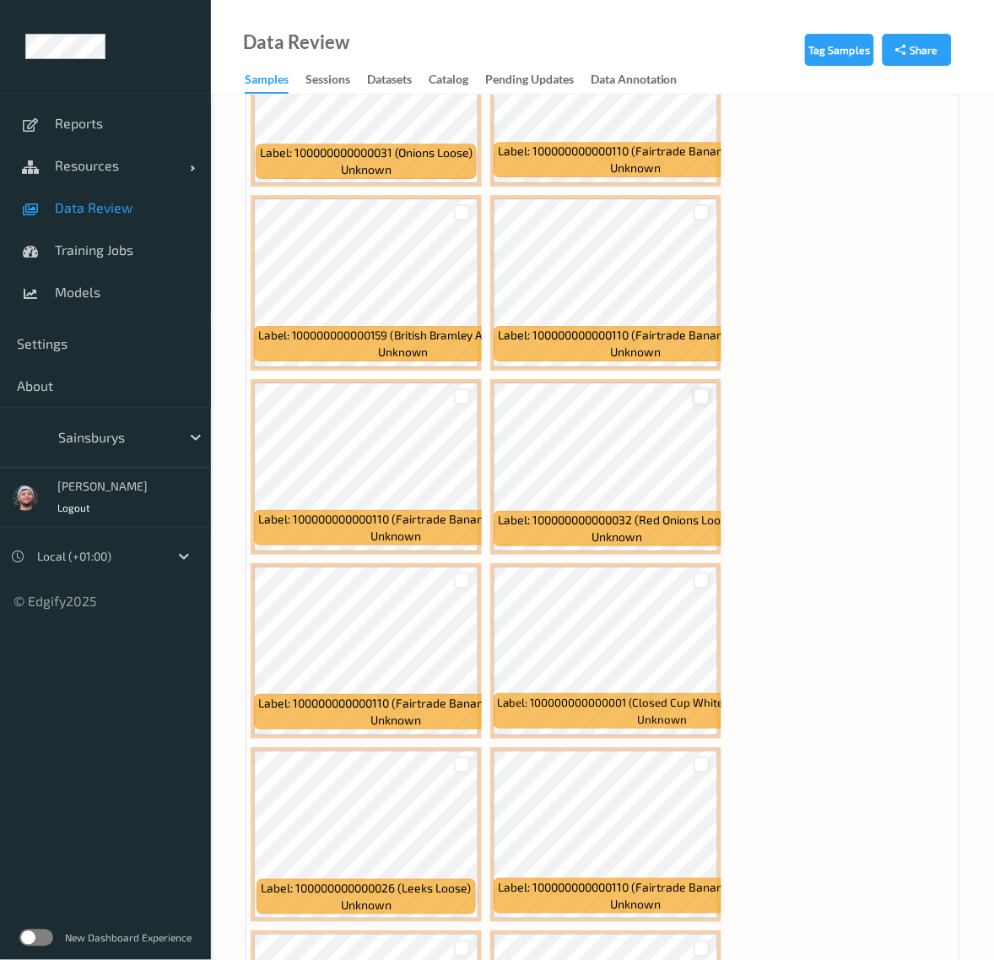
click at [701, 395] on div at bounding box center [702, 396] width 16 height 16
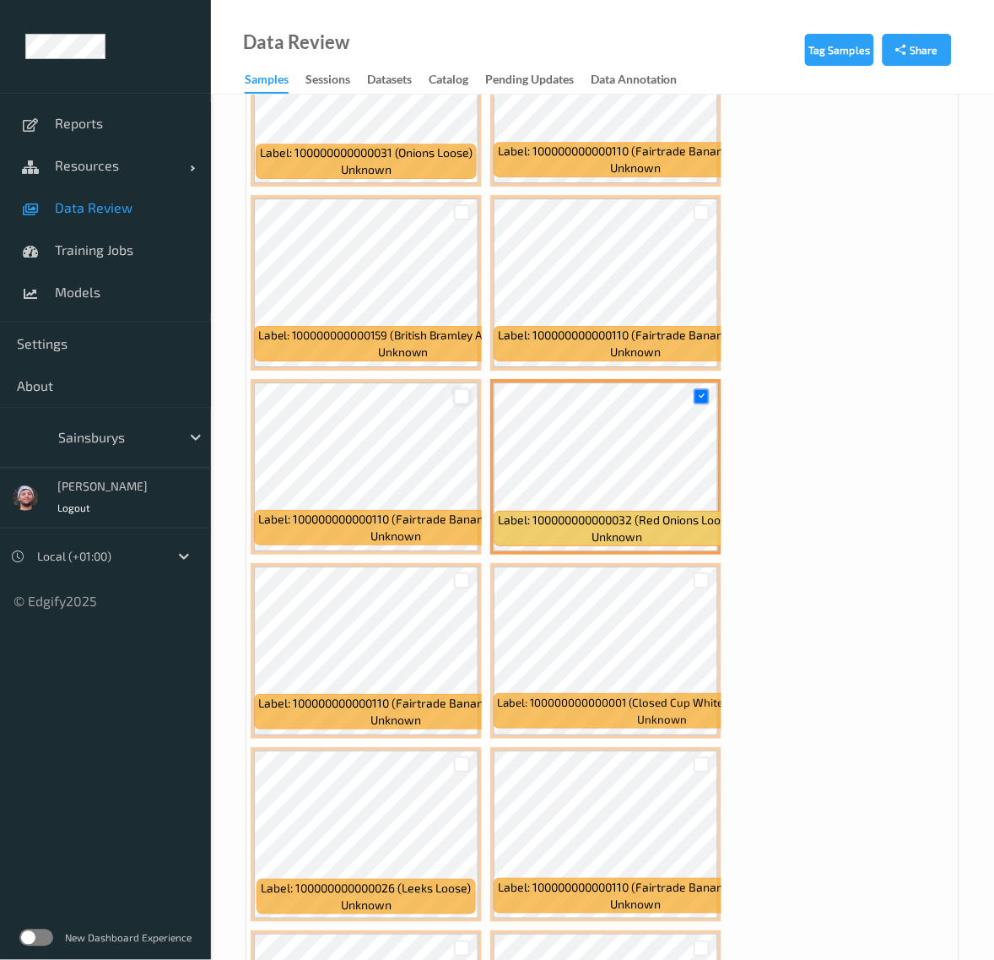
click at [458, 395] on div at bounding box center [462, 396] width 16 height 16
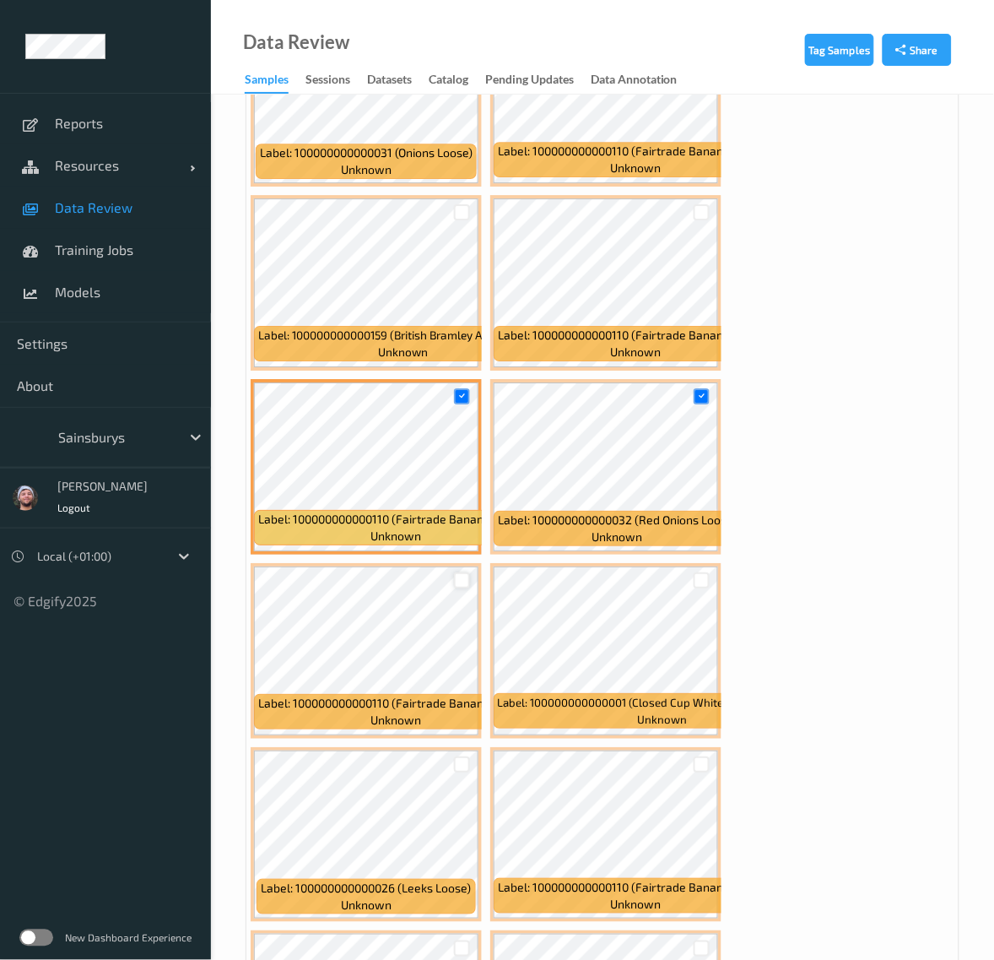
click at [461, 576] on div at bounding box center [462, 580] width 16 height 16
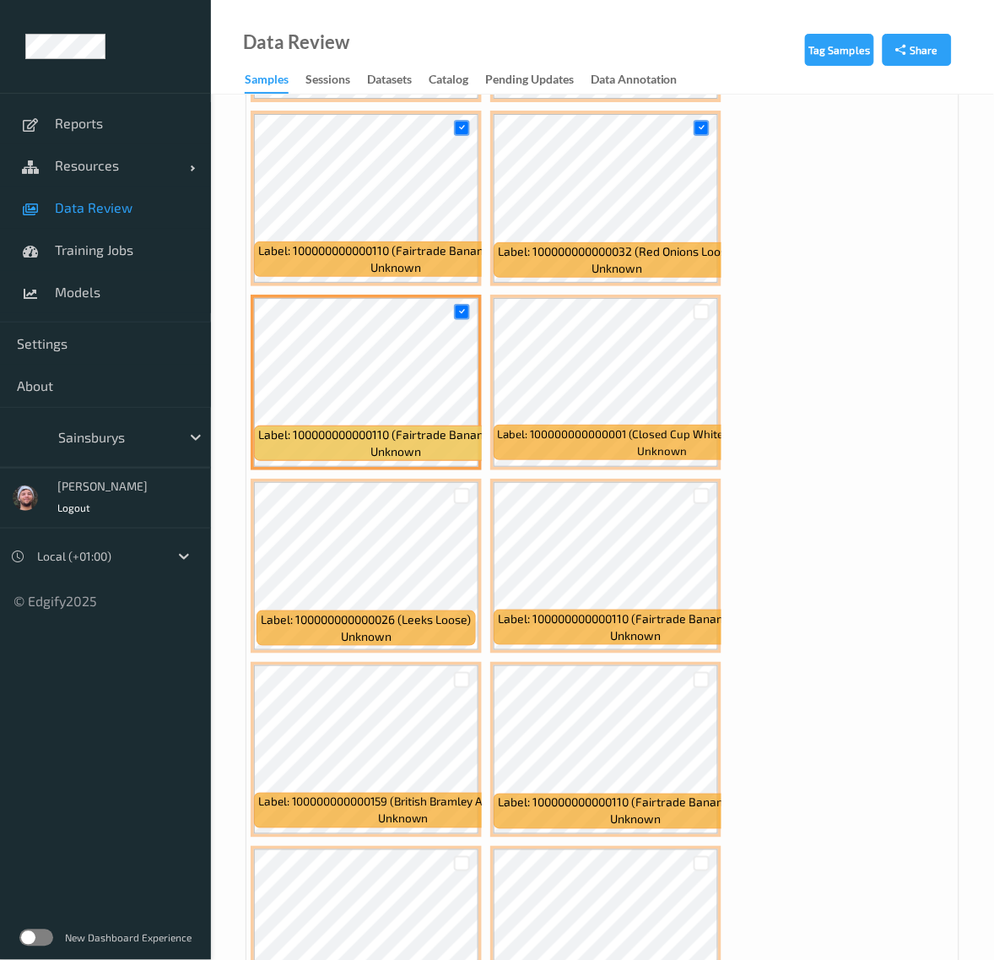
scroll to position [2743, 0]
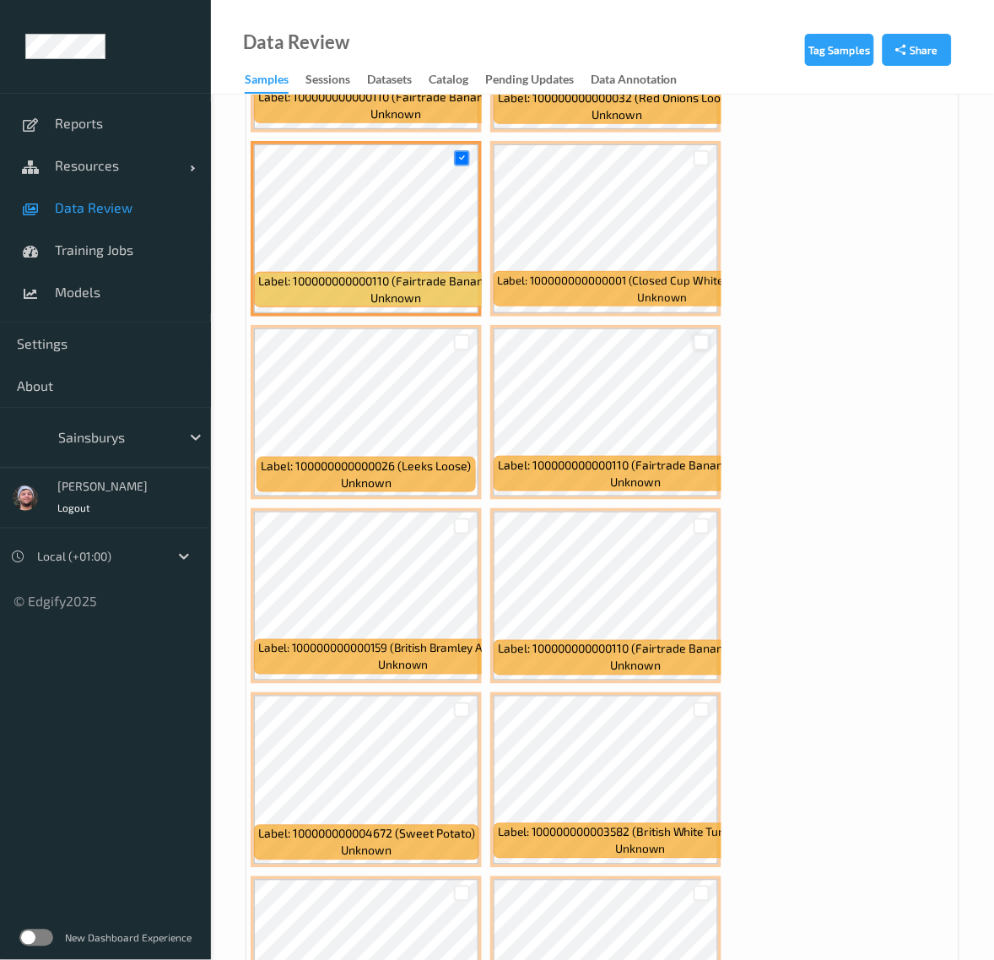
click at [698, 336] on div at bounding box center [702, 342] width 16 height 16
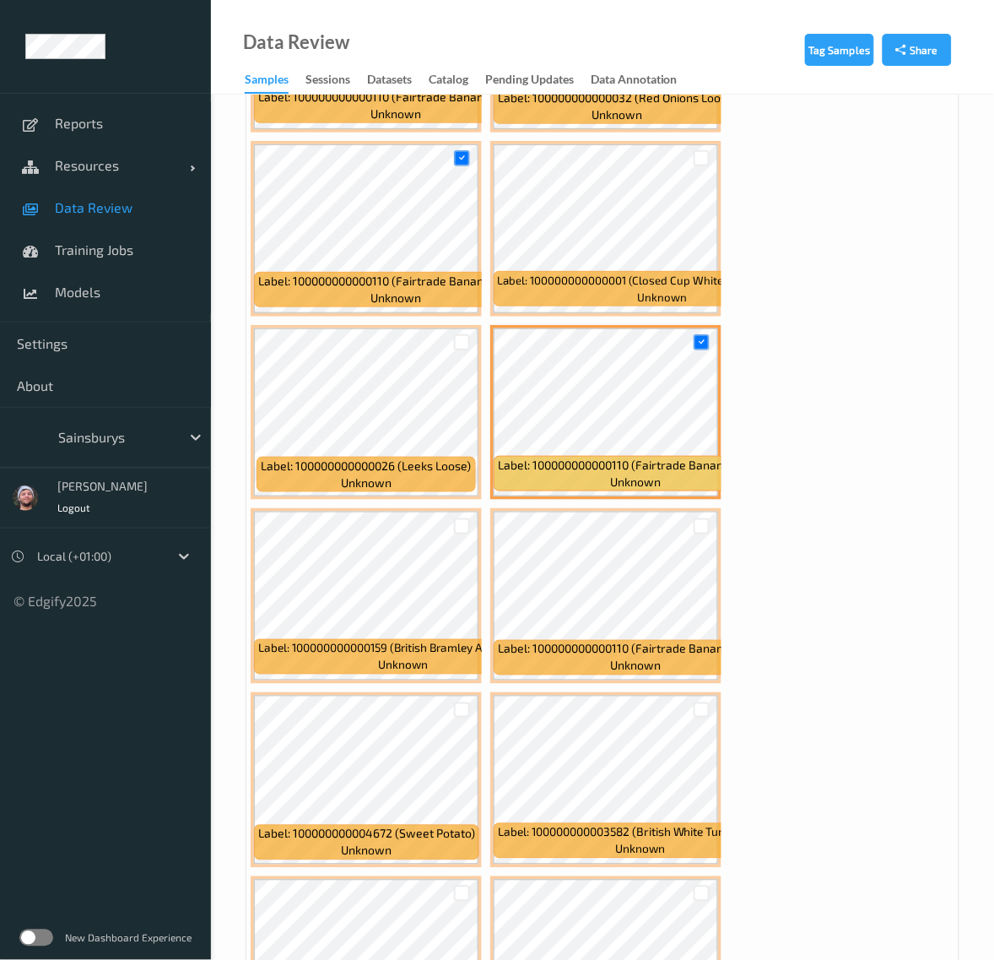
click at [456, 717] on div at bounding box center [462, 709] width 32 height 28
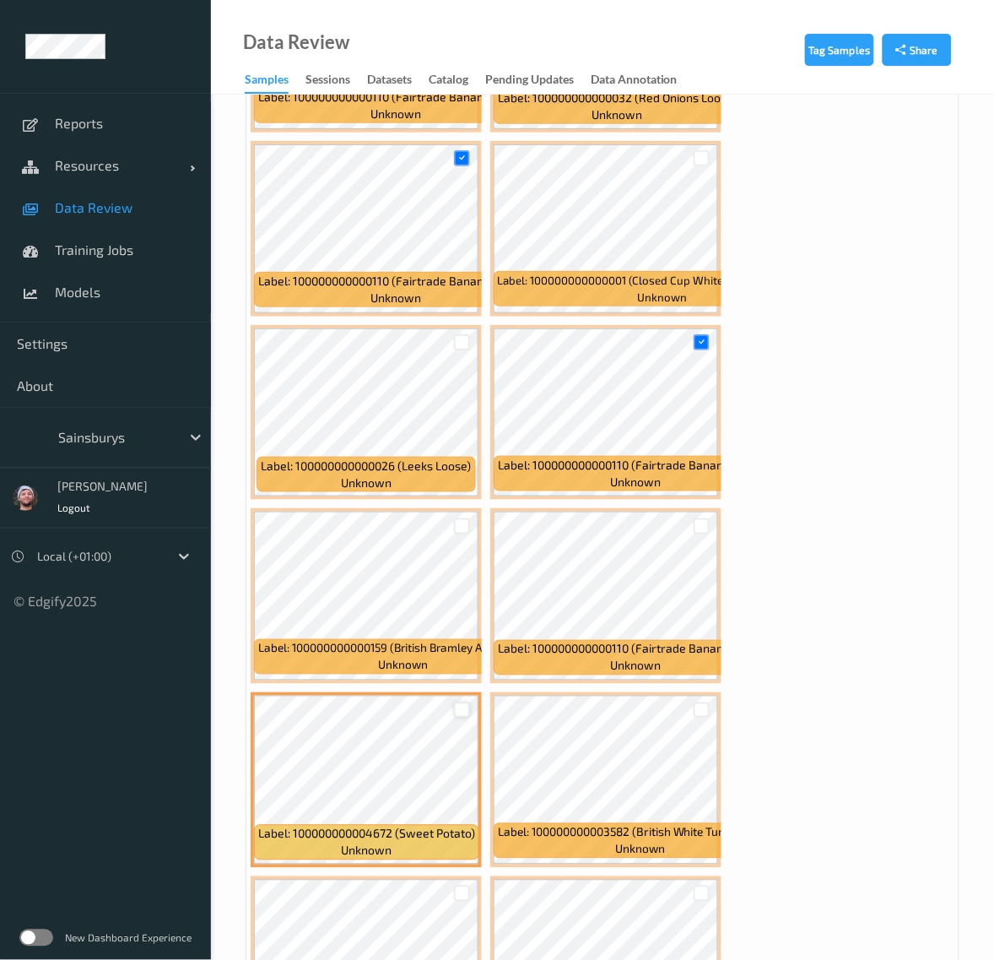
click at [468, 713] on div at bounding box center [462, 710] width 16 height 16
click at [694, 705] on div at bounding box center [702, 710] width 16 height 16
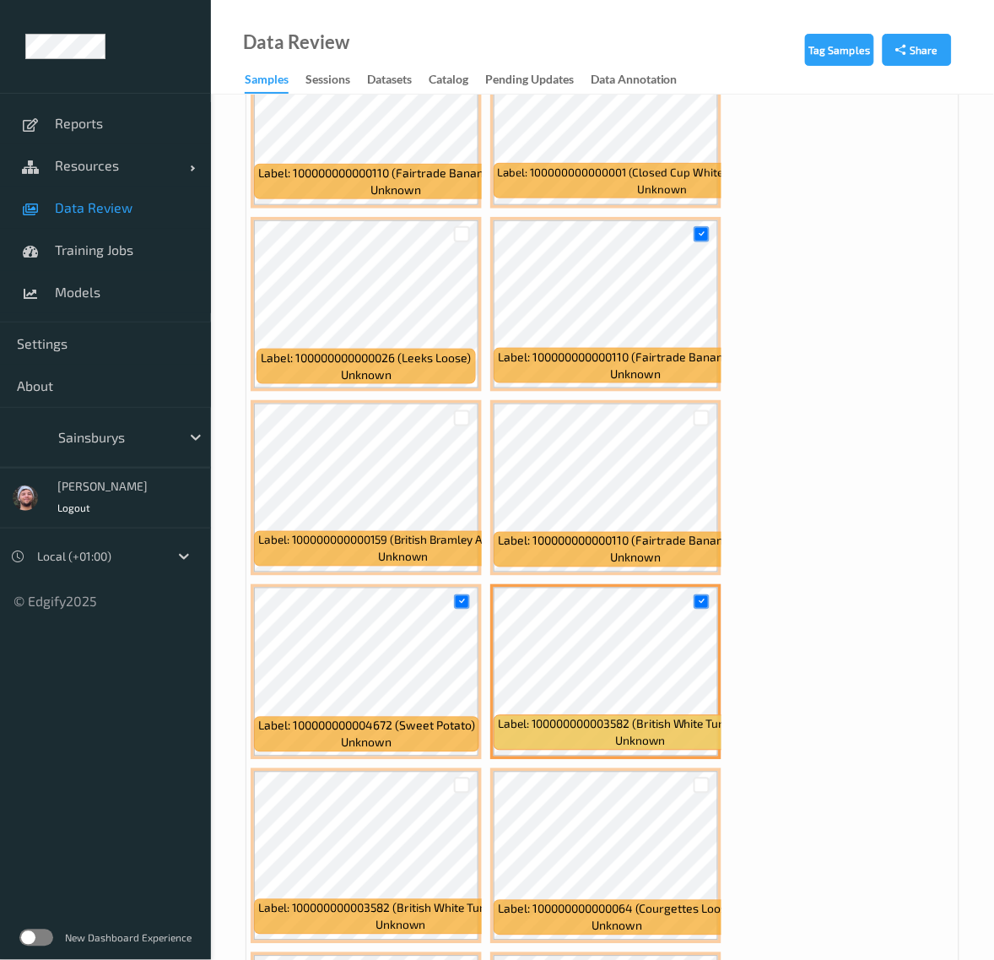
scroll to position [3165, 0]
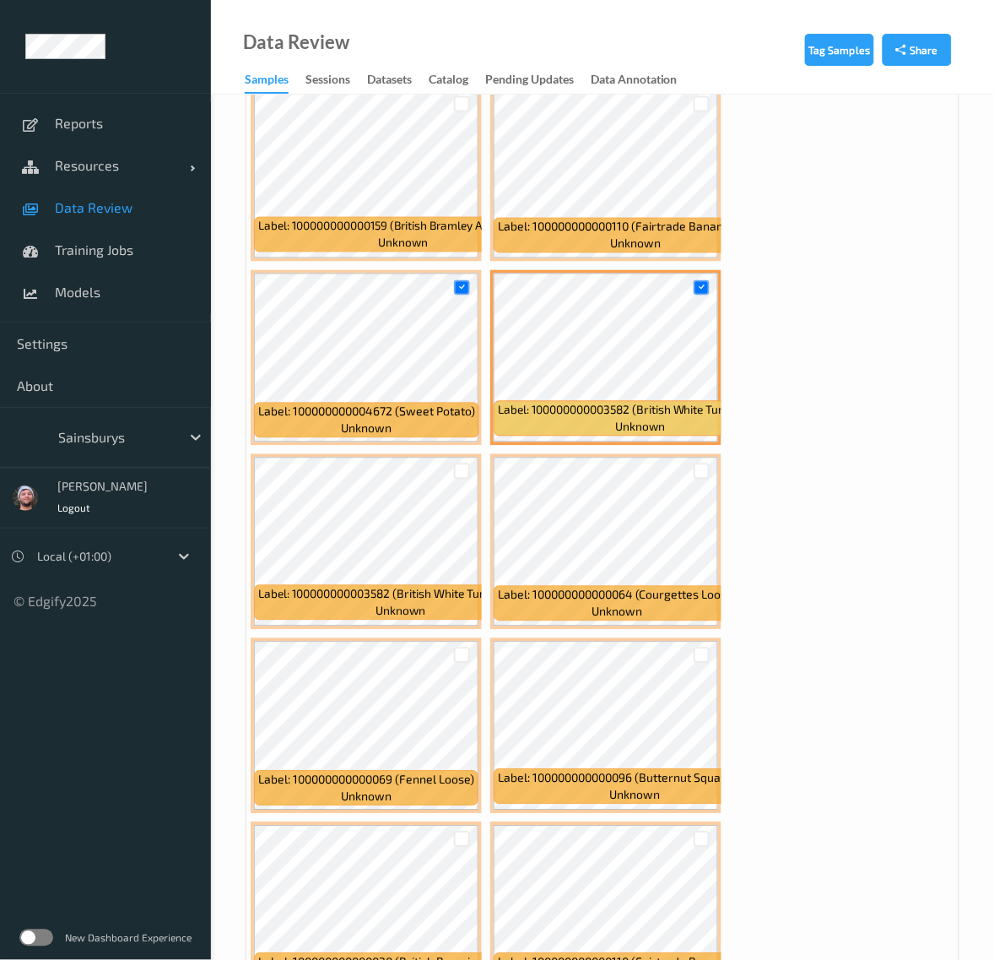
click at [706, 479] on div at bounding box center [702, 471] width 32 height 28
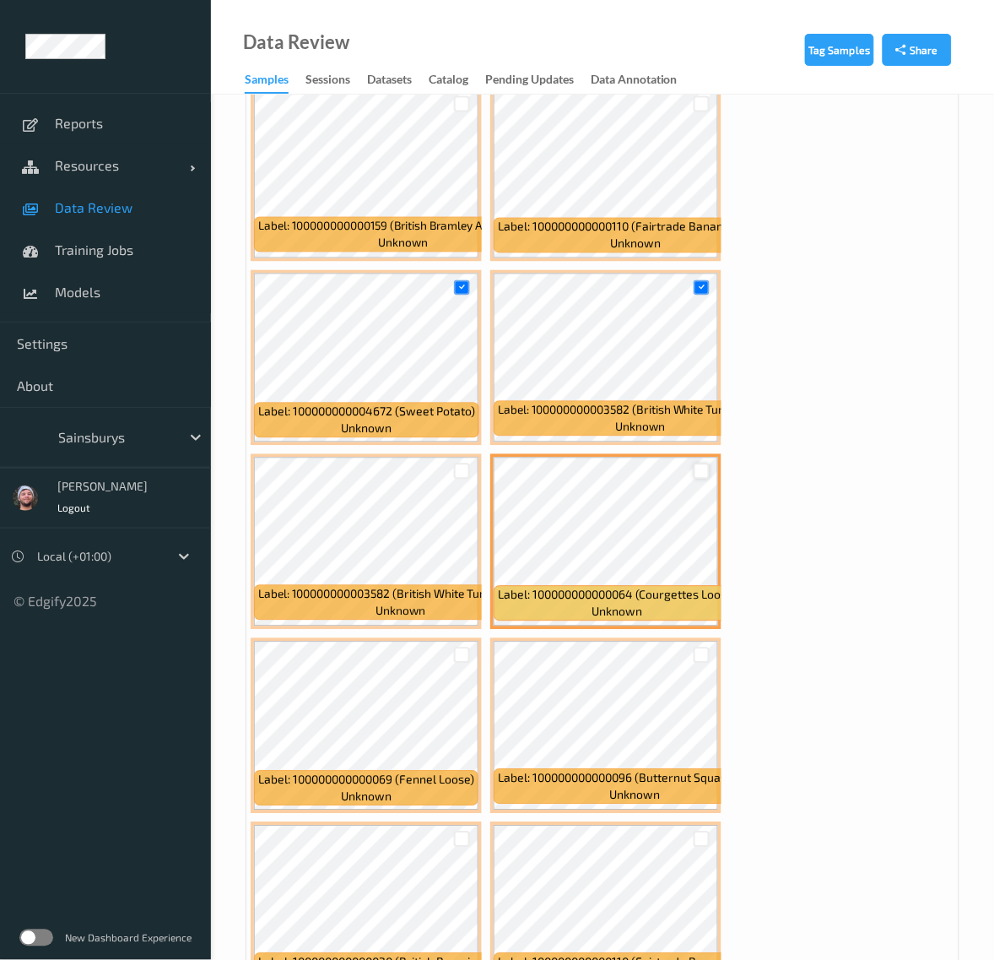
click at [706, 475] on div at bounding box center [702, 471] width 16 height 16
click at [457, 470] on div at bounding box center [462, 471] width 16 height 16
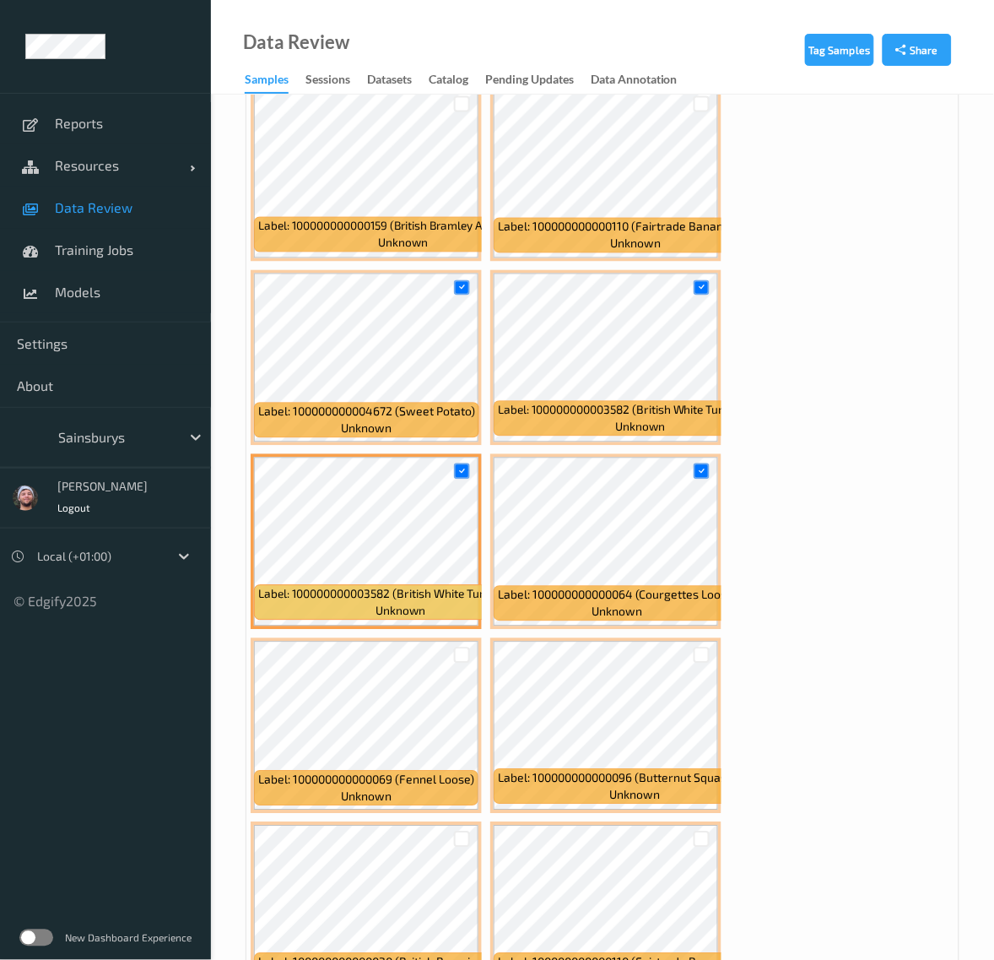
click at [453, 474] on div at bounding box center [462, 471] width 32 height 28
click at [457, 469] on icon at bounding box center [462, 471] width 11 height 11
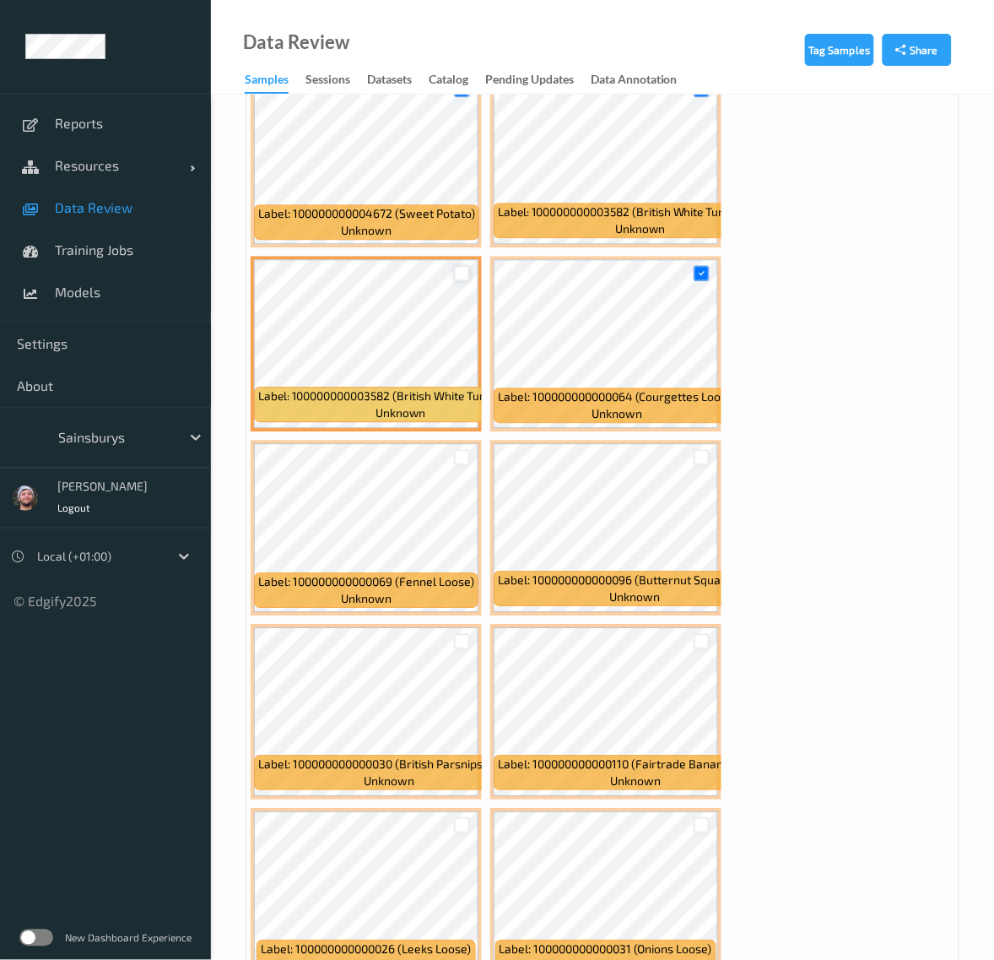
scroll to position [3587, 0]
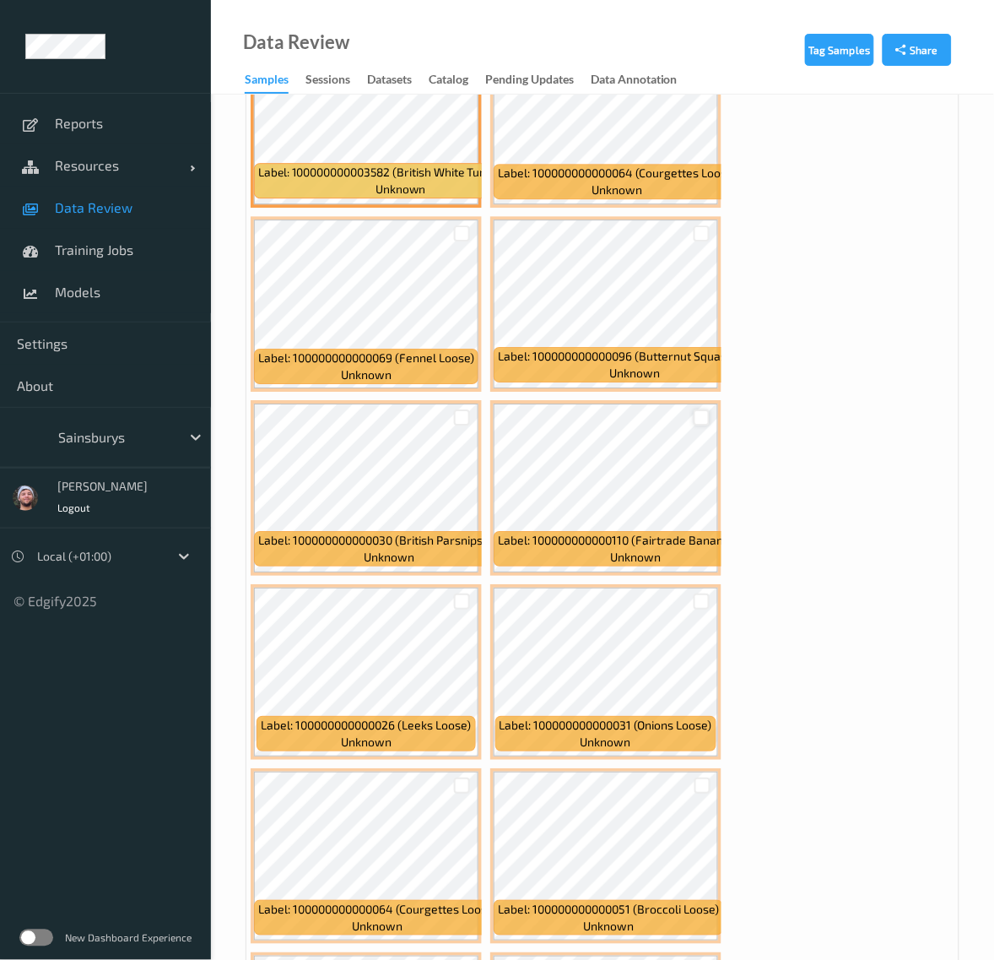
click at [702, 414] on div at bounding box center [702, 417] width 16 height 16
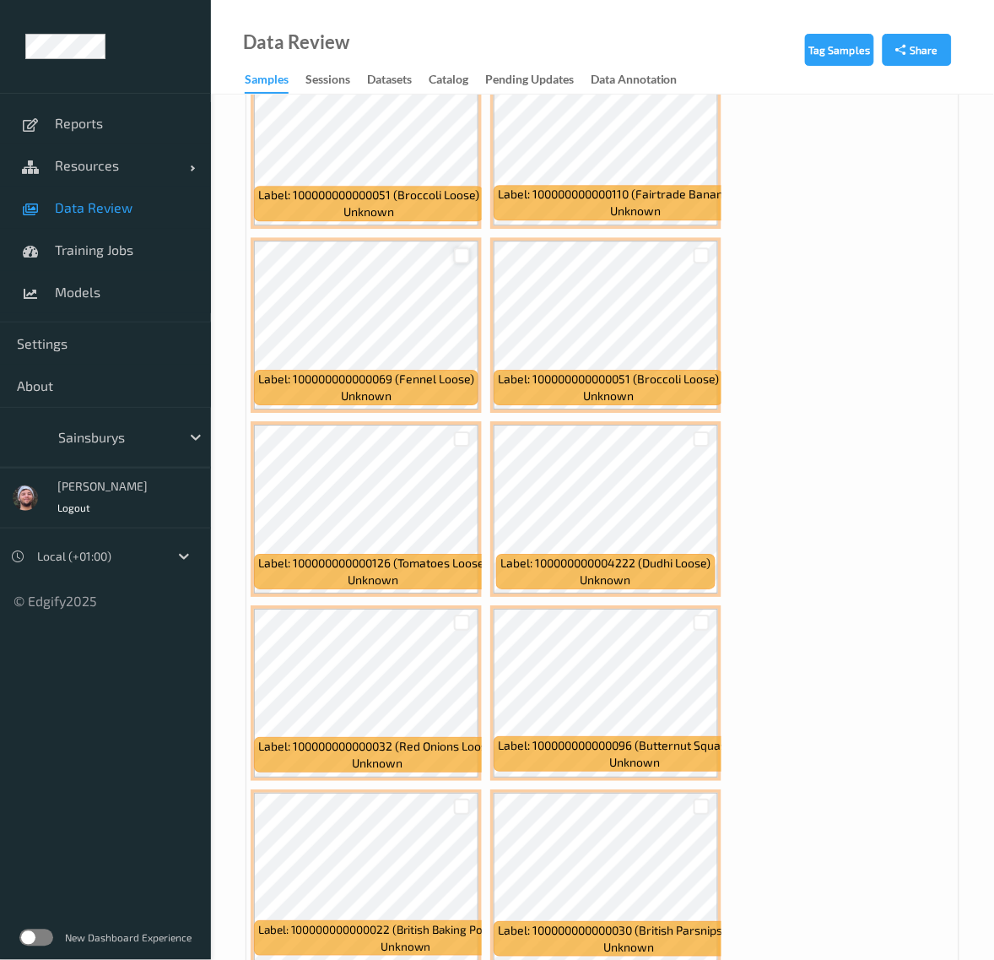
click at [463, 250] on div at bounding box center [462, 255] width 16 height 16
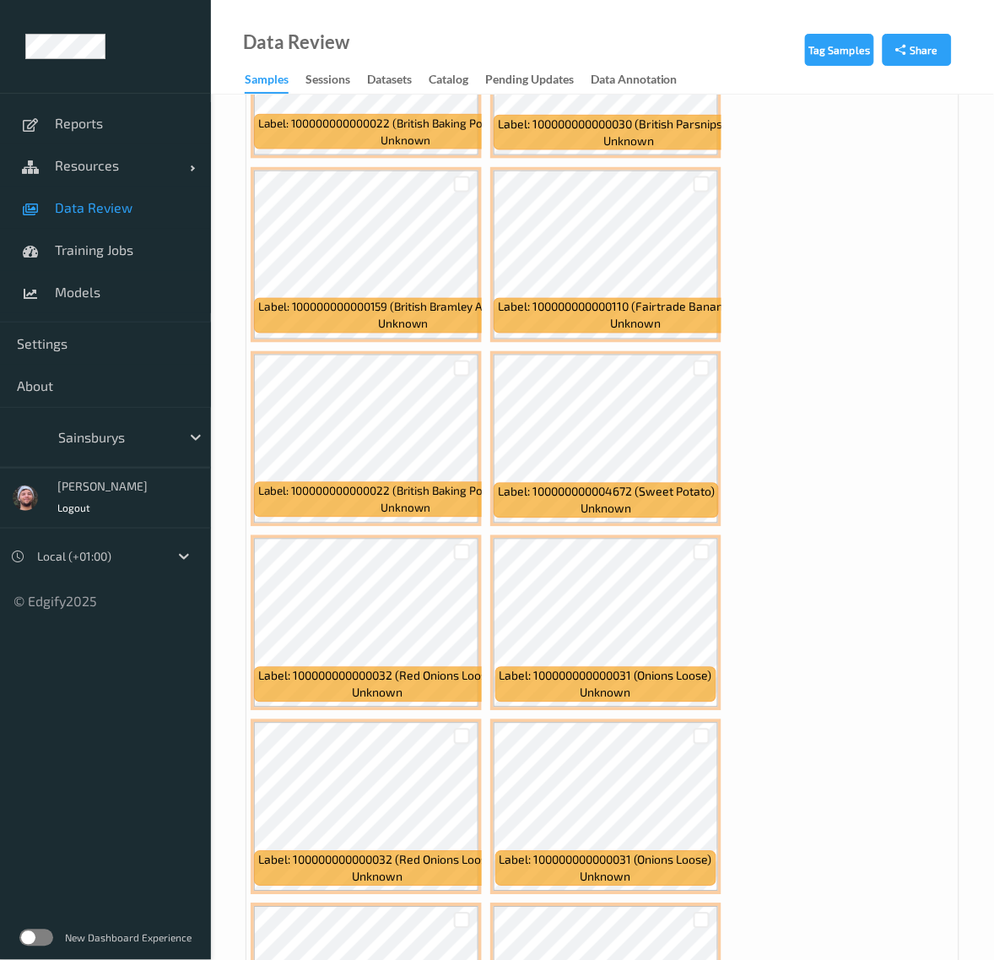
scroll to position [5697, 0]
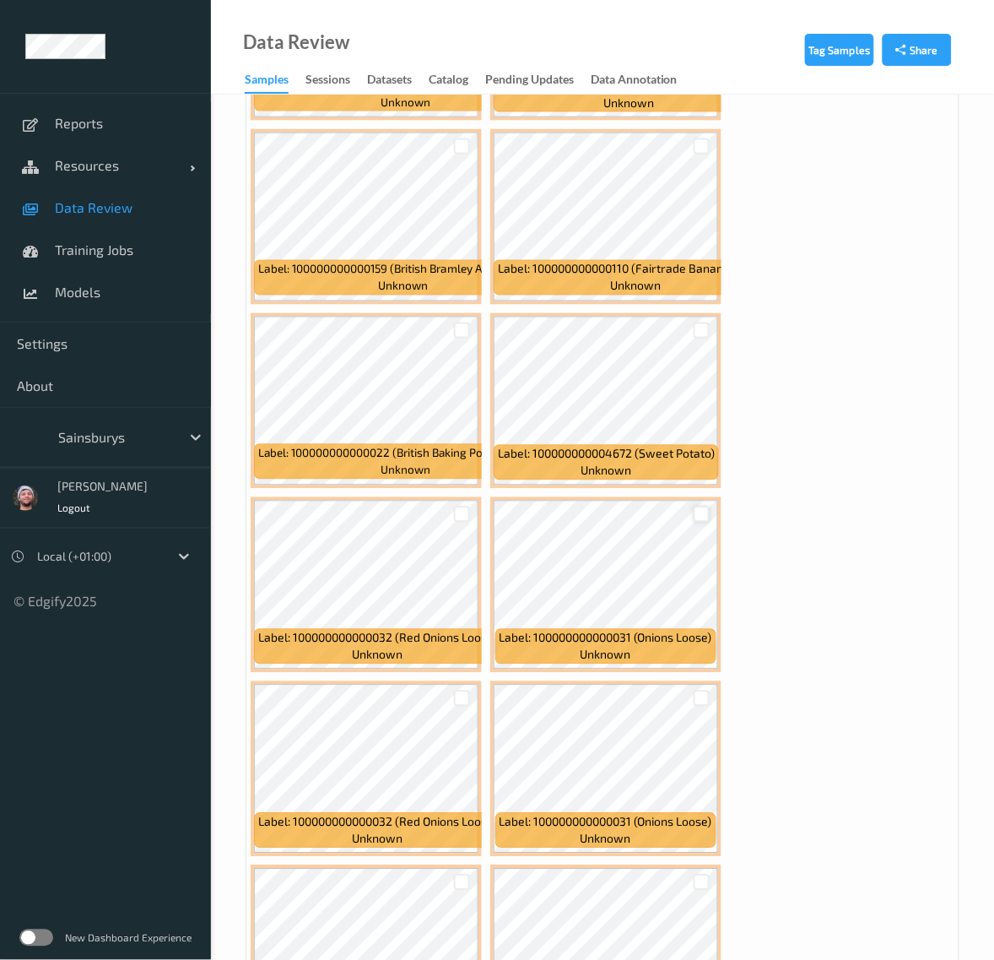
click at [705, 506] on div at bounding box center [702, 514] width 16 height 16
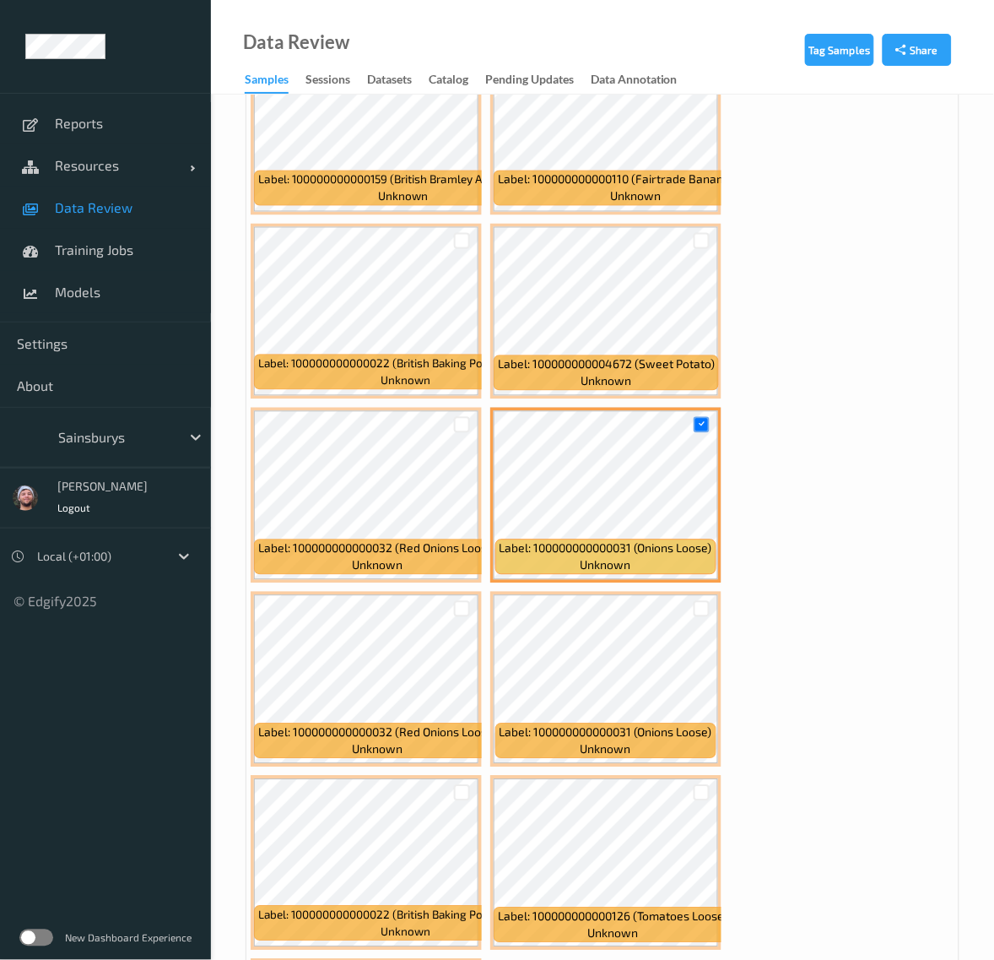
scroll to position [5908, 0]
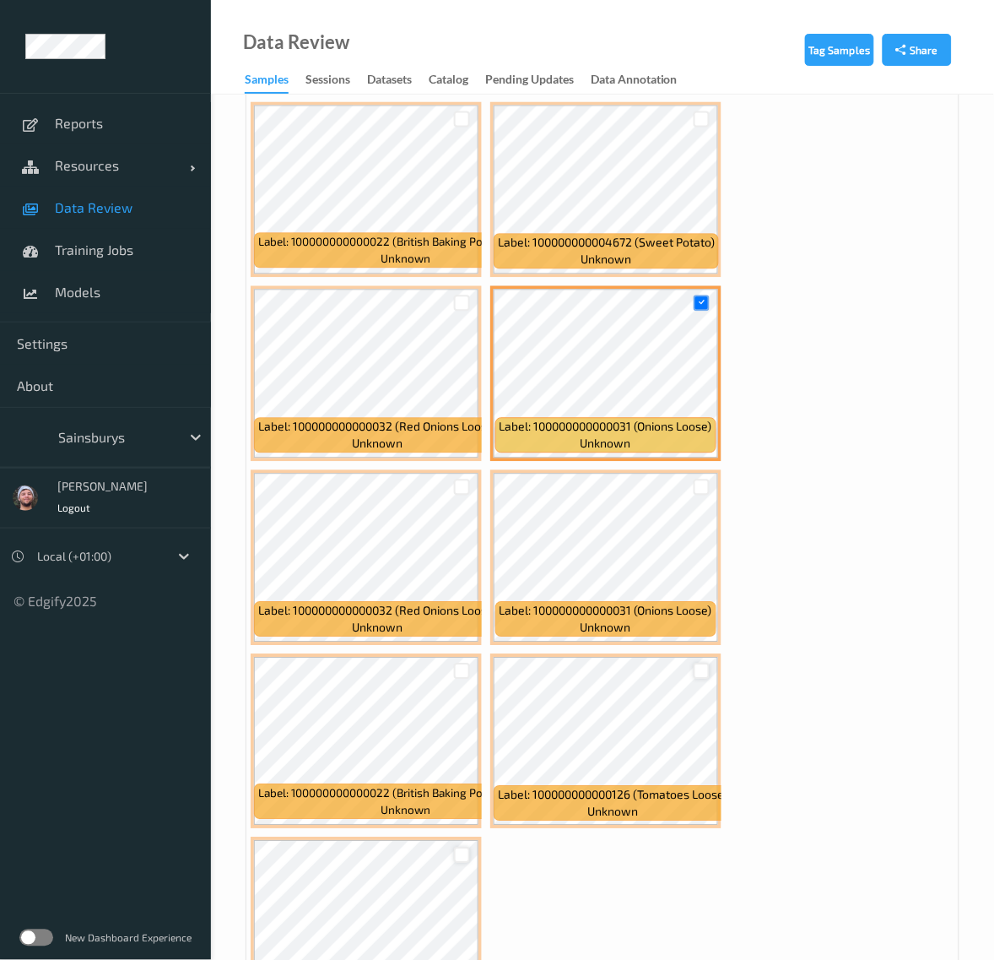
click at [701, 663] on div at bounding box center [702, 671] width 16 height 16
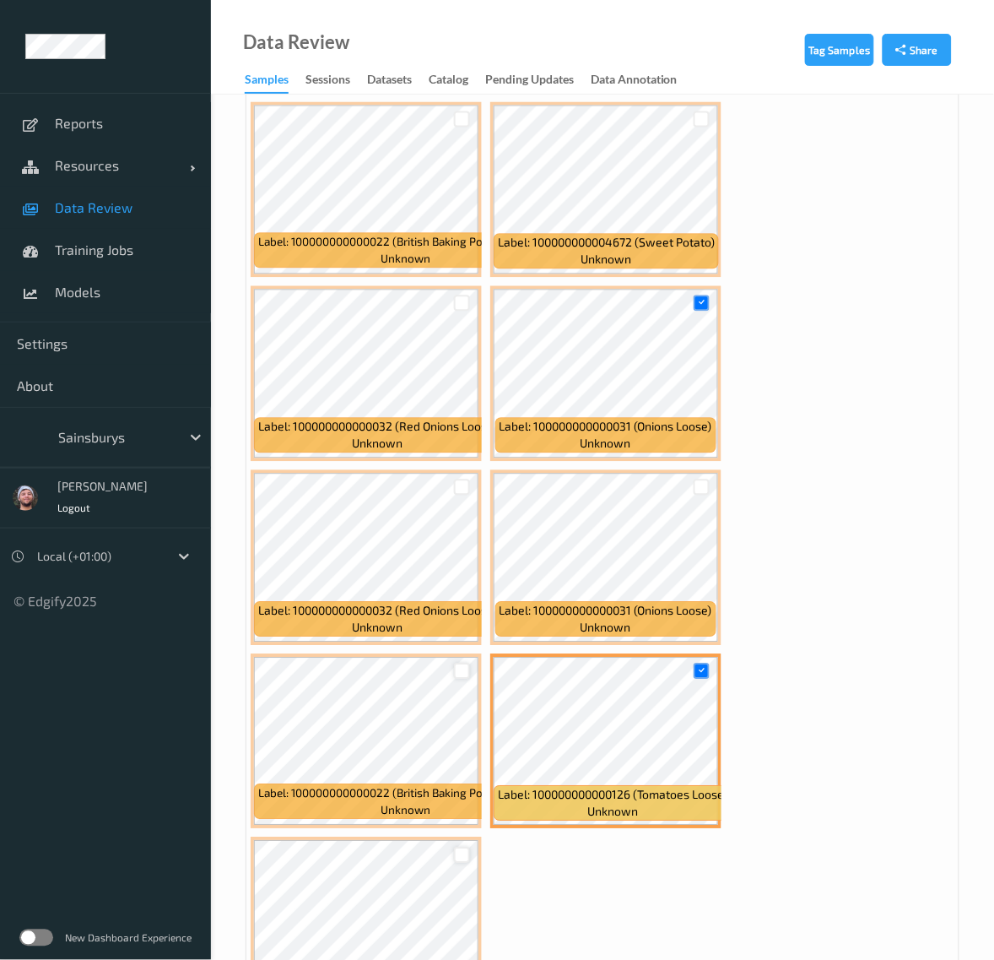
click at [460, 664] on div at bounding box center [462, 671] width 16 height 16
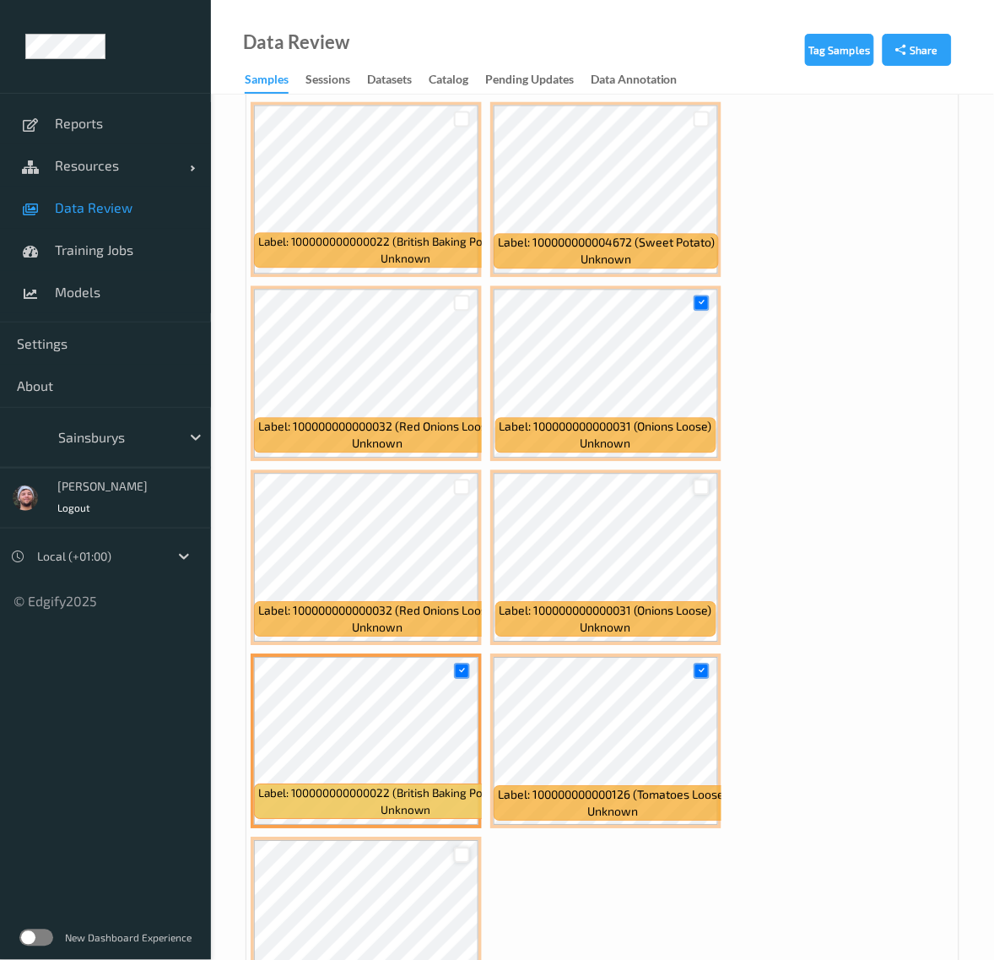
click at [698, 481] on div at bounding box center [702, 487] width 16 height 16
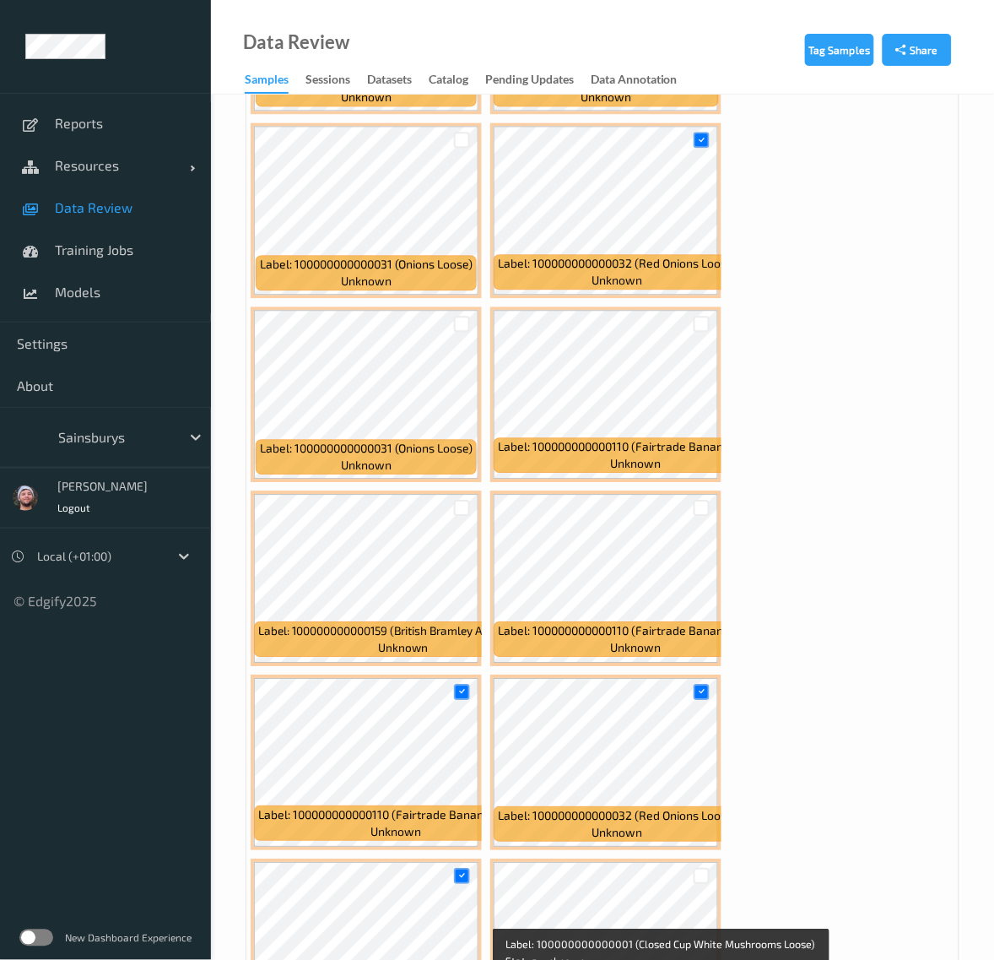
scroll to position [1794, 0]
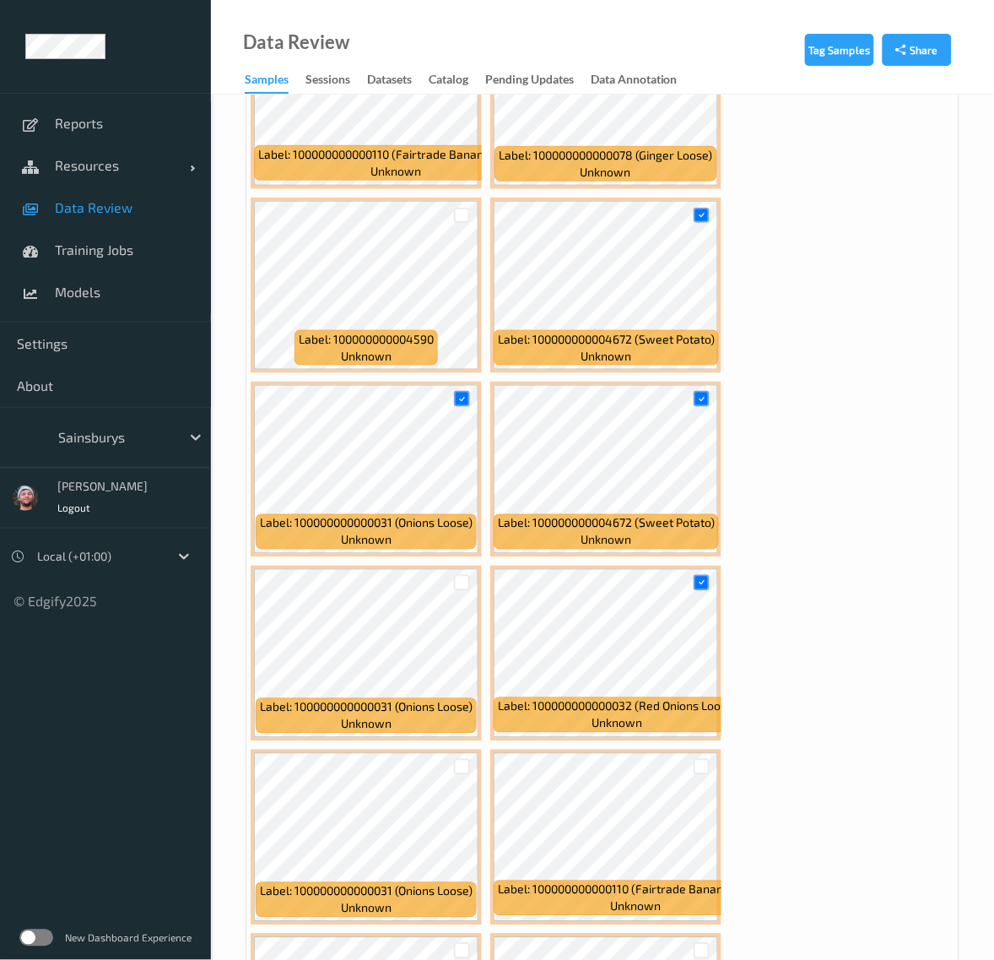
drag, startPoint x: 468, startPoint y: 585, endPoint x: 477, endPoint y: 574, distance: 13.8
click at [466, 585] on div at bounding box center [462, 583] width 16 height 16
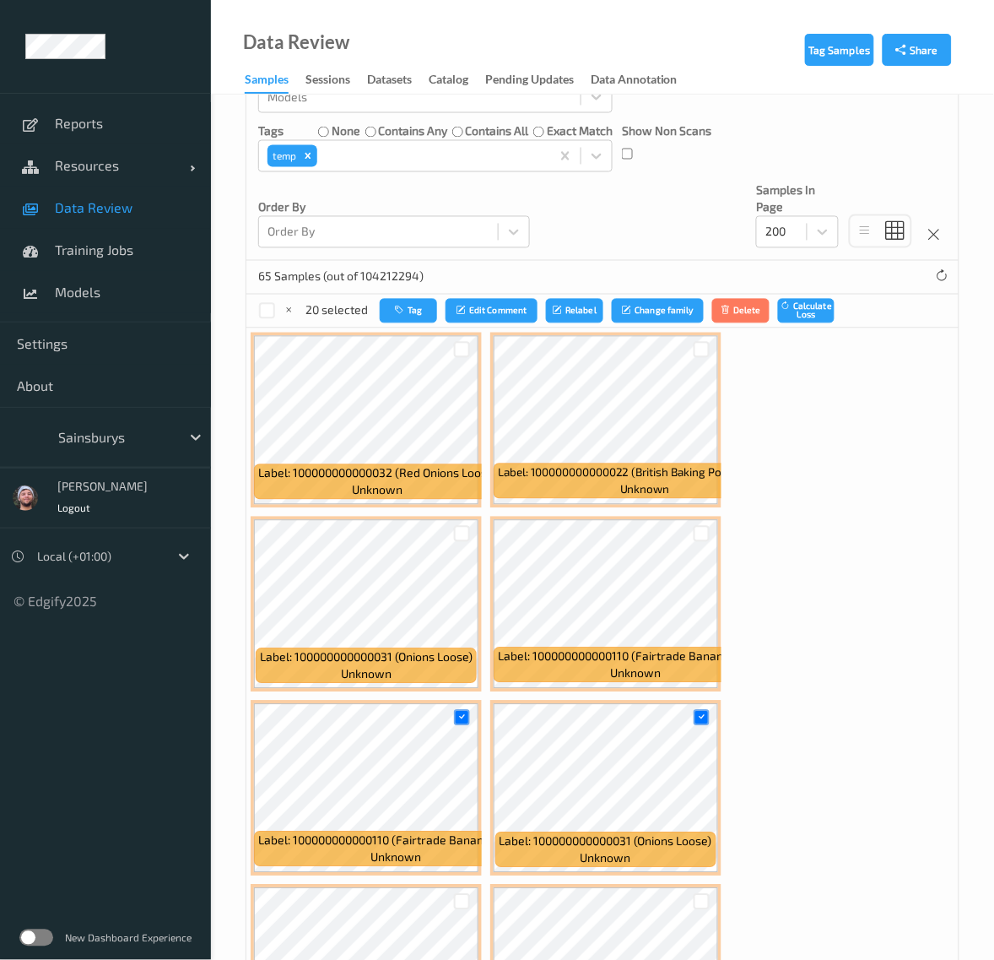
scroll to position [528, 0]
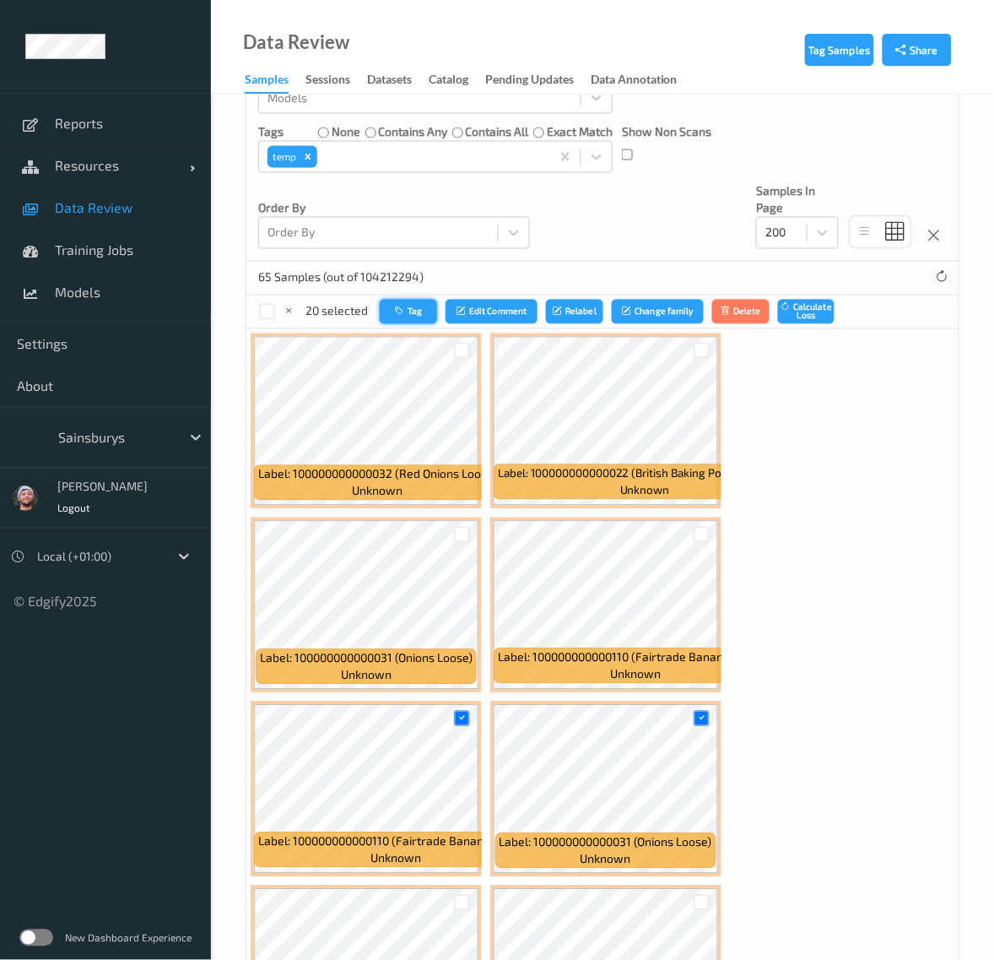
click at [405, 315] on icon "button" at bounding box center [401, 311] width 13 height 10
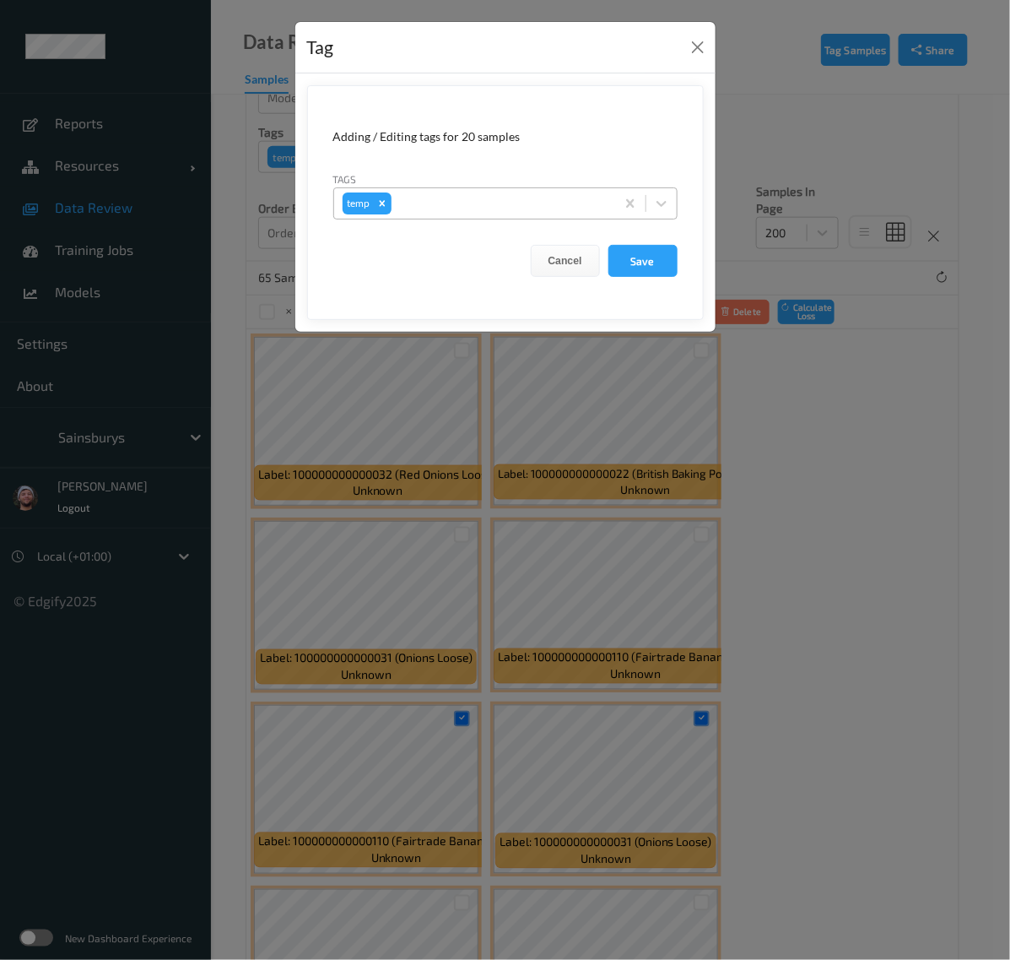
click at [466, 194] on div at bounding box center [501, 203] width 212 height 20
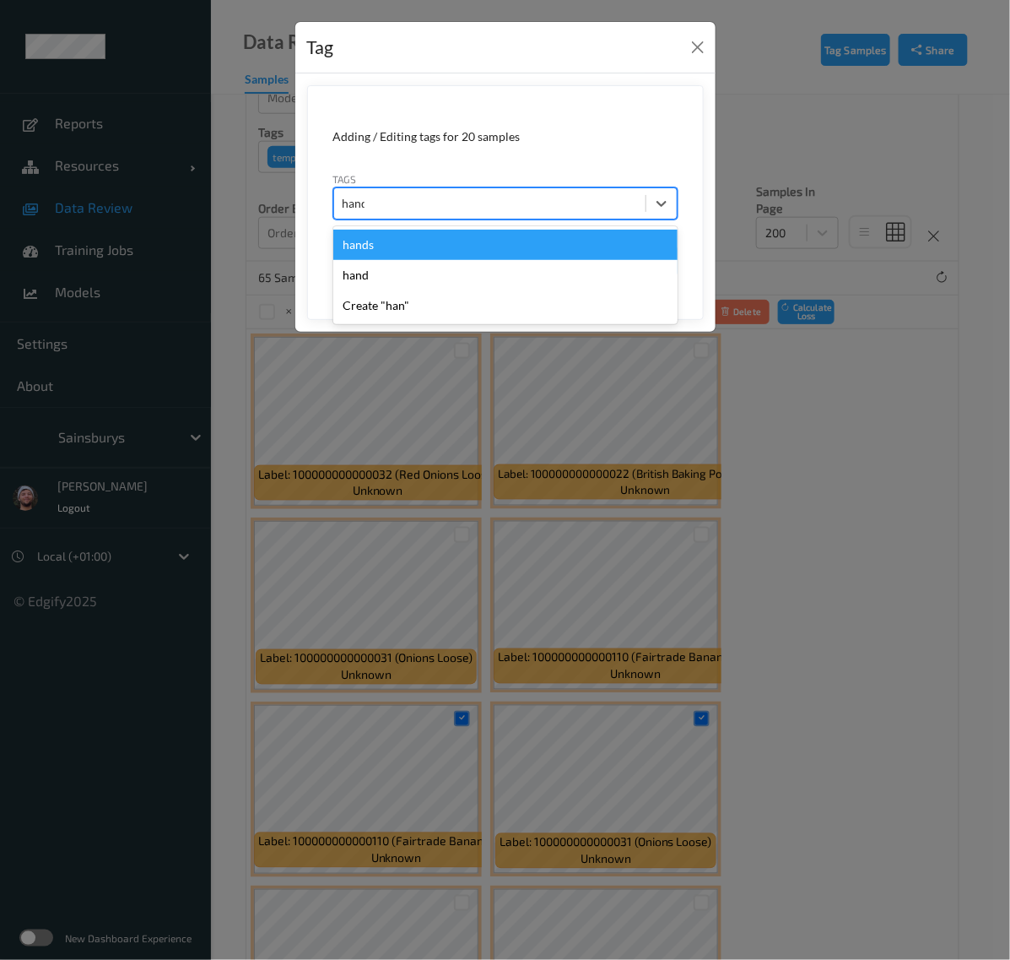
type input "hands"
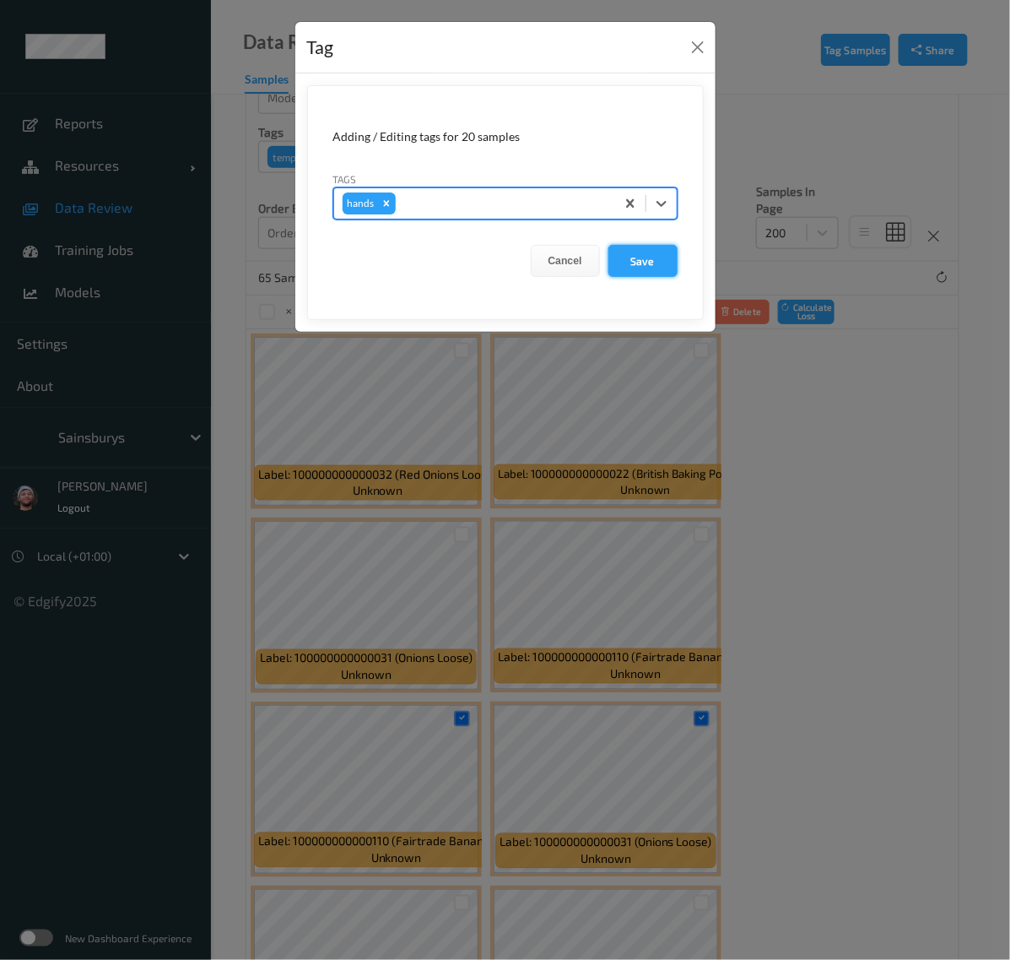
click at [637, 256] on button "Save" at bounding box center [643, 261] width 69 height 32
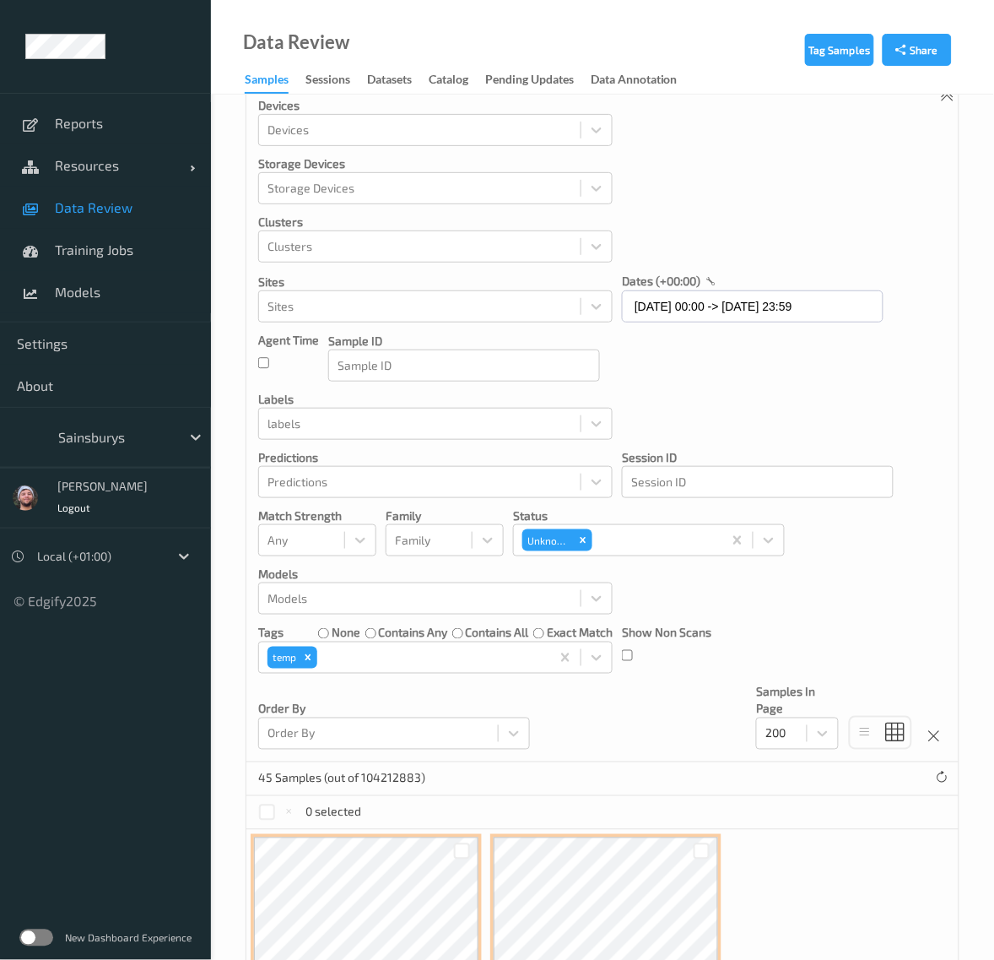
scroll to position [0, 0]
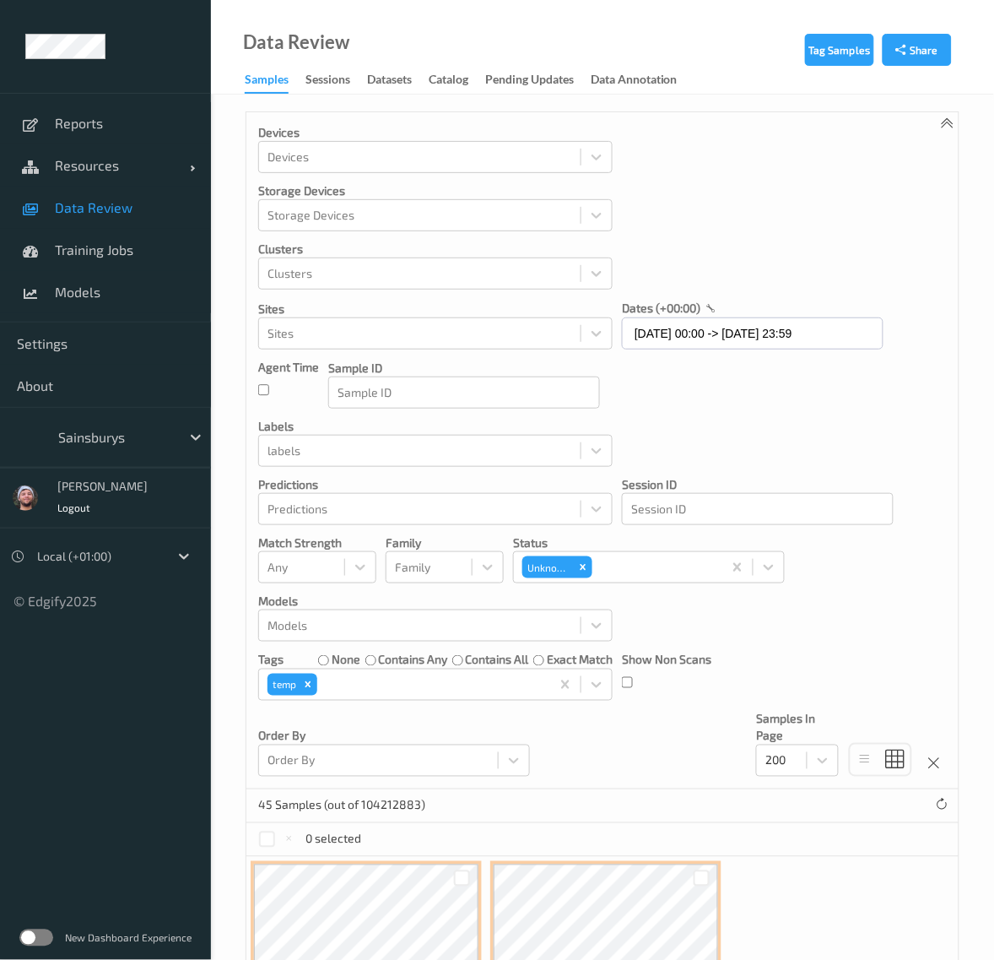
click at [740, 469] on div "Devices Devices Storage Devices Storage Devices Clusters Clusters Sites Sites d…" at bounding box center [602, 450] width 712 height 677
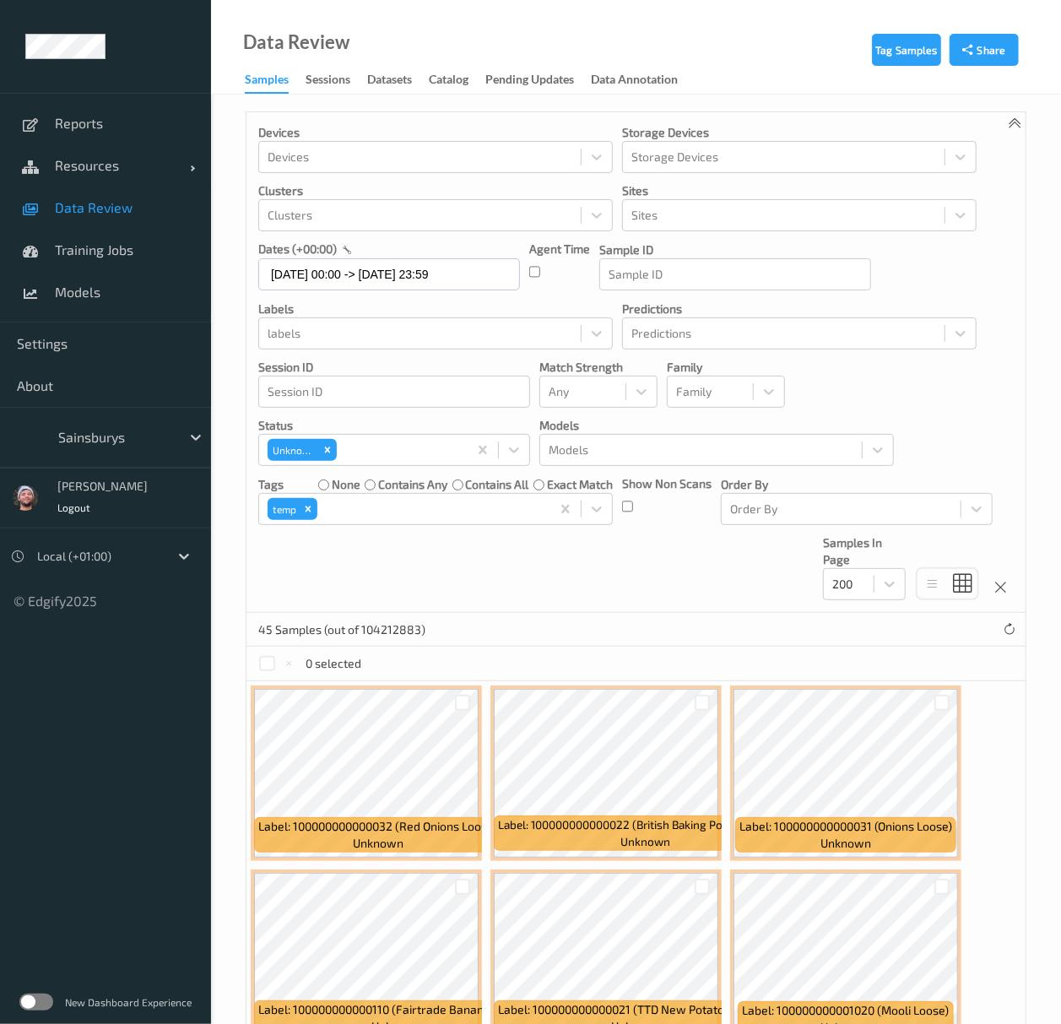
click at [714, 578] on div "Devices Devices Storage Devices Storage Devices Clusters Clusters Sites Sites d…" at bounding box center [635, 362] width 779 height 501
click at [554, 584] on div "Devices Devices Storage Devices Storage Devices Clusters Clusters Sites Sites d…" at bounding box center [635, 362] width 779 height 501
click at [670, 589] on div "Devices Devices Storage Devices Storage Devices Clusters Clusters Sites Sites d…" at bounding box center [635, 362] width 779 height 501
click at [676, 566] on div "Devices Devices Storage Devices Storage Devices Clusters Clusters Sites Sites d…" at bounding box center [635, 362] width 779 height 501
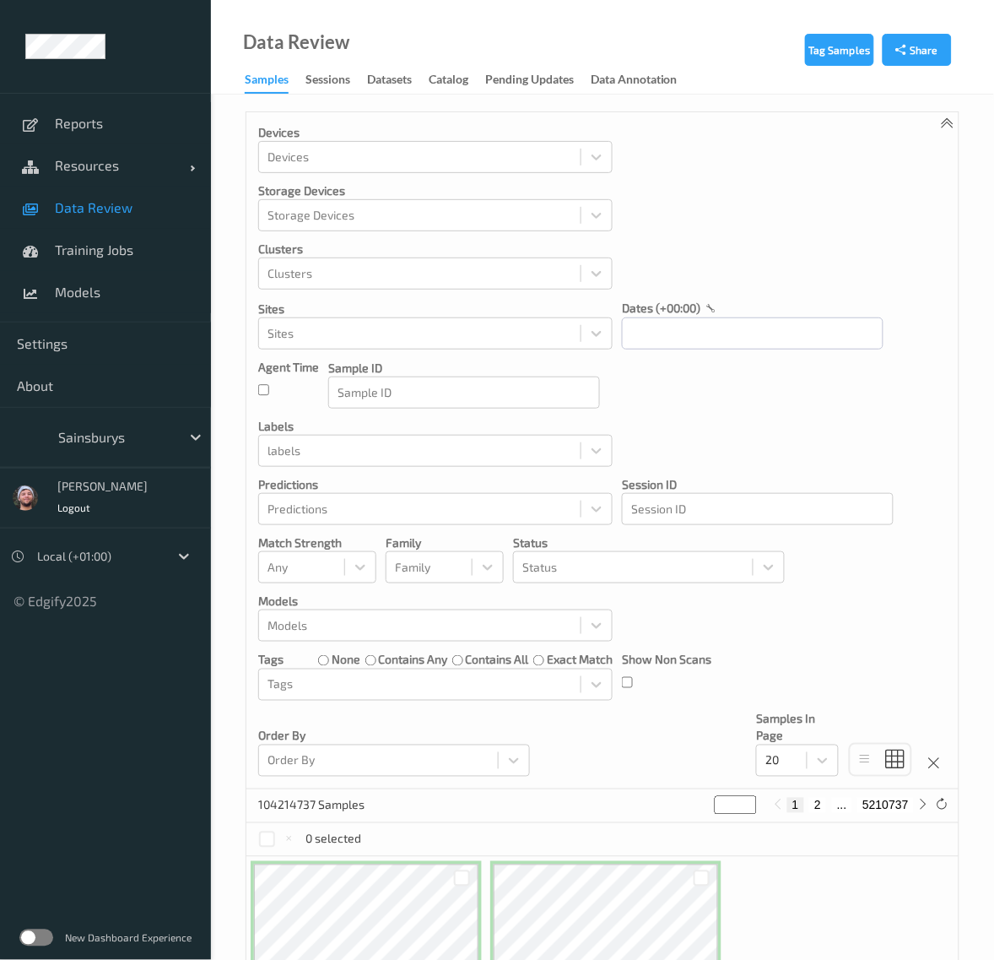
click at [116, 431] on div at bounding box center [115, 437] width 114 height 20
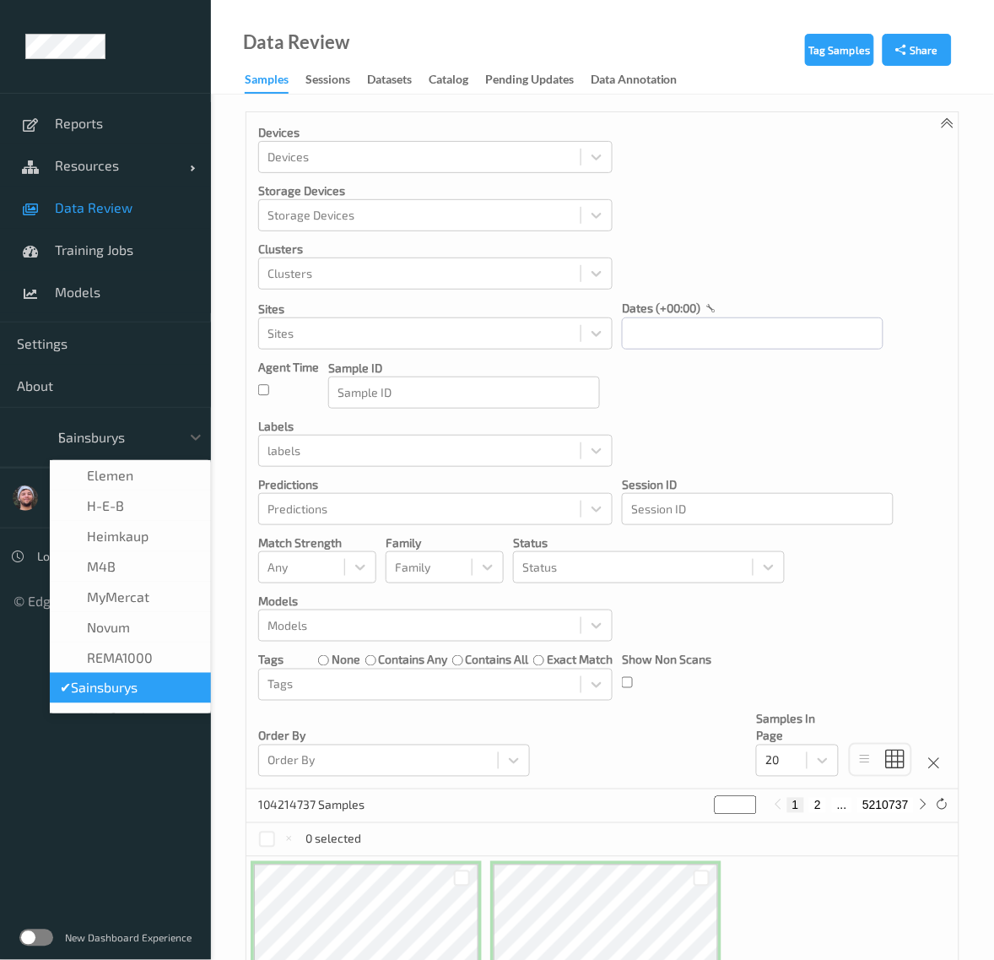
scroll to position [9, 0]
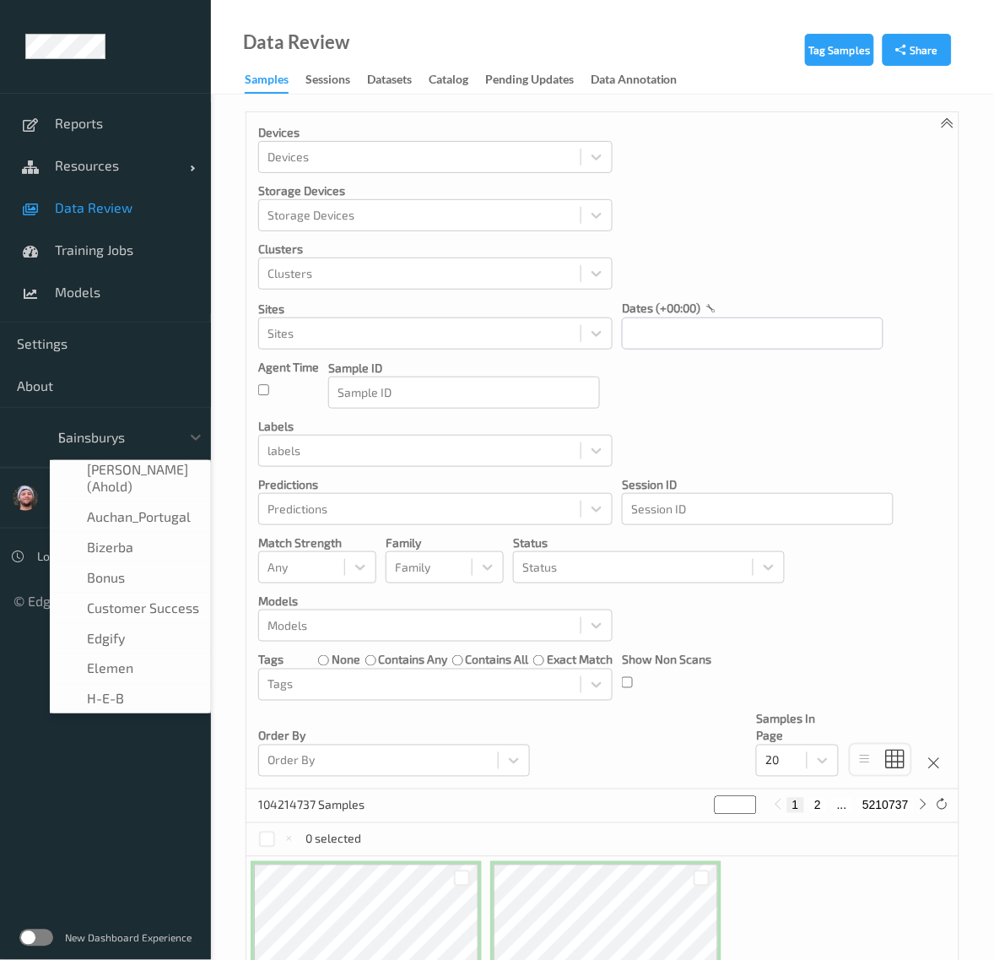
type input "h-"
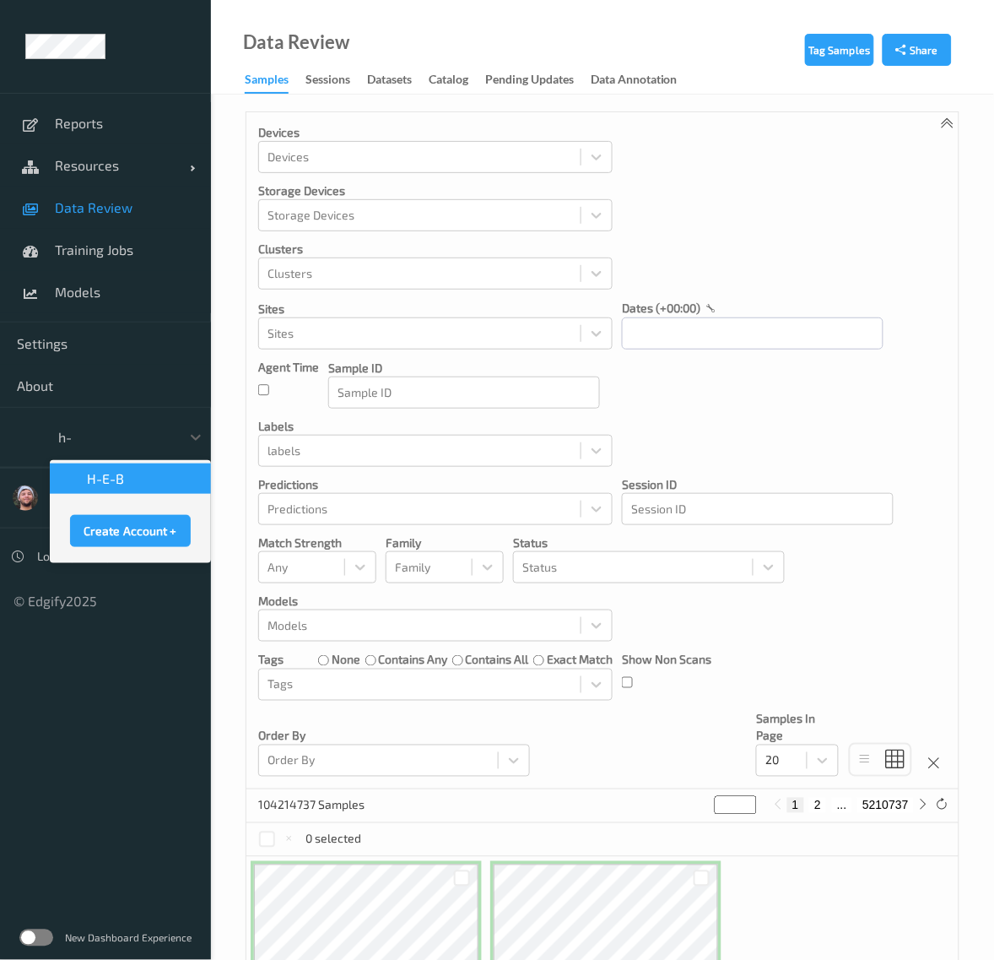
scroll to position [0, 0]
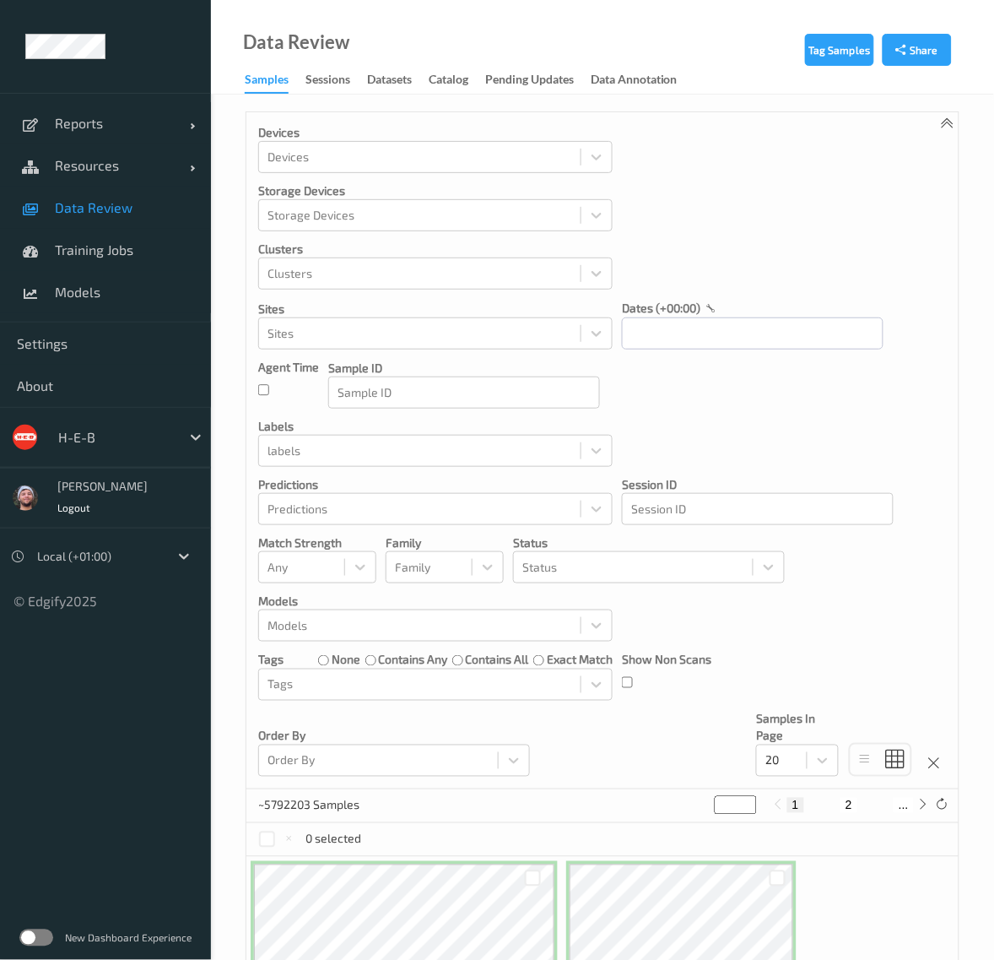
drag, startPoint x: 111, startPoint y: 128, endPoint x: 111, endPoint y: 165, distance: 36.3
click at [111, 128] on span "Reports" at bounding box center [122, 123] width 135 height 17
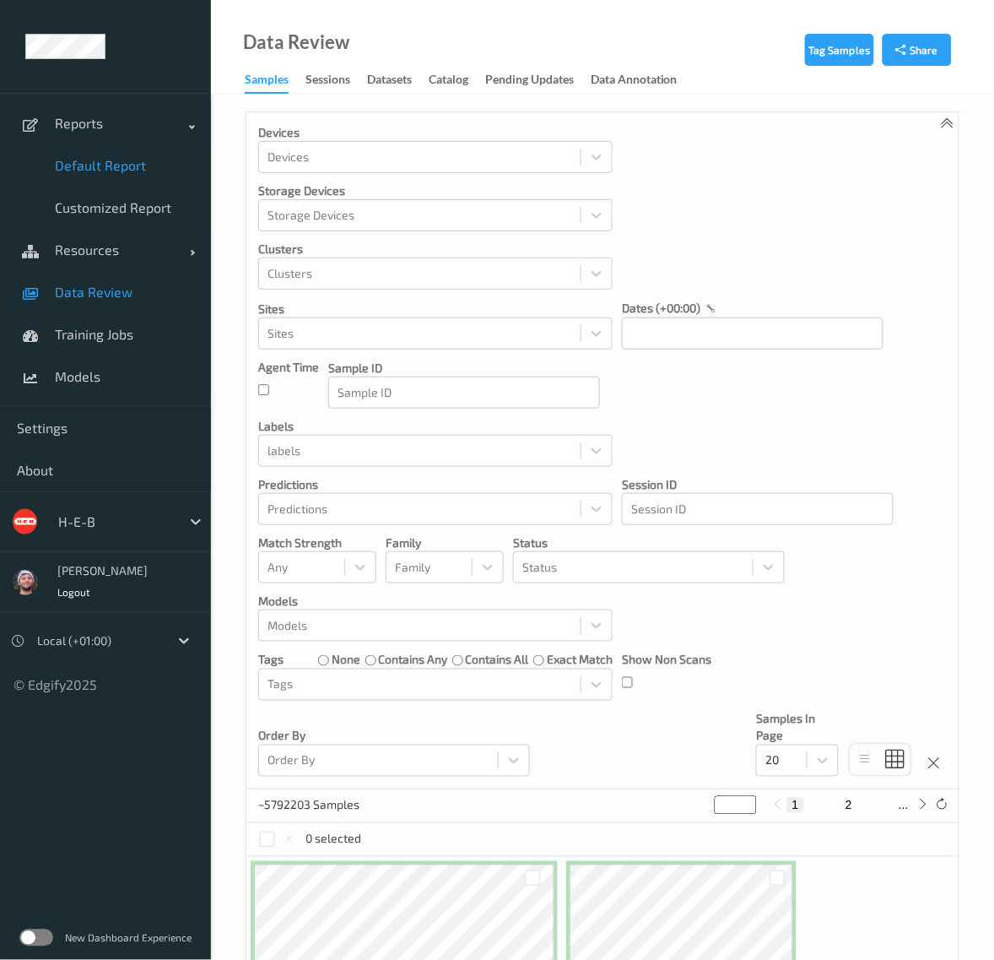
click at [110, 167] on span "Default Report" at bounding box center [124, 165] width 139 height 17
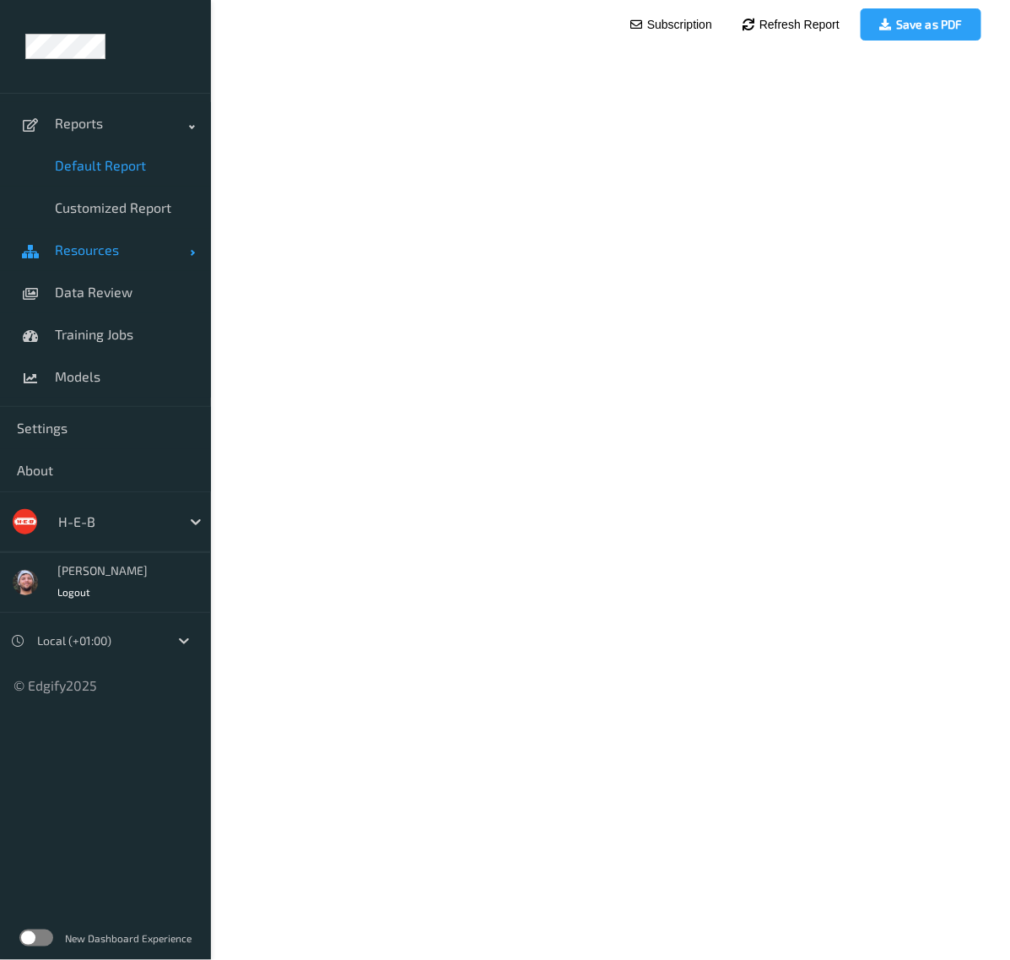
click at [80, 260] on link "Resources" at bounding box center [105, 250] width 211 height 42
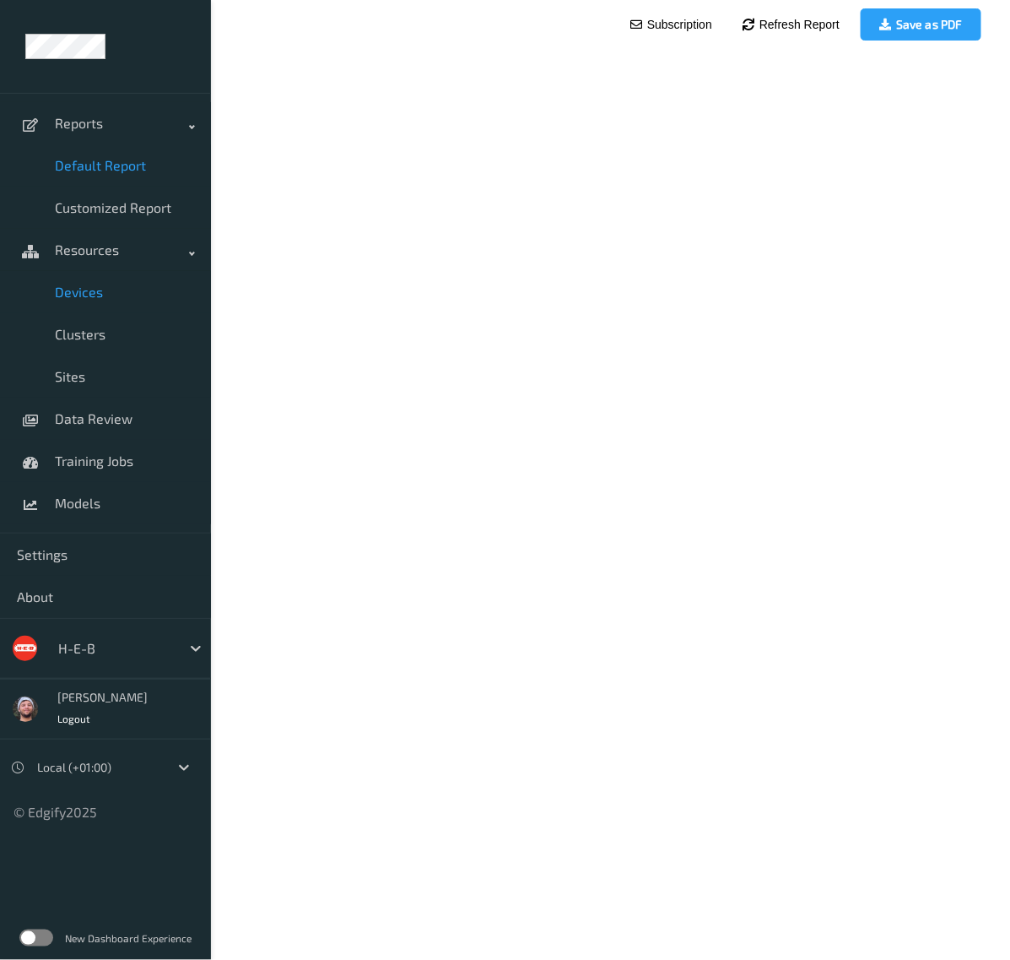
click at [98, 311] on link "Devices" at bounding box center [105, 292] width 211 height 42
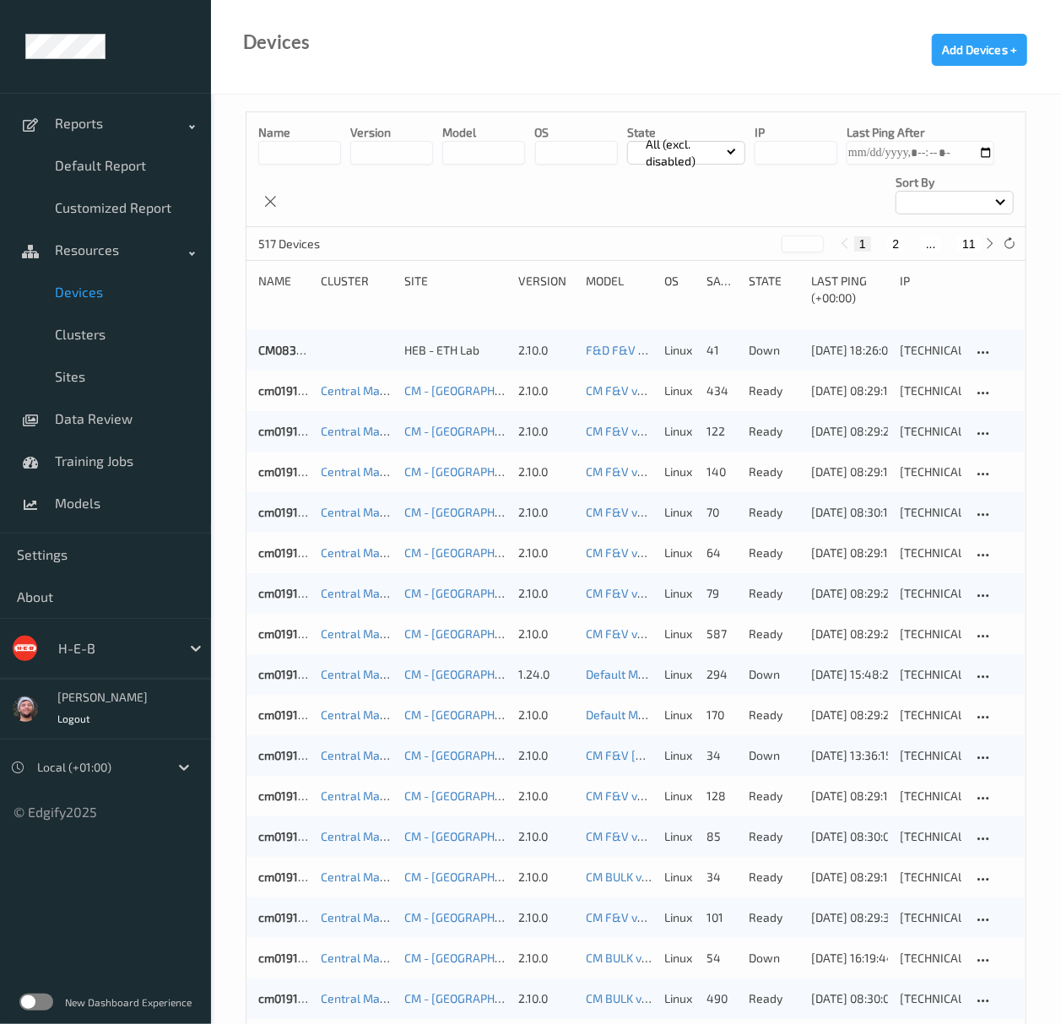
click at [315, 155] on input at bounding box center [299, 153] width 83 height 24
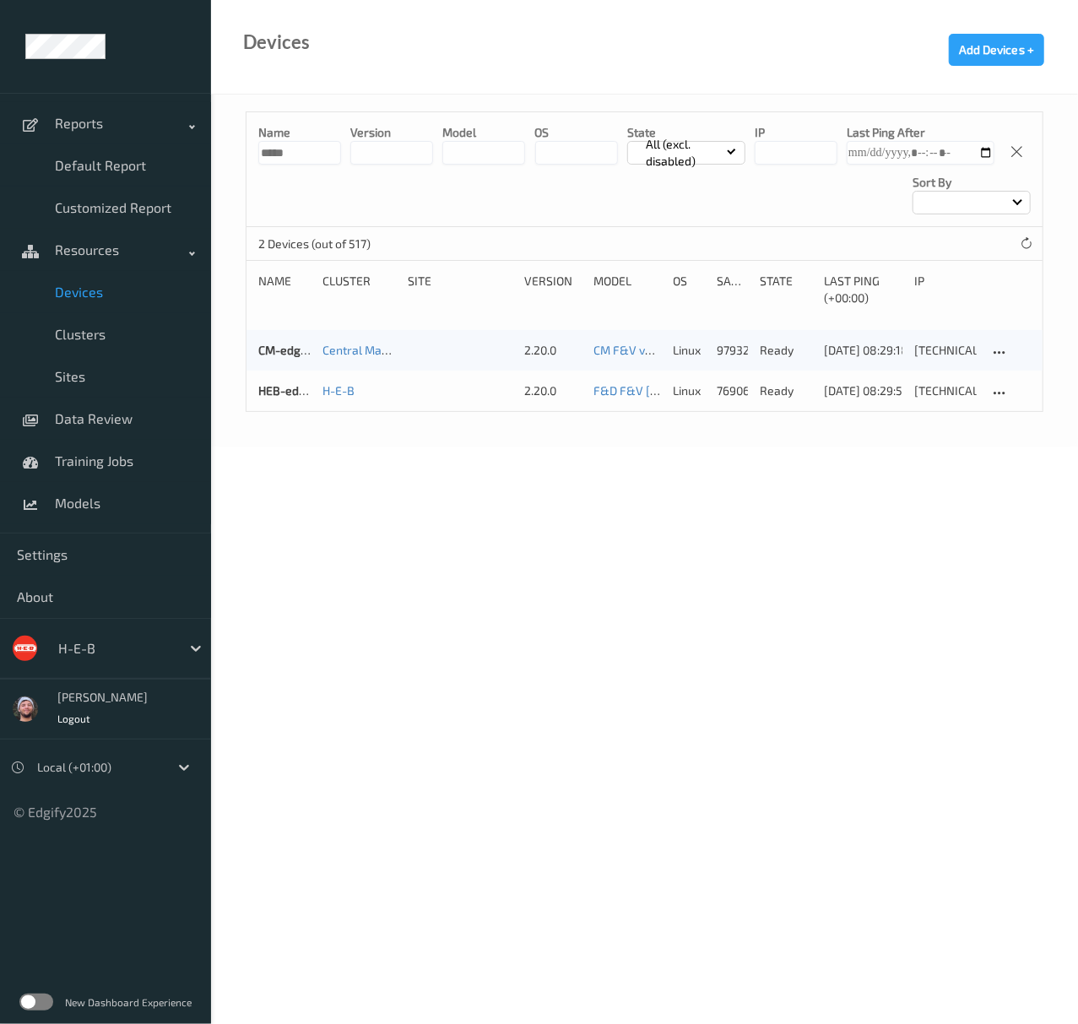
type input "*****"
click at [571, 210] on div "Name ***** version model OS State All (excl. disabled) IP Last Ping After Sort …" at bounding box center [644, 169] width 796 height 115
click at [289, 398] on div "HEB-edgibox" at bounding box center [284, 390] width 52 height 17
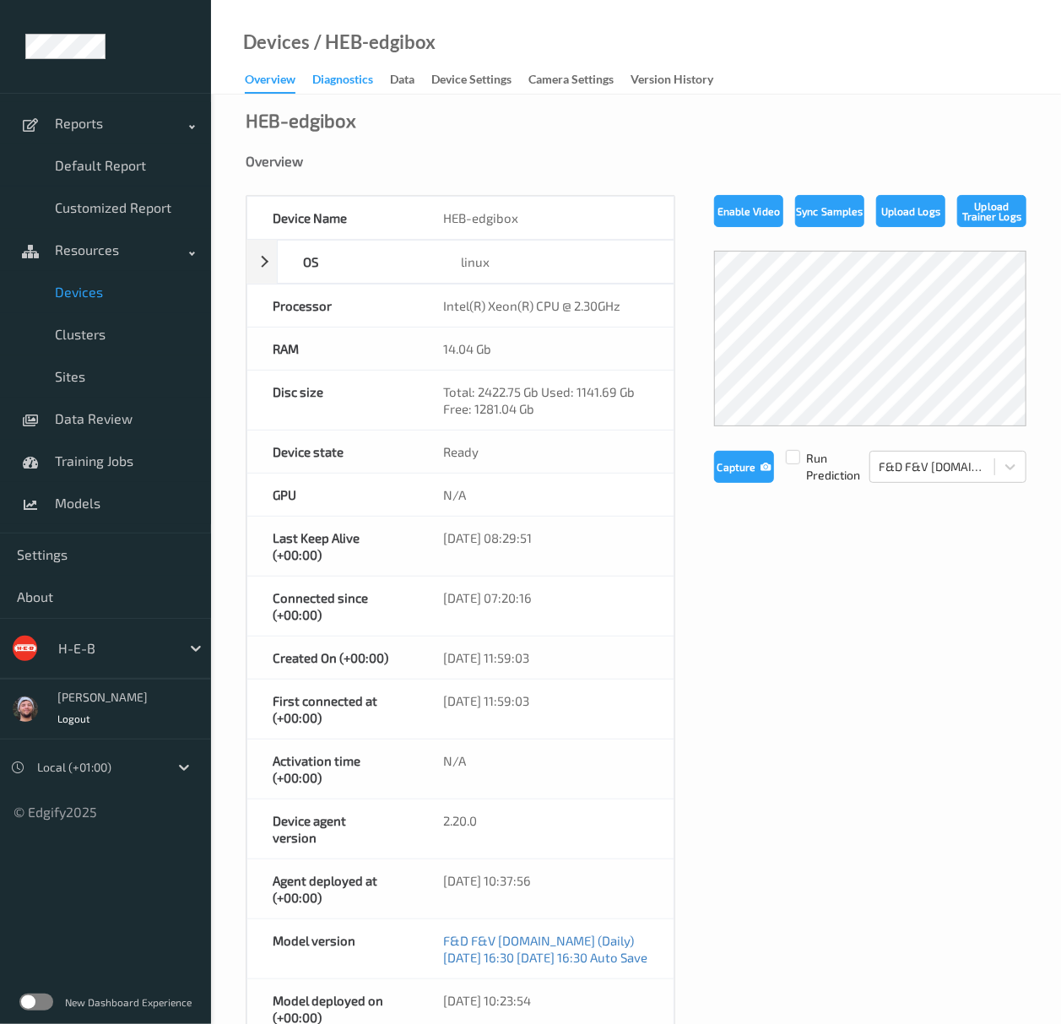
click at [372, 76] on link "Diagnostics" at bounding box center [351, 80] width 78 height 24
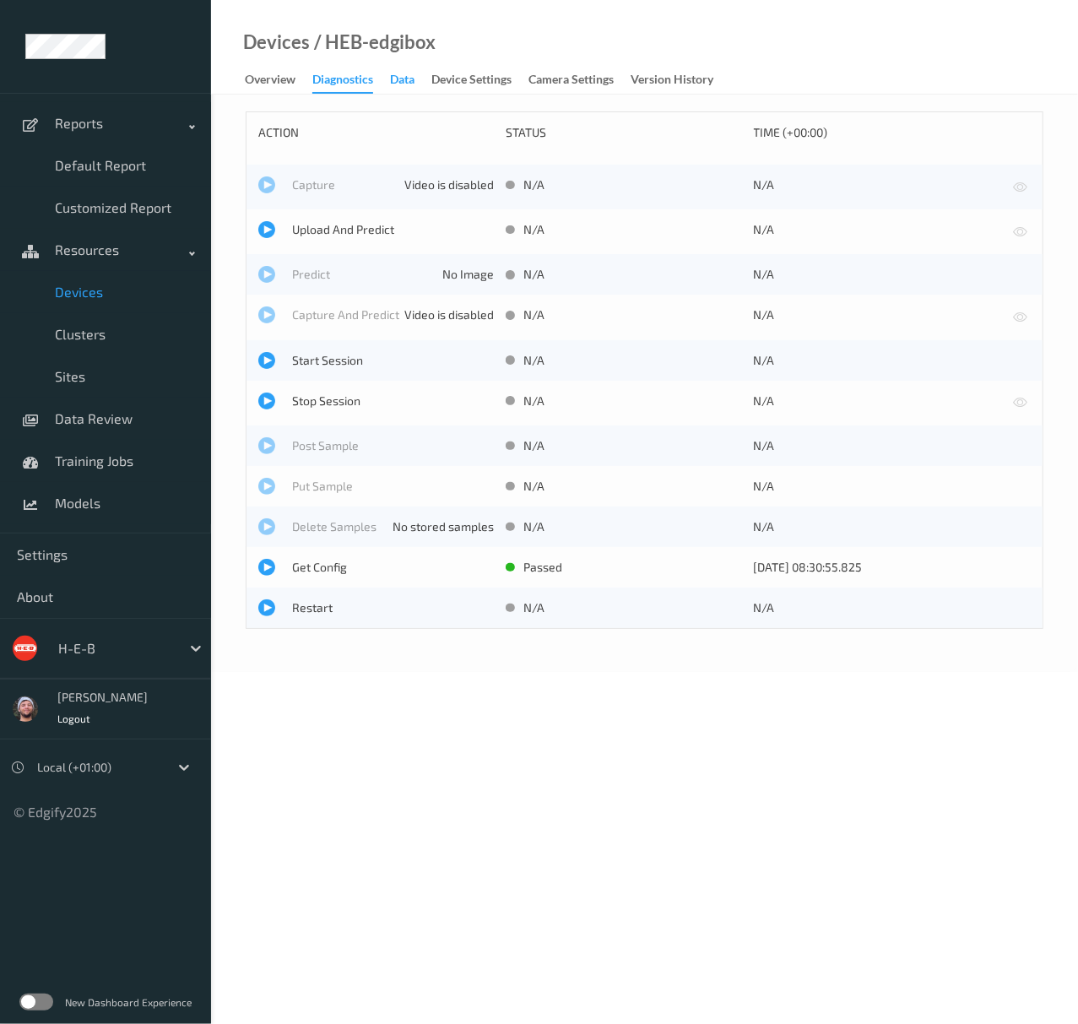
click at [409, 79] on div "Data" at bounding box center [402, 81] width 24 height 21
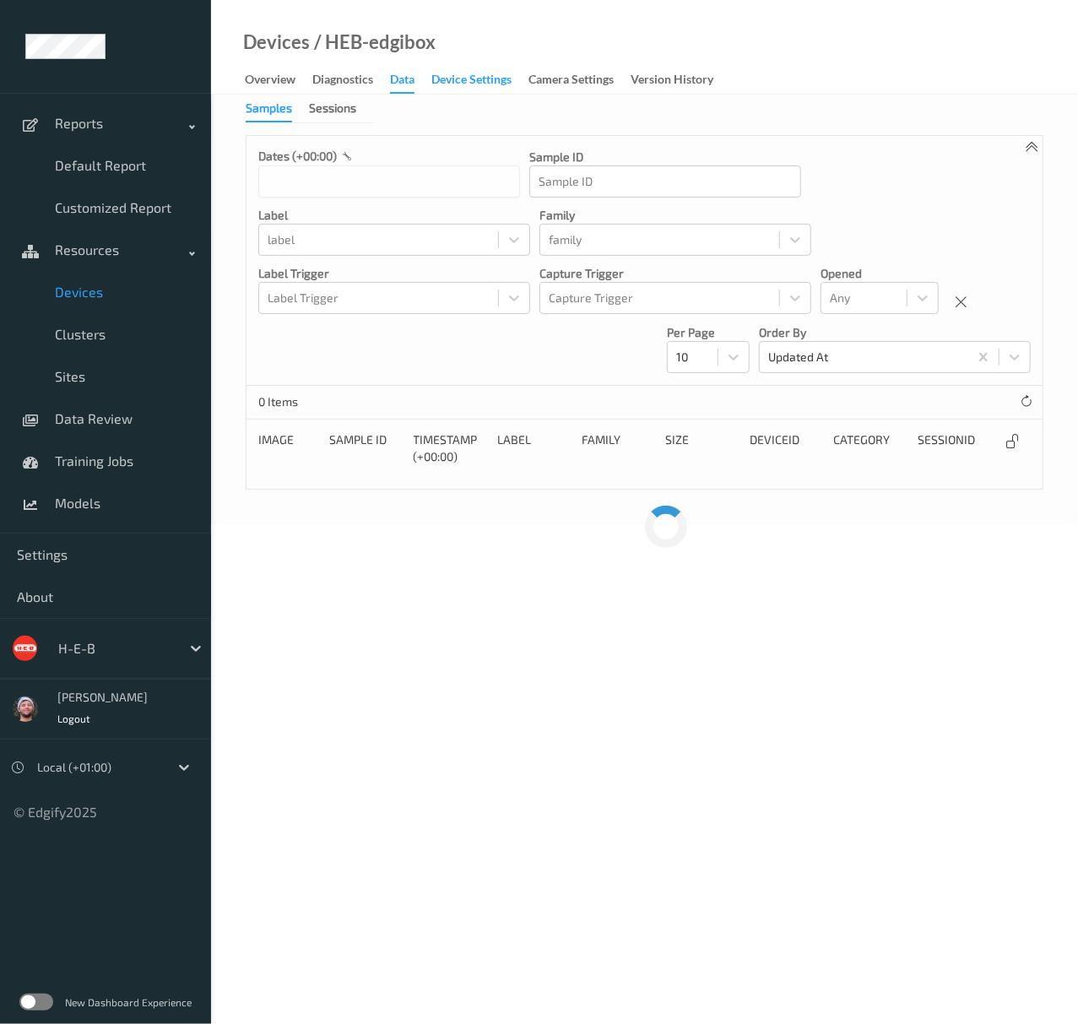
click at [479, 81] on div "Device Settings" at bounding box center [471, 81] width 80 height 21
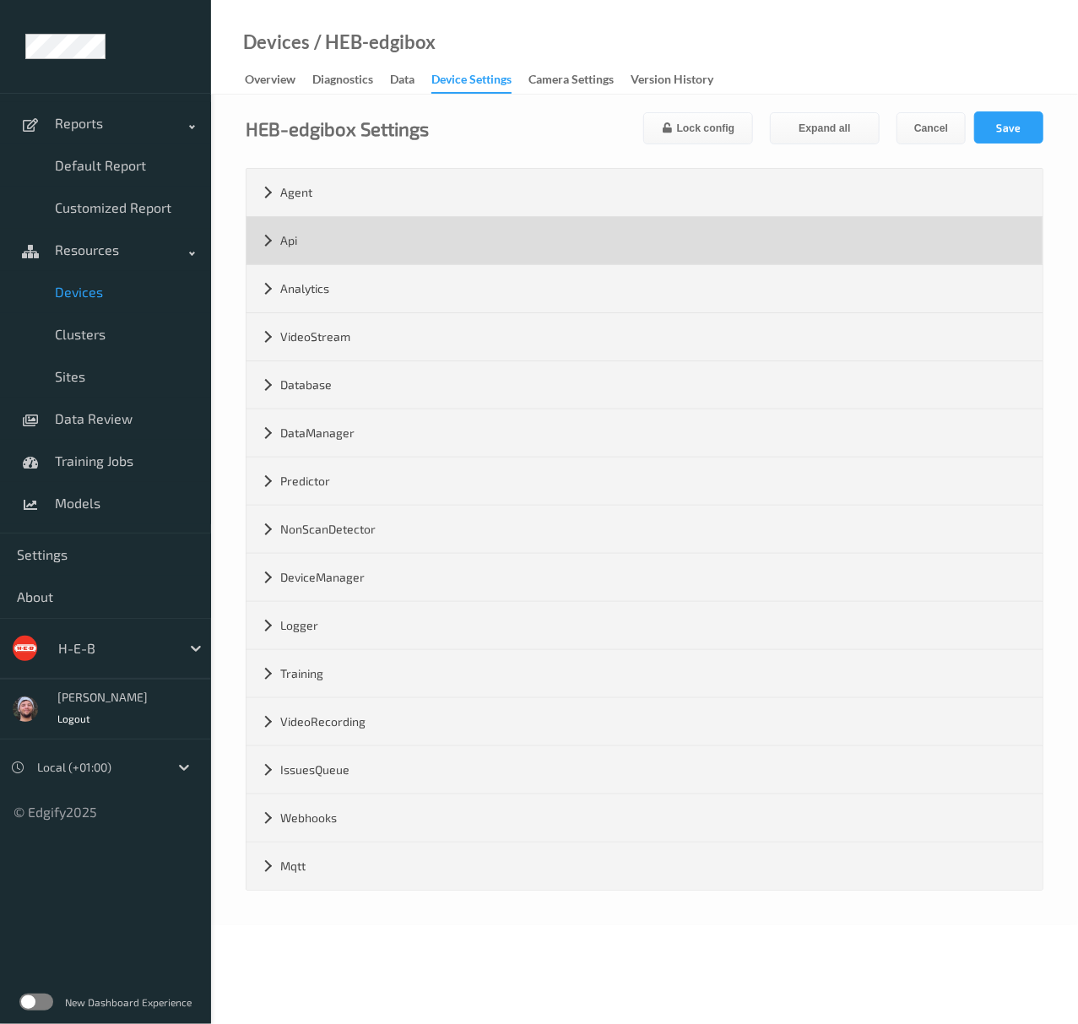
click at [284, 241] on div "Api" at bounding box center [644, 240] width 796 height 47
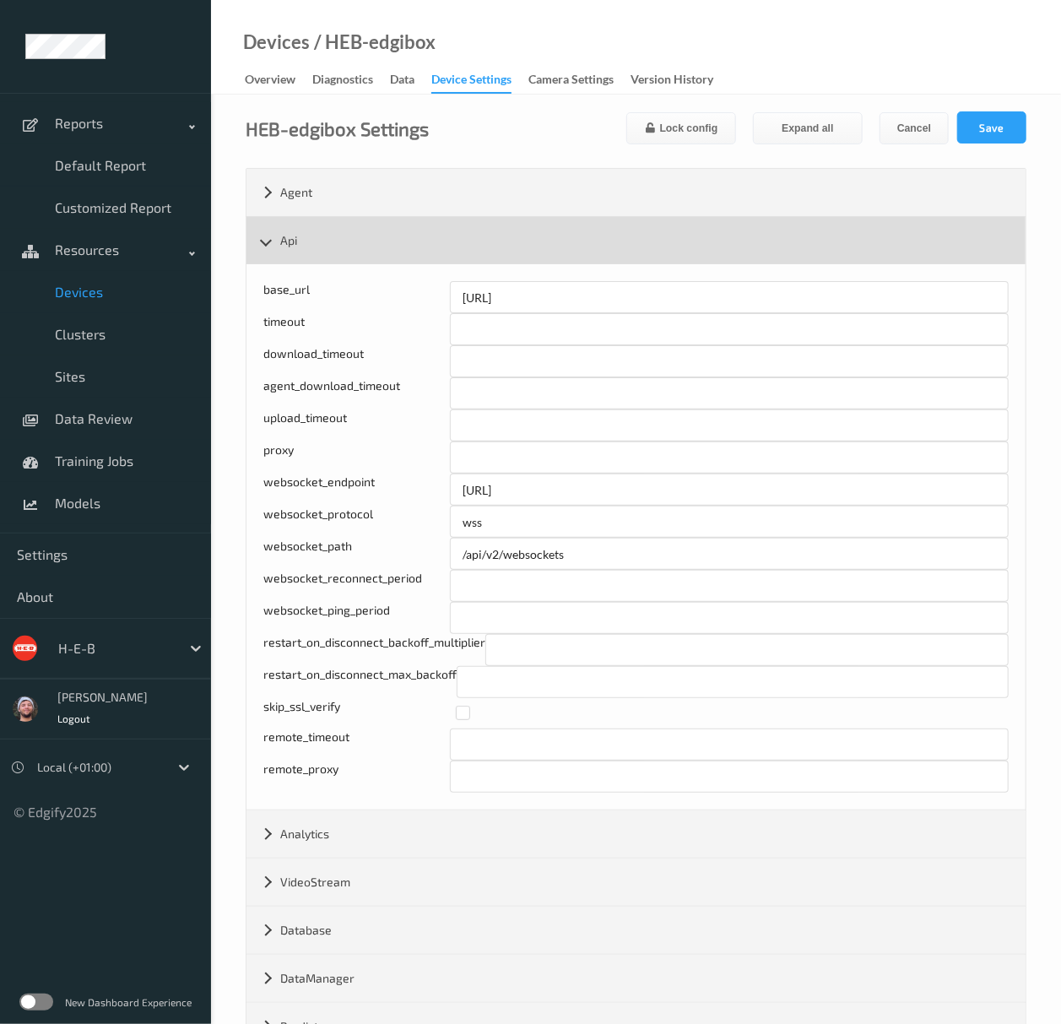
click at [284, 244] on div "Api" at bounding box center [635, 240] width 779 height 47
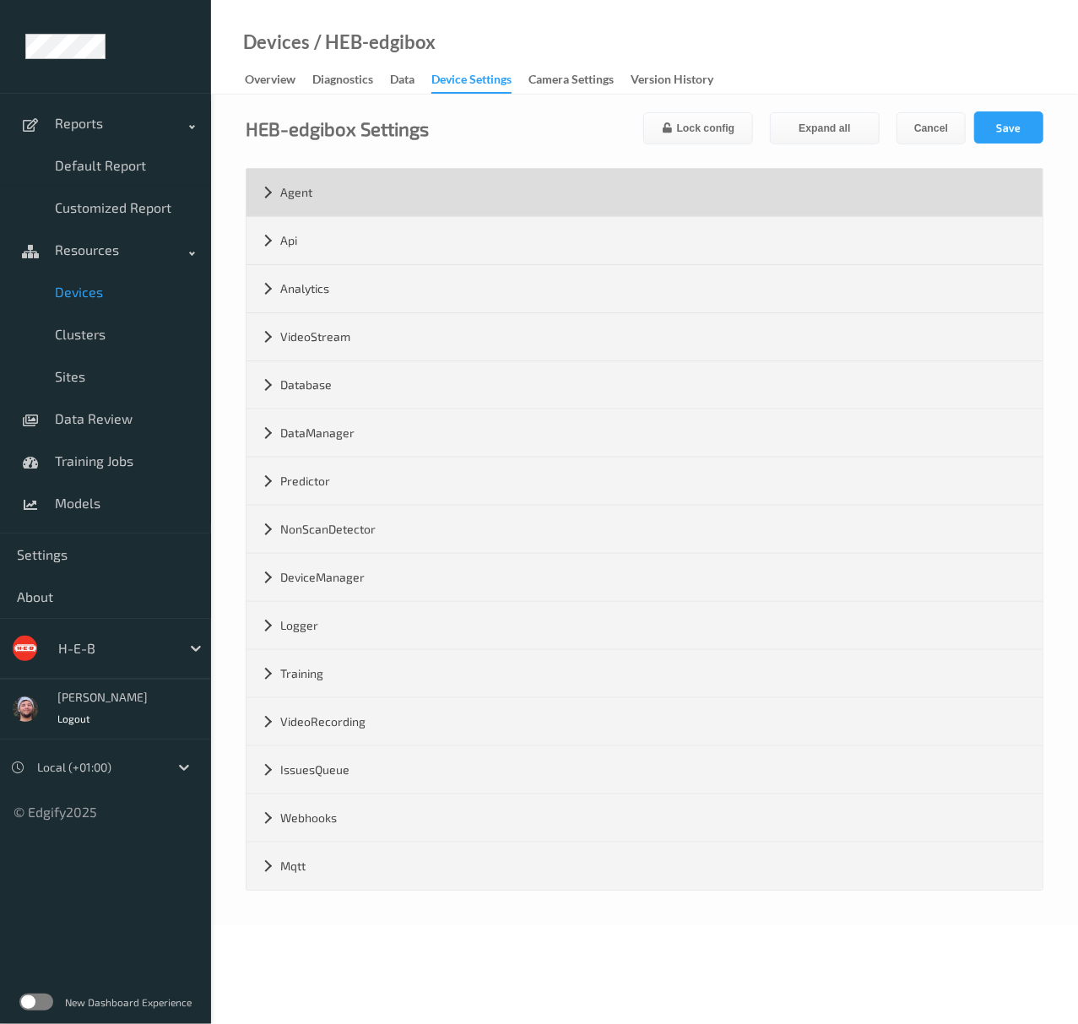
click at [295, 204] on div "Agent" at bounding box center [644, 192] width 796 height 47
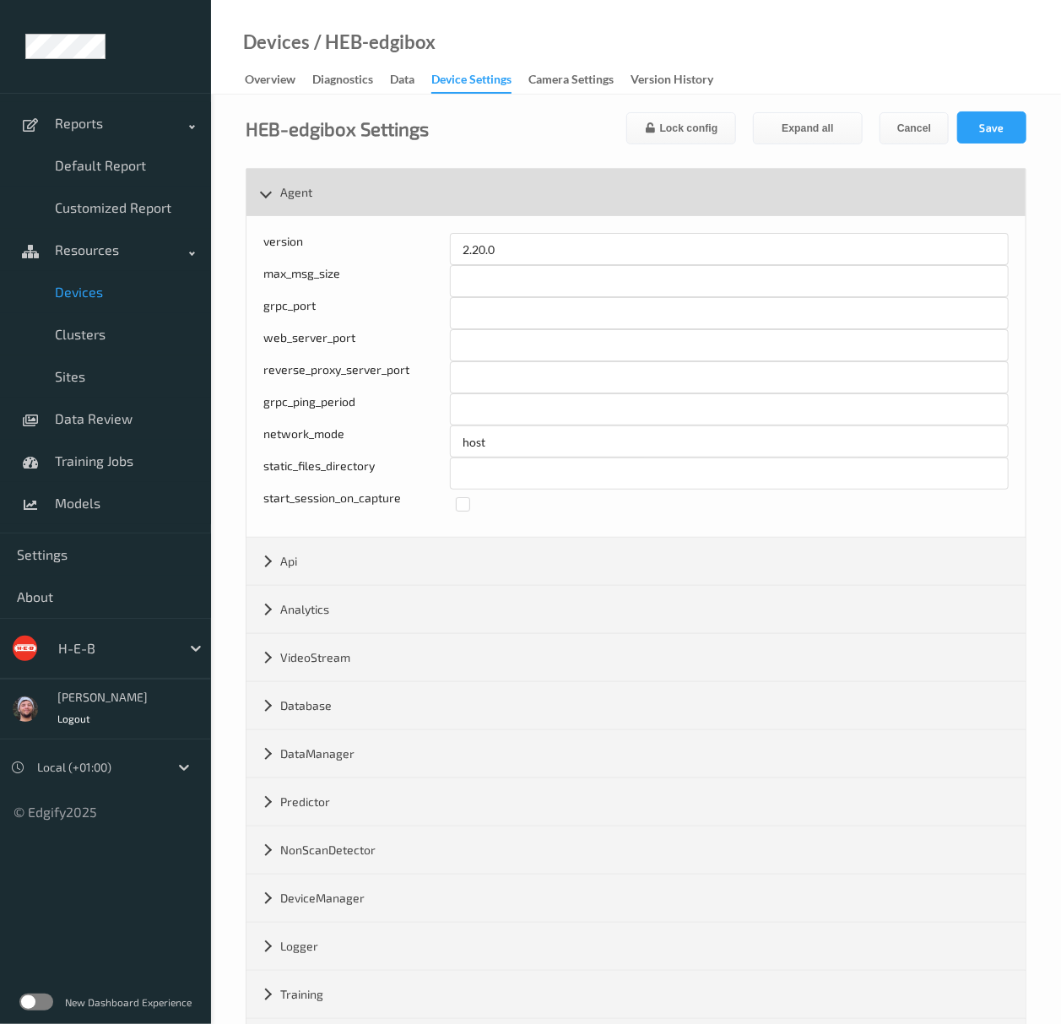
click at [295, 204] on div "Agent" at bounding box center [635, 192] width 779 height 47
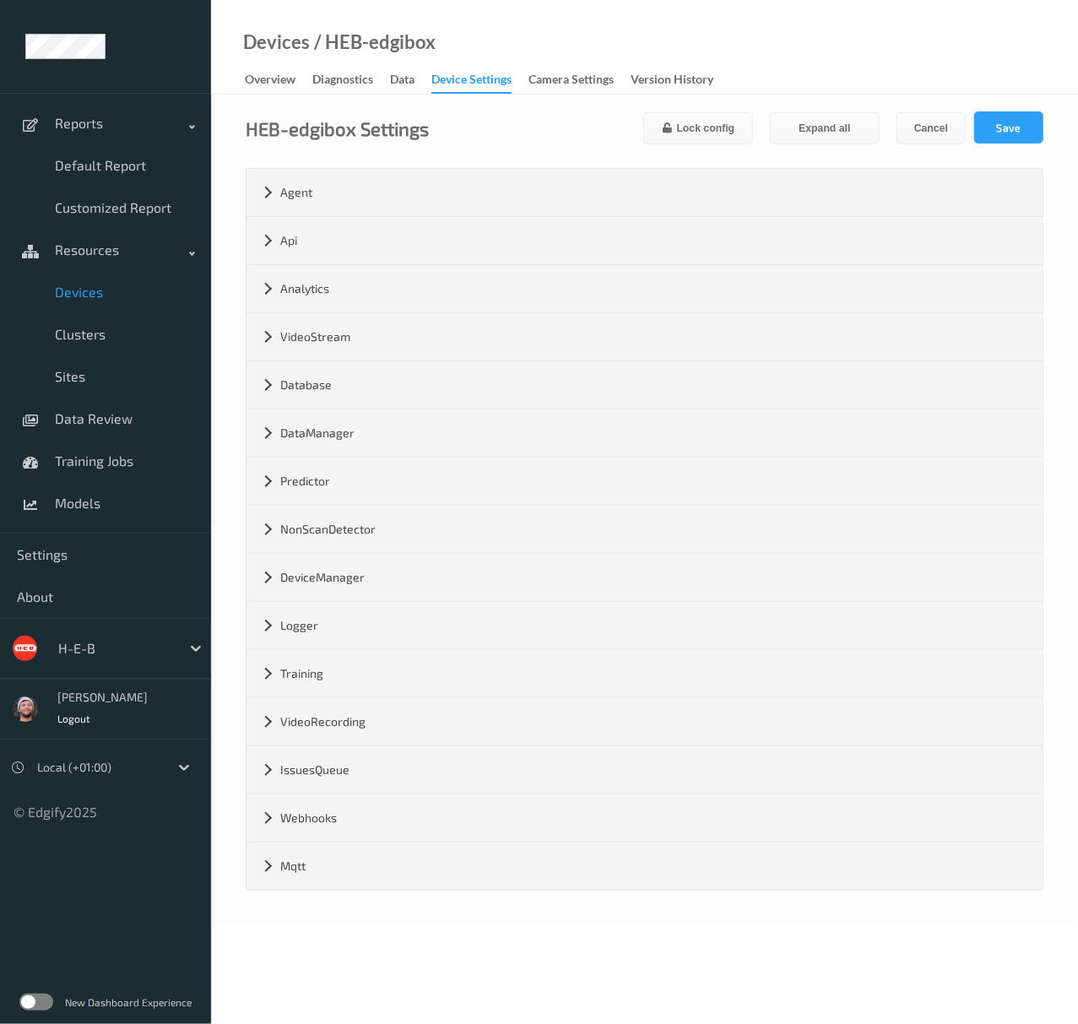
click at [133, 294] on span "Devices" at bounding box center [124, 292] width 139 height 17
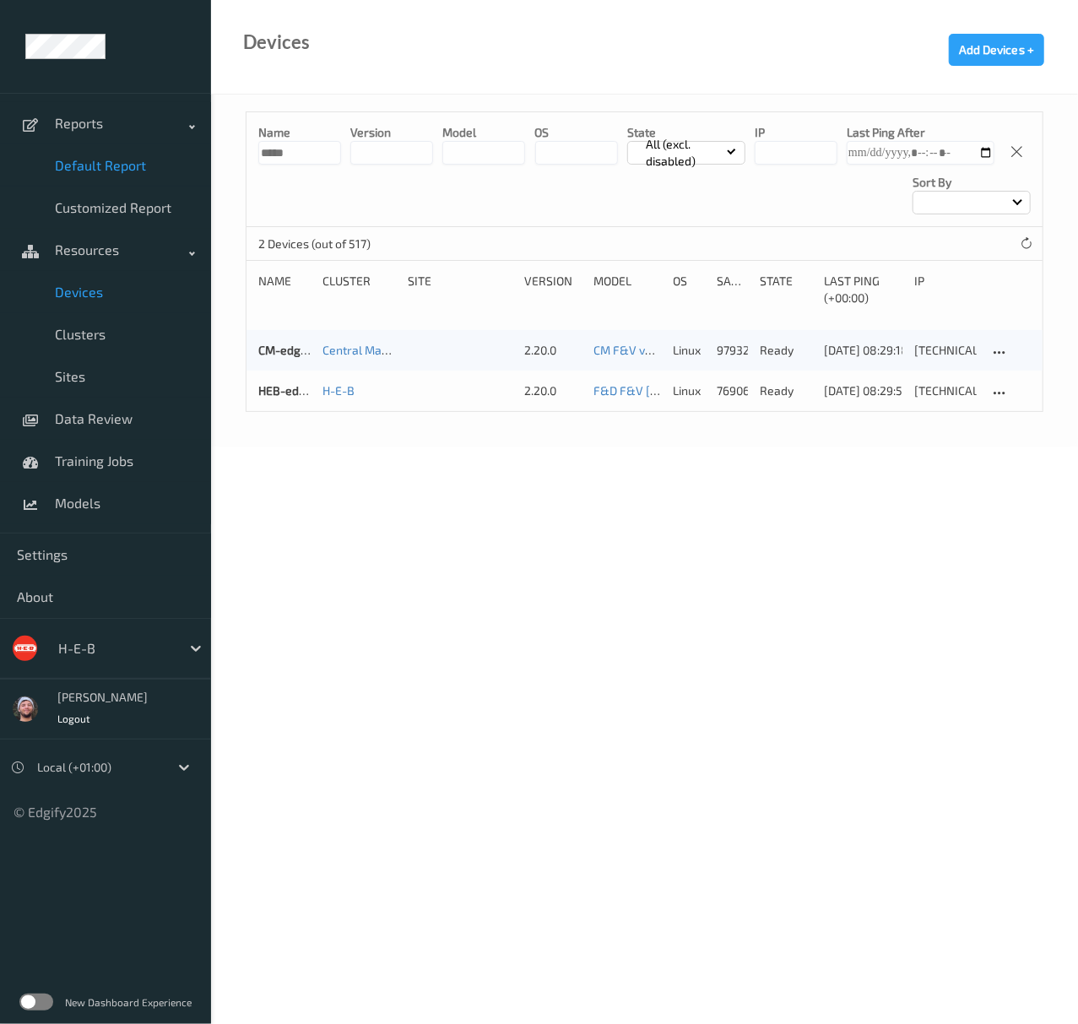
drag, startPoint x: 289, startPoint y: 149, endPoint x: 122, endPoint y: 149, distance: 166.3
click at [122, 149] on div "Reports Default Report Customized Report Resources Devices Clusters Sites Data …" at bounding box center [539, 176] width 1078 height 352
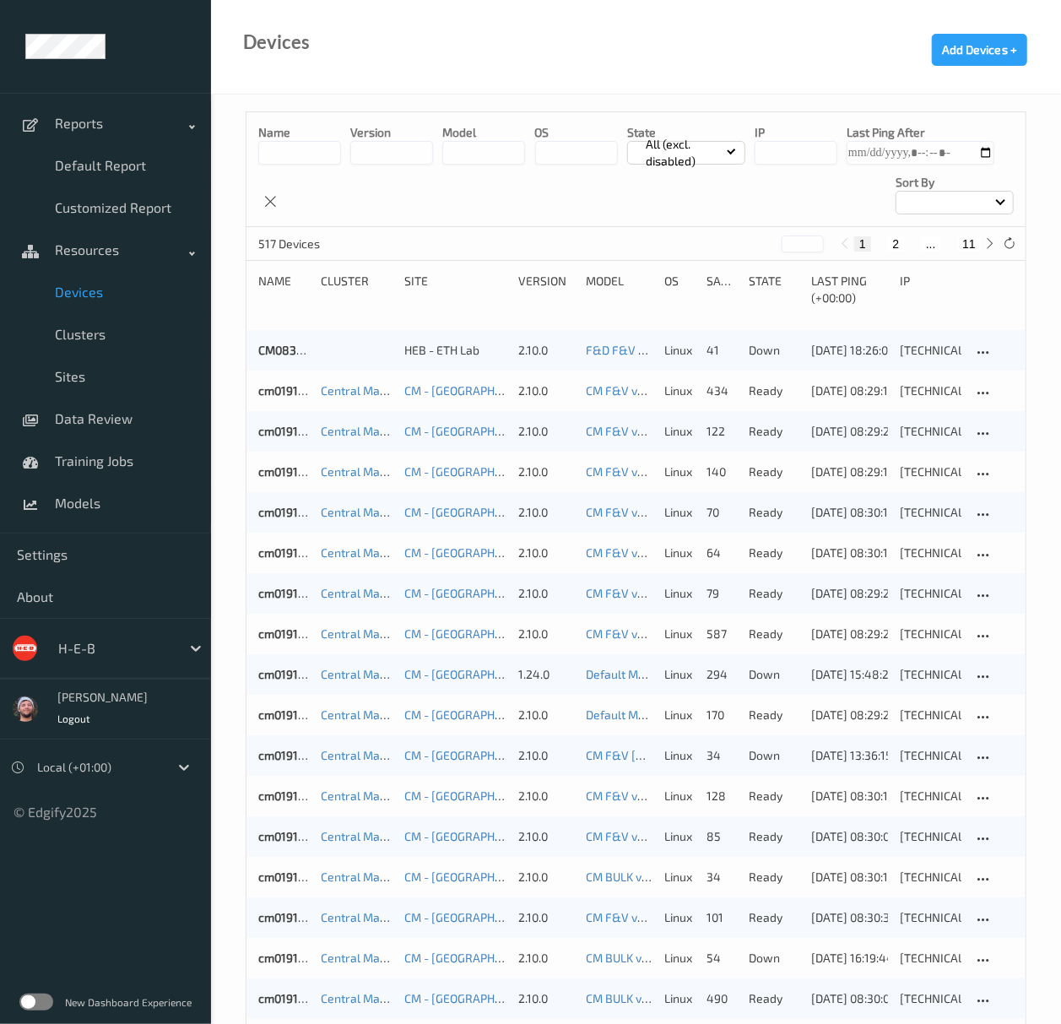
click at [967, 244] on button "11" at bounding box center [969, 243] width 24 height 15
type input "**"
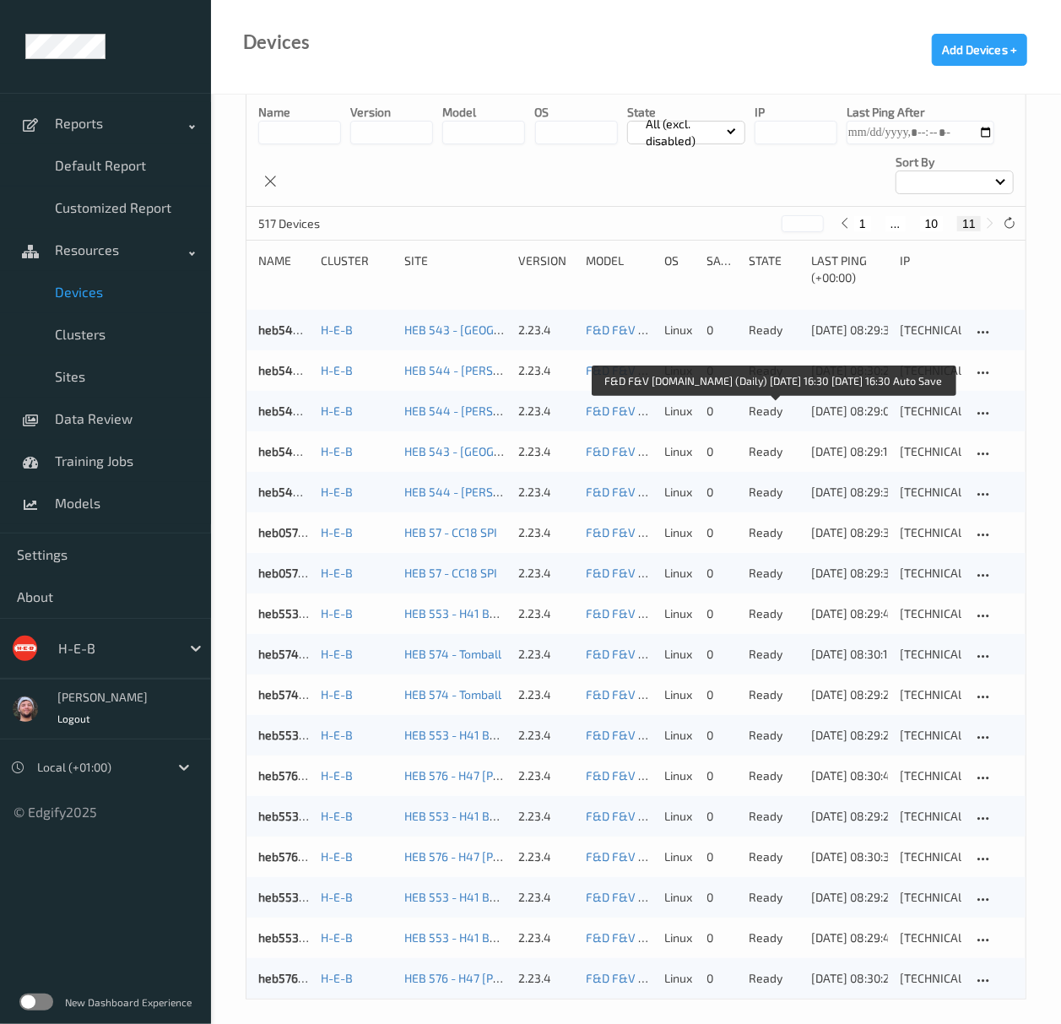
scroll to position [31, 0]
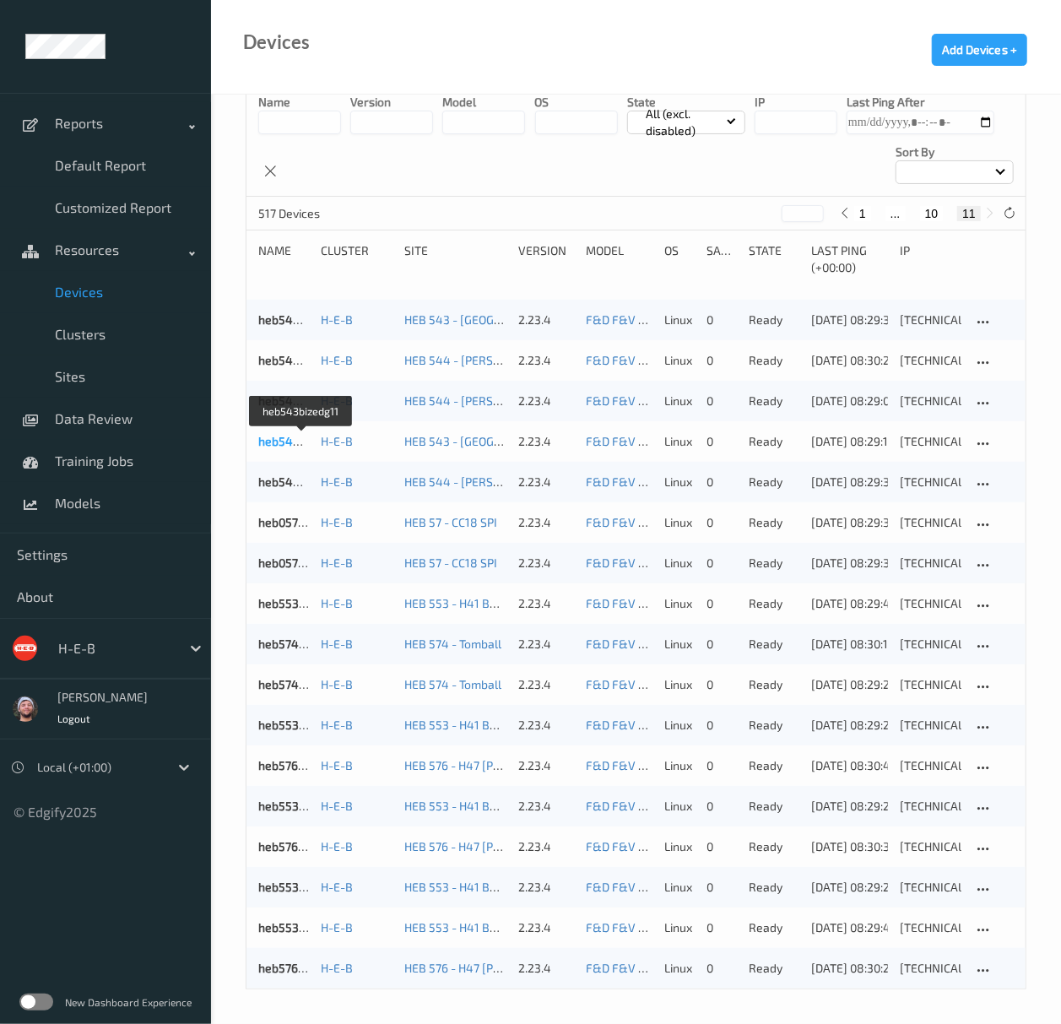
click at [285, 434] on link "heb543bizedg11" at bounding box center [301, 441] width 87 height 14
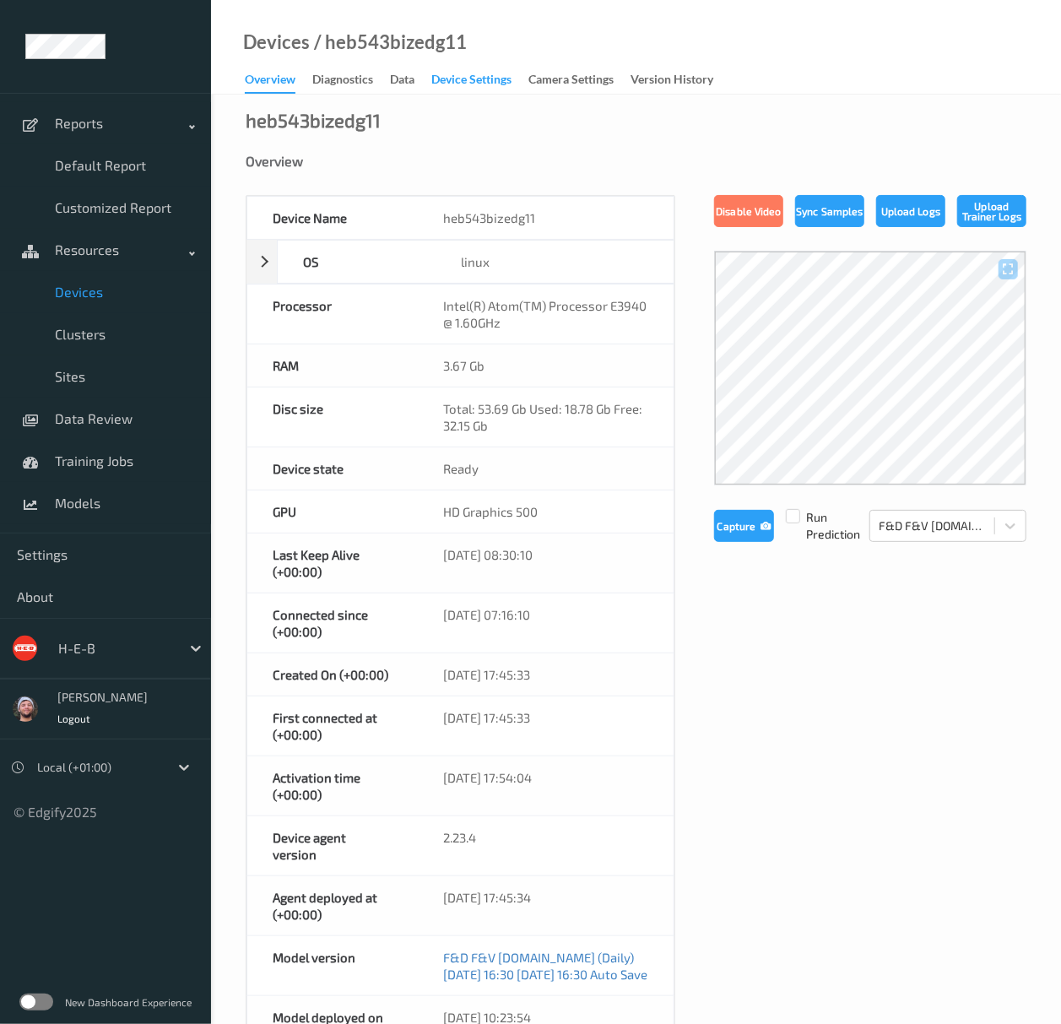
click at [464, 83] on div "Device Settings" at bounding box center [471, 81] width 80 height 21
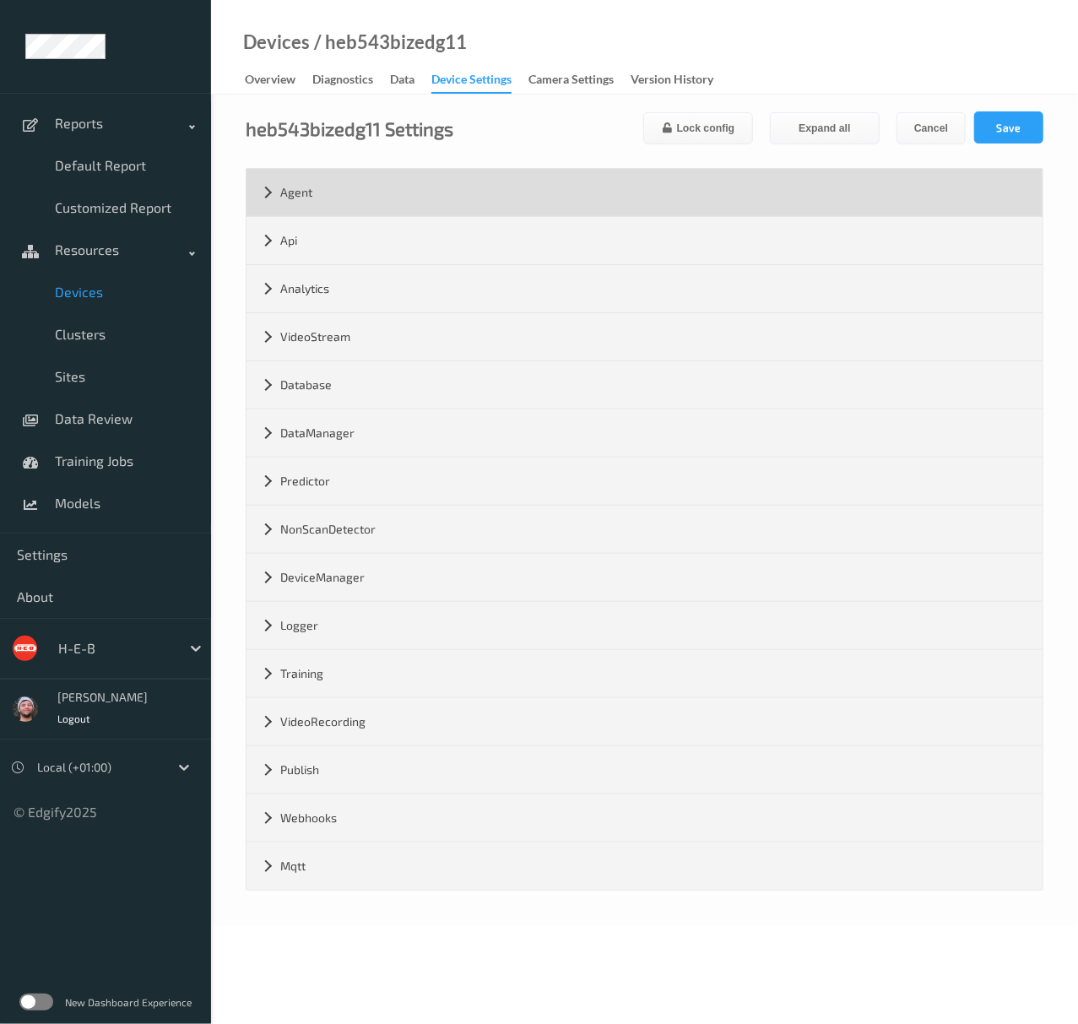
click at [403, 183] on div "Agent" at bounding box center [644, 192] width 796 height 47
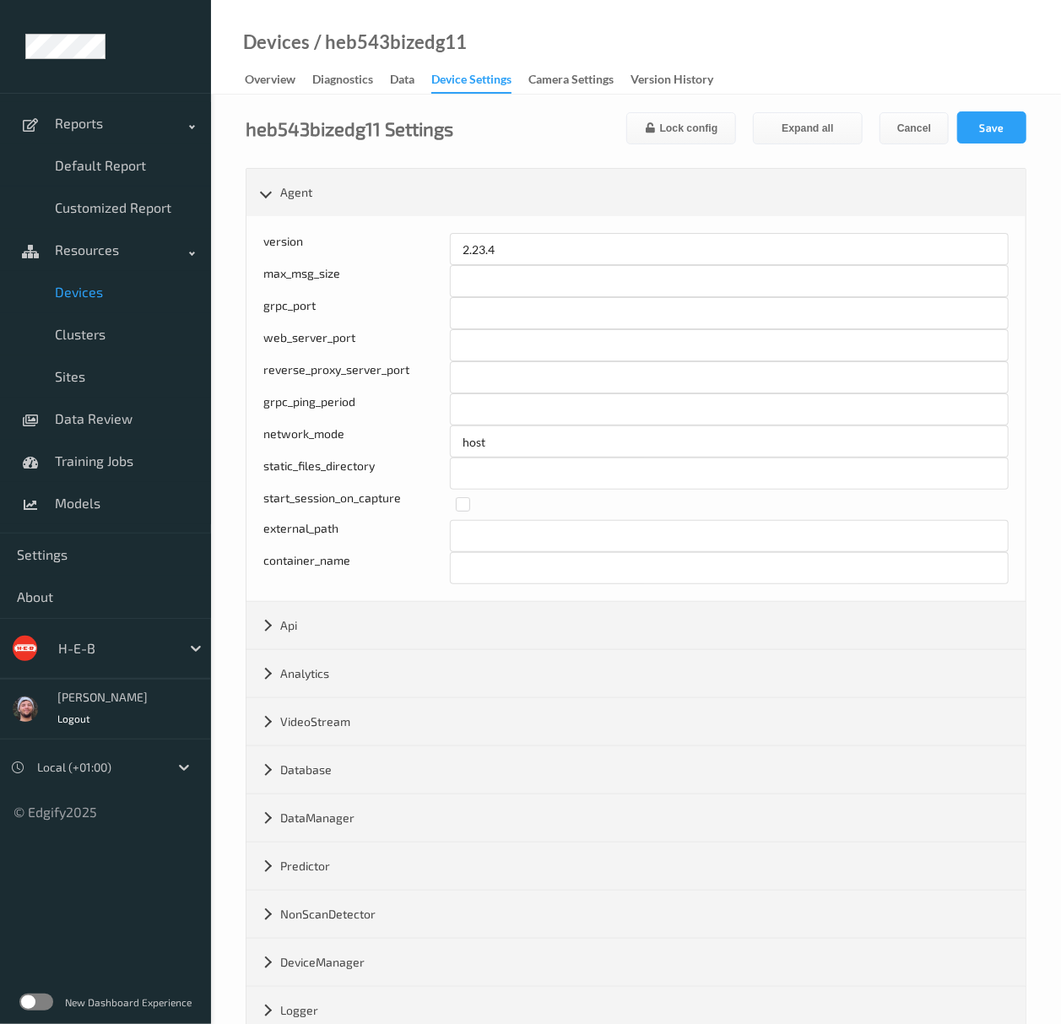
click at [122, 288] on span "Devices" at bounding box center [124, 292] width 139 height 17
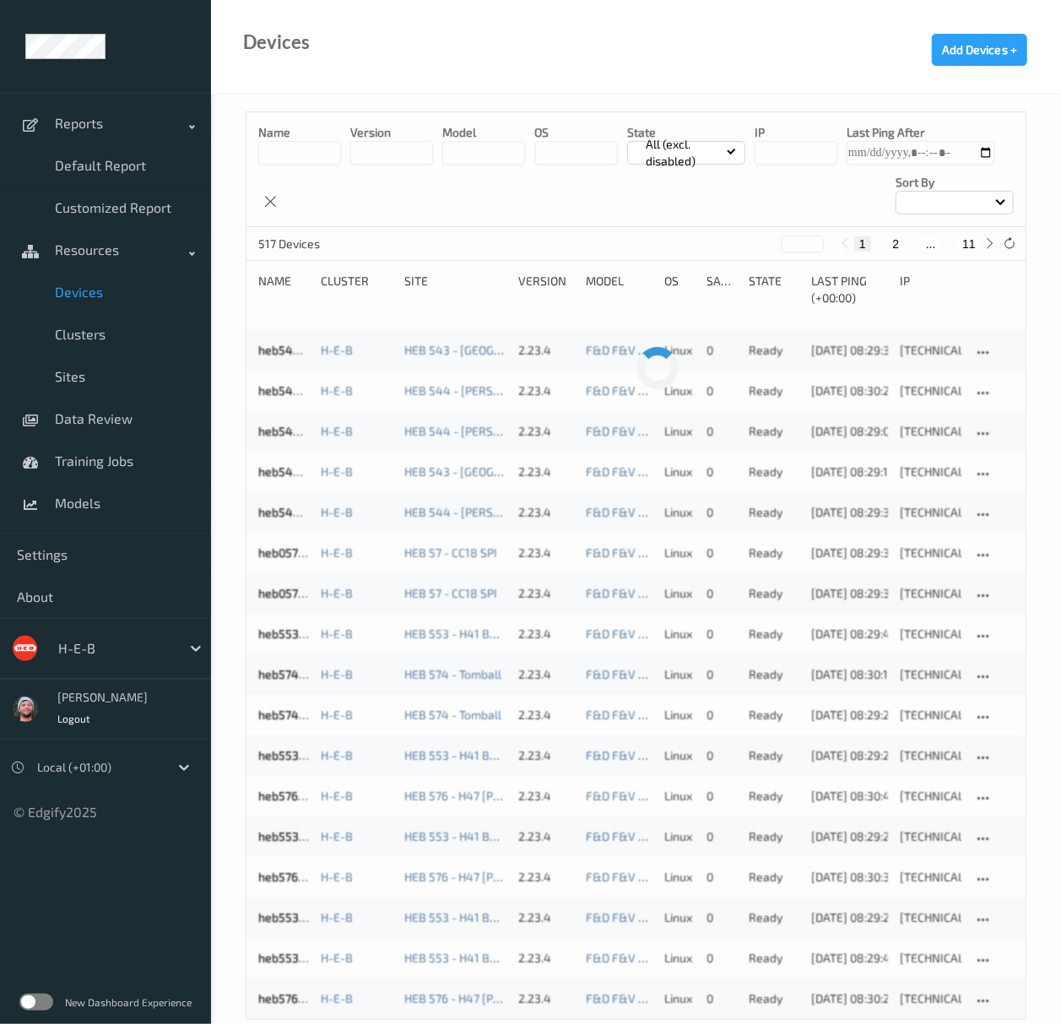
click at [963, 245] on button "11" at bounding box center [969, 243] width 24 height 15
click at [930, 247] on button "10" at bounding box center [932, 243] width 24 height 15
click at [912, 241] on button "9" at bounding box center [912, 243] width 17 height 15
click at [899, 236] on button "8" at bounding box center [903, 243] width 17 height 15
type input "*"
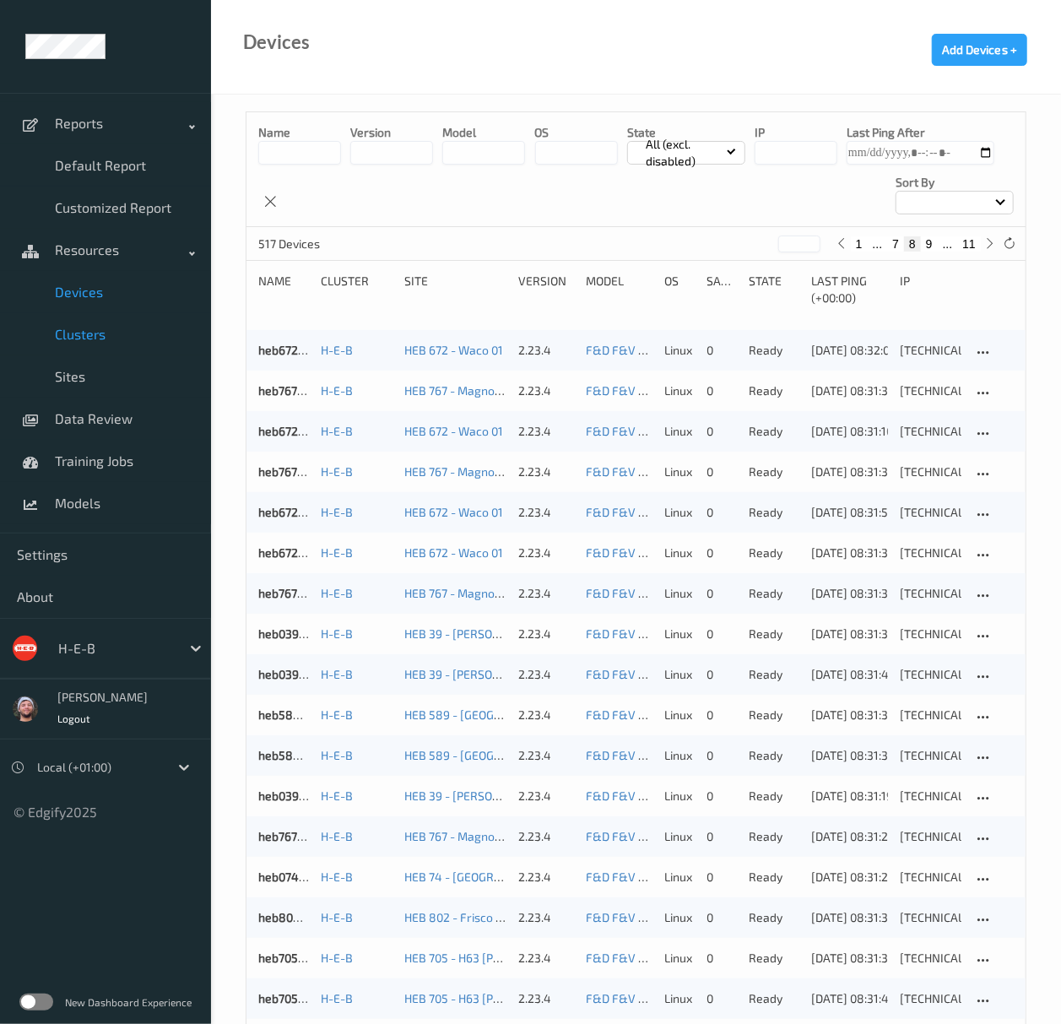
click at [89, 346] on link "Clusters" at bounding box center [105, 334] width 211 height 42
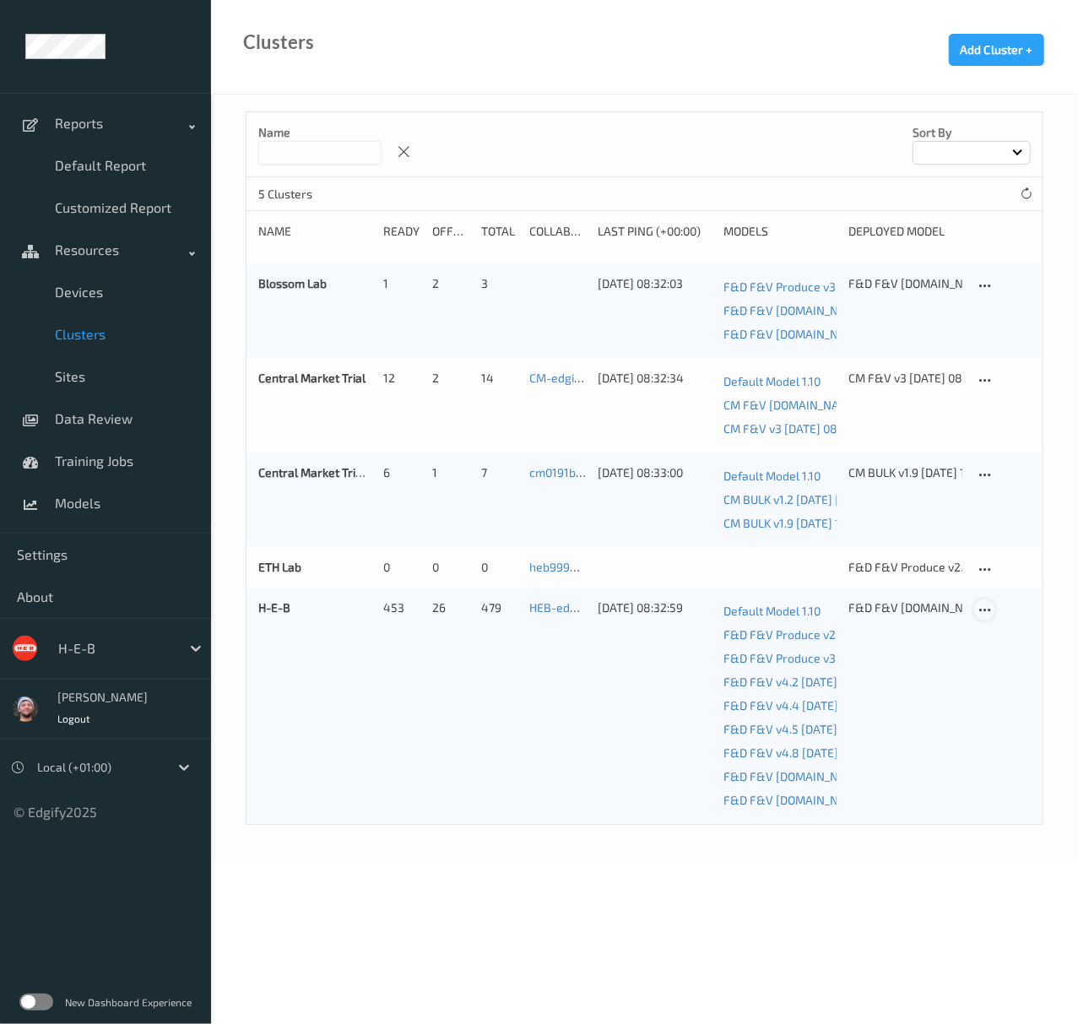
click at [988, 614] on icon at bounding box center [984, 610] width 14 height 15
click at [1001, 636] on link "Edit Cluster" at bounding box center [1027, 639] width 104 height 31
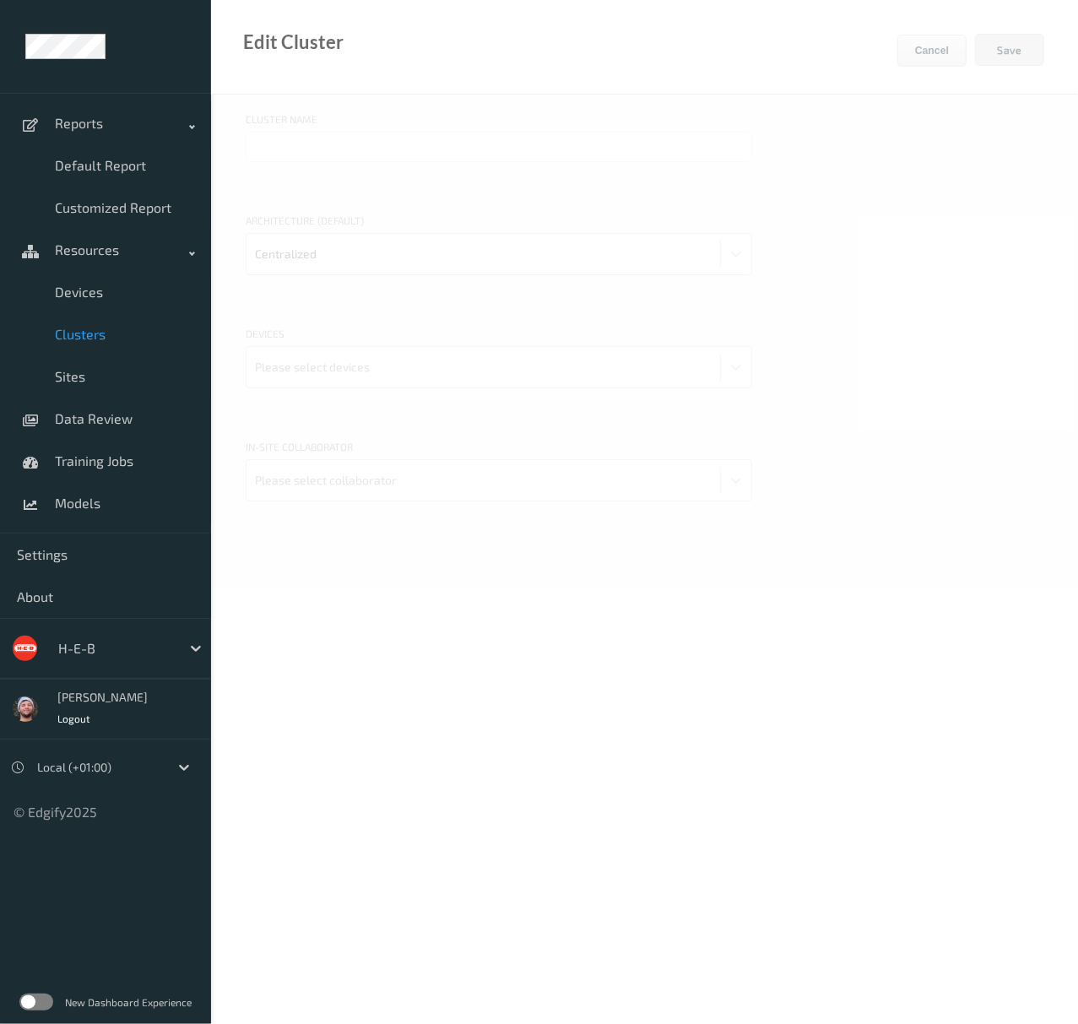
type input "H-E-B"
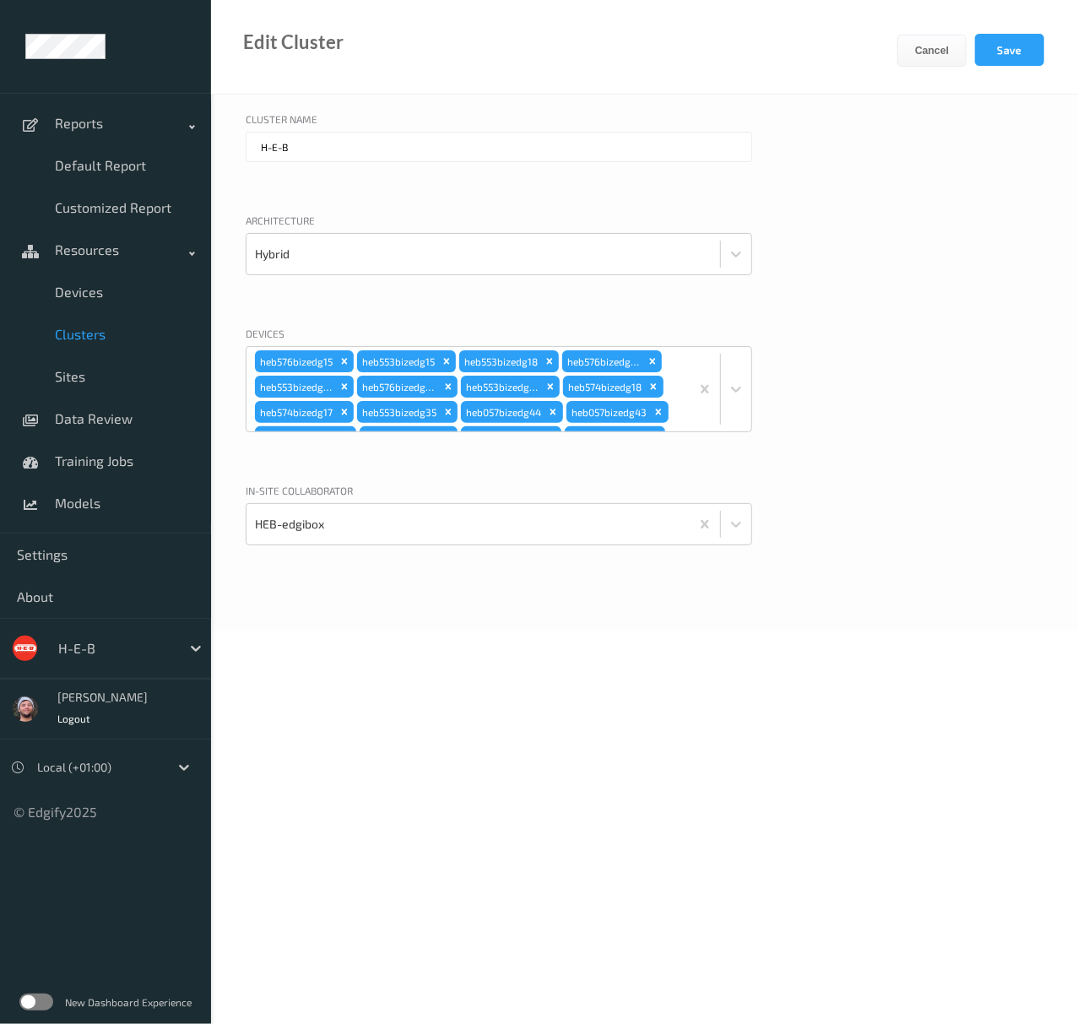
click at [620, 197] on div "H-E-B" at bounding box center [499, 168] width 506 height 73
click at [365, 632] on body "Reports Default Report Customized Report Resources Devices Clusters Sites Data …" at bounding box center [539, 512] width 1078 height 1024
click at [549, 295] on div at bounding box center [499, 300] width 506 height 17
click at [846, 294] on div "Architecture Hybrid" at bounding box center [645, 261] width 798 height 96
click at [717, 108] on div "Cluster Name H-E-B Architecture Hybrid Devices heb576bizedg15 heb553bizedg15 he…" at bounding box center [644, 363] width 867 height 536
